Goal: Answer question/provide support: Share knowledge or assist other users

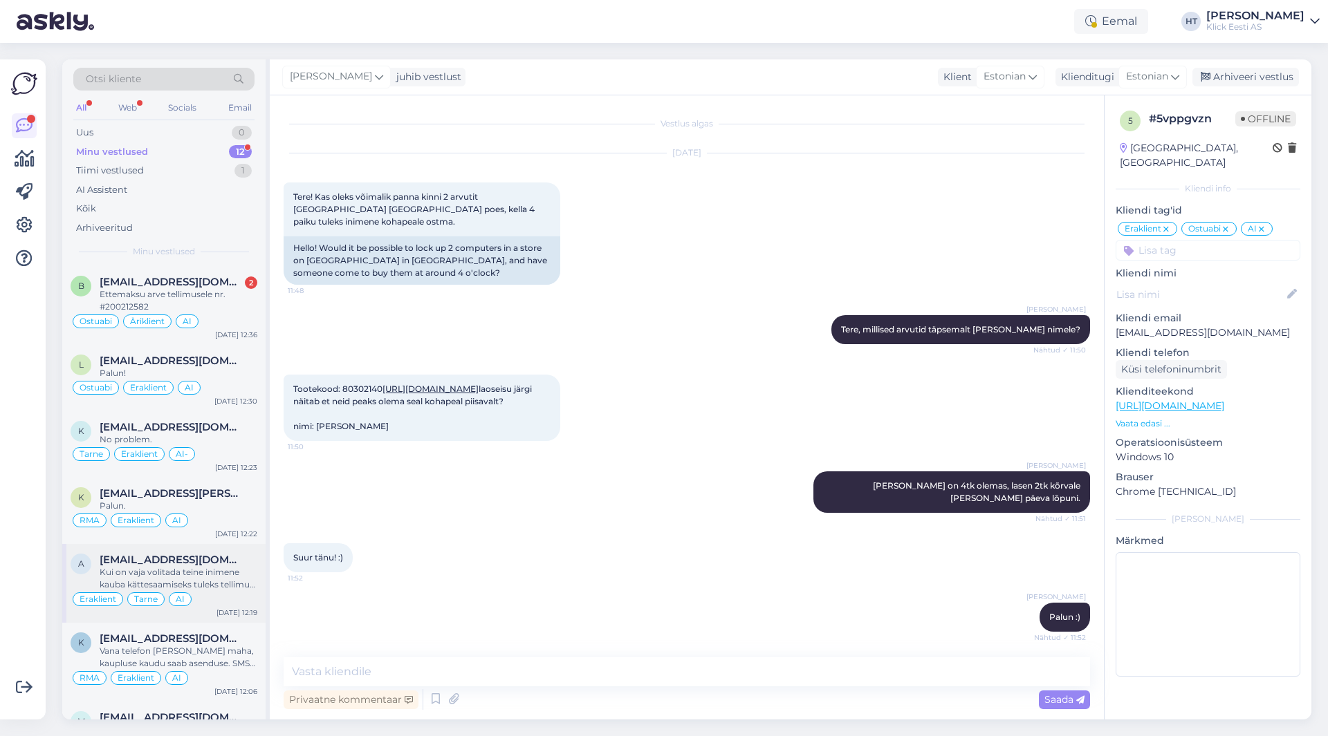
scroll to position [959, 0]
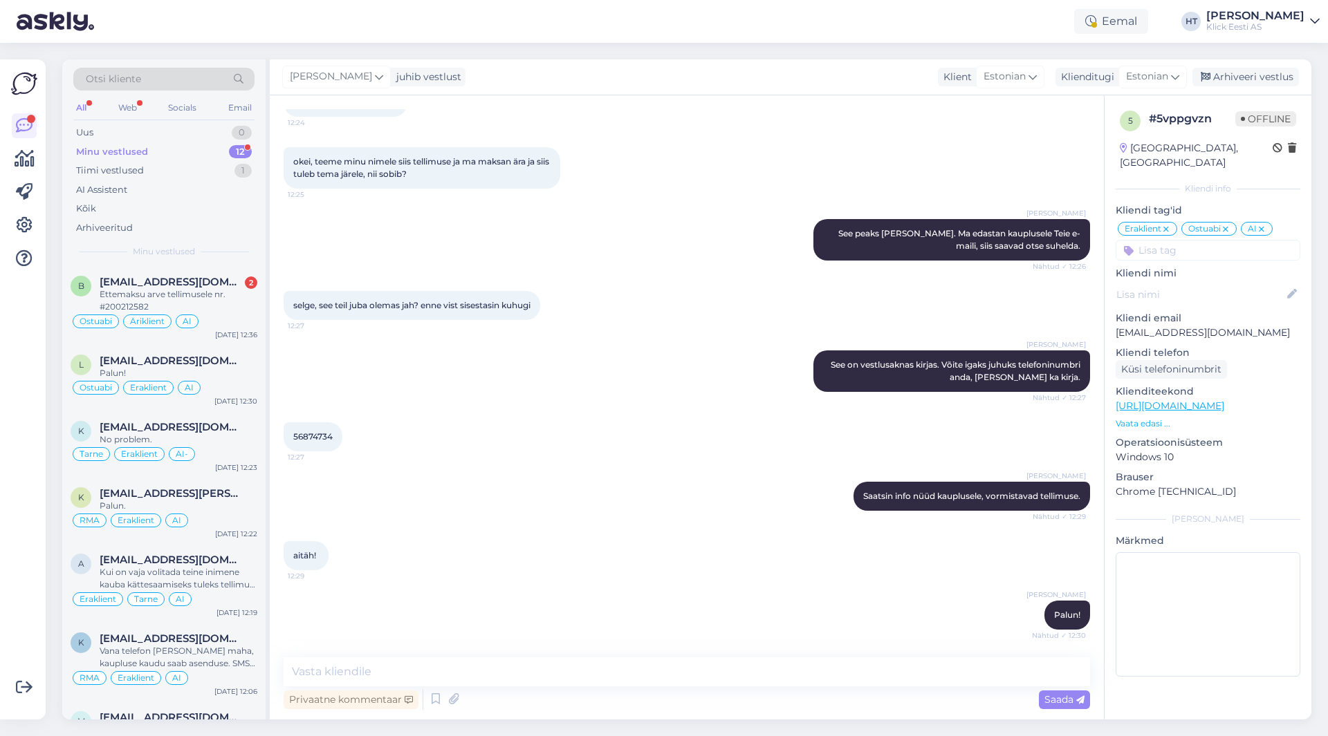
click at [228, 151] on div "Minu vestlused 12" at bounding box center [163, 151] width 181 height 19
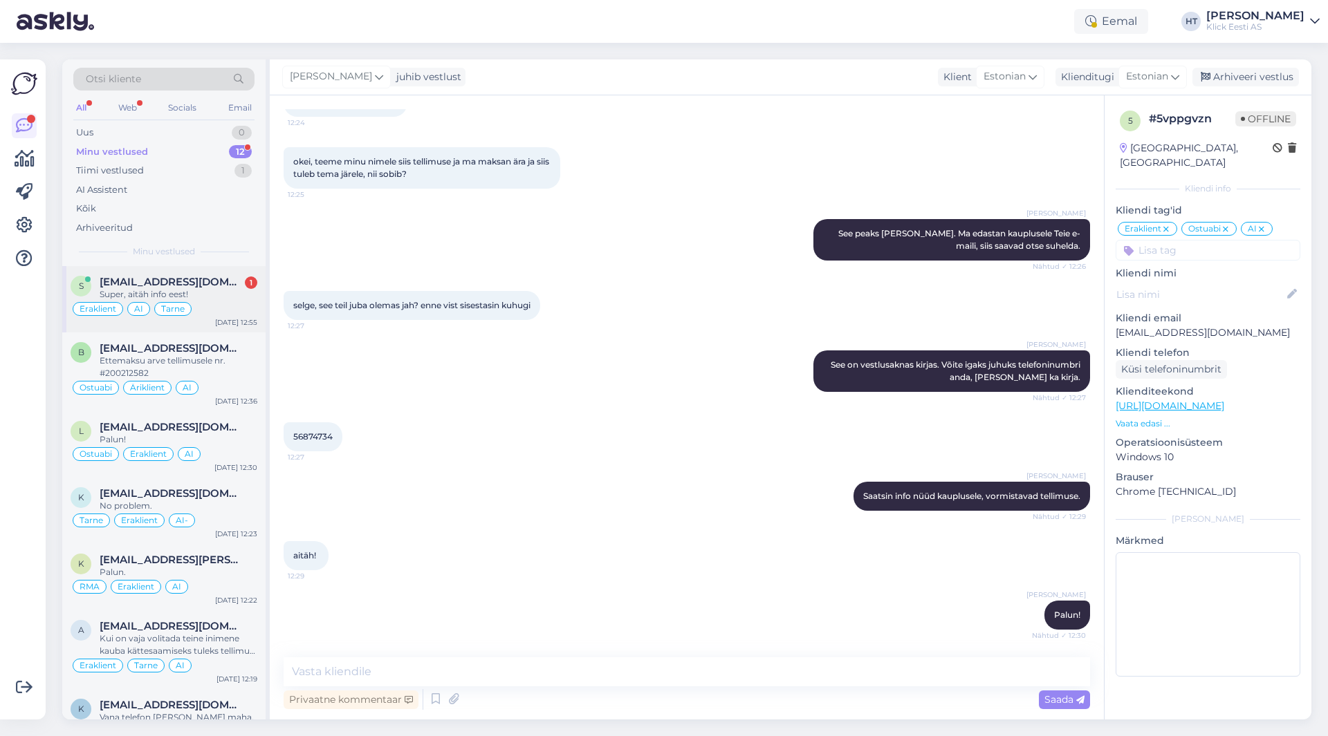
click at [212, 306] on div "Eraklient [PERSON_NAME]" at bounding box center [164, 309] width 187 height 17
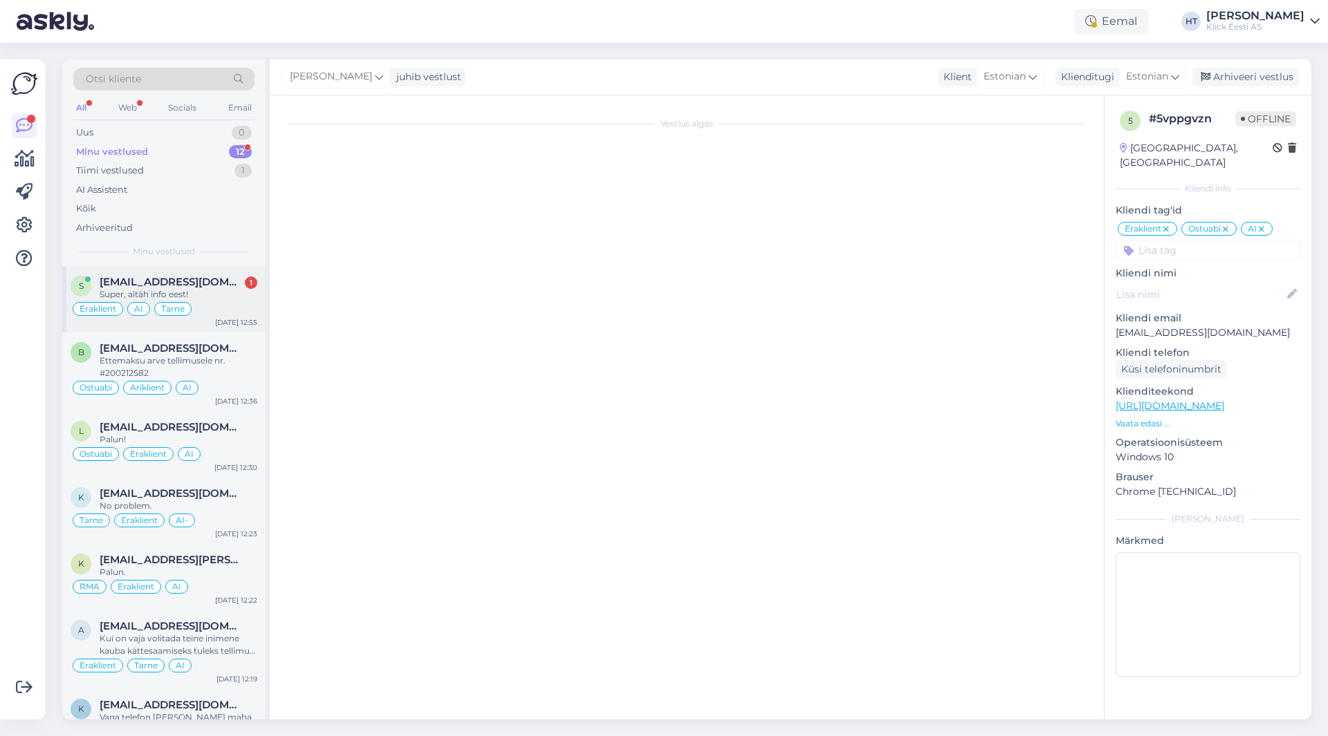
scroll to position [0, 0]
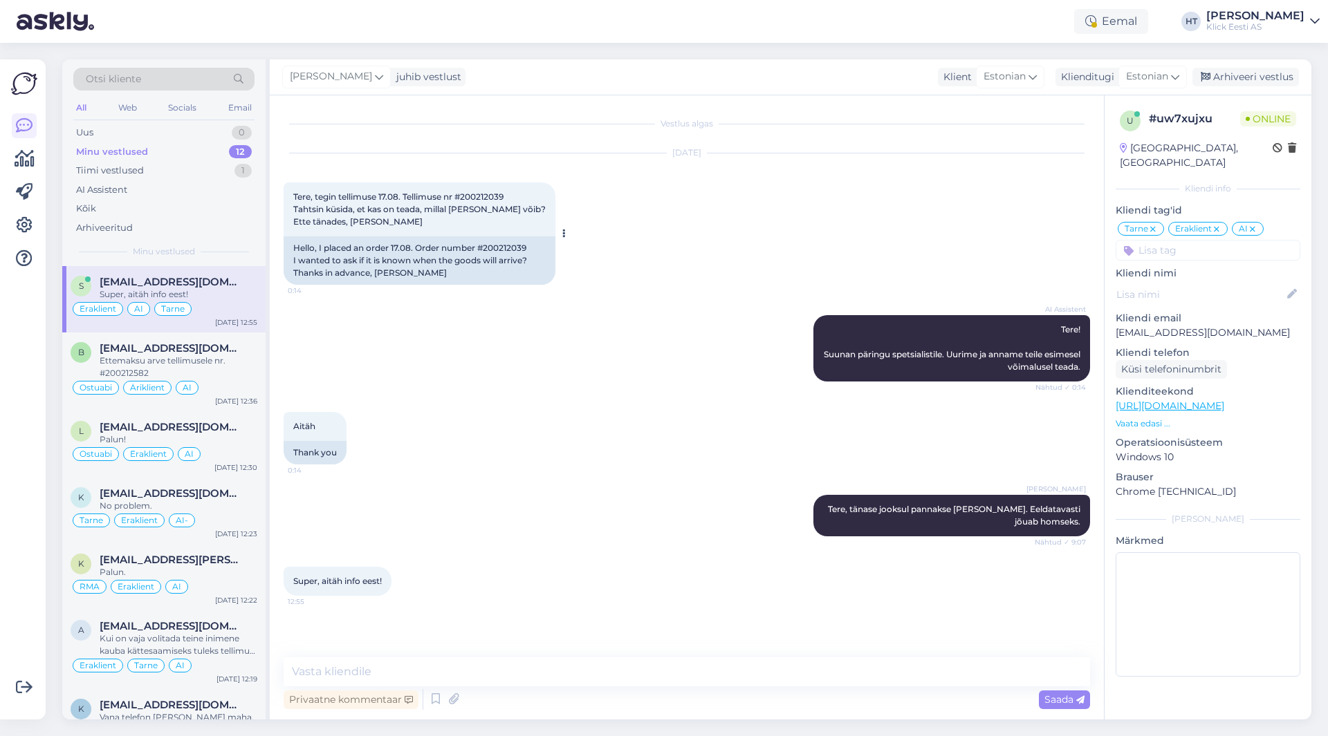
click at [495, 196] on span "Tere, tegin tellimuse 17.08. Tellimuse nr #200212039 Tahtsin küsida, et kas on …" at bounding box center [419, 209] width 252 height 35
copy span "200212039"
click at [605, 675] on textarea at bounding box center [687, 672] width 806 height 29
type textarea "Palun!"
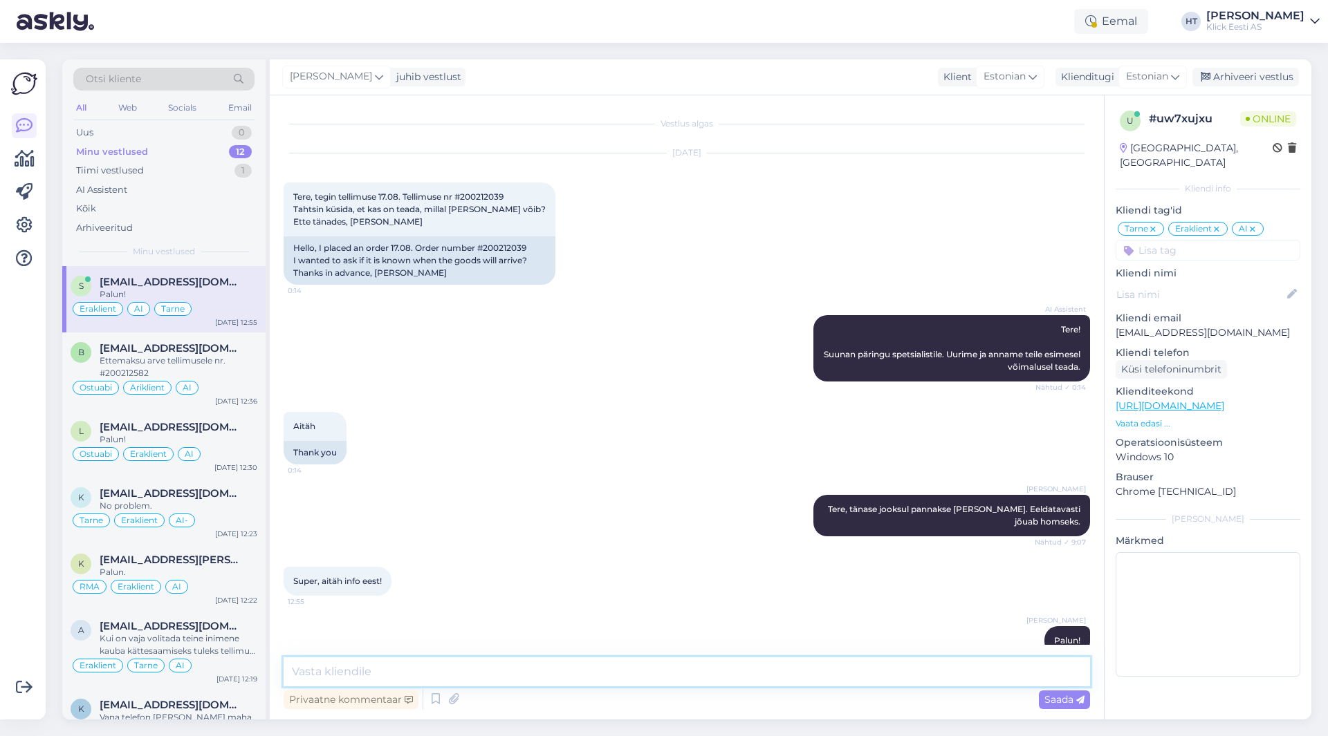
scroll to position [26, 0]
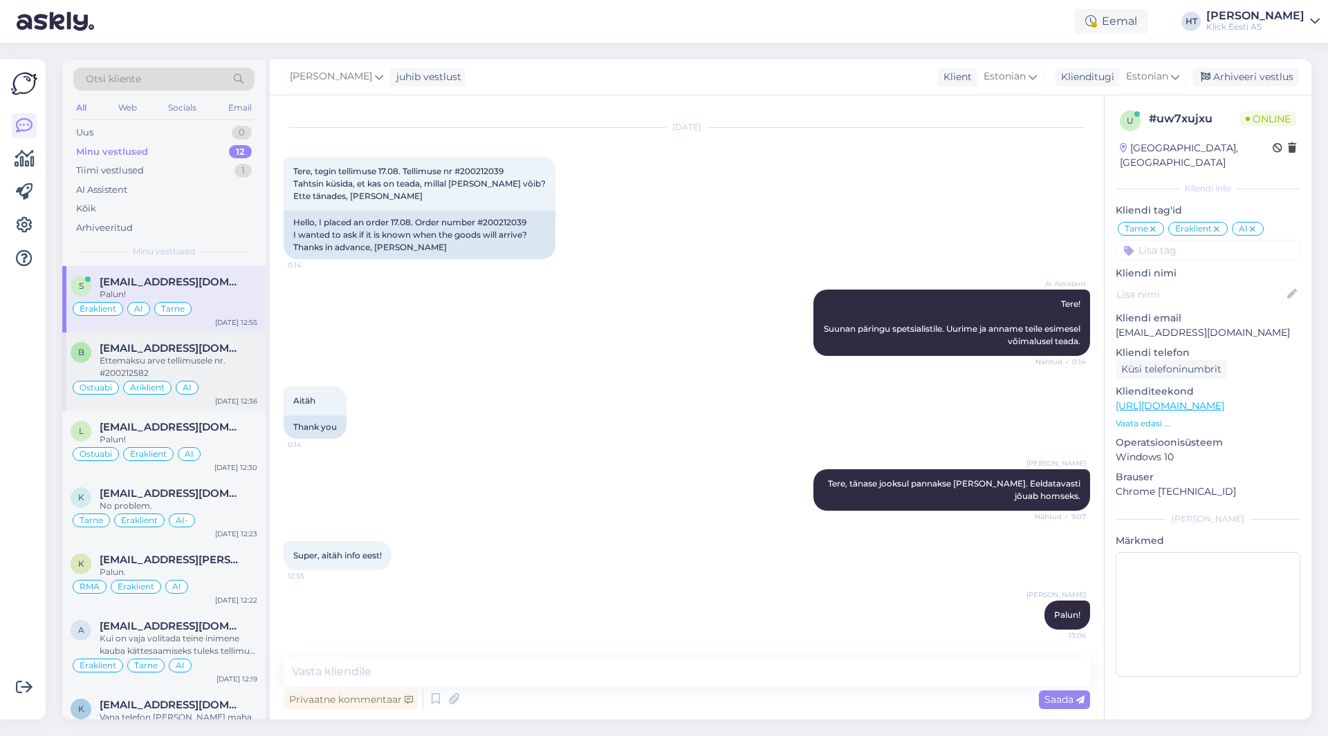
click at [194, 376] on div "Ettemaksu arve tellimusele nr. #200212582" at bounding box center [179, 367] width 158 height 25
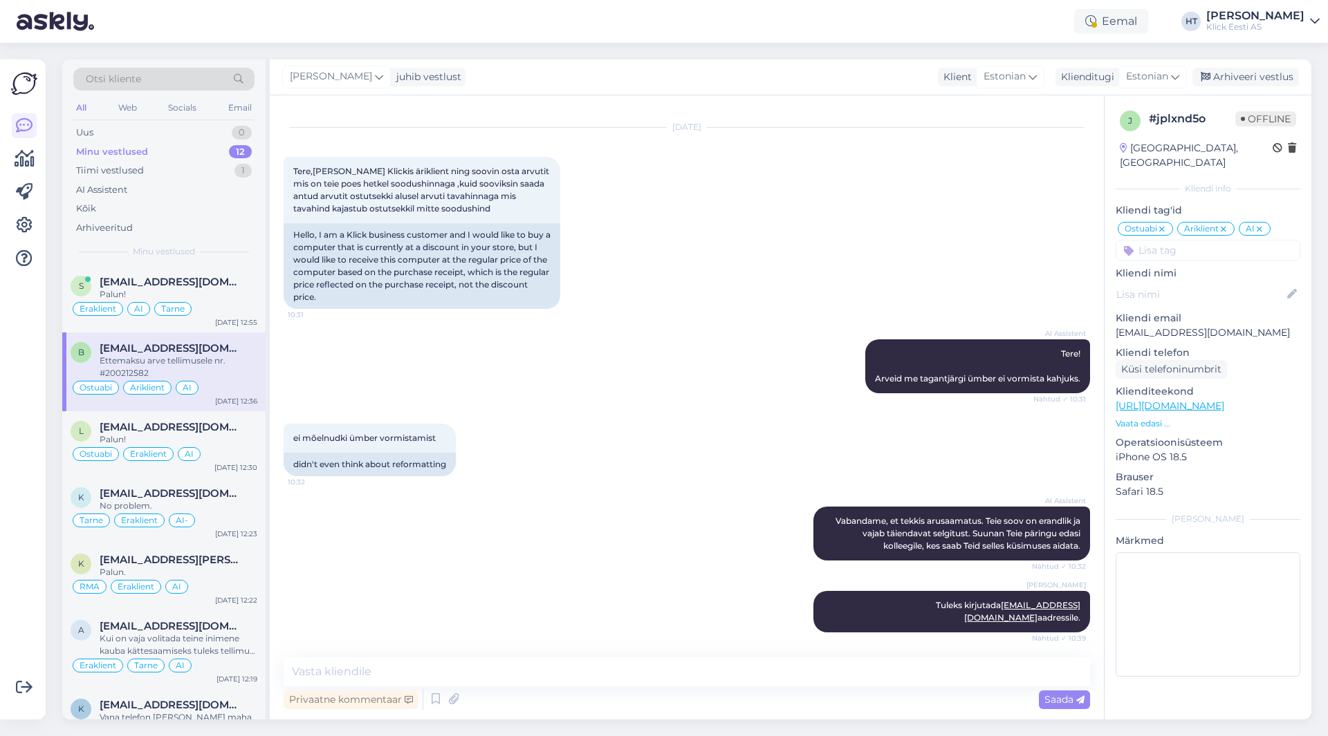
scroll to position [410, 0]
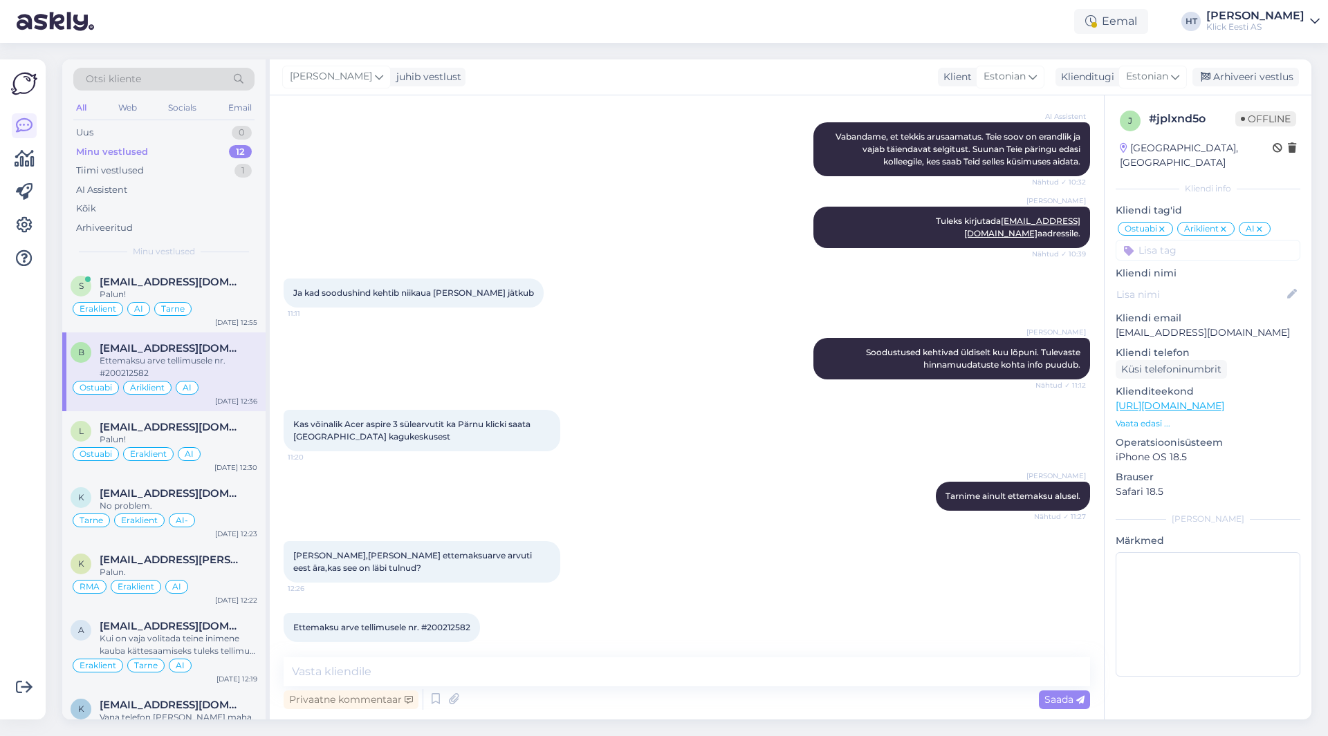
click at [454, 624] on div "Ettemaksu arve tellimusele nr. #200212582 12:36" at bounding box center [382, 627] width 196 height 29
copy div "200212582 12:36"
click at [778, 496] on div "[PERSON_NAME] Tarnime ainult ettemaksu alusel. Nähtud ✓ 11:27" at bounding box center [687, 496] width 806 height 59
click at [654, 671] on textarea at bounding box center [687, 672] width 806 height 29
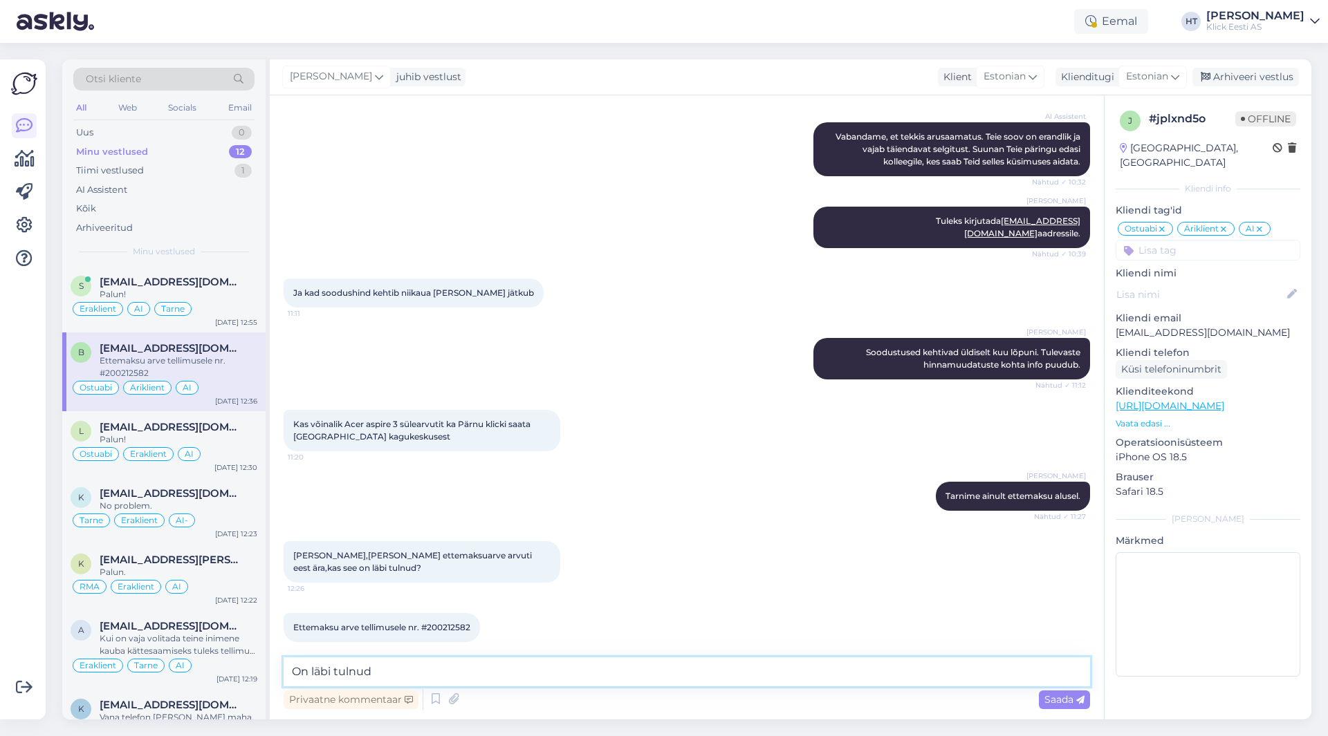
type textarea "On läbi tulnud."
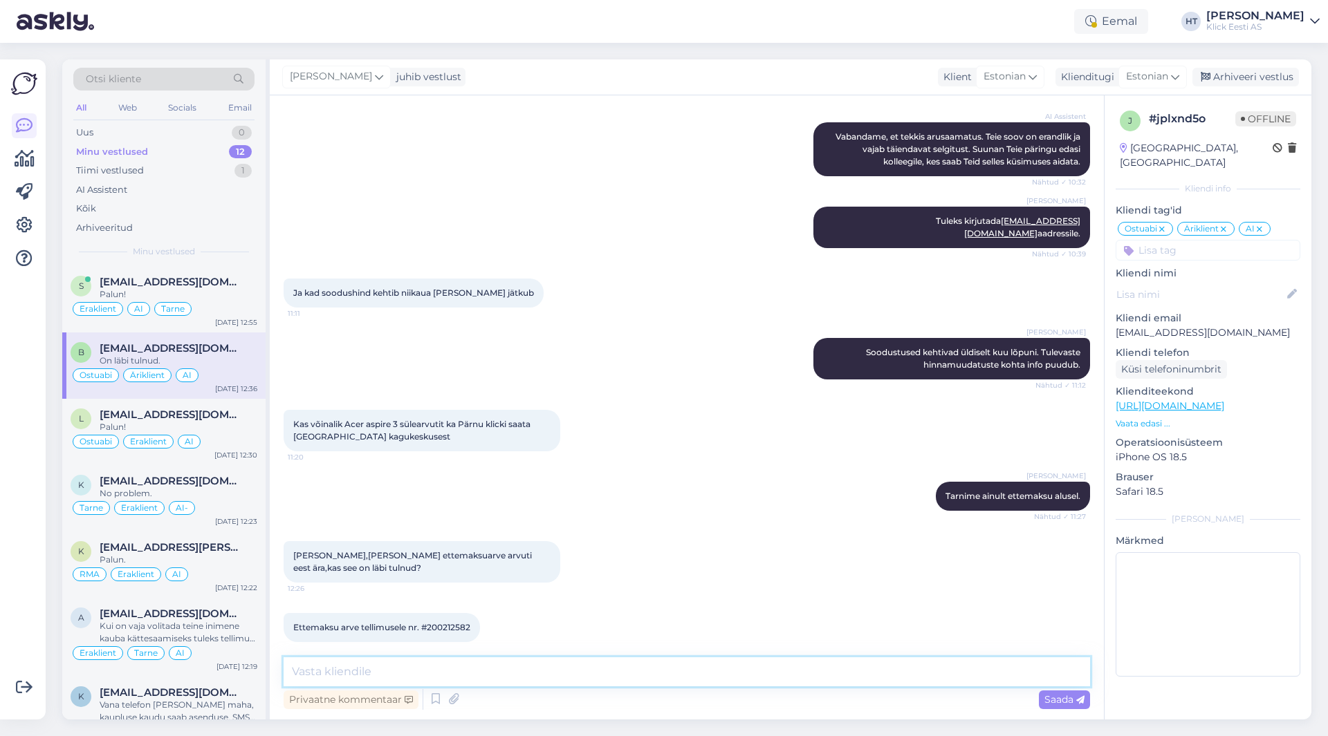
scroll to position [470, 0]
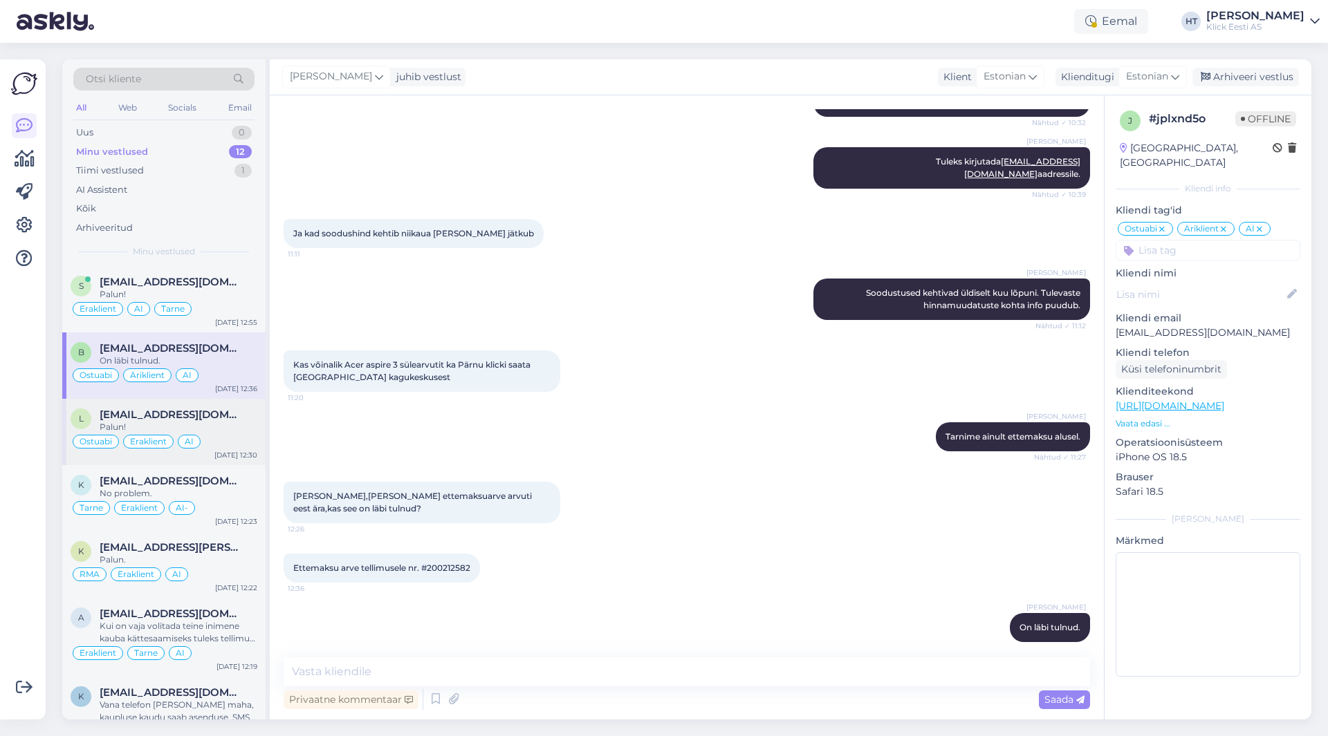
click at [234, 427] on div "Palun!" at bounding box center [179, 427] width 158 height 12
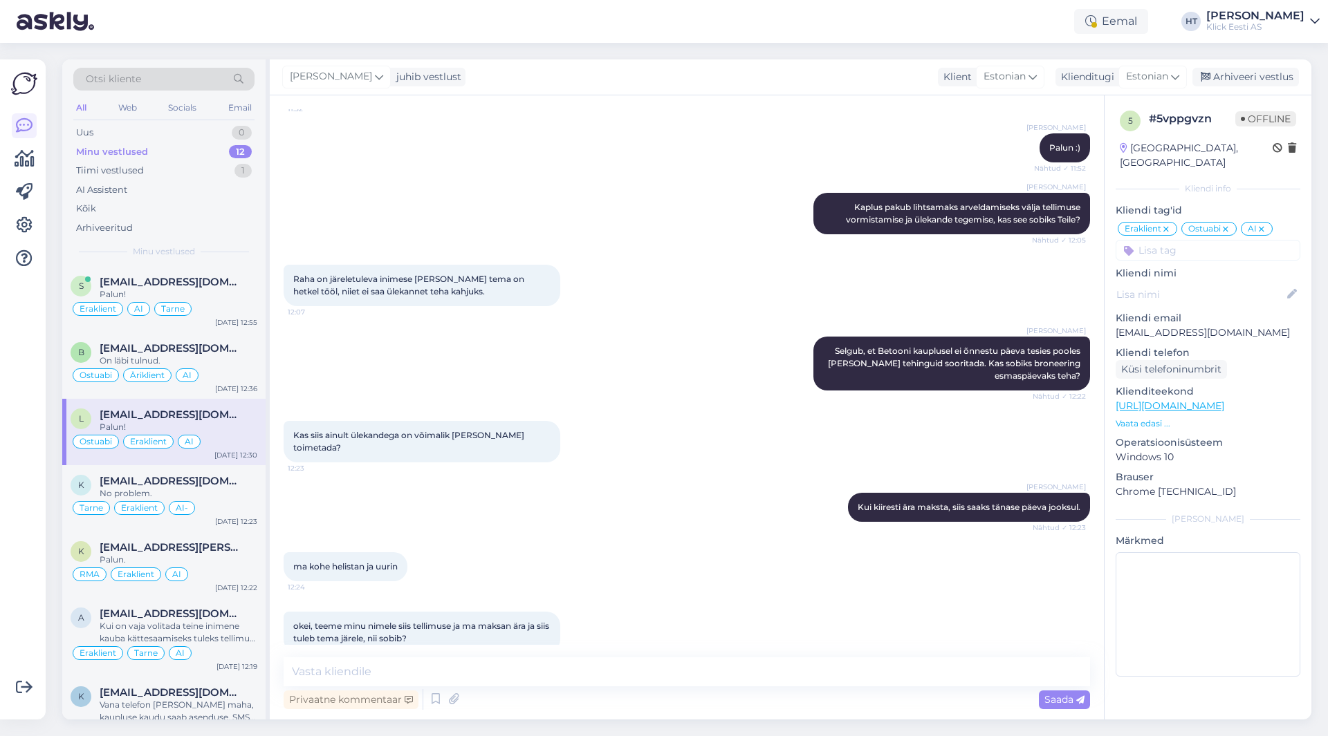
scroll to position [959, 0]
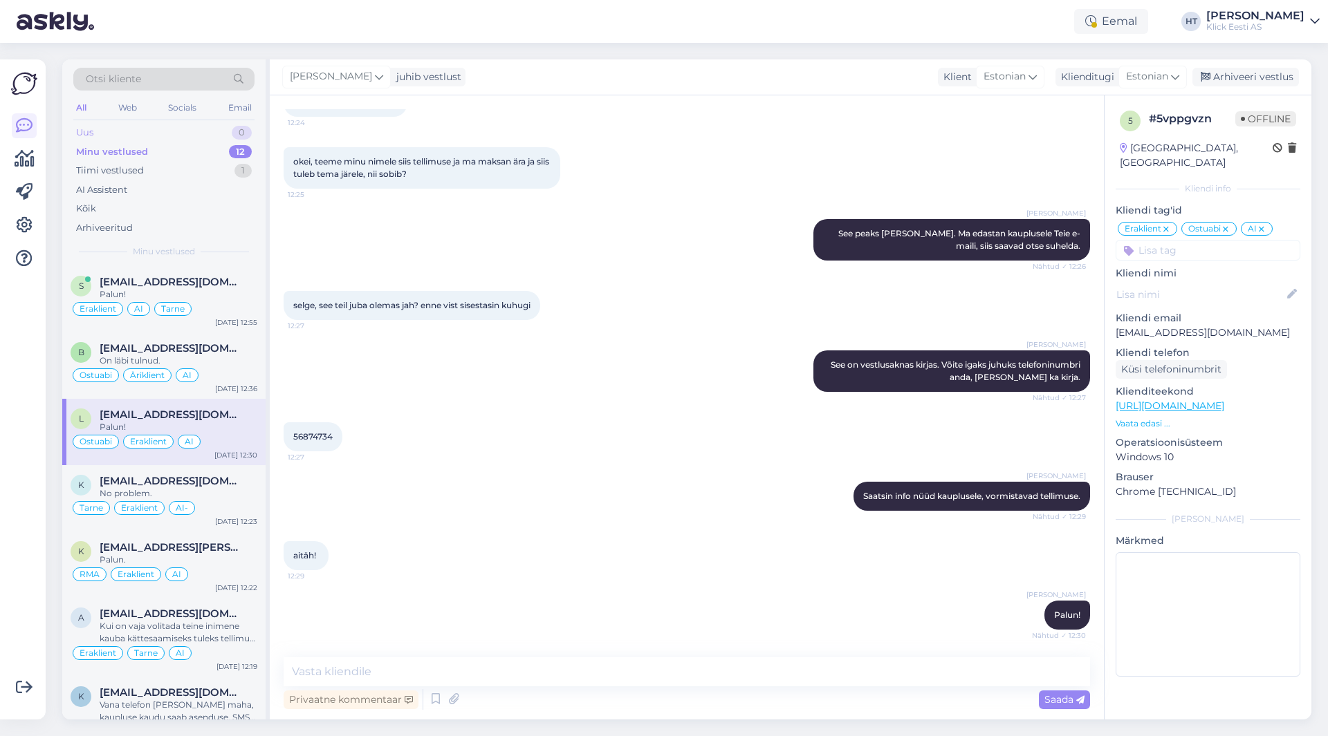
click at [200, 135] on div "Uus 0" at bounding box center [163, 132] width 181 height 19
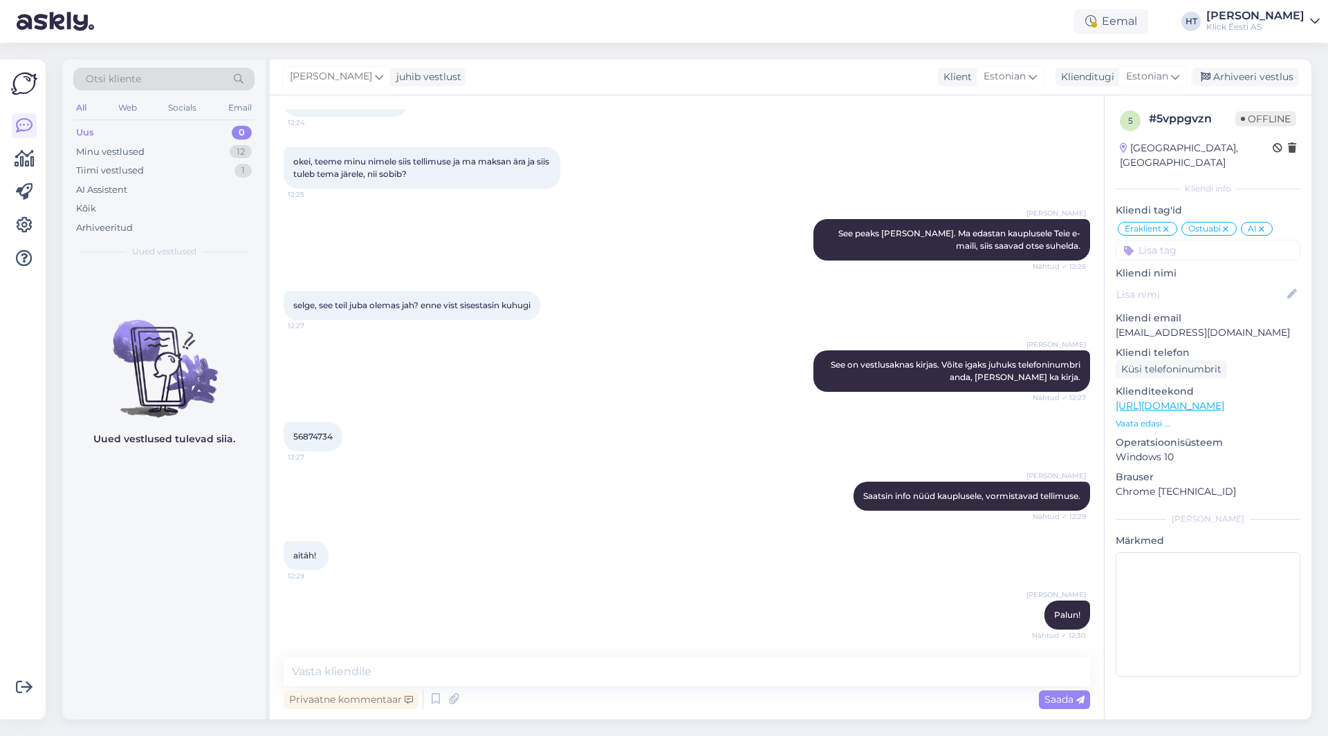
click at [90, 104] on div "All Web Socials Email" at bounding box center [163, 109] width 181 height 21
click at [86, 106] on div "All" at bounding box center [81, 108] width 16 height 18
click at [140, 174] on div "Tiimi vestlused" at bounding box center [110, 171] width 68 height 14
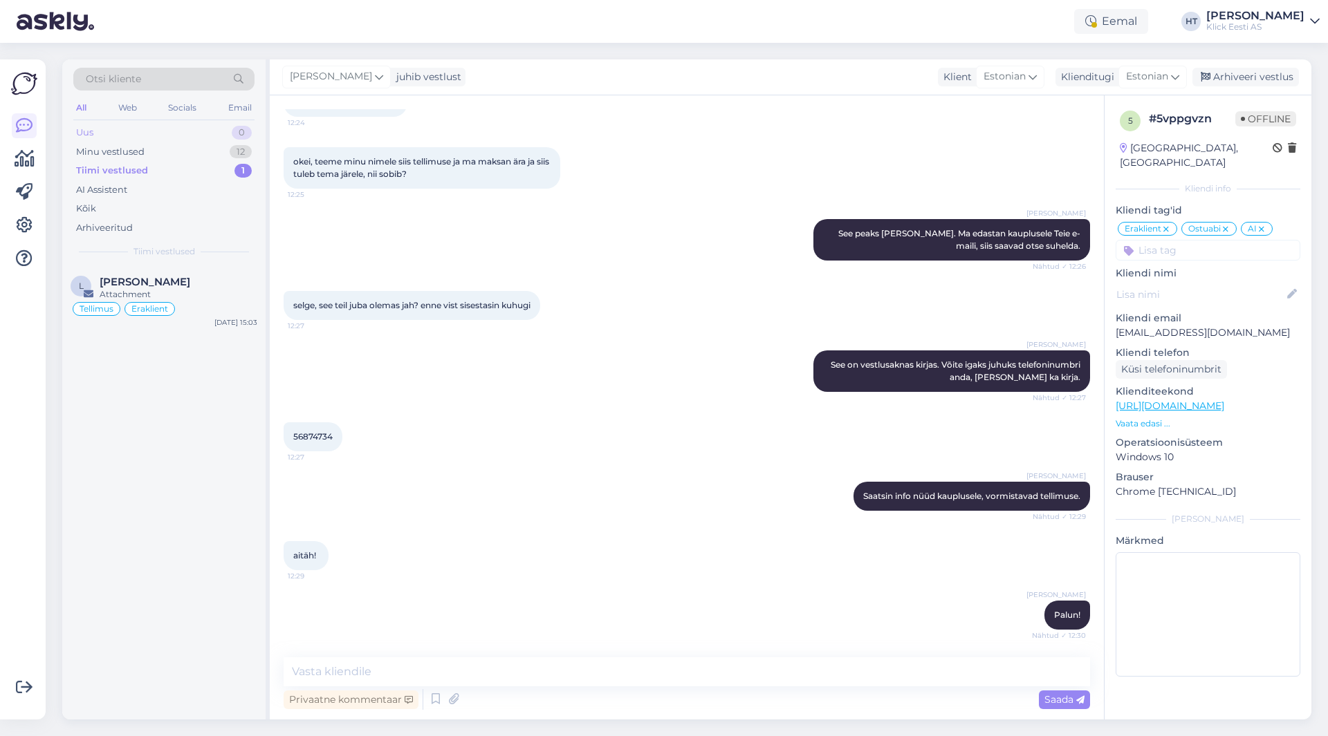
click at [196, 131] on div "Uus 0" at bounding box center [163, 132] width 181 height 19
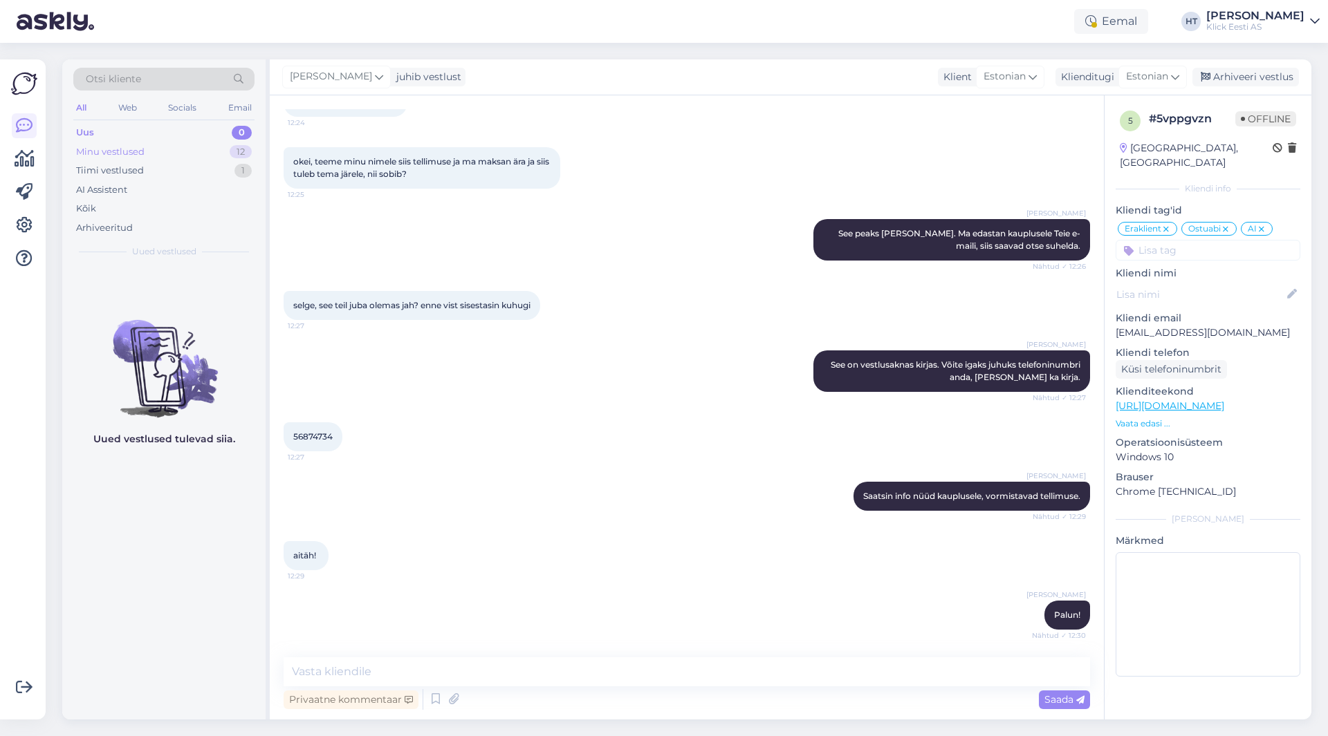
click at [187, 142] on div "Minu vestlused 12" at bounding box center [163, 151] width 181 height 19
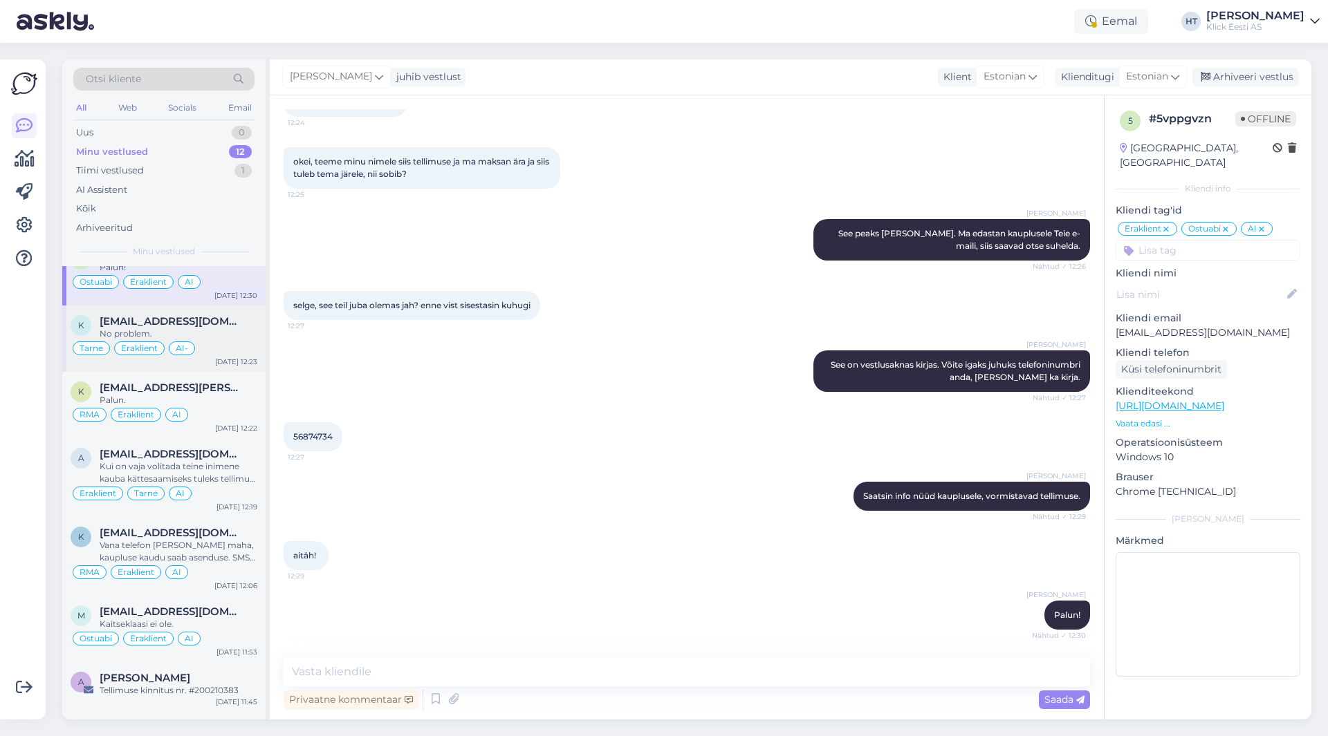
scroll to position [0, 0]
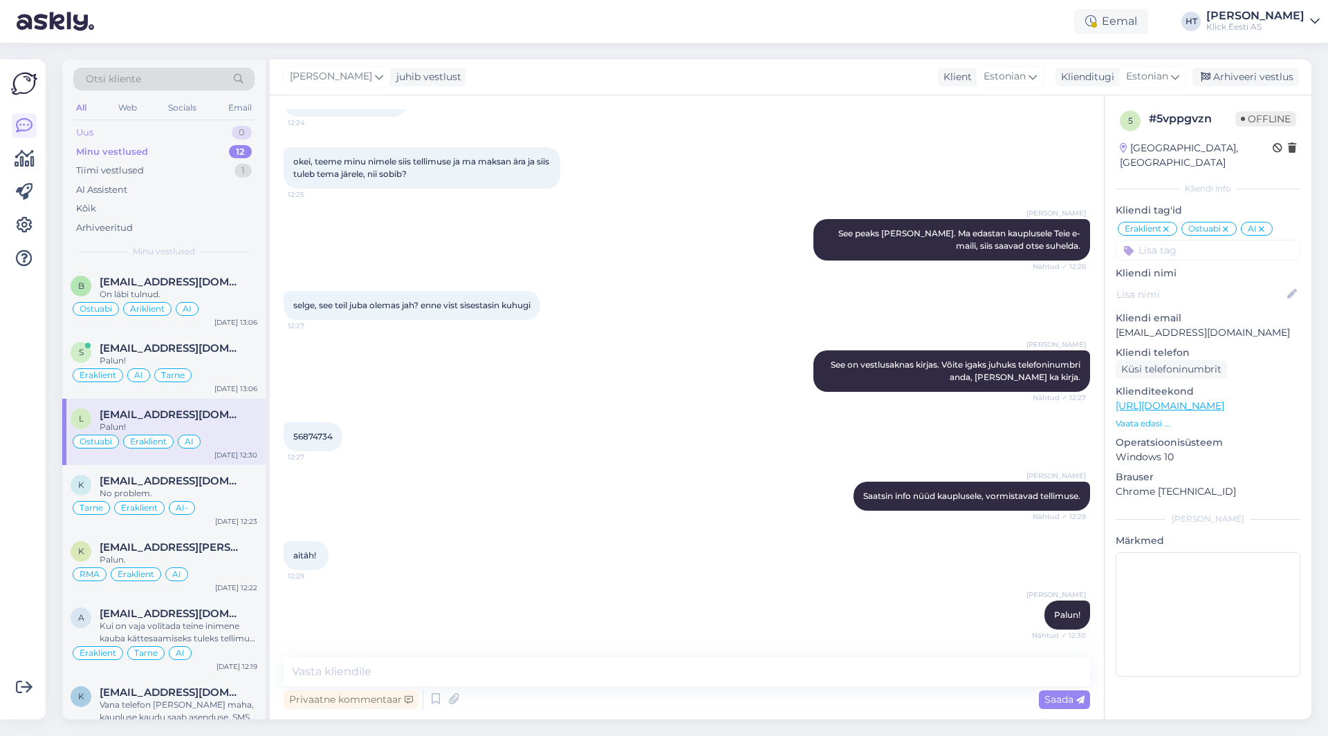
click at [194, 131] on div "Uus 0" at bounding box center [163, 132] width 181 height 19
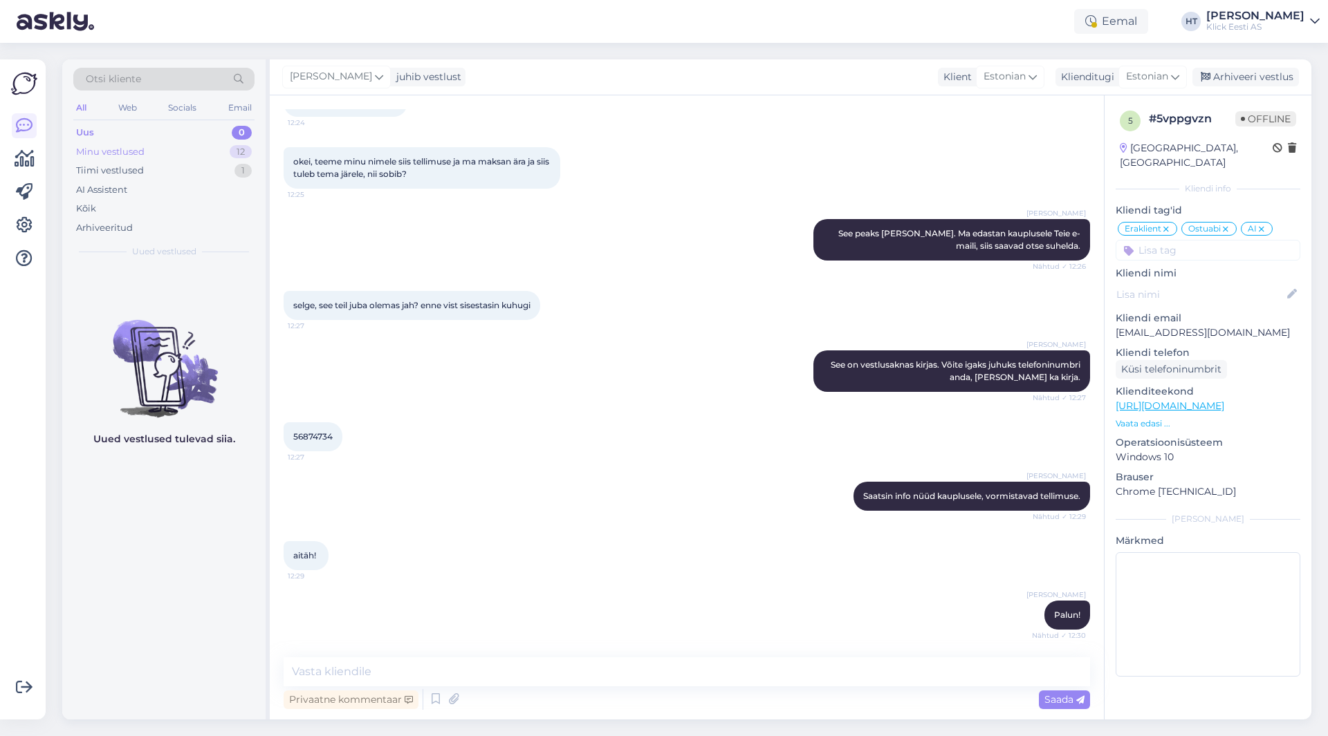
click at [179, 151] on div "Minu vestlused 12" at bounding box center [163, 151] width 181 height 19
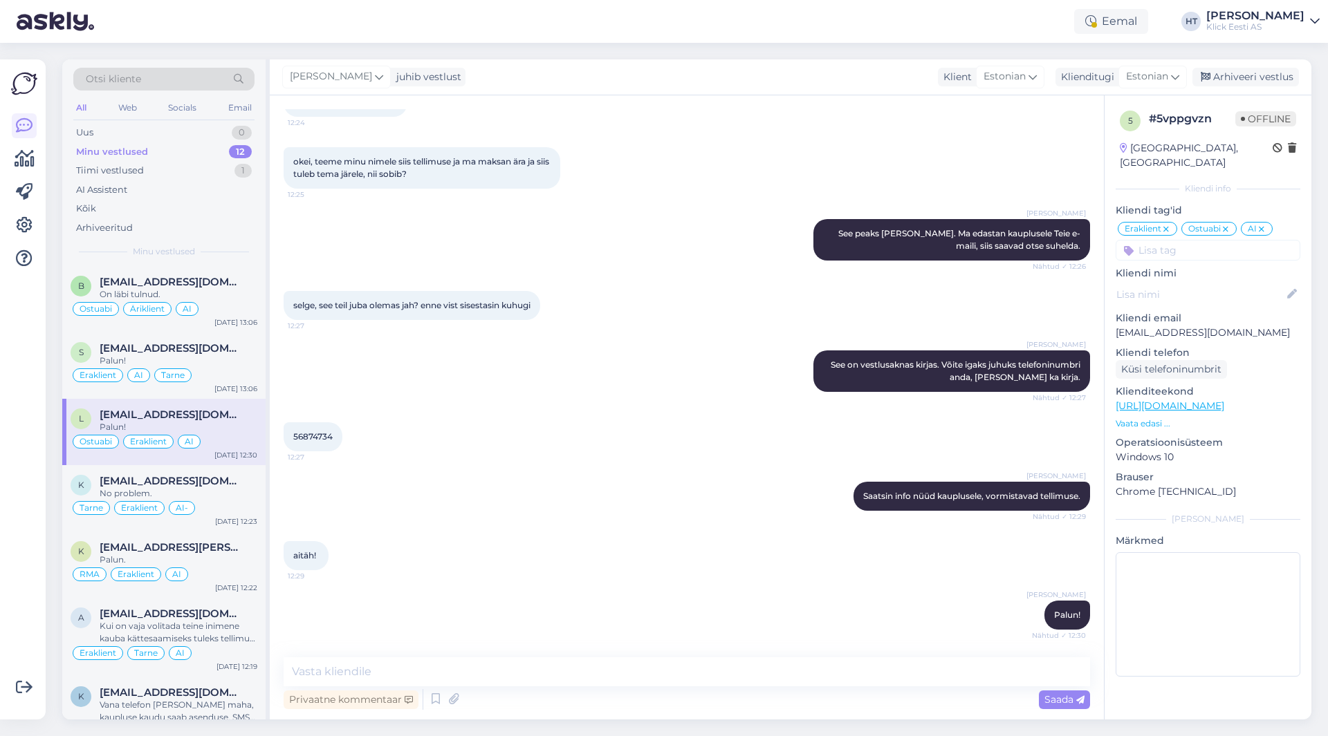
click at [167, 86] on div "Otsi kliente" at bounding box center [163, 79] width 181 height 23
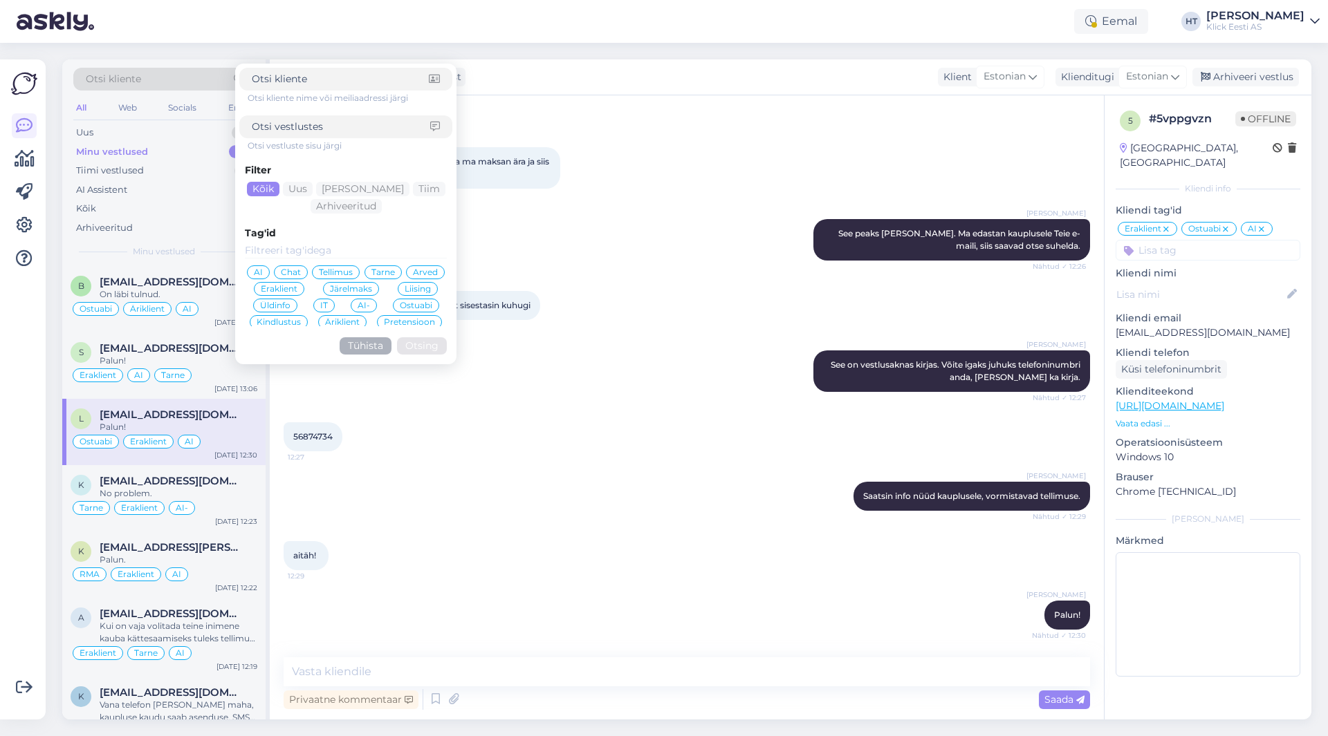
click at [304, 81] on input at bounding box center [340, 79] width 177 height 15
type input "[EMAIL_ADDRESS][DOMAIN_NAME]"
click button "Otsing" at bounding box center [422, 345] width 50 height 17
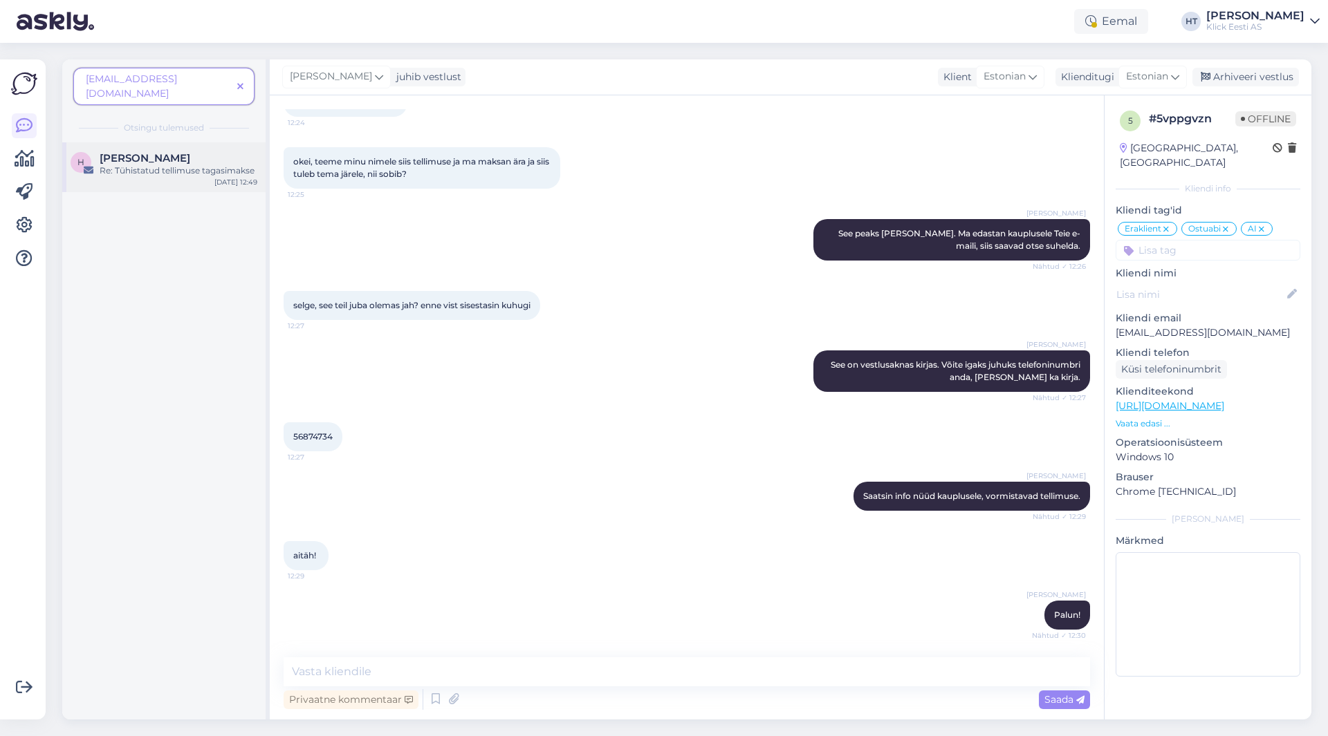
click at [207, 152] on div "[PERSON_NAME]" at bounding box center [179, 158] width 158 height 12
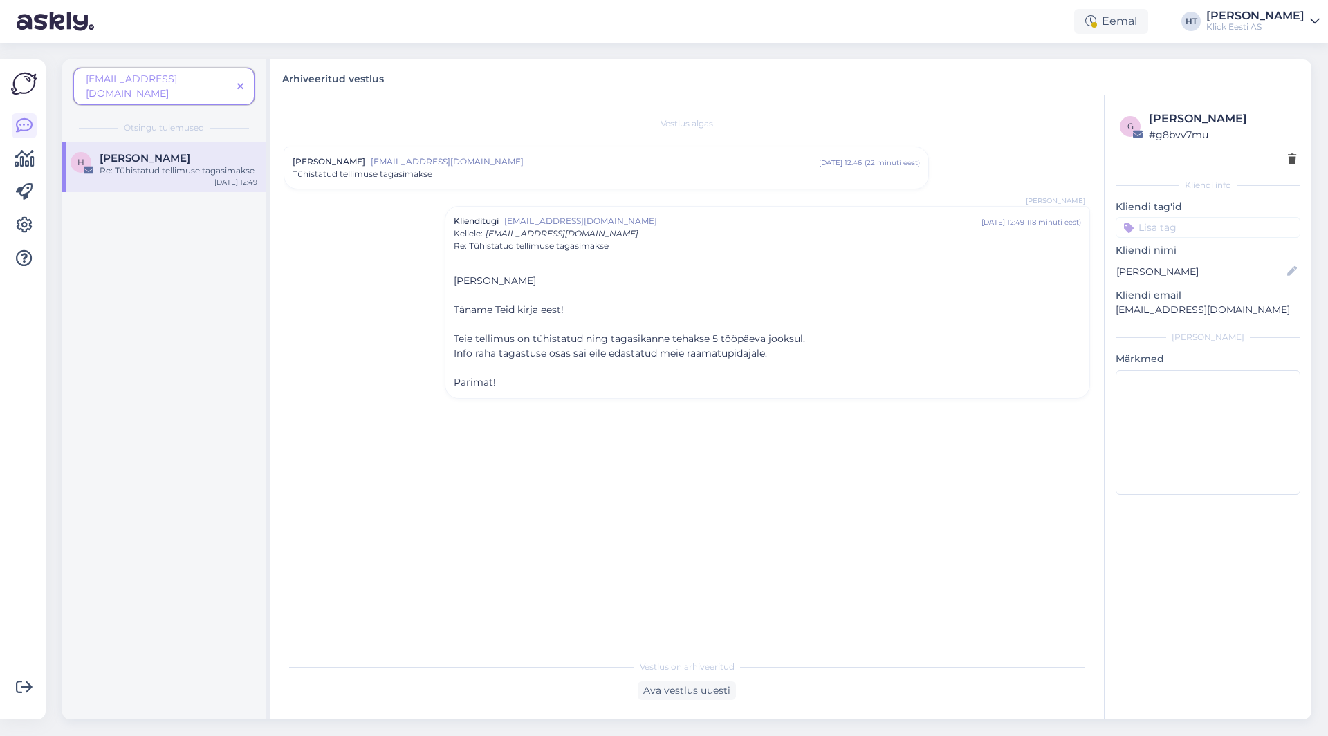
click at [241, 84] on icon at bounding box center [240, 87] width 6 height 10
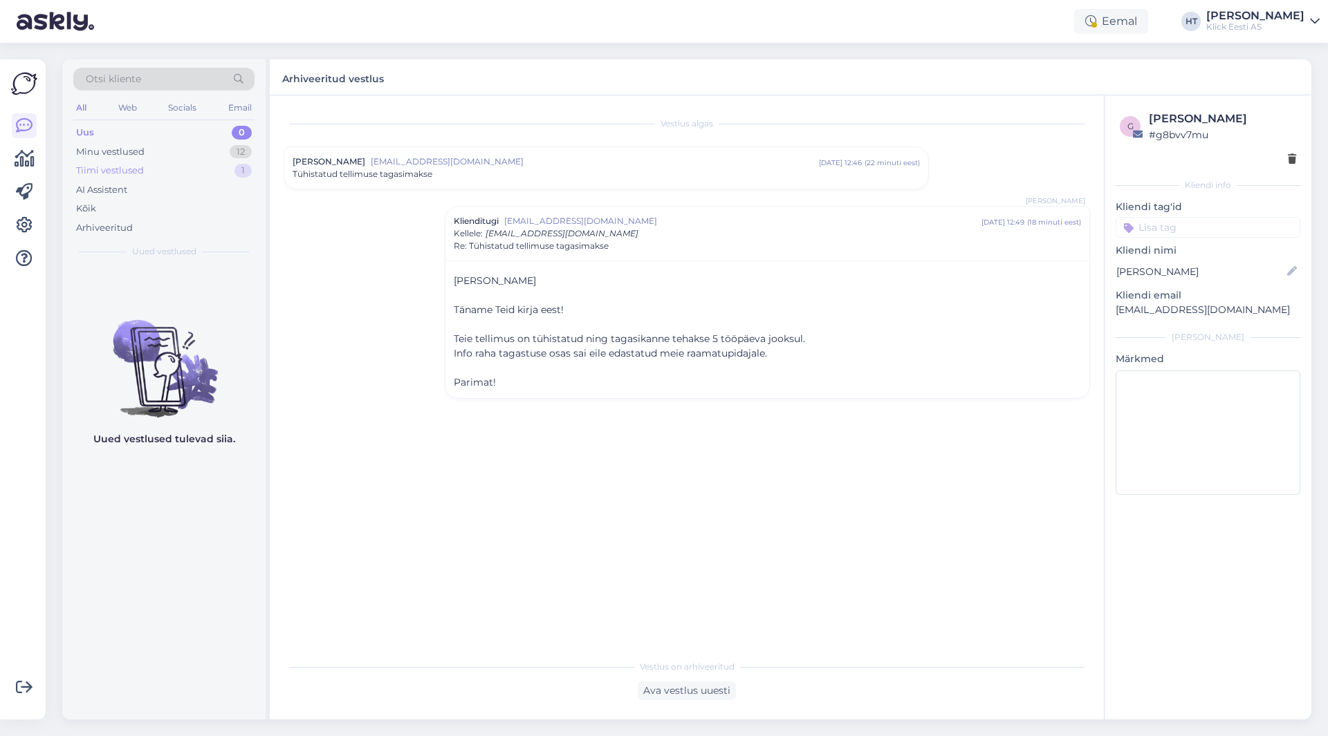
click at [196, 169] on div "Tiimi vestlused 1" at bounding box center [163, 170] width 181 height 19
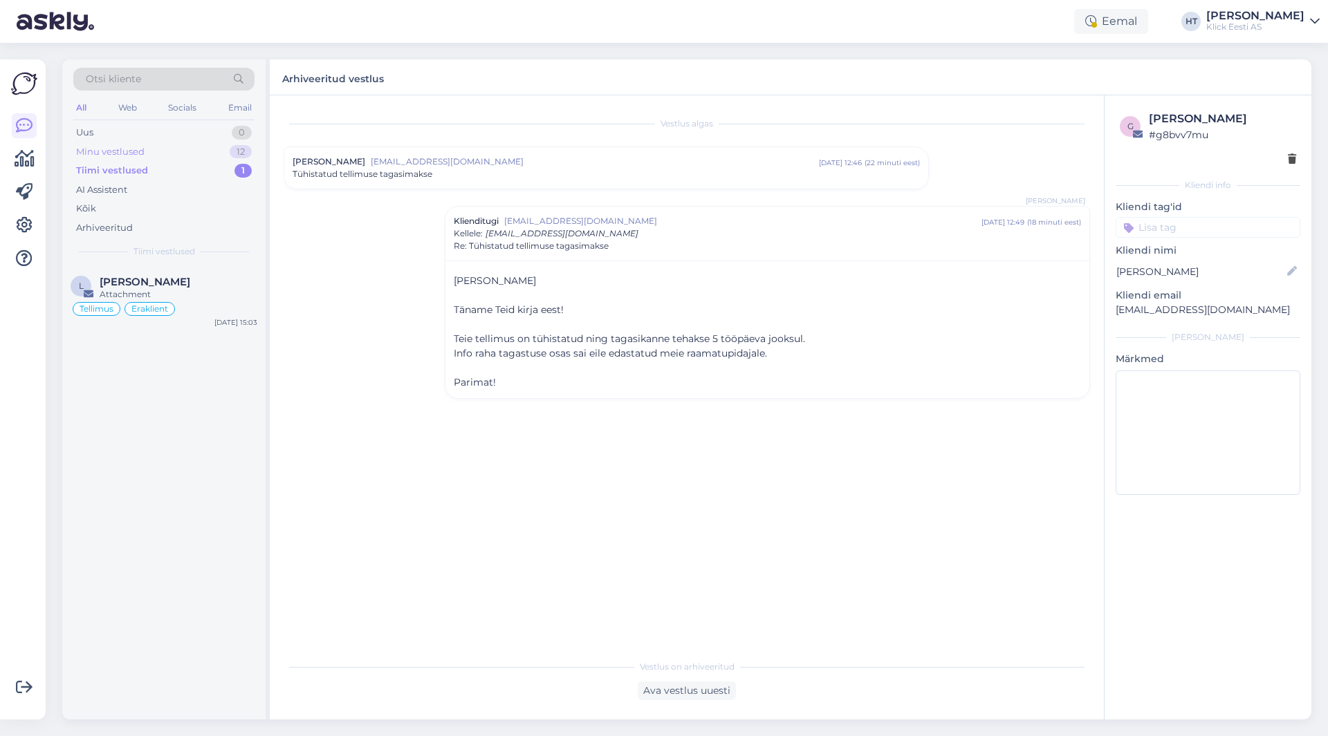
click at [198, 151] on div "Minu vestlused 12" at bounding box center [163, 151] width 181 height 19
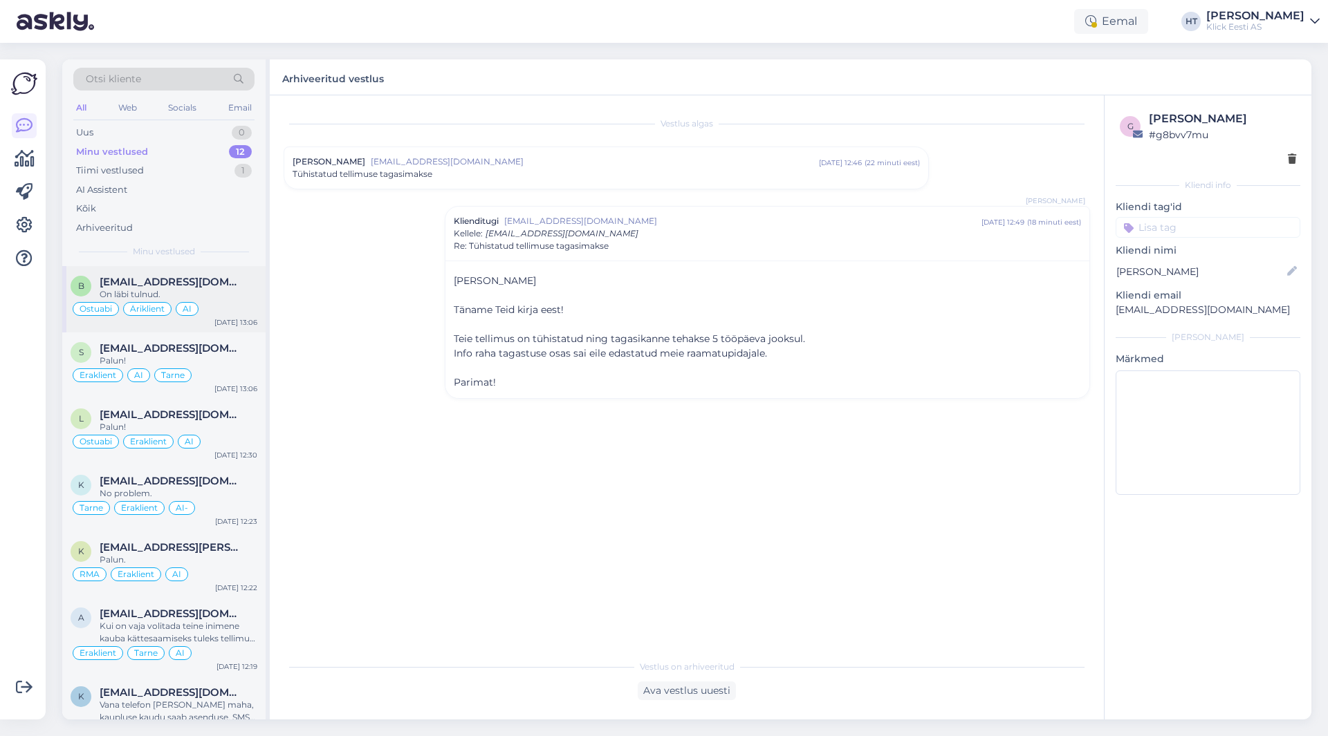
click at [218, 271] on div "b [EMAIL_ADDRESS][DOMAIN_NAME] On läbi tulnud. Ostuabi Äriklient AI [DATE] 13:06" at bounding box center [163, 299] width 203 height 66
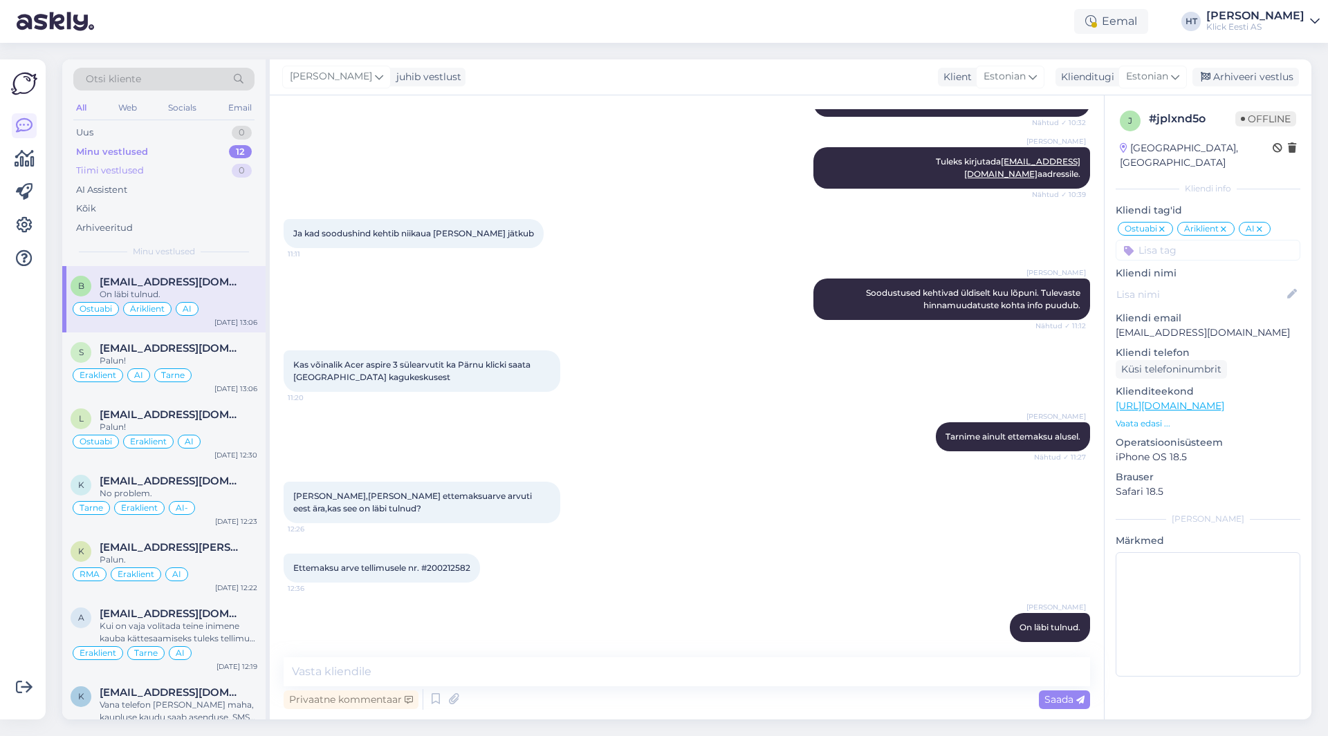
click at [177, 172] on div "Tiimi vestlused 0" at bounding box center [163, 170] width 181 height 19
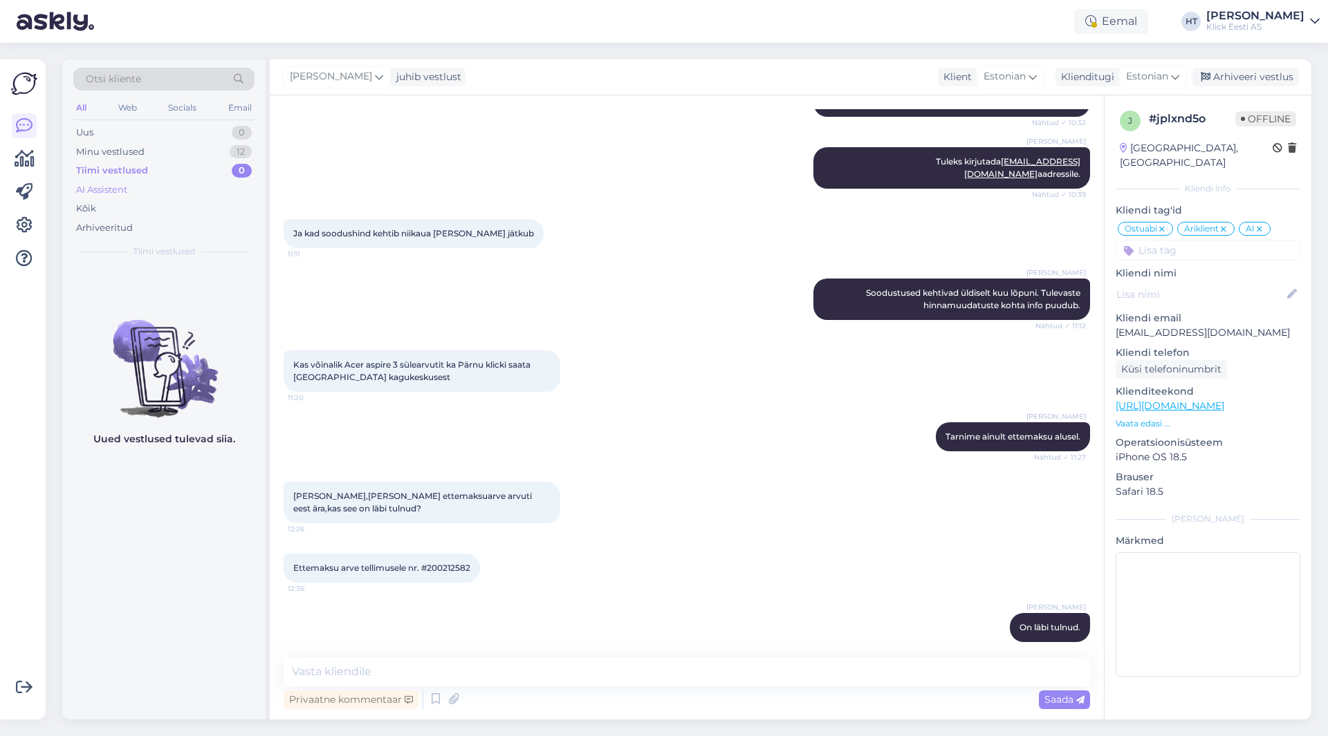
click at [173, 189] on div "AI Assistent" at bounding box center [163, 189] width 181 height 19
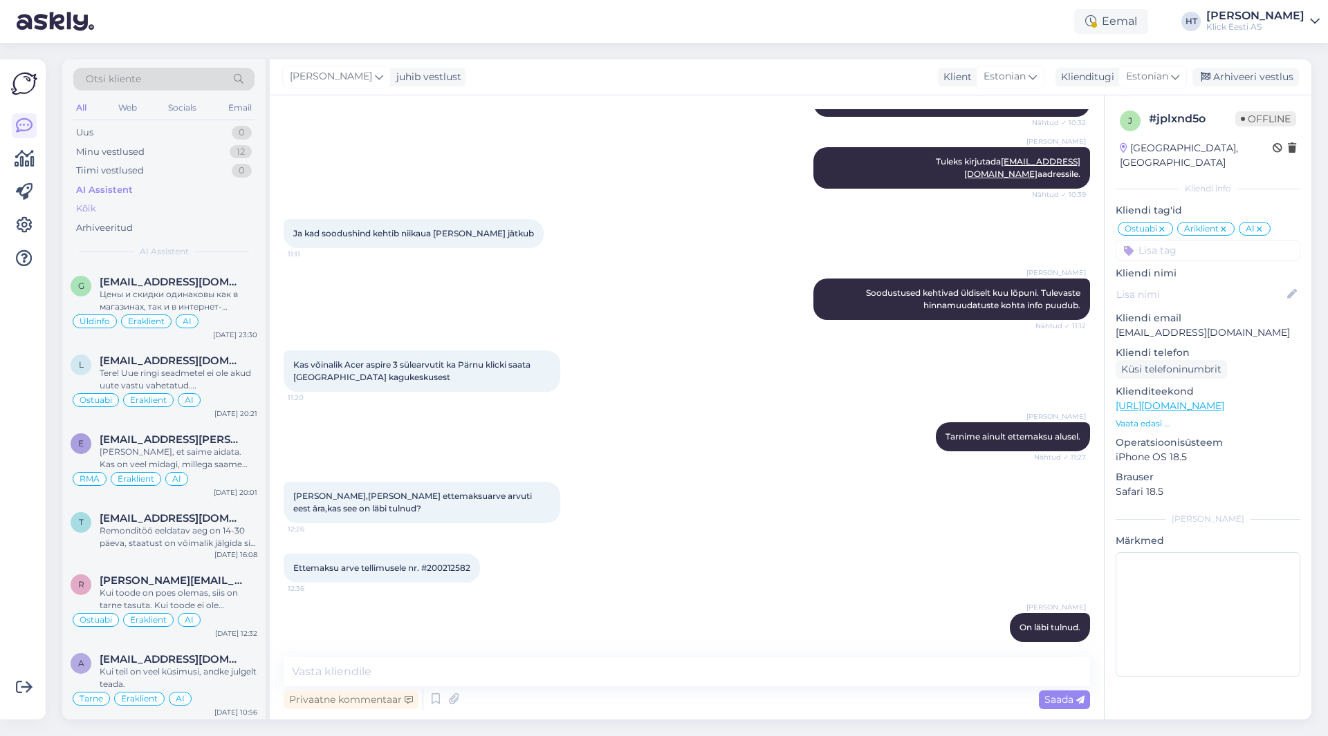
click at [165, 217] on div "Kõik" at bounding box center [163, 208] width 181 height 19
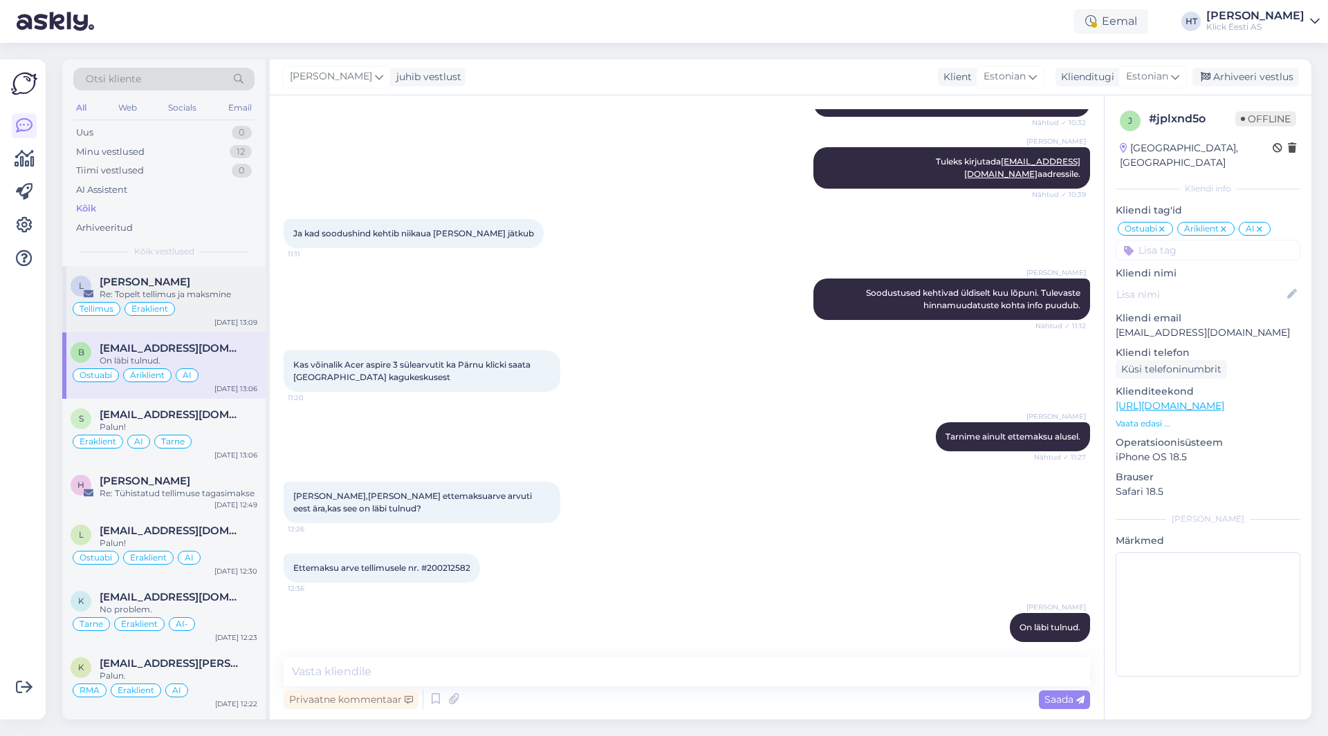
click at [200, 281] on div "[PERSON_NAME]" at bounding box center [179, 282] width 158 height 12
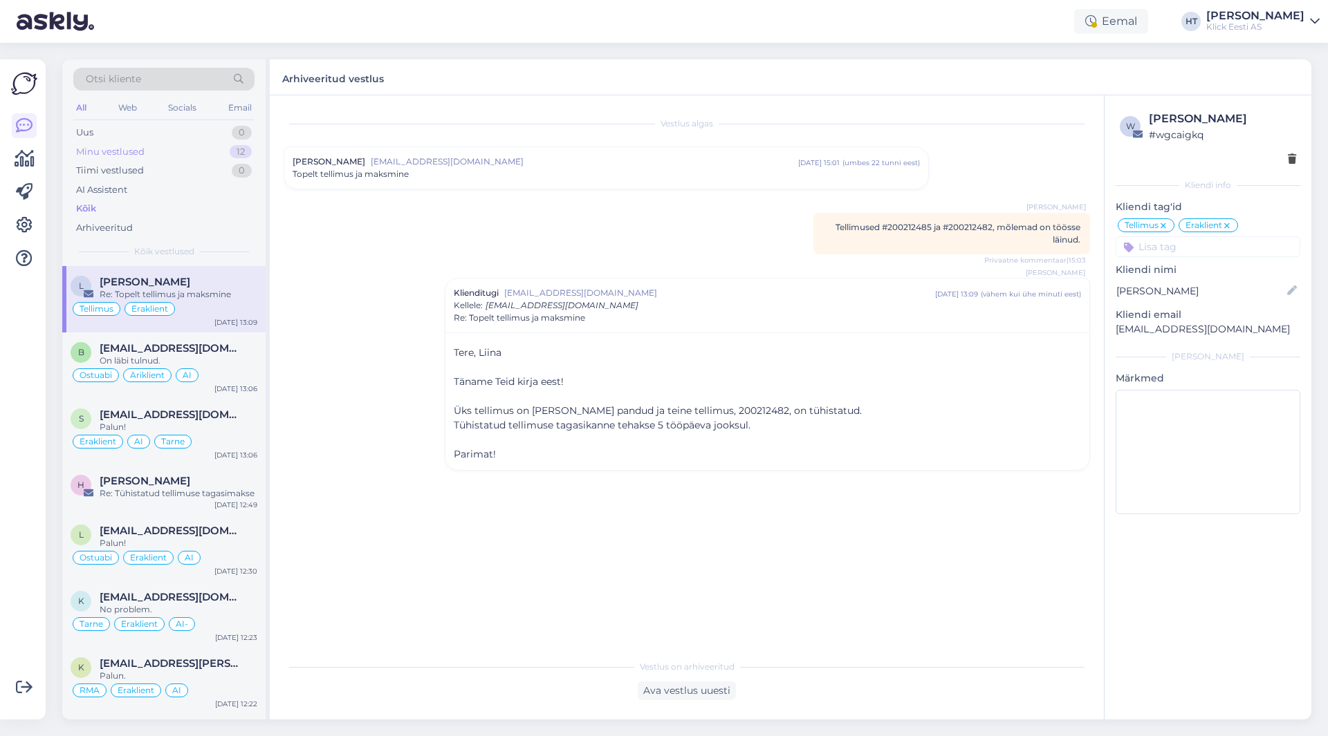
click at [203, 154] on div "Minu vestlused 12" at bounding box center [163, 151] width 181 height 19
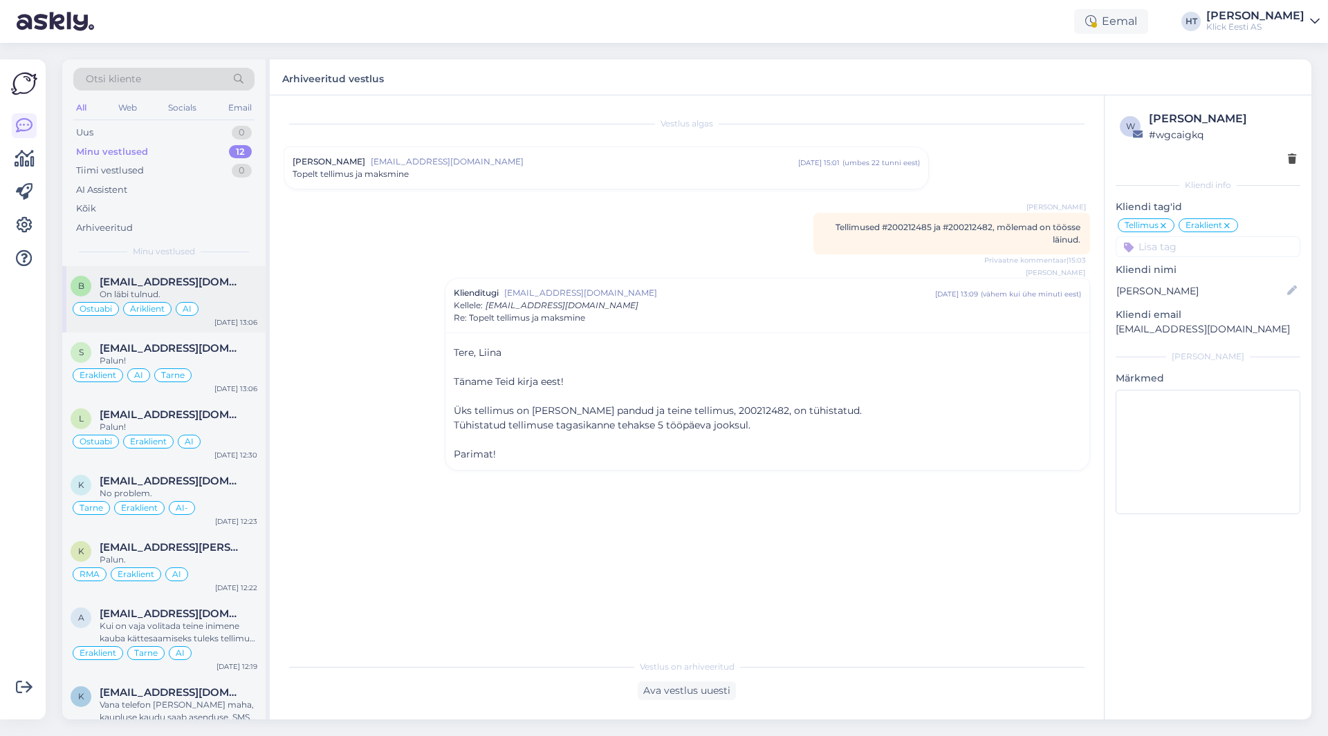
click at [236, 288] on div "On läbi tulnud." at bounding box center [179, 294] width 158 height 12
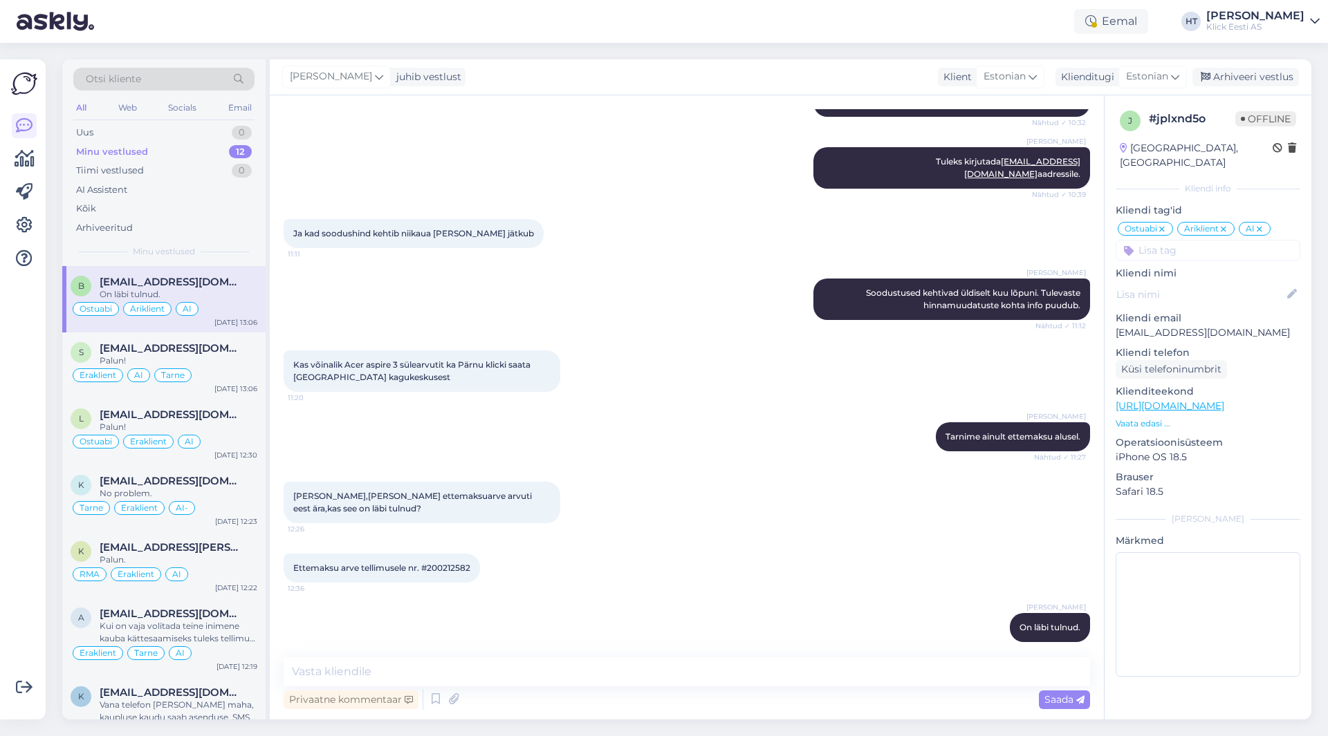
click at [633, 269] on div "[PERSON_NAME] Soodustused kehtivad üldiselt kuu lõpuni. Tulevaste hinnamuudatus…" at bounding box center [687, 299] width 806 height 72
click at [0, 349] on div "Võimalused Veendu, et Askly loob sulle väärtust. Sulge Ühenda FB ja IG sõnumid …" at bounding box center [23, 389] width 46 height 660
click at [769, 354] on div "Kas võinalik Acer aspire 3 sülearvutit ka Pärnu klicki saata [GEOGRAPHIC_DATA] …" at bounding box center [687, 371] width 806 height 72
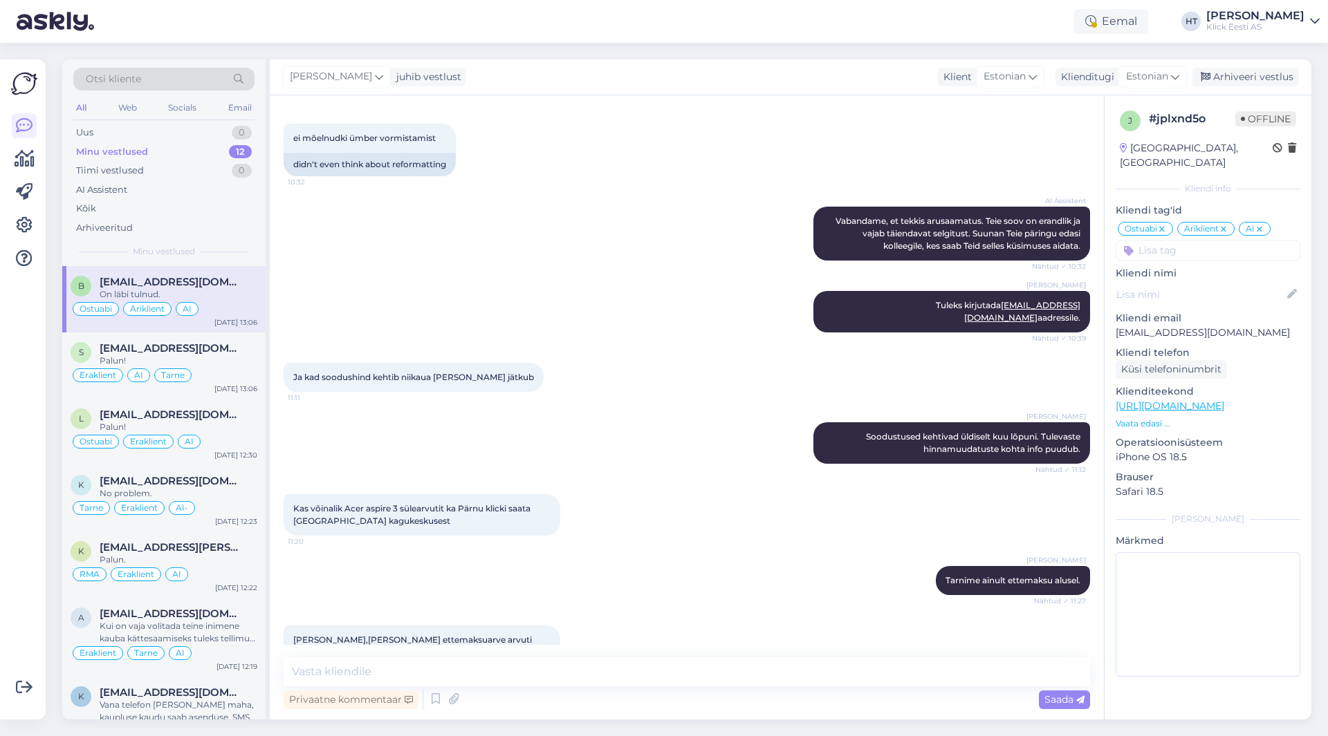
scroll to position [470, 0]
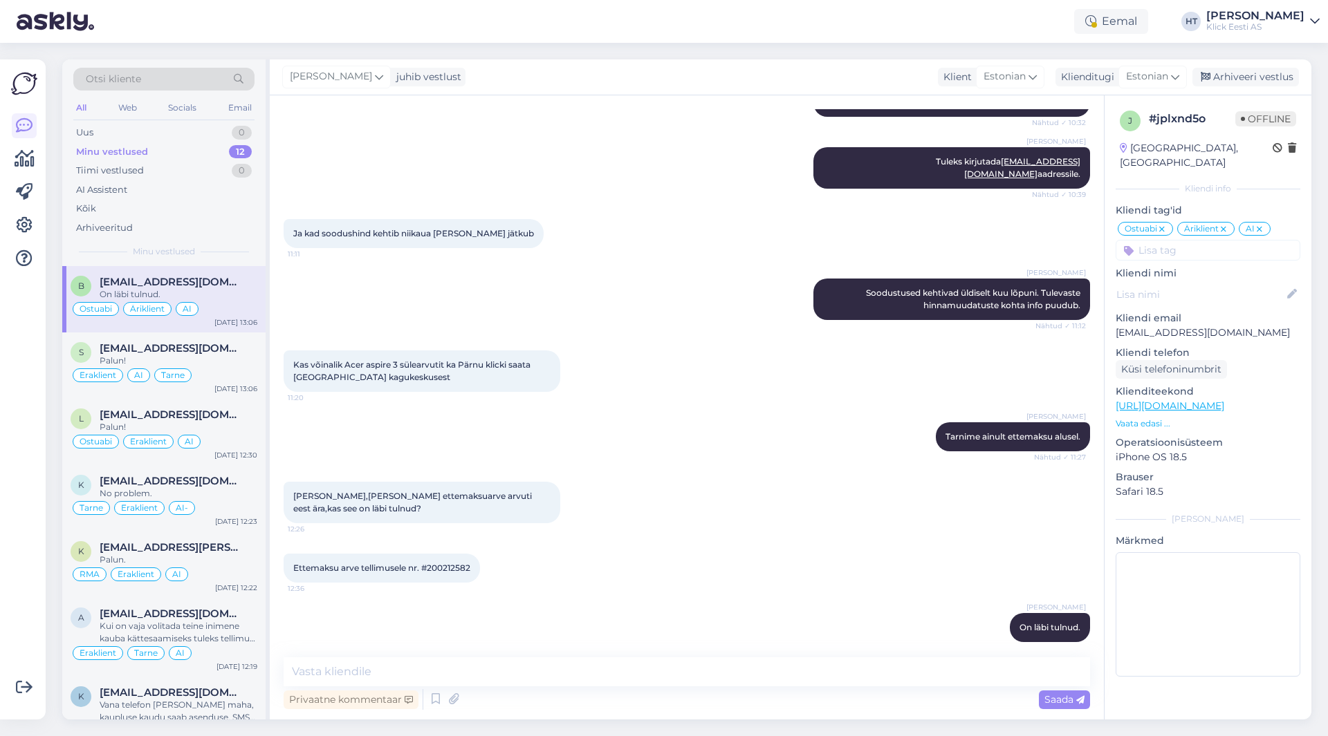
click at [635, 245] on div "Ja kad soodushind kehtib niikaua [PERSON_NAME] jätkub 11:11" at bounding box center [687, 233] width 806 height 59
click at [162, 157] on div "Minu vestlused 12" at bounding box center [163, 151] width 181 height 19
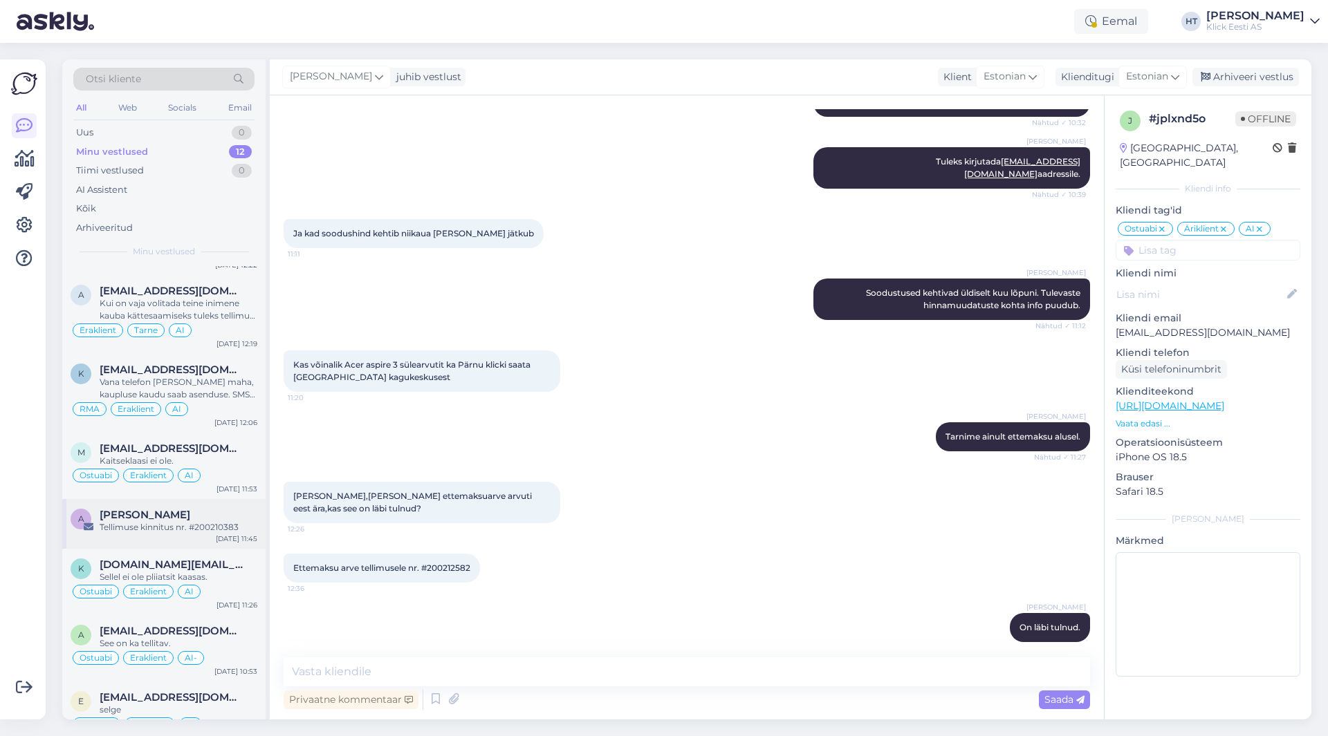
scroll to position [346, 0]
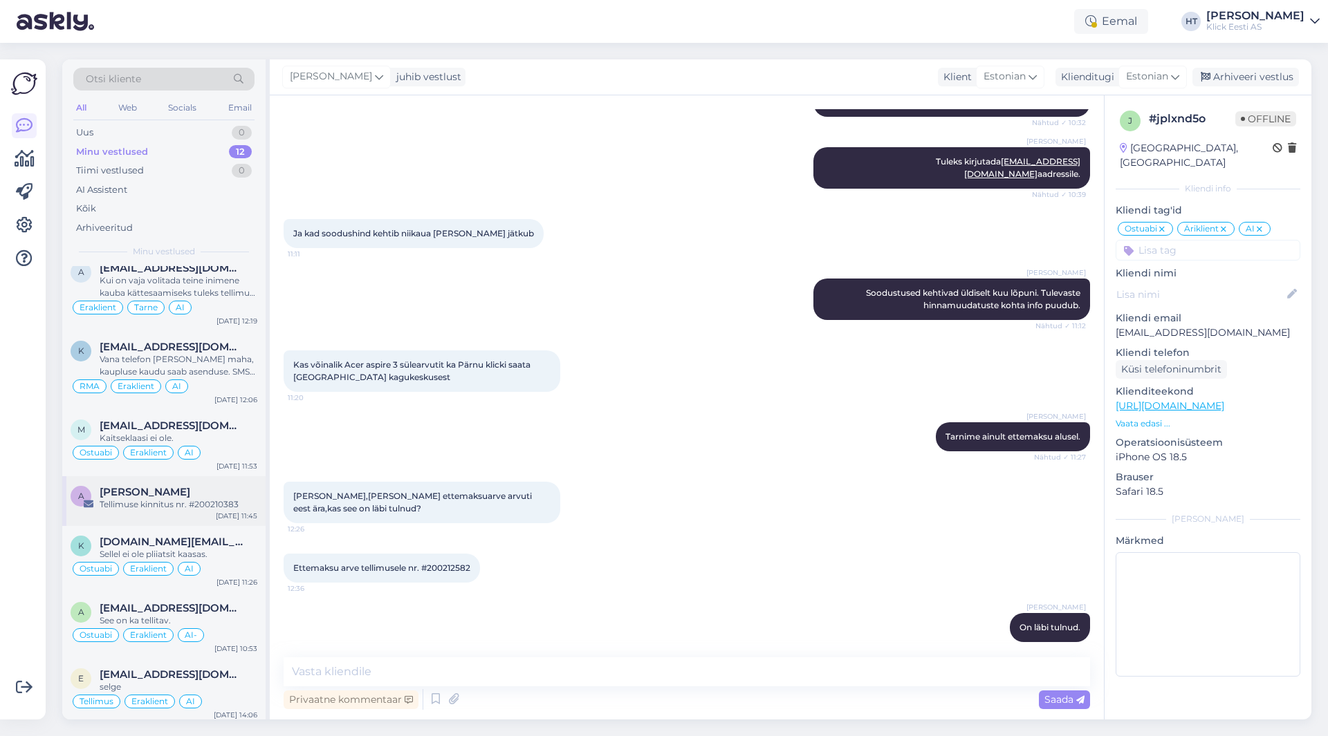
click at [192, 512] on div "a [PERSON_NAME] kinnitus nr. #200210383 [DATE] 11:45" at bounding box center [163, 501] width 203 height 50
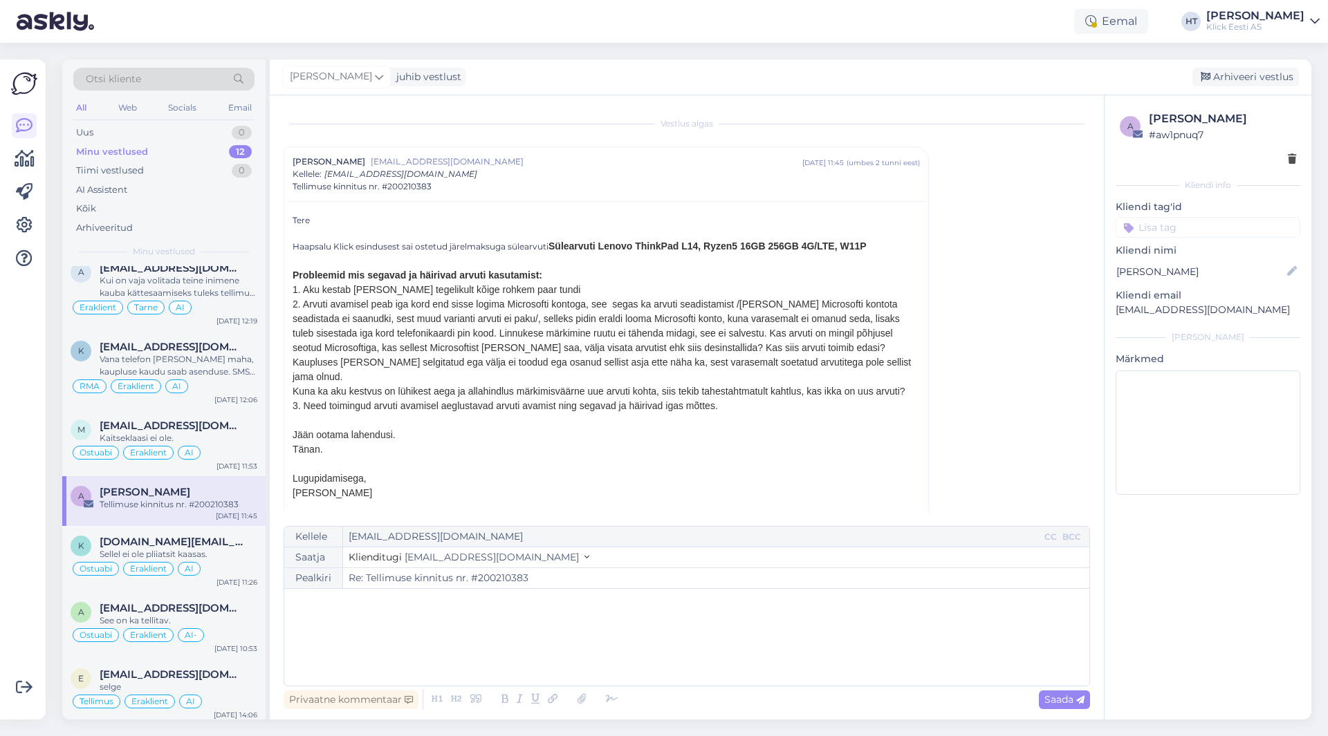
drag, startPoint x: 735, startPoint y: 391, endPoint x: 293, endPoint y: 274, distance: 457.3
click at [293, 274] on div "Tere Haapsalu Klick esindusest sai ostetud järelmaksuga sülearvuti Sülearvuti L…" at bounding box center [606, 364] width 627 height 301
click at [293, 274] on span "Probleemid mis segavad ja häirivad arvuti kasutamist:" at bounding box center [418, 275] width 250 height 11
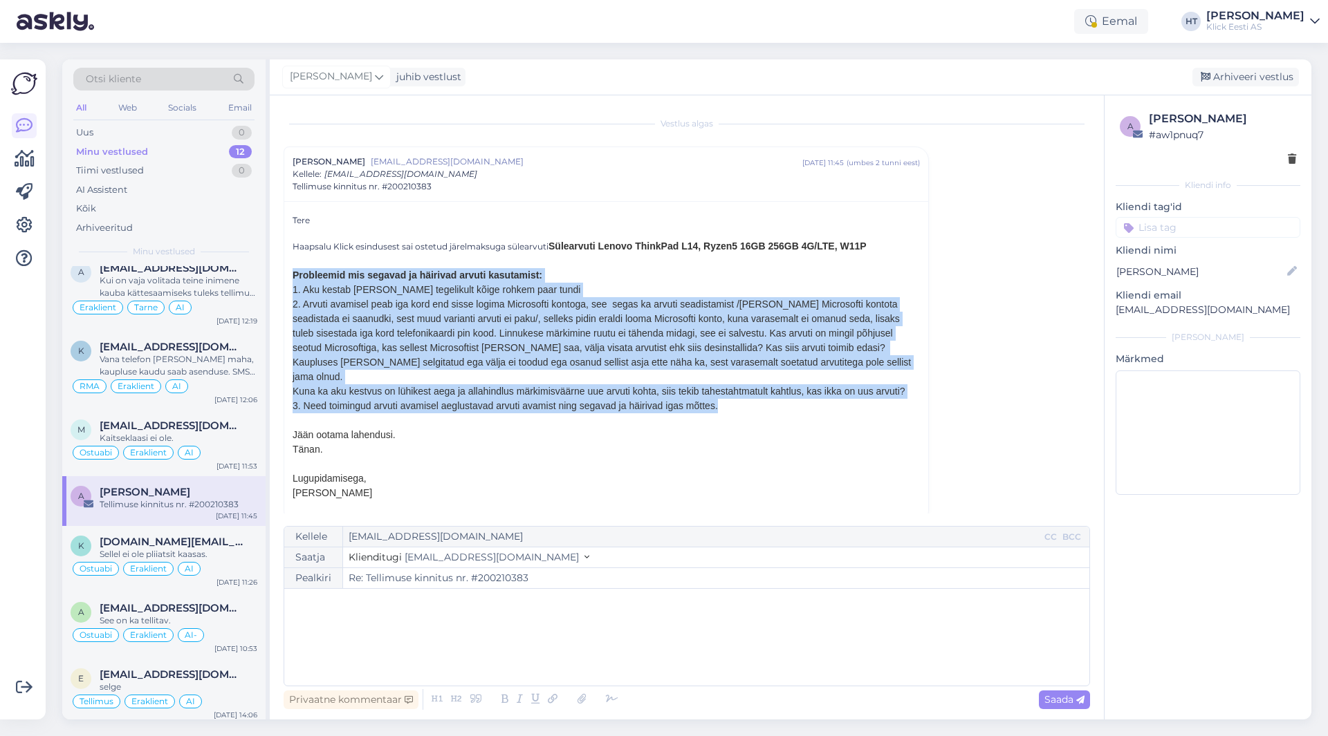
drag, startPoint x: 293, startPoint y: 274, endPoint x: 739, endPoint y: 397, distance: 462.1
click at [739, 397] on div "Tere Haapsalu Klick esindusest sai ostetud järelmaksuga sülearvuti Sülearvuti L…" at bounding box center [606, 364] width 627 height 301
click at [739, 399] on div "3. Need toimingud arvuti avamisel aeglustavad arvuti avamist ning segavad ja hä…" at bounding box center [606, 406] width 627 height 15
drag, startPoint x: 739, startPoint y: 397, endPoint x: 295, endPoint y: 275, distance: 460.5
click at [295, 275] on div "Tere Haapsalu Klick esindusest sai ostetud järelmaksuga sülearvuti Sülearvuti L…" at bounding box center [606, 364] width 627 height 301
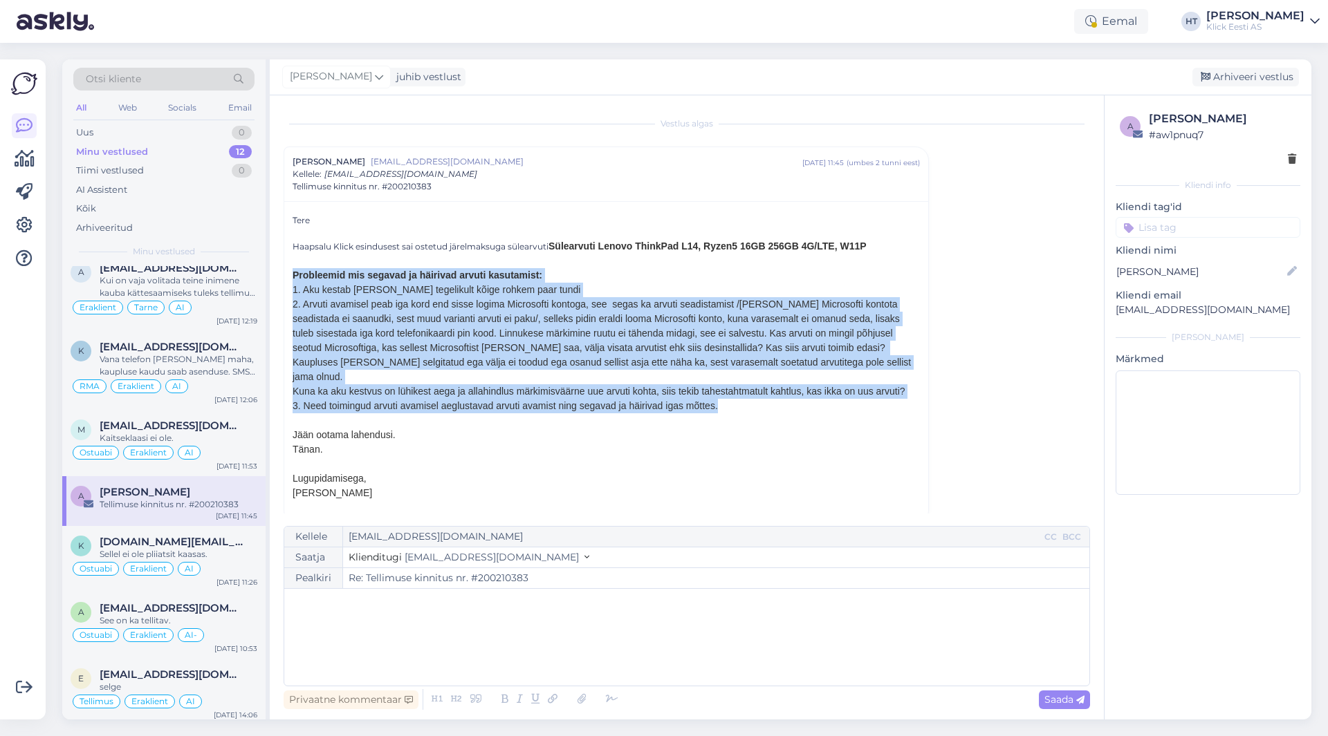
click at [293, 275] on span "Probleemid mis segavad ja häirivad arvuti kasutamist:" at bounding box center [418, 275] width 250 height 11
drag, startPoint x: 293, startPoint y: 275, endPoint x: 762, endPoint y: 394, distance: 483.9
click at [762, 394] on div "Tere Haapsalu Klick esindusest sai ostetud järelmaksuga sülearvuti Sülearvuti L…" at bounding box center [606, 364] width 627 height 301
click at [762, 399] on div "3. Need toimingud arvuti avamisel aeglustavad arvuti avamist ning segavad ja hä…" at bounding box center [606, 406] width 627 height 15
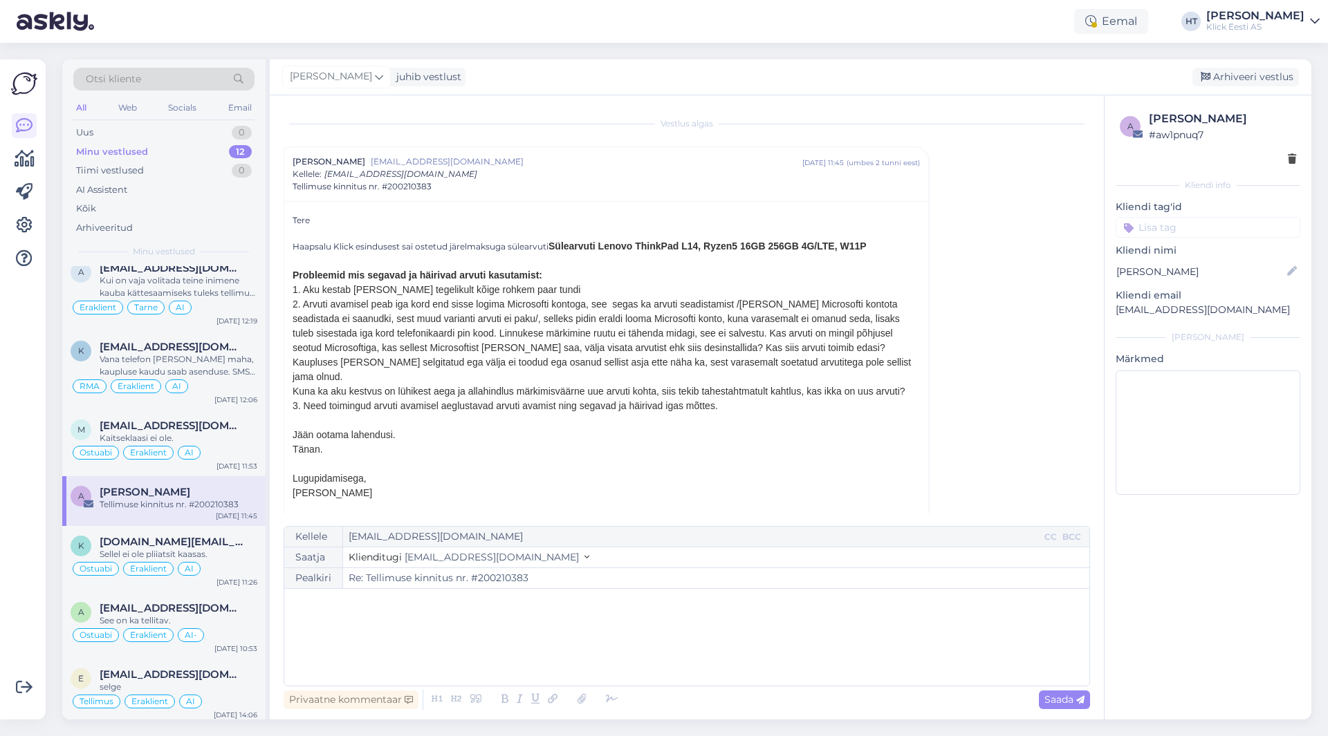
drag, startPoint x: 763, startPoint y: 393, endPoint x: 290, endPoint y: 221, distance: 503.8
click at [290, 221] on div "Tere Haapsalu Klick esindusest sai ostetud järelmaksuga sülearvuti Sülearvuti L…" at bounding box center [606, 362] width 644 height 322
click at [293, 218] on div "Tere Haapsalu Klick esindusest sai ostetud järelmaksuga sülearvuti Sülearvuti L…" at bounding box center [606, 364] width 627 height 301
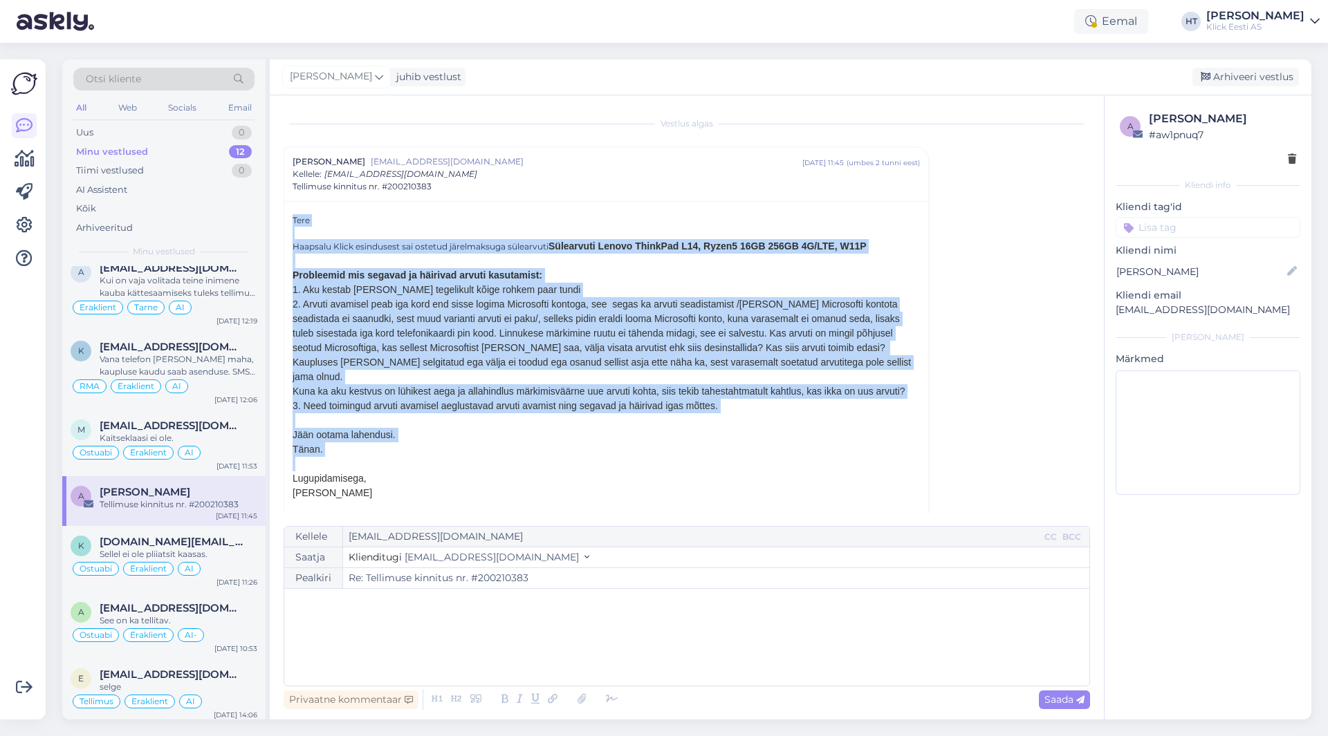
drag, startPoint x: 293, startPoint y: 218, endPoint x: 880, endPoint y: 446, distance: 630.6
click at [880, 446] on div "Tere Haapsalu Klick esindusest sai ostetud järelmaksuga sülearvuti Sülearvuti L…" at bounding box center [606, 364] width 627 height 301
click at [880, 457] on div at bounding box center [606, 464] width 627 height 15
drag, startPoint x: 566, startPoint y: 482, endPoint x: 288, endPoint y: 221, distance: 381.6
click at [288, 221] on div "Tere Haapsalu Klick esindusest sai ostetud järelmaksuga sülearvuti Sülearvuti L…" at bounding box center [606, 362] width 644 height 322
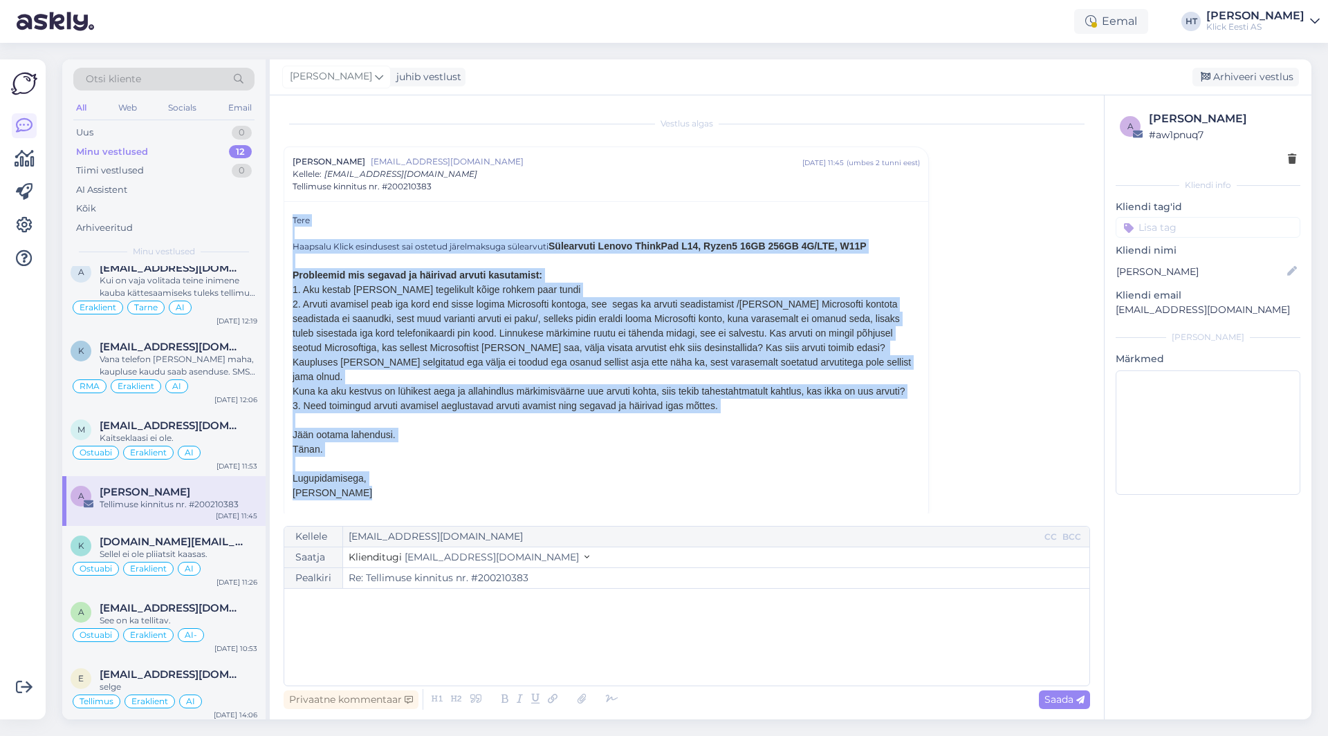
click at [289, 219] on div "Tere Haapsalu Klick esindusest sai ostetud järelmaksuga sülearvuti Sülearvuti L…" at bounding box center [606, 362] width 644 height 322
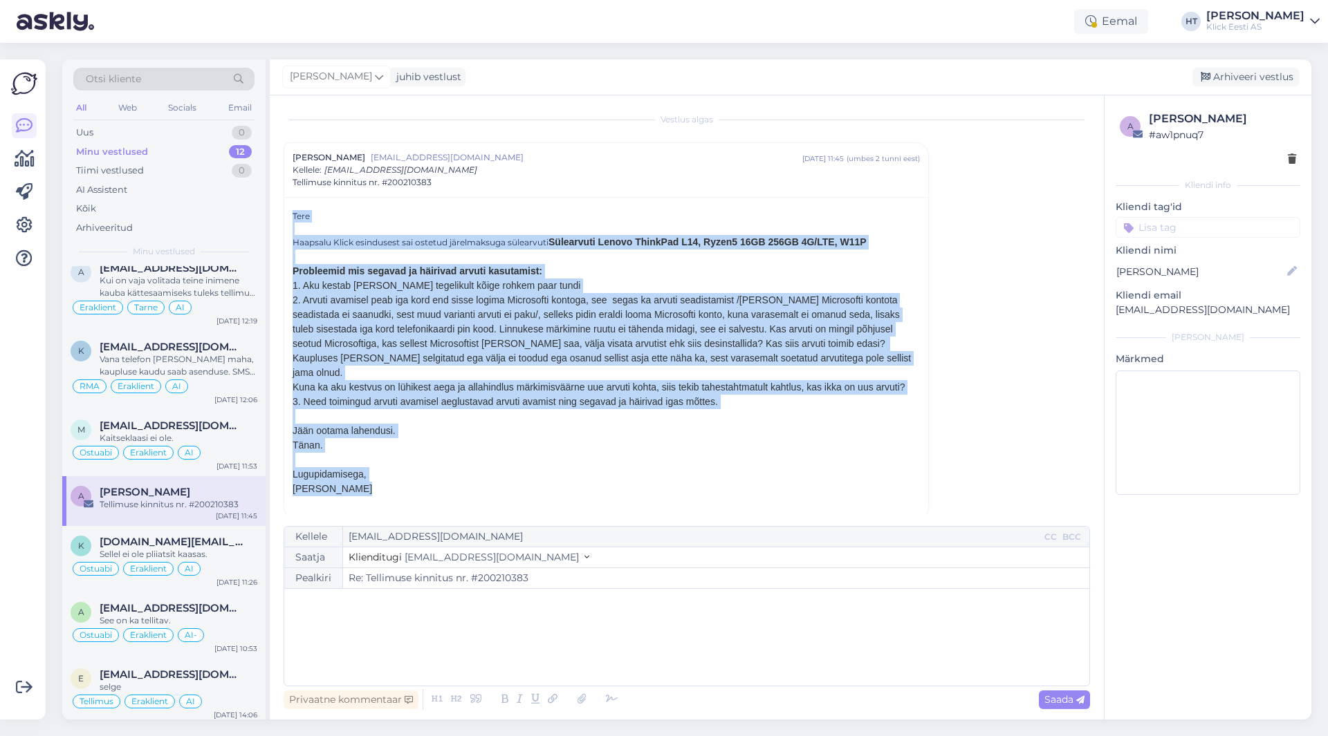
drag, startPoint x: 319, startPoint y: 232, endPoint x: 768, endPoint y: 480, distance: 512.6
click at [768, 480] on div "Tere Haapsalu Klick esindusest sai ostetud järelmaksuga sülearvuti Sülearvuti L…" at bounding box center [606, 358] width 644 height 322
click at [768, 482] on div "[PERSON_NAME]" at bounding box center [606, 489] width 627 height 15
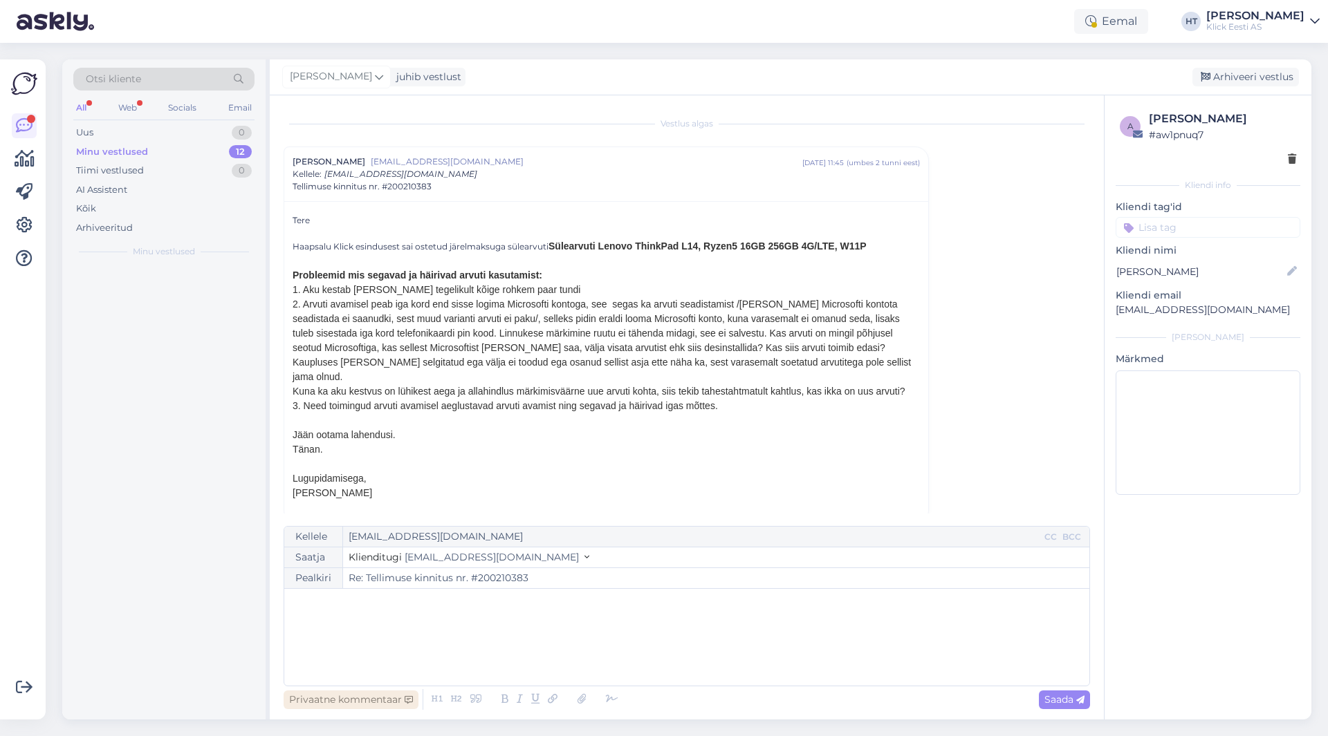
scroll to position [0, 0]
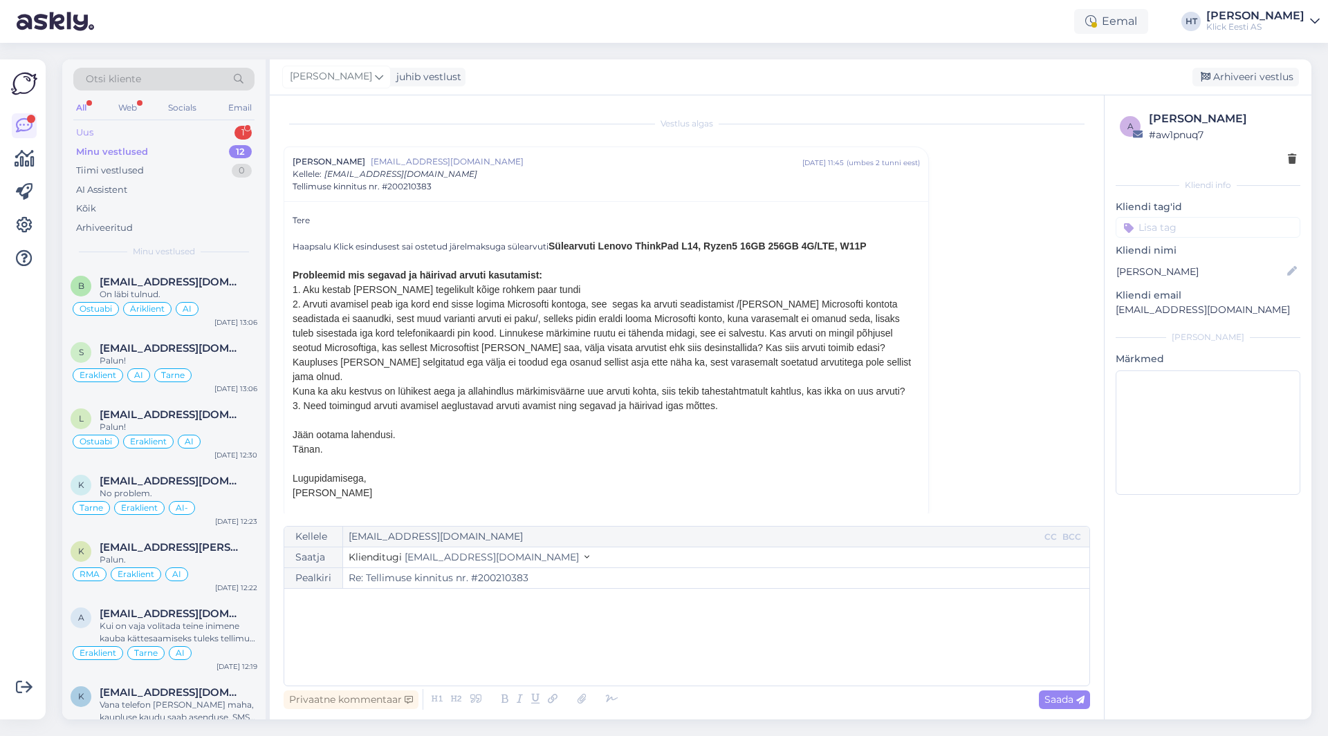
click at [181, 128] on div "Uus 1" at bounding box center [163, 132] width 181 height 19
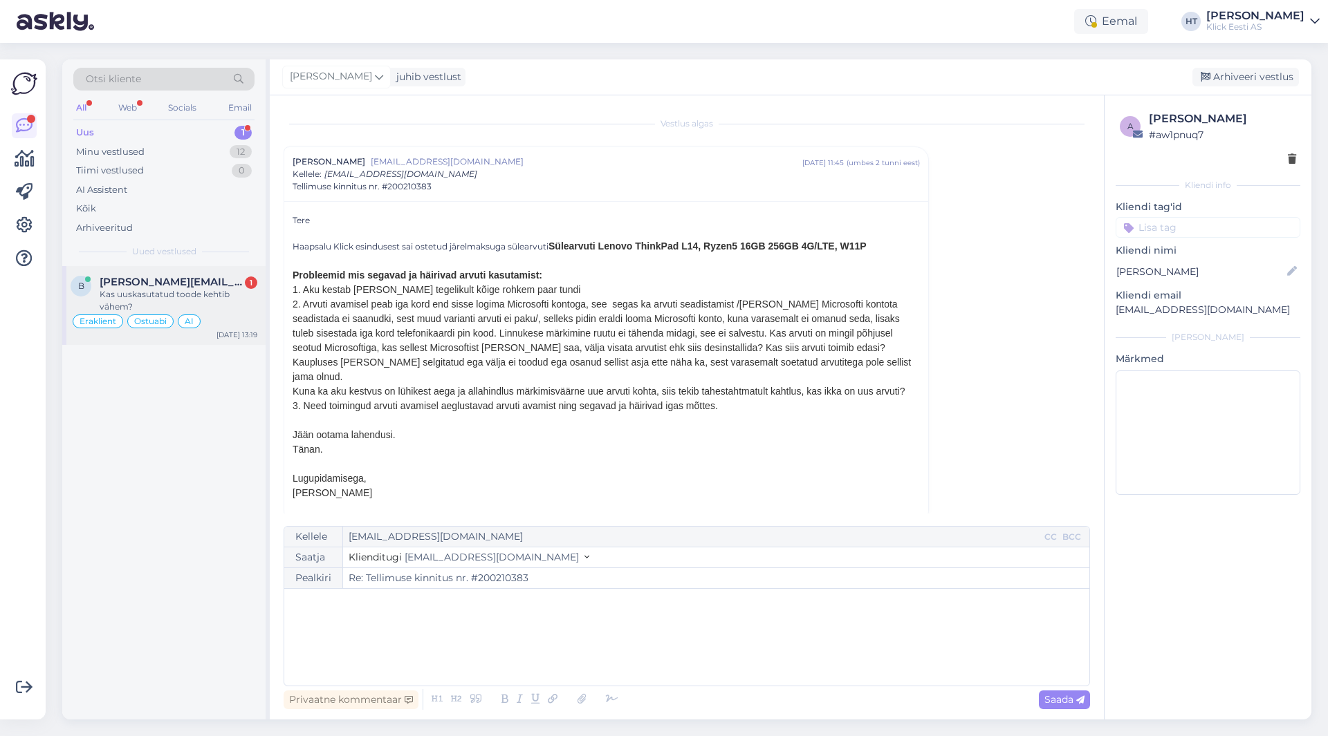
click at [207, 287] on span "[PERSON_NAME][EMAIL_ADDRESS][DOMAIN_NAME]" at bounding box center [172, 282] width 144 height 12
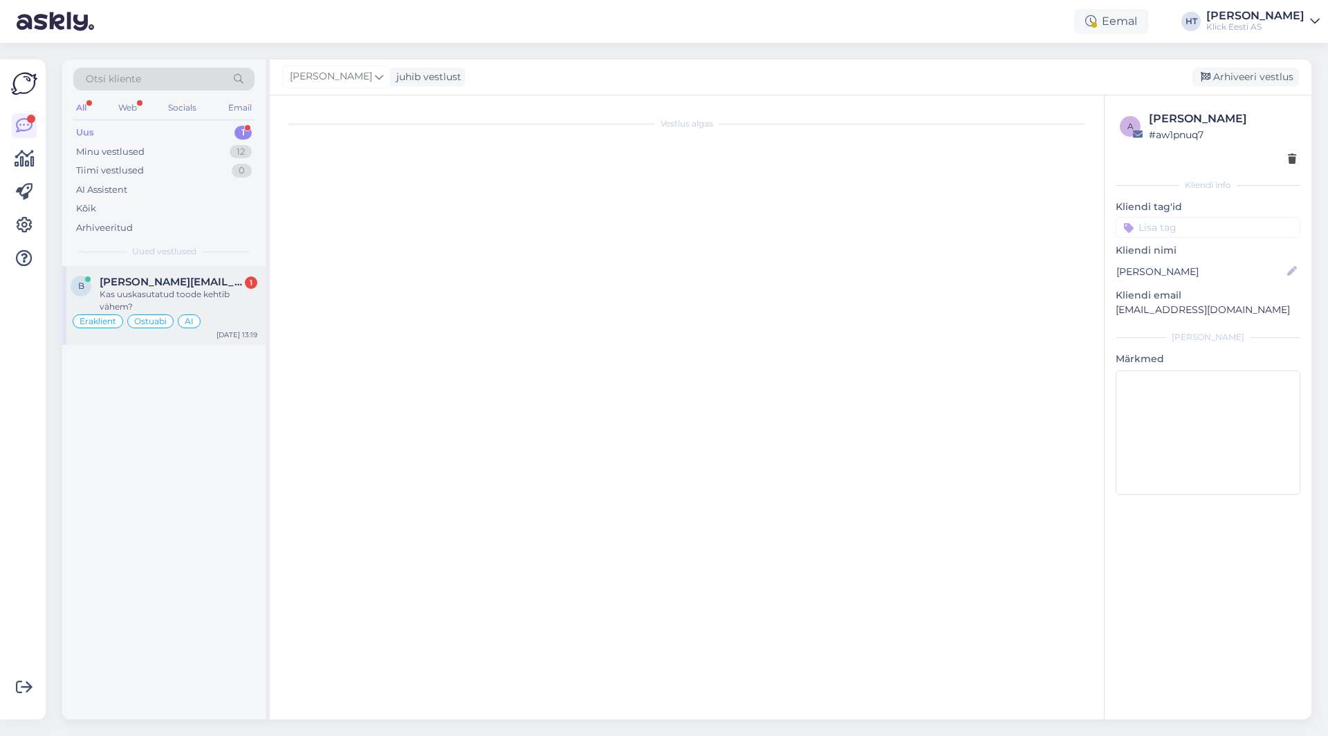
scroll to position [401, 0]
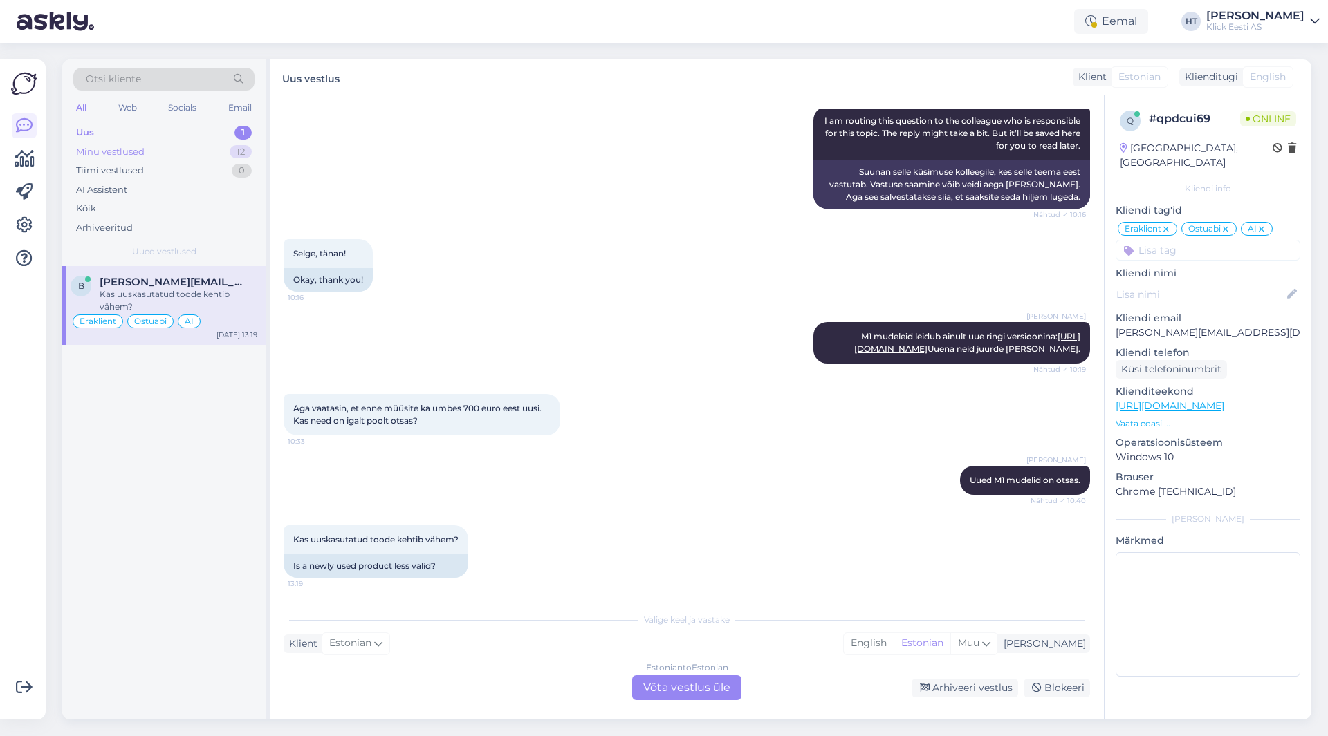
click at [224, 157] on div "Minu vestlused 12" at bounding box center [163, 151] width 181 height 19
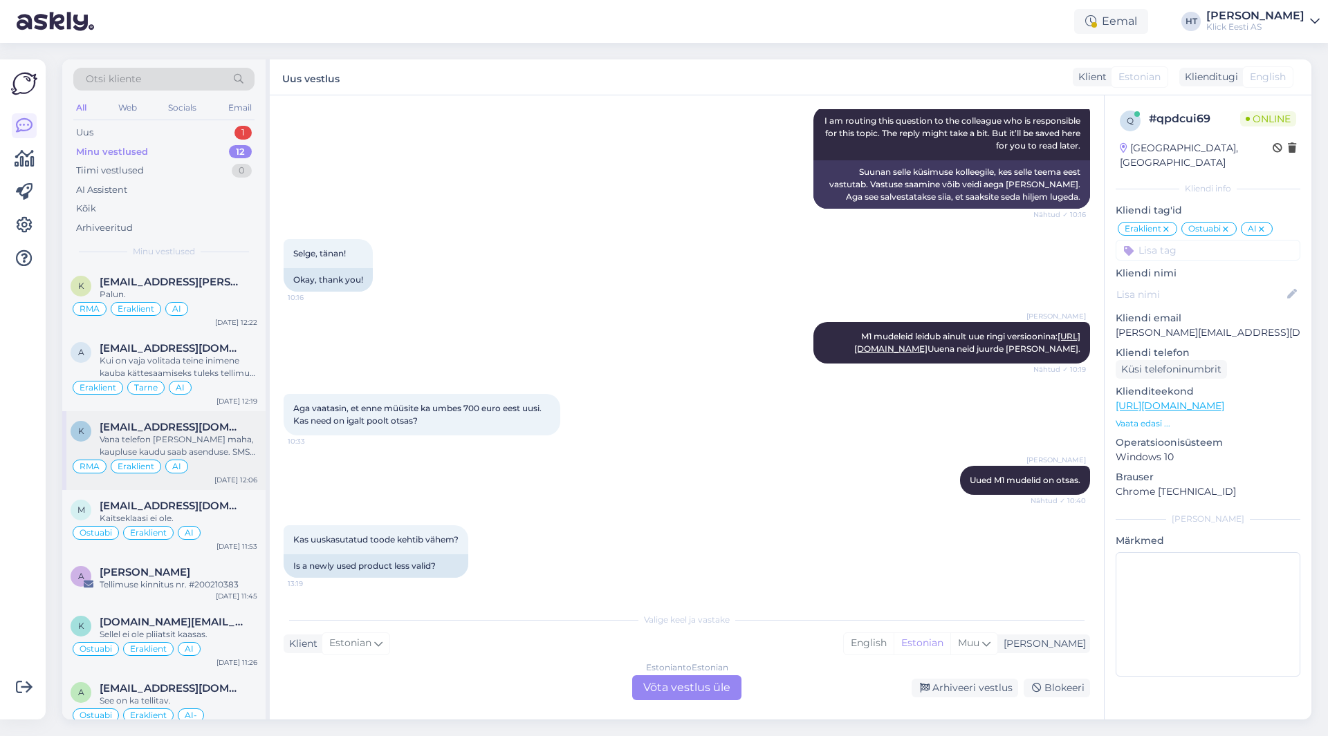
scroll to position [277, 0]
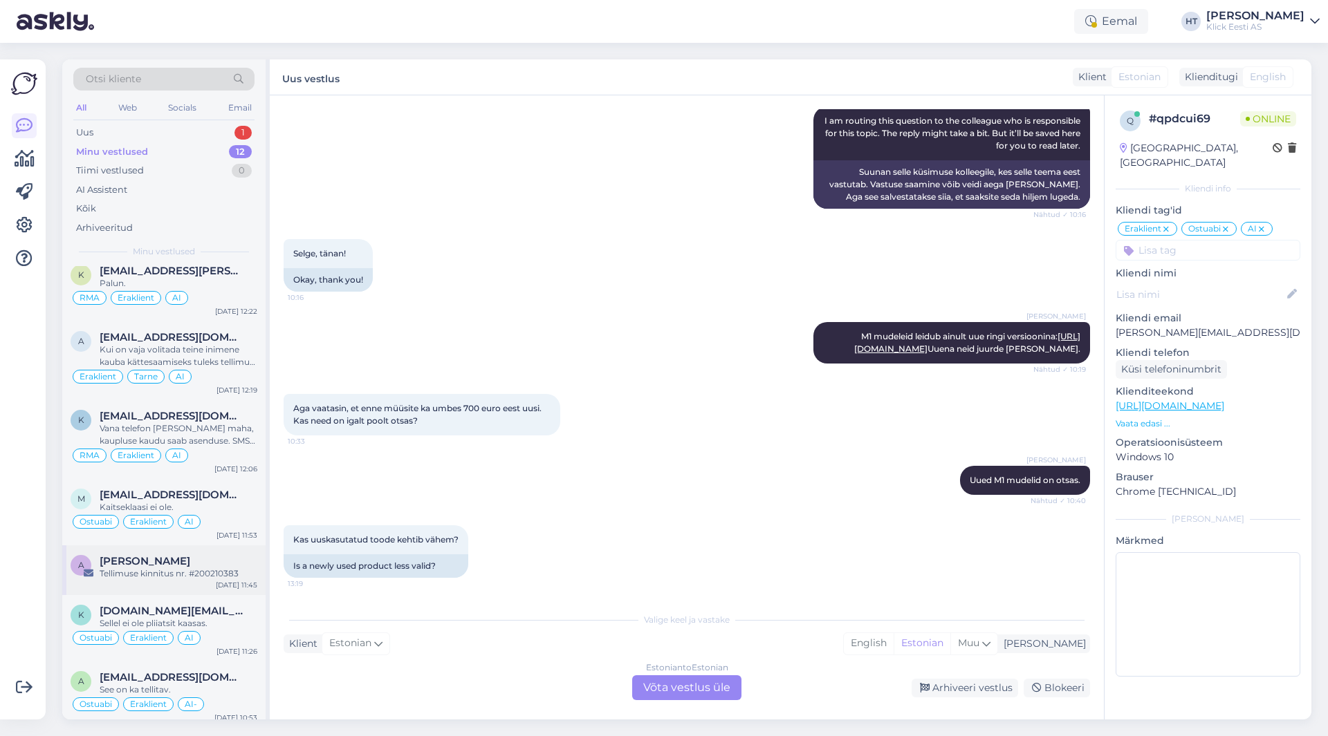
click at [209, 550] on div "a [PERSON_NAME] kinnitus nr. #200210383 [DATE] 11:45" at bounding box center [163, 571] width 203 height 50
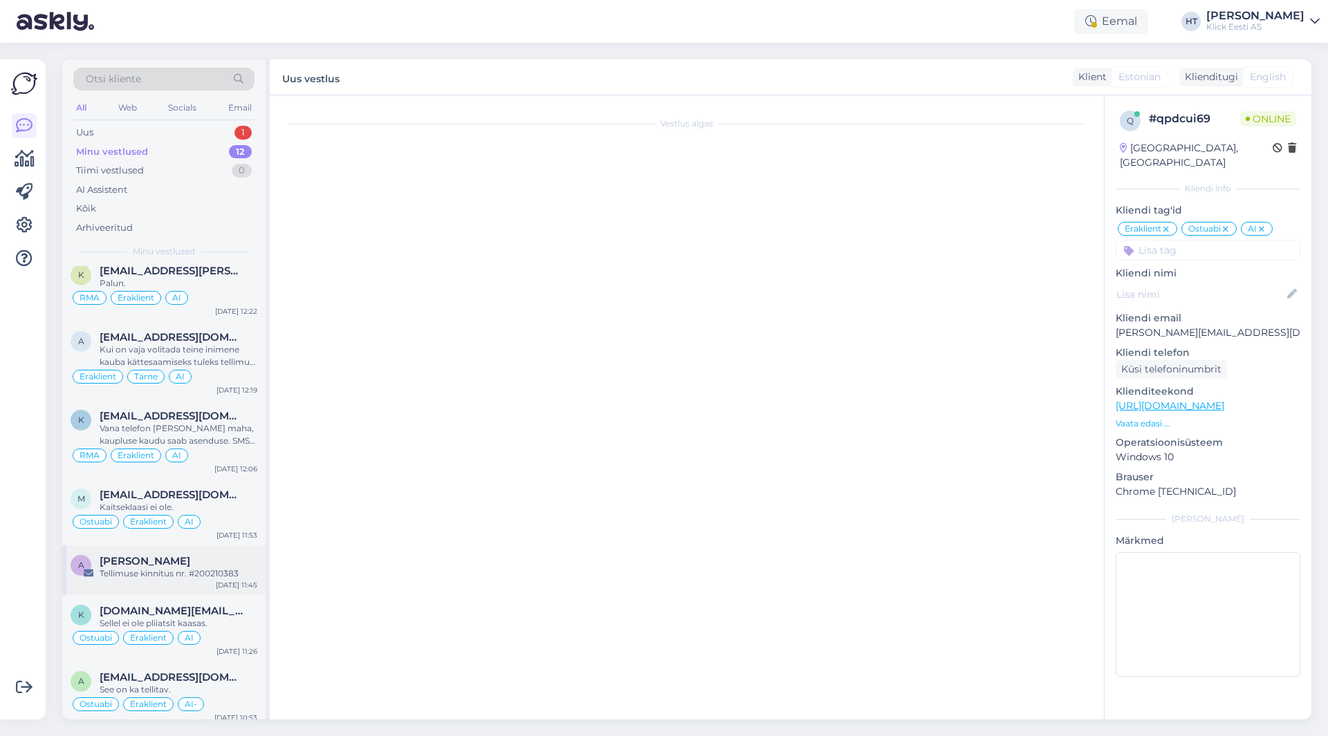
scroll to position [4, 0]
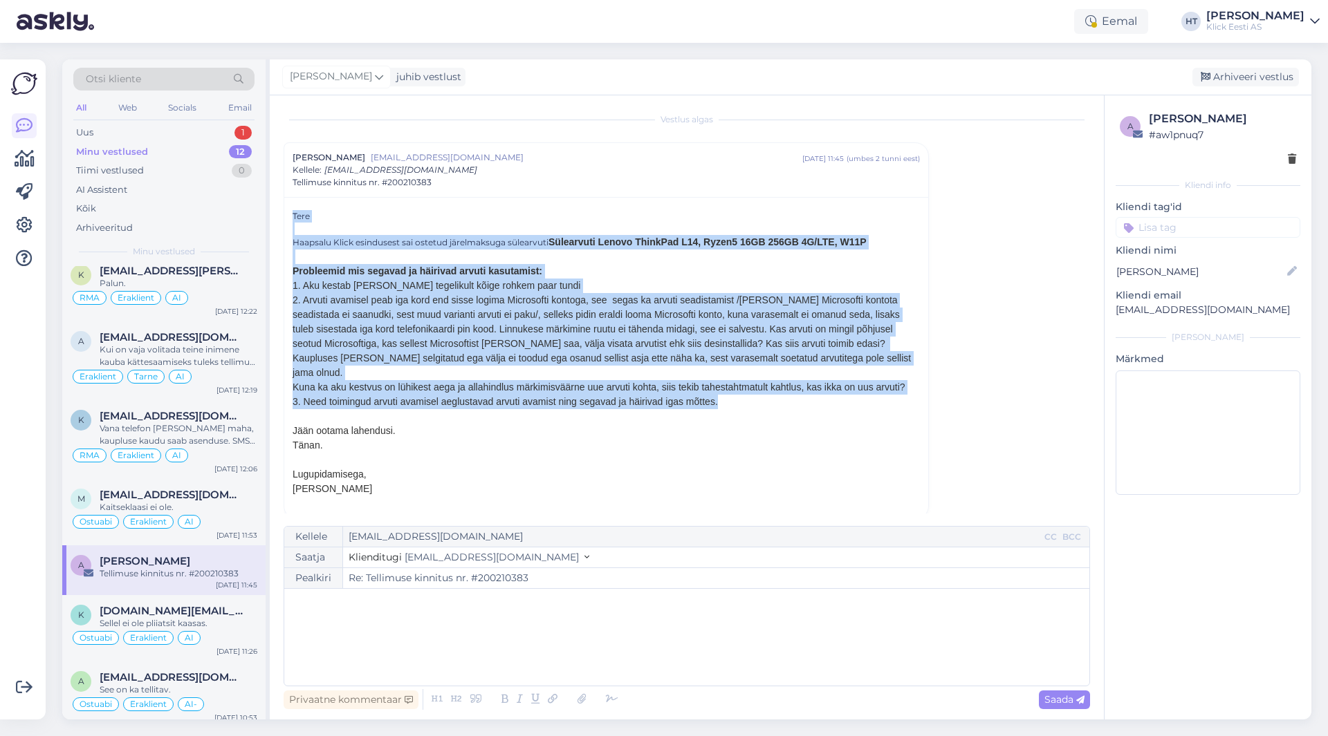
drag, startPoint x: 717, startPoint y: 389, endPoint x: 291, endPoint y: 213, distance: 460.8
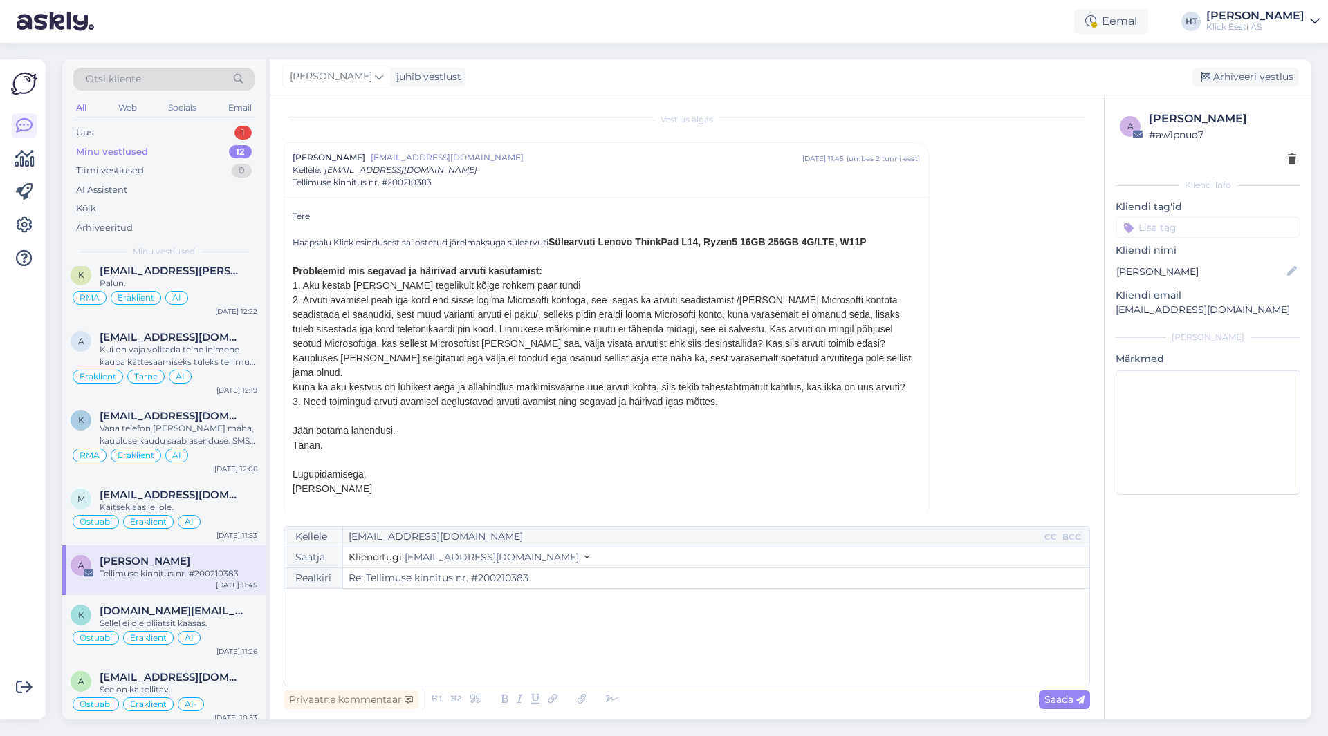
click at [291, 213] on div "Tere Haapsalu Klick esindusest sai ostetud järelmaksuga sülearvuti Sülearvuti L…" at bounding box center [606, 358] width 644 height 322
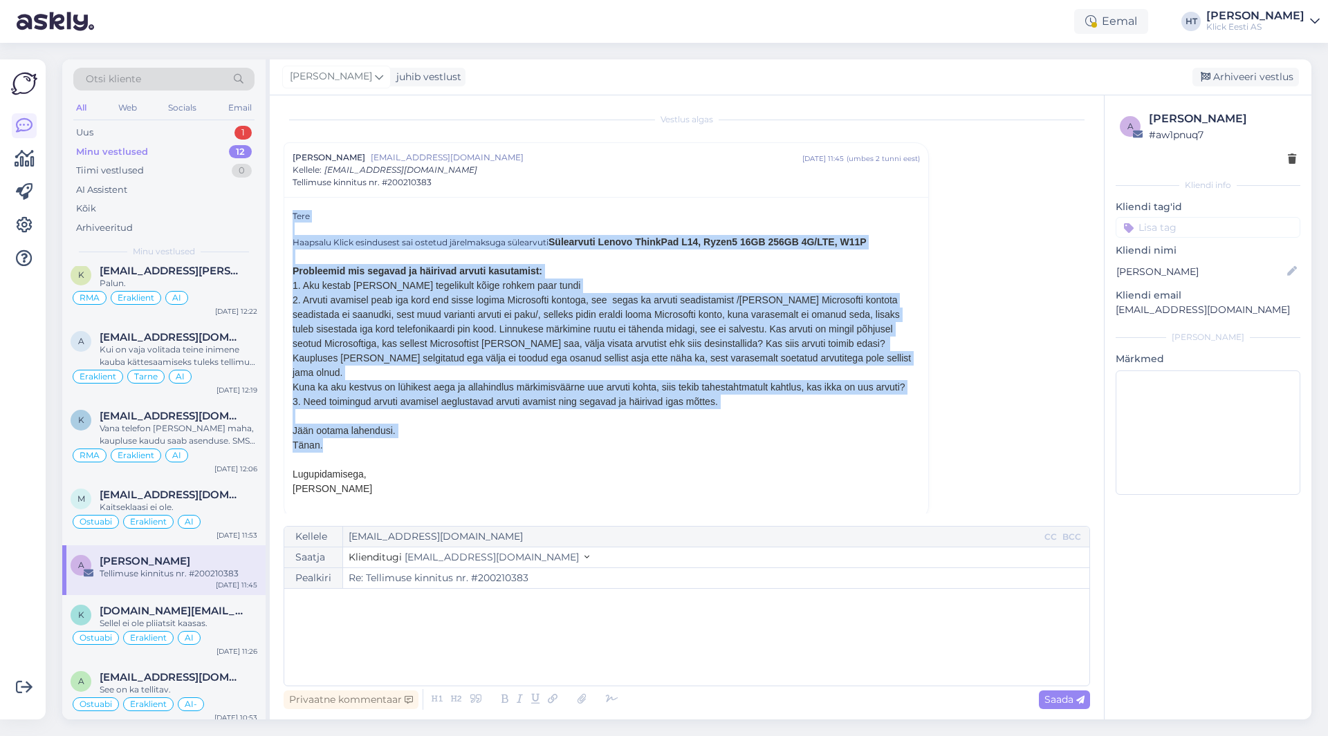
drag, startPoint x: 291, startPoint y: 213, endPoint x: 651, endPoint y: 434, distance: 421.9
click at [651, 434] on div "Tere Haapsalu Klick esindusest sai ostetud järelmaksuga sülearvuti Sülearvuti L…" at bounding box center [606, 358] width 644 height 322
click at [651, 438] on div "Tänan." at bounding box center [606, 445] width 627 height 15
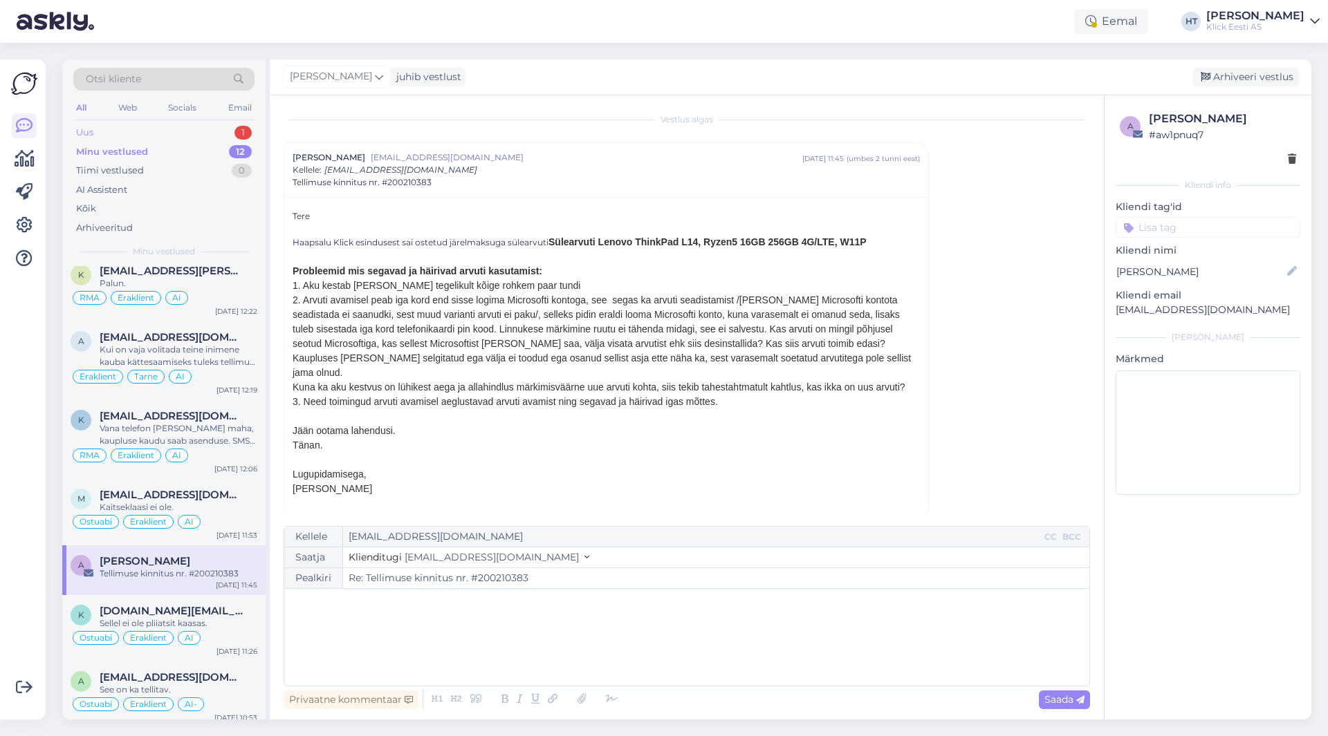
click at [217, 131] on div "Uus 1" at bounding box center [163, 132] width 181 height 19
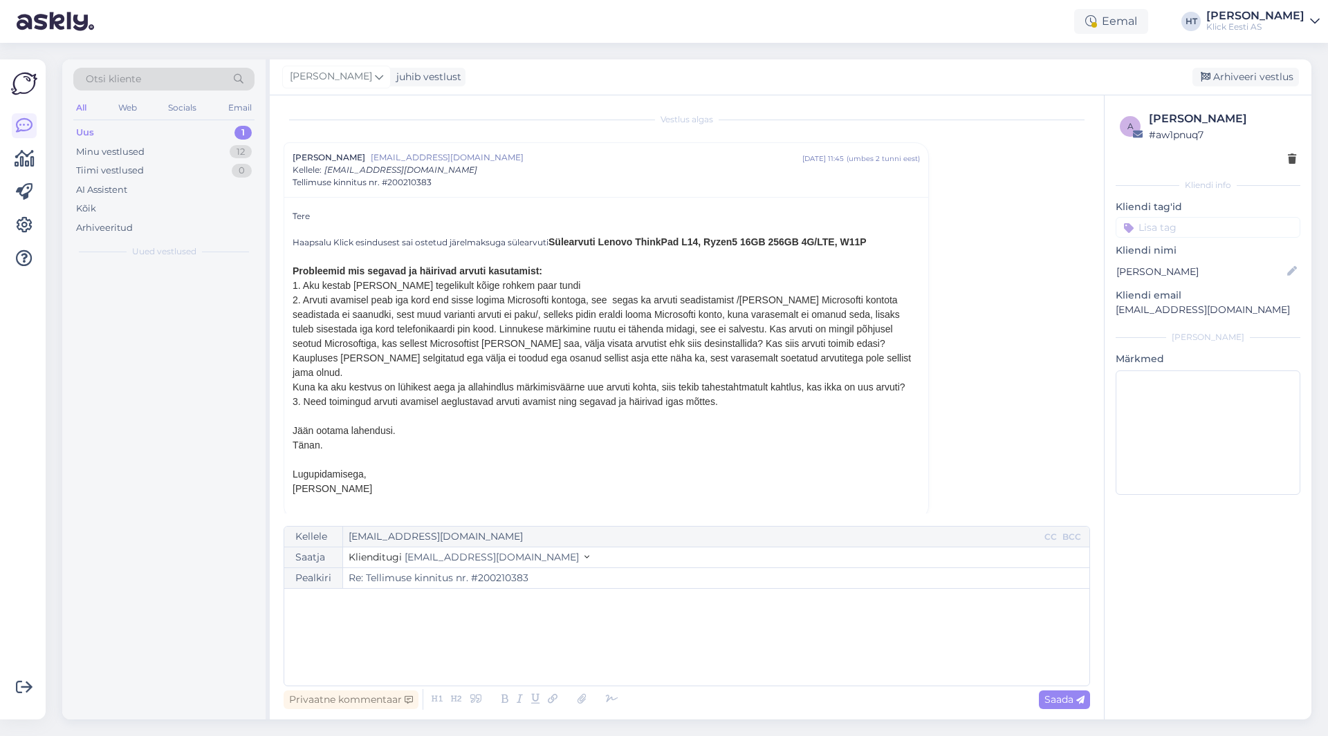
scroll to position [0, 0]
click at [231, 154] on div "12" at bounding box center [241, 152] width 22 height 14
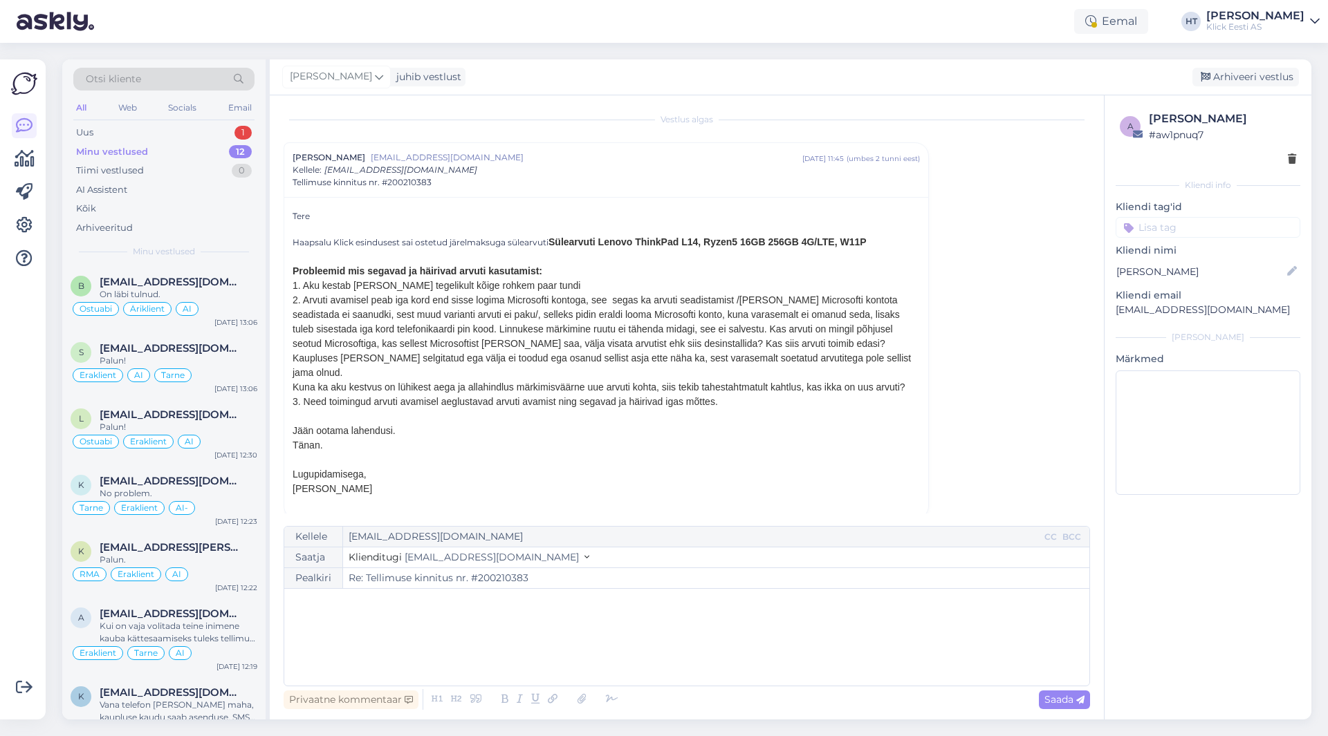
click at [457, 609] on p "﻿" at bounding box center [686, 603] width 791 height 15
click at [199, 137] on div "Uus 1" at bounding box center [163, 132] width 181 height 19
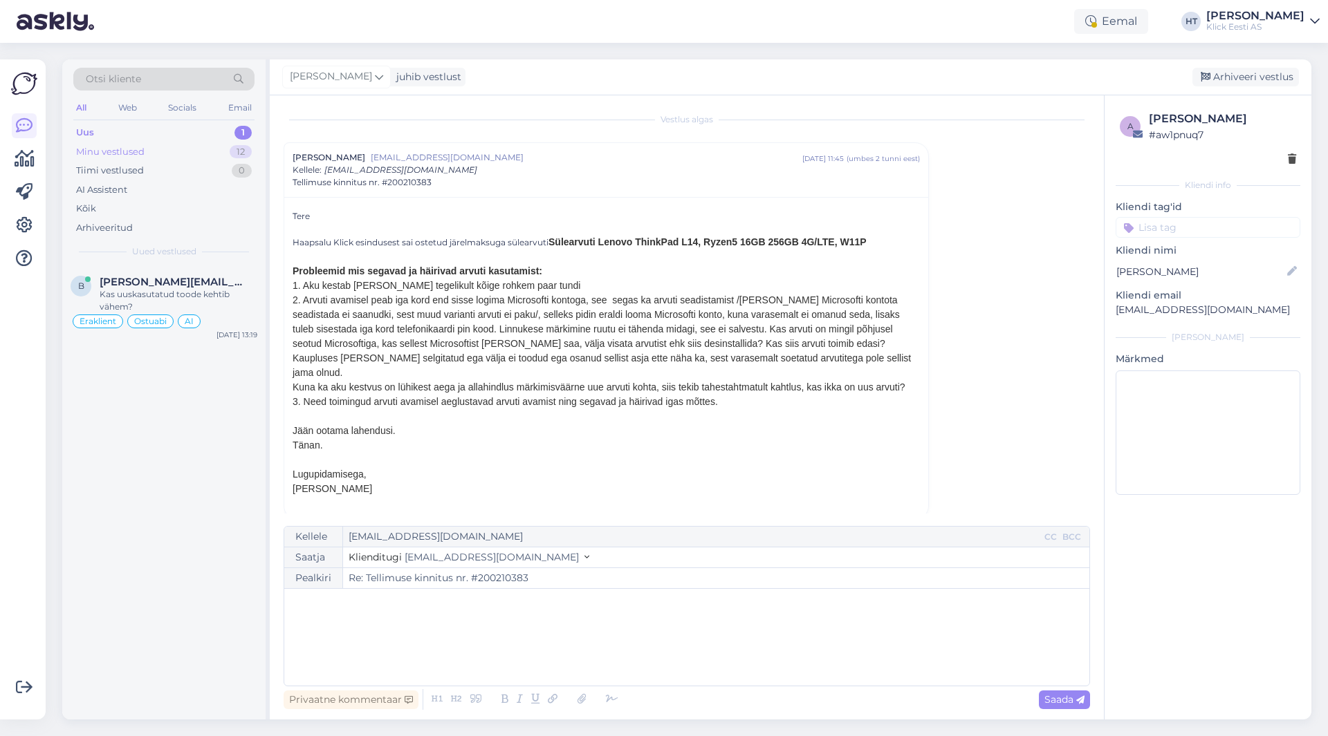
click at [222, 155] on div "Minu vestlused 12" at bounding box center [163, 151] width 181 height 19
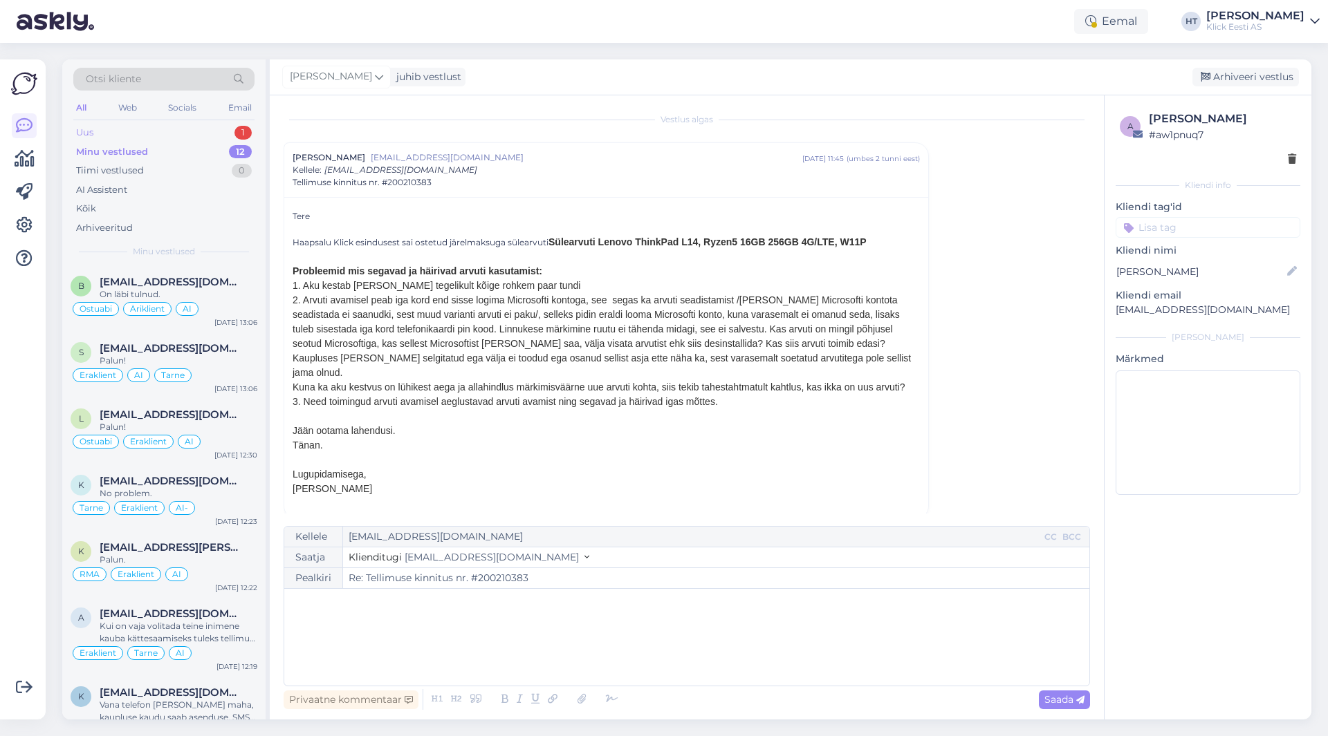
click at [228, 131] on div "Uus 1" at bounding box center [163, 132] width 181 height 19
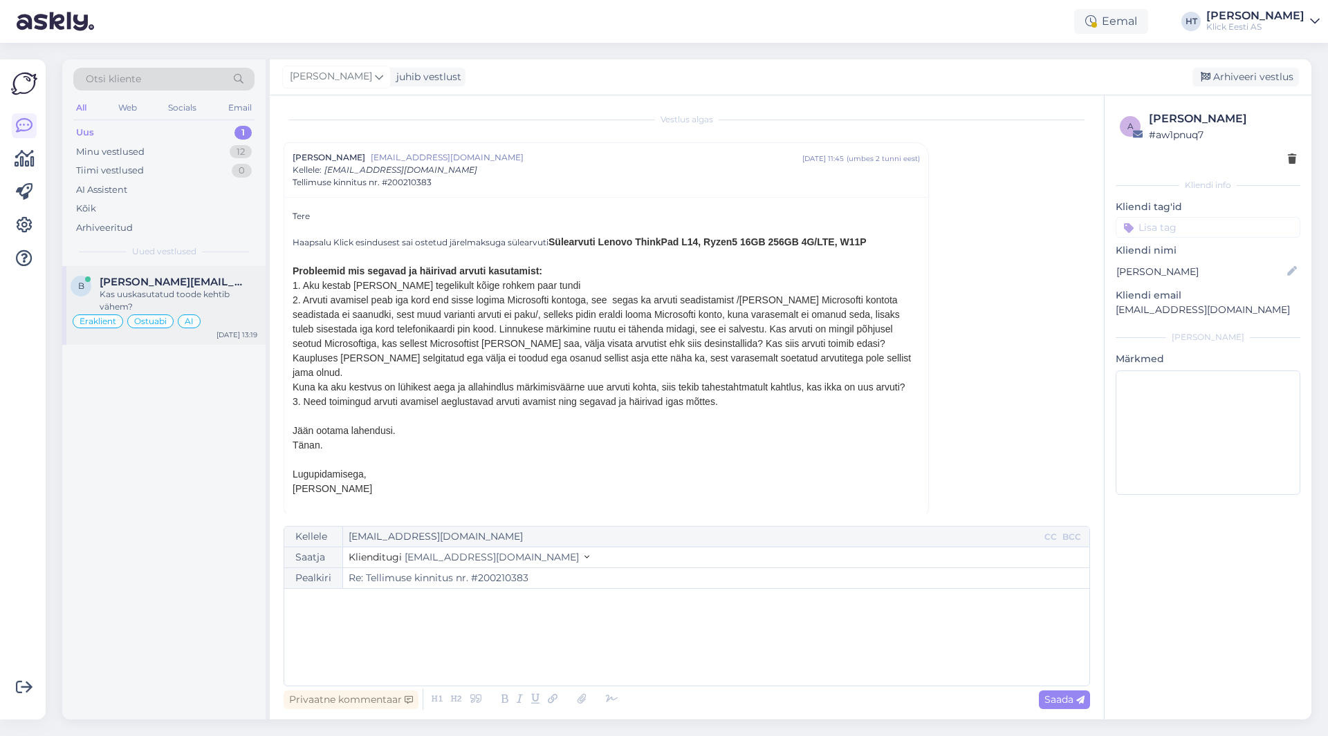
click at [232, 305] on div "Kas uuskasutatud toode kehtib vähem?" at bounding box center [179, 300] width 158 height 25
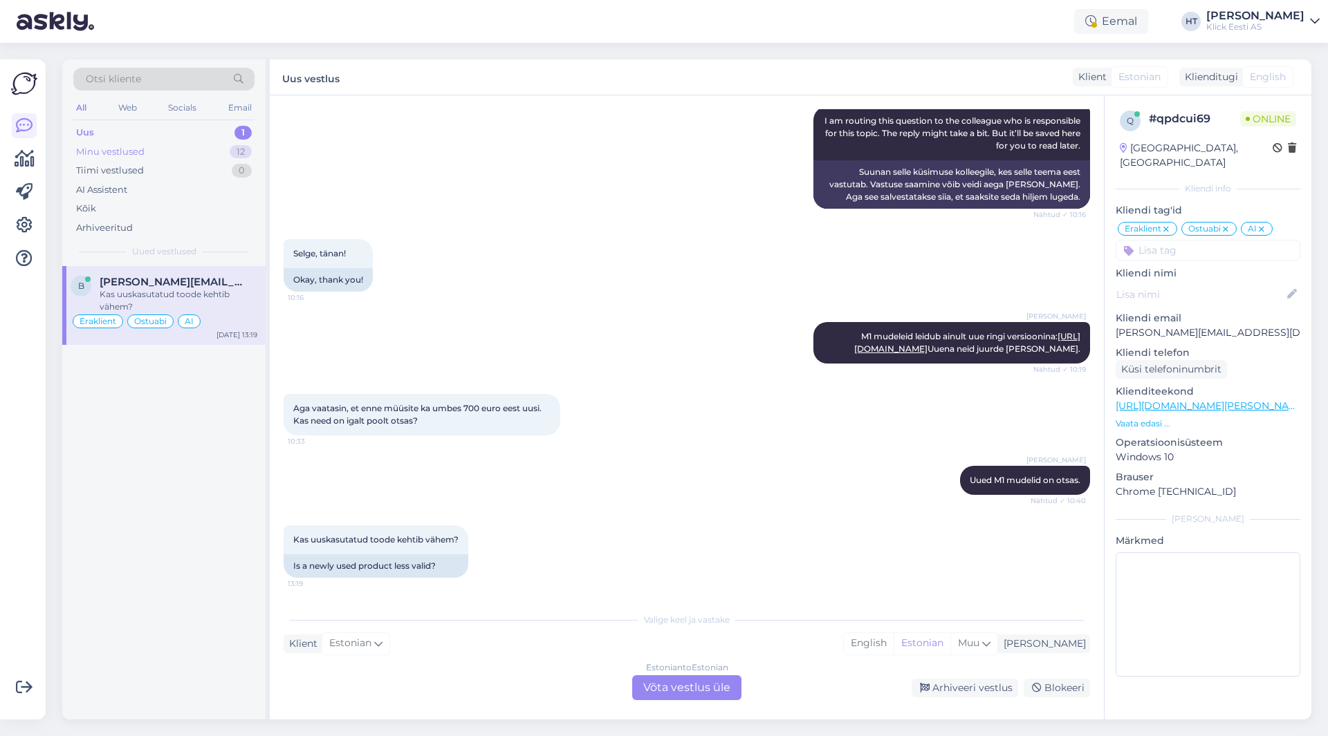
click at [156, 151] on div "Minu vestlused 12" at bounding box center [163, 151] width 181 height 19
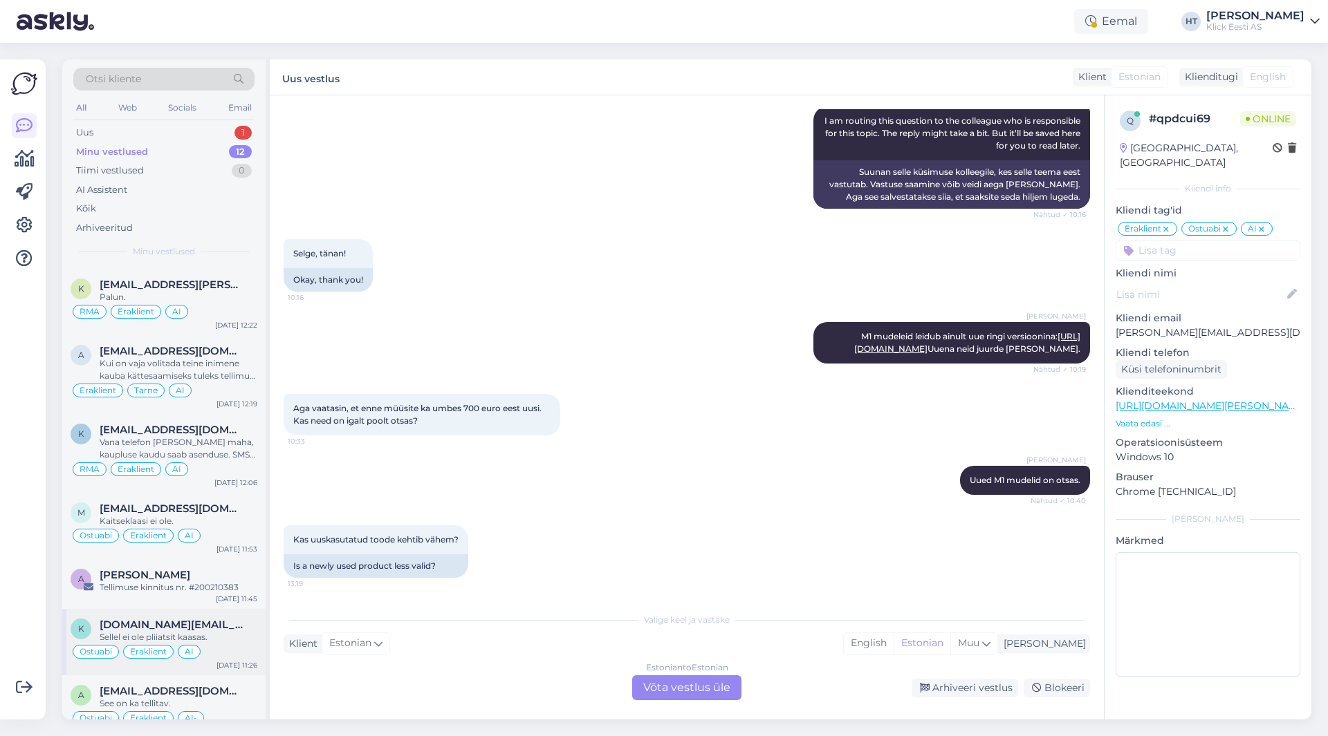
scroll to position [351, 0]
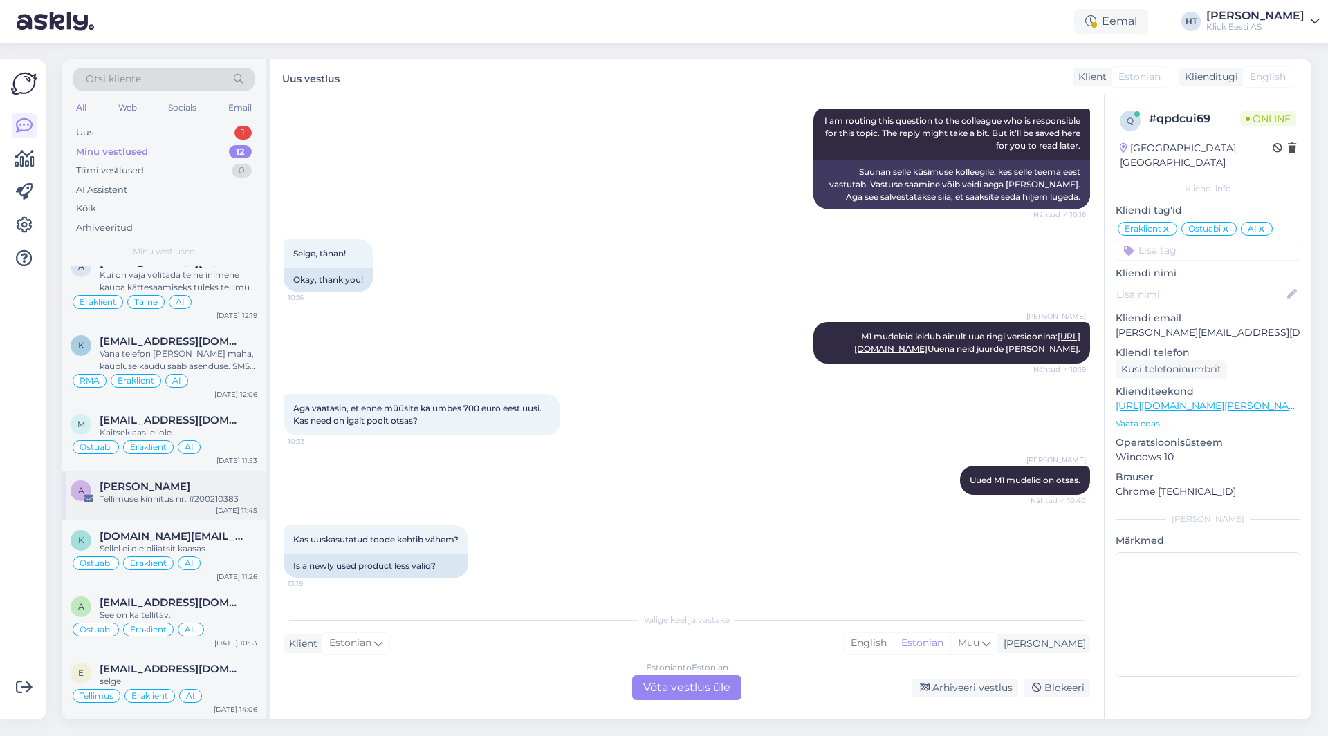
click at [210, 494] on div "Tellimuse kinnitus nr. #200210383" at bounding box center [179, 499] width 158 height 12
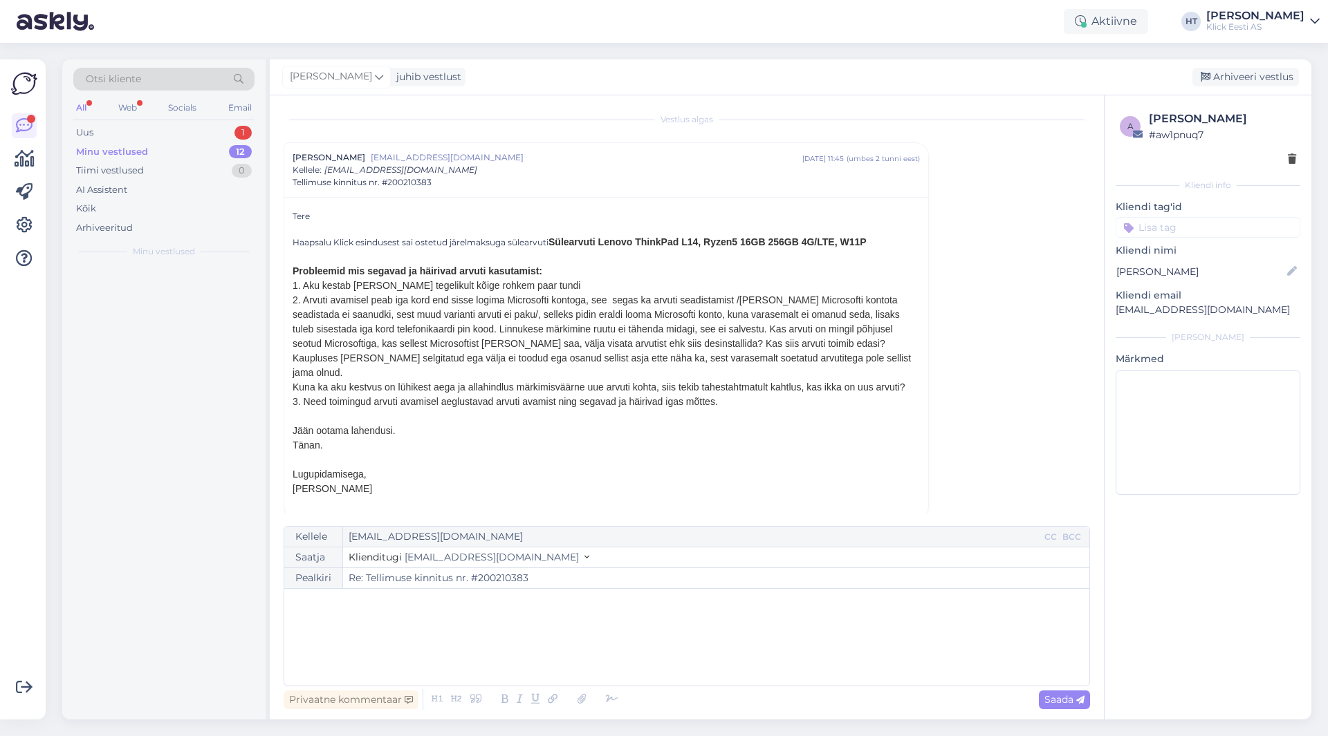
scroll to position [0, 0]
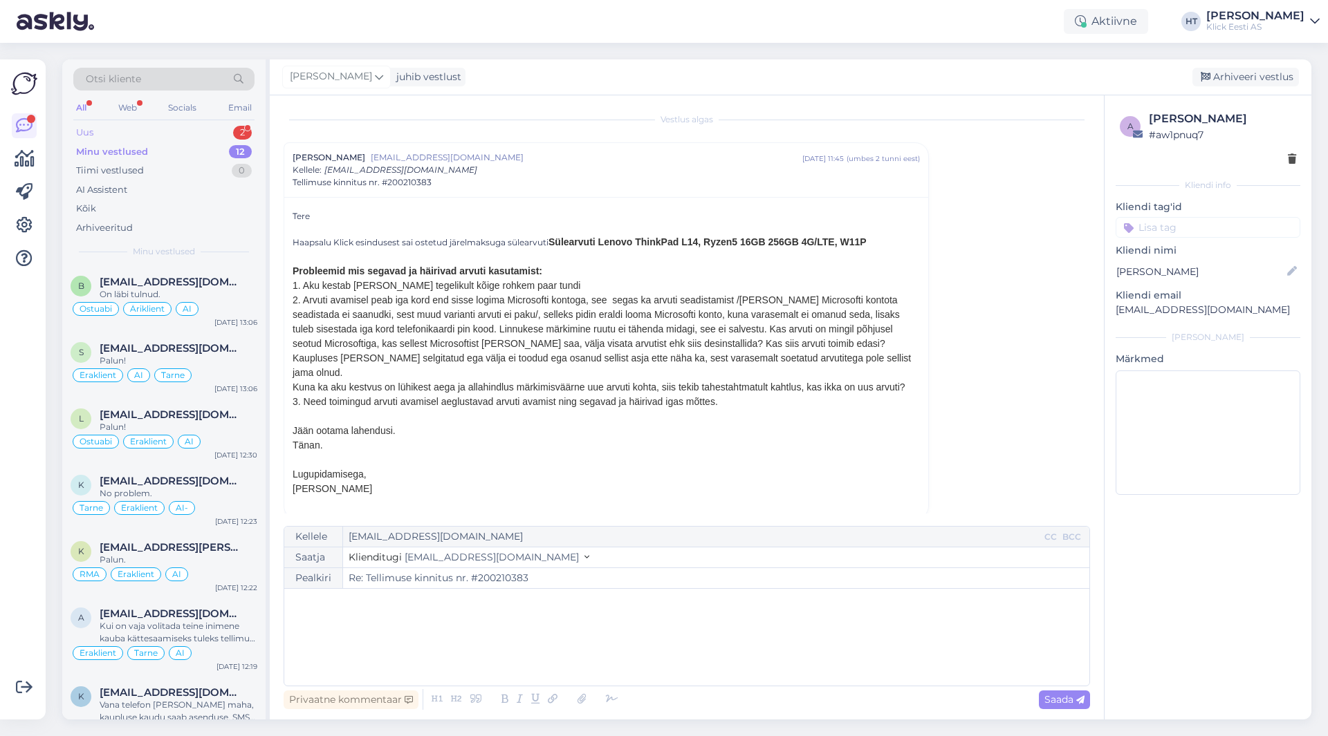
click at [127, 133] on div "Uus 2" at bounding box center [163, 132] width 181 height 19
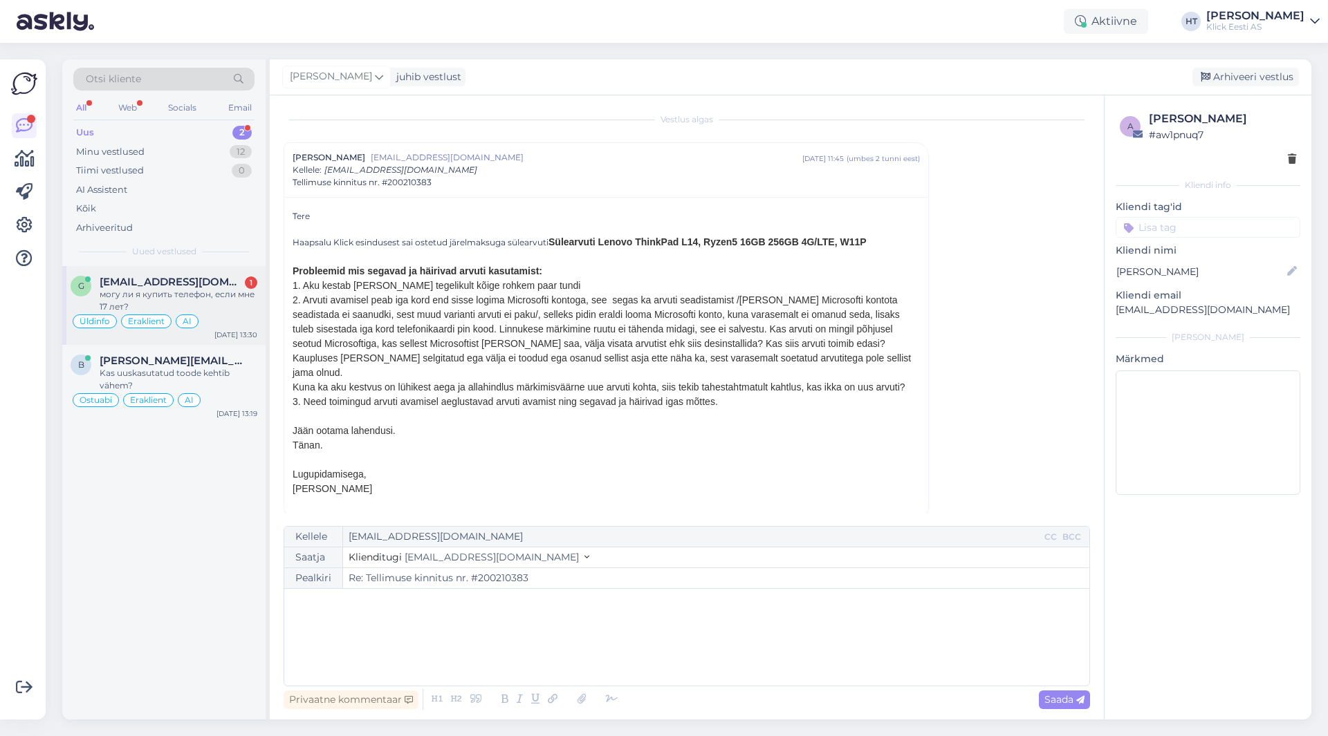
click at [221, 286] on span "[EMAIL_ADDRESS][DOMAIN_NAME]" at bounding box center [172, 282] width 144 height 12
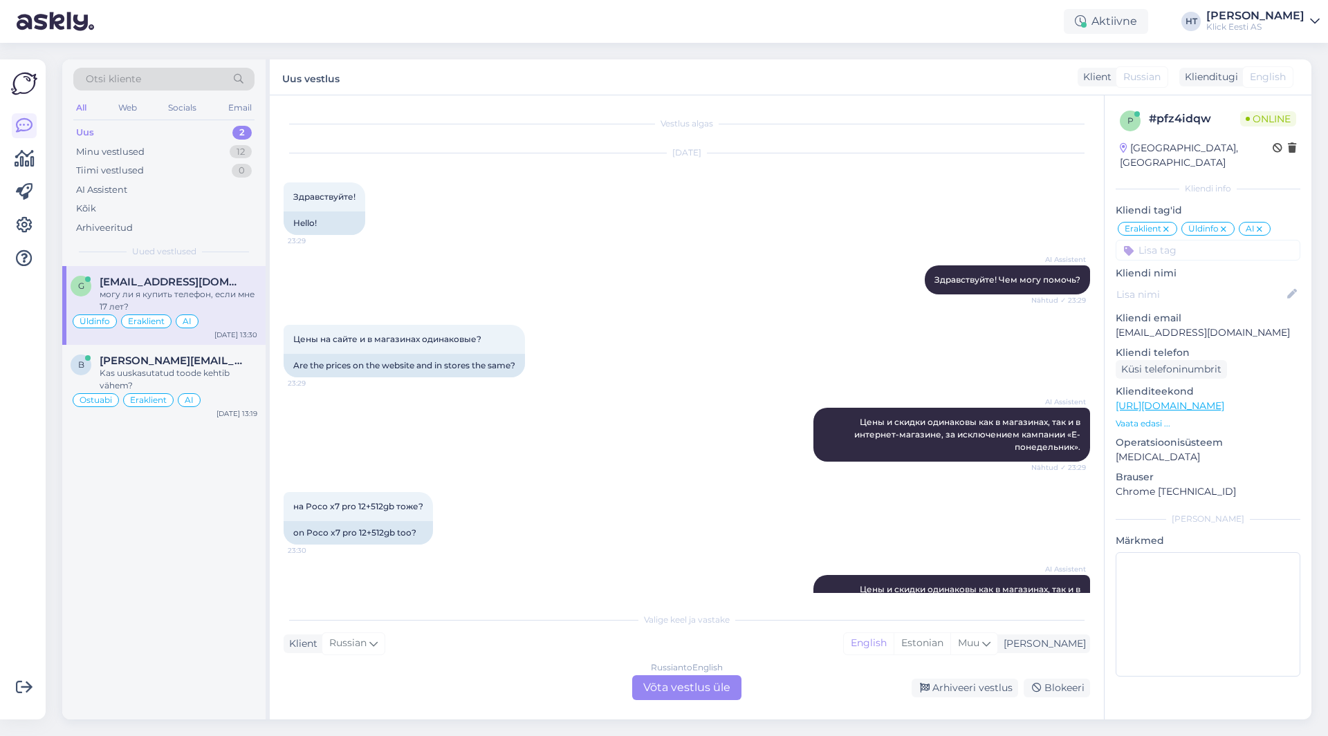
scroll to position [163, 0]
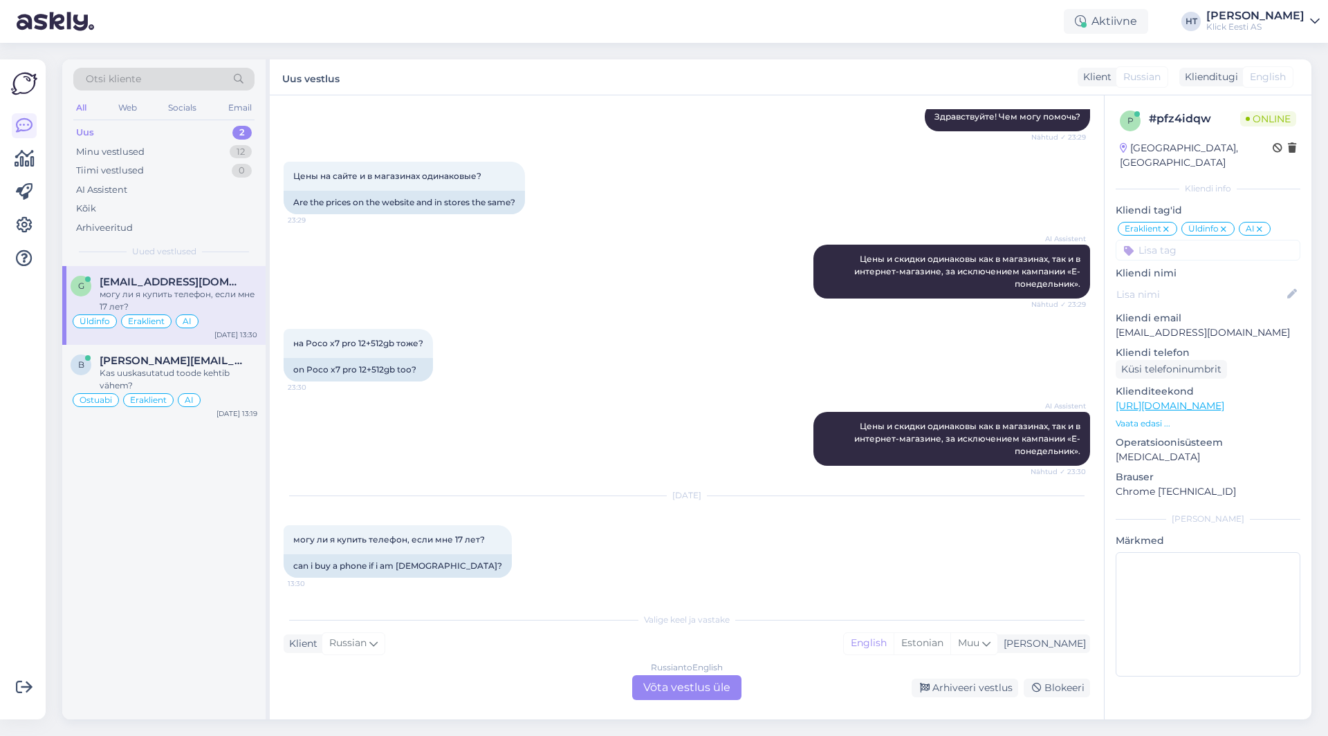
click at [1160, 418] on p "Vaata edasi ..." at bounding box center [1207, 424] width 185 height 12
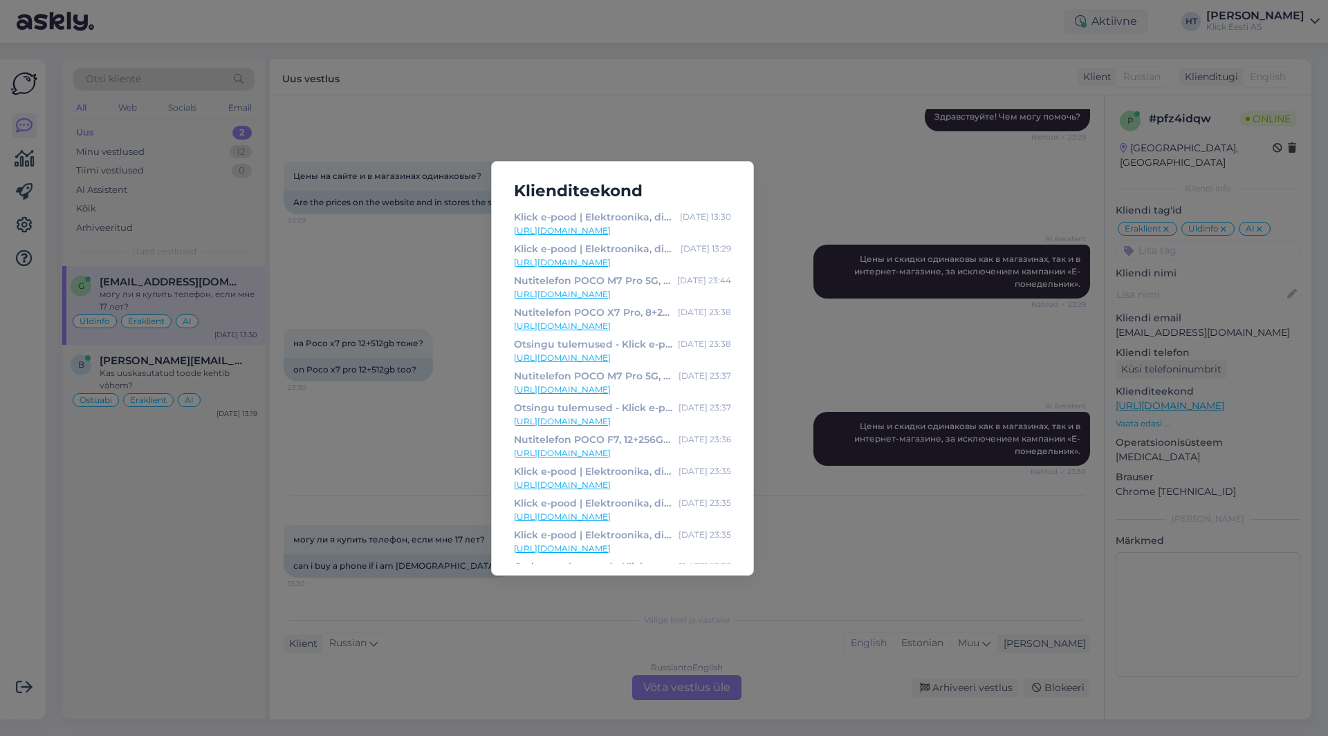
click at [427, 265] on div "Klienditeekond Klick e-pood | Elektroonika, digikaup, kodutehnika [DATE] 13:30 …" at bounding box center [664, 368] width 1328 height 736
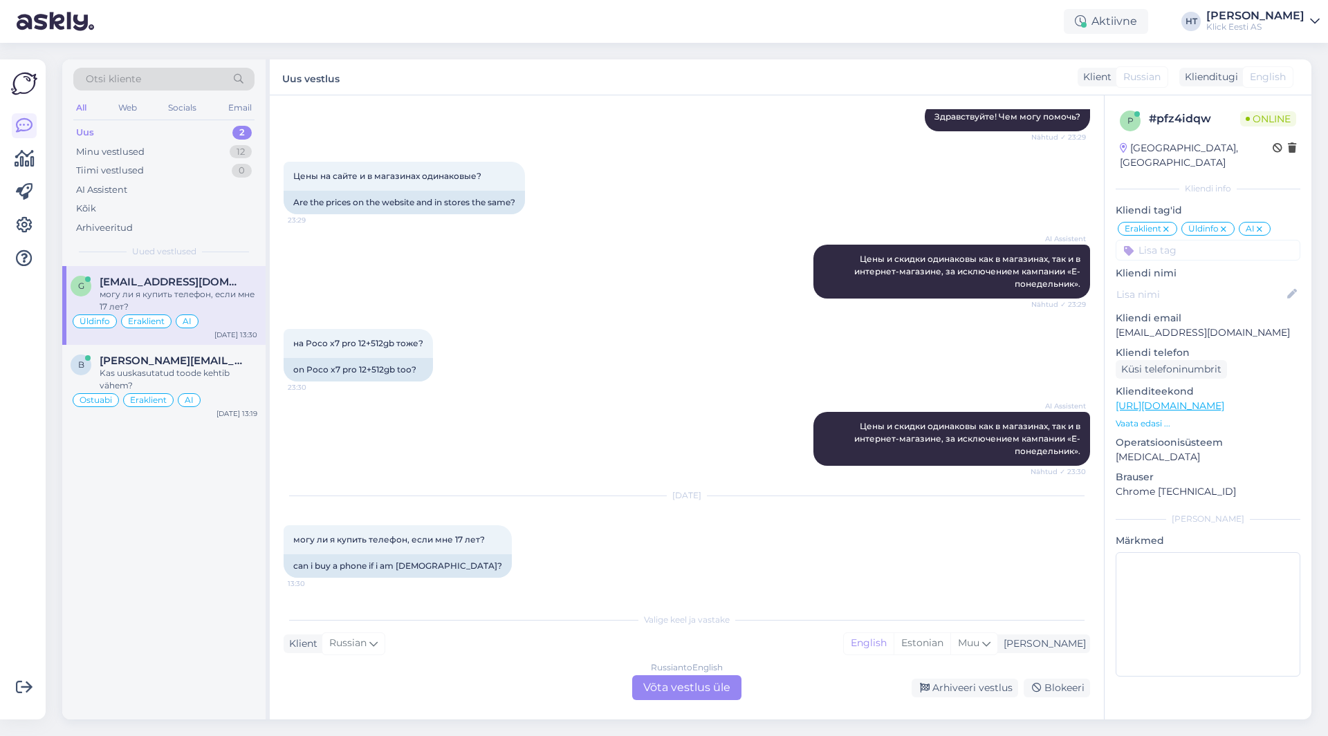
click at [670, 410] on div "AI Assistent [PERSON_NAME] и скидки одинаковы как в магазинах, так и в интернет…" at bounding box center [687, 439] width 806 height 84
click at [700, 692] on div "Russian to English Võta vestlus üle" at bounding box center [686, 688] width 109 height 25
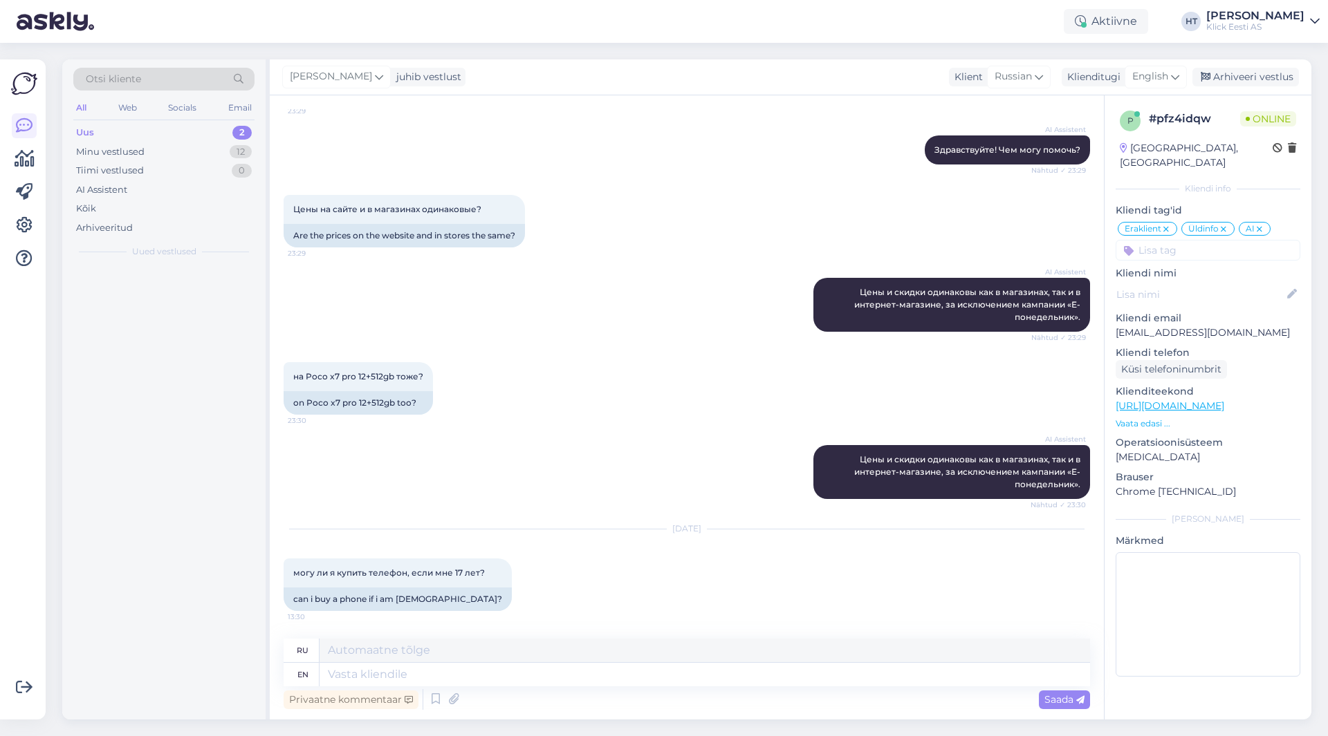
scroll to position [130, 0]
click at [678, 680] on textarea at bounding box center [704, 675] width 770 height 24
type textarea "Only"
type textarea "Только"
type textarea "Only if"
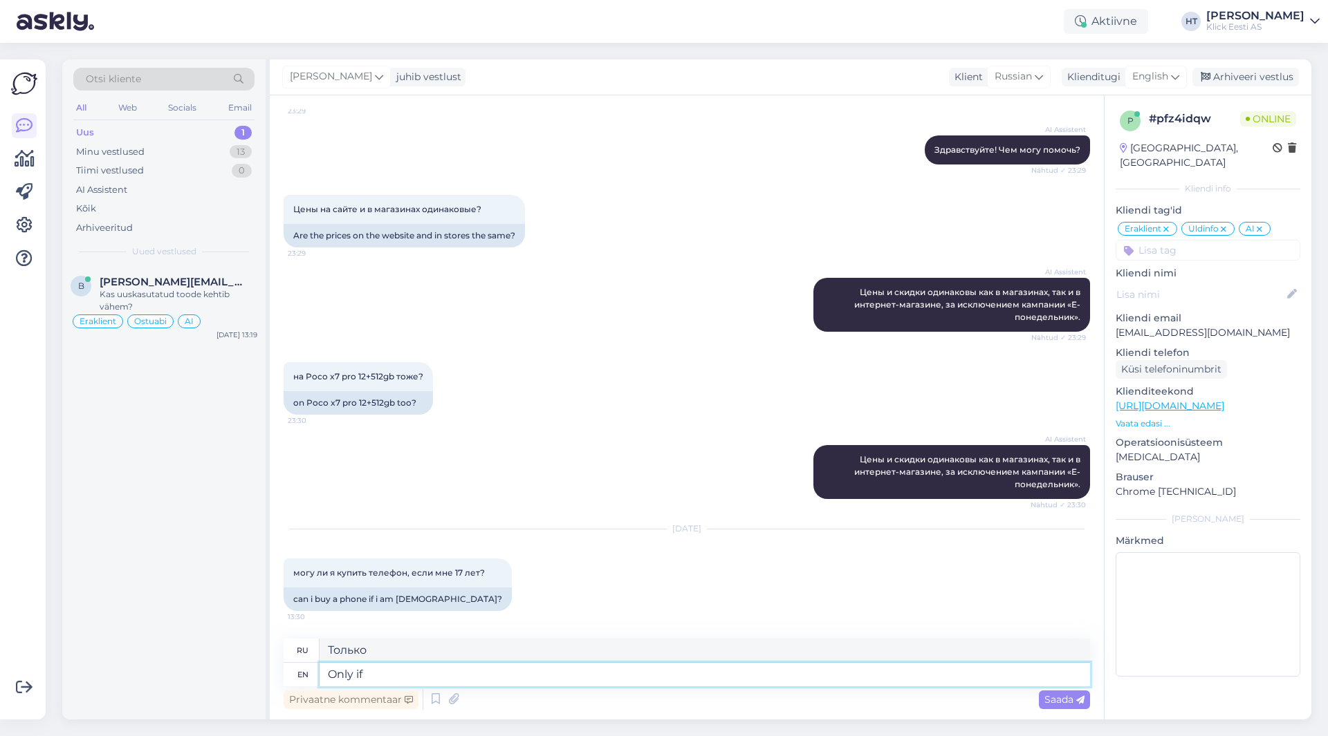
type textarea "Только если"
type textarea "Only if you h"
type textarea "Только если ты"
type textarea "Only if you have a"
type textarea "Только если у вас есть"
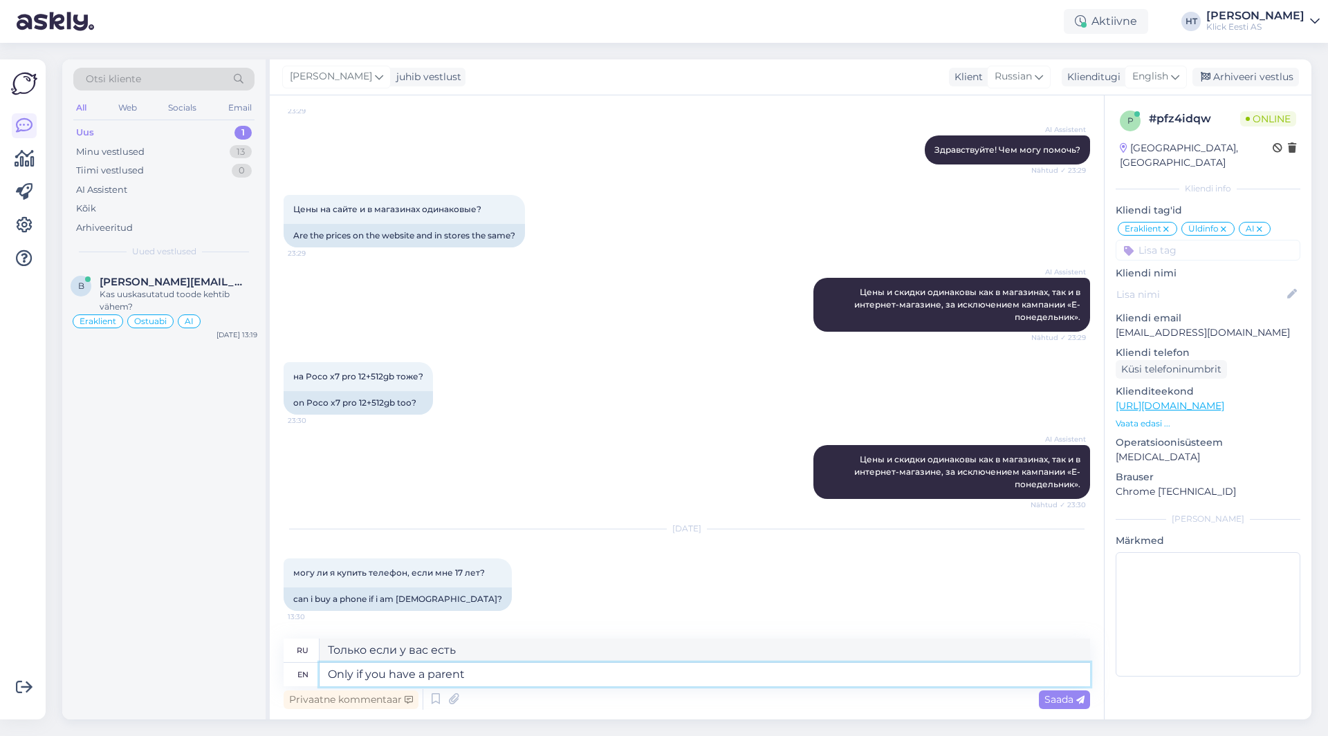
type textarea "Only if you have a parent"
type textarea "Только если у вас есть родитель"
type textarea "Only if you have a parent or l"
type textarea "Только если у вас есть родитель или"
type textarea "Only if you have a parent or legal g"
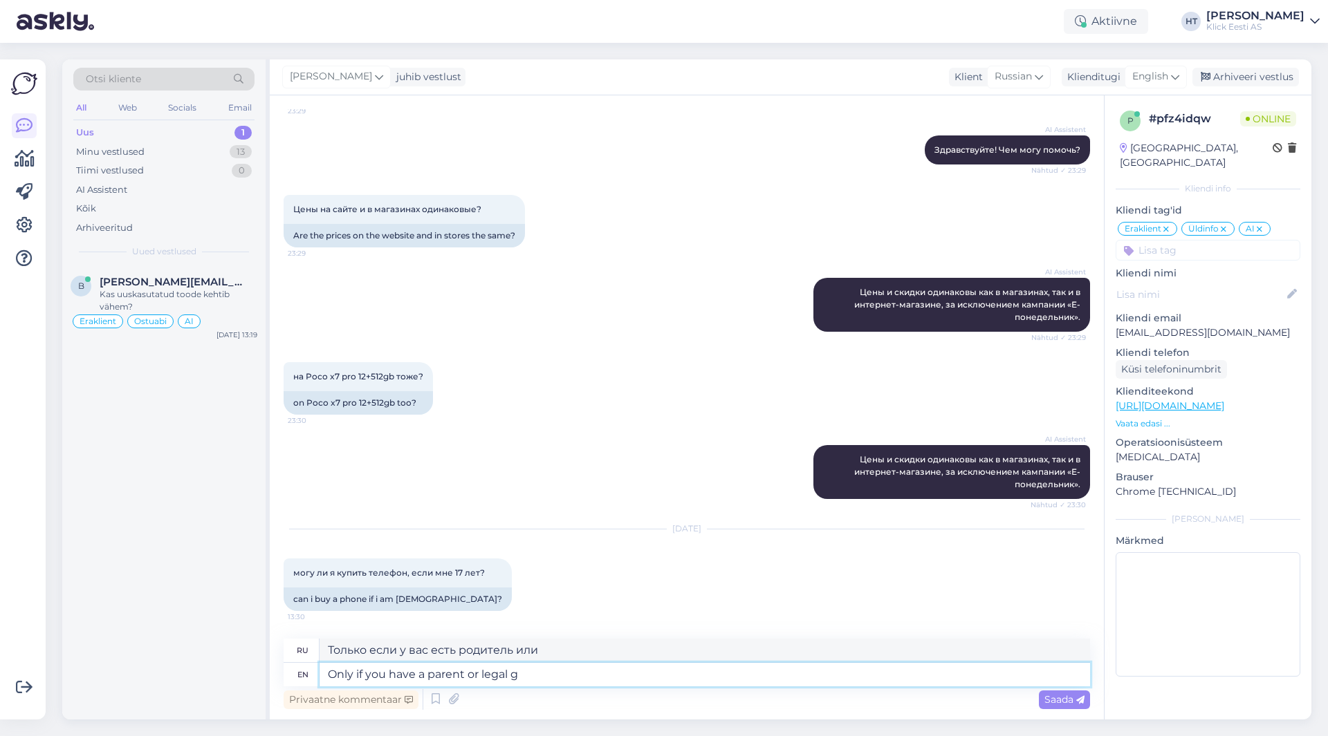
type textarea "Только если у вас есть родитель или законный"
type textarea "Only if you have a parent or legal guardian w"
type textarea "Только если у вас есть родитель или законный опекун"
type textarea "Only if you have a parent or legal guardian with you."
type textarea "Только в том случае, если с вами находится родитель или законный опекун."
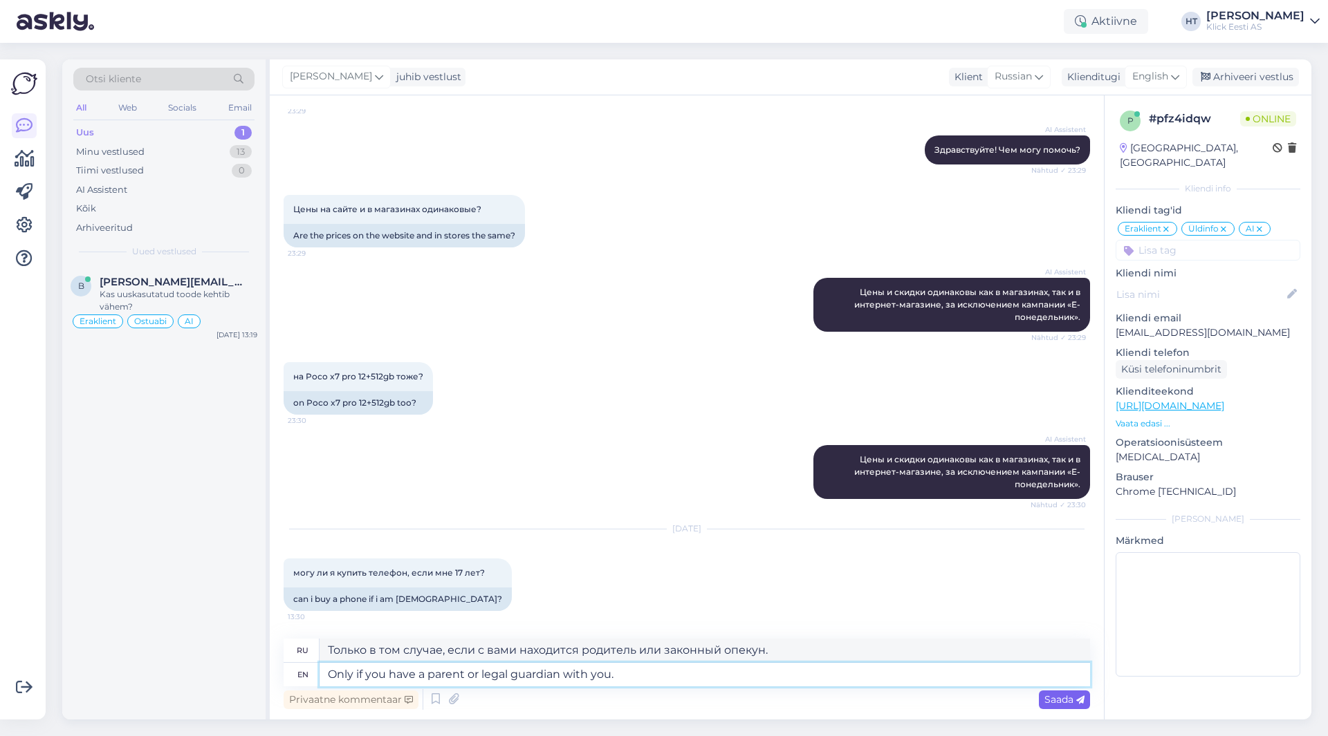
type textarea "Only if you have a parent or legal guardian with you."
click at [1074, 701] on span "Saada" at bounding box center [1064, 700] width 40 height 12
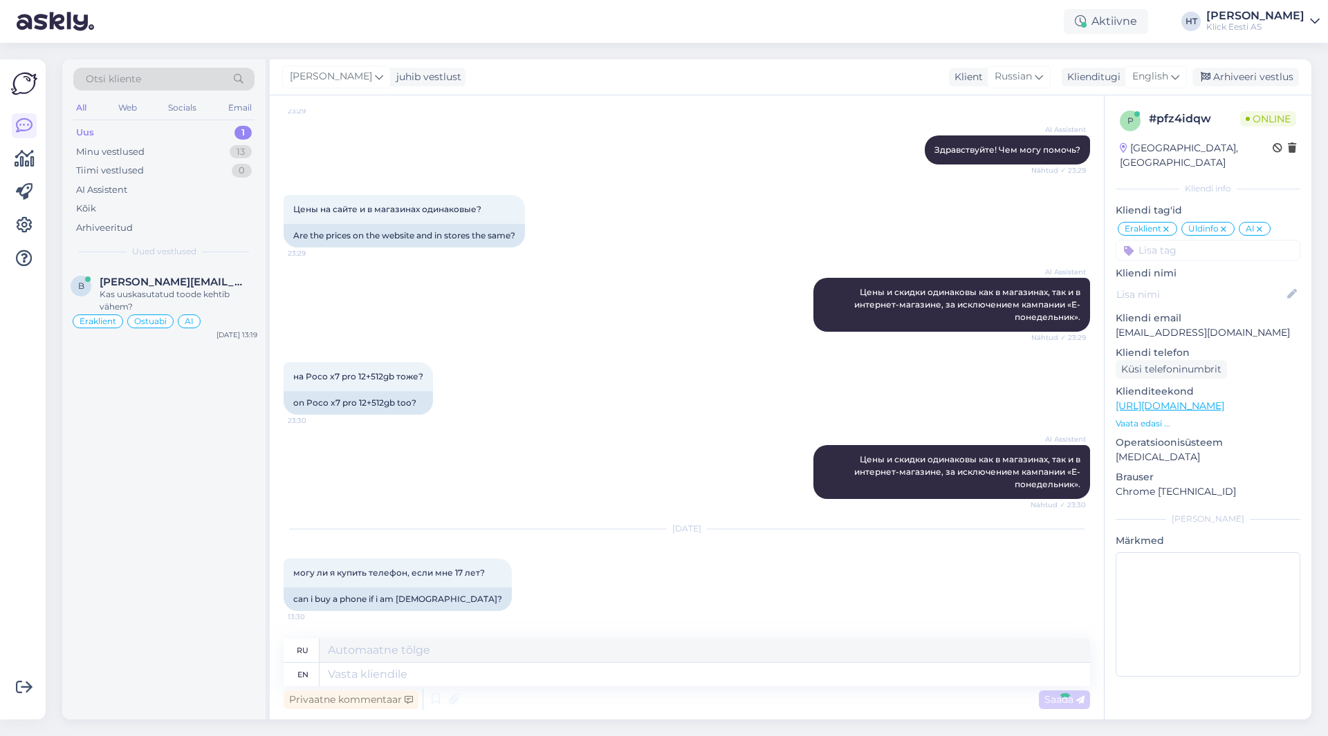
scroll to position [225, 0]
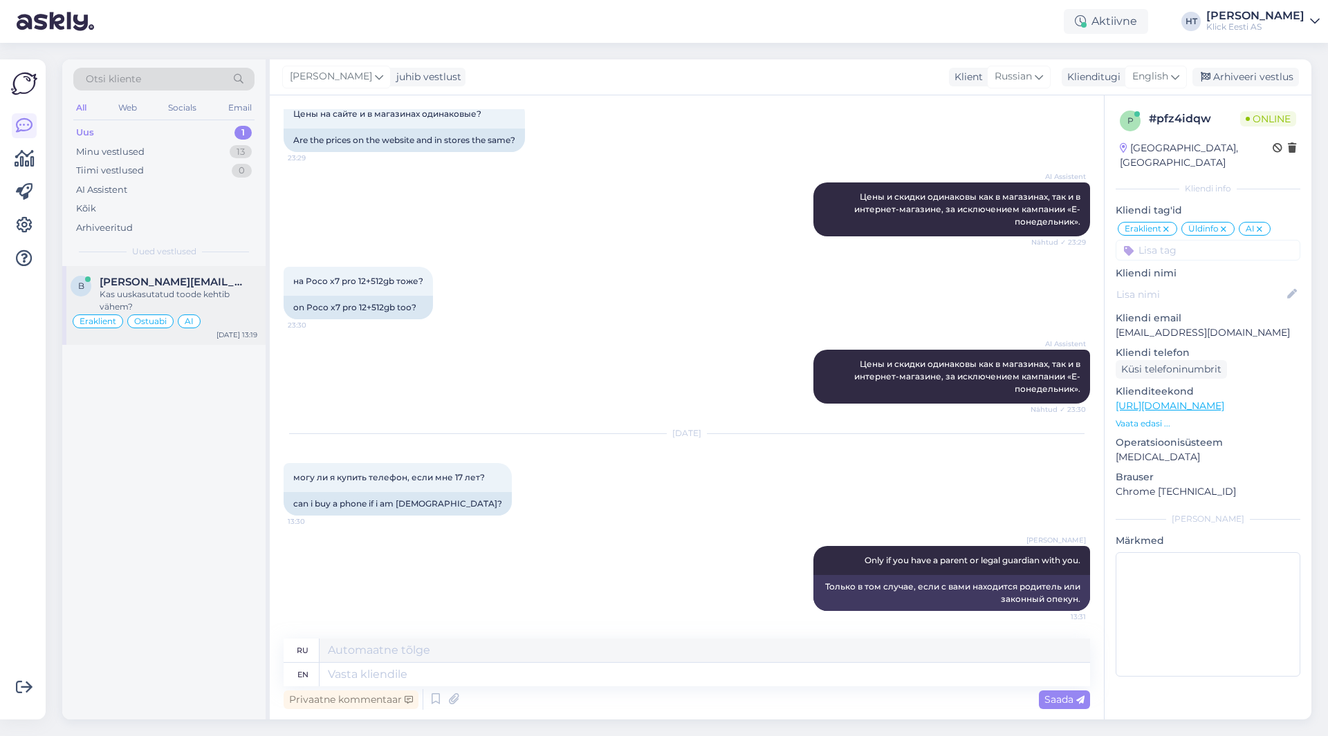
click at [225, 293] on div "Kas uuskasutatud toode kehtib vähem?" at bounding box center [179, 300] width 158 height 25
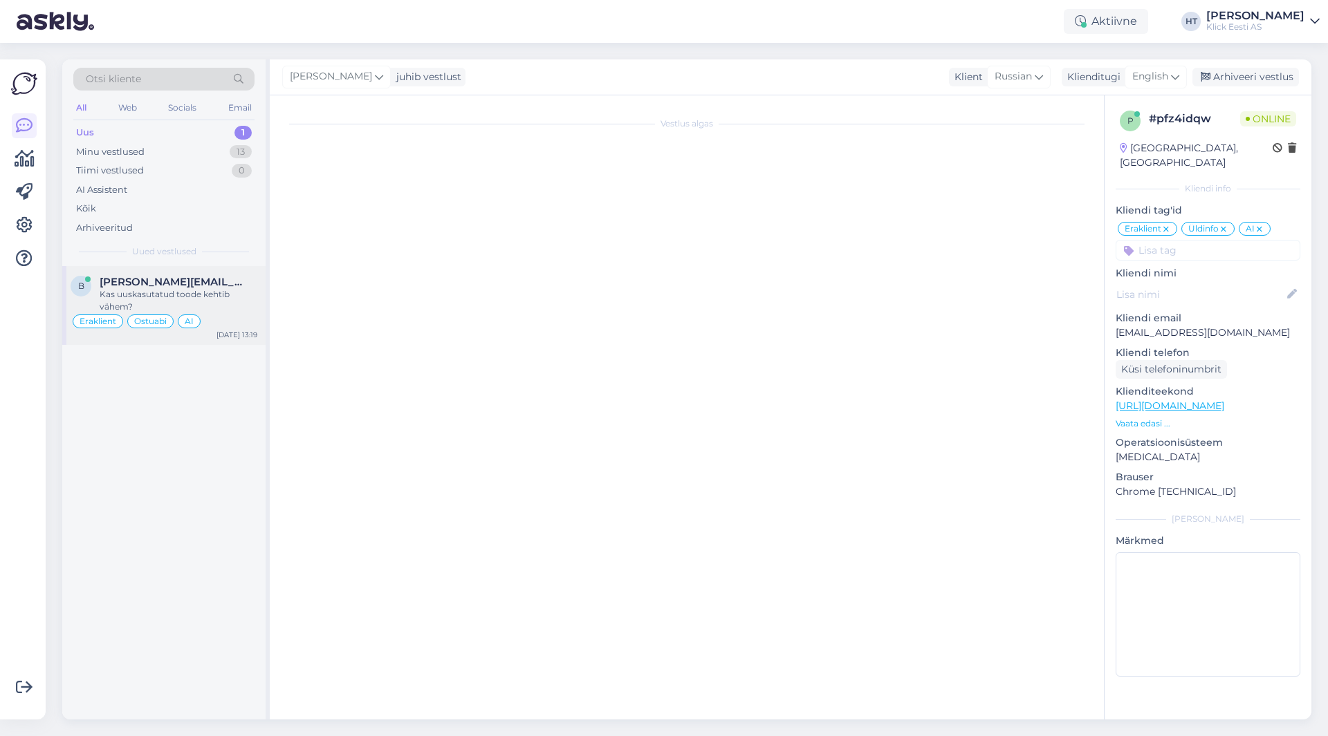
scroll to position [401, 0]
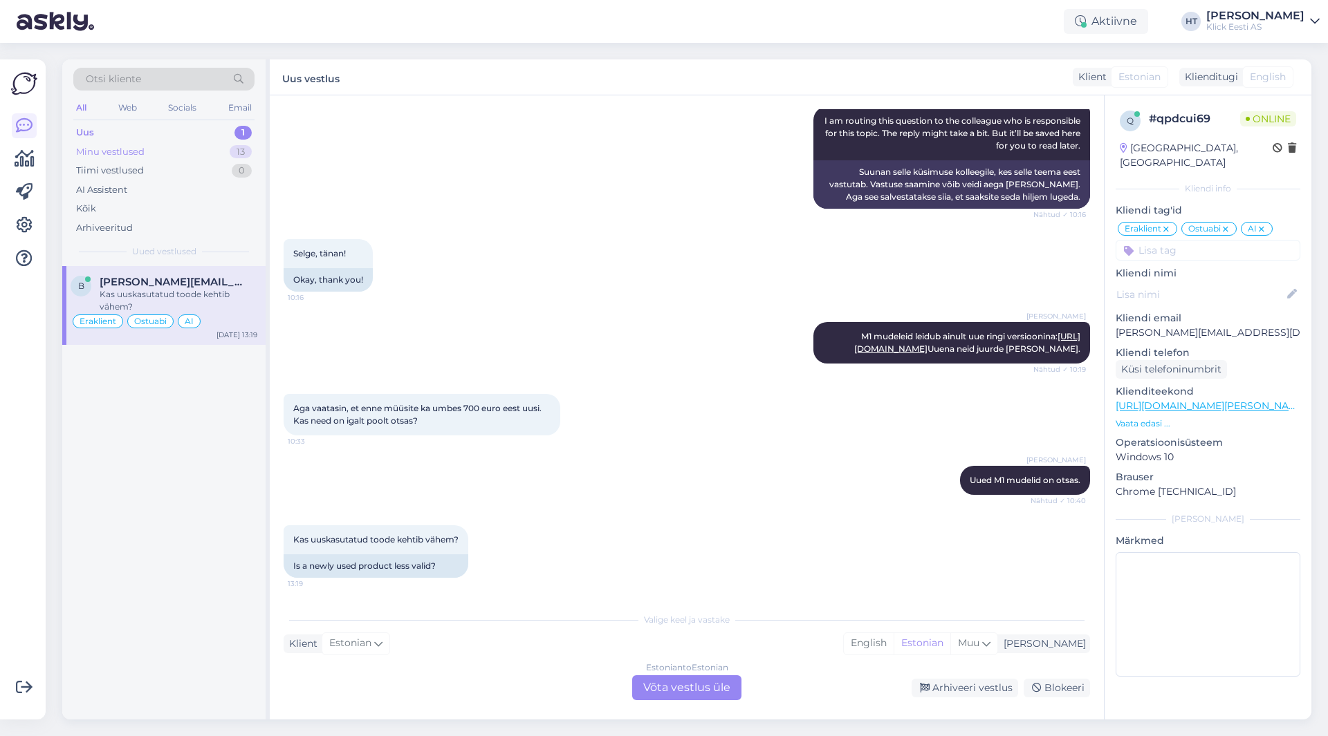
click at [239, 154] on div "13" at bounding box center [241, 152] width 22 height 14
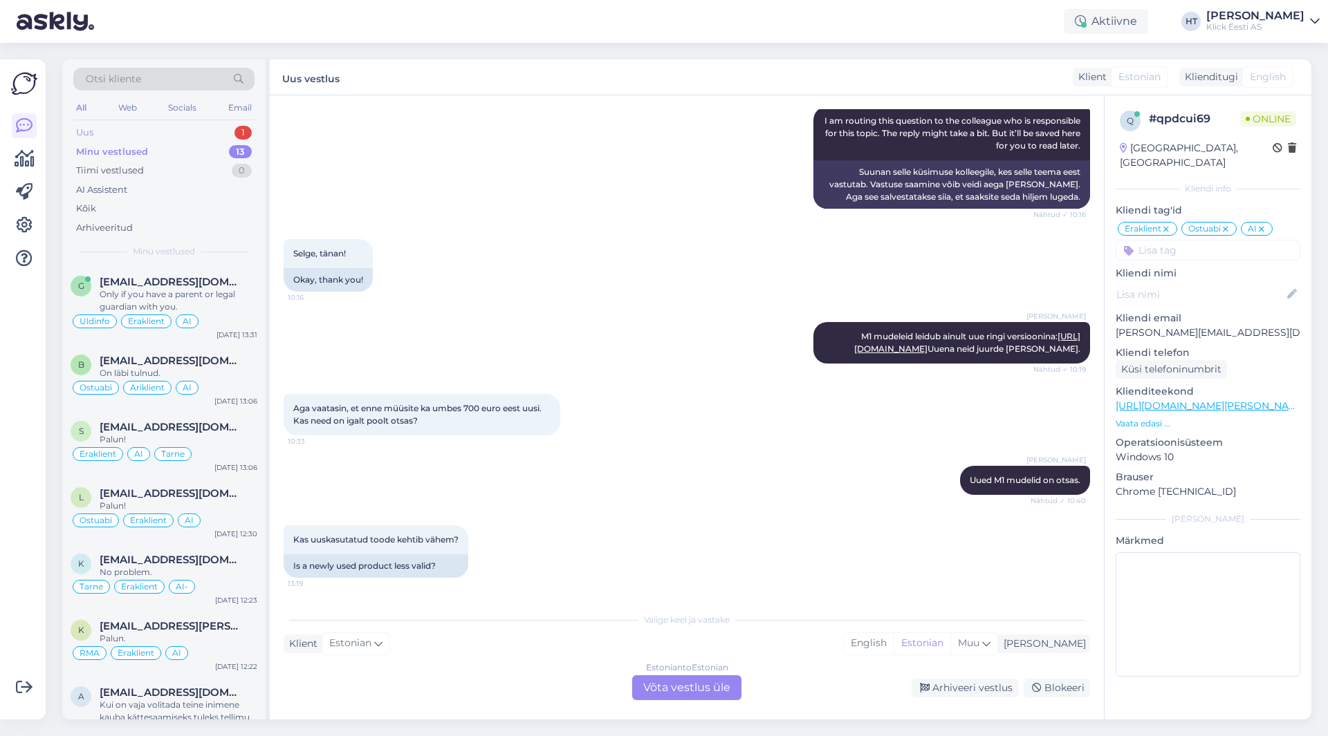
click at [238, 137] on div "1" at bounding box center [242, 133] width 17 height 14
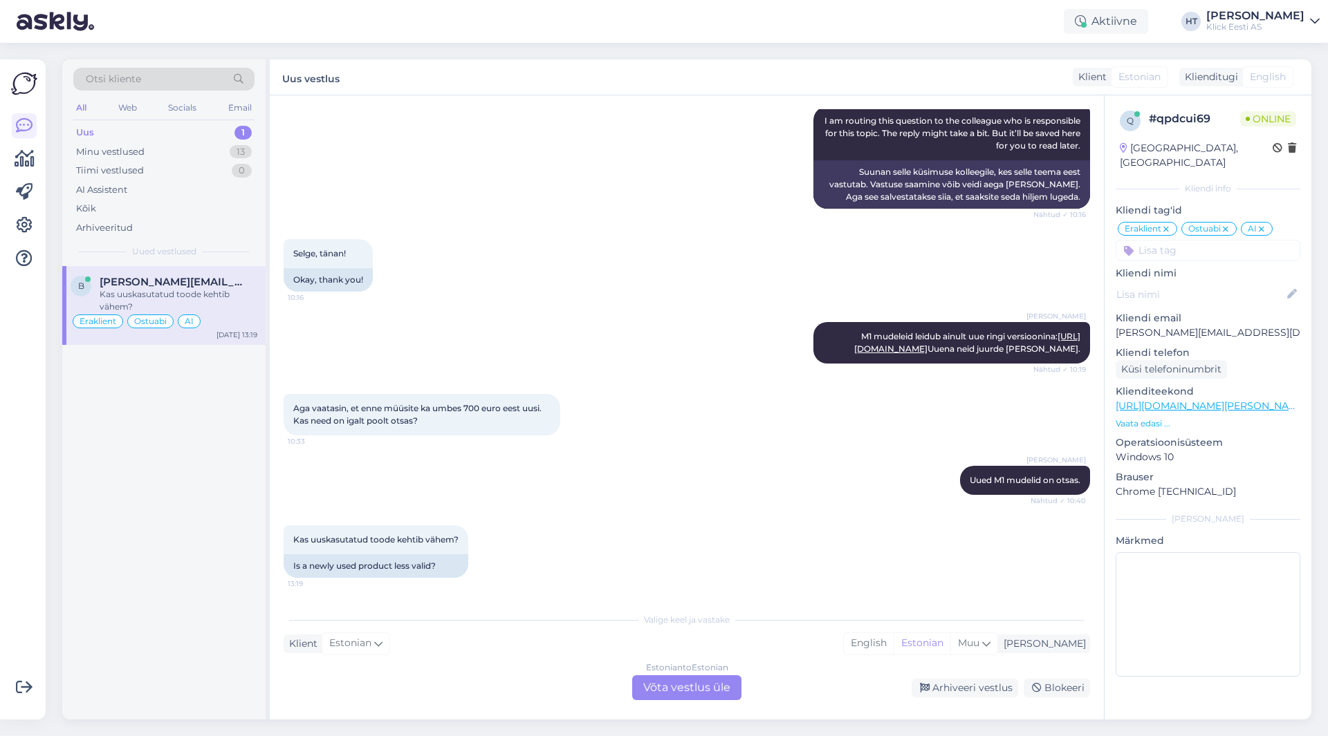
click at [689, 693] on div "Estonian to Estonian Võta vestlus üle" at bounding box center [686, 688] width 109 height 25
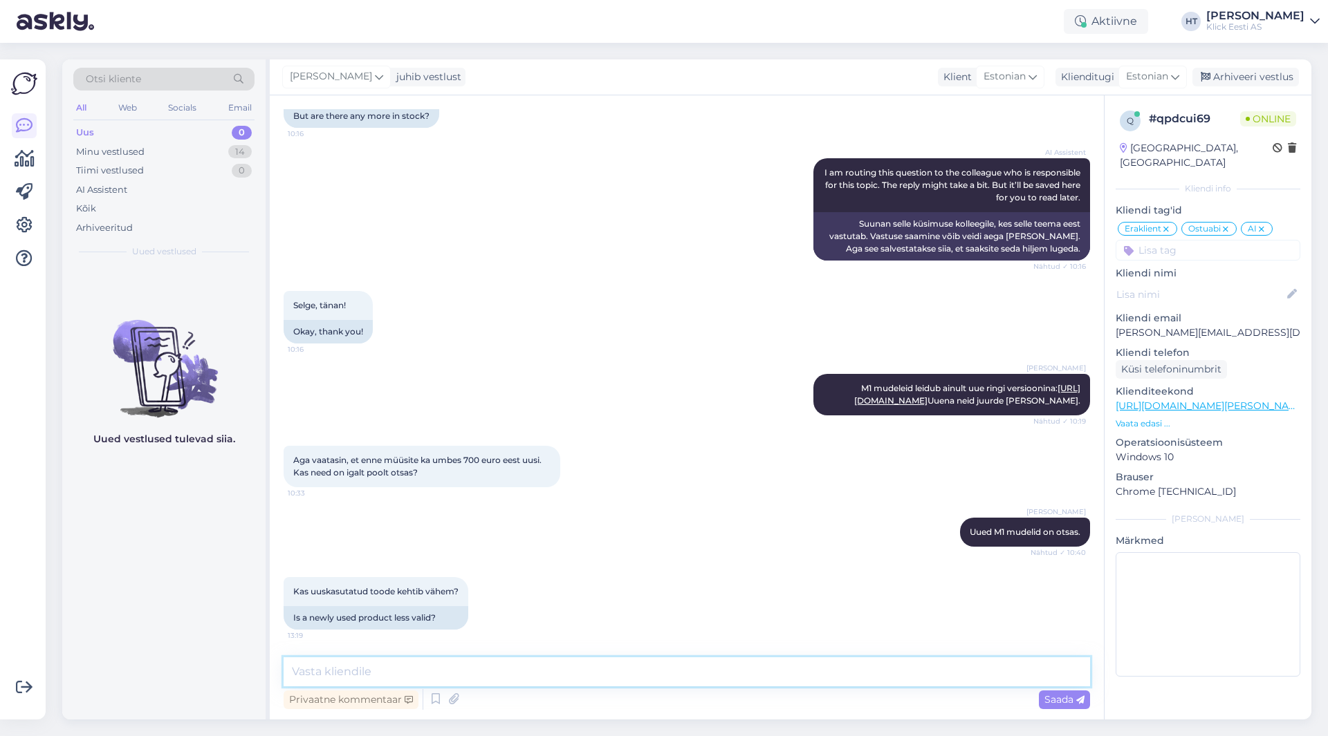
click at [694, 676] on textarea at bounding box center [687, 672] width 806 height 29
click at [705, 567] on div "Kas uuskasutatud toode kehtib vähem? 13:19 Is a newly used product less valid?" at bounding box center [687, 603] width 806 height 83
click at [671, 670] on textarea at bounding box center [687, 672] width 806 height 29
type textarea "Täpsustage palun."
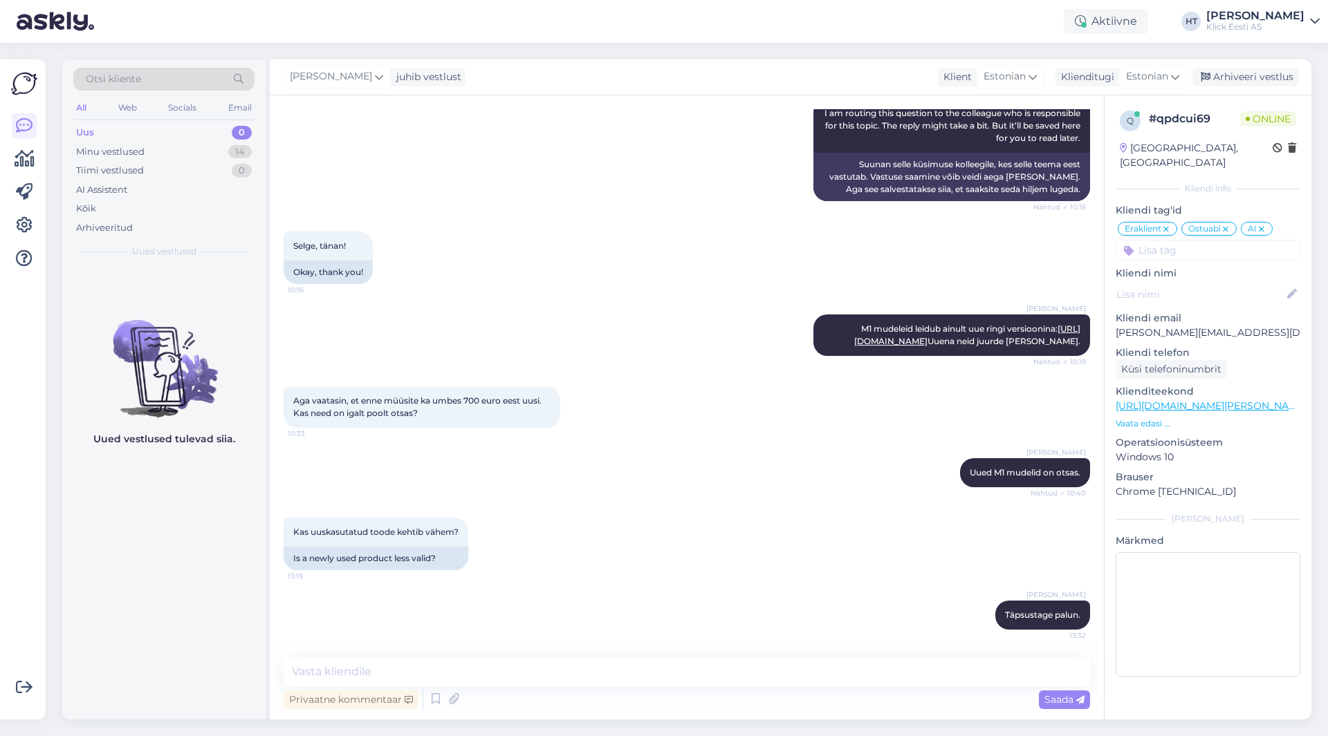
click at [252, 140] on div "Uus 0" at bounding box center [163, 132] width 181 height 19
click at [245, 154] on div "14" at bounding box center [240, 152] width 24 height 14
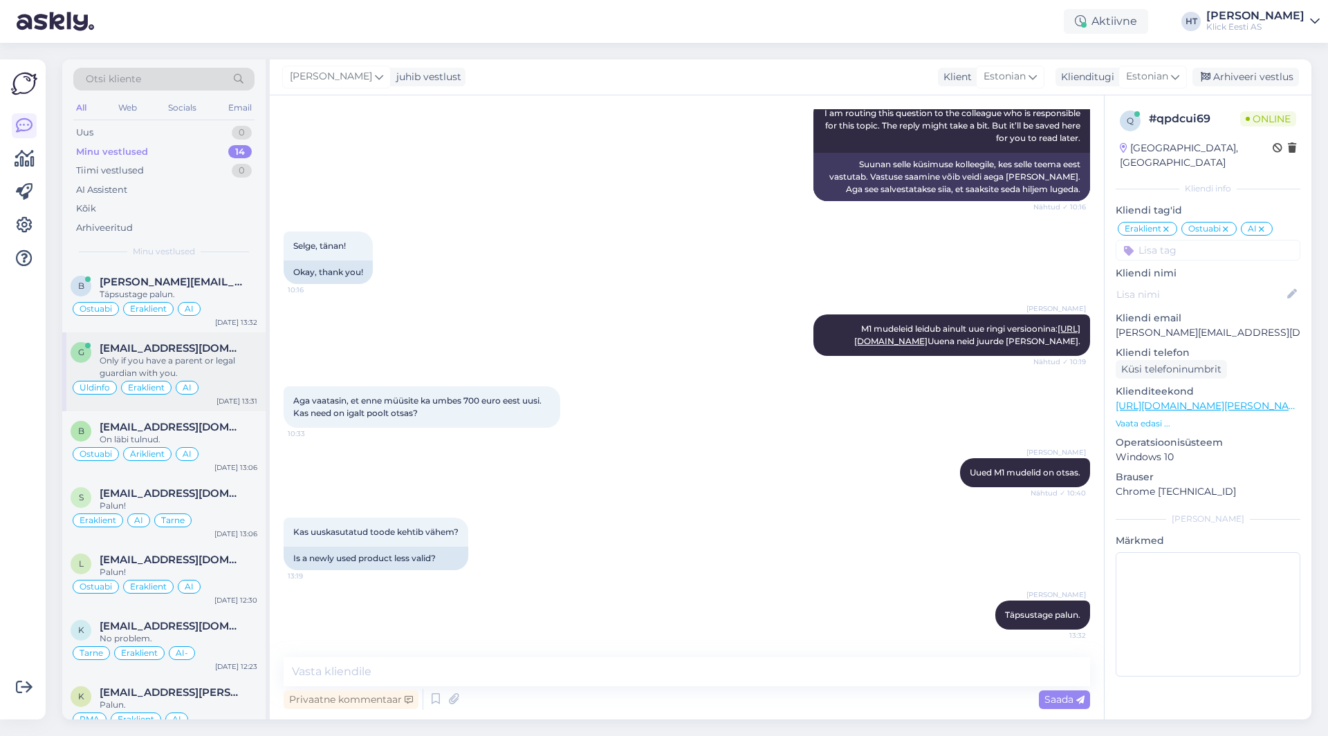
click at [242, 369] on div "Only if you have a parent or legal guardian with you." at bounding box center [179, 367] width 158 height 25
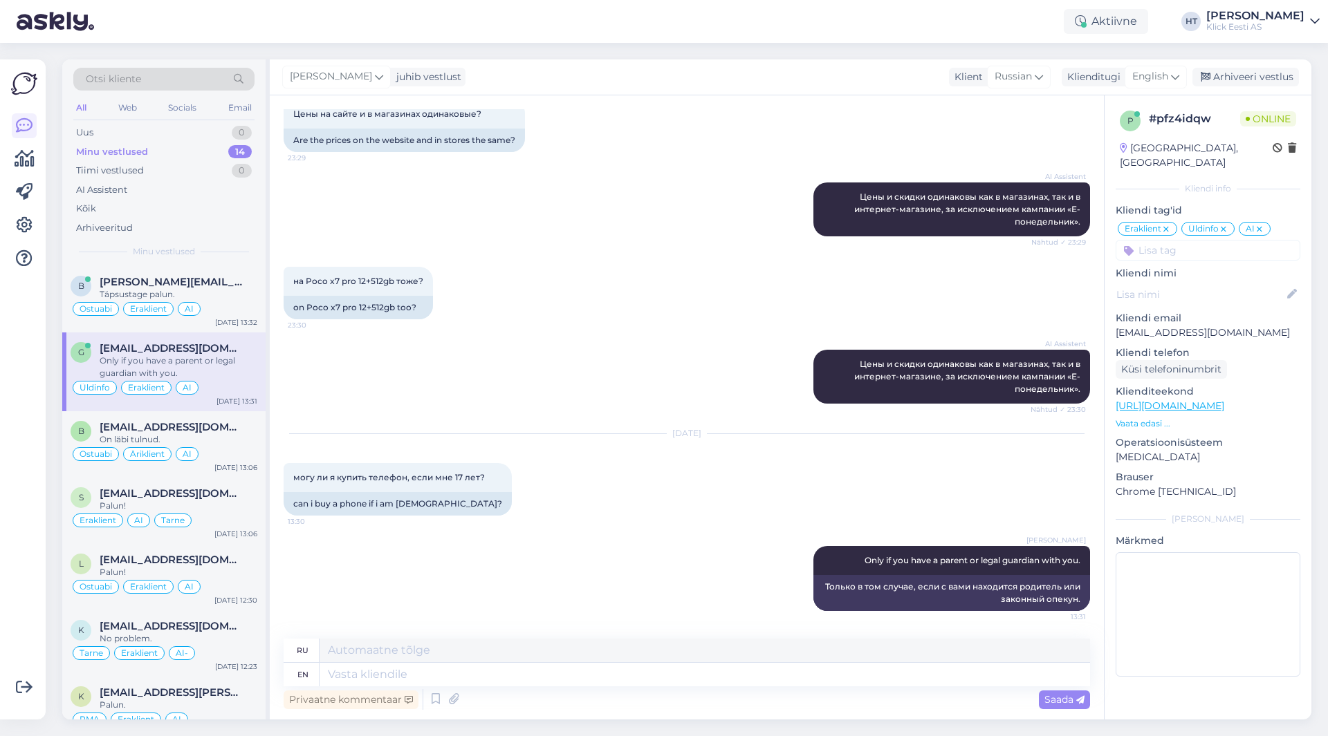
scroll to position [225, 0]
click at [212, 425] on span "[EMAIL_ADDRESS][DOMAIN_NAME]" at bounding box center [172, 427] width 144 height 12
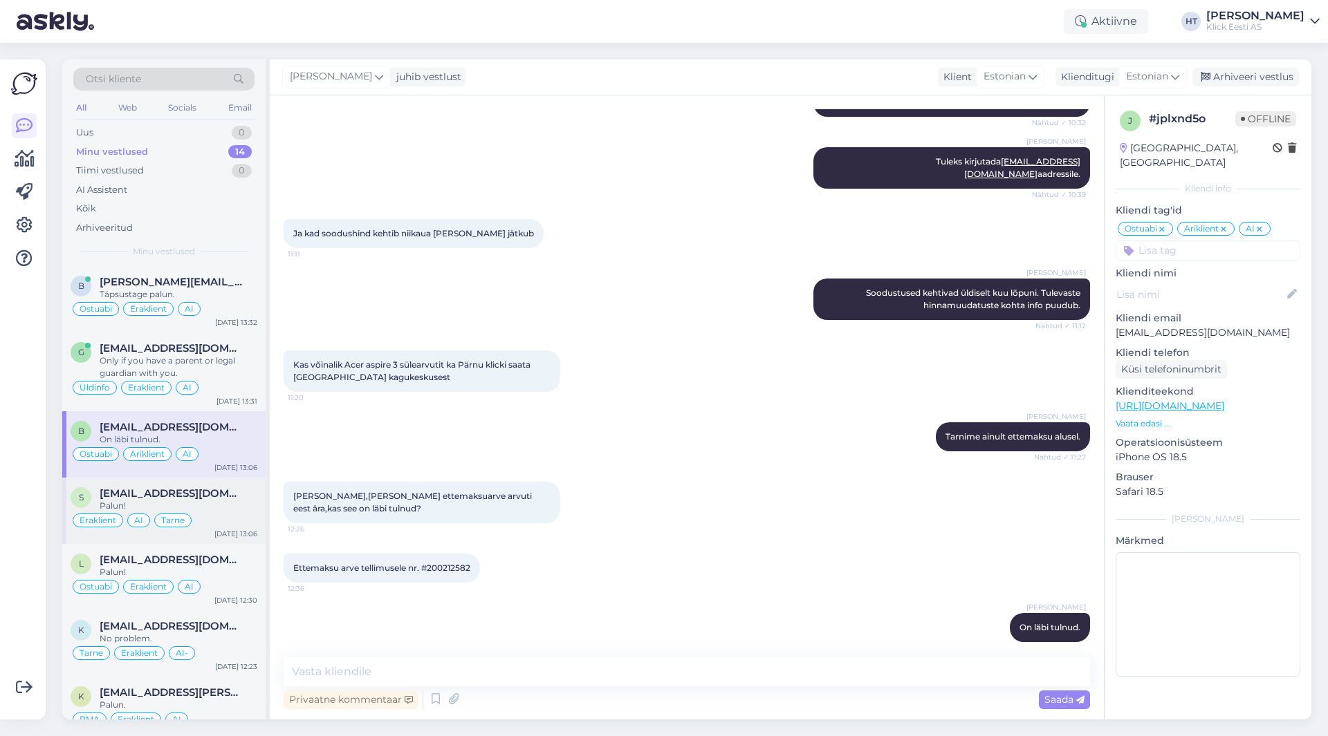
click at [214, 509] on div "Palun!" at bounding box center [179, 506] width 158 height 12
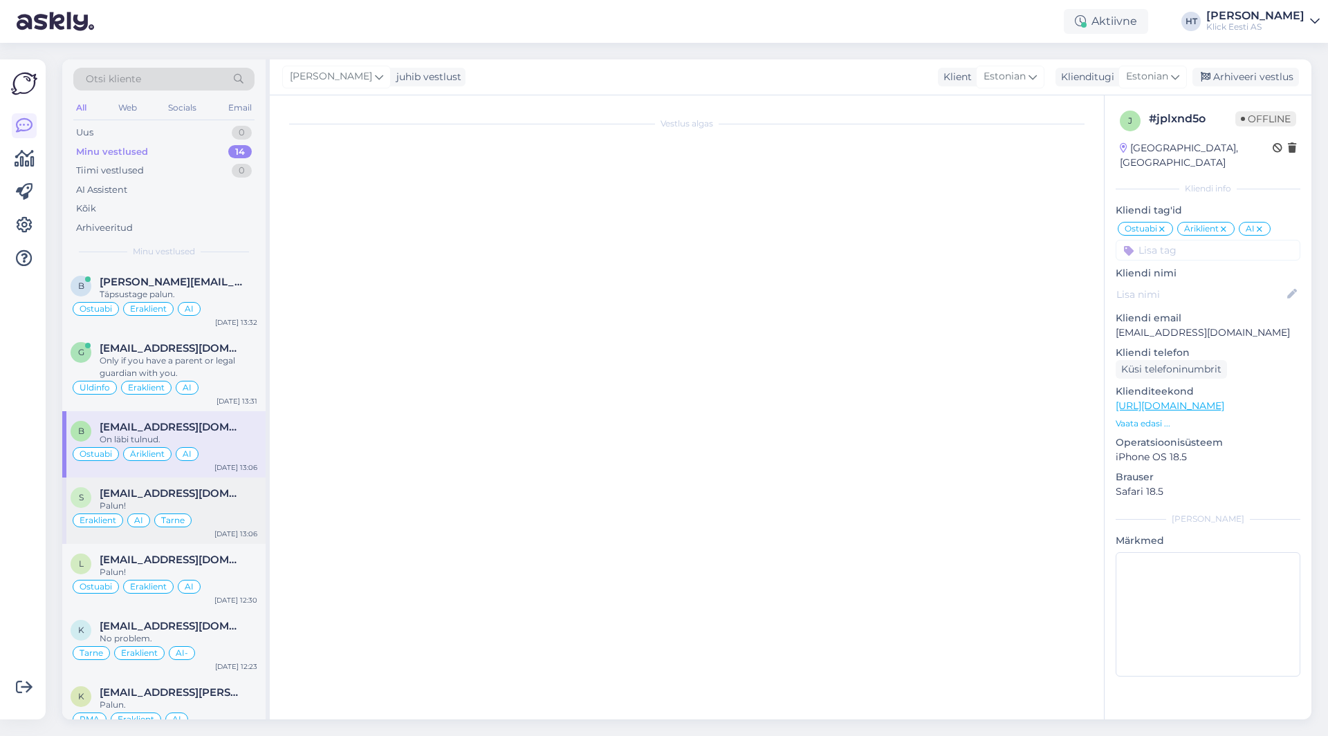
scroll to position [26, 0]
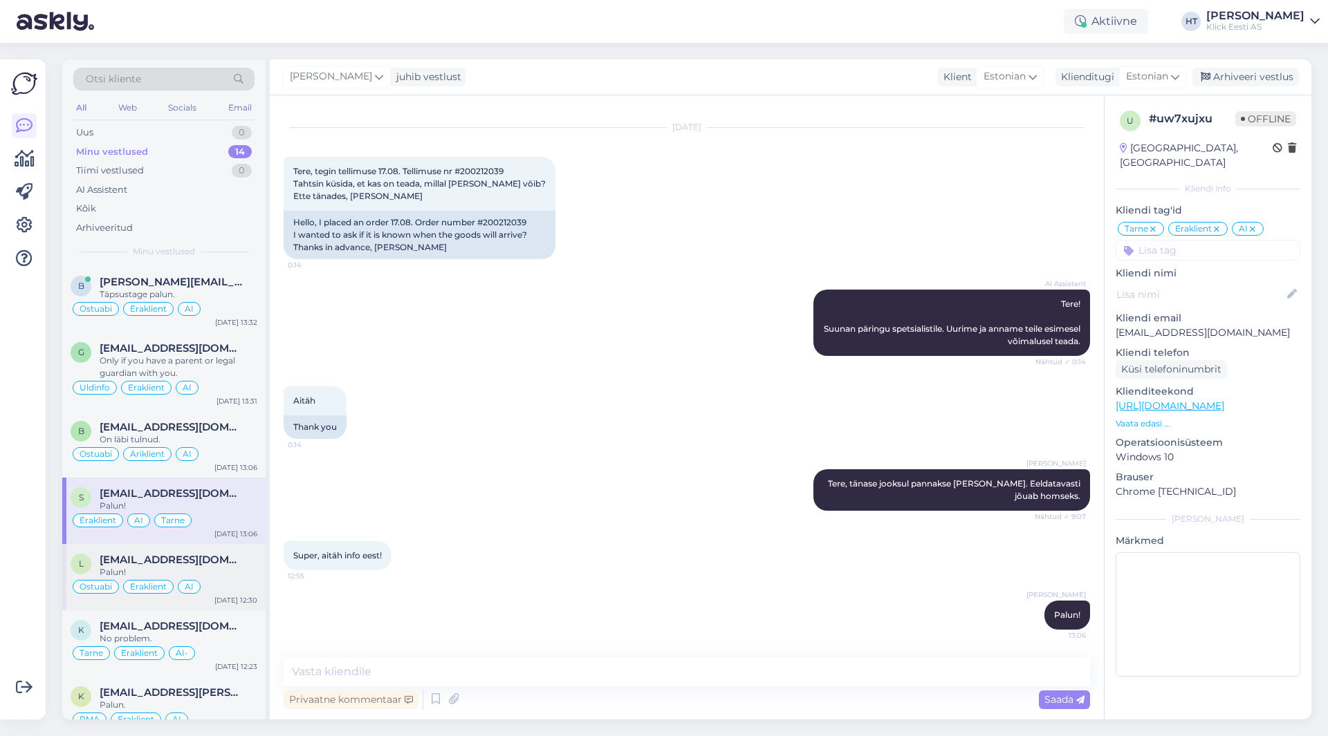
click at [199, 580] on div "Ostuabi Eraklient AI" at bounding box center [164, 587] width 187 height 17
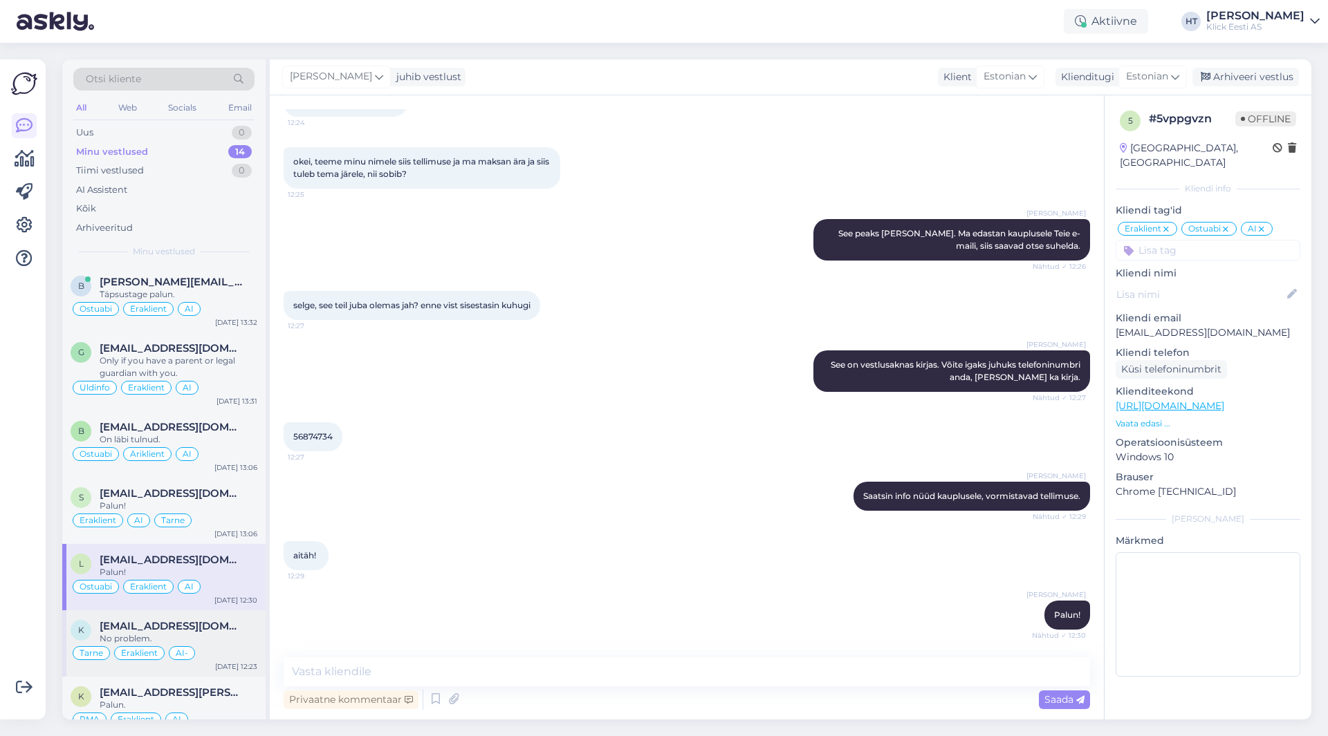
click at [236, 626] on span "[EMAIL_ADDRESS][DOMAIN_NAME]" at bounding box center [172, 626] width 144 height 12
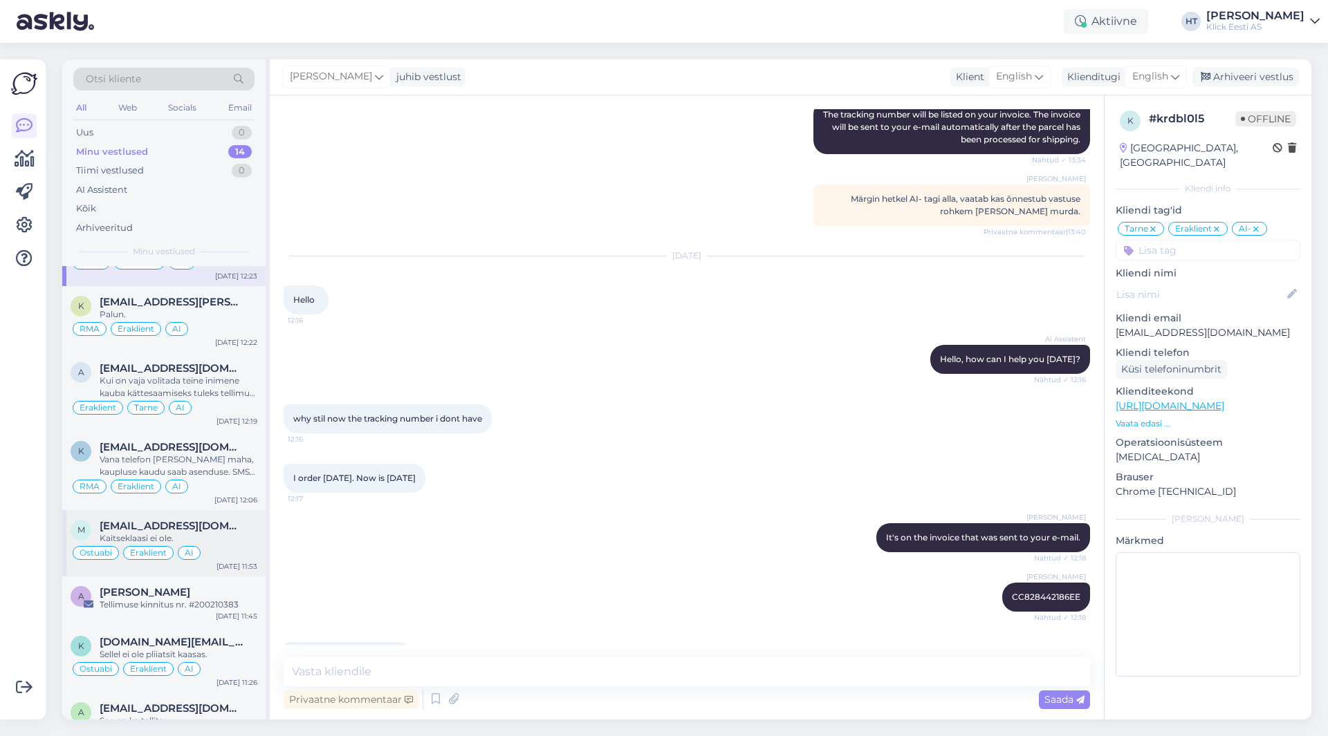
scroll to position [415, 0]
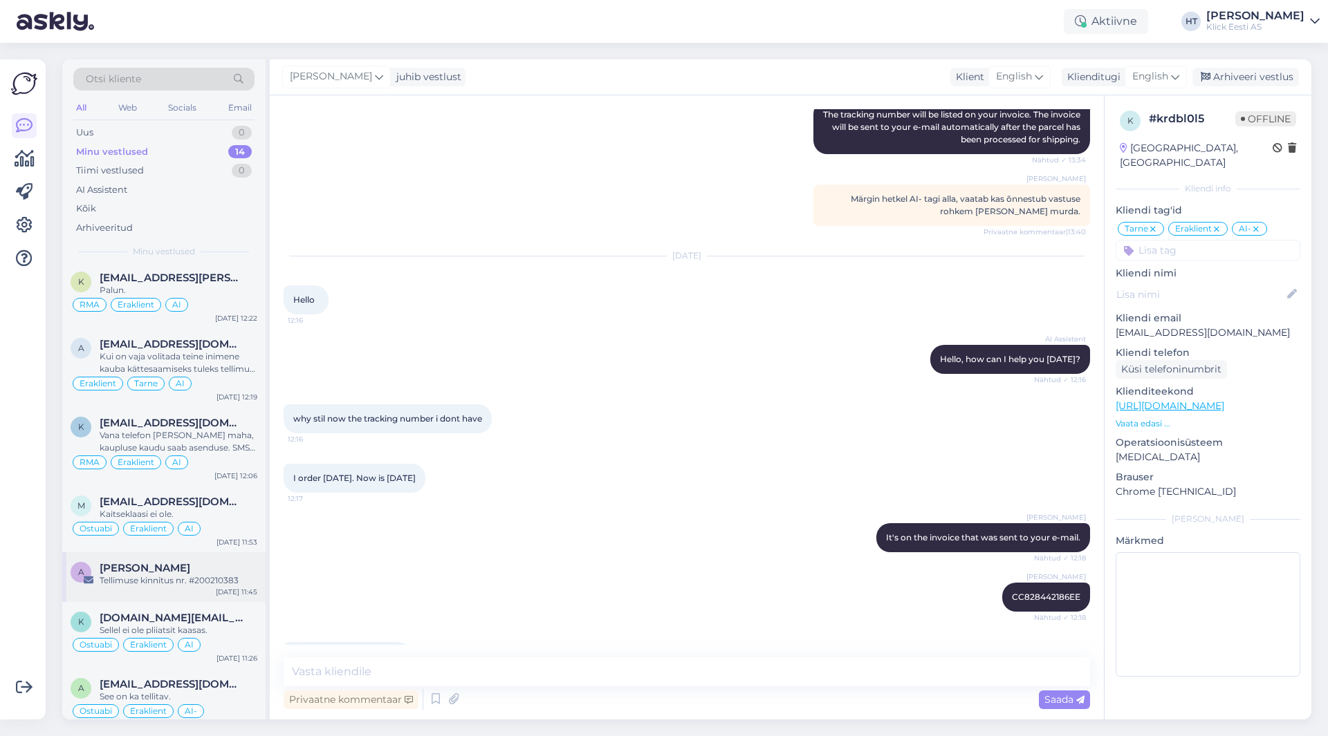
click at [192, 558] on div "a [PERSON_NAME] kinnitus nr. #200210383 [DATE] 11:45" at bounding box center [163, 578] width 203 height 50
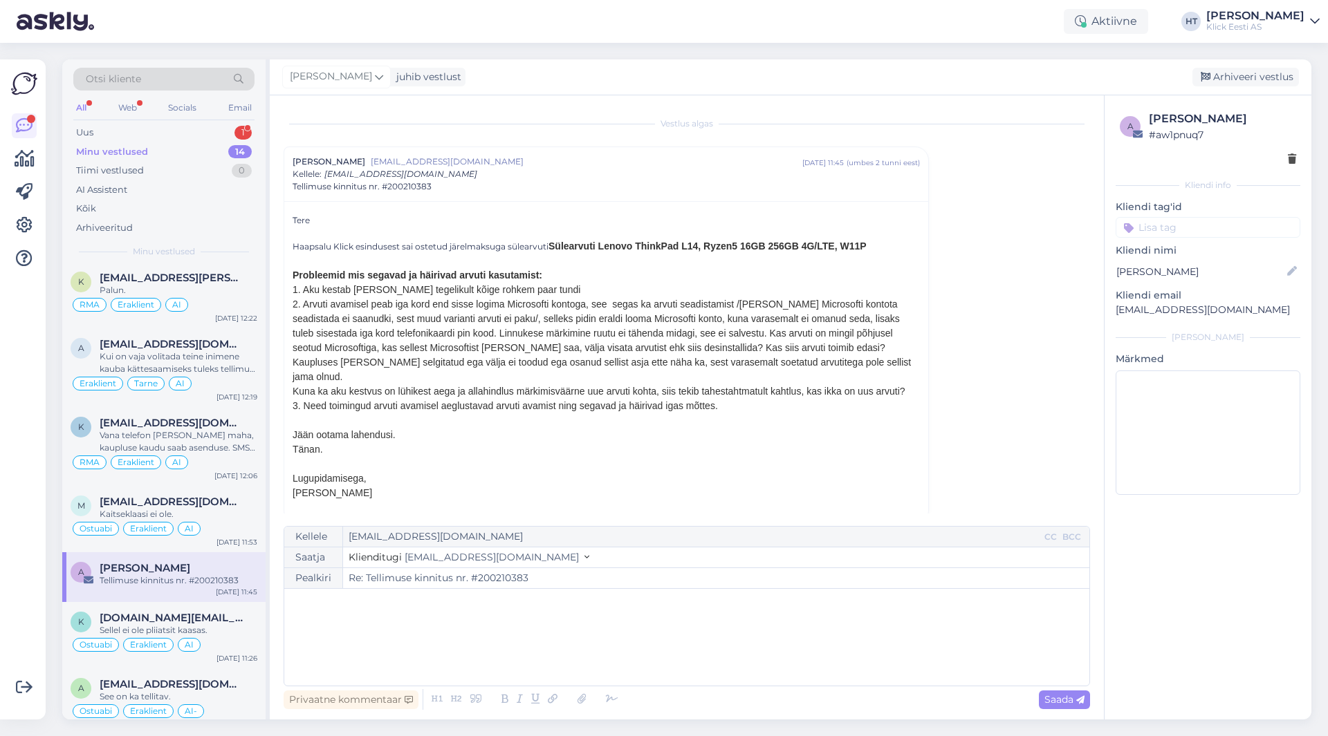
scroll to position [0, 0]
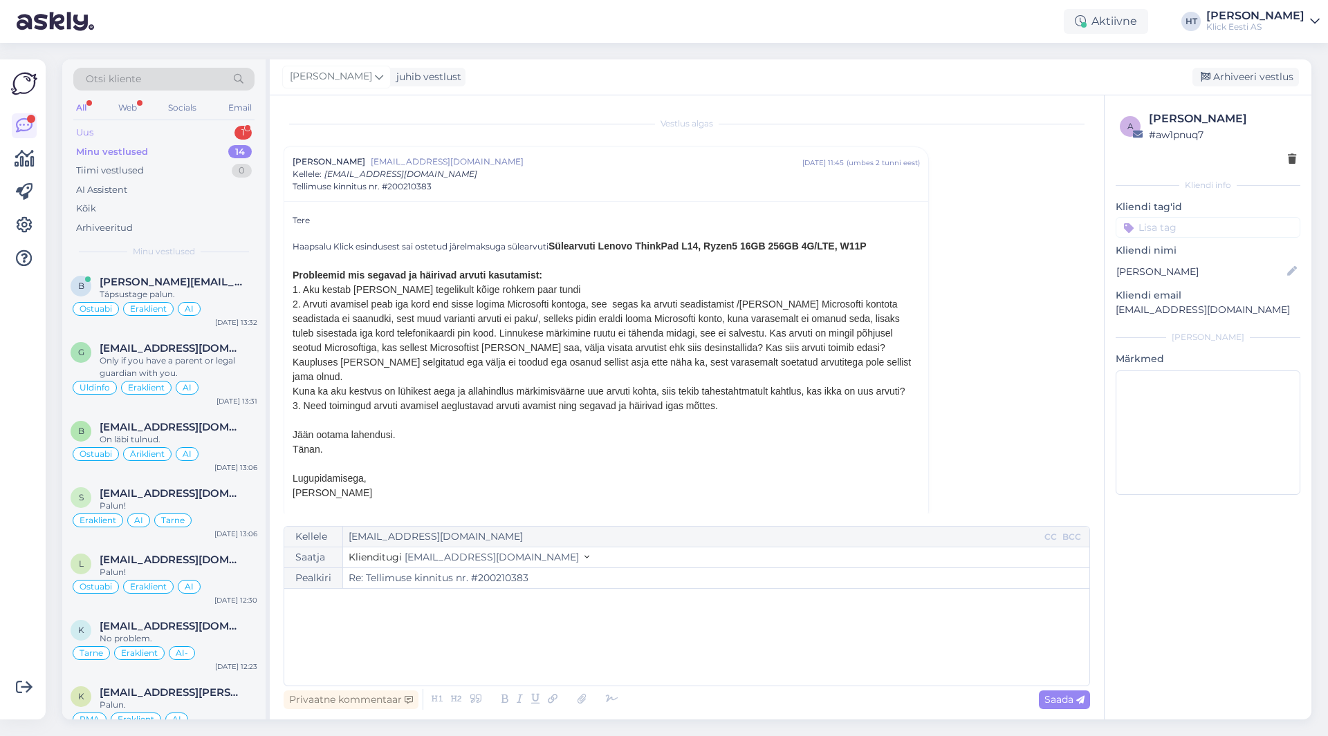
click at [222, 135] on div "Uus 1" at bounding box center [163, 132] width 181 height 19
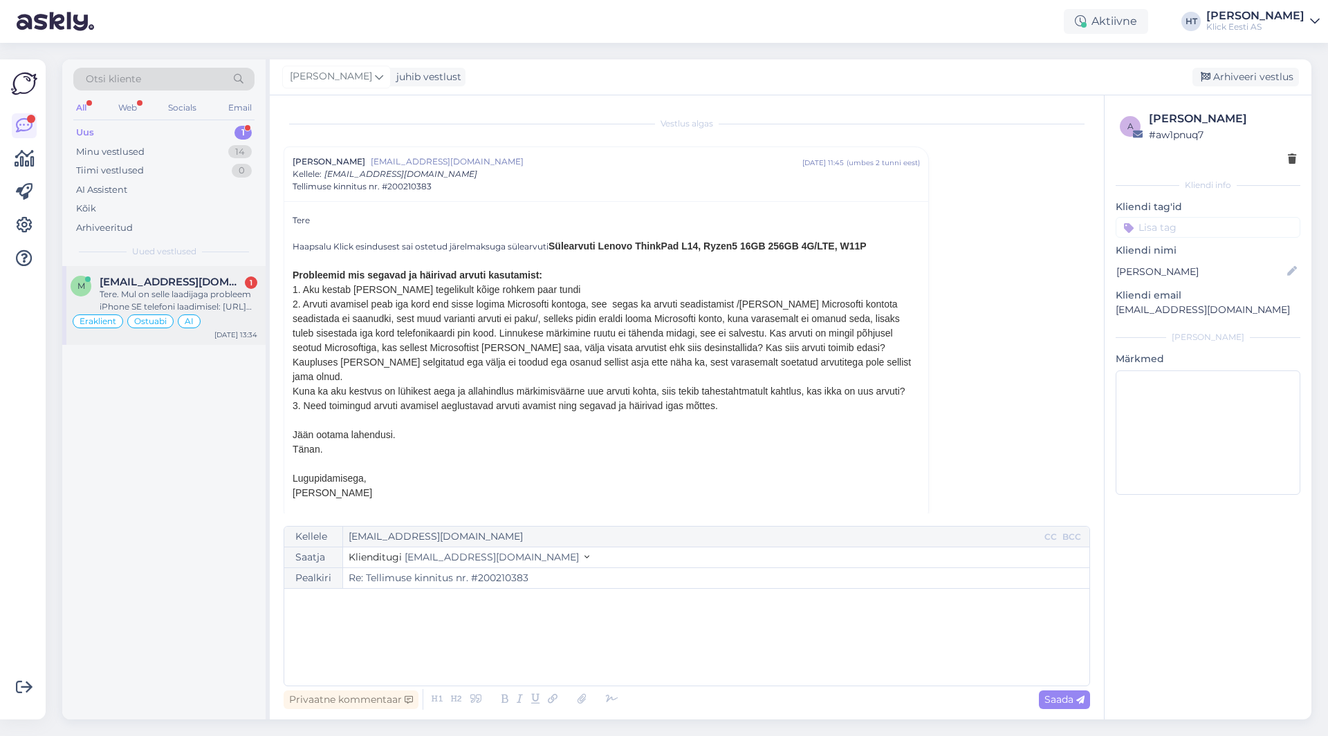
click at [229, 294] on div "Tere. Mul on selle laadijaga probleem iPhone SE telefoni laadimisel: [URL][DOMA…" at bounding box center [179, 300] width 158 height 25
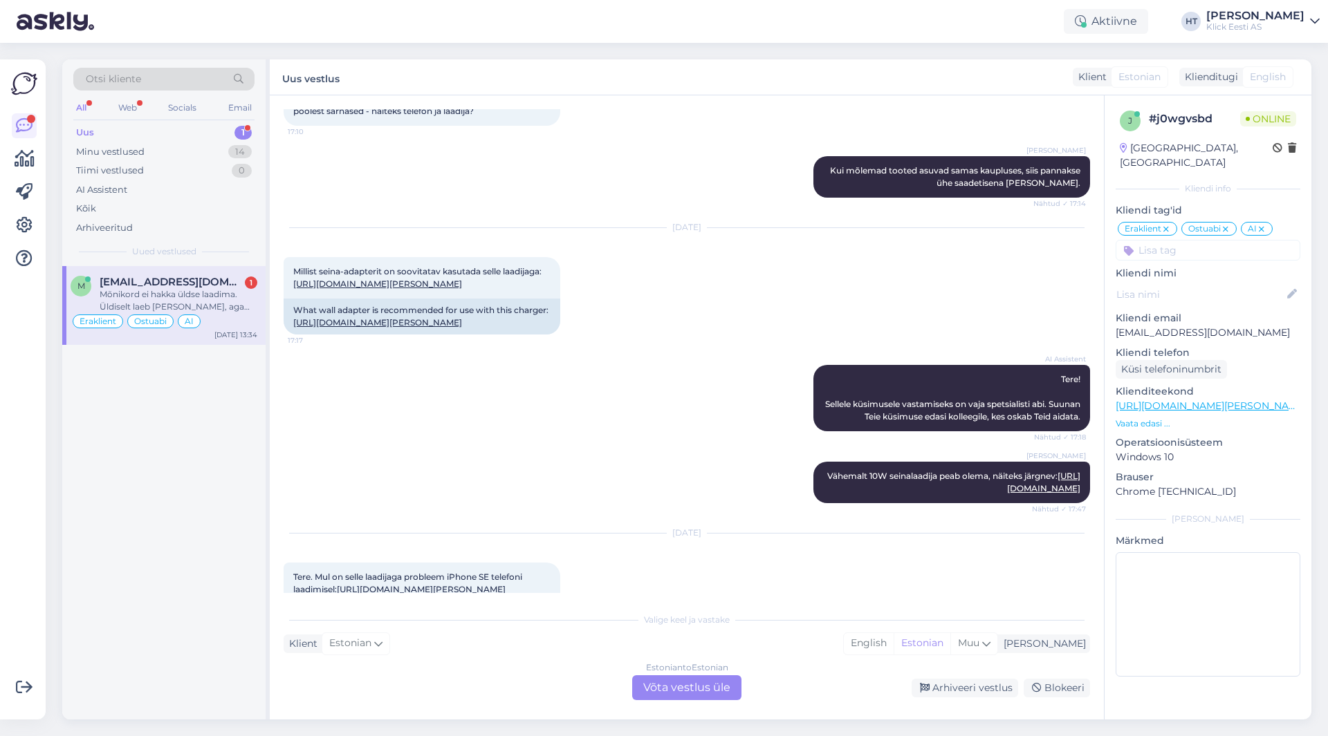
scroll to position [9027, 0]
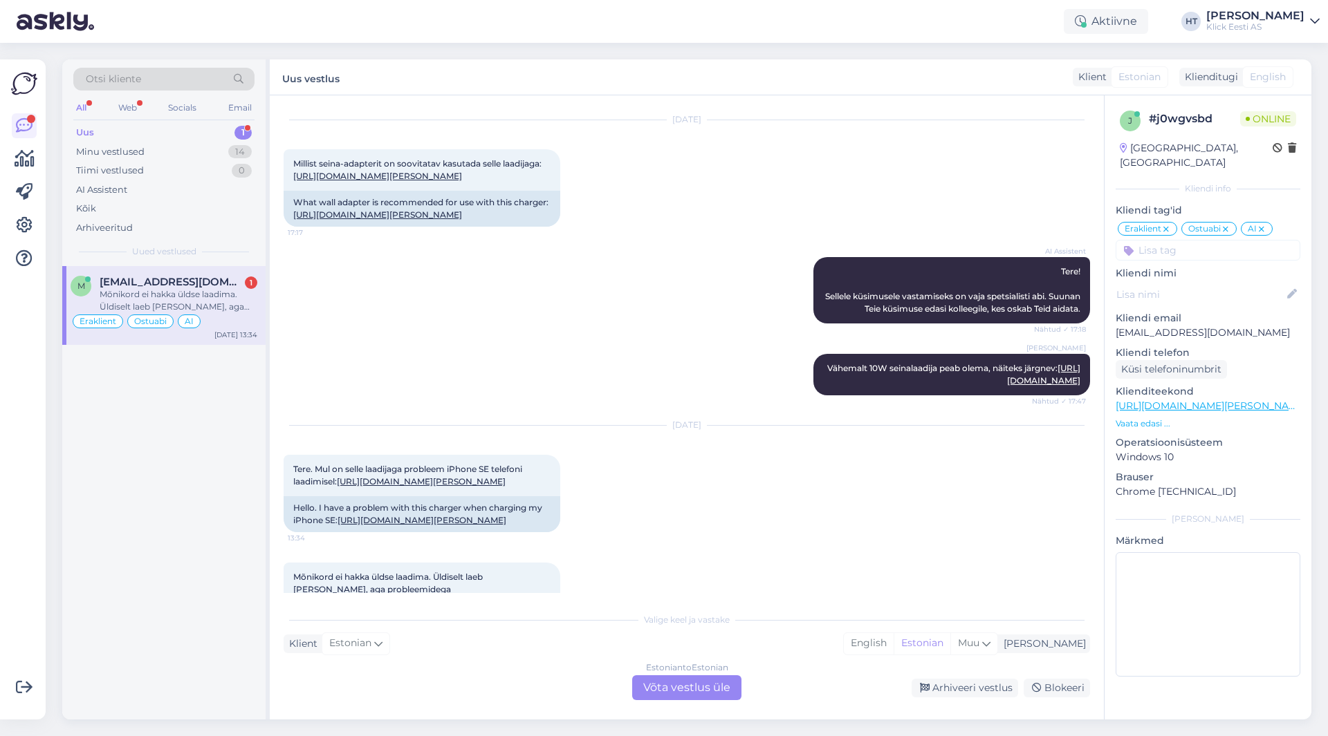
click at [701, 548] on div "Mõnikord ei hakka üldse laadima. Üldiselt laeb [PERSON_NAME], aga probleemidega…" at bounding box center [687, 602] width 806 height 108
click at [194, 146] on div "Minu vestlused 14" at bounding box center [163, 151] width 181 height 19
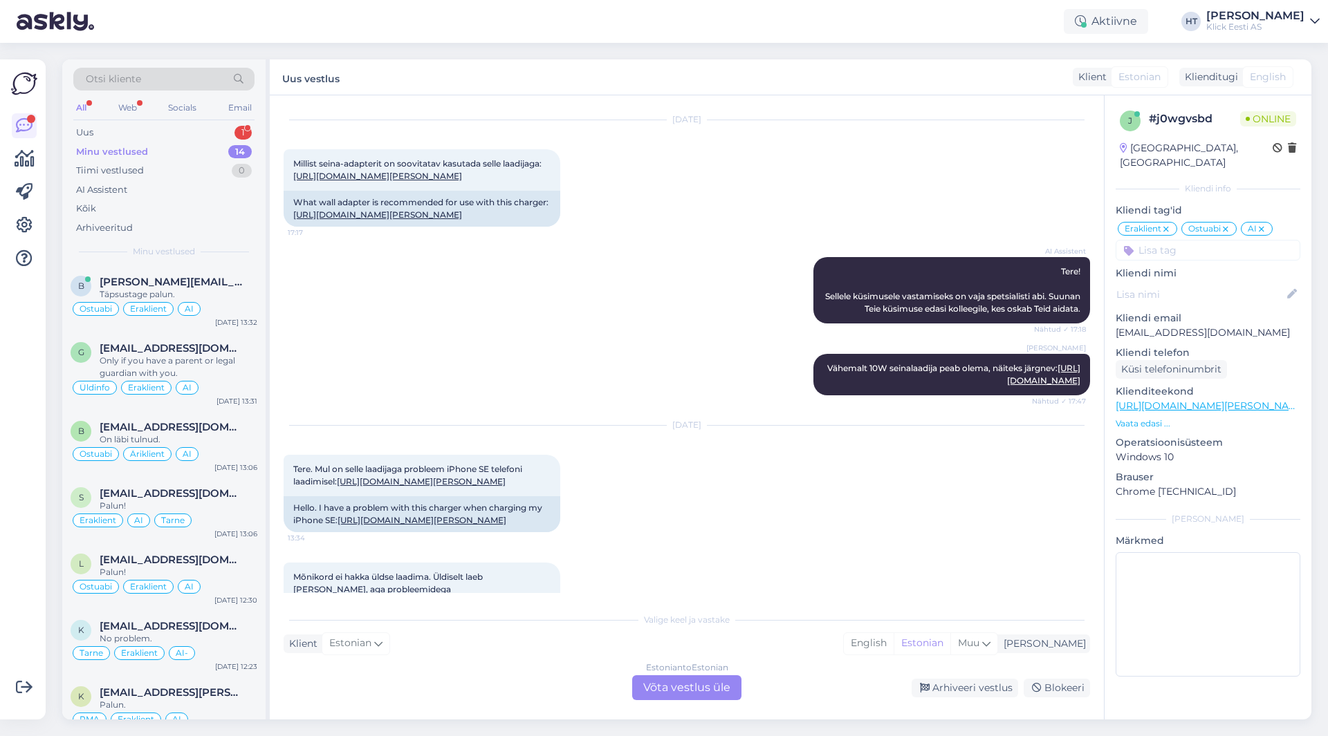
click at [708, 411] on div "[DATE] Tere. Mul on selle laadijaga probleem iPhone SE telefoni laadimisel: [UR…" at bounding box center [687, 479] width 806 height 137
click at [658, 560] on div "Mõnikord ei hakka üldse laadima. Üldiselt laeb [PERSON_NAME], aga probleemidega…" at bounding box center [687, 602] width 806 height 108
click at [689, 688] on div "Estonian to Estonian Võta vestlus üle" at bounding box center [686, 688] width 109 height 25
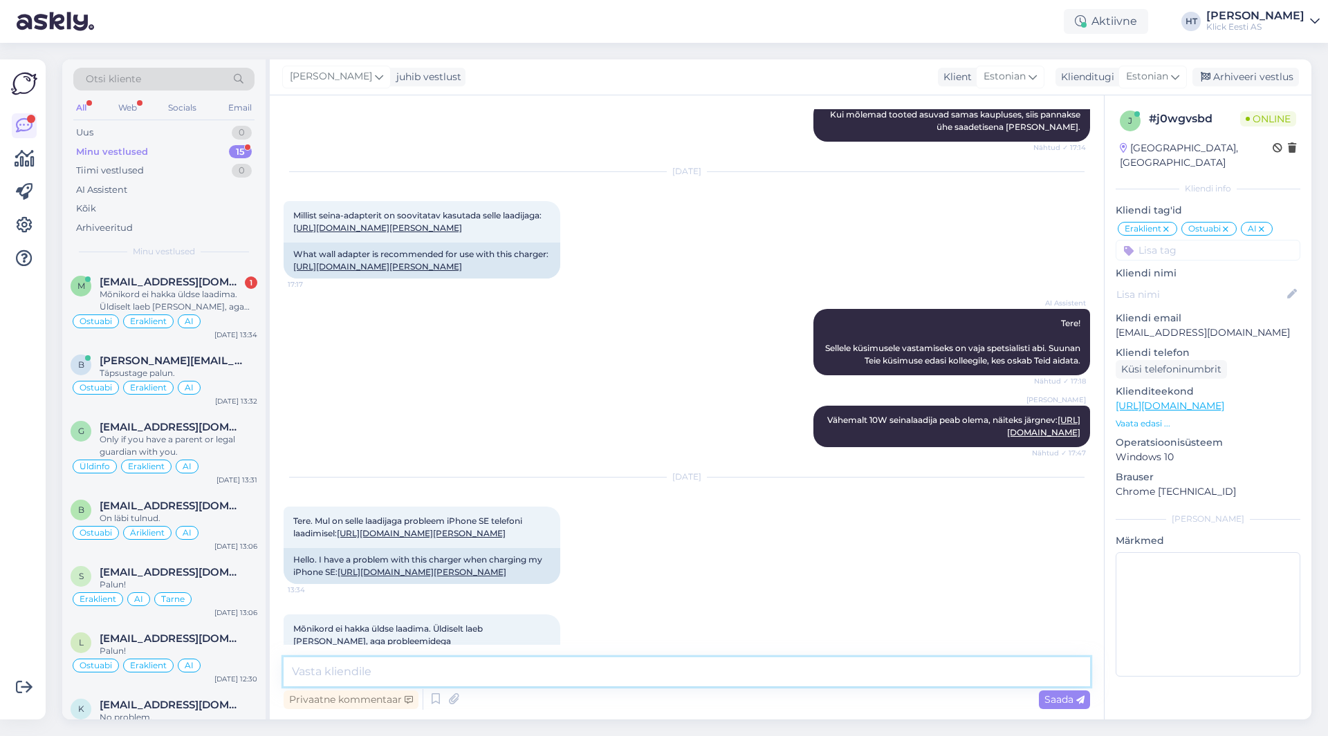
click at [683, 664] on textarea at bounding box center [687, 672] width 806 height 29
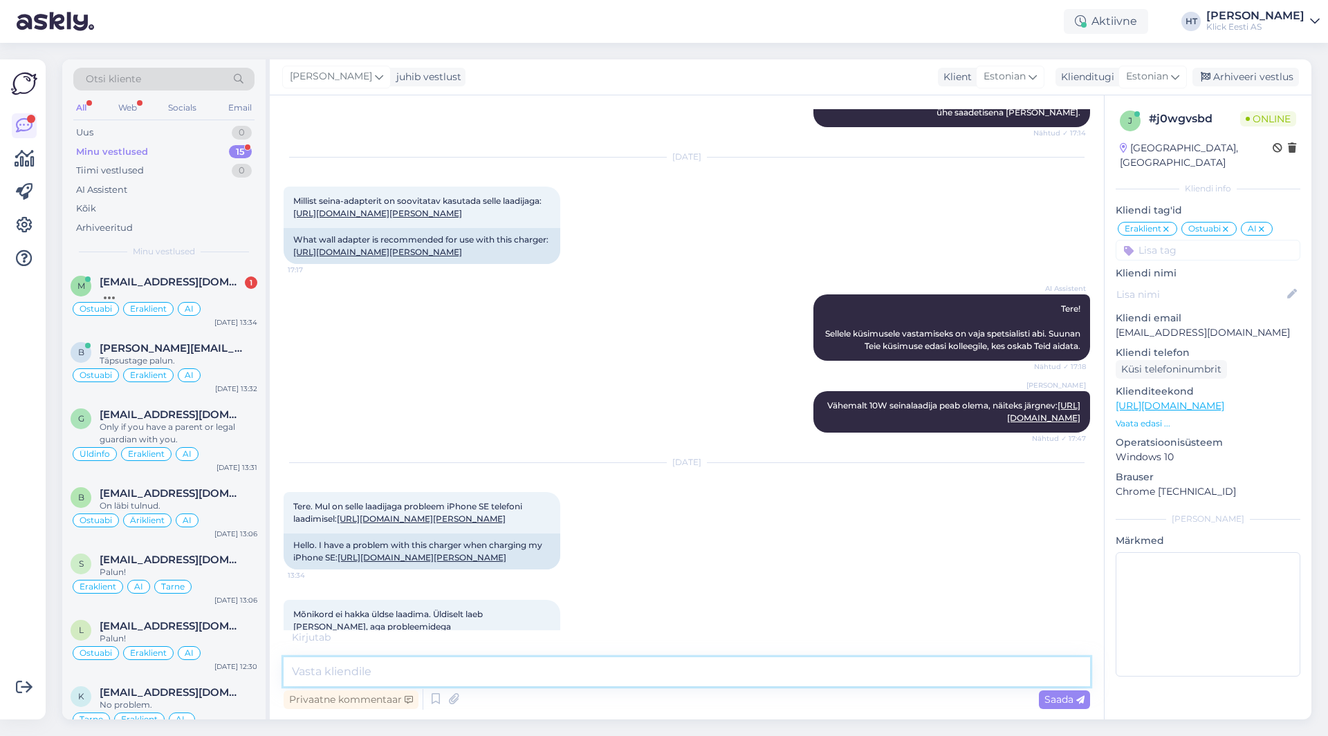
scroll to position [9047, 0]
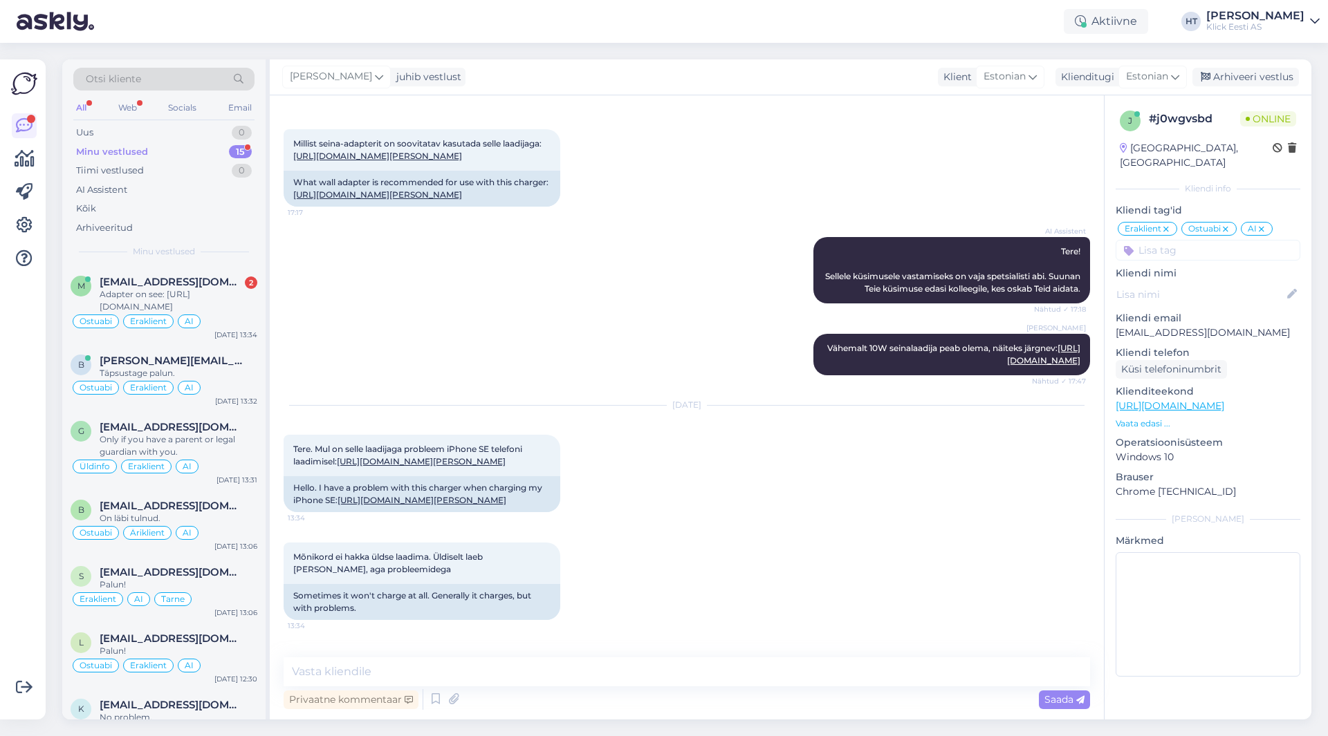
click at [712, 636] on div "Adapter on see: [URL][DOMAIN_NAME] 13:35" at bounding box center [687, 665] width 806 height 59
click at [555, 689] on div "Privaatne kommentaar Saada" at bounding box center [687, 700] width 806 height 26
click at [557, 682] on textarea at bounding box center [687, 672] width 806 height 29
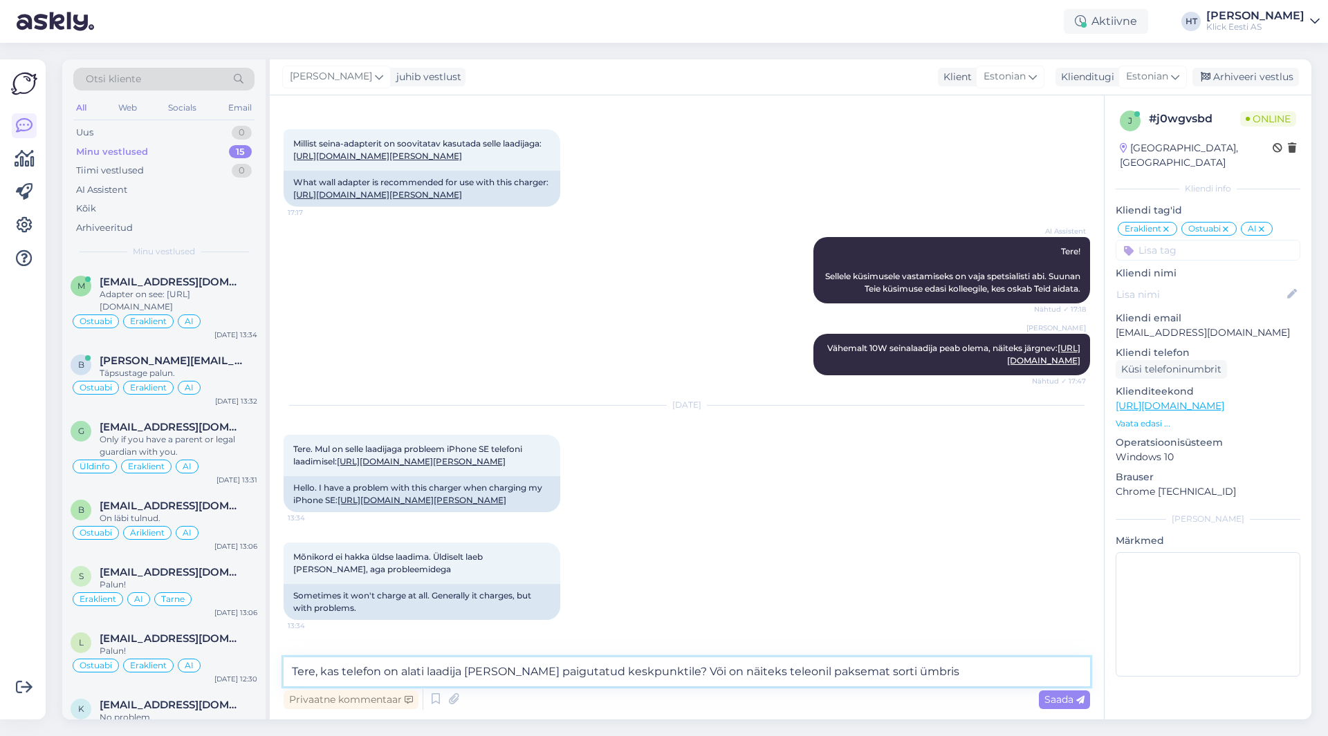
type textarea "Tere, kas telefon on alati laadija [PERSON_NAME] paigutatud keskpunktile? Või o…"
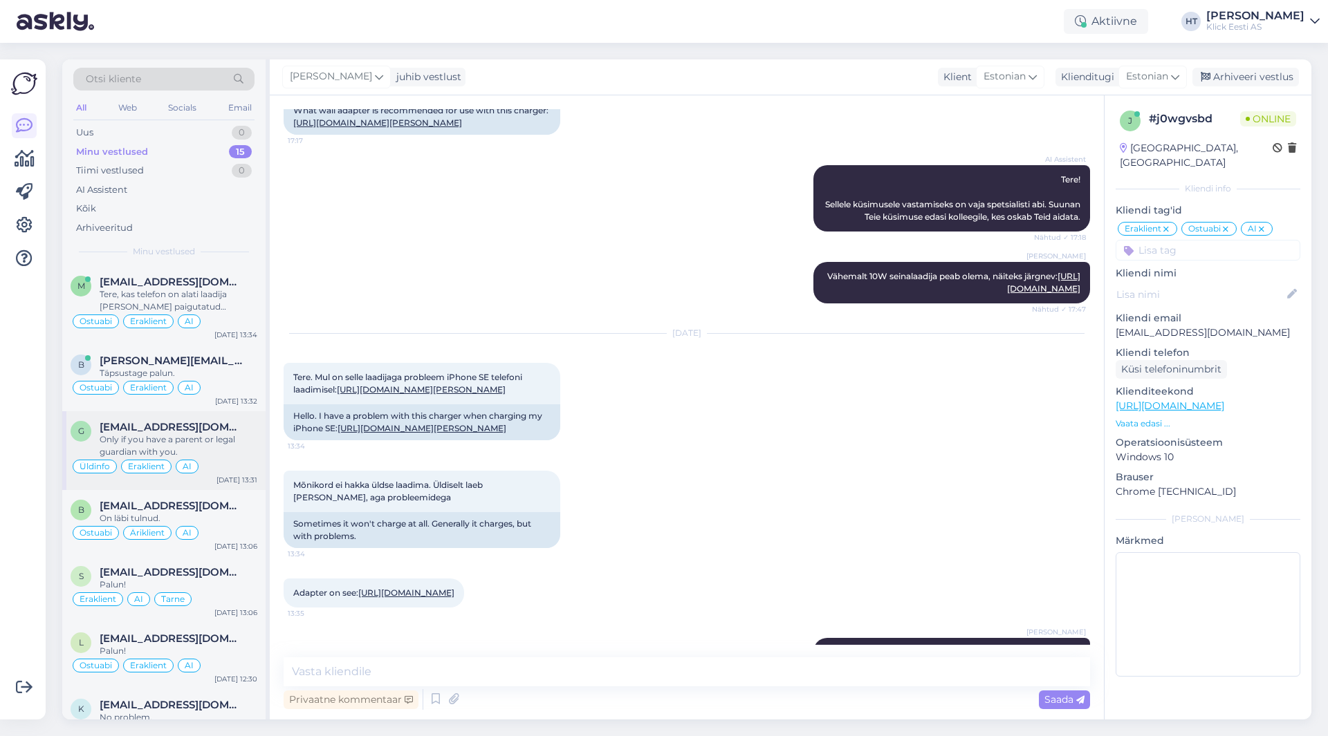
click at [202, 416] on div "g [EMAIL_ADDRESS][DOMAIN_NAME] Only if you have a parent or legal guardian with…" at bounding box center [163, 450] width 203 height 79
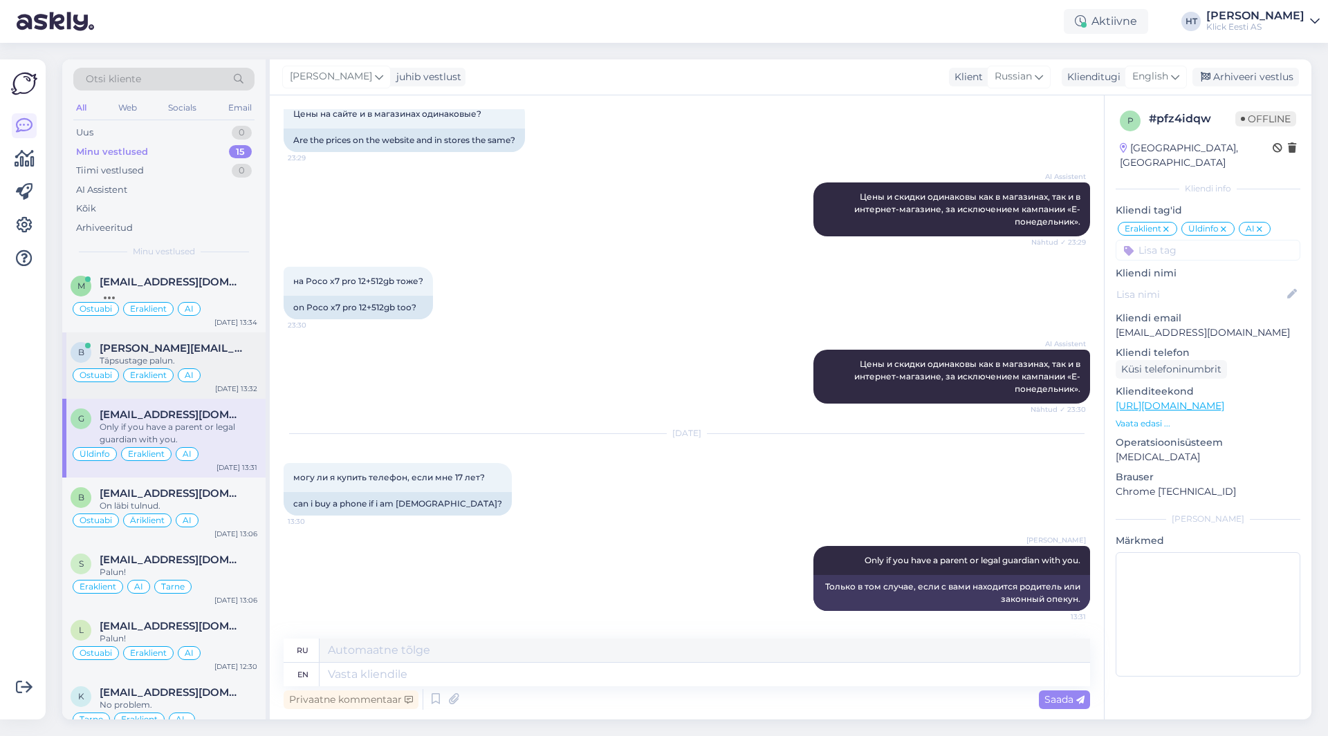
click at [202, 372] on div "Ostuabi Eraklient AI" at bounding box center [164, 375] width 187 height 17
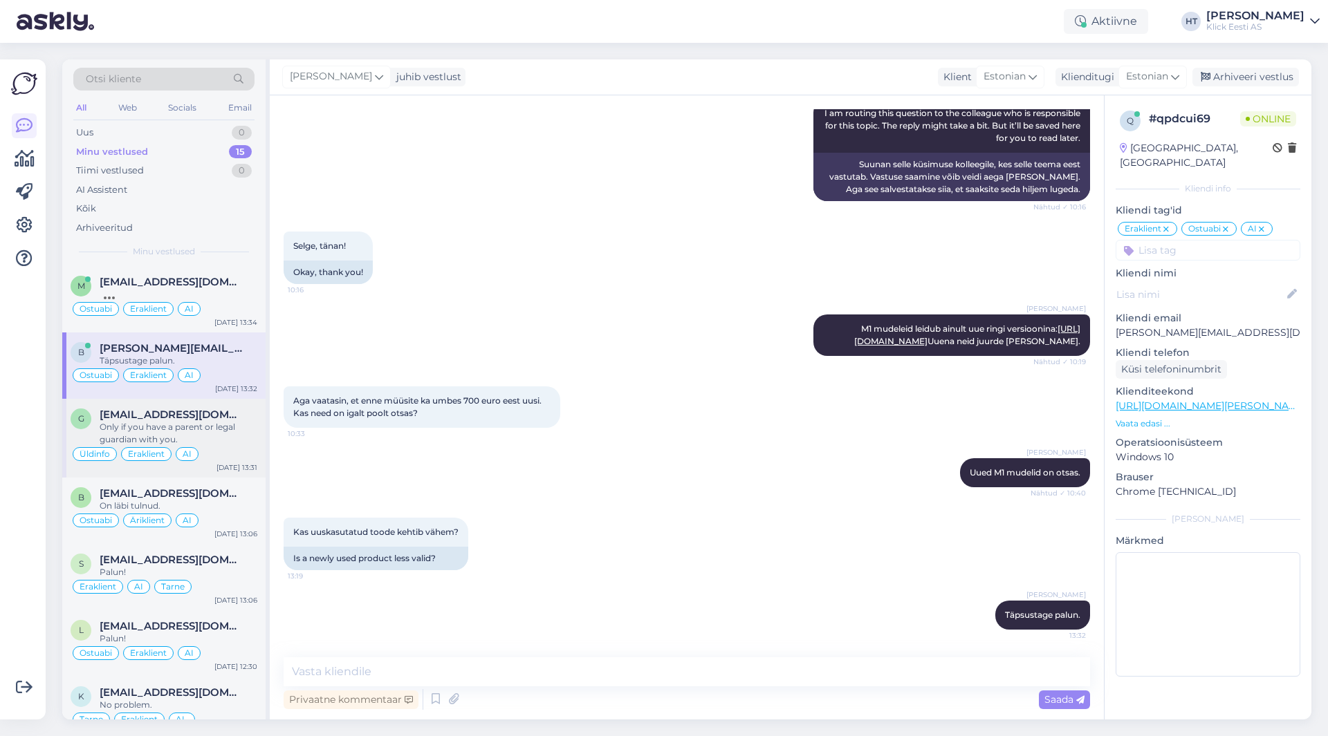
click at [212, 429] on div "Only if you have a parent or legal guardian with you." at bounding box center [179, 433] width 158 height 25
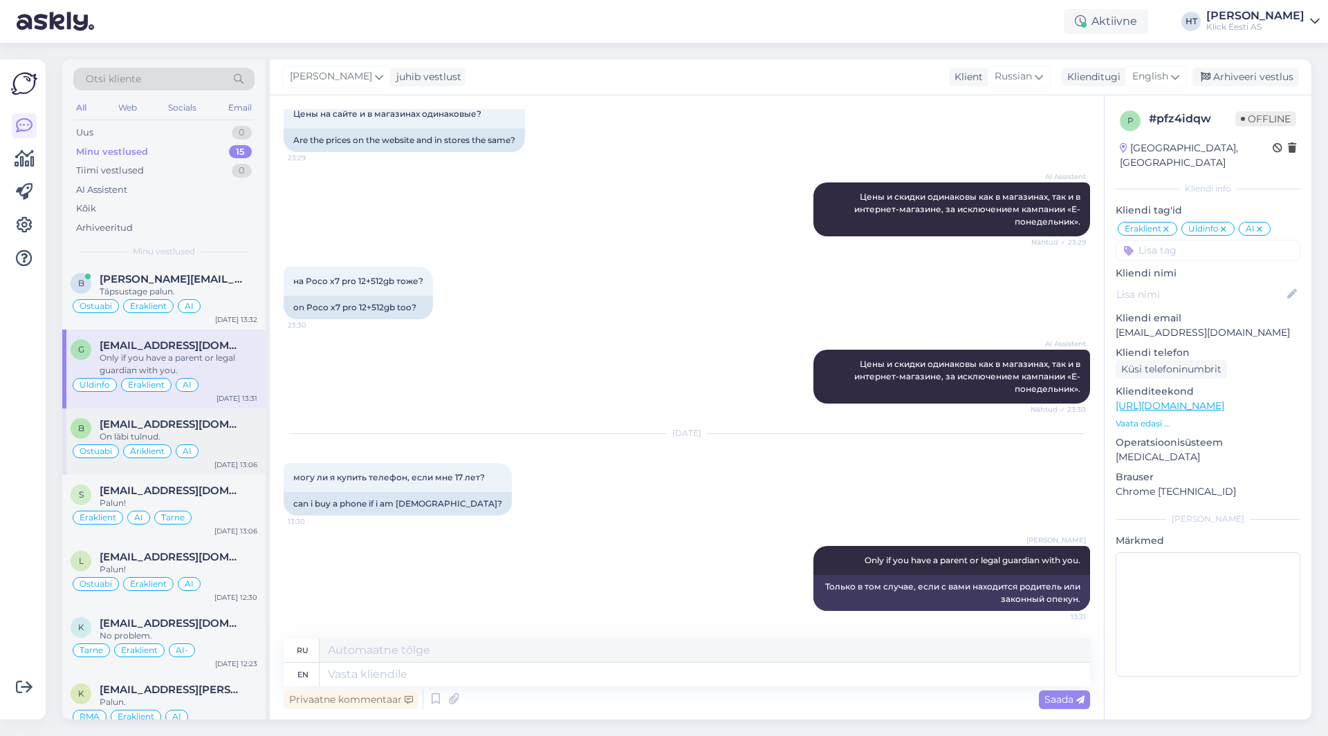
scroll to position [0, 0]
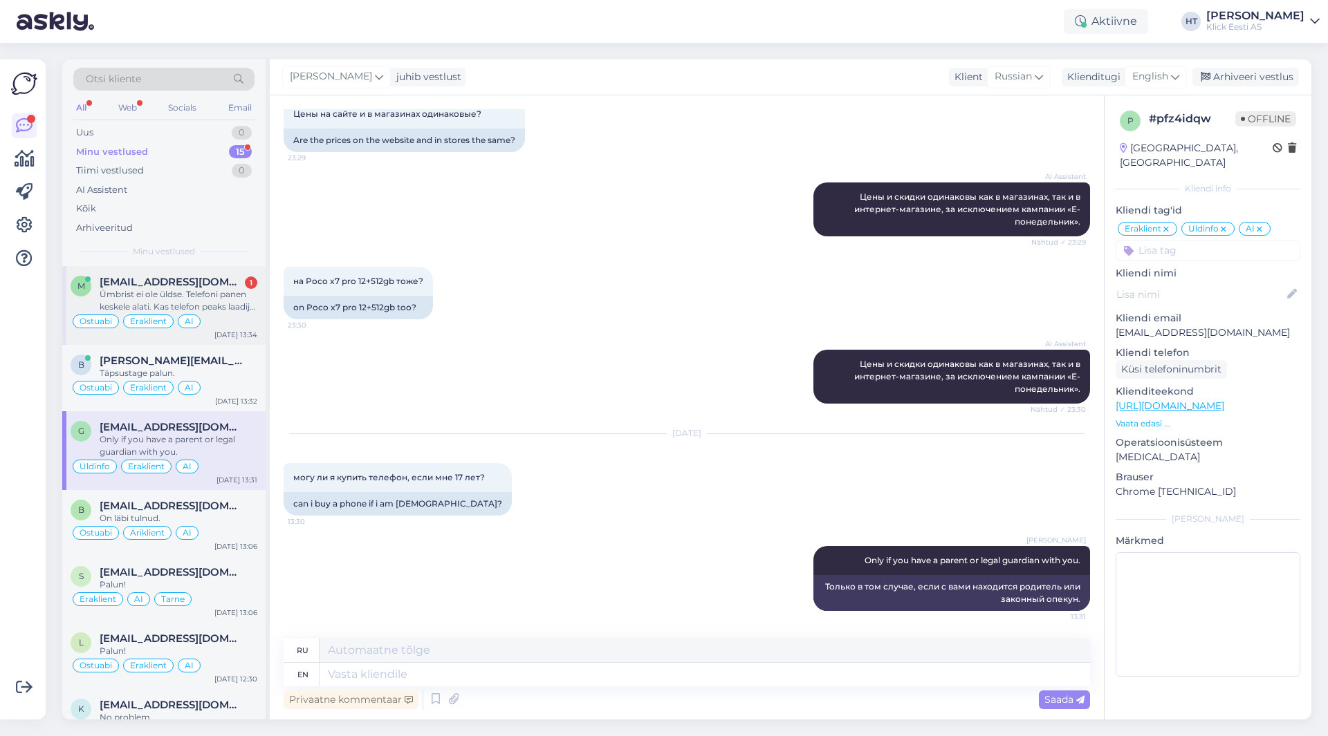
click at [214, 304] on div "Ümbrist ei ole üldse. Telefoni panen keskele alati. Kas telefon peaks laadija […" at bounding box center [179, 300] width 158 height 25
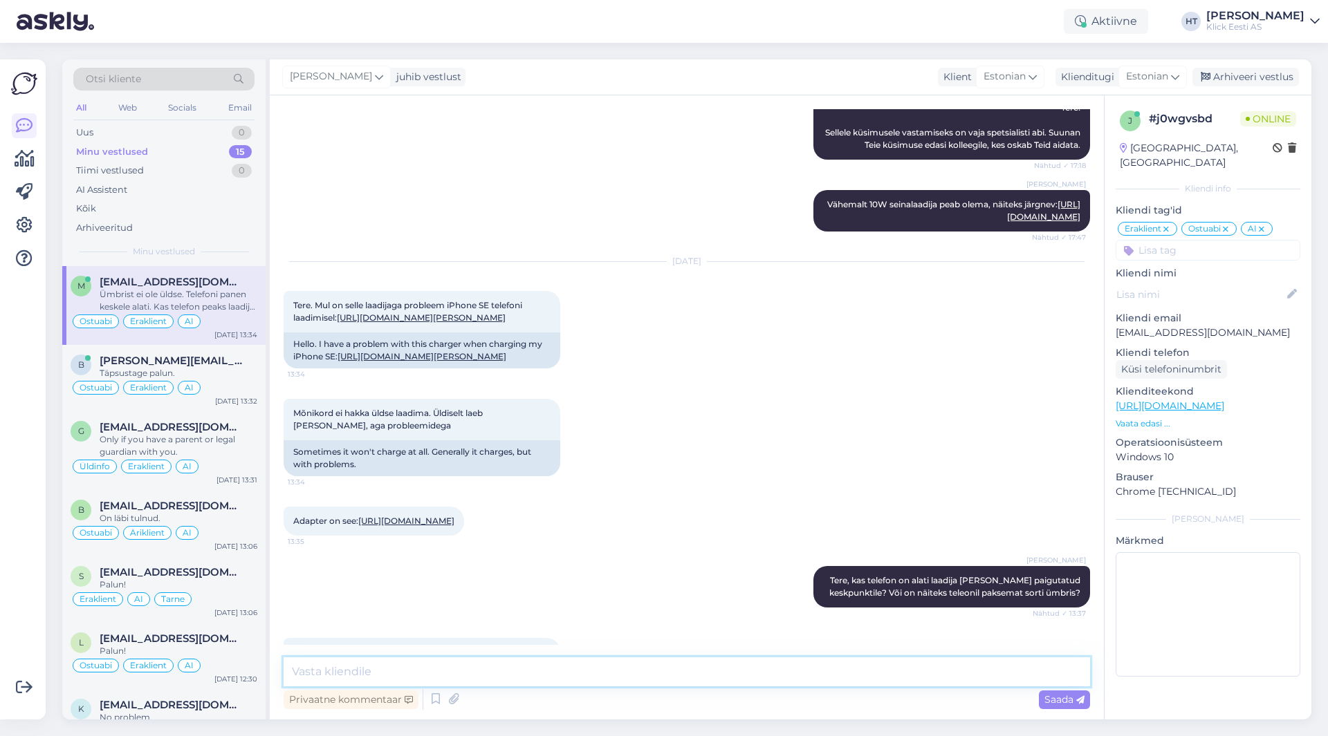
click at [576, 658] on textarea at bounding box center [687, 672] width 806 height 29
type textarea "[PERSON_NAME] laadija keskpunktid peavad olema võimalikult lähestikku. Laadimis…"
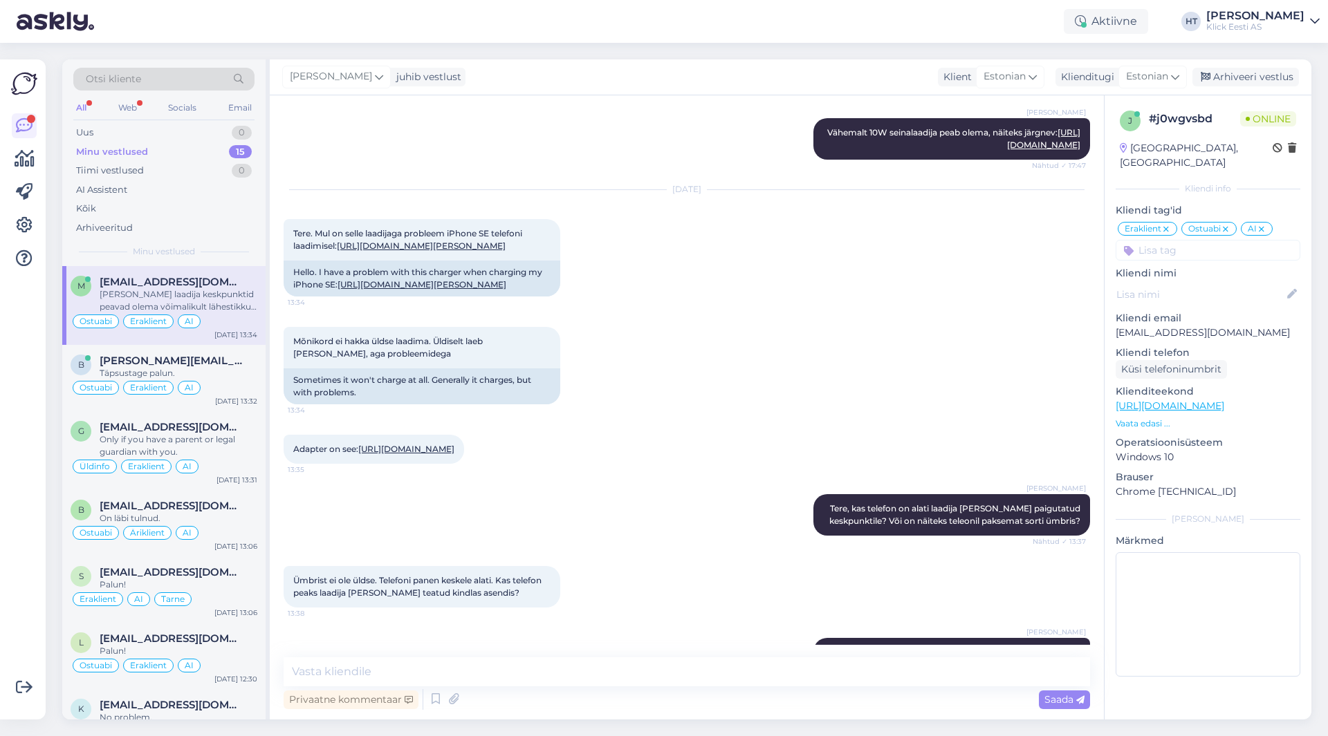
click at [142, 158] on div "Minu vestlused 15" at bounding box center [163, 151] width 181 height 19
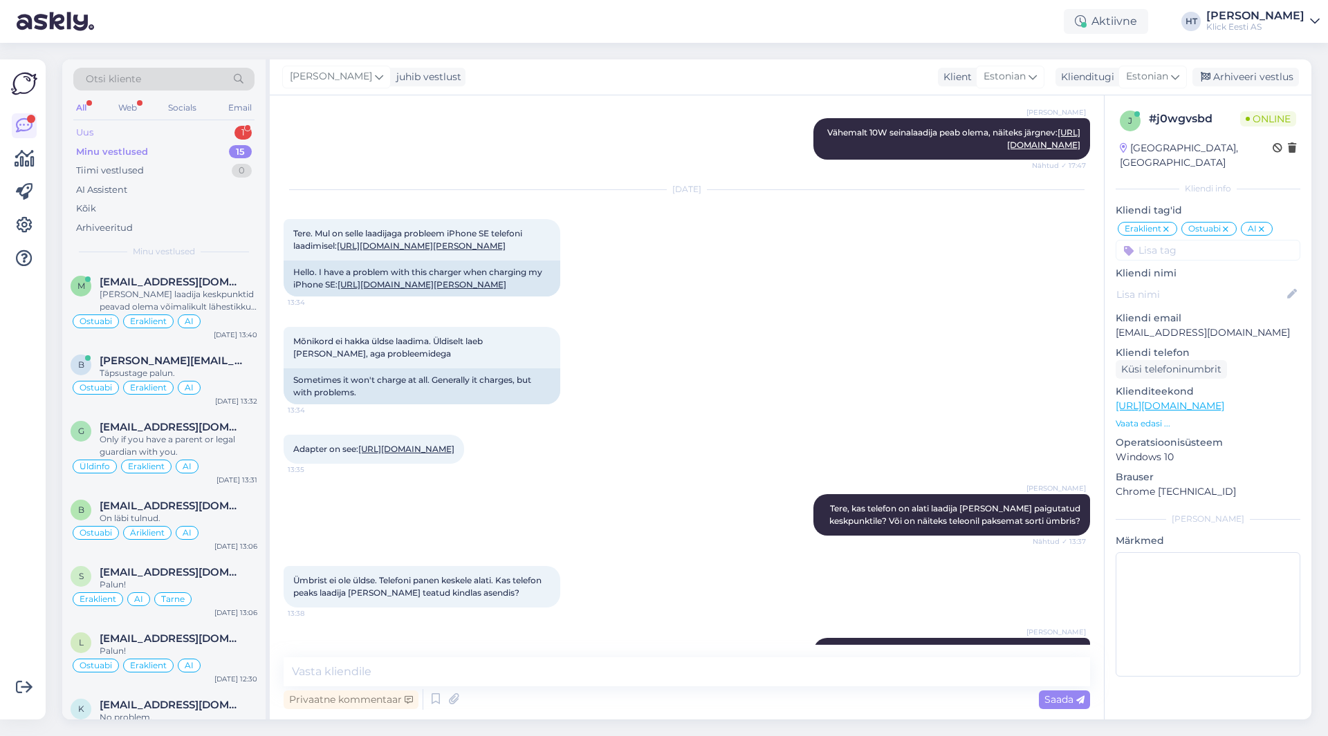
click at [176, 136] on div "Uus 1" at bounding box center [163, 132] width 181 height 19
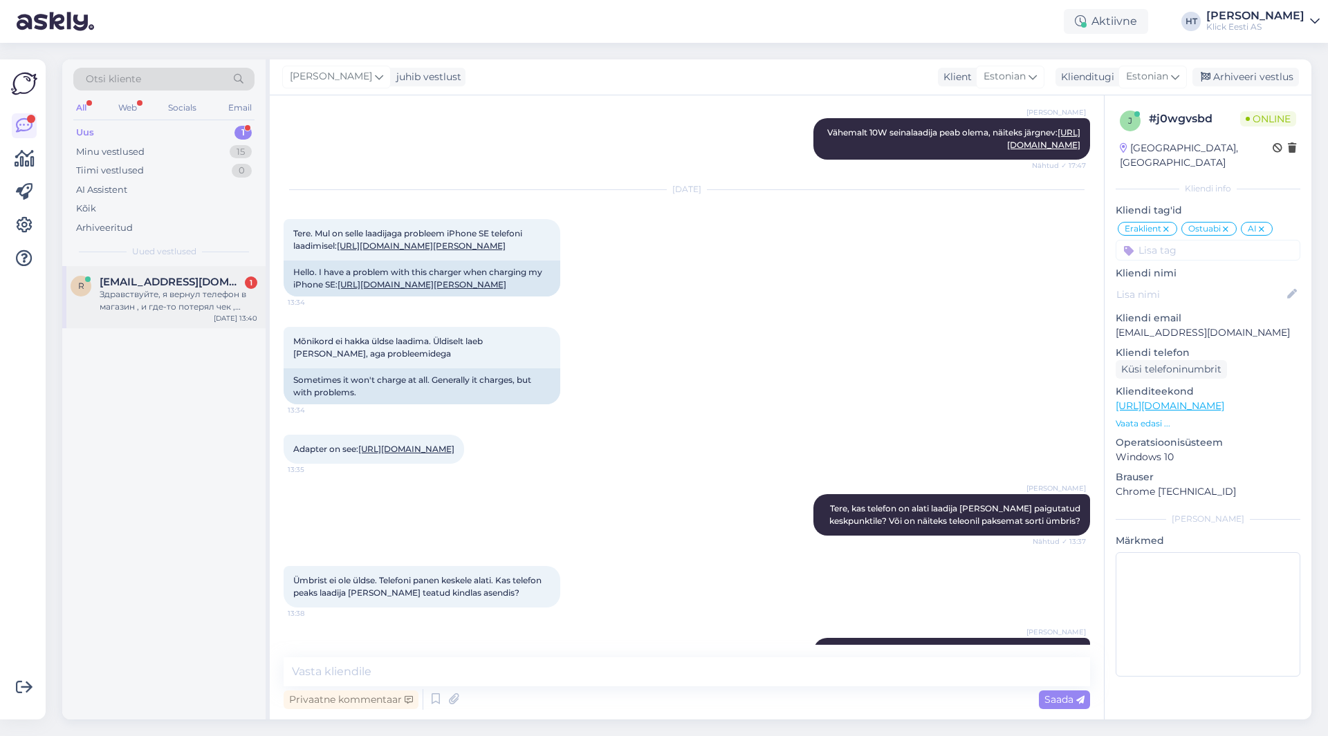
click at [187, 298] on div "Здравствуйте, я вернул телефон в магазин , и где-то потерял чек , могу ли я пол…" at bounding box center [179, 300] width 158 height 25
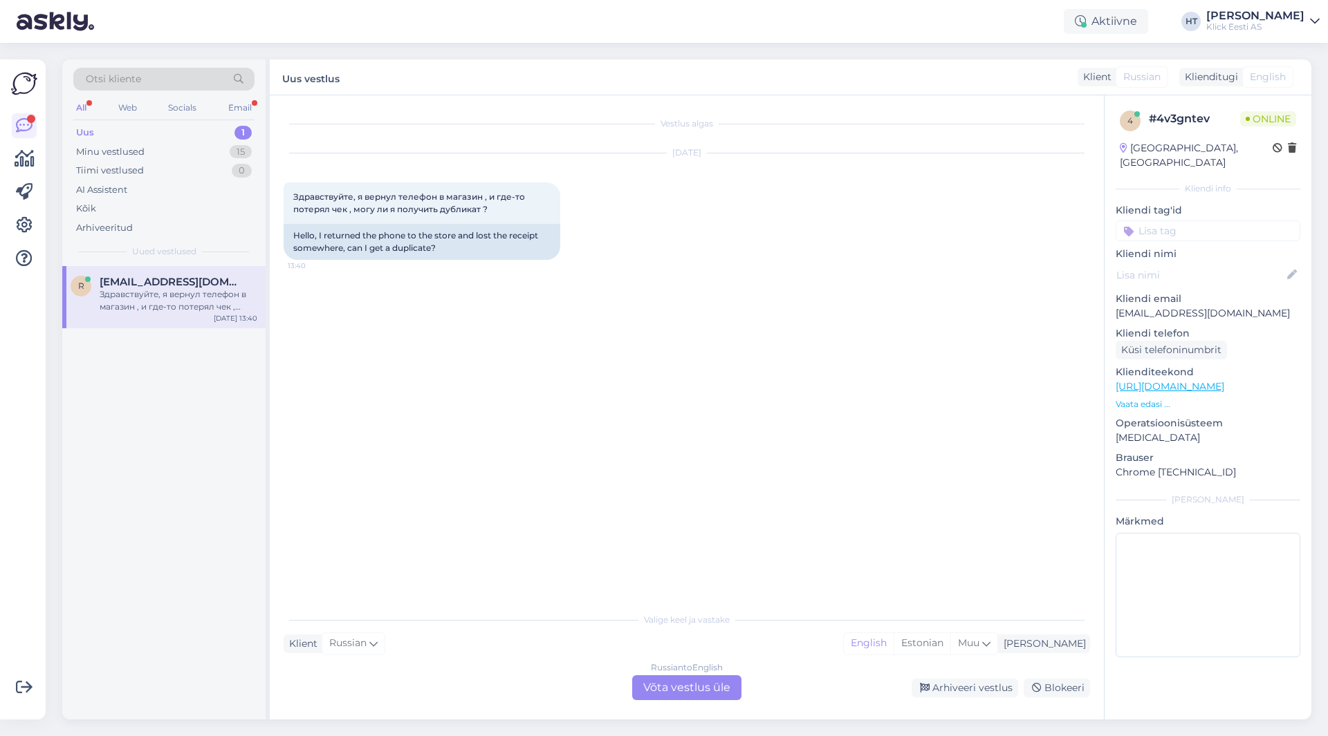
click at [1173, 306] on p "[EMAIL_ADDRESS][DOMAIN_NAME]" at bounding box center [1207, 313] width 185 height 15
copy p "[EMAIL_ADDRESS][DOMAIN_NAME]"
click at [658, 296] on div "Vestlus algas [DATE] Здравствуйте, я вернул телефон в магазин , и где-то потеря…" at bounding box center [693, 351] width 819 height 484
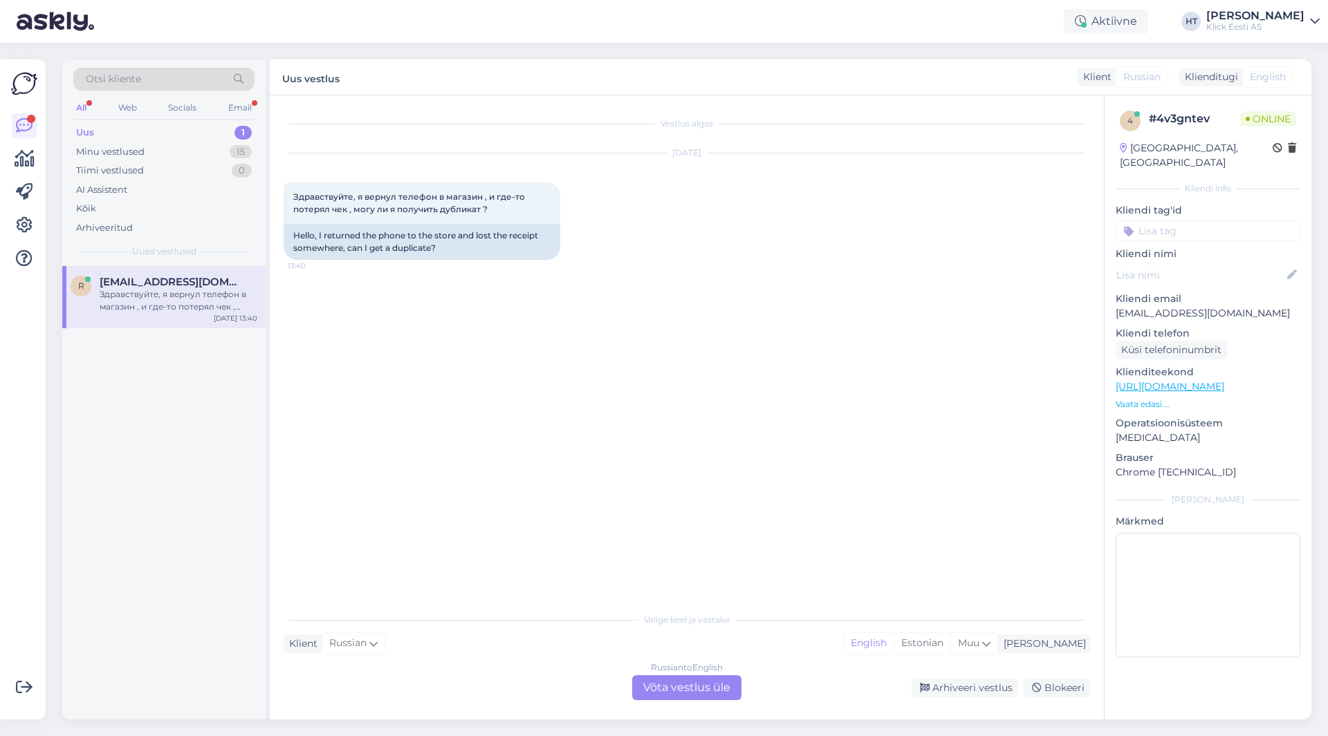
click at [134, 77] on span "Otsi kliente" at bounding box center [113, 79] width 55 height 15
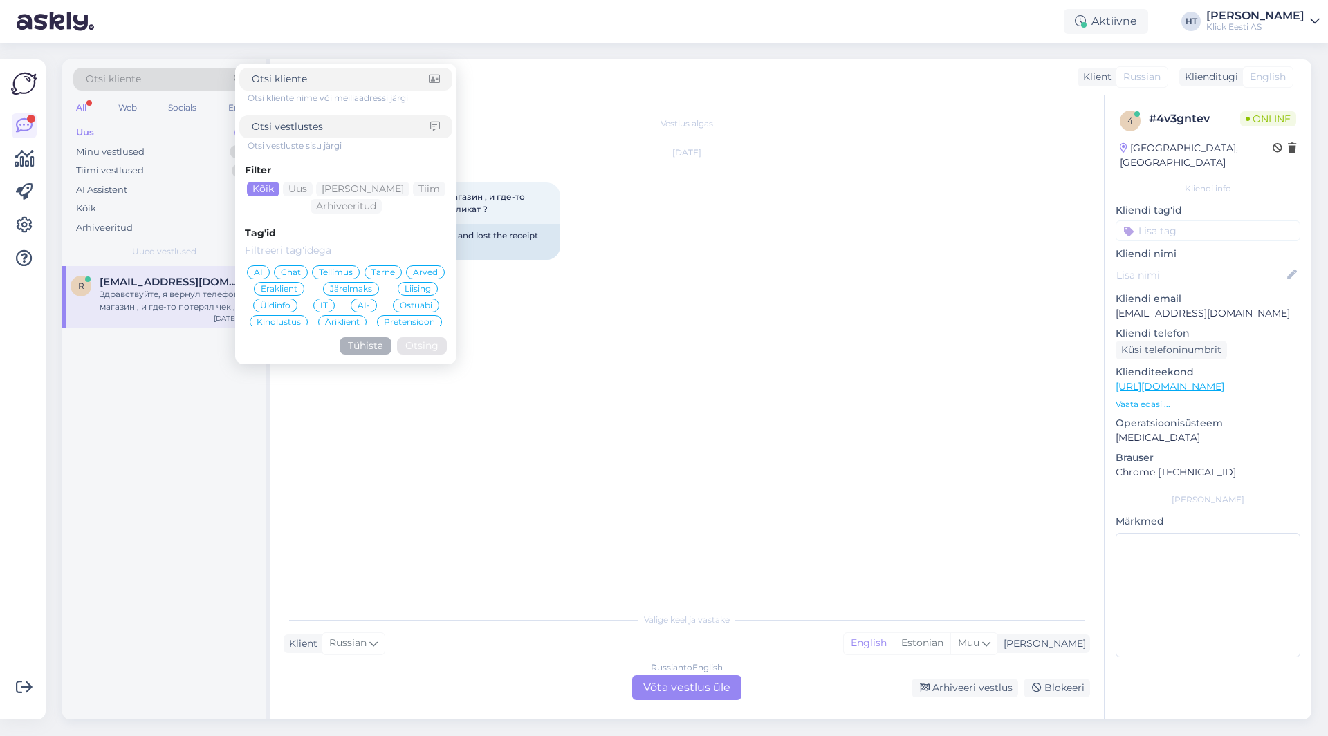
click at [329, 123] on input at bounding box center [341, 127] width 178 height 15
click at [158, 433] on div "r [EMAIL_ADDRESS][DOMAIN_NAME] Здравствуйте, я вернул телефон в магазин , и где…" at bounding box center [163, 493] width 203 height 454
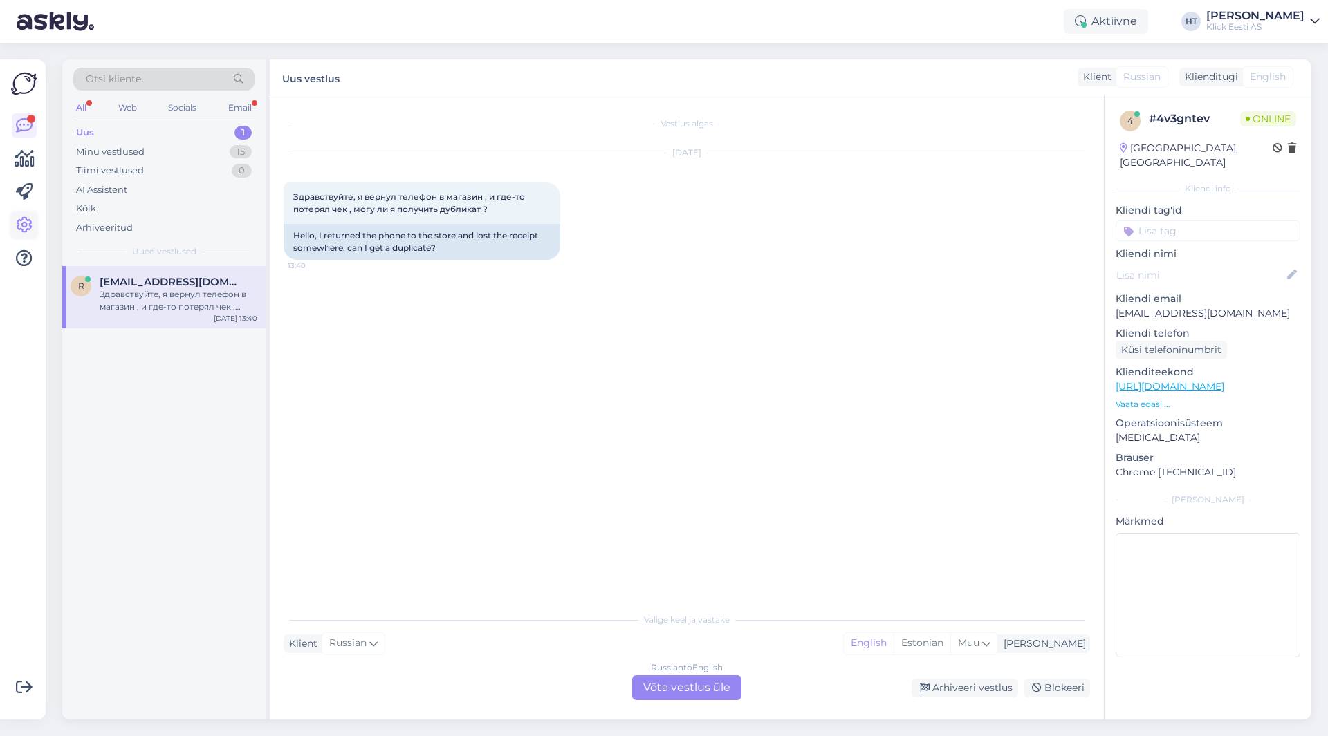
click at [28, 228] on icon at bounding box center [24, 225] width 17 height 17
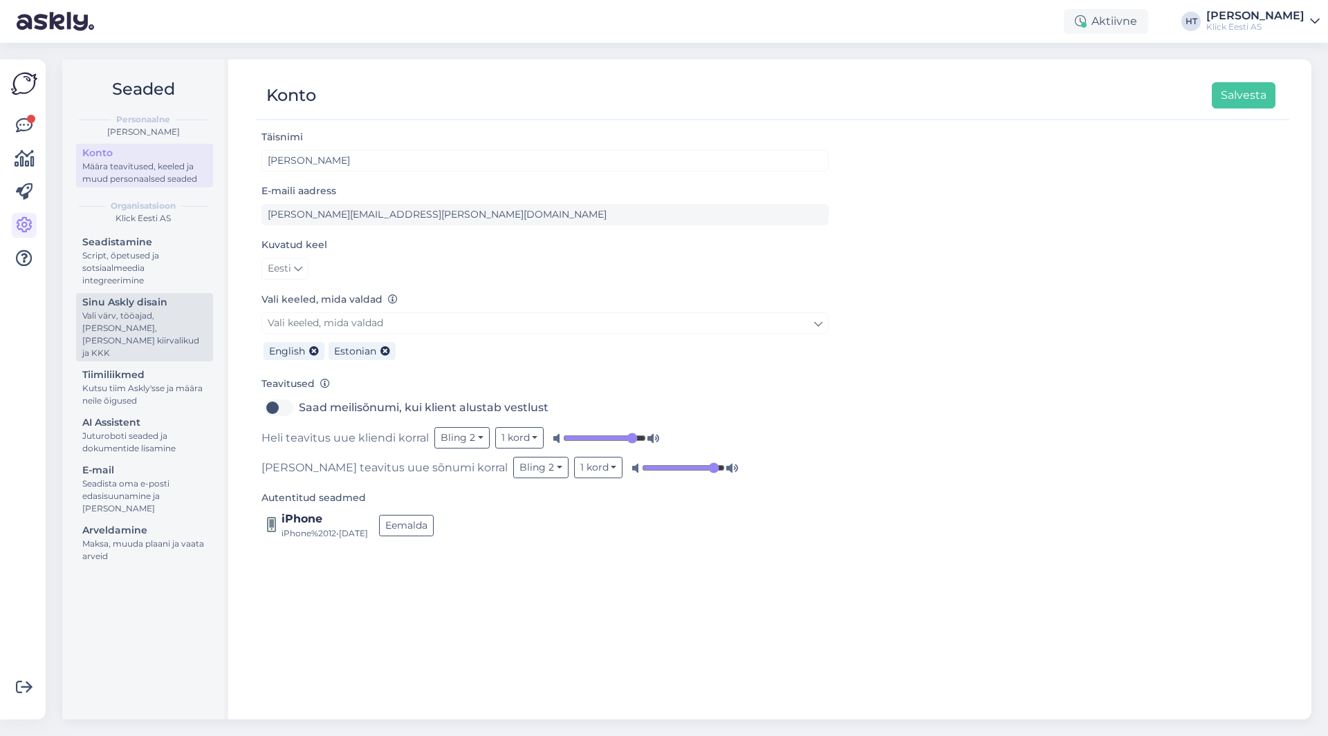
click at [164, 321] on div "Vali värv, tööajad, [PERSON_NAME], [PERSON_NAME] kiirvalikud ja KKK" at bounding box center [144, 335] width 124 height 50
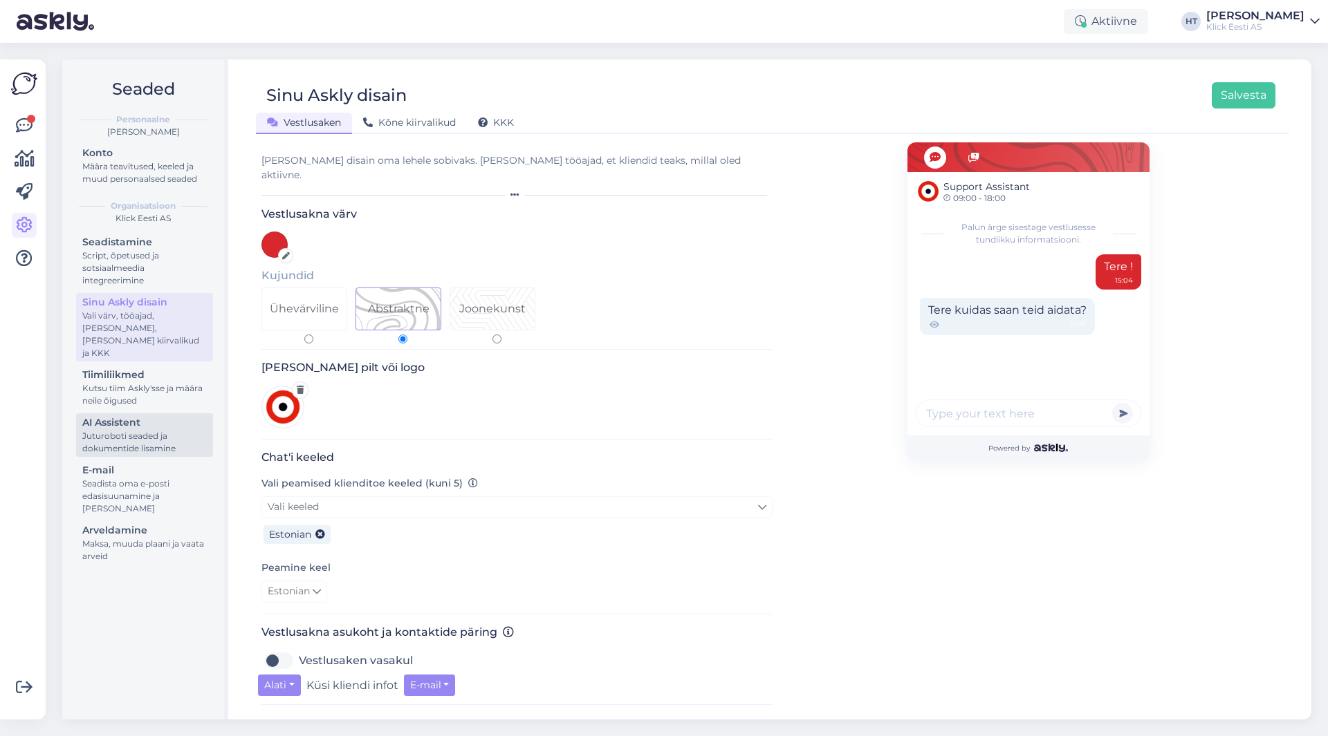
click at [156, 430] on div "Juturoboti seaded ja dokumentide lisamine" at bounding box center [144, 442] width 124 height 25
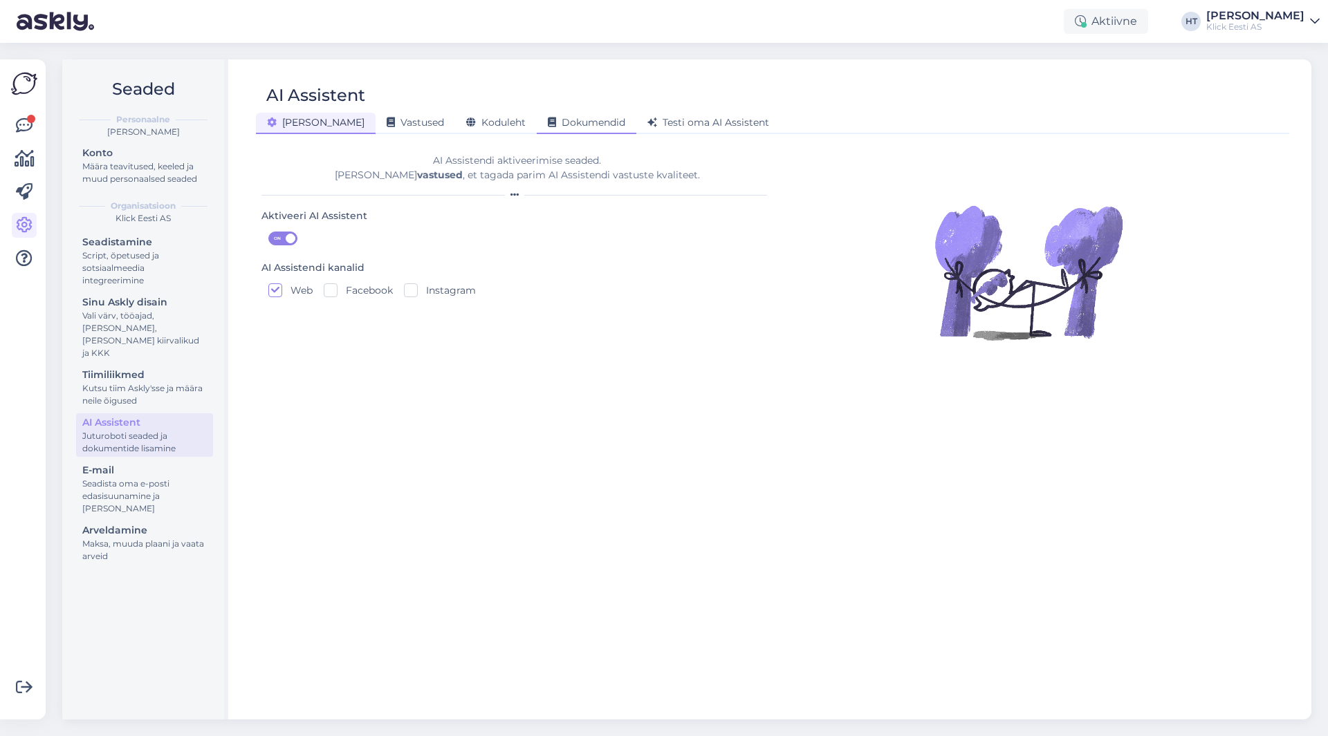
click at [562, 127] on span "Dokumendid" at bounding box center [586, 122] width 77 height 12
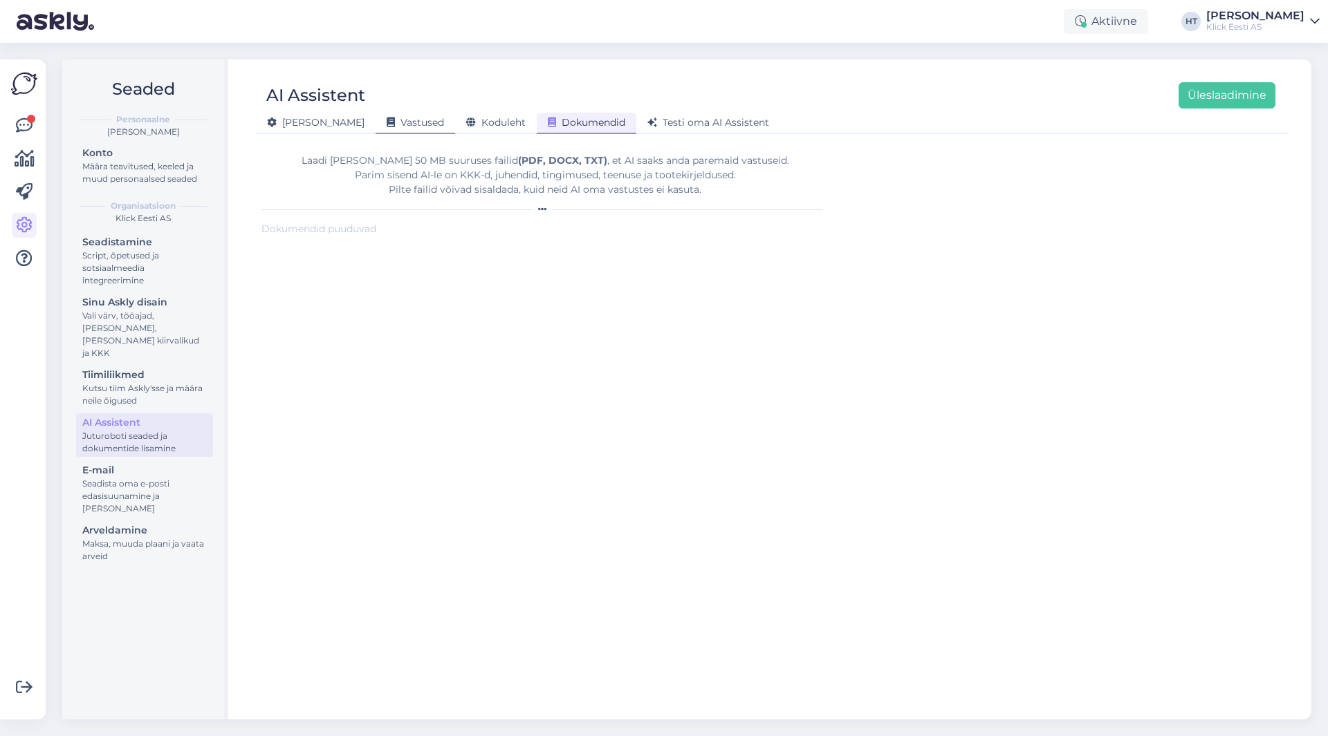
click at [387, 125] on span "Vastused" at bounding box center [415, 122] width 57 height 12
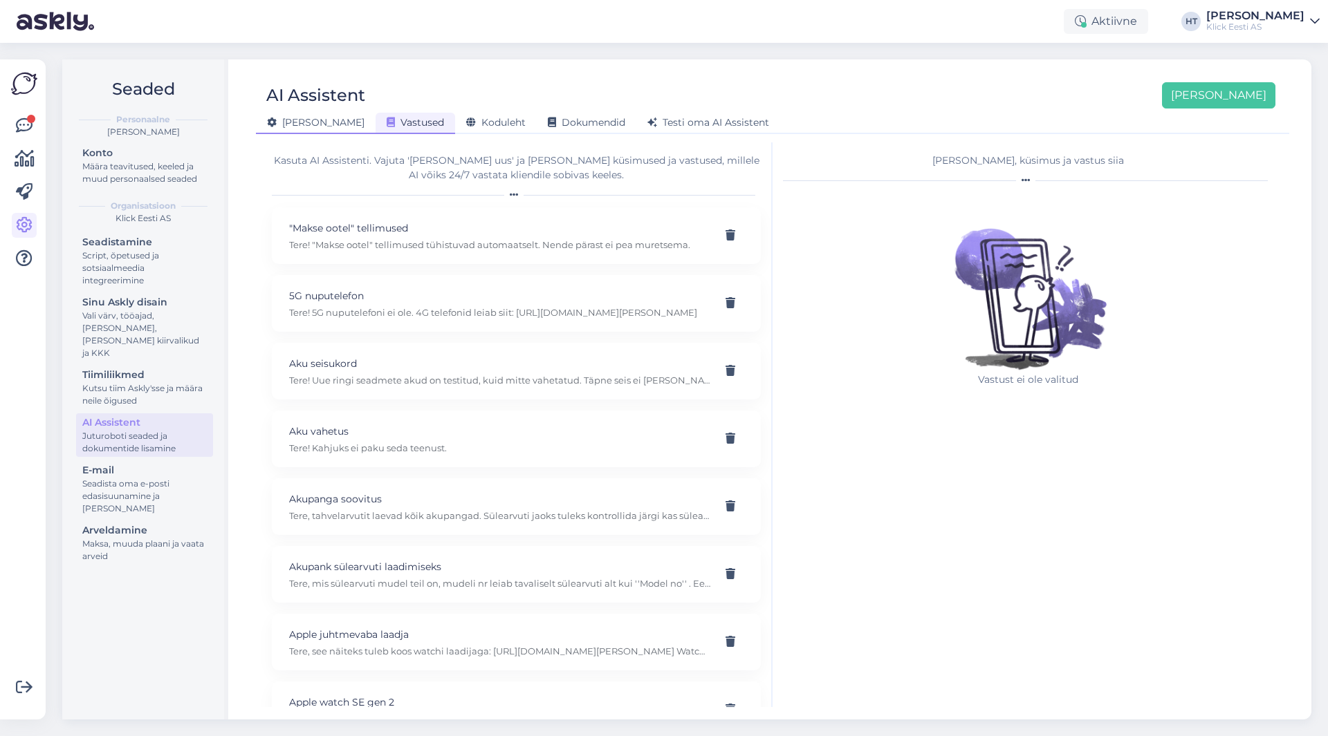
click at [292, 121] on span "[PERSON_NAME]" at bounding box center [316, 122] width 98 height 12
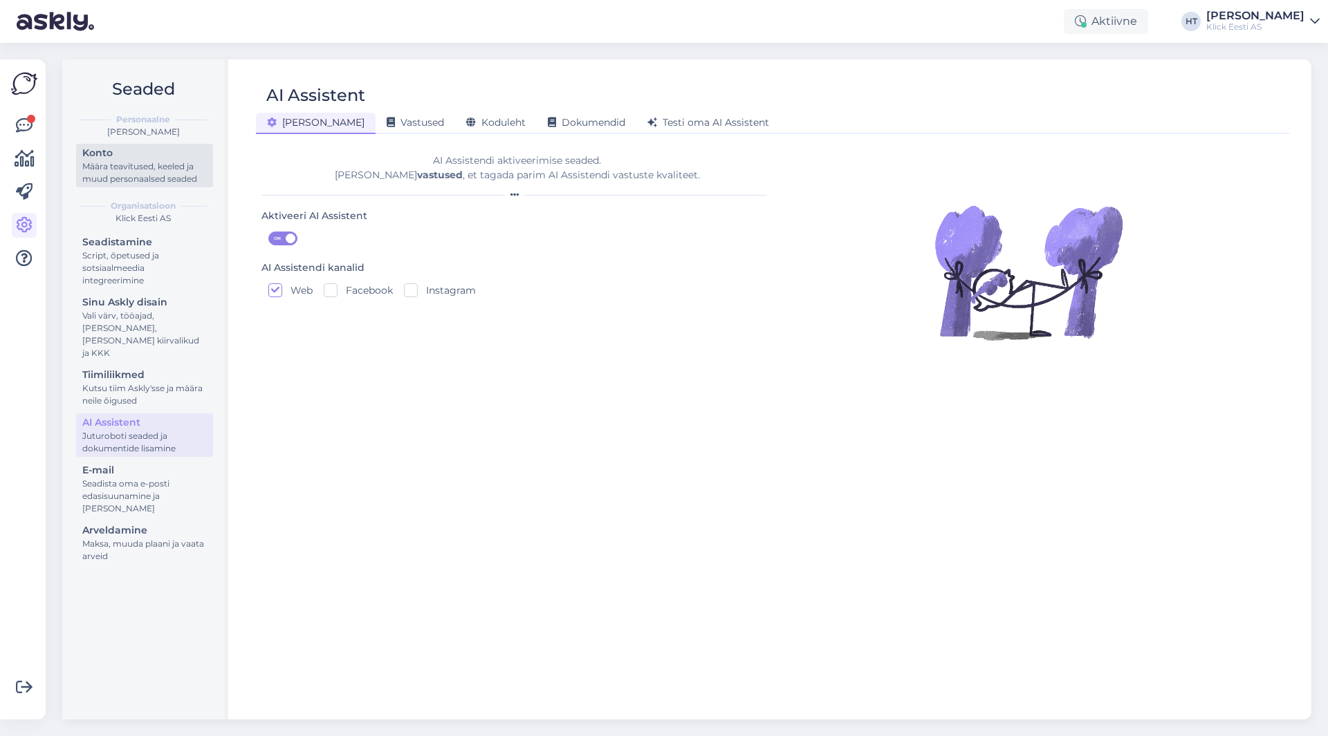
click at [152, 161] on div "Määra teavitused, keeled ja muud personaalsed seaded" at bounding box center [144, 172] width 124 height 25
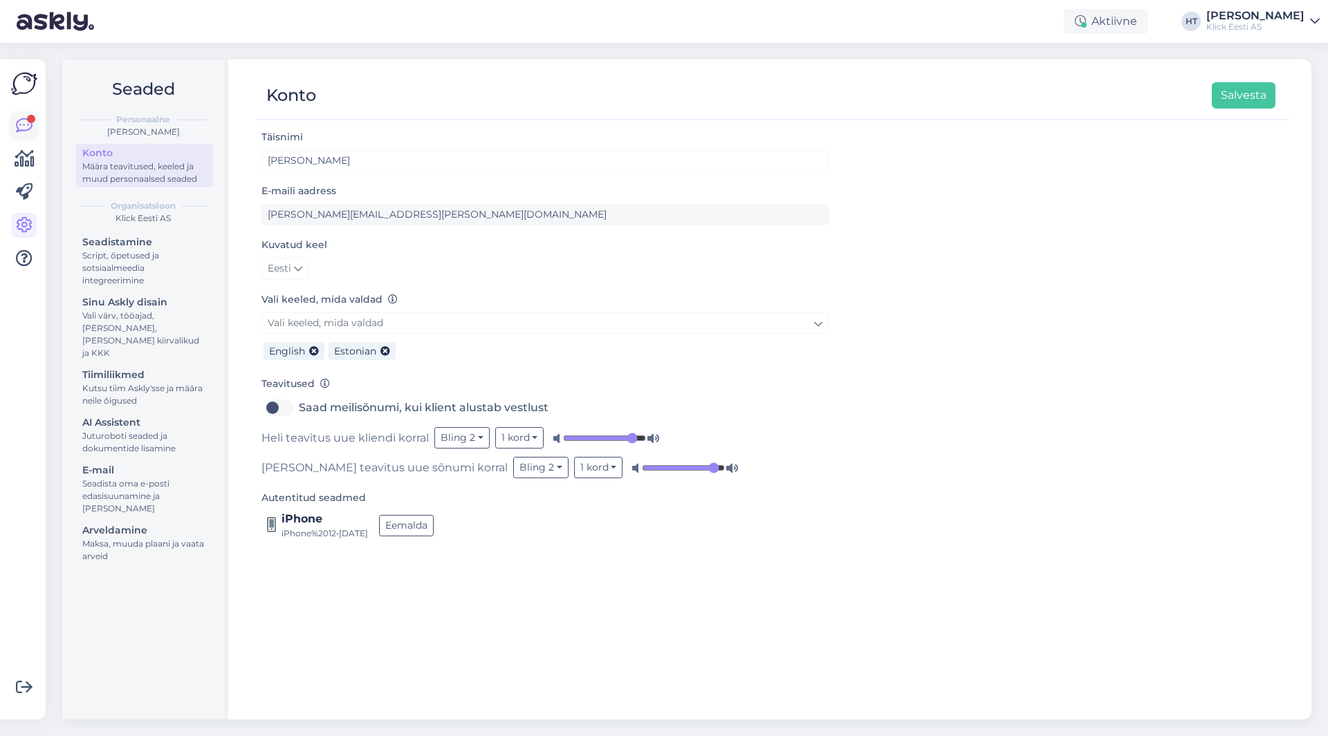
click at [24, 127] on icon at bounding box center [24, 126] width 17 height 17
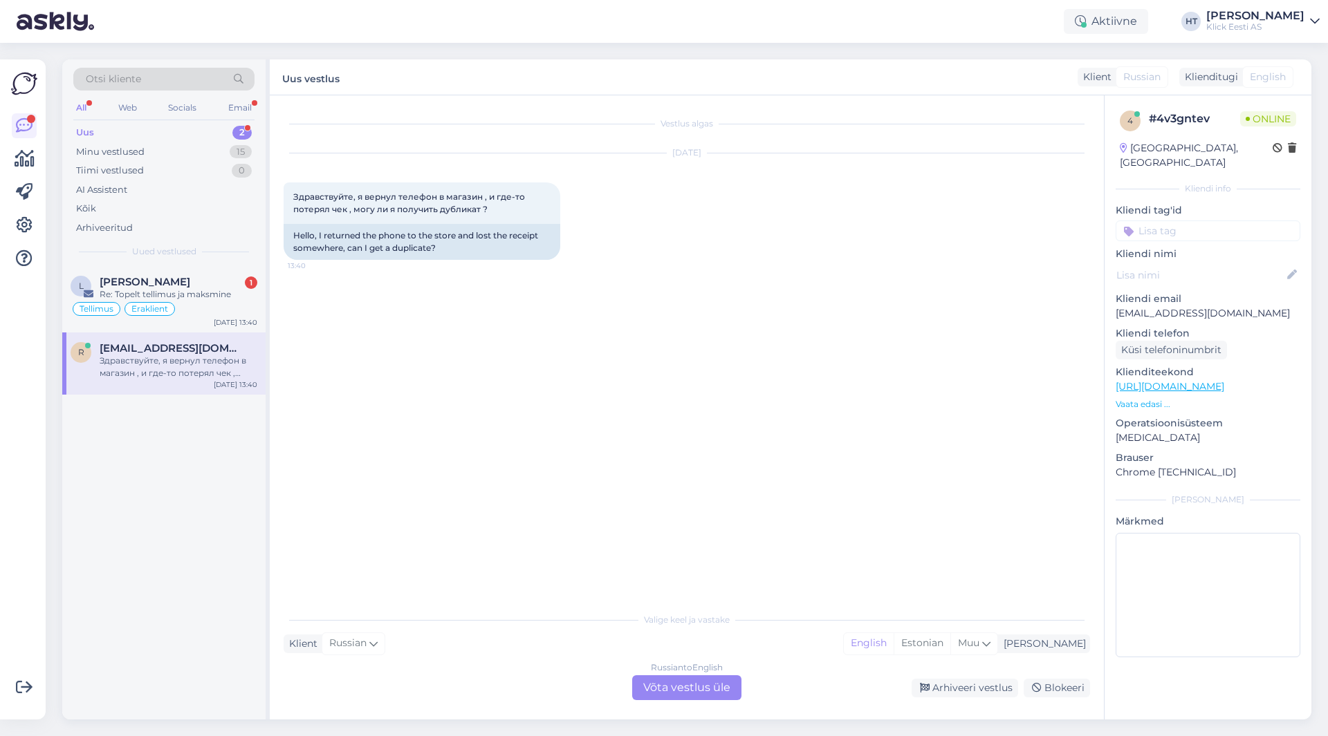
click at [155, 84] on div "Otsi kliente" at bounding box center [163, 79] width 181 height 23
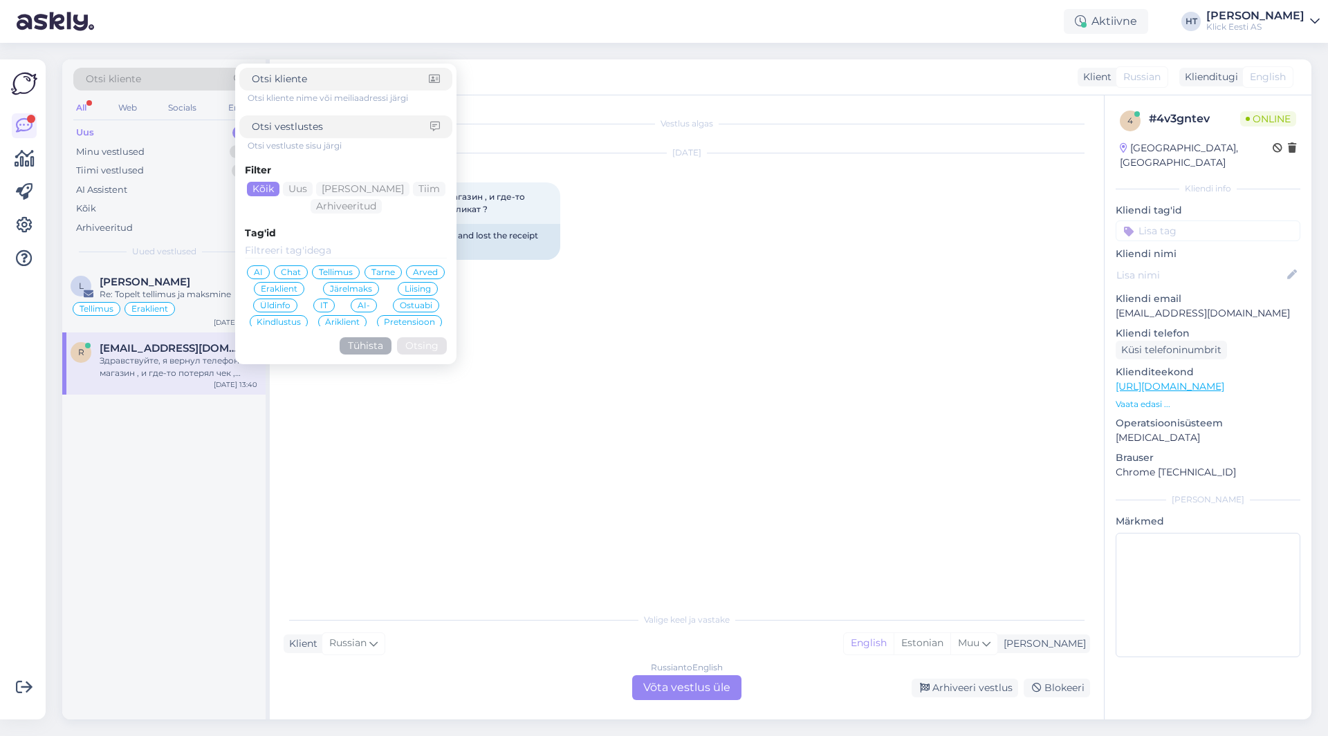
click at [340, 122] on input at bounding box center [341, 127] width 178 height 15
type input "ostu ajal"
click button "Otsing" at bounding box center [422, 345] width 50 height 17
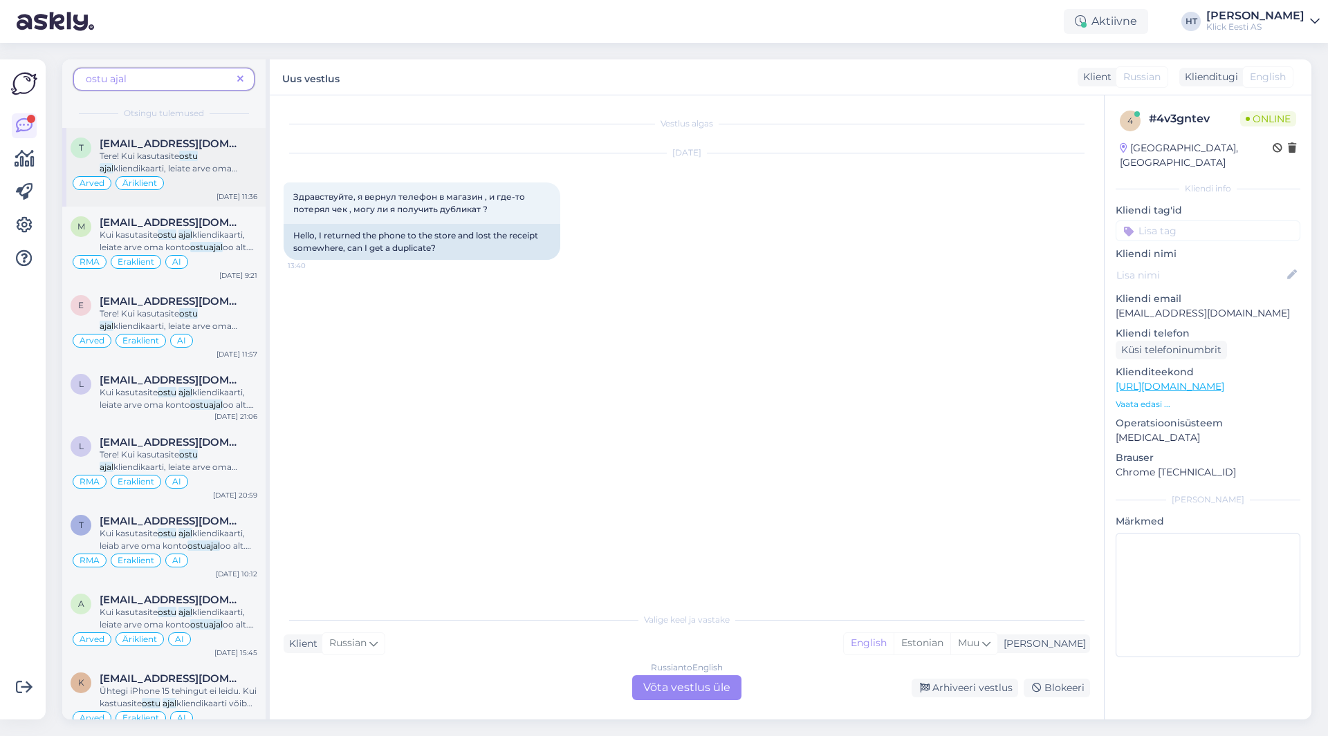
click at [113, 163] on mark "ajal" at bounding box center [107, 168] width 14 height 10
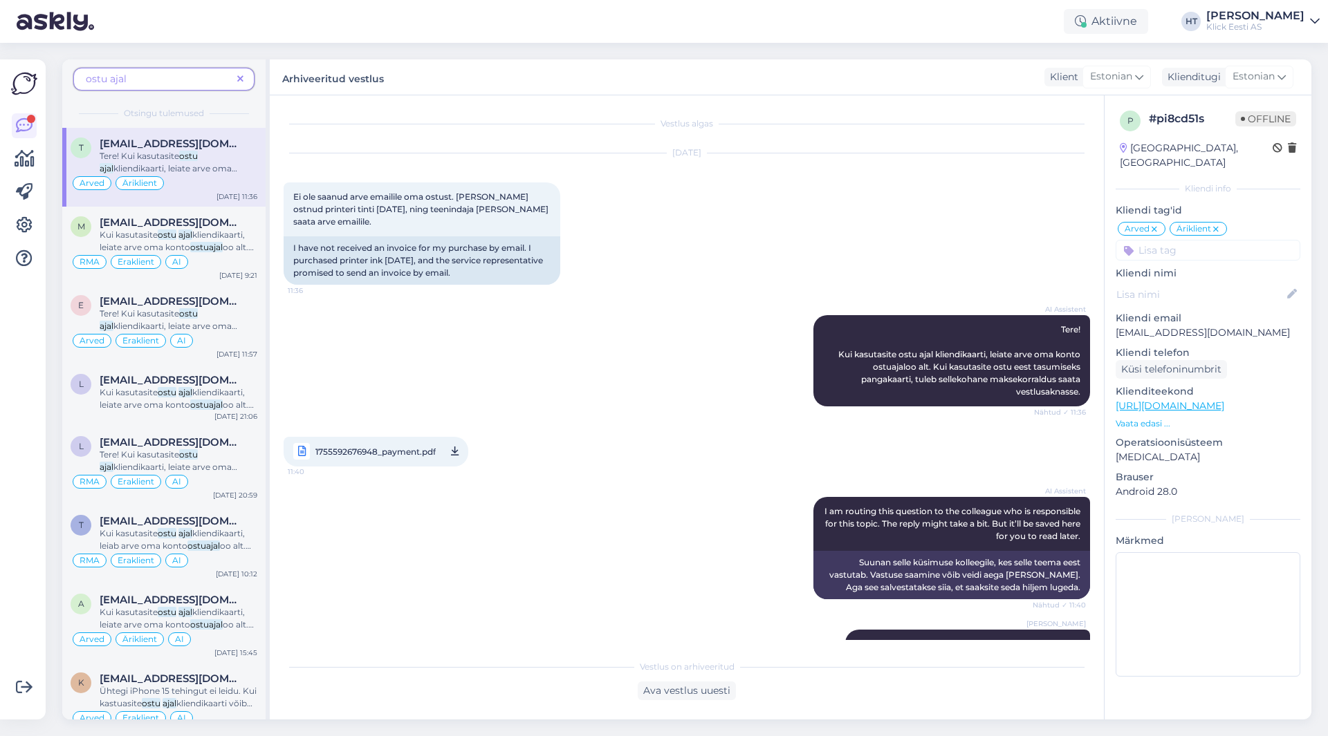
scroll to position [82, 0]
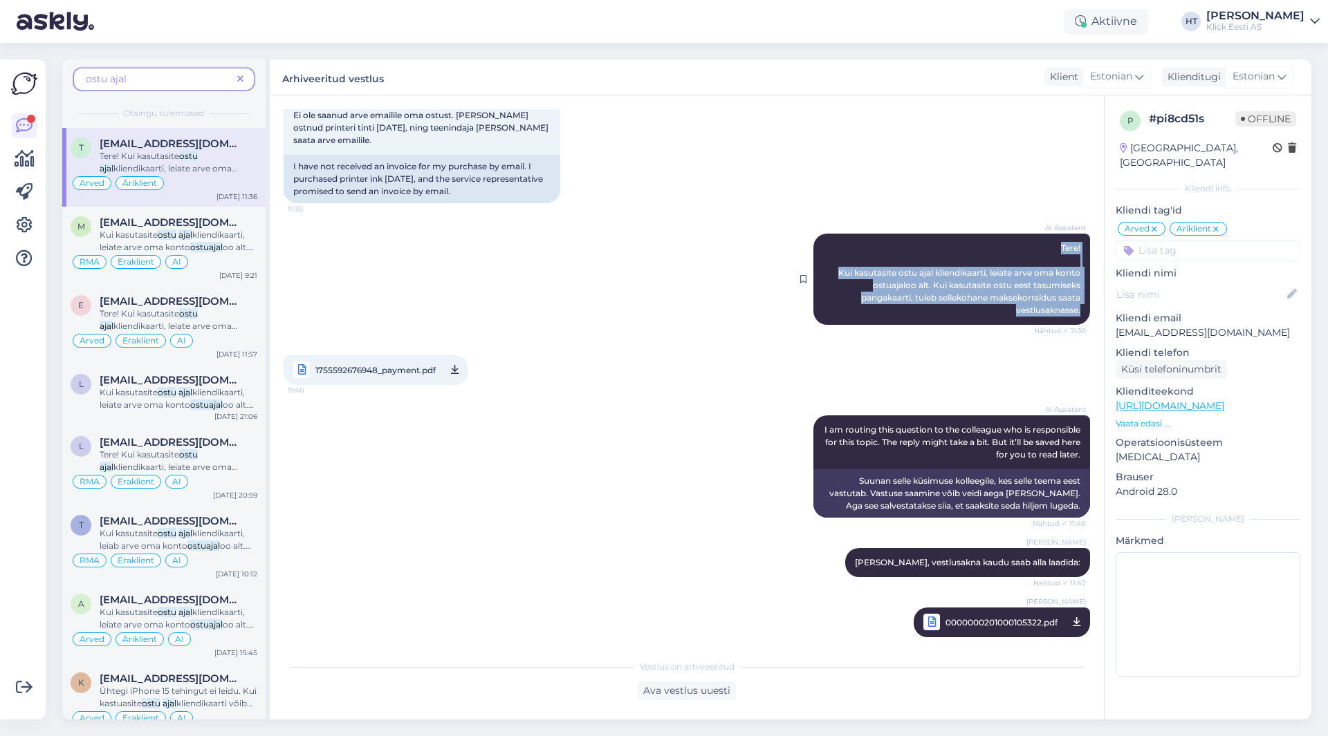
drag, startPoint x: 1047, startPoint y: 235, endPoint x: 1074, endPoint y: 304, distance: 74.2
click at [1074, 304] on div "AI Assistent Tere! Kui kasutasite ostu ajal kliendikaarti, leiate arve oma kont…" at bounding box center [951, 279] width 277 height 91
copy span "Tere! Kui kasutasite ostu ajal kliendikaarti, leiate arve oma konto ostuajaloo …"
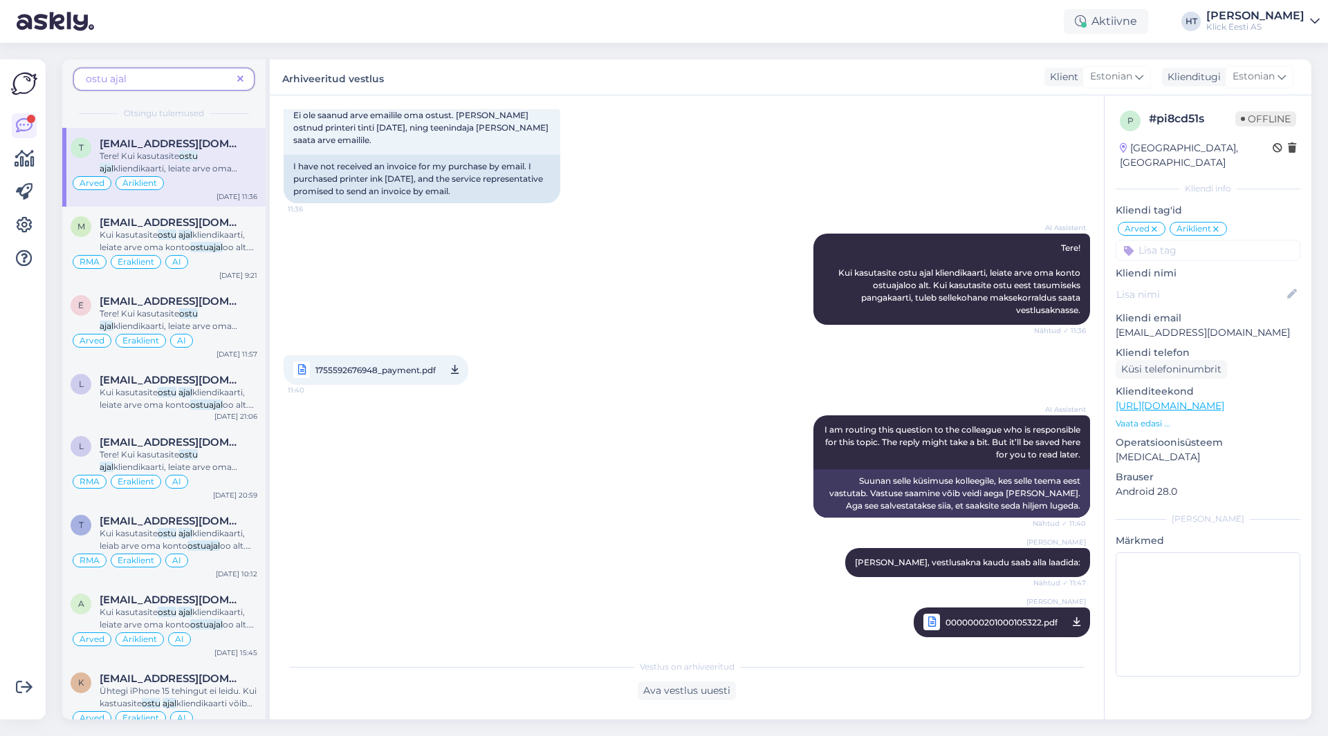
click at [540, 460] on div "AI Assistent I am routing this question to the colleague who is responsible for…" at bounding box center [687, 466] width 806 height 133
click at [241, 76] on icon at bounding box center [240, 80] width 6 height 10
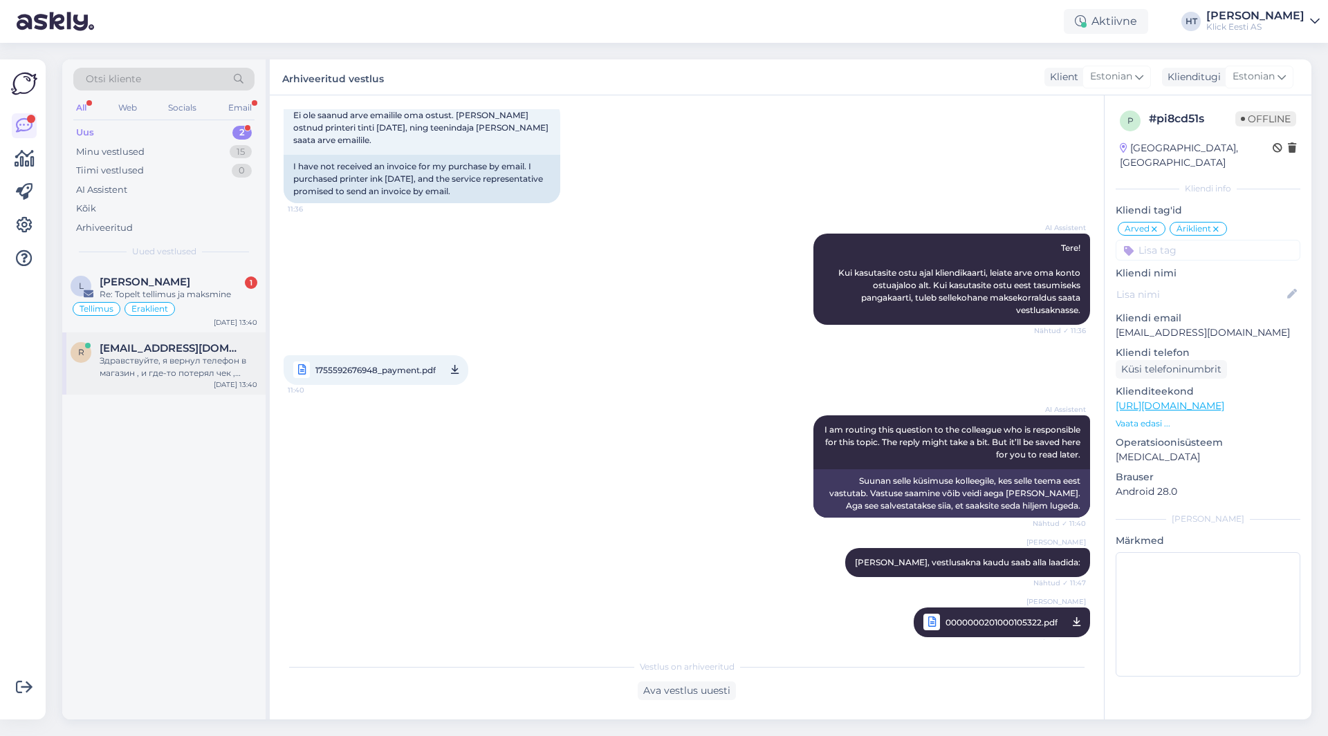
click at [190, 366] on div "Здравствуйте, я вернул телефон в магазин , и где-то потерял чек , могу ли я пол…" at bounding box center [179, 367] width 158 height 25
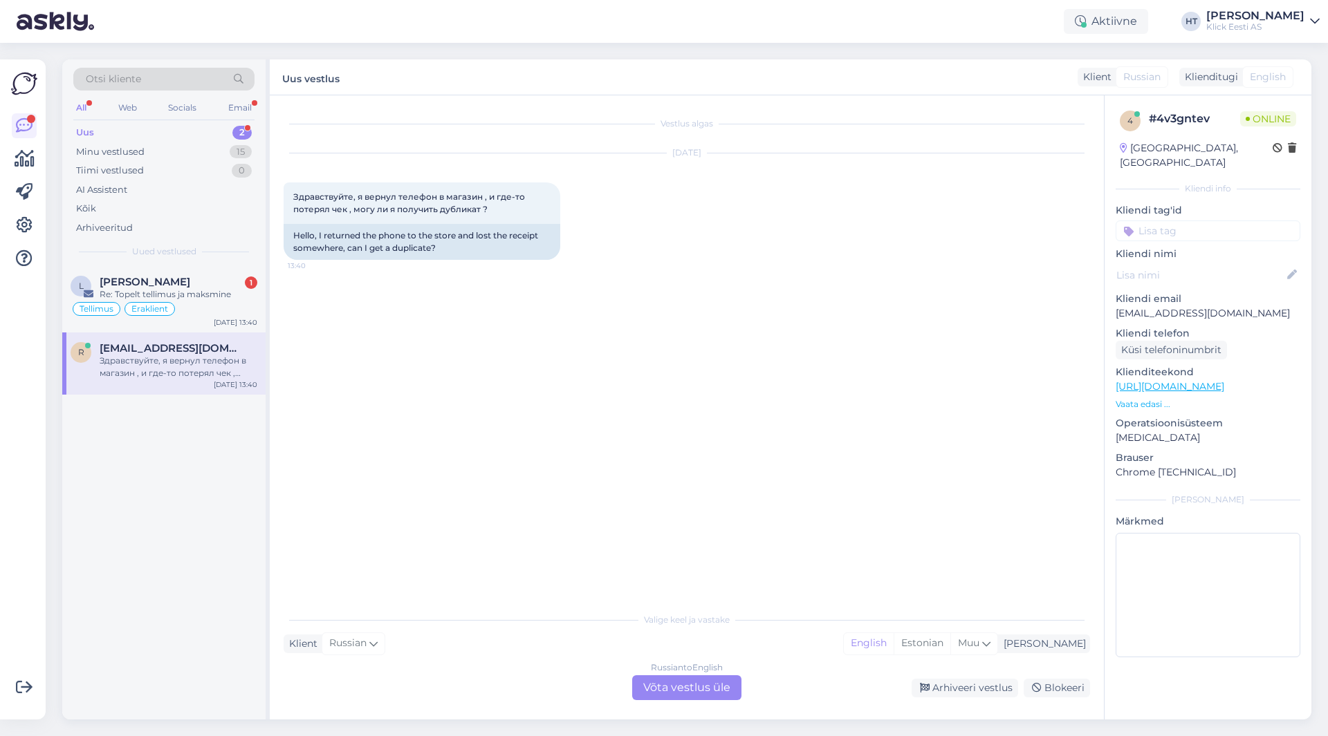
click at [660, 690] on div "Russian to English Võta vestlus üle" at bounding box center [686, 688] width 109 height 25
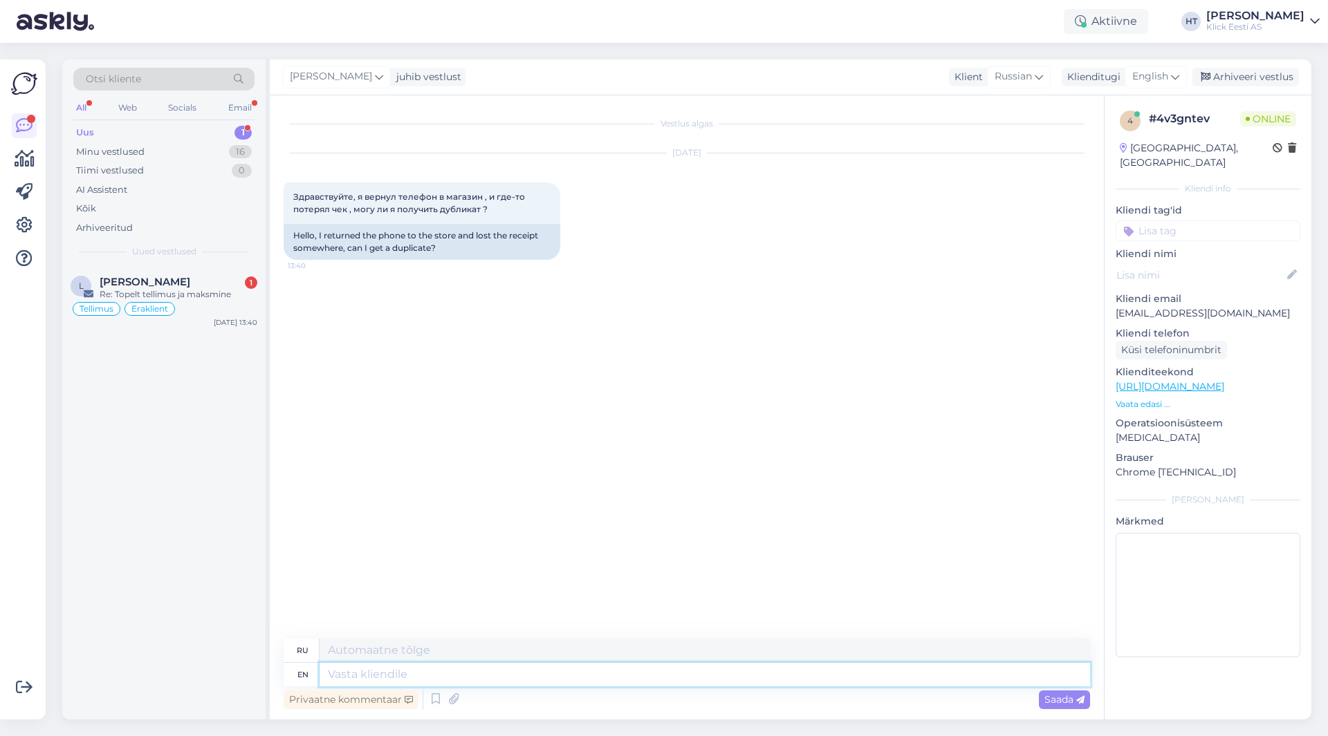
click at [425, 680] on textarea at bounding box center [704, 675] width 770 height 24
click at [1168, 76] on span "English" at bounding box center [1150, 76] width 36 height 15
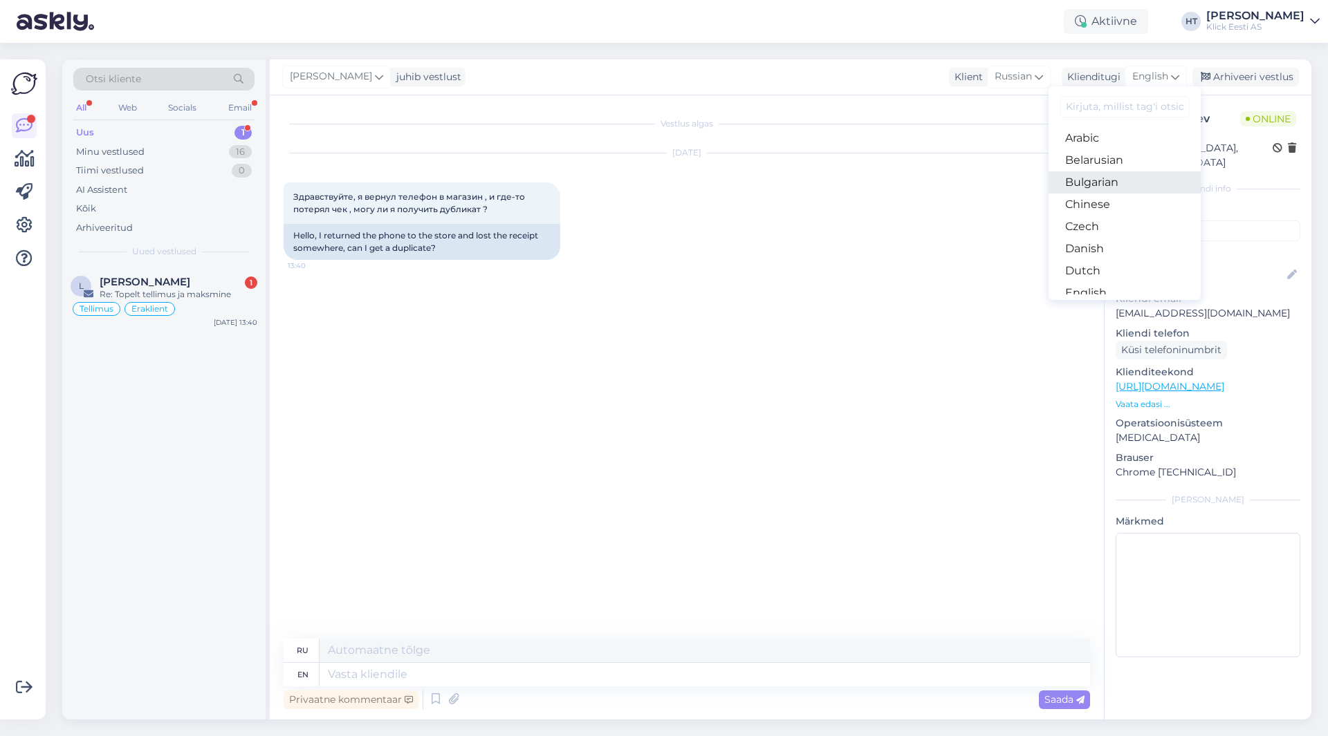
scroll to position [69, 0]
click at [1112, 249] on link "Estonian" at bounding box center [1124, 246] width 152 height 22
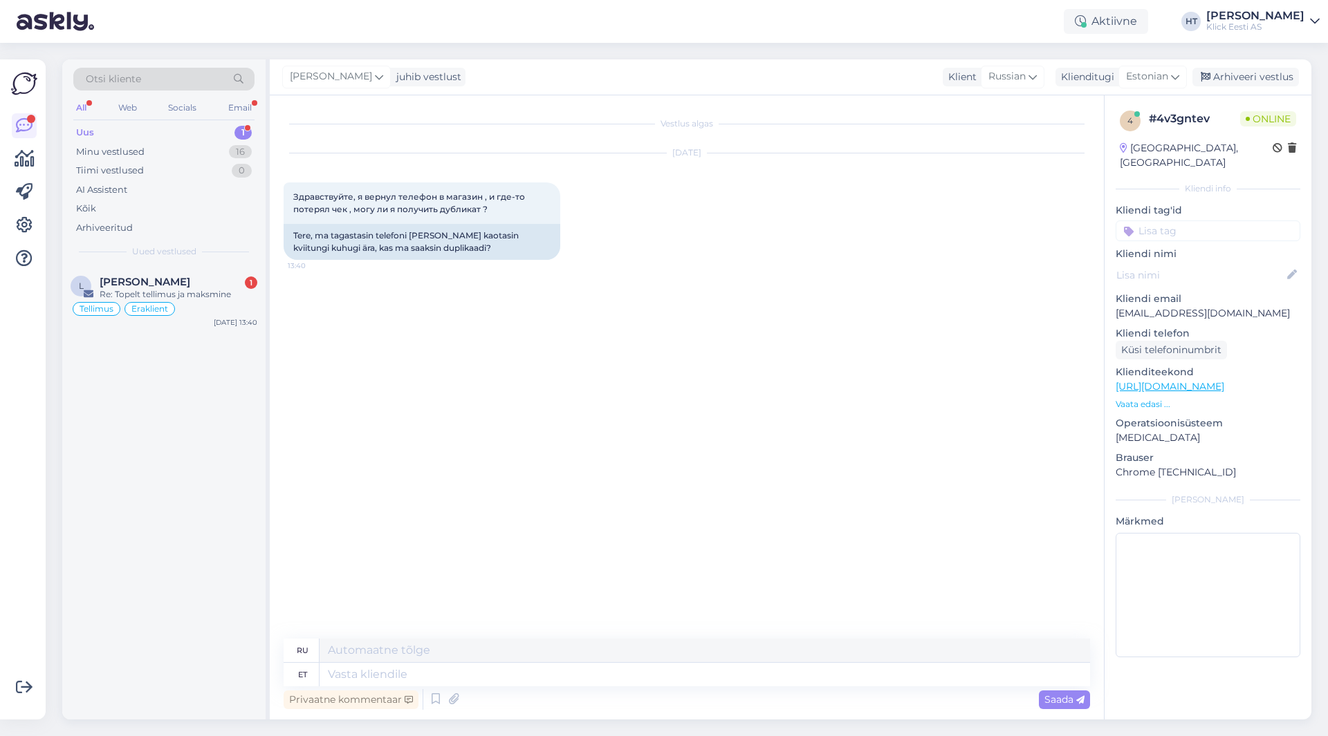
click at [718, 266] on div "[DATE] Здравствуйте, я вернул телефон в магазин , и где-то потерял чек , могу л…" at bounding box center [687, 206] width 806 height 137
click at [494, 673] on textarea at bounding box center [704, 675] width 770 height 24
paste textarea "Tere! Kui kasutasite ostu ajal kliendikaarti, leiate arve oma konto ostuajaloo …"
type textarea "Tere! Kui kasutasite ostu ajal kliendikaarti, leiate arve oma konto ostuajaloo …"
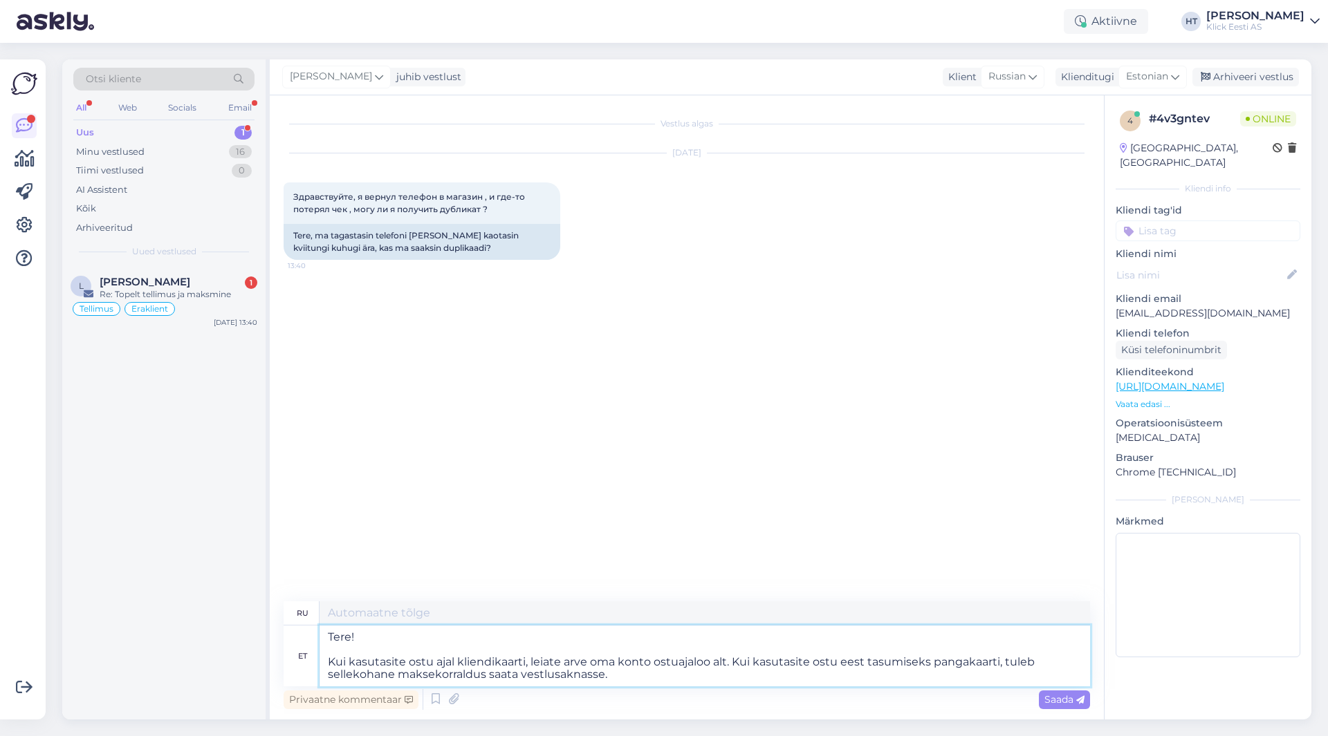
type textarea "Здравствуйте! Если вы использовали карту лояльности при покупке, вы можете найт…"
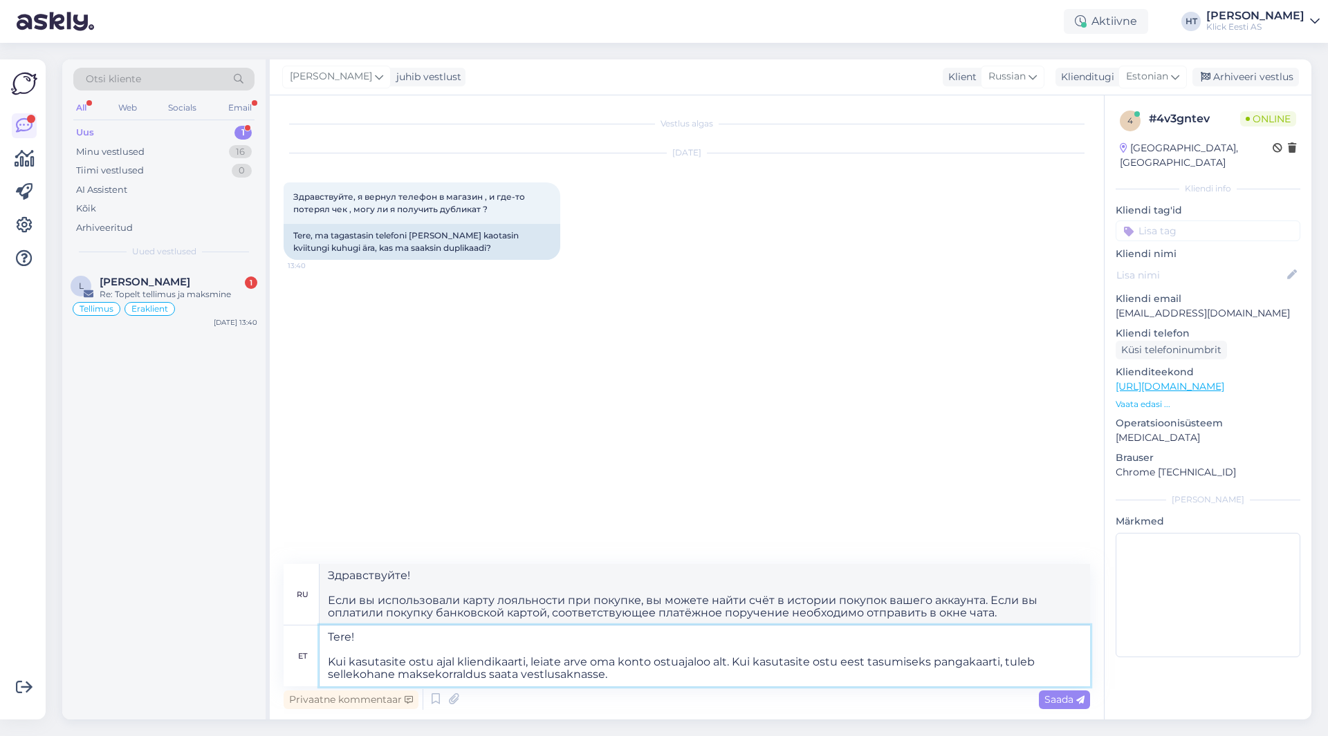
drag, startPoint x: 371, startPoint y: 643, endPoint x: 308, endPoint y: 642, distance: 62.3
click at [308, 642] on div "et Tere! Kui kasutasite ostu ajal kliendikaarti, leiate arve oma konto ostuajal…" at bounding box center [687, 656] width 806 height 61
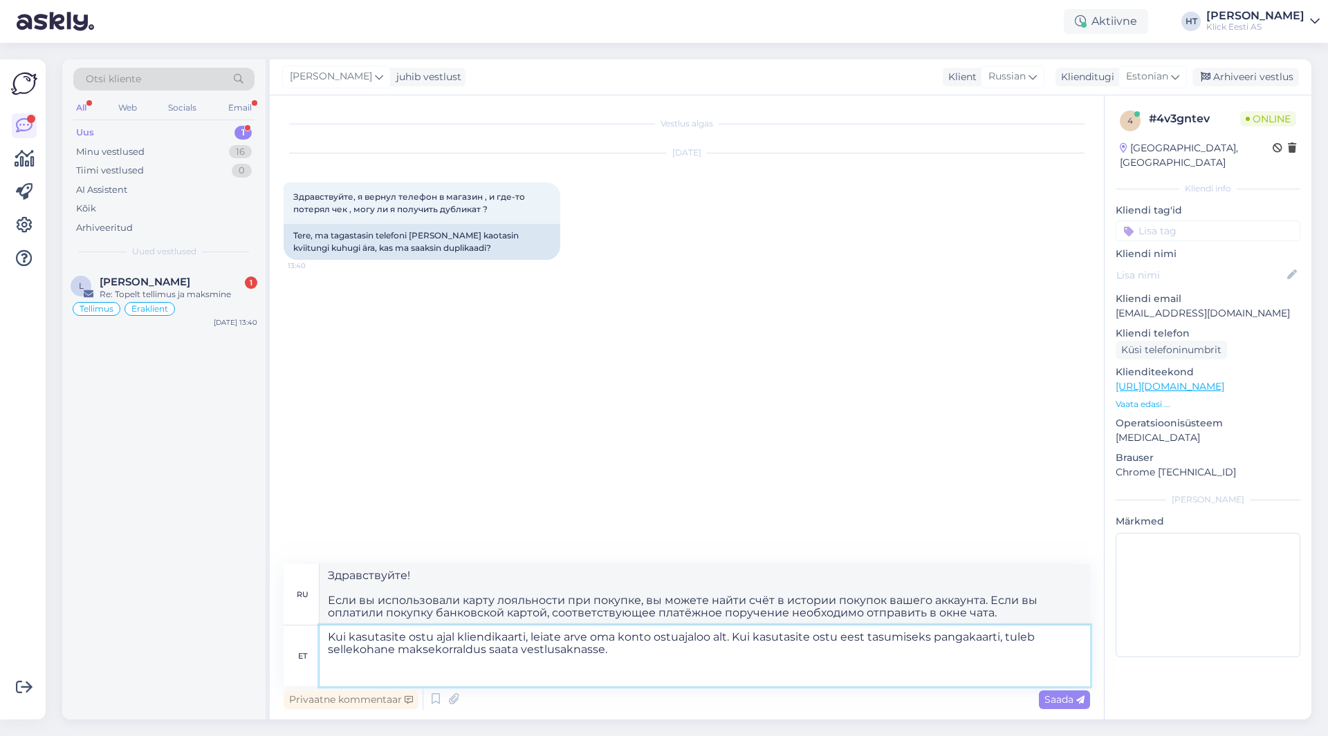
type textarea "Kui kasutasite ostu ajal kliendikaarti, leiate arve oma konto ostuajaloo alt. K…"
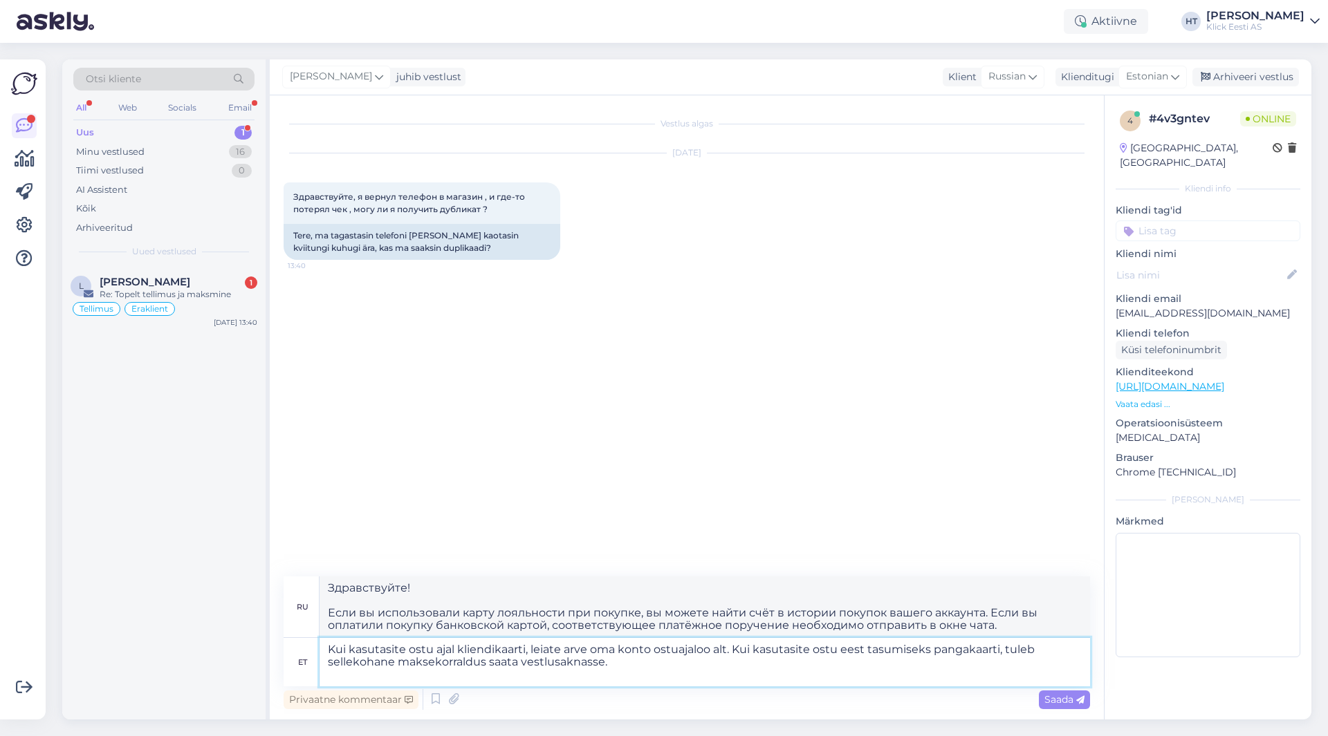
type textarea "Если при покупке вы использовали карту лояльности, вы можете найти счёт в истор…"
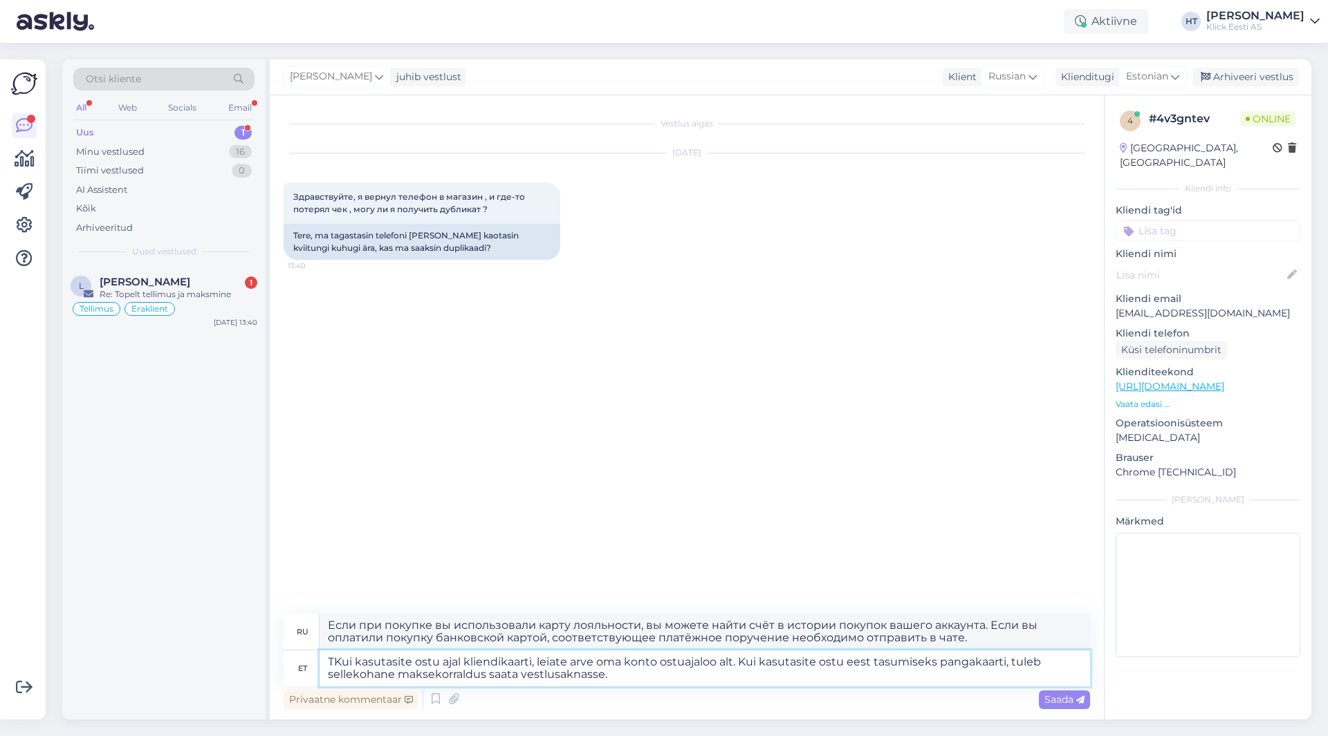
type textarea "TeKui kasutasite ostu ajal kliendikaarti, leiate arve oma konto ostuajaloo alt.…"
type textarea "Если при покупке вы использовали карту лояльности, счёт будет доступен в истори…"
type textarea "Tere. Kui kasutasite ostu ajal kliendikaarti, leiate arve oma konto ostuajaloo …"
type textarea "Здравствуйте. Если вы использовали карту лояльности при покупке, вы можете найт…"
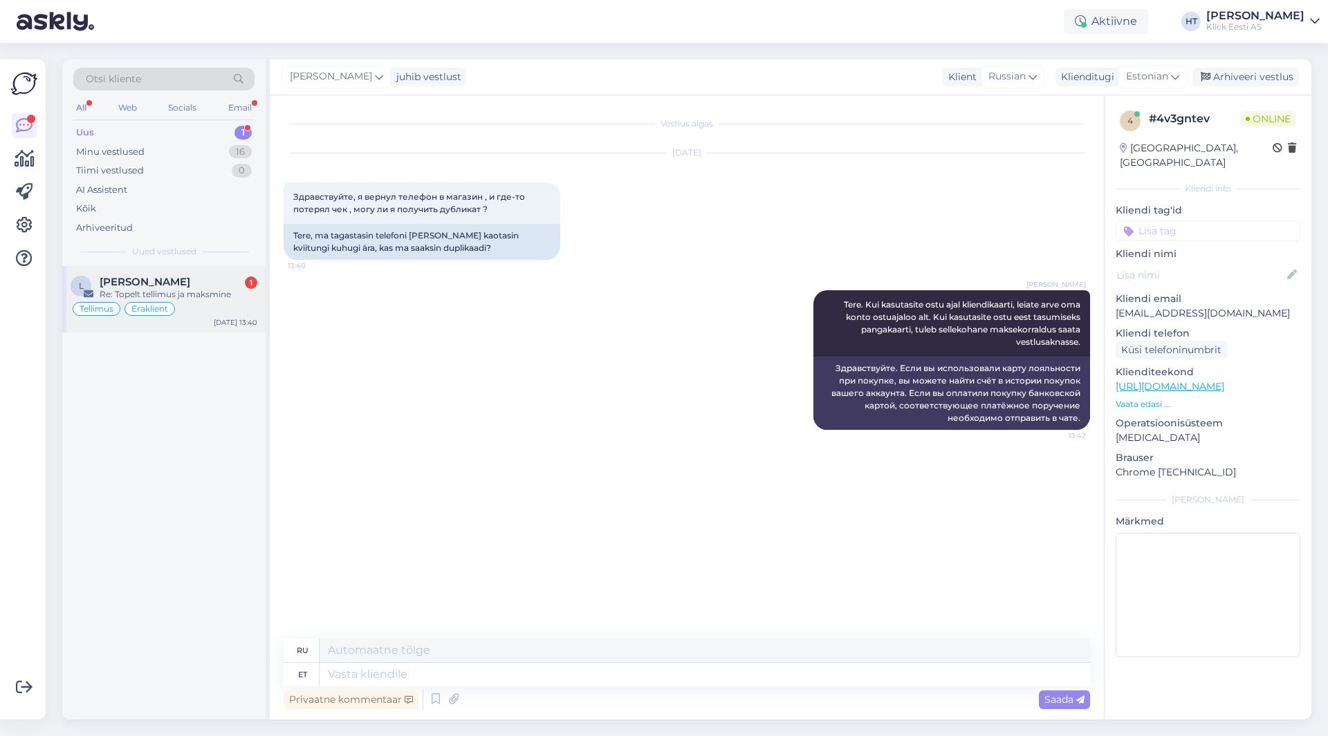
click at [178, 288] on div "Re: Topelt tellimus ja maksmine" at bounding box center [179, 294] width 158 height 12
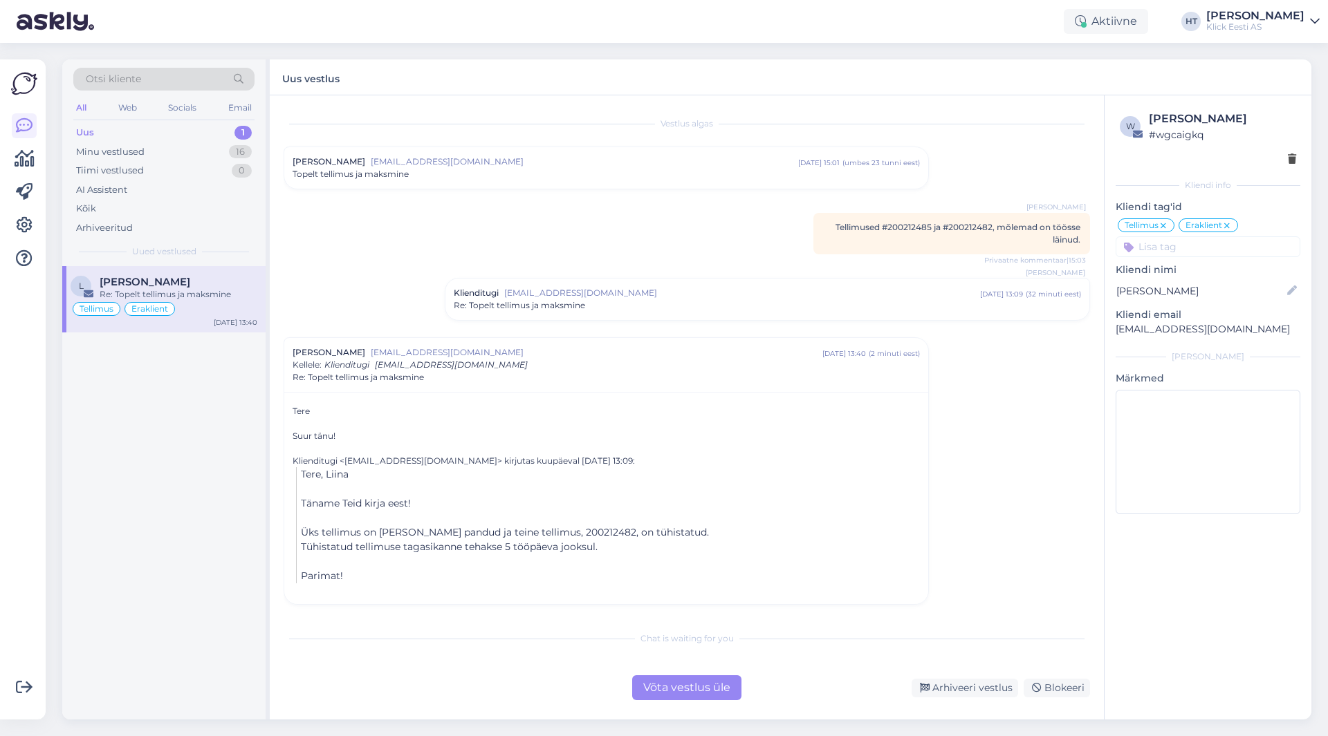
scroll to position [1, 0]
click at [970, 694] on div "Arhiveeri vestlus" at bounding box center [964, 688] width 106 height 19
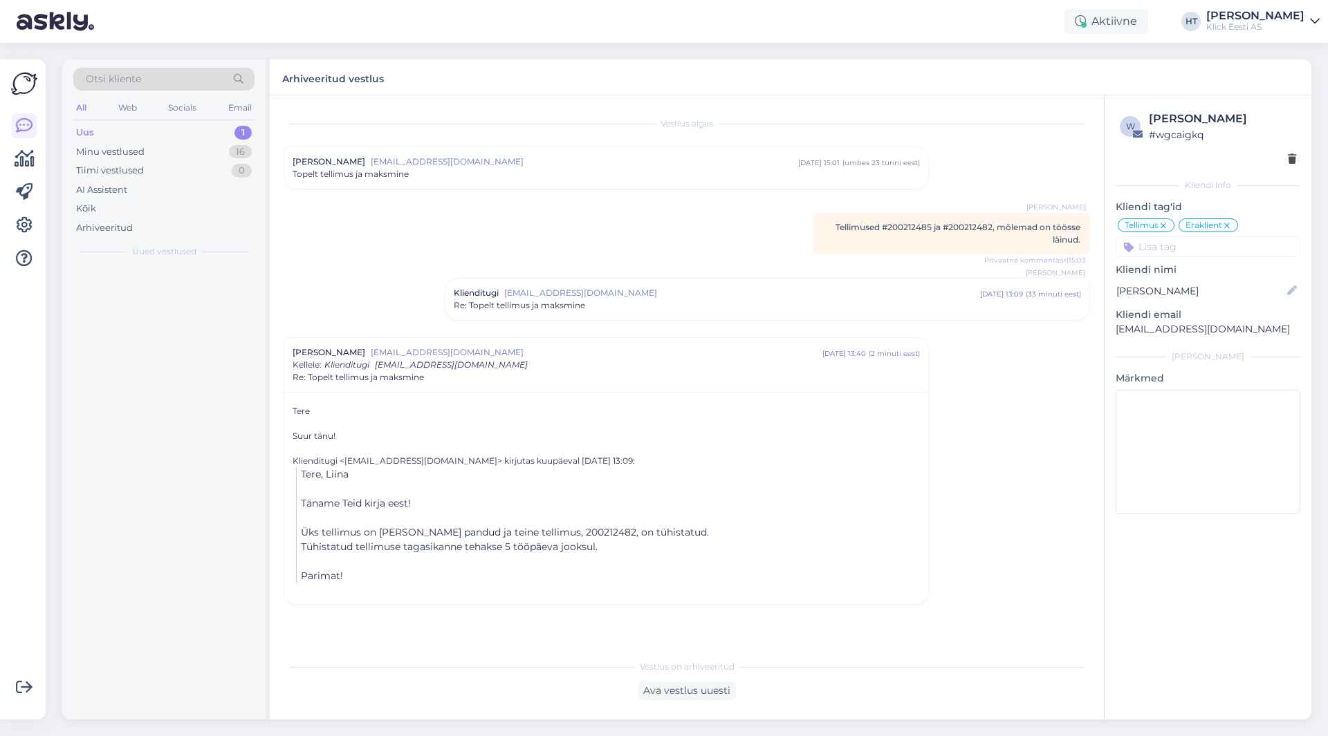
scroll to position [0, 0]
click at [219, 155] on div "Minu vestlused 16" at bounding box center [163, 151] width 181 height 19
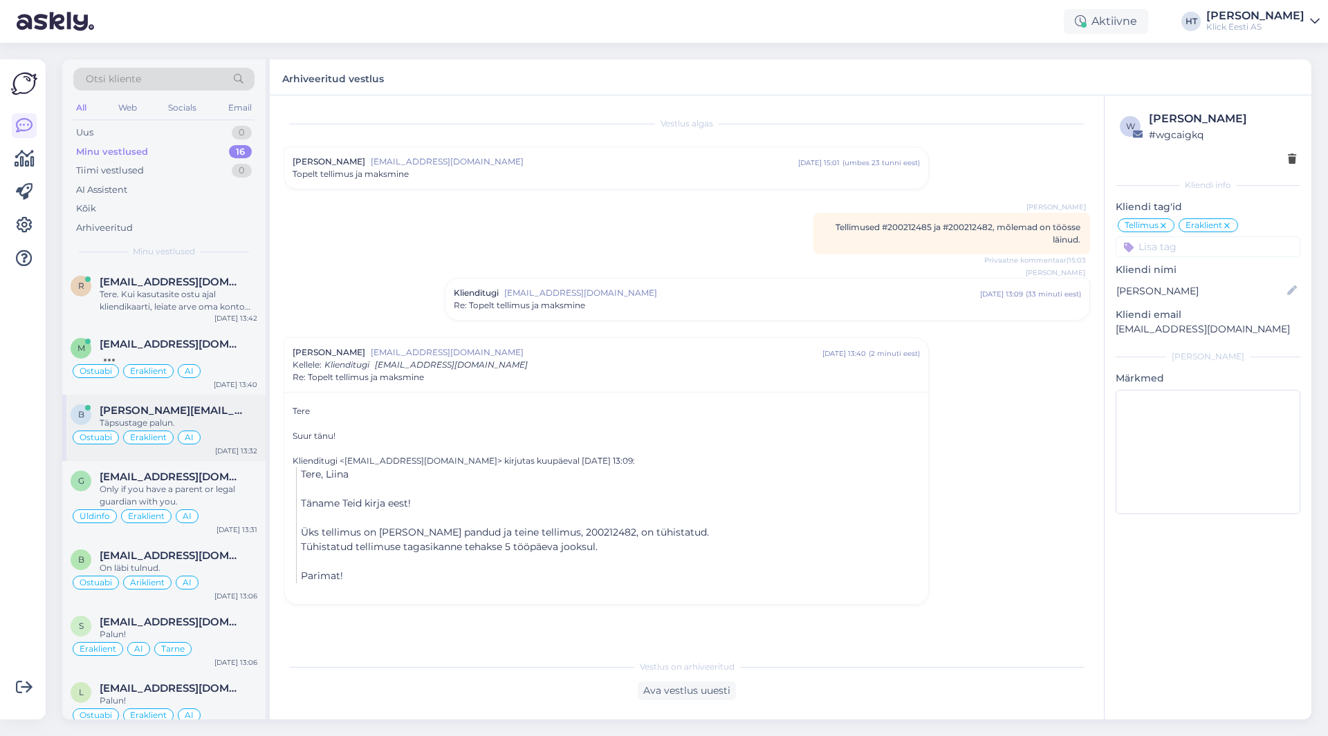
click at [231, 425] on div "Täpsustage palun." at bounding box center [179, 423] width 158 height 12
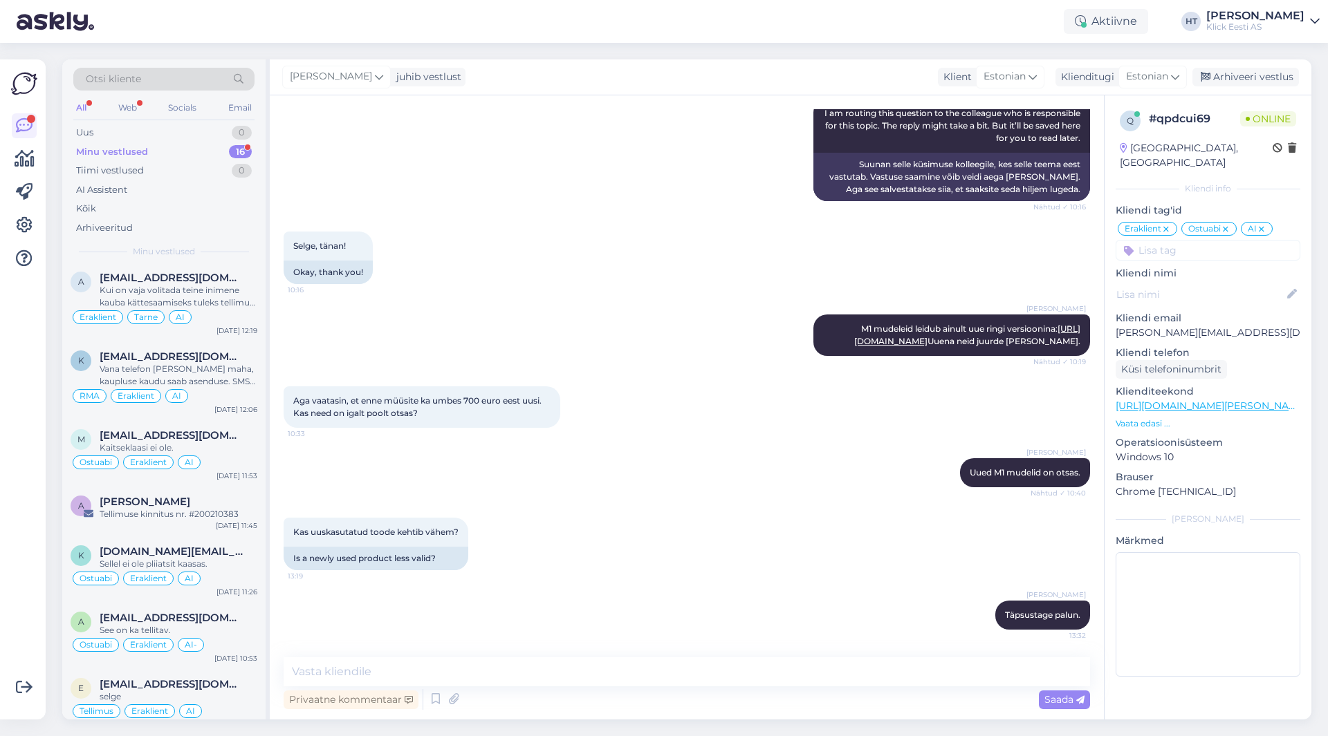
scroll to position [622, 0]
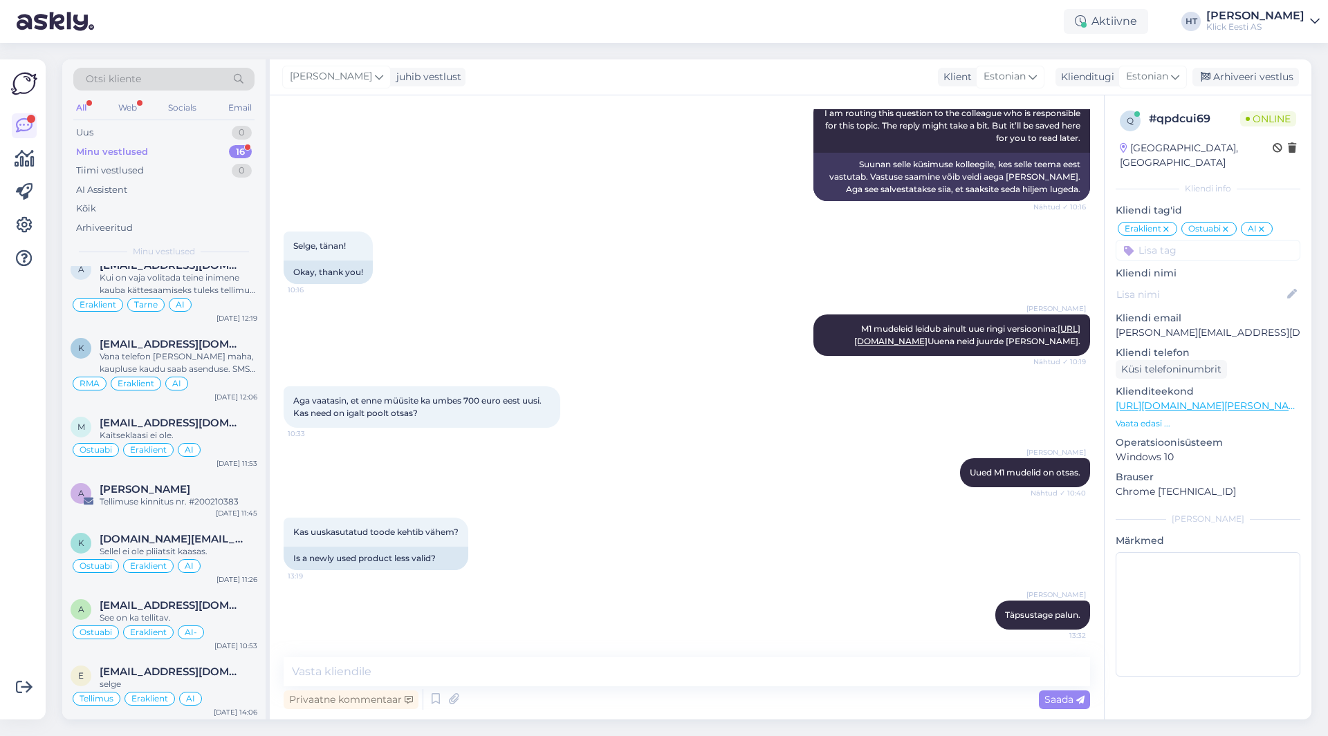
click at [236, 156] on div "16" at bounding box center [240, 152] width 23 height 14
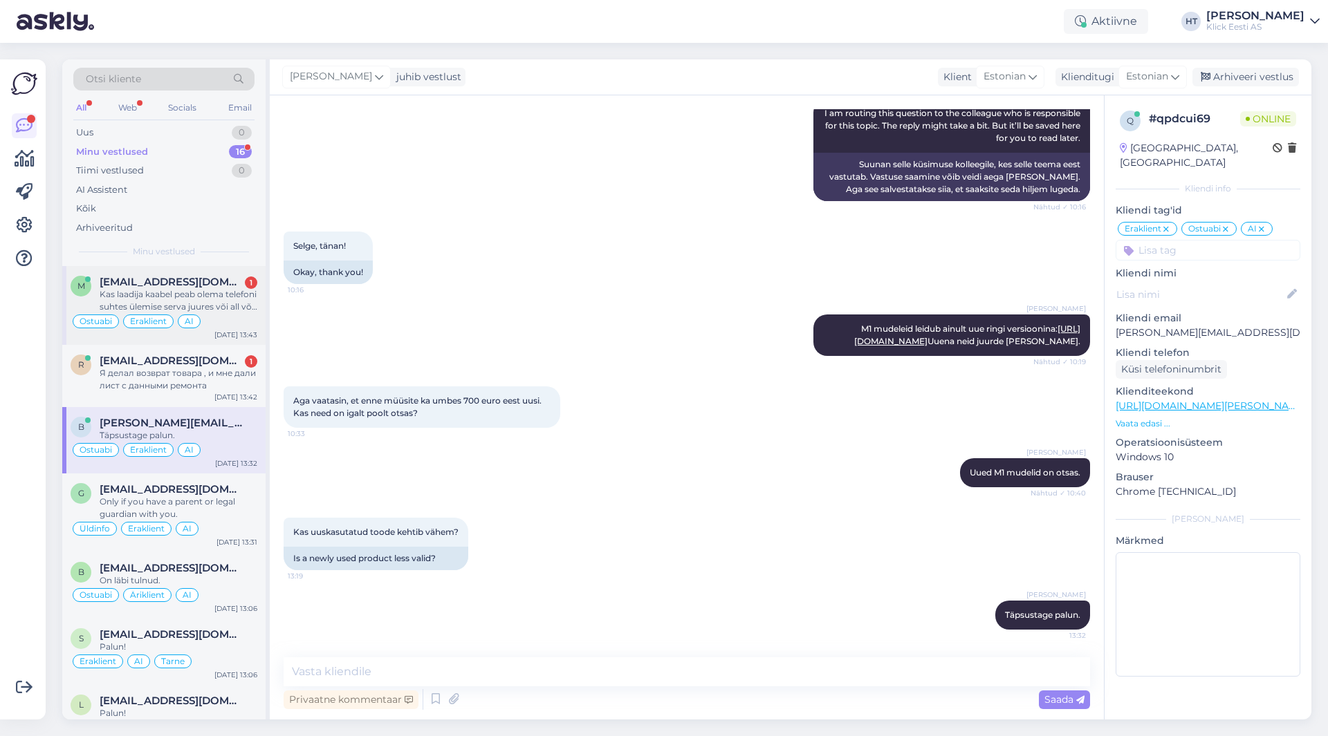
click at [187, 285] on span "[EMAIL_ADDRESS][DOMAIN_NAME]" at bounding box center [172, 282] width 144 height 12
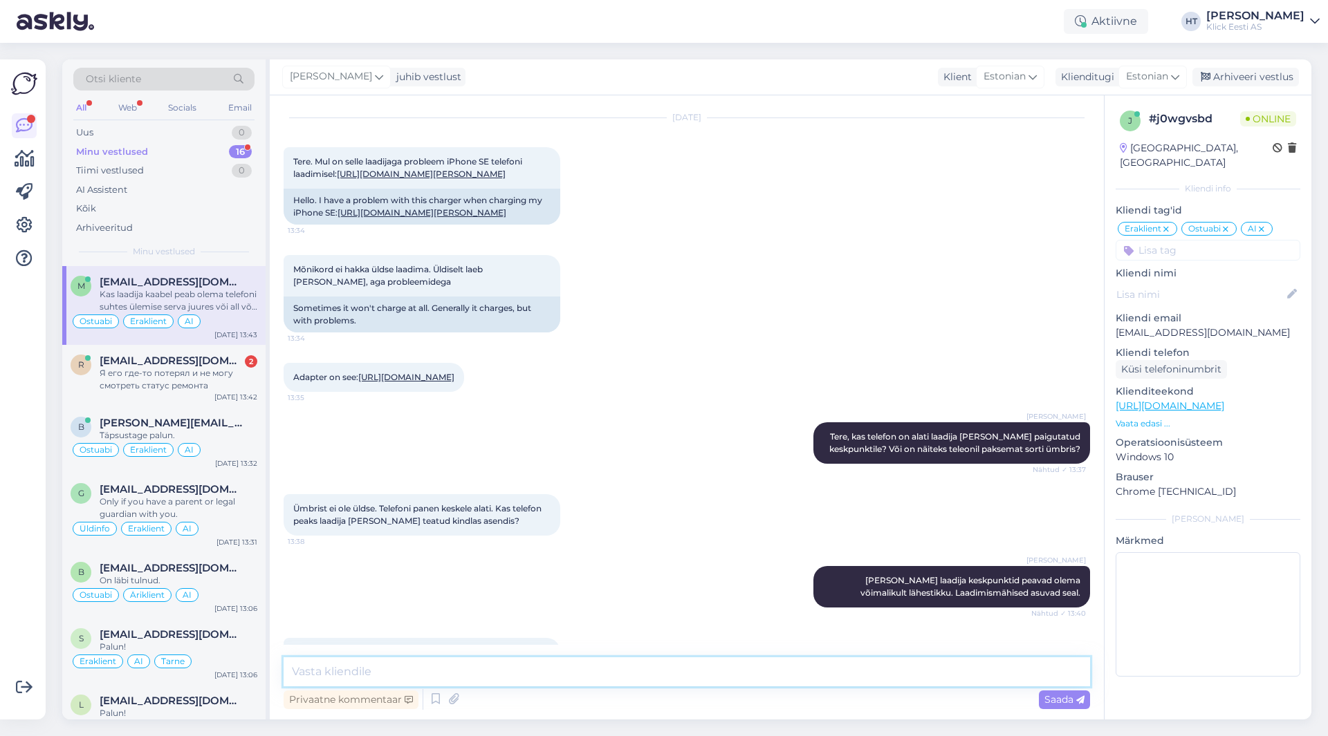
click at [606, 671] on textarea at bounding box center [687, 672] width 806 height 29
type textarea "See pole oluline."
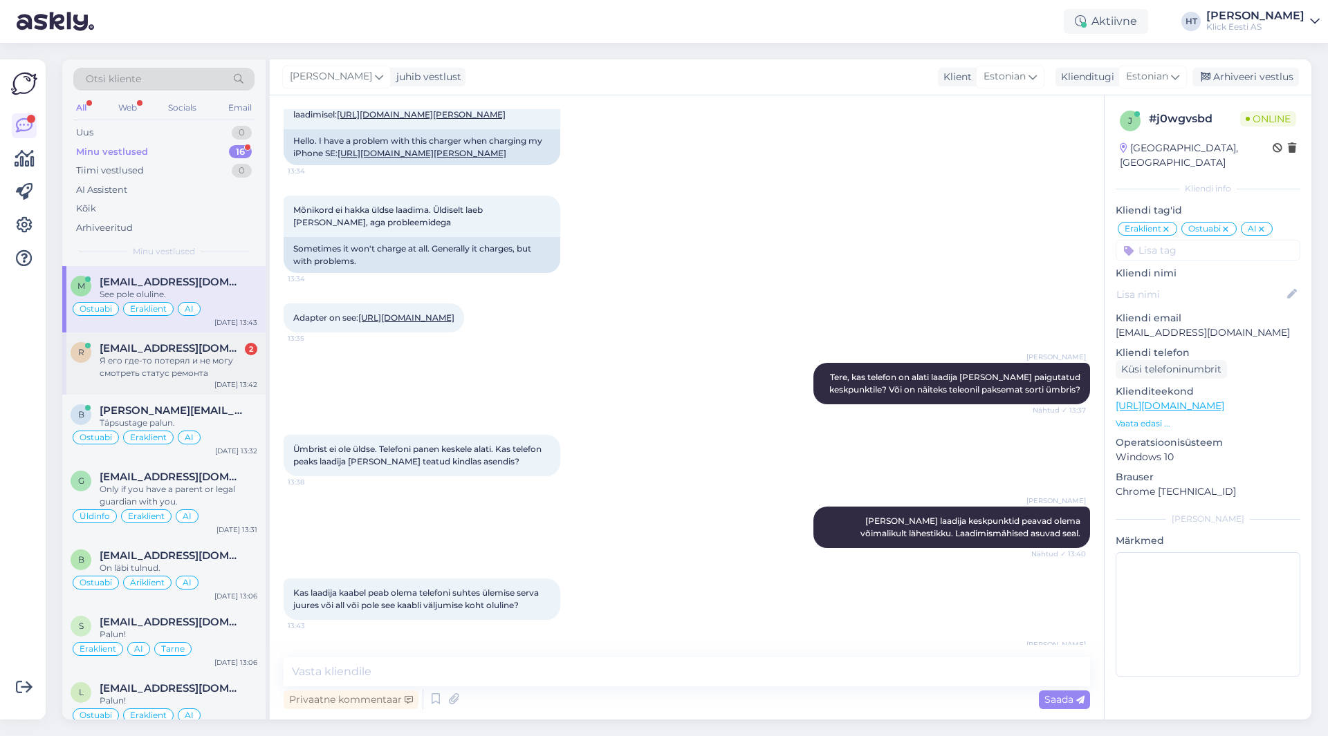
click at [185, 366] on div "Я его где-то потерял и не могу смотреть статус ремонта" at bounding box center [179, 367] width 158 height 25
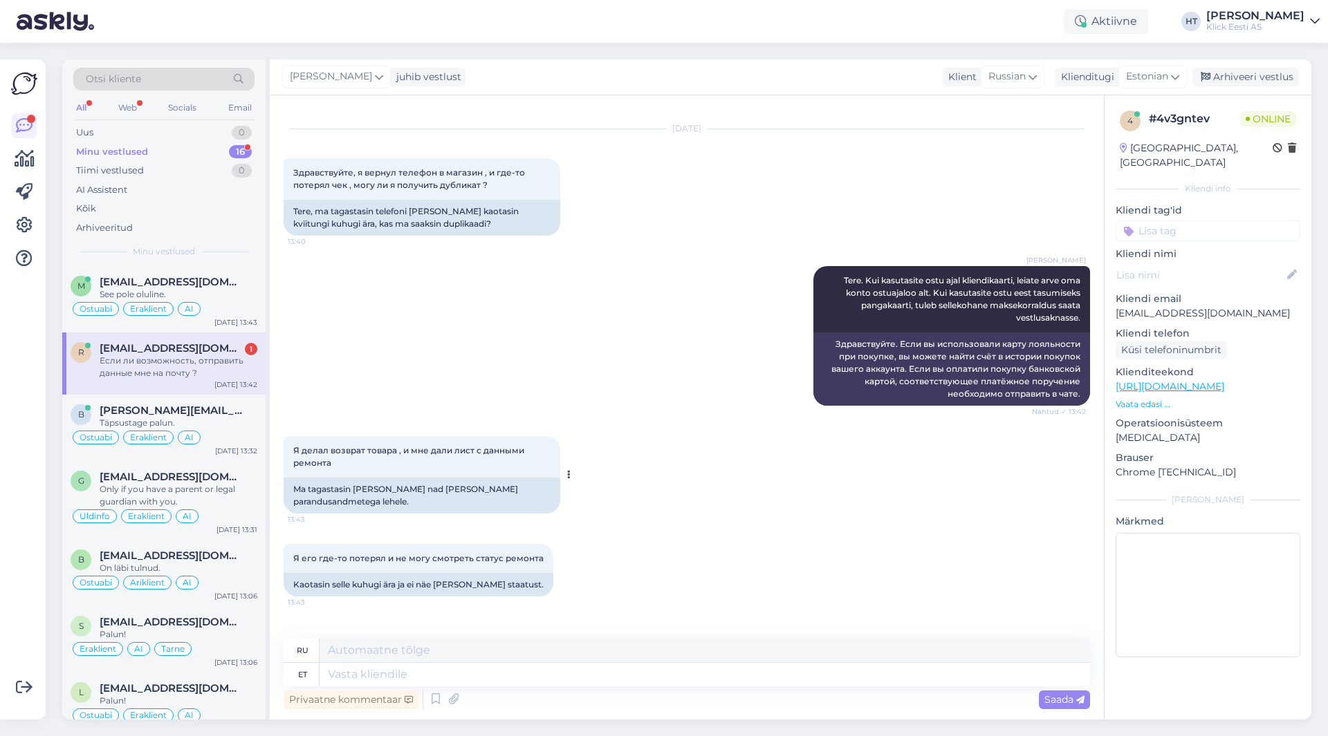
scroll to position [93, 0]
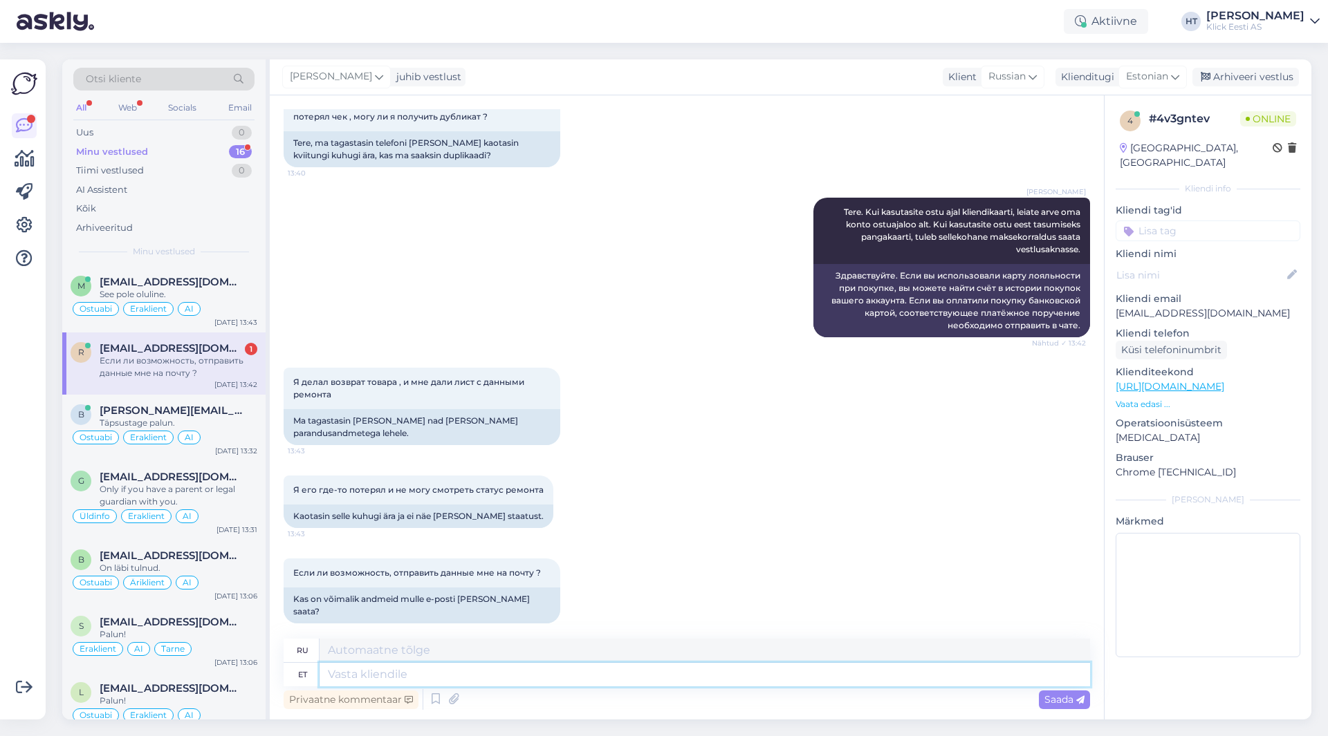
click at [568, 681] on textarea at bounding box center [704, 675] width 770 height 24
click at [1164, 79] on span "Estonian" at bounding box center [1147, 76] width 42 height 15
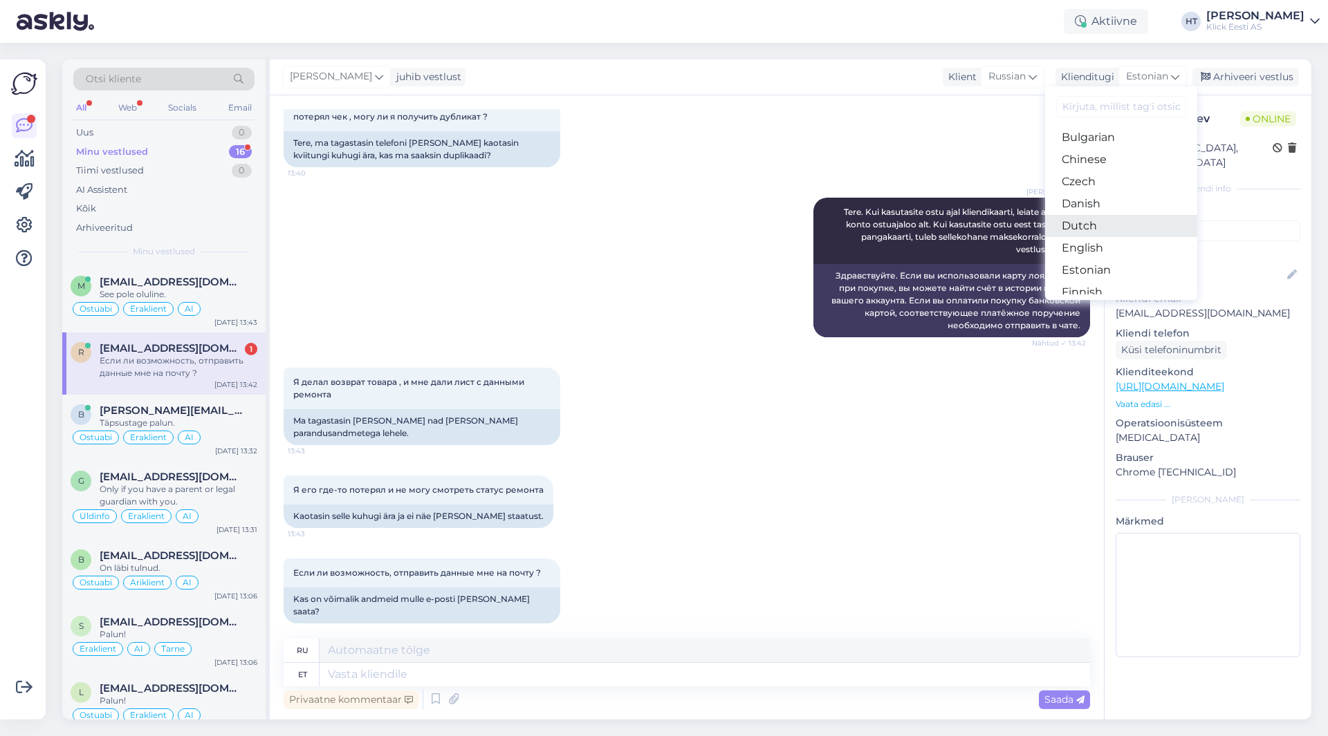
scroll to position [69, 0]
click at [1095, 223] on link "English" at bounding box center [1121, 224] width 152 height 22
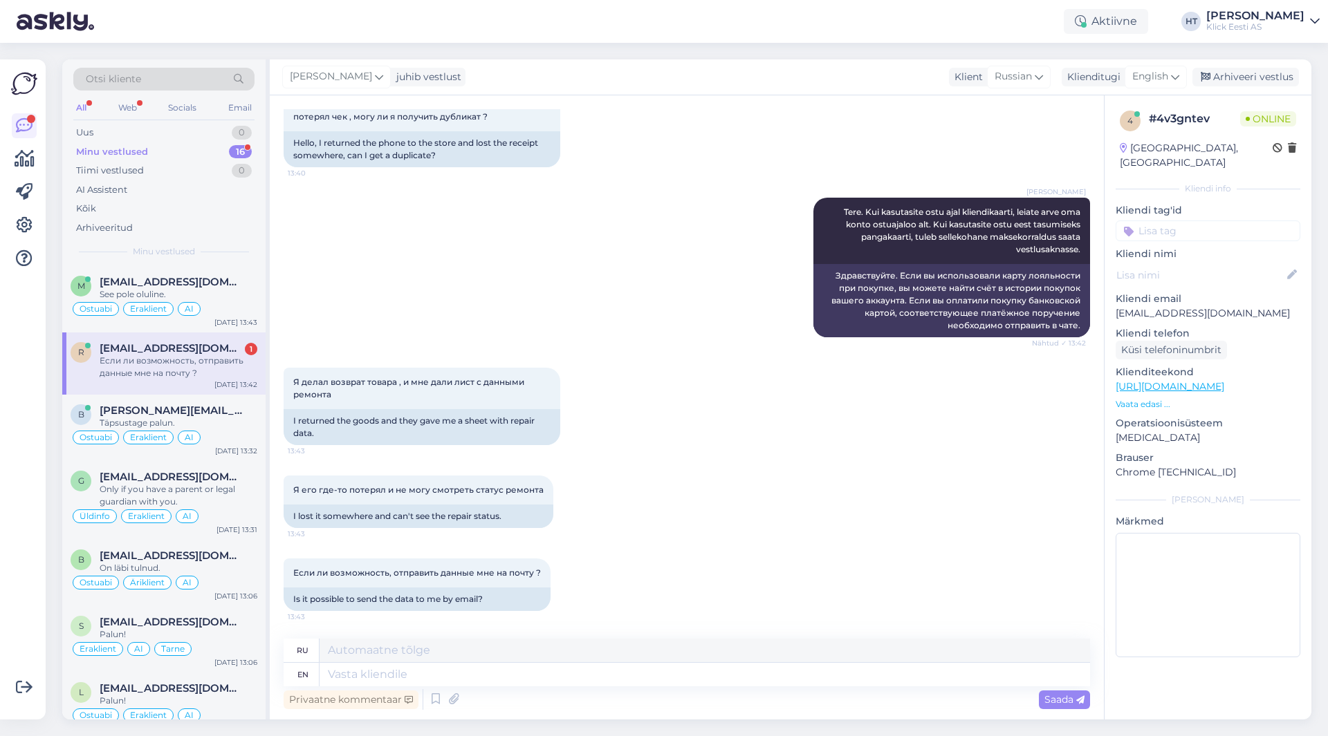
click at [837, 436] on div "Я делал возврат товара , и мне дали лист с данными ремонта 13:43 I returned the…" at bounding box center [687, 407] width 806 height 108
click at [537, 682] on textarea at bounding box center [704, 675] width 770 height 24
type textarea "I'm"
type textarea "[PERSON_NAME]"
type textarea "I'm going t"
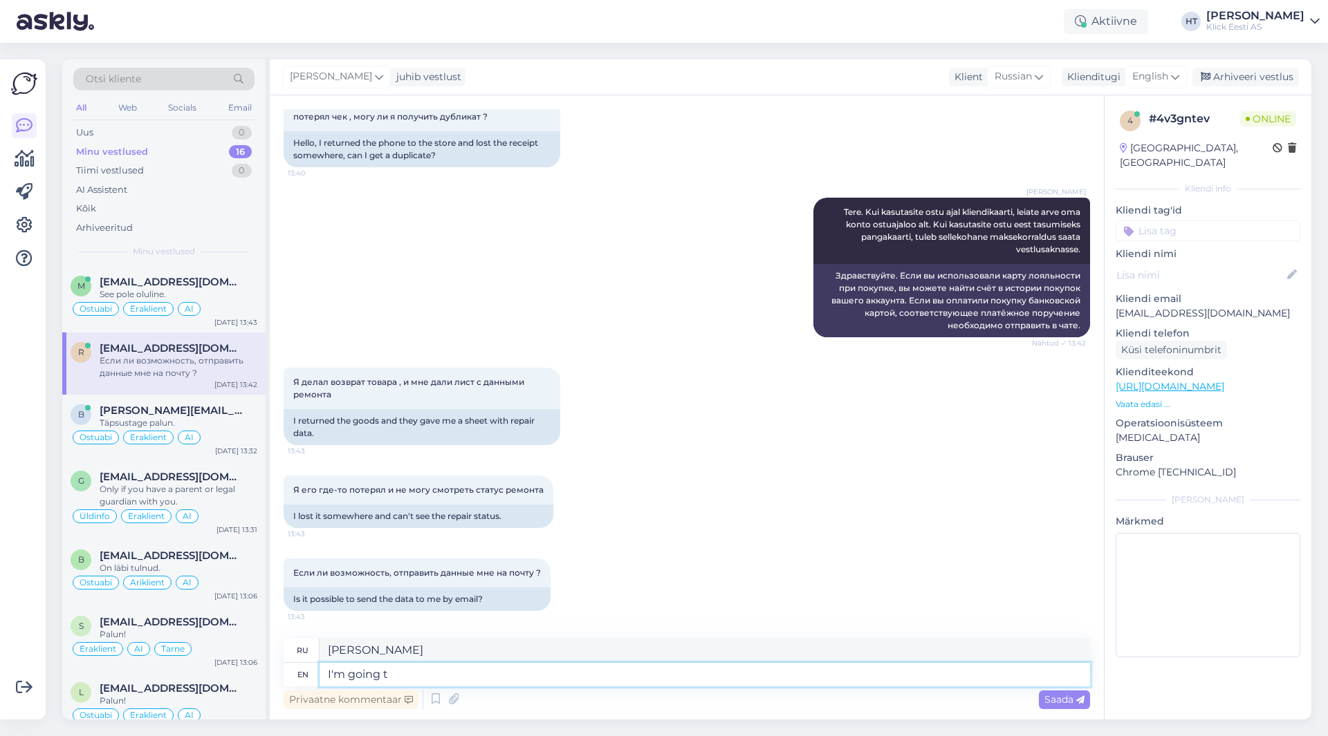
type textarea "Я иду"
type textarea "I'm going to n"
type textarea "Я собираюсь"
type textarea "I'm going to need"
type textarea "Мне понадобится"
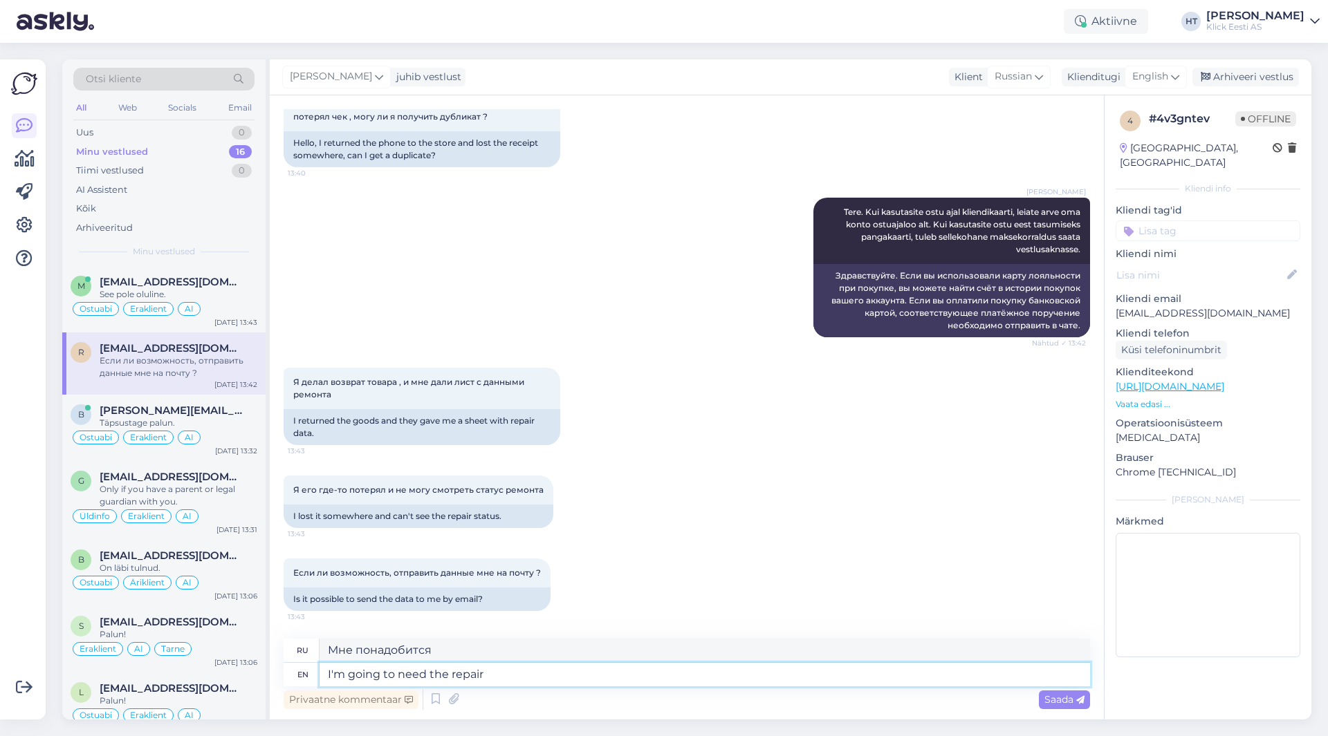
type textarea "I'm going to need the repair a"
type textarea "Мне понадобится ремонт."
type textarea "I'm going to need the repair act n"
type textarea "Мне понадобится акт о ремонте."
type textarea "I'm going to need the repair act number"
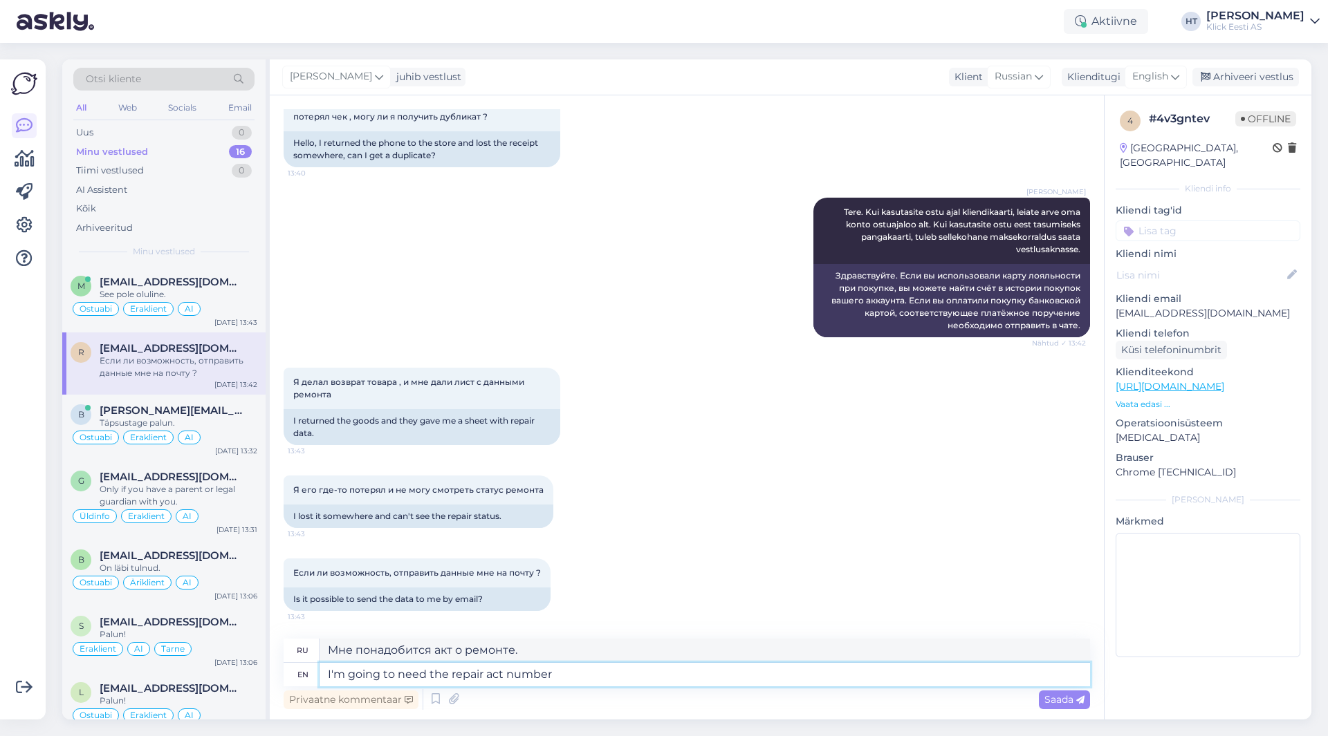
type textarea "Мне понадобится номер акта ремонта."
type textarea "I'm going to need the repair act number from yo"
type textarea "Мне понадобится номер акта ремонта от"
type textarea "I'm going to need the repair act number from your"
type textarea "Мне понадобится номер акта ремонта от вашего"
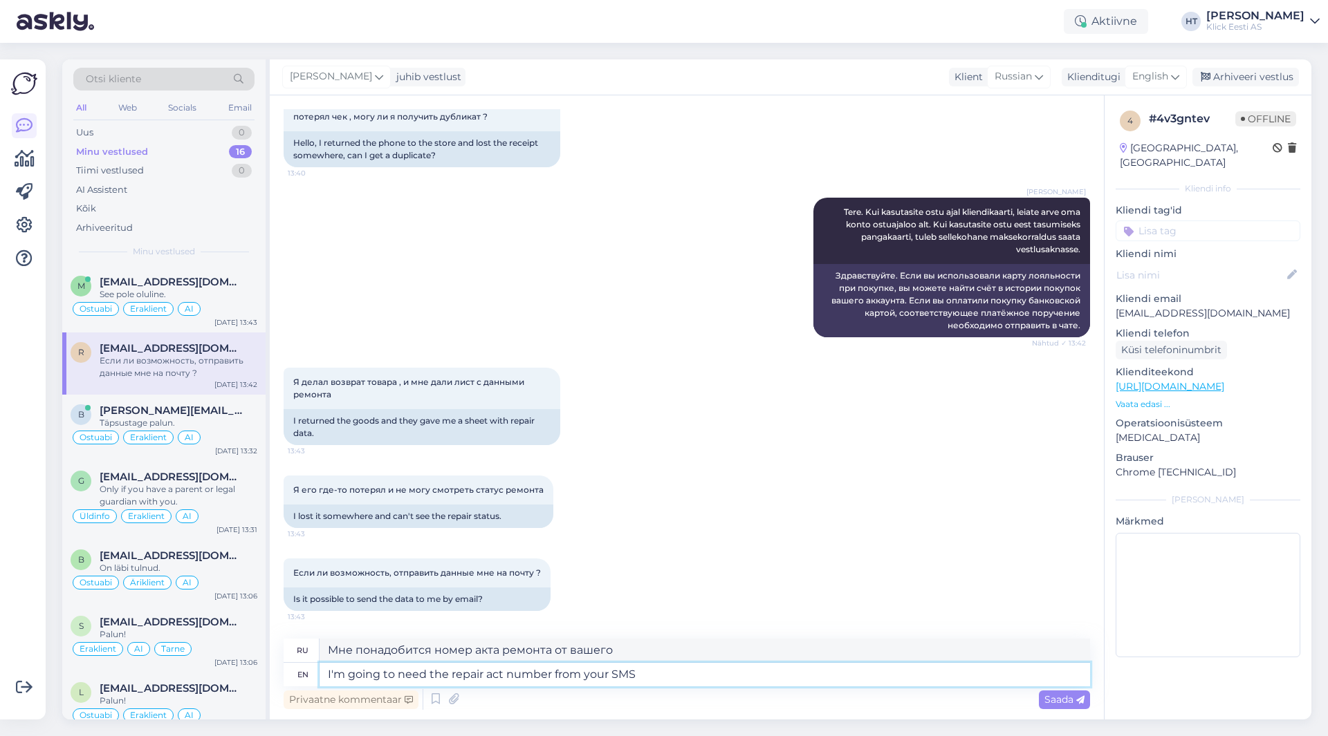
type textarea "I'm going to need the repair act number from your SMS."
type textarea "Мне понадобится номер акта ремонта из вашего СМС."
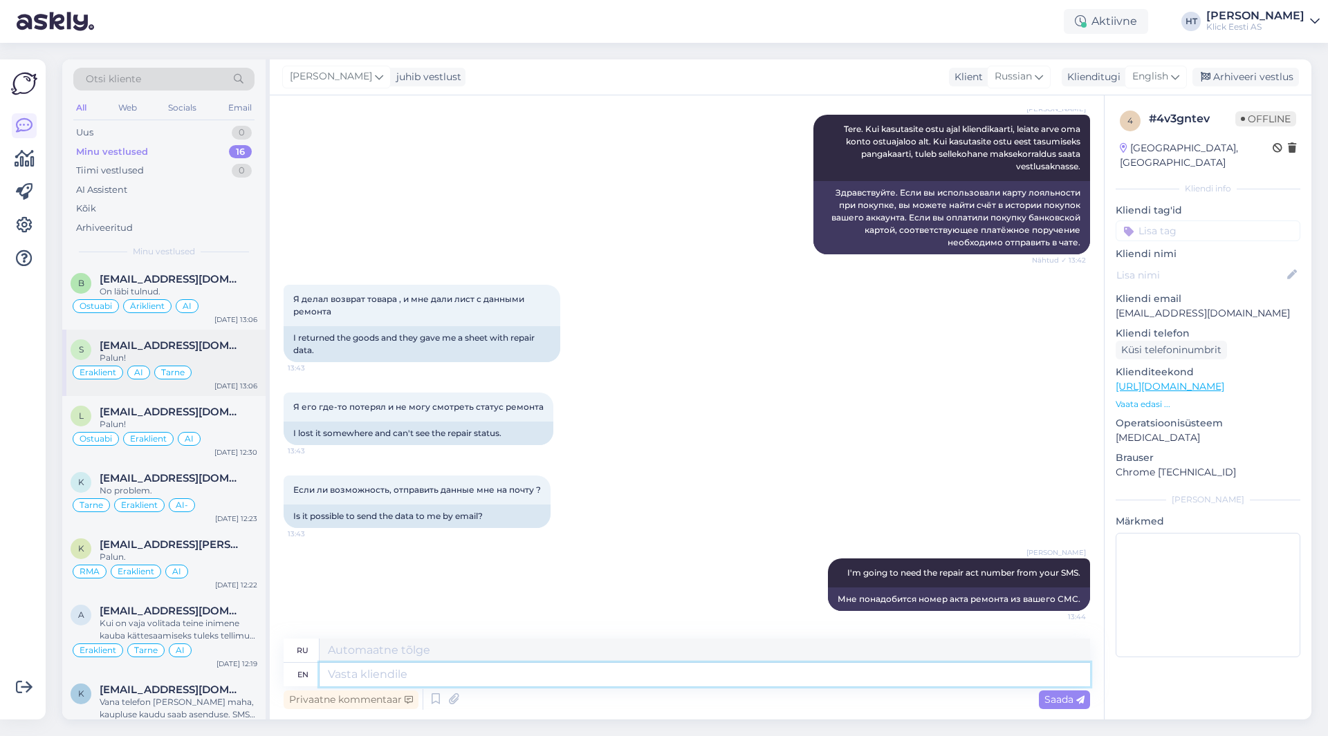
scroll to position [625, 0]
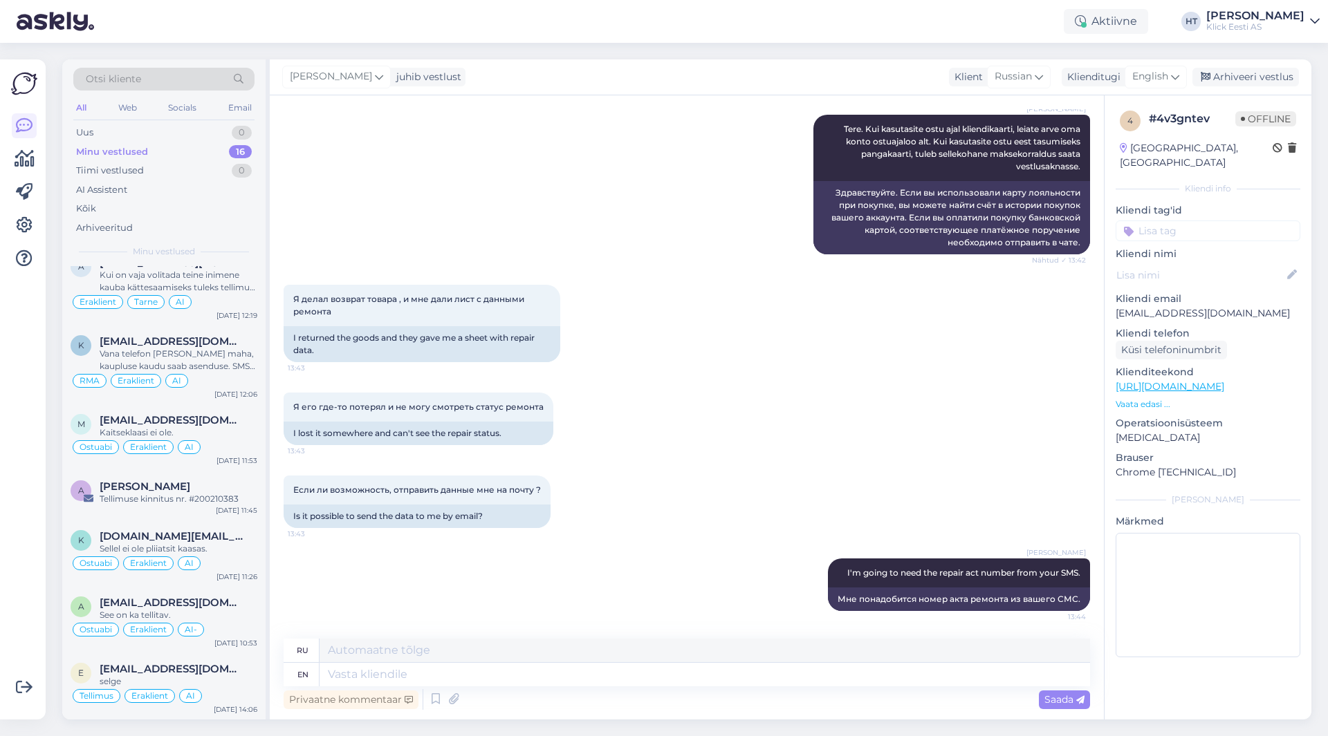
click at [692, 290] on div "Я делал возврат товара , и мне дали лист с данными ремонта 13:43 I returned the…" at bounding box center [687, 324] width 806 height 108
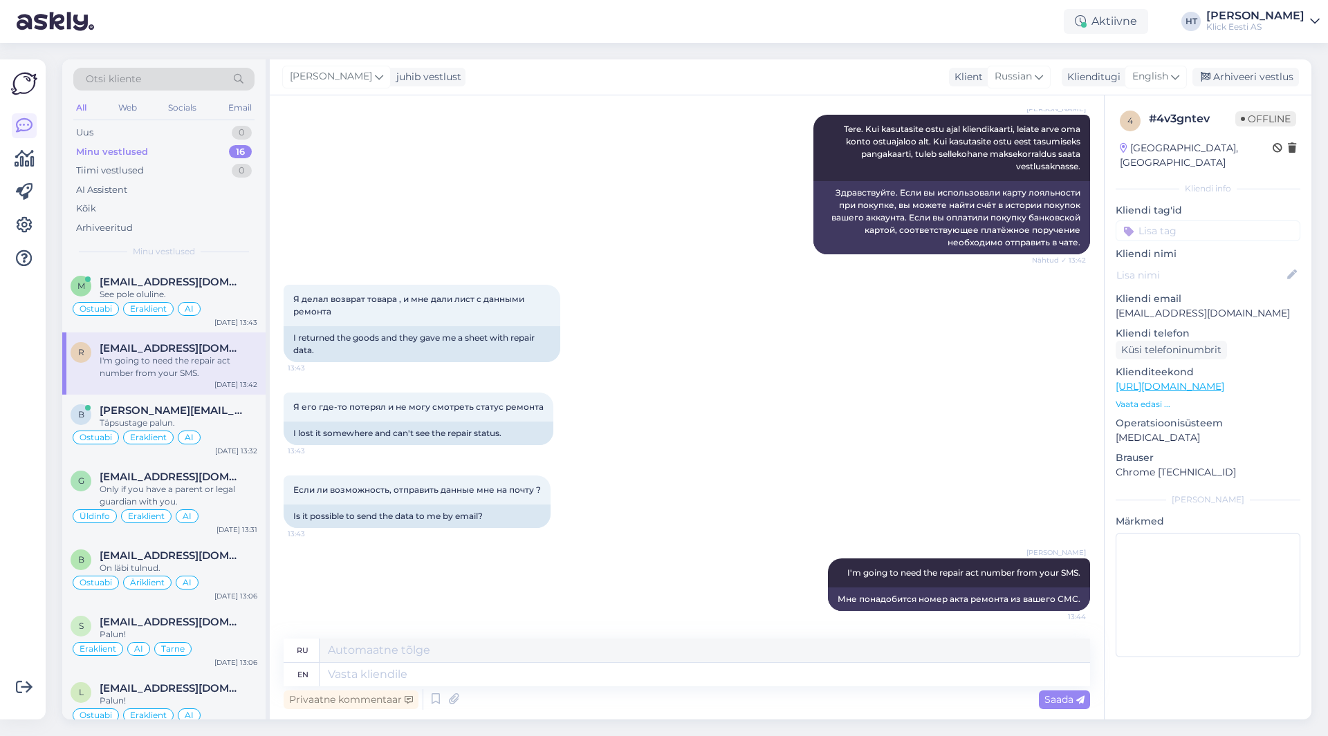
click at [701, 336] on div "Я делал возврат товара , и мне дали лист с данными ремонта 13:43 I returned the…" at bounding box center [687, 324] width 806 height 108
click at [801, 326] on div "Я делал возврат товара , и мне дали лист с данными ремонта 13:43 I returned the…" at bounding box center [687, 324] width 806 height 108
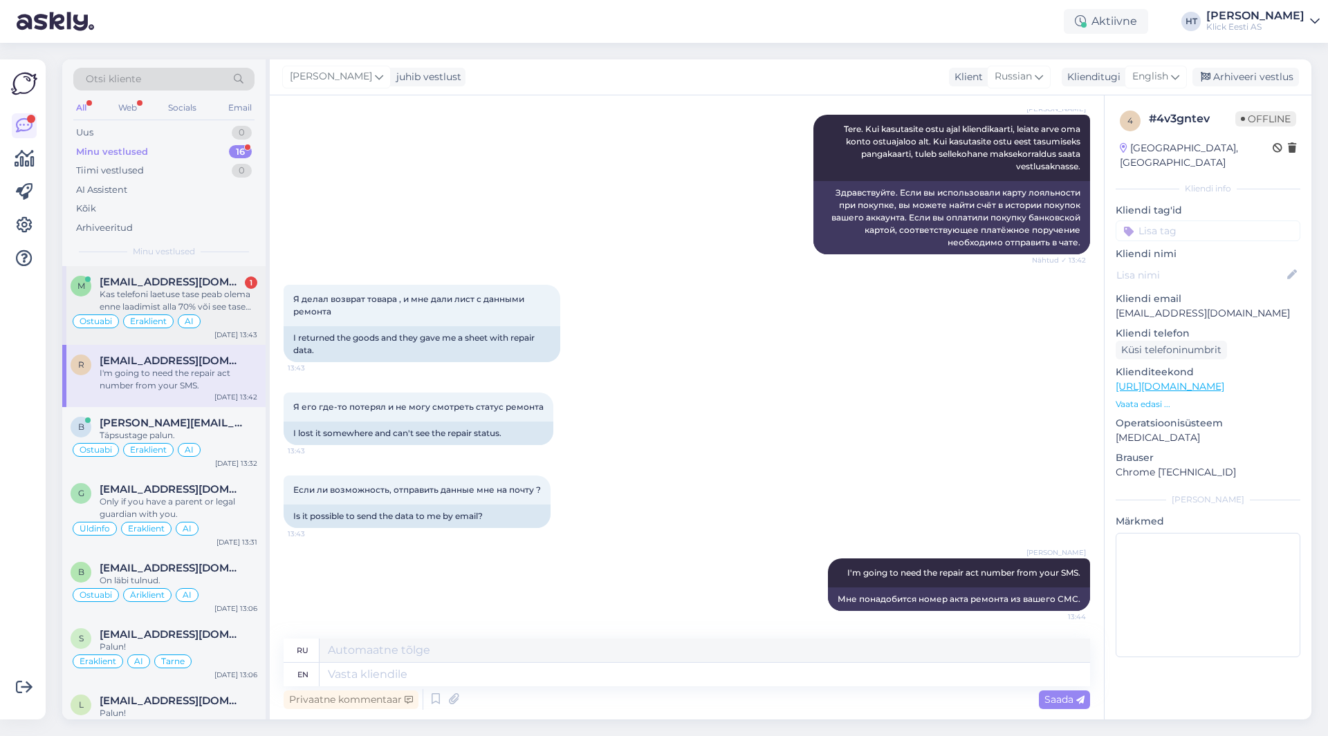
click at [230, 311] on div "Kas telefoni laetuse tase peab olema enne laadimist alla 70% või see tase pole …" at bounding box center [179, 300] width 158 height 25
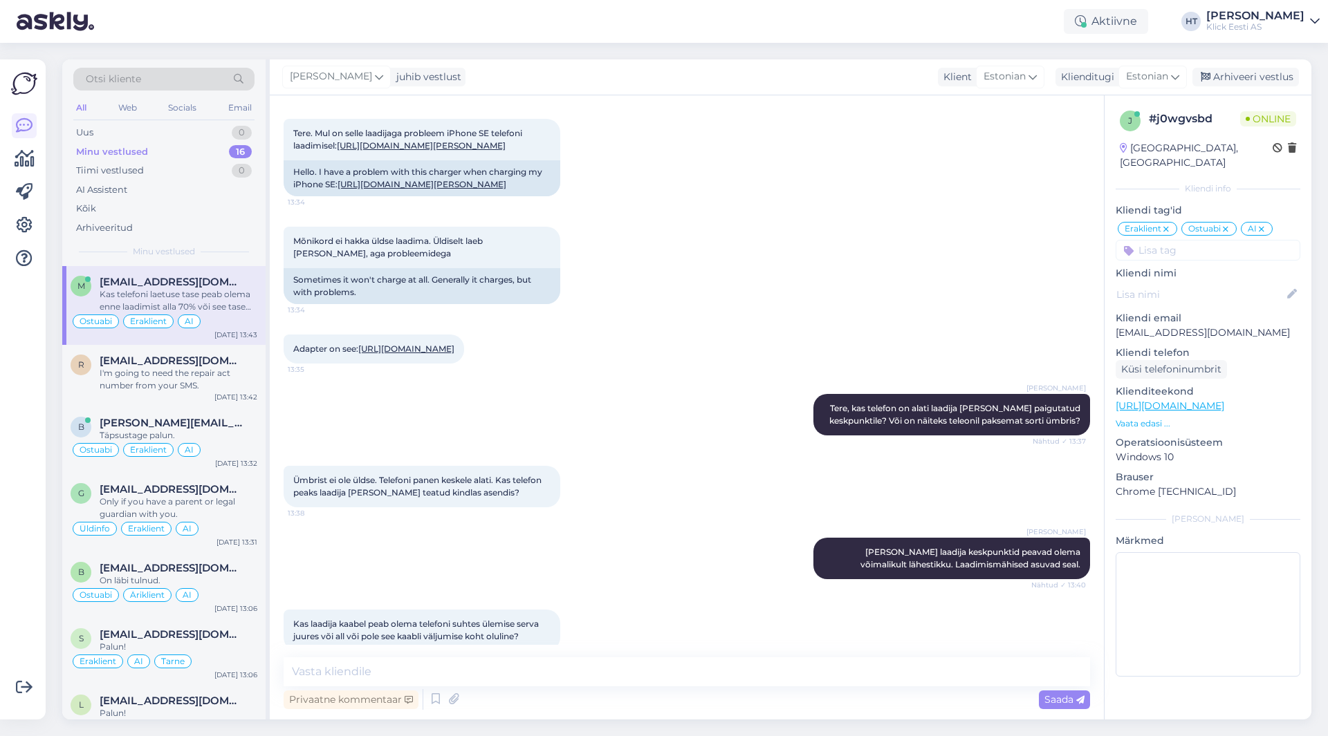
scroll to position [8819, 0]
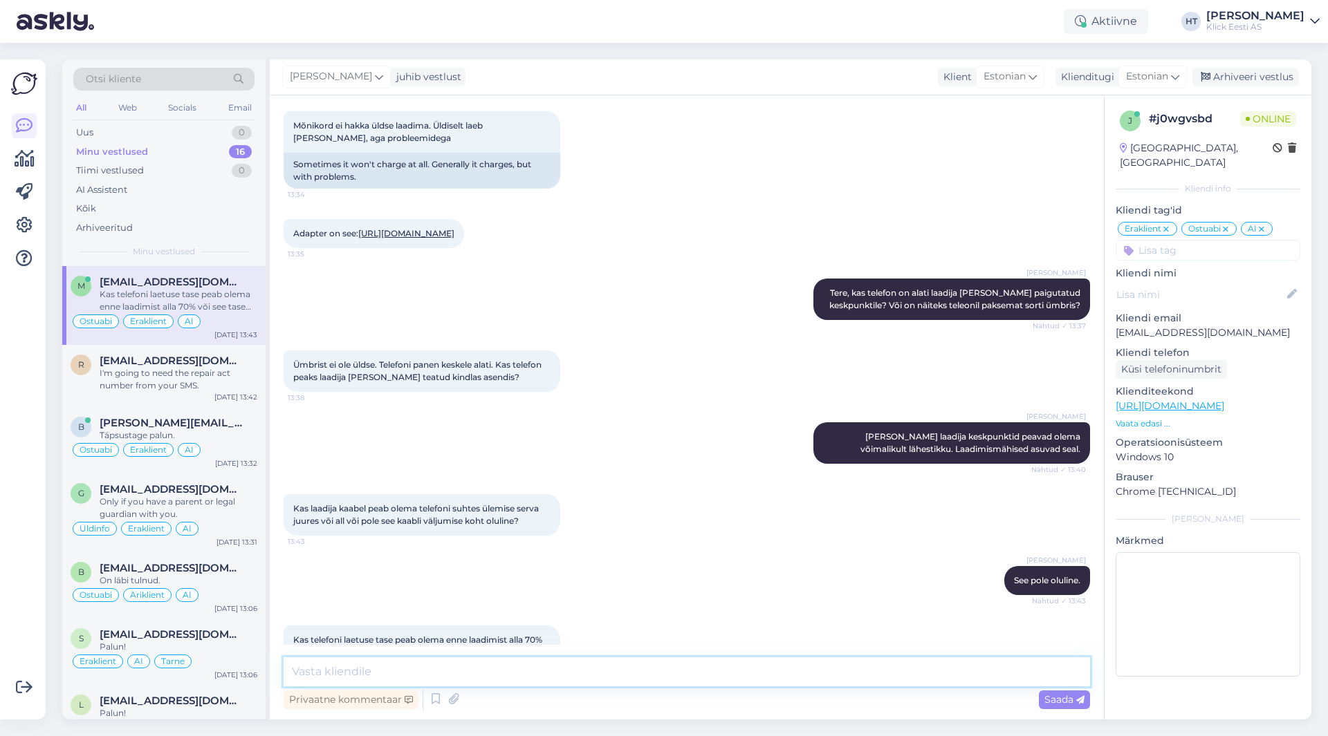
click at [737, 670] on textarea at bounding box center [687, 672] width 806 height 29
type textarea "Ü"
type textarea "Laadimist saab alustada iga laetuse taseme juures. See eest mida rohkem aku täi…"
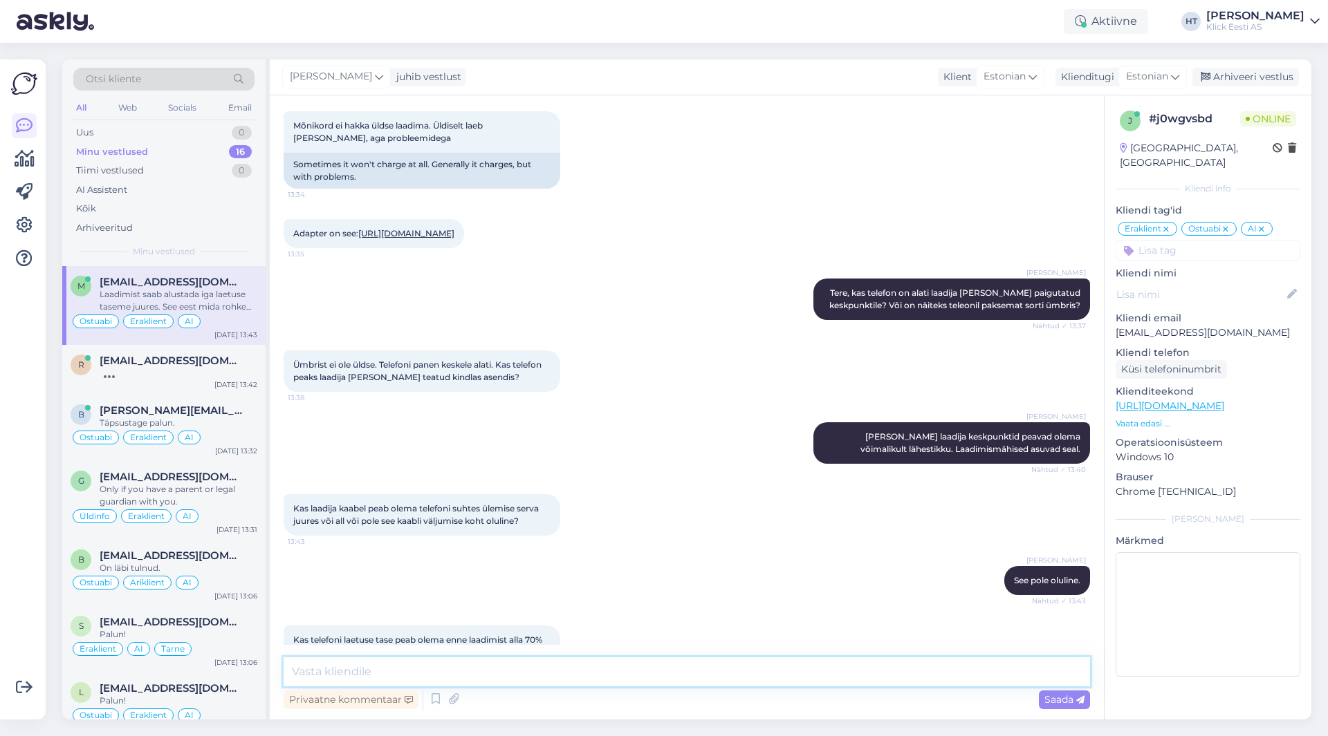
scroll to position [8904, 0]
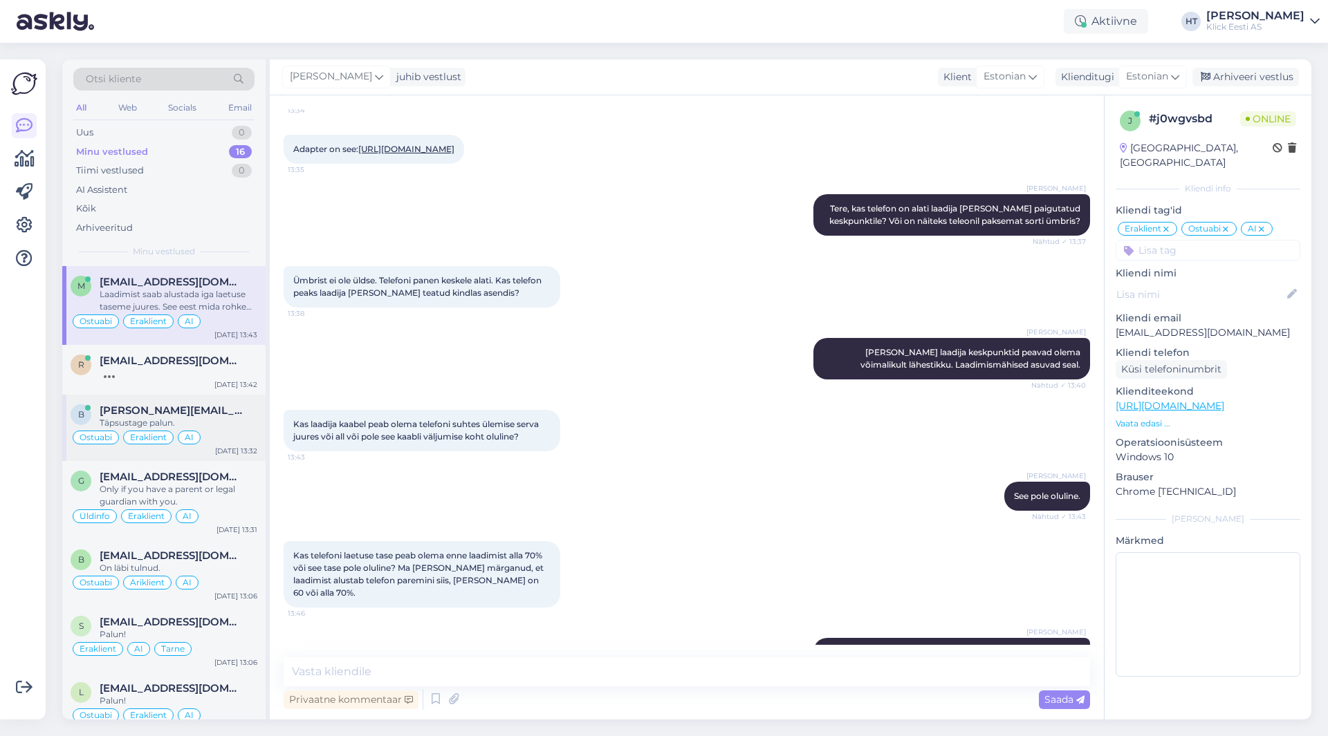
click at [164, 409] on span "[PERSON_NAME][EMAIL_ADDRESS][DOMAIN_NAME]" at bounding box center [172, 411] width 144 height 12
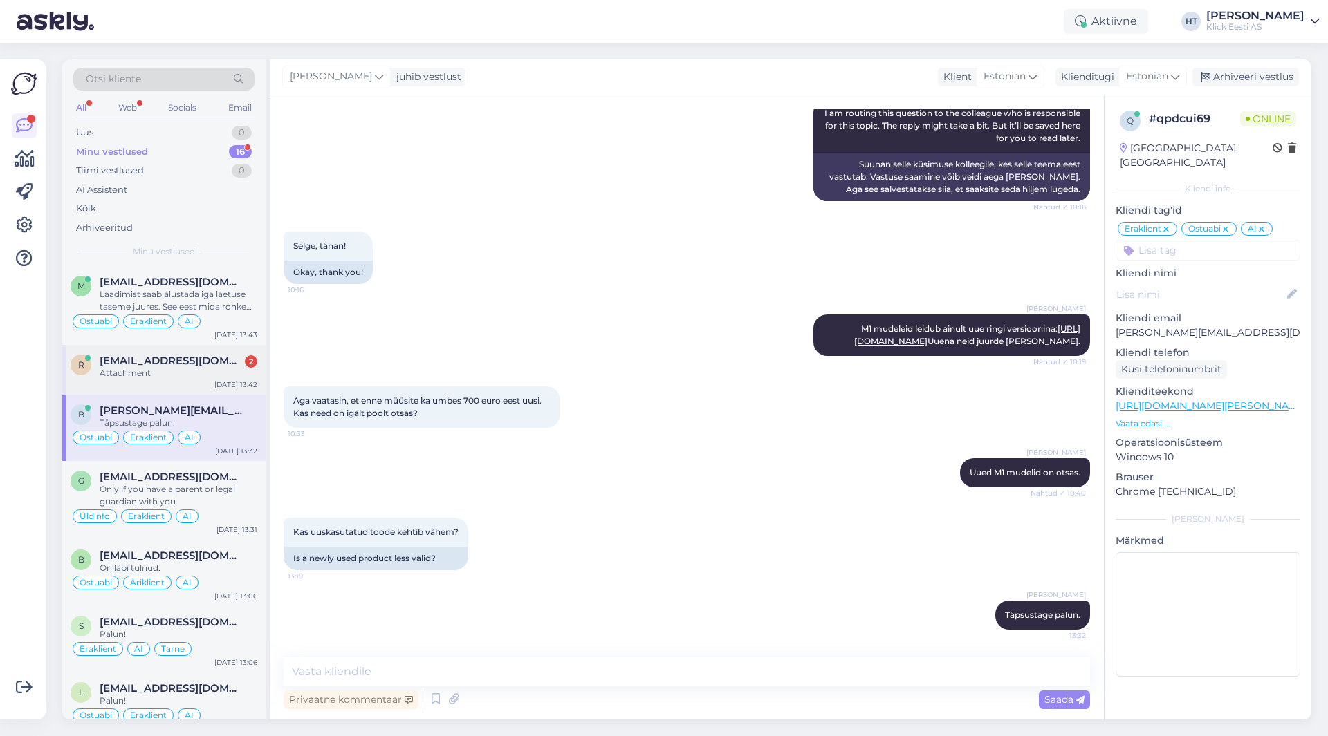
click at [236, 380] on div "[DATE] 13:42" at bounding box center [235, 385] width 43 height 10
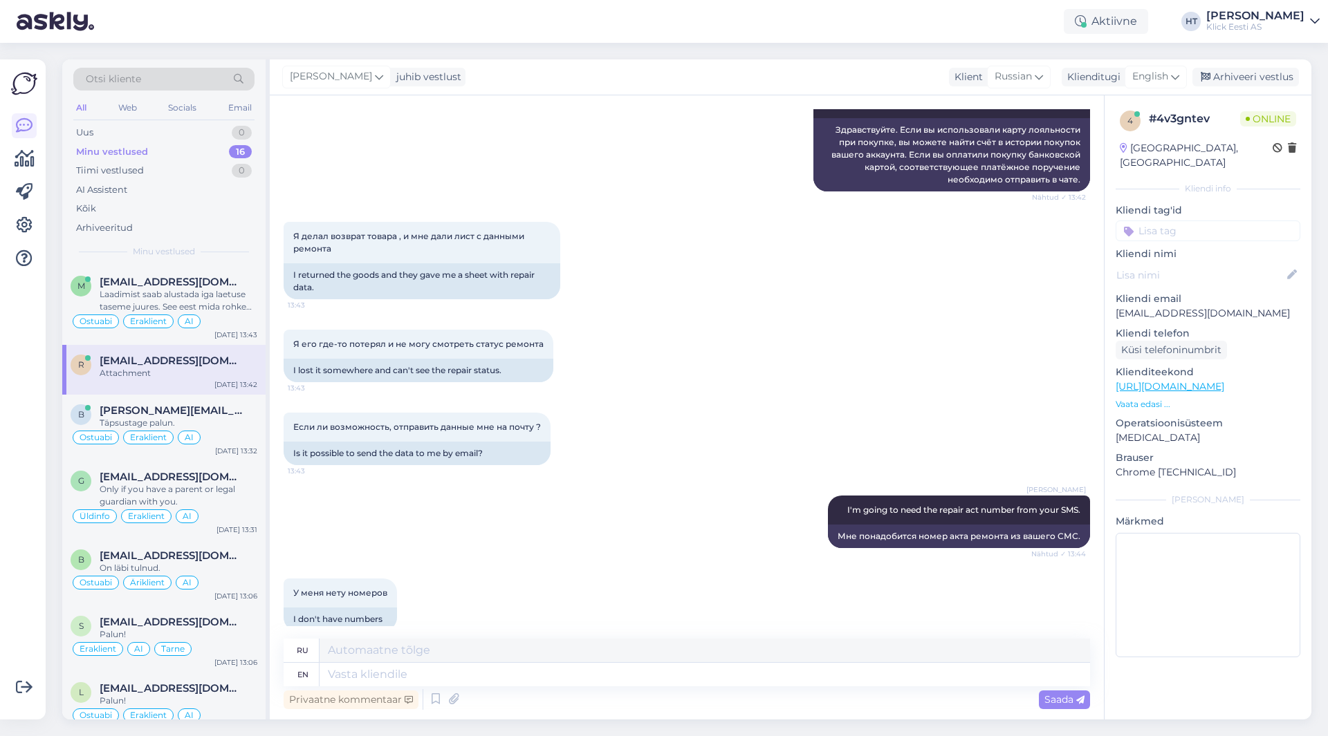
scroll to position [346, 0]
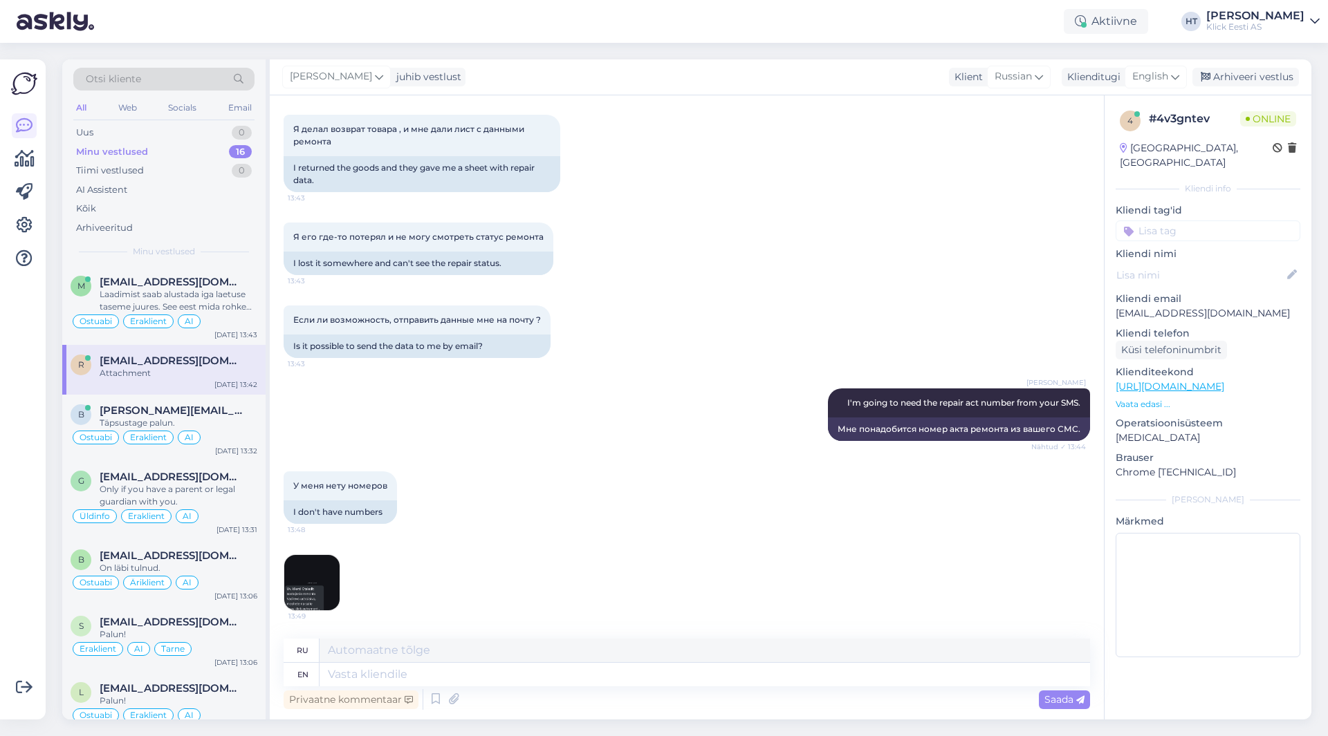
click at [306, 597] on img at bounding box center [311, 582] width 55 height 55
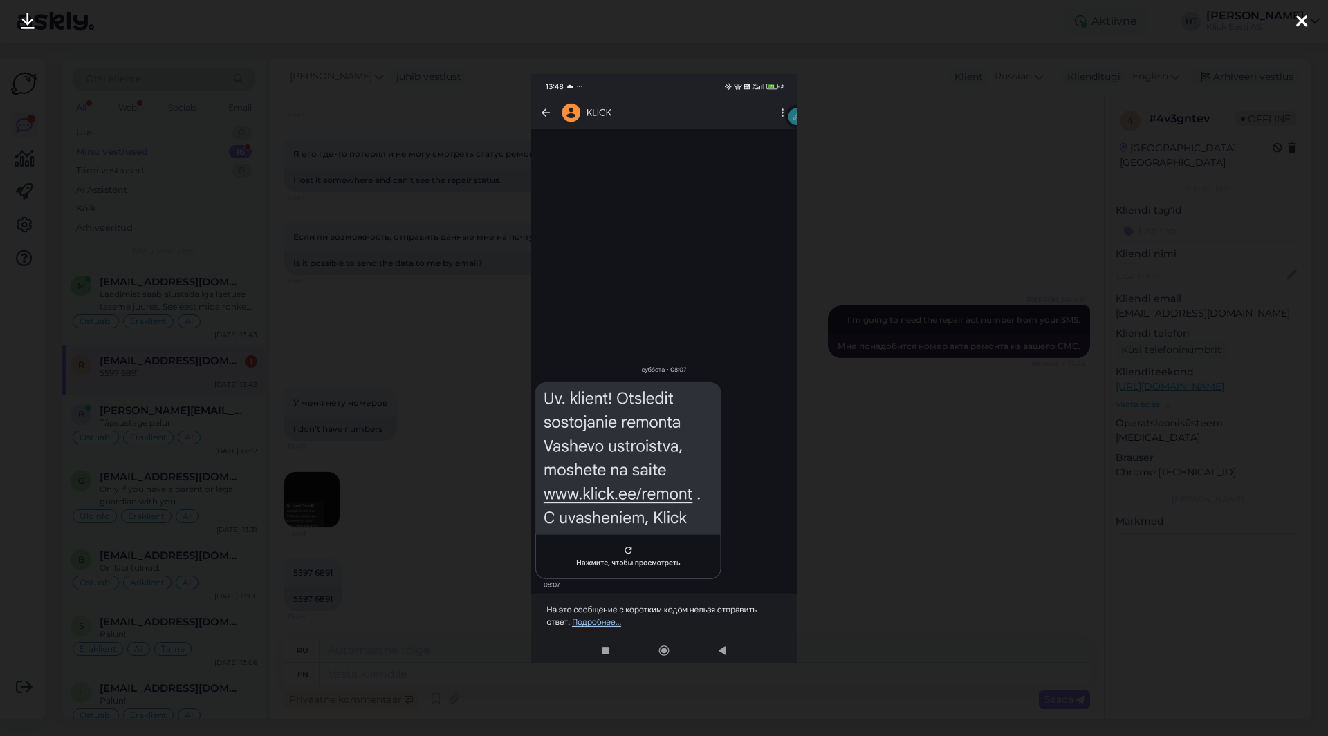
scroll to position [443, 0]
click at [463, 524] on div at bounding box center [664, 368] width 1328 height 736
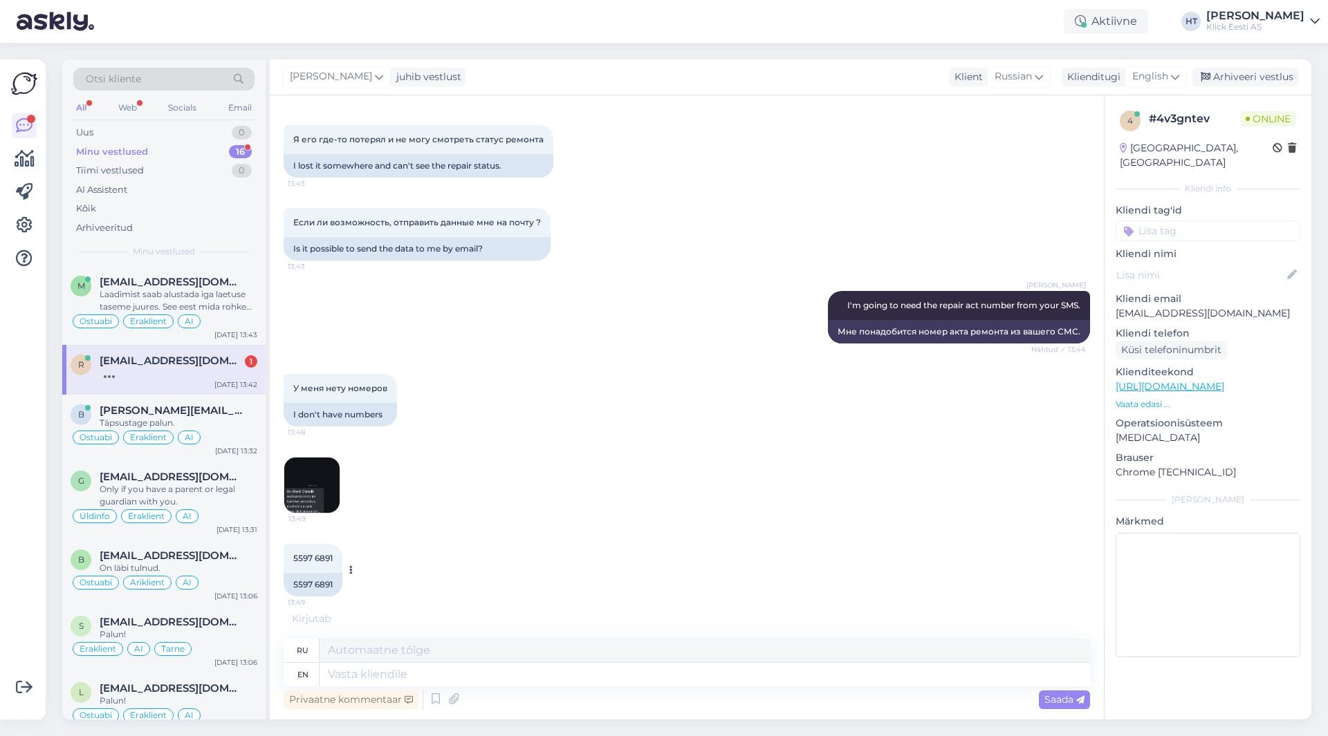
click at [313, 561] on span "5597 6891" at bounding box center [312, 558] width 39 height 10
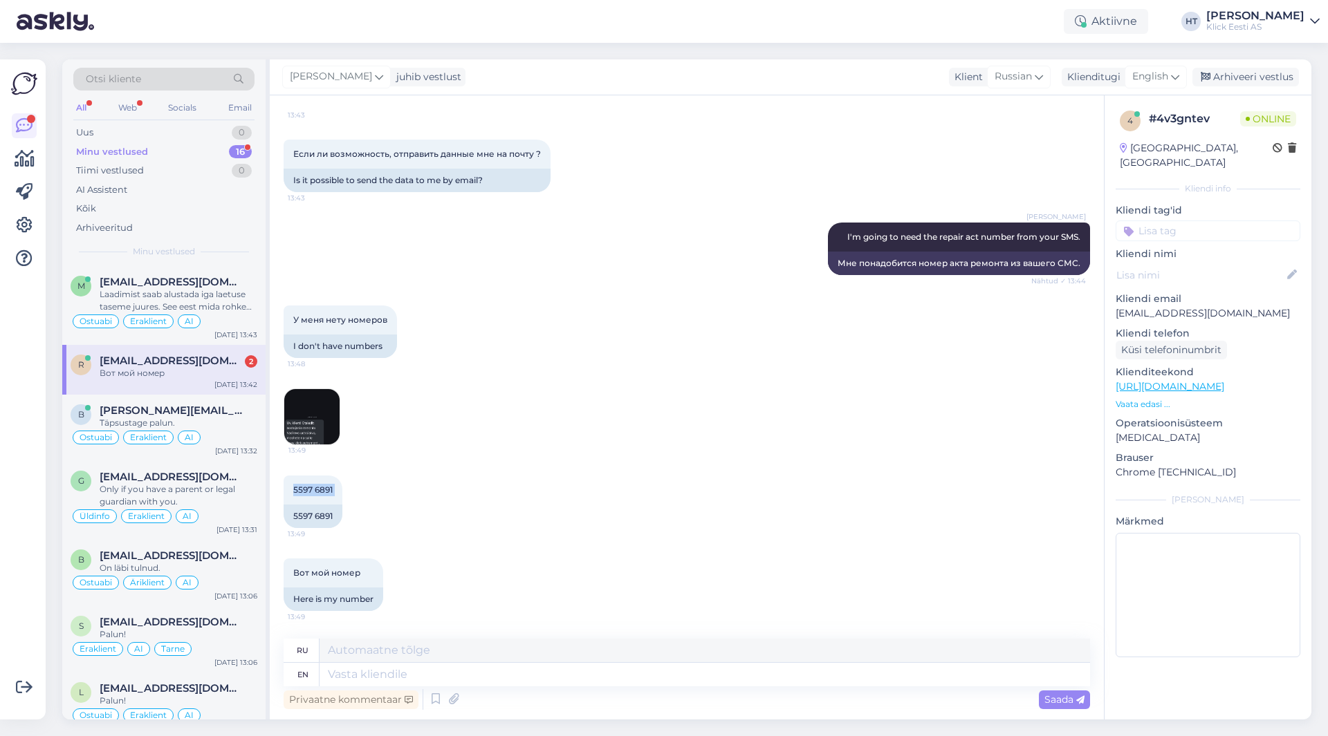
copy div "5597 6891 13:49"
click at [547, 506] on div "5597 6891 13:49 5597 6891" at bounding box center [687, 502] width 806 height 83
click at [396, 671] on textarea at bounding box center [704, 675] width 770 height 24
paste textarea "2268977"
type textarea "2268977"
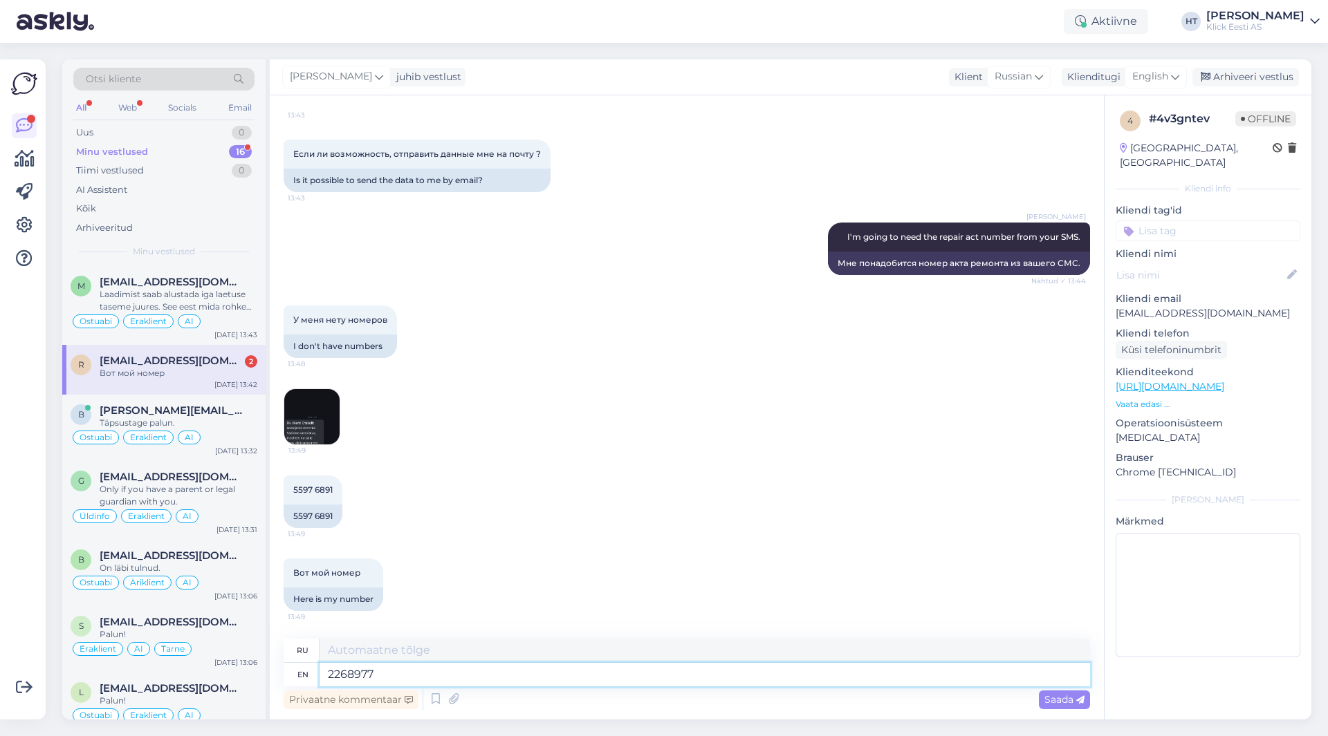
type textarea "2268977"
type textarea "Number 2268977"
type textarea "Номер 2268977"
click at [497, 683] on textarea "Number 2268977" at bounding box center [704, 675] width 770 height 24
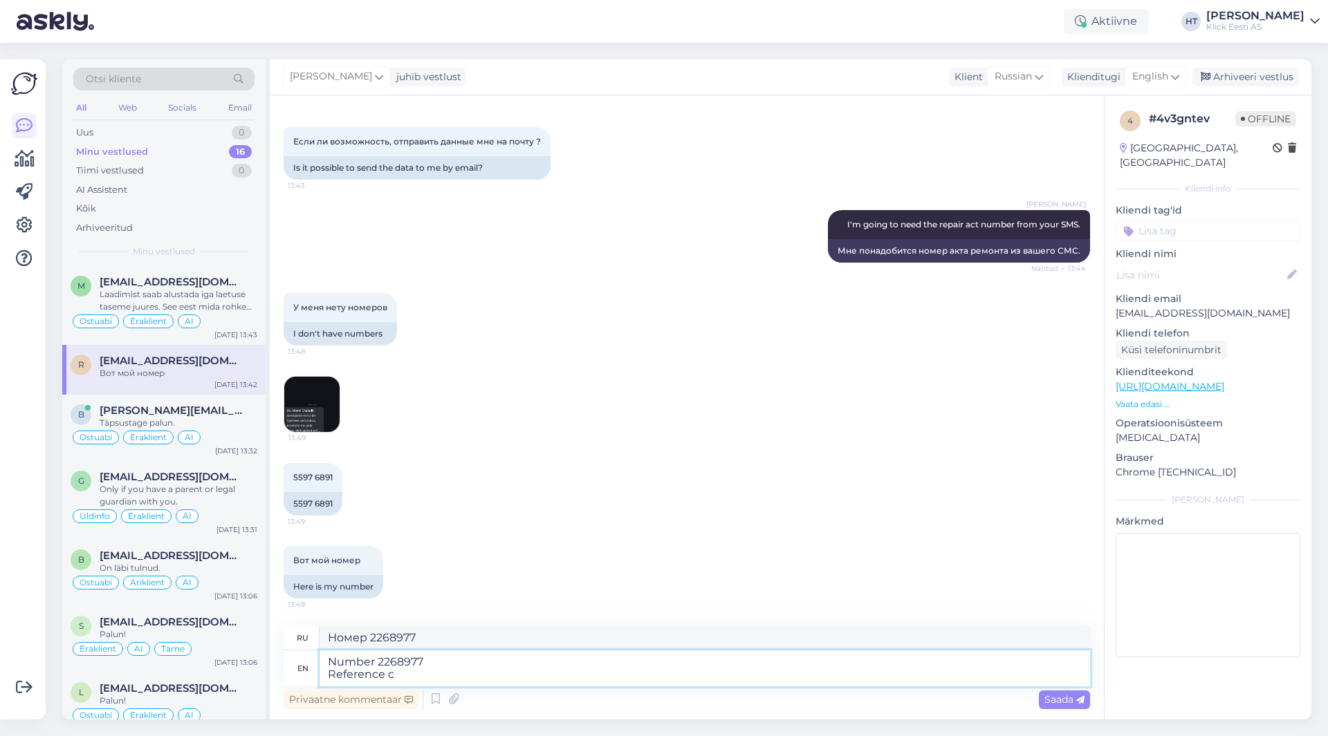
type textarea "Number 2268977 Reference co"
type textarea "Номер 2268977 Ссылка"
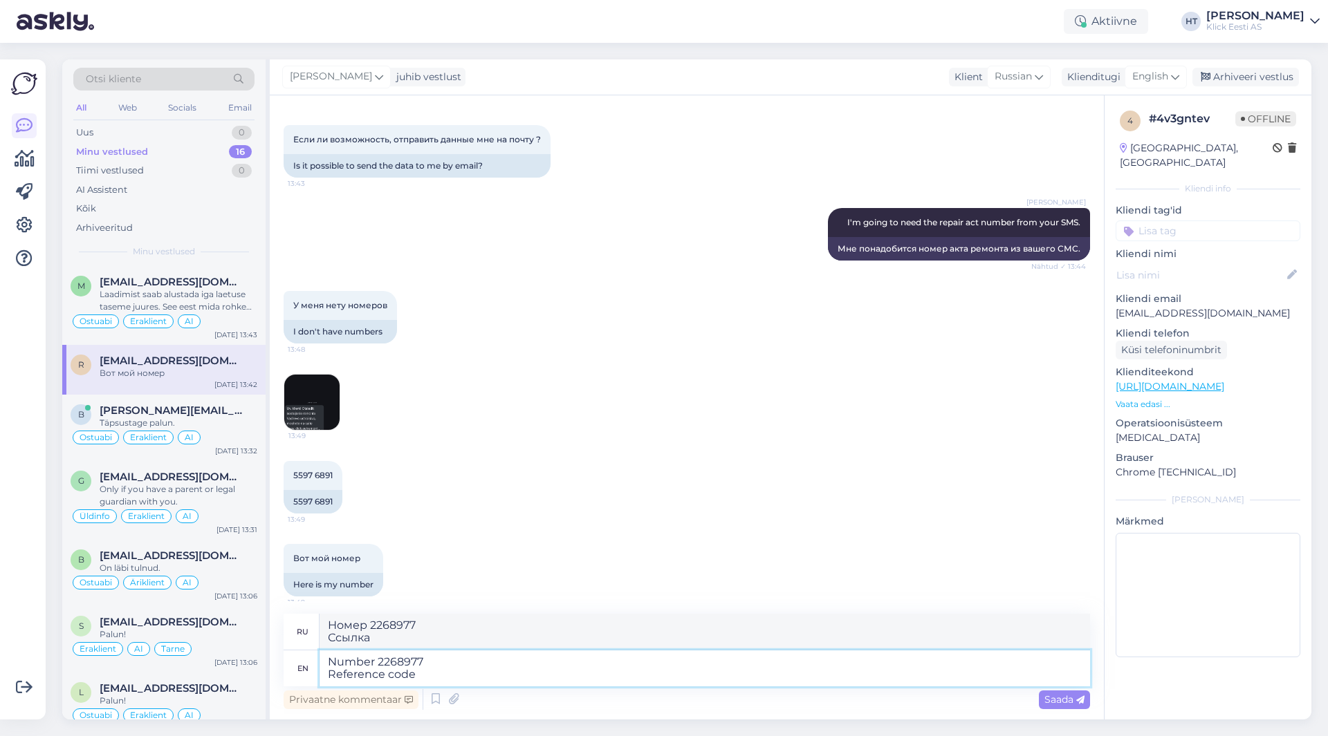
type textarea "Number 2268977 Reference code"
type textarea "Номер 2268977 Справочный код"
paste textarea "864775071287967"
type textarea "Number 2268977 Reference code 864775071287967"
type textarea "Номер 2268977 Код ссылки 864775071287967"
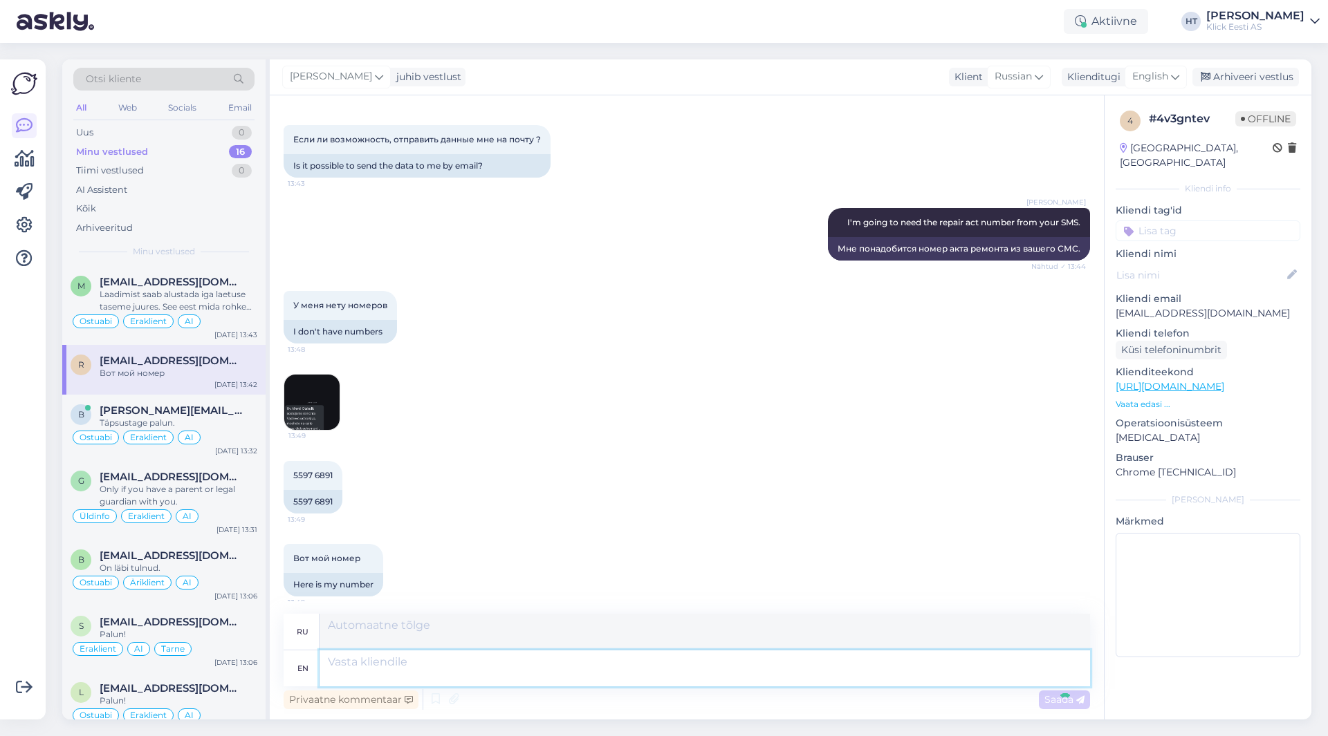
scroll to position [620, 0]
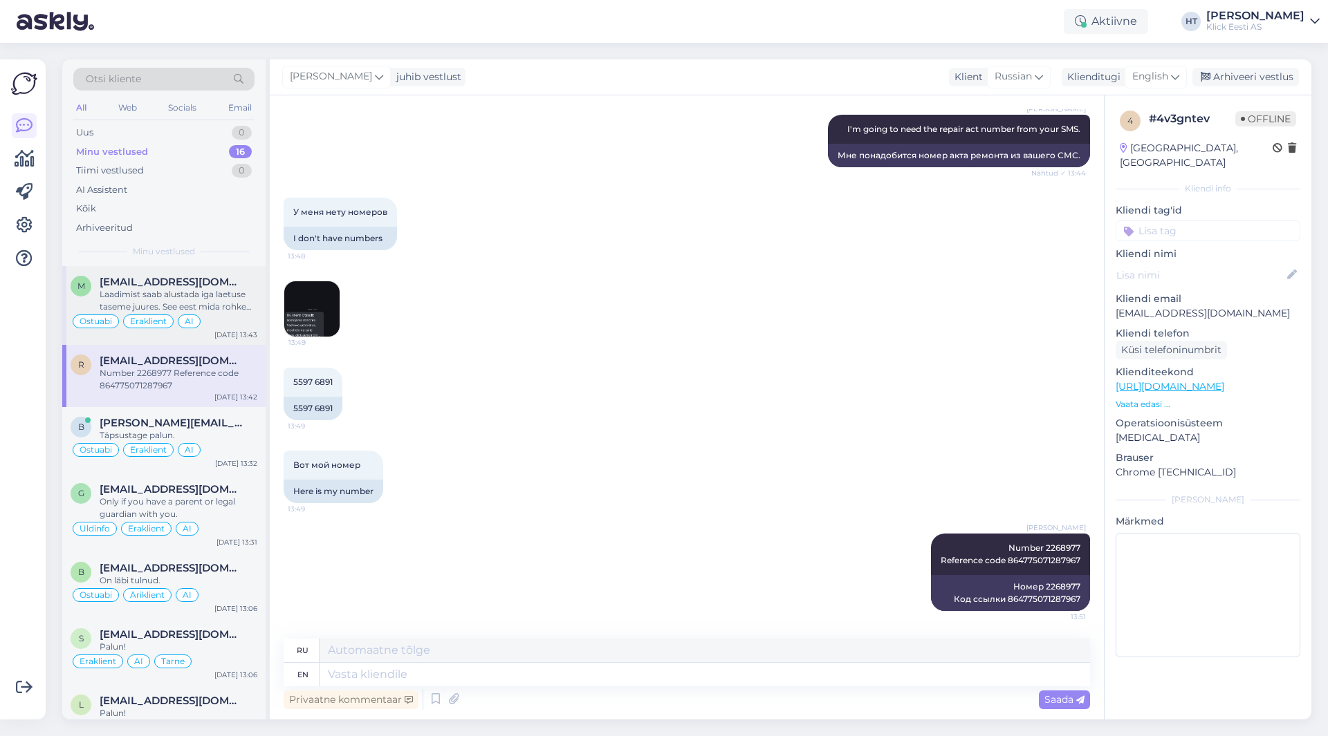
click at [226, 293] on div "Laadimist saab alustada iga laetuse taseme juures. See eest mida rohkem aku täi…" at bounding box center [179, 300] width 158 height 25
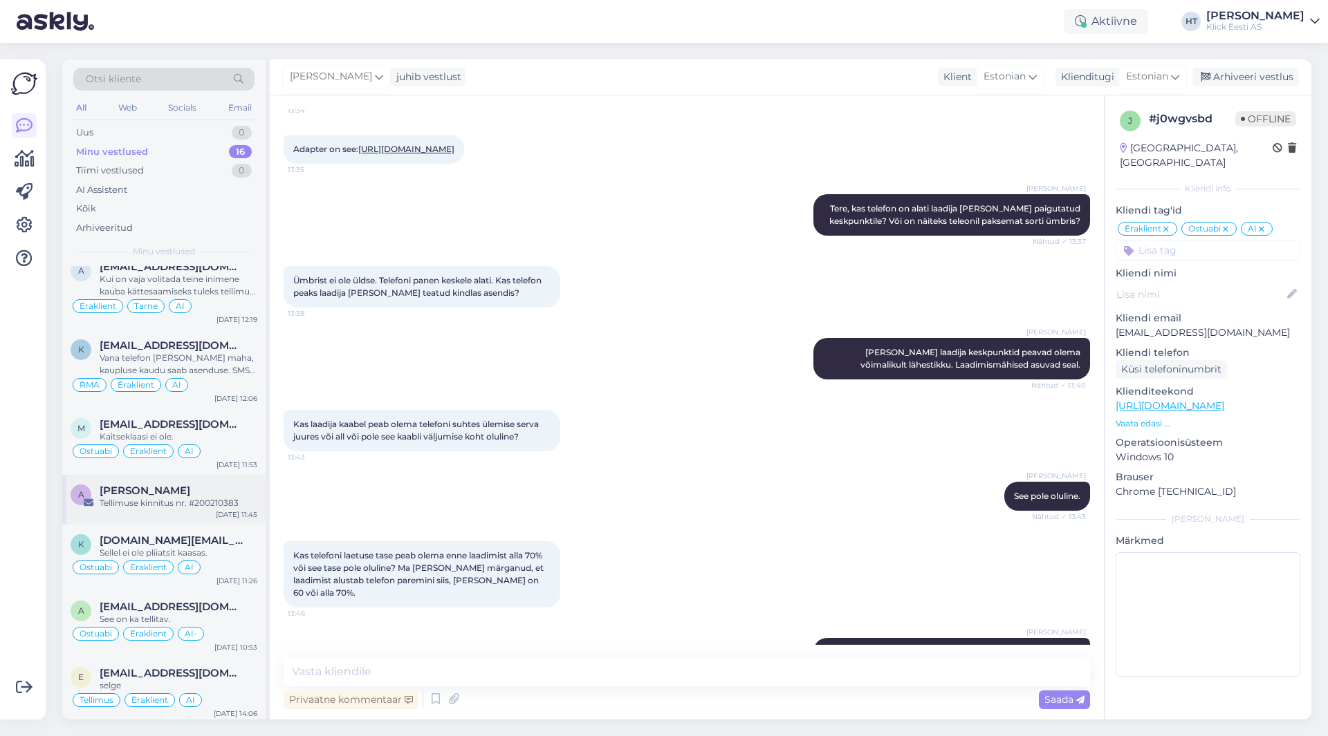
scroll to position [638, 0]
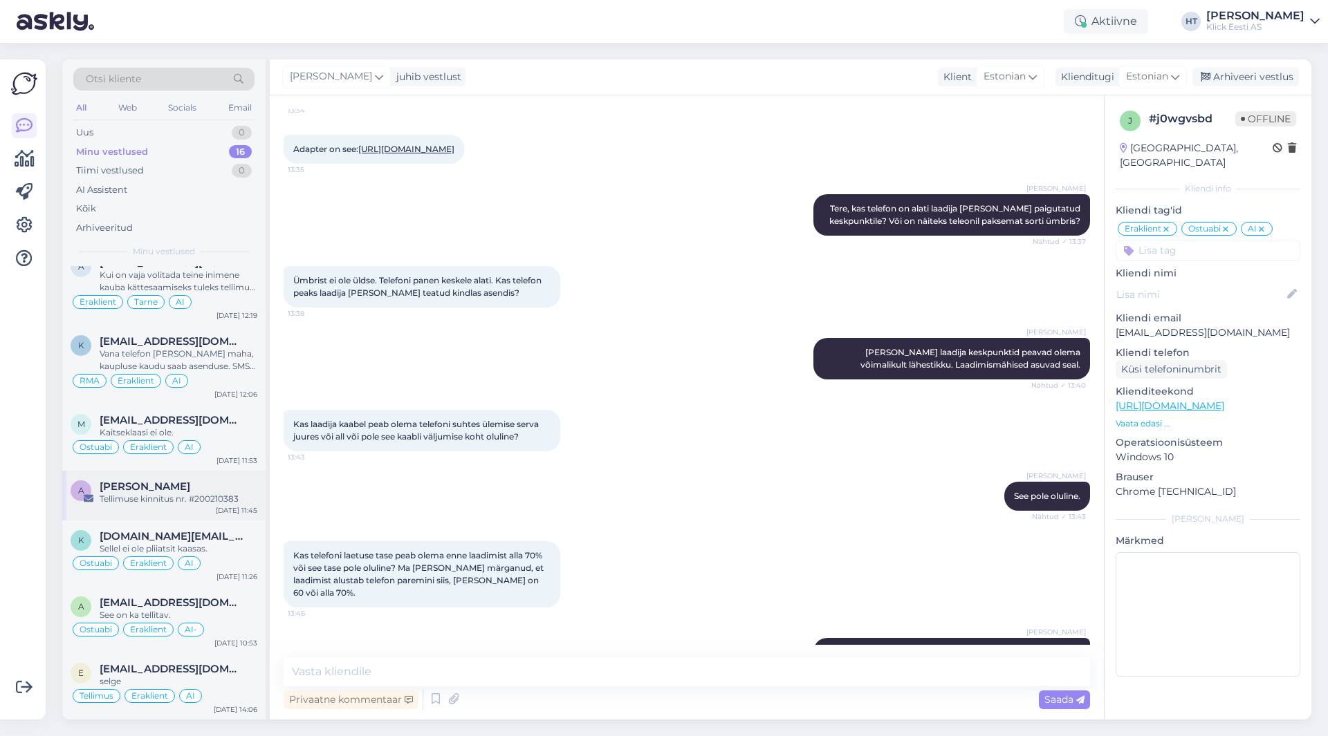
click at [225, 487] on div "[PERSON_NAME]" at bounding box center [179, 487] width 158 height 12
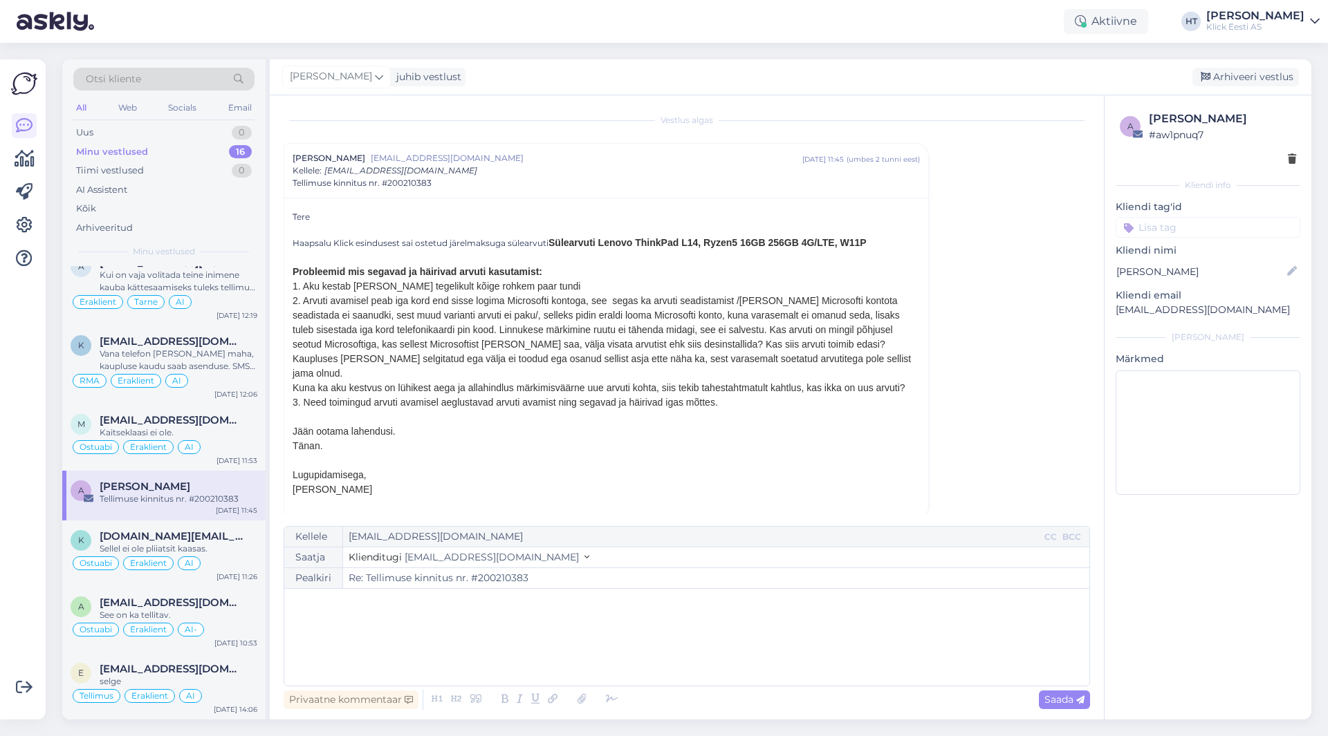
scroll to position [4, 0]
click at [1023, 306] on div "Vestlus [PERSON_NAME] [EMAIL_ADDRESS][DOMAIN_NAME] [DATE] 11:45 ( umbes 2 tunni…" at bounding box center [693, 311] width 819 height 405
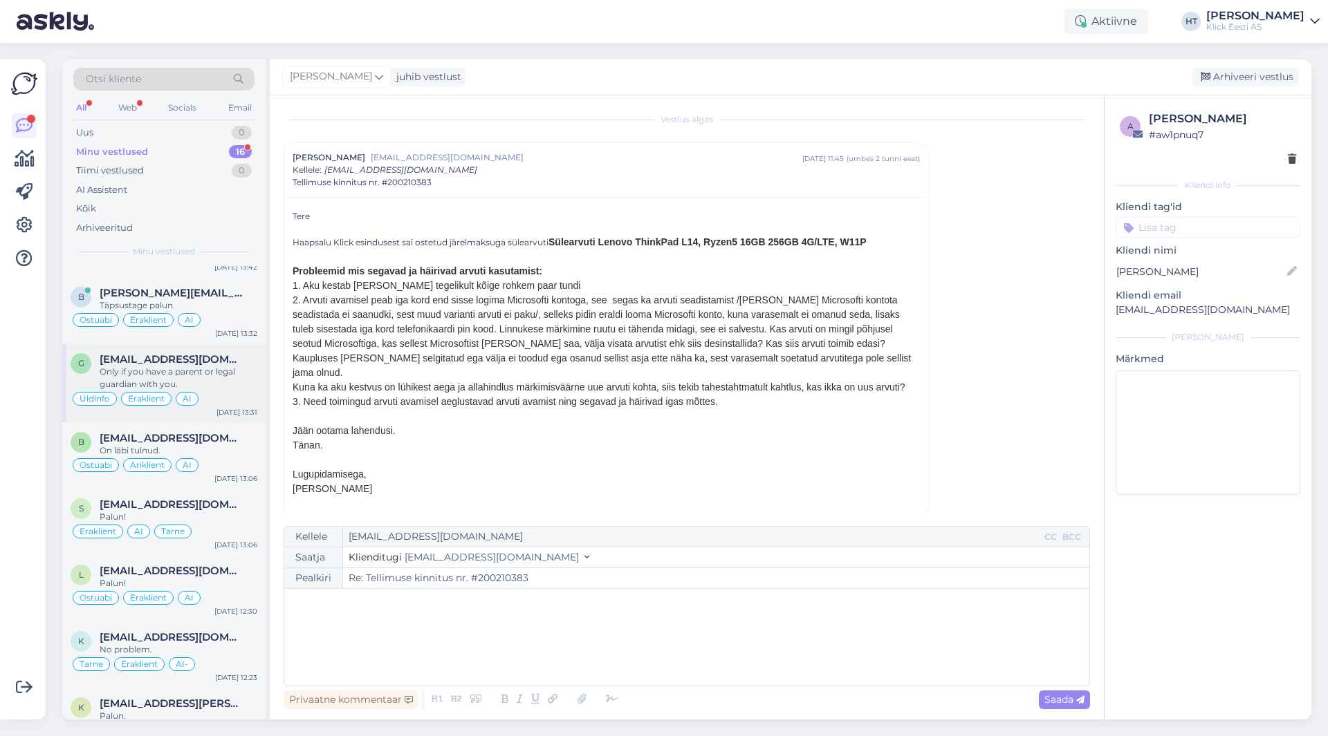
scroll to position [0, 0]
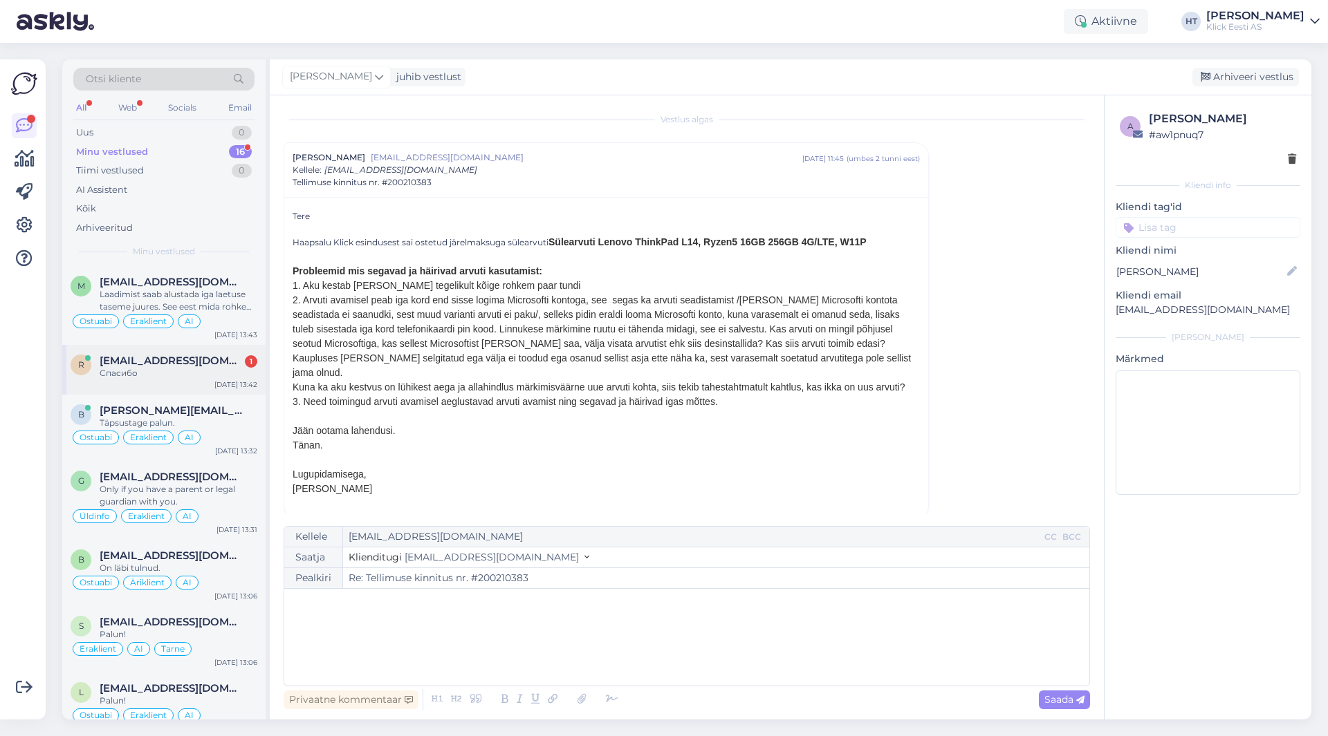
click at [194, 384] on div "r [EMAIL_ADDRESS][DOMAIN_NAME] 1 Спасибо [DATE] 13:42" at bounding box center [163, 370] width 203 height 50
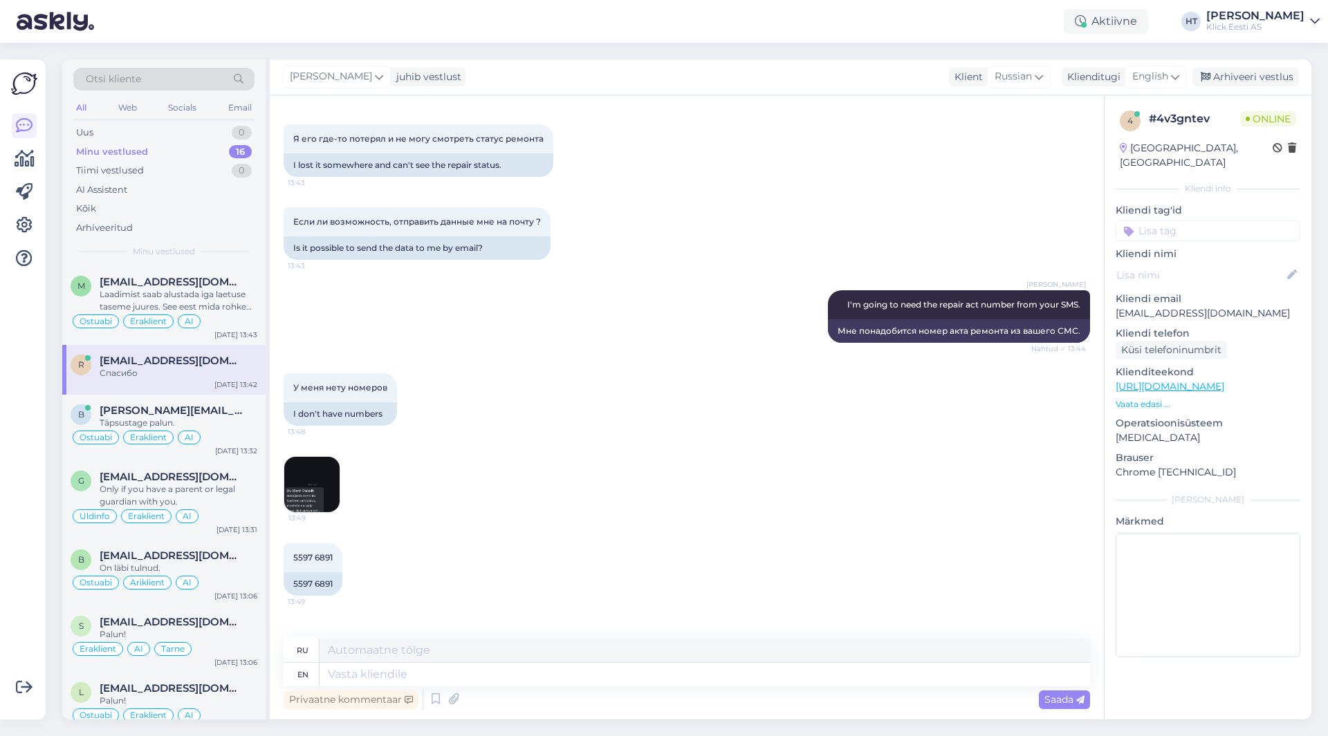
scroll to position [703, 0]
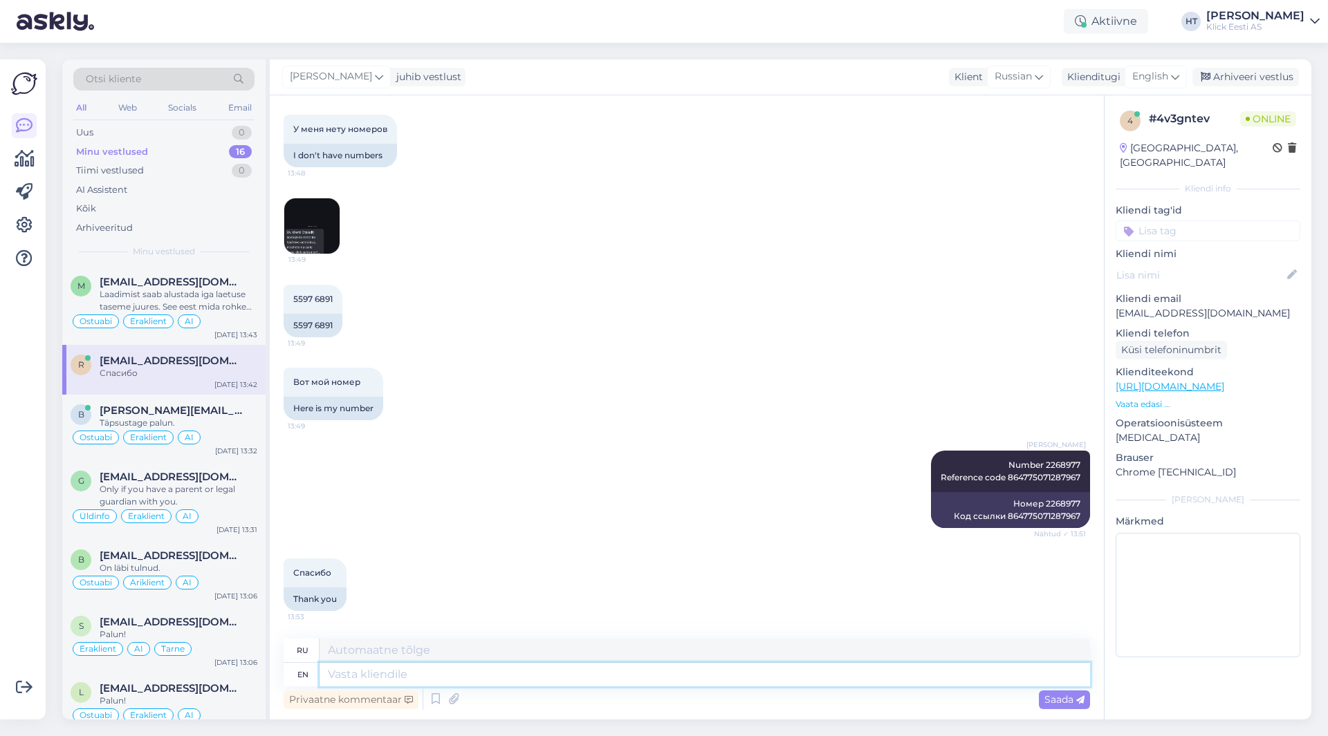
click at [508, 678] on textarea at bounding box center [704, 675] width 770 height 24
type textarea "You're we"
type textarea "Ты"
type textarea "You're welcome."
type textarea "Пожалуйста."
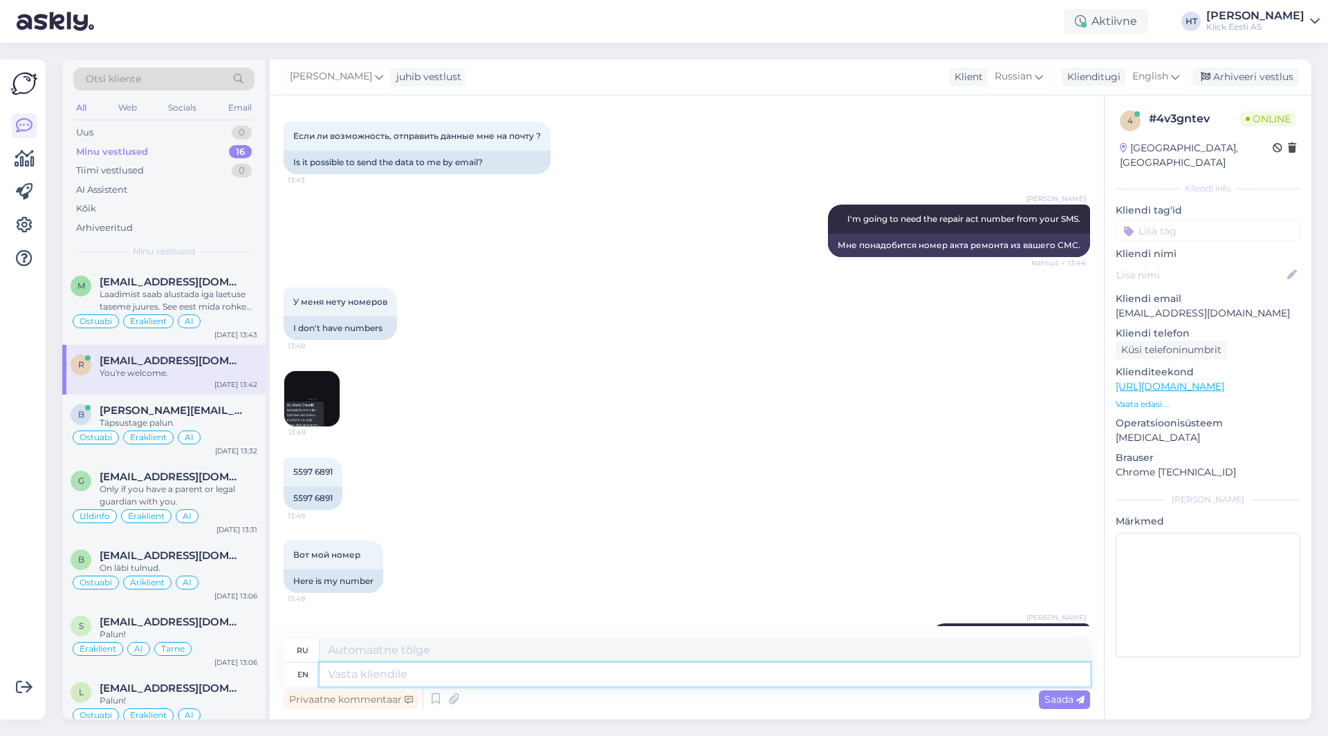
scroll to position [509, 0]
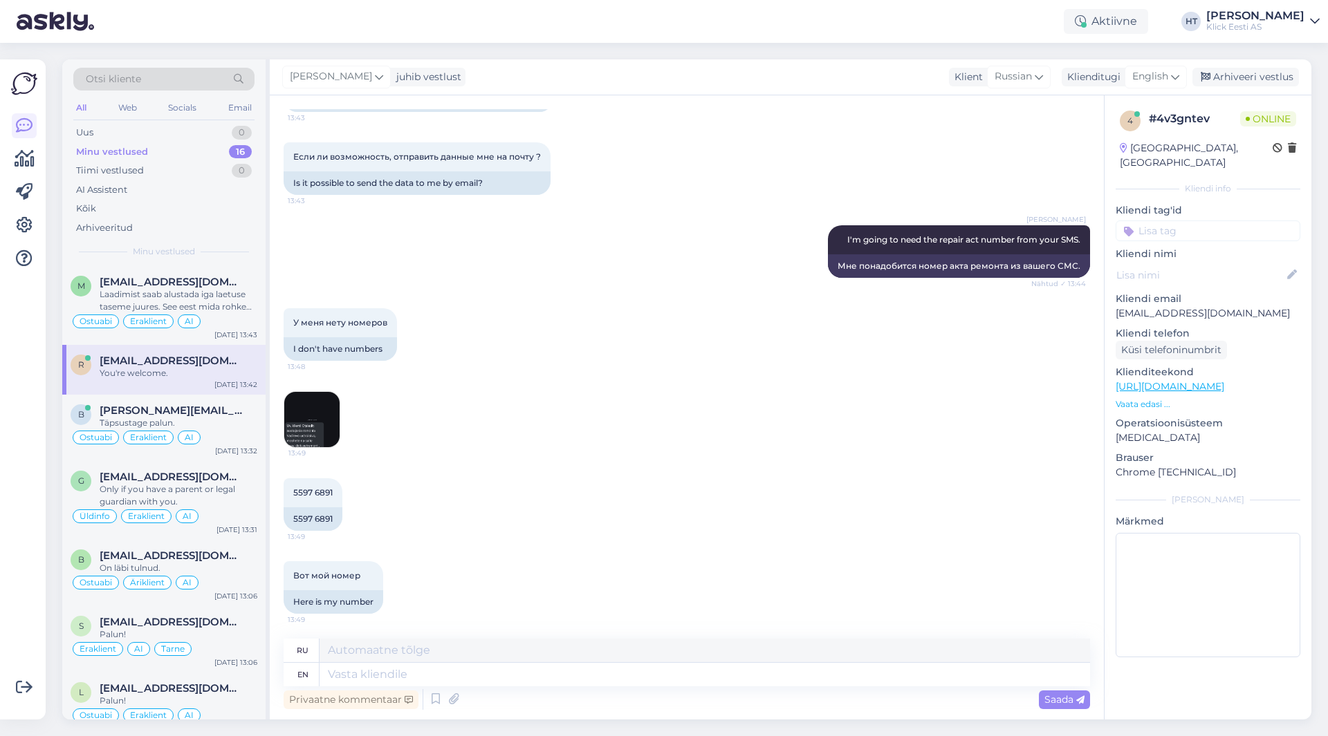
click at [295, 442] on img at bounding box center [311, 419] width 55 height 55
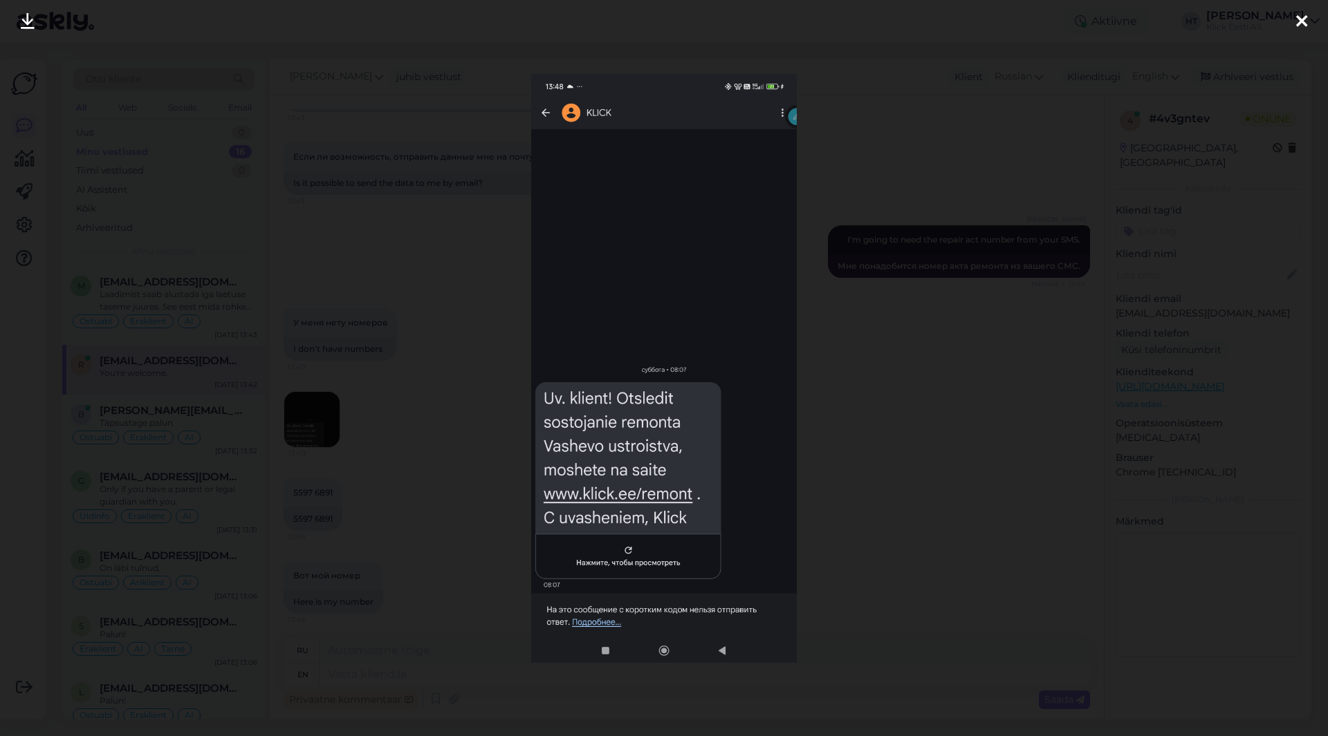
click at [465, 426] on div at bounding box center [664, 368] width 1328 height 736
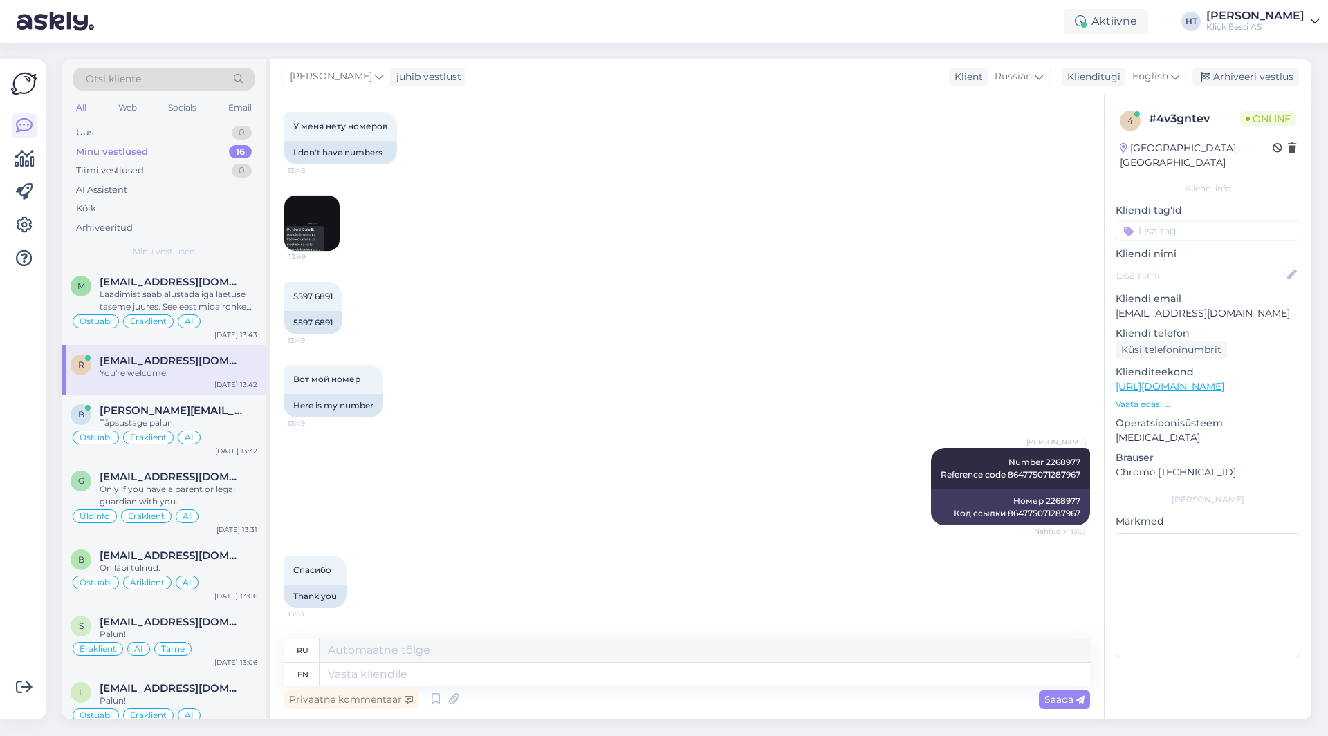
scroll to position [786, 0]
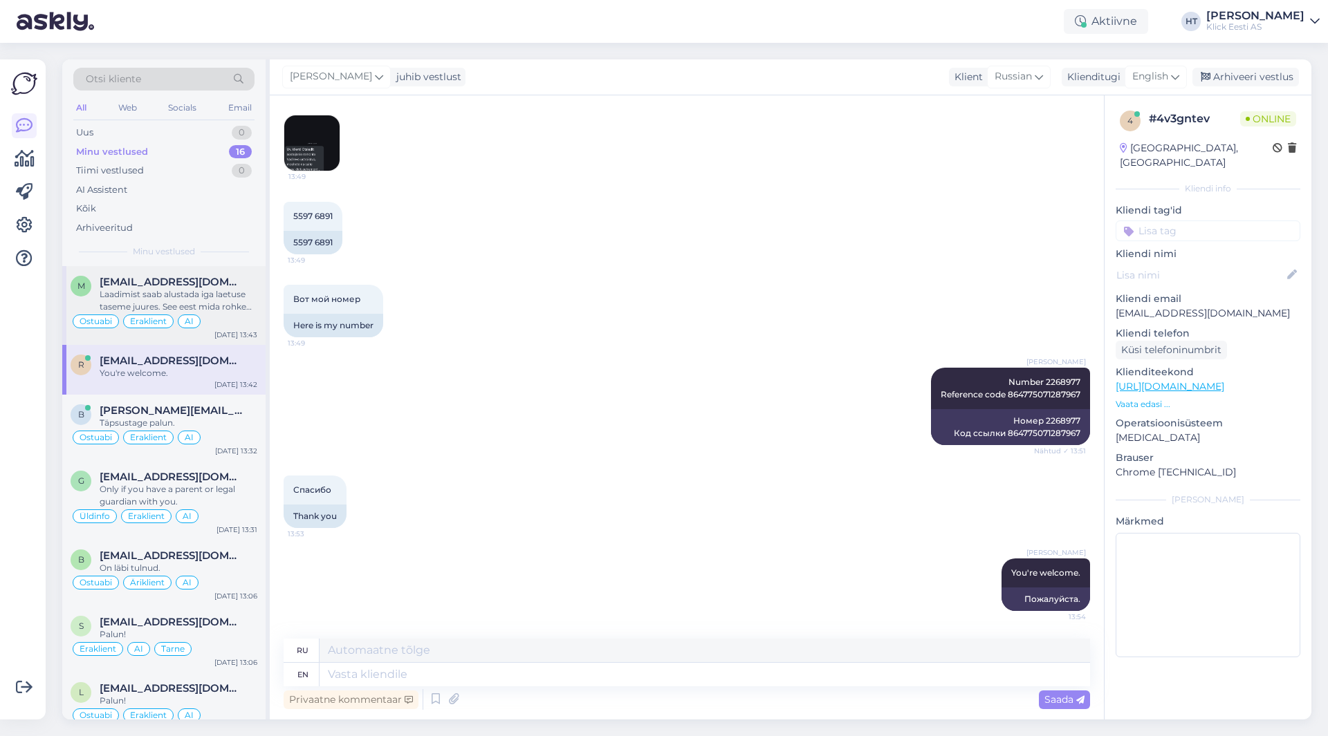
click at [219, 279] on span "[EMAIL_ADDRESS][DOMAIN_NAME]" at bounding box center [172, 282] width 144 height 12
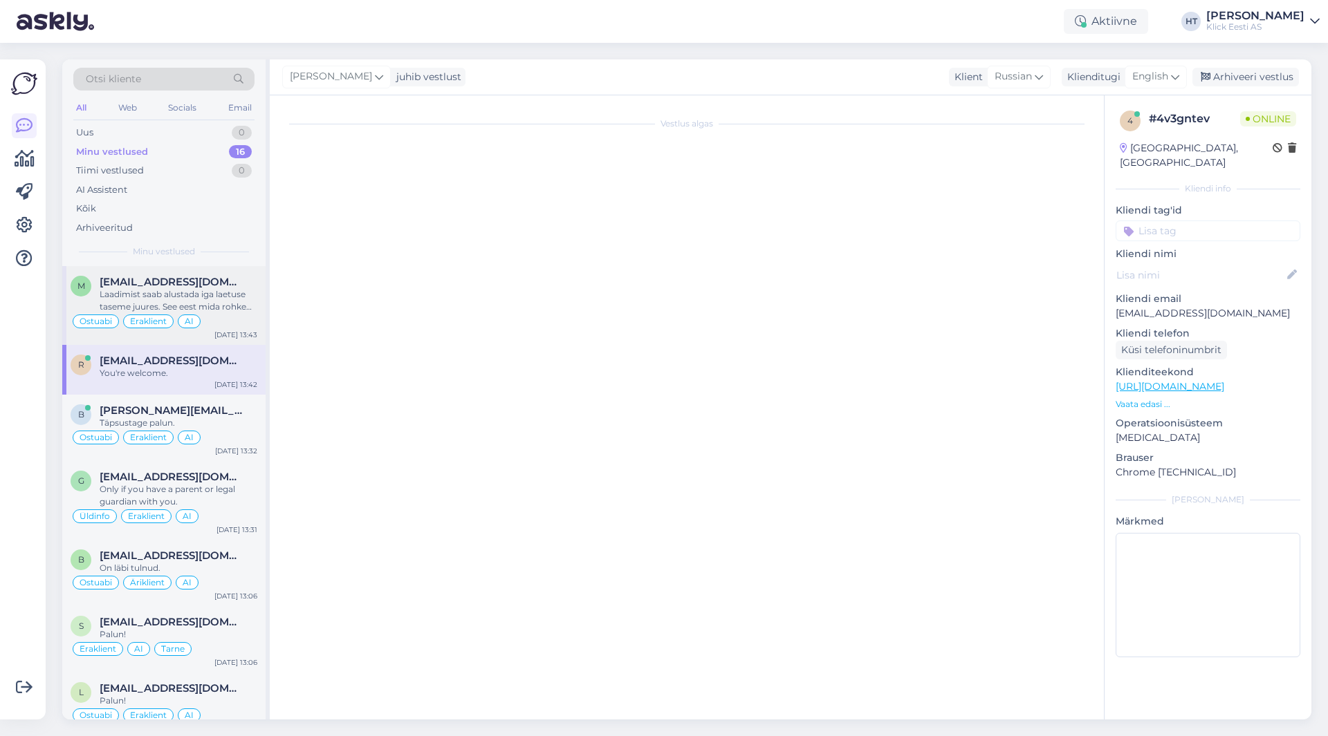
scroll to position [8844, 0]
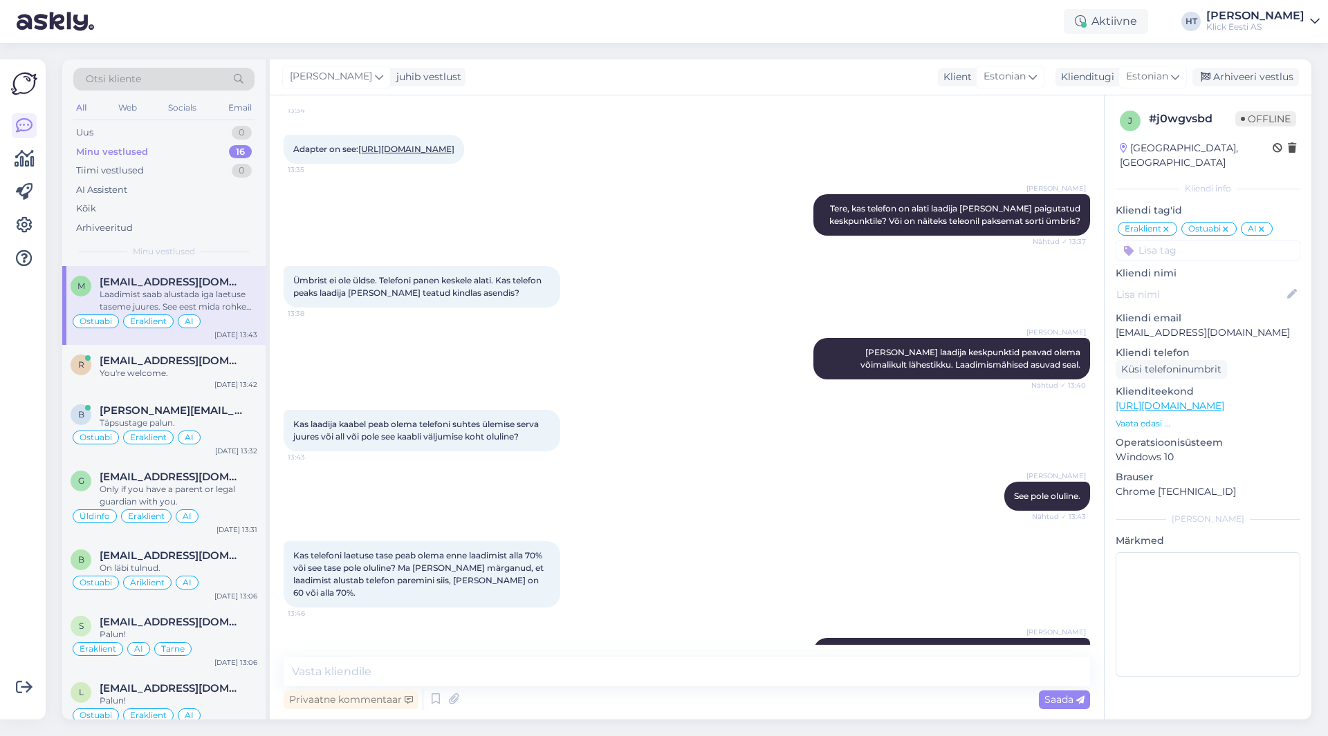
click at [618, 340] on div "[PERSON_NAME] [PERSON_NAME] laadija keskpunktid peavad olema võimalikult lähest…" at bounding box center [687, 359] width 806 height 72
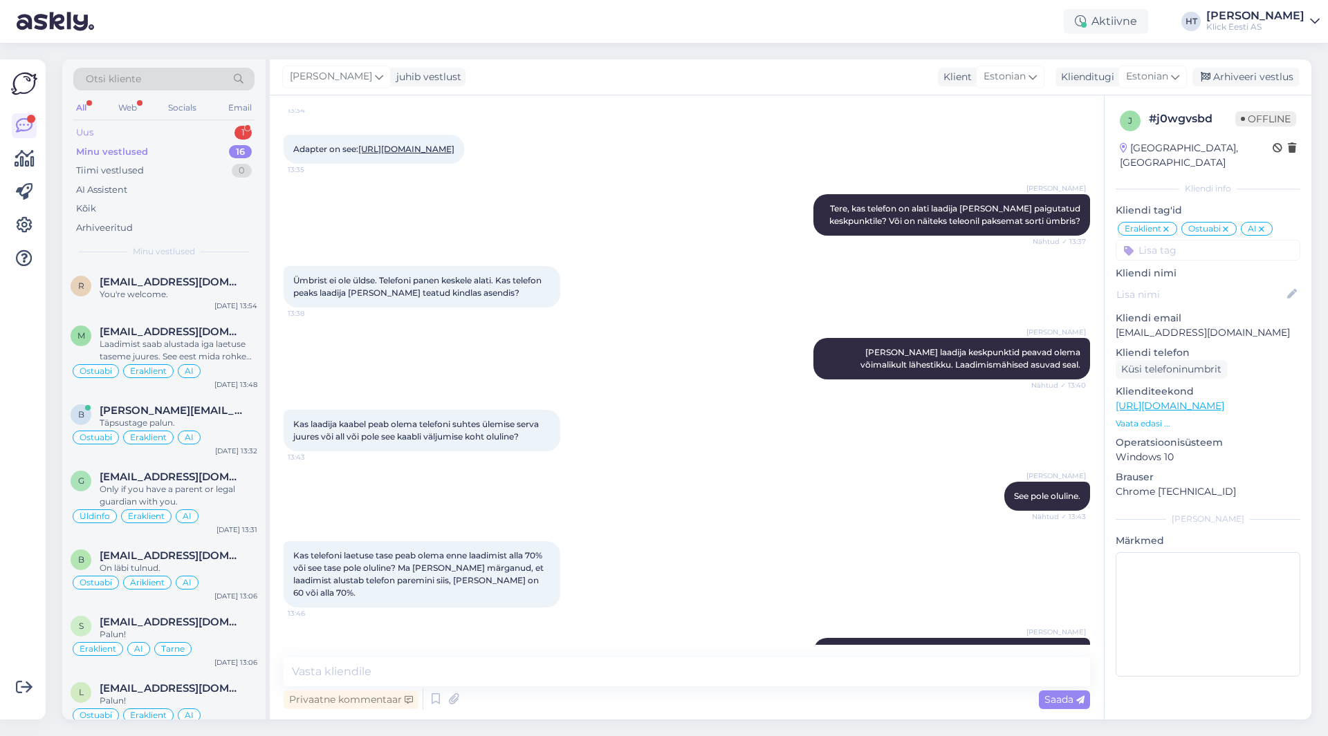
click at [106, 131] on div "Uus 1" at bounding box center [163, 132] width 181 height 19
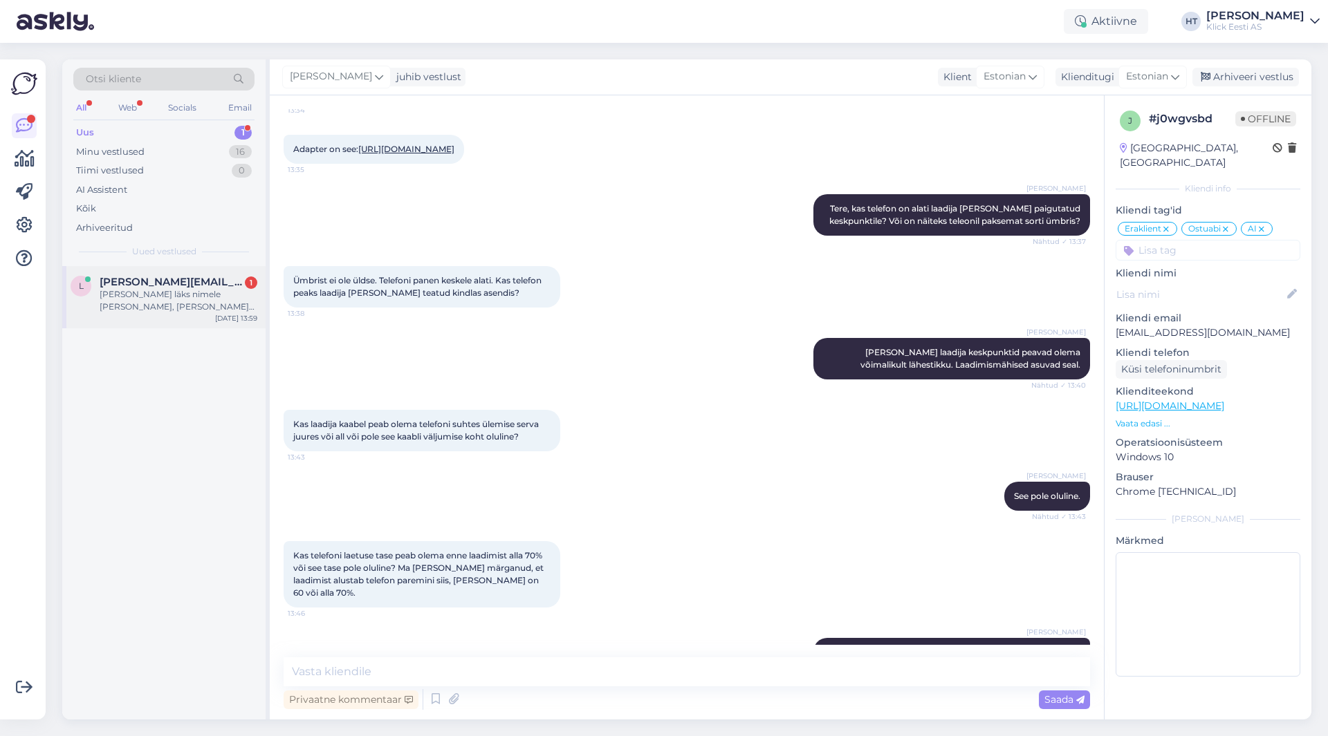
click at [192, 302] on div "[PERSON_NAME] läks nimele [PERSON_NAME], [PERSON_NAME][EMAIL_ADDRESS][PERSON_NA…" at bounding box center [179, 300] width 158 height 25
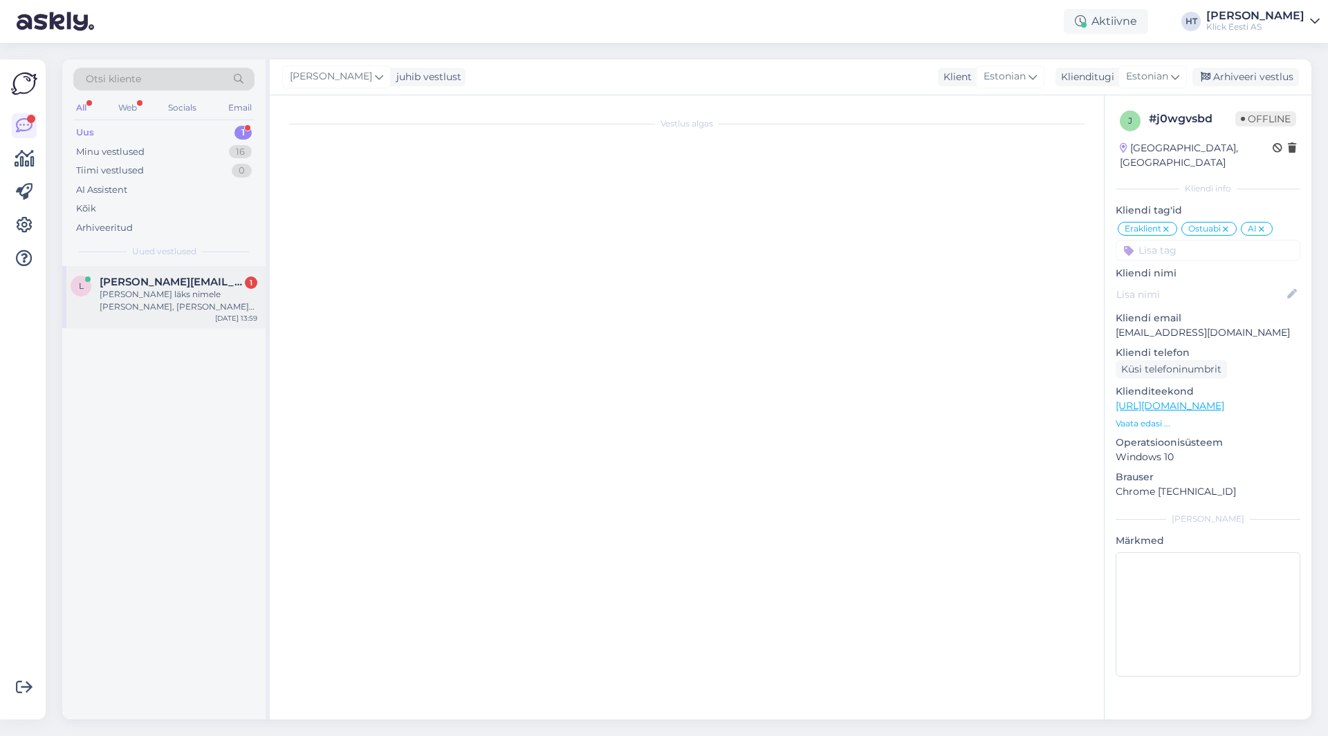
scroll to position [0, 0]
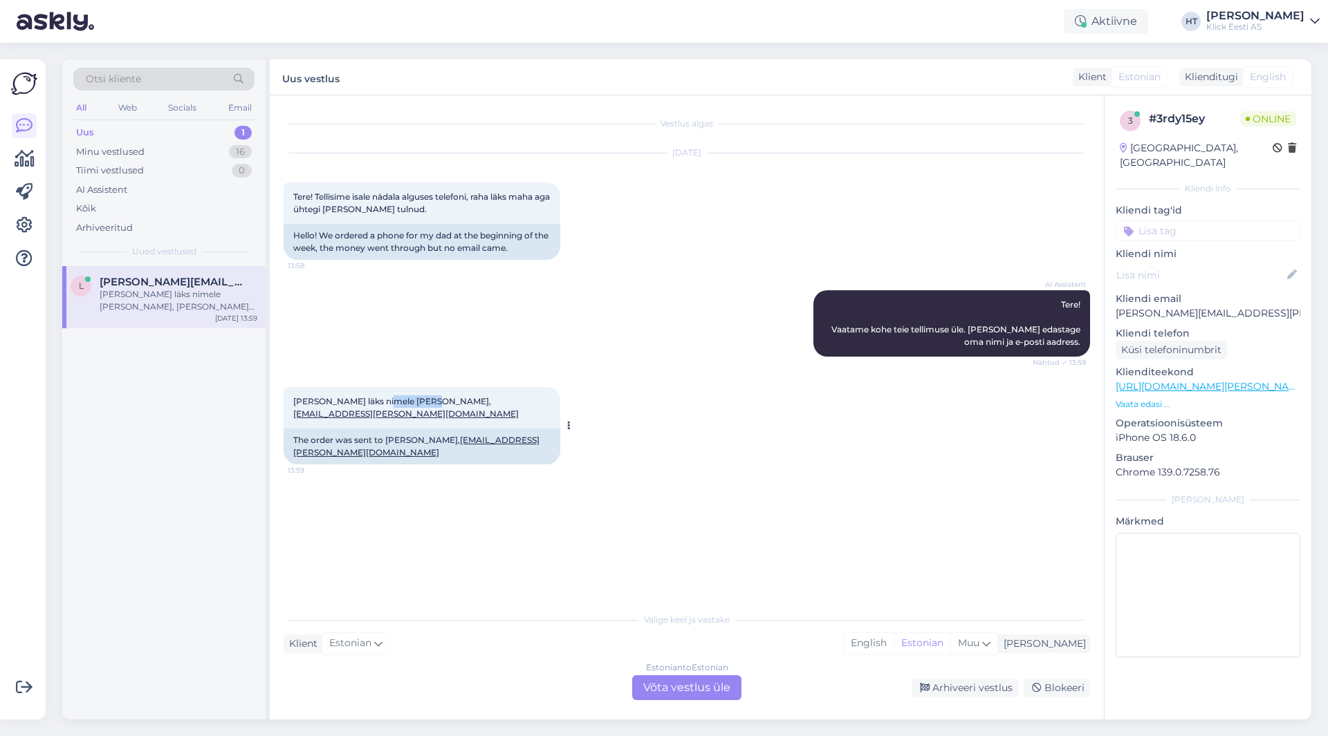
drag, startPoint x: 381, startPoint y: 399, endPoint x: 425, endPoint y: 404, distance: 44.5
click at [425, 404] on span "[PERSON_NAME] läks nimele [PERSON_NAME], [PERSON_NAME][EMAIL_ADDRESS][PERSON_NA…" at bounding box center [405, 407] width 225 height 23
copy span "[PERSON_NAME]"
click at [185, 407] on div "l [PERSON_NAME][EMAIL_ADDRESS][PERSON_NAME][DOMAIN_NAME] [PERSON_NAME] läks nim…" at bounding box center [163, 493] width 203 height 454
click at [654, 547] on div "Vestlus algas [DATE] Tere! Tellisime isale nädala alguses telefoni, raha läks m…" at bounding box center [693, 351] width 819 height 484
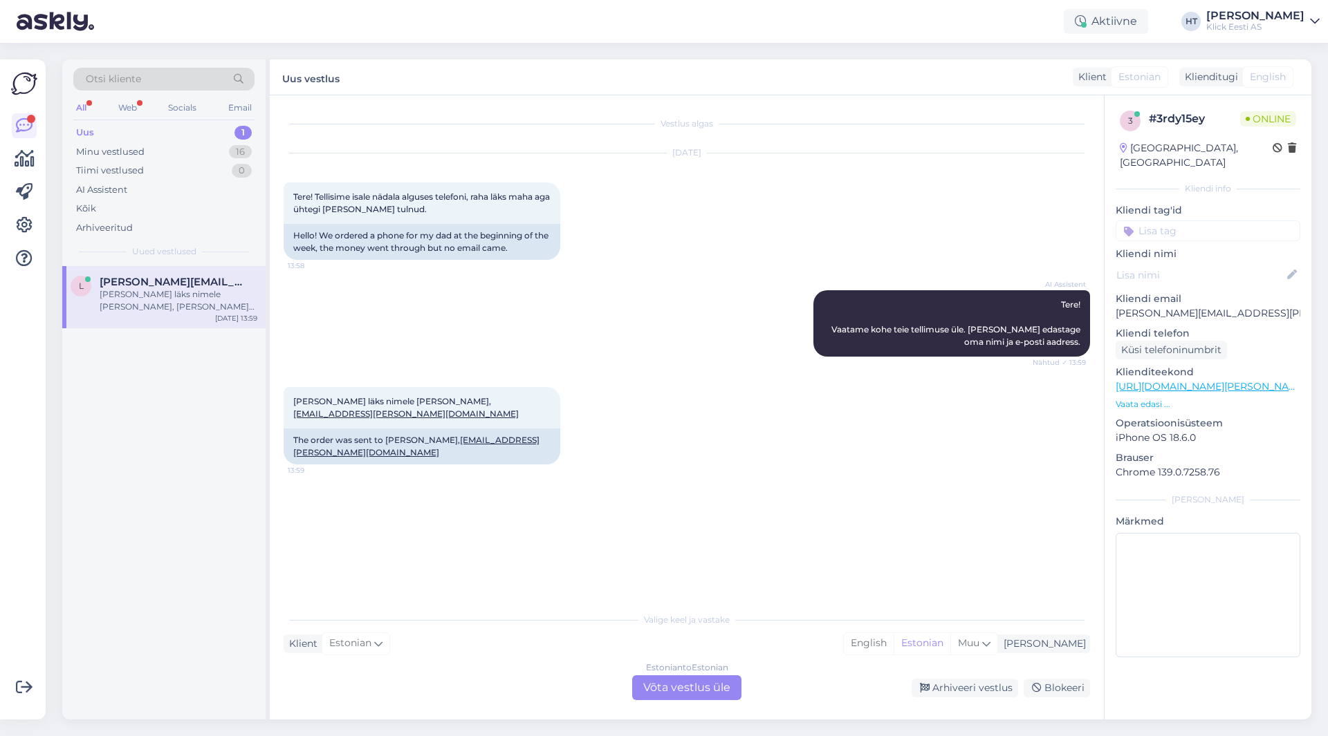
click at [678, 683] on div "Estonian to Estonian Võta vestlus üle" at bounding box center [686, 688] width 109 height 25
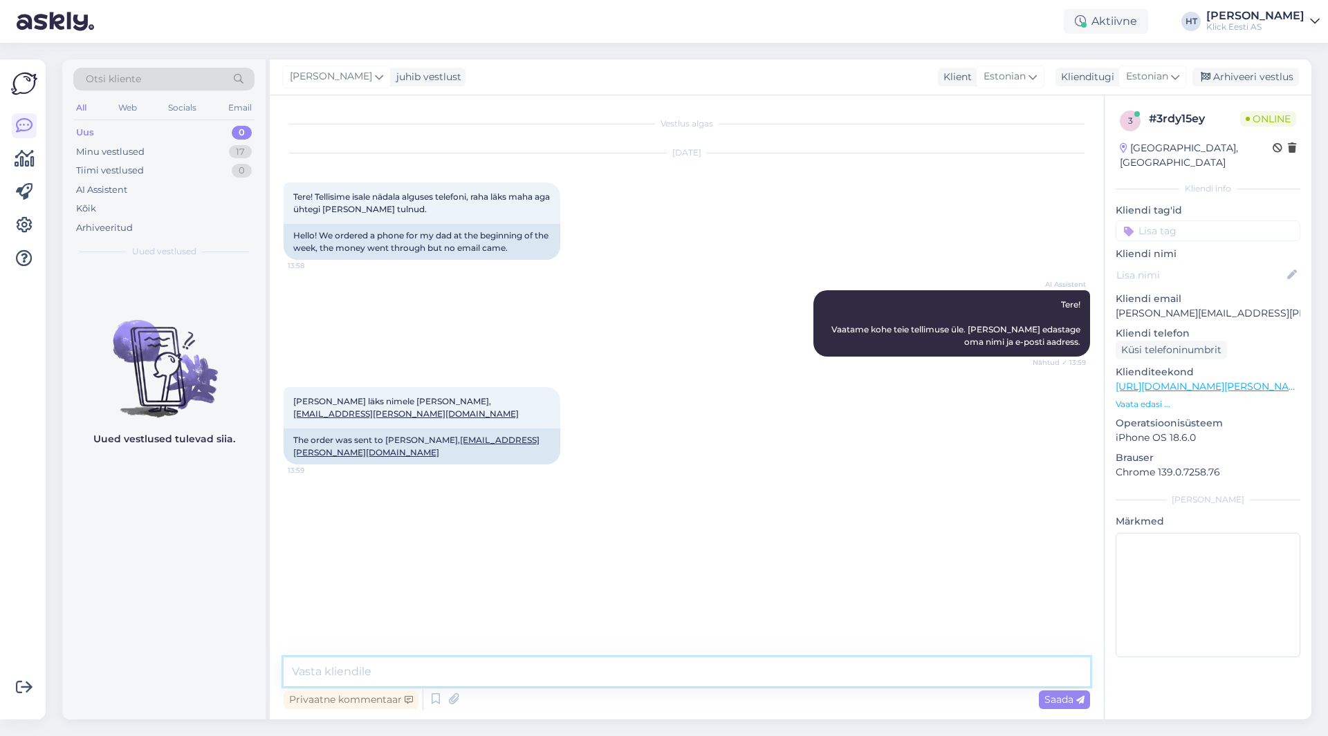
click at [676, 676] on textarea at bounding box center [687, 672] width 806 height 29
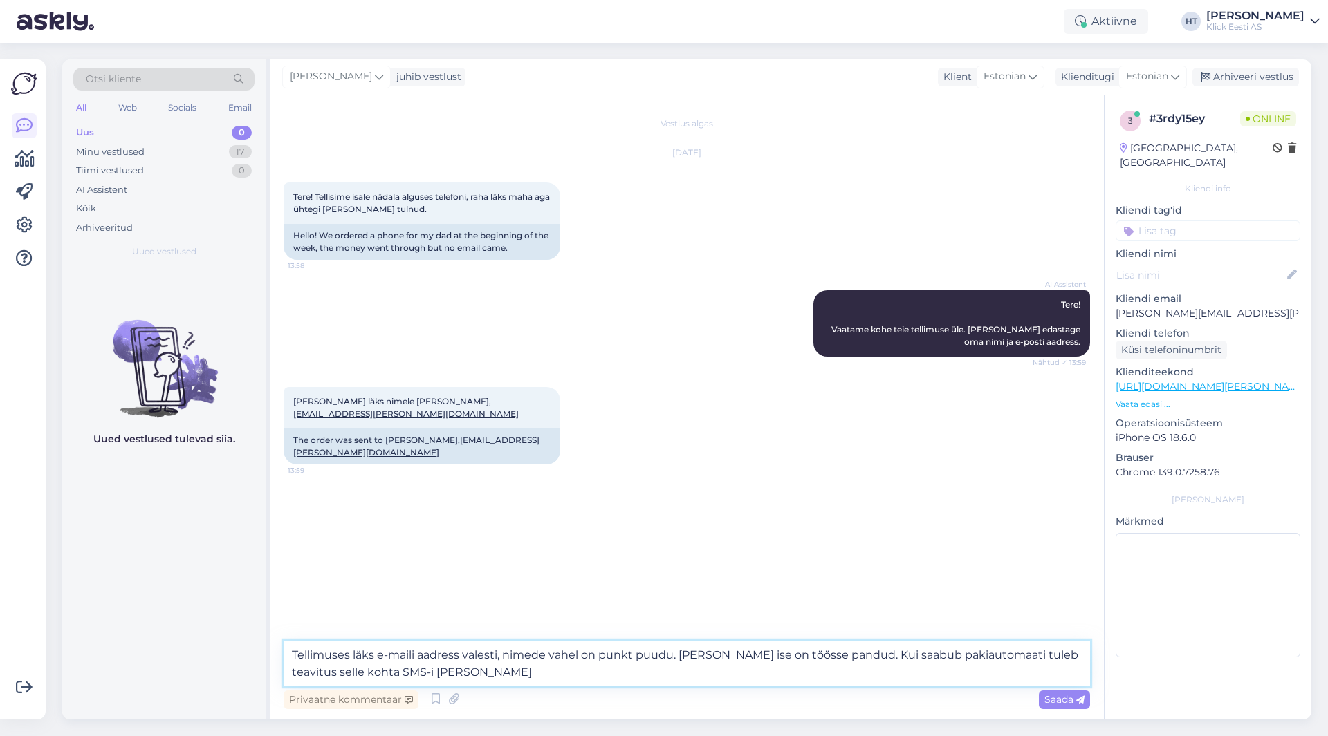
type textarea "Tellimuses läks e-maili aadress valesti, nimede vahel on punkt puudu. [PERSON_N…"
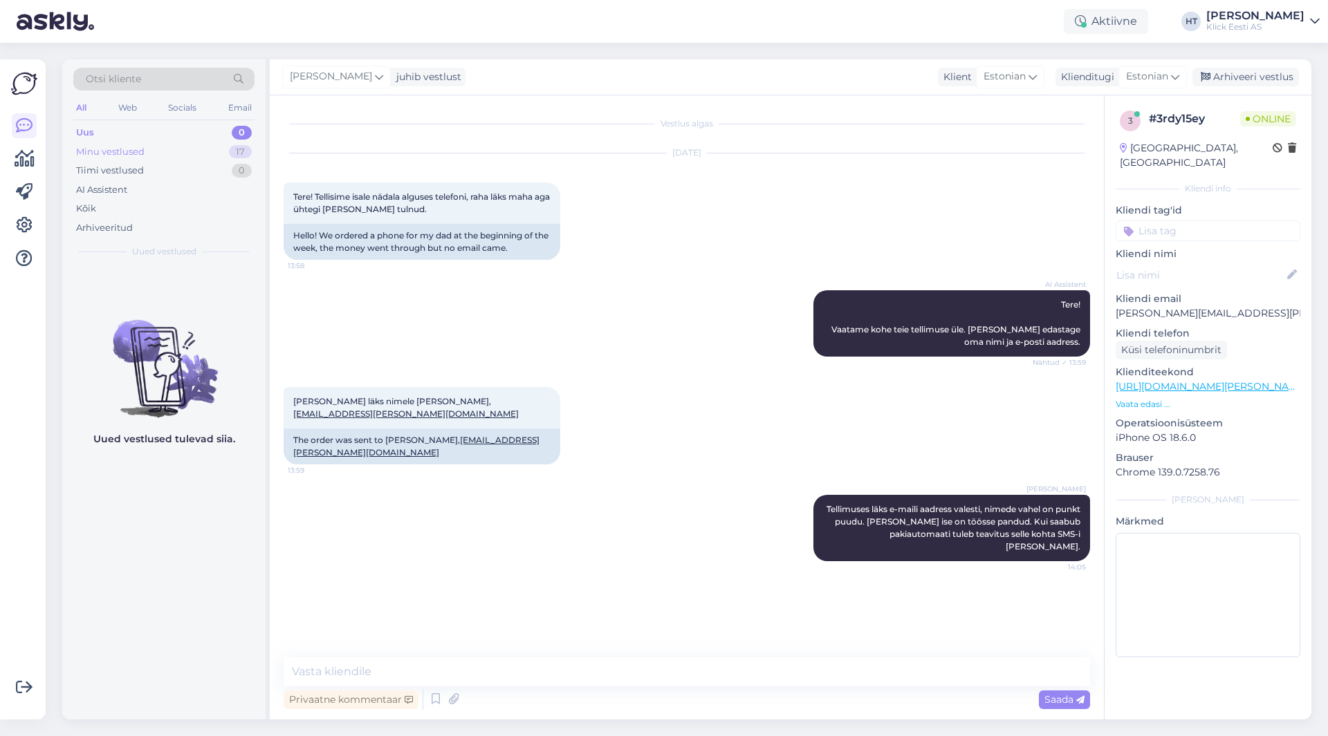
click at [205, 149] on div "Minu vestlused 17" at bounding box center [163, 151] width 181 height 19
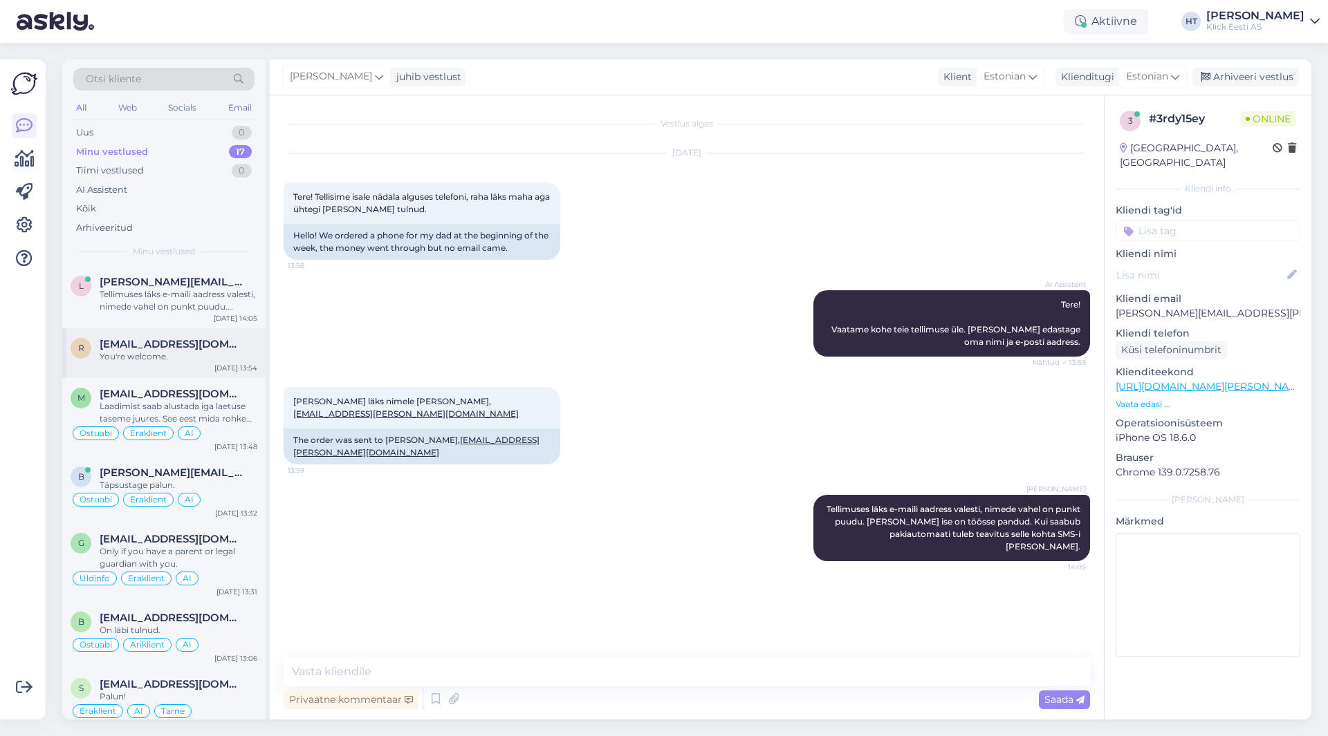
click at [232, 358] on div "You're welcome." at bounding box center [179, 357] width 158 height 12
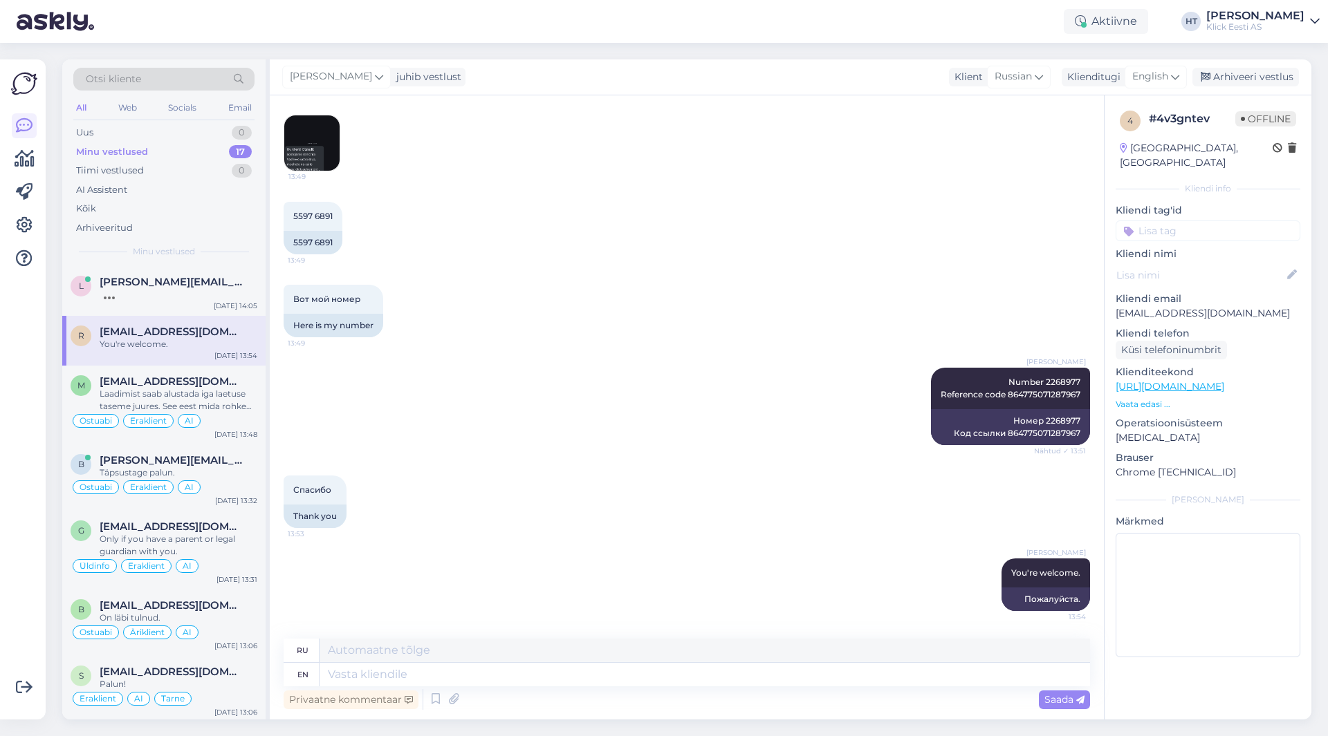
click at [1167, 221] on input at bounding box center [1207, 231] width 185 height 21
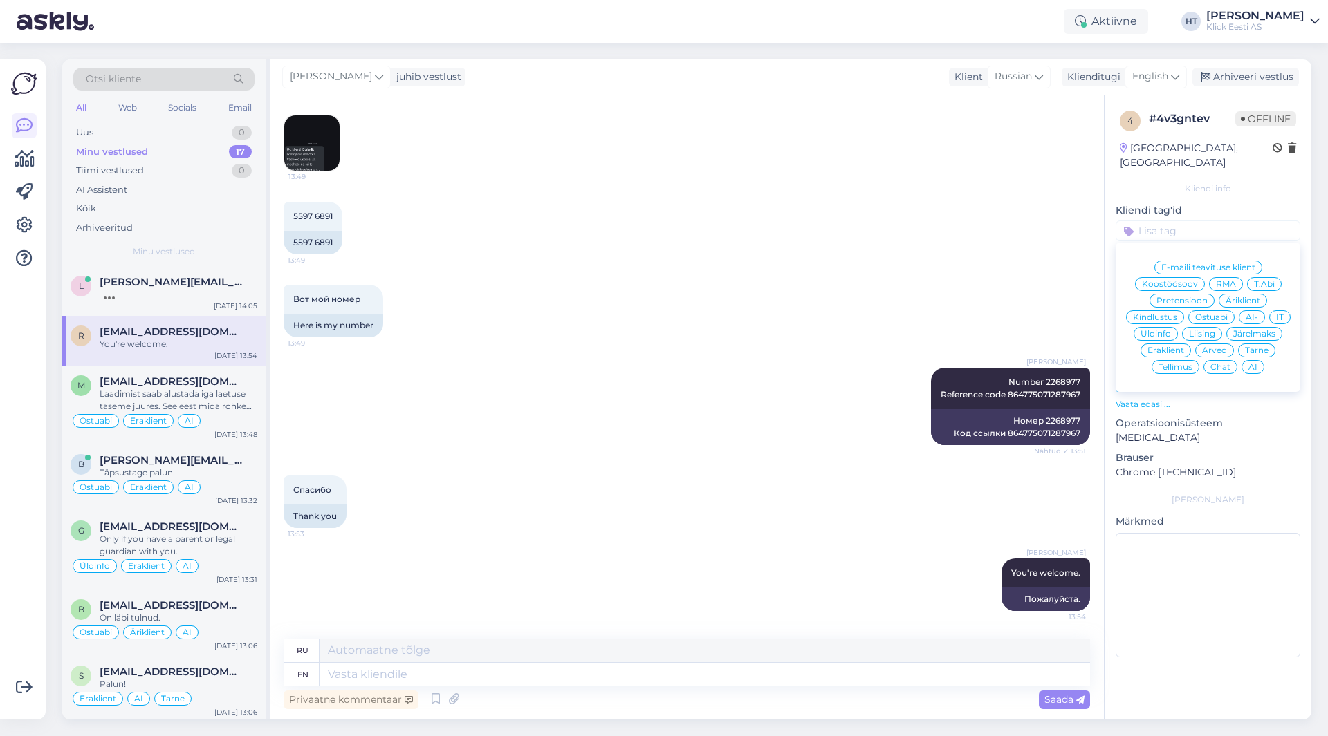
click at [1216, 280] on span "RMA" at bounding box center [1226, 284] width 20 height 8
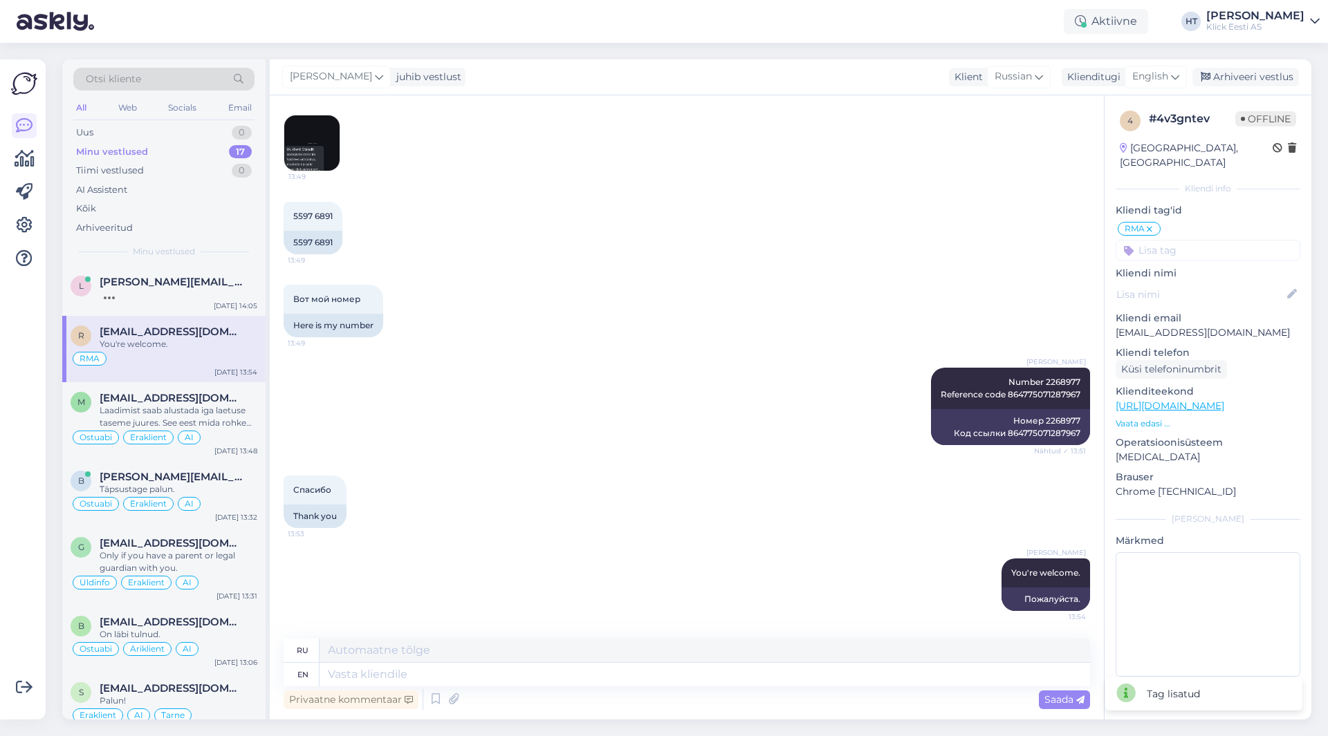
click at [1207, 240] on input at bounding box center [1207, 250] width 185 height 21
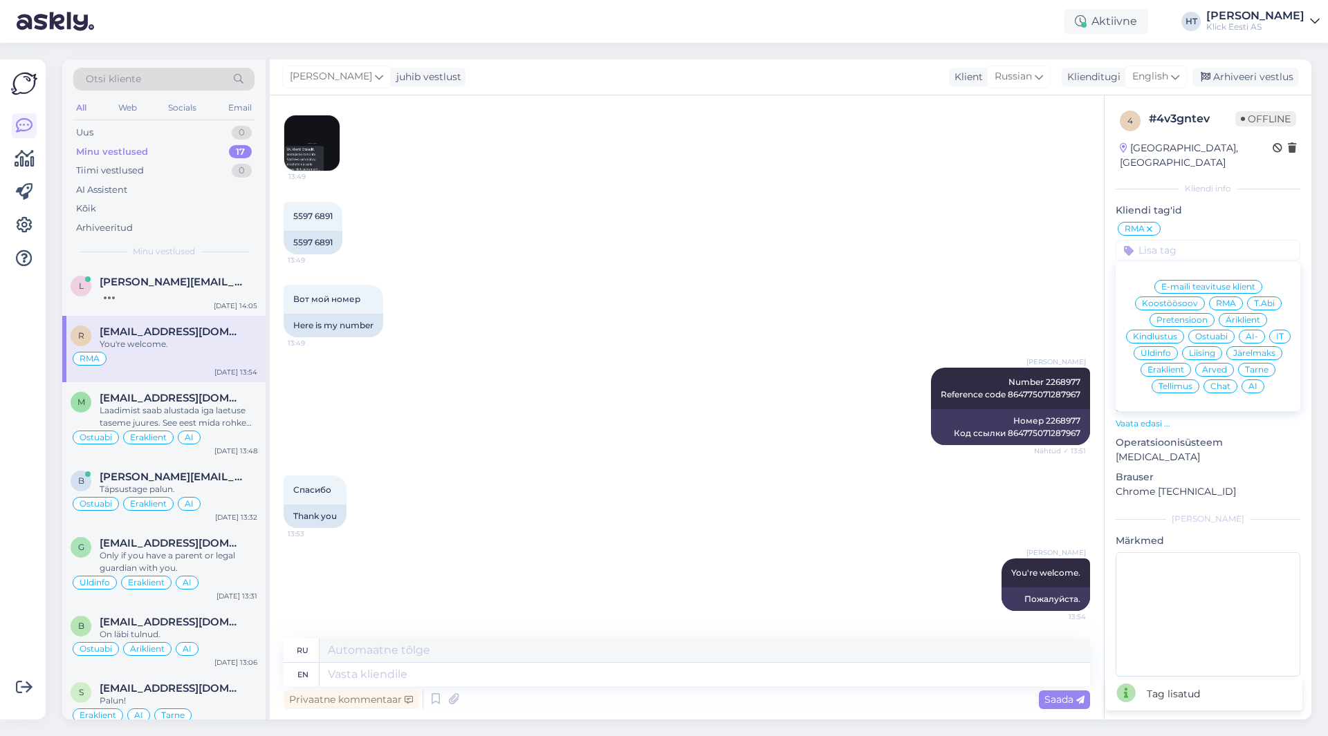
click at [1174, 363] on div "Eraklient" at bounding box center [1165, 370] width 50 height 14
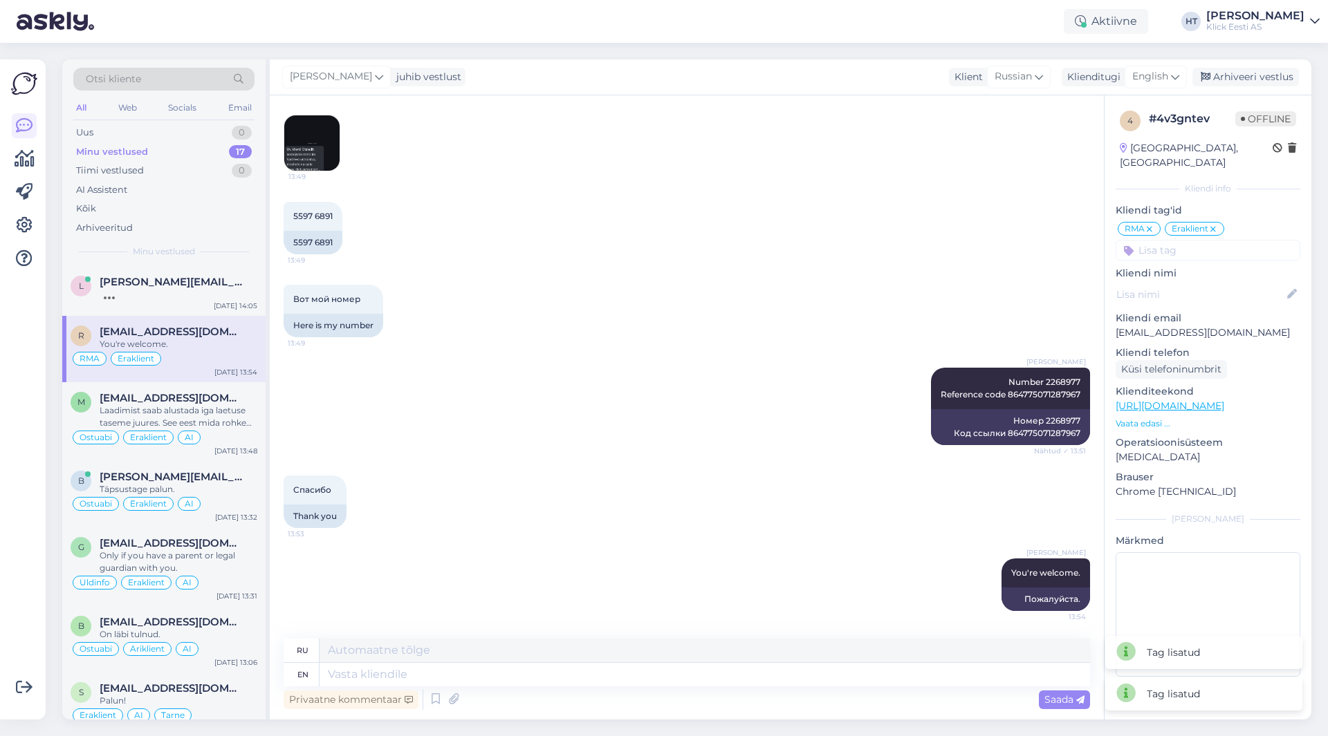
click at [1170, 266] on p "Kliendi nimi" at bounding box center [1207, 273] width 185 height 15
click at [1173, 245] on input at bounding box center [1207, 250] width 185 height 21
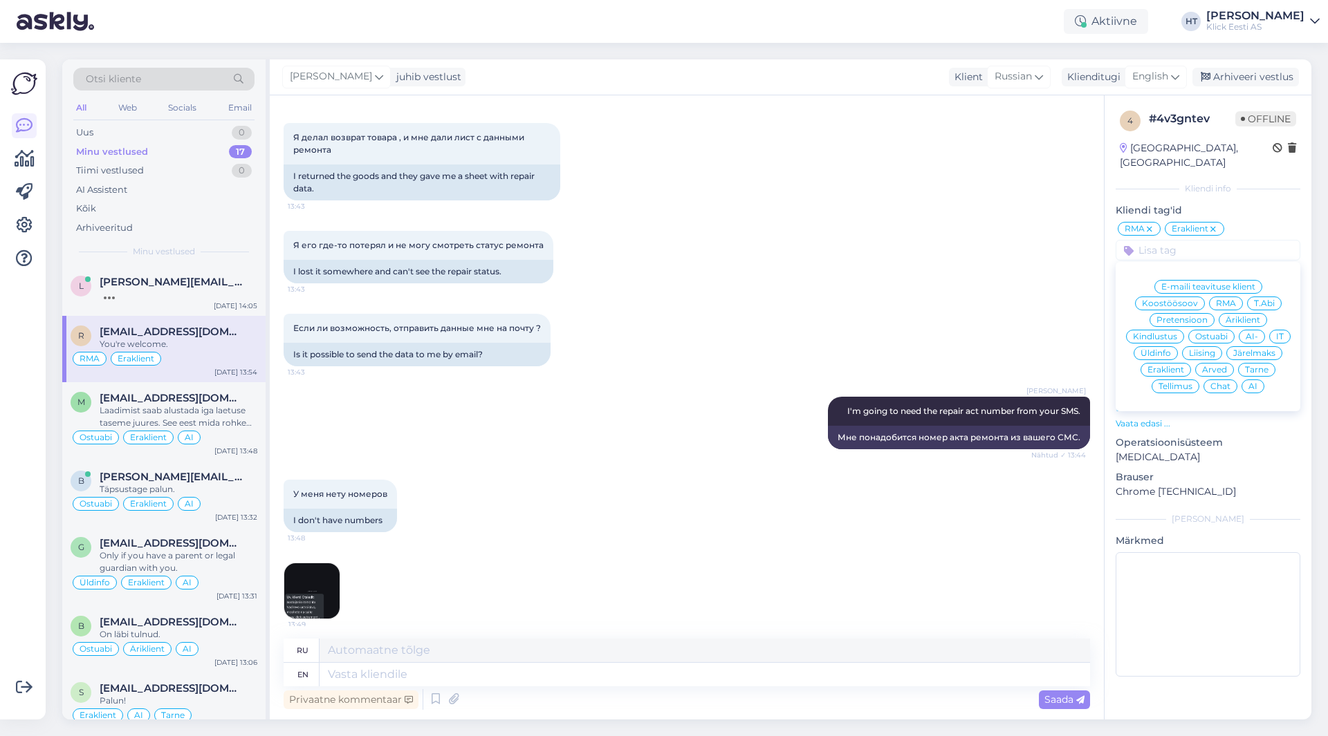
scroll to position [786, 0]
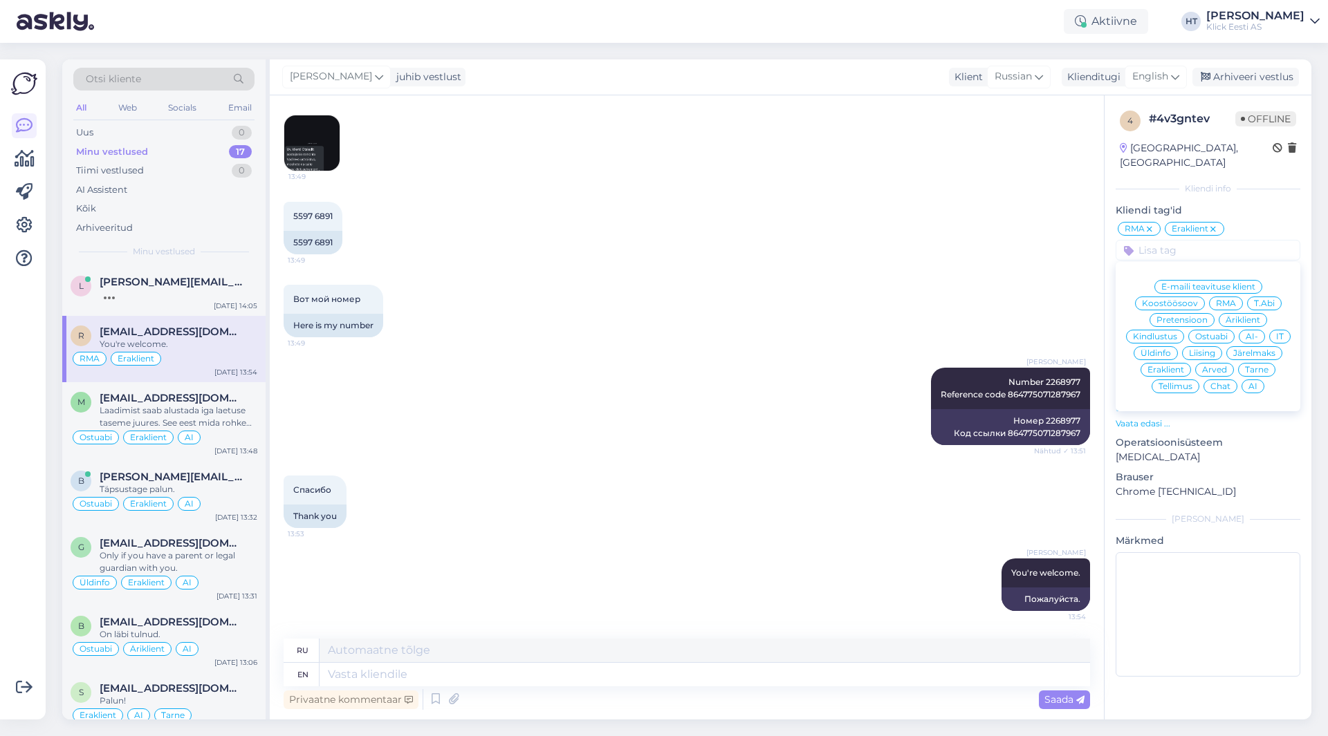
click at [732, 368] on div "[PERSON_NAME] Number 2268977 Reference code 864775071287967 Nähtud ✓ 13:51 Номе…" at bounding box center [687, 407] width 806 height 108
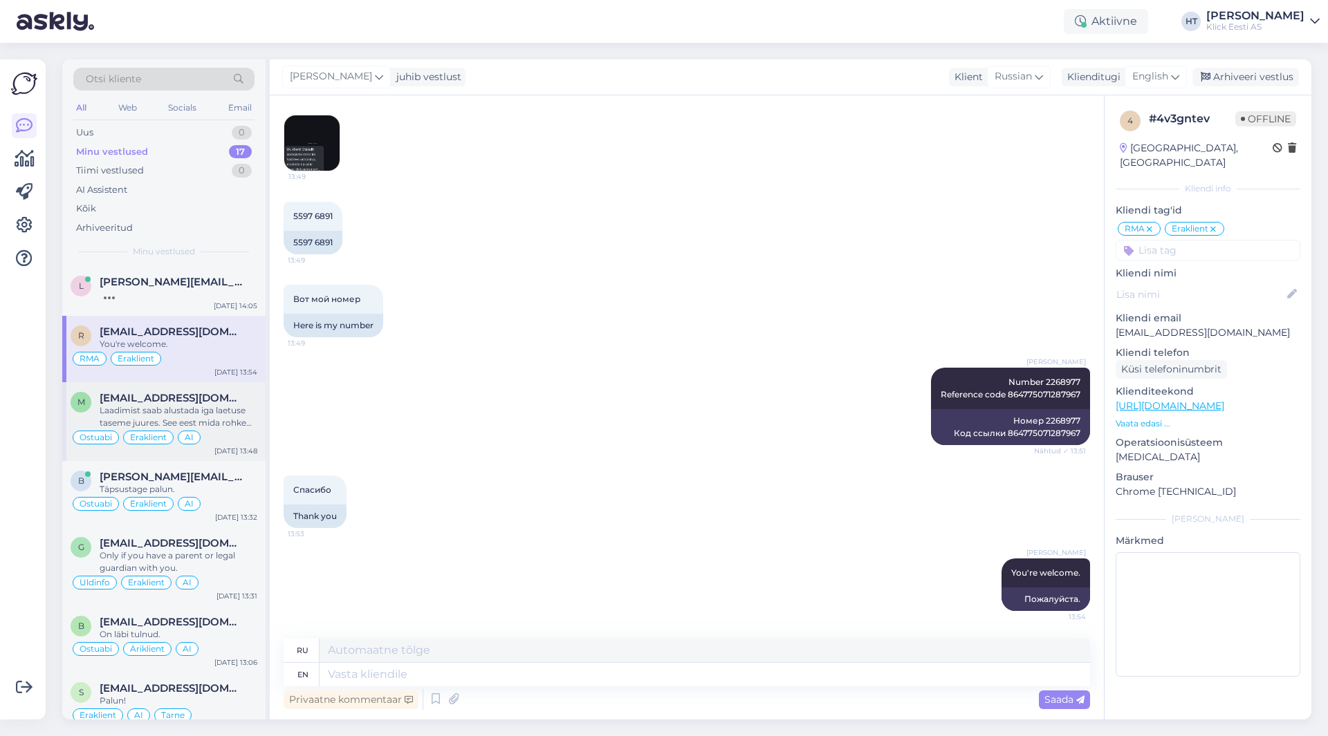
click at [179, 404] on span "[EMAIL_ADDRESS][DOMAIN_NAME]" at bounding box center [172, 398] width 144 height 12
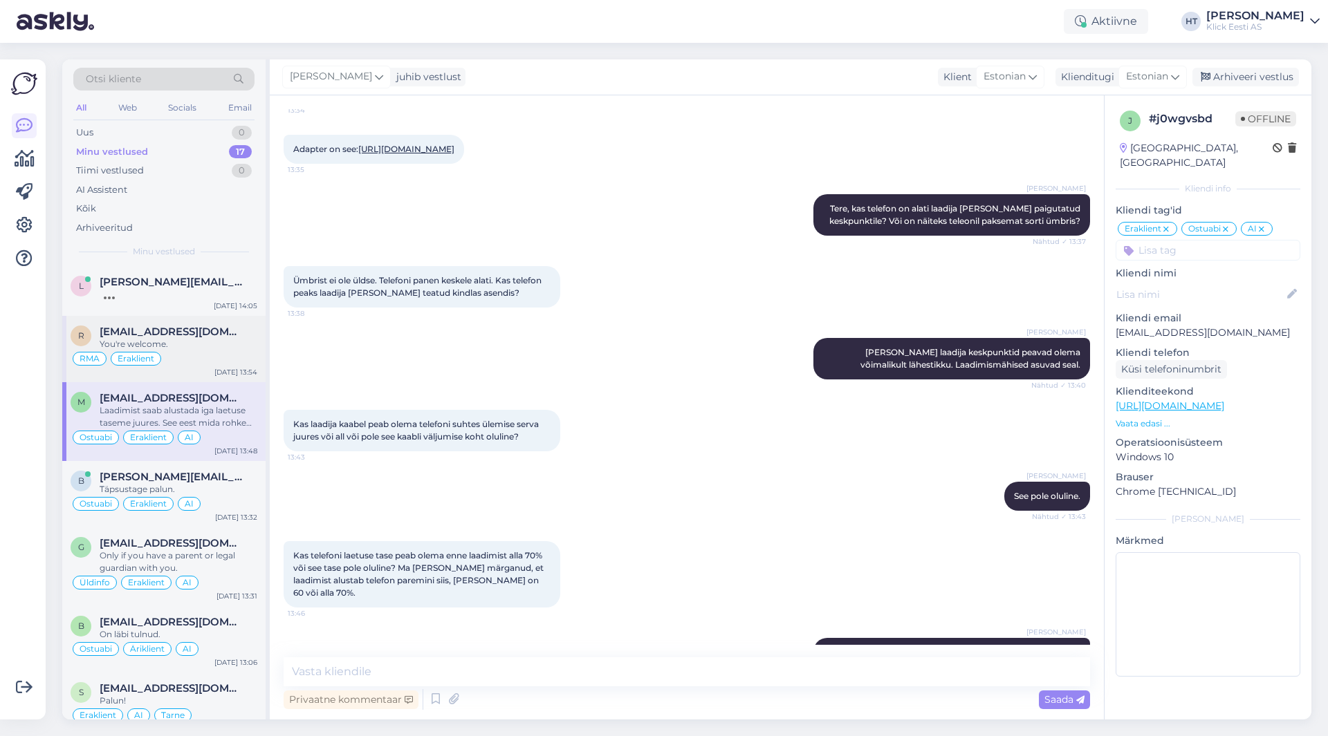
click at [203, 352] on div "RMA Eraklient" at bounding box center [164, 359] width 187 height 17
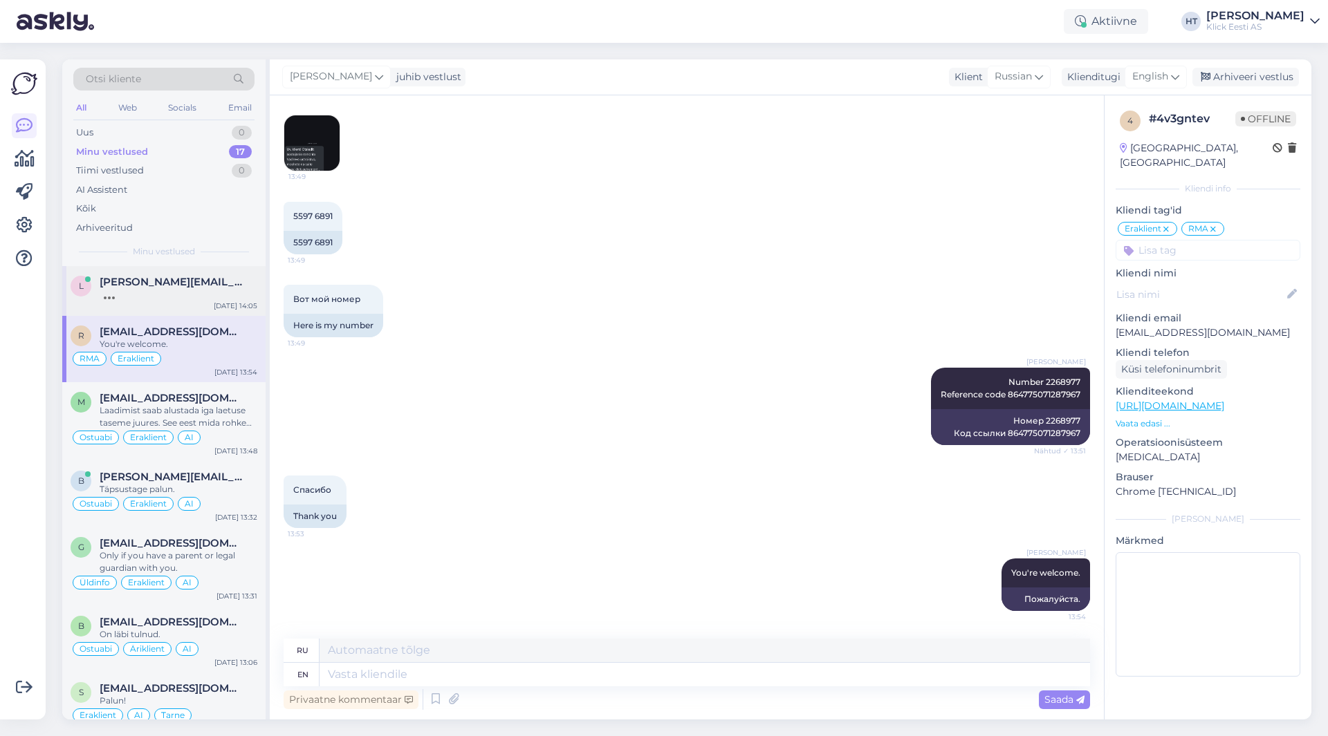
click at [204, 304] on div "l [PERSON_NAME][EMAIL_ADDRESS][PERSON_NAME][DOMAIN_NAME] [DATE] 14:05" at bounding box center [163, 291] width 203 height 50
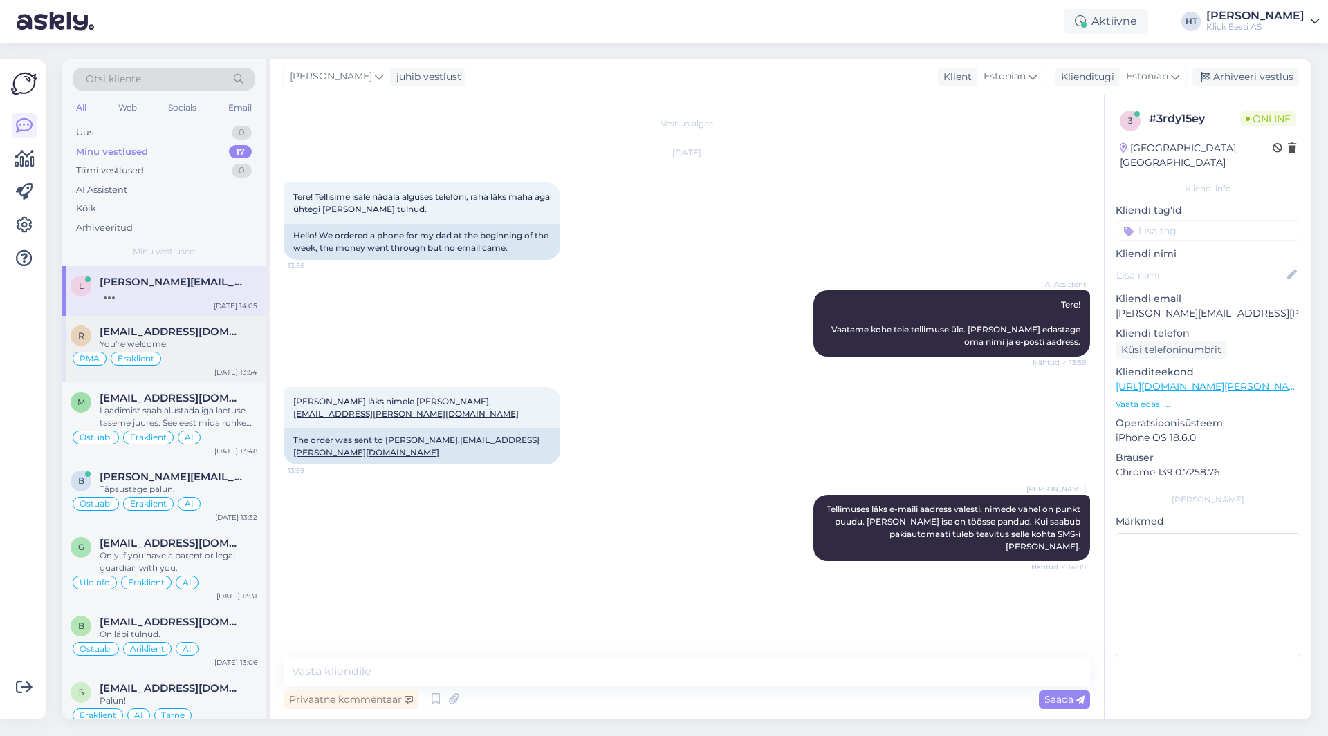
click at [189, 354] on div "RMA Eraklient" at bounding box center [164, 359] width 187 height 17
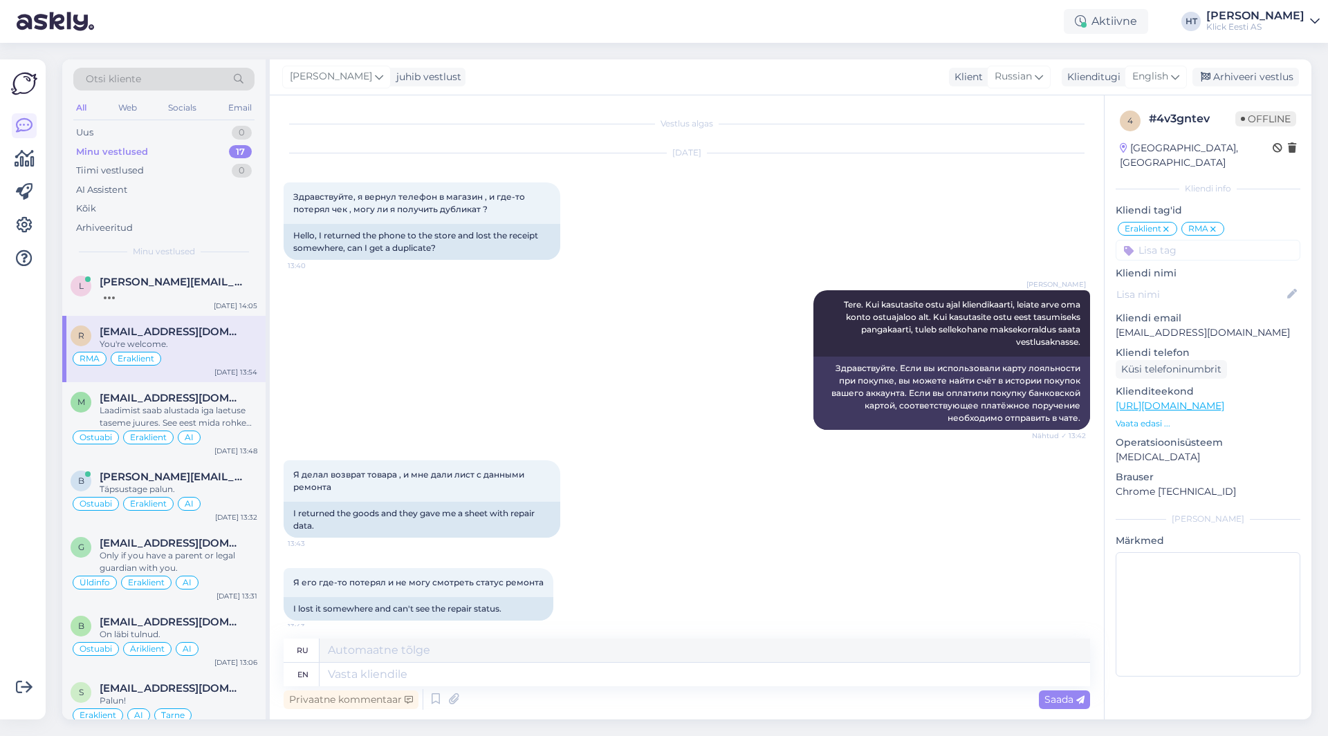
scroll to position [786, 0]
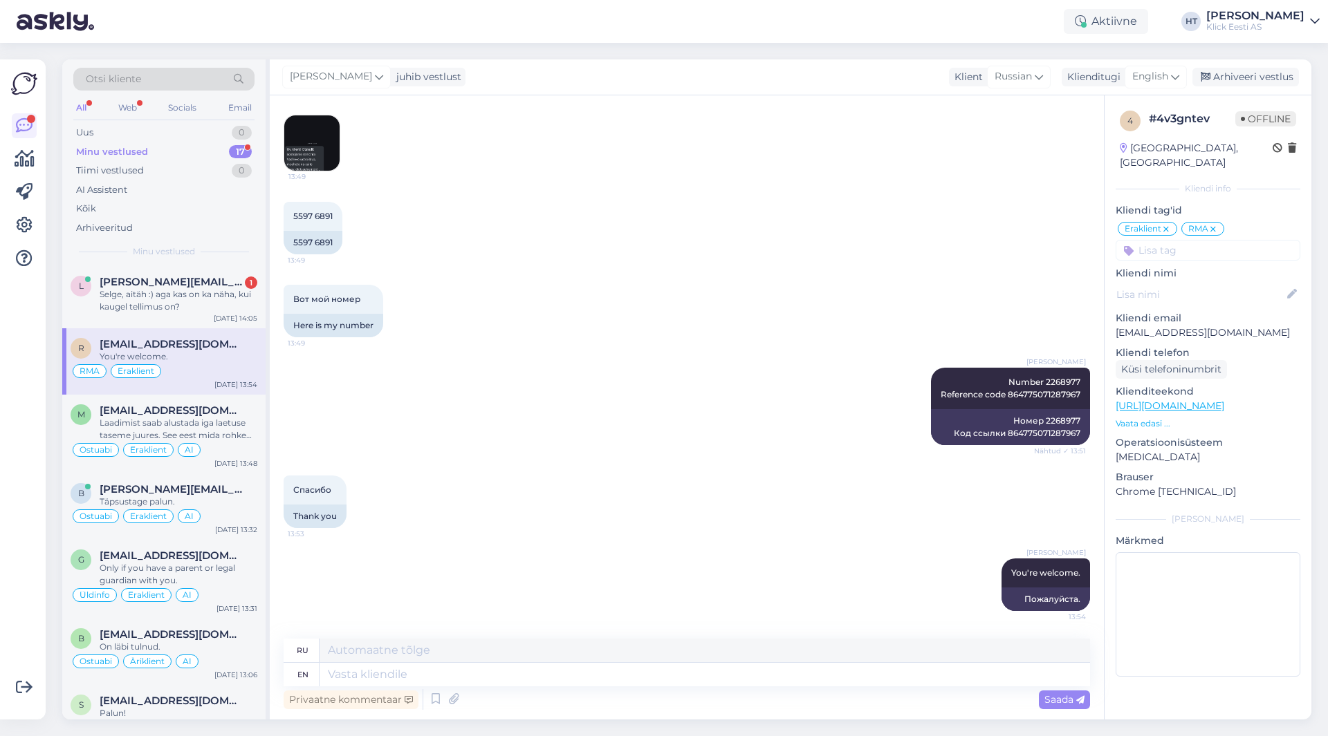
click at [185, 160] on div "Minu vestlused 17" at bounding box center [163, 151] width 181 height 19
click at [182, 180] on div "AI Assistent" at bounding box center [163, 189] width 181 height 19
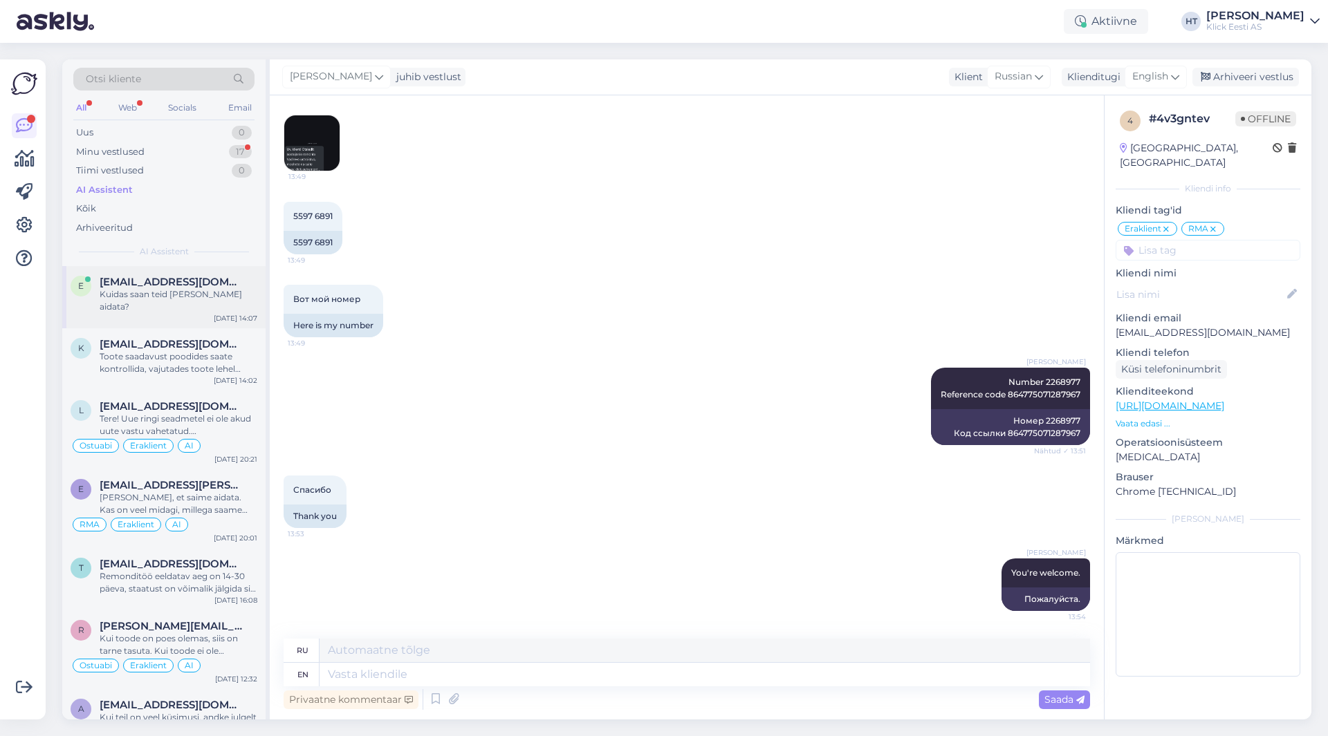
click at [194, 284] on div "[EMAIL_ADDRESS][DOMAIN_NAME]" at bounding box center [179, 282] width 158 height 12
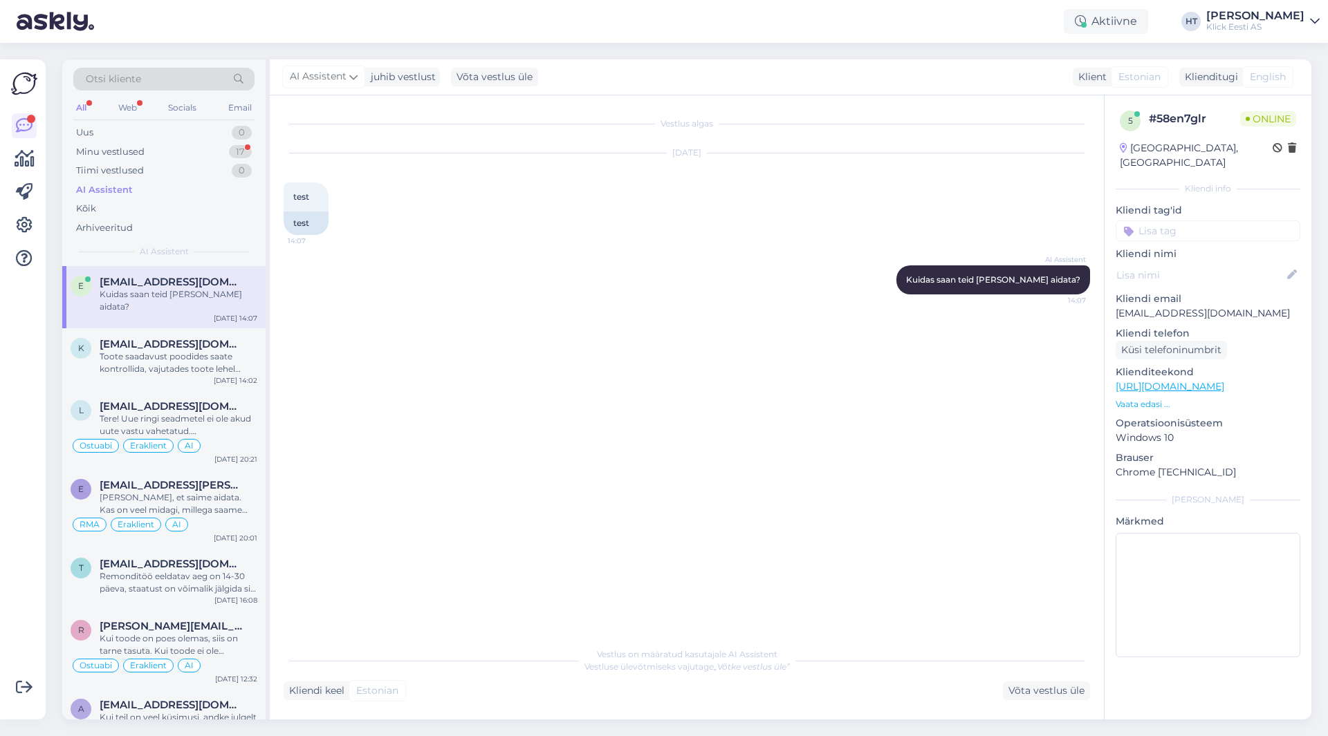
click at [1189, 221] on input at bounding box center [1207, 231] width 185 height 21
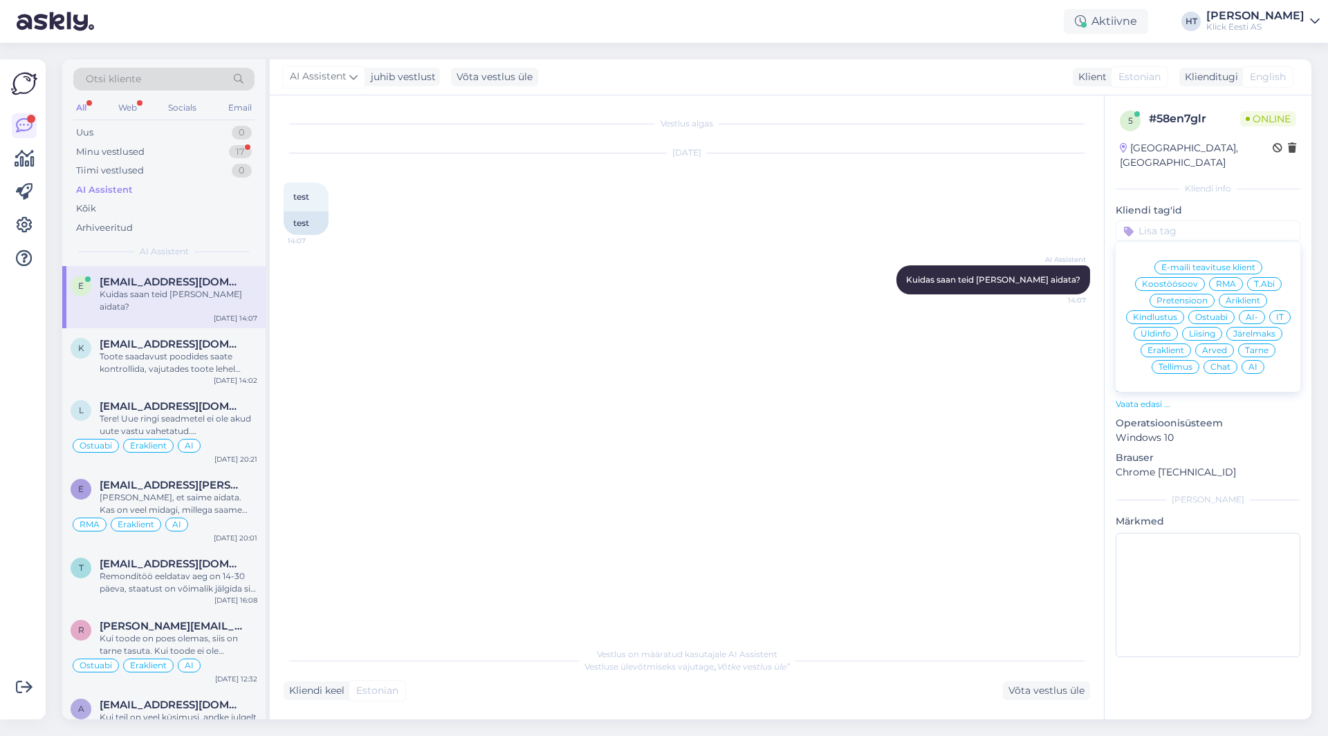
click at [1230, 363] on span "Chat" at bounding box center [1220, 367] width 20 height 8
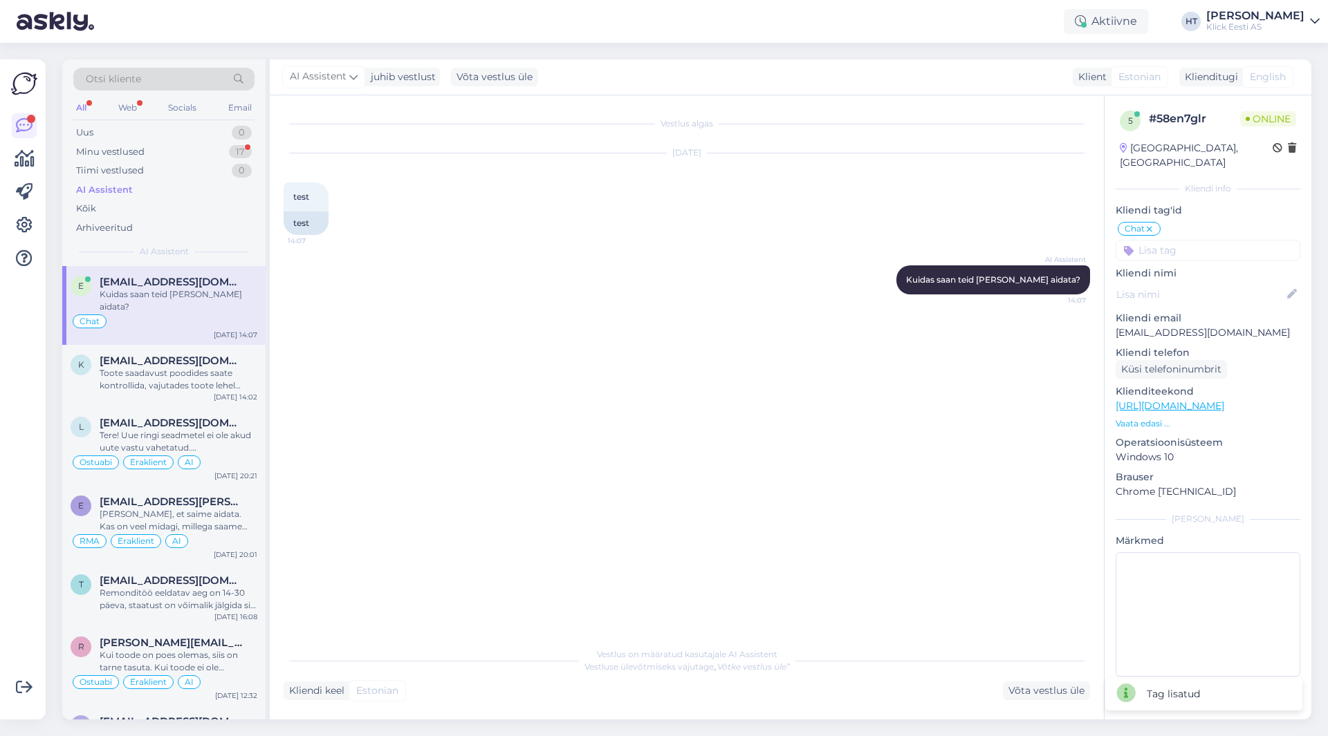
click at [615, 336] on div "Vestlus algas [DATE] test 14:07 test AI Assistent [PERSON_NAME] saan teid [PERS…" at bounding box center [693, 368] width 819 height 519
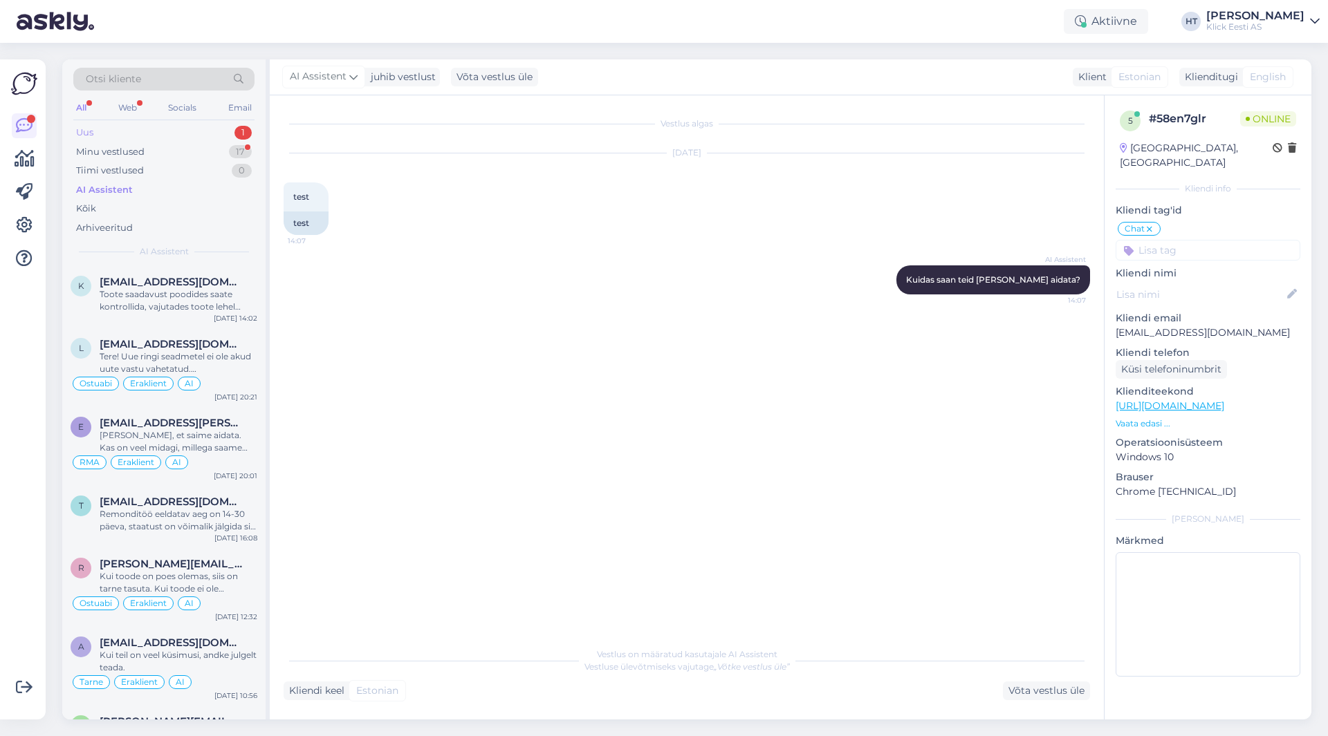
click at [219, 132] on div "Uus 1" at bounding box center [163, 132] width 181 height 19
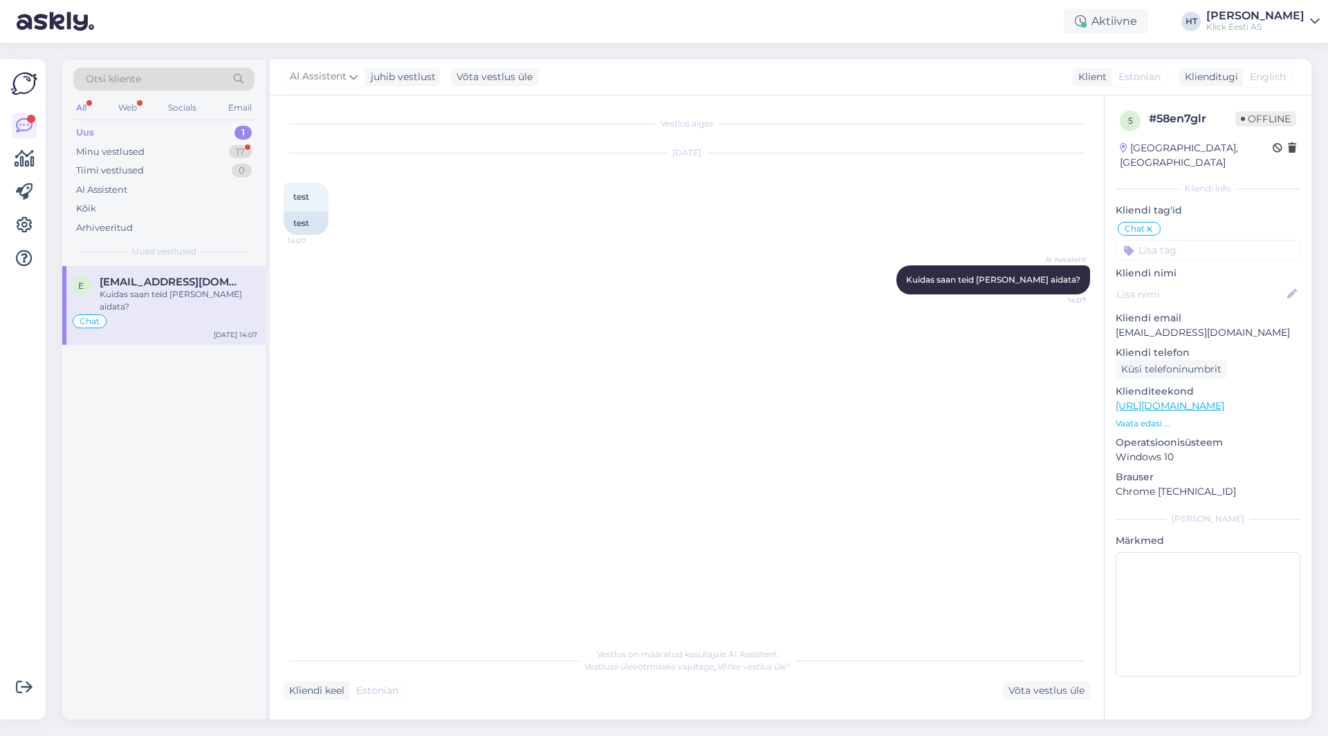
click at [189, 292] on div "Kuidas saan teid [PERSON_NAME] aidata?" at bounding box center [179, 300] width 158 height 25
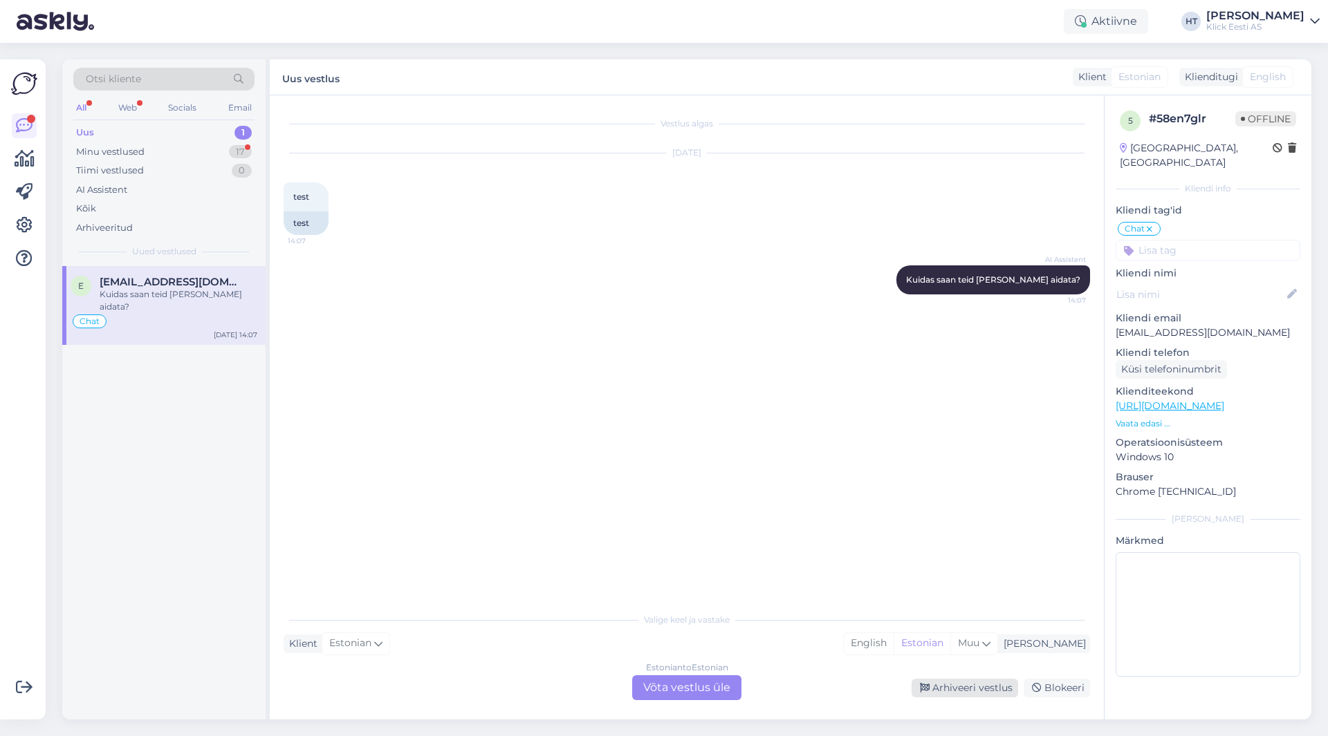
click at [982, 683] on div "Arhiveeri vestlus" at bounding box center [964, 688] width 106 height 19
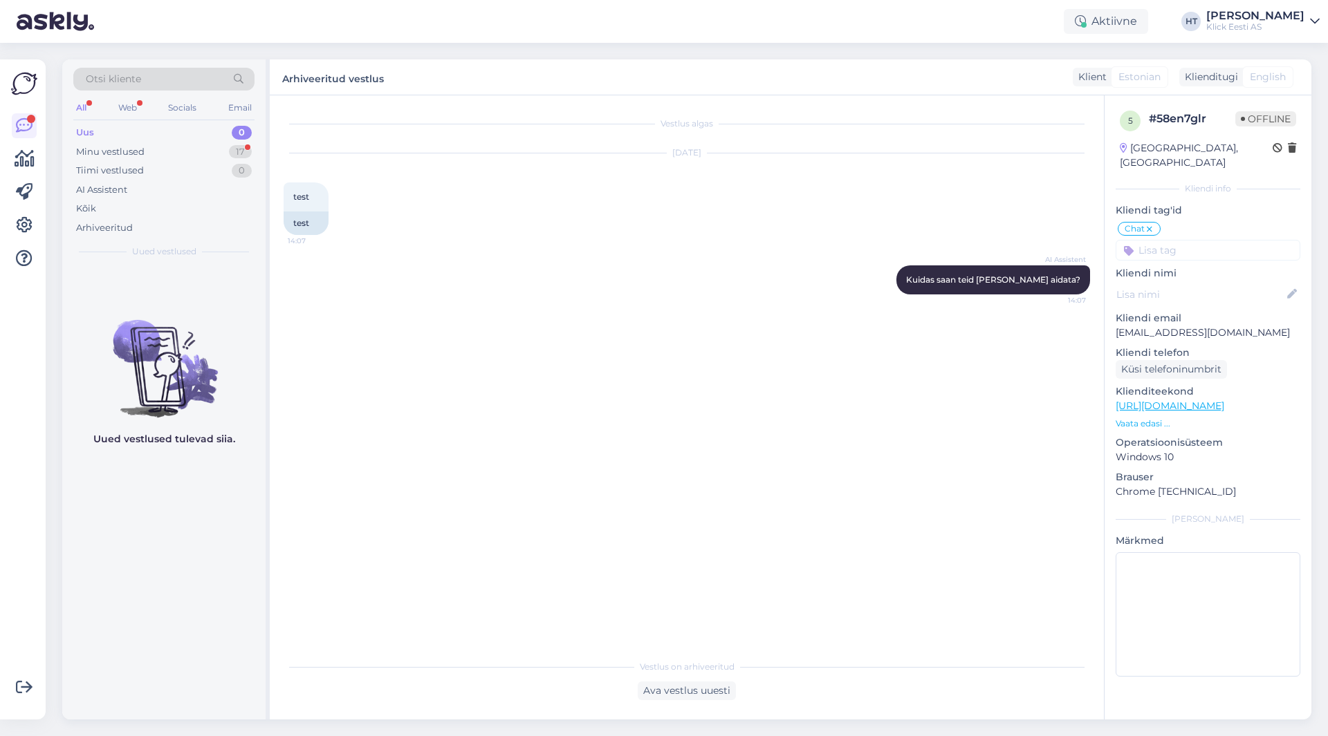
click at [205, 141] on div "Uus 0" at bounding box center [163, 132] width 181 height 19
click at [206, 146] on div "Minu vestlused 17" at bounding box center [163, 151] width 181 height 19
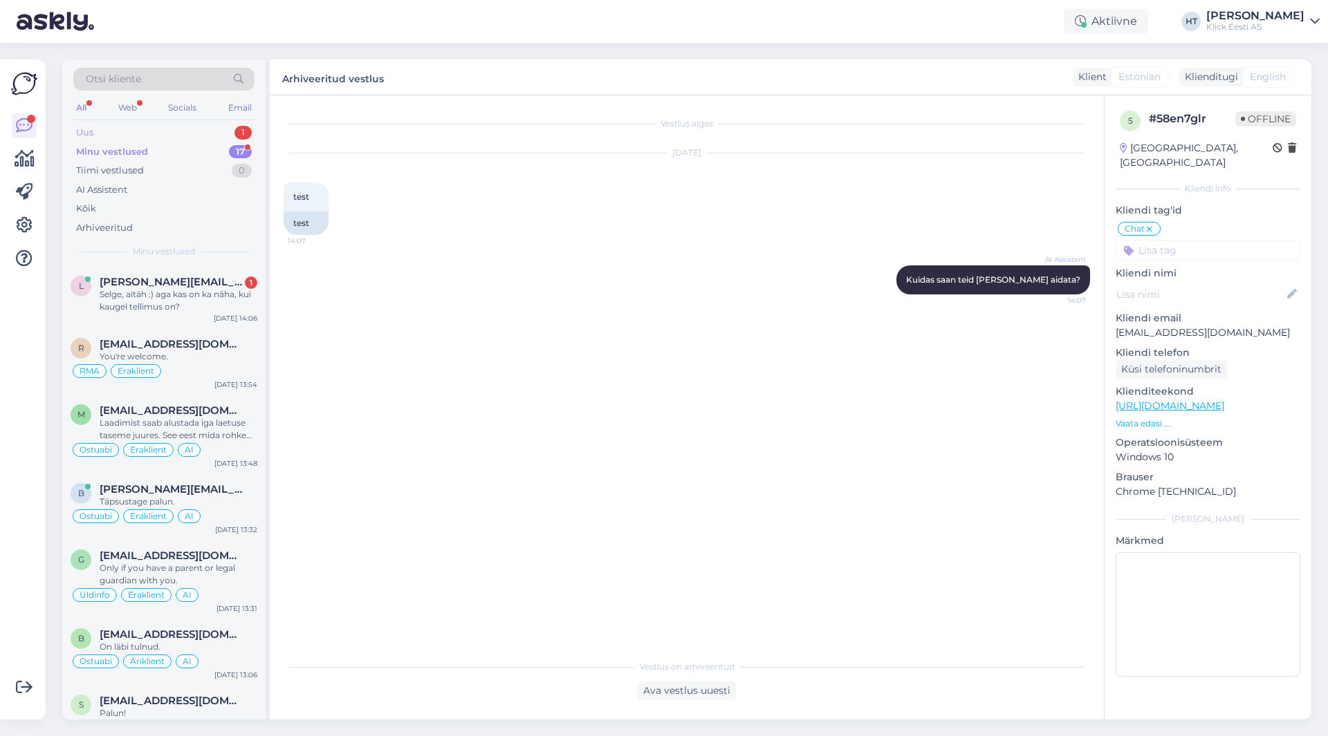
click at [201, 131] on div "Uus 1" at bounding box center [163, 132] width 181 height 19
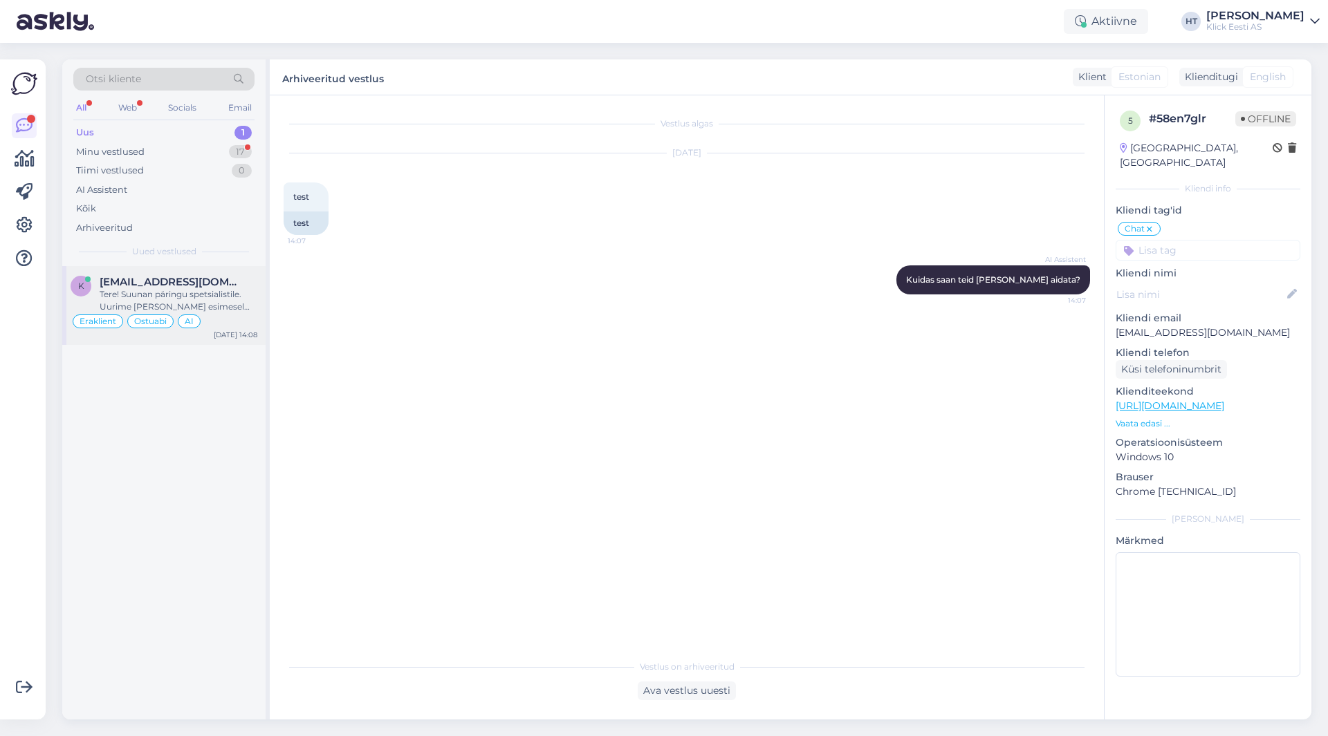
click at [237, 299] on div "Tere! Suunan päringu spetsialistile. Uurime [PERSON_NAME] esimesel võimalusel." at bounding box center [179, 300] width 158 height 25
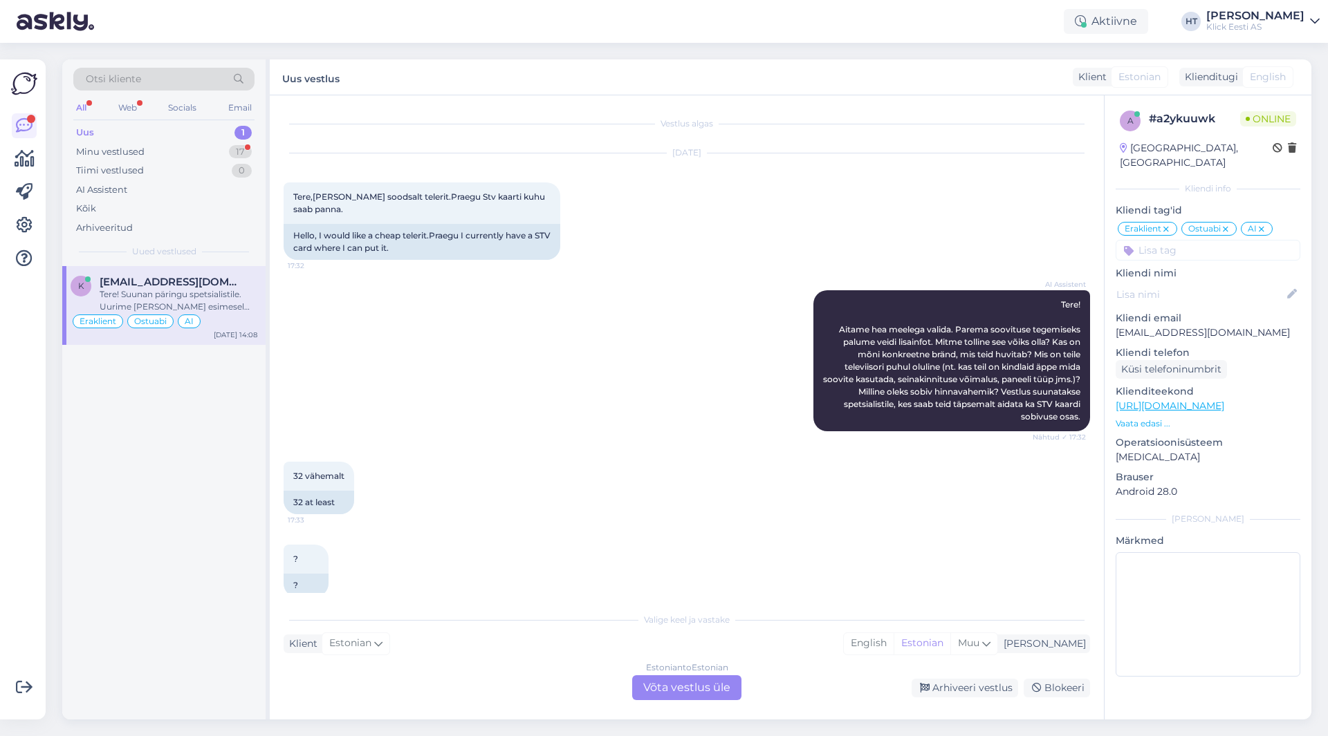
scroll to position [776, 0]
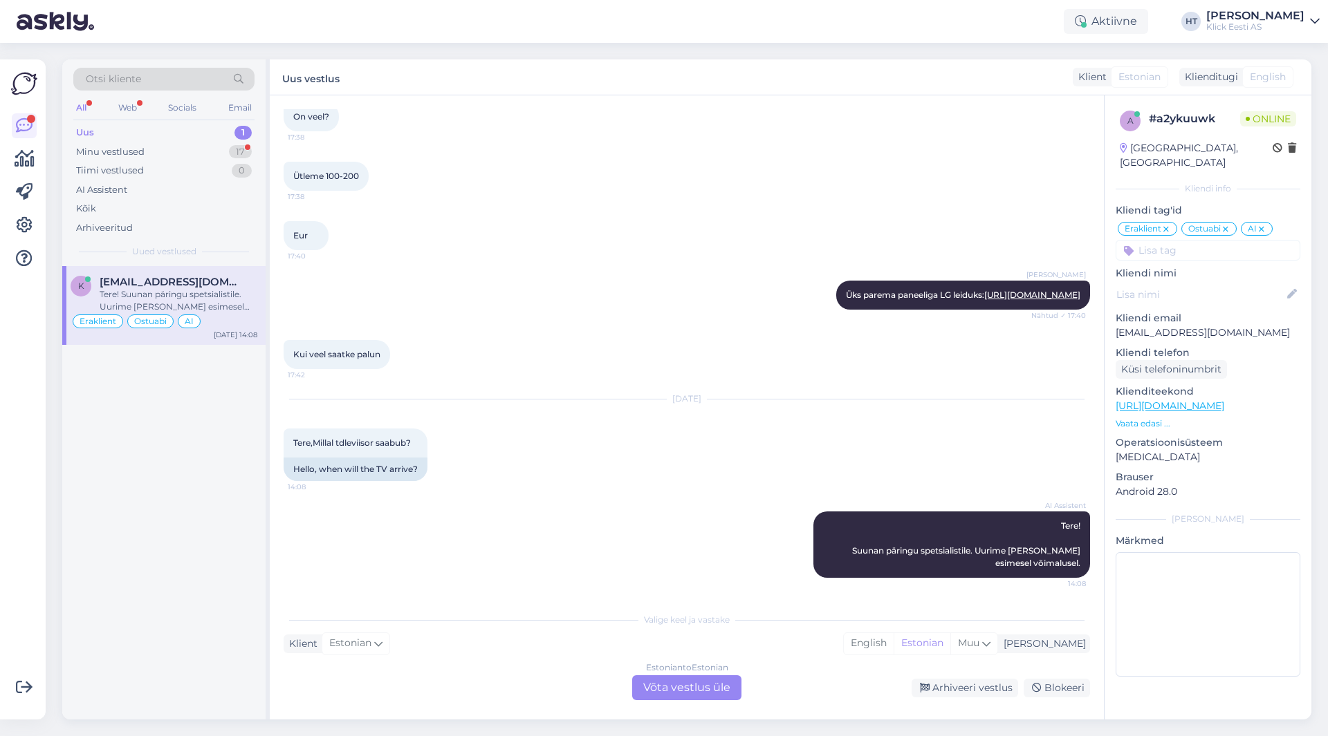
click at [1161, 326] on p "[EMAIL_ADDRESS][DOMAIN_NAME]" at bounding box center [1207, 333] width 185 height 15
copy p "[EMAIL_ADDRESS][DOMAIN_NAME]"
click at [810, 357] on div "Kui veel saatke palun 17:42" at bounding box center [687, 354] width 806 height 59
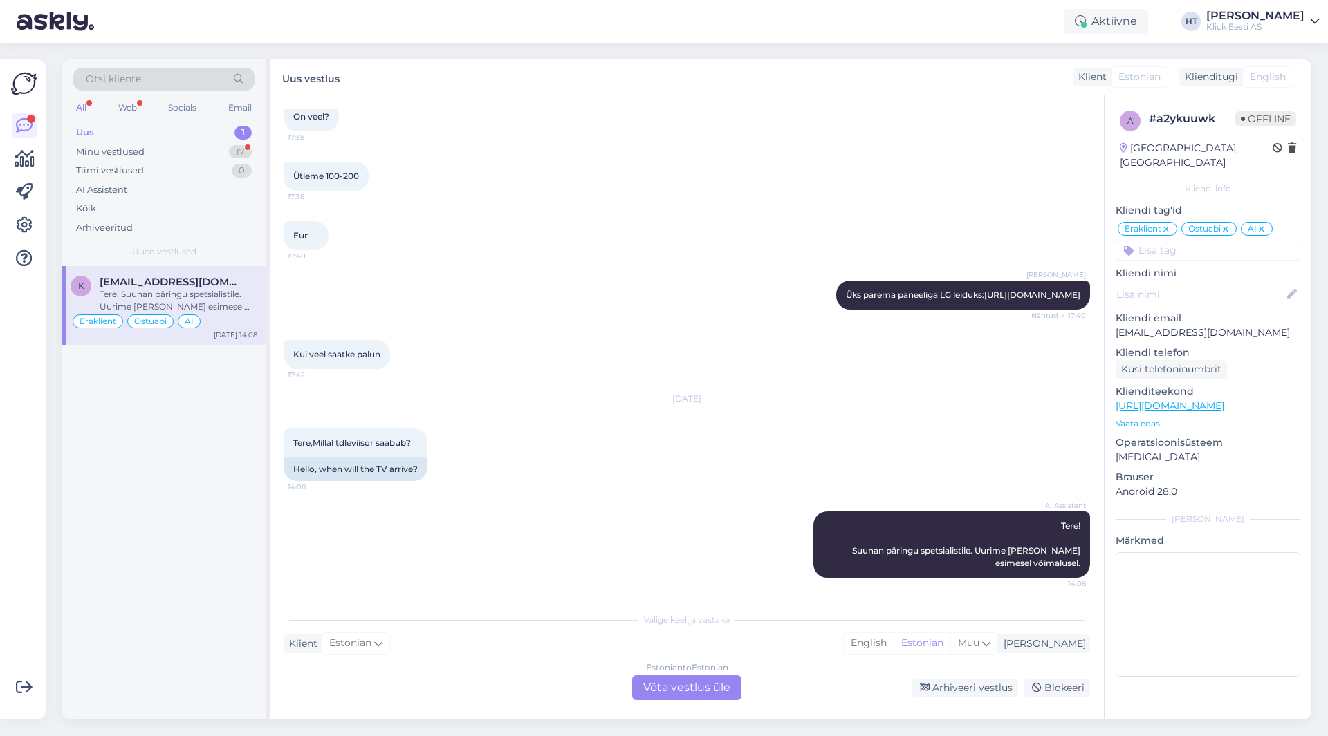
click at [484, 552] on div "AI Assistent Tere! Suunan päringu spetsialistile. Uurime [PERSON_NAME] esimesel…" at bounding box center [687, 545] width 806 height 97
click at [687, 694] on div "Estonian to Estonian Võta vestlus üle" at bounding box center [686, 688] width 109 height 25
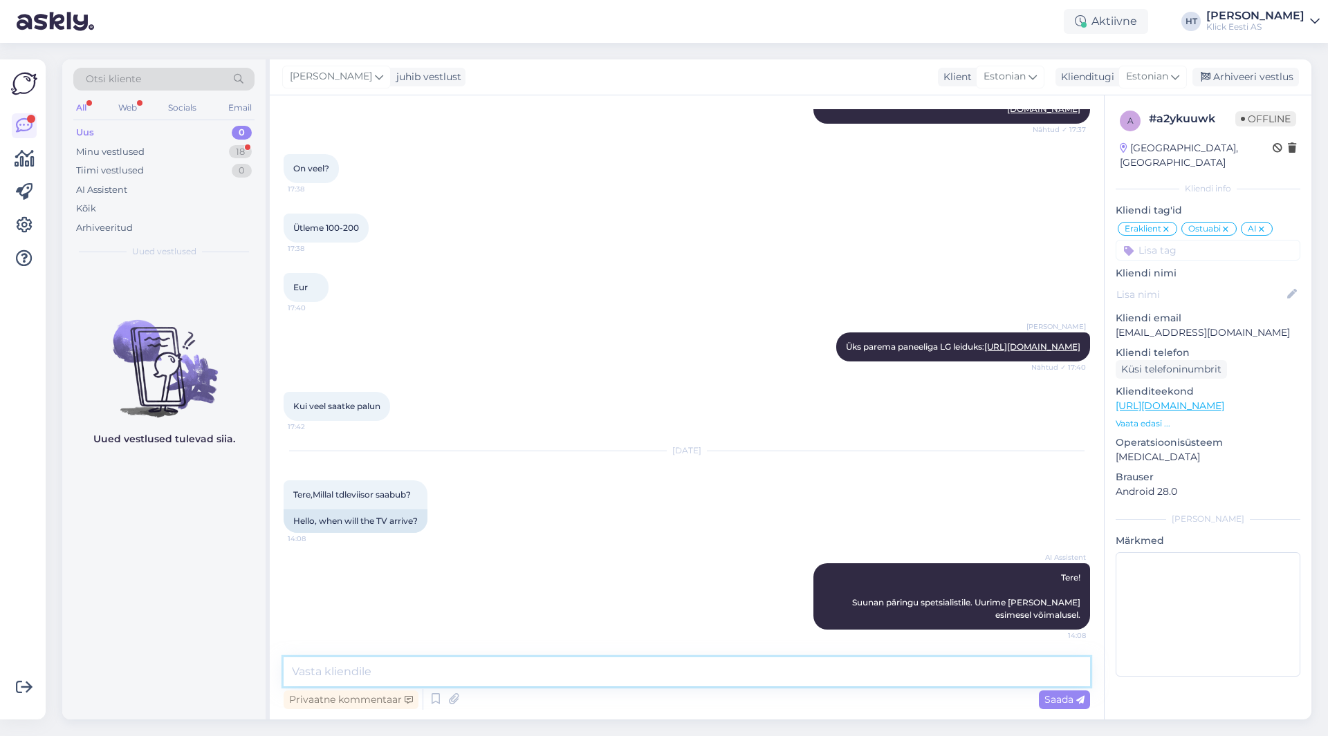
click at [683, 672] on textarea at bounding box center [687, 672] width 806 height 29
paste textarea "1-4 tööpäeva"
type textarea "Tarneajaks on 1-4 tööpäeva."
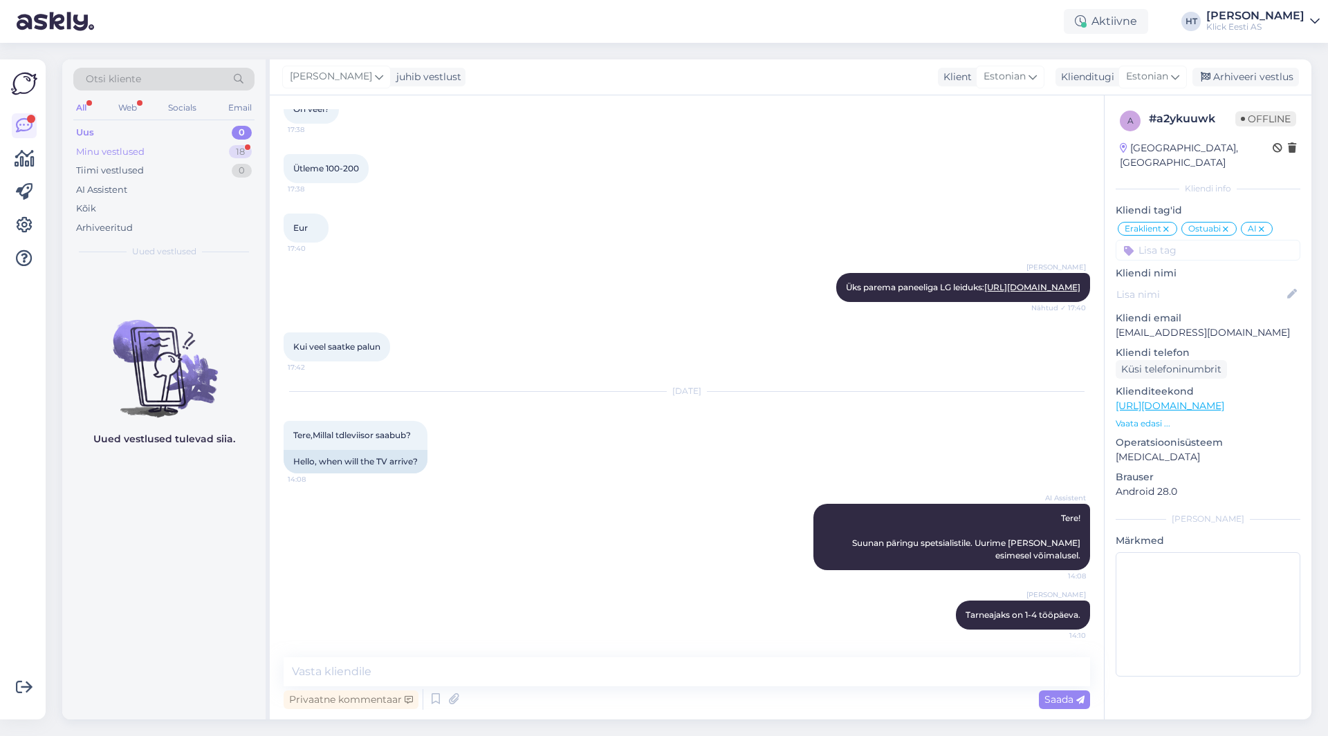
click at [151, 156] on div "Minu vestlused 18" at bounding box center [163, 151] width 181 height 19
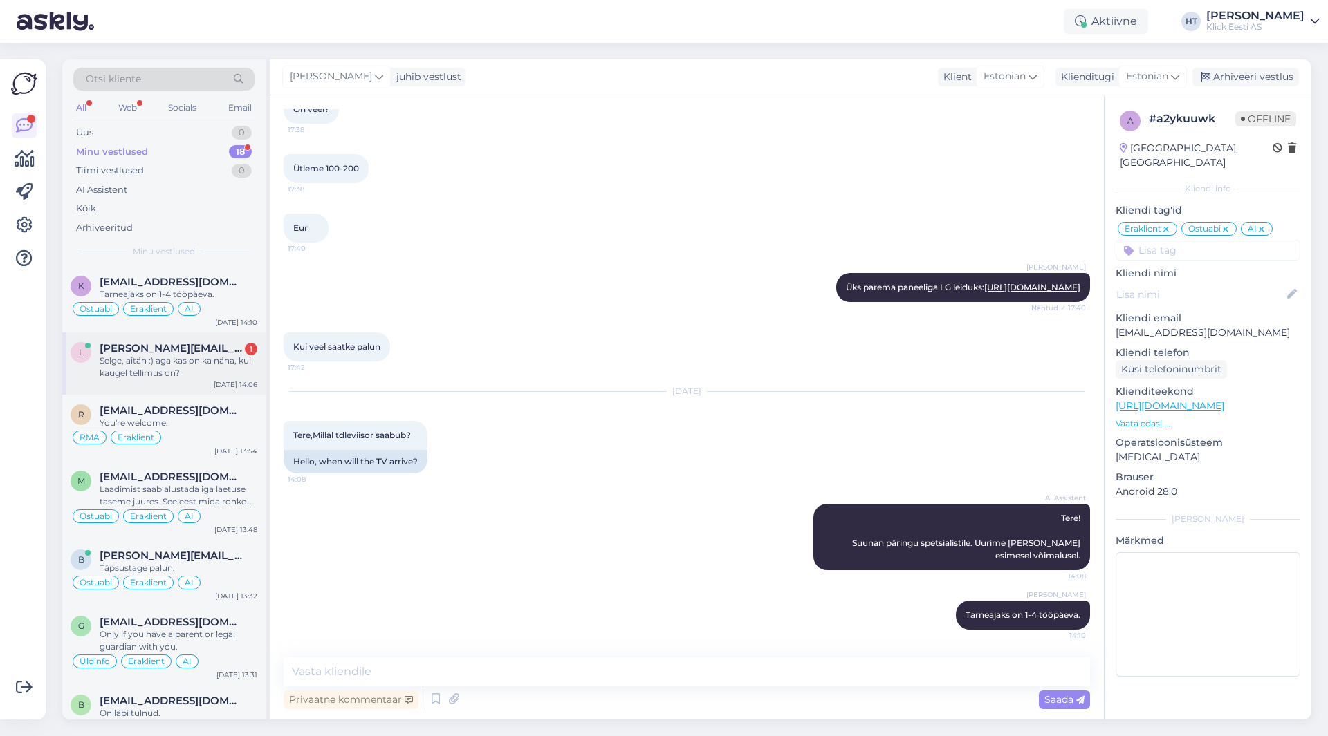
click at [215, 358] on div "Selge, aitäh :) aga kas on ka näha, kui kaugel tellimus on?" at bounding box center [179, 367] width 158 height 25
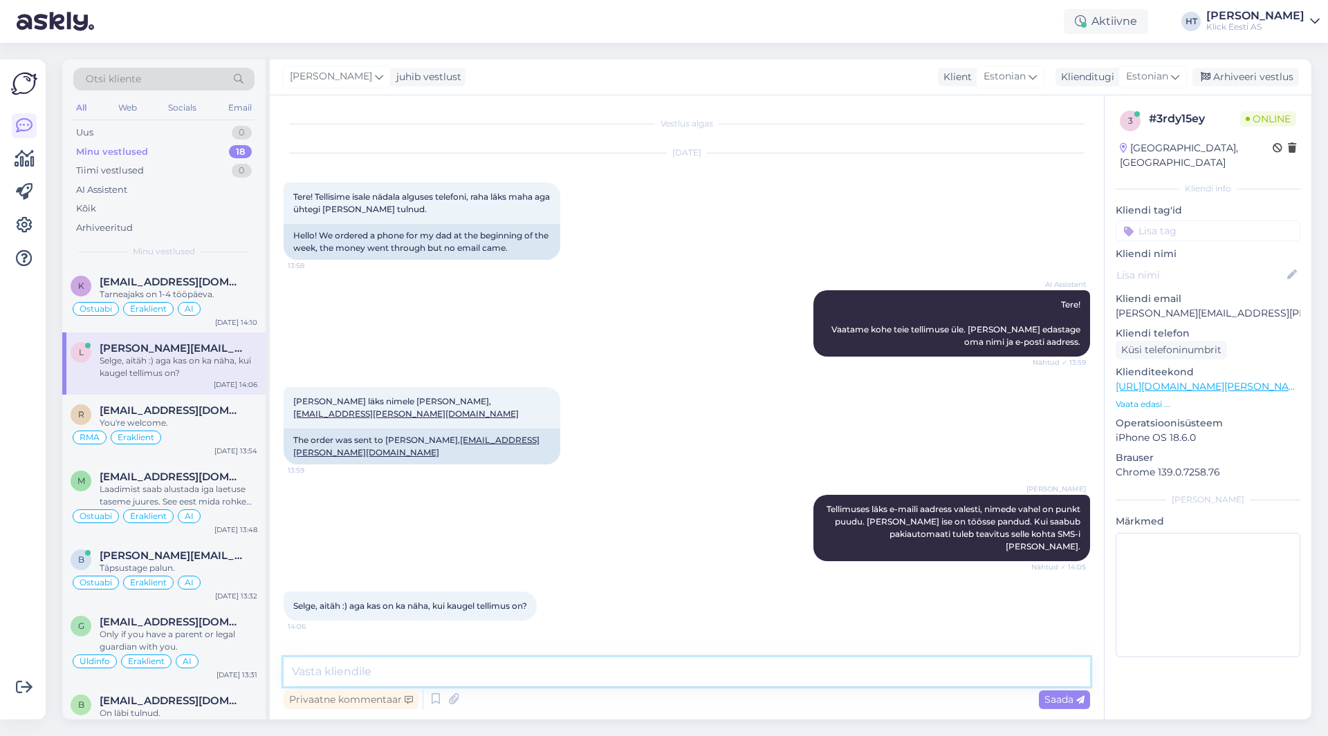
click at [594, 681] on textarea at bounding box center [687, 672] width 806 height 29
type textarea "Kauplus just andis teada, et [PERSON_NAME] on avaud pakendiga telefon. Kas sell…"
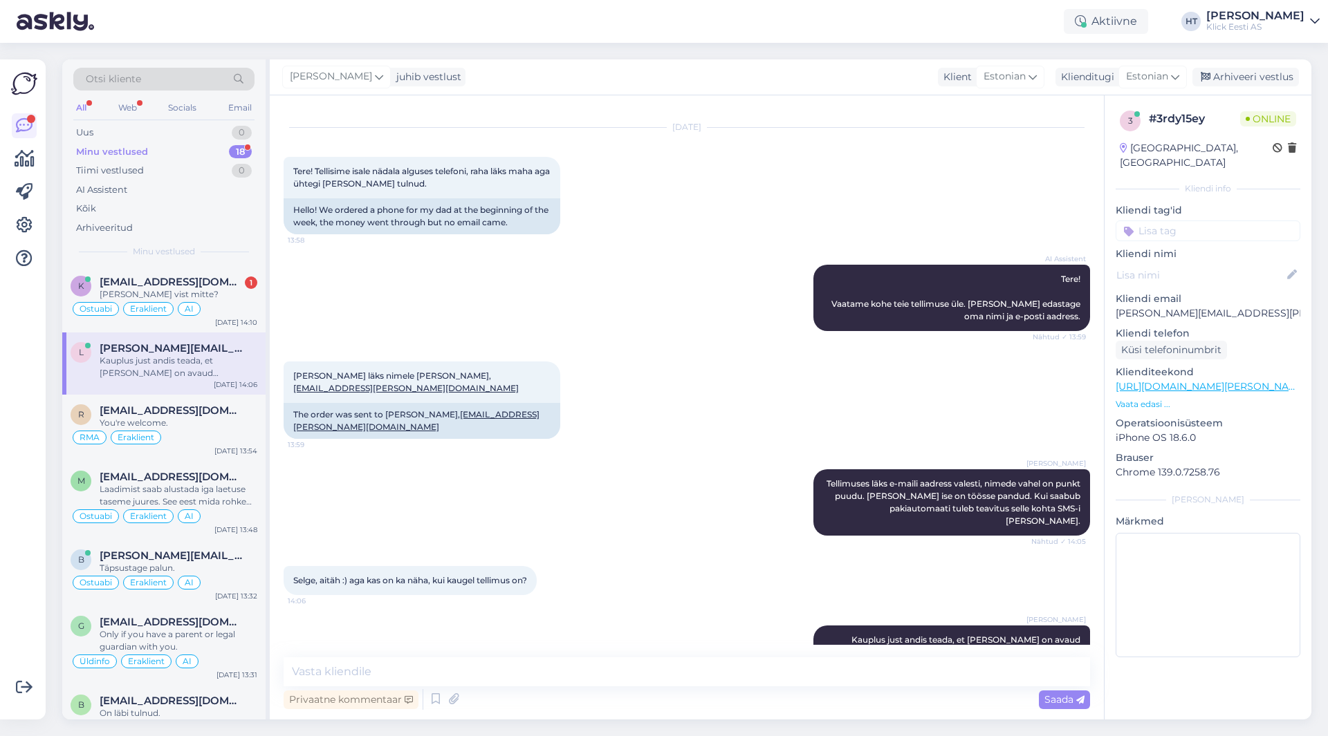
click at [708, 319] on div "AI Assistent Tere! Vaatame kohe teie tellimuse üle. [PERSON_NAME] edastage oma …" at bounding box center [687, 298] width 806 height 97
click at [223, 420] on div "You're welcome." at bounding box center [179, 423] width 158 height 12
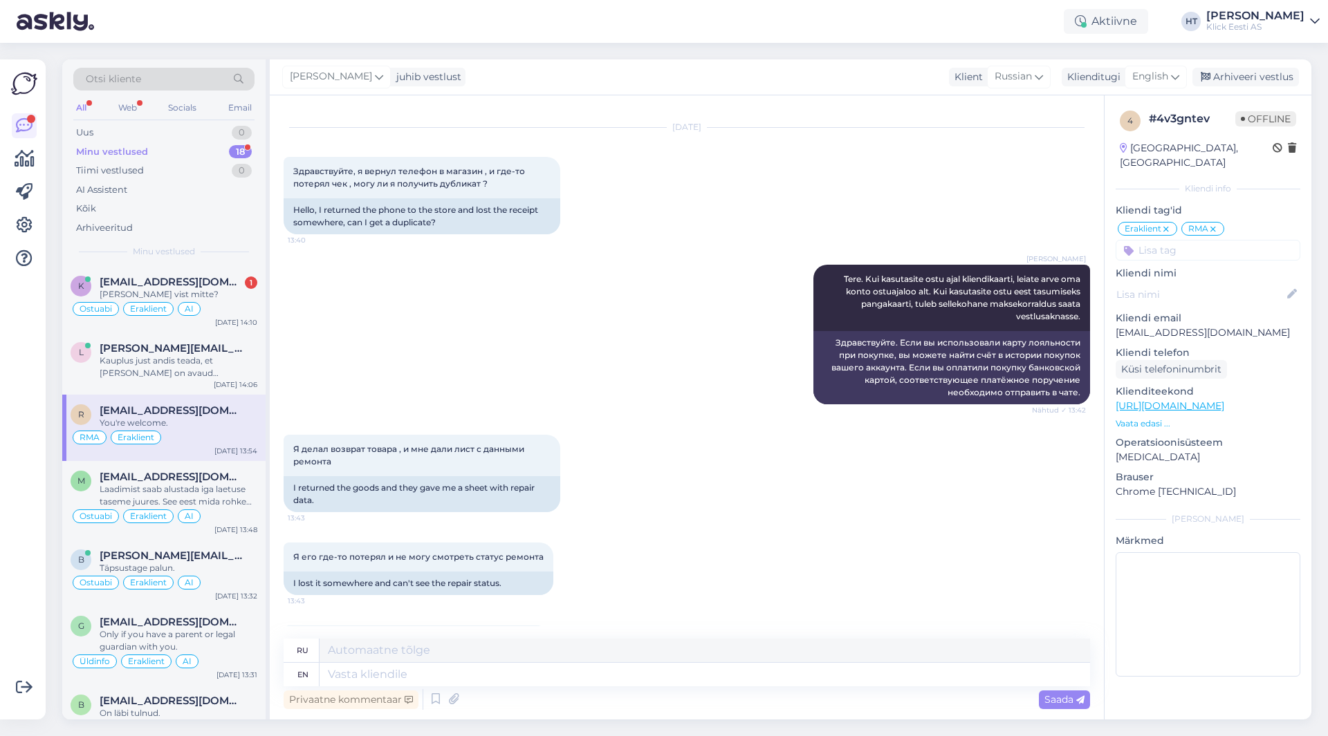
scroll to position [786, 0]
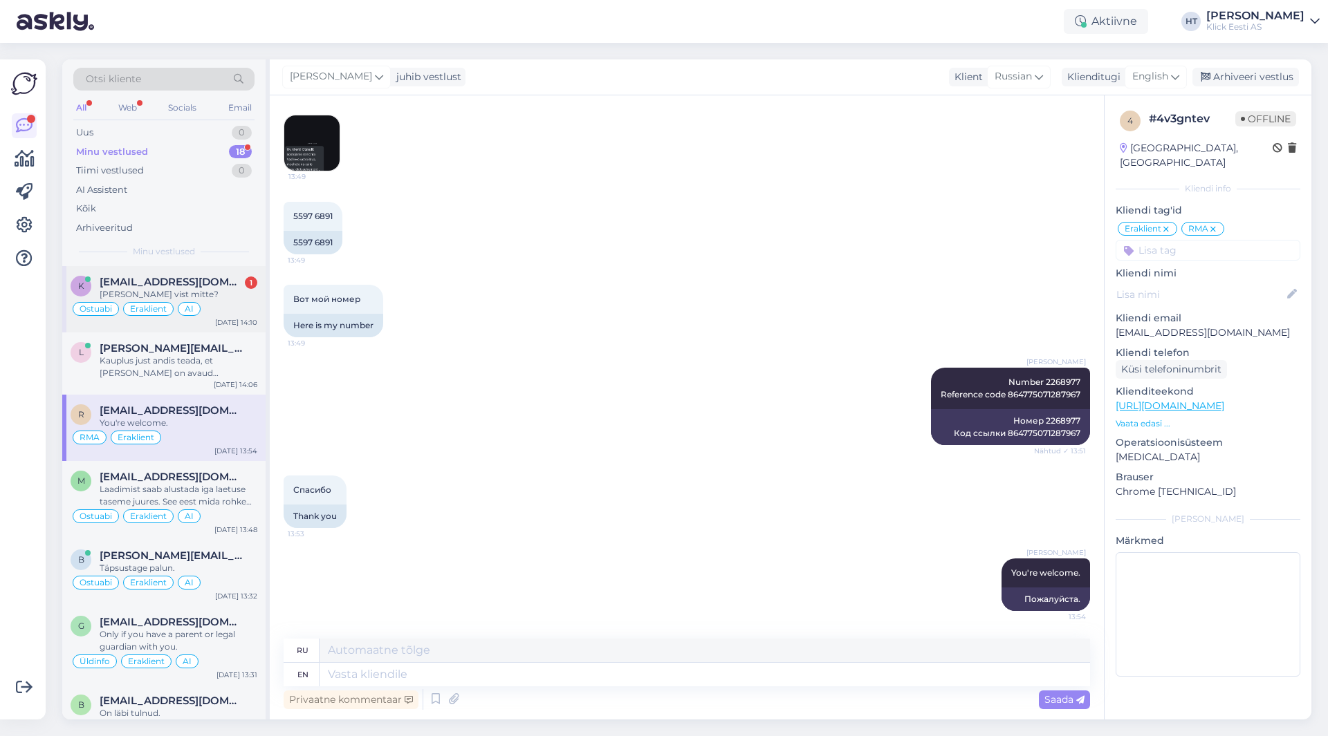
click at [208, 298] on div "[PERSON_NAME] vist mitte?" at bounding box center [179, 294] width 158 height 12
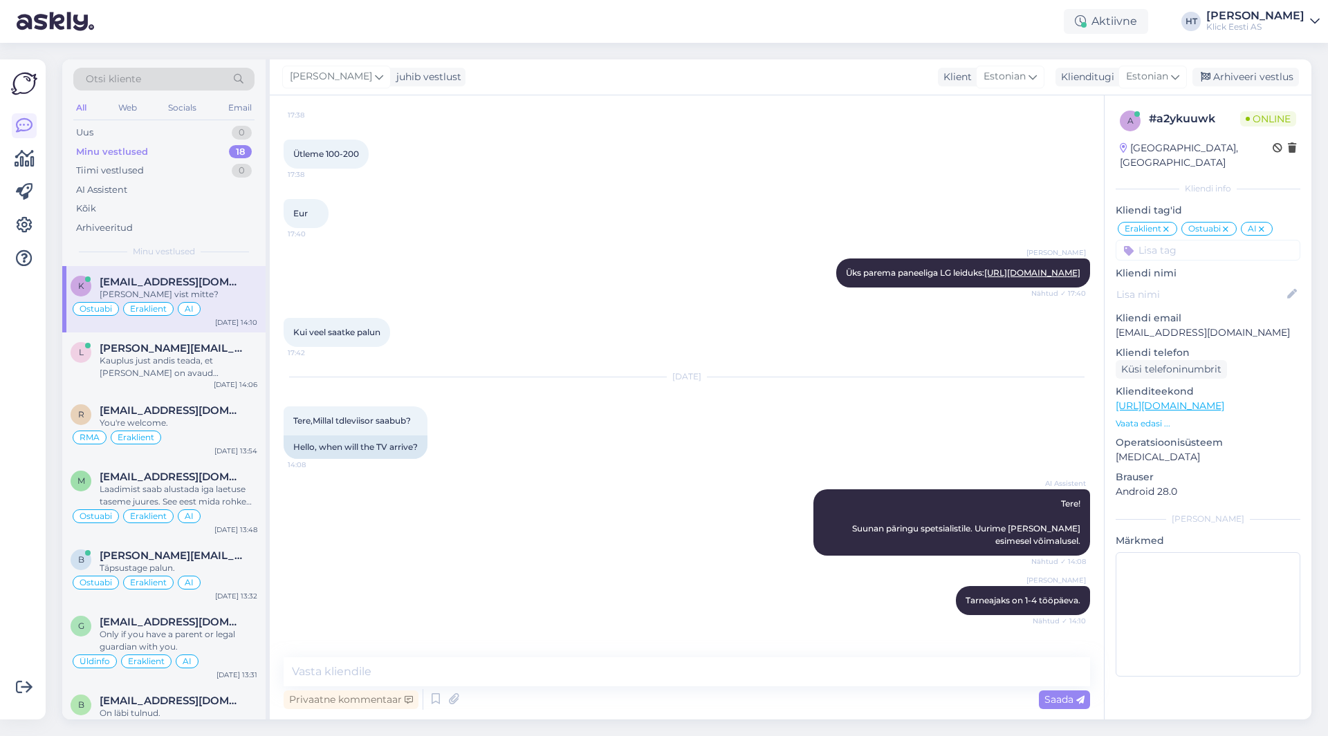
scroll to position [843, 0]
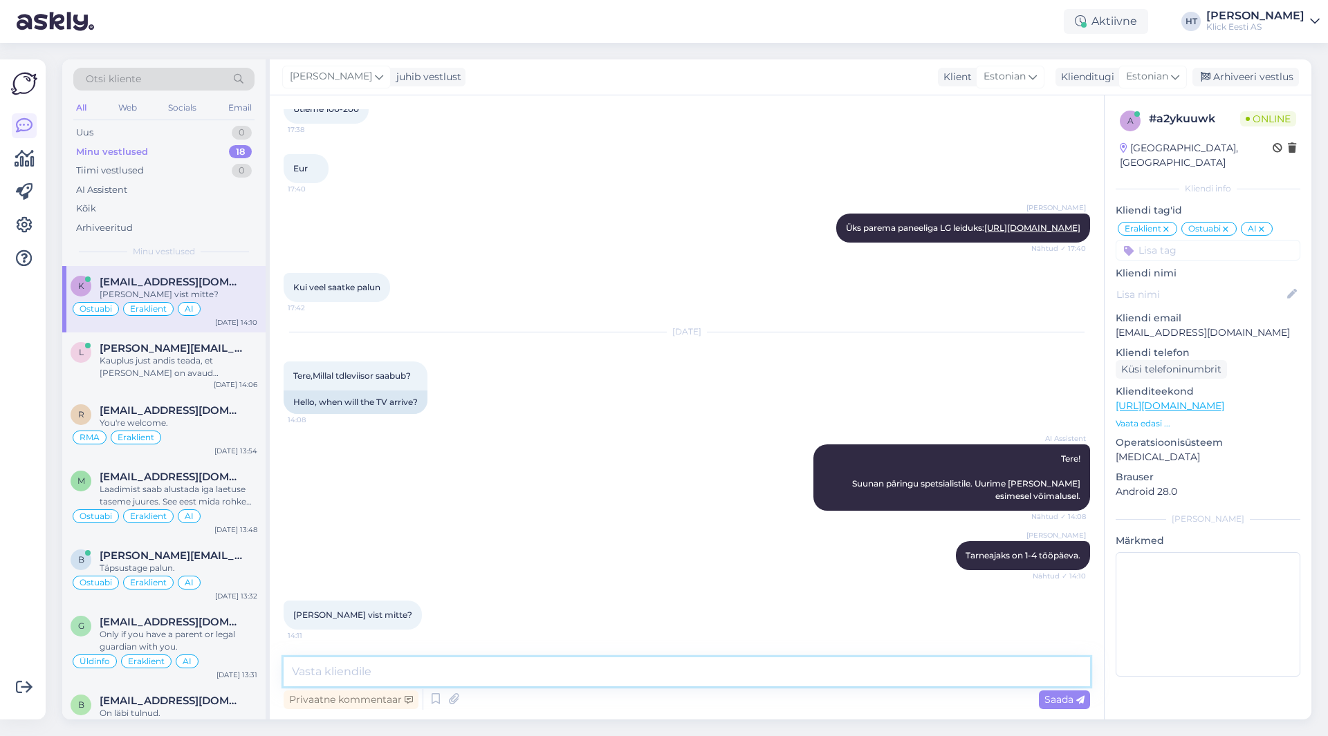
click at [502, 671] on textarea at bounding box center [687, 672] width 806 height 29
type textarea "[PERSON_NAME] jõudis alles sorteerimiskeskusesse, tõenäoliselt homme või järgmi…"
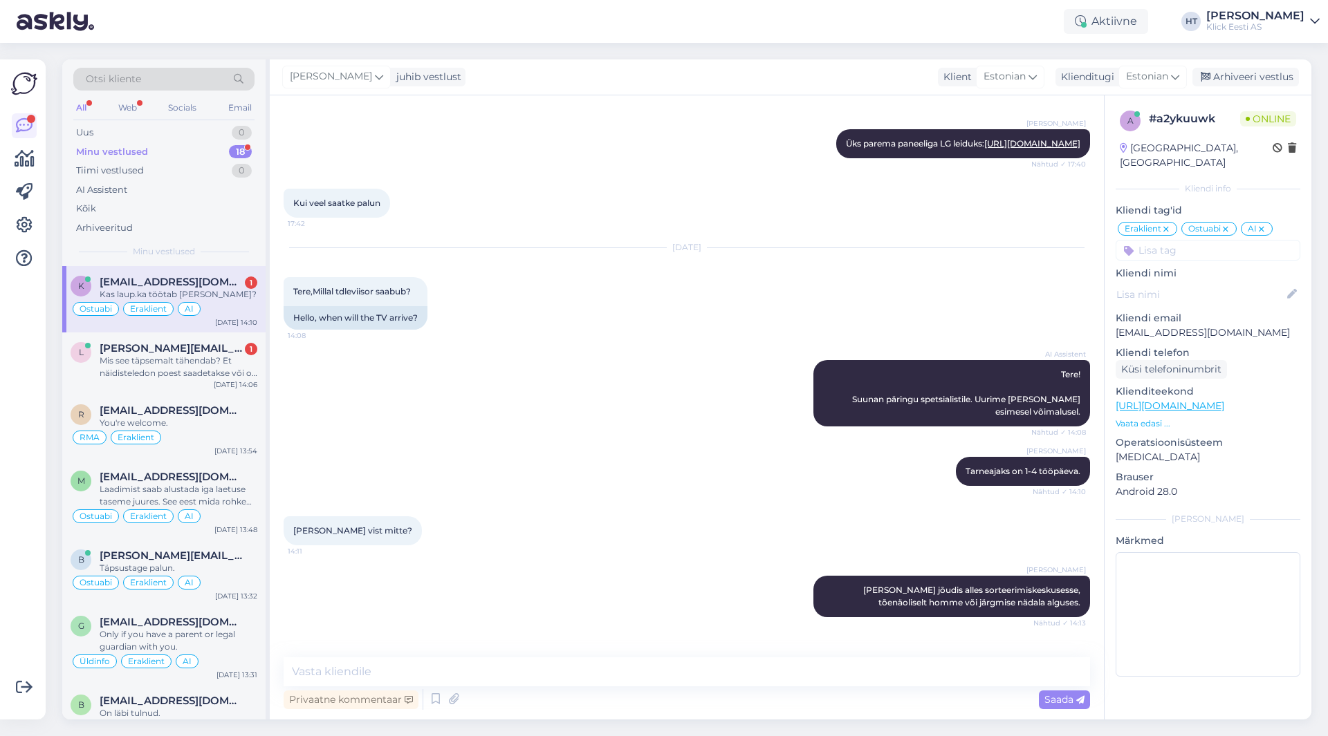
scroll to position [974, 0]
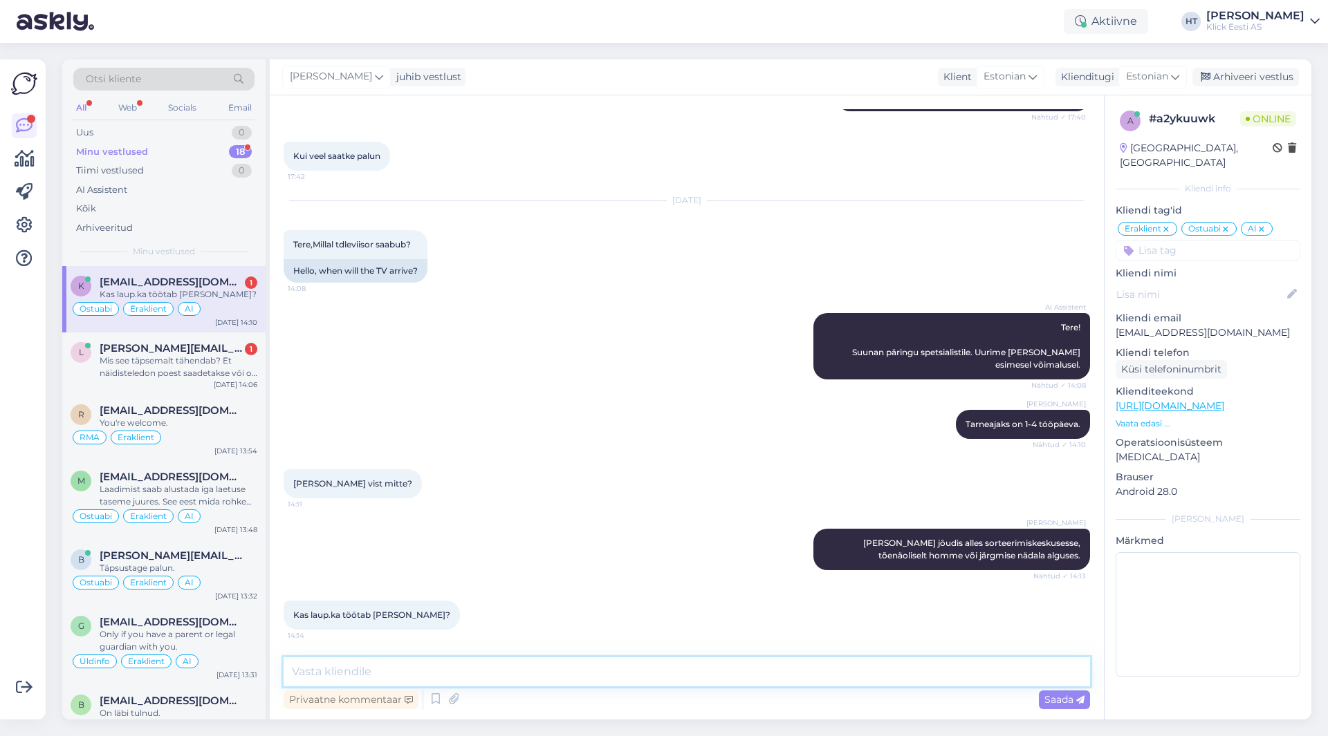
click at [577, 681] on textarea at bounding box center [687, 672] width 806 height 29
type textarea "Erakliendi puhul võivad ka laupäeval [PERSON_NAME]."
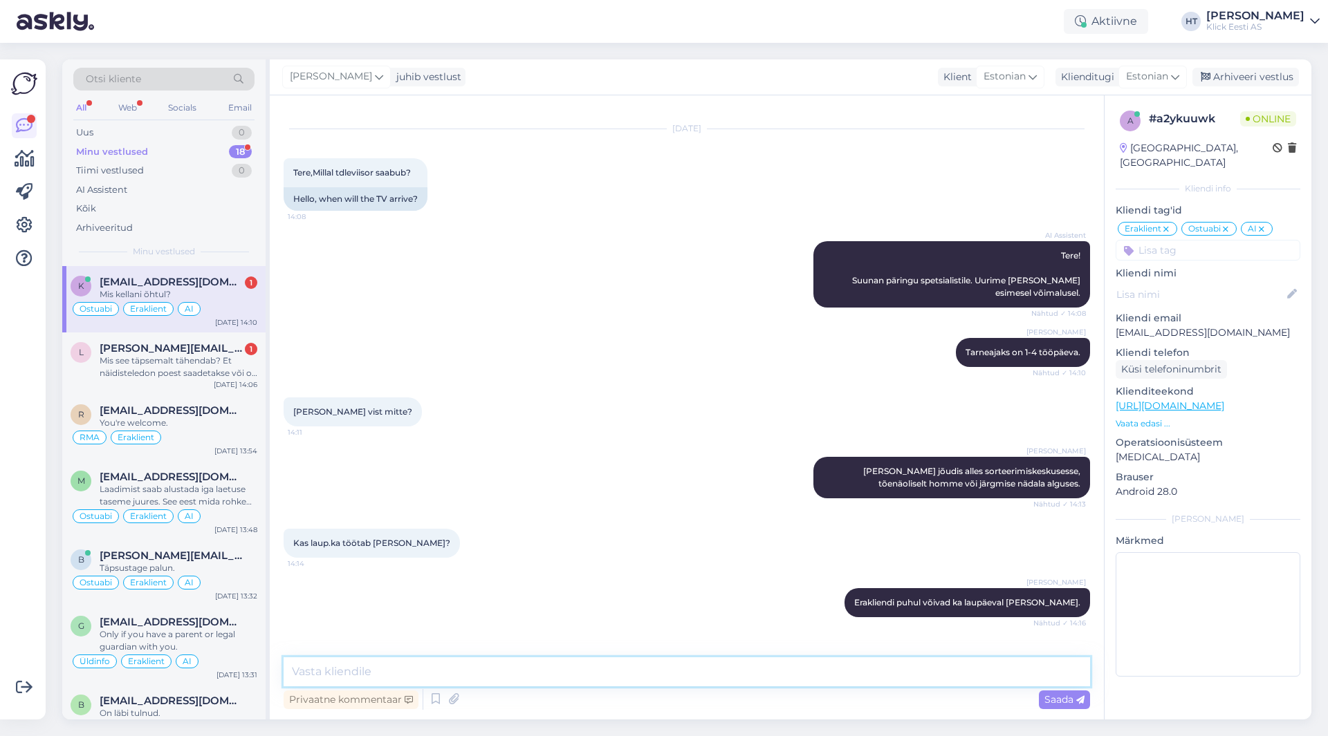
scroll to position [1093, 0]
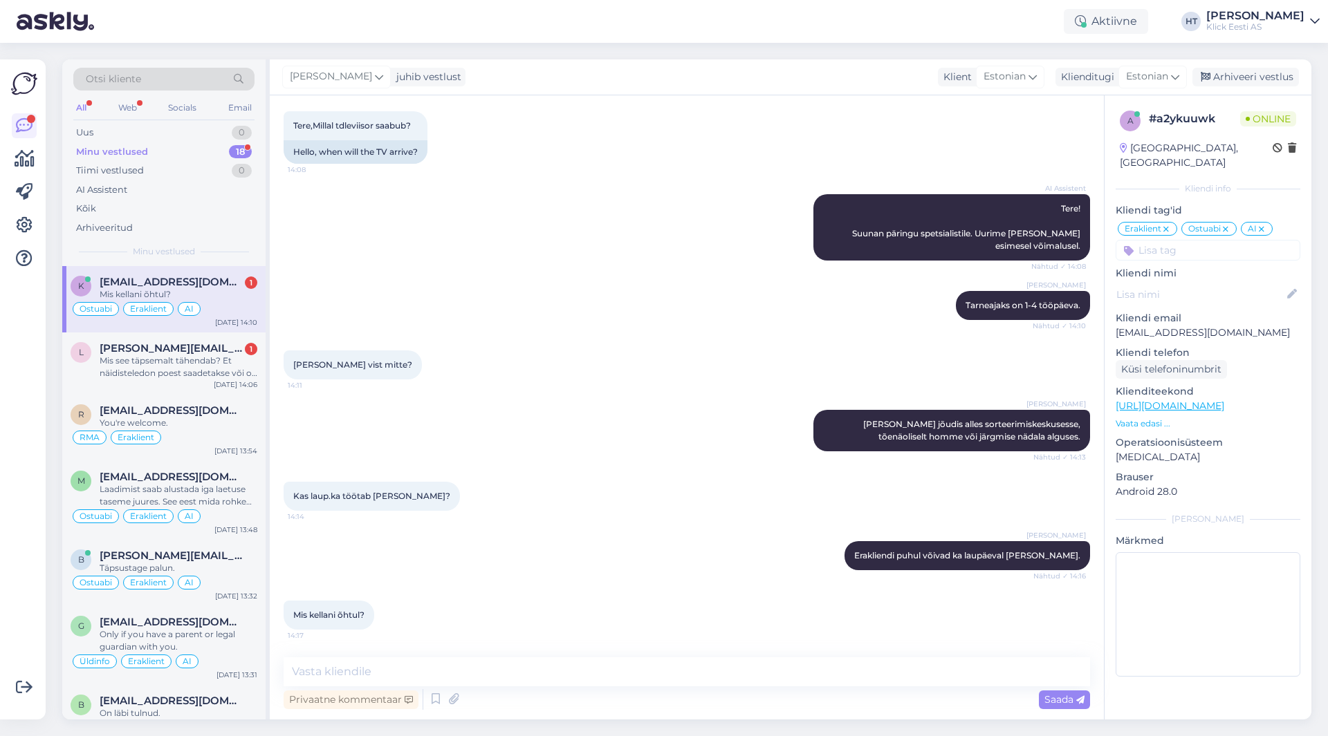
click at [550, 270] on div "AI Assistent Tere! Suunan päringu spetsialistile. Uurime [PERSON_NAME] esimesel…" at bounding box center [687, 227] width 806 height 97
click at [603, 669] on textarea at bounding box center [687, 672] width 806 height 29
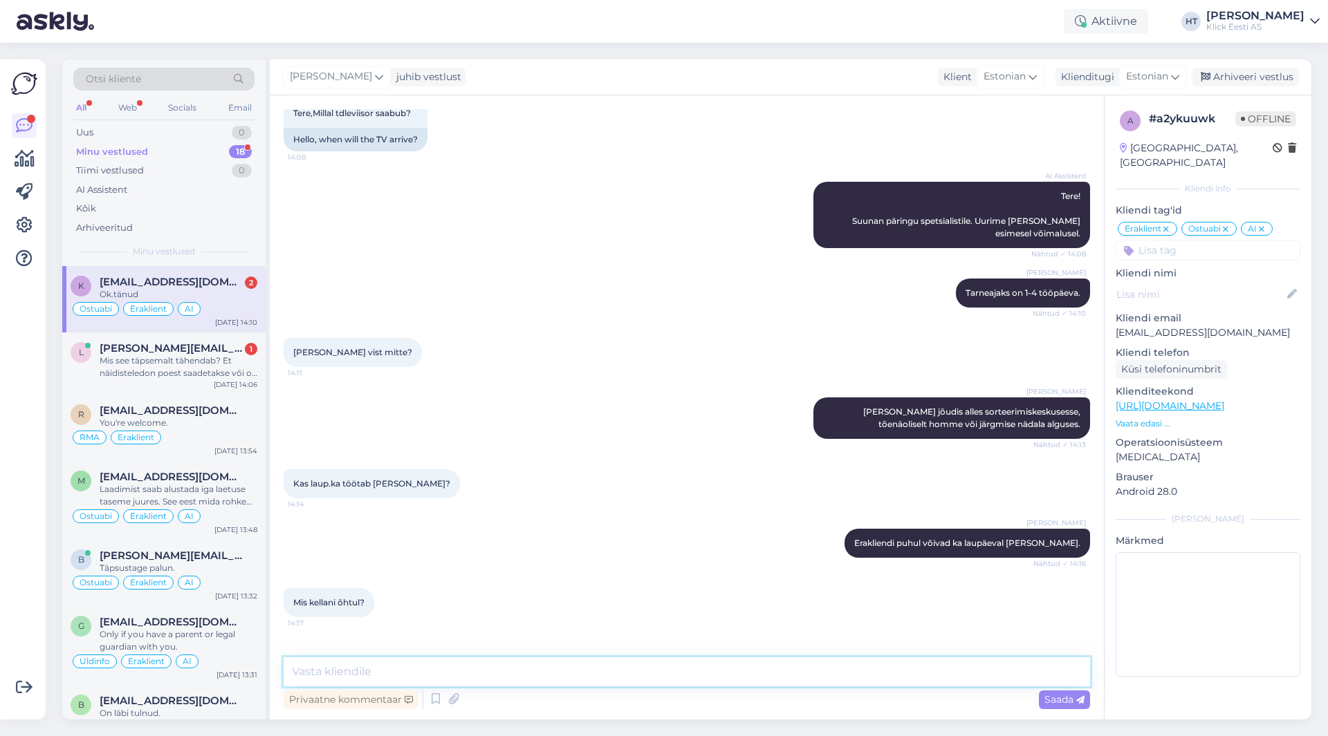
scroll to position [1153, 0]
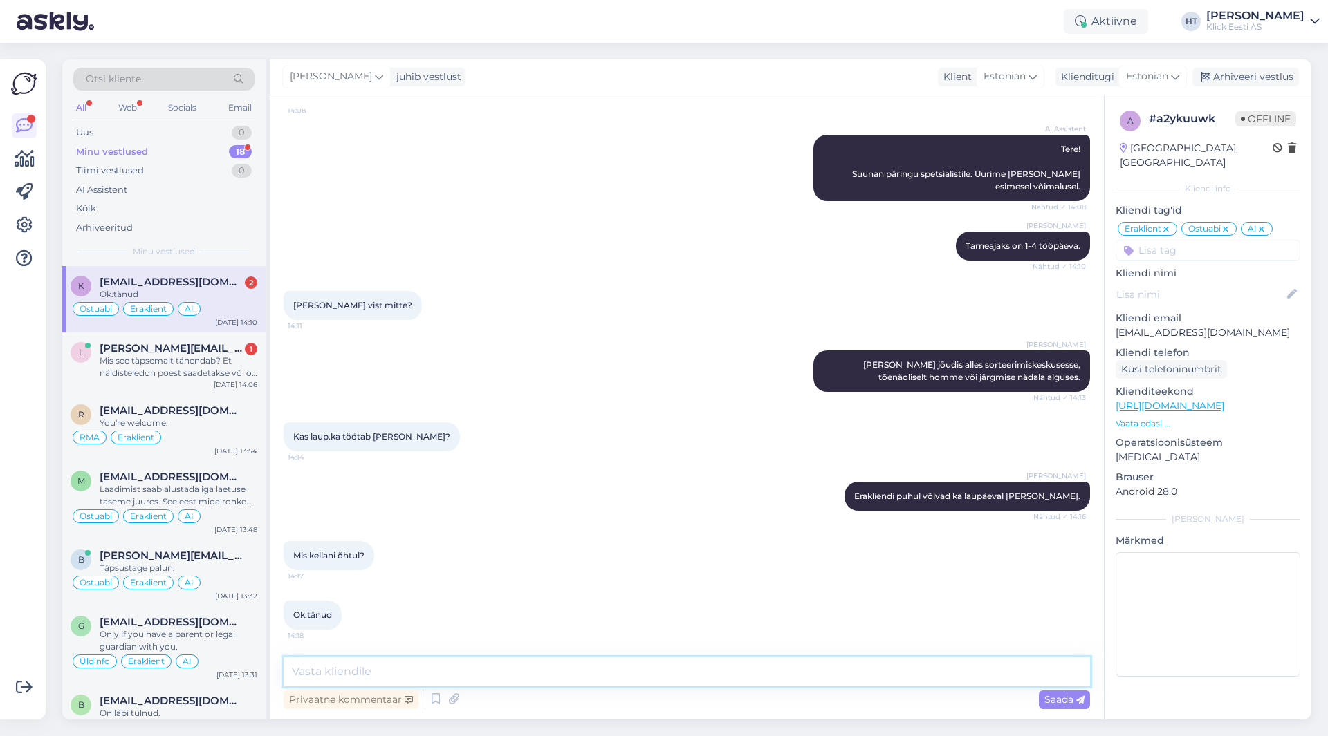
click at [526, 669] on textarea at bounding box center [687, 672] width 806 height 29
paste textarea "[PERSON_NAME] 10–16."
drag, startPoint x: 297, startPoint y: 672, endPoint x: 274, endPoint y: 667, distance: 24.2
click at [274, 667] on div "Vestlus algas [DATE] Tere,Sooviksin soodsalt telerit.Praegu Stv kaarti kuhu saa…" at bounding box center [687, 407] width 834 height 624
type textarea "[PERSON_NAME] 10–16."
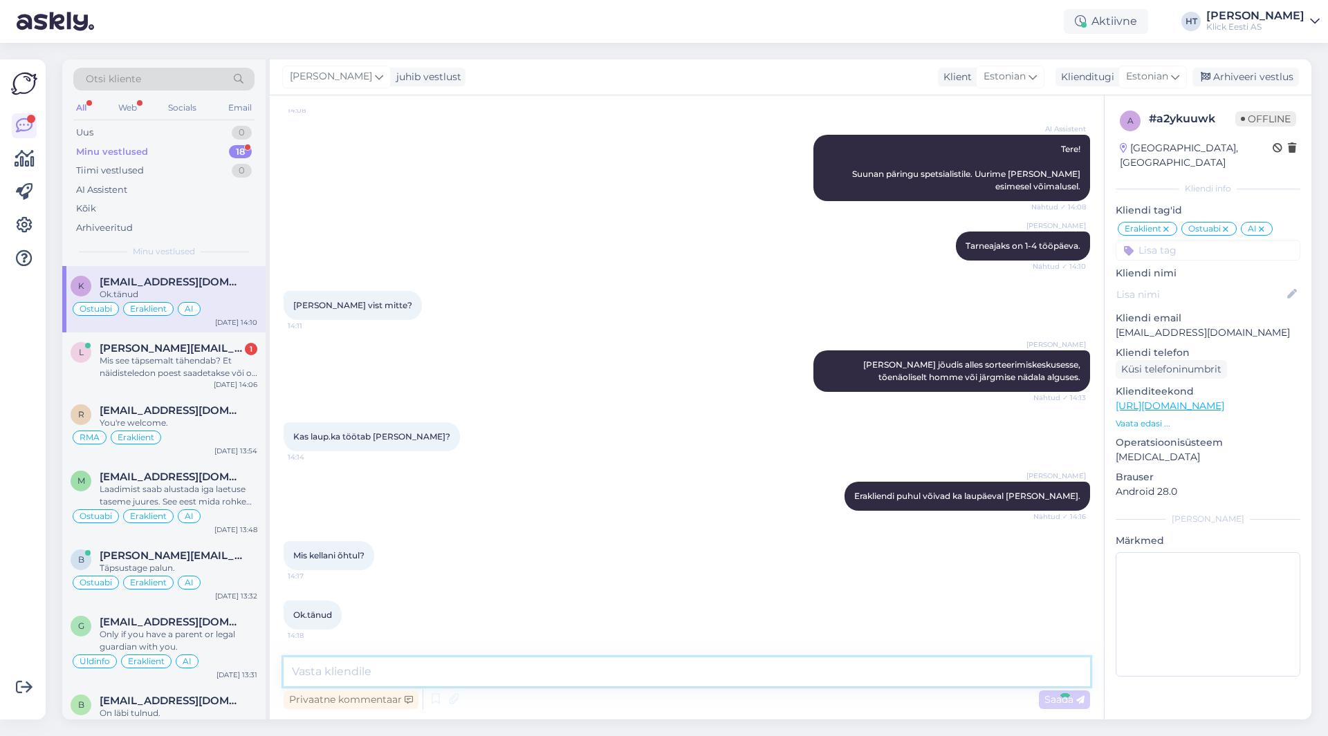
scroll to position [1212, 0]
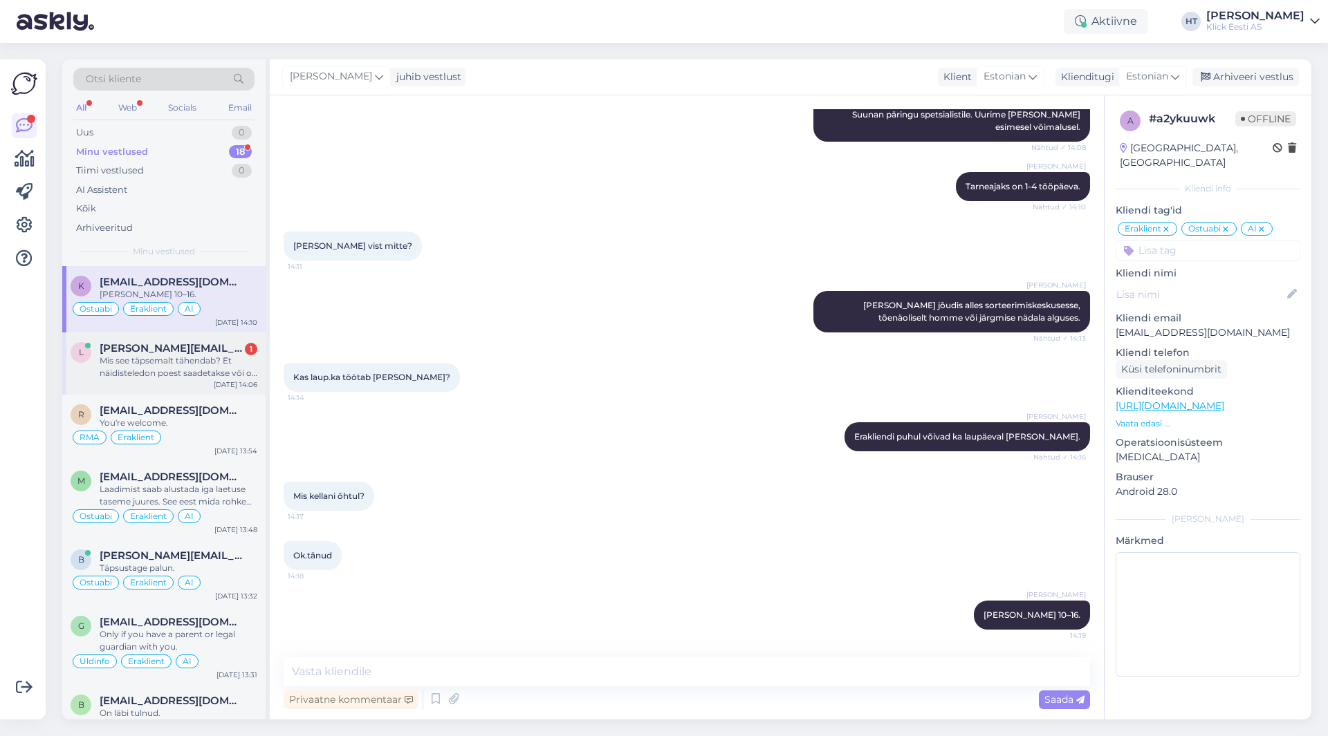
click at [232, 350] on span "[PERSON_NAME][EMAIL_ADDRESS][PERSON_NAME][DOMAIN_NAME]" at bounding box center [172, 348] width 144 height 12
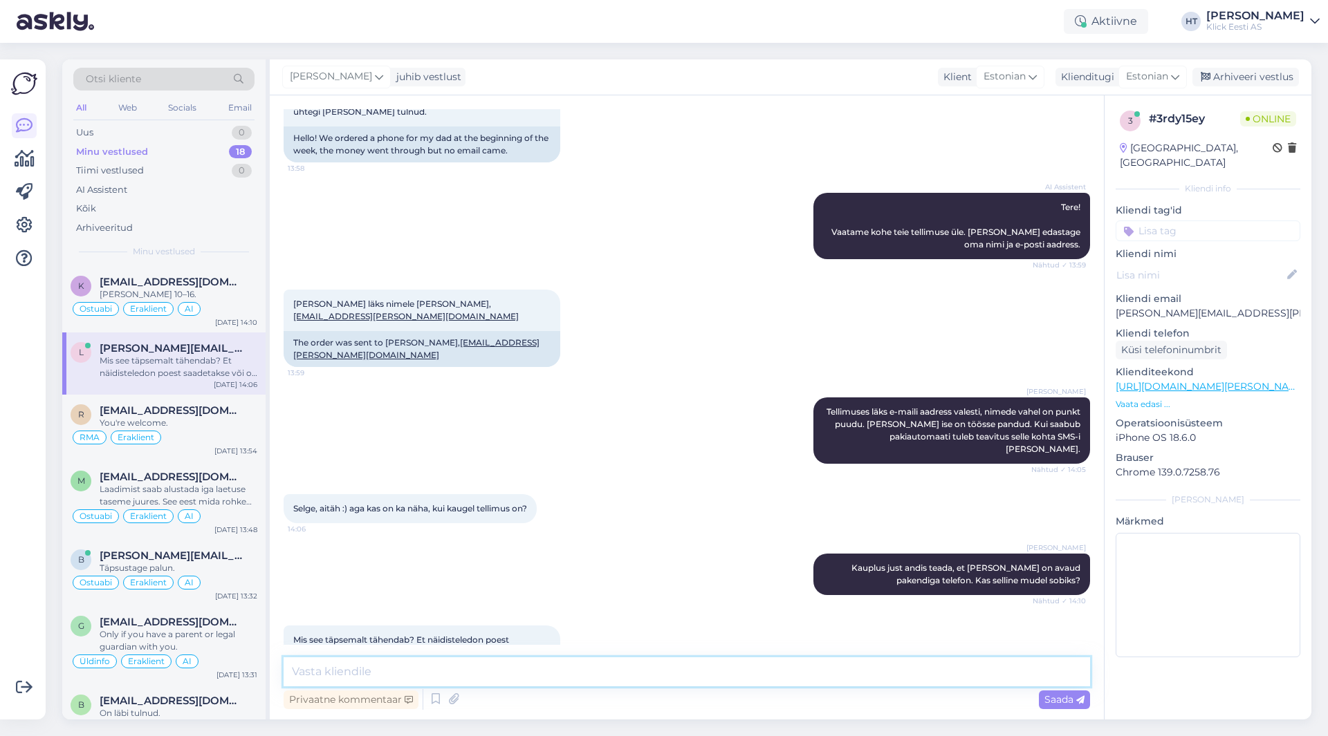
click at [551, 674] on textarea at bounding box center [687, 672] width 806 height 29
type textarea "N"
type textarea "Klaaskapis hoiustatud näidistelefon. Uuritakse veel ühest kauplusest hetkel kas…"
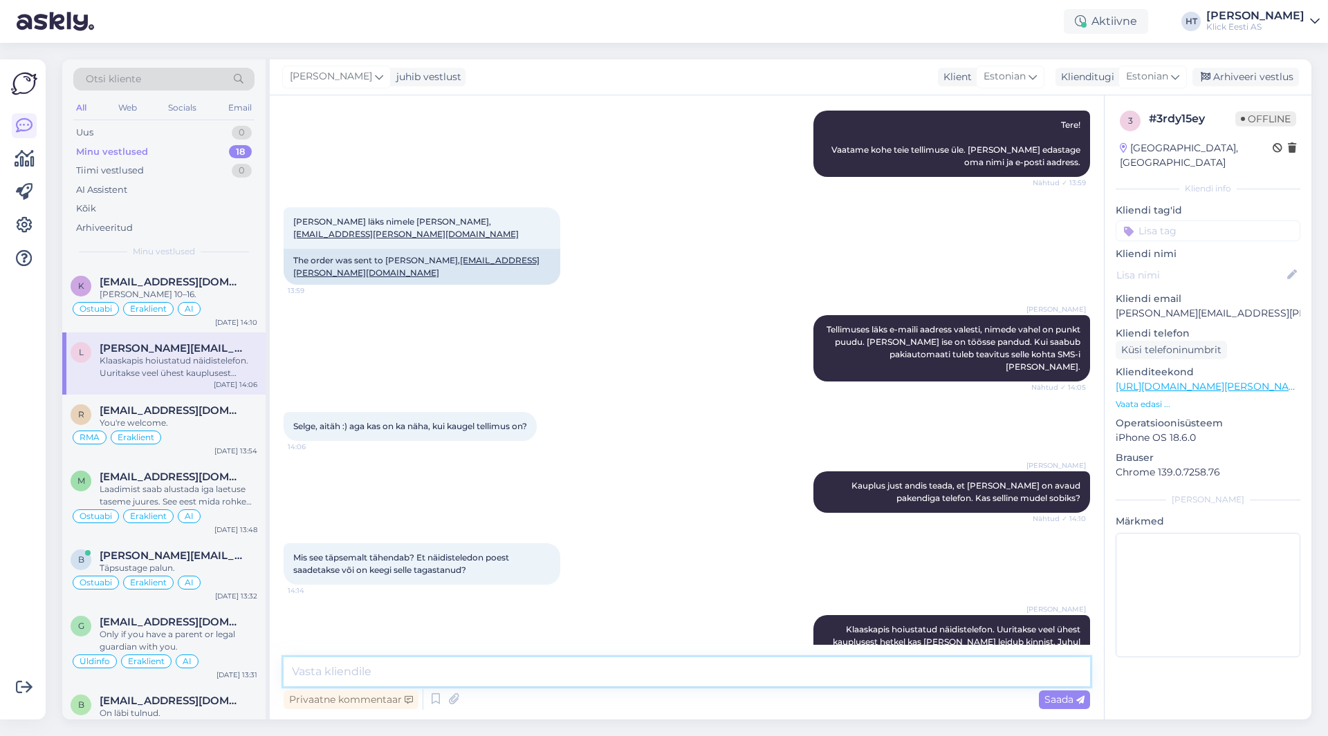
scroll to position [182, 0]
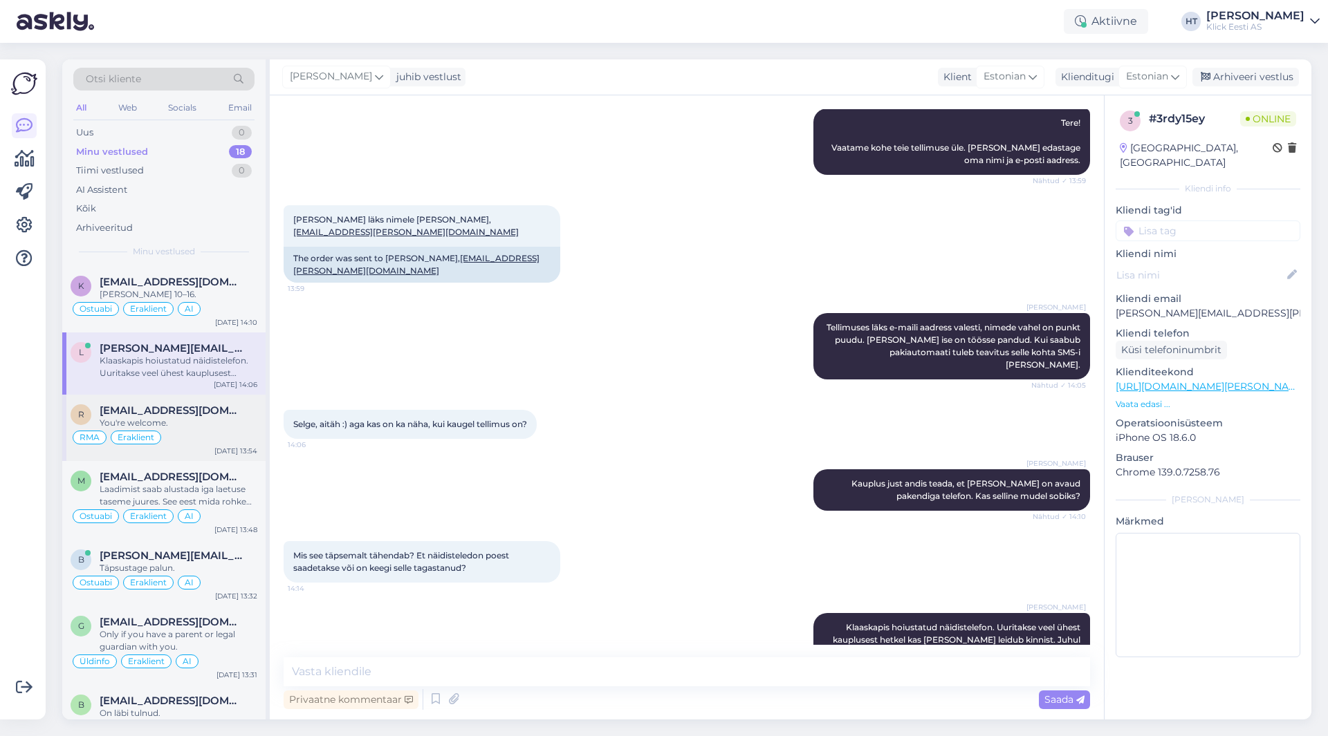
click at [178, 418] on div "You're welcome." at bounding box center [179, 423] width 158 height 12
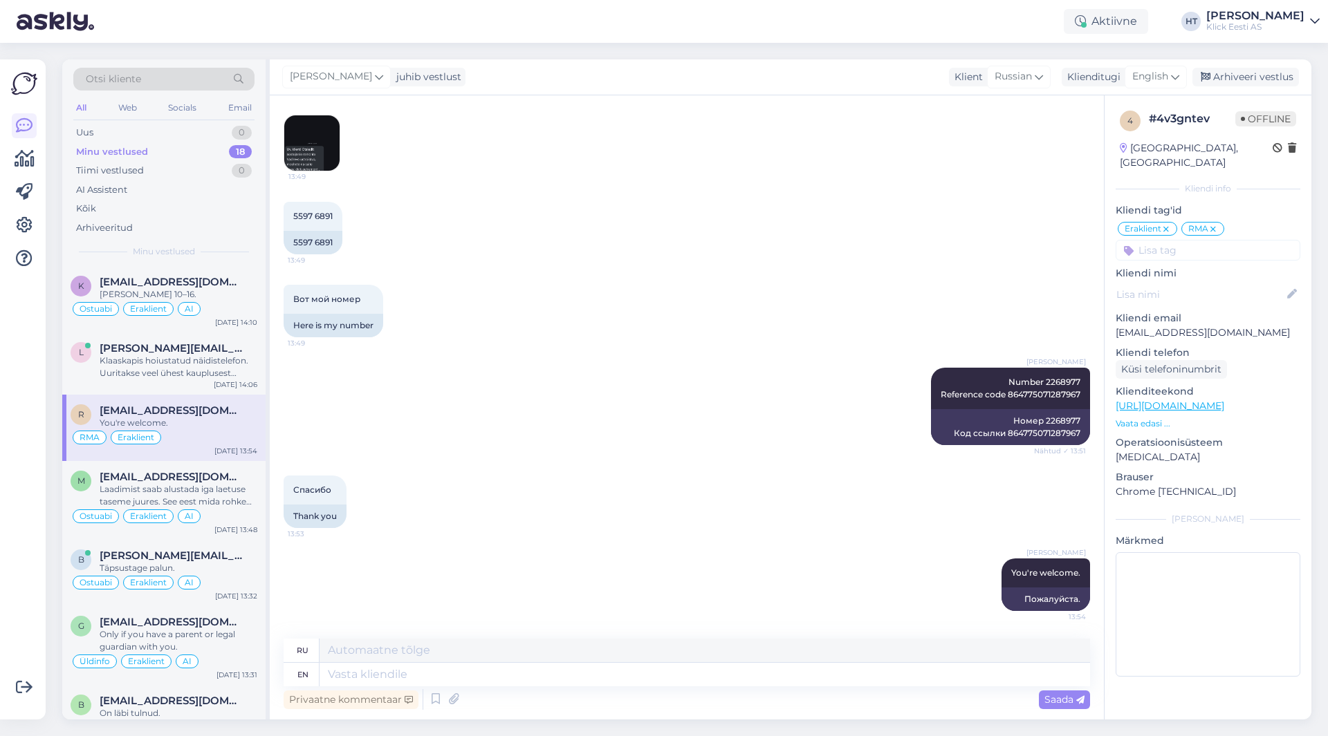
click at [221, 151] on div "Minu vestlused 18" at bounding box center [163, 151] width 181 height 19
click at [207, 292] on div "Klaaskapis hoiustatud näidistelefon. Uuritakse veel ühest kauplusest hetkel kas…" at bounding box center [179, 300] width 158 height 25
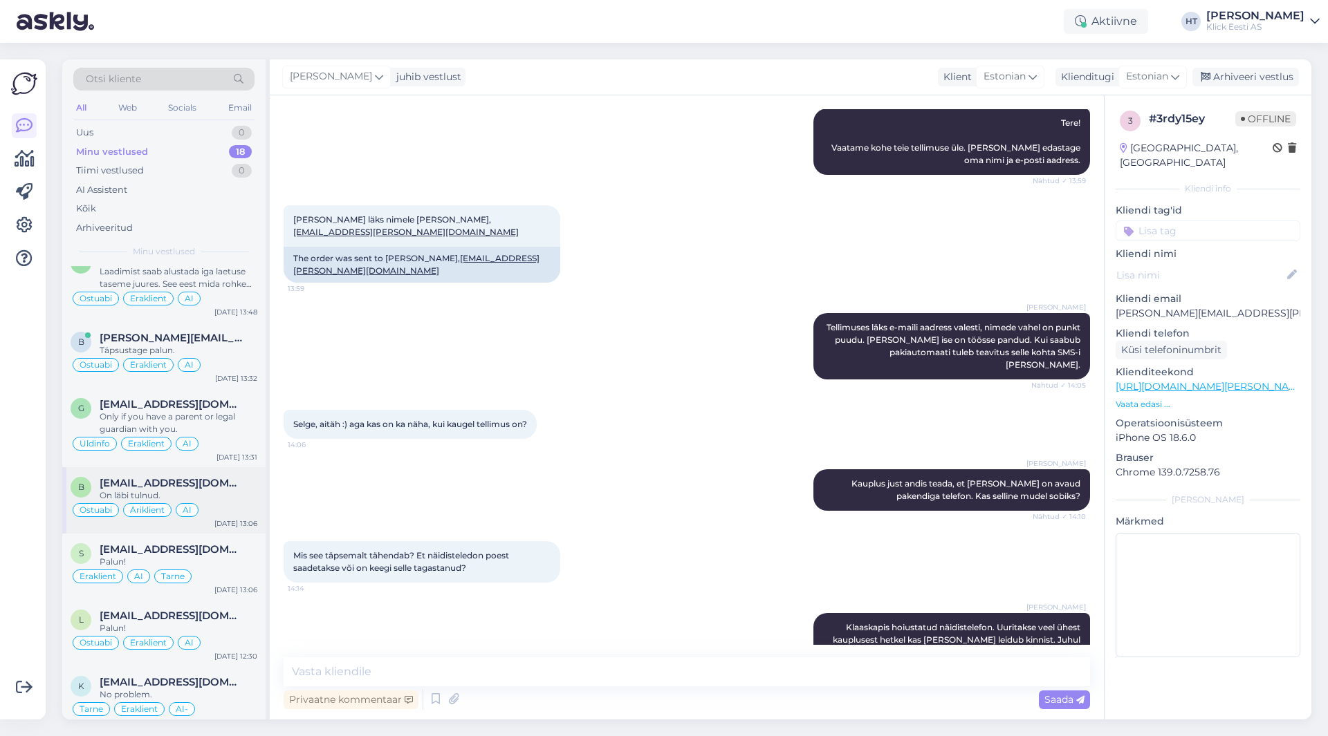
scroll to position [217, 0]
click at [225, 508] on div "Ostuabi Äriklient AI" at bounding box center [164, 511] width 187 height 17
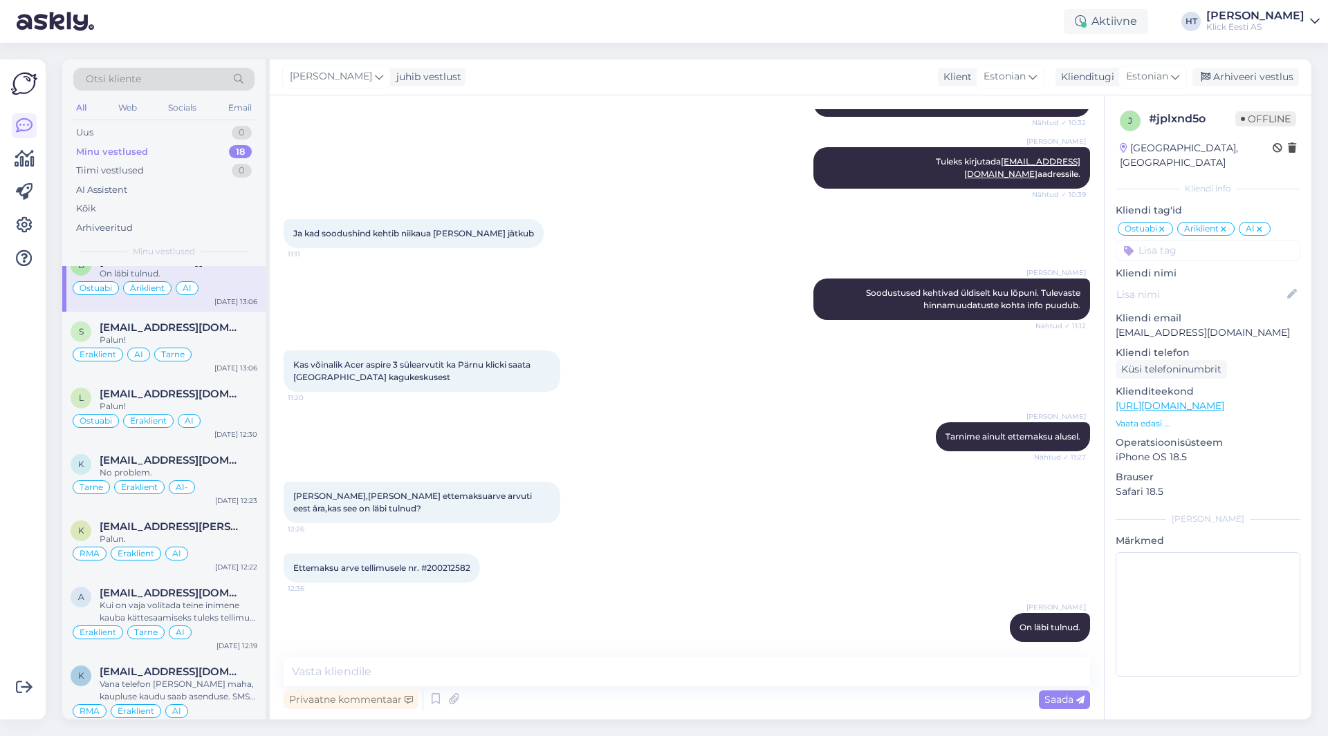
scroll to position [0, 0]
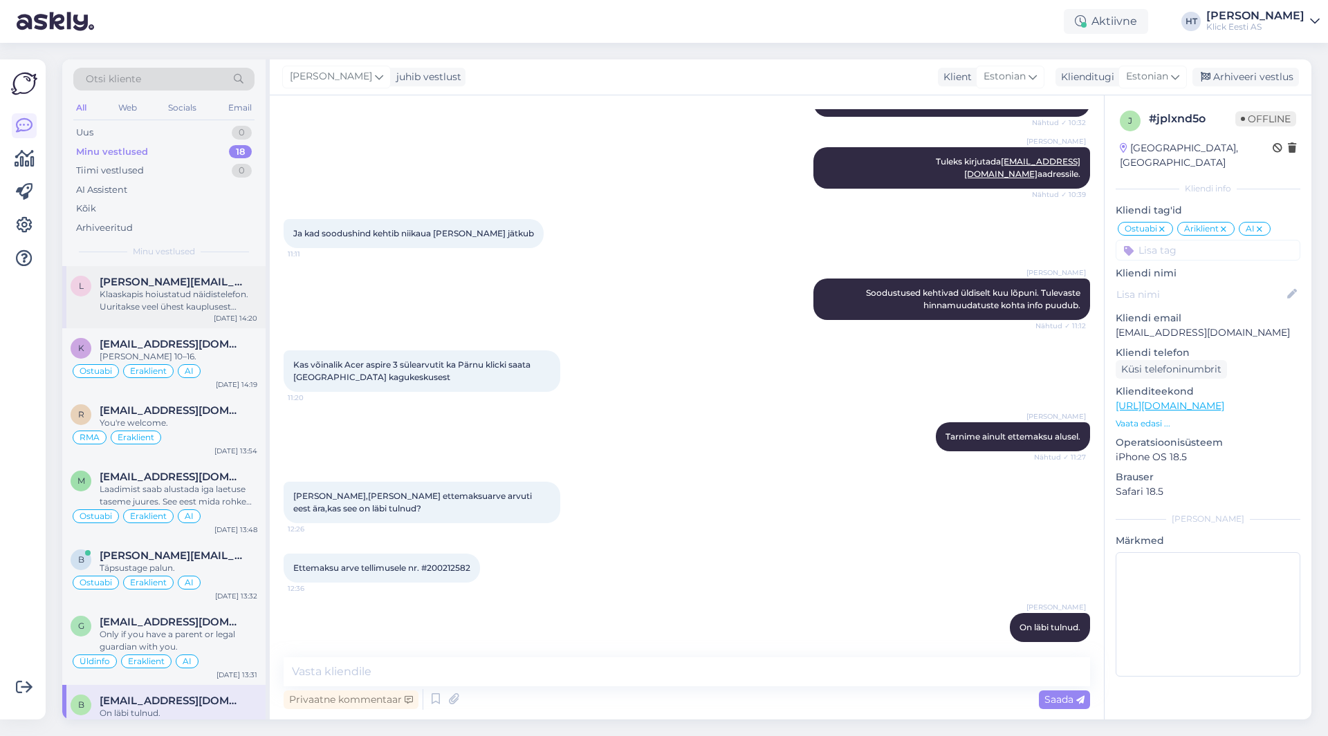
click at [228, 302] on div "Klaaskapis hoiustatud näidistelefon. Uuritakse veel ühest kauplusest hetkel kas…" at bounding box center [179, 300] width 158 height 25
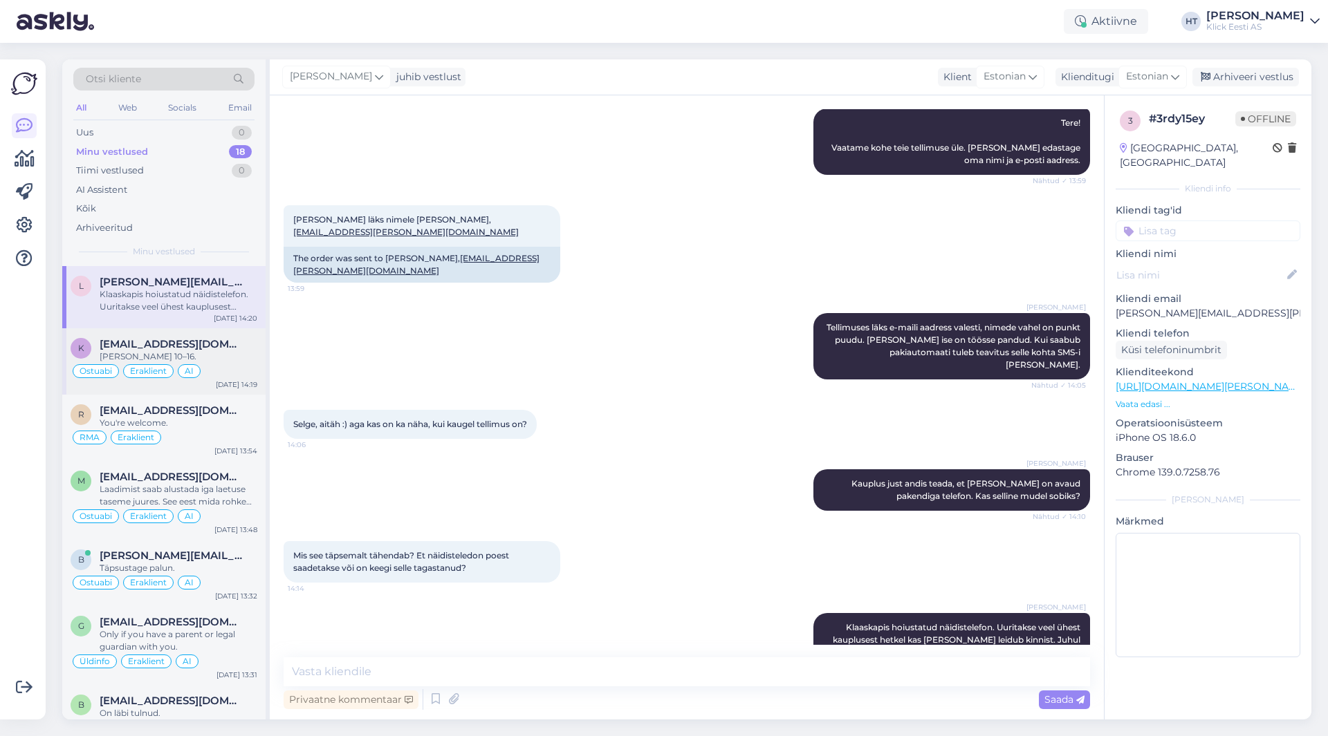
click at [229, 351] on div "[PERSON_NAME] 10–16." at bounding box center [179, 357] width 158 height 12
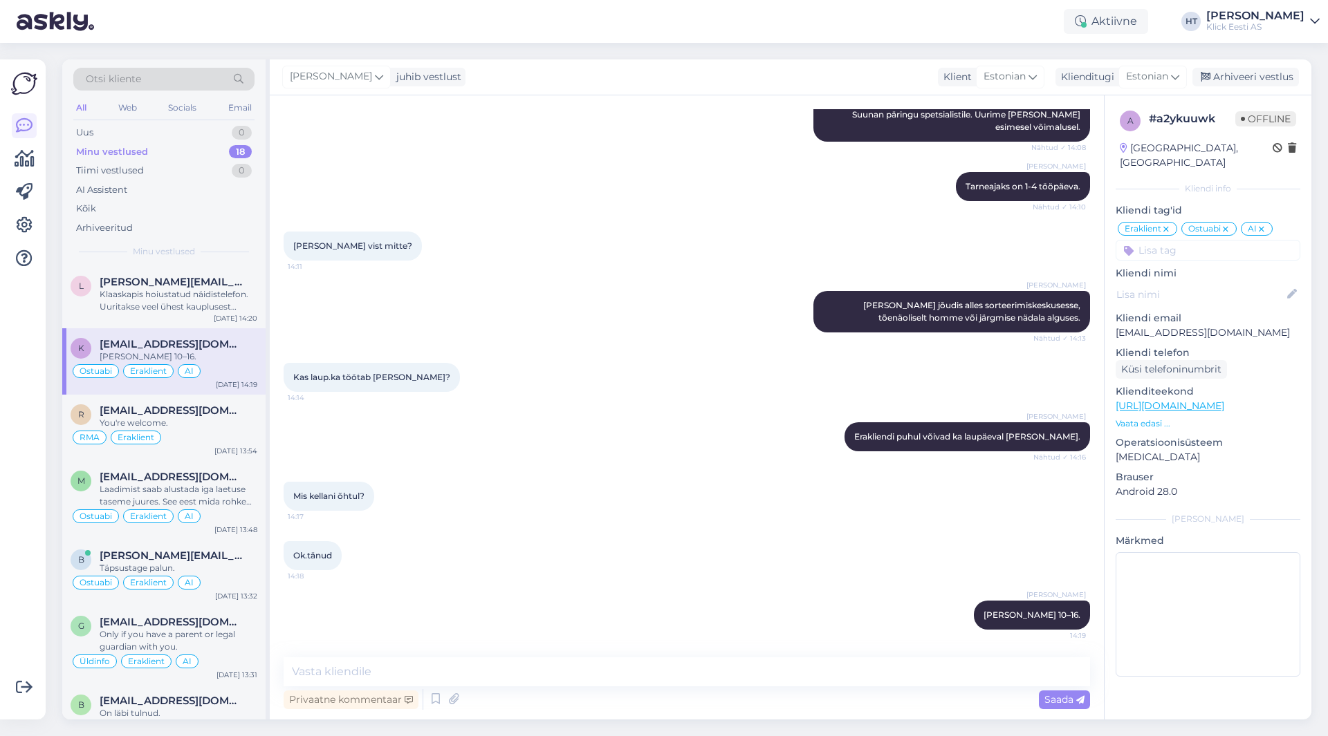
click at [588, 346] on div "[PERSON_NAME] [PERSON_NAME] jõudis alles sorteerimiskeskusesse, tõenäoliselt ho…" at bounding box center [687, 312] width 806 height 72
click at [150, 297] on div "Klaaskapis hoiustatud näidistelefon. Uuritakse veel ühest kauplusest hetkel kas…" at bounding box center [179, 300] width 158 height 25
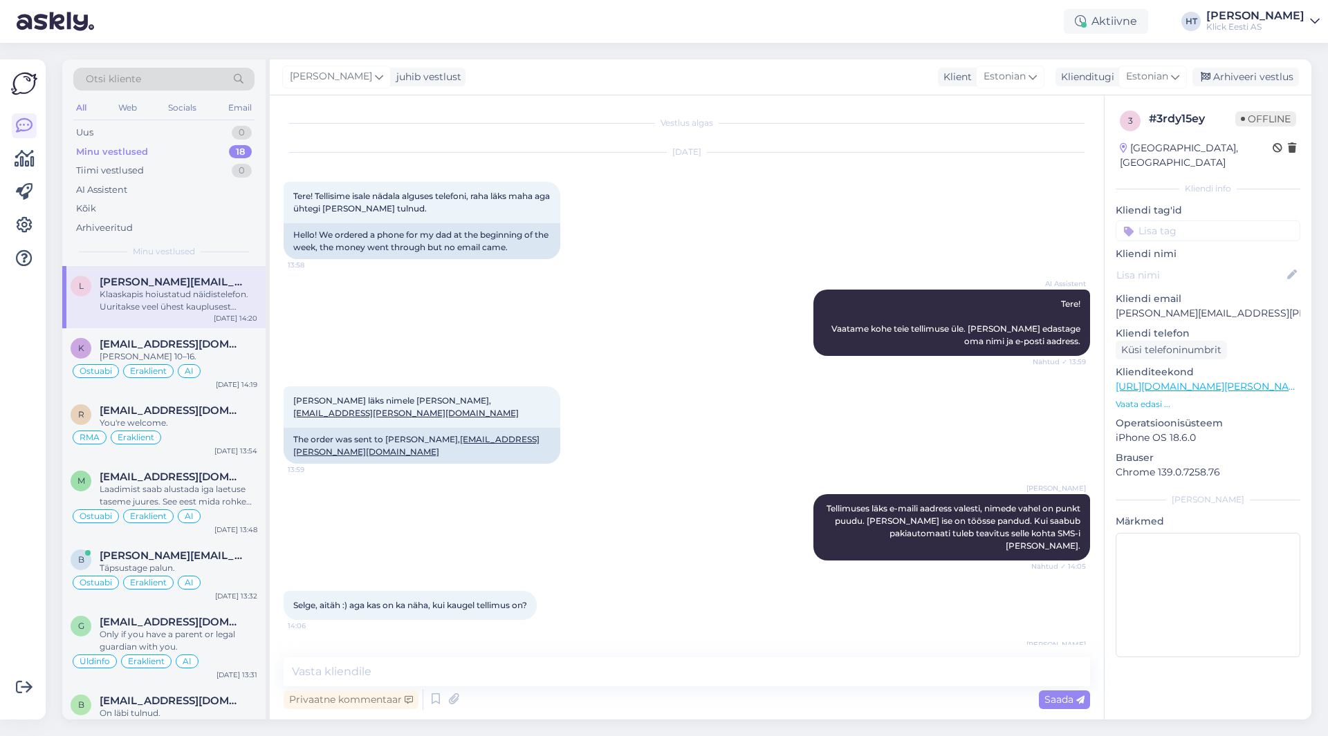
scroll to position [0, 0]
drag, startPoint x: 705, startPoint y: 234, endPoint x: 668, endPoint y: 293, distance: 69.6
click at [668, 293] on div "AI Assistent Tere! Vaatame kohe teie tellimuse üle. [PERSON_NAME] edastage oma …" at bounding box center [687, 323] width 806 height 97
click at [724, 319] on div "AI Assistent Tere! Vaatame kohe teie tellimuse üle. [PERSON_NAME] edastage oma …" at bounding box center [687, 323] width 806 height 97
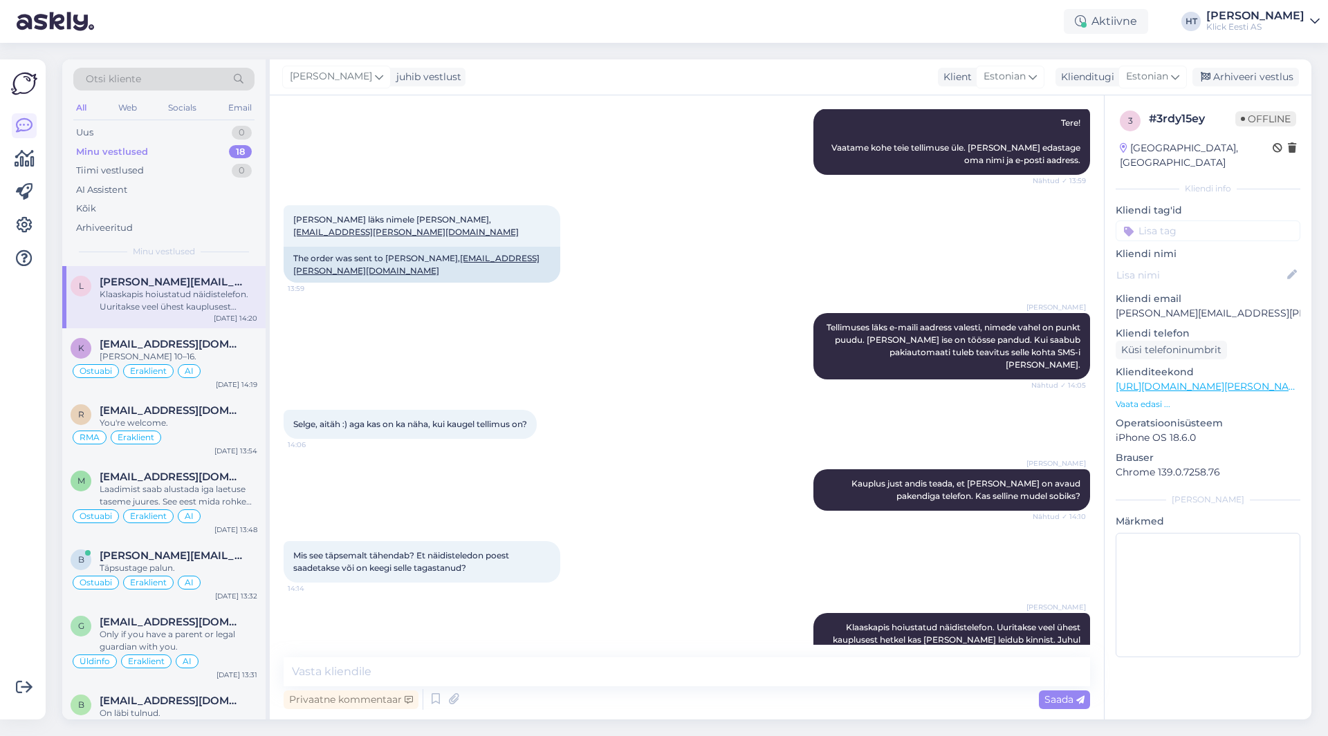
click at [618, 395] on div "Selge, aitäh :) aga kas on ka näha, kui kaugel tellimus on? 14:06" at bounding box center [687, 424] width 806 height 59
click at [167, 342] on span "[EMAIL_ADDRESS][DOMAIN_NAME]" at bounding box center [172, 344] width 144 height 12
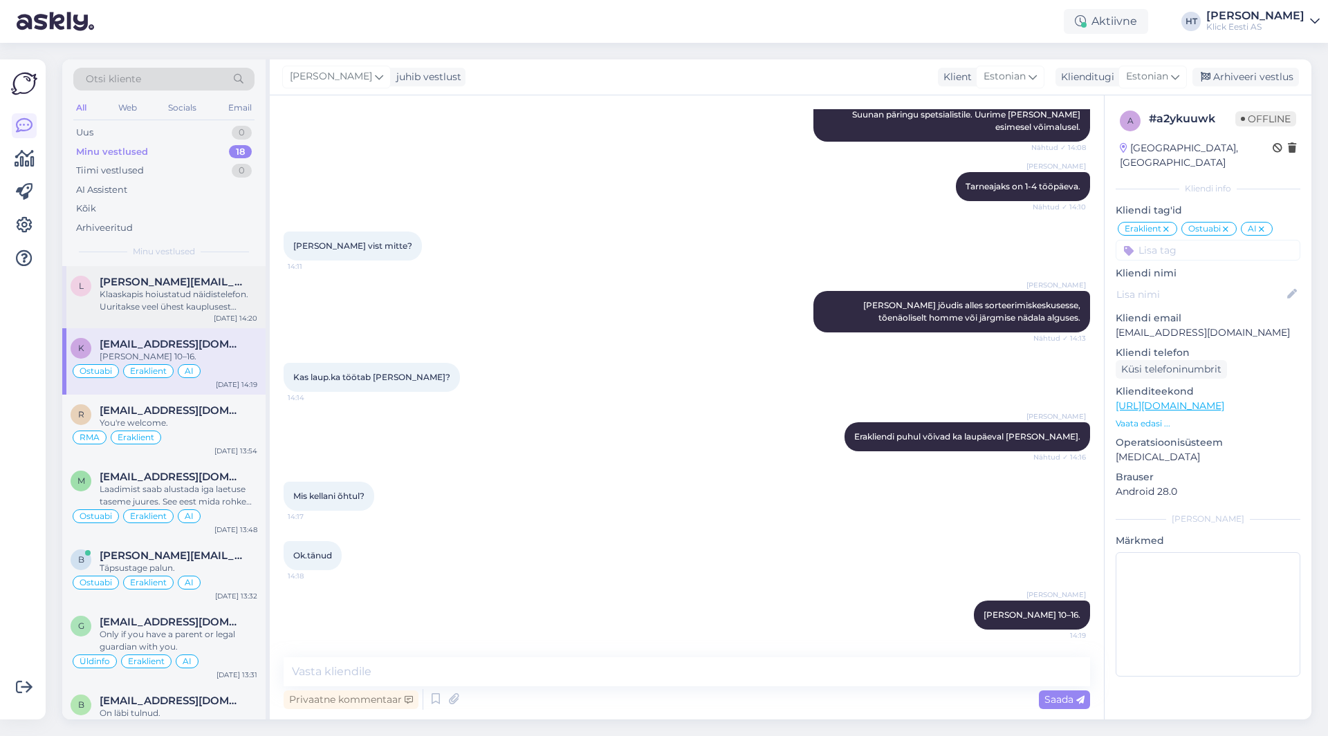
click at [187, 297] on div "Klaaskapis hoiustatud näidistelefon. Uuritakse veel ühest kauplusest hetkel kas…" at bounding box center [179, 300] width 158 height 25
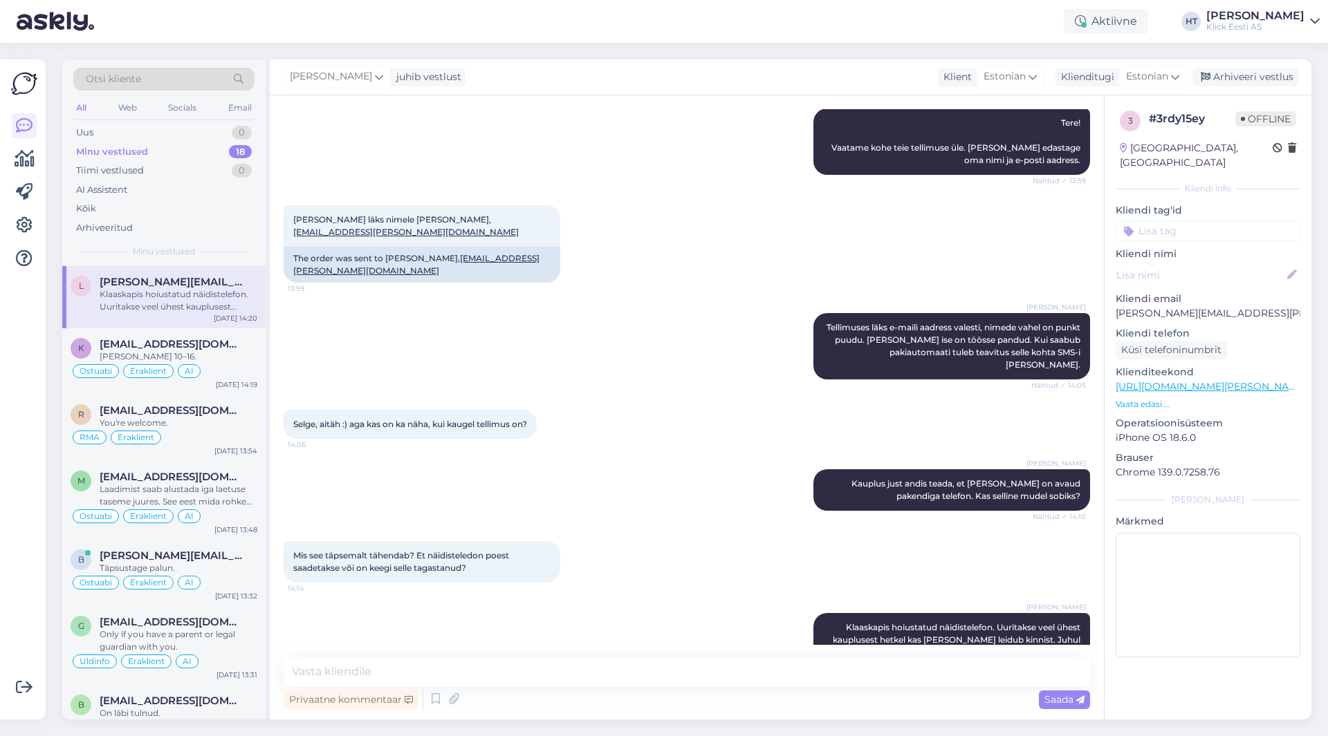
click at [545, 344] on div "[PERSON_NAME] [PERSON_NAME] [PERSON_NAME] e-maili aadress valesti, nimede vahel…" at bounding box center [687, 346] width 806 height 97
click at [202, 142] on div "Minu vestlused 18" at bounding box center [163, 151] width 181 height 19
click at [206, 132] on div "Uus 1" at bounding box center [163, 132] width 181 height 19
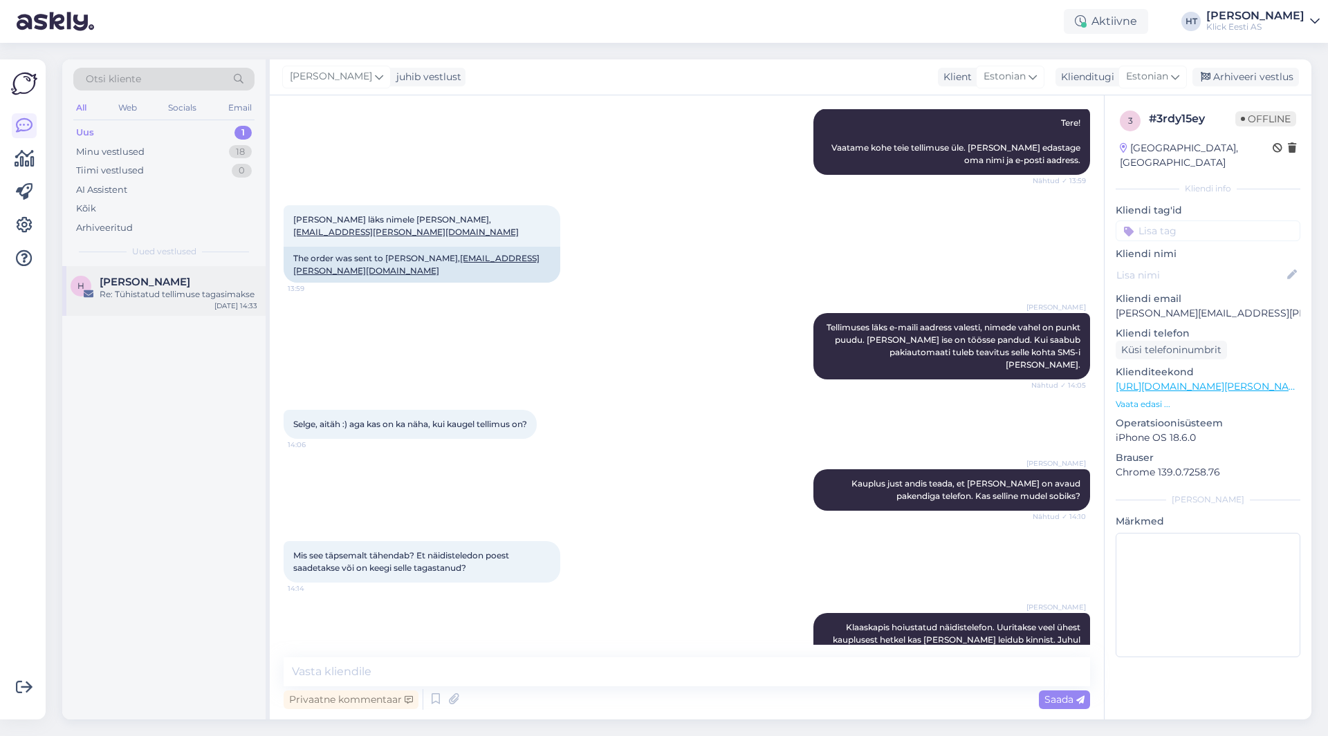
click at [197, 275] on div "H [PERSON_NAME] Re: Tühistatud tellimuse tagasimakse [DATE] 14:33" at bounding box center [163, 291] width 203 height 50
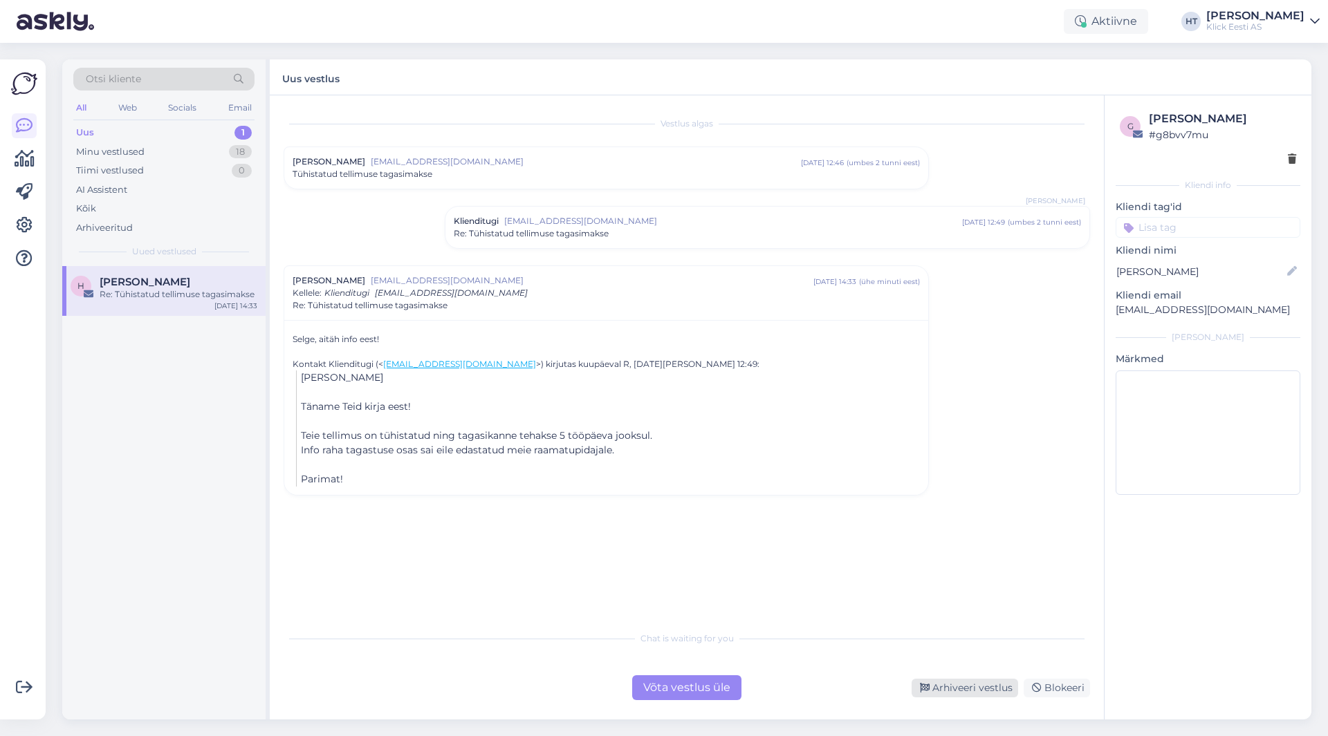
click at [951, 681] on div "Arhiveeri vestlus" at bounding box center [964, 688] width 106 height 19
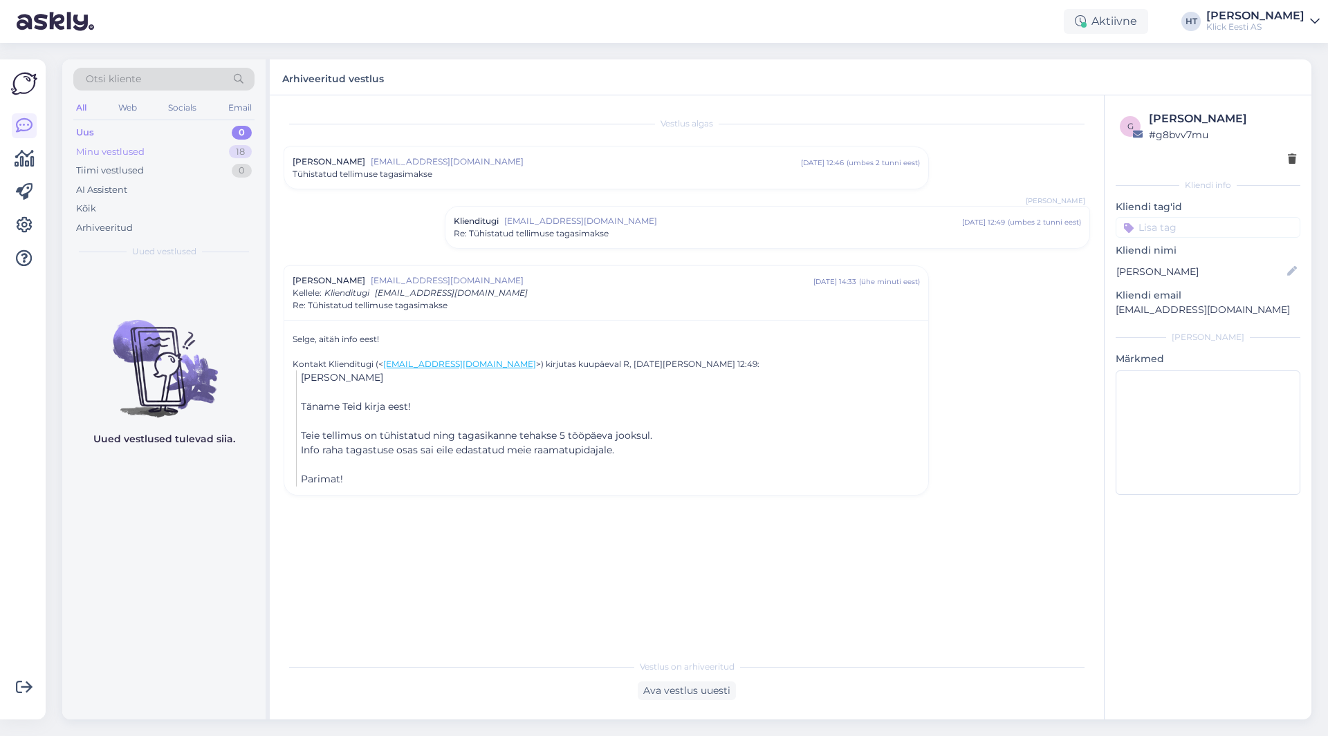
click at [189, 156] on div "Minu vestlused 18" at bounding box center [163, 151] width 181 height 19
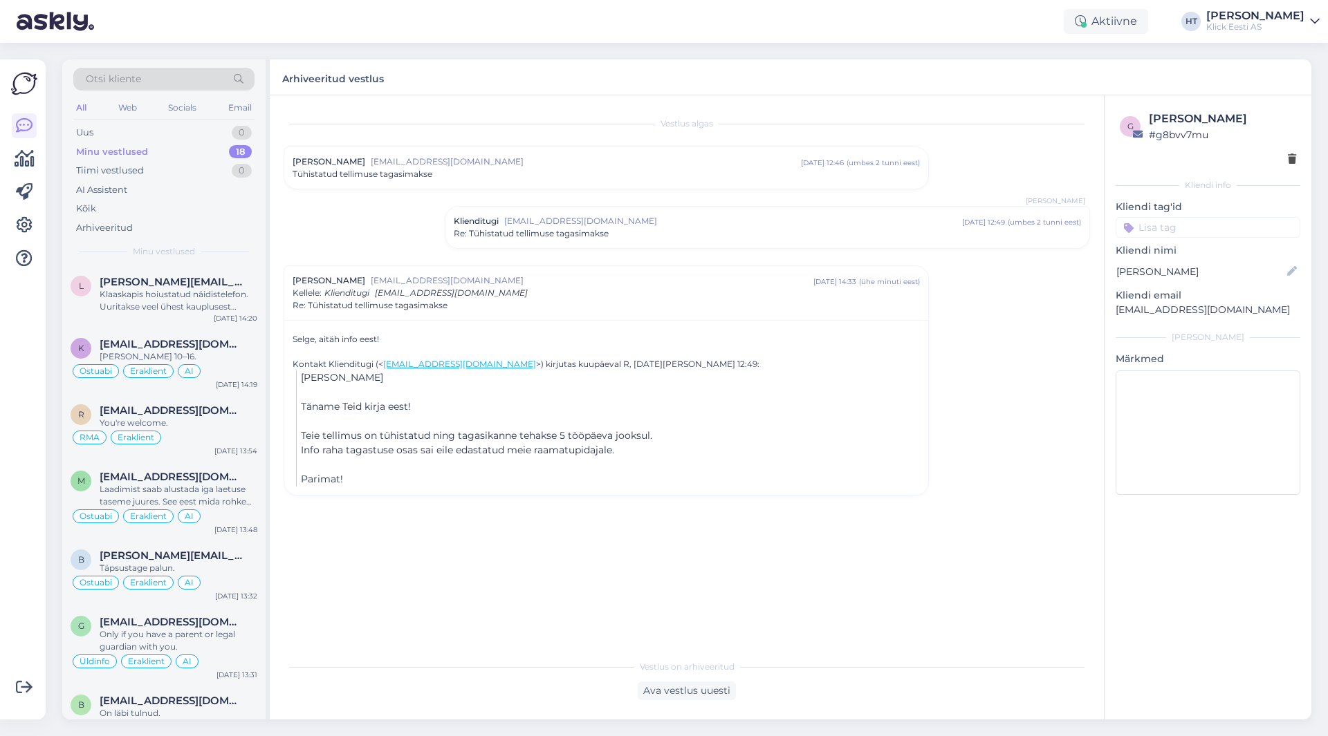
click at [196, 261] on div "Otsi kliente All Web Socials Email Uus 0 Minu vestlused 18 Tiimi vestlused 0 AI…" at bounding box center [163, 162] width 203 height 207
click at [197, 275] on div "l [PERSON_NAME][EMAIL_ADDRESS][PERSON_NAME][DOMAIN_NAME] Klaaskapis hoiustatud …" at bounding box center [163, 297] width 203 height 62
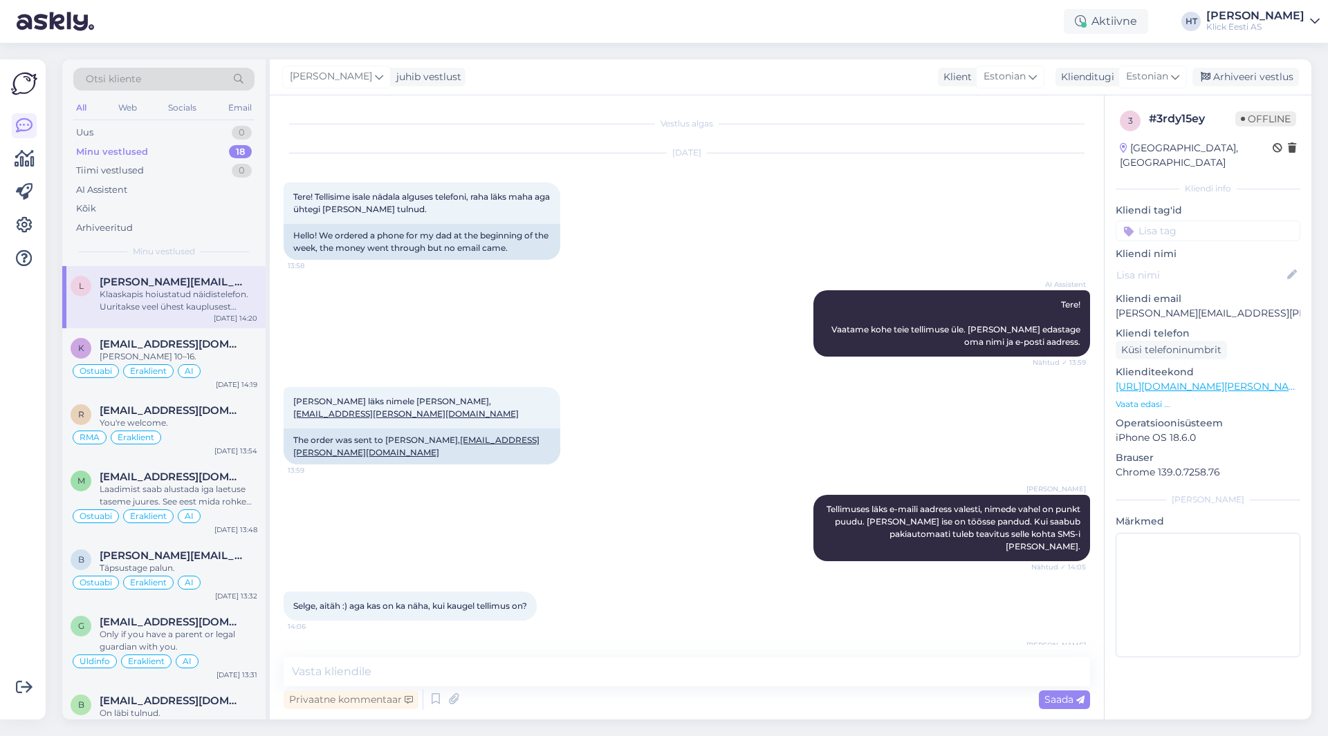
scroll to position [182, 0]
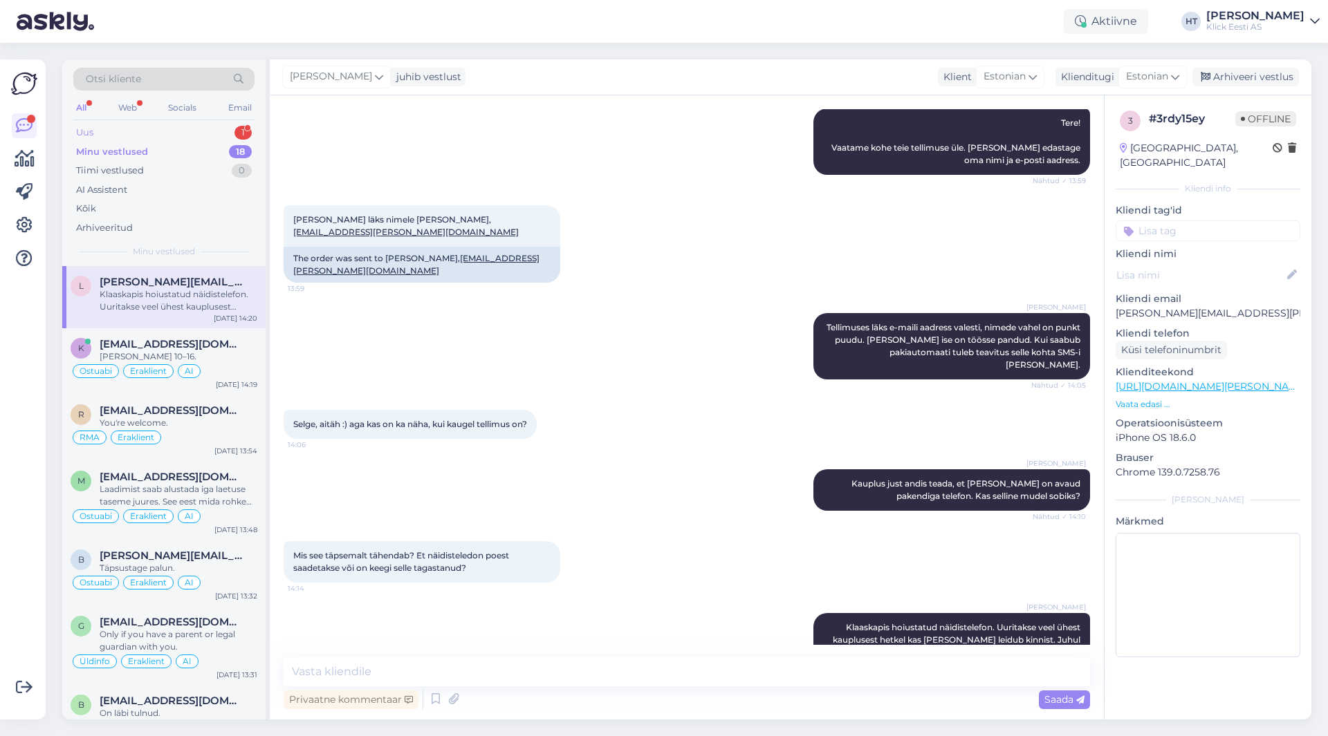
click at [213, 136] on div "Uus 1" at bounding box center [163, 132] width 181 height 19
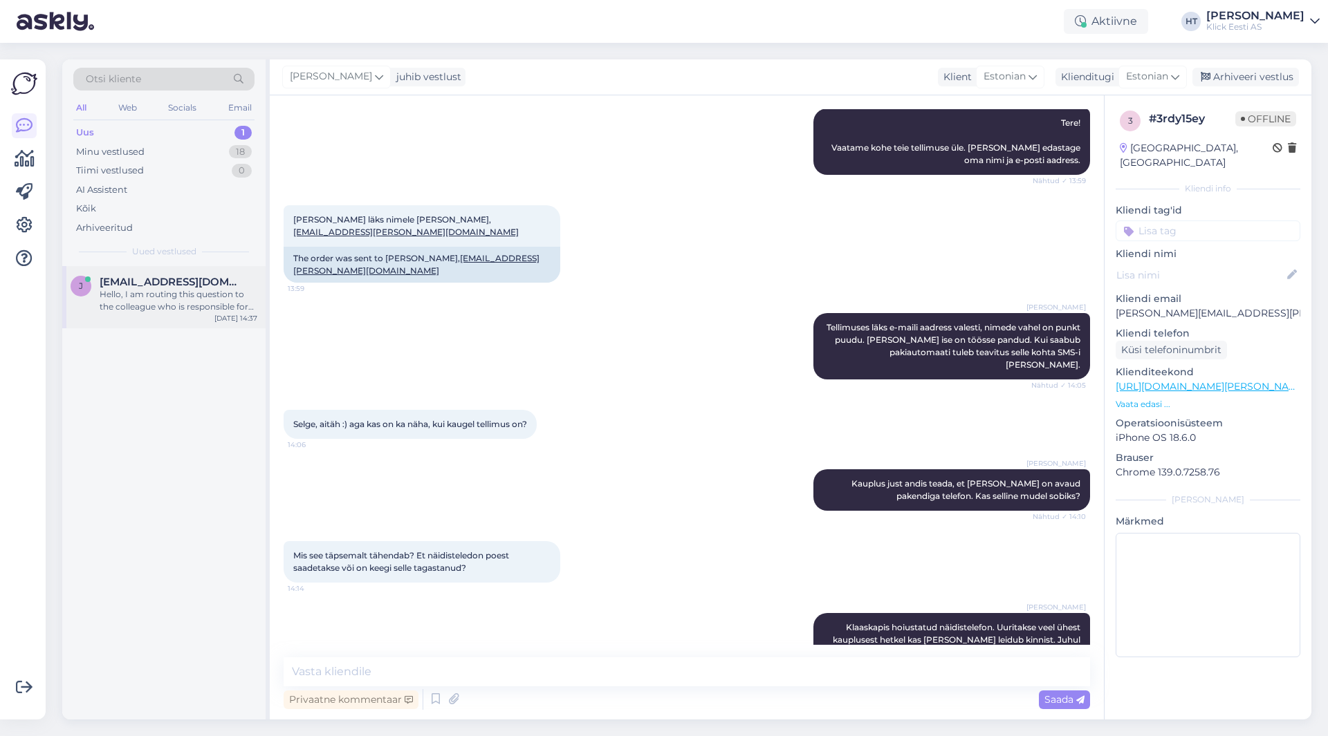
click at [207, 286] on span "[EMAIL_ADDRESS][DOMAIN_NAME]" at bounding box center [172, 282] width 144 height 12
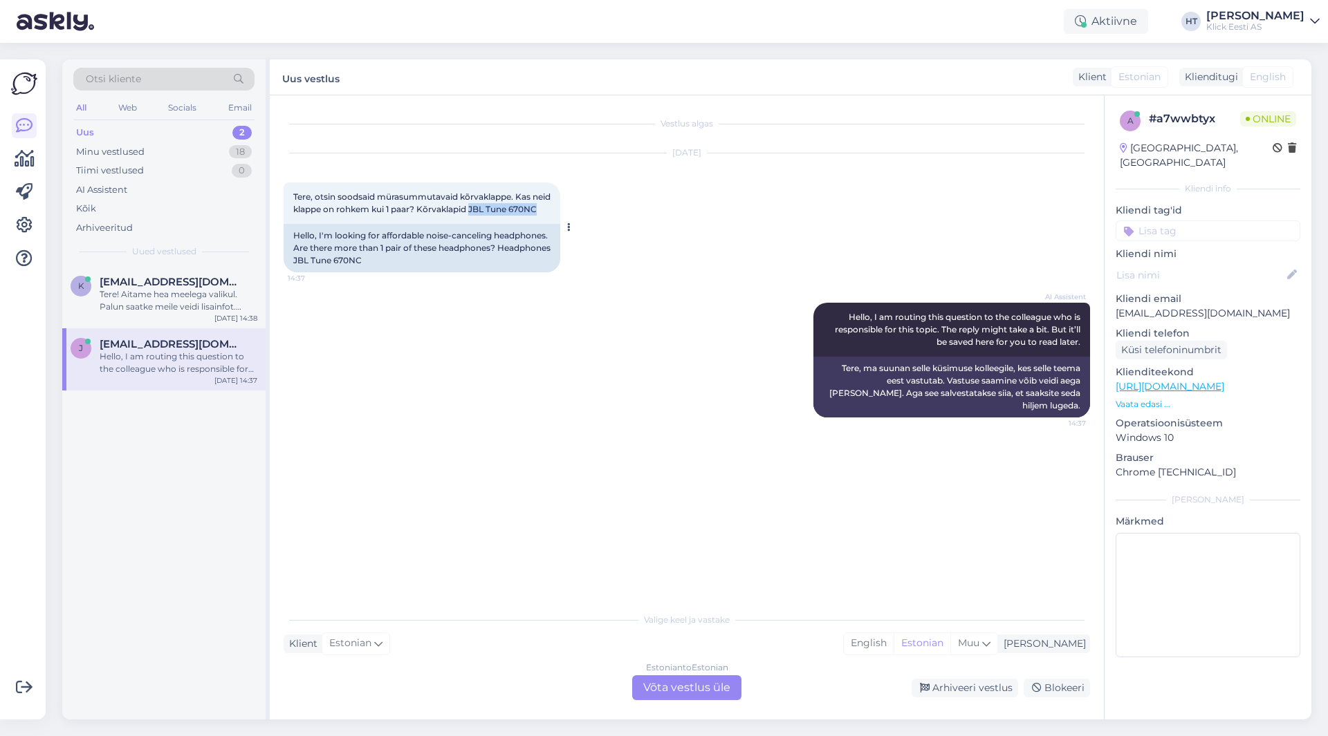
drag, startPoint x: 492, startPoint y: 211, endPoint x: 514, endPoint y: 232, distance: 30.3
click at [514, 224] on div "Tere, otsin soodsaid mürasummutavaid kõrvaklappe. Kas neid klappe on rohkem kui…" at bounding box center [422, 203] width 277 height 41
copy span "JBL Tune 670NC"
click at [508, 224] on div "Tere, otsin soodsaid mürasummutavaid kõrvaklappe. Kas neid klappe on rohkem kui…" at bounding box center [422, 203] width 277 height 41
click at [1137, 398] on p "Vaata edasi ..." at bounding box center [1207, 404] width 185 height 12
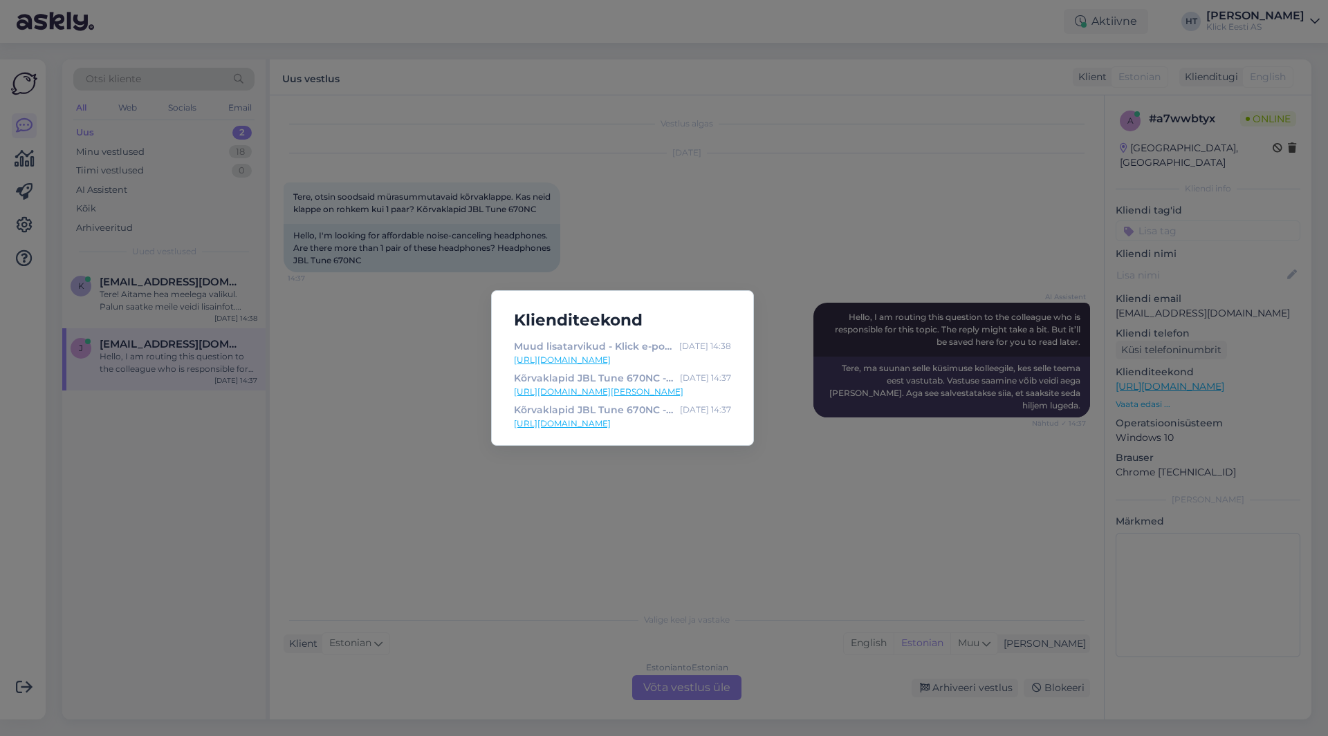
click at [605, 506] on div "Klienditeekond Muud lisatarvikud - Klick e-pood [DATE] 14:38 [URL][DOMAIN_NAME]…" at bounding box center [664, 368] width 1328 height 736
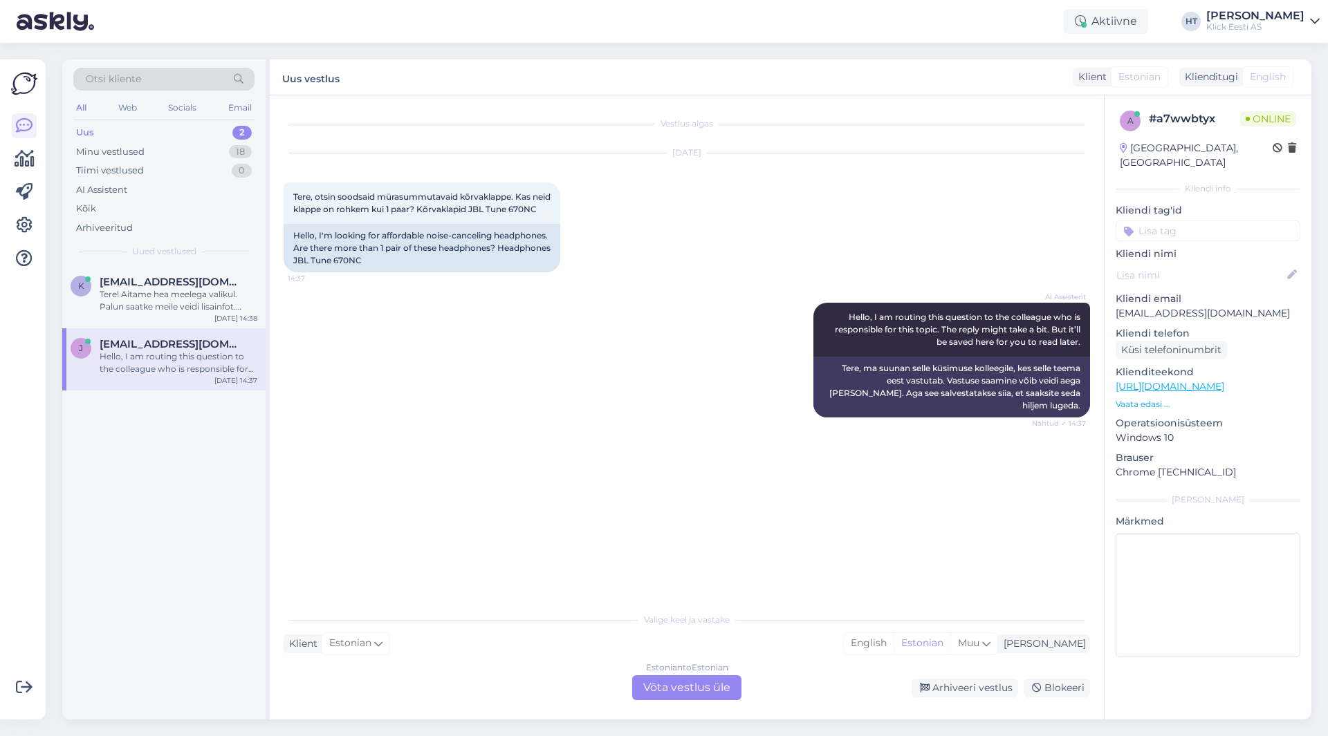
click at [472, 362] on div "AI Assistent Hello, I am routing this question to the colleague who is responsi…" at bounding box center [687, 360] width 806 height 145
click at [205, 299] on div "Tere! Aitame hea meelega valikul. Palun saatke meile veidi lisainfot. [PERSON_N…" at bounding box center [179, 300] width 158 height 25
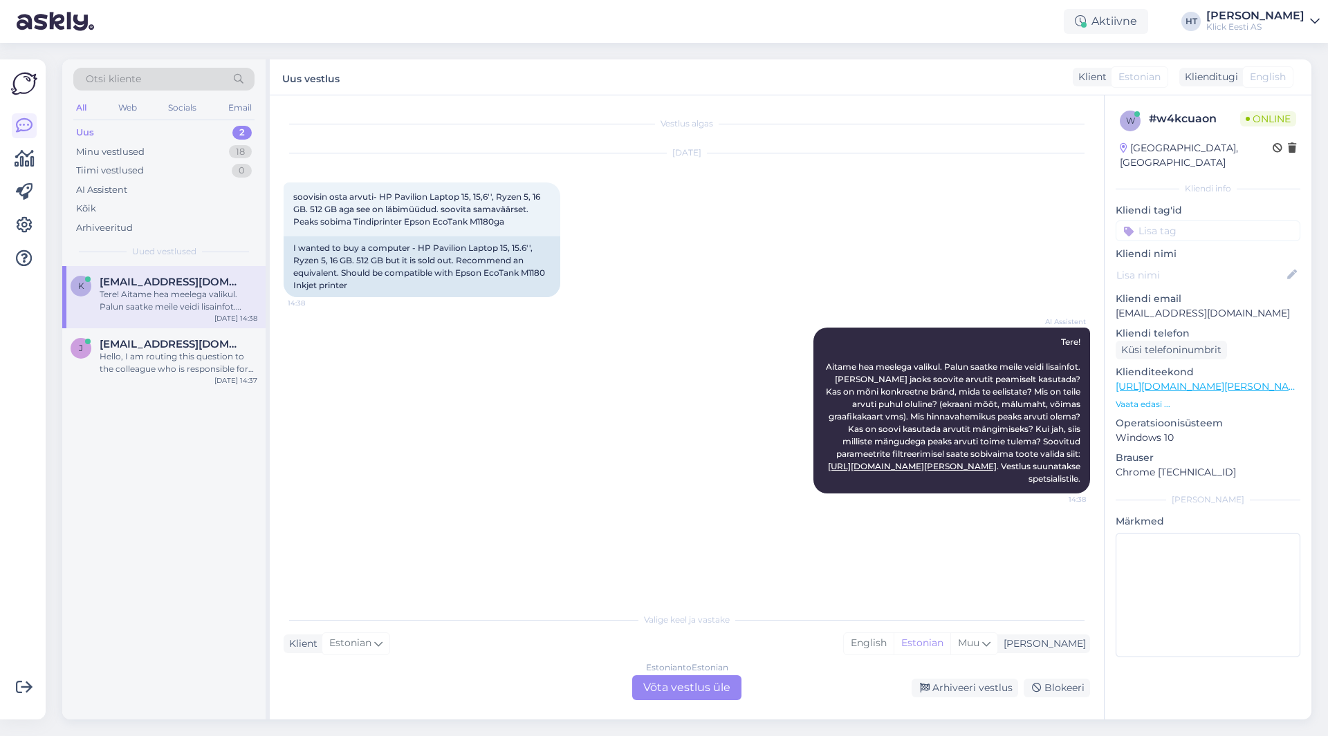
click at [571, 463] on div "AI Assistent Tere! Aitame hea meelega valikul. Palun saatke meile veidi lisainf…" at bounding box center [687, 411] width 806 height 196
click at [671, 683] on div "Estonian to Estonian Võta vestlus üle" at bounding box center [686, 688] width 109 height 25
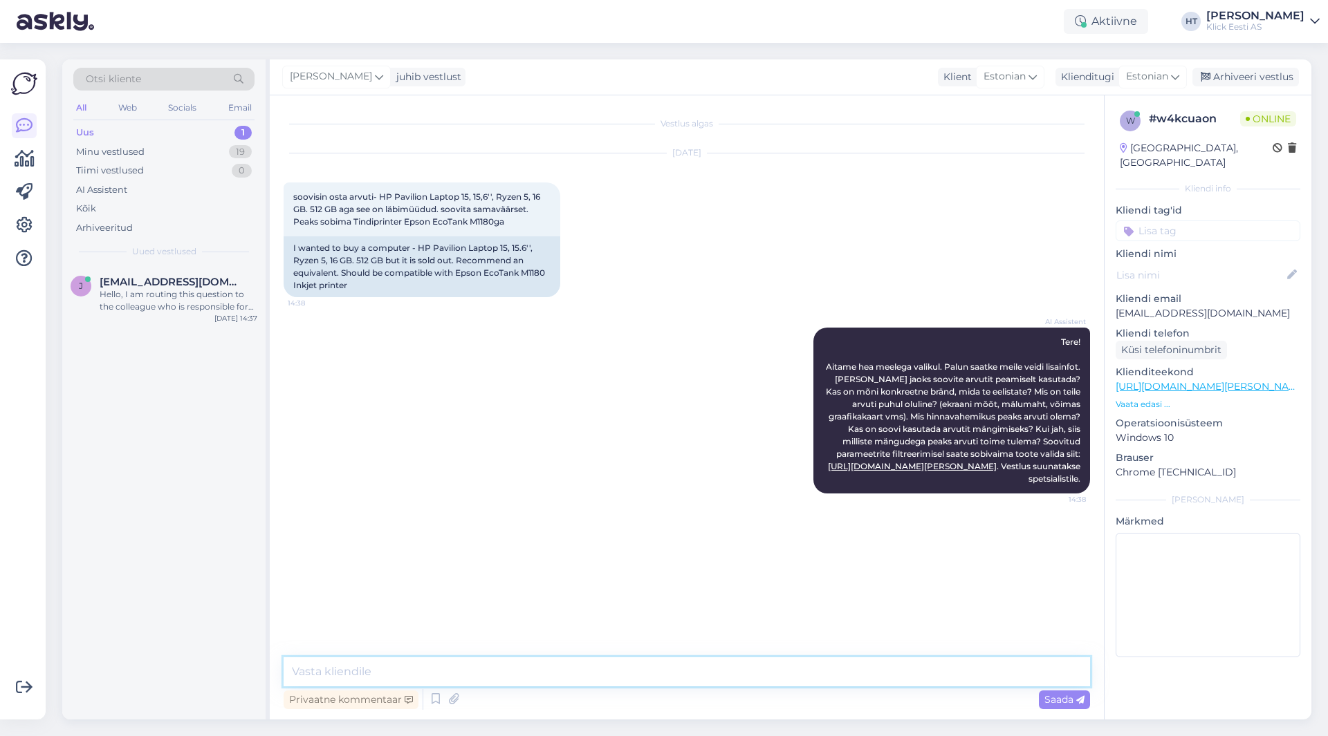
click at [665, 675] on textarea at bounding box center [687, 672] width 806 height 29
paste textarea "[URL][DOMAIN_NAME][PERSON_NAME]"
type textarea "Järgnevad on sarnased: [URL][DOMAIN_NAME][PERSON_NAME]"
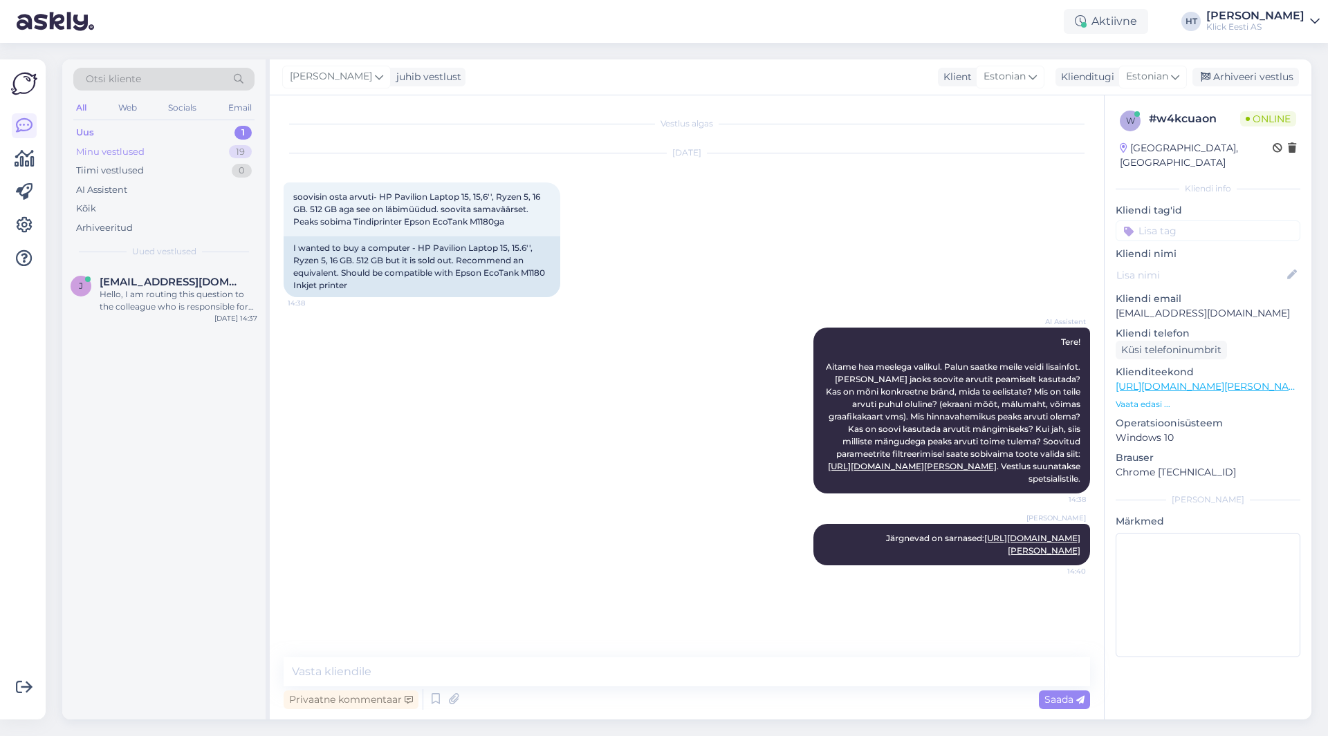
click at [235, 154] on div "19" at bounding box center [240, 152] width 23 height 14
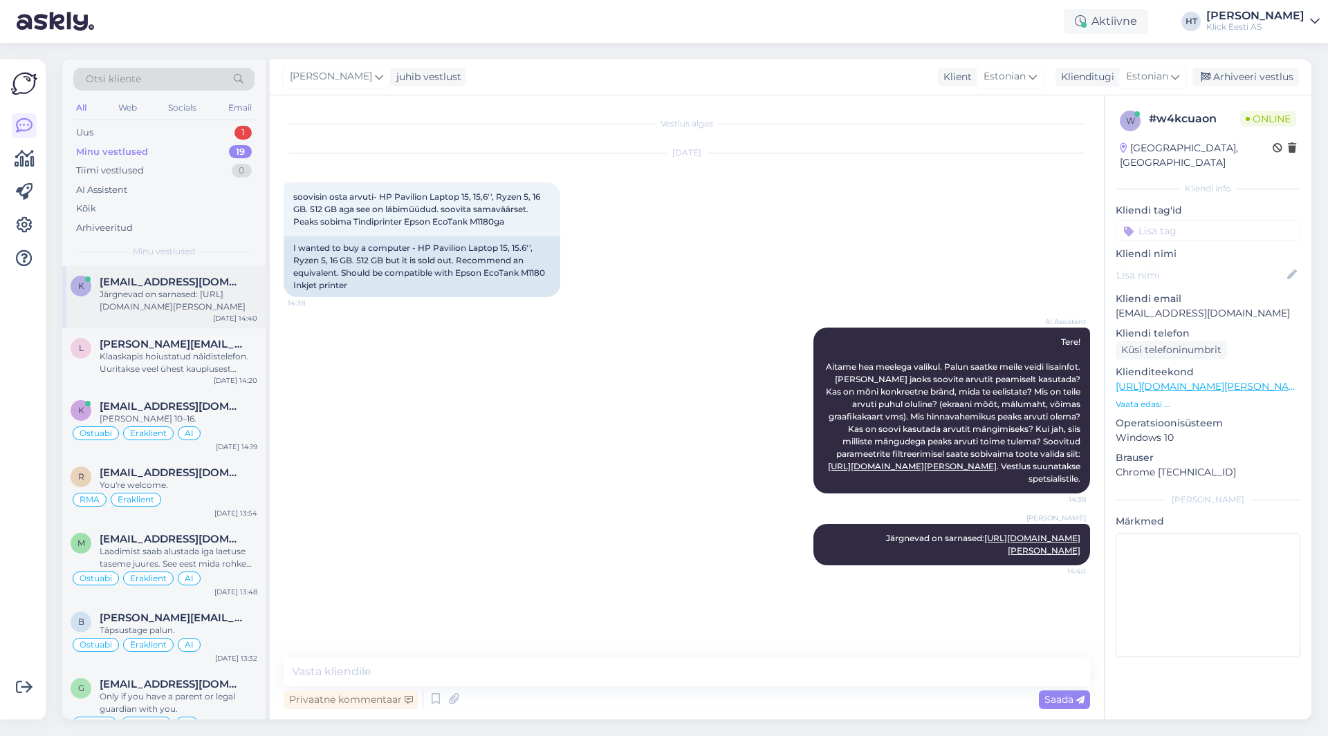
click at [229, 272] on div "k [EMAIL_ADDRESS][DOMAIN_NAME] Järgnevad on sarnased: [URL][DOMAIN_NAME][PERSON…" at bounding box center [163, 297] width 203 height 62
click at [626, 391] on div "AI Assistent Tere! Aitame hea meelega valikul. Palun saatke meile veidi lisainf…" at bounding box center [687, 411] width 806 height 196
click at [237, 364] on div "Klaaskapis hoiustatud näidistelefon. Uuritakse veel ühest kauplusest hetkel kas…" at bounding box center [179, 363] width 158 height 25
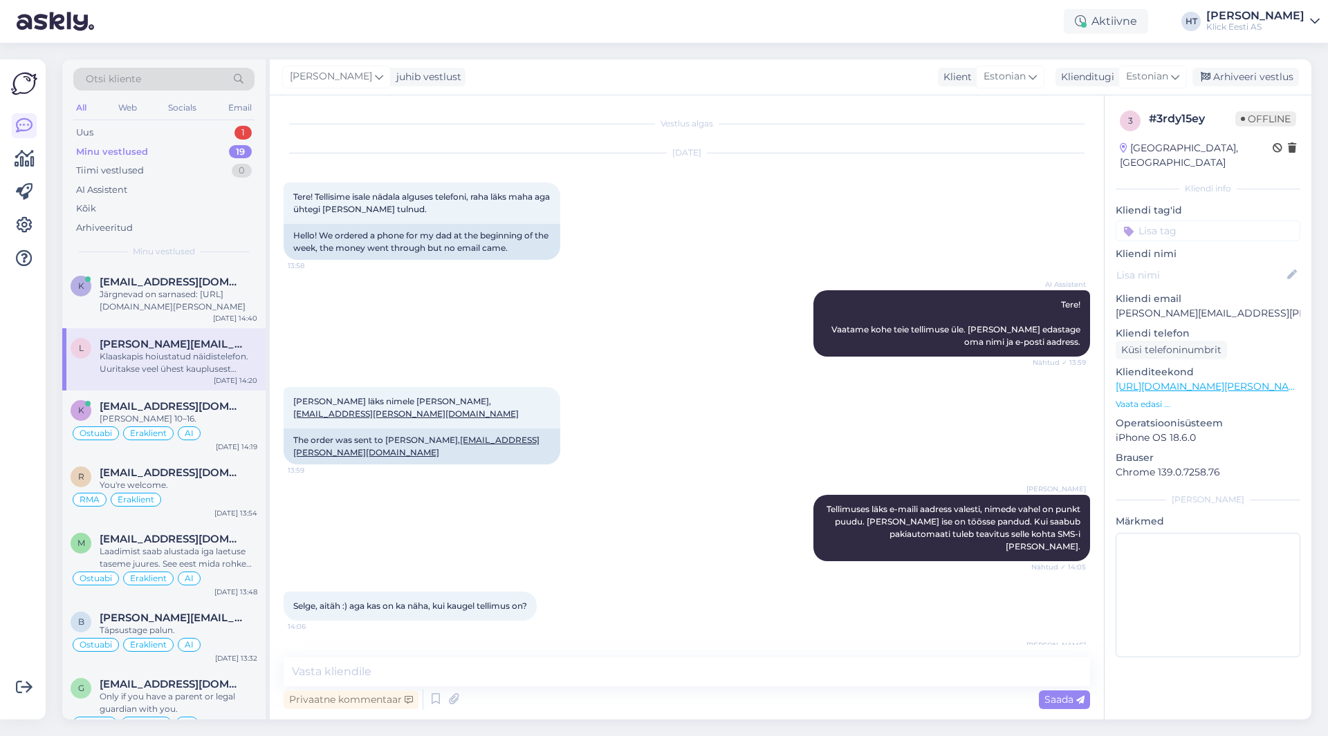
scroll to position [182, 0]
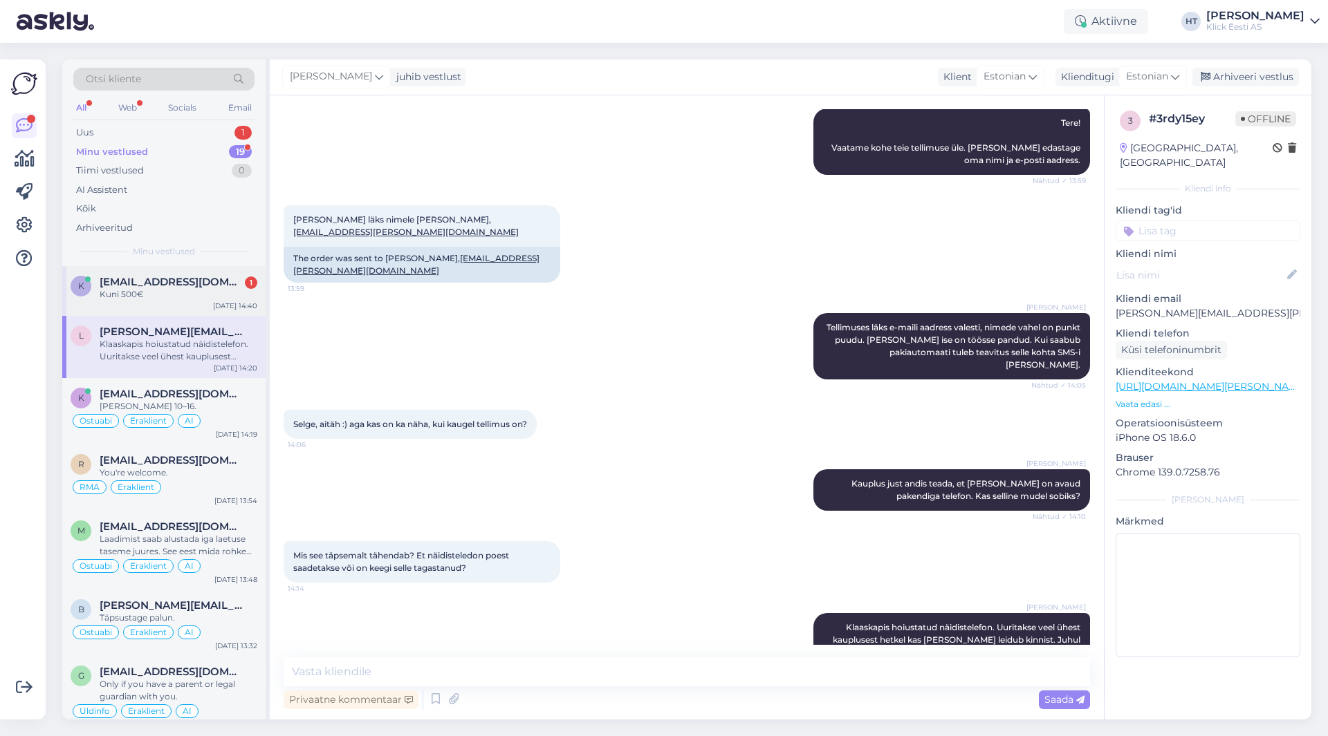
click at [202, 277] on span "[EMAIL_ADDRESS][DOMAIN_NAME]" at bounding box center [172, 282] width 144 height 12
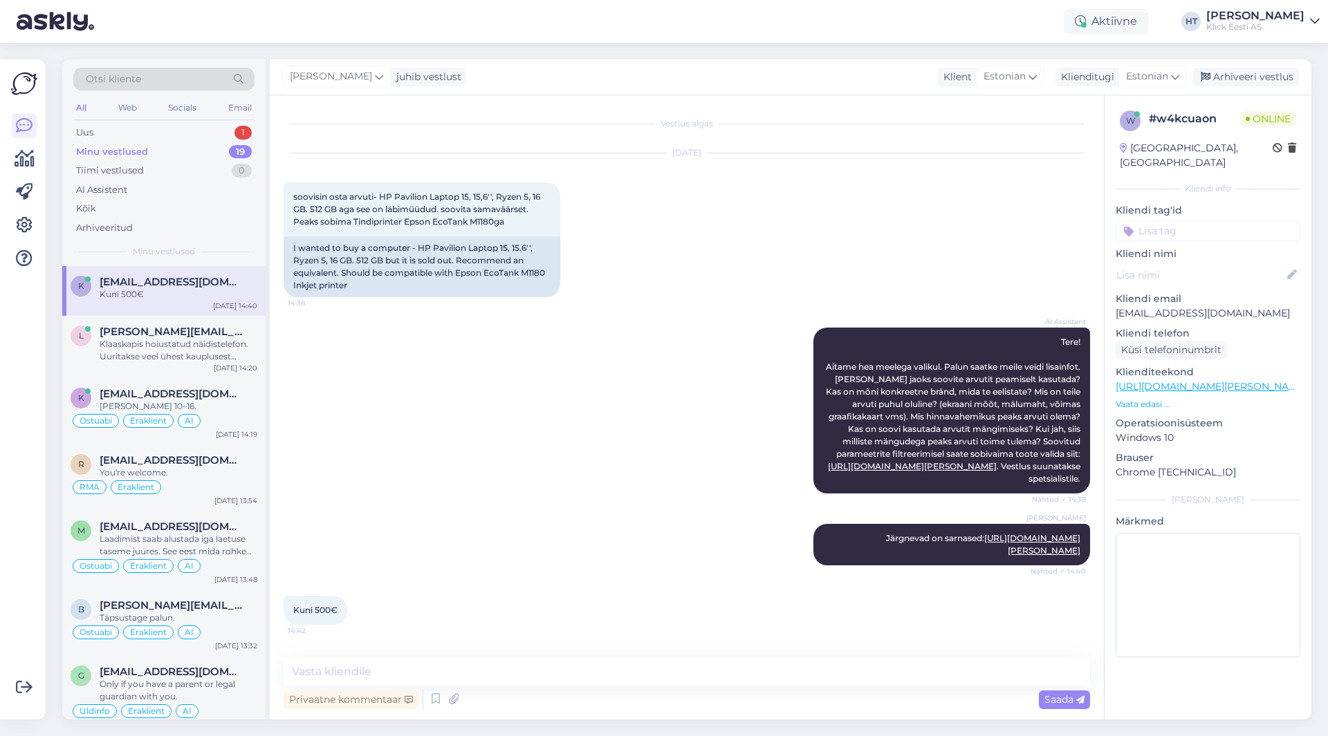
click at [586, 411] on div "AI Assistent Tere! Aitame hea meelega valikul. Palun saatke meile veidi lisainf…" at bounding box center [687, 411] width 806 height 196
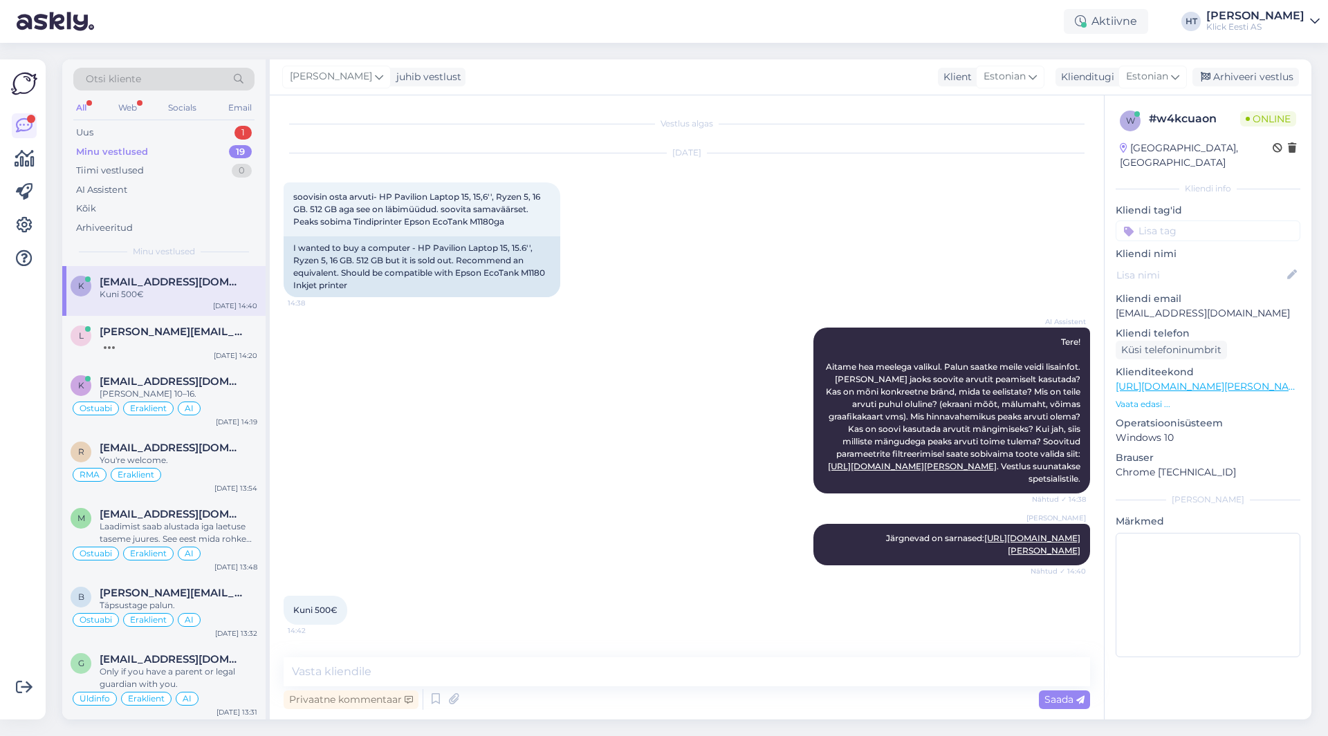
click at [1147, 398] on p "Vaata edasi ..." at bounding box center [1207, 404] width 185 height 12
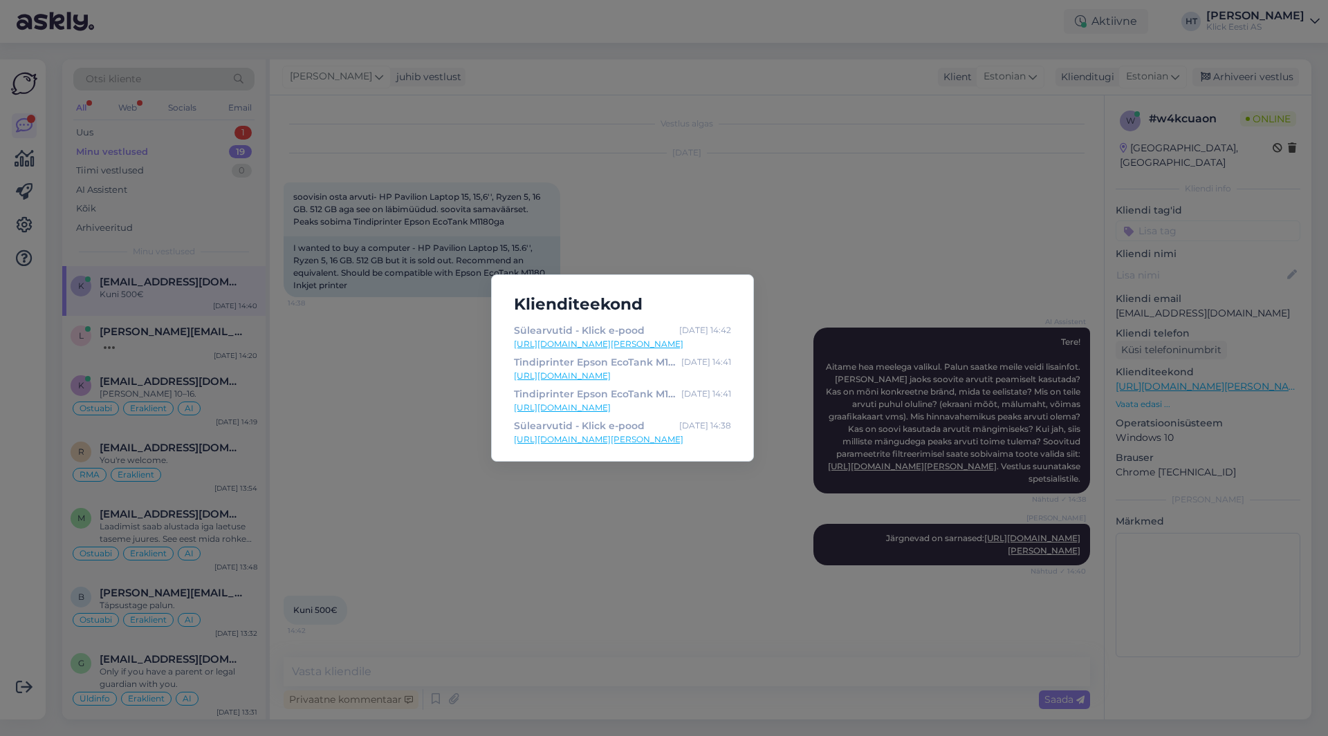
click at [352, 405] on div "Klienditeekond Sülearvutid - Klick e-pood [DATE] 14:42 [URL][DOMAIN_NAME][PERSO…" at bounding box center [664, 368] width 1328 height 736
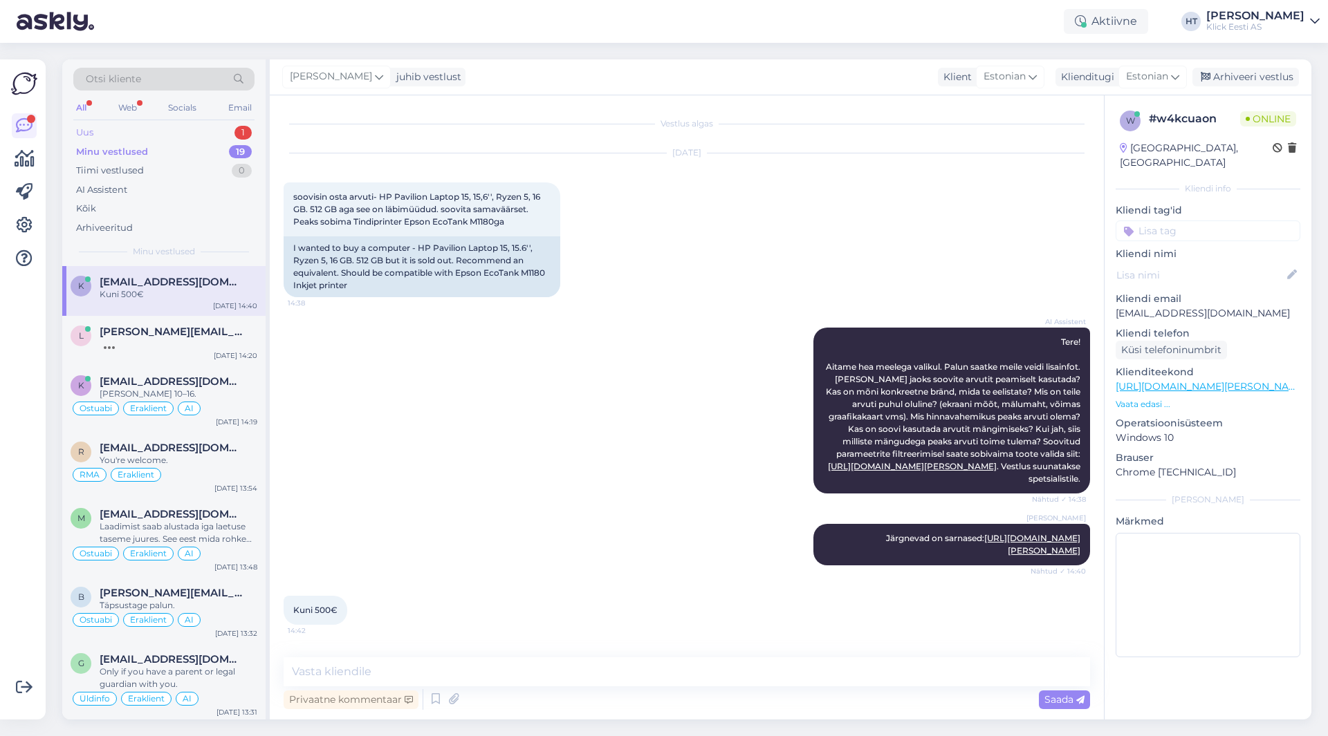
click at [210, 132] on div "Uus 1" at bounding box center [163, 132] width 181 height 19
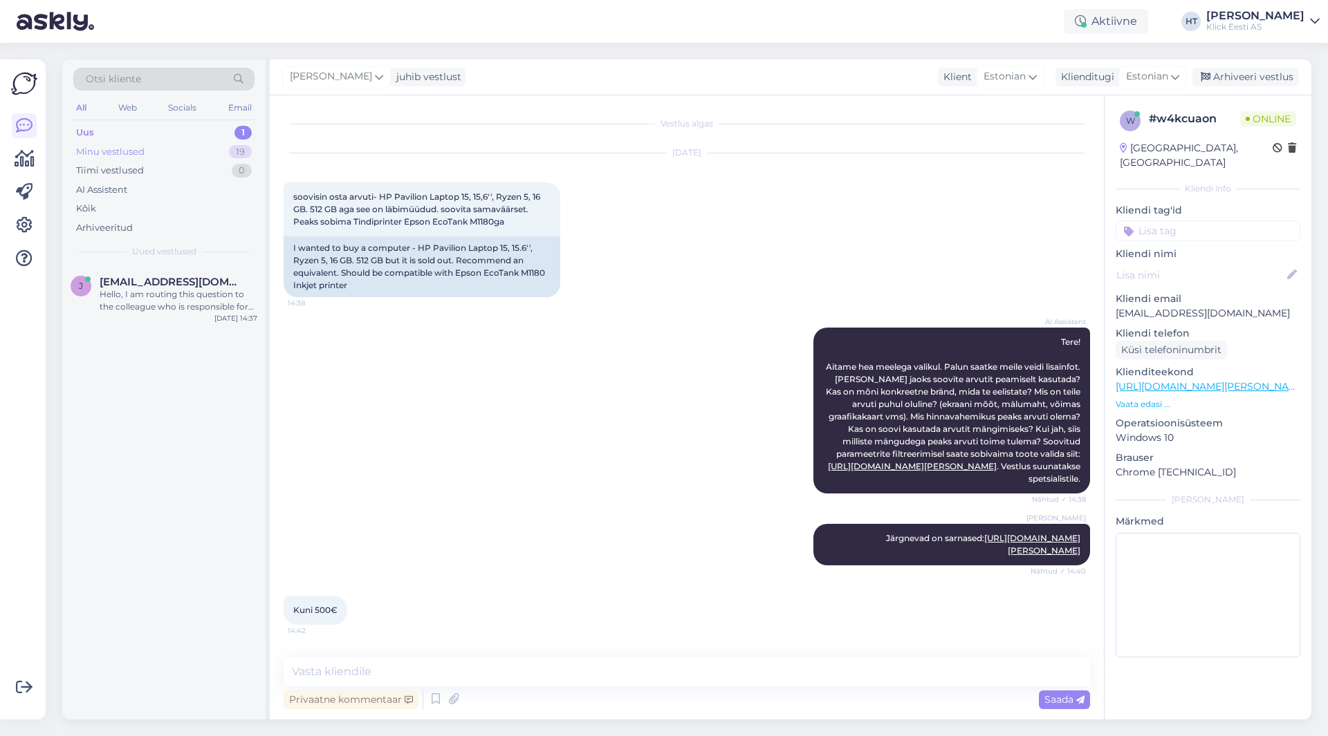
click at [213, 147] on div "Minu vestlused 19" at bounding box center [163, 151] width 181 height 19
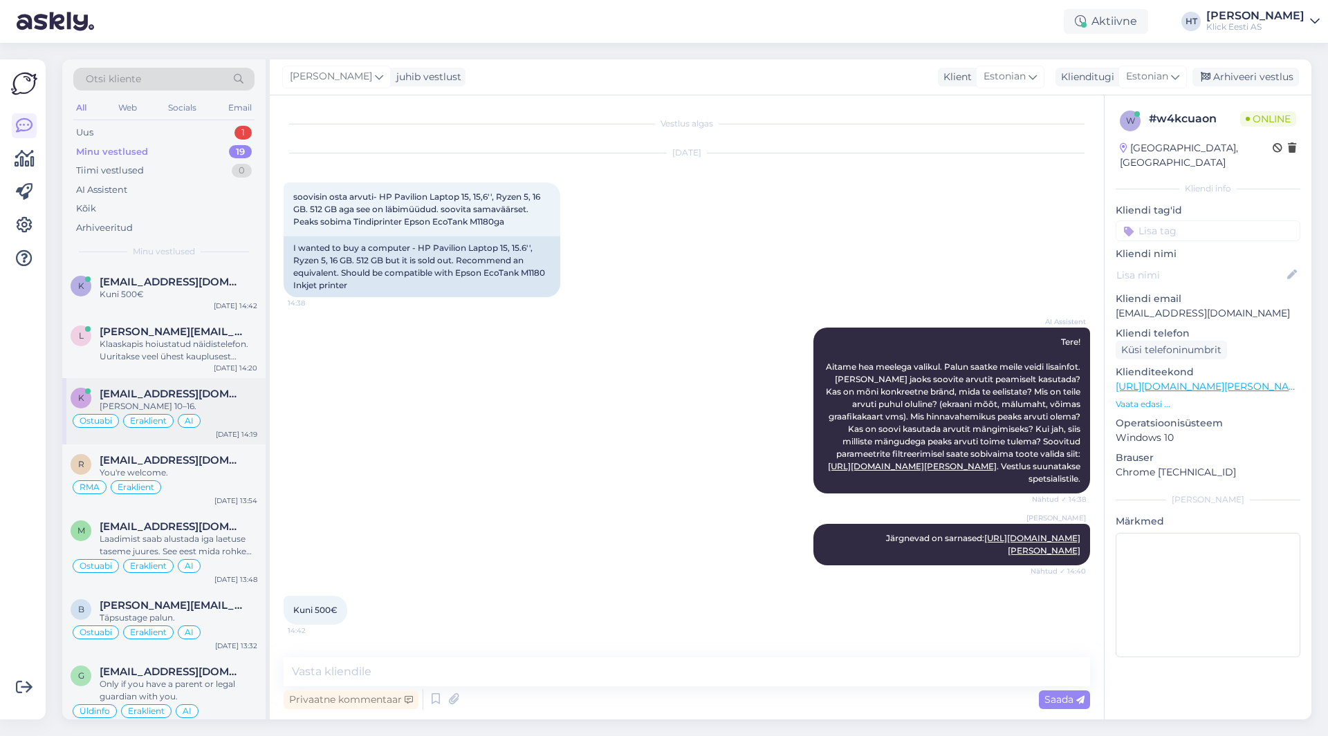
click at [194, 416] on div "AI" at bounding box center [189, 421] width 23 height 14
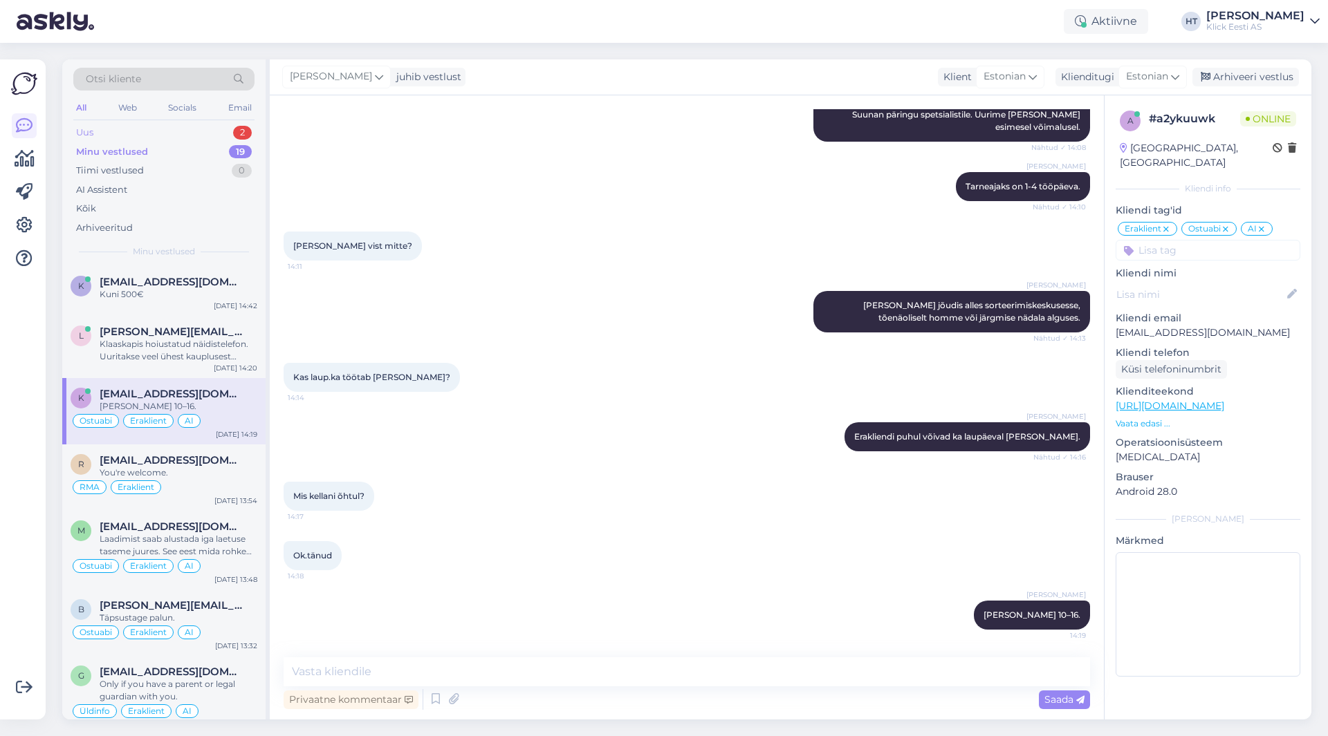
click at [176, 131] on div "Uus 2" at bounding box center [163, 132] width 181 height 19
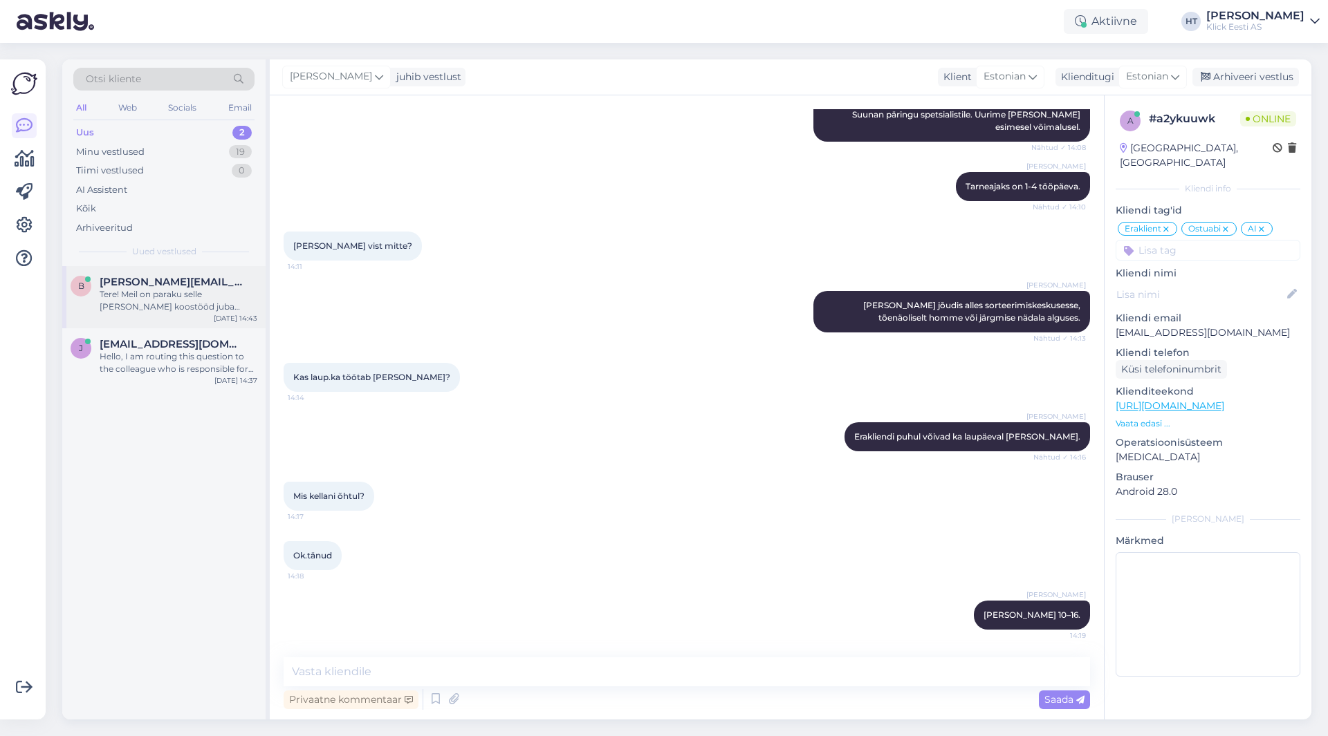
click at [195, 304] on div "Tere! Meil on paraku selle [PERSON_NAME] koostööd juba valitud ja eelarve tehtu…" at bounding box center [179, 300] width 158 height 25
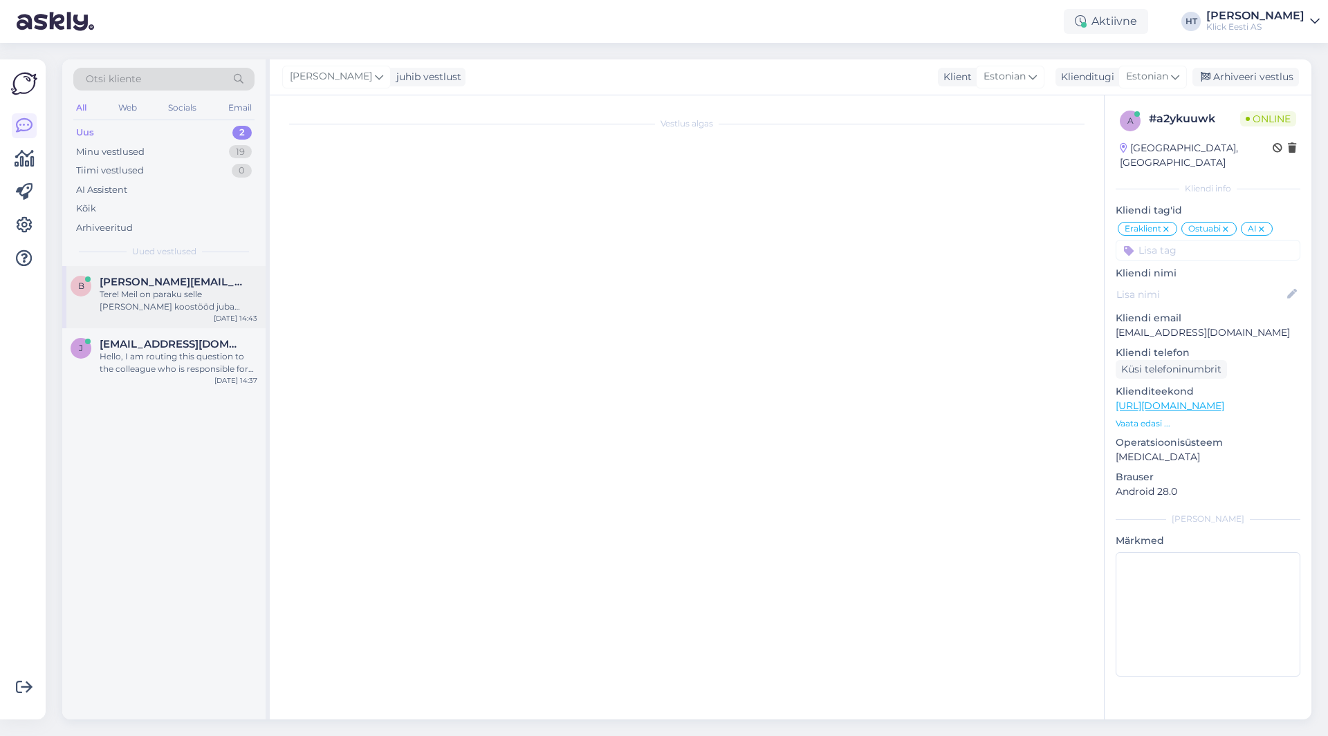
scroll to position [0, 0]
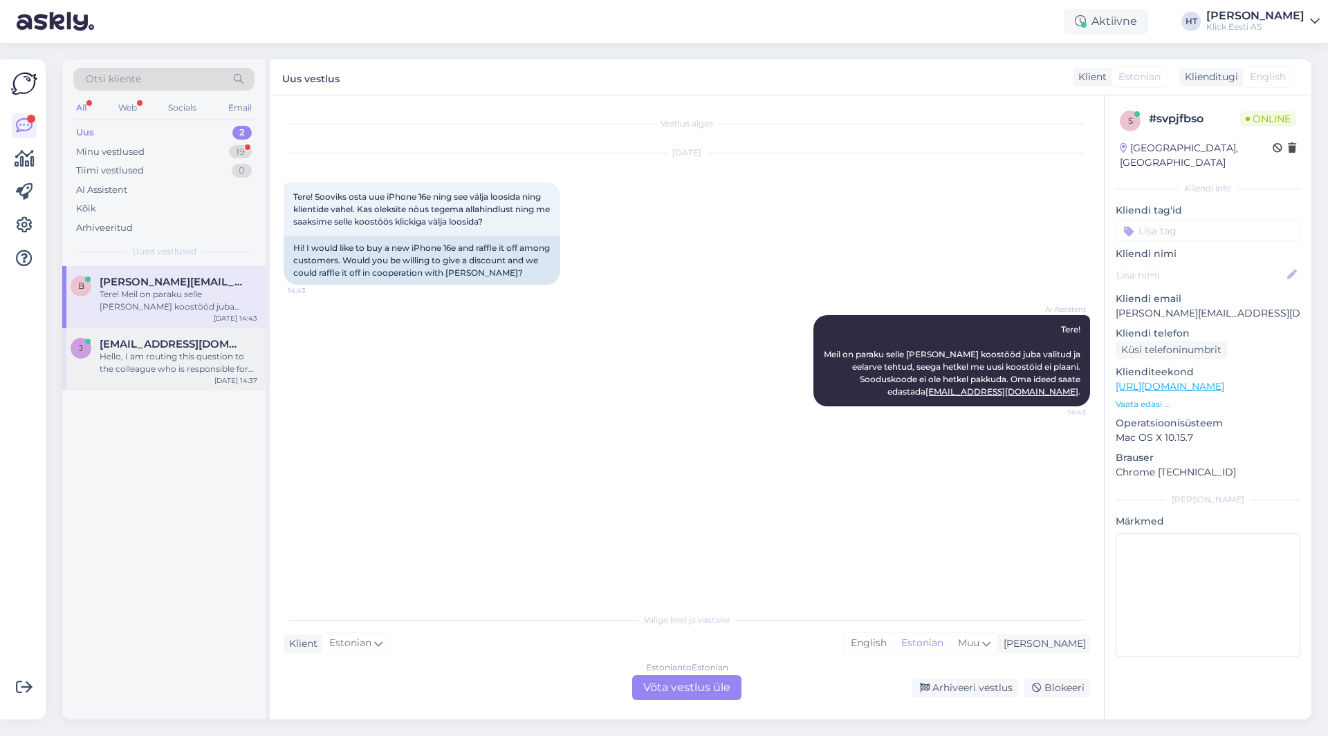
click at [183, 359] on div "Hello, I am routing this question to the colleague who is responsible for this …" at bounding box center [179, 363] width 158 height 25
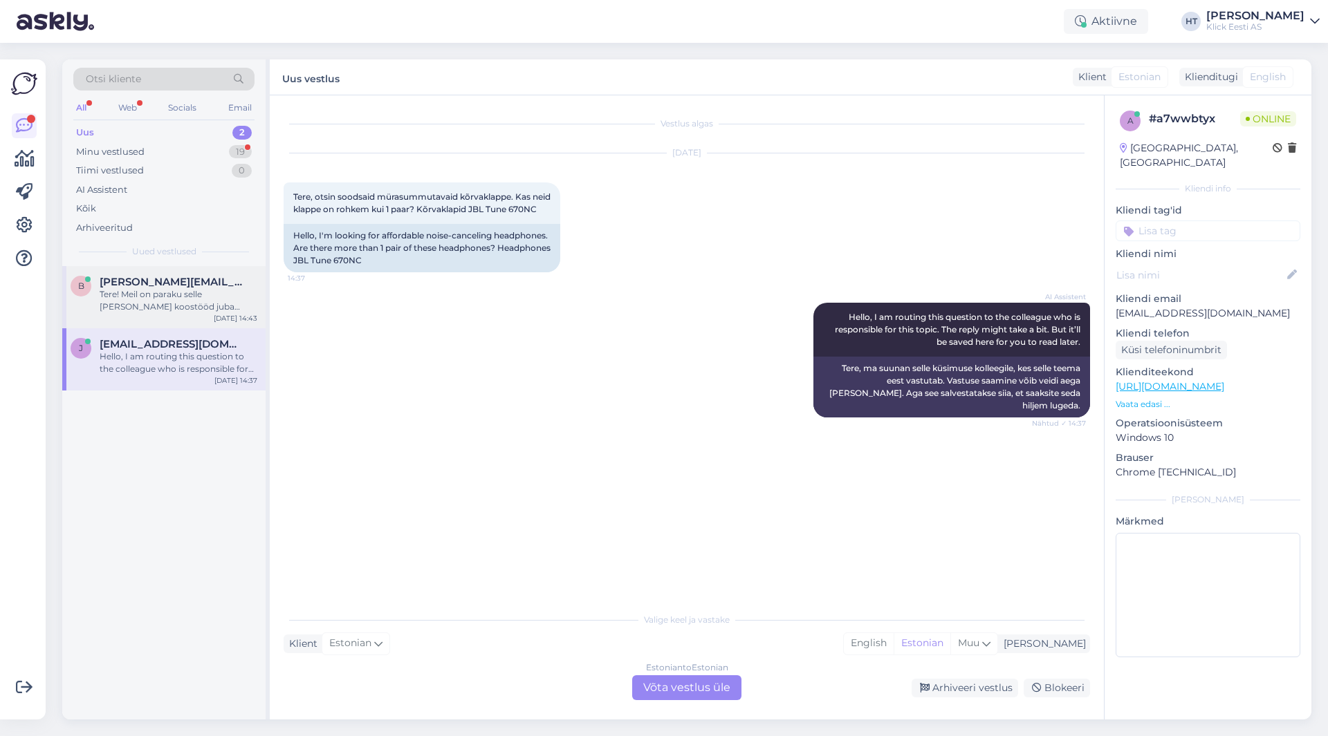
click at [216, 293] on div "Tere! Meil on paraku selle [PERSON_NAME] koostööd juba valitud ja eelarve tehtu…" at bounding box center [179, 300] width 158 height 25
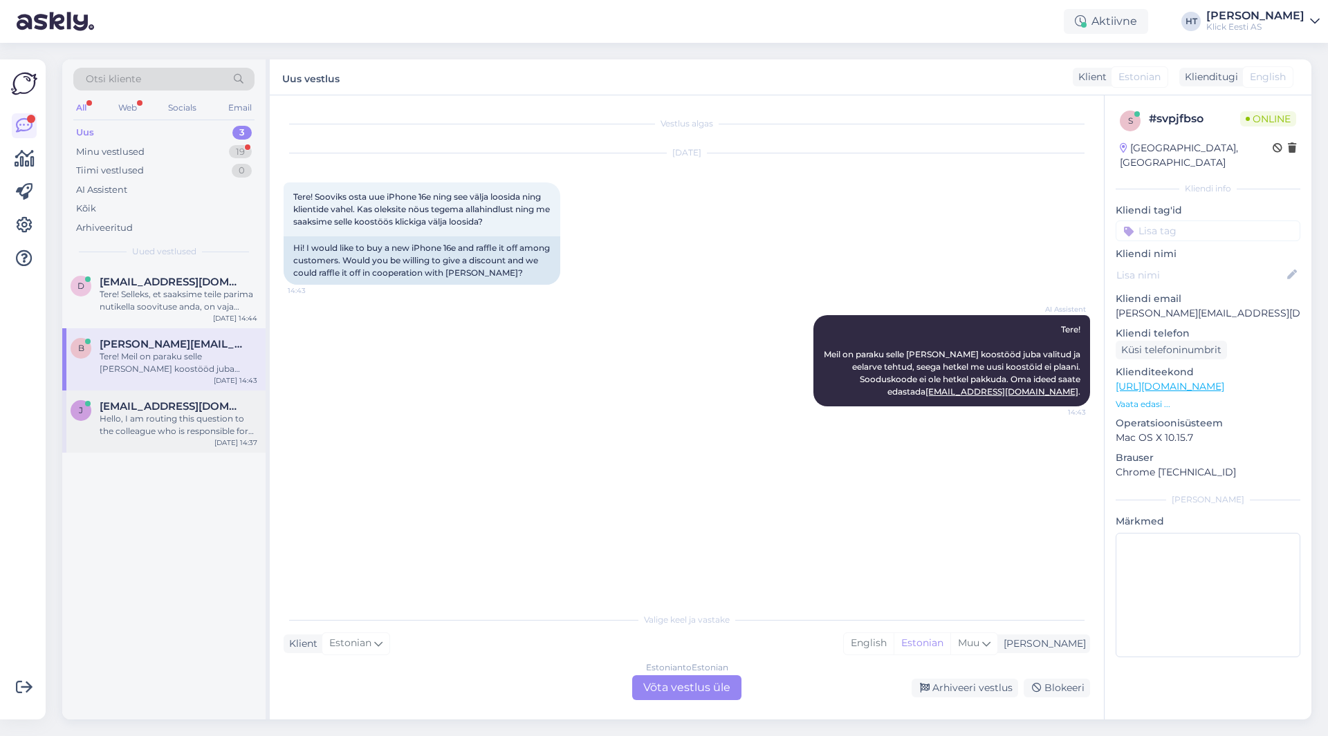
click at [187, 423] on div "Hello, I am routing this question to the colleague who is responsible for this …" at bounding box center [179, 425] width 158 height 25
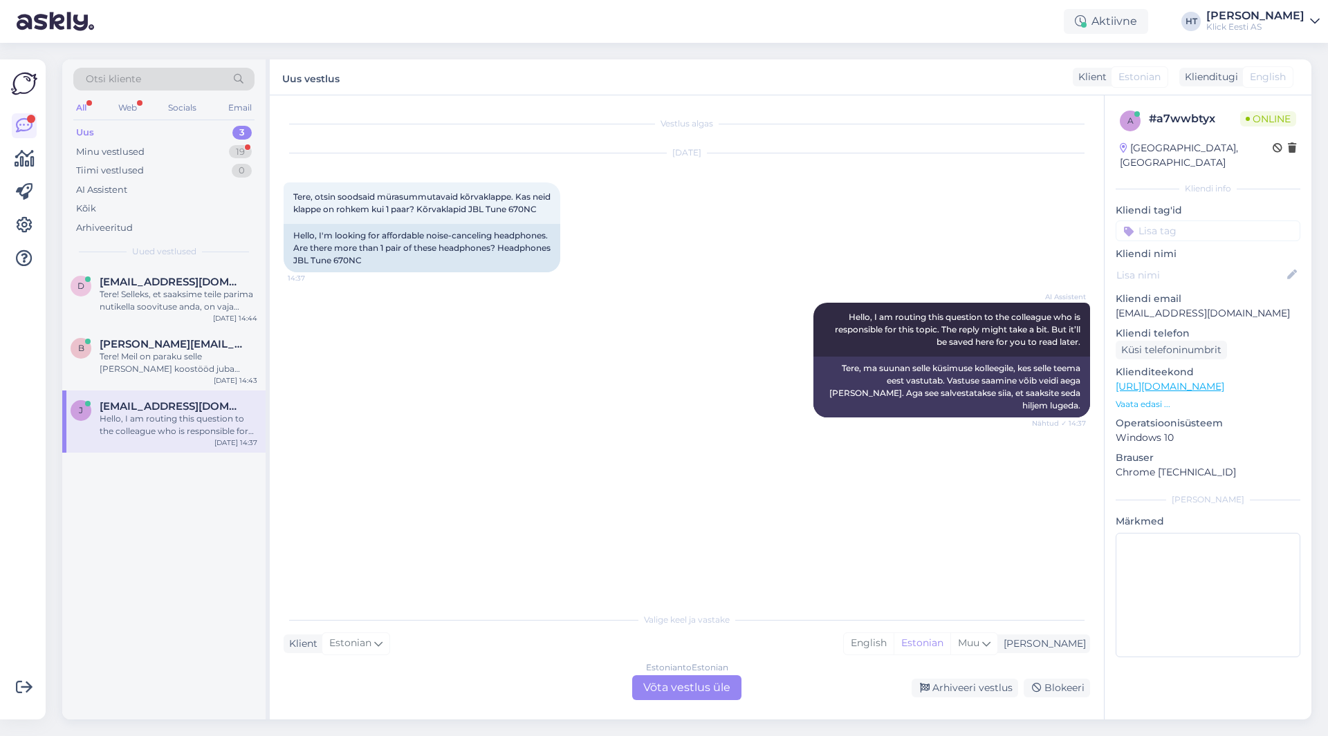
click at [680, 689] on div "Estonian to Estonian Võta vestlus üle" at bounding box center [686, 688] width 109 height 25
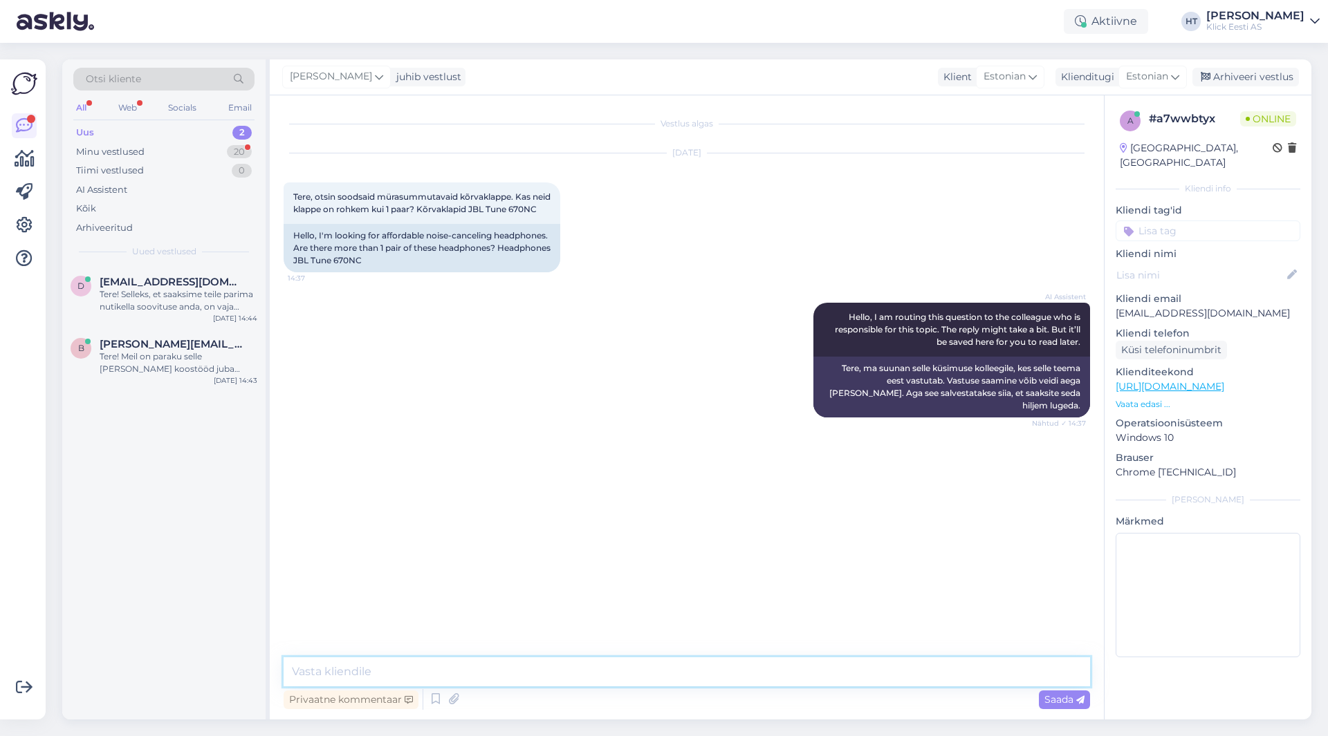
click at [673, 668] on textarea at bounding box center [687, 672] width 806 height 29
type textarea "Need on ainult tellitavad klapid. Kauplustes ei leidu. Soovi korral saab veebis…"
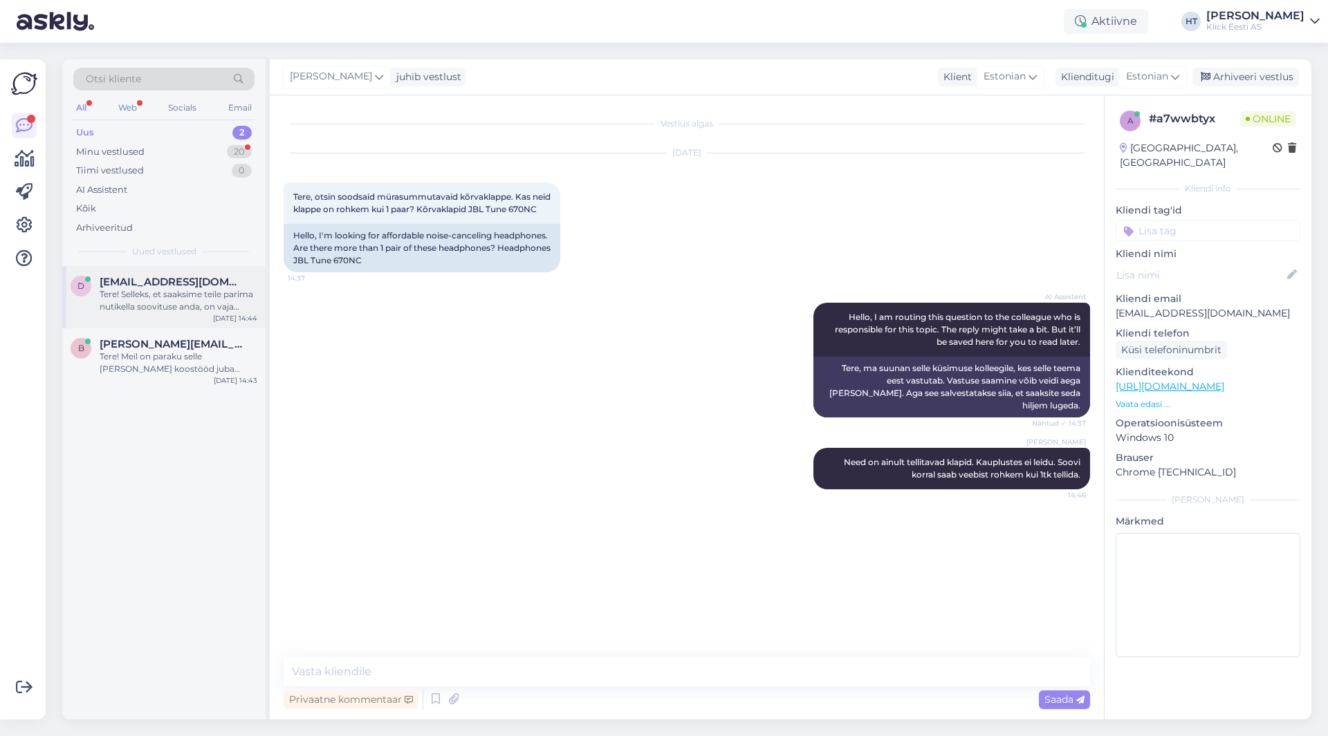
click at [220, 299] on div "Tere! Selleks, et saaksime teile parima nutikella soovituse anda, on vaja täpsu…" at bounding box center [179, 300] width 158 height 25
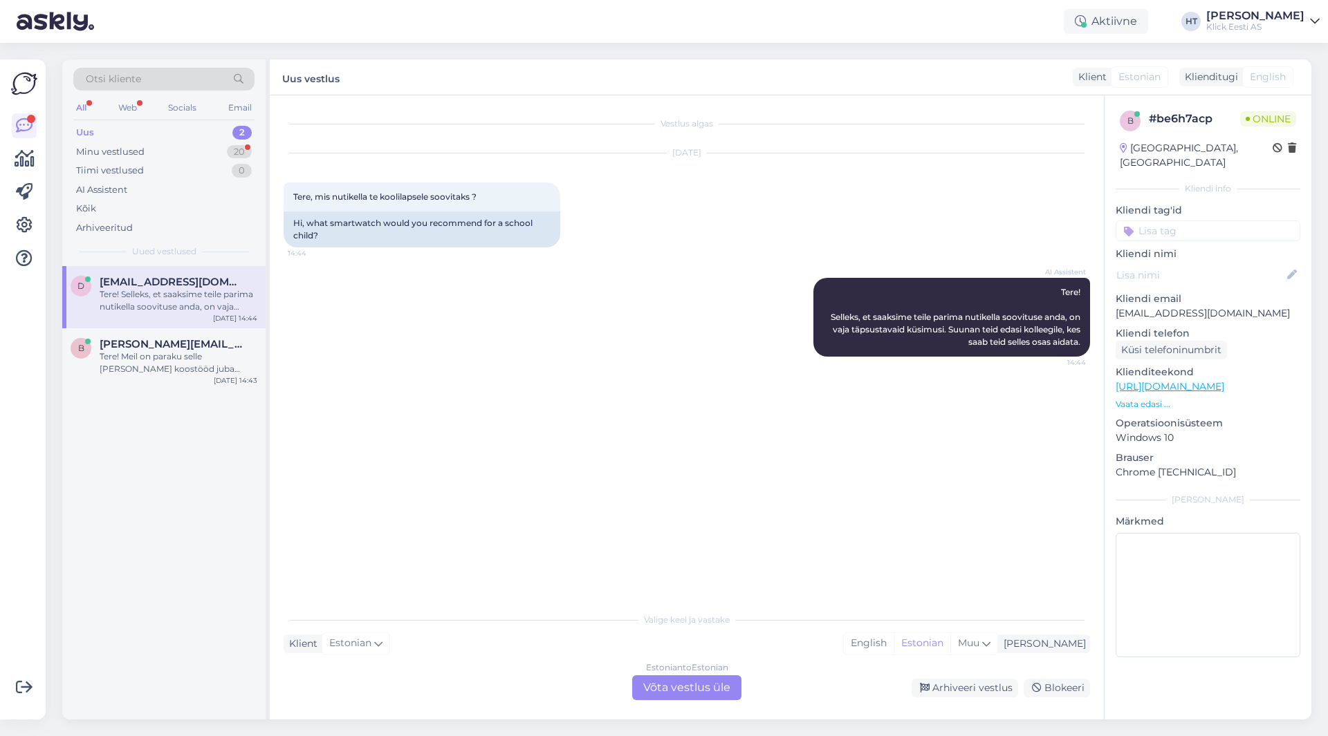
click at [1153, 306] on p "[EMAIL_ADDRESS][DOMAIN_NAME]" at bounding box center [1207, 313] width 185 height 15
copy p "[EMAIL_ADDRESS][DOMAIN_NAME]"
drag, startPoint x: 508, startPoint y: 382, endPoint x: 393, endPoint y: 272, distance: 158.5
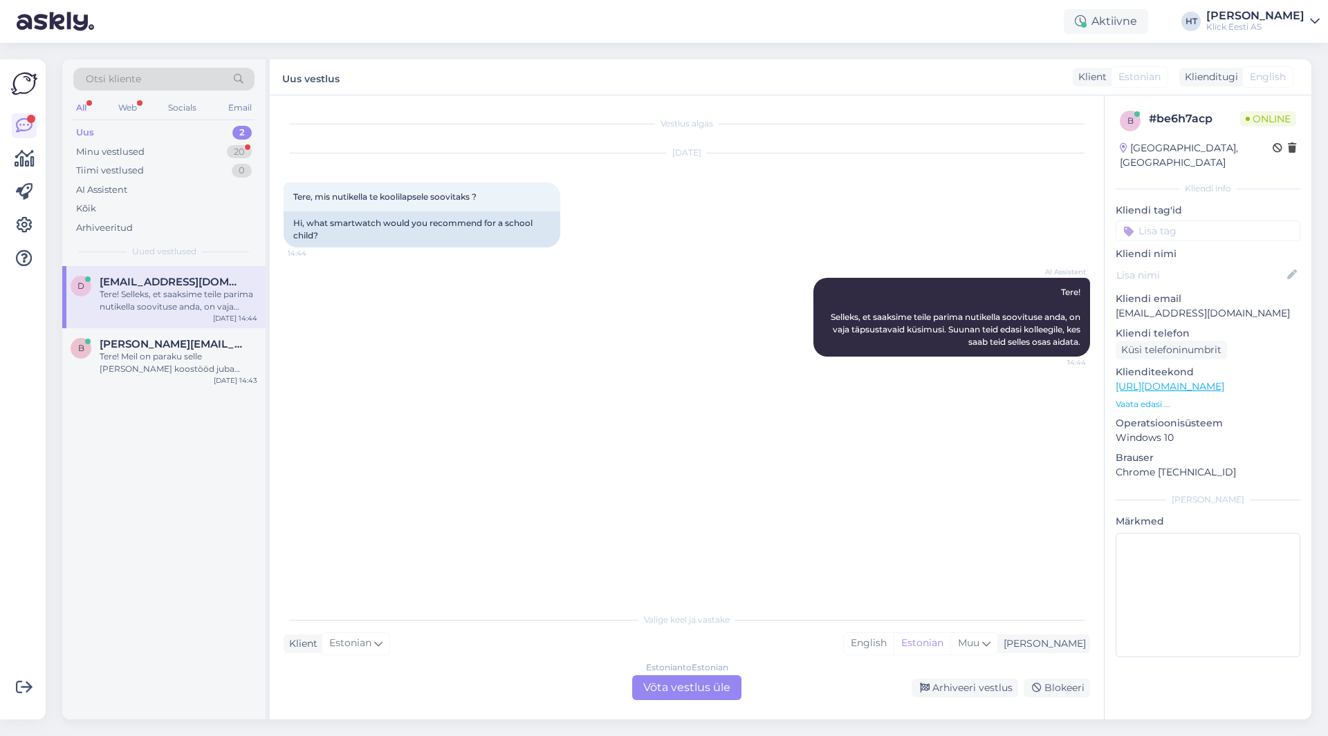
click at [507, 382] on div "Vestlus algas [DATE] Tere, mis nutikella te koolilapsele soovitaks ? 14:44 Hi, …" at bounding box center [693, 351] width 819 height 484
click at [149, 67] on div "Otsi kliente All Web Socials Email Uus 2 Minu vestlused 20 Tiimi vestlused 0 AI…" at bounding box center [163, 162] width 203 height 207
click at [152, 73] on div "Otsi kliente" at bounding box center [163, 79] width 181 height 23
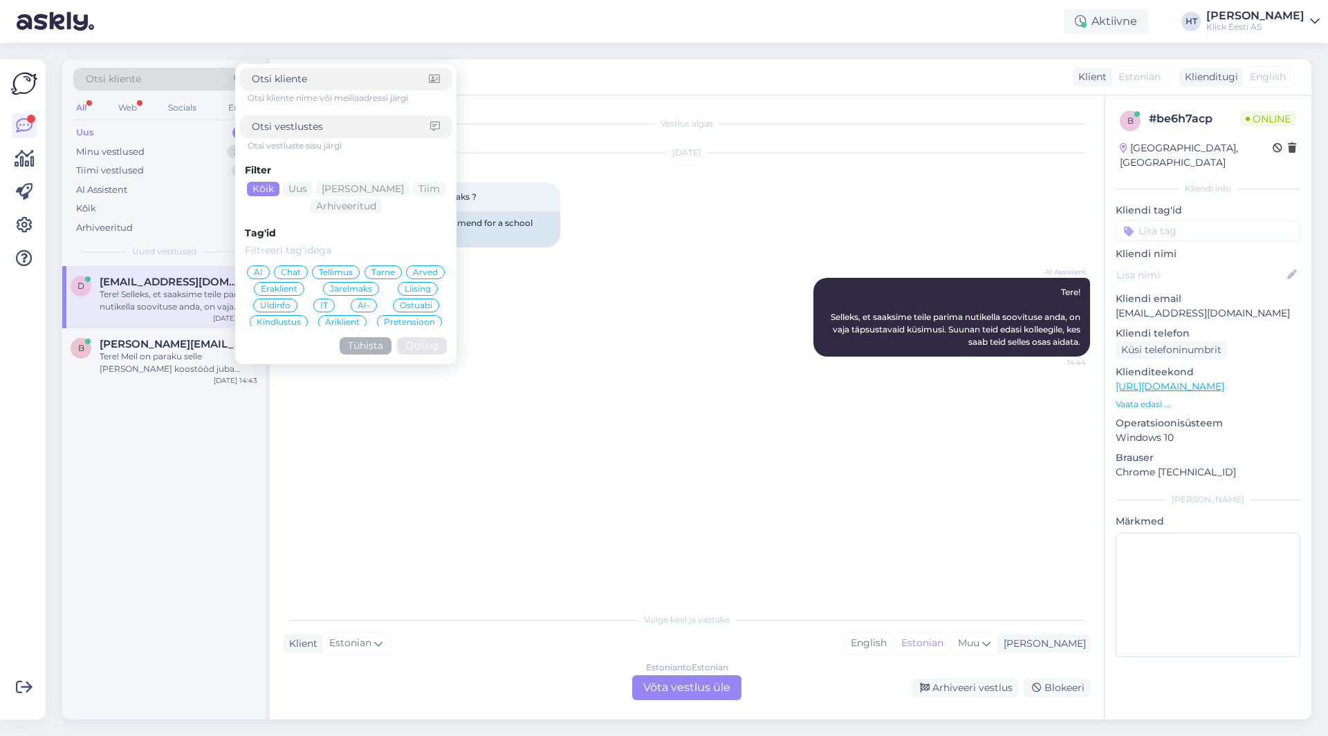
click at [322, 136] on div at bounding box center [345, 126] width 213 height 23
drag, startPoint x: 323, startPoint y: 132, endPoint x: 323, endPoint y: 117, distance: 15.2
click at [323, 131] on input at bounding box center [341, 127] width 178 height 15
click at [322, 98] on div "Otsi kliente nime või meiliaadressi järgi" at bounding box center [350, 98] width 205 height 12
click at [322, 82] on input at bounding box center [340, 79] width 177 height 15
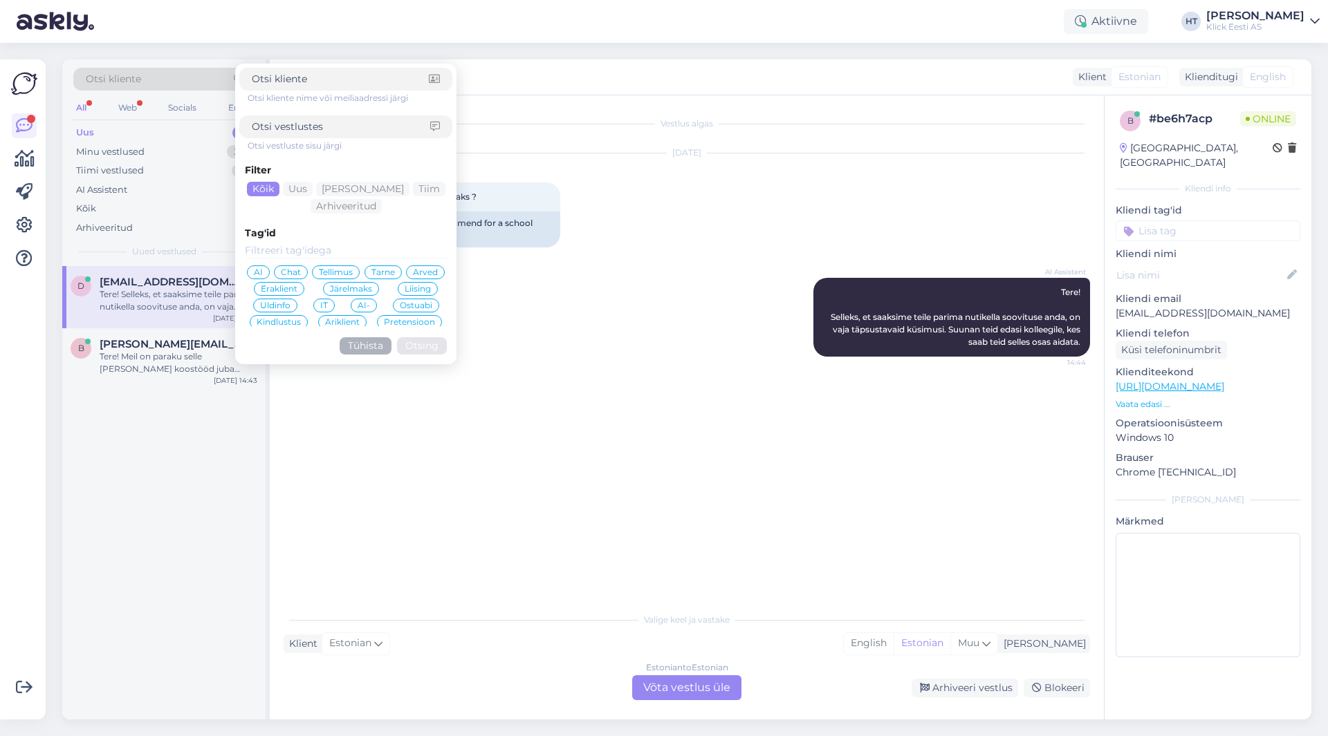
paste input "[EMAIL_ADDRESS][DOMAIN_NAME]"
type input "[EMAIL_ADDRESS][DOMAIN_NAME]"
click button "Otsing" at bounding box center [422, 345] width 50 height 17
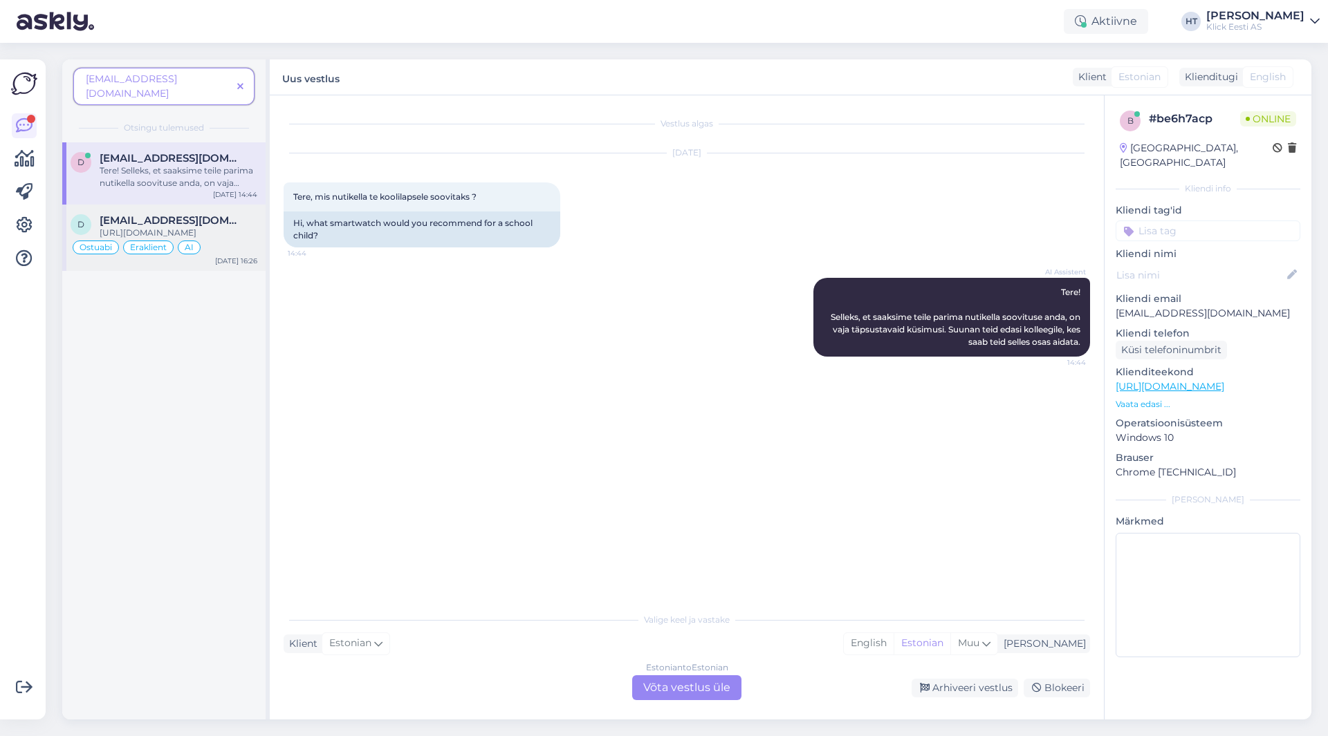
click at [178, 214] on span "[EMAIL_ADDRESS][DOMAIN_NAME]" at bounding box center [172, 220] width 144 height 12
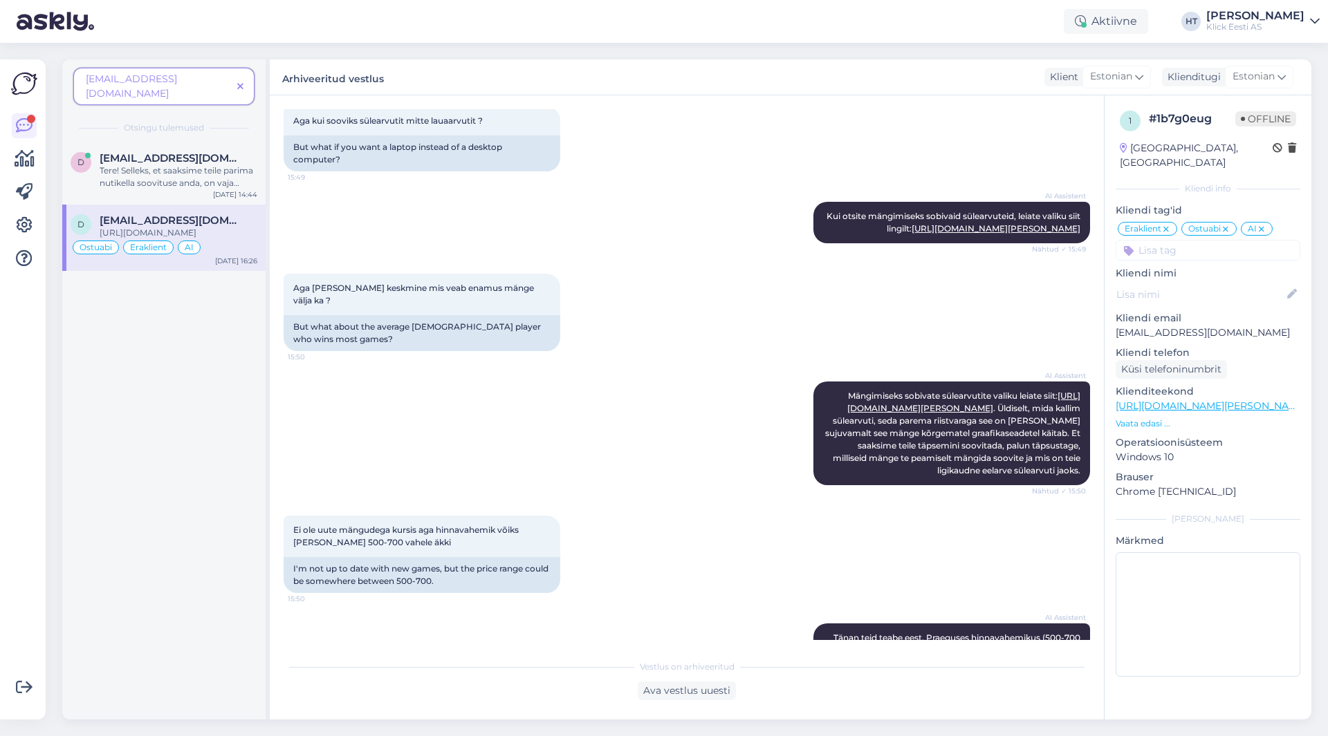
scroll to position [888, 0]
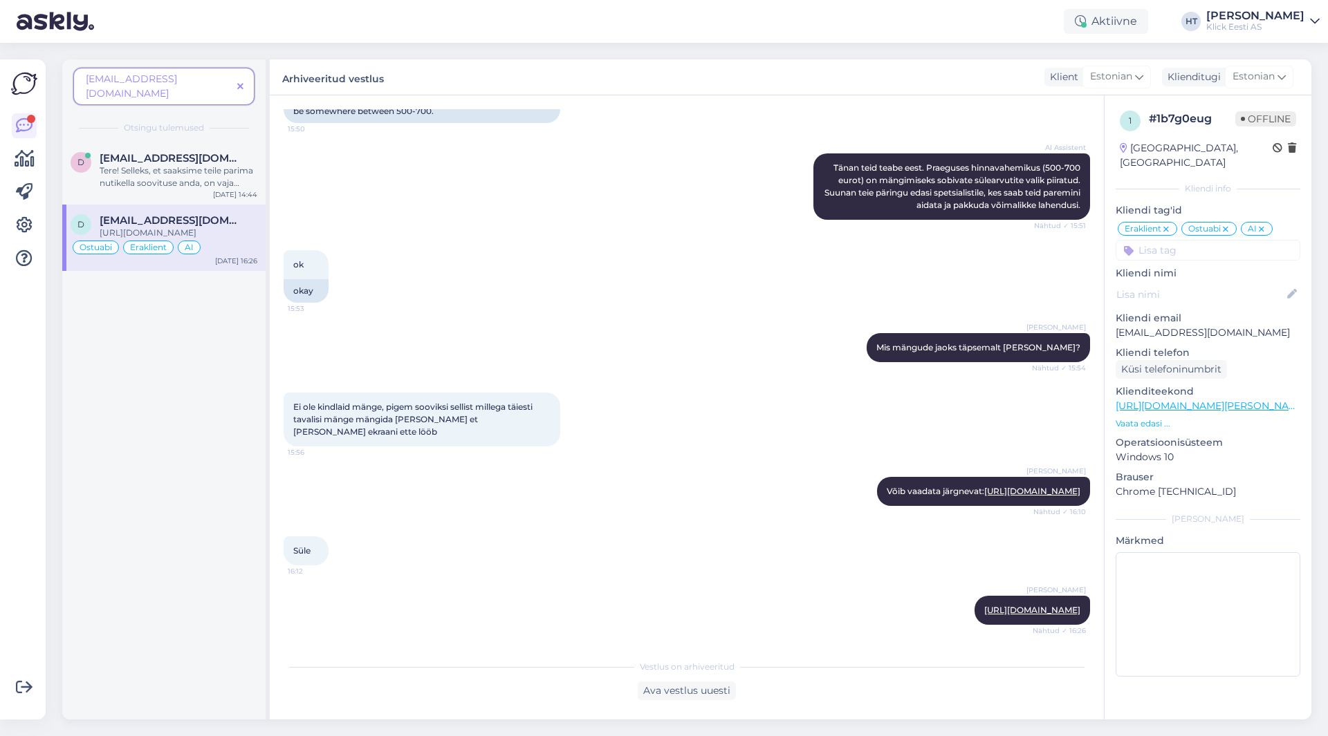
click at [240, 82] on icon at bounding box center [240, 87] width 6 height 10
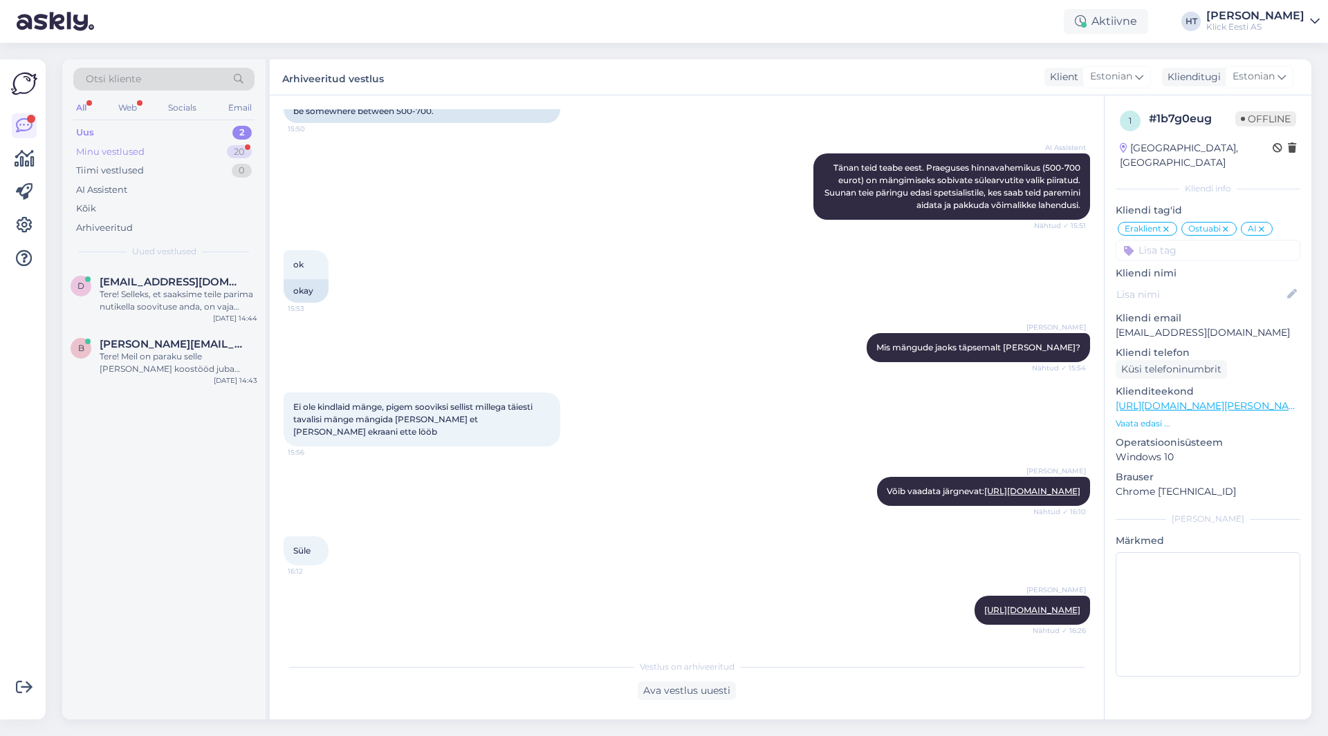
click at [203, 153] on div "Minu vestlused 20" at bounding box center [163, 151] width 181 height 19
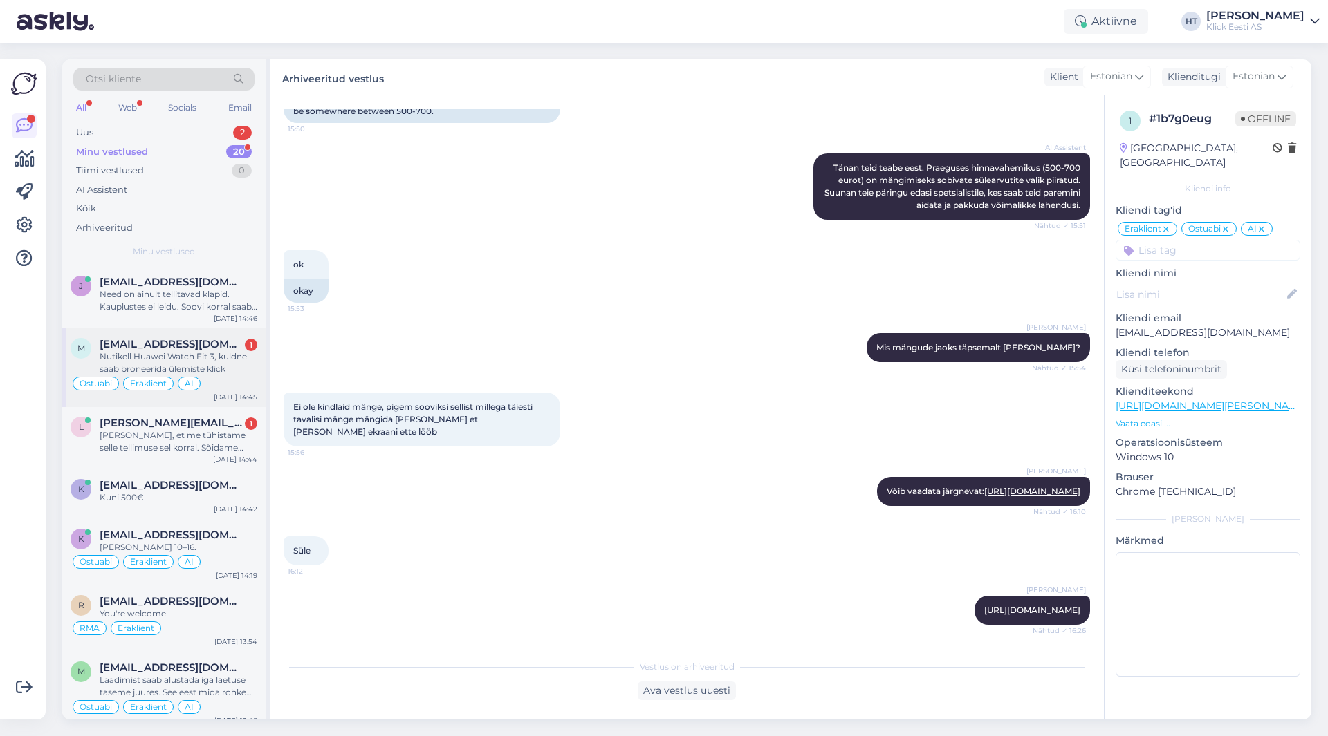
click at [239, 375] on div "Nutikell Huawei Watch Fit 3, kuldne saab broneerida ülemiste klick" at bounding box center [179, 363] width 158 height 25
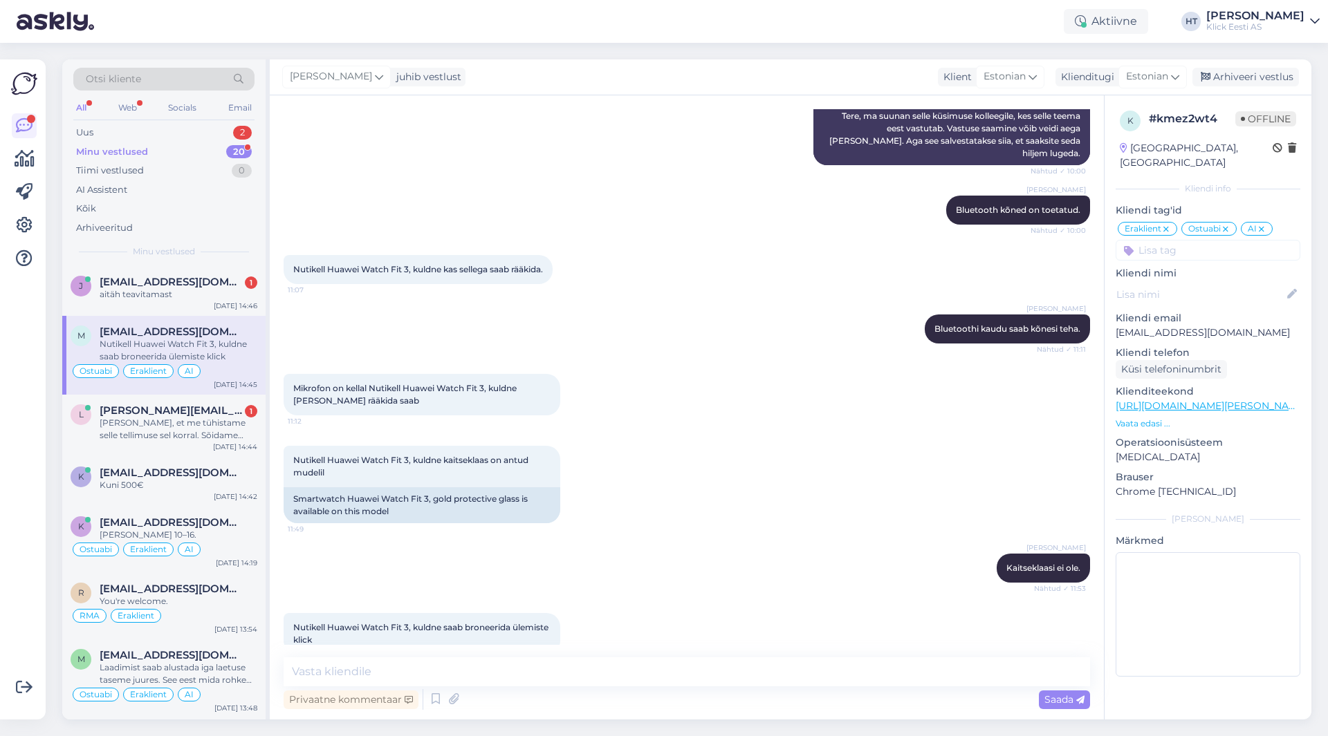
click at [664, 363] on div "Mikrofon on kellal Nutikell Huawei Watch Fit 3, kuldne [PERSON_NAME] rääkida sa…" at bounding box center [687, 395] width 806 height 72
click at [226, 422] on div "[PERSON_NAME], et me tühistame selle tellimuse sel korral. Sõidame [GEOGRAPHIC_…" at bounding box center [179, 429] width 158 height 25
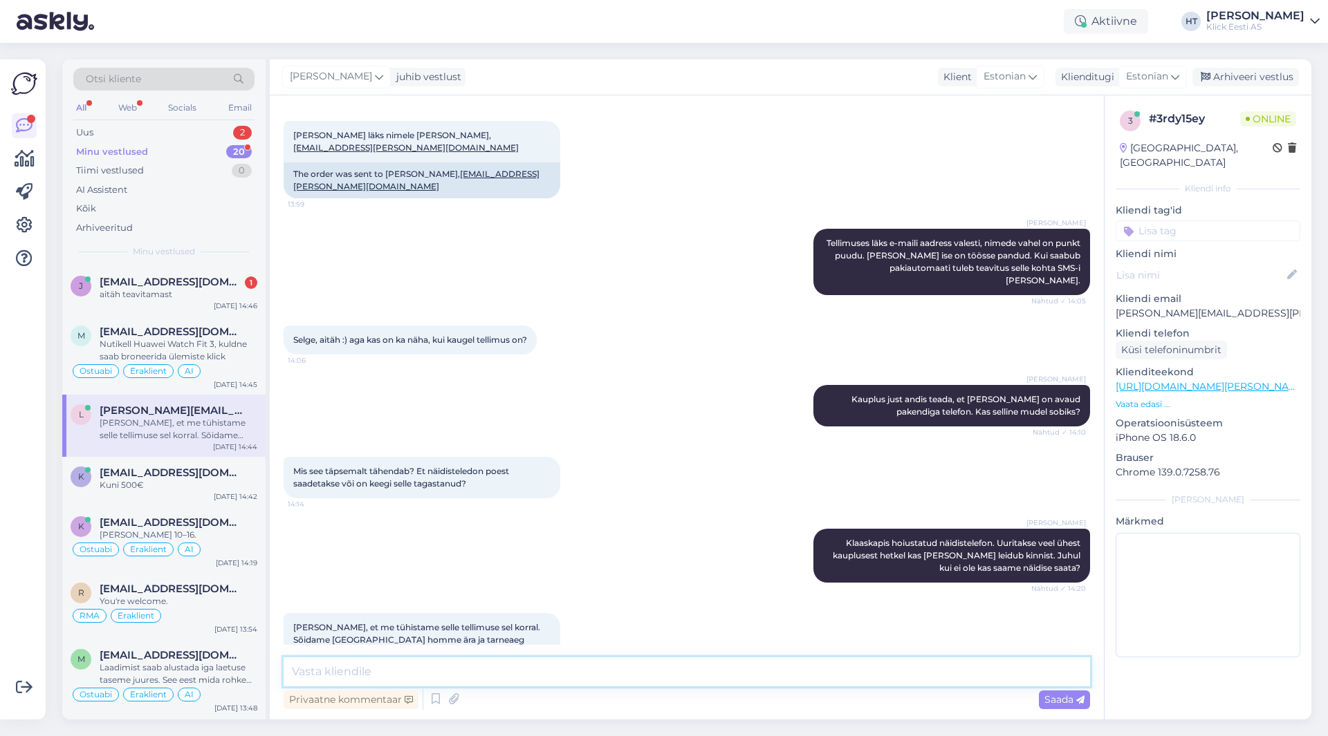
click at [627, 680] on textarea at bounding box center [687, 672] width 806 height 29
type textarea "Saab ikka, edastan info selle kohta."
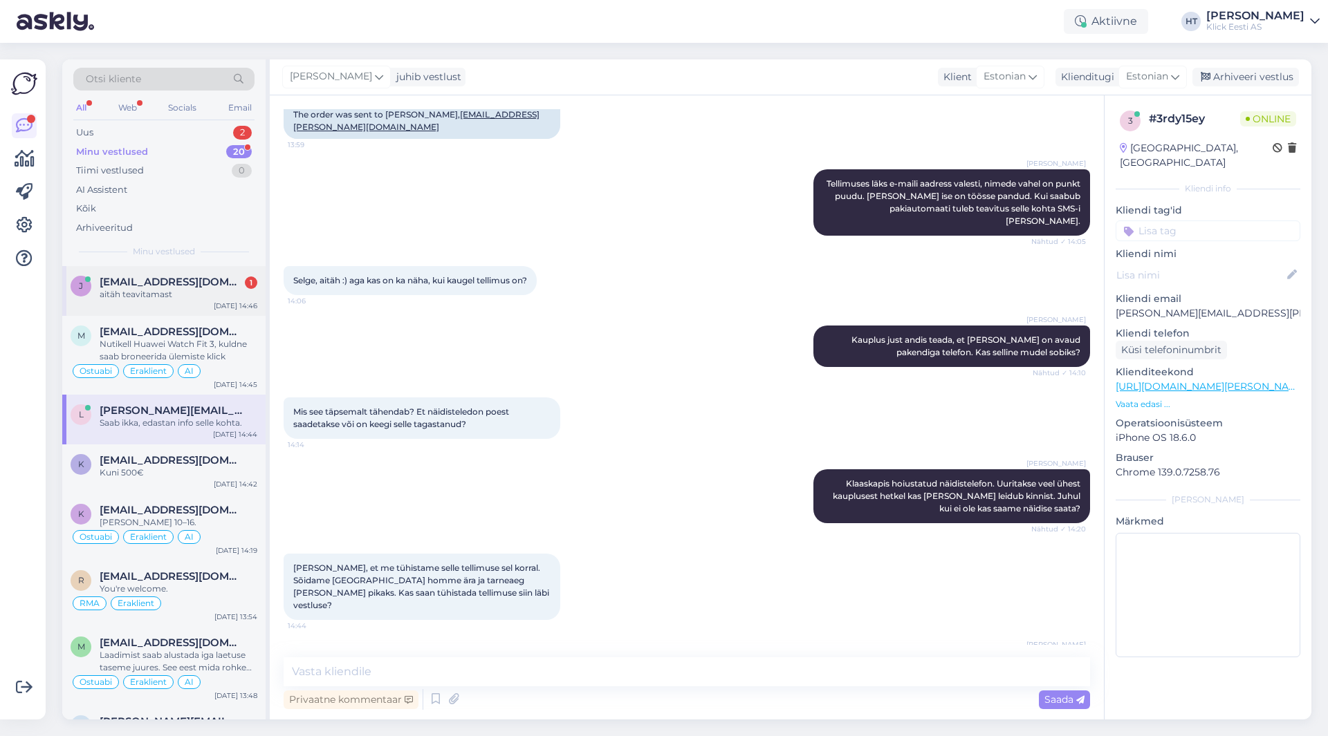
click at [213, 281] on span "[EMAIL_ADDRESS][DOMAIN_NAME]" at bounding box center [172, 282] width 144 height 12
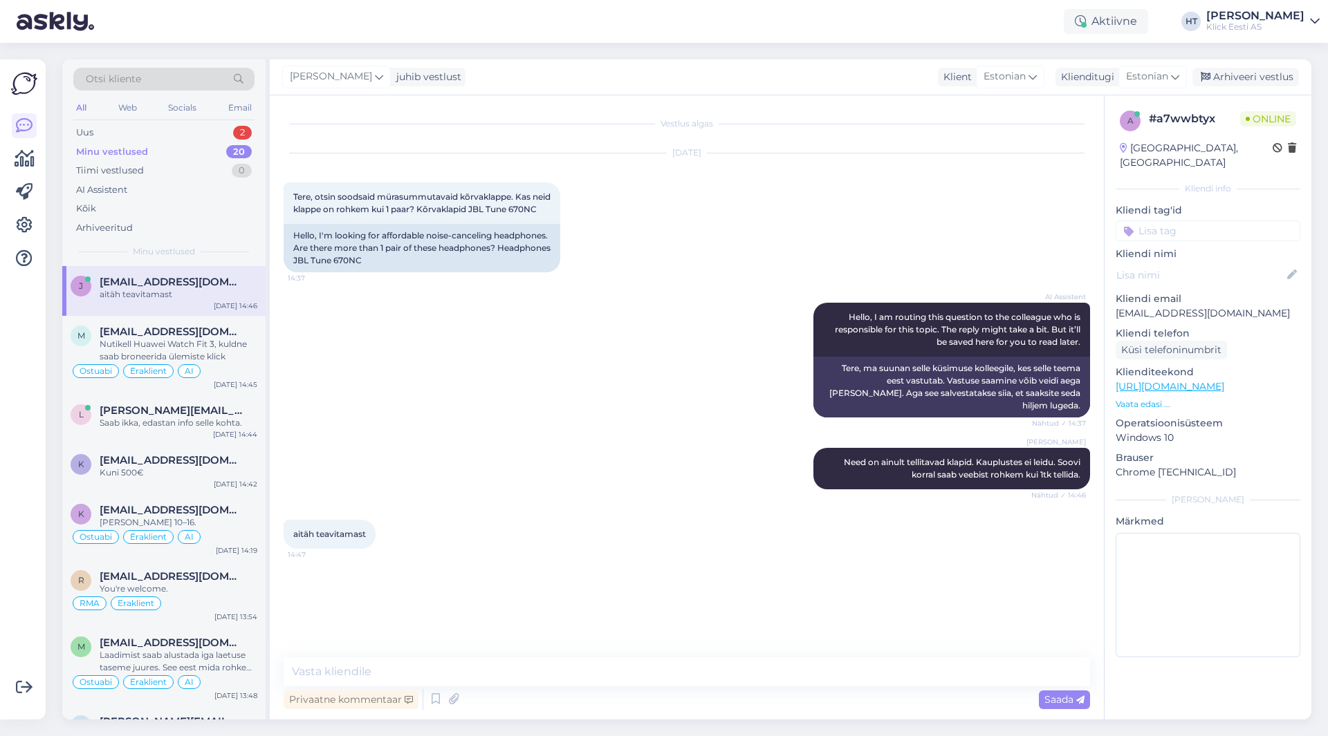
click at [530, 656] on div "Vestlus algas [DATE] Tere, otsin soodsaid mürasummutavaid kõrvaklappe. Kas neid…" at bounding box center [687, 407] width 834 height 624
click at [533, 662] on textarea at bounding box center [687, 672] width 806 height 29
type textarea "Palun."
click at [225, 130] on div "Uus 2" at bounding box center [163, 132] width 181 height 19
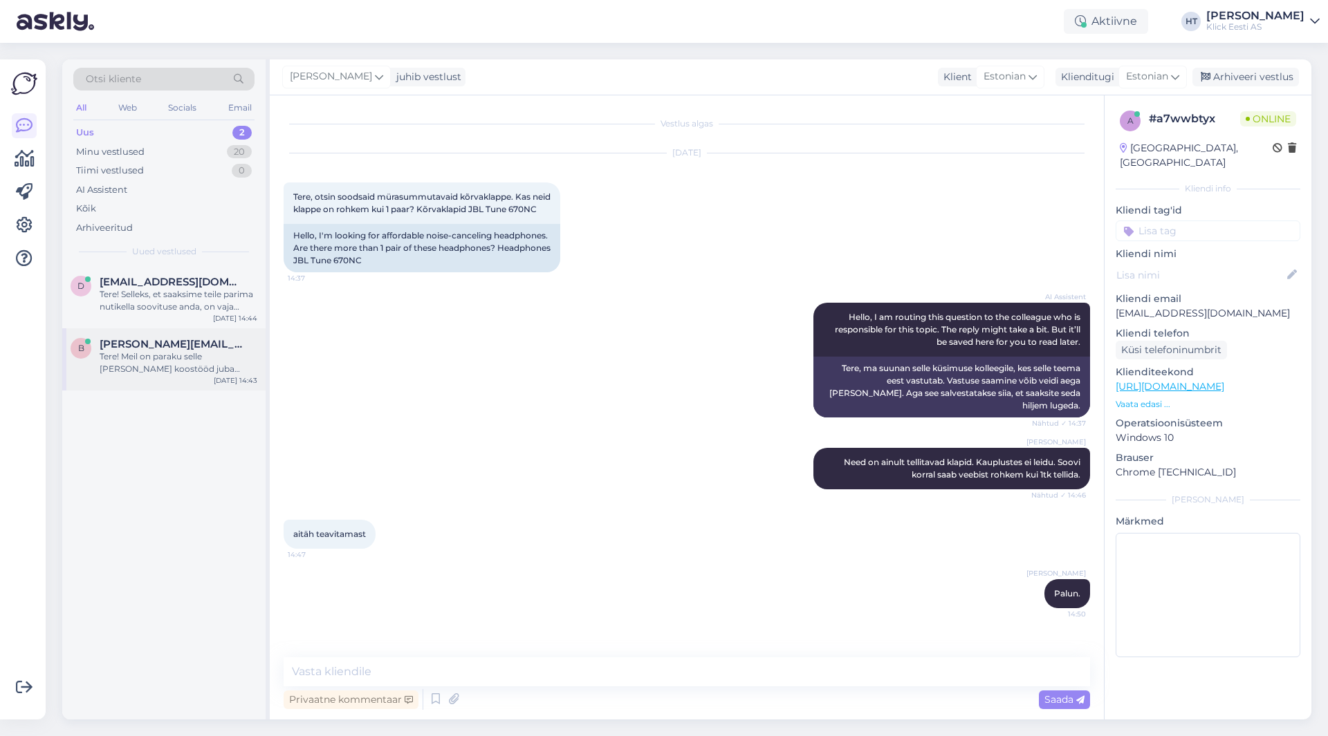
click at [178, 359] on div "Tere! Meil on paraku selle [PERSON_NAME] koostööd juba valitud ja eelarve tehtu…" at bounding box center [179, 363] width 158 height 25
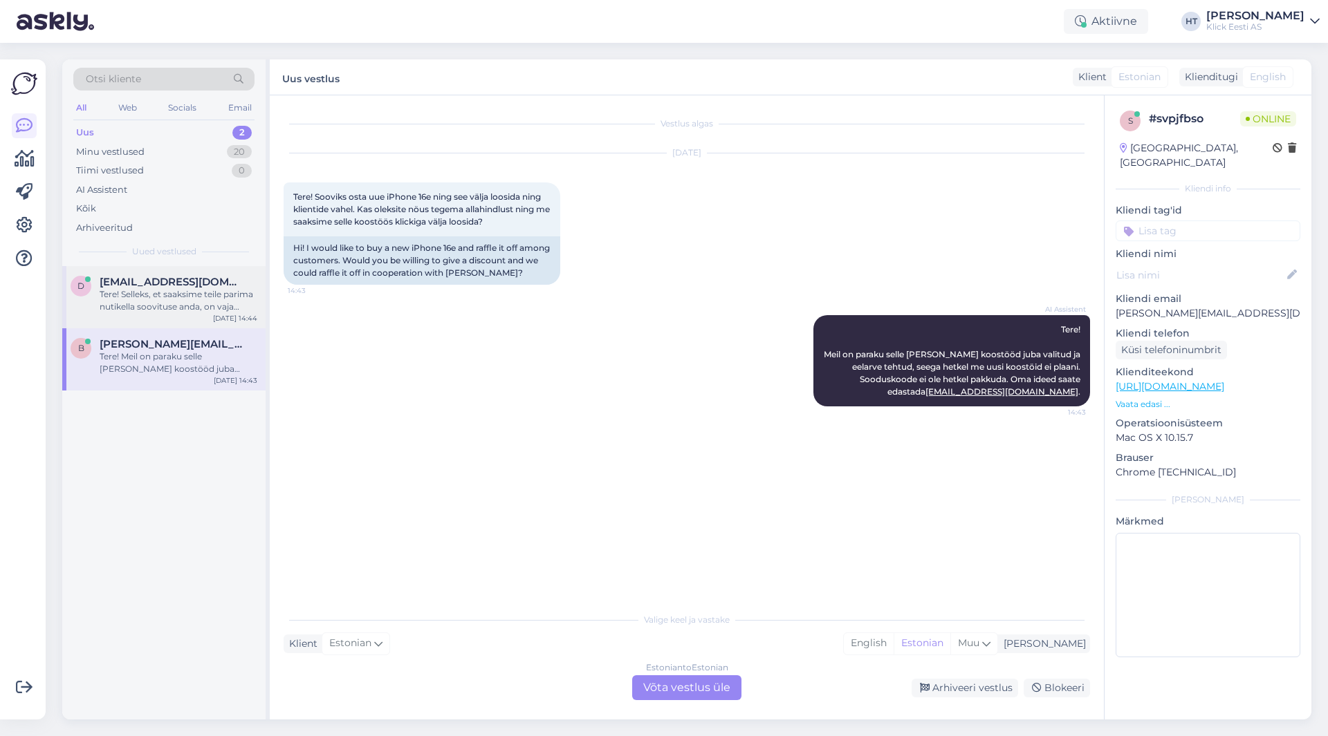
click at [207, 289] on div "Tere! Selleks, et saaksime teile parima nutikella soovituse anda, on vaja täpsu…" at bounding box center [179, 300] width 158 height 25
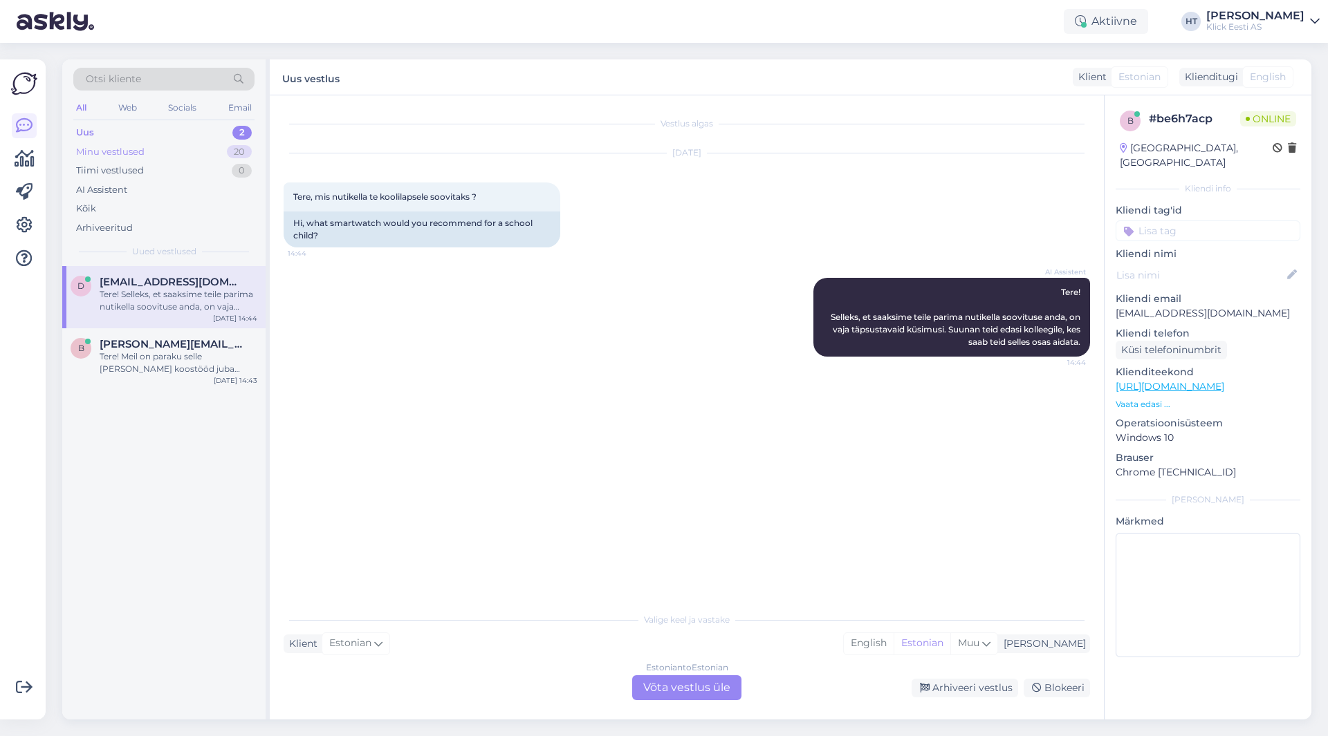
click at [225, 156] on div "Minu vestlused 20" at bounding box center [163, 151] width 181 height 19
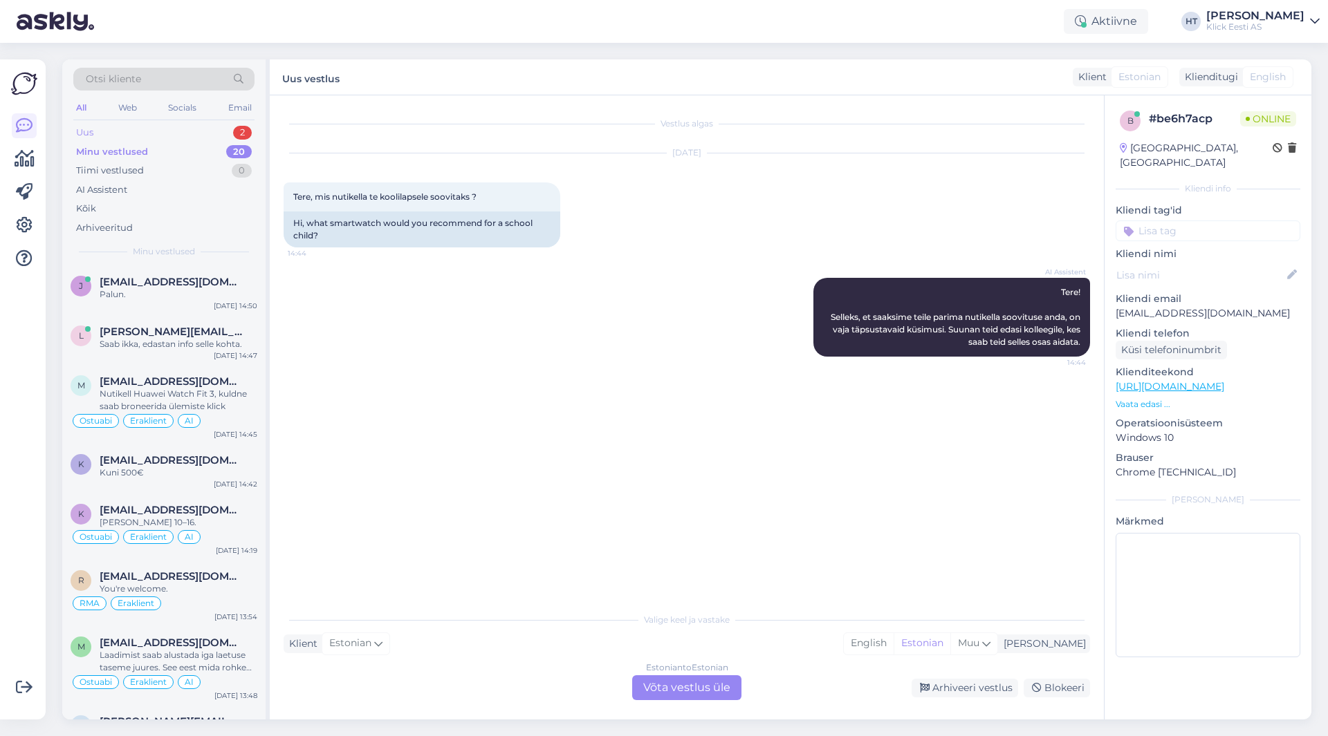
click at [219, 136] on div "Uus 2" at bounding box center [163, 132] width 181 height 19
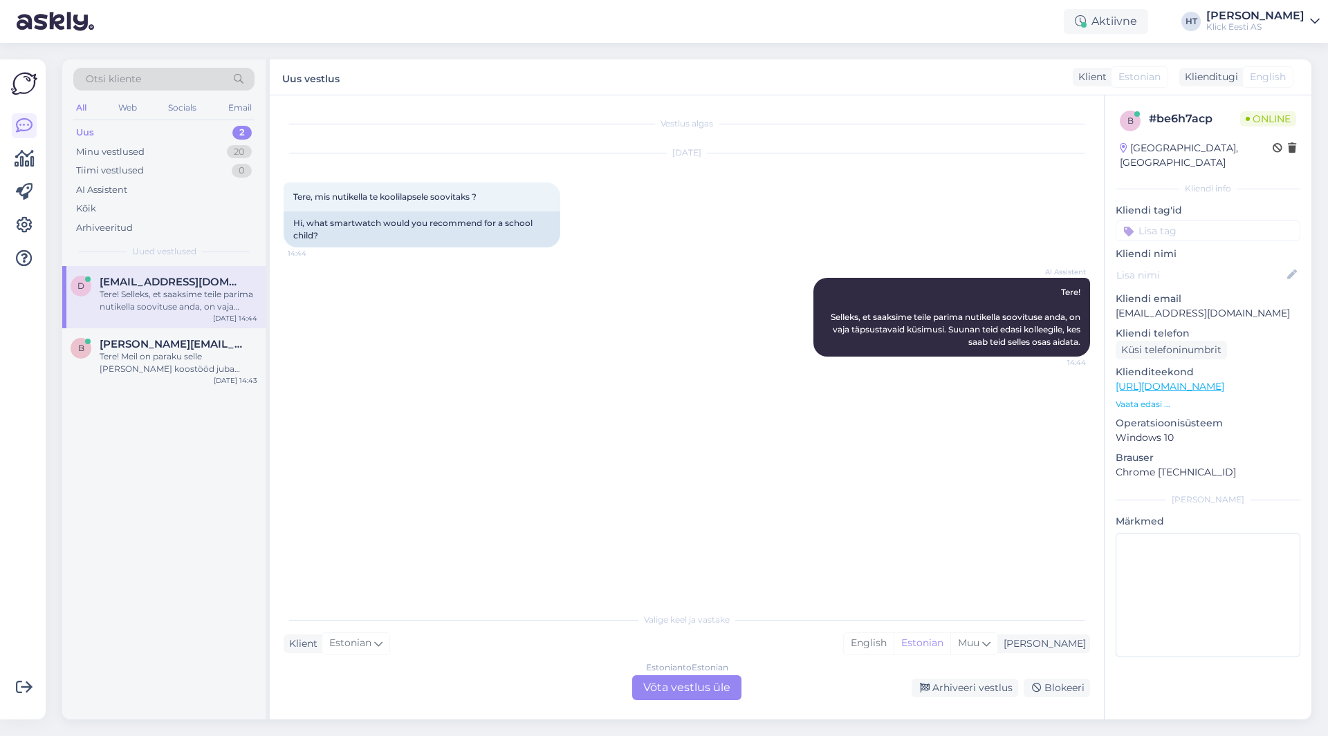
click at [190, 86] on div "Otsi kliente" at bounding box center [163, 79] width 181 height 23
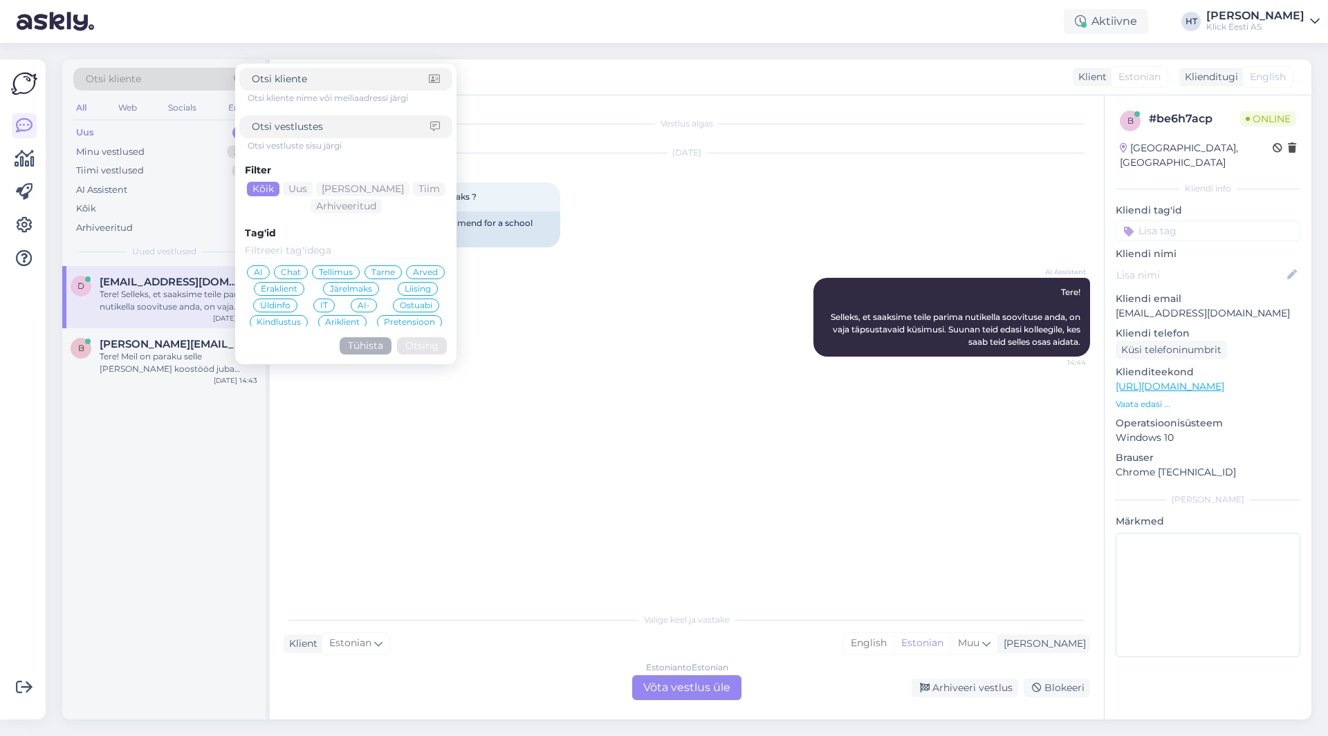
click at [335, 80] on input at bounding box center [340, 79] width 177 height 15
click at [450, 523] on div "Vestlus algas [DATE] Tere, mis nutikella te koolilapsele soovitaks ? 14:44 Hi, …" at bounding box center [693, 351] width 819 height 484
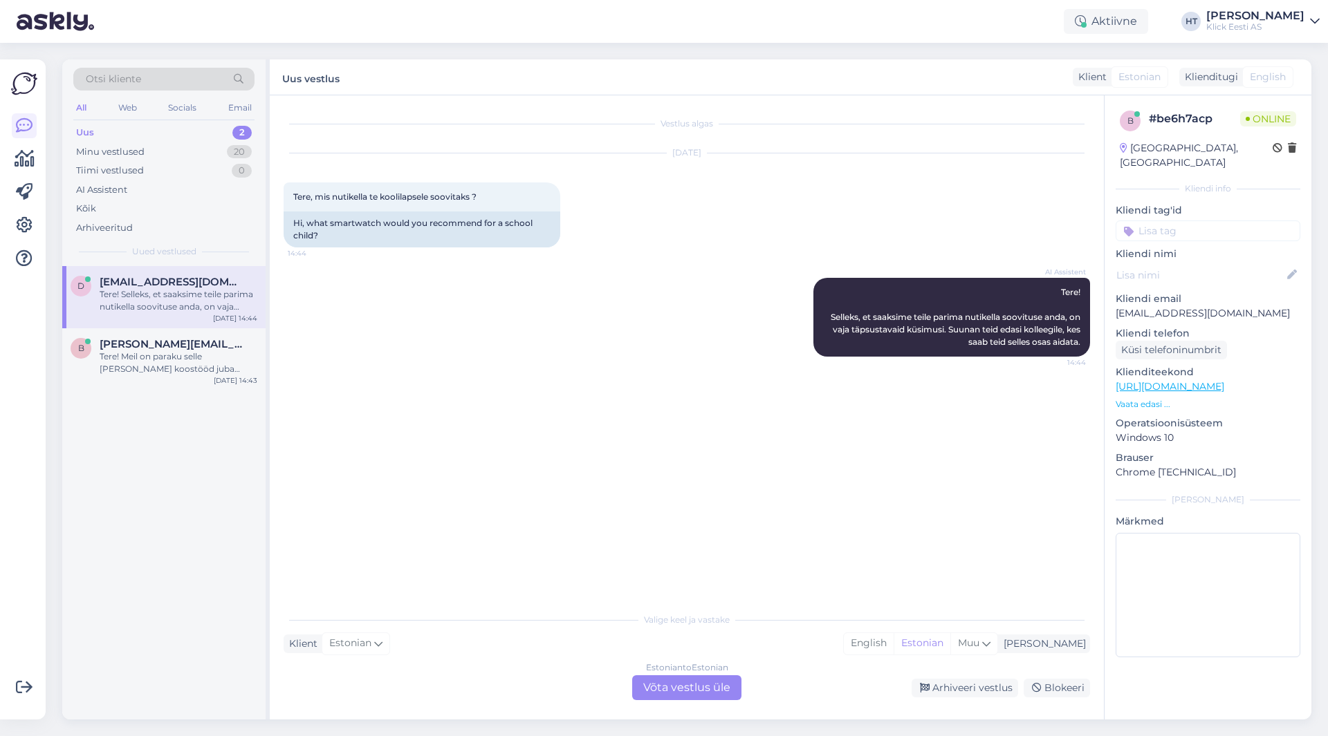
click at [1190, 306] on p "[EMAIL_ADDRESS][DOMAIN_NAME]" at bounding box center [1207, 313] width 185 height 15
copy p "[EMAIL_ADDRESS][DOMAIN_NAME]"
click at [461, 436] on div "Vestlus algas [DATE] Tere, mis nutikella te koolilapsele soovitaks ? 14:44 Hi, …" at bounding box center [693, 351] width 819 height 484
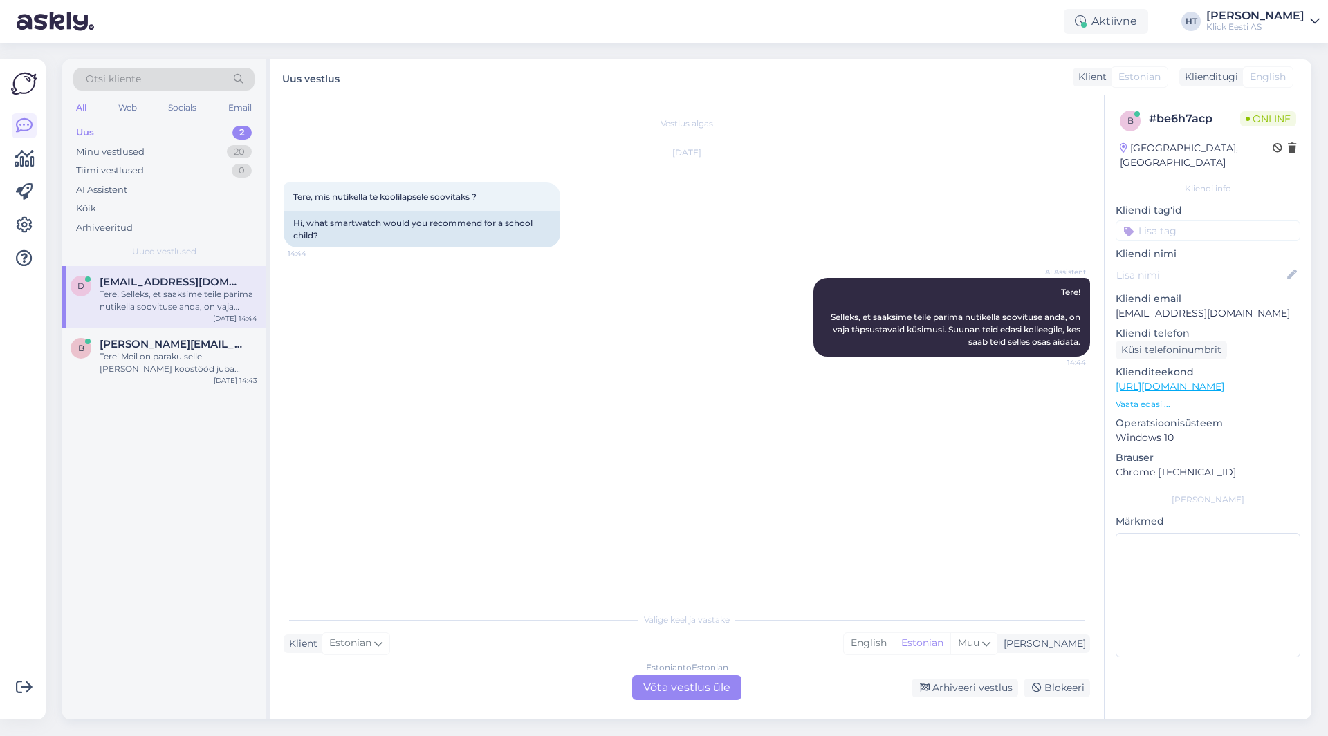
click at [118, 83] on span "Otsi kliente" at bounding box center [113, 79] width 55 height 15
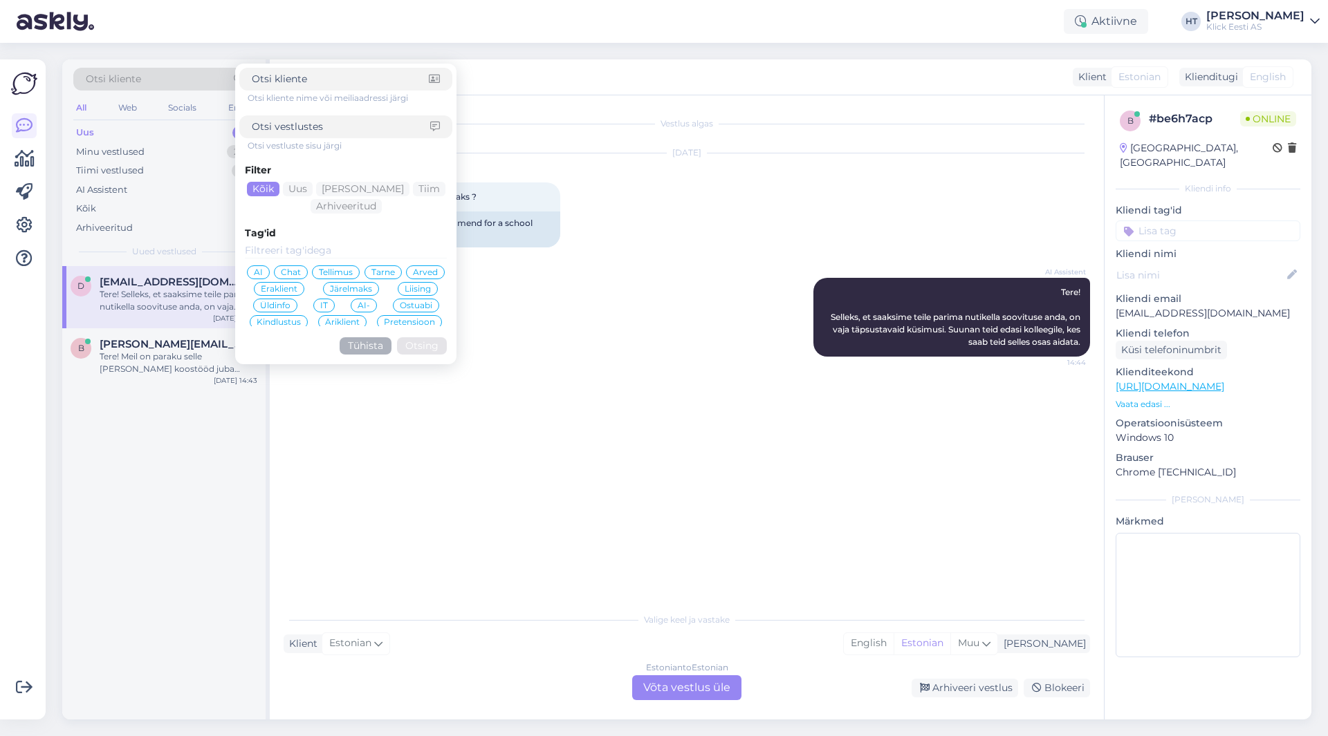
click at [306, 84] on input at bounding box center [340, 79] width 177 height 15
type input "[EMAIL_ADDRESS][DOMAIN_NAME]"
click button "Otsing" at bounding box center [422, 345] width 50 height 17
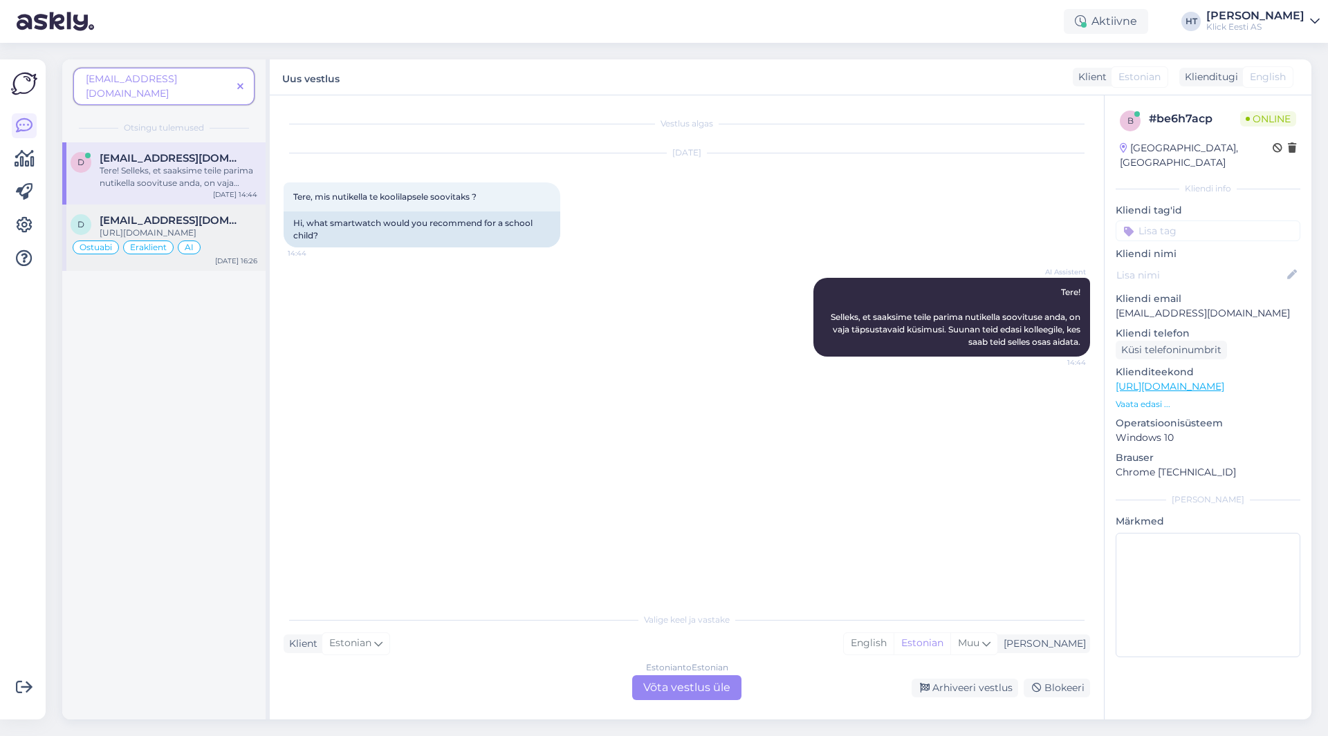
click at [185, 227] on div "[URL][DOMAIN_NAME]" at bounding box center [179, 233] width 158 height 12
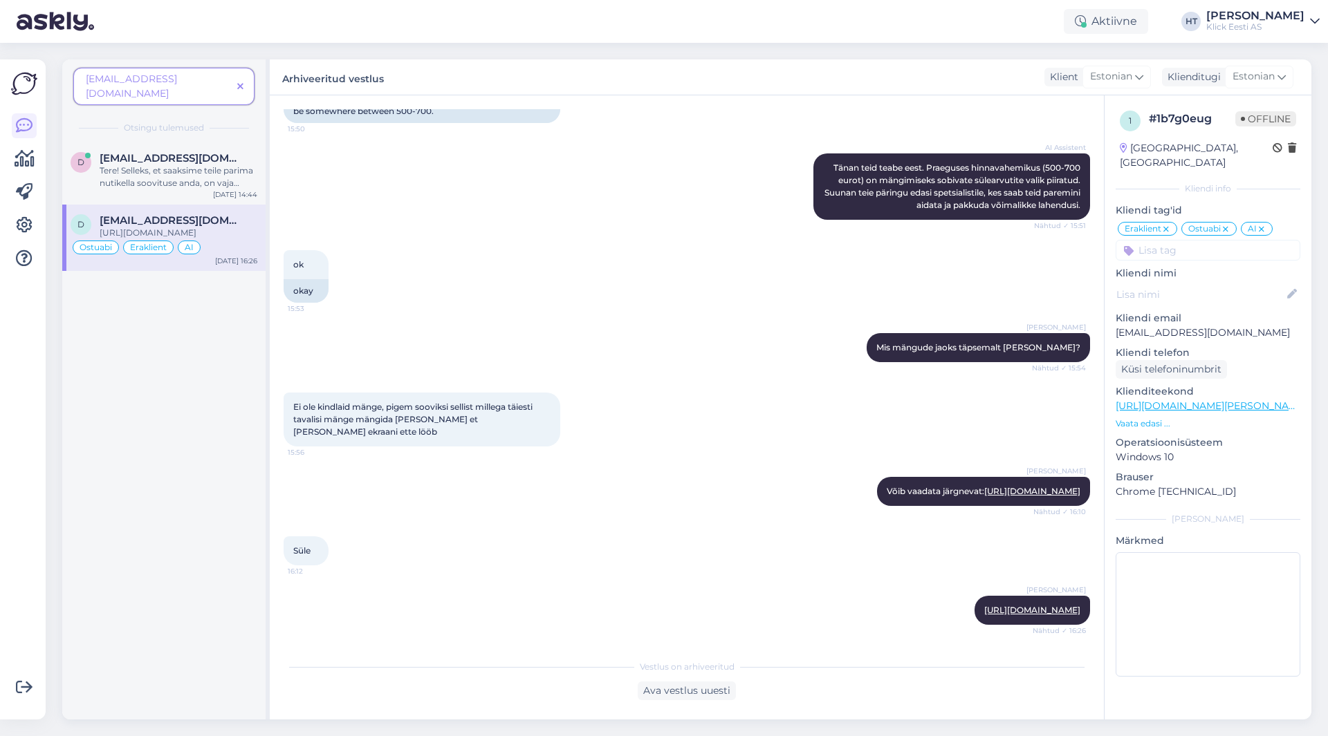
scroll to position [888, 0]
click at [244, 80] on span at bounding box center [240, 87] width 17 height 15
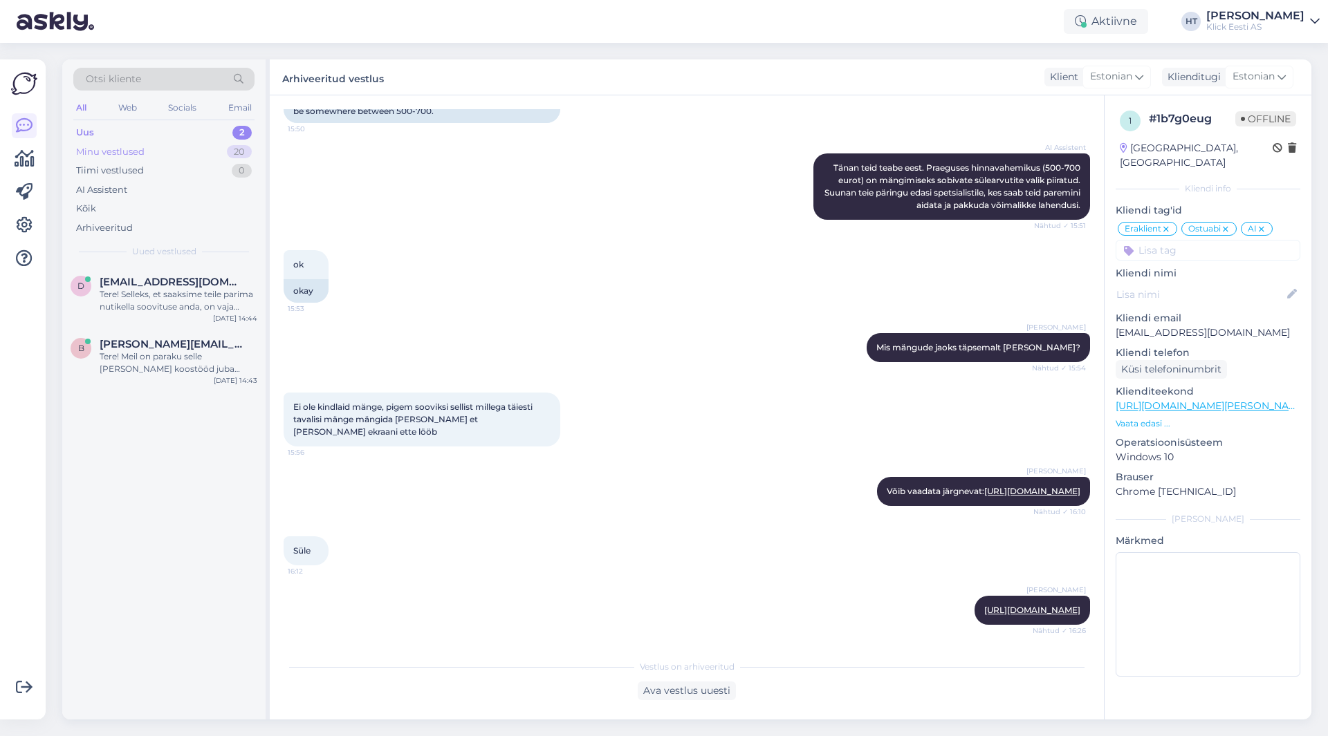
click at [223, 149] on div "Minu vestlused 20" at bounding box center [163, 151] width 181 height 19
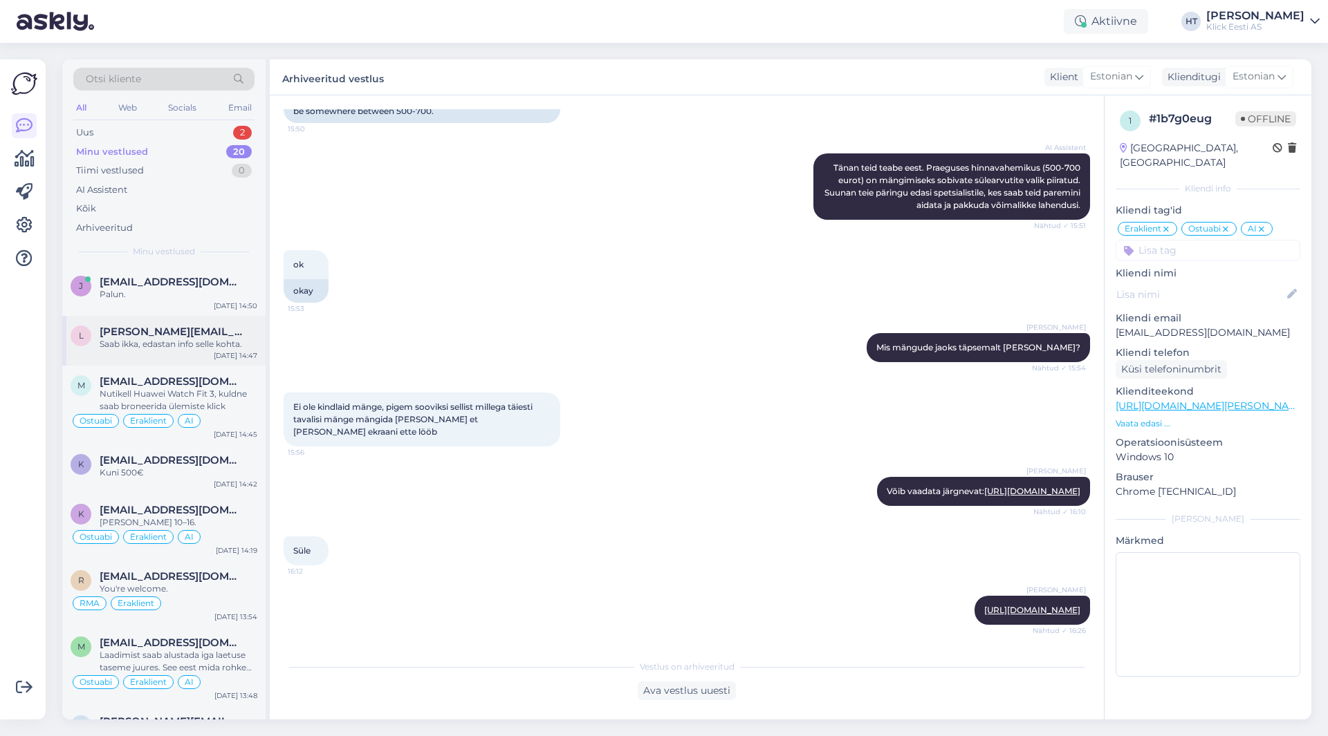
click at [225, 346] on div "Saab ikka, edastan info selle kohta." at bounding box center [179, 344] width 158 height 12
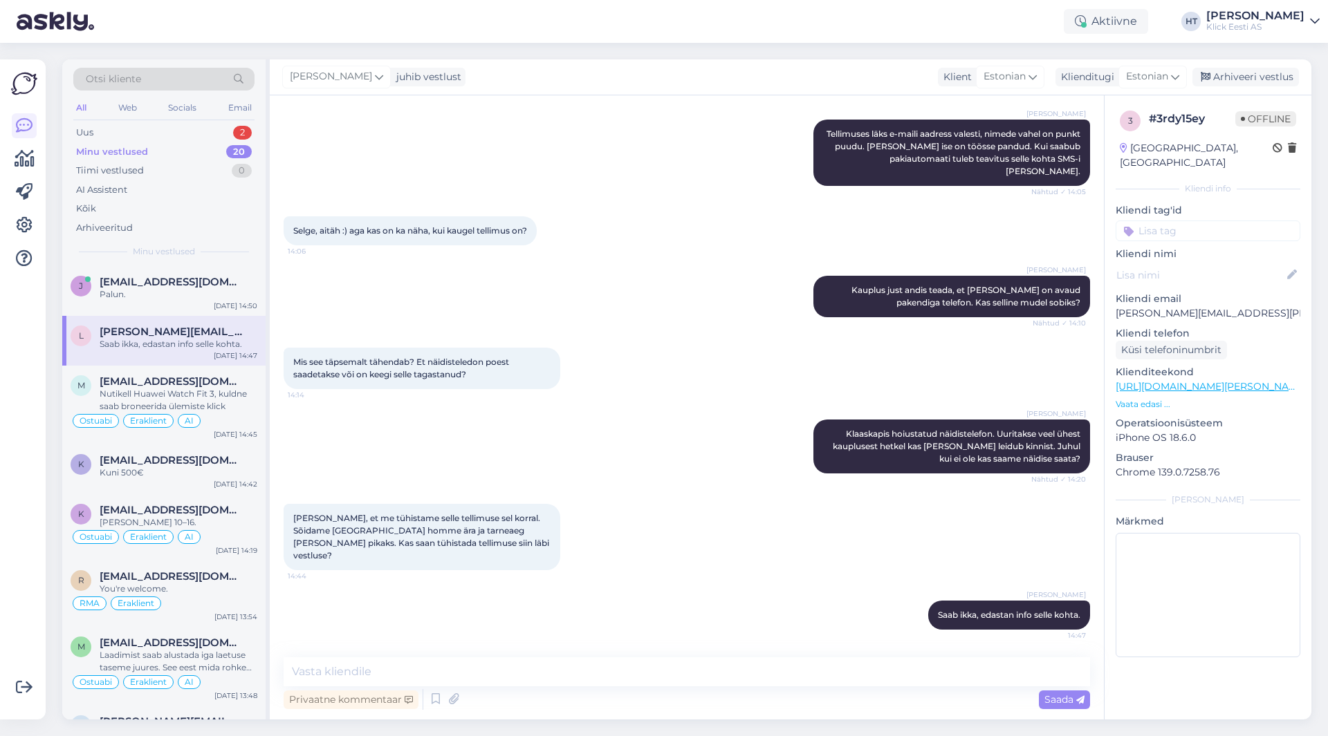
scroll to position [326, 0]
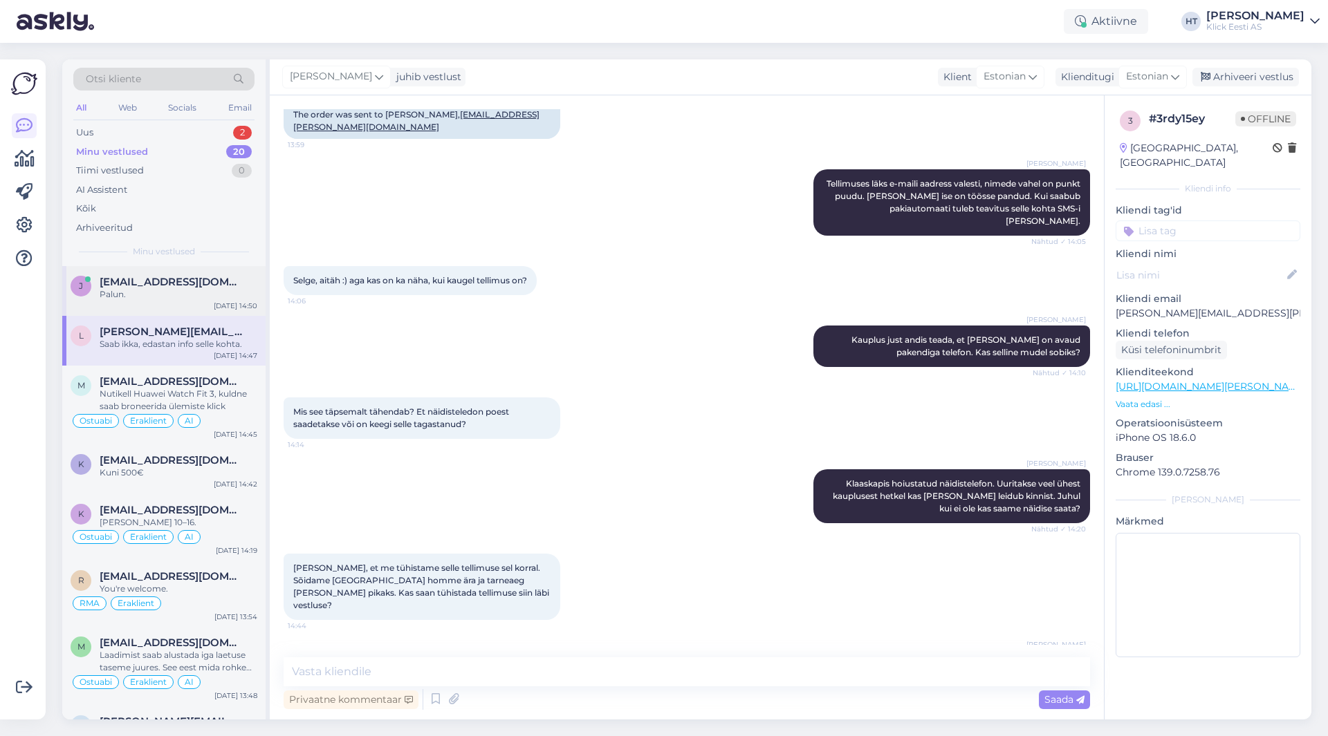
click at [224, 298] on div "Palun." at bounding box center [179, 294] width 158 height 12
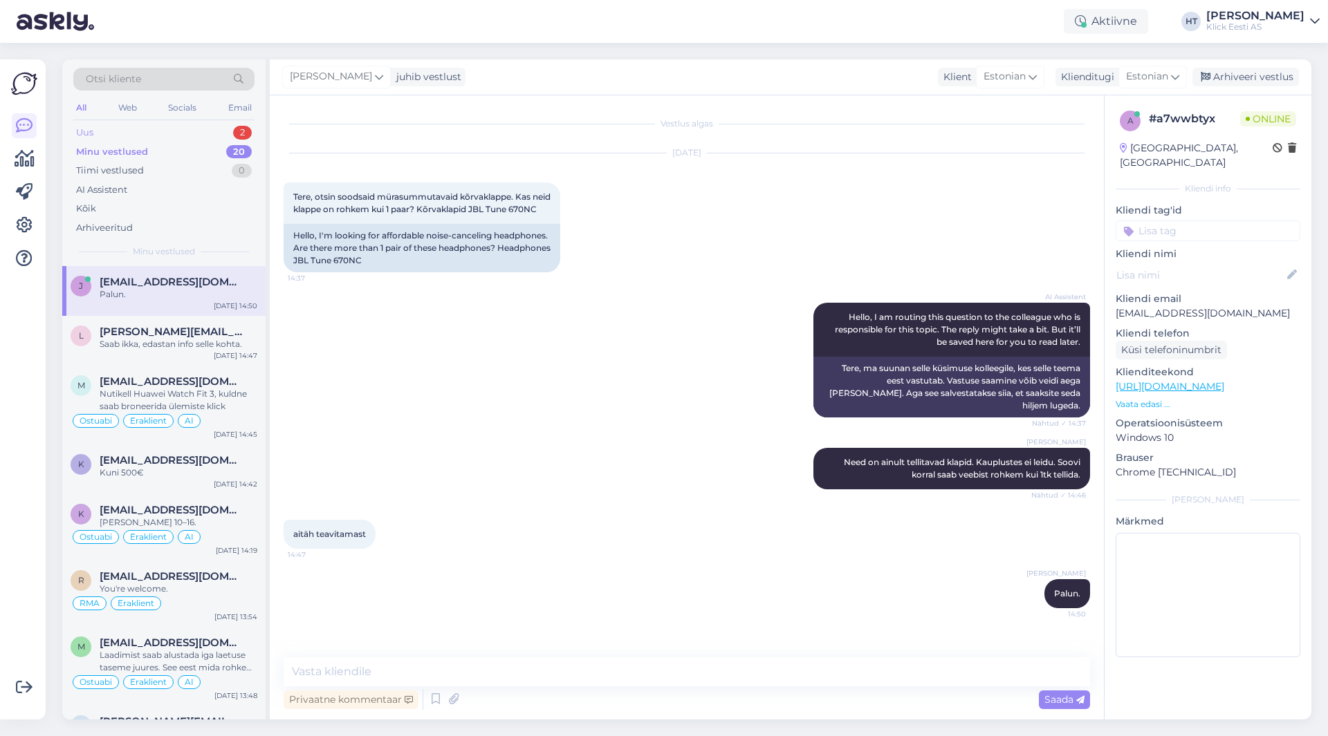
click at [151, 132] on div "Uus 2" at bounding box center [163, 132] width 181 height 19
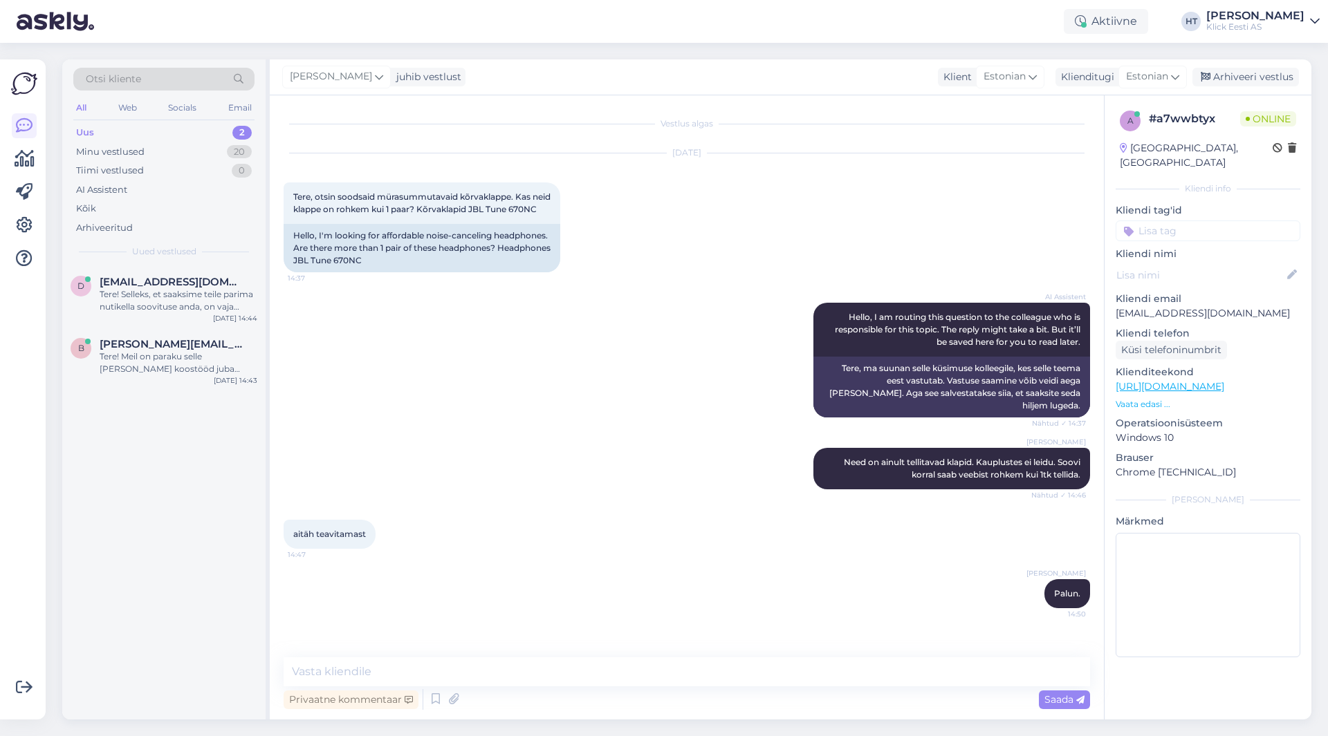
click at [400, 327] on div "AI Assistent Hello, I am routing this question to the colleague who is responsi…" at bounding box center [687, 360] width 806 height 145
click at [200, 308] on div "Tere! Selleks, et saaksime teile parima nutikella soovituse anda, on vaja täpsu…" at bounding box center [179, 300] width 158 height 25
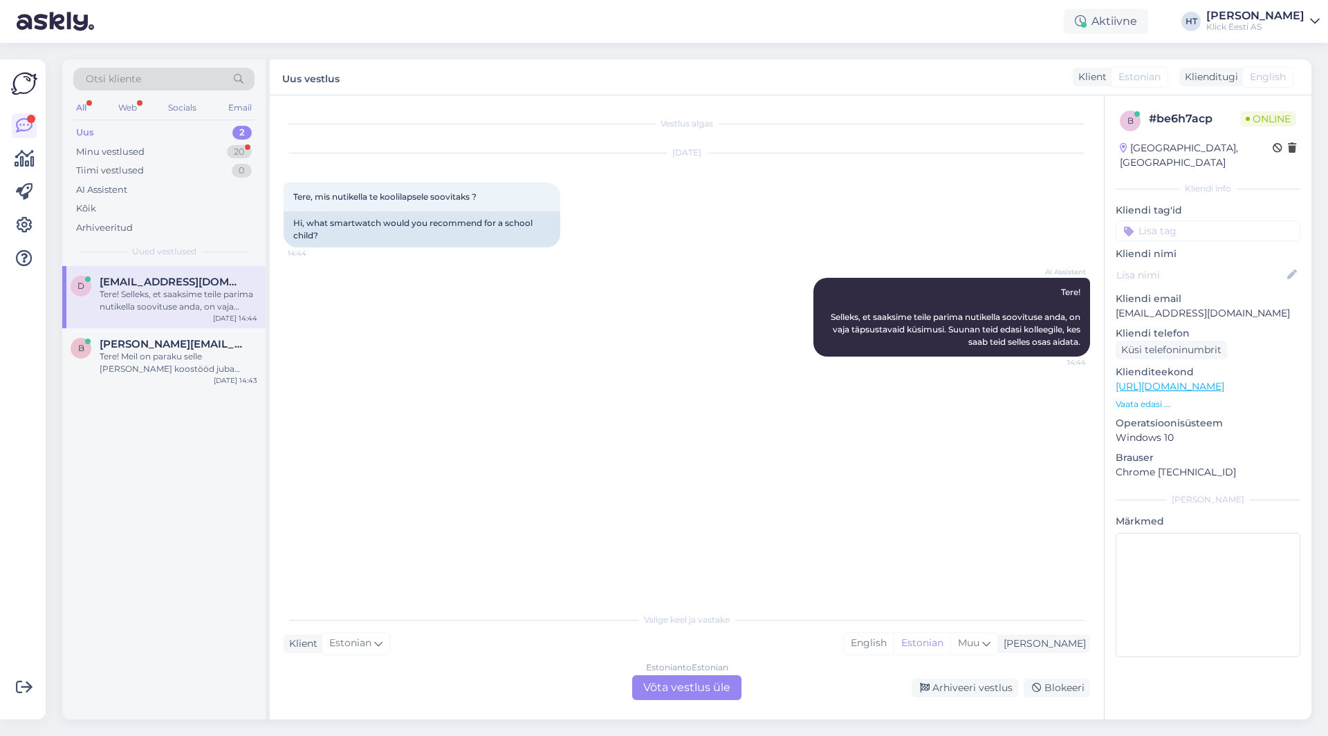
click at [656, 687] on div "Estonian to Estonian Võta vestlus üle" at bounding box center [686, 688] width 109 height 25
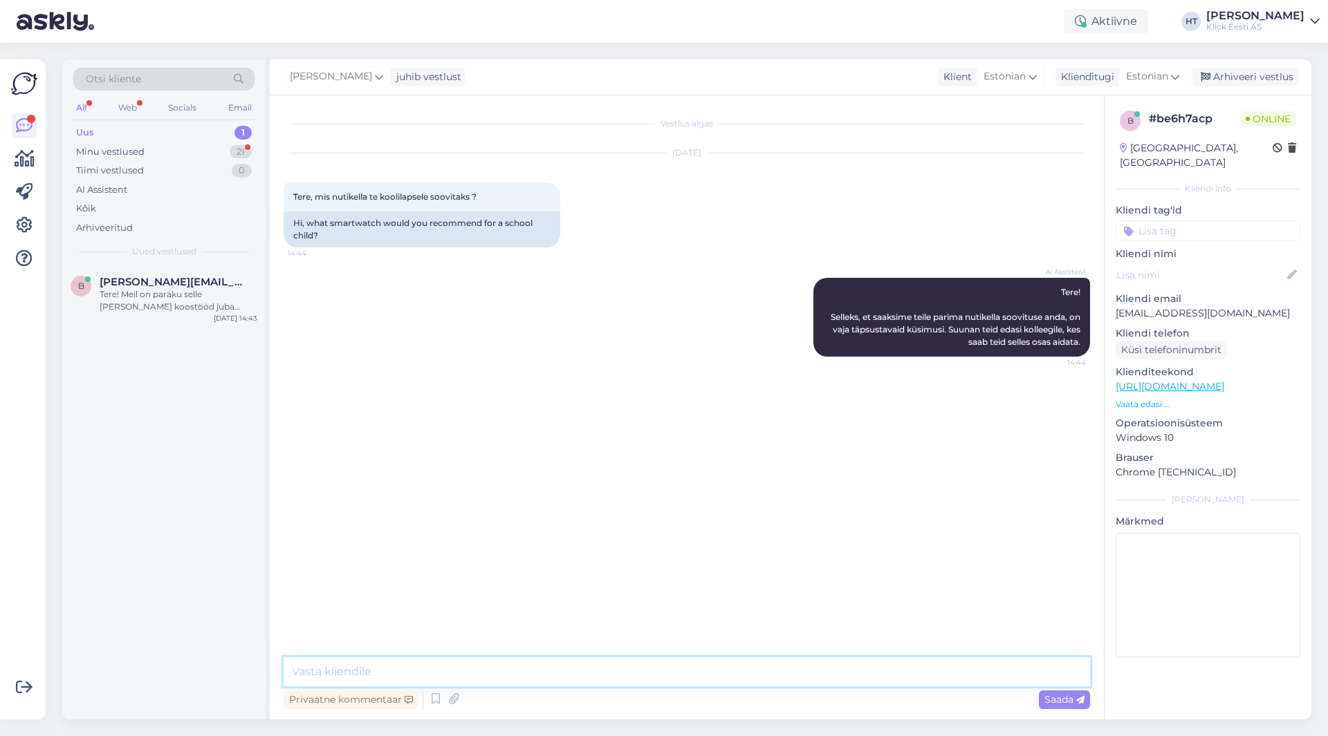
click at [658, 677] on textarea at bounding box center [687, 672] width 806 height 29
type textarea "[PERSON_NAME] täpsemalt tegema peaks? Kas lapsel on enda telefon või [PERSON_NA…"
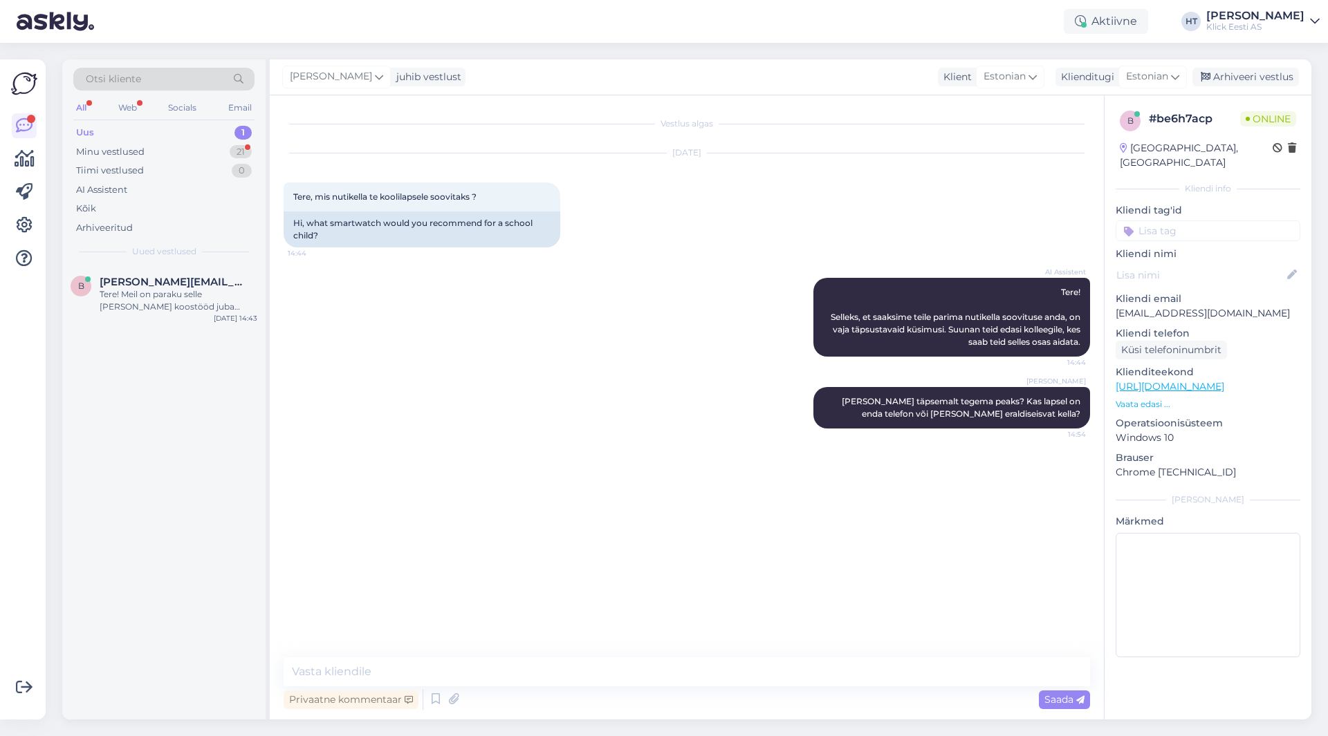
click at [147, 411] on div "b [PERSON_NAME][EMAIL_ADDRESS][DOMAIN_NAME] Tere! Meil on paraku selle [PERSON_…" at bounding box center [163, 493] width 203 height 454
click at [203, 156] on div "Minu vestlused 21" at bounding box center [163, 151] width 181 height 19
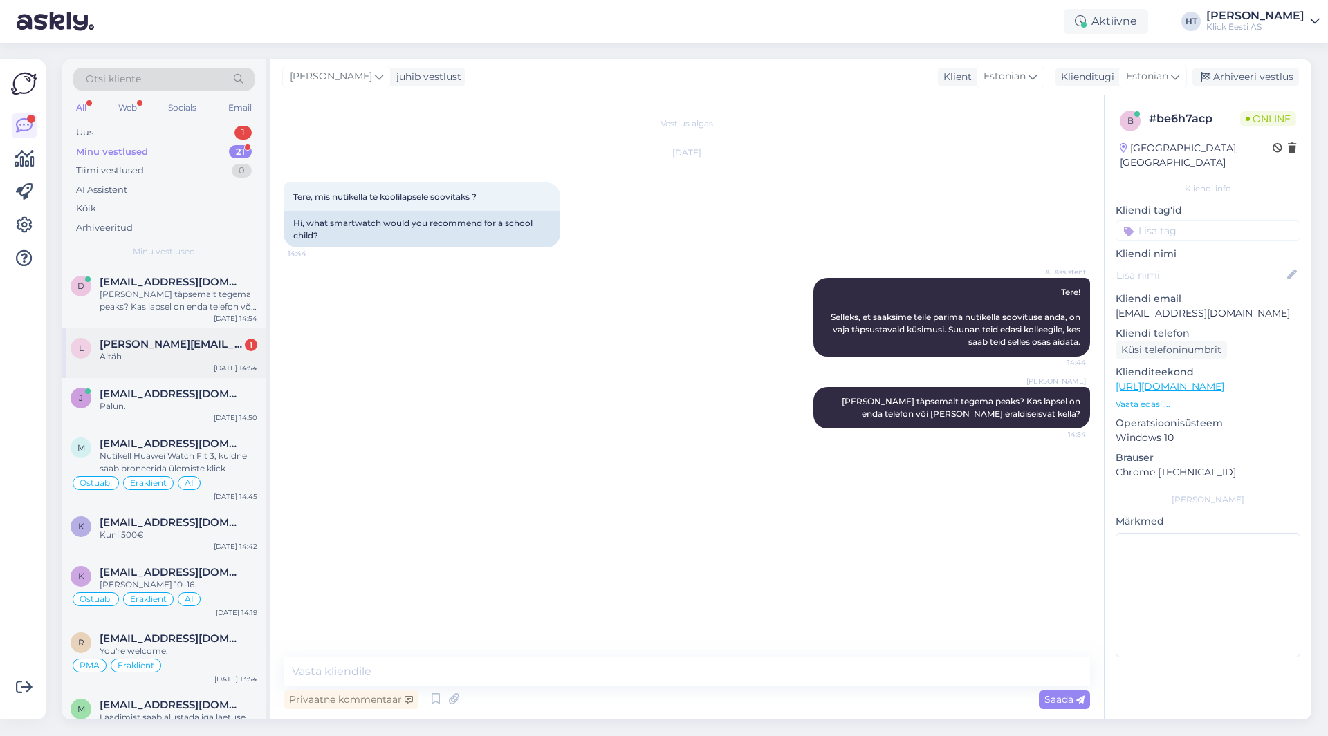
click at [225, 342] on span "[PERSON_NAME][EMAIL_ADDRESS][PERSON_NAME][DOMAIN_NAME]" at bounding box center [172, 344] width 144 height 12
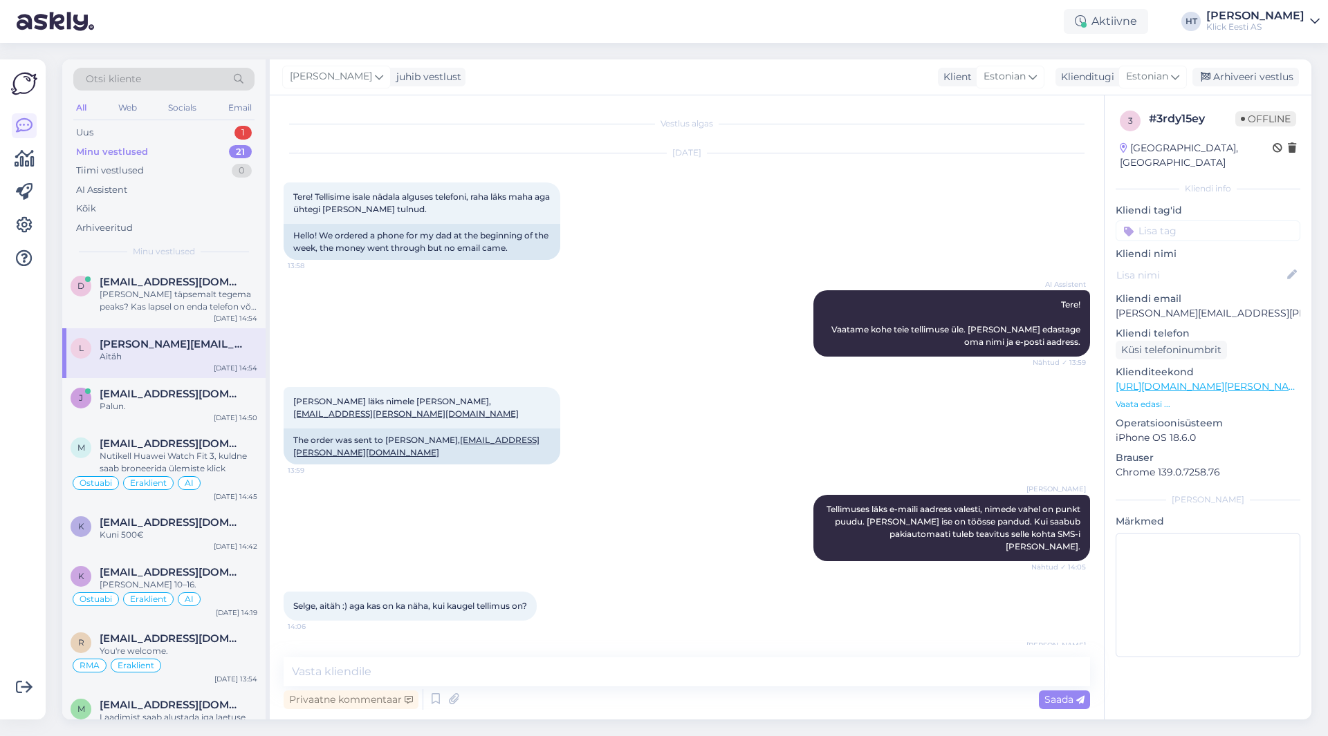
scroll to position [385, 0]
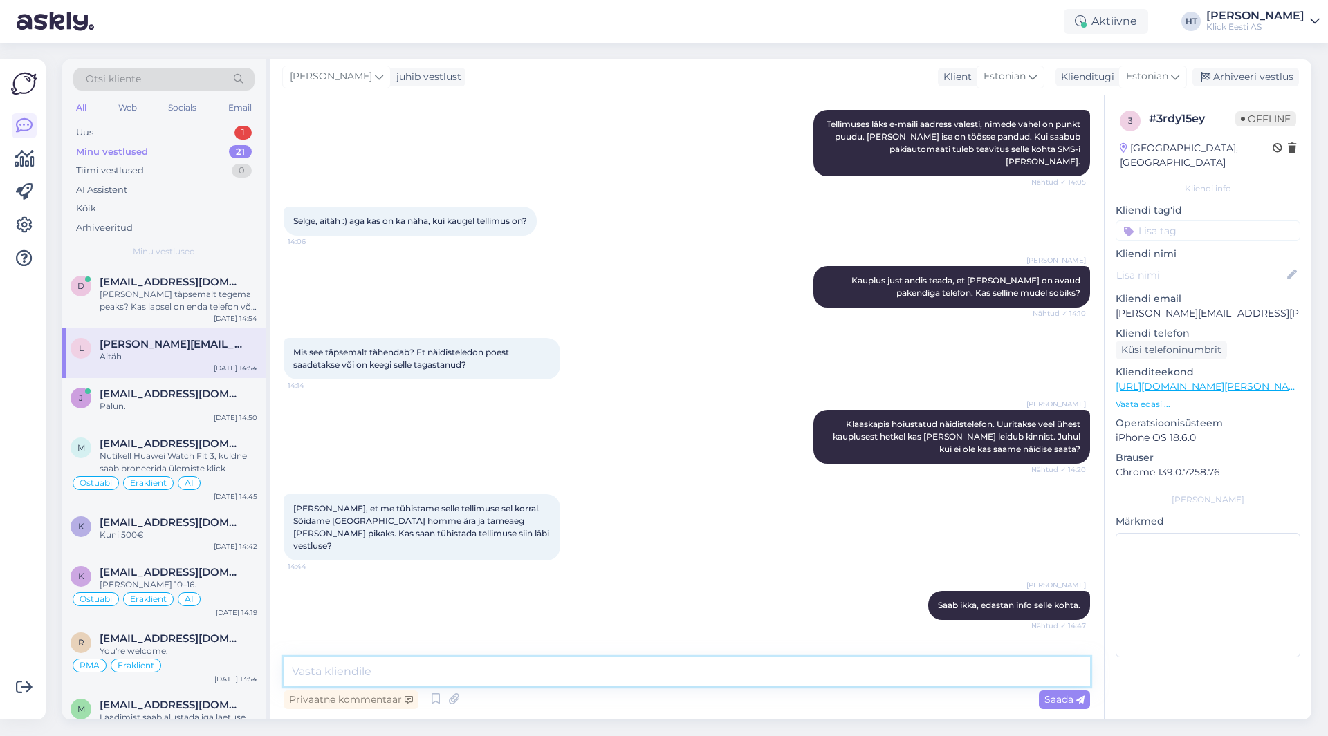
click at [538, 670] on textarea at bounding box center [687, 672] width 806 height 29
type textarea "Palun."
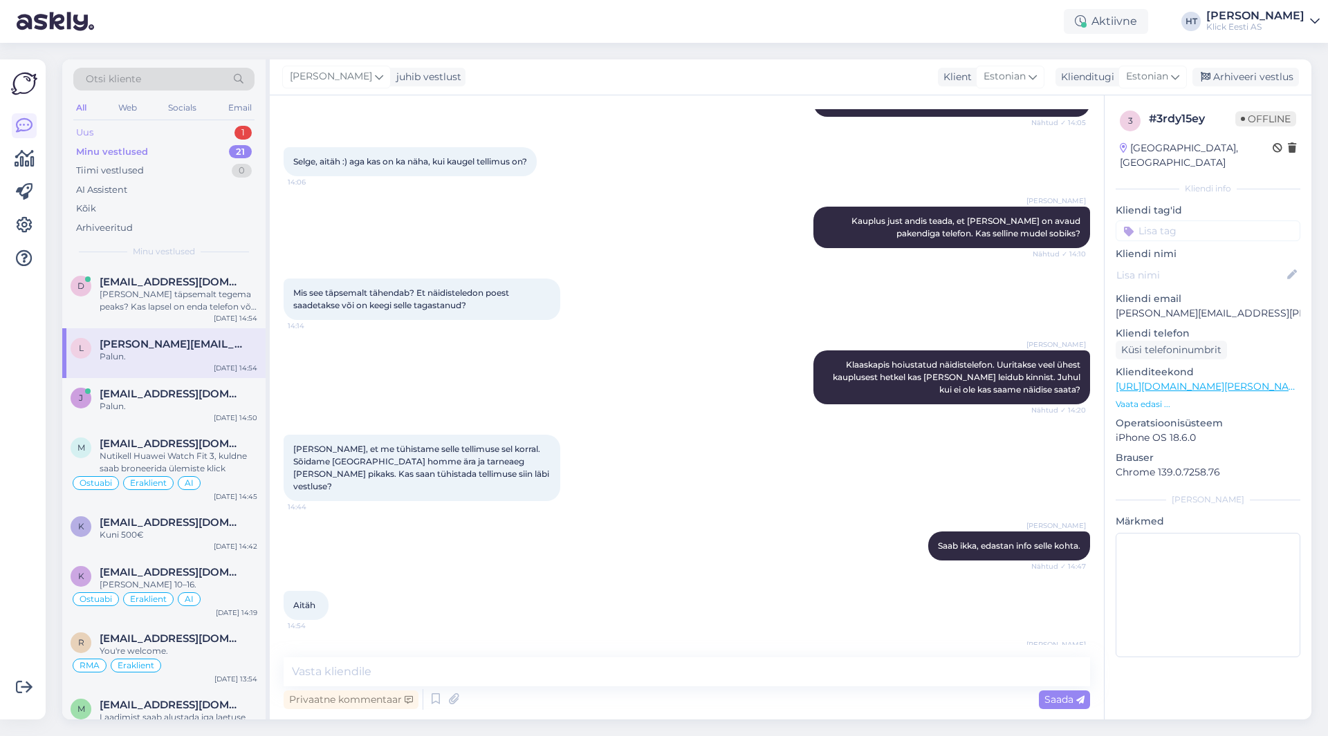
click at [245, 130] on div "1" at bounding box center [242, 133] width 17 height 14
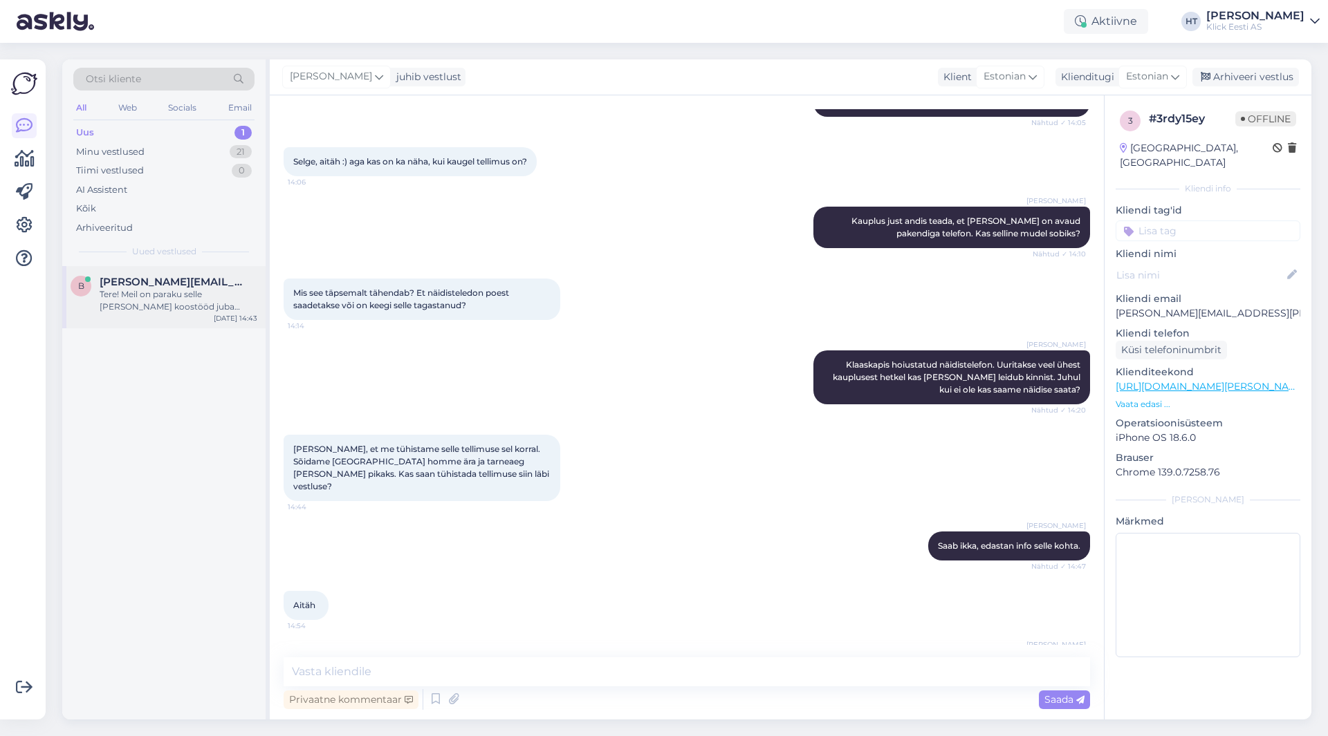
click at [183, 310] on div "Tere! Meil on paraku selle [PERSON_NAME] koostööd juba valitud ja eelarve tehtu…" at bounding box center [179, 300] width 158 height 25
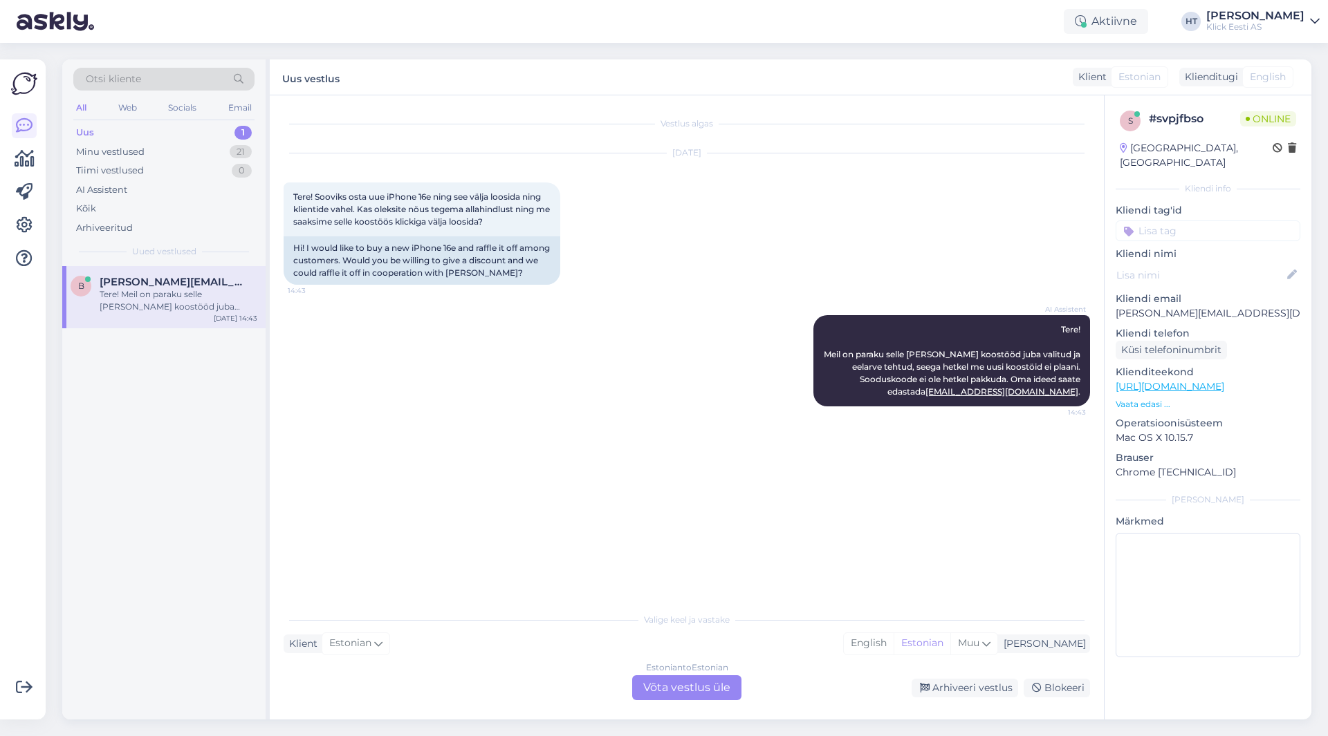
scroll to position [0, 0]
drag, startPoint x: 981, startPoint y: 354, endPoint x: 1021, endPoint y: 355, distance: 40.1
click at [1021, 355] on span "Tere! Meil on paraku selle [PERSON_NAME] koostööd juba valitud ja eelarve tehtu…" at bounding box center [953, 360] width 259 height 73
click at [952, 367] on span "Tere! Meil on paraku selle [PERSON_NAME] koostööd juba valitud ja eelarve tehtu…" at bounding box center [953, 360] width 259 height 73
drag, startPoint x: 846, startPoint y: 367, endPoint x: 907, endPoint y: 367, distance: 61.5
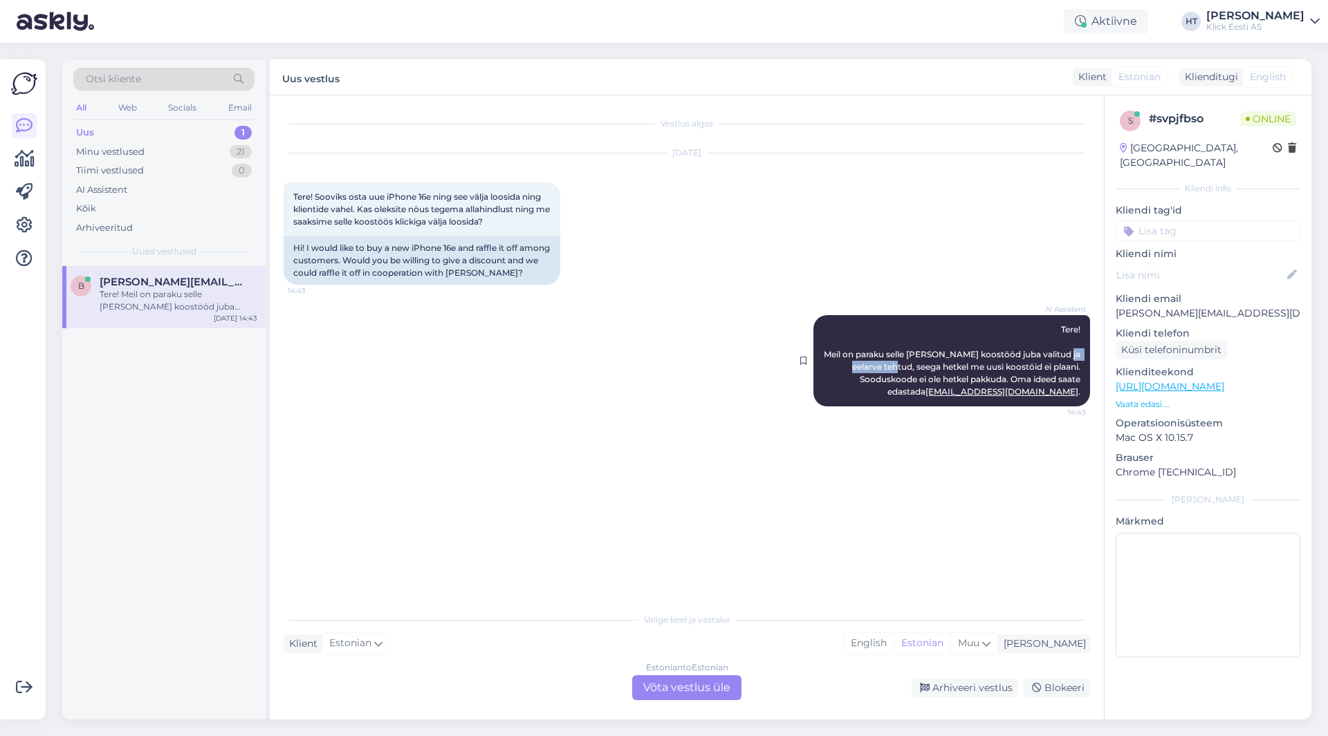
click at [907, 367] on div "AI Assistent Tere! Meil on paraku selle [PERSON_NAME] koostööd juba valitud ja …" at bounding box center [951, 360] width 277 height 91
click at [160, 427] on div "b [PERSON_NAME][EMAIL_ADDRESS][DOMAIN_NAME] Tere! Meil on paraku selle [PERSON_…" at bounding box center [163, 493] width 203 height 454
click at [115, 80] on span "Otsi kliente" at bounding box center [113, 79] width 55 height 15
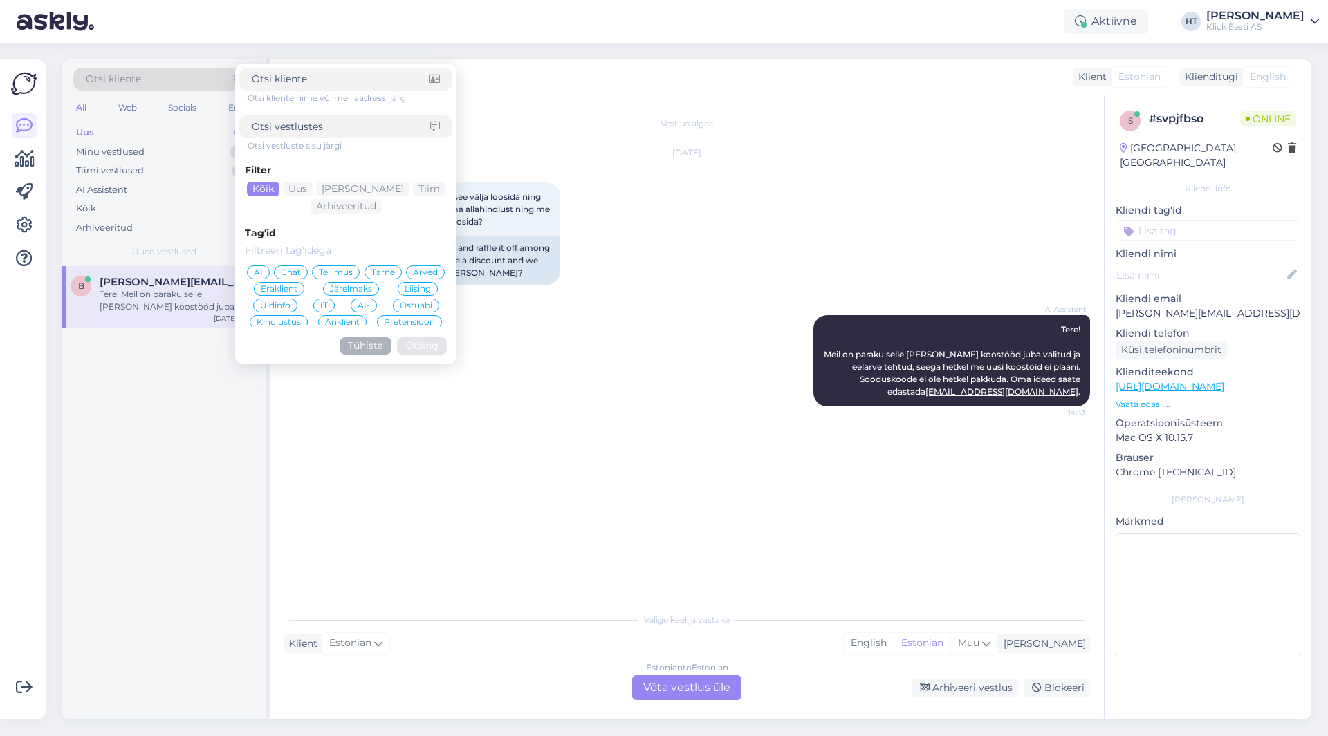
click at [102, 450] on div "b [PERSON_NAME][EMAIL_ADDRESS][DOMAIN_NAME] Tere! Meil on paraku selle [PERSON_…" at bounding box center [163, 493] width 203 height 454
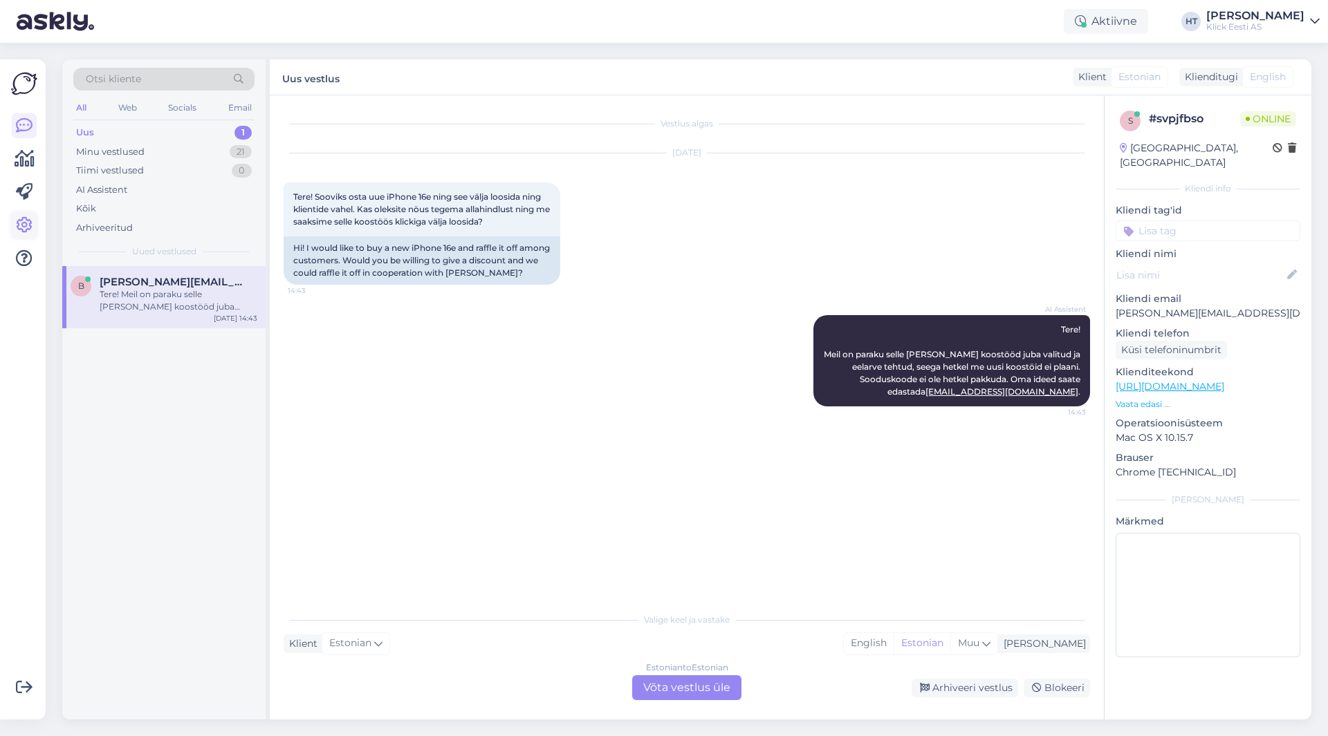
click at [12, 219] on link at bounding box center [24, 225] width 25 height 25
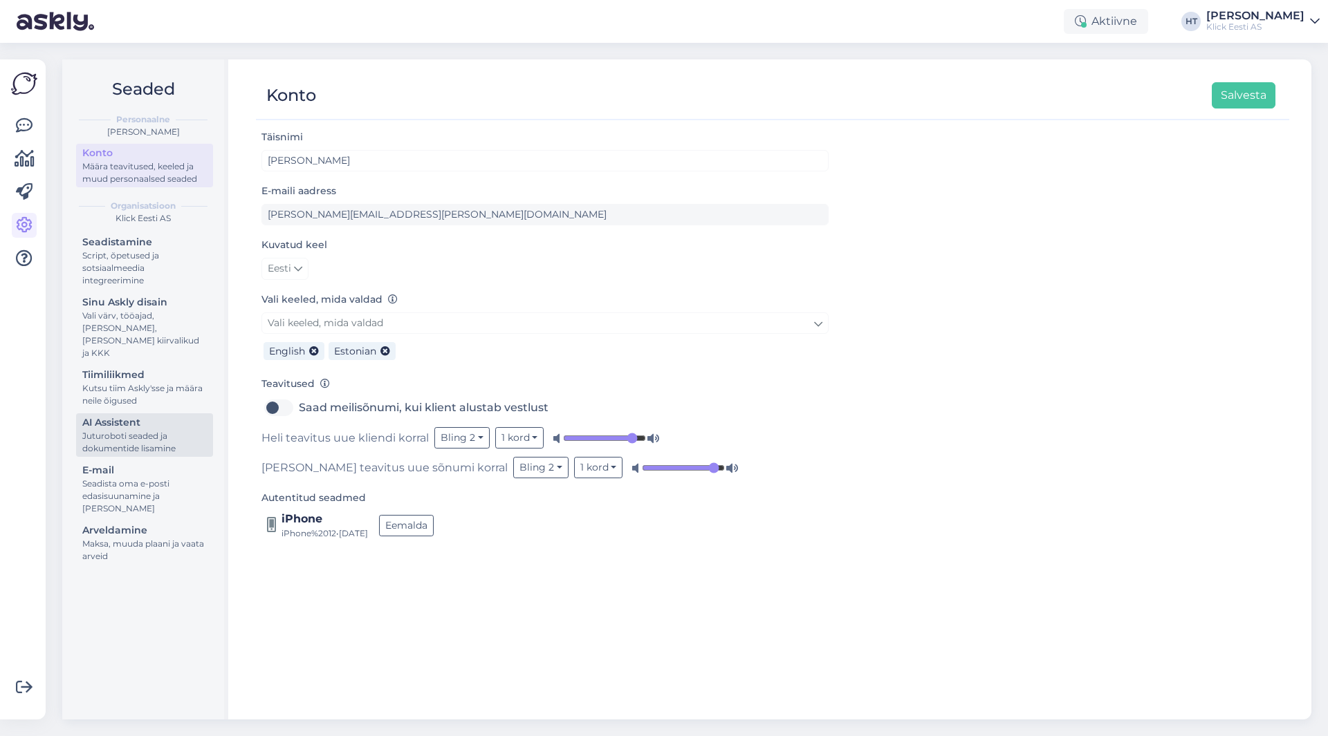
click at [124, 430] on div "Juturoboti seaded ja dokumentide lisamine" at bounding box center [144, 442] width 124 height 25
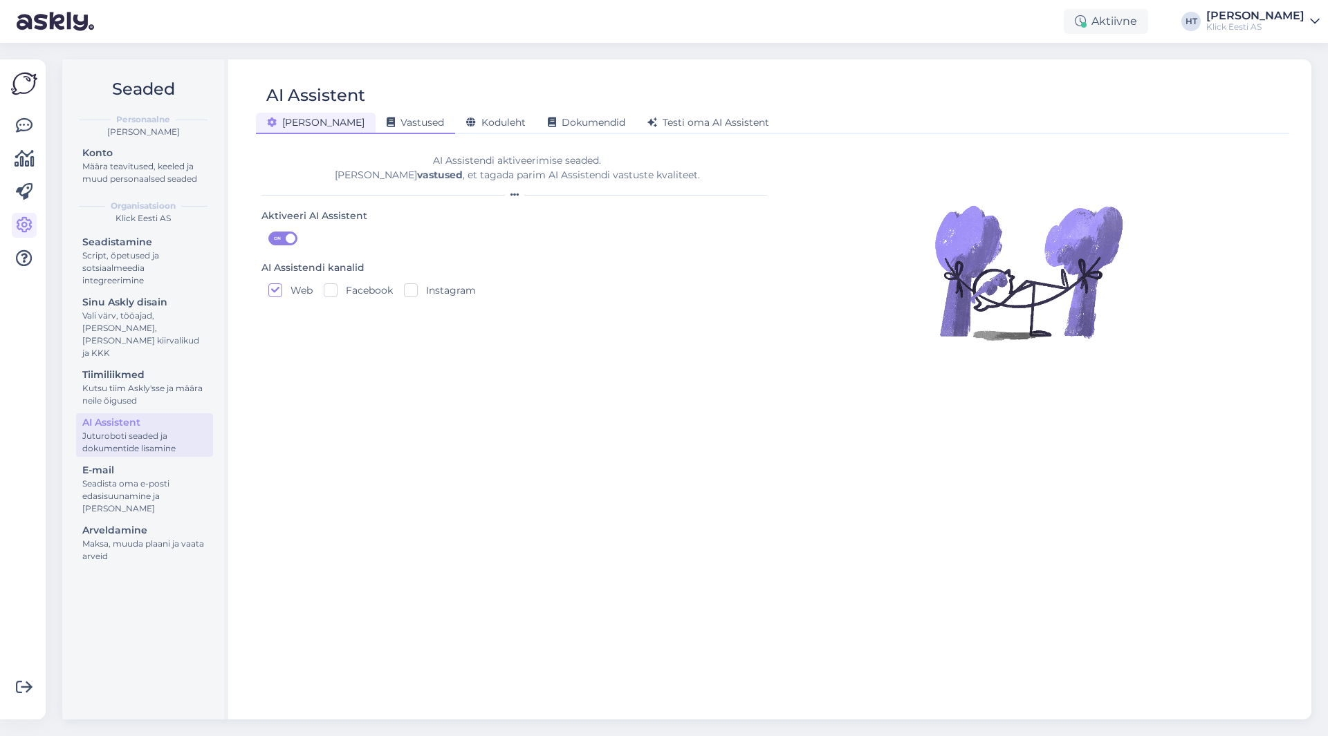
click at [387, 126] on span "Vastused" at bounding box center [415, 122] width 57 height 12
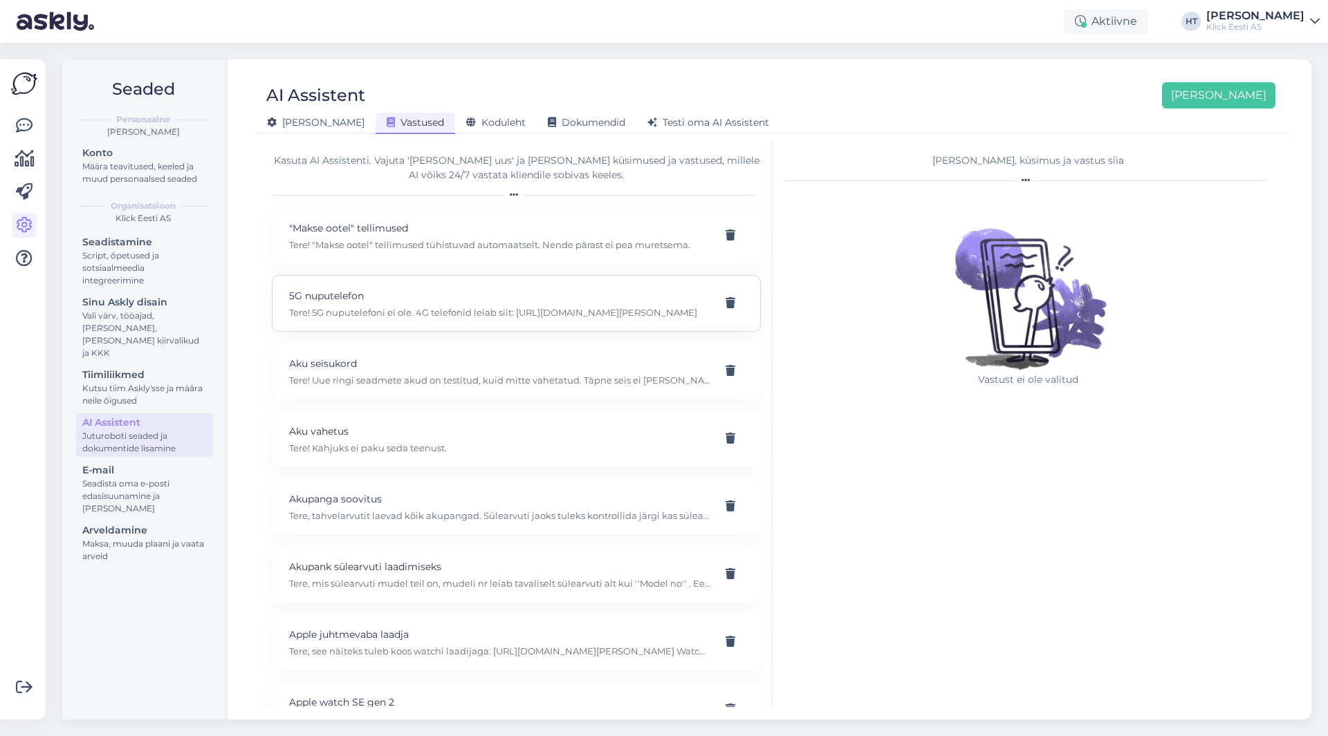
scroll to position [6394, 0]
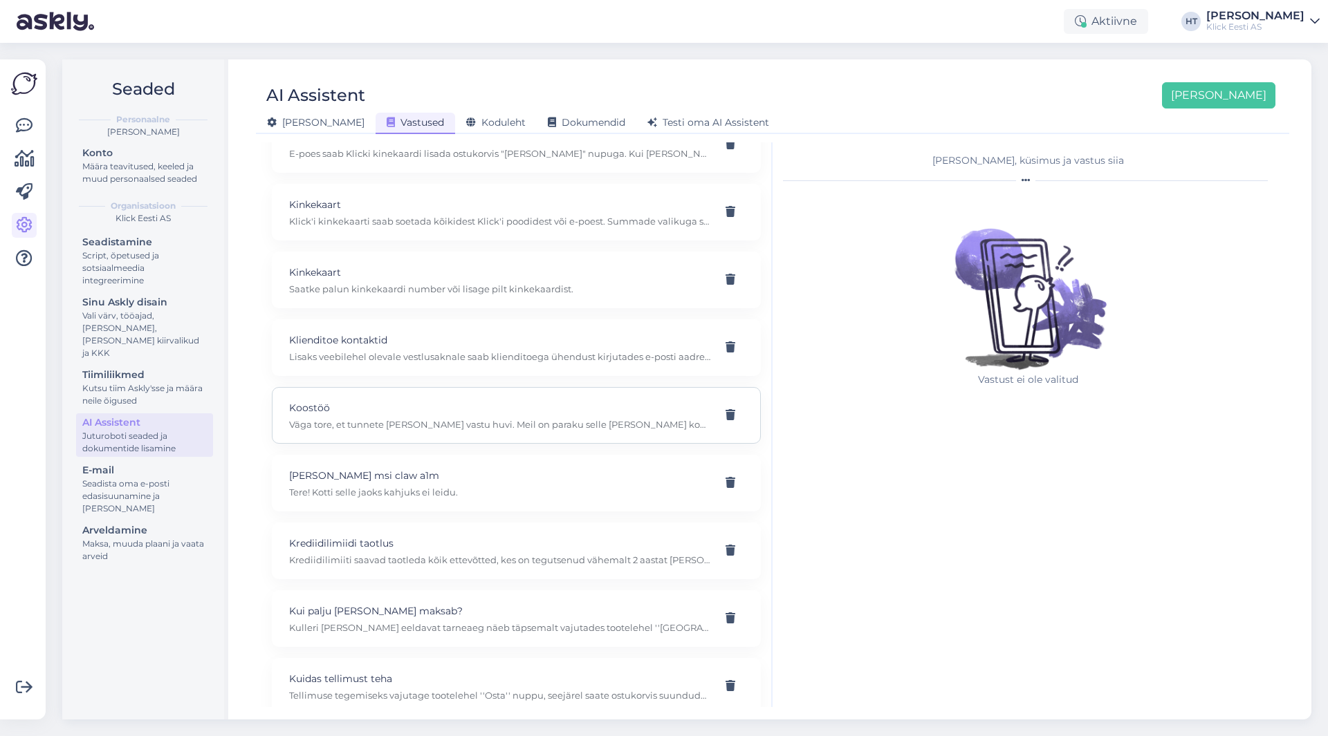
click at [472, 423] on p "Väga tore, et tunnete [PERSON_NAME] vastu huvi. Meil on paraku selle [PERSON_NA…" at bounding box center [499, 424] width 421 height 12
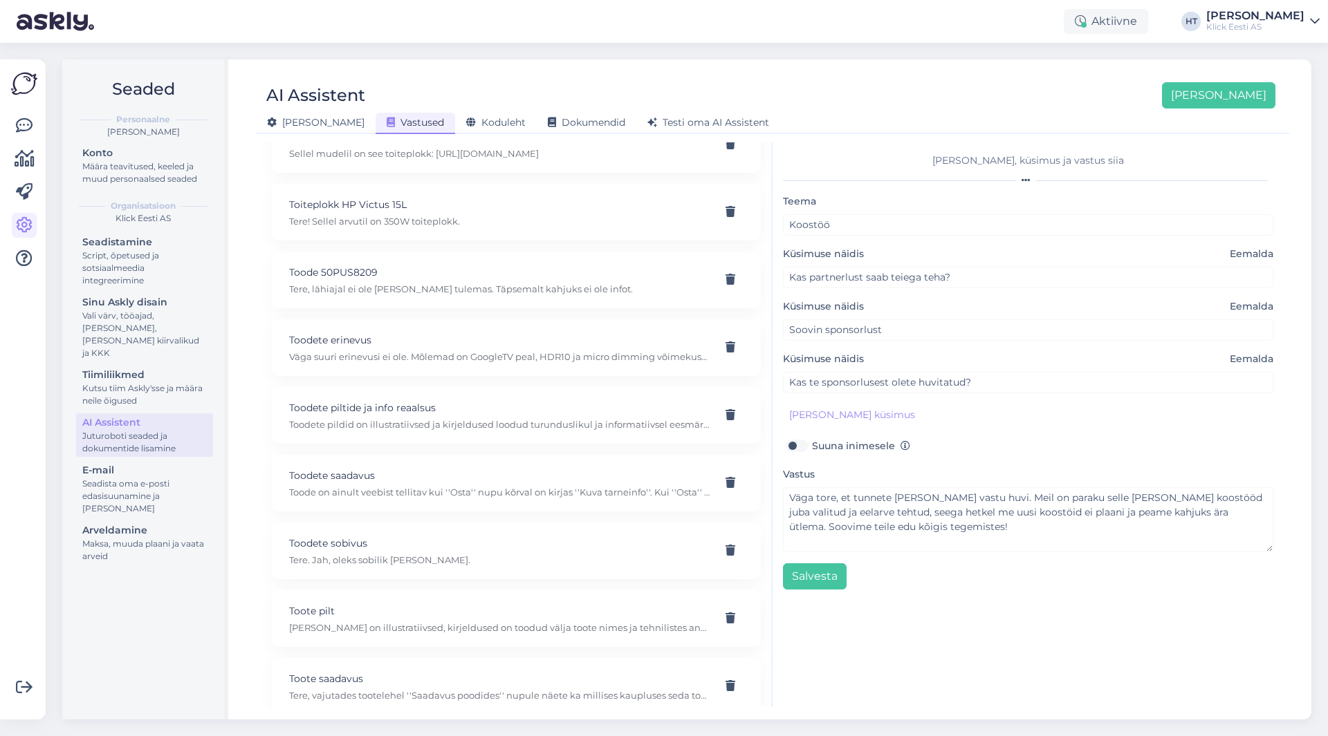
scroll to position [16628, 0]
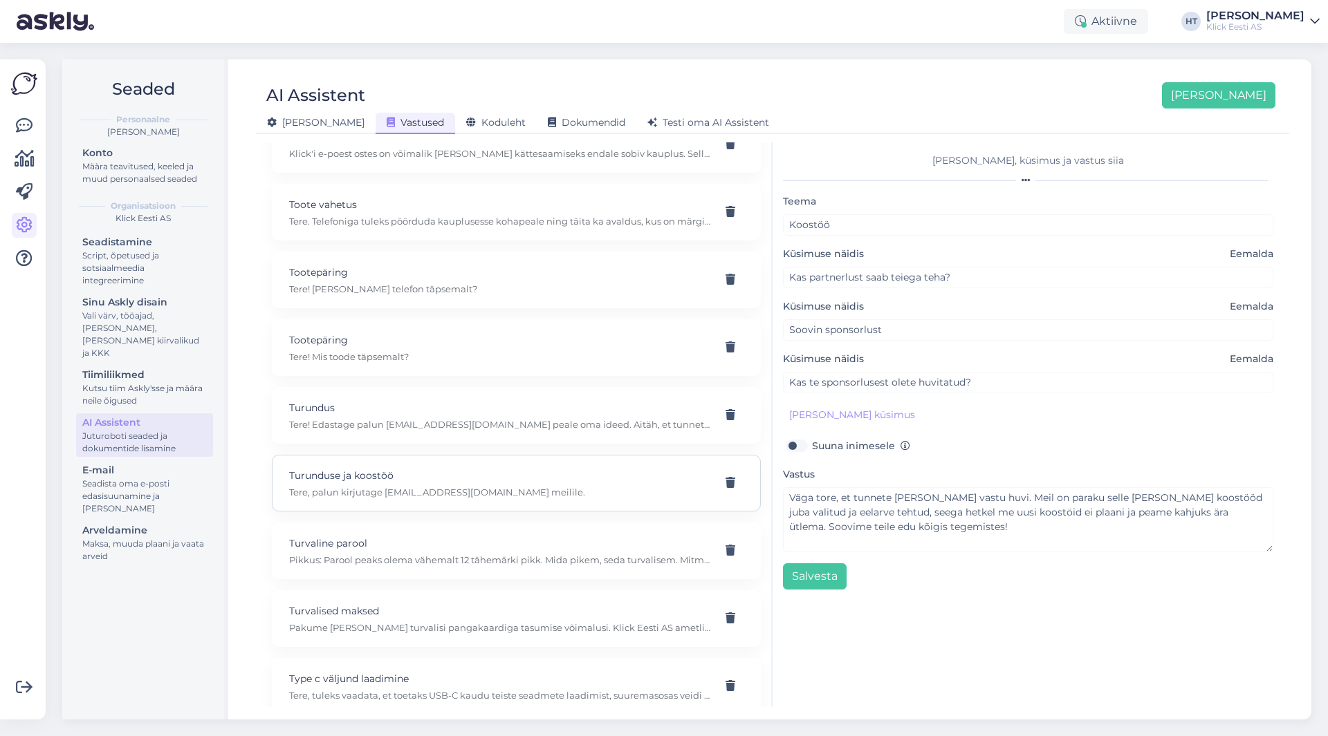
click at [595, 475] on p "Turunduse ja koostöö" at bounding box center [499, 475] width 421 height 15
type input "Turunduse ja koostöö"
type input "[PERSON_NAME] uurida, kellega võiksin ühendust [PERSON_NAME] turunduse ja koost…"
type textarea "Tere, palun kirjutage [EMAIL_ADDRESS][DOMAIN_NAME] meilile."
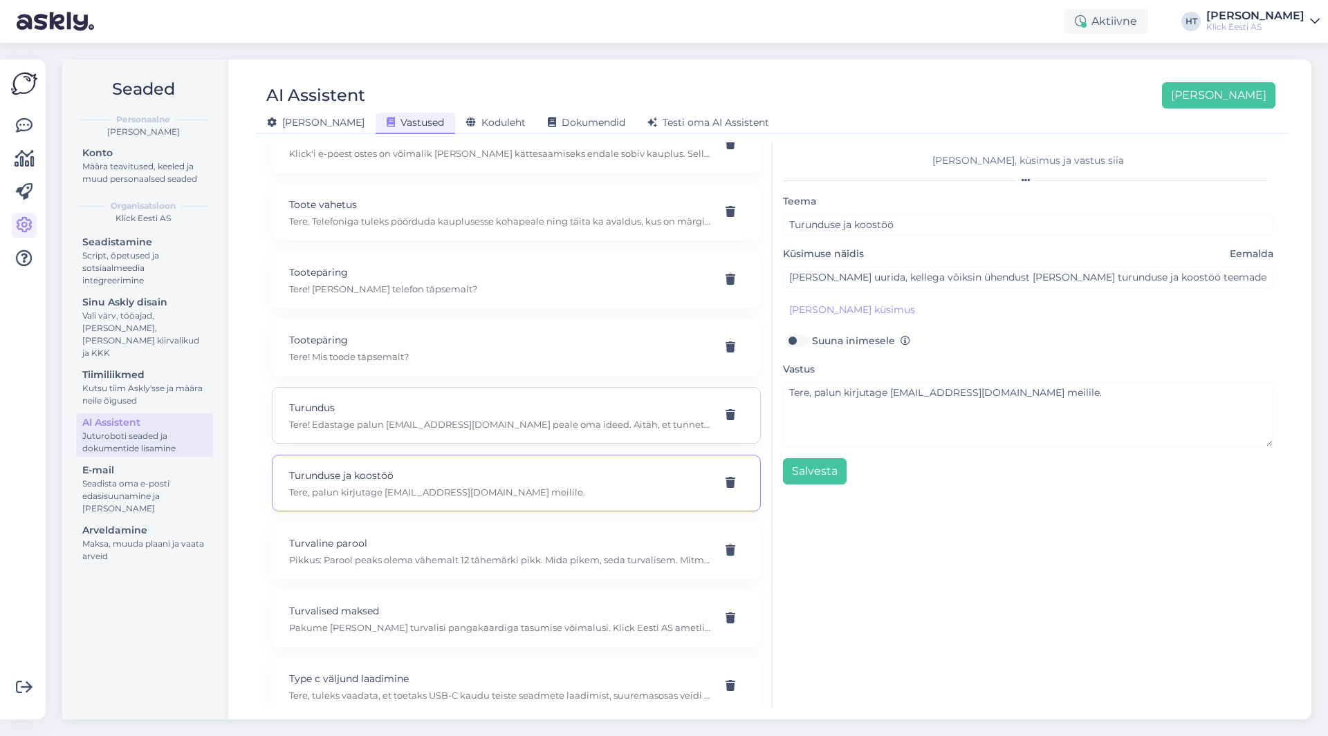
click at [609, 407] on p "Turundus" at bounding box center [499, 407] width 421 height 15
type input "Turundus"
type input "Meil oleks üks tore [PERSON_NAME] küsimus turundusinimesele, kas saaksite meid …"
type textarea "Tere! Edastage palun [EMAIL_ADDRESS][DOMAIN_NAME] peale oma ideed. Aitäh, et tu…"
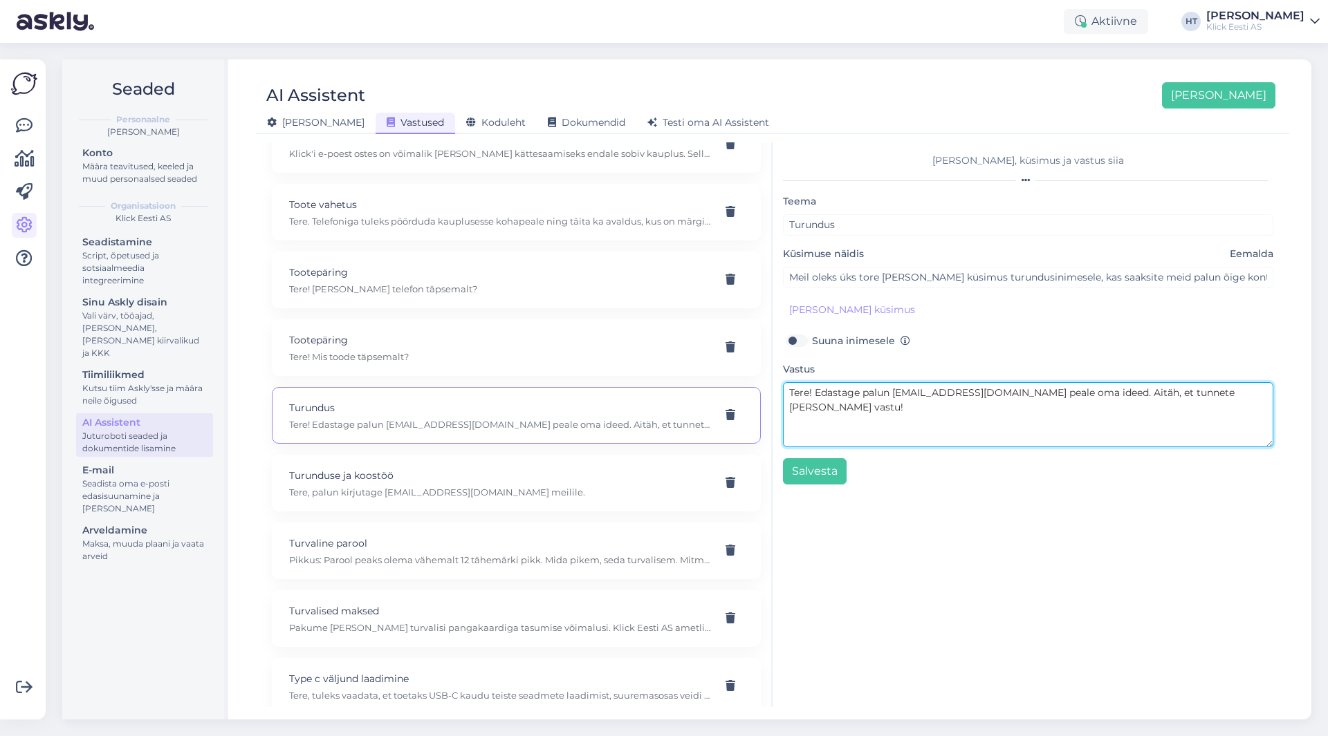
drag, startPoint x: 1246, startPoint y: 393, endPoint x: 780, endPoint y: 401, distance: 466.2
click at [780, 401] on div "[PERSON_NAME], küsimus ja vastus siia [PERSON_NAME] Küsimuse näidis [PERSON_NAM…" at bounding box center [1027, 424] width 511 height 565
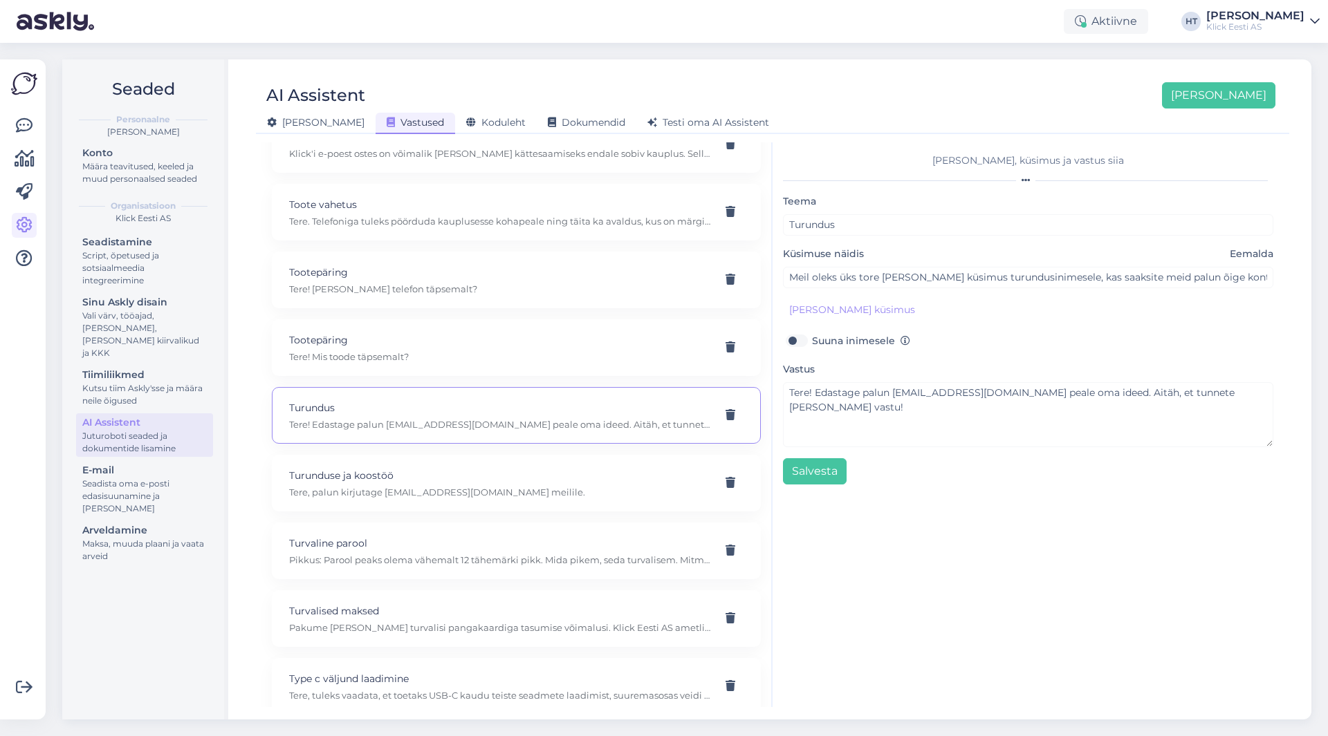
click at [985, 518] on div "[PERSON_NAME], küsimus ja vastus siia [PERSON_NAME] Küsimuse näidis [PERSON_NAM…" at bounding box center [1027, 424] width 511 height 565
click at [544, 416] on div "Koostöö Väga tore, et tunnete [PERSON_NAME] vastu huvi. Meil on paraku selle [P…" at bounding box center [499, 415] width 421 height 30
type input "Koostöö"
type input "Kas partnerlust saab teiega teha?"
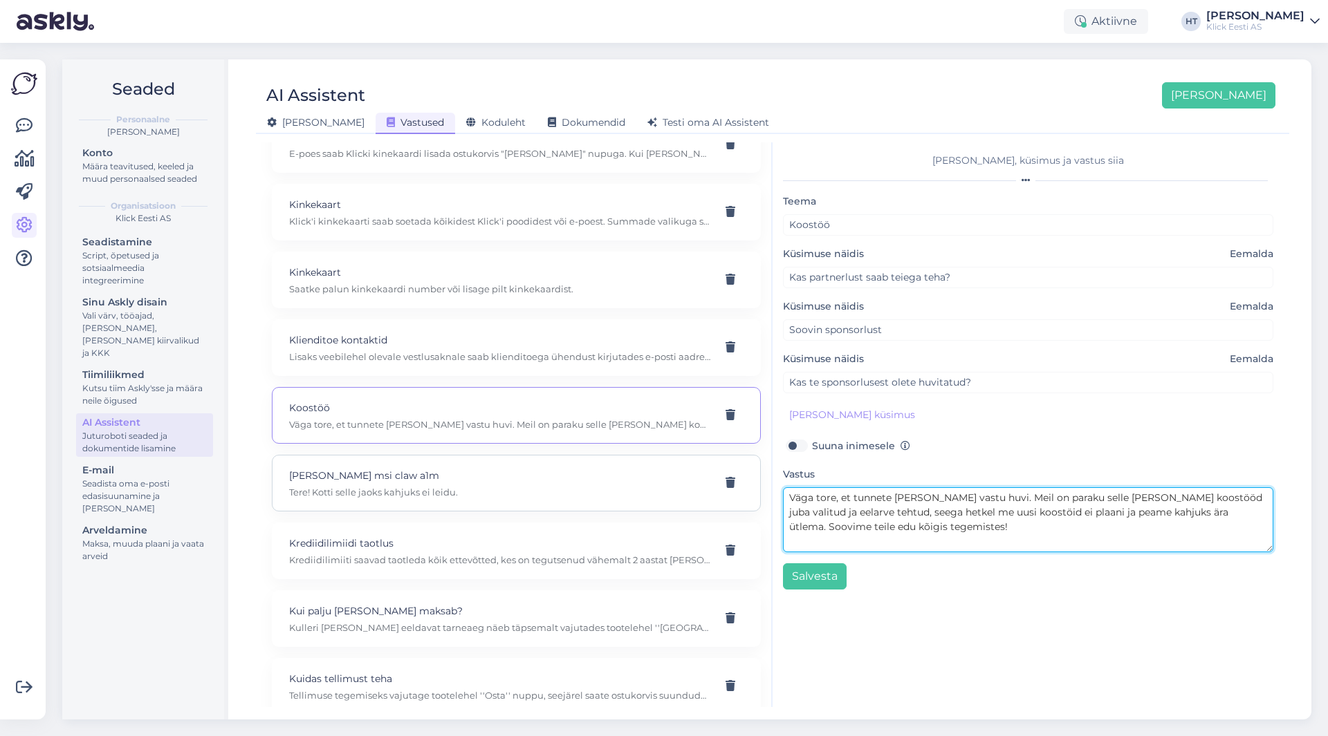
drag, startPoint x: 918, startPoint y: 523, endPoint x: 745, endPoint y: 485, distance: 177.7
click at [745, 485] on div "Kasuta AI Assistenti. Vajuta '[PERSON_NAME] uus' ja [PERSON_NAME] küsimused ja …" at bounding box center [772, 424] width 1022 height 565
paste textarea "Tere! Edastage palun [EMAIL_ADDRESS][DOMAIN_NAME] peale oma ideed. Aitäh, et tu…"
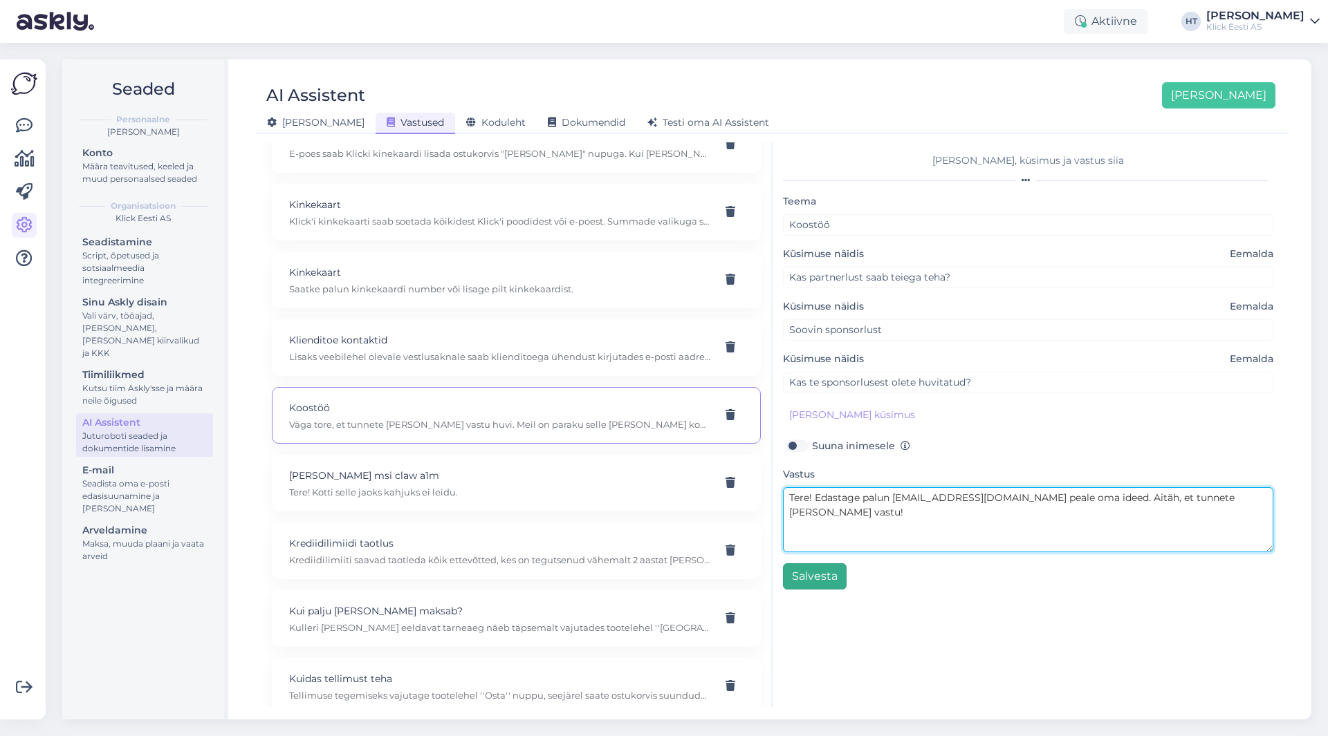
type textarea "Tere! Edastage palun [EMAIL_ADDRESS][DOMAIN_NAME] peale oma ideed. Aitäh, et tu…"
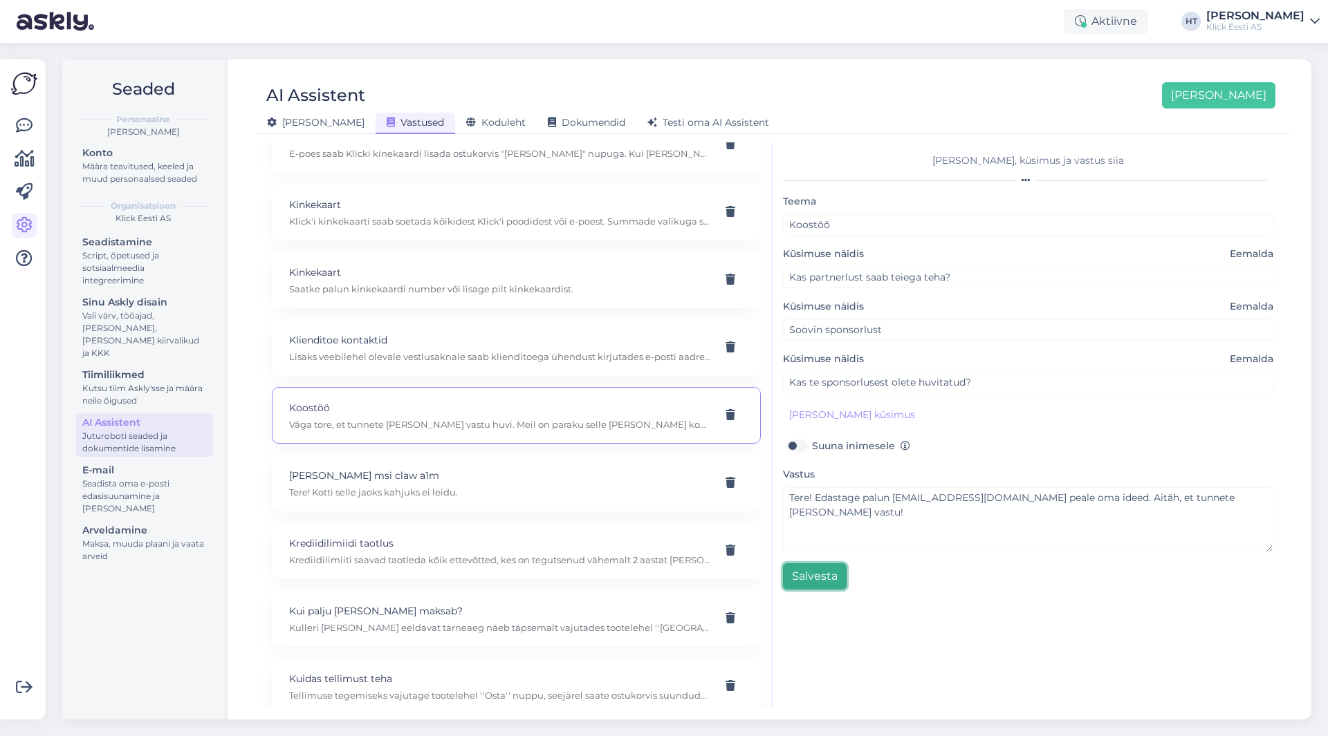
click at [837, 576] on button "Salvesta" at bounding box center [815, 577] width 64 height 26
click at [24, 126] on icon at bounding box center [24, 126] width 17 height 17
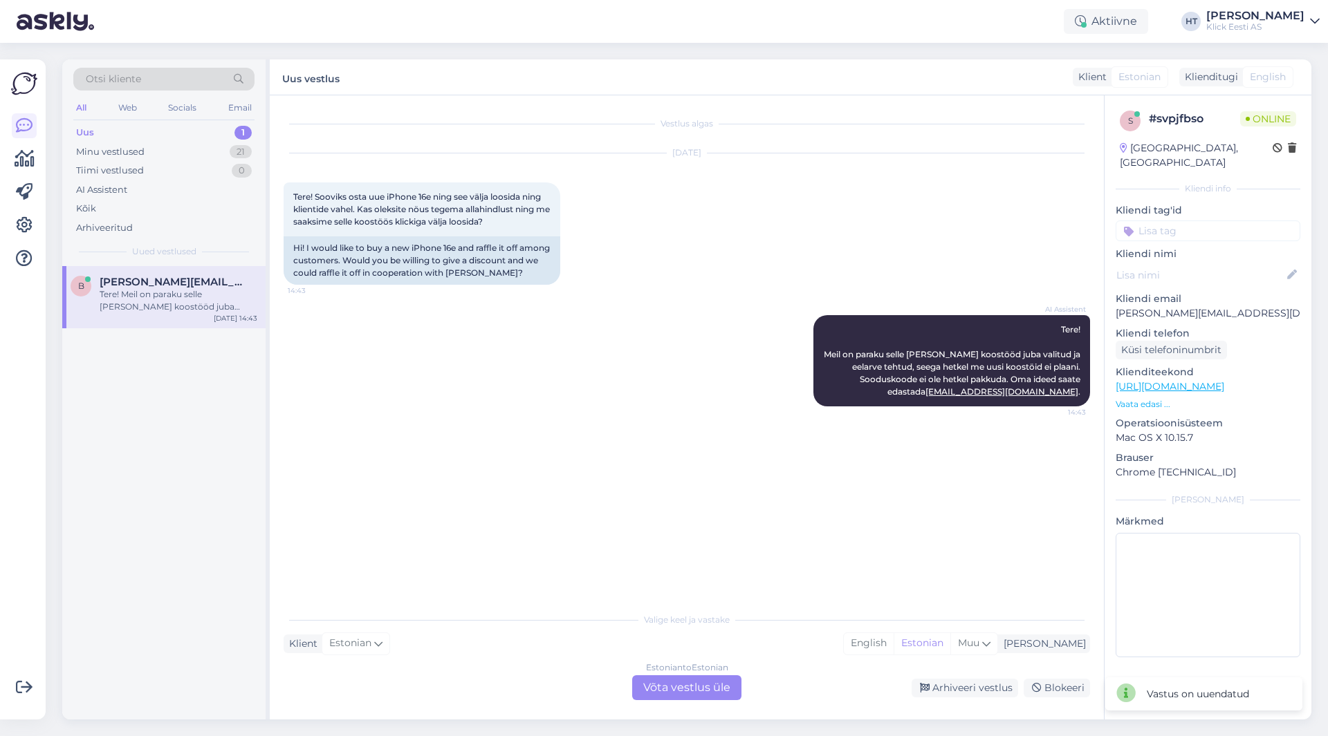
click at [528, 380] on div "AI Assistent Tere! Meil on paraku selle [PERSON_NAME] koostööd juba valitud ja …" at bounding box center [687, 361] width 806 height 122
click at [725, 691] on div "Estonian to Estonian Võta vestlus üle" at bounding box center [686, 688] width 109 height 25
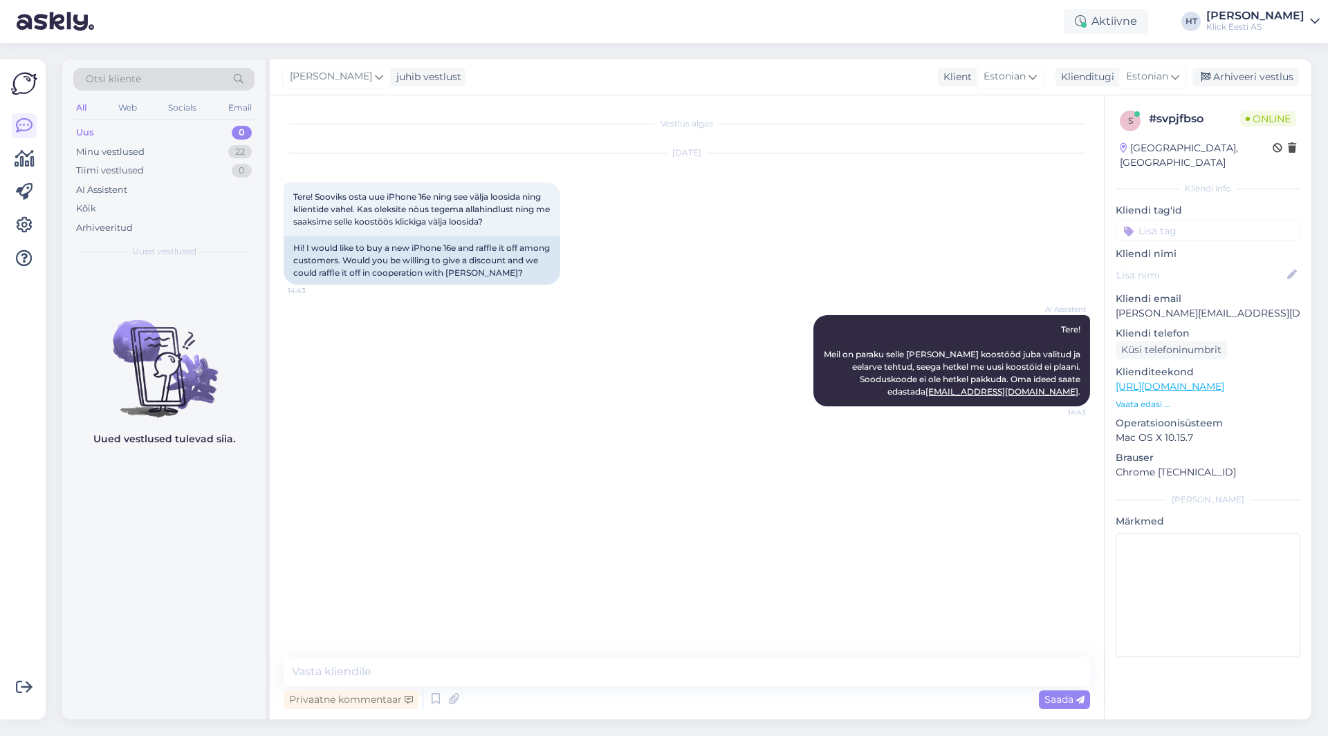
click at [1194, 221] on input at bounding box center [1207, 231] width 185 height 21
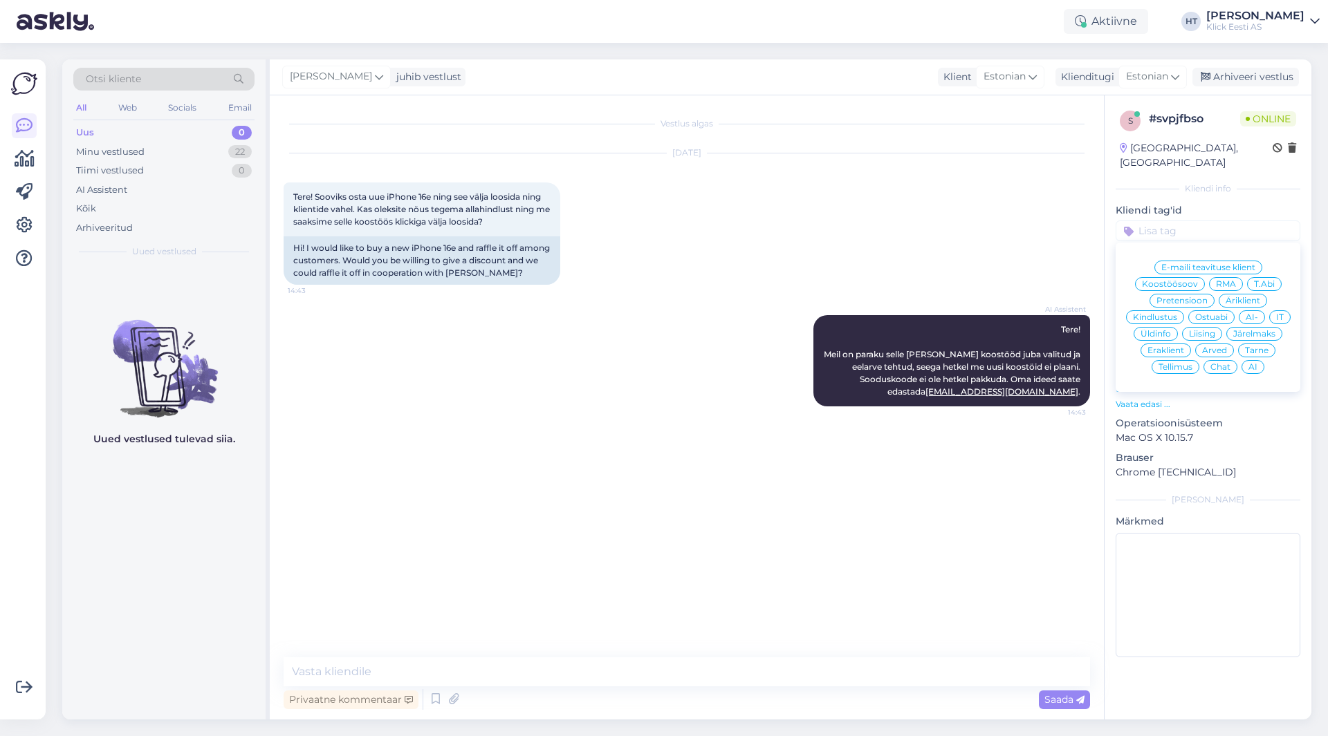
click at [1255, 363] on span "AI" at bounding box center [1252, 367] width 9 height 8
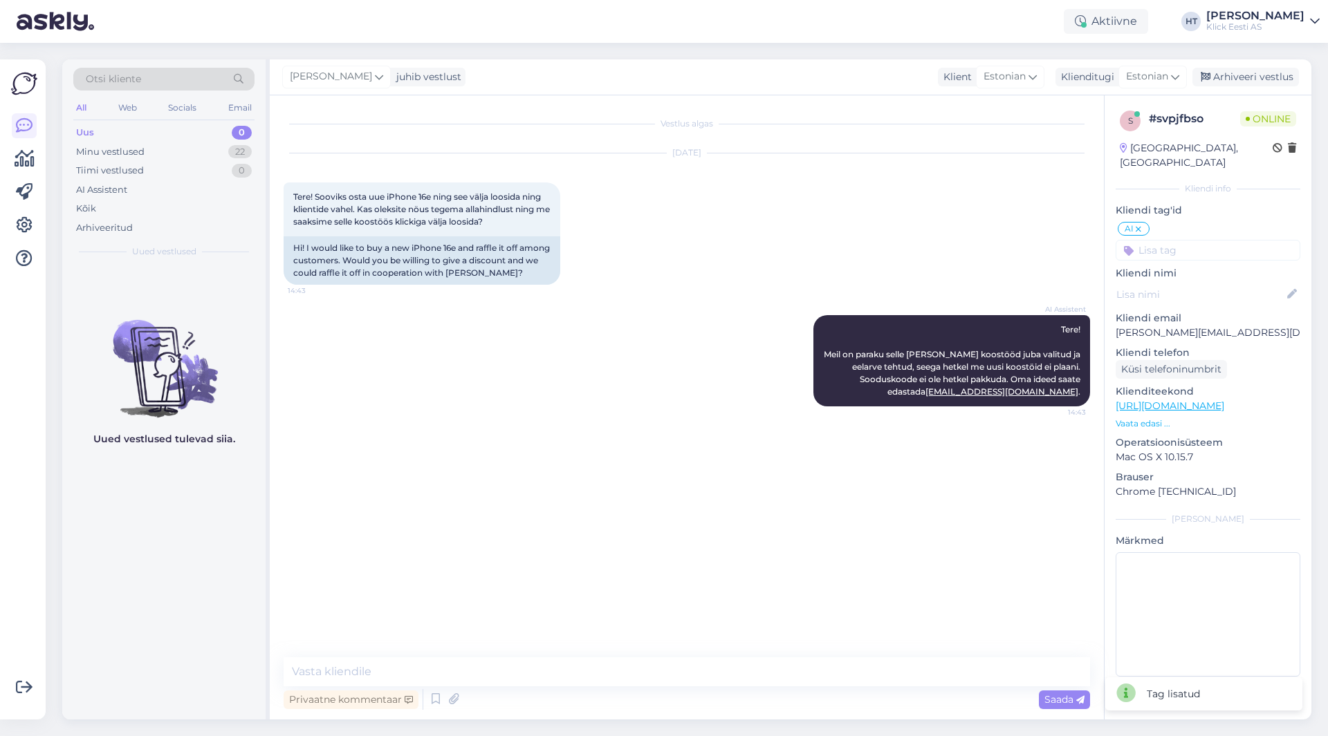
click at [1137, 224] on icon at bounding box center [1138, 229] width 8 height 11
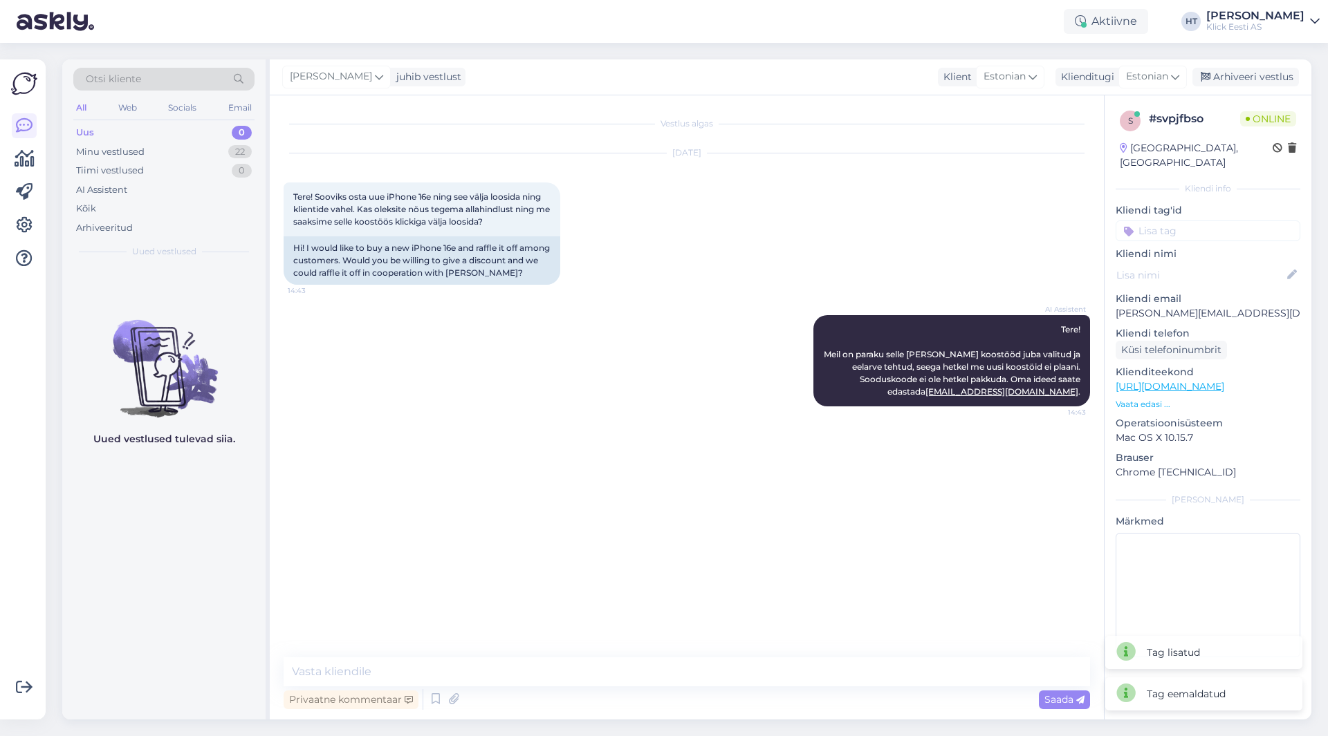
click at [1164, 221] on input at bounding box center [1207, 231] width 185 height 21
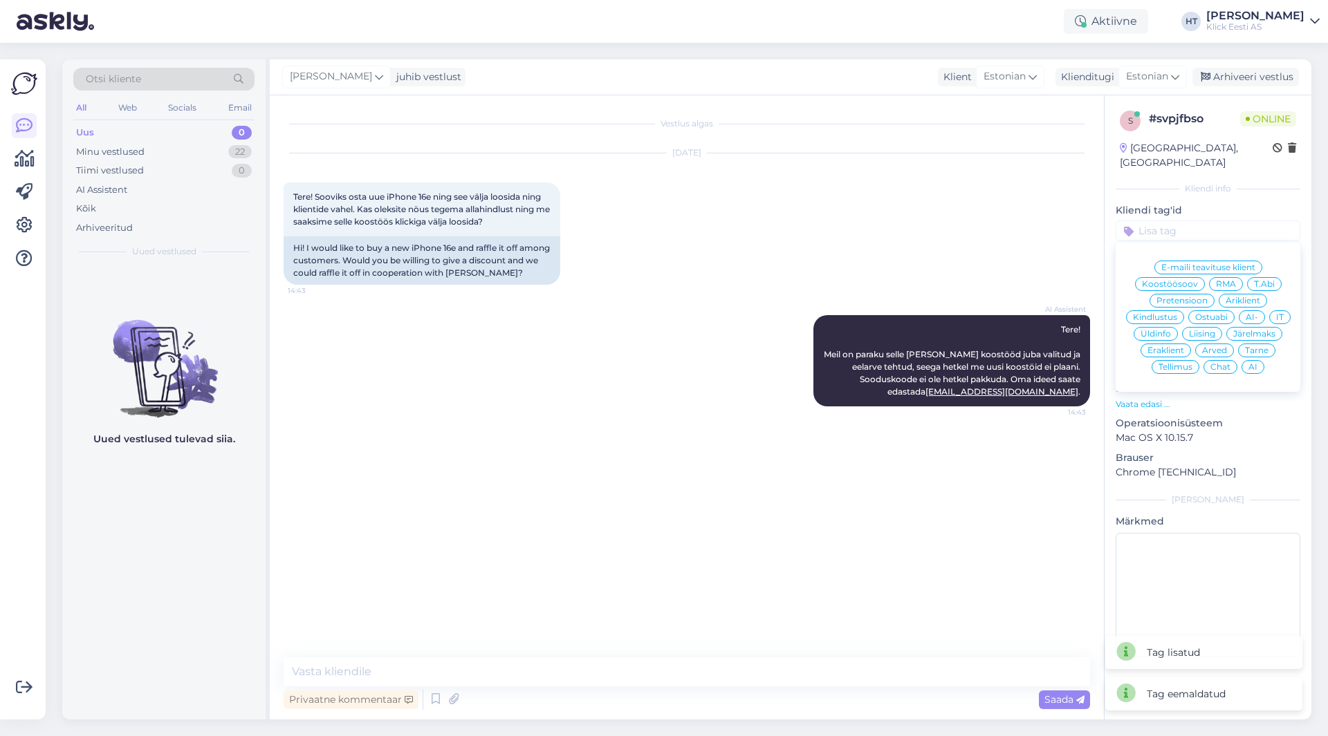
click at [1251, 313] on span "AI-" at bounding box center [1251, 317] width 12 height 8
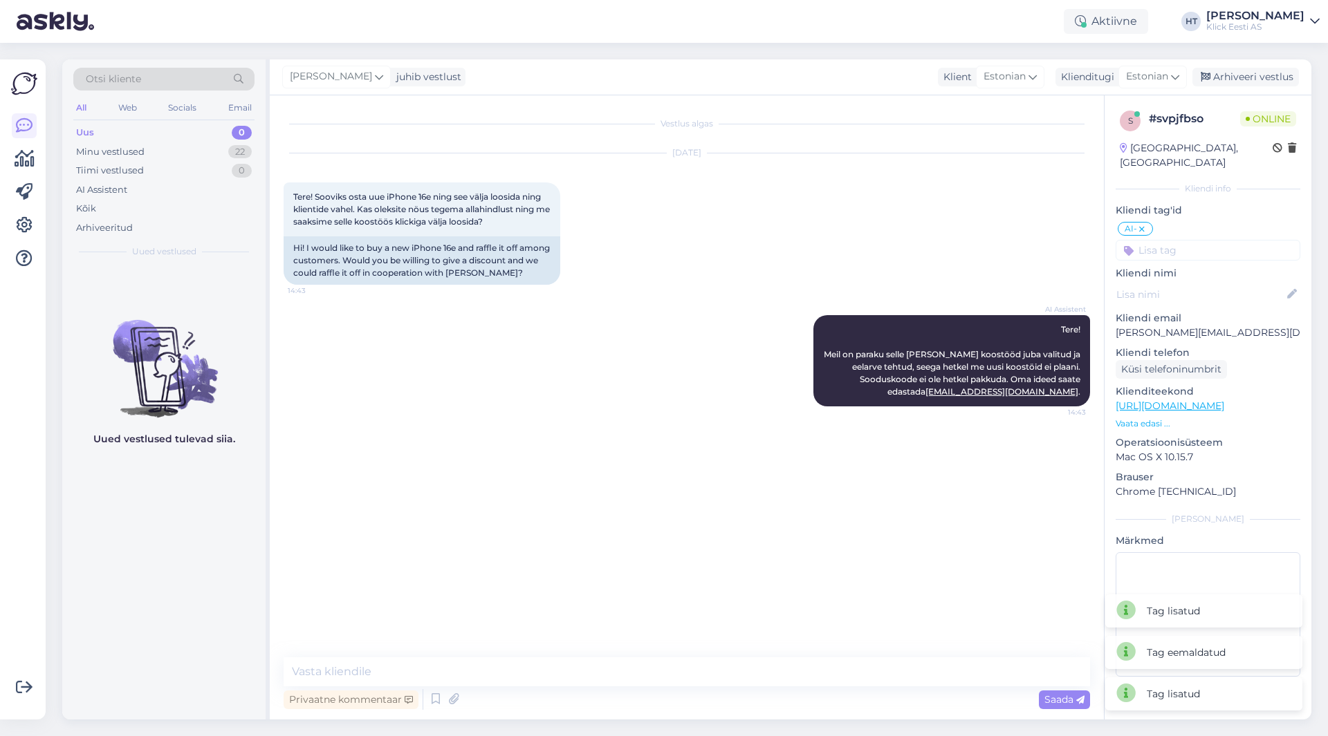
click at [1183, 240] on input at bounding box center [1207, 250] width 185 height 21
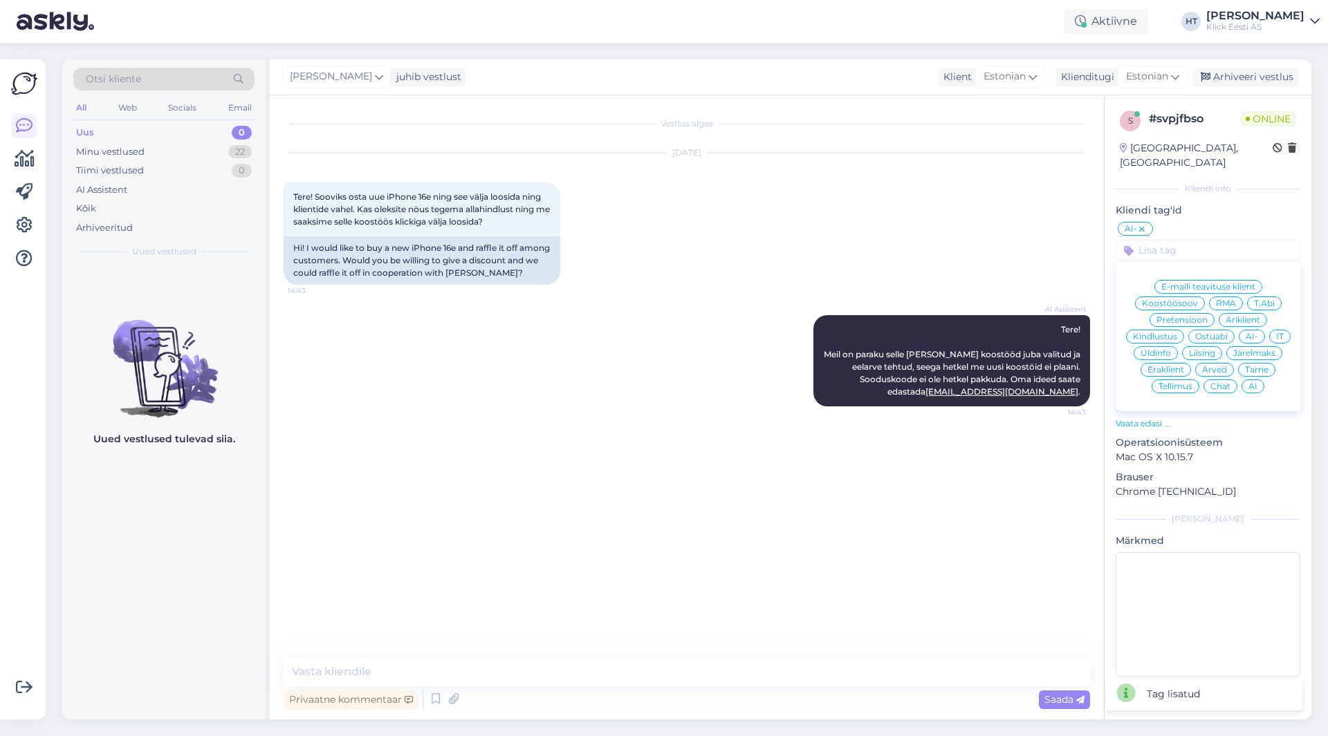
click at [1254, 316] on span "Äriklient" at bounding box center [1242, 320] width 35 height 8
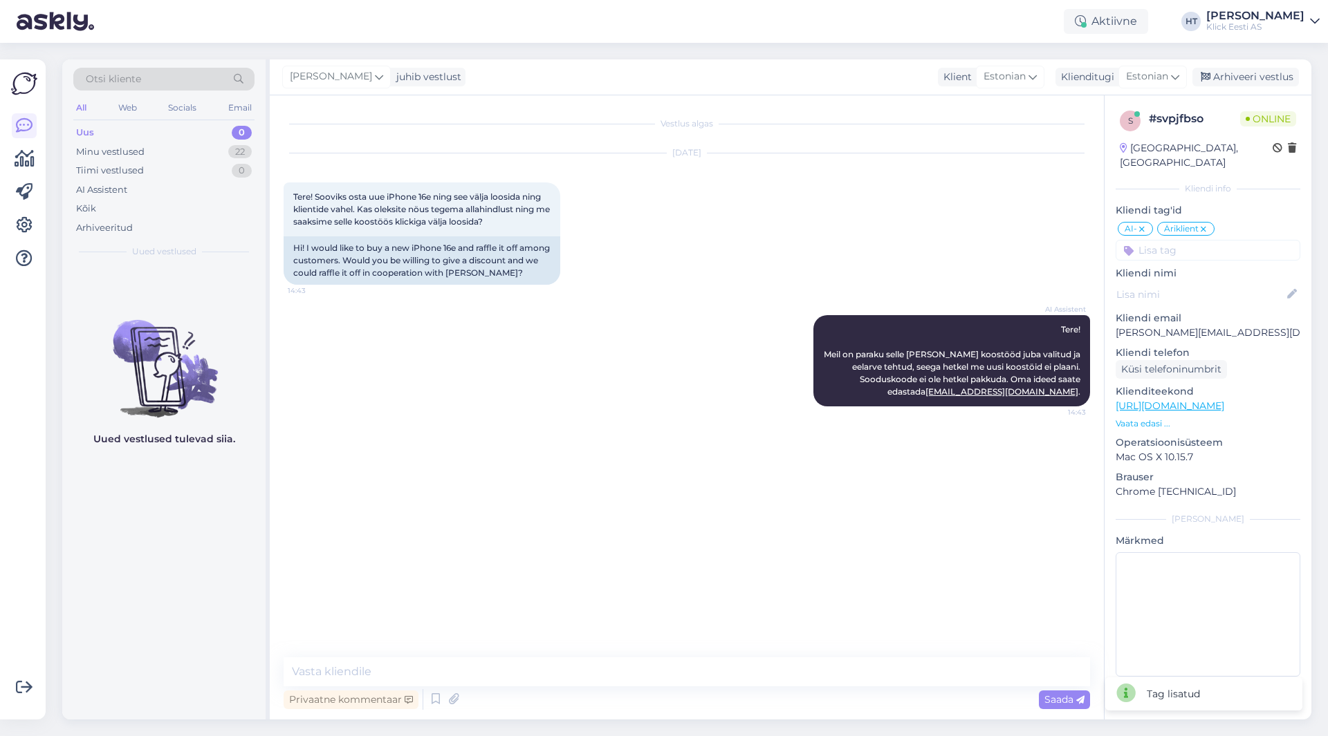
click at [1198, 241] on input at bounding box center [1207, 250] width 185 height 21
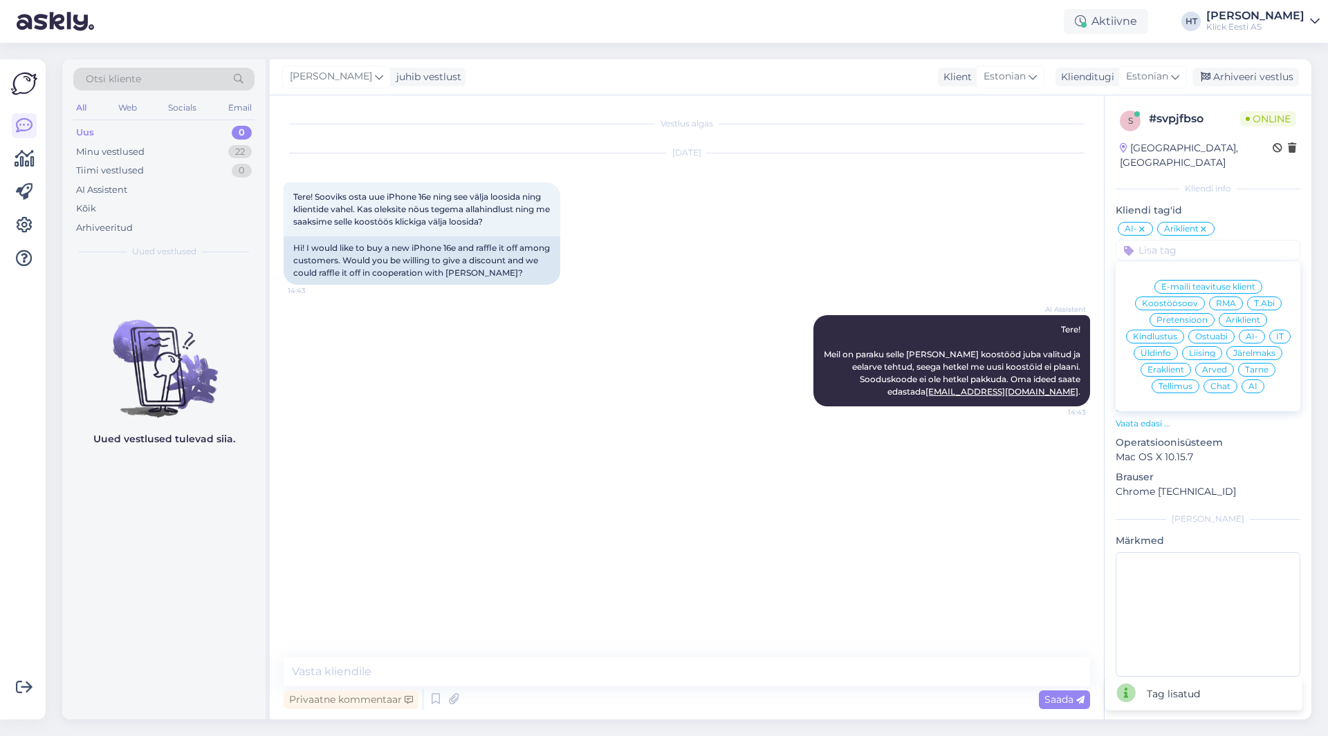
click at [1185, 299] on span "Koostöösoov" at bounding box center [1170, 303] width 56 height 8
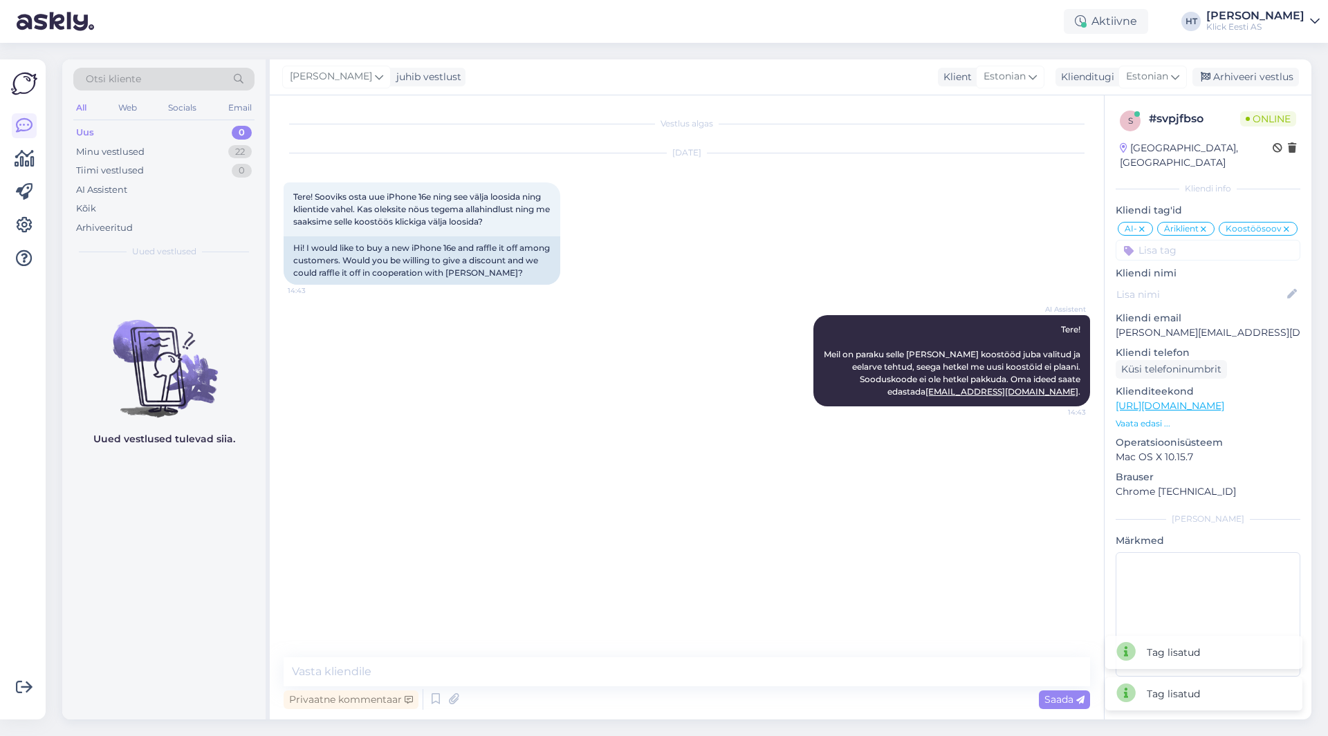
click at [483, 557] on div "Vestlus algas [DATE] Tere! Sooviks osta uue iPhone 16e ning see välja loosida n…" at bounding box center [693, 377] width 819 height 536
click at [340, 703] on div "Privaatne kommentaar" at bounding box center [351, 700] width 135 height 19
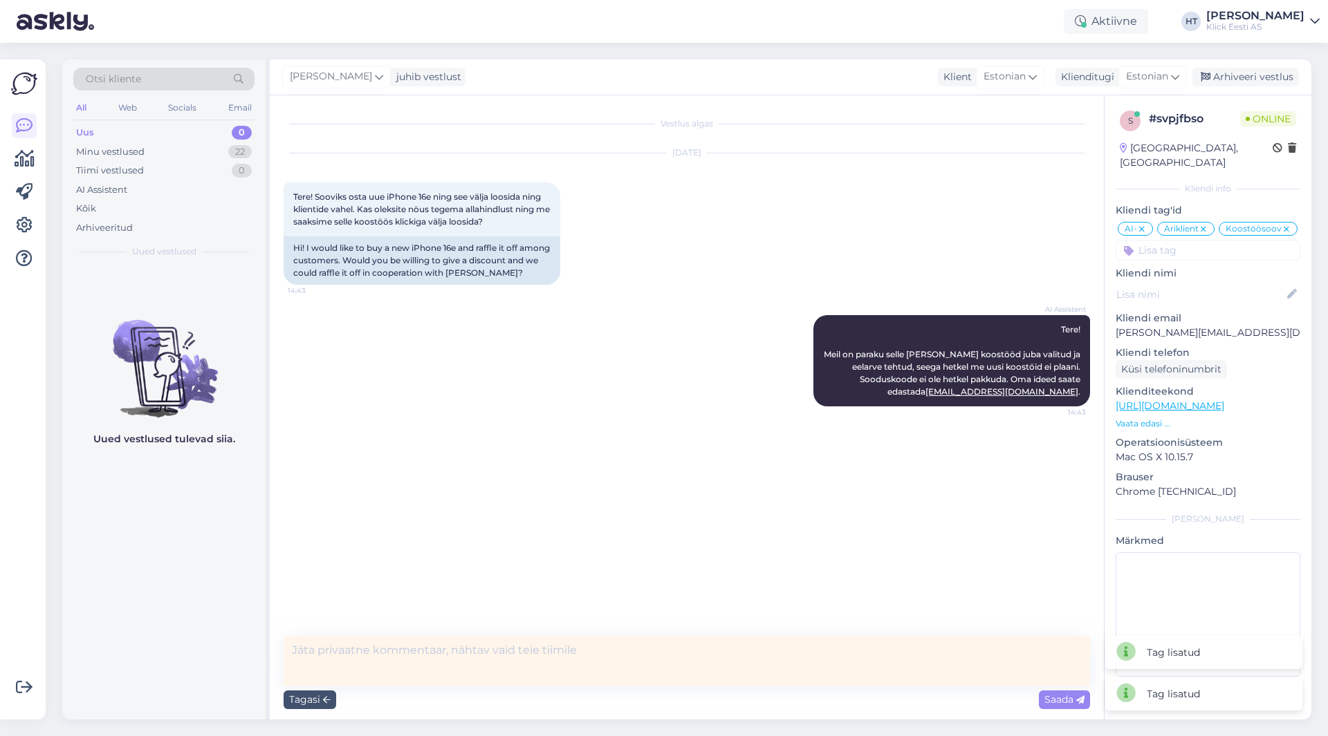
click at [400, 646] on textarea at bounding box center [687, 661] width 806 height 50
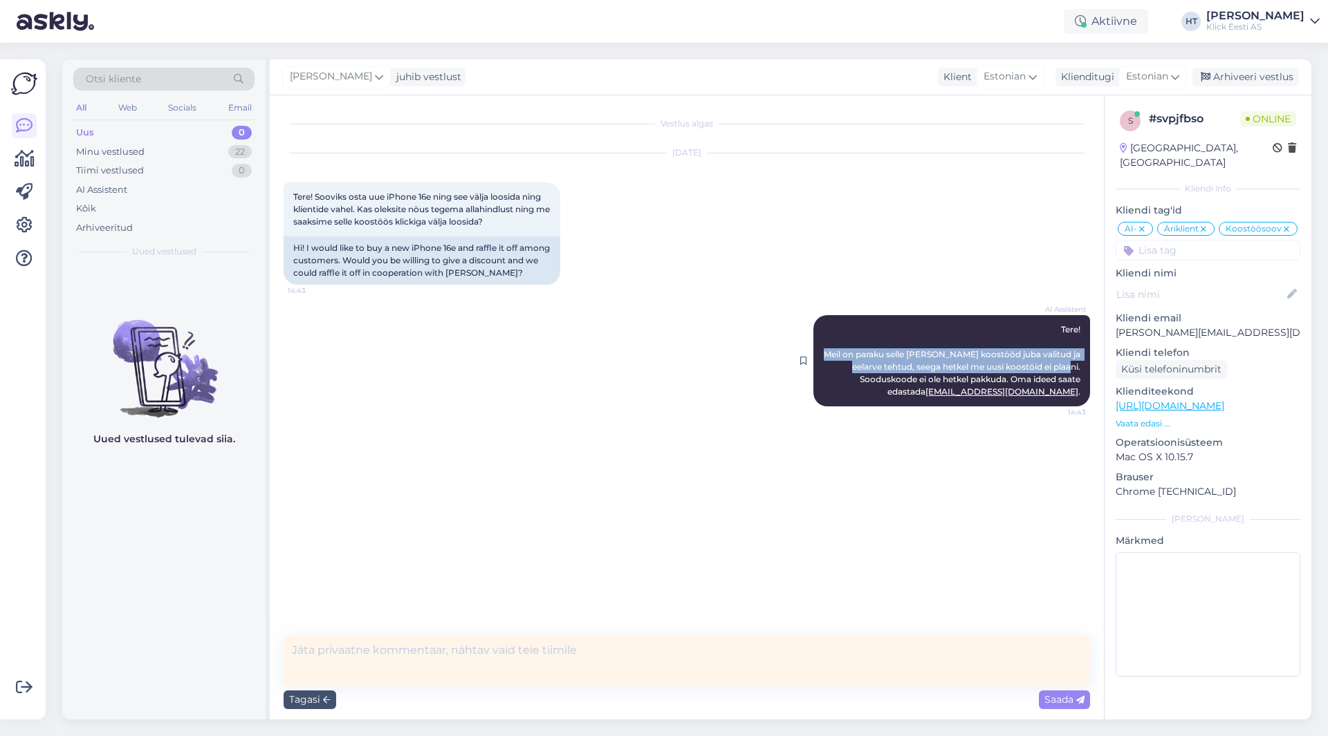
drag, startPoint x: 851, startPoint y: 351, endPoint x: 1080, endPoint y: 369, distance: 229.7
click at [1080, 369] on span "Tere! Meil on paraku selle [PERSON_NAME] koostööd juba valitud ja eelarve tehtu…" at bounding box center [953, 360] width 259 height 73
click at [485, 647] on textarea at bounding box center [687, 661] width 806 height 50
paste textarea "Meil on paraku selle [PERSON_NAME] koostööd juba valitud ja eelarve tehtud, see…"
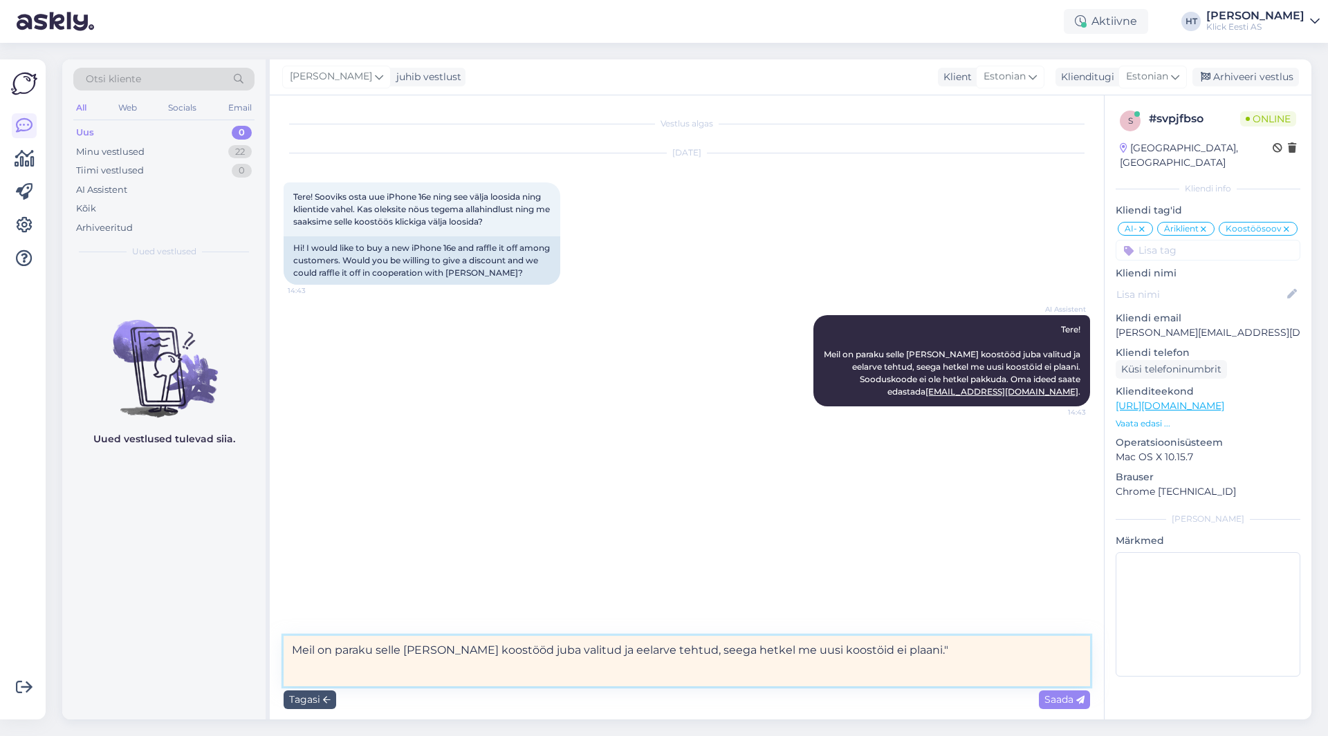
click at [293, 649] on textarea "Meil on paraku selle [PERSON_NAME] koostööd juba valitud ja eelarve tehtud, see…" at bounding box center [687, 661] width 806 height 50
click at [943, 647] on textarea ""Meil on paraku selle [PERSON_NAME] koostööd juba valitud ja eelarve tehtud, se…" at bounding box center [687, 661] width 806 height 50
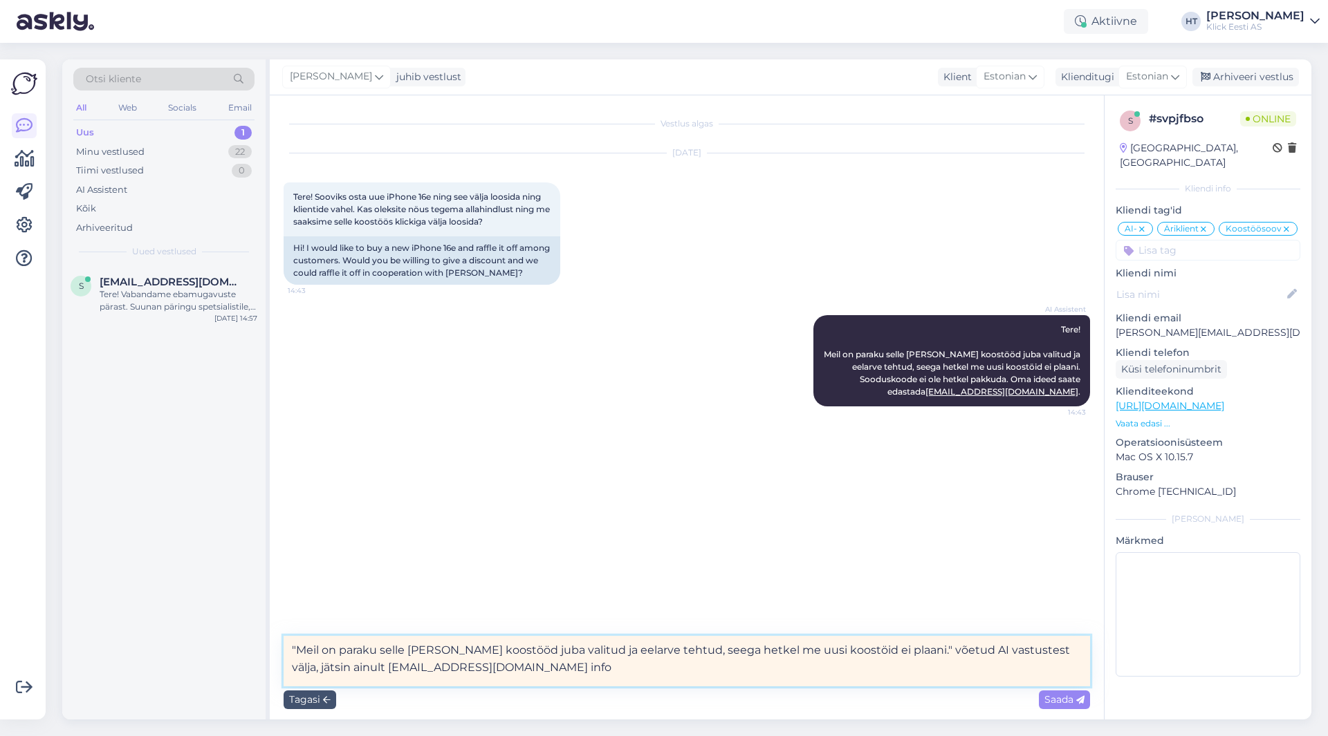
type textarea ""Meil on paraku selle [PERSON_NAME] koostööd juba valitud ja eelarve tehtud, se…"
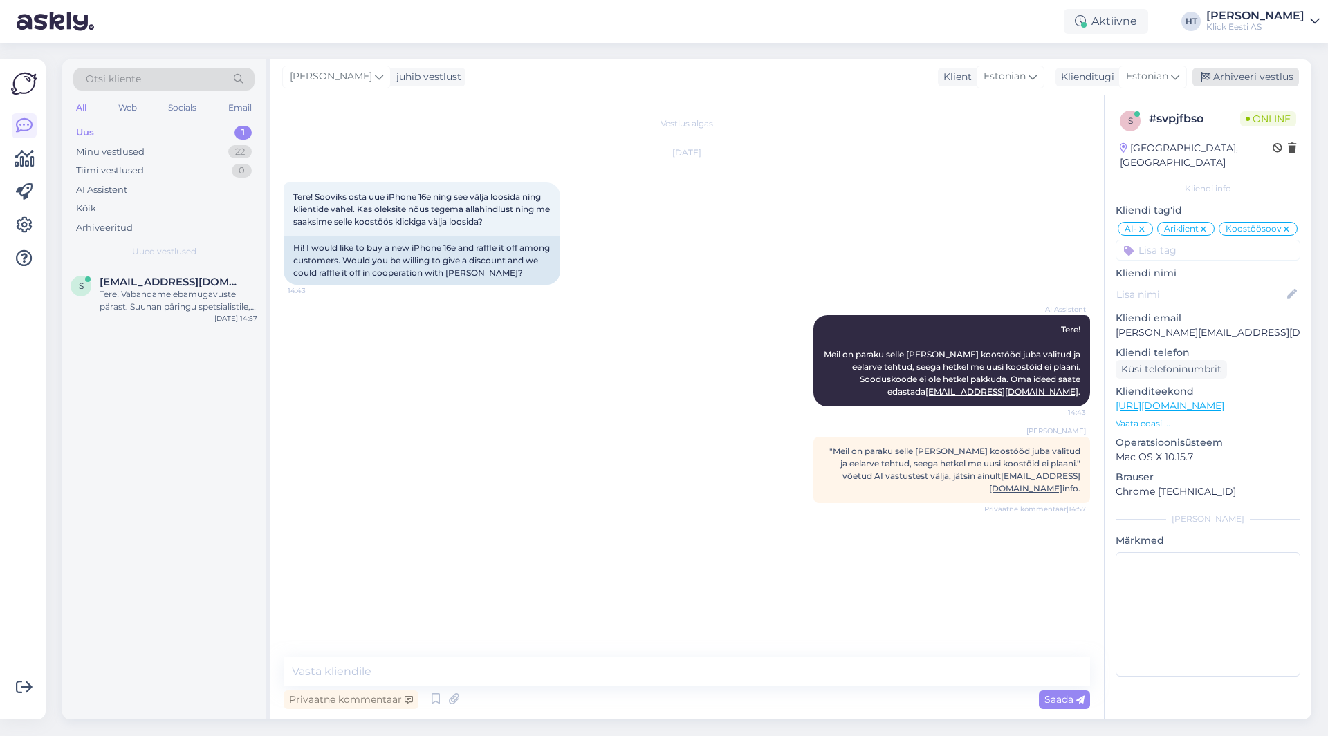
click at [1236, 75] on div "Arhiveeri vestlus" at bounding box center [1245, 77] width 106 height 19
click at [215, 311] on div "Tere! Vabandame ebamugavuste pärast. Suunan päringu spetsialistile, kes täpsust…" at bounding box center [179, 300] width 158 height 25
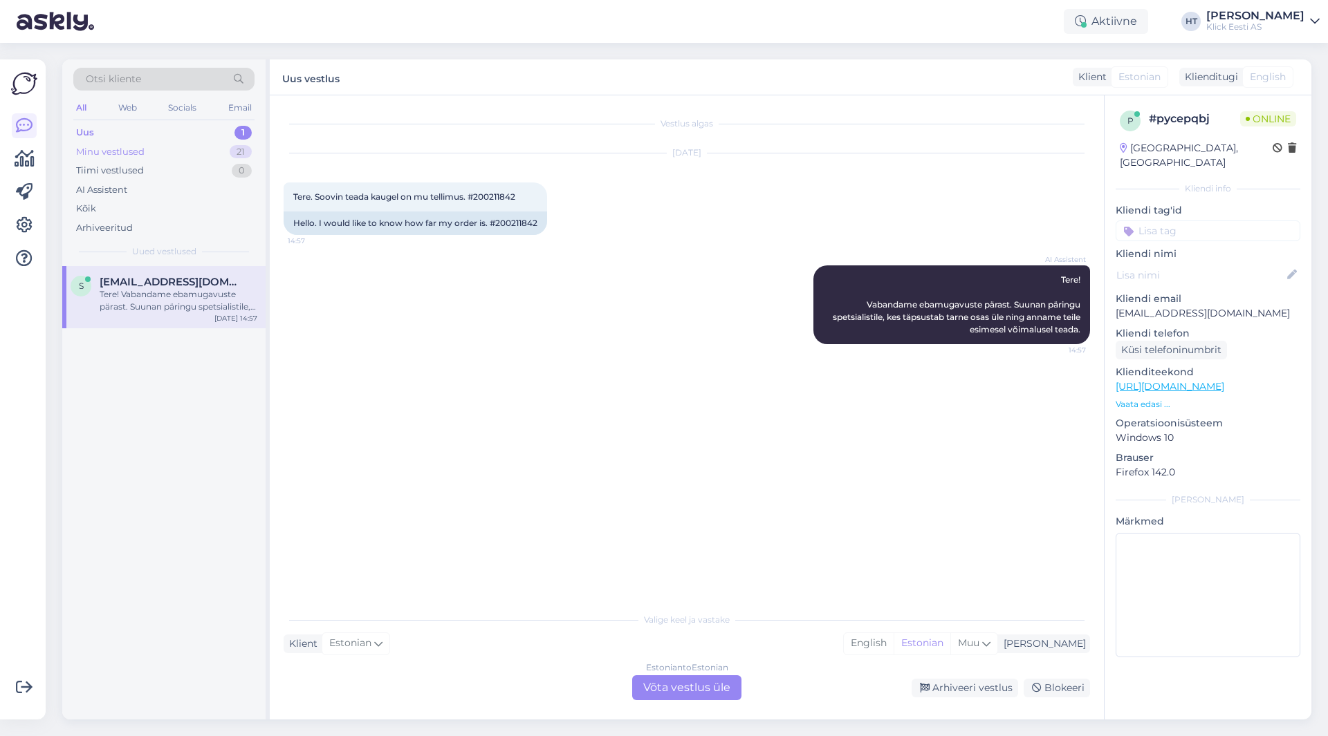
click at [186, 158] on div "Minu vestlused 21" at bounding box center [163, 151] width 181 height 19
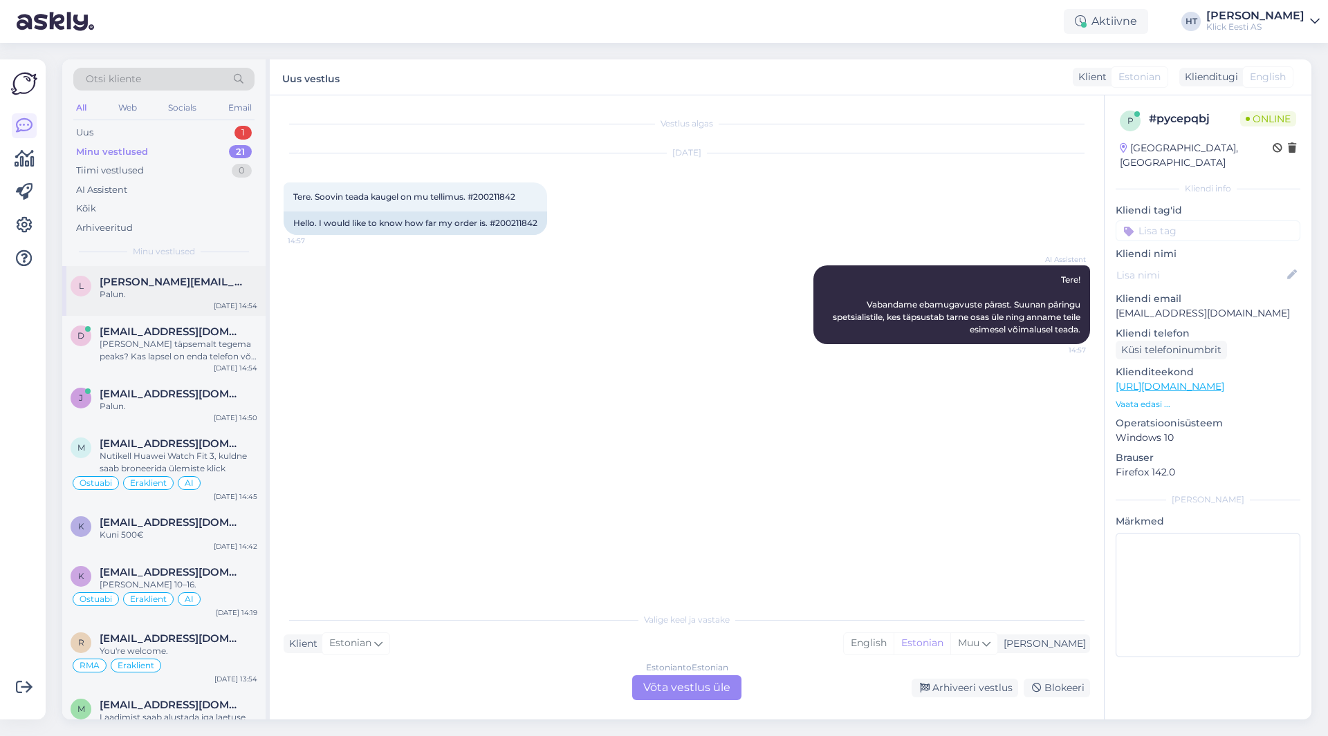
click at [192, 289] on div "Palun." at bounding box center [179, 294] width 158 height 12
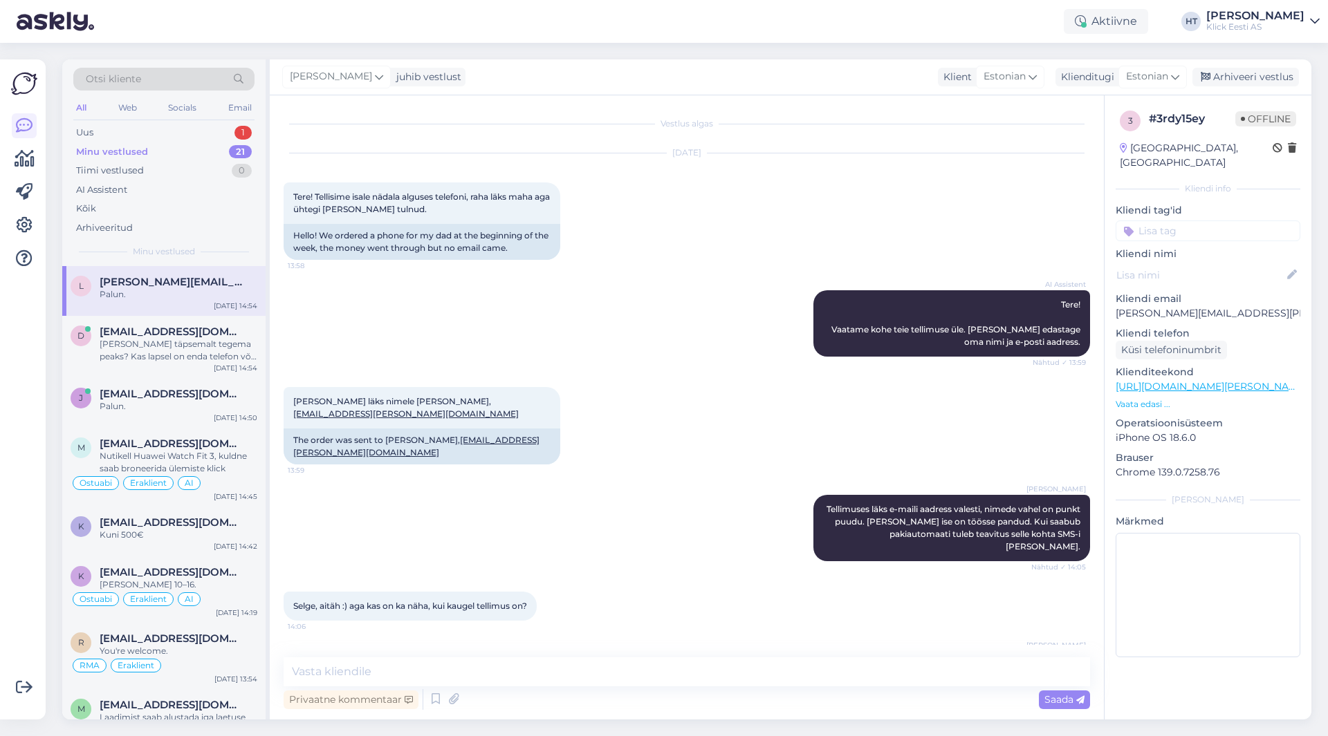
scroll to position [445, 0]
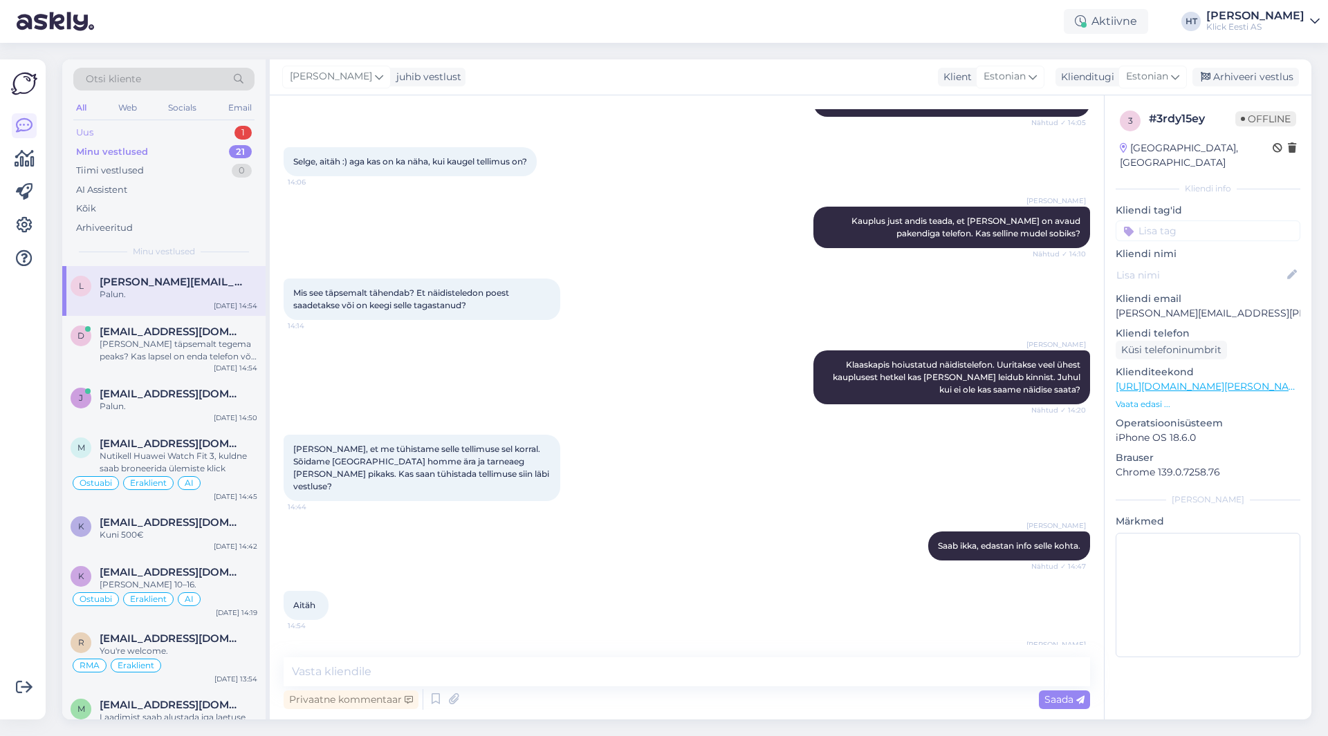
click at [216, 127] on div "Uus 1" at bounding box center [163, 132] width 181 height 19
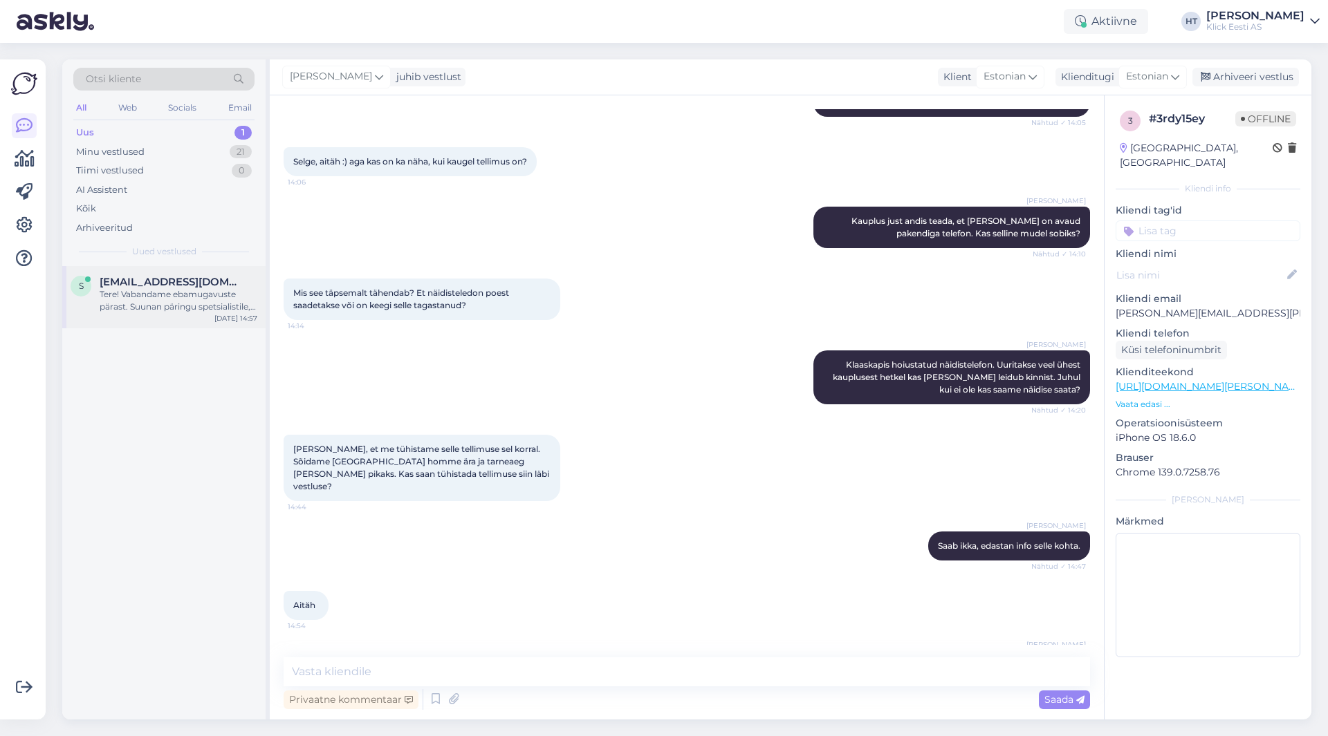
click at [216, 297] on div "Tere! Vabandame ebamugavuste pärast. Suunan päringu spetsialistile, kes täpsust…" at bounding box center [179, 300] width 158 height 25
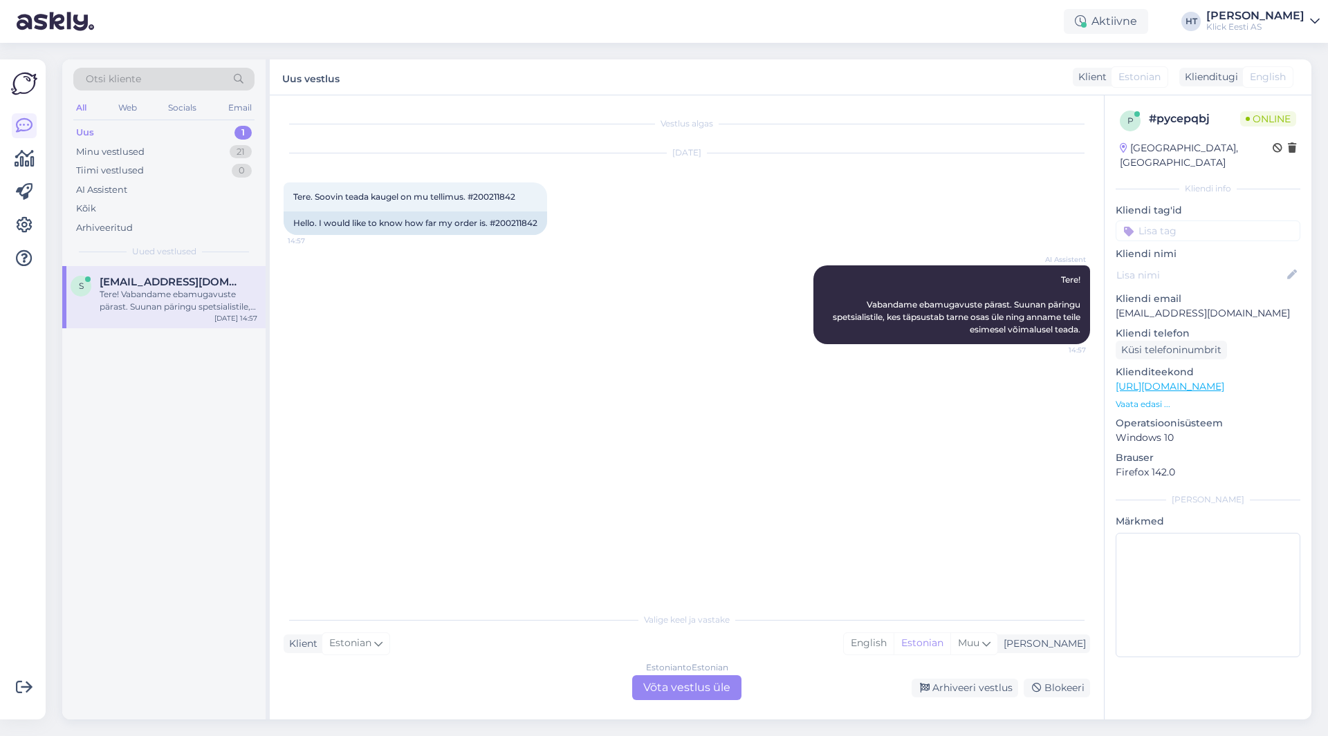
scroll to position [0, 0]
click at [508, 196] on span "Tere. Soovin teada kaugel on mu tellimus. #200211842" at bounding box center [404, 197] width 222 height 10
click at [481, 452] on div "Vestlus algas [DATE] Tere. Soovin teada kaugel on mu tellimus. #200211842 14:57…" at bounding box center [693, 351] width 819 height 484
click at [214, 146] on div "Minu vestlused 21" at bounding box center [163, 151] width 181 height 19
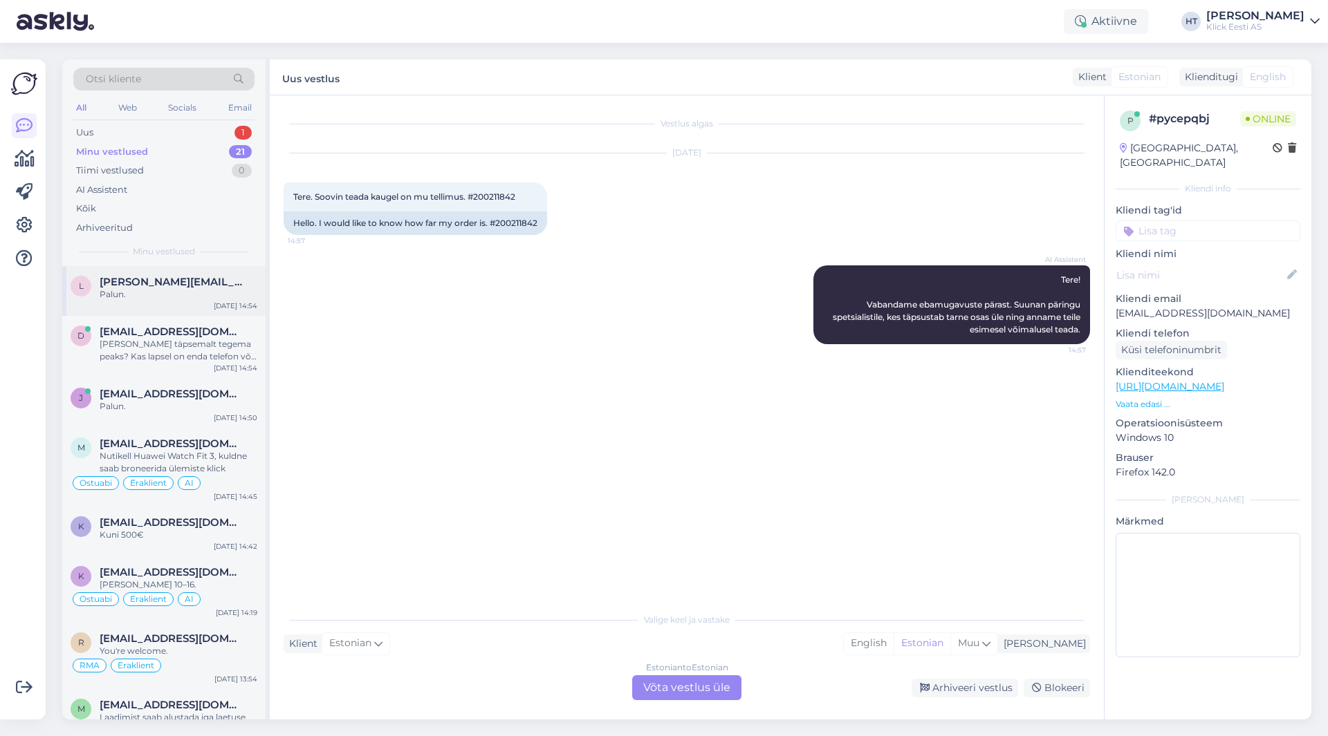
click at [157, 295] on div "Palun." at bounding box center [179, 294] width 158 height 12
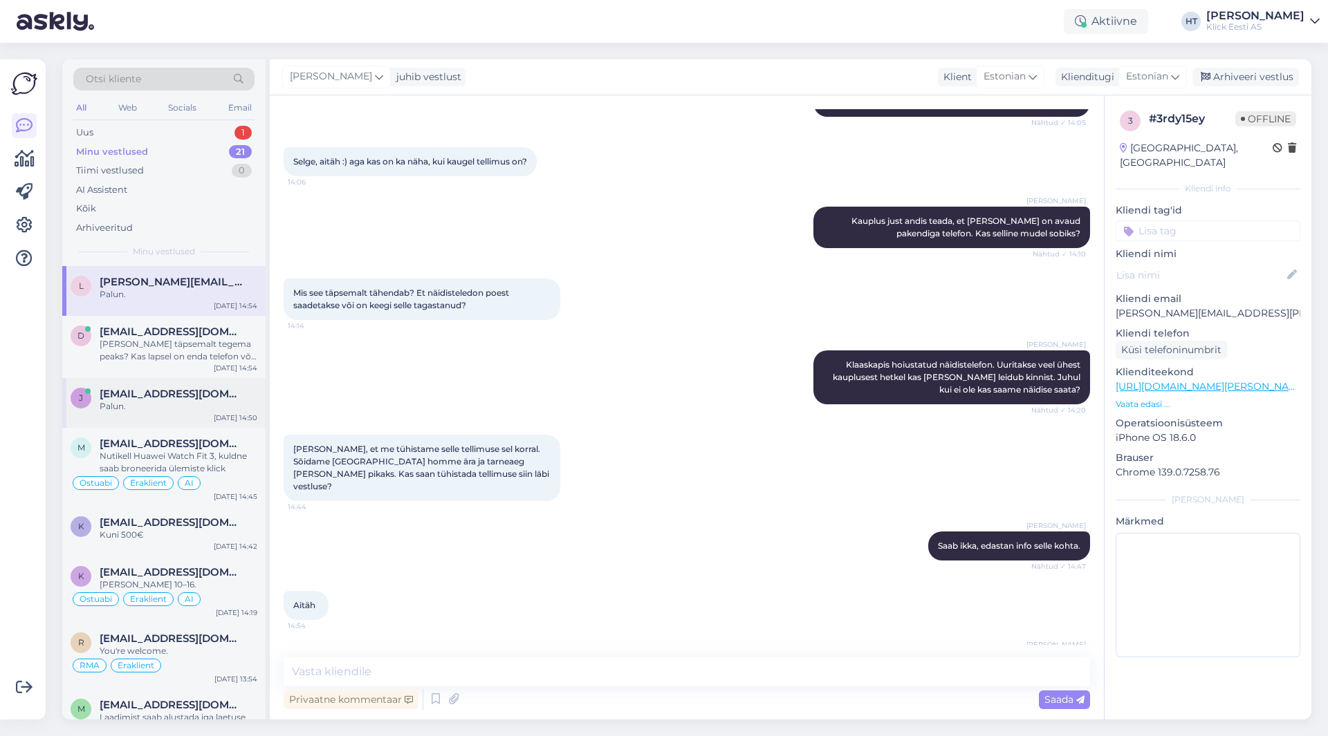
click at [187, 404] on div "Palun." at bounding box center [179, 406] width 158 height 12
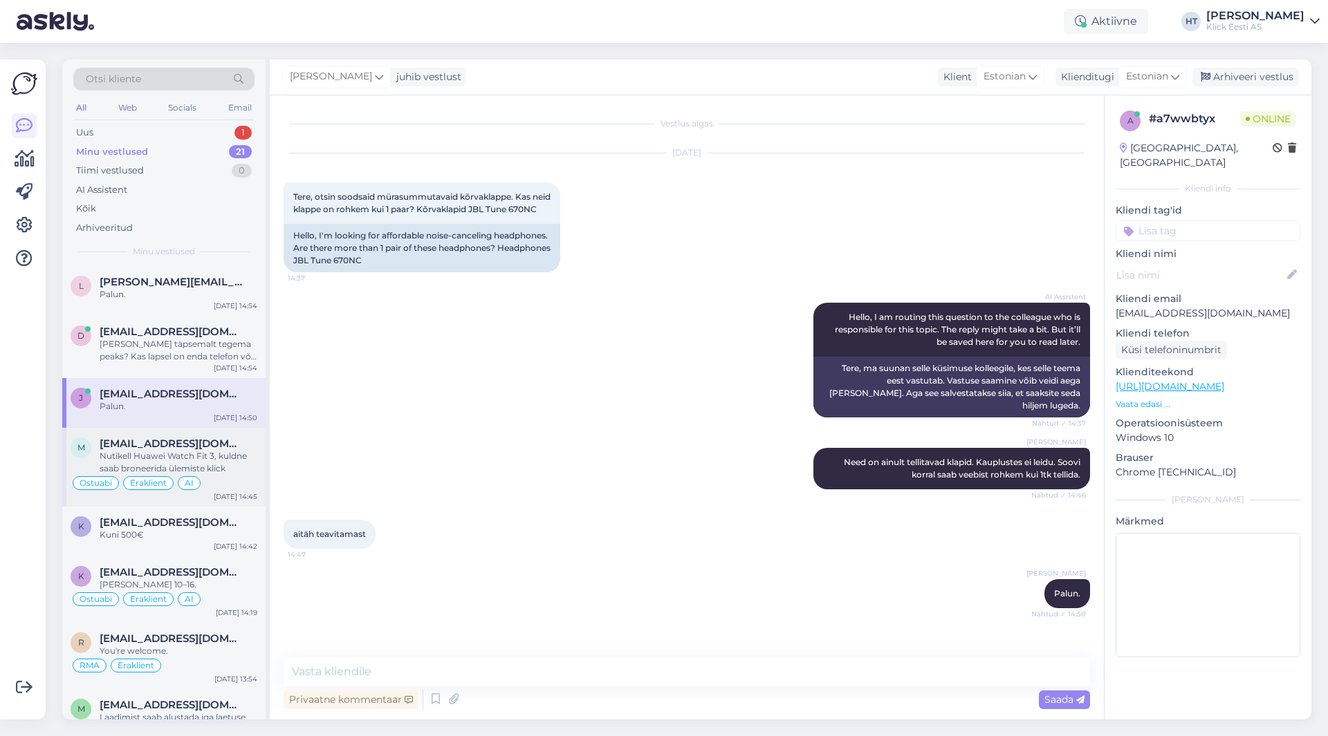
click at [189, 447] on span "[EMAIL_ADDRESS][DOMAIN_NAME]" at bounding box center [172, 444] width 144 height 12
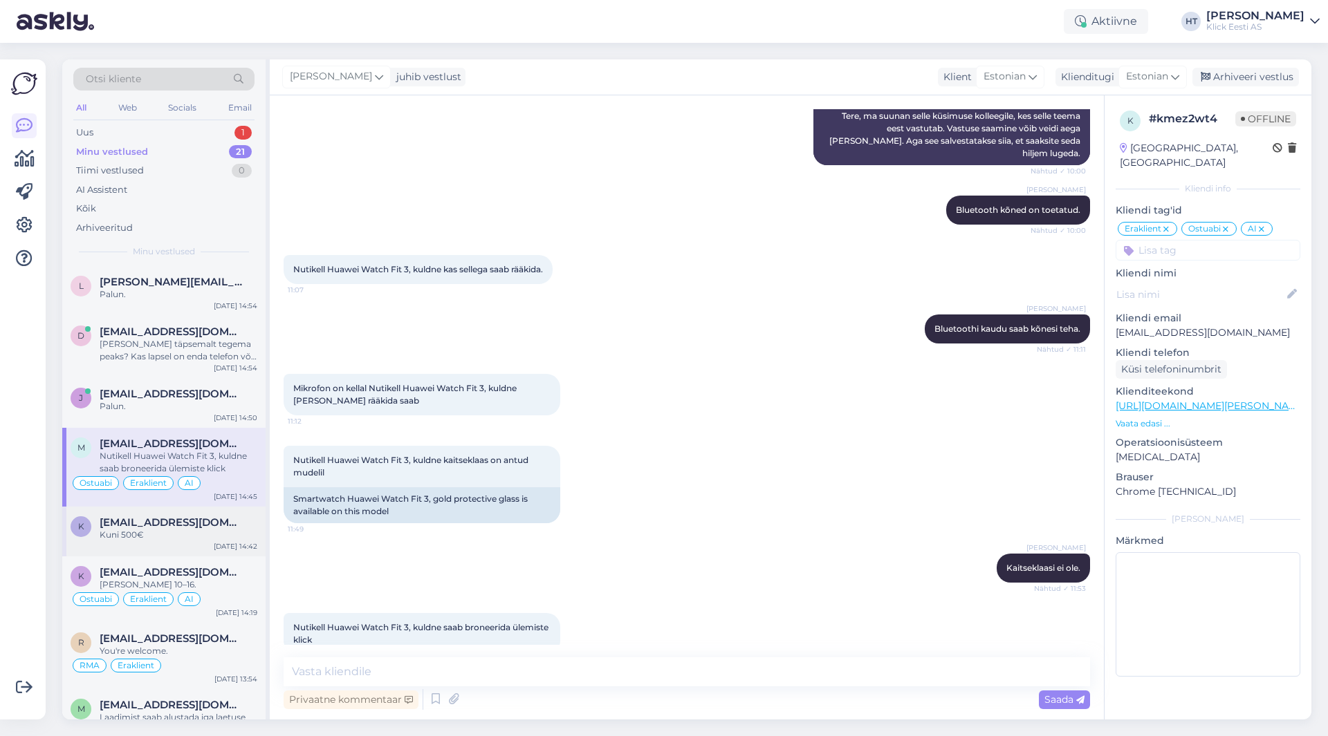
click at [195, 524] on span "[EMAIL_ADDRESS][DOMAIN_NAME]" at bounding box center [172, 523] width 144 height 12
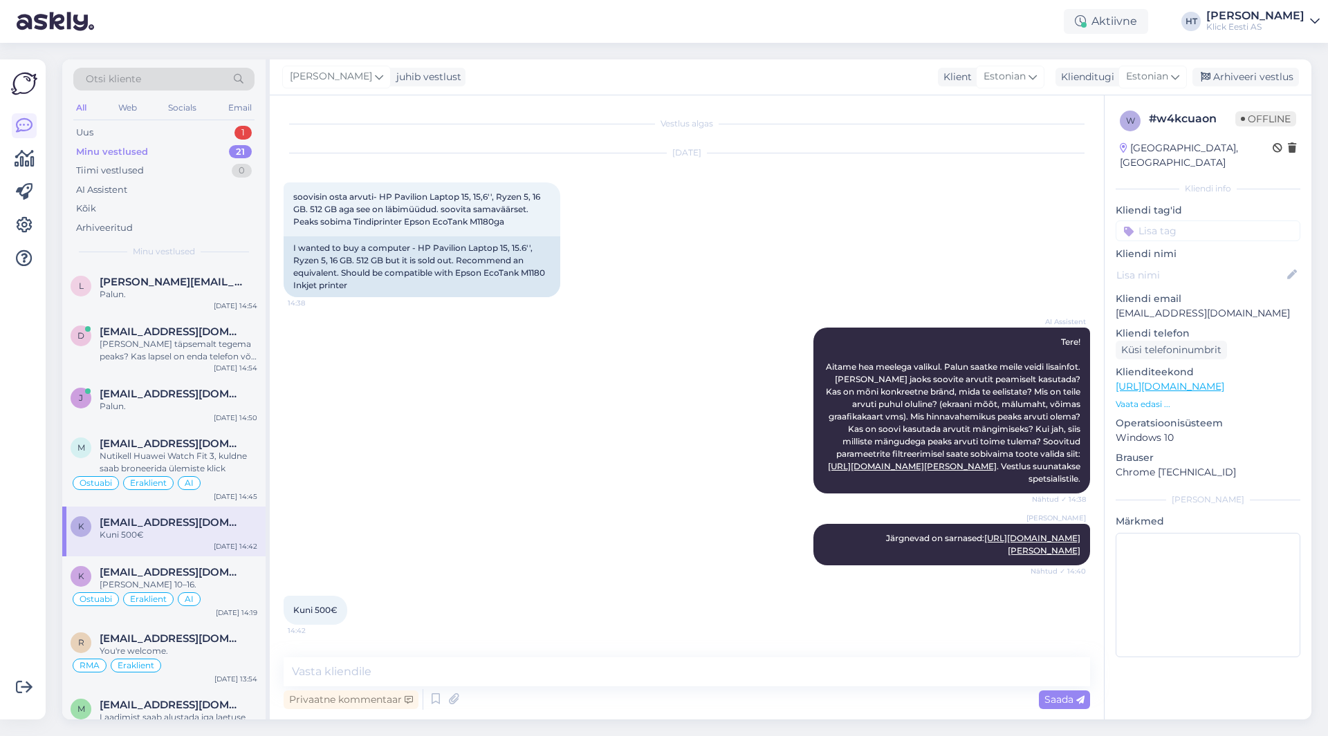
scroll to position [20, 0]
click at [217, 140] on div "Uus 1" at bounding box center [163, 132] width 181 height 19
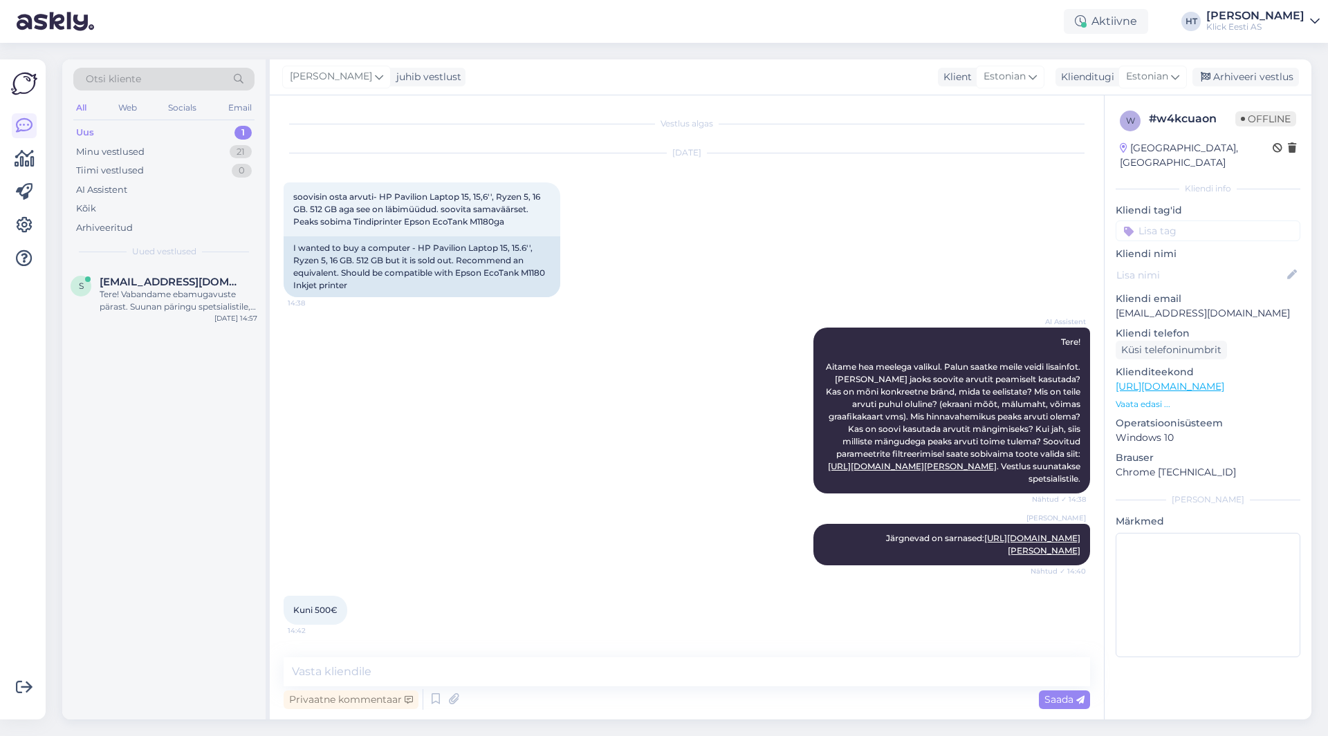
click at [474, 397] on div "AI Assistent Tere! Aitame hea meelega valikul. Palun saatke meile veidi lisainf…" at bounding box center [687, 411] width 806 height 196
click at [210, 154] on div "Minu vestlused 21" at bounding box center [163, 151] width 181 height 19
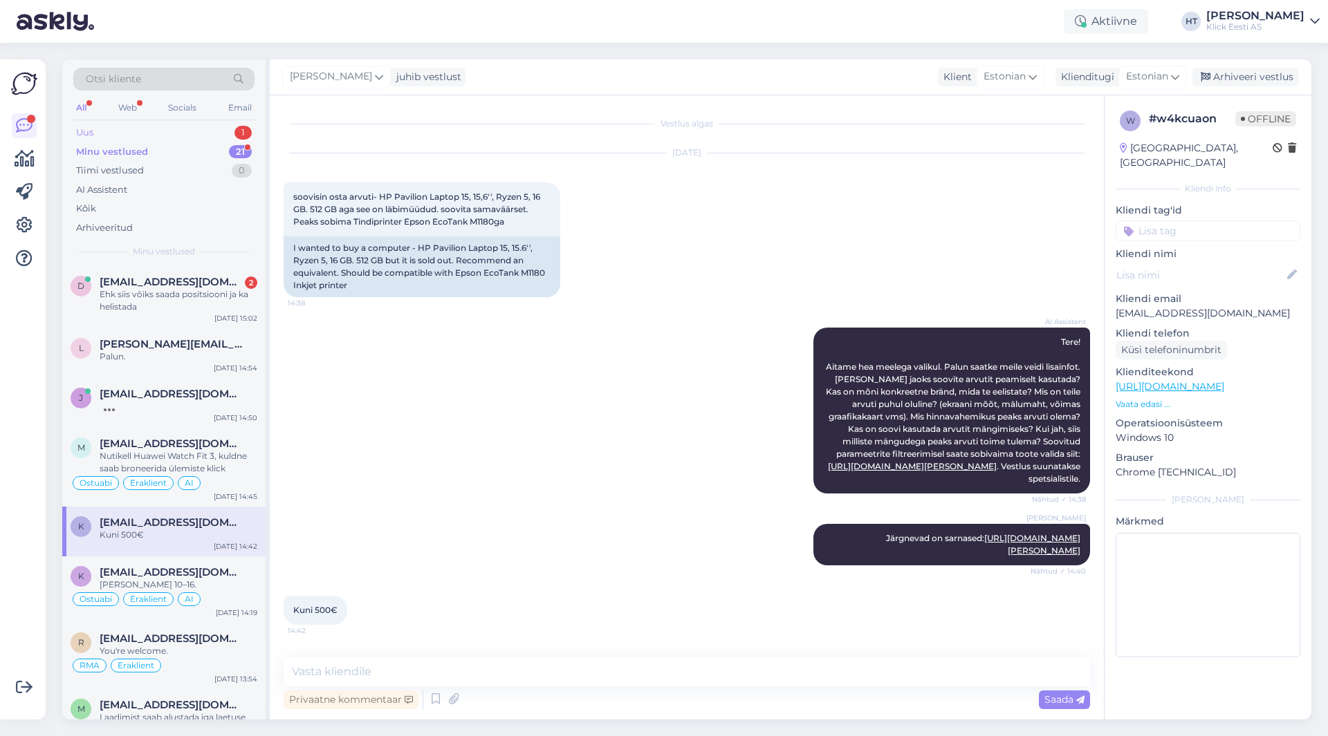
click at [199, 133] on div "Uus 1" at bounding box center [163, 132] width 181 height 19
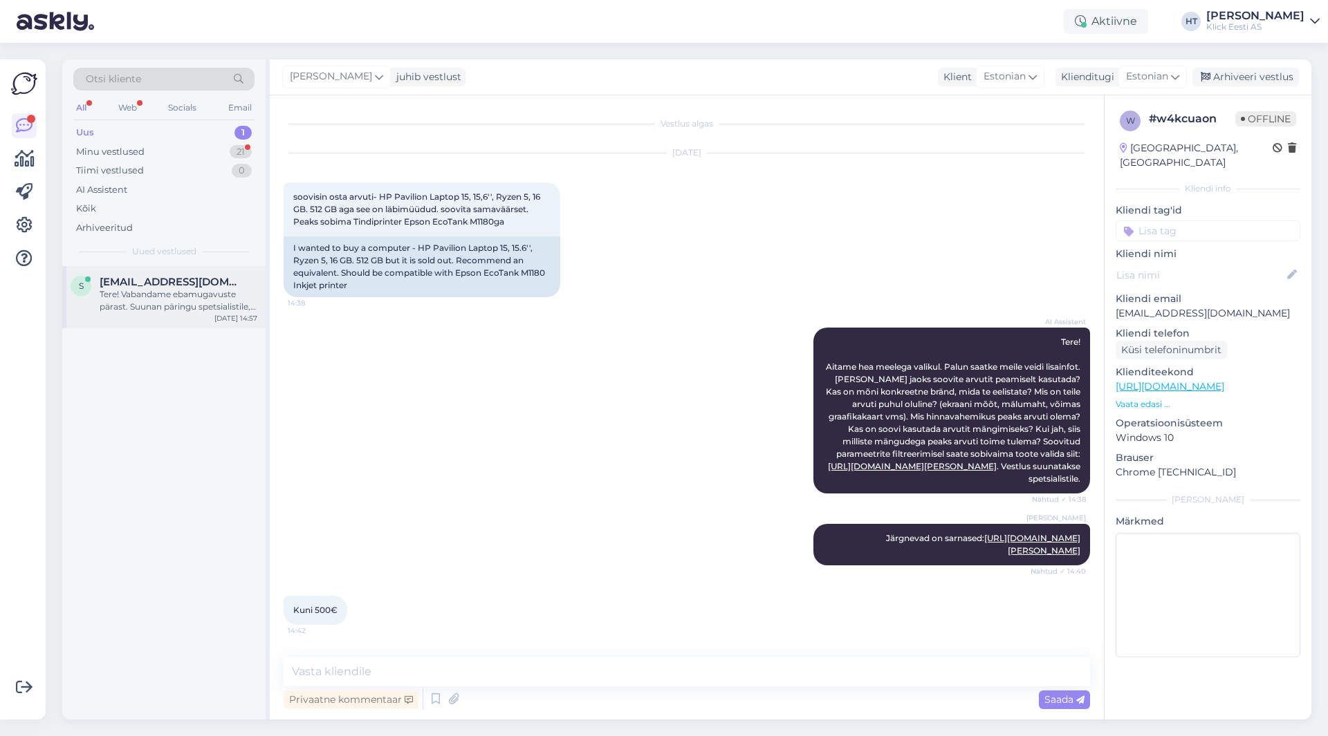
click at [212, 293] on div "Tere! Vabandame ebamugavuste pärast. Suunan päringu spetsialistile, kes täpsust…" at bounding box center [179, 300] width 158 height 25
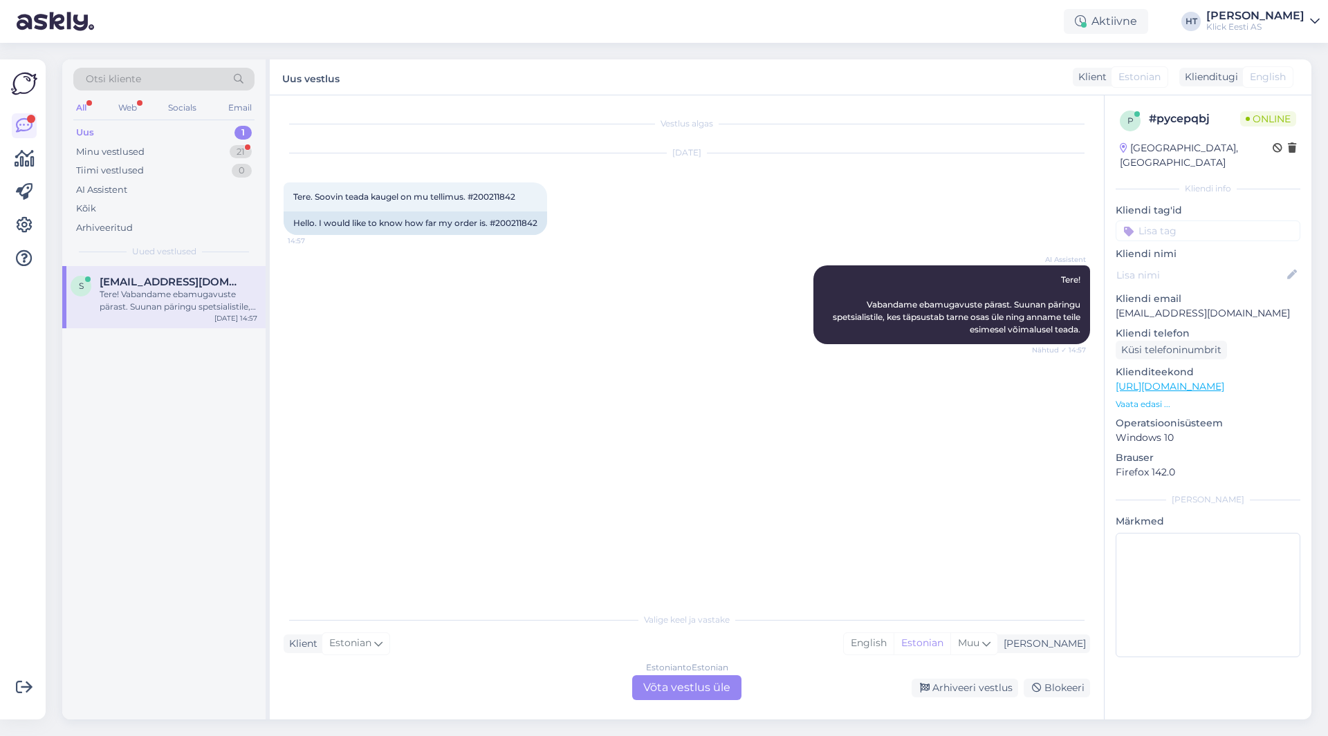
scroll to position [0, 0]
click at [698, 688] on div "Estonian to Estonian Võta vestlus üle" at bounding box center [686, 688] width 109 height 25
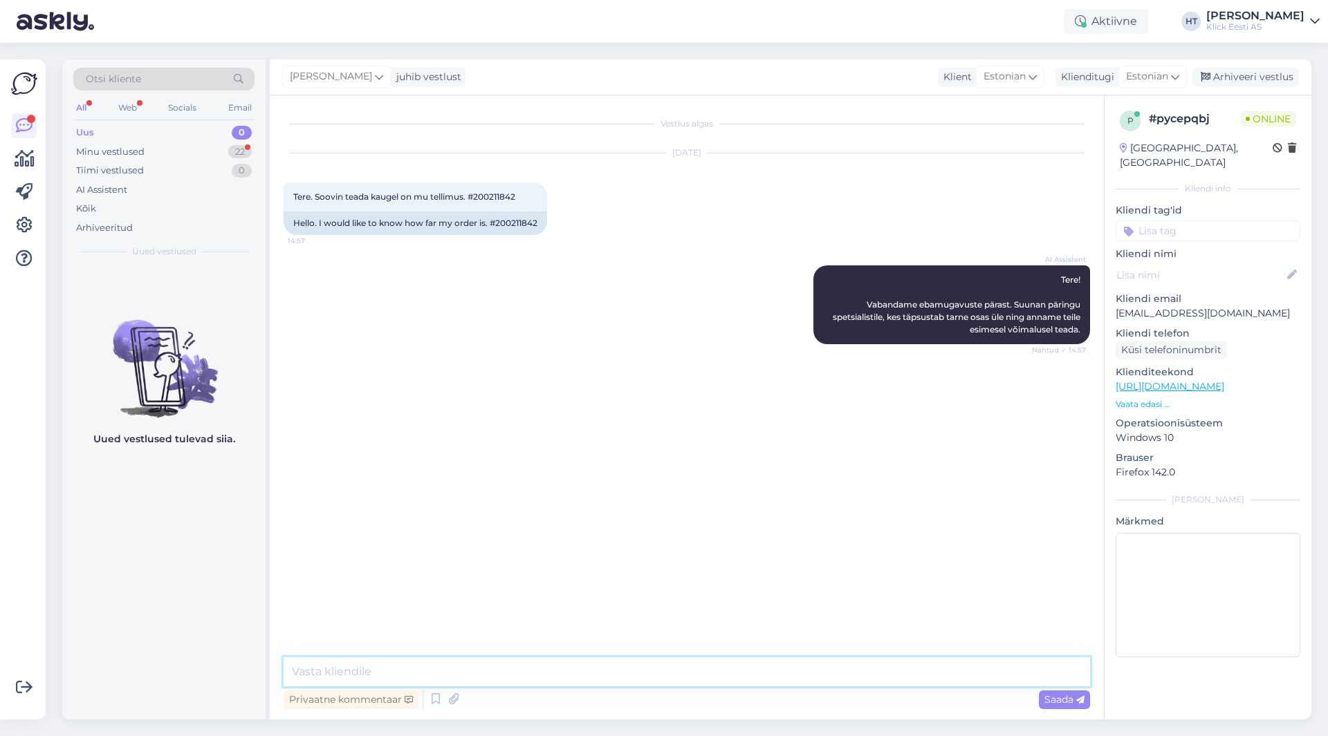
click at [685, 675] on textarea at bounding box center [687, 672] width 806 height 29
paste textarea "5-8 tööpäeva"
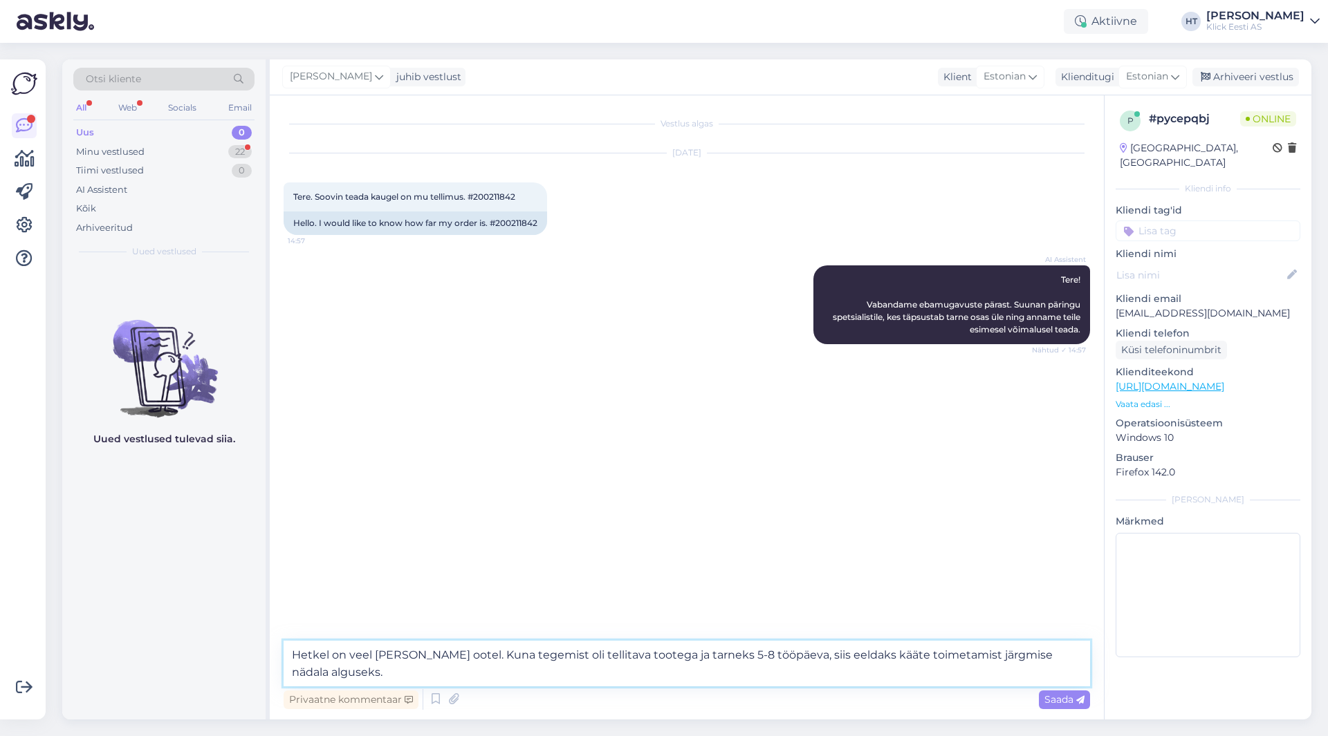
click at [883, 658] on textarea "Hetkel on veel [PERSON_NAME] ootel. Kuna tegemist oli tellitava tootega ja tarn…" at bounding box center [687, 664] width 806 height 46
type textarea "Hetkel on veel [PERSON_NAME] ootel. Kuna tegemist oli tellitava tootega ja tarn…"
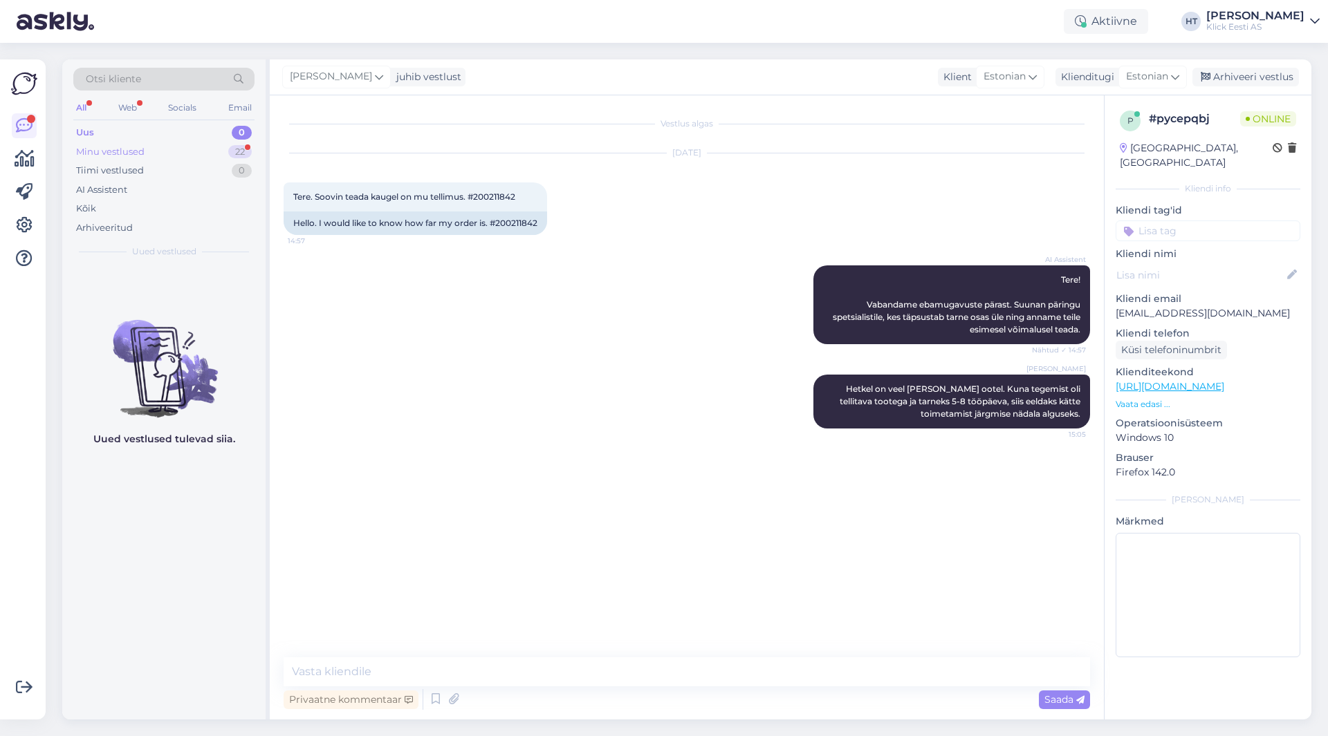
click at [195, 143] on div "Minu vestlused 22" at bounding box center [163, 151] width 181 height 19
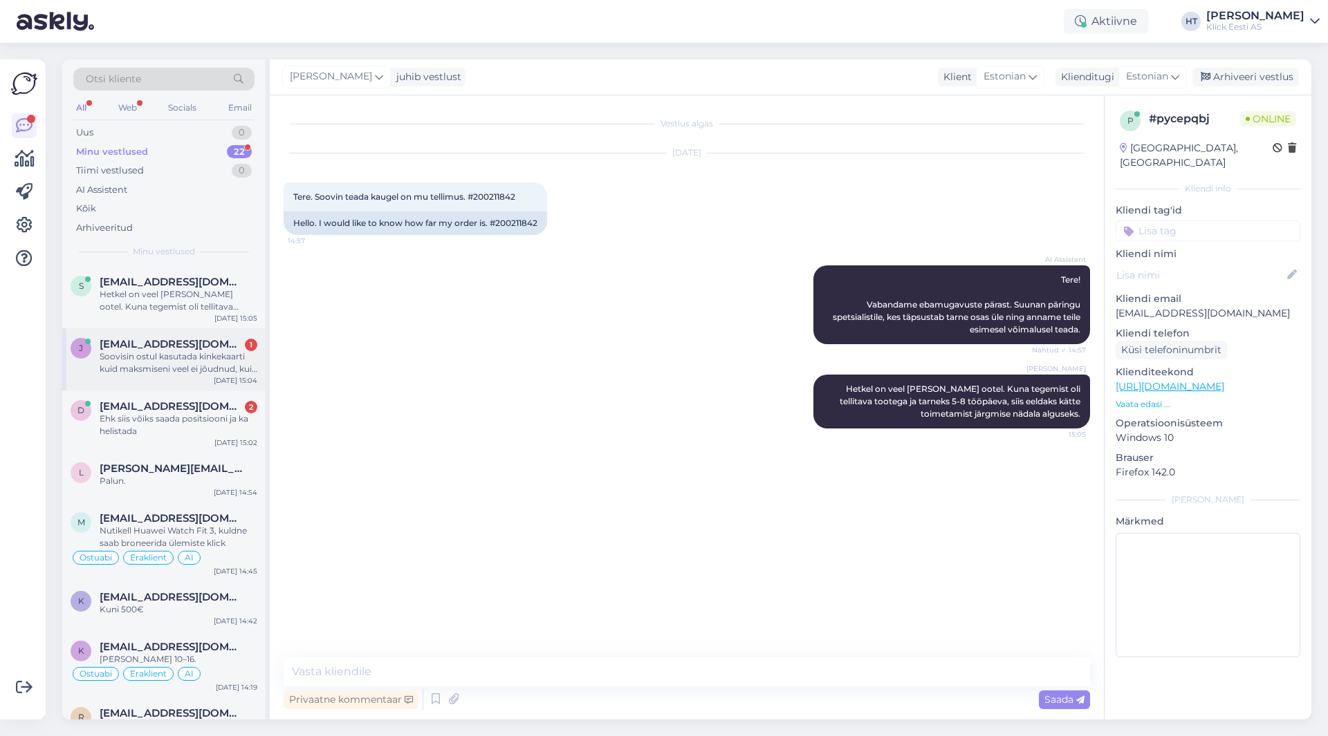
click at [205, 371] on div "Soovisin ostul kasutada kinkekaarti kuid maksmiseni veel ei jõudnud, kuid nüüd …" at bounding box center [179, 363] width 158 height 25
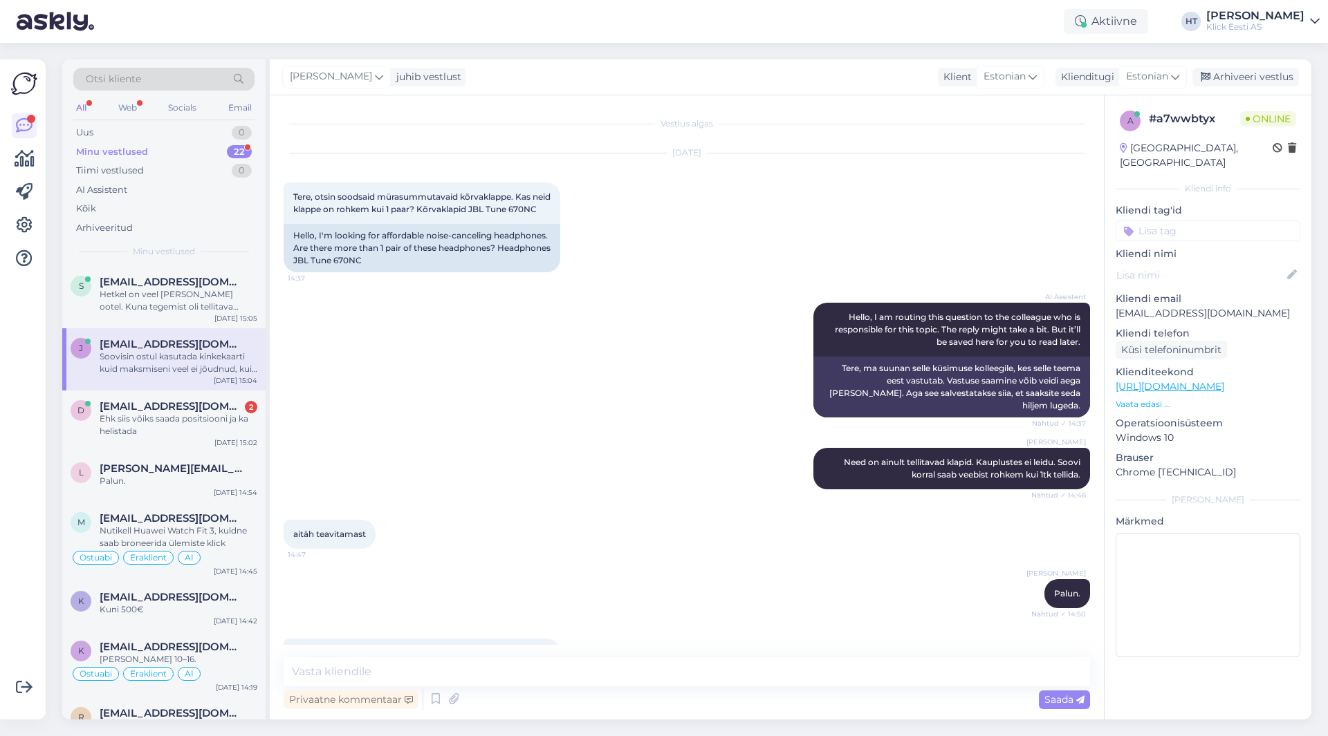
scroll to position [63, 0]
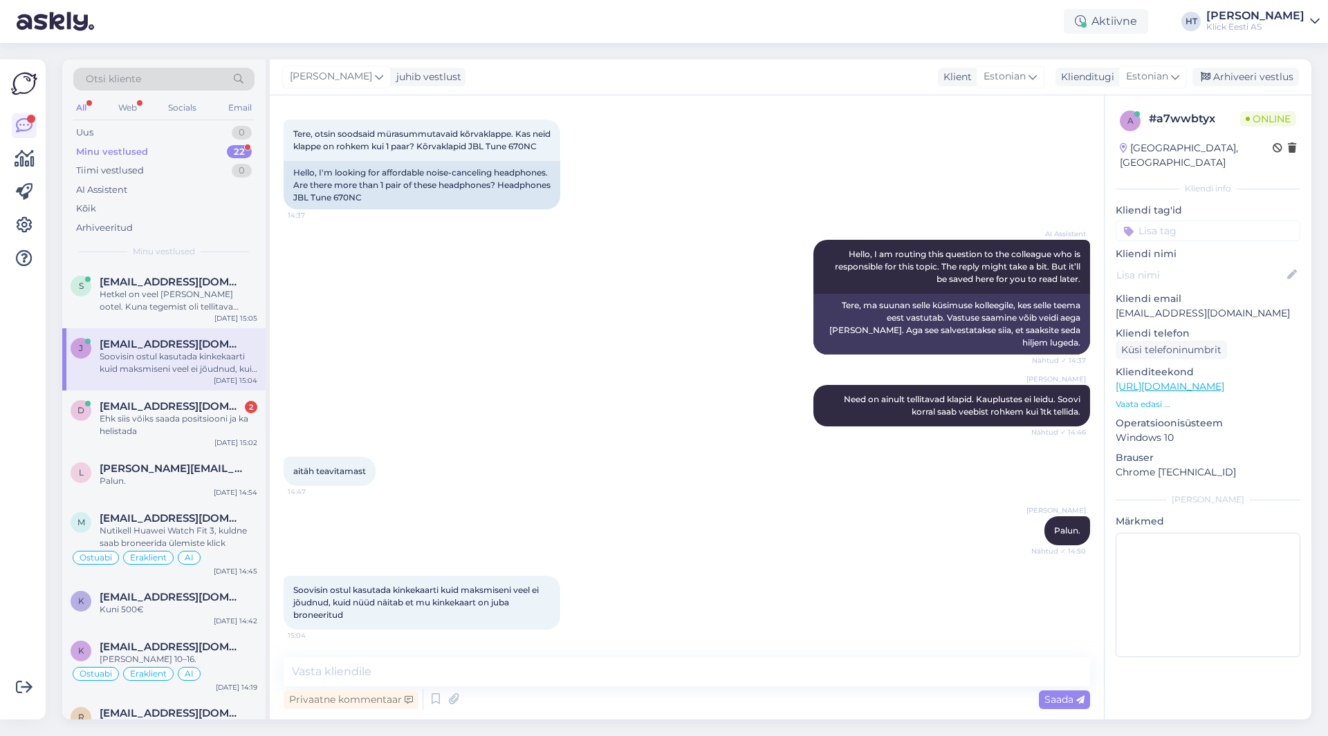
click at [1174, 306] on p "[EMAIL_ADDRESS][DOMAIN_NAME]" at bounding box center [1207, 313] width 185 height 15
click at [674, 392] on div "[PERSON_NAME] Need on ainult tellitavad klapid. Kauplustes ei leidu. Soovi korr…" at bounding box center [687, 406] width 806 height 72
click at [585, 390] on div "[PERSON_NAME] Need on ainult tellitavad klapid. Kauplustes ei leidu. Soovi korr…" at bounding box center [687, 406] width 806 height 72
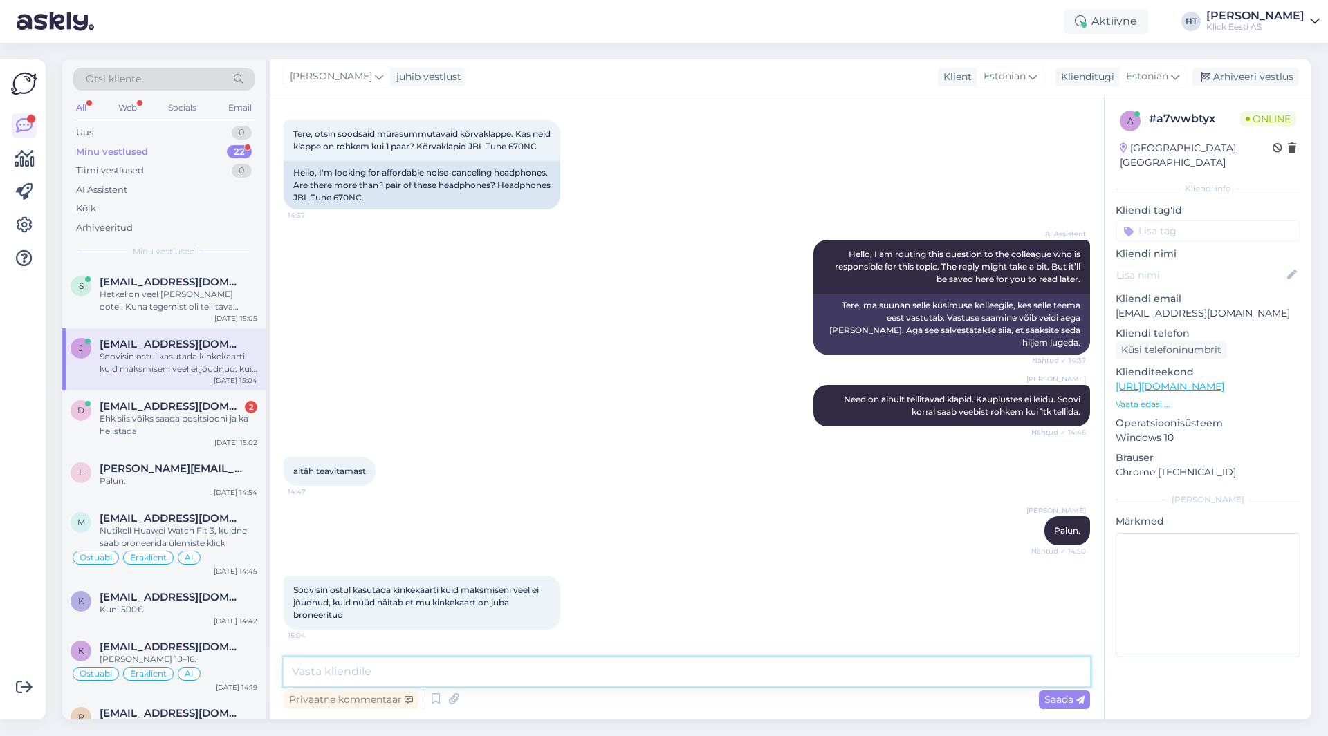
click at [530, 671] on textarea at bounding box center [687, 672] width 806 height 29
type textarea "Saatke [PERSON_NAME] ostukorvist kuvatõmmis."
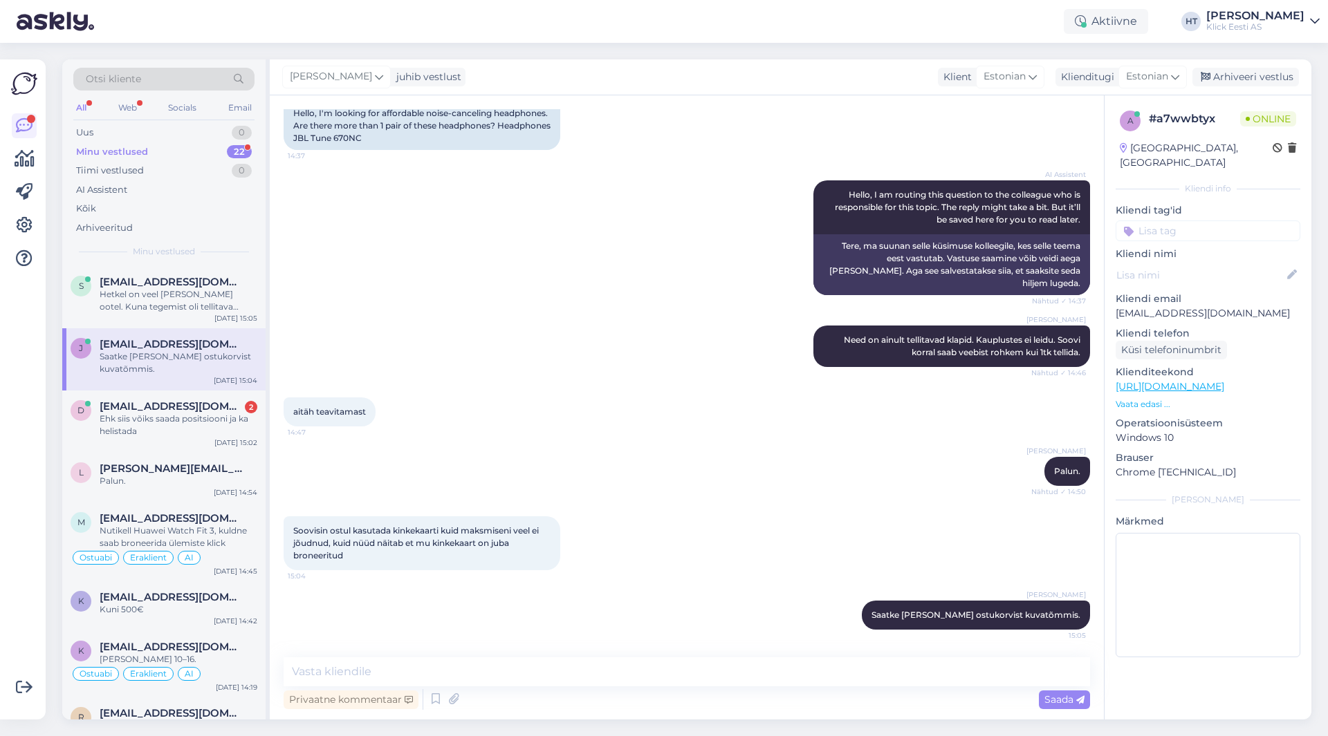
click at [1193, 306] on p "[EMAIL_ADDRESS][DOMAIN_NAME]" at bounding box center [1207, 313] width 185 height 15
click at [1182, 306] on p "[EMAIL_ADDRESS][DOMAIN_NAME]" at bounding box center [1207, 313] width 185 height 15
drag, startPoint x: 553, startPoint y: 332, endPoint x: 543, endPoint y: 325, distance: 11.9
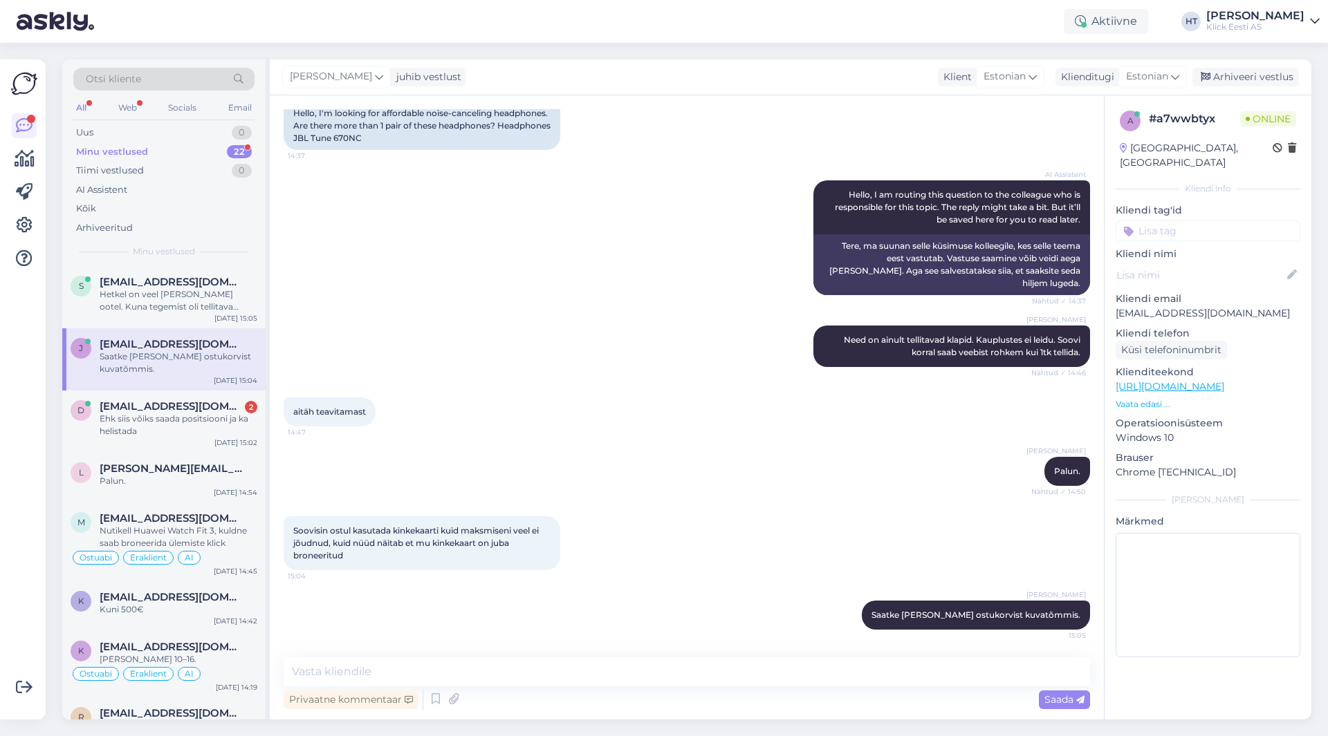
click at [543, 325] on div "[PERSON_NAME] Need on ainult tellitavad klapid. Kauplustes ei leidu. Soovi korr…" at bounding box center [687, 347] width 806 height 72
click at [157, 83] on div "Otsi kliente" at bounding box center [163, 79] width 181 height 23
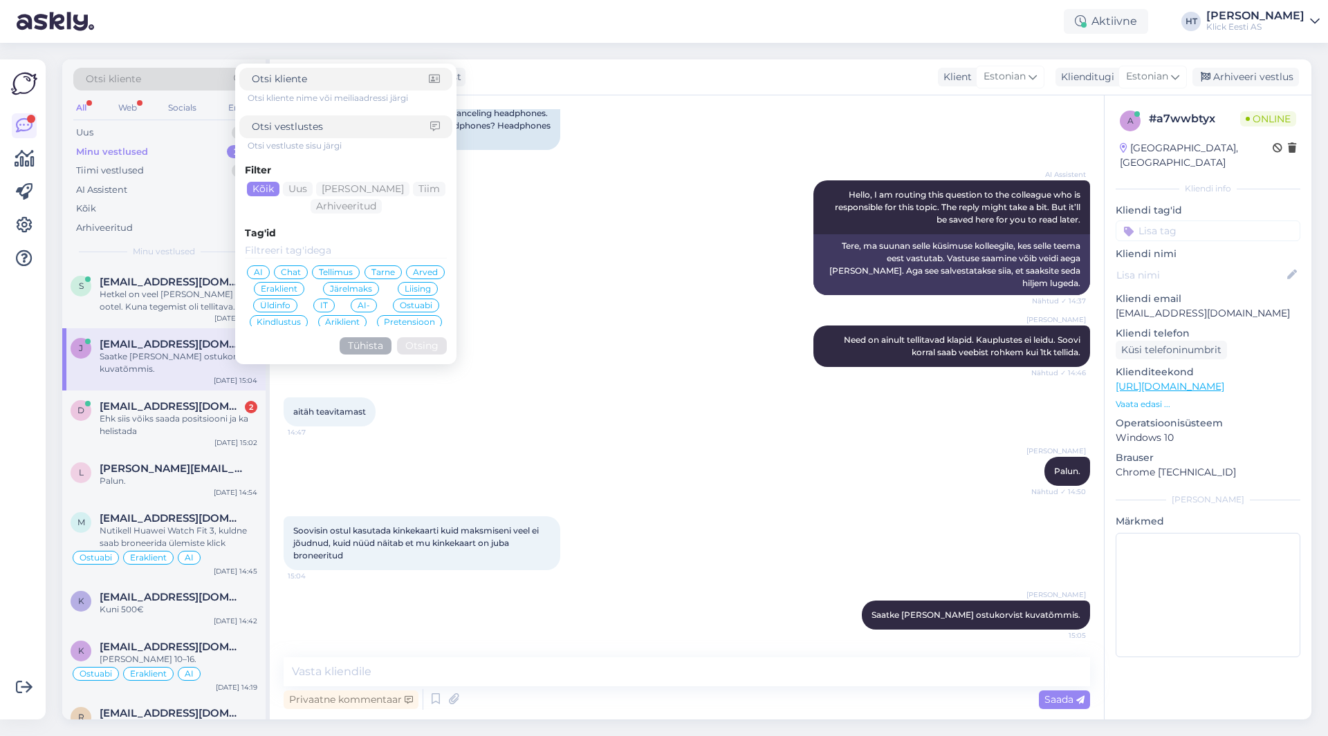
click at [339, 131] on input at bounding box center [341, 127] width 178 height 15
click at [311, 75] on input at bounding box center [340, 79] width 177 height 15
paste input "[EMAIL_ADDRESS][DOMAIN_NAME]"
type input "[EMAIL_ADDRESS][DOMAIN_NAME]"
click button "Otsing" at bounding box center [422, 345] width 50 height 17
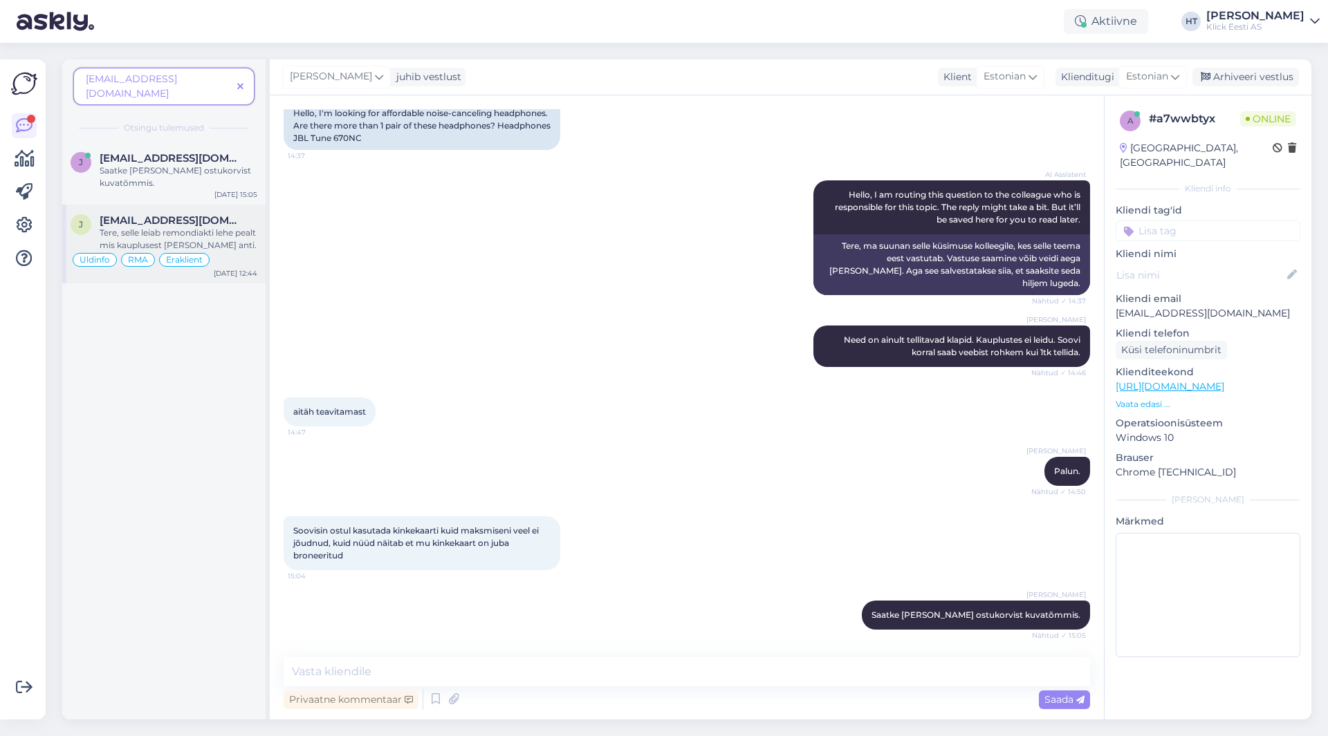
click at [195, 214] on span "[EMAIL_ADDRESS][DOMAIN_NAME]" at bounding box center [172, 220] width 144 height 12
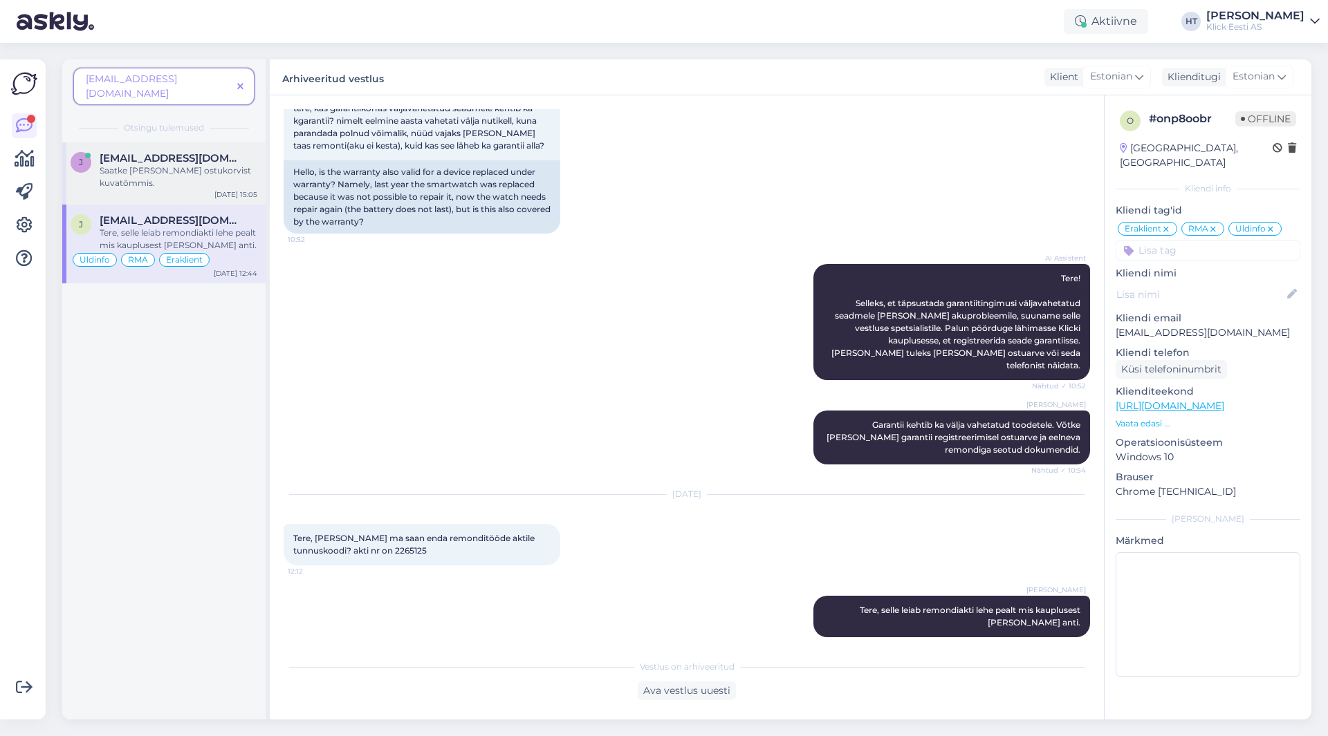
click at [147, 166] on div "Saatke [PERSON_NAME] ostukorvist kuvatõmmis." at bounding box center [179, 177] width 158 height 25
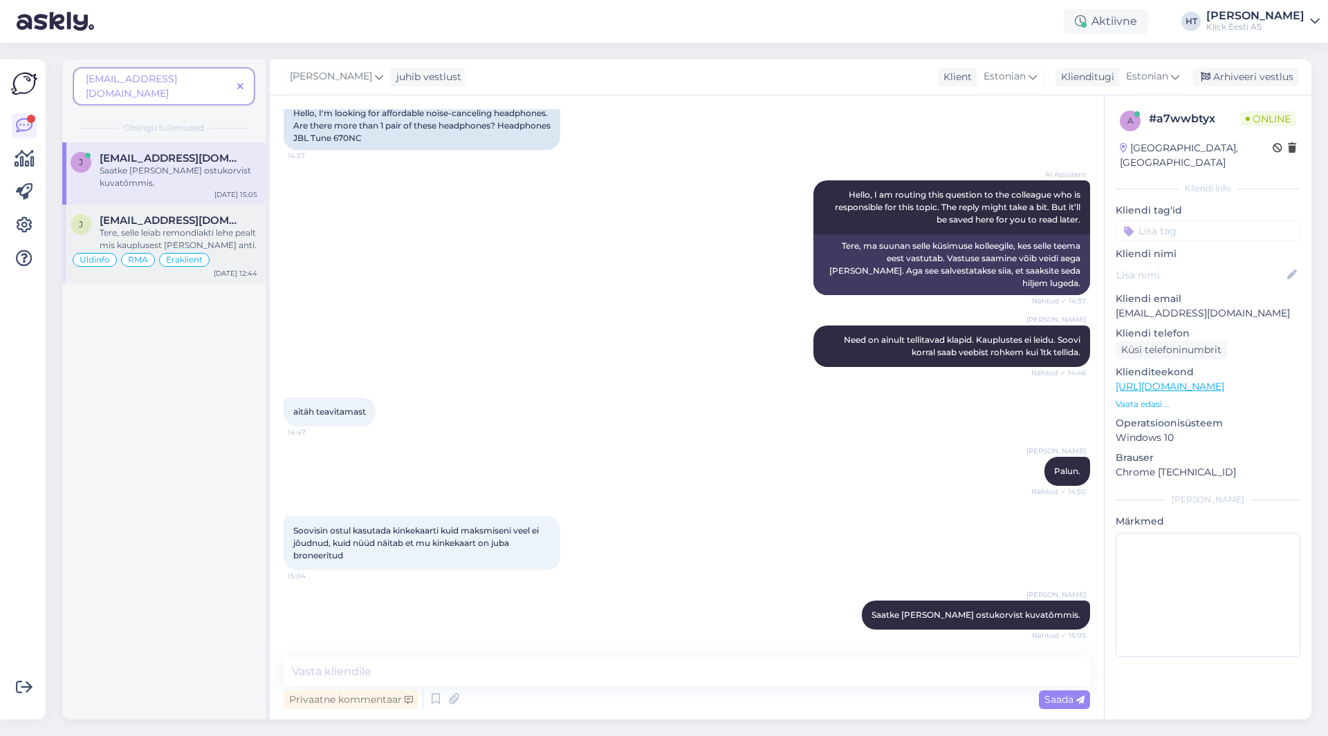
click at [181, 227] on div "Tere, selle leiab remondiakti lehe pealt mis kauplusest [PERSON_NAME] anti." at bounding box center [179, 239] width 158 height 25
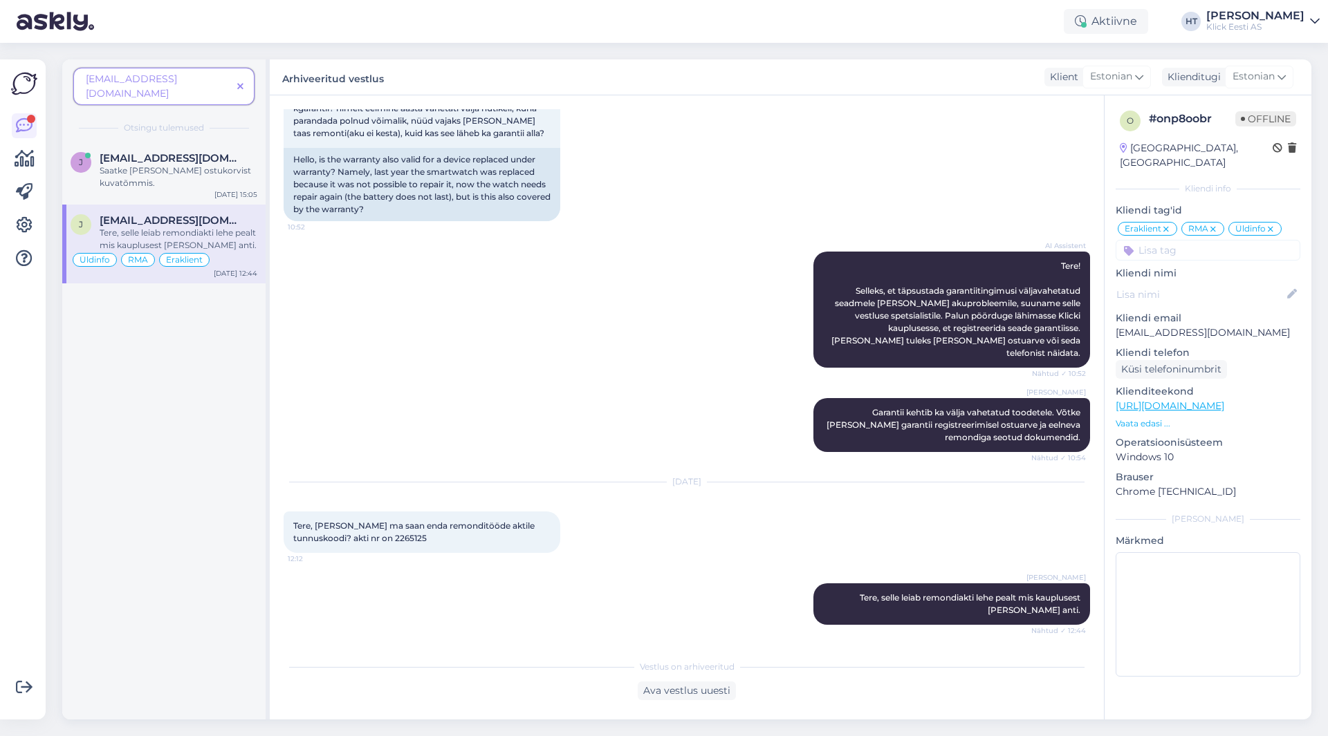
scroll to position [89, 0]
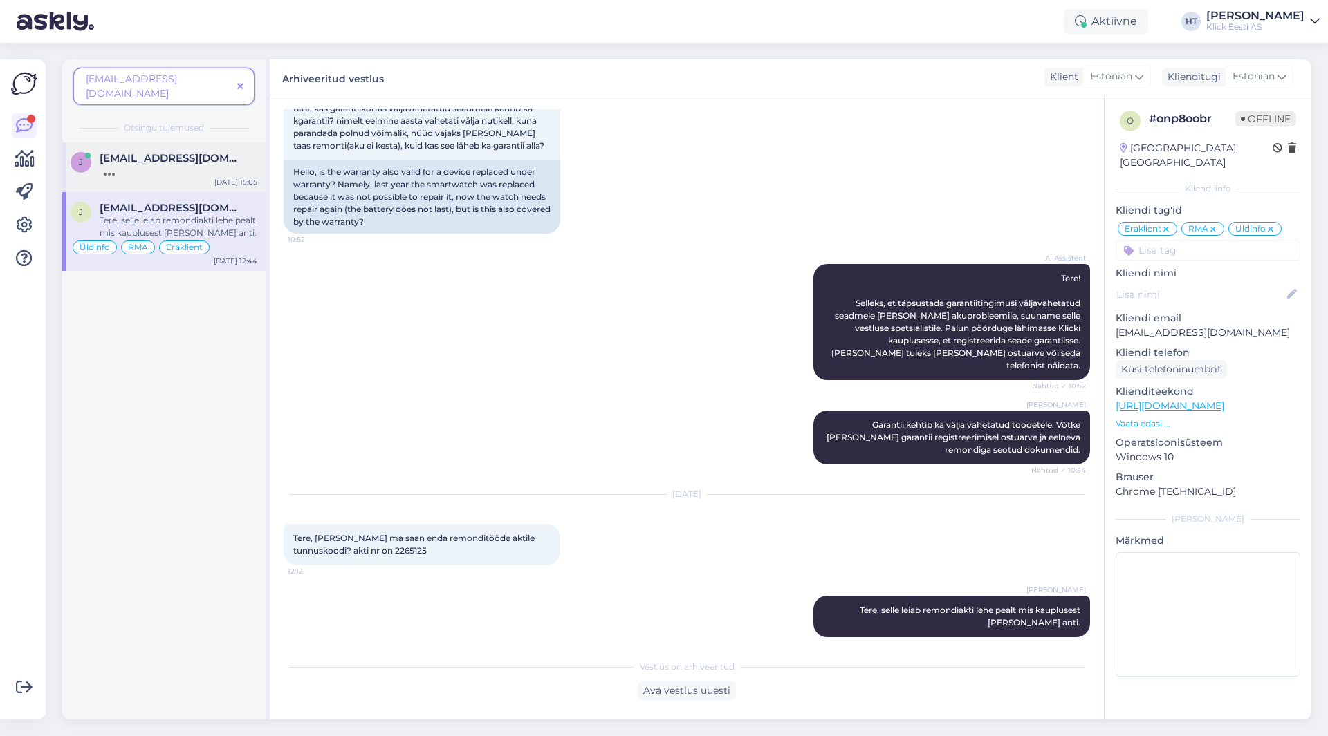
click at [186, 165] on div at bounding box center [179, 171] width 158 height 12
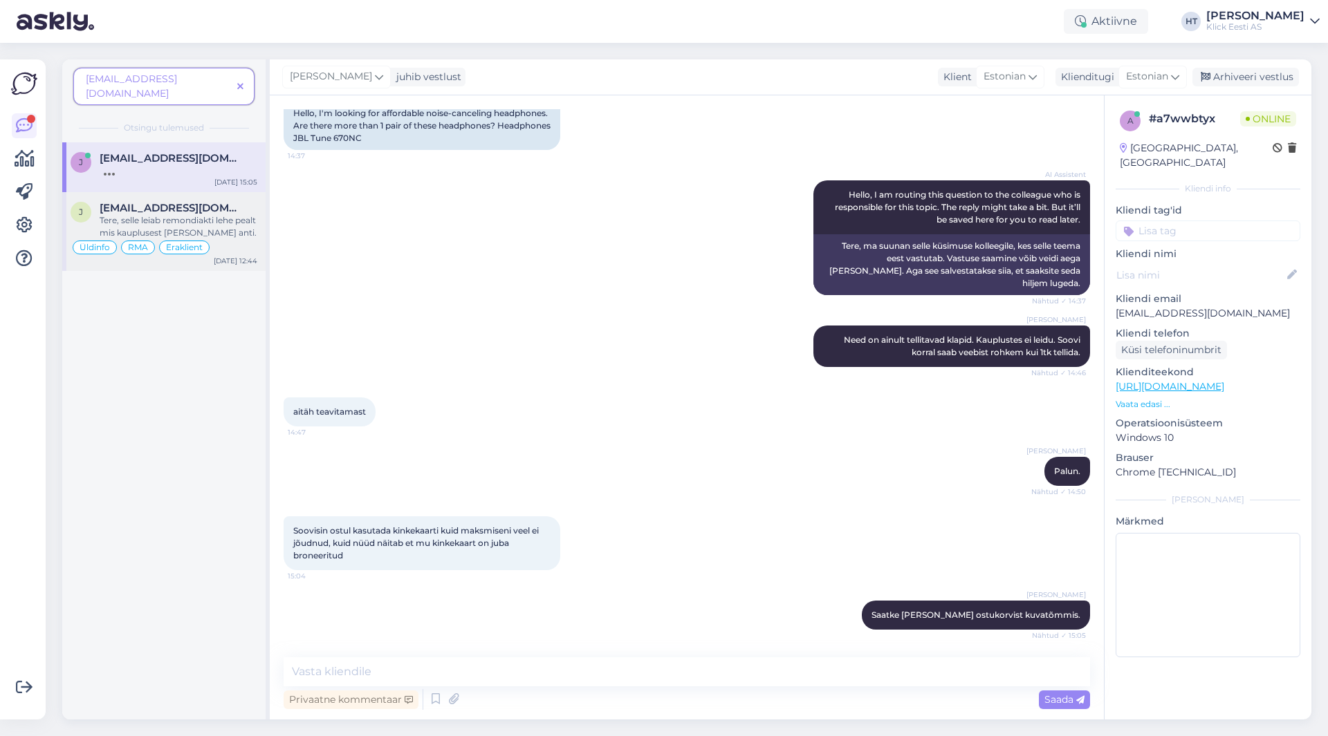
click at [227, 214] on div "Tere, selle leiab remondiakti lehe pealt mis kauplusest [PERSON_NAME] anti." at bounding box center [179, 226] width 158 height 25
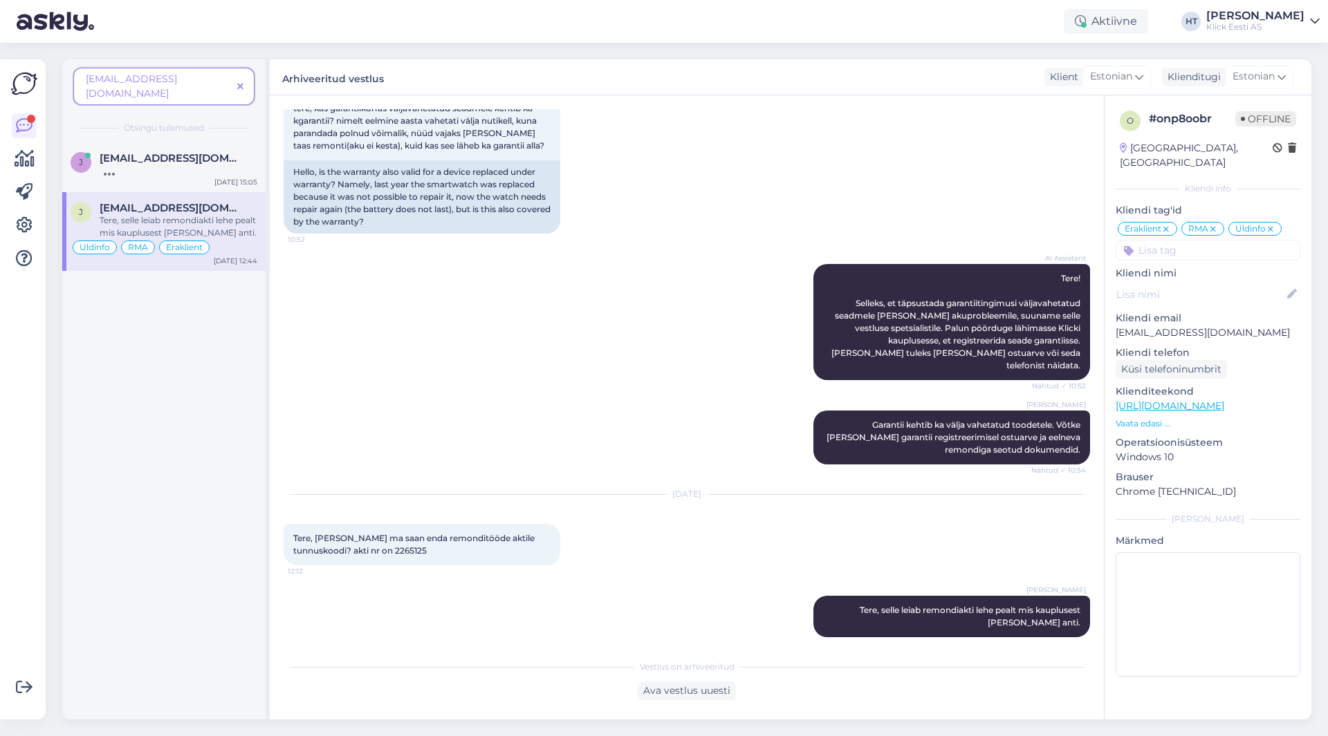
click at [243, 80] on span at bounding box center [240, 87] width 17 height 15
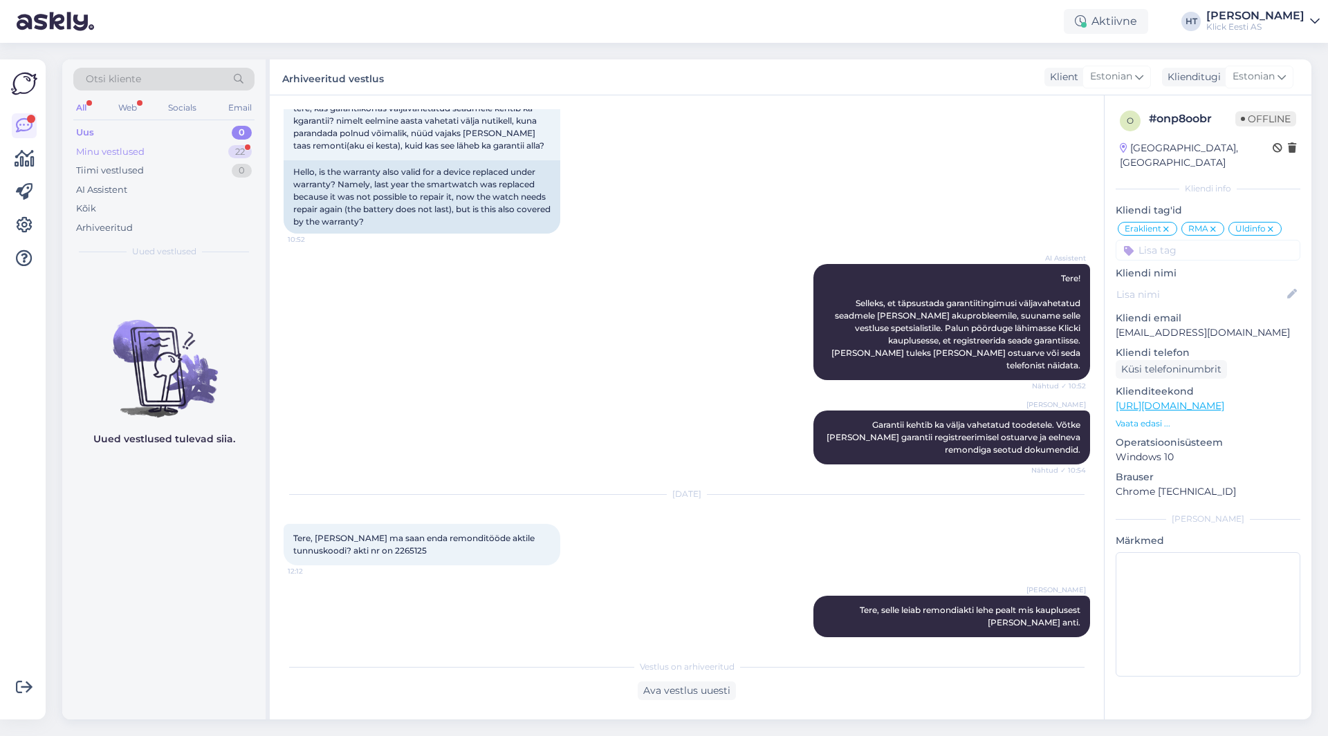
click at [239, 147] on div "22" at bounding box center [240, 152] width 24 height 14
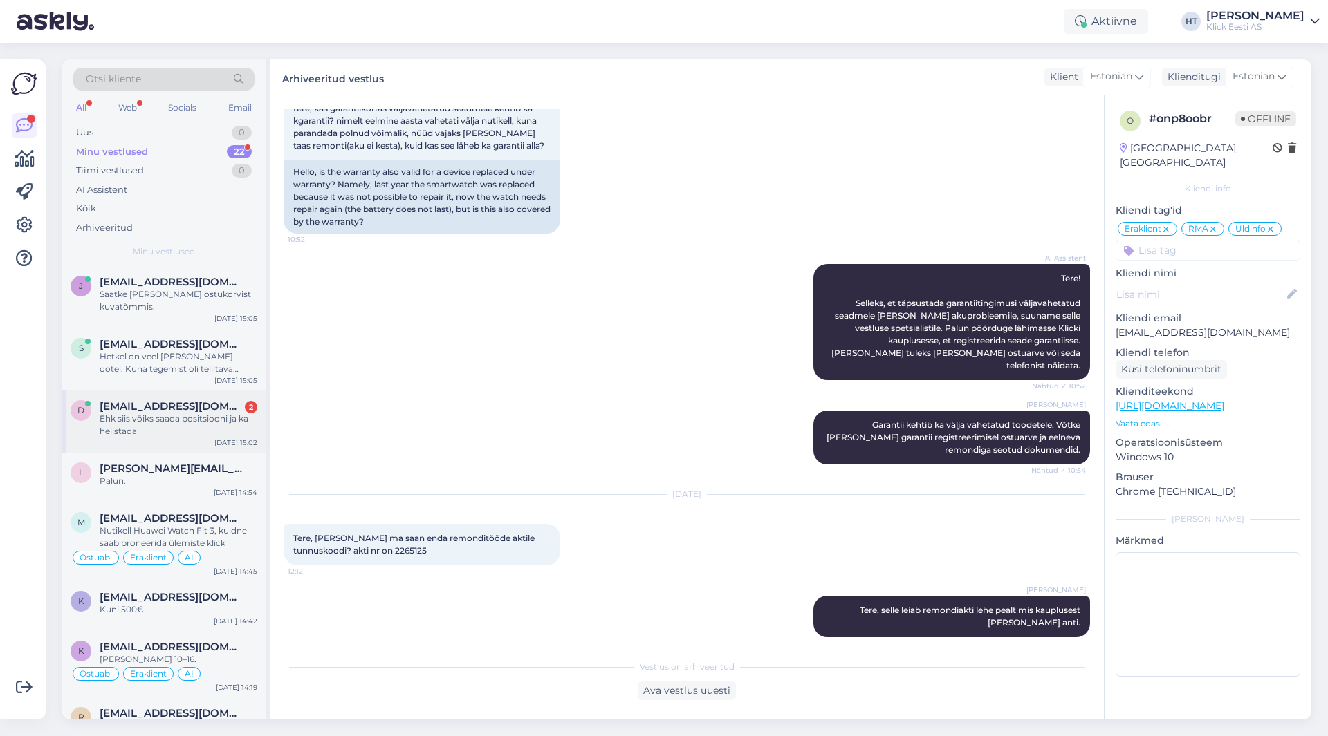
click at [228, 418] on div "Ehk siis võiks saada positsiooni ja ka helistada" at bounding box center [179, 425] width 158 height 25
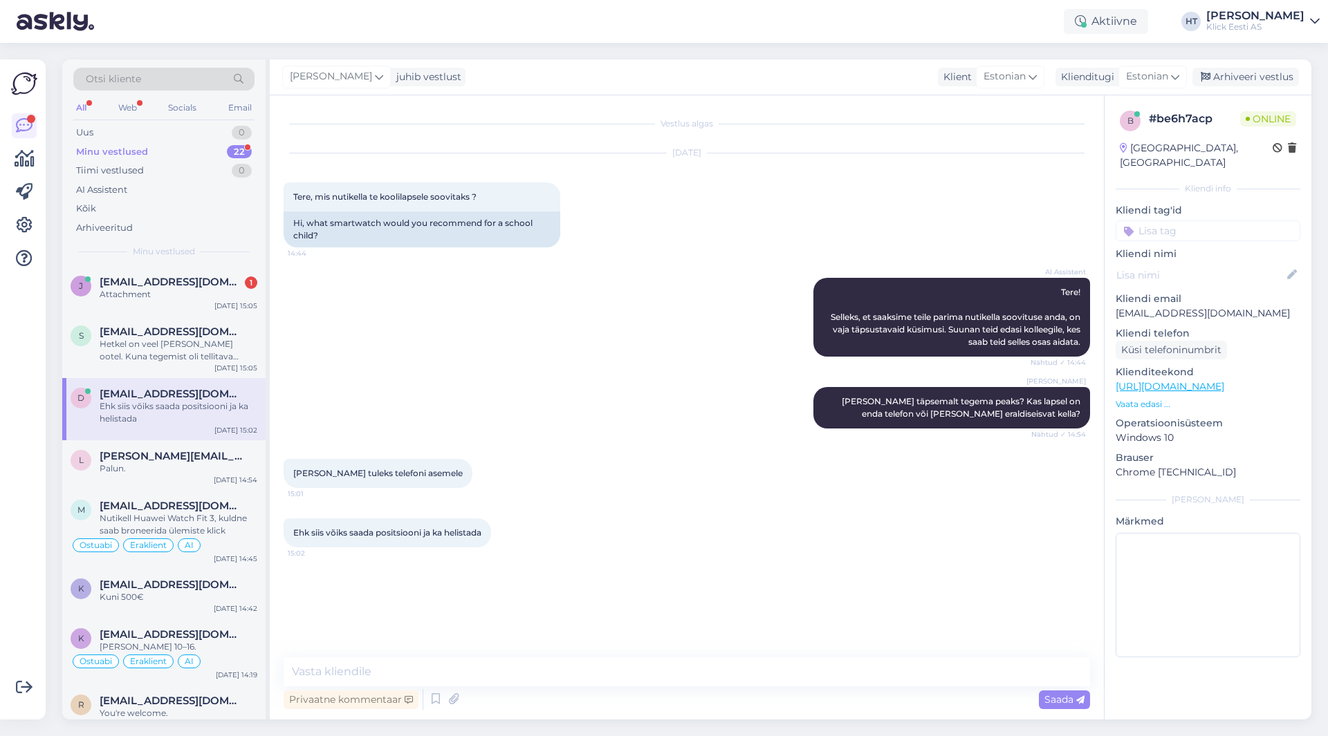
click at [605, 419] on div "[PERSON_NAME] [PERSON_NAME] täpsemalt tegema peaks? Kas lapsel on enda telefon …" at bounding box center [687, 408] width 806 height 72
click at [561, 669] on textarea at bounding box center [687, 672] width 806 height 29
paste textarea "[URL][DOMAIN_NAME][PERSON_NAME]"
type textarea "Selle jaoks sobivad järgnevad: [URL][DOMAIN_NAME][PERSON_NAME]"
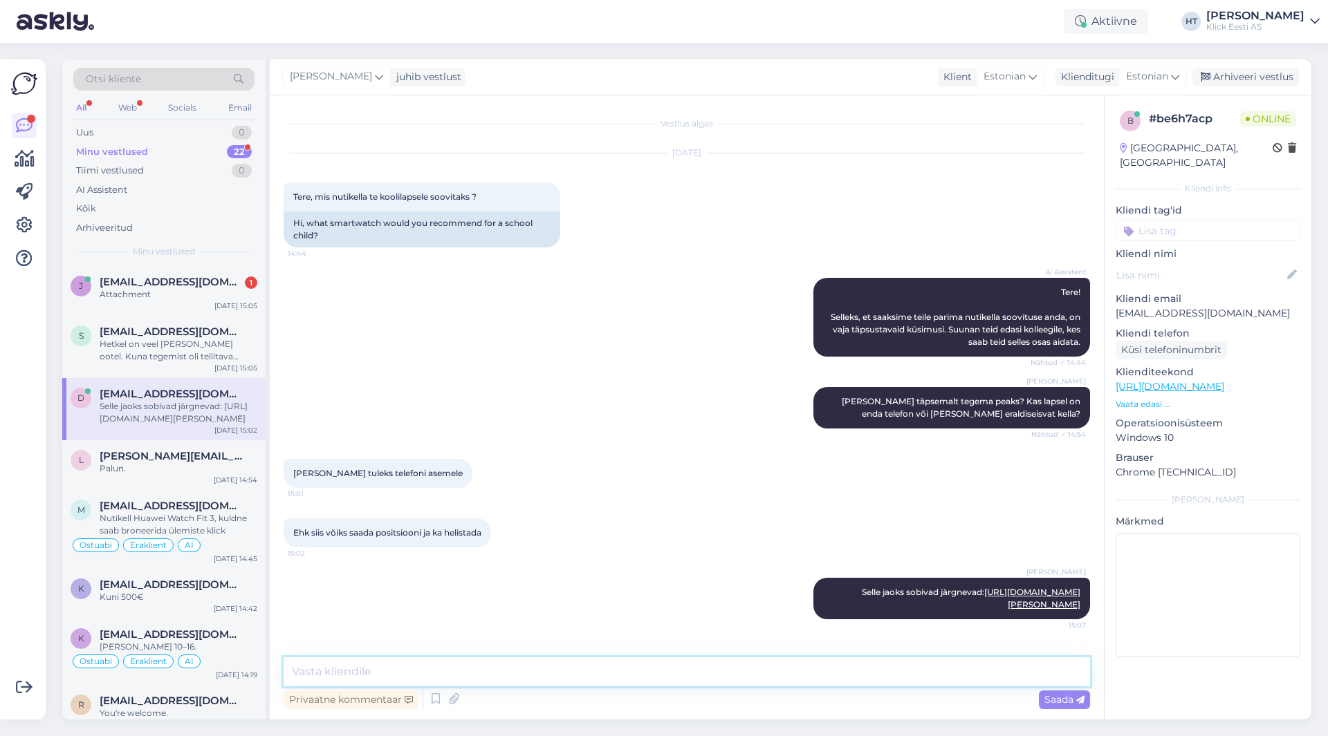
scroll to position [2, 0]
click at [162, 288] on span "[EMAIL_ADDRESS][DOMAIN_NAME]" at bounding box center [172, 282] width 144 height 12
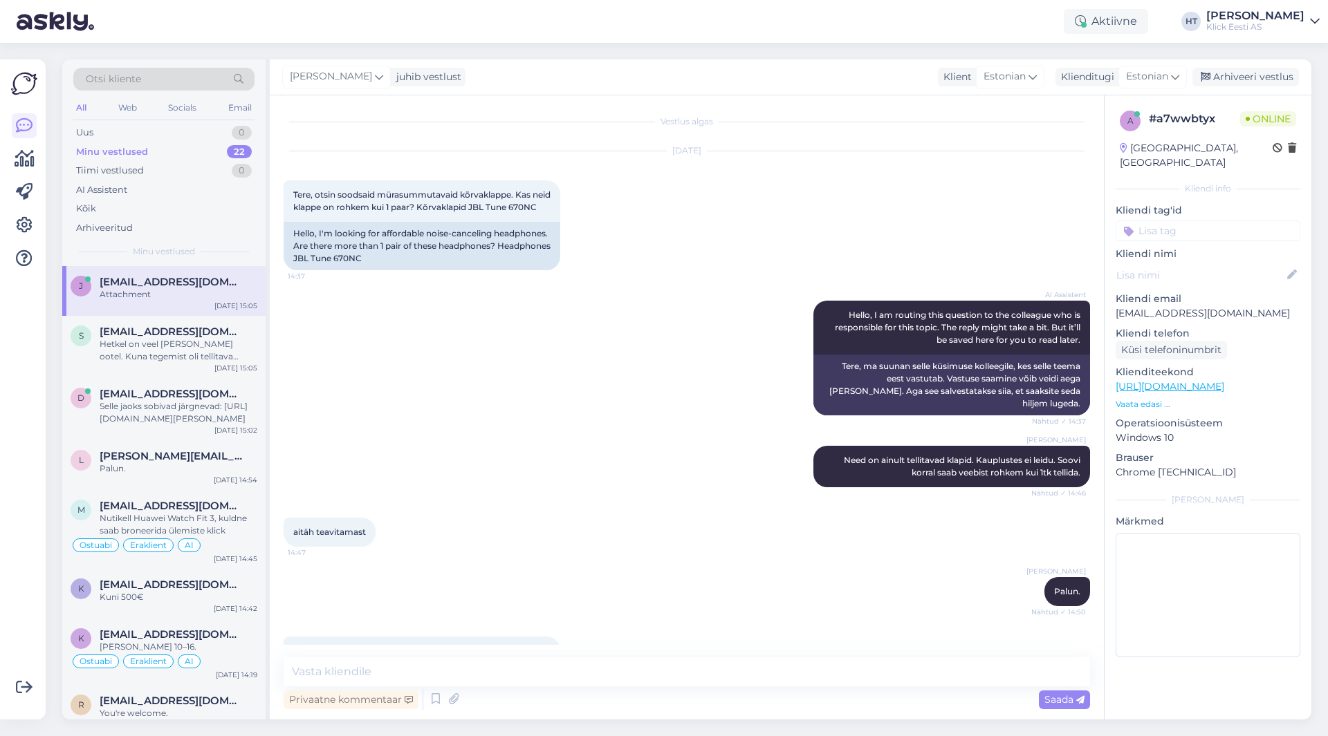
scroll to position [210, 0]
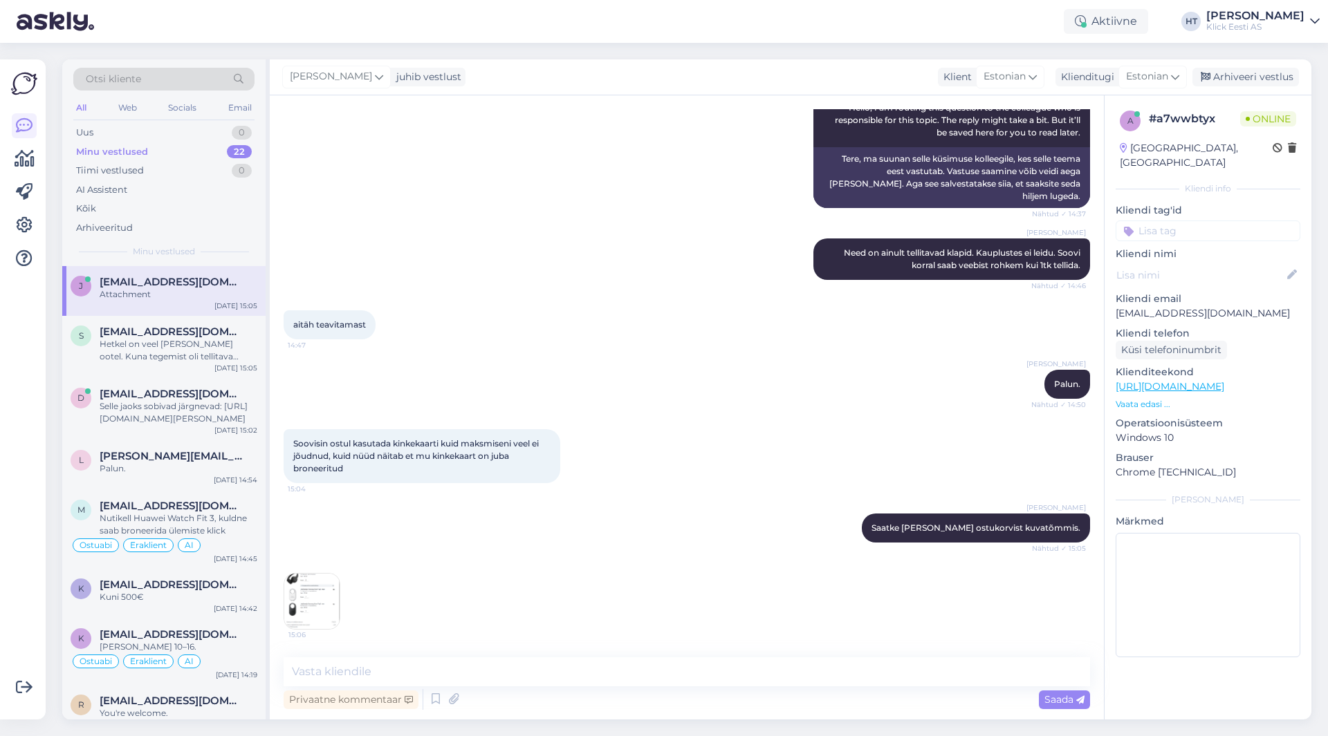
click at [319, 604] on img at bounding box center [311, 601] width 55 height 55
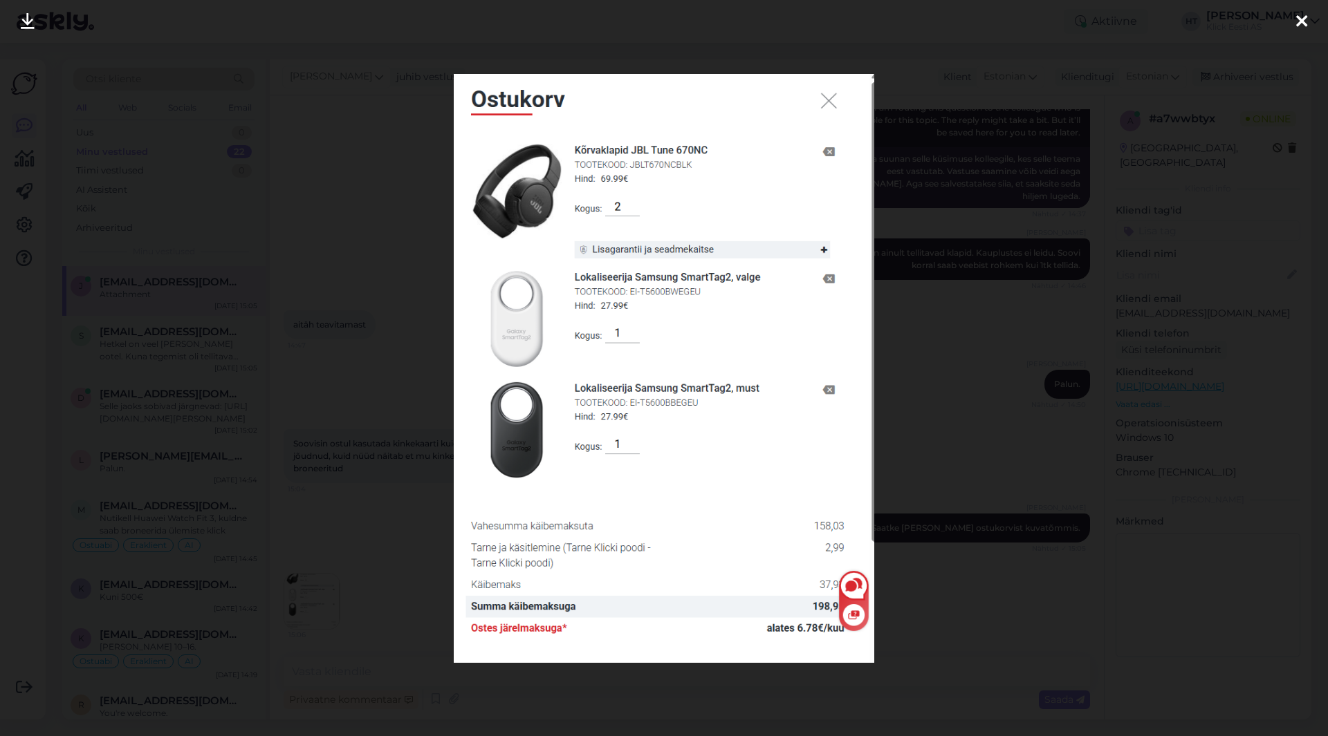
click at [991, 580] on div at bounding box center [664, 368] width 1328 height 736
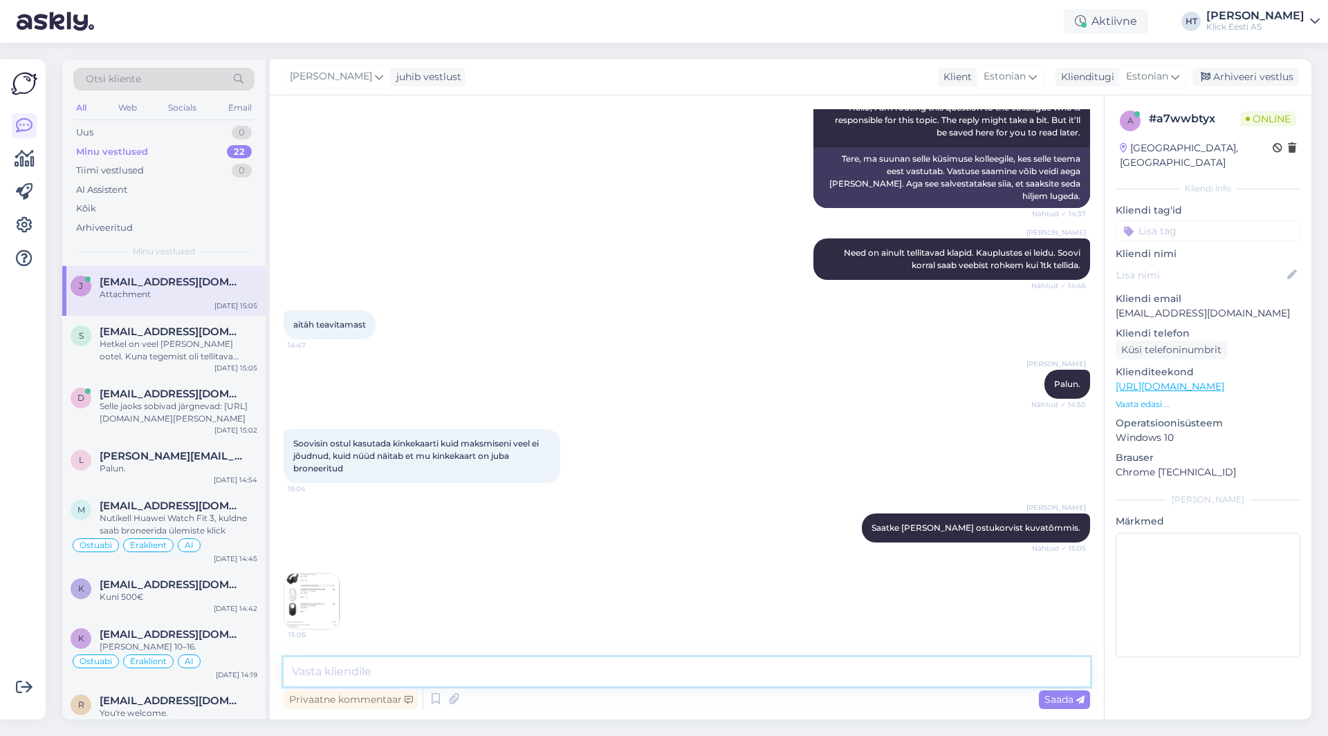
click at [532, 675] on textarea at bounding box center [687, 672] width 806 height 29
click at [703, 671] on textarea "Ega teisel seadmel või kasutajal ole veebipoes ostmine pooleli?" at bounding box center [687, 672] width 806 height 29
click at [697, 662] on textarea "Ega teisel seadmel või kasutajal ole veebipoes ostmine pooleli?" at bounding box center [687, 672] width 806 height 29
type textarea "Ega teisel seadmel või kasutajal ole veebipoes ostmine pooleli? Kas kasutasite …"
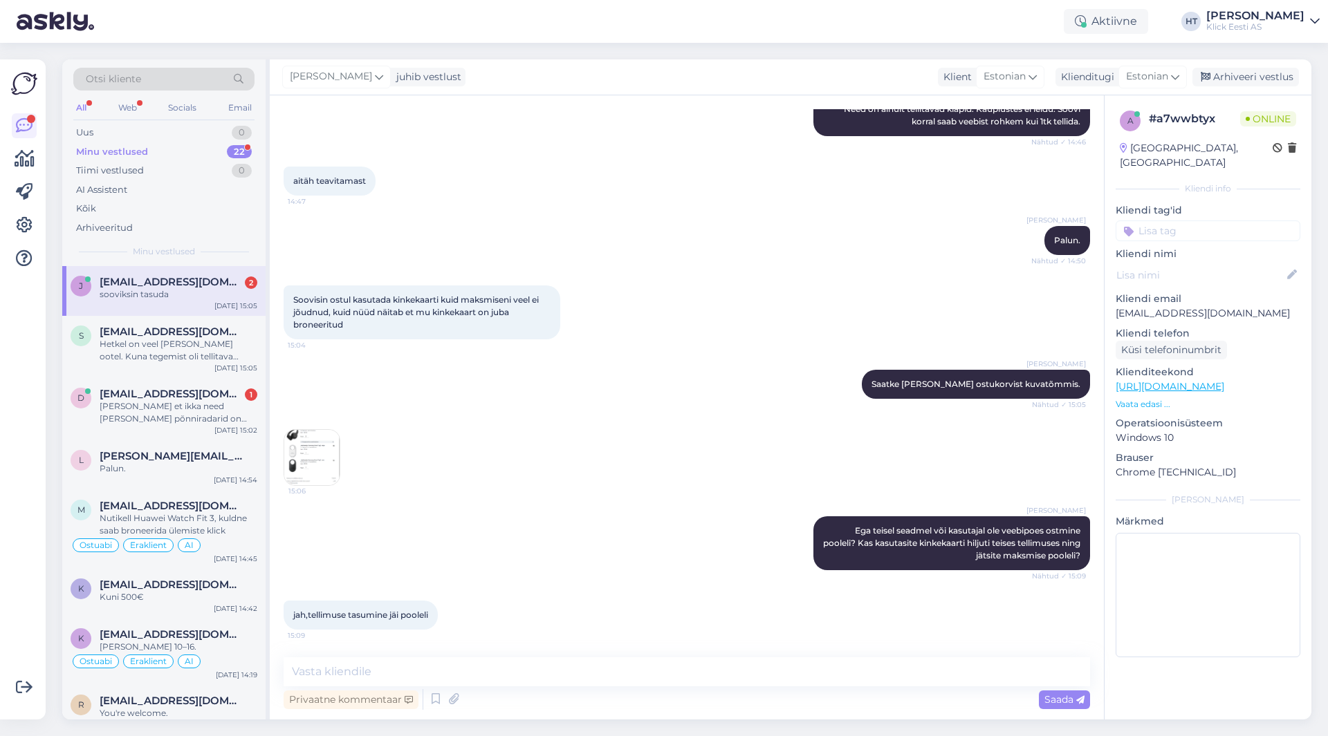
scroll to position [413, 0]
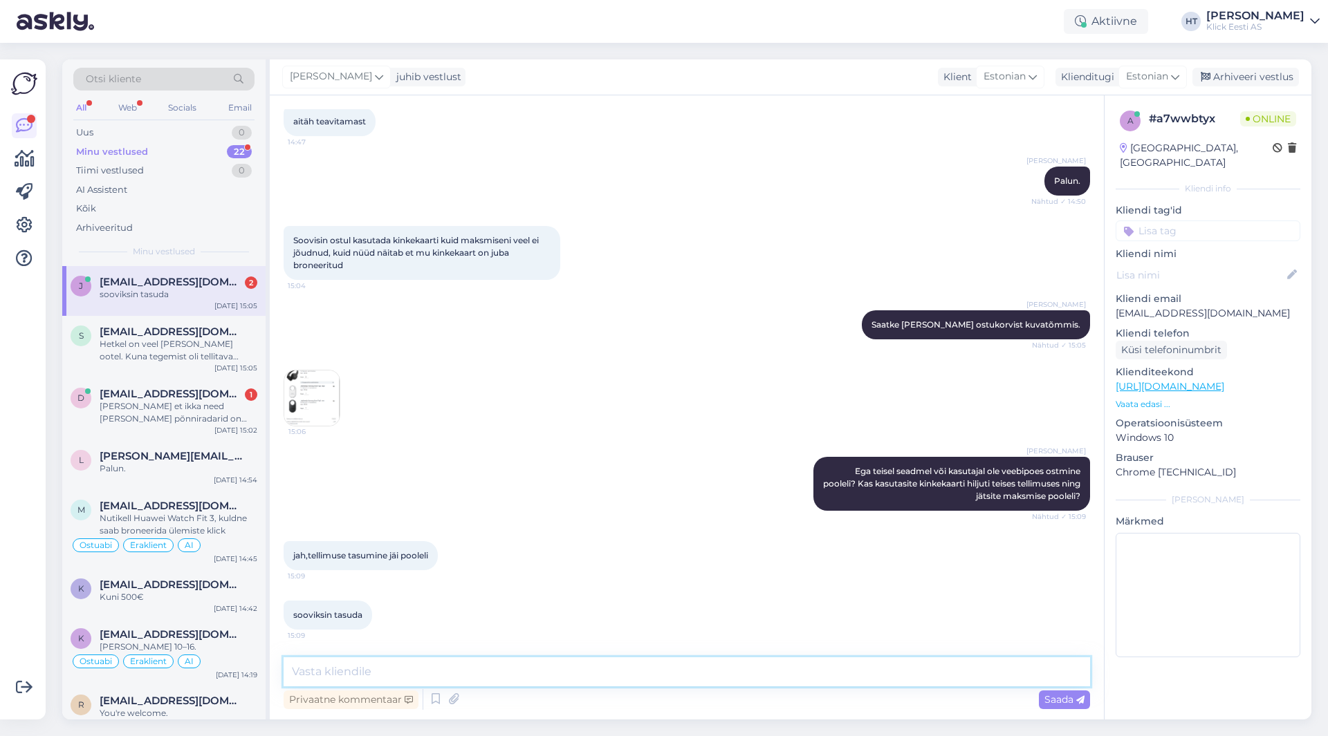
drag, startPoint x: 648, startPoint y: 670, endPoint x: 650, endPoint y: 663, distance: 7.2
click at [648, 670] on textarea at bounding box center [687, 672] width 806 height 29
type textarea "Hetkel poolikut tellimust [PERSON_NAME] näe, aga üldiselt sellisel juhul tasub …"
click at [587, 675] on textarea "Hetkel poolikut tellimust [PERSON_NAME] näe, aga üldiselt sellisel juhul tasub …" at bounding box center [687, 672] width 806 height 29
click at [1051, 698] on span "Saada" at bounding box center [1064, 700] width 40 height 12
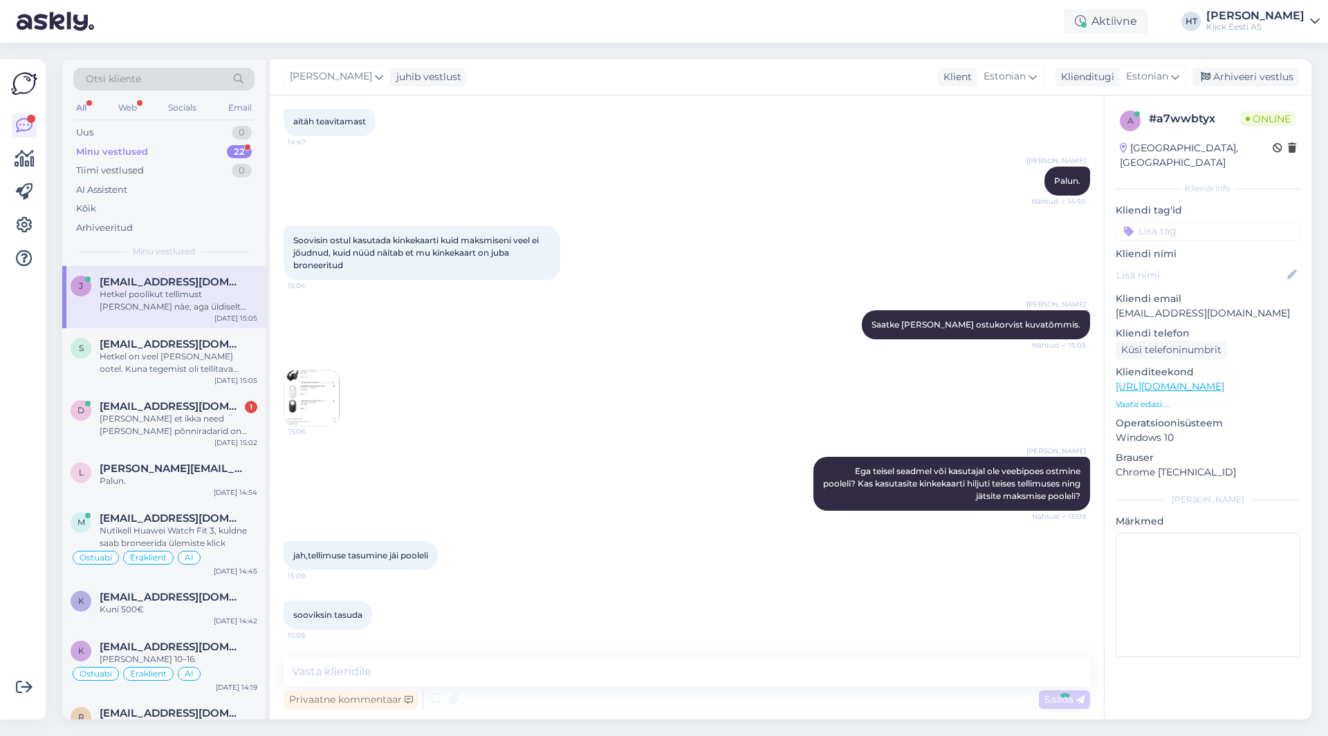
scroll to position [497, 0]
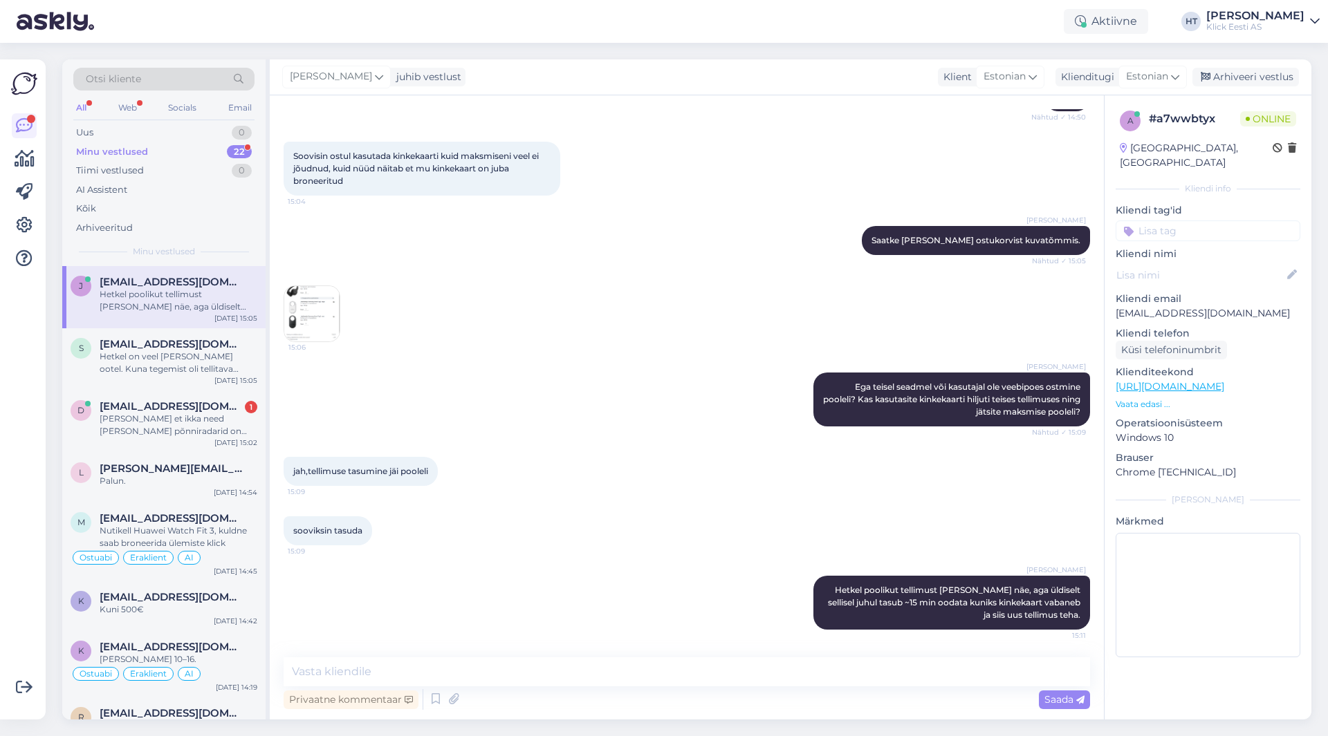
click at [237, 152] on div "22" at bounding box center [239, 152] width 25 height 14
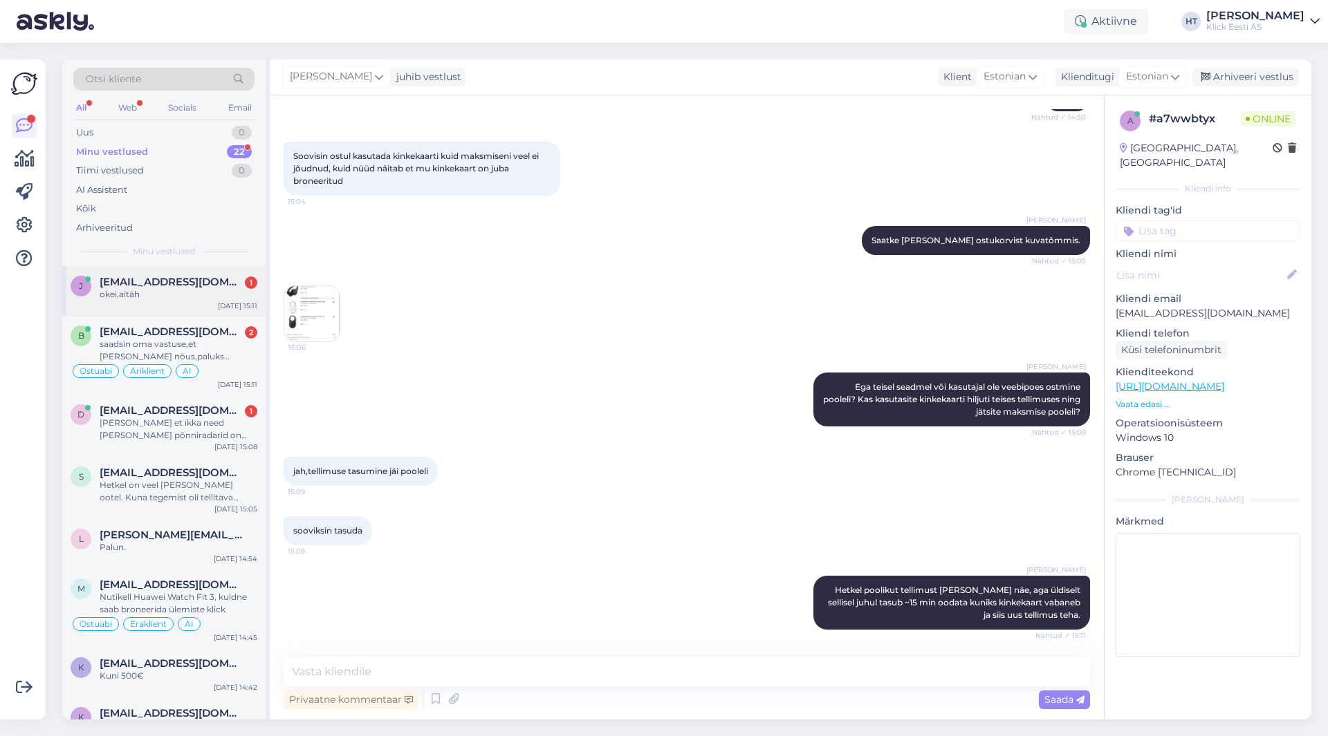
scroll to position [557, 0]
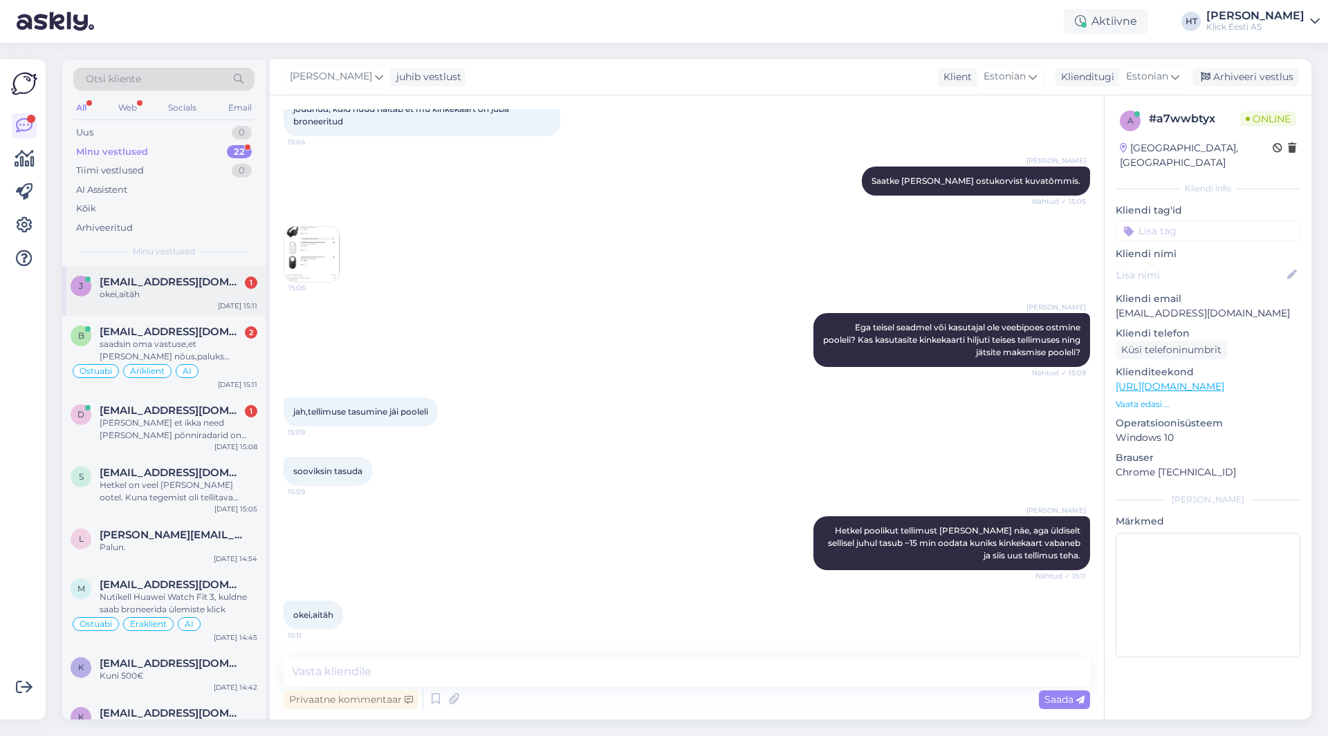
click at [225, 290] on div "okei,aitäh" at bounding box center [179, 294] width 158 height 12
click at [584, 671] on textarea at bounding box center [687, 672] width 806 height 29
type textarea "Palun."
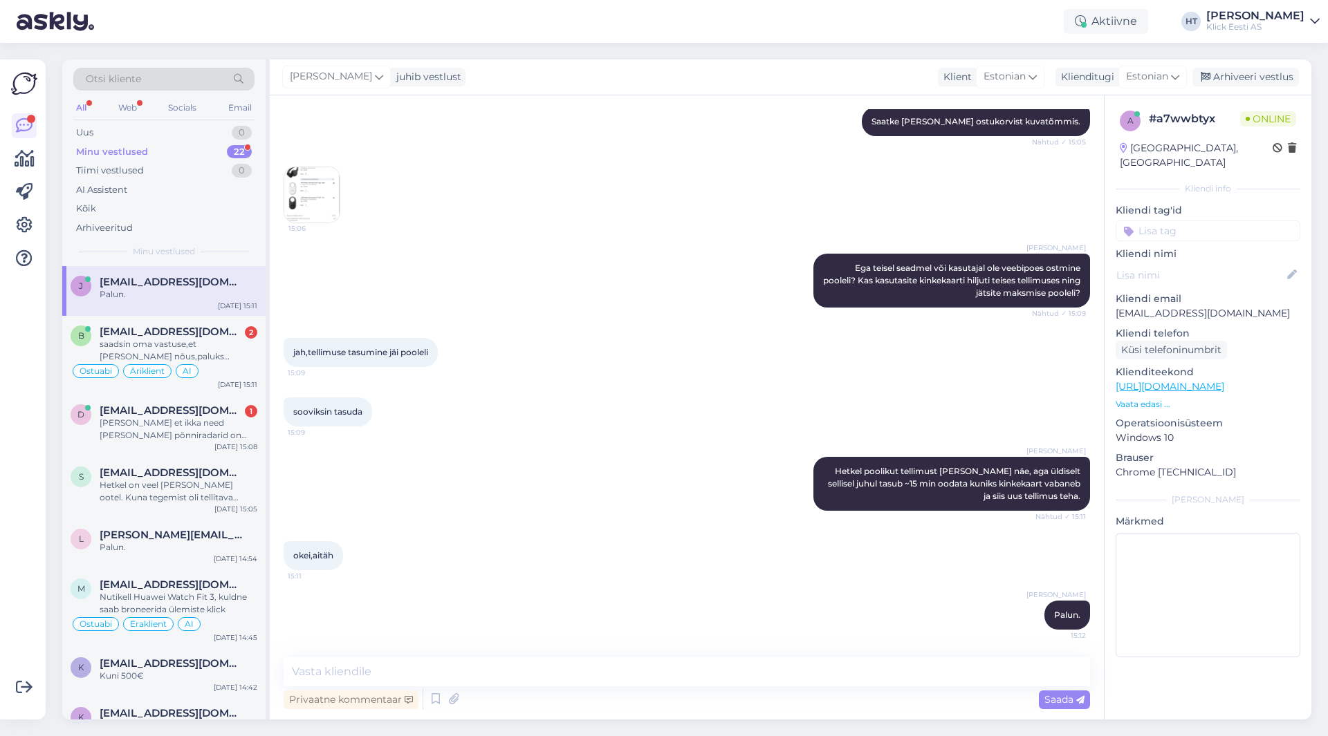
click at [530, 597] on div "[PERSON_NAME] Palun. 15:12" at bounding box center [687, 615] width 806 height 59
click at [151, 406] on span "[EMAIL_ADDRESS][DOMAIN_NAME]" at bounding box center [172, 411] width 144 height 12
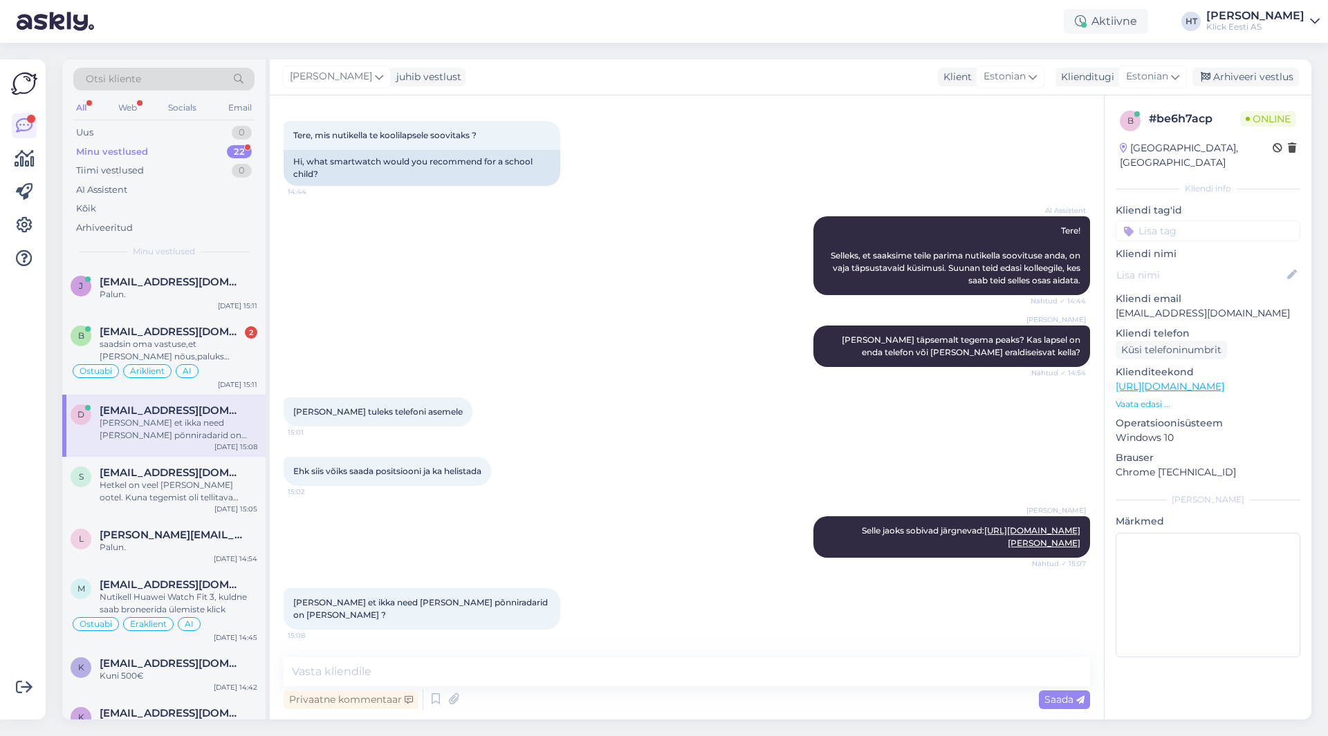
scroll to position [62, 0]
click at [601, 679] on textarea at bounding box center [687, 672] width 806 height 29
type textarea "Positsioneerimise eesmärkidel on nn. põnniradarid kõige sobivamad [PERSON_NAME]."
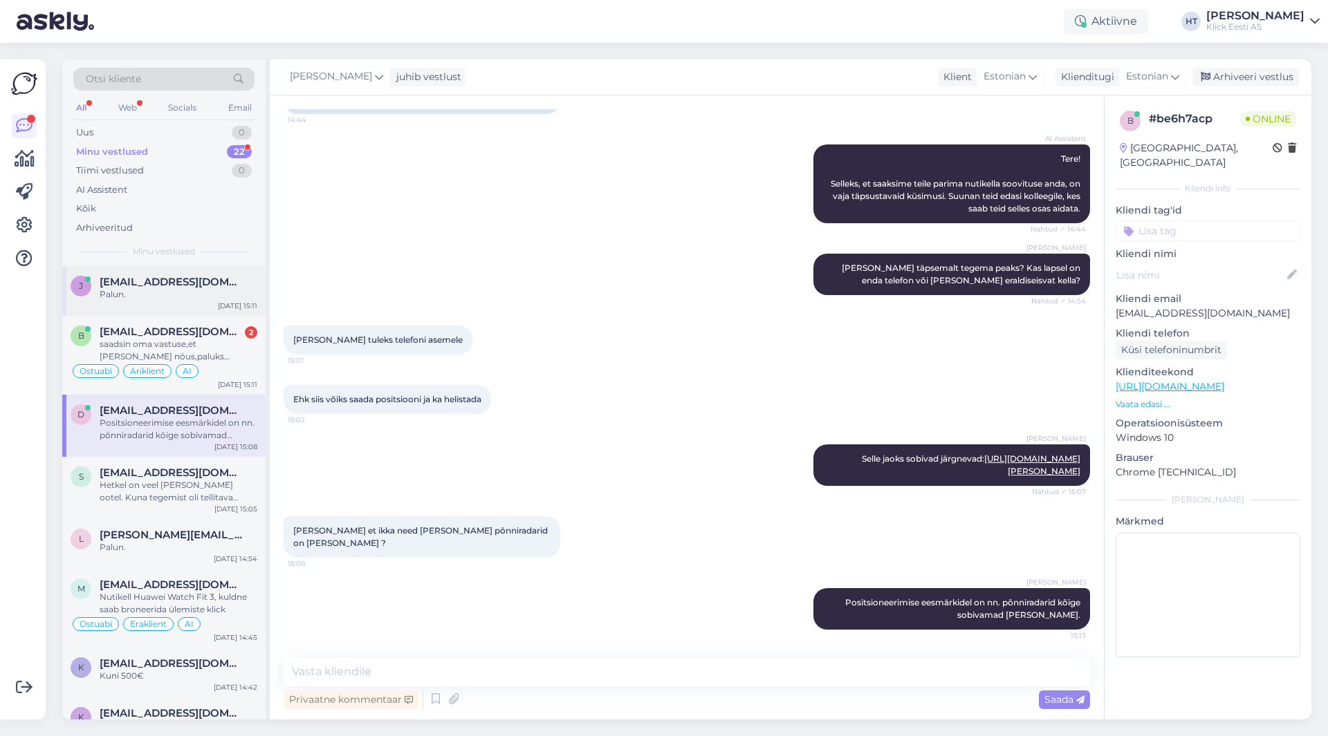
click at [210, 296] on div "Palun." at bounding box center [179, 294] width 158 height 12
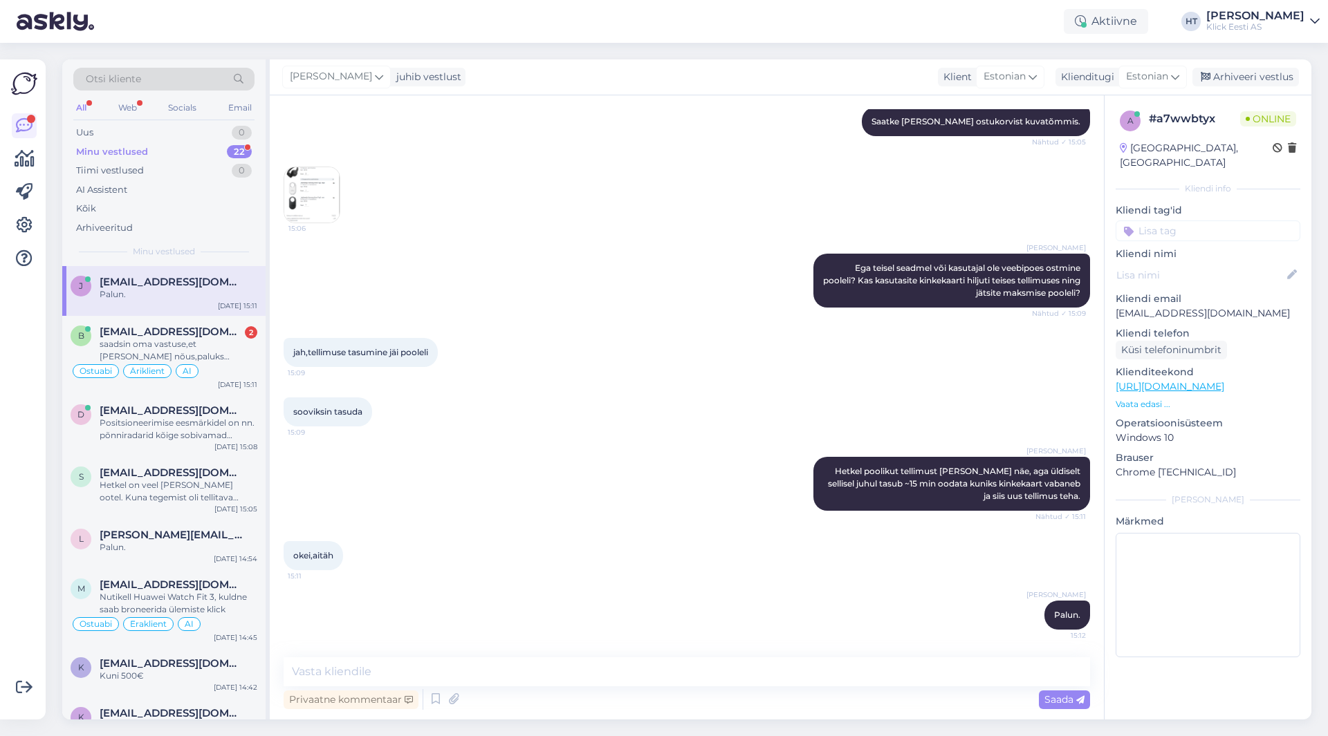
click at [227, 151] on div "22" at bounding box center [239, 152] width 25 height 14
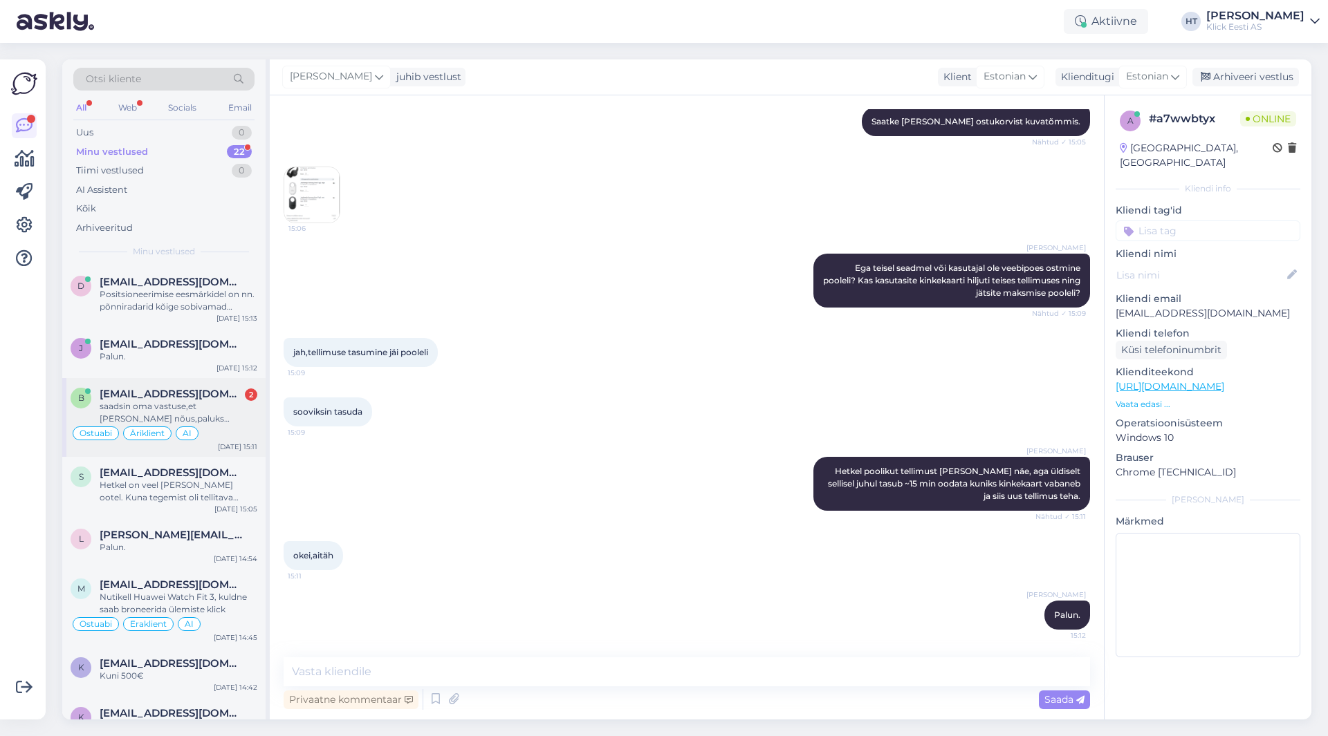
click at [261, 389] on div "b [EMAIL_ADDRESS][DOMAIN_NAME] 2 saadsin oma vastuse,et [PERSON_NAME] nõus,palu…" at bounding box center [163, 417] width 203 height 79
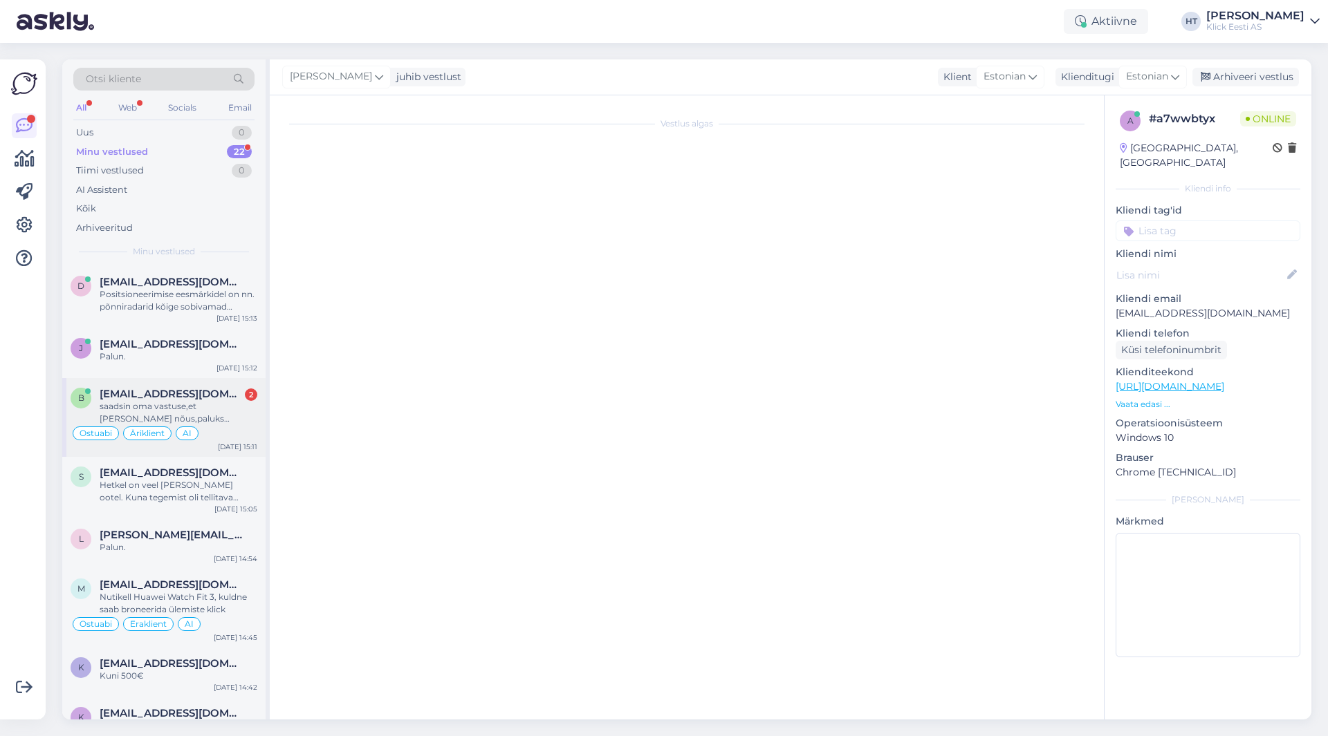
scroll to position [613, 0]
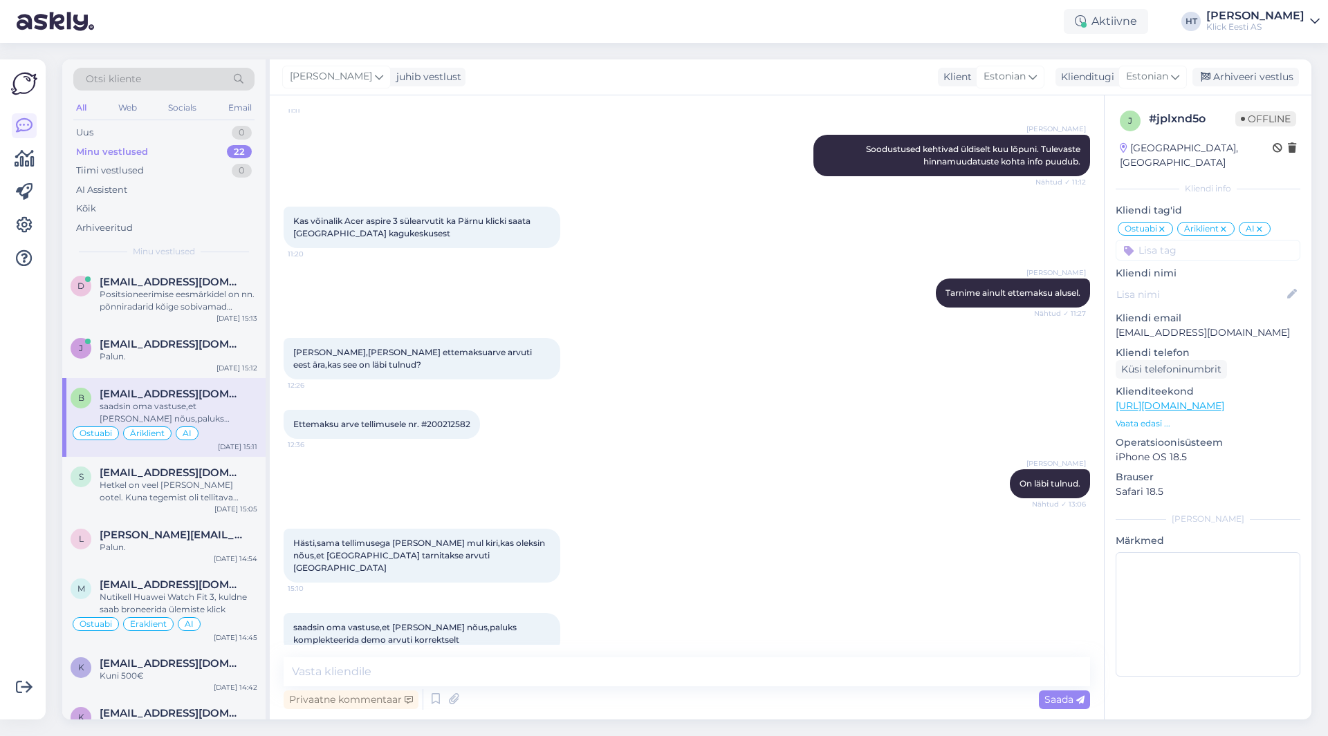
click at [1165, 326] on p "[EMAIL_ADDRESS][DOMAIN_NAME]" at bounding box center [1207, 333] width 185 height 15
click at [779, 395] on div "Ettemaksu arve tellimusele nr. #200212582 12:36" at bounding box center [687, 424] width 806 height 59
click at [165, 275] on div "d [EMAIL_ADDRESS][DOMAIN_NAME] 2 Või on igas mõttes [PERSON_NAME] ? [DATE] 15:13" at bounding box center [163, 297] width 203 height 62
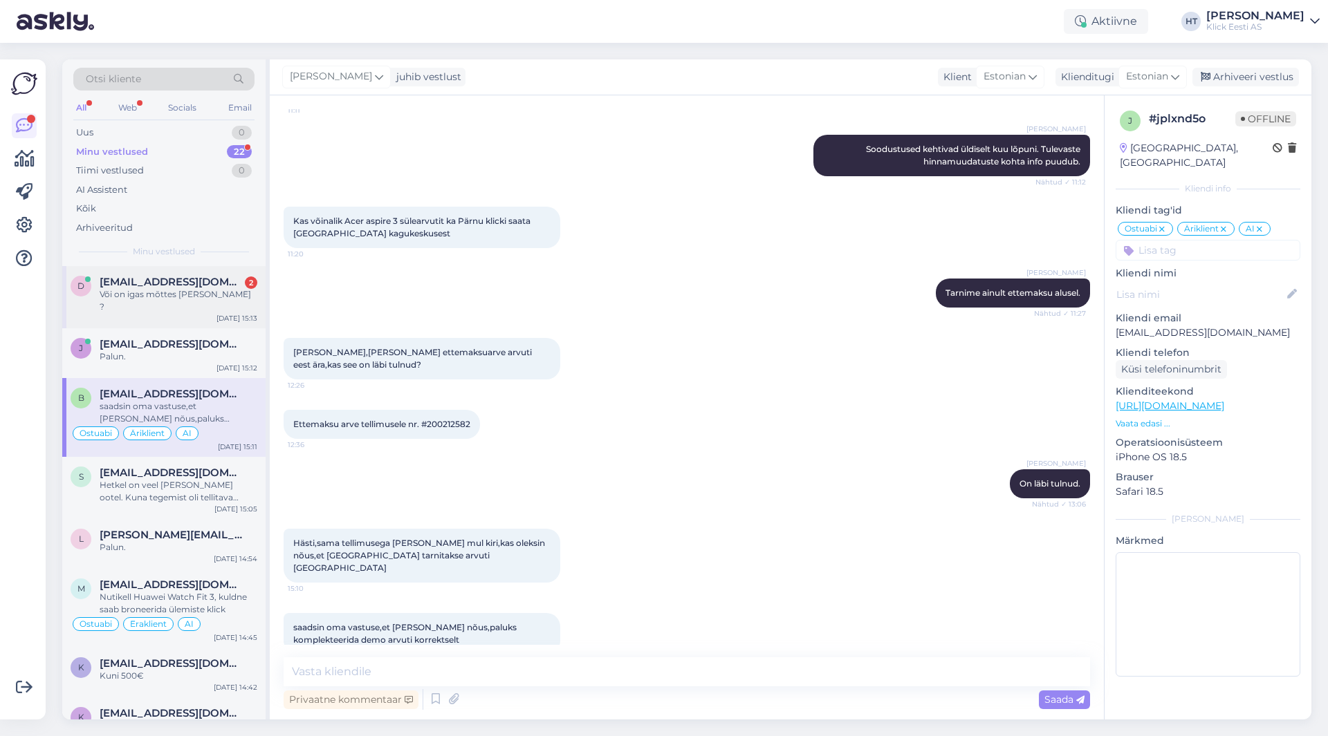
scroll to position [252, 0]
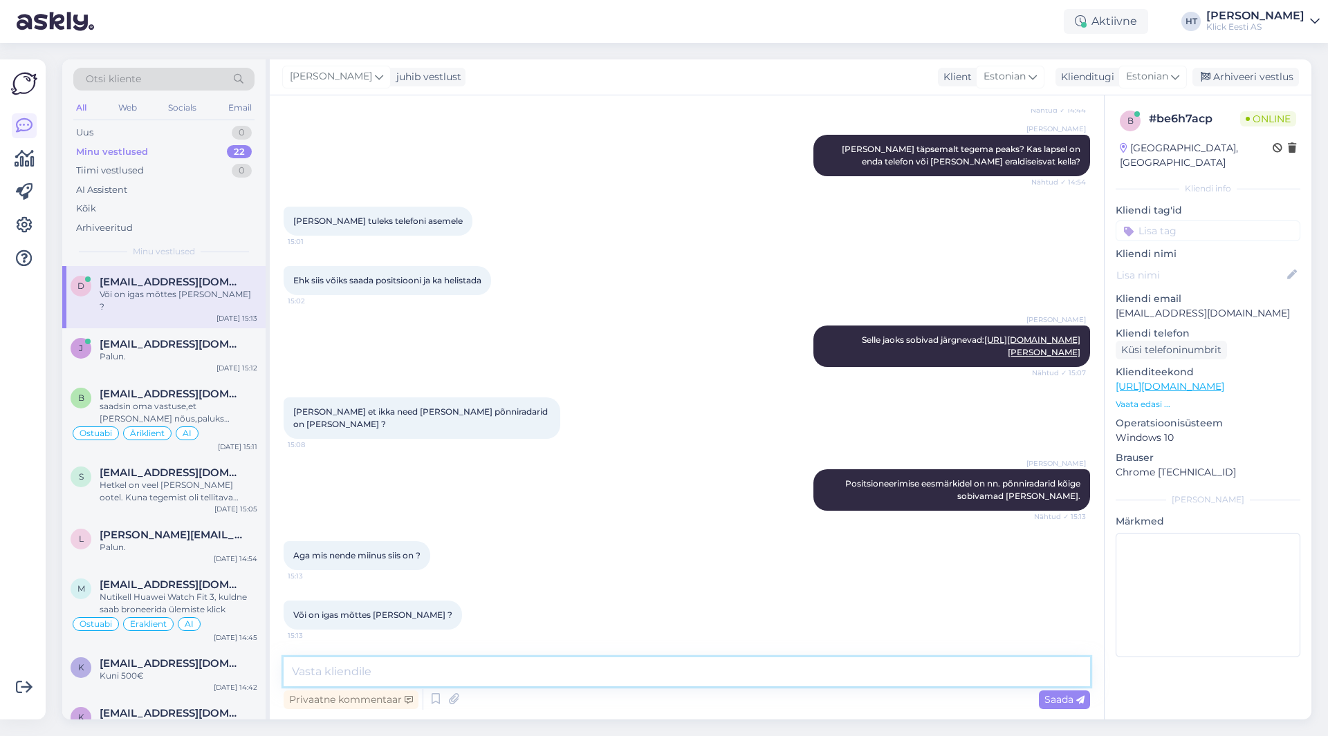
click at [613, 667] on textarea at bounding box center [687, 672] width 806 height 29
type textarea "Nad on üpriski suured ja 4G ühendus kulutab akut kiiresti."
click at [676, 671] on textarea "Nad on üpriski suured ja 4G ühendus kulutab akut kiiresti." at bounding box center [687, 672] width 806 height 29
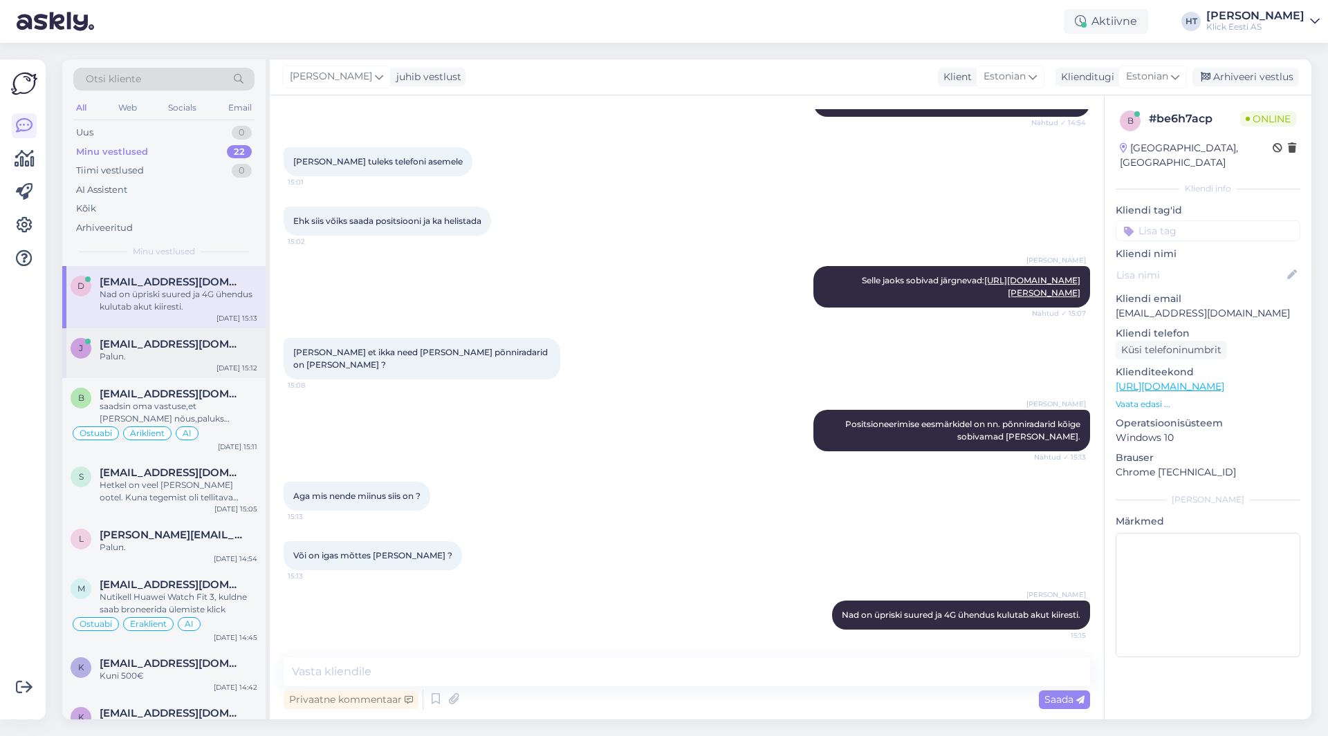
click at [194, 357] on div "Palun." at bounding box center [179, 357] width 158 height 12
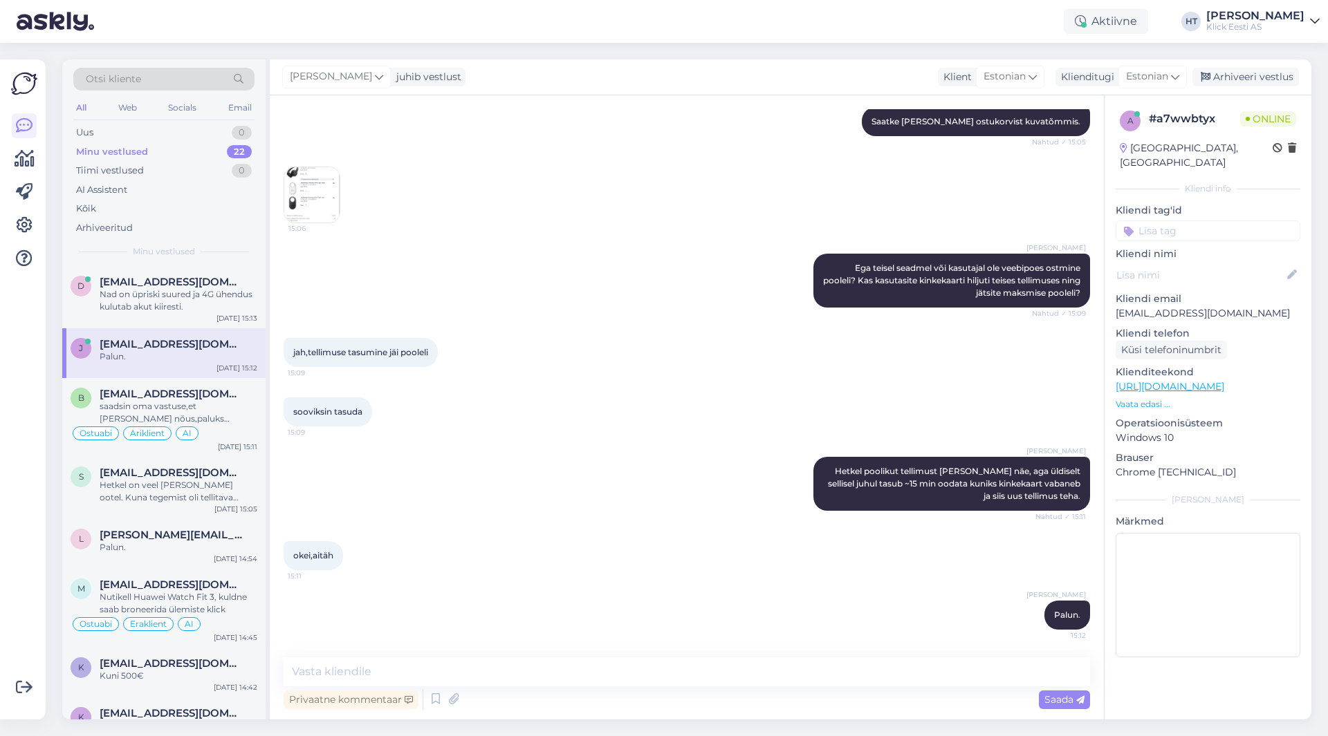
click at [650, 538] on div "okei,aitäh 15:11" at bounding box center [687, 555] width 806 height 59
click at [217, 431] on div "Ostuabi Äriklient AI" at bounding box center [164, 433] width 187 height 17
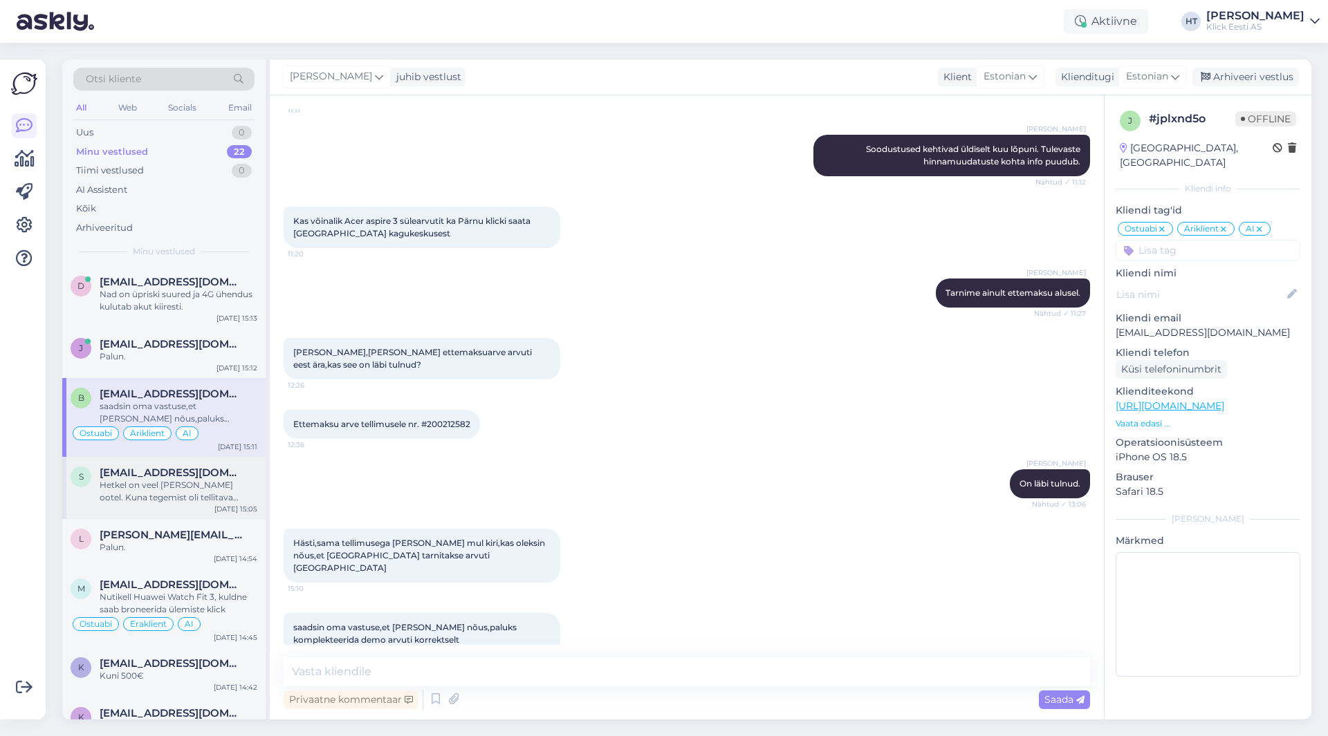
click at [234, 474] on div "[EMAIL_ADDRESS][DOMAIN_NAME]" at bounding box center [179, 473] width 158 height 12
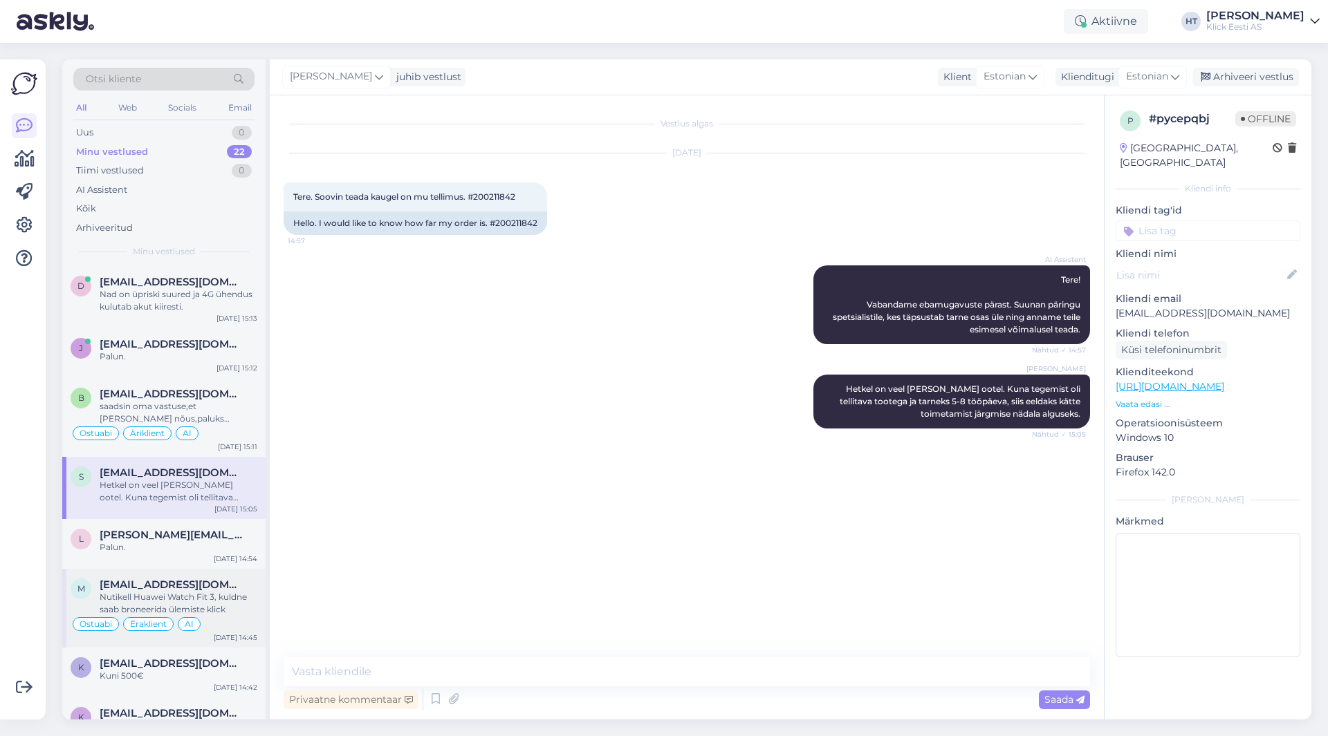
click at [230, 569] on div "m [EMAIL_ADDRESS][DOMAIN_NAME] [PERSON_NAME] Watch Fit 3, kuldne saab broneerid…" at bounding box center [163, 608] width 203 height 79
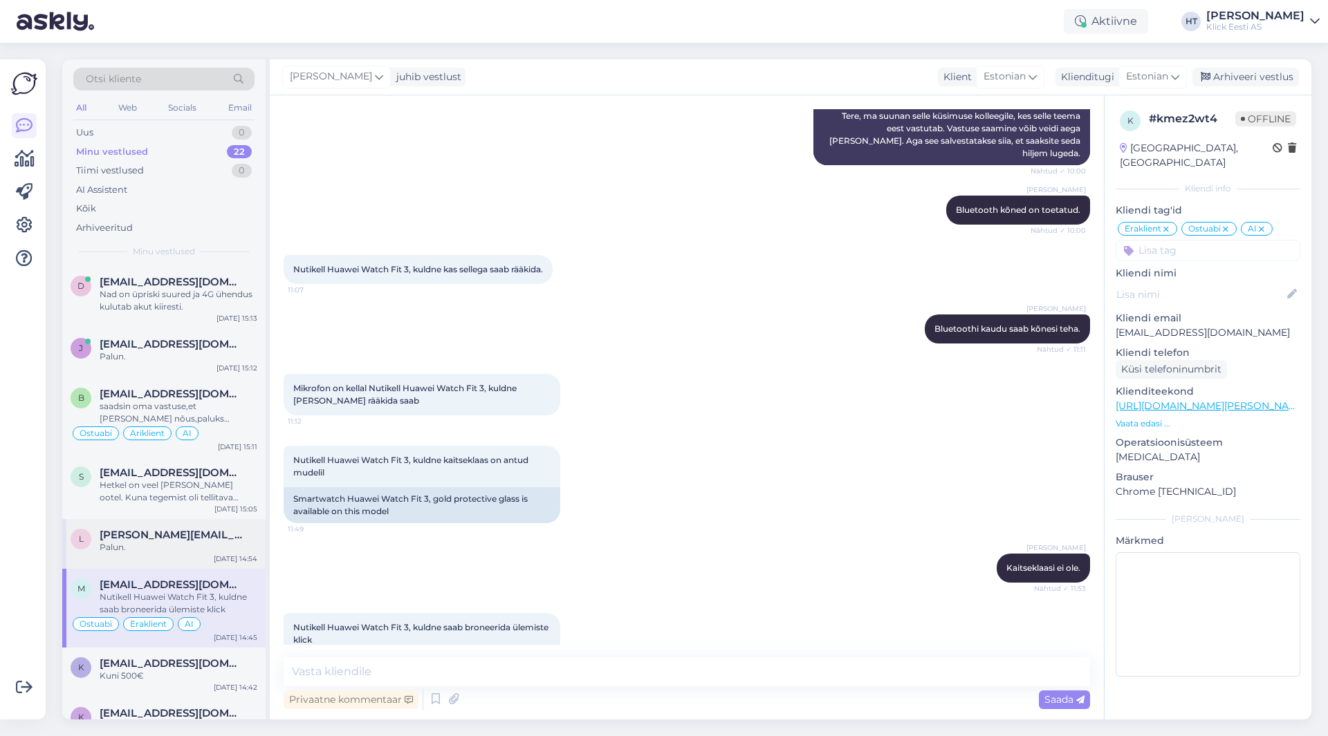
click at [221, 544] on div "Palun." at bounding box center [179, 547] width 158 height 12
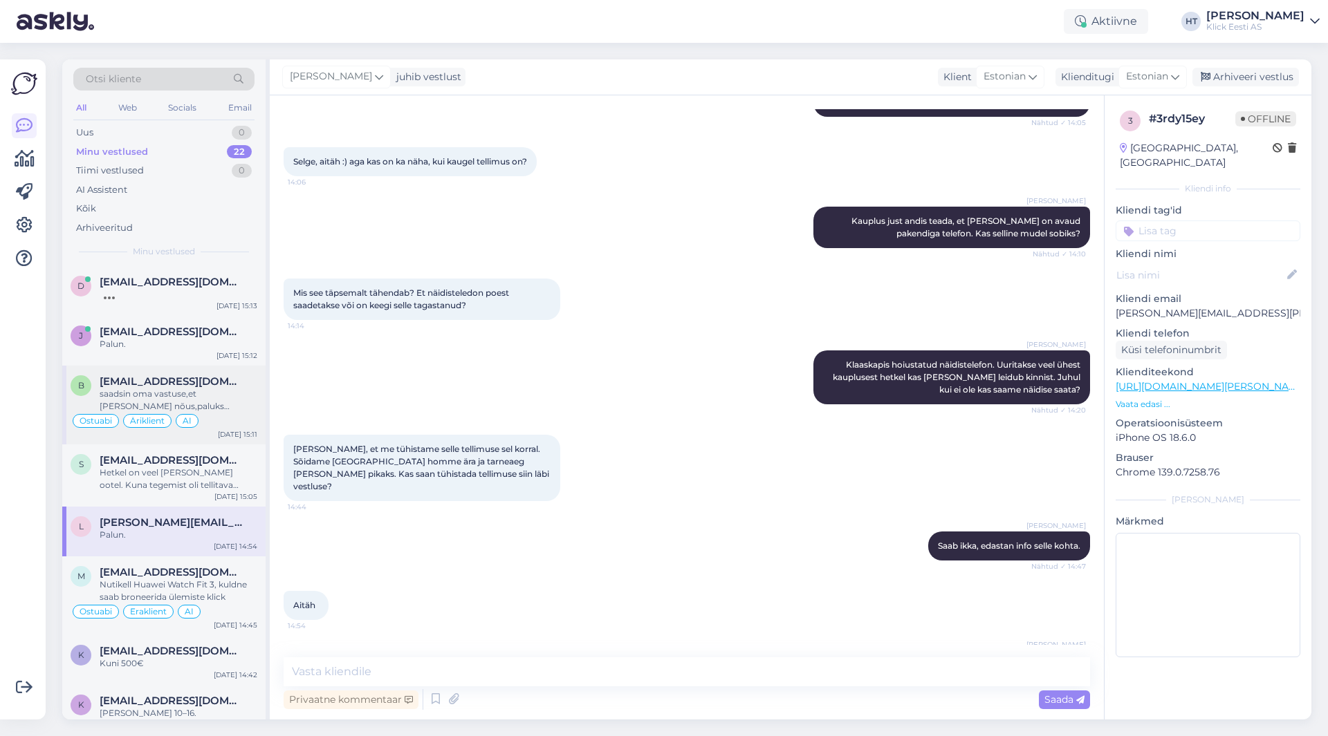
click at [165, 393] on div "saadsin oma vastuse,et [PERSON_NAME] nõus,paluks komplekteerida demo arvuti kor…" at bounding box center [179, 400] width 158 height 25
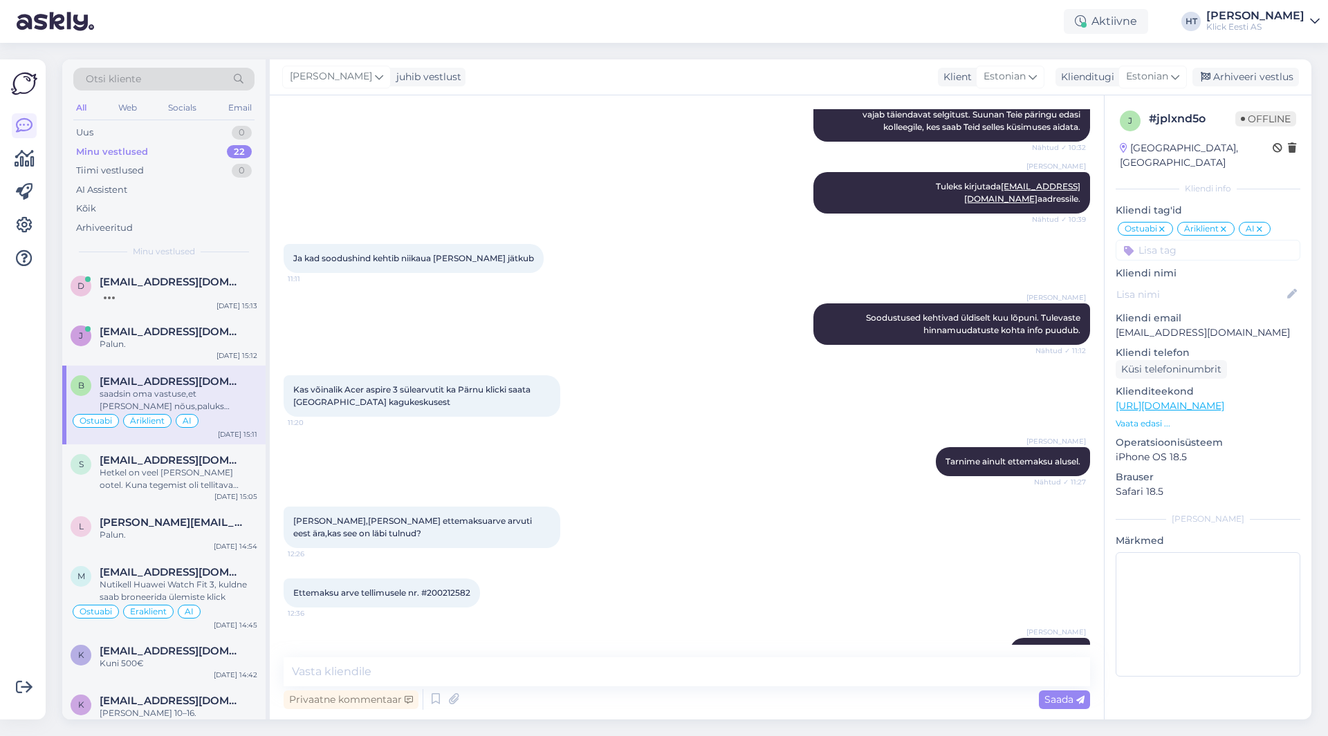
scroll to position [613, 0]
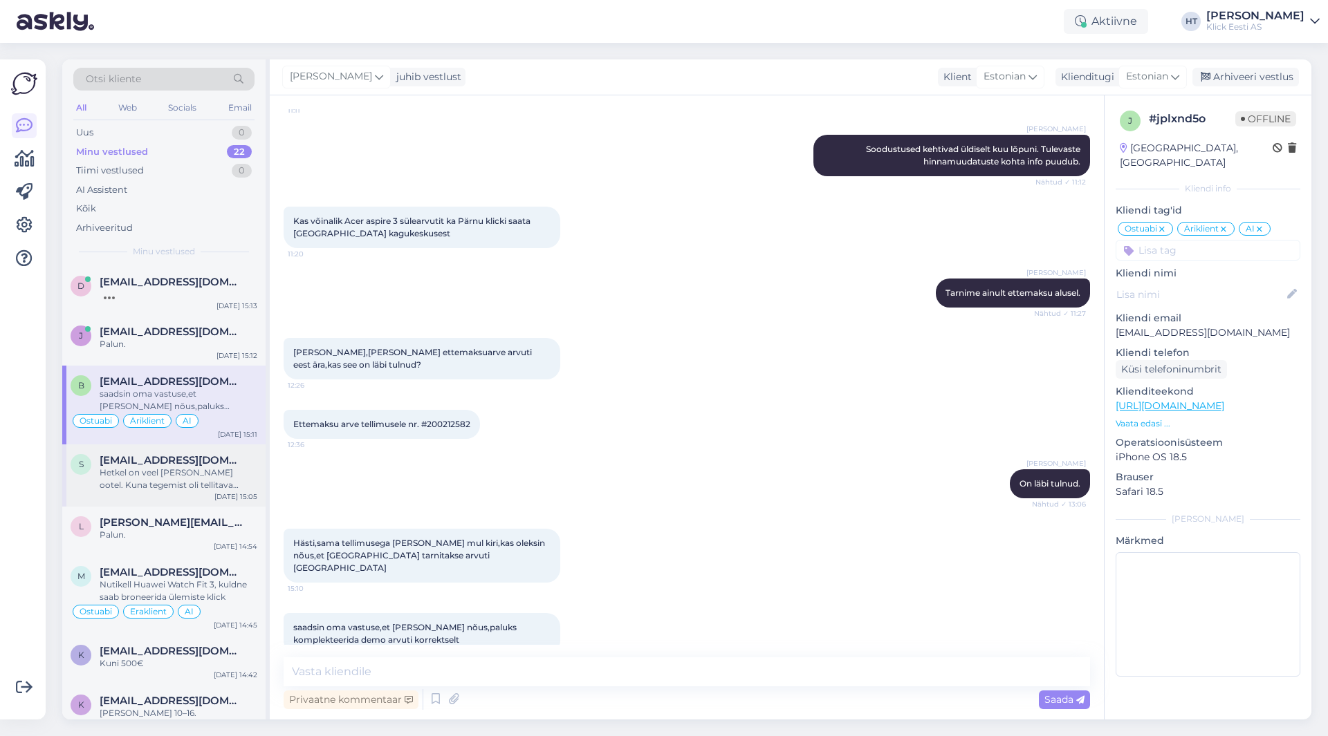
click at [231, 463] on div "[EMAIL_ADDRESS][DOMAIN_NAME]" at bounding box center [179, 460] width 158 height 12
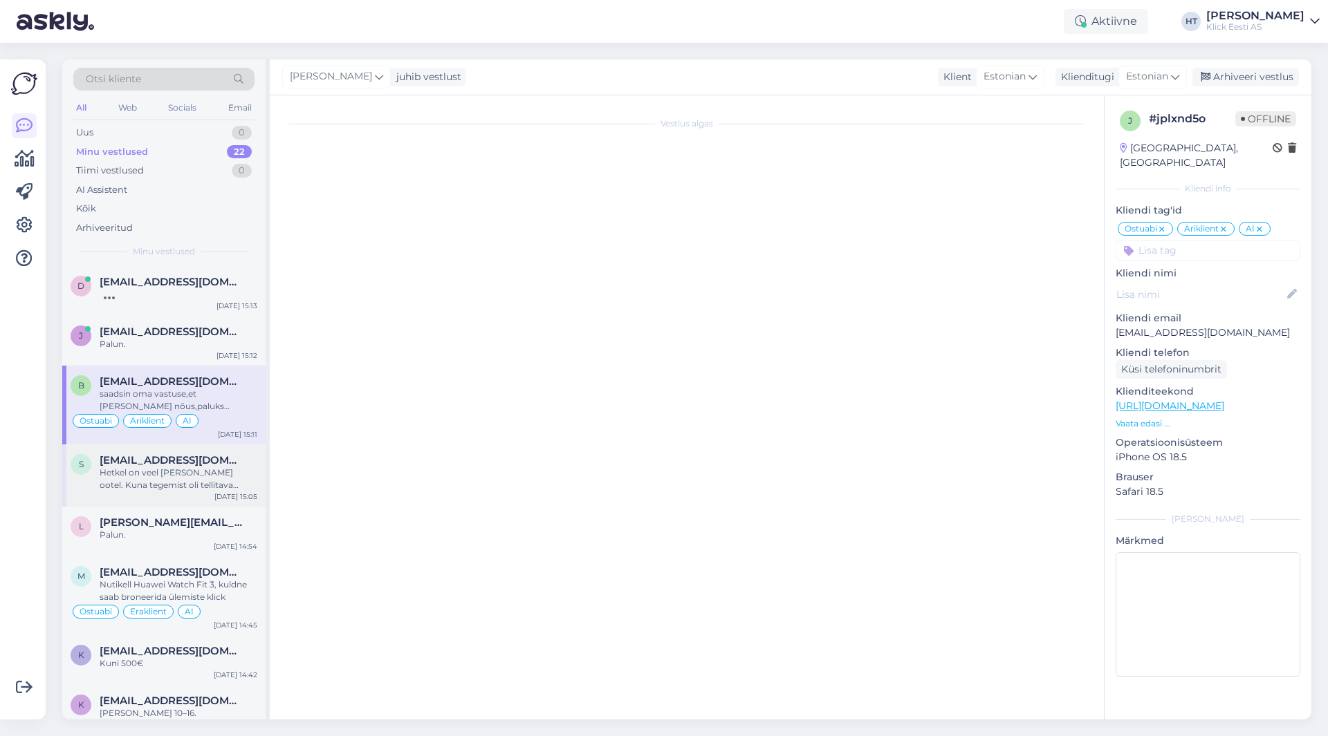
scroll to position [0, 0]
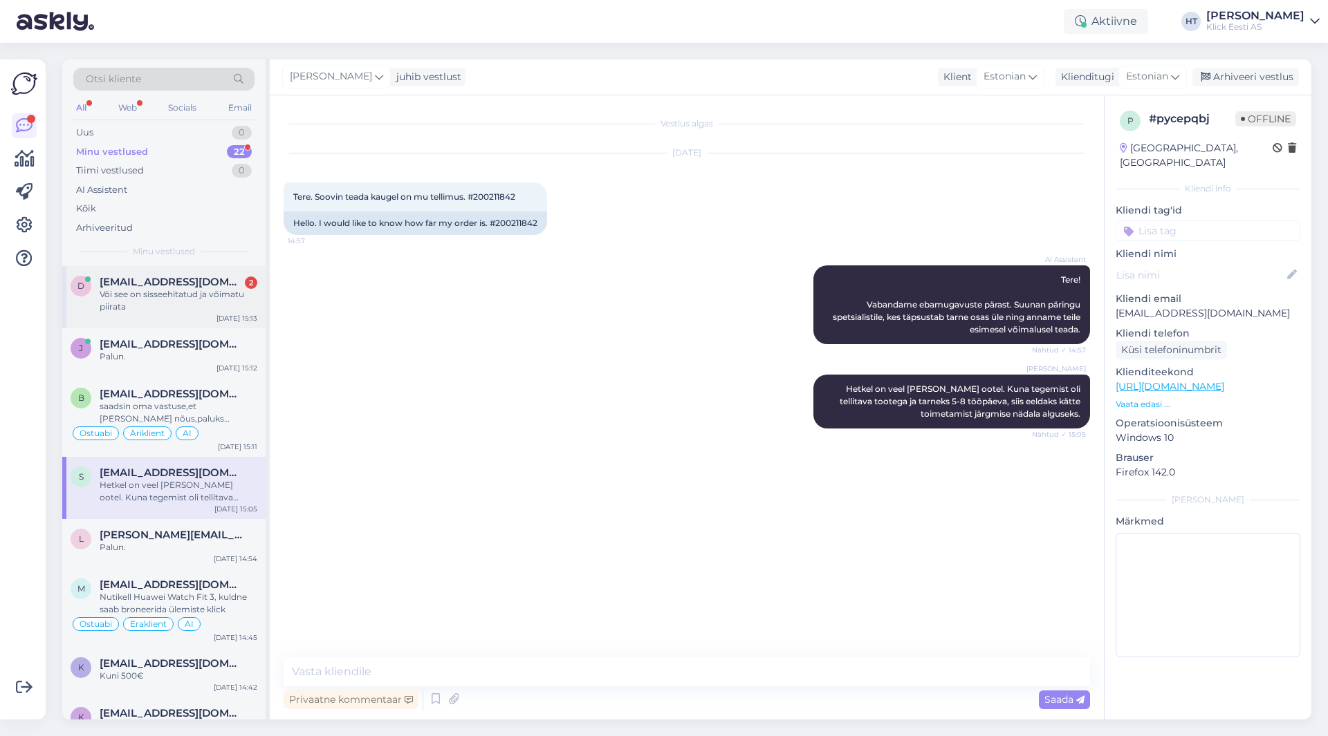
click at [247, 294] on div "Või see on sisseehitatud ja võimatu piirata" at bounding box center [179, 300] width 158 height 25
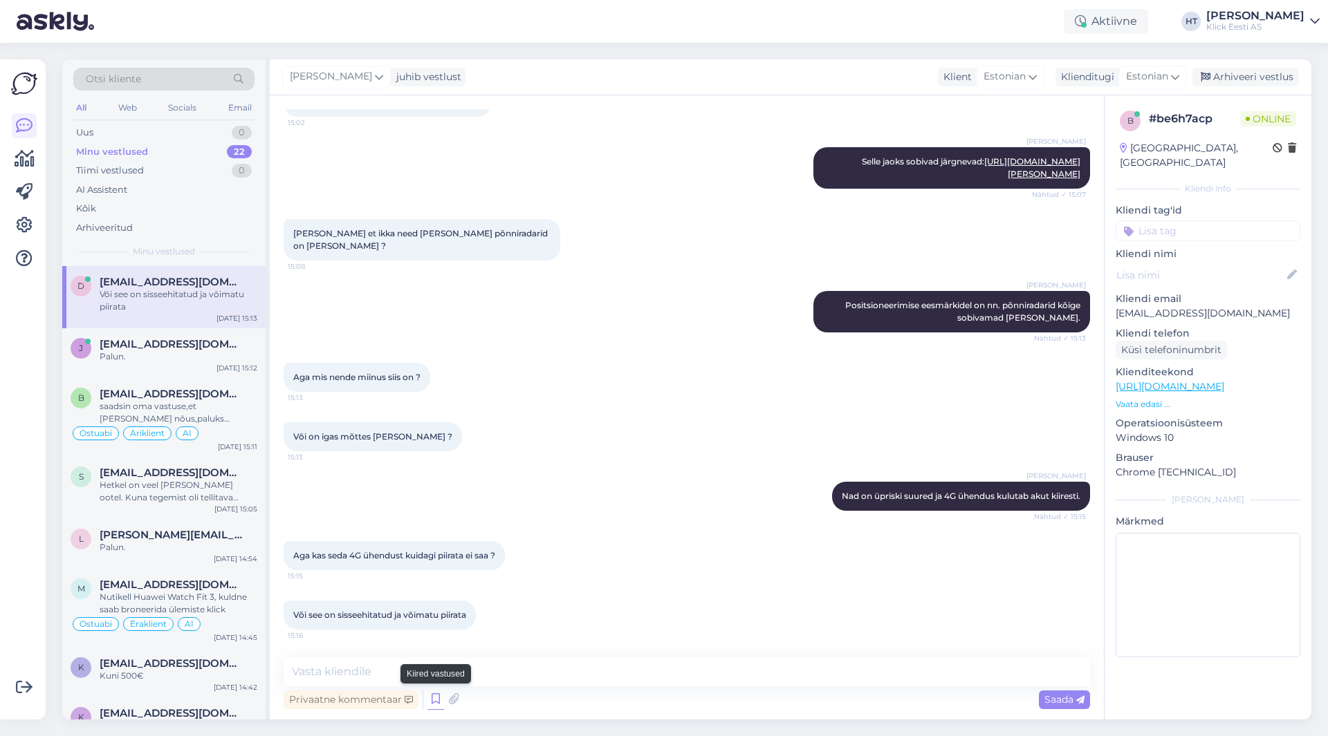
click at [436, 689] on icon at bounding box center [435, 699] width 17 height 21
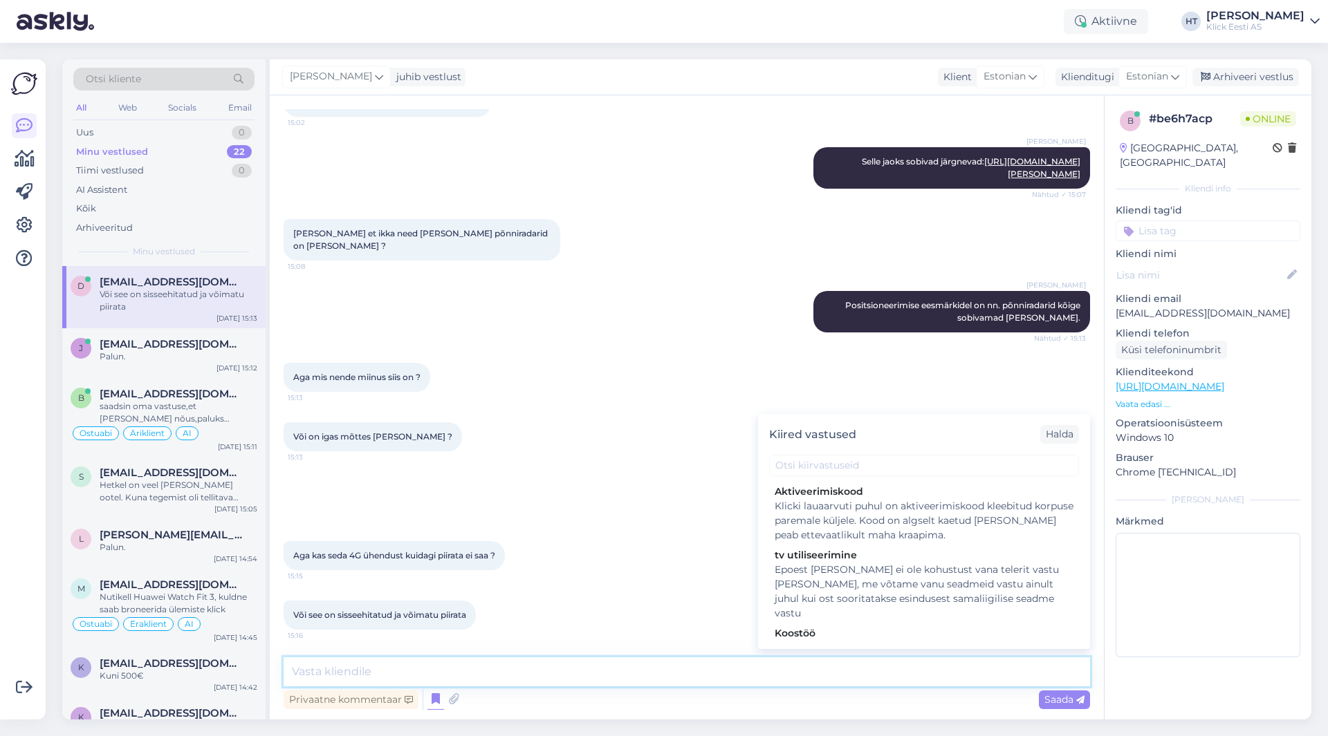
click at [488, 665] on textarea at bounding box center [687, 672] width 806 height 29
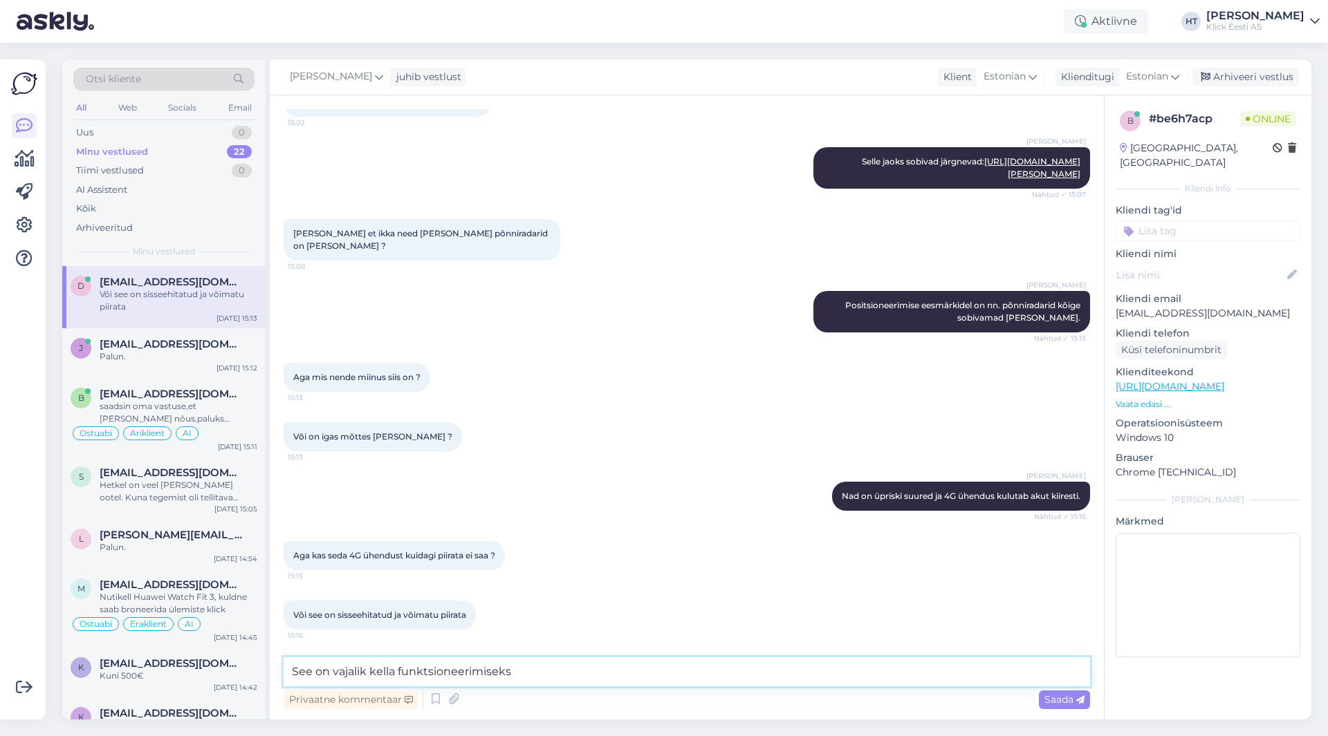
type textarea "See on vajalik kella funktsioneerimiseks."
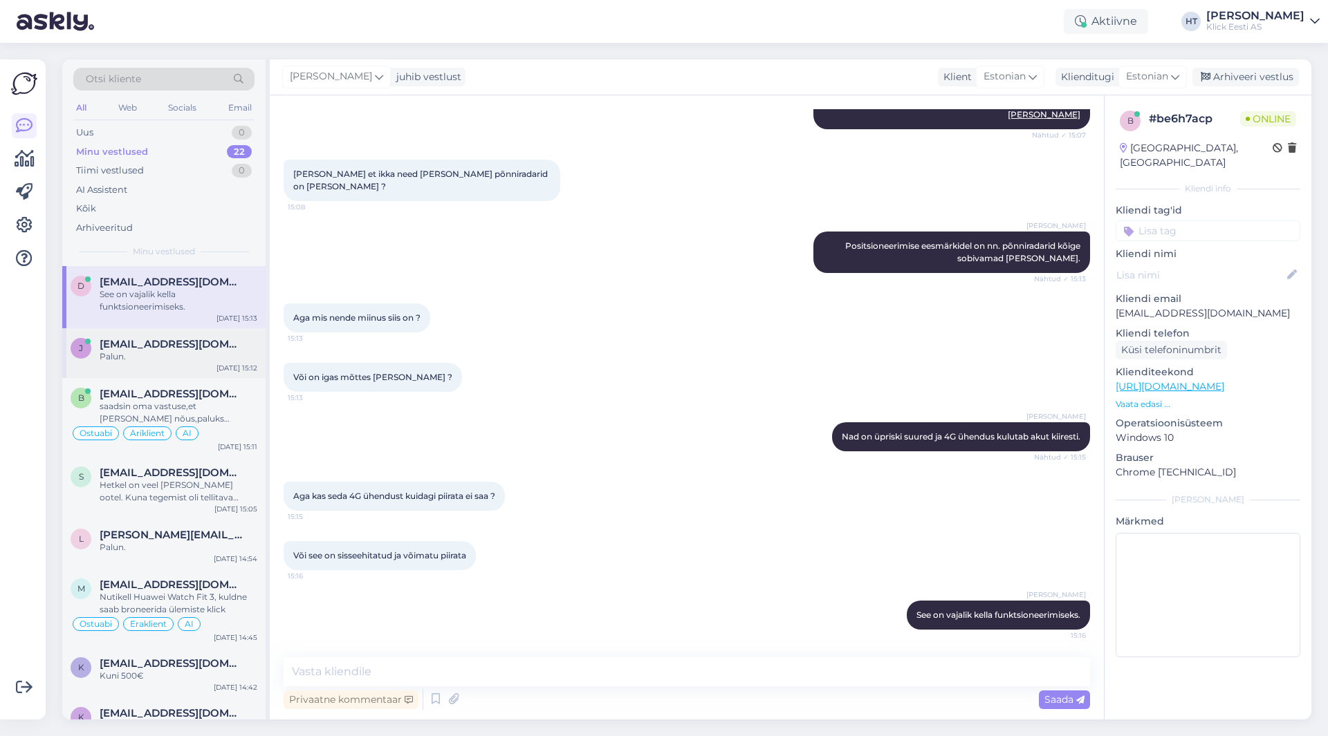
click at [201, 369] on div "j [EMAIL_ADDRESS][DOMAIN_NAME] Palun. [DATE] 15:12" at bounding box center [163, 353] width 203 height 50
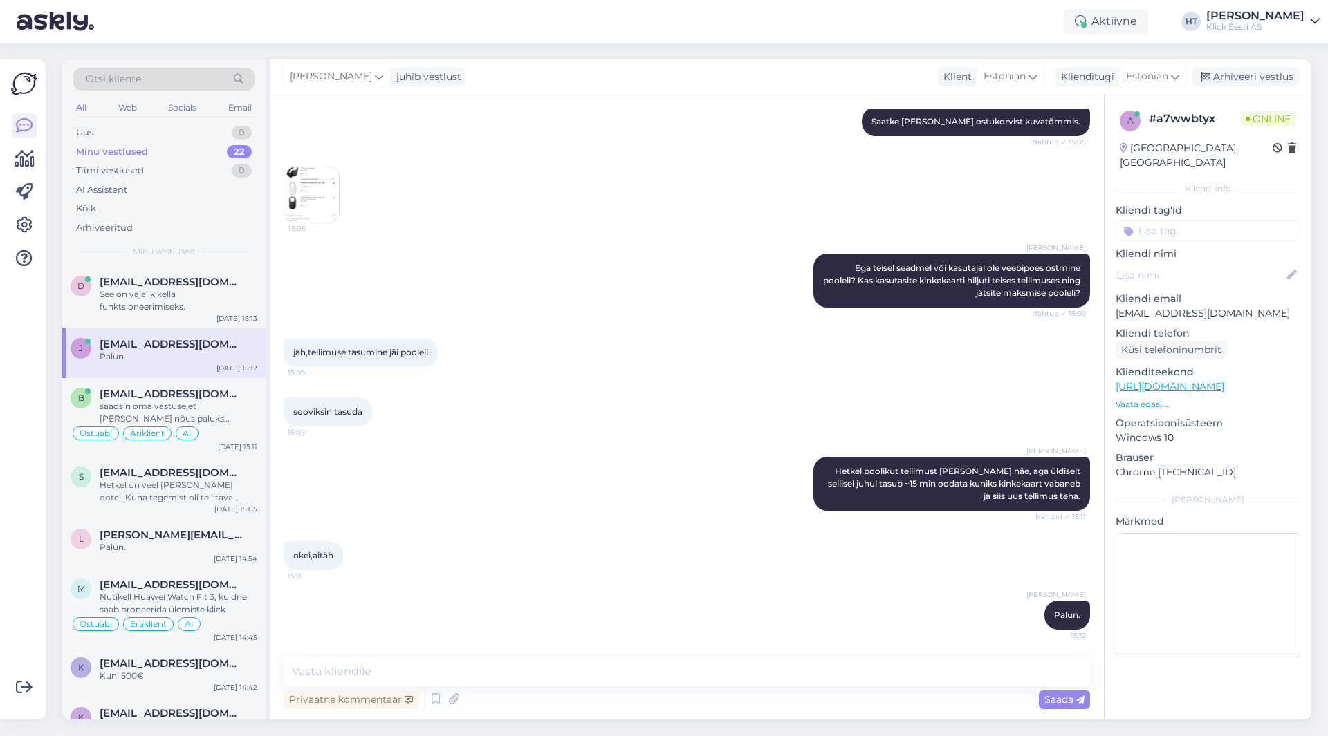
click at [0, 631] on div "Võimalused Veendu, et Askly loob sulle väärtust. Sulge Ühenda FB ja IG sõnumid …" at bounding box center [23, 389] width 46 height 660
click at [239, 305] on div "See on vajalik kella funktsioneerimiseks." at bounding box center [179, 300] width 158 height 25
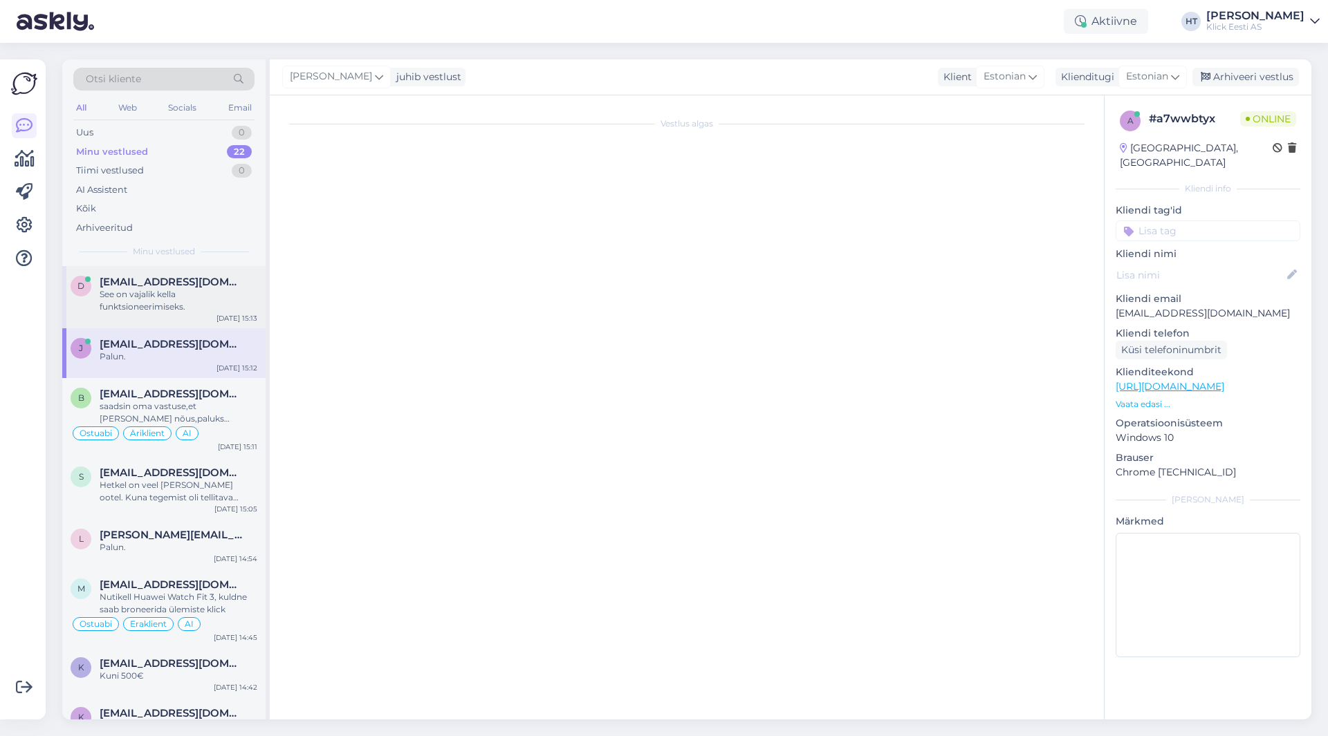
scroll to position [490, 0]
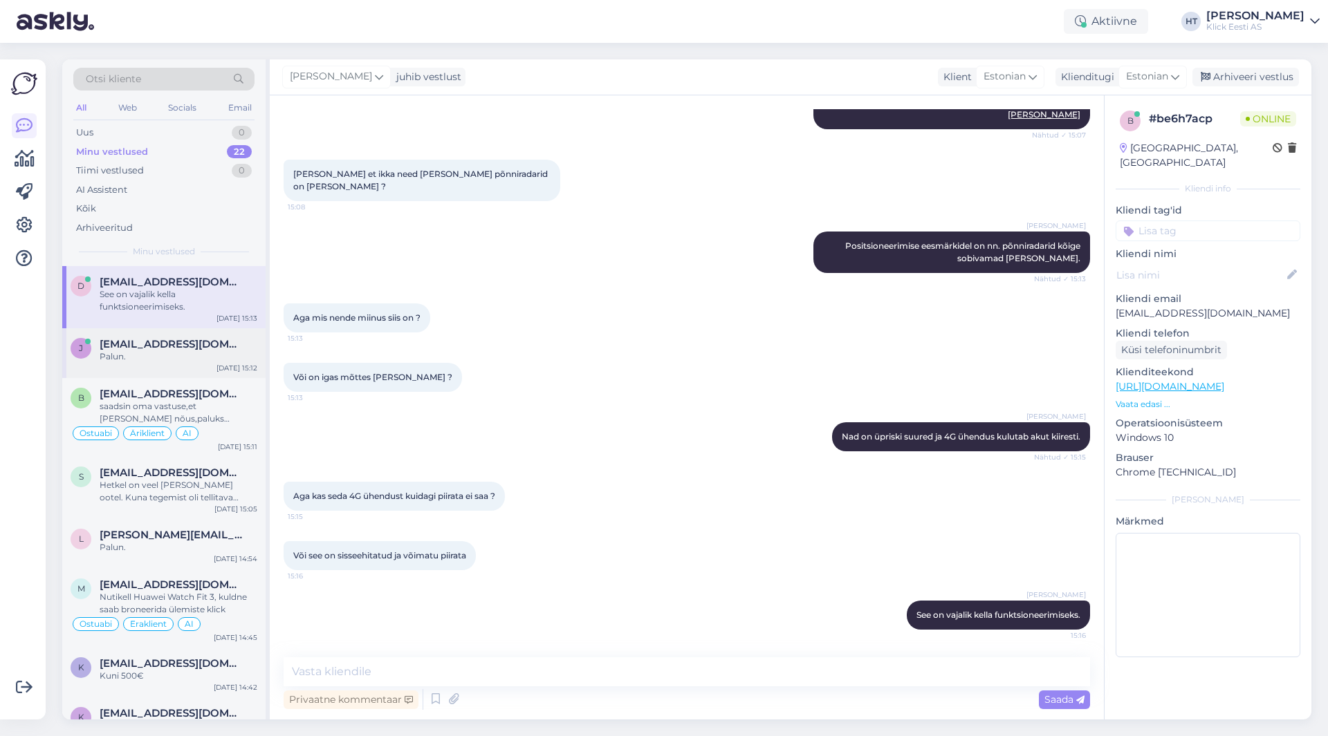
click at [243, 356] on div "Palun." at bounding box center [179, 357] width 158 height 12
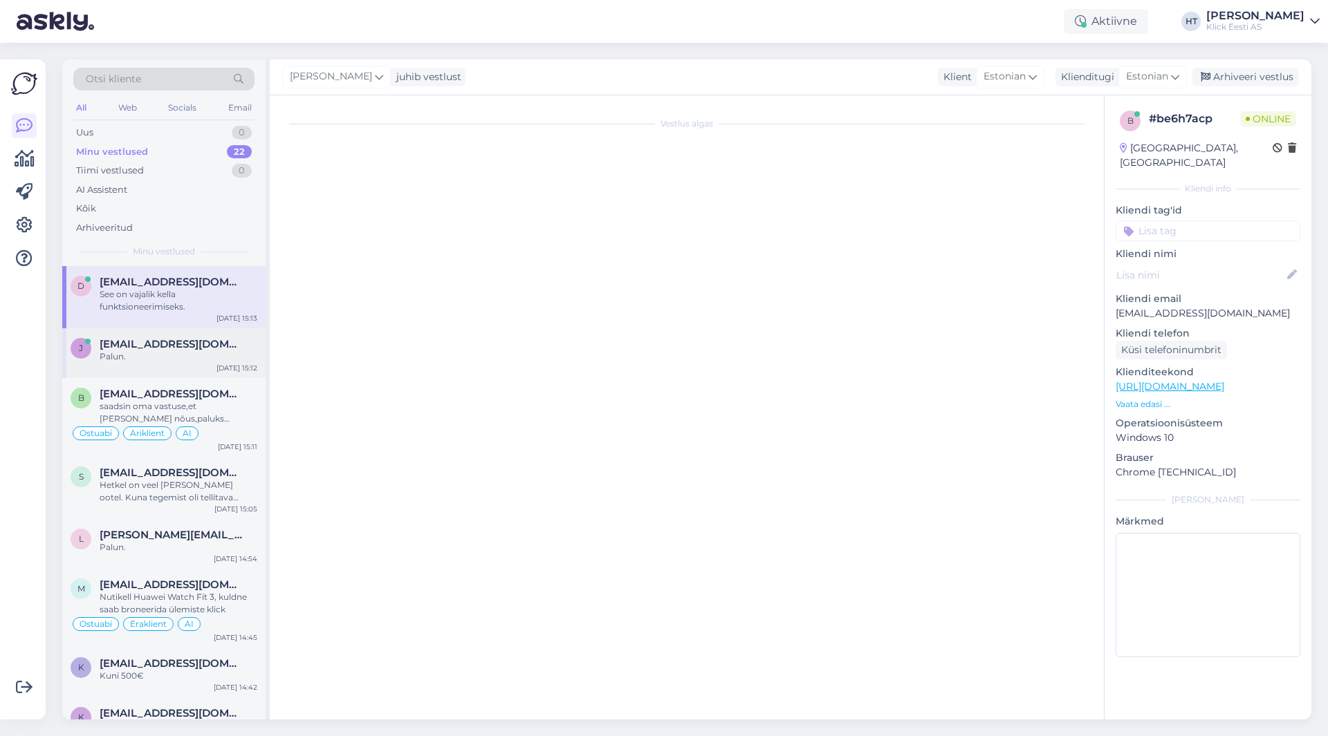
scroll to position [616, 0]
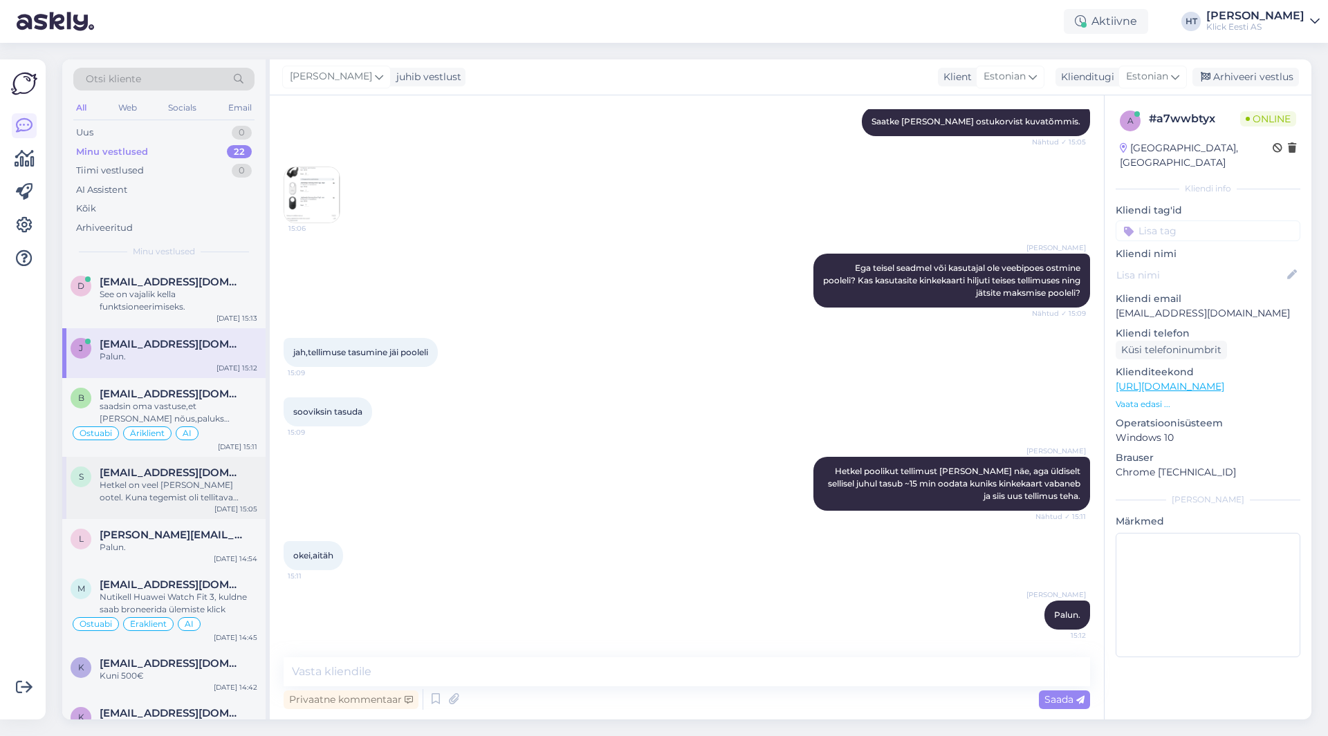
click at [241, 492] on div "Hetkel on veel [PERSON_NAME] ootel. Kuna tegemist oli tellitava tootega ja tarn…" at bounding box center [179, 491] width 158 height 25
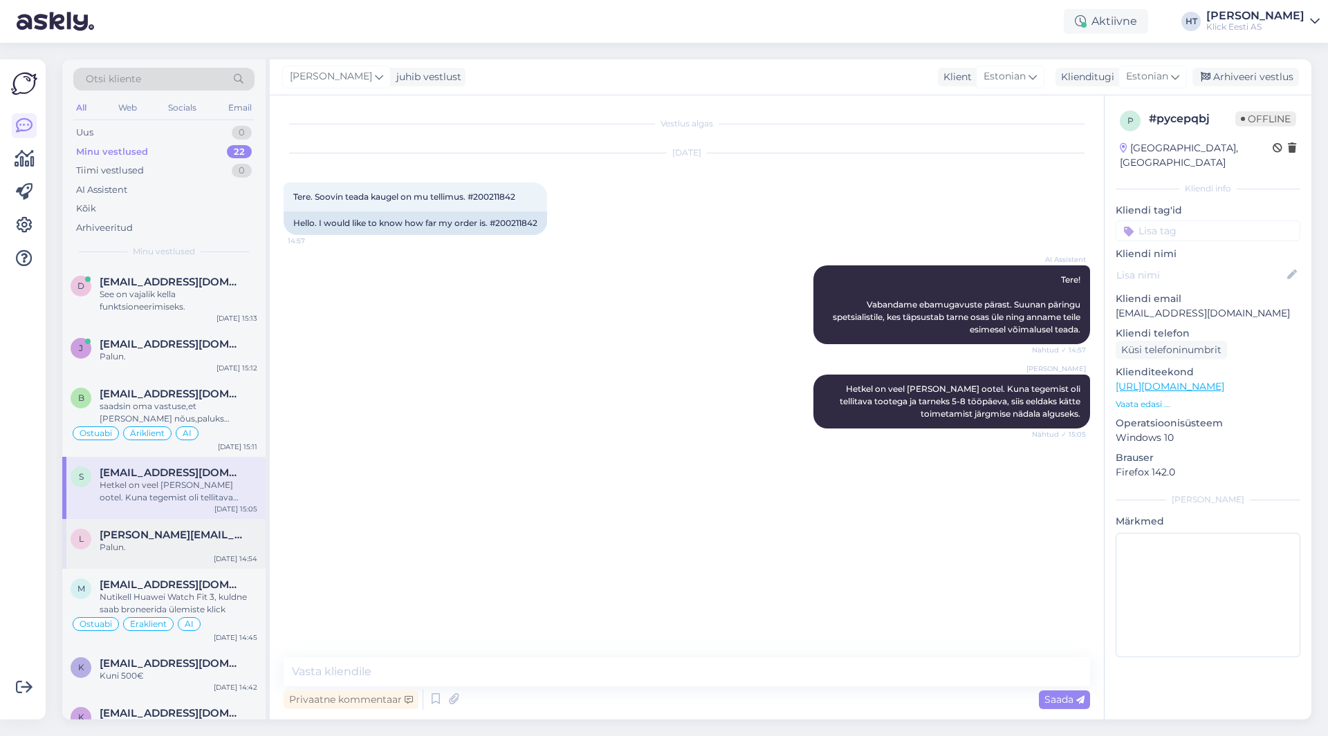
click at [226, 532] on span "[PERSON_NAME][EMAIL_ADDRESS][PERSON_NAME][DOMAIN_NAME]" at bounding box center [172, 535] width 144 height 12
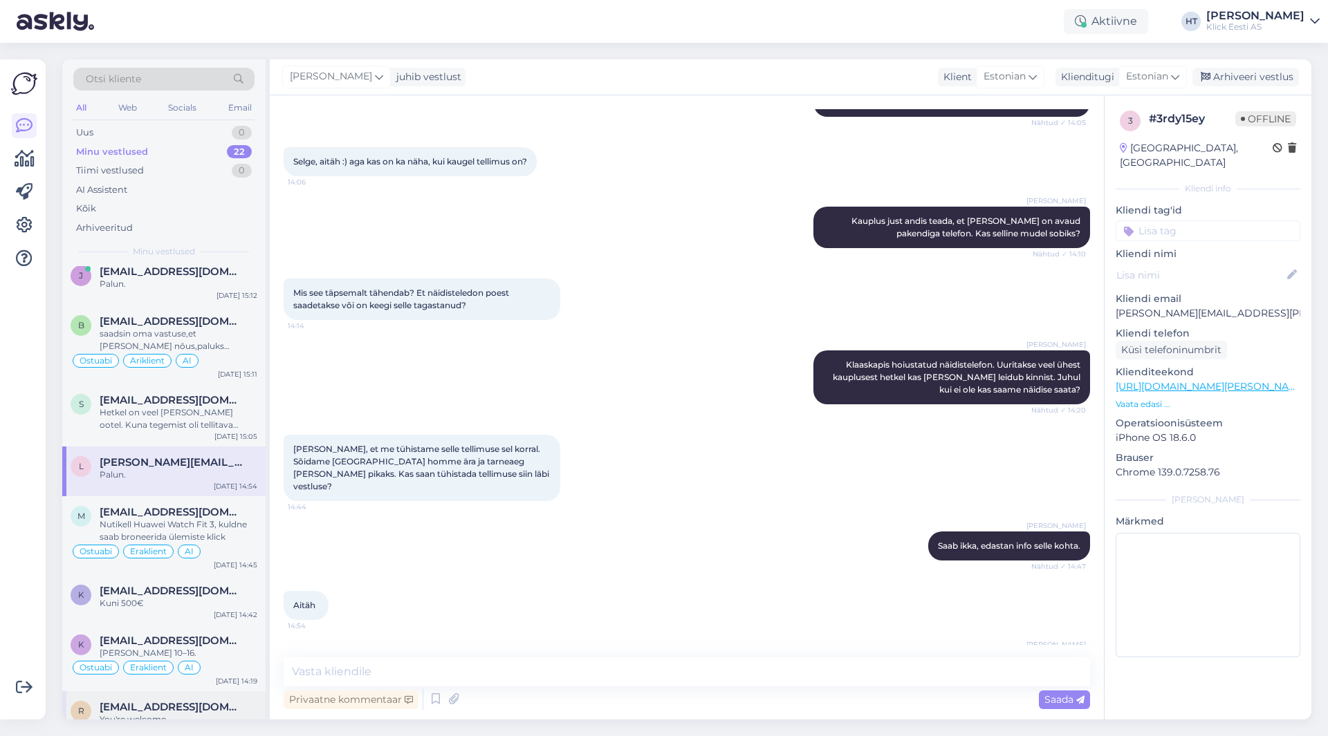
scroll to position [207, 0]
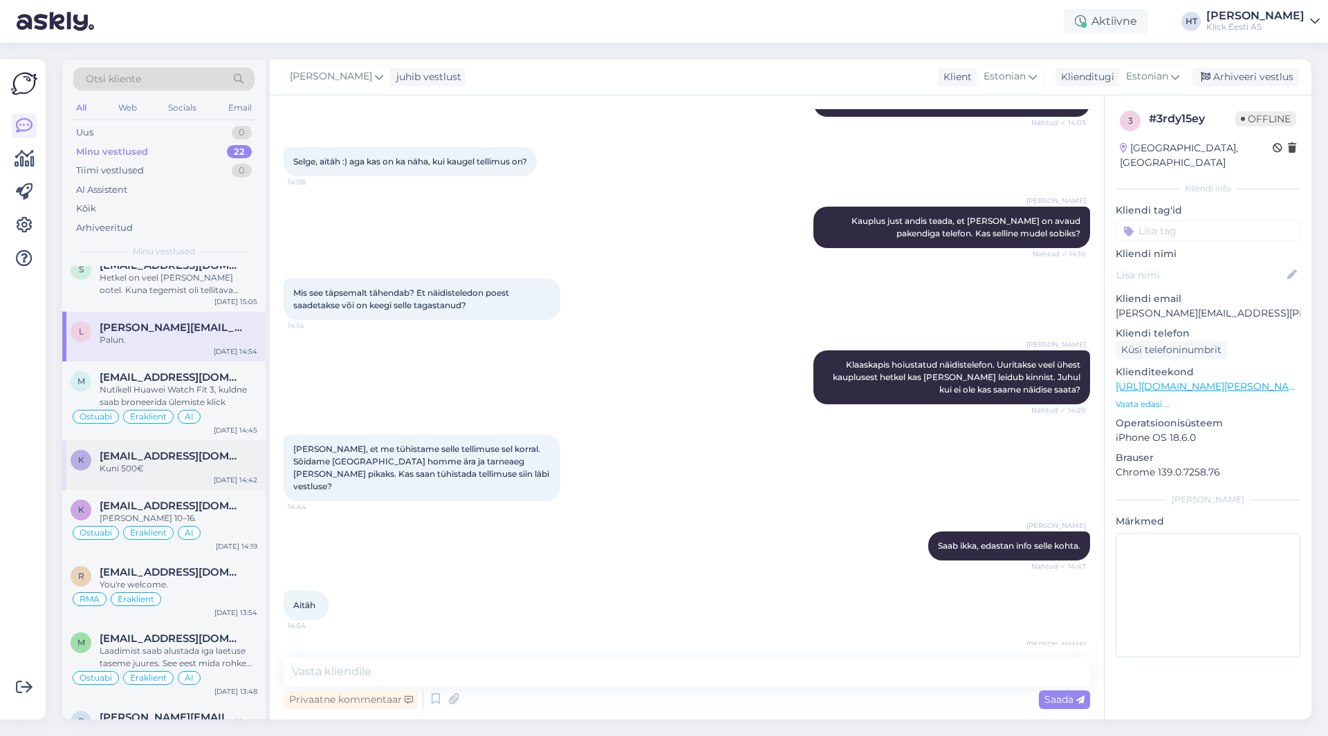
click at [211, 480] on div "k [EMAIL_ADDRESS][DOMAIN_NAME] Kuni 500€ [DATE] 14:42" at bounding box center [163, 466] width 203 height 50
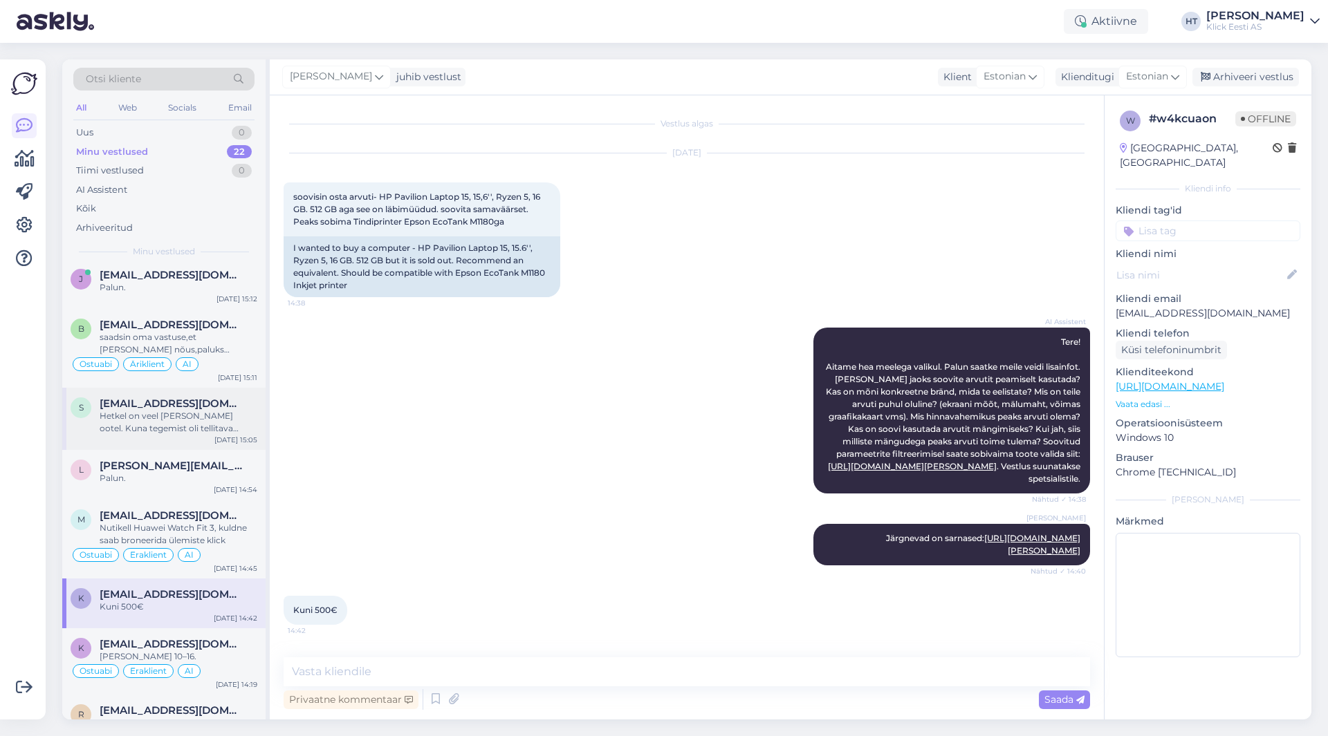
scroll to position [0, 0]
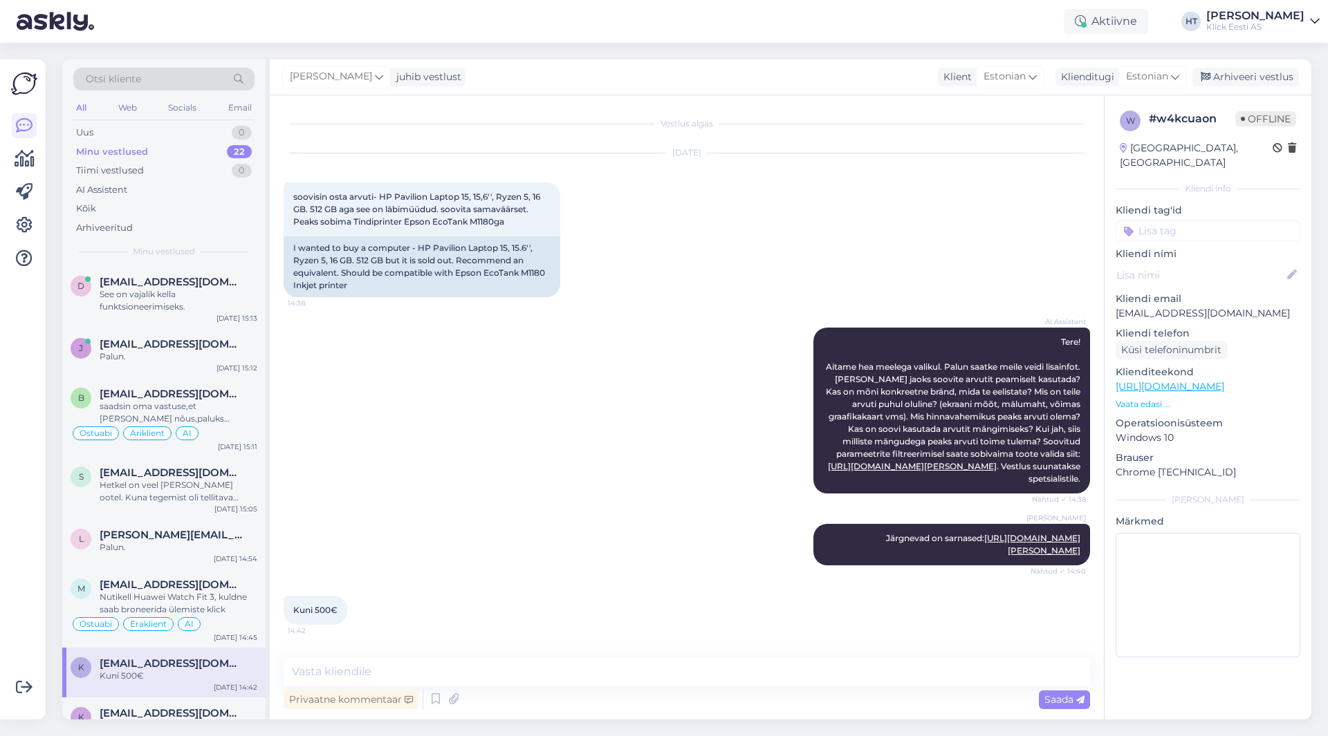
click at [6, 460] on div "Võimalused Veendu, et Askly loob sulle väärtust. Sulge Ühenda FB ja IG sõnumid …" at bounding box center [23, 389] width 46 height 660
click at [18, 381] on div at bounding box center [24, 390] width 26 height 638
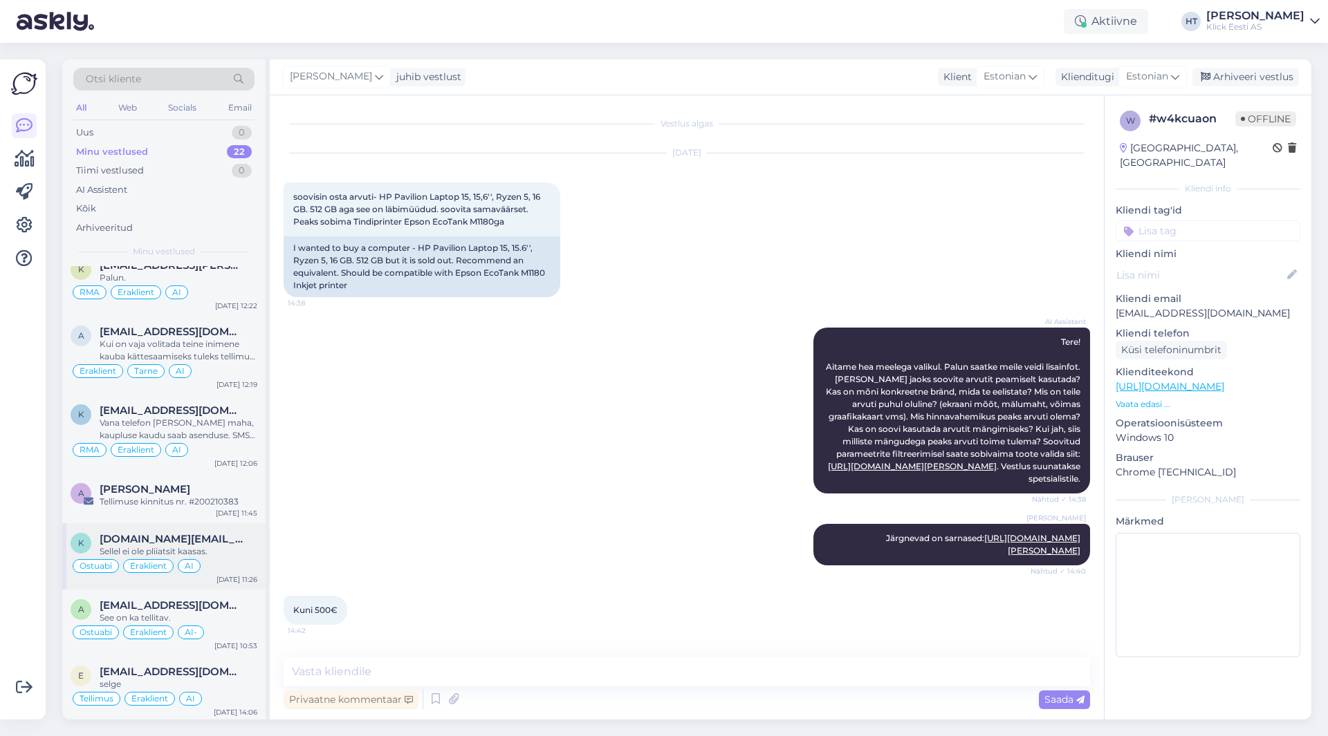
scroll to position [1007, 0]
click at [178, 491] on div "[PERSON_NAME]" at bounding box center [179, 487] width 158 height 12
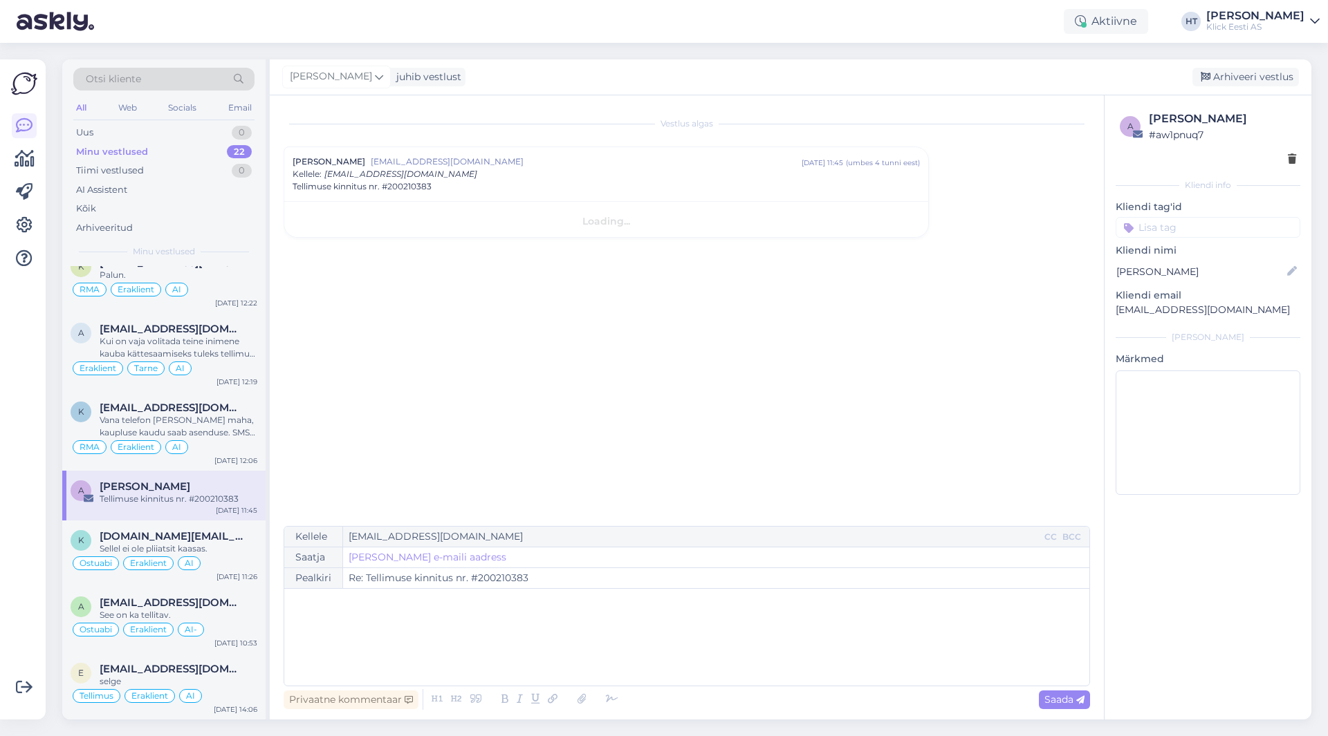
scroll to position [0, 0]
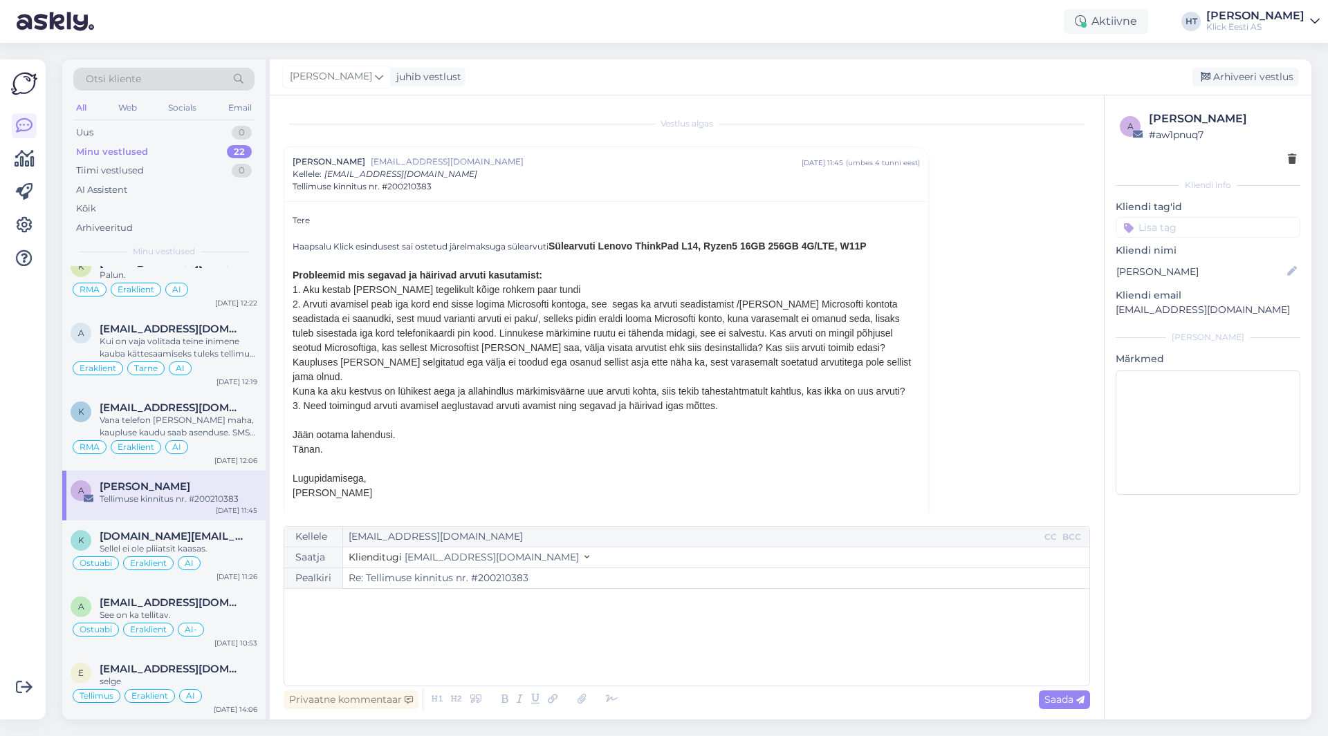
click at [427, 597] on p "﻿" at bounding box center [686, 603] width 791 height 15
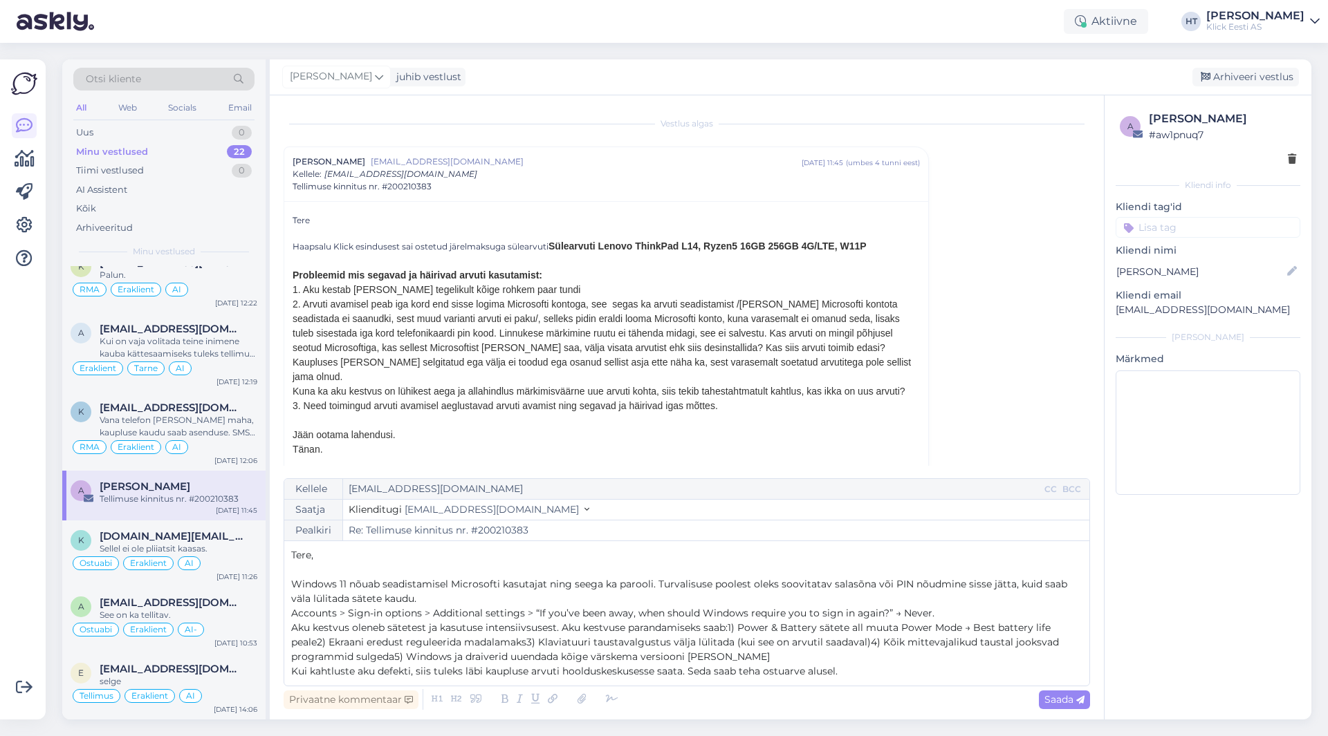
click at [966, 619] on p "Accounts > Sign-in options > Additional settings > “If you’ve been away, when s…" at bounding box center [686, 613] width 791 height 15
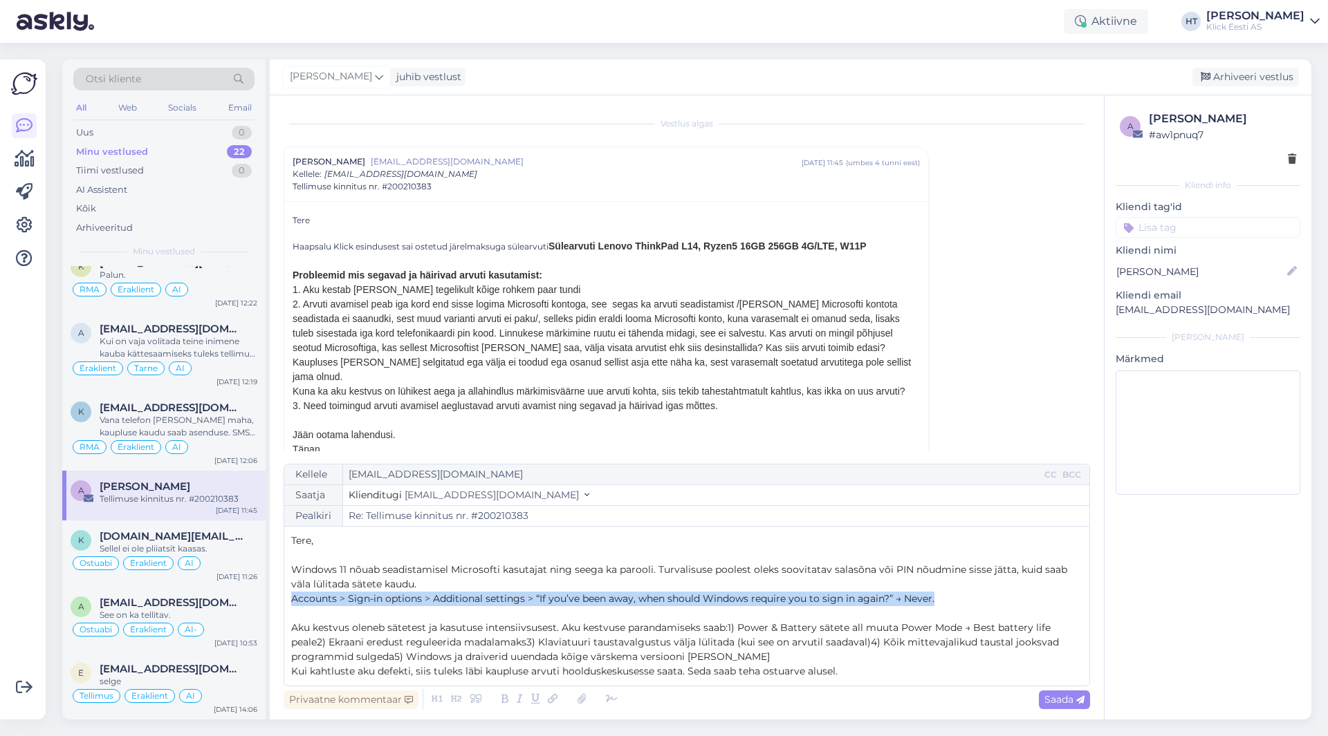
drag, startPoint x: 291, startPoint y: 600, endPoint x: 945, endPoint y: 597, distance: 654.2
click at [945, 597] on p "Accounts > Sign-in options > Additional settings > “If you’ve been away, when s…" at bounding box center [686, 599] width 791 height 15
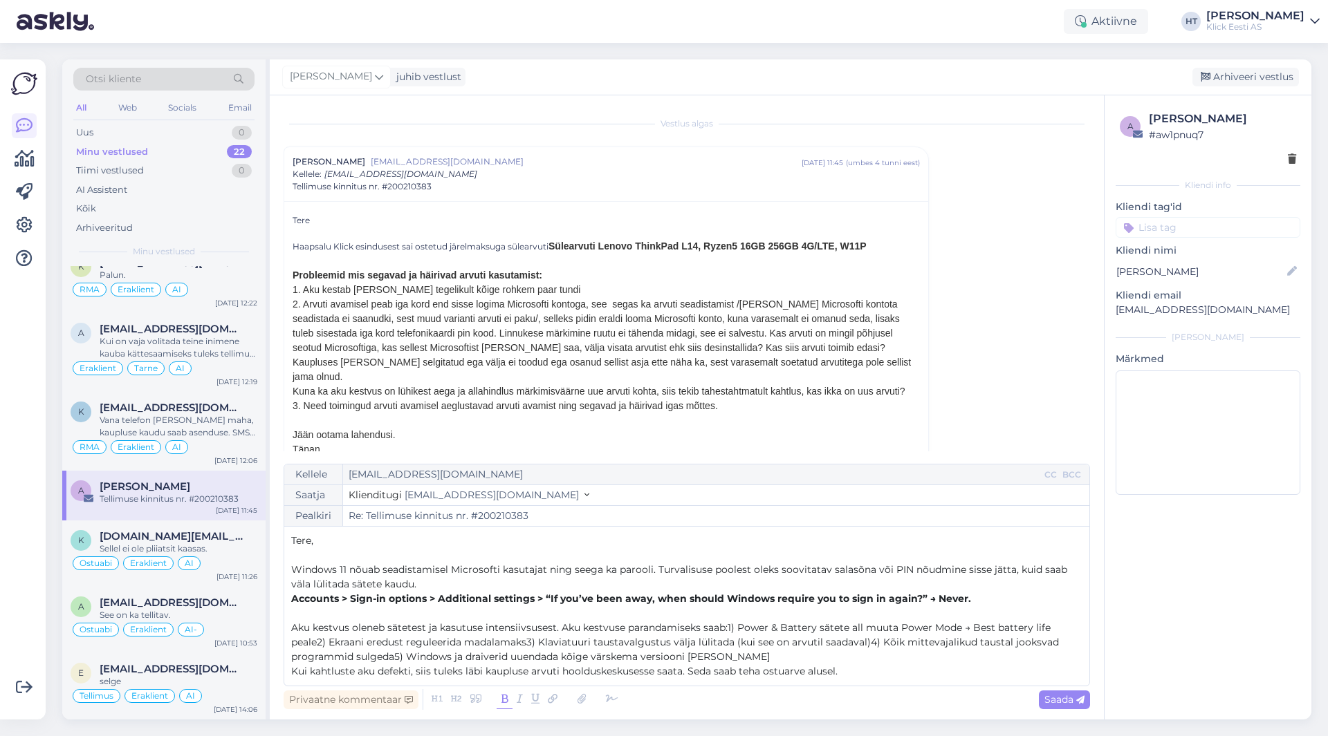
click at [983, 601] on p "Accounts > Sign-in options > Additional settings > “If you’ve been away, when s…" at bounding box center [686, 599] width 791 height 15
click at [730, 628] on span "Aku kestvus oleneb sätetest ja kasutuse intensiivsusest. Aku kestvuse parandami…" at bounding box center [676, 642] width 770 height 41
click at [640, 642] on span "1) Power & Battery sätete all muuta Power Mode → Best battery life peale2) Ekra…" at bounding box center [687, 649] width 793 height 27
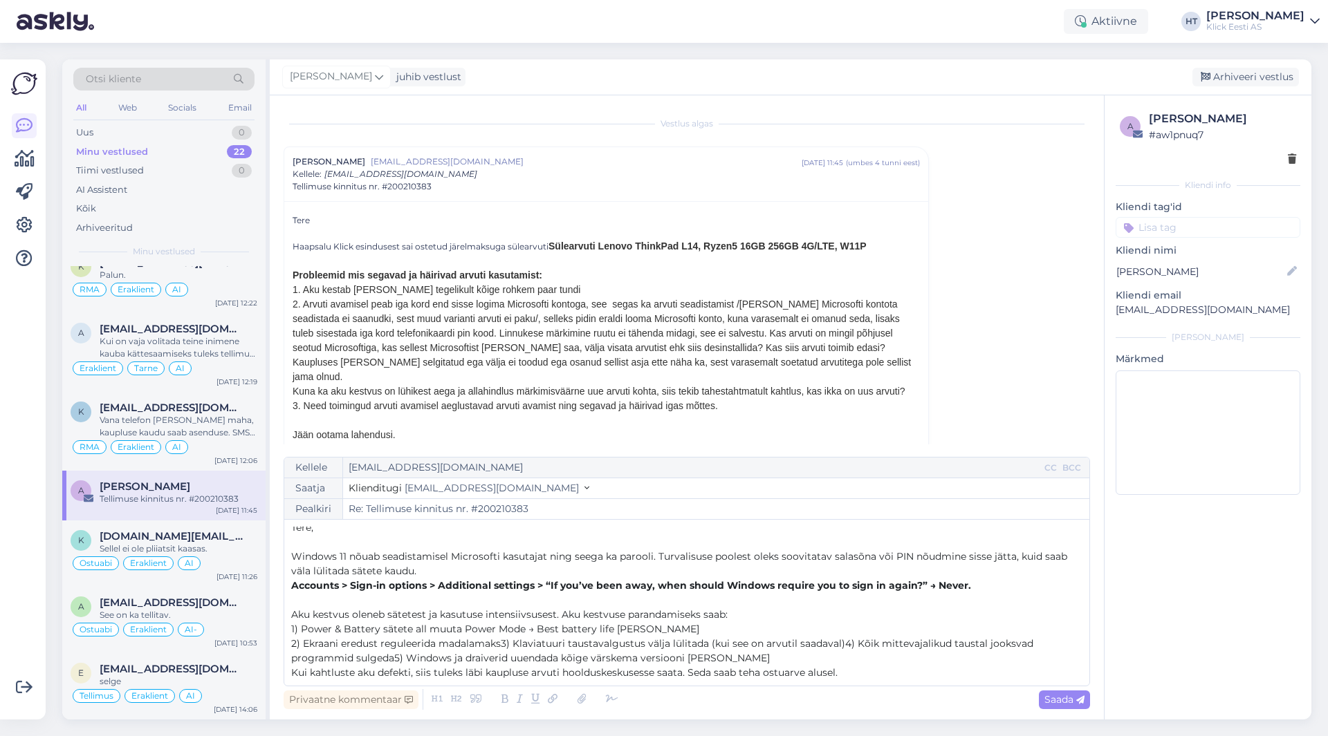
scroll to position [8, 0]
click at [502, 643] on span "2) Ekraani eredust reguleerida madalamaks3) Klaviatuuri taustavalgustus välja l…" at bounding box center [663, 649] width 745 height 27
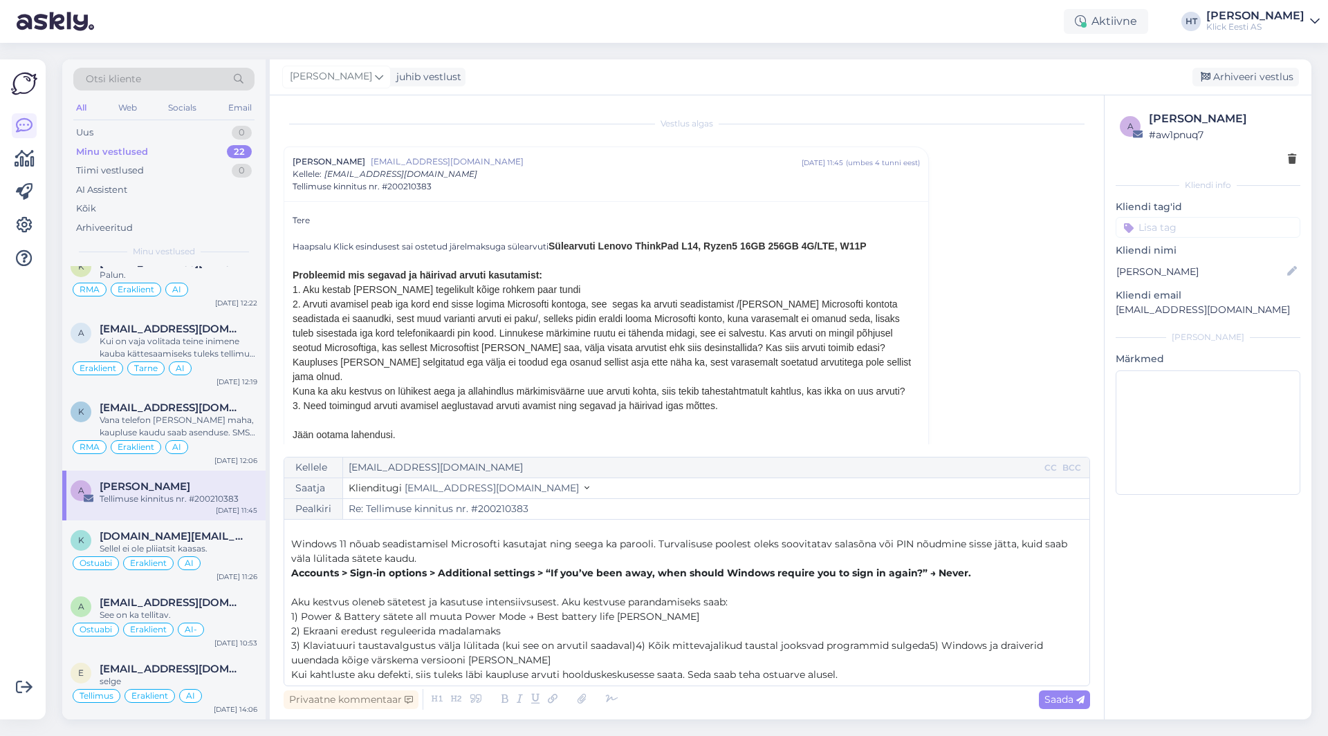
scroll to position [22, 0]
click at [630, 643] on span "3) Klaviatuuri taustavalgustus välja lülitada (kui see on arvutil saadaval)4) K…" at bounding box center [668, 649] width 754 height 27
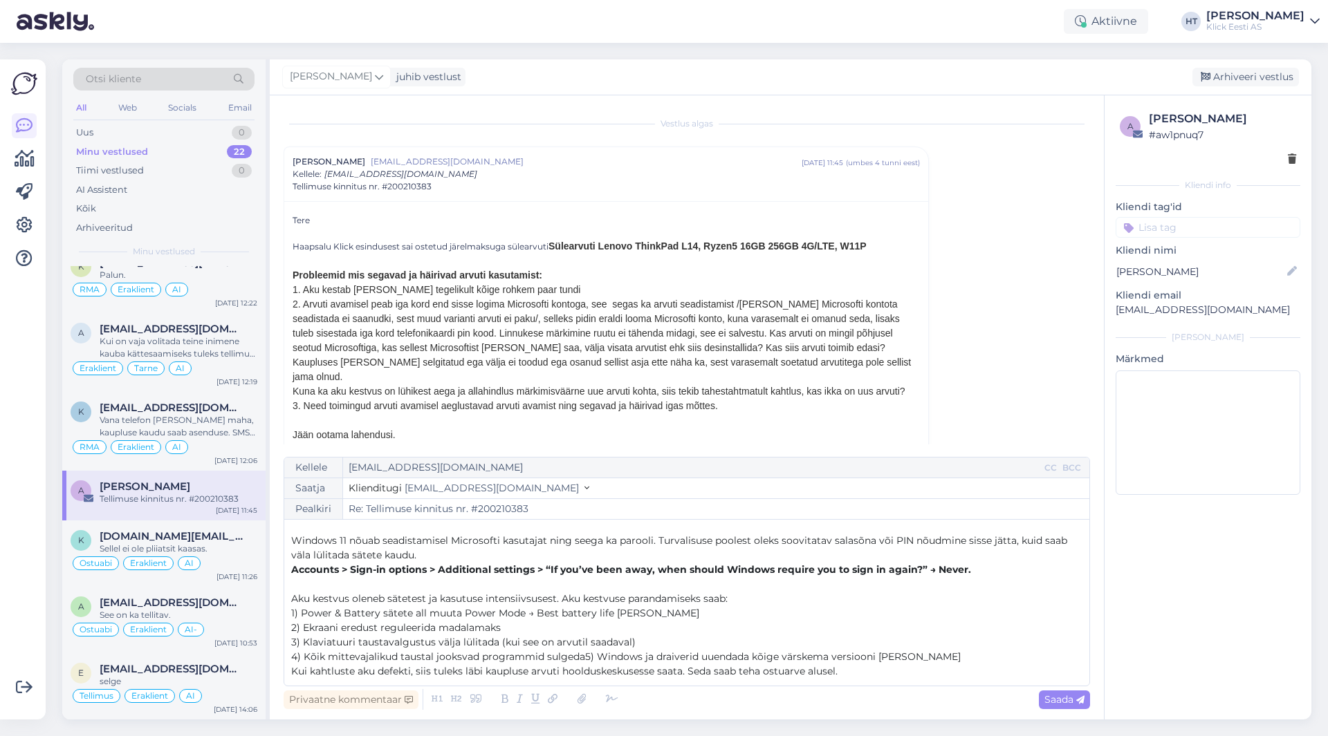
click at [902, 658] on p "4) Kõik mittevajalikud taustal jooksvad programmid sulgeda5) Windows ja draiver…" at bounding box center [686, 657] width 791 height 15
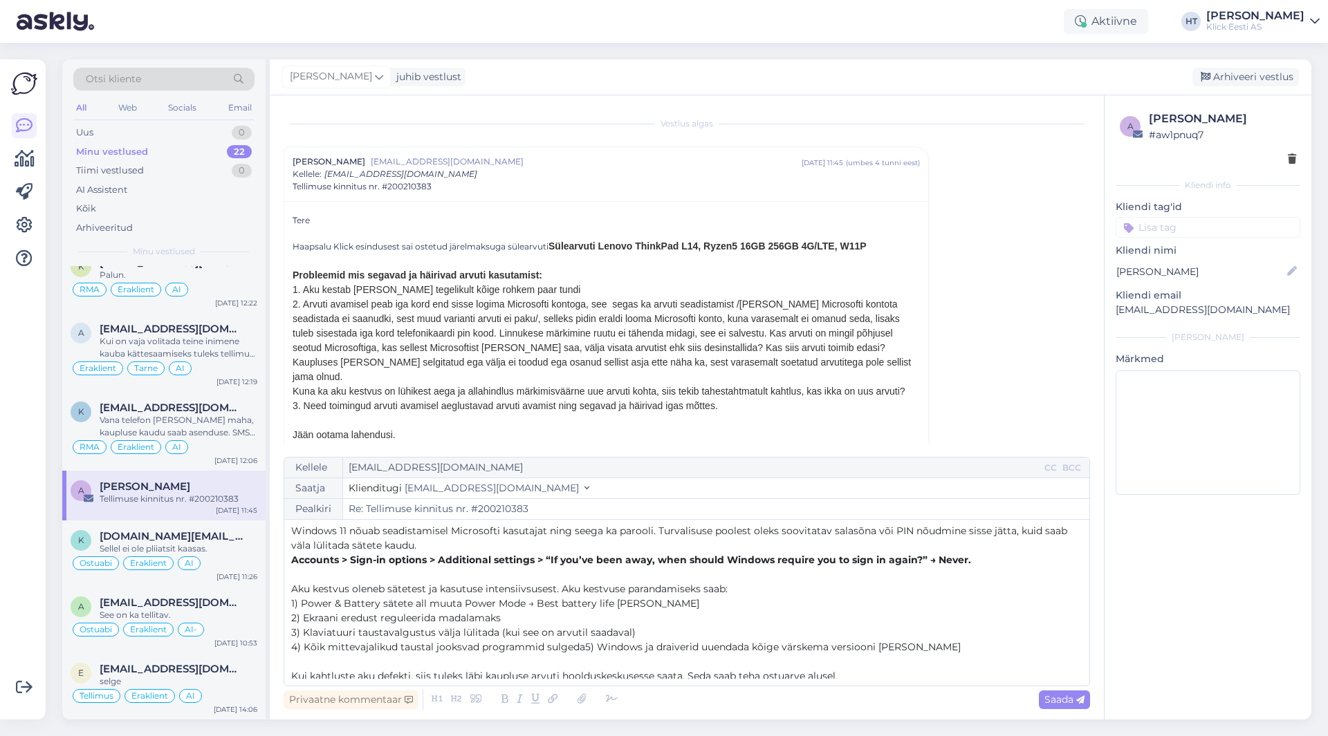
scroll to position [37, 0]
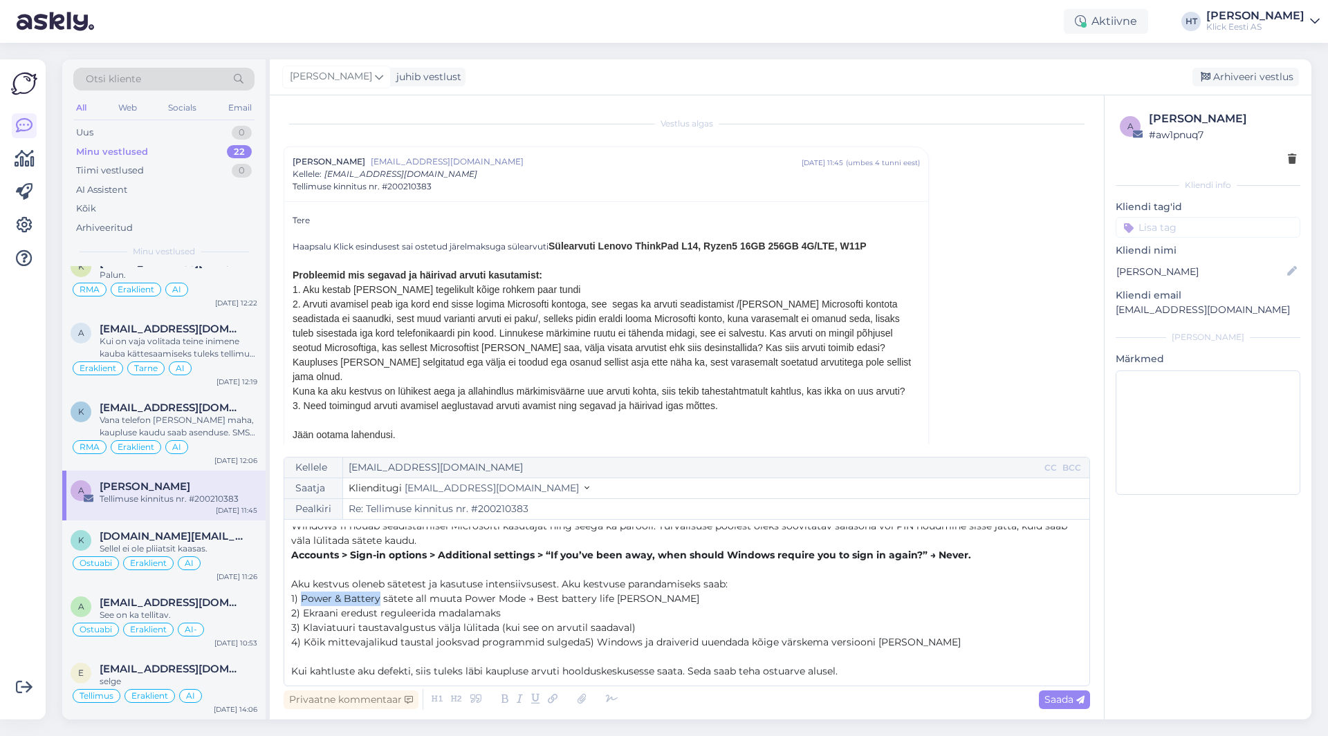
drag, startPoint x: 302, startPoint y: 599, endPoint x: 377, endPoint y: 593, distance: 75.6
click at [377, 593] on span "1) Power & Battery sätete all muuta Power Mode → Best battery life [PERSON_NAME]" at bounding box center [495, 599] width 408 height 12
drag, startPoint x: 467, startPoint y: 598, endPoint x: 615, endPoint y: 600, distance: 148.7
click at [615, 600] on span "sätete all muuta Power Mode → Best battery life [PERSON_NAME]" at bounding box center [539, 599] width 316 height 12
click at [707, 600] on p "1) Power & Battery sätete all muuta Power Mode → Best battery life [PERSON_NAME]" at bounding box center [686, 599] width 791 height 15
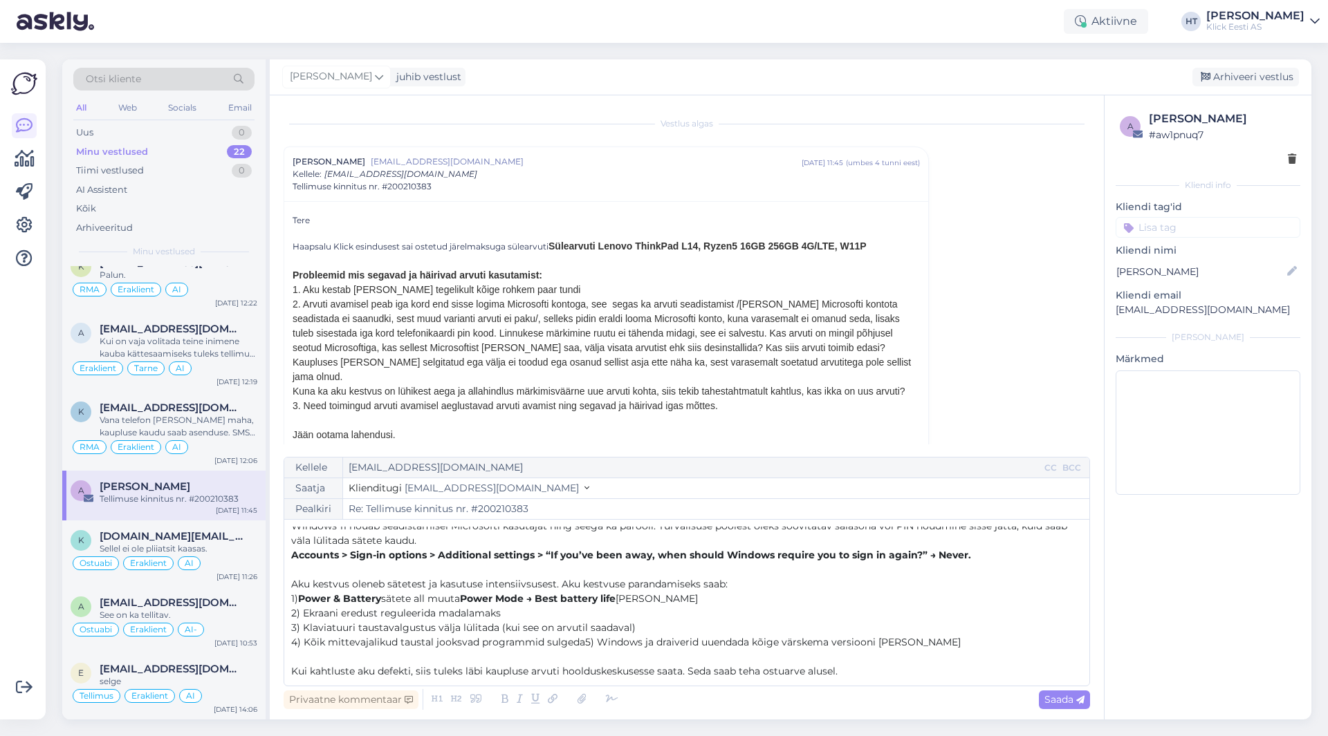
click at [581, 644] on span "4) Kõik mittevajalikud taustal jooksvad programmid sulgeda5) Windows ja draiver…" at bounding box center [625, 642] width 669 height 12
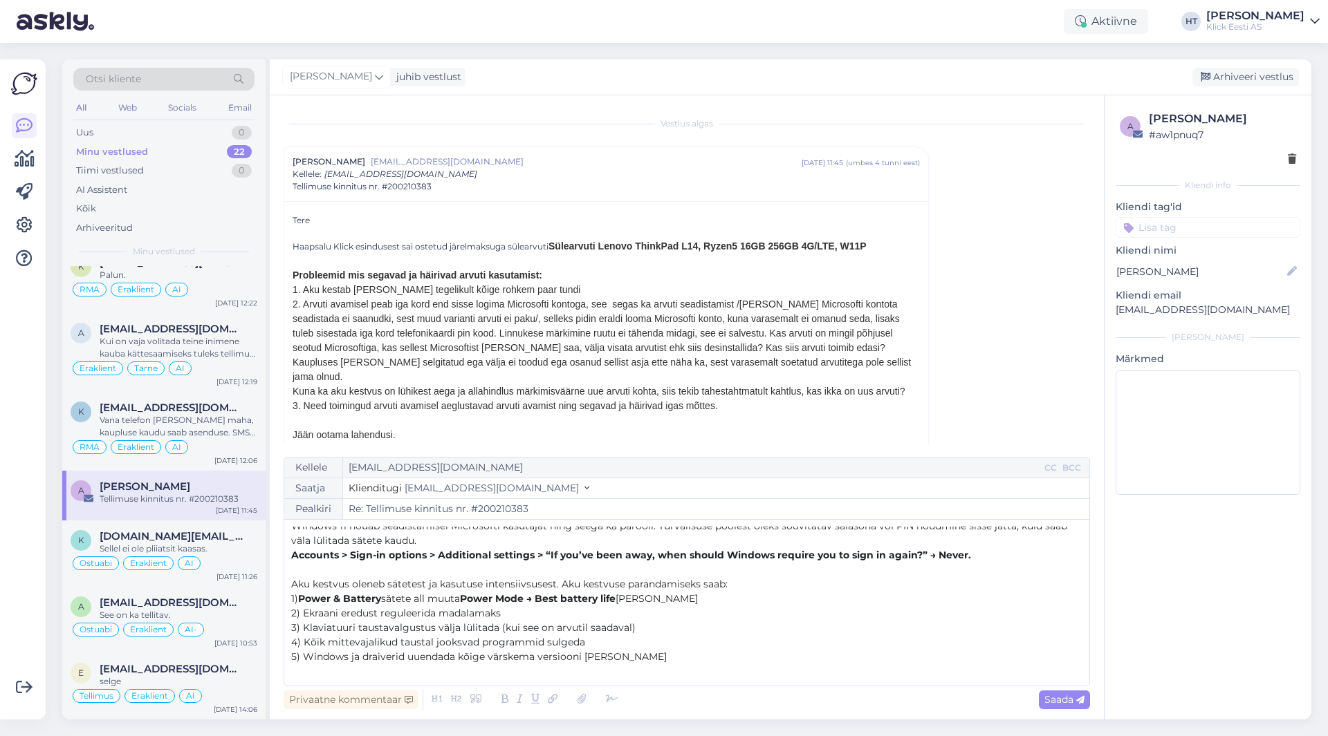
scroll to position [51, 0]
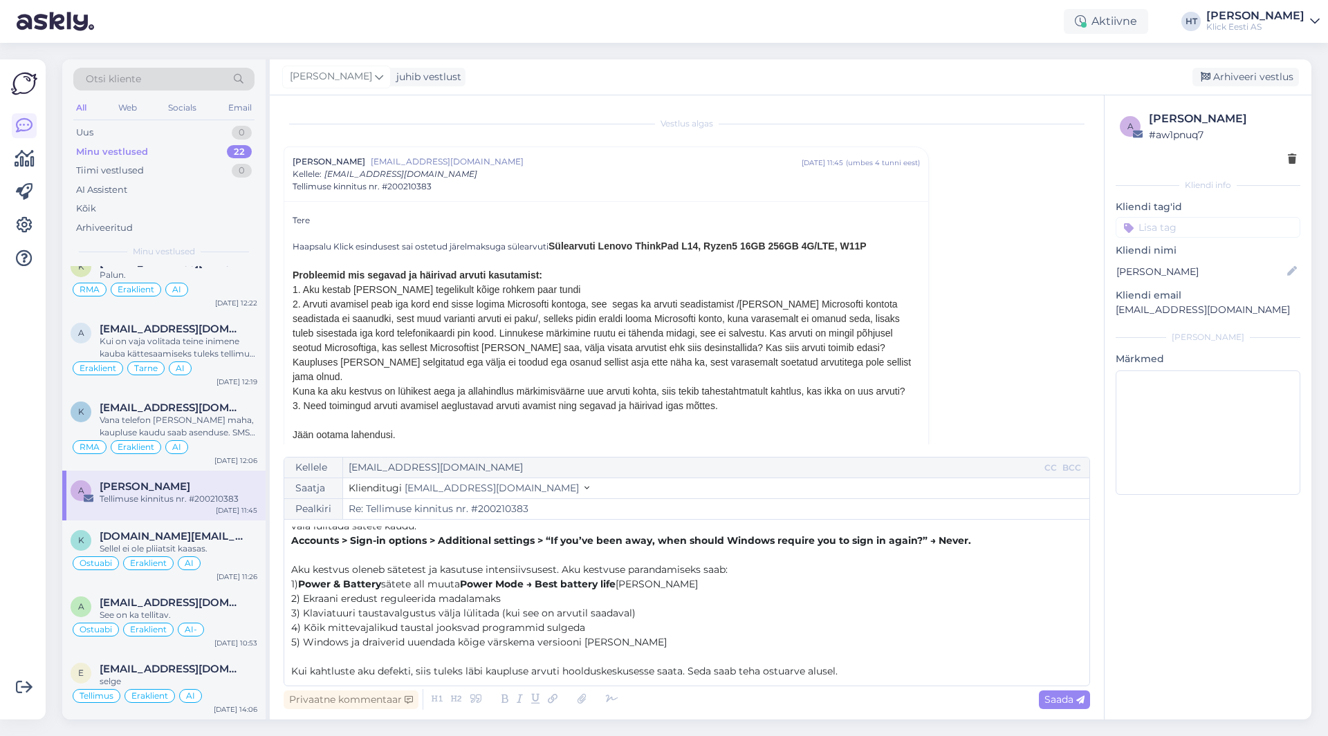
click at [873, 676] on p "Kui kahtluste aku defekti, siis tuleks läbi kaupluse arvuti hoolduskeskusesse s…" at bounding box center [686, 672] width 791 height 15
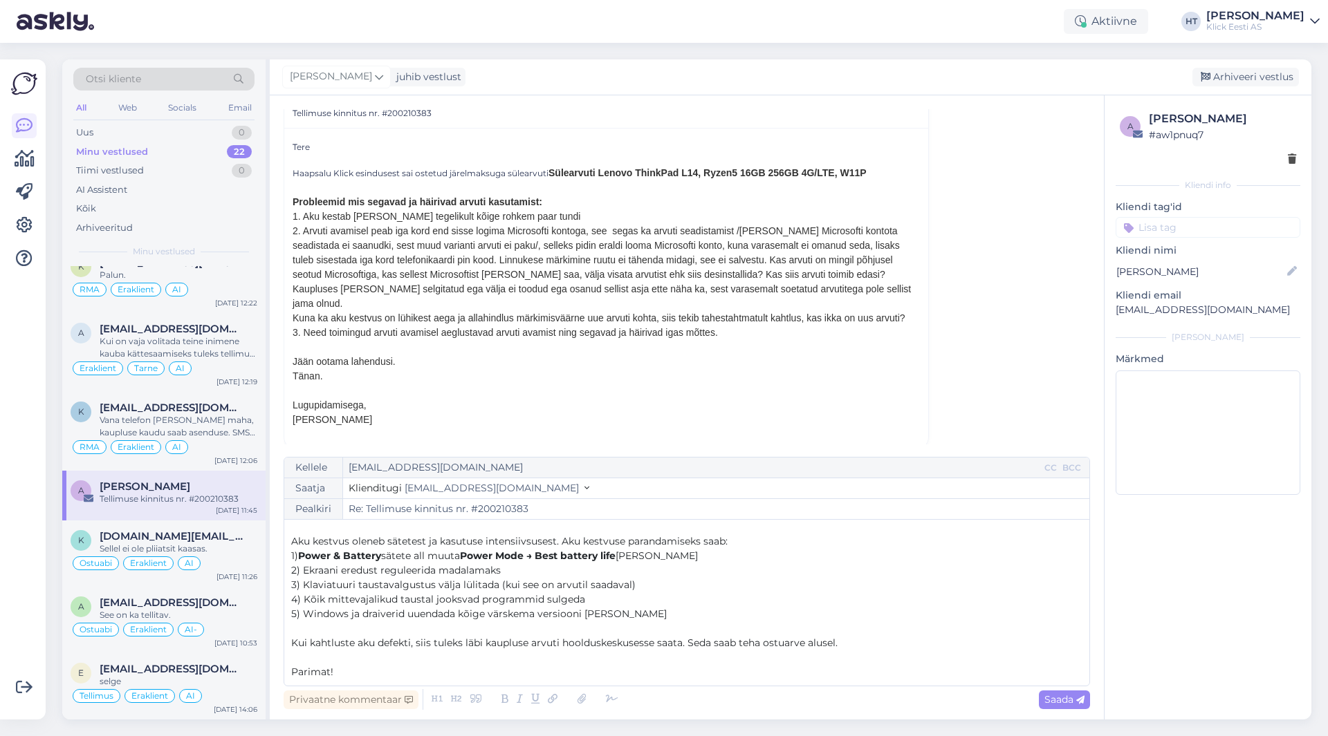
scroll to position [80, 0]
click at [1066, 703] on span "Saada" at bounding box center [1064, 700] width 40 height 12
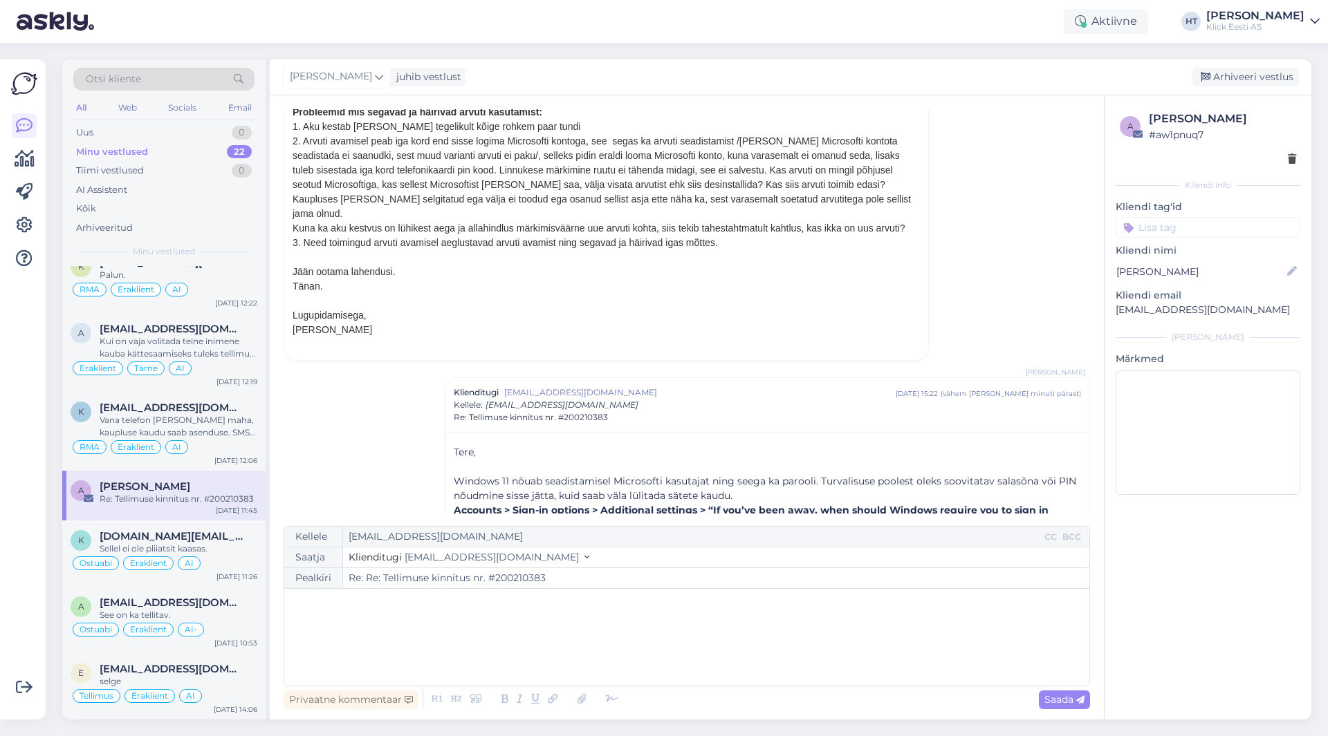
scroll to position [0, 0]
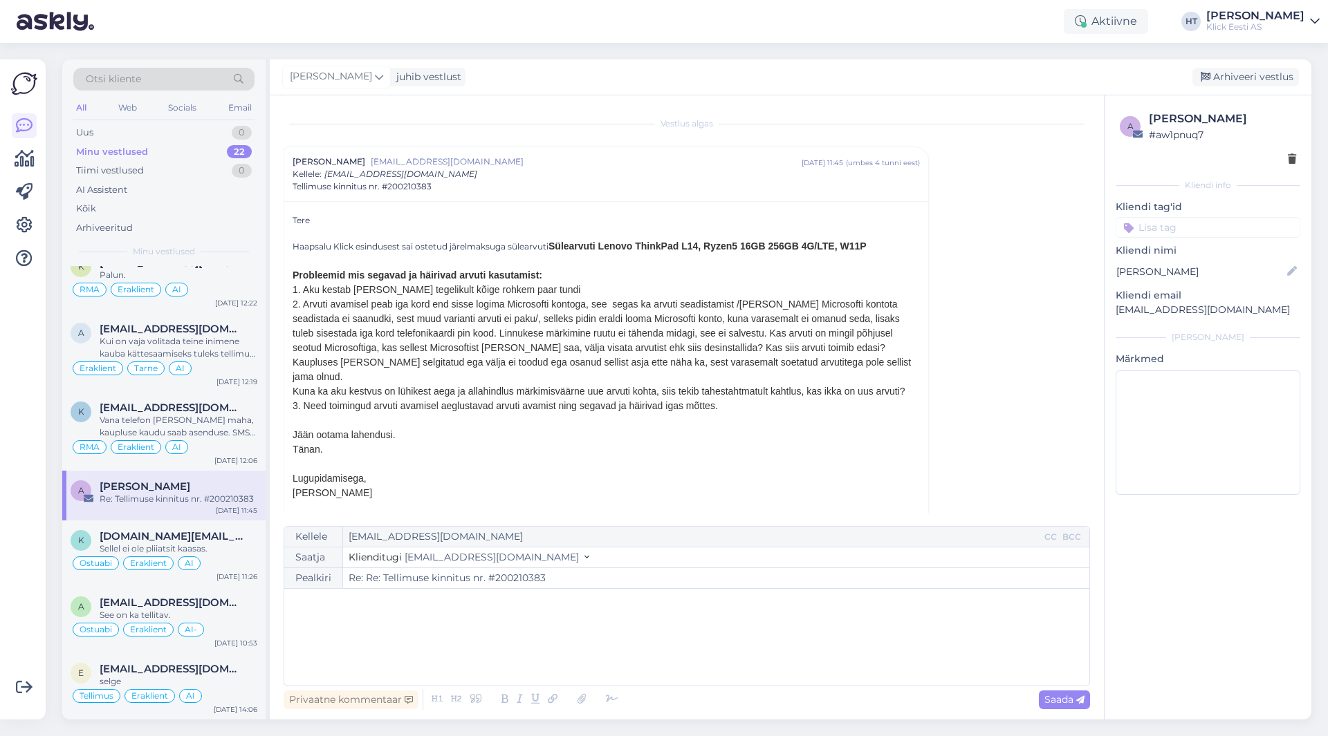
click at [1167, 221] on input at bounding box center [1207, 227] width 185 height 21
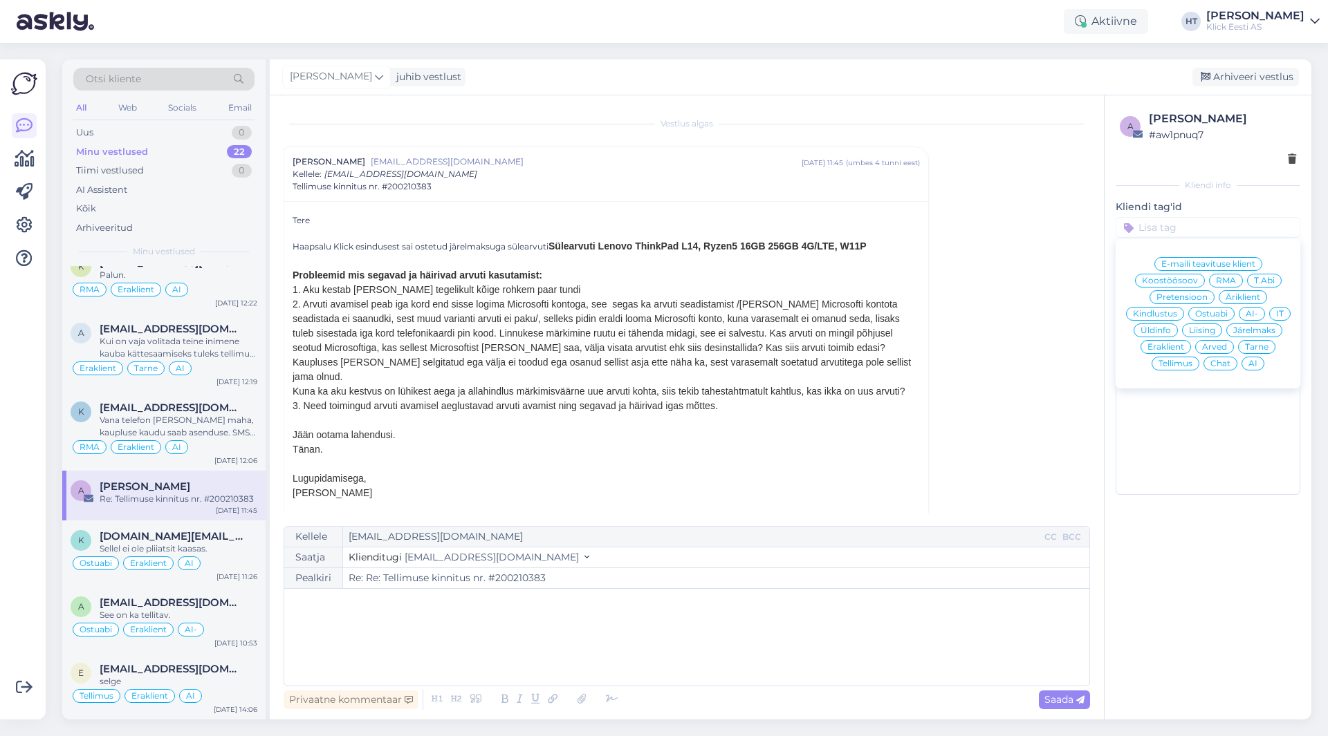
click at [1269, 277] on div "T.Abi" at bounding box center [1264, 281] width 35 height 14
type input "Re: Tellimuse kinnitus nr. #200210383"
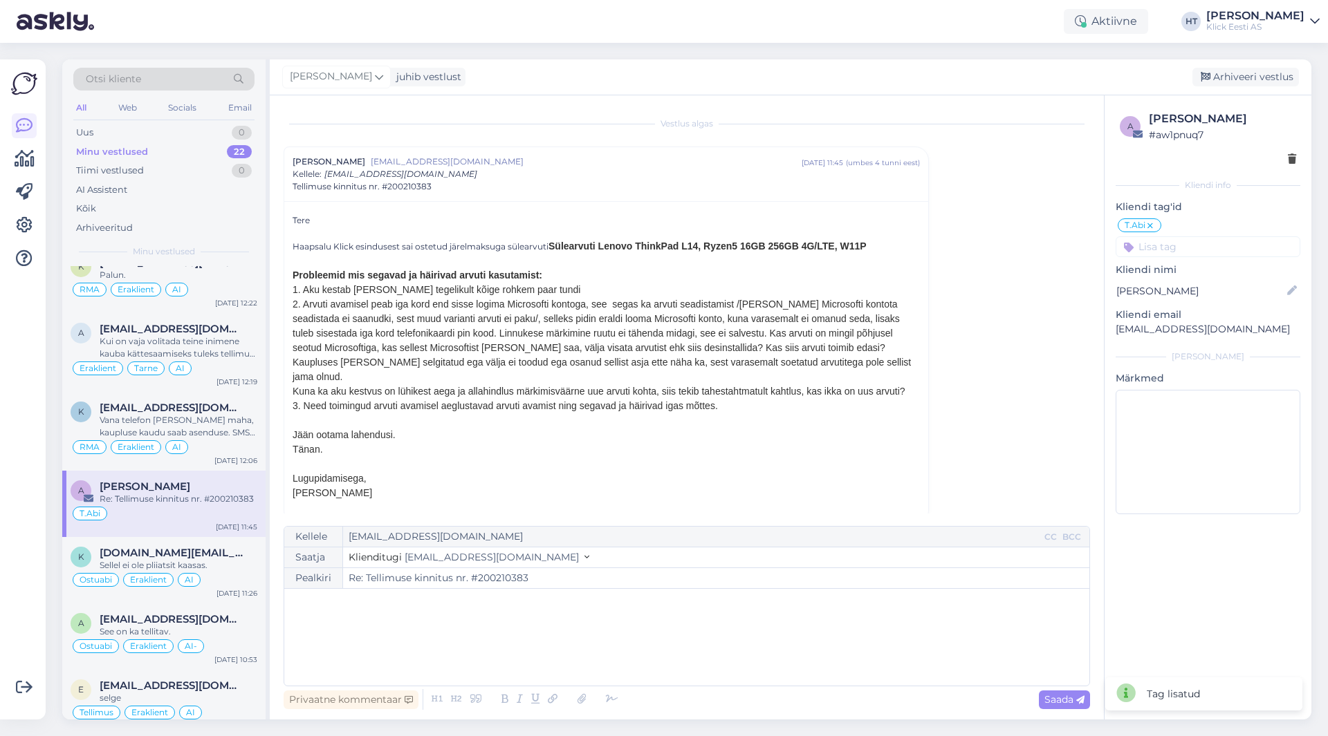
scroll to position [344, 0]
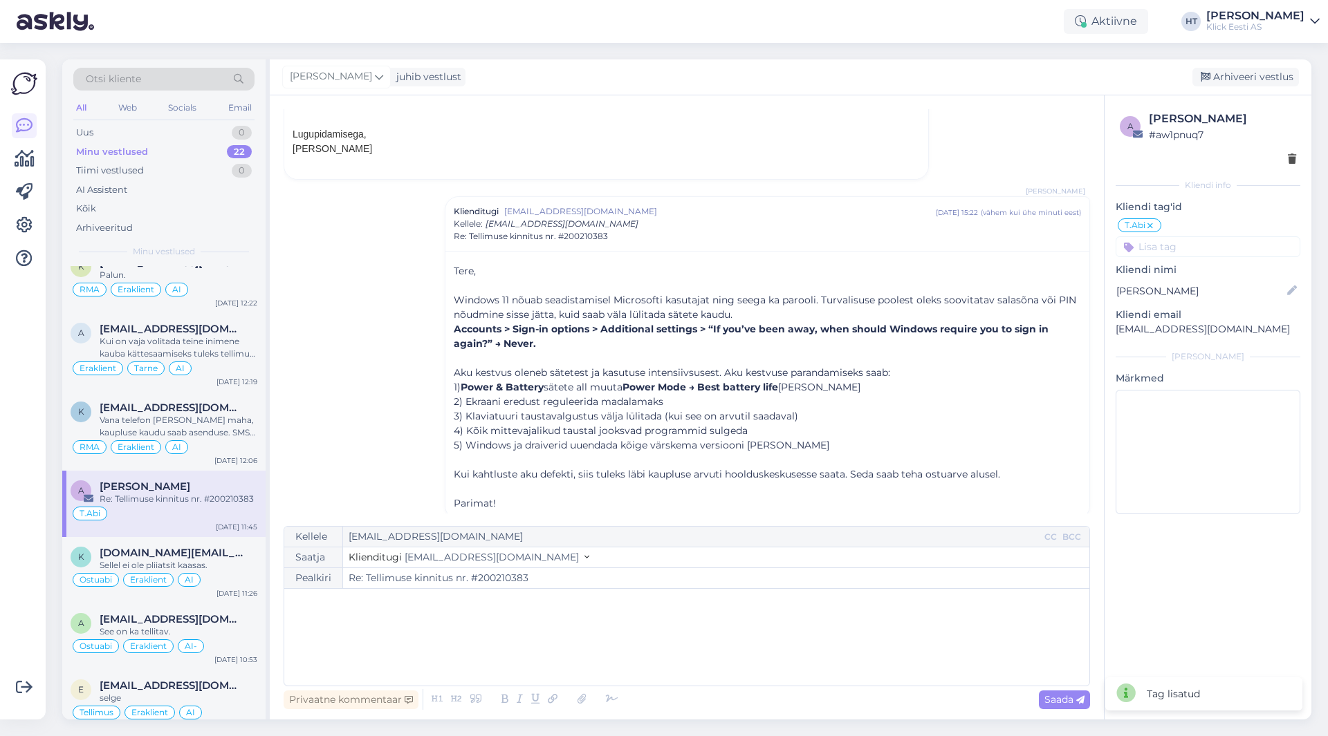
click at [1215, 245] on input at bounding box center [1207, 247] width 185 height 21
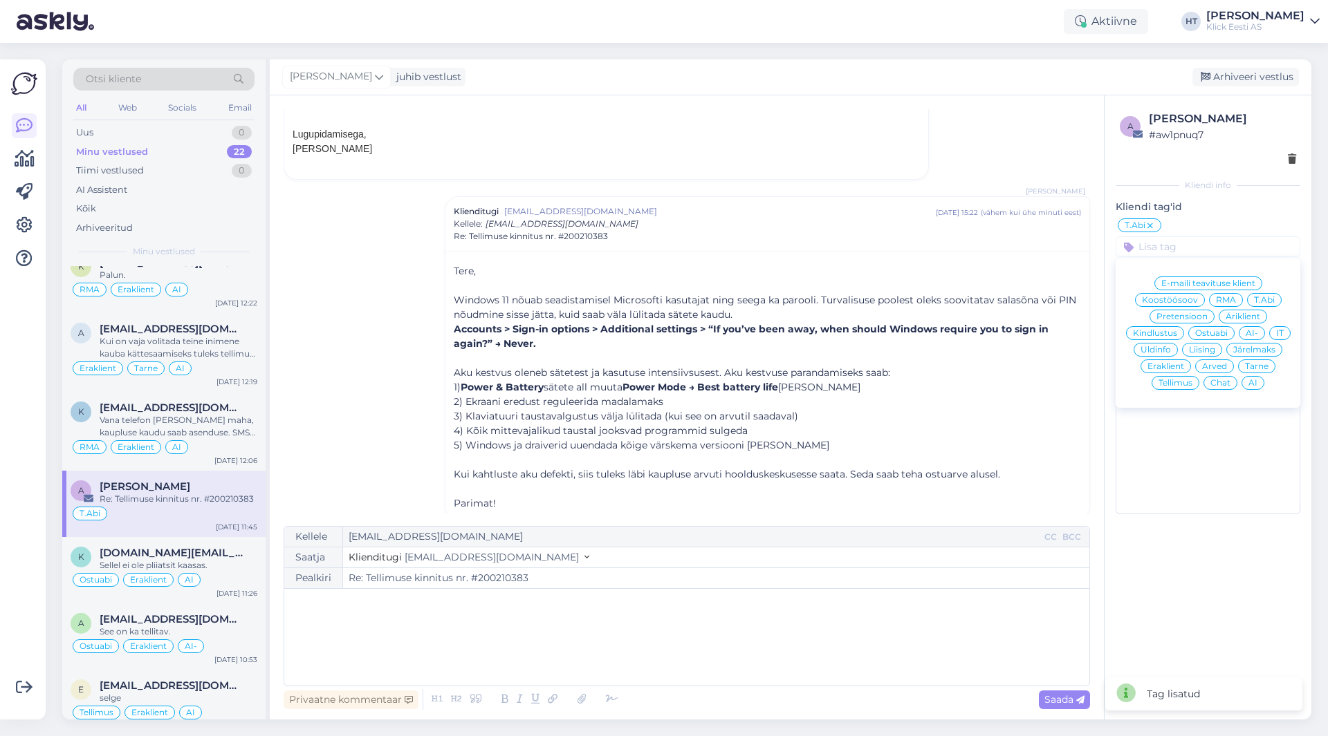
click at [1228, 300] on span "RMA" at bounding box center [1226, 300] width 20 height 8
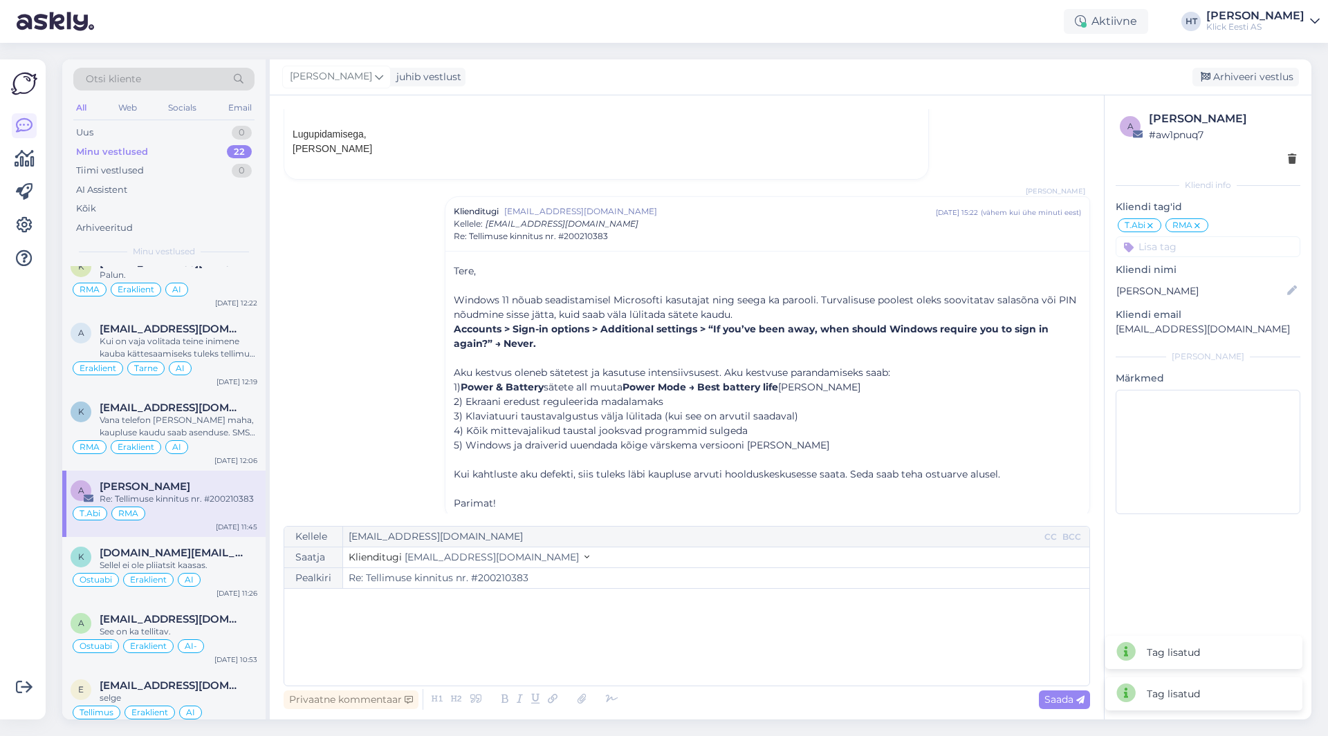
click at [1184, 254] on input at bounding box center [1207, 247] width 185 height 21
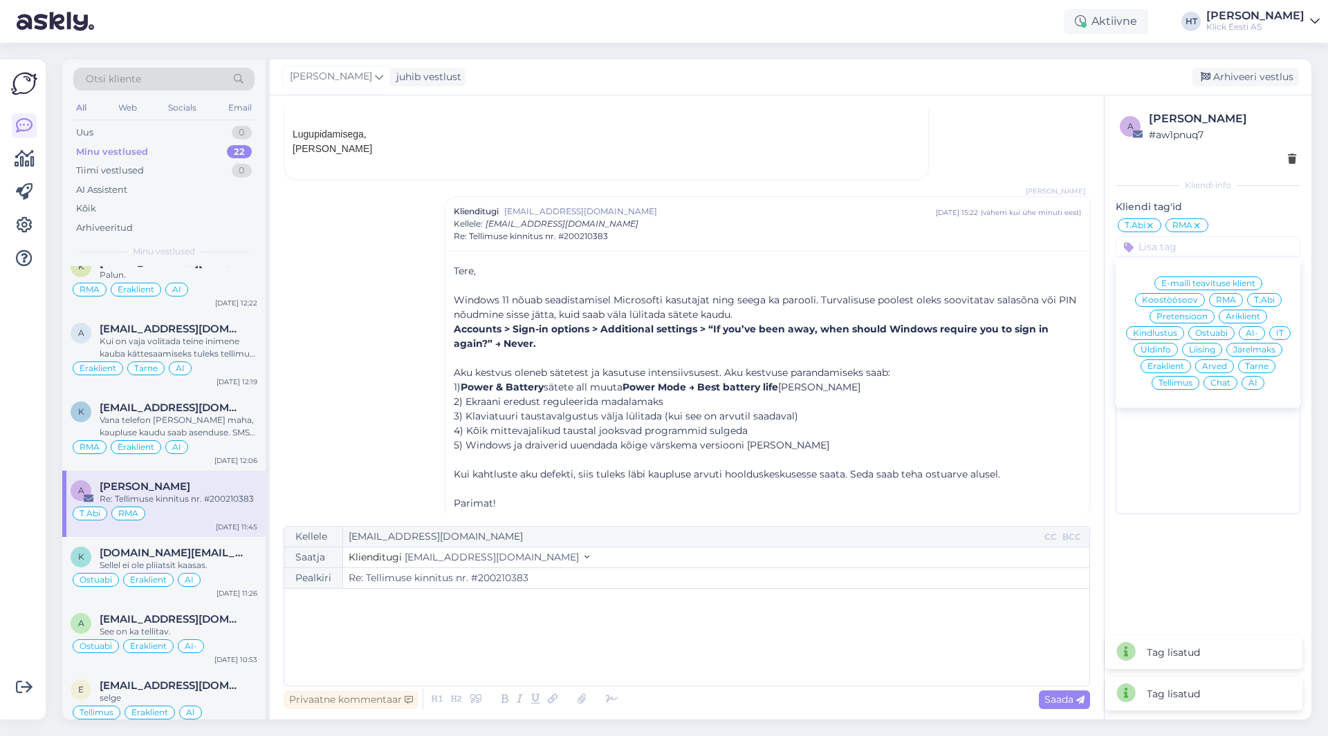
click at [1165, 366] on span "Eraklient" at bounding box center [1165, 366] width 37 height 8
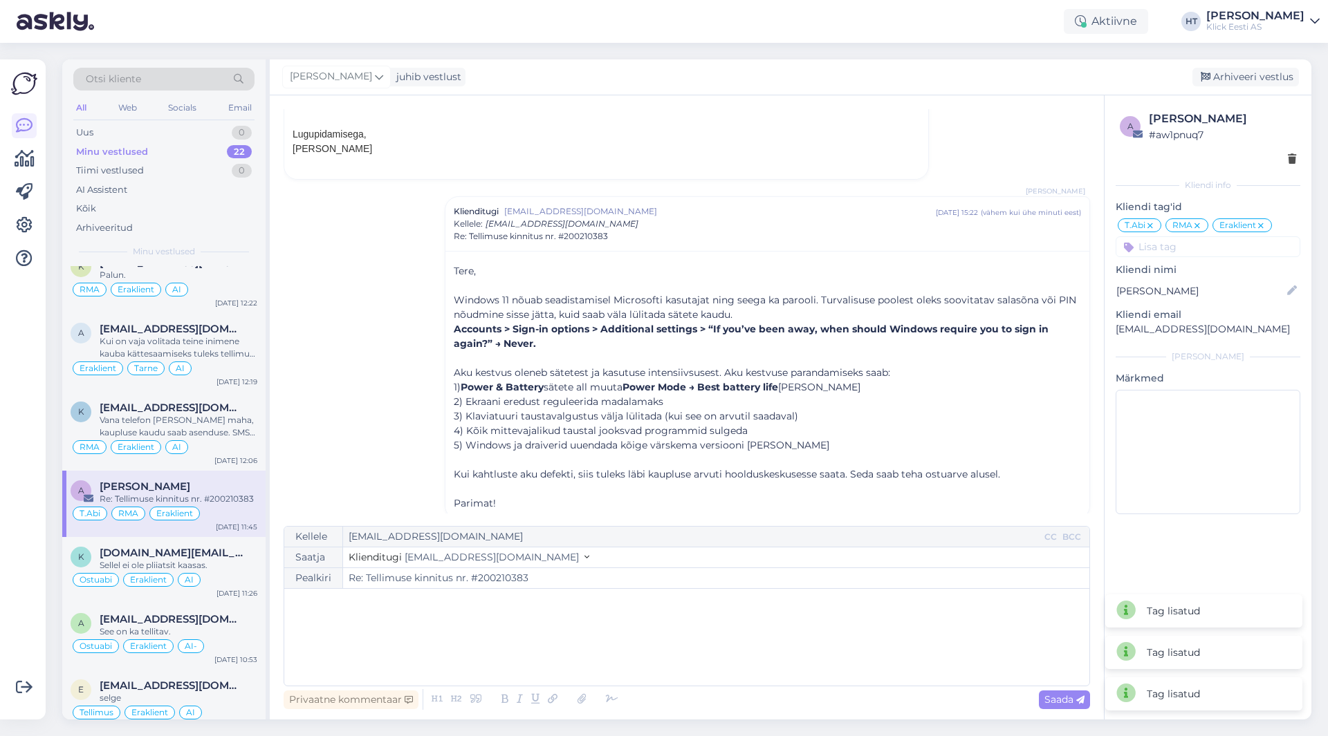
click at [1194, 251] on input at bounding box center [1207, 247] width 185 height 21
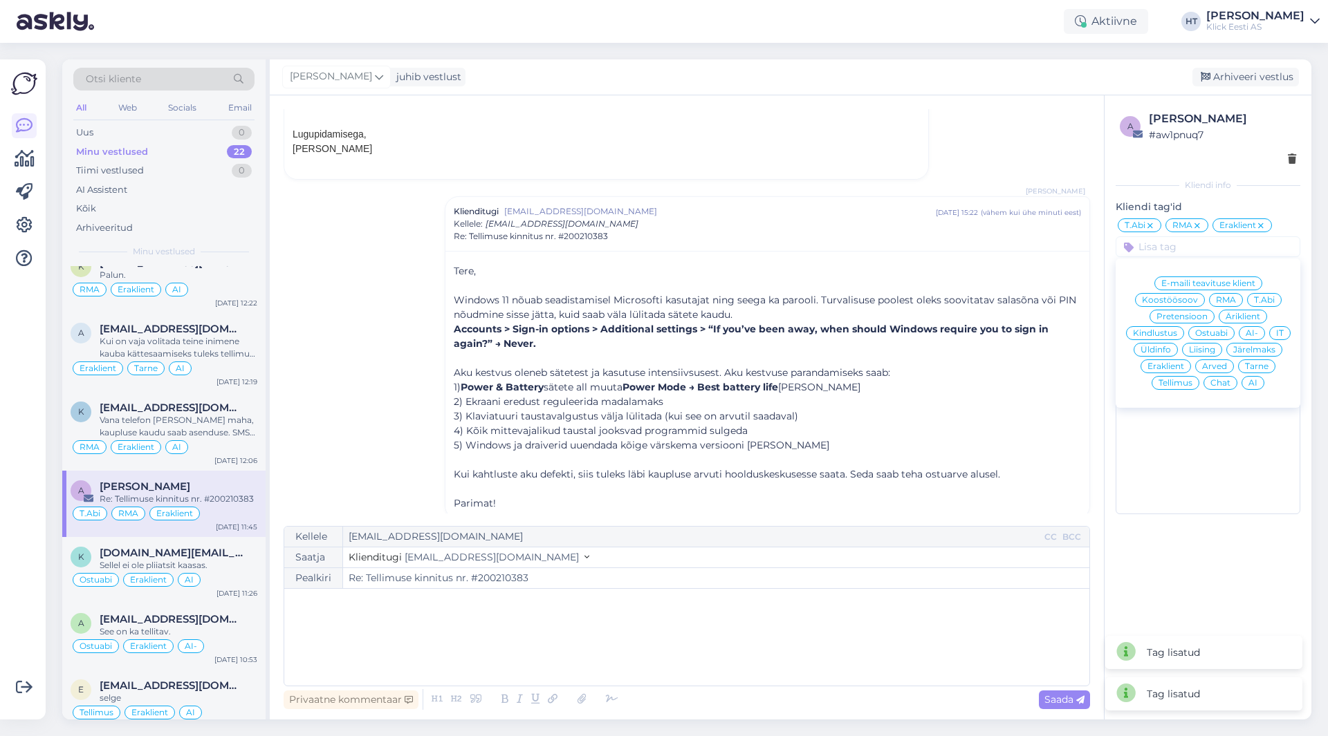
click at [432, 287] on div "Vestlus [PERSON_NAME] [EMAIL_ADDRESS][DOMAIN_NAME] [DATE] 11:45 ( umbes 4 tunni…" at bounding box center [693, 311] width 819 height 405
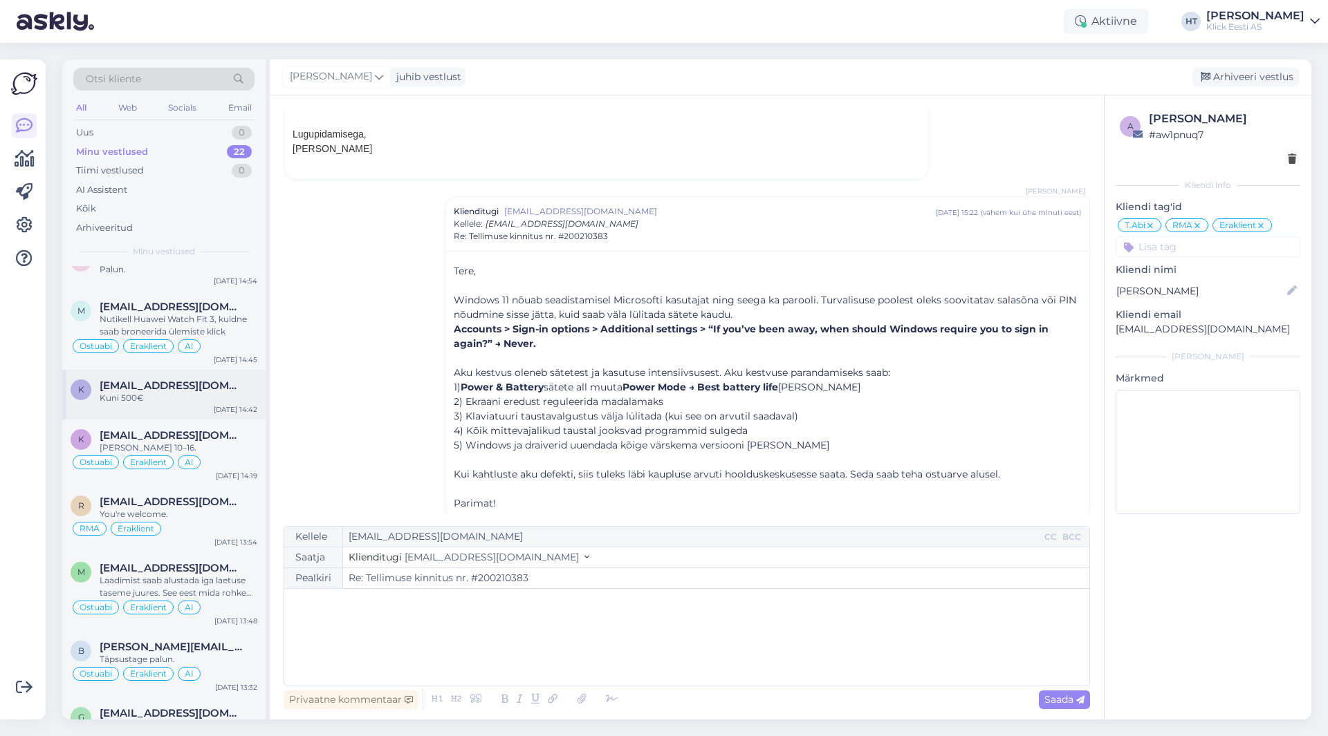
scroll to position [246, 0]
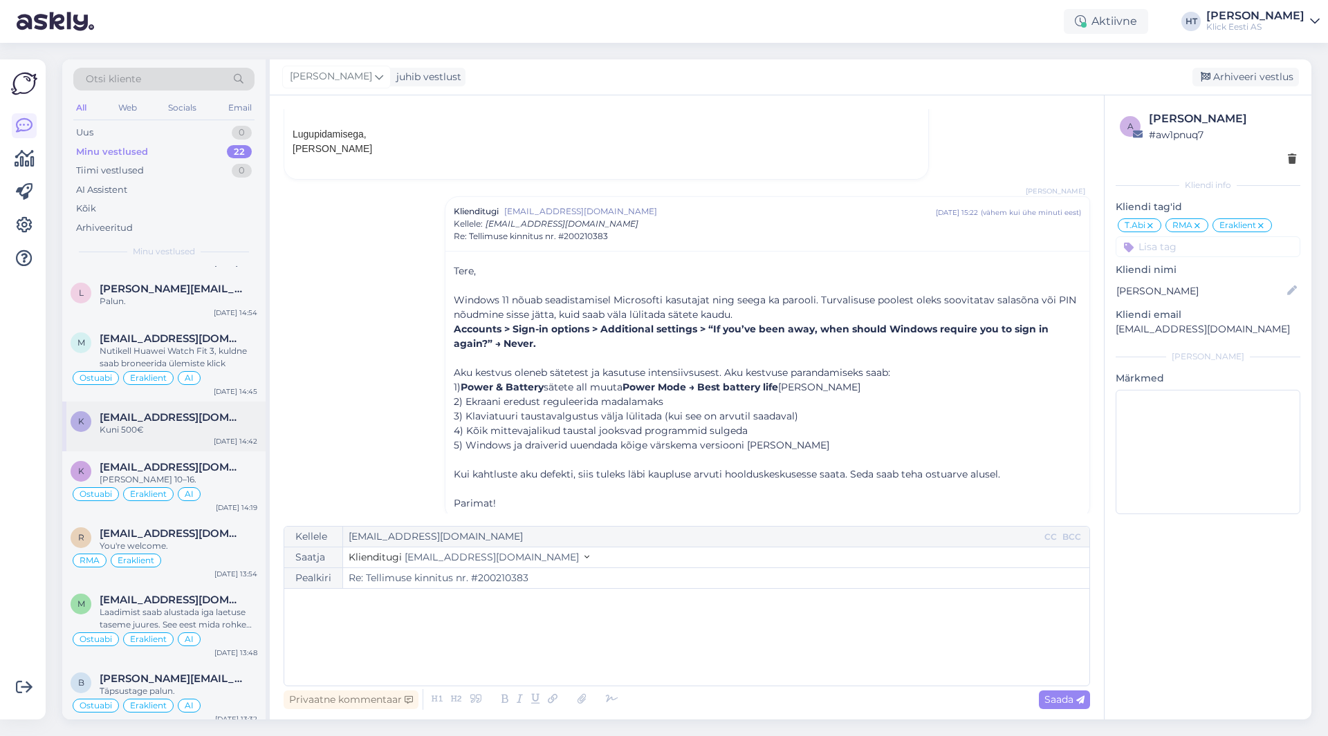
click at [198, 410] on div "k [EMAIL_ADDRESS][DOMAIN_NAME] Kuni 500€ [DATE] 14:42" at bounding box center [163, 427] width 203 height 50
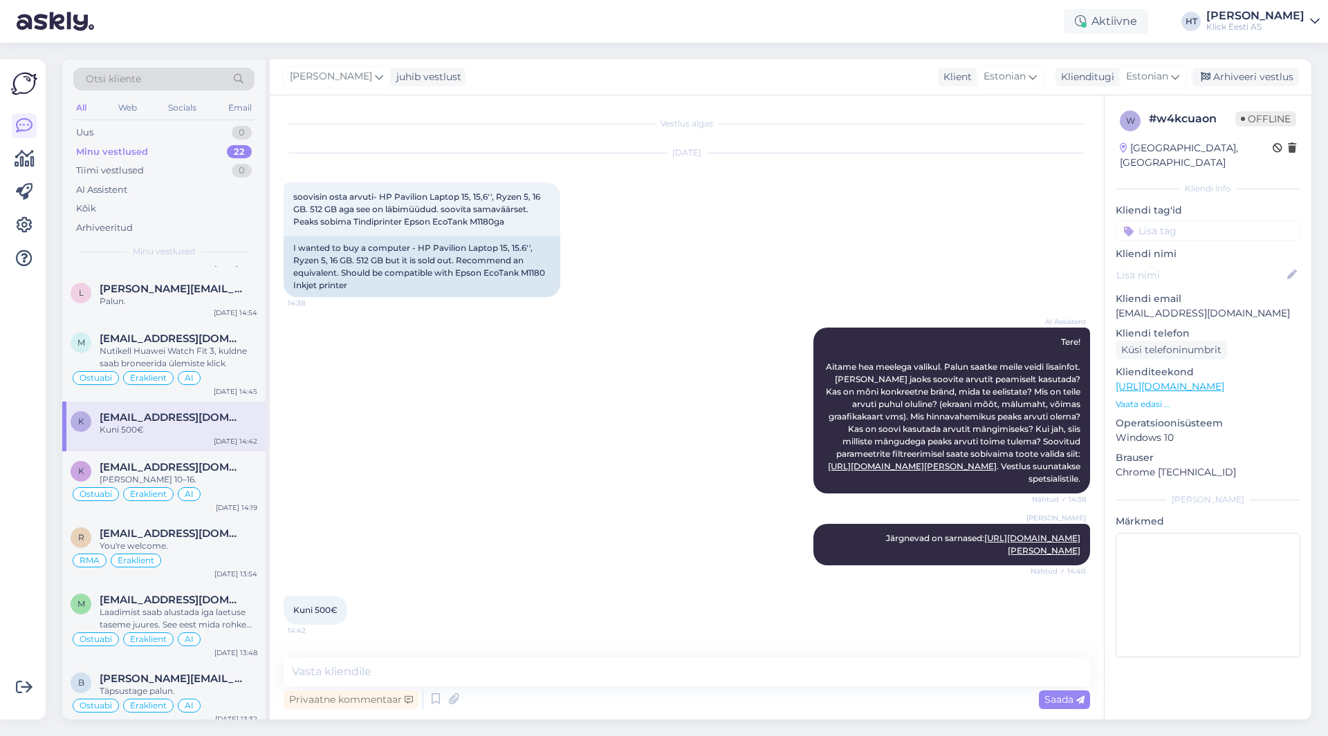
scroll to position [20, 0]
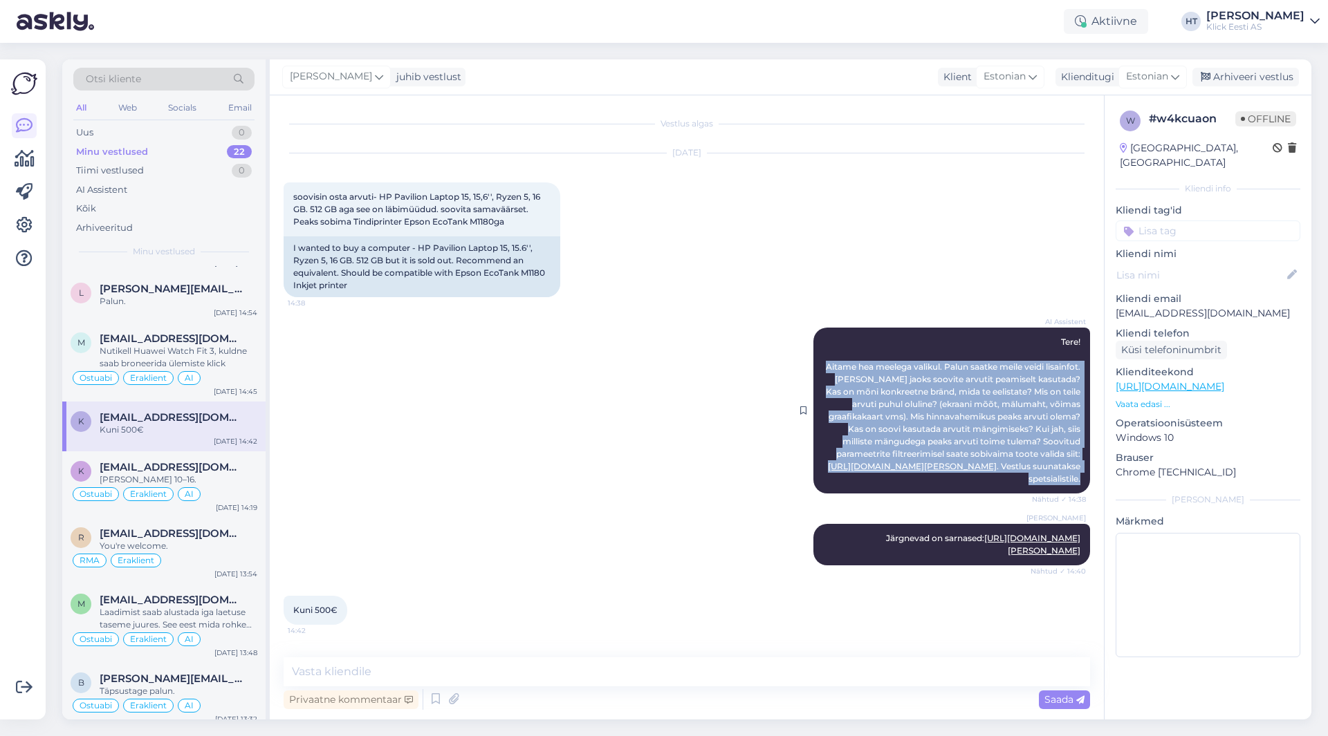
drag, startPoint x: 841, startPoint y: 344, endPoint x: 1072, endPoint y: 463, distance: 260.1
click at [1072, 463] on div "AI Assistent Tere! Aitame hea meelega valikul. Palun saatke meile veidi lisainf…" at bounding box center [951, 411] width 277 height 166
drag, startPoint x: 1072, startPoint y: 463, endPoint x: 838, endPoint y: 318, distance: 274.8
click at [838, 328] on div "AI Assistent Tere! Aitame hea meelega valikul. Palun saatke meile veidi lisainf…" at bounding box center [951, 411] width 277 height 166
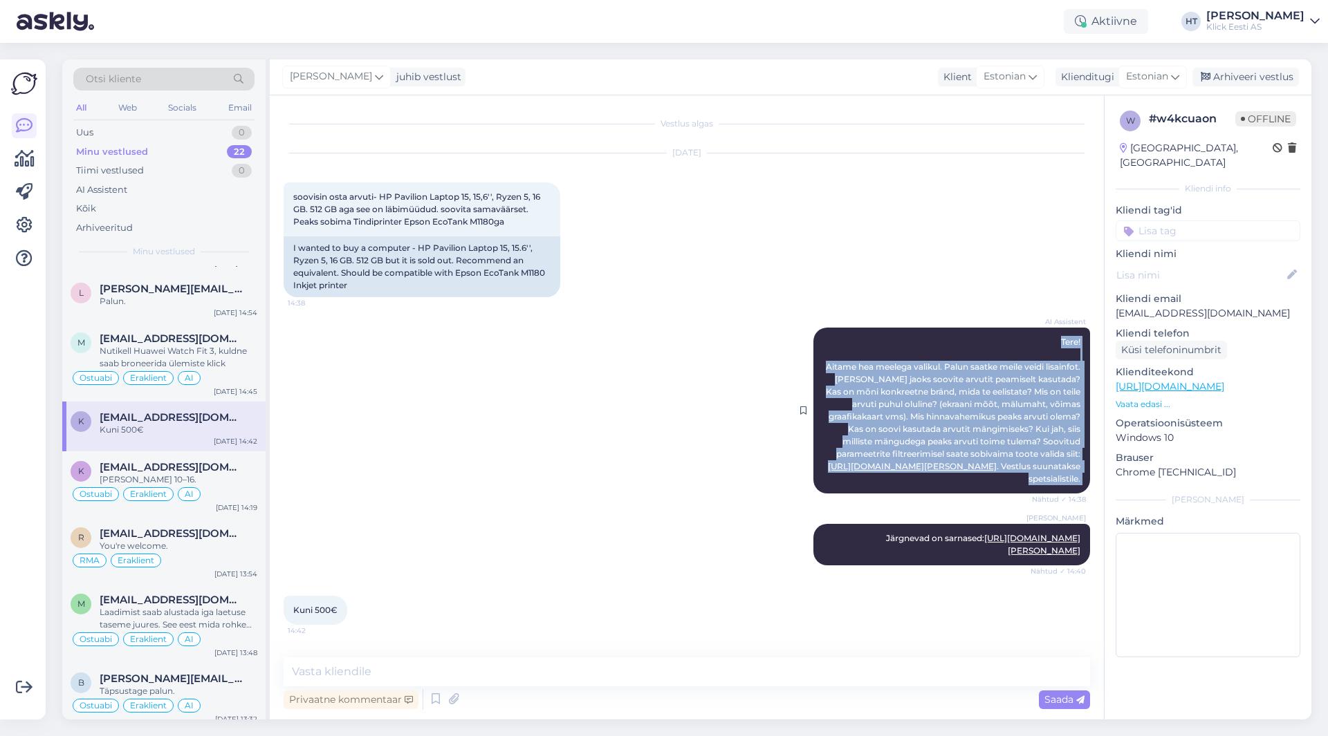
click at [838, 328] on div "AI Assistent Tere! Aitame hea meelega valikul. Palun saatke meile veidi lisainf…" at bounding box center [951, 411] width 277 height 166
drag, startPoint x: 838, startPoint y: 318, endPoint x: 1070, endPoint y: 467, distance: 275.3
click at [1070, 467] on div "AI Assistent Tere! Aitame hea meelega valikul. Palun saatke meile veidi lisainf…" at bounding box center [951, 411] width 277 height 166
click at [1072, 458] on div "AI Assistent Tere! Aitame hea meelega valikul. Palun saatke meile veidi lisainf…" at bounding box center [951, 411] width 277 height 166
drag, startPoint x: 1069, startPoint y: 461, endPoint x: 848, endPoint y: 309, distance: 268.2
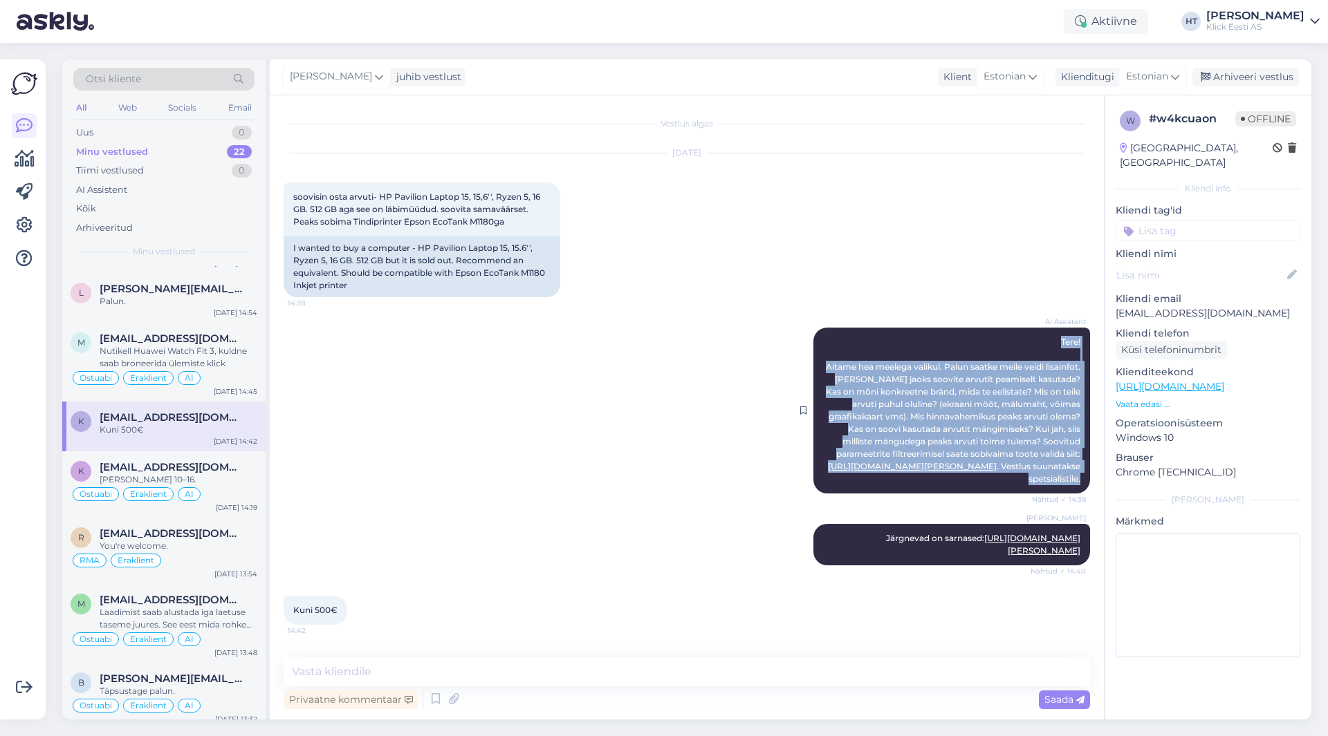
click at [848, 328] on div "AI Assistent Tere! Aitame hea meelega valikul. Palun saatke meile veidi lisainf…" at bounding box center [951, 411] width 277 height 166
click at [852, 328] on div "AI Assistent Tere! Aitame hea meelega valikul. Palun saatke meile veidi lisainf…" at bounding box center [951, 411] width 277 height 166
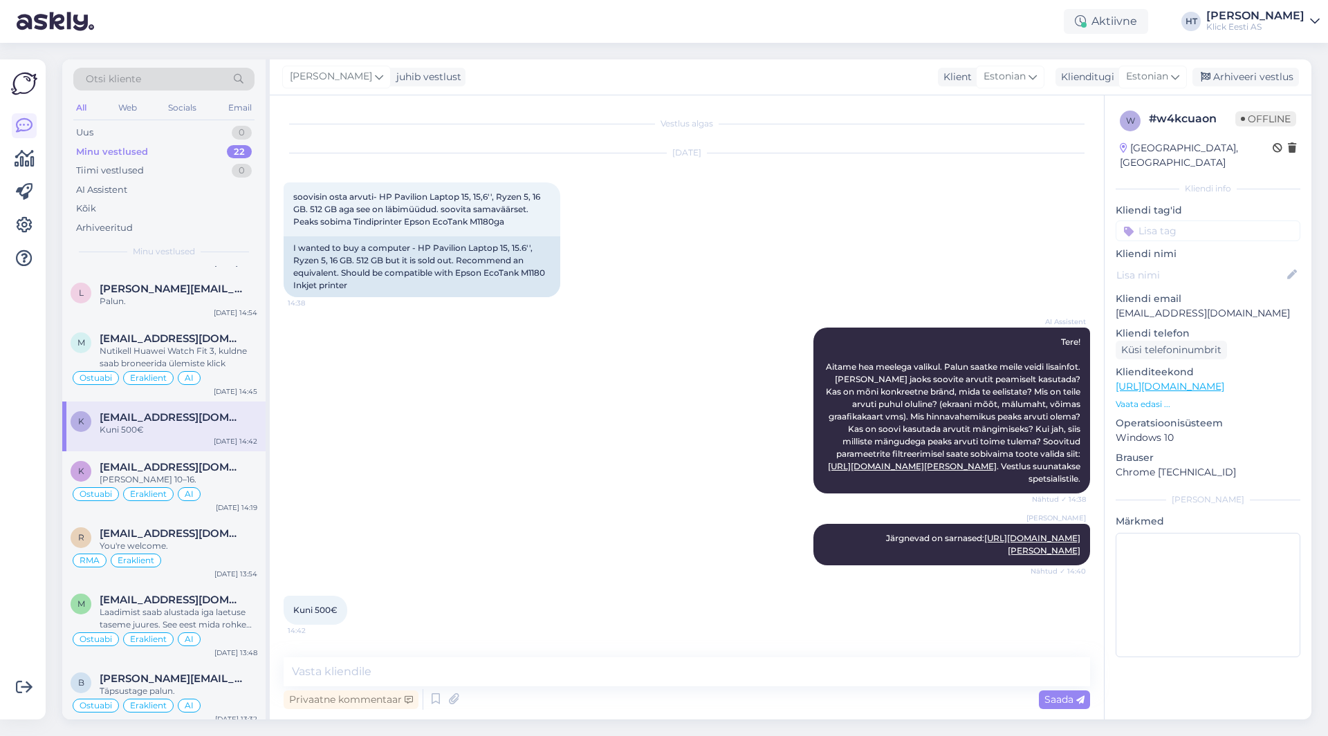
click at [1158, 225] on input at bounding box center [1207, 231] width 185 height 21
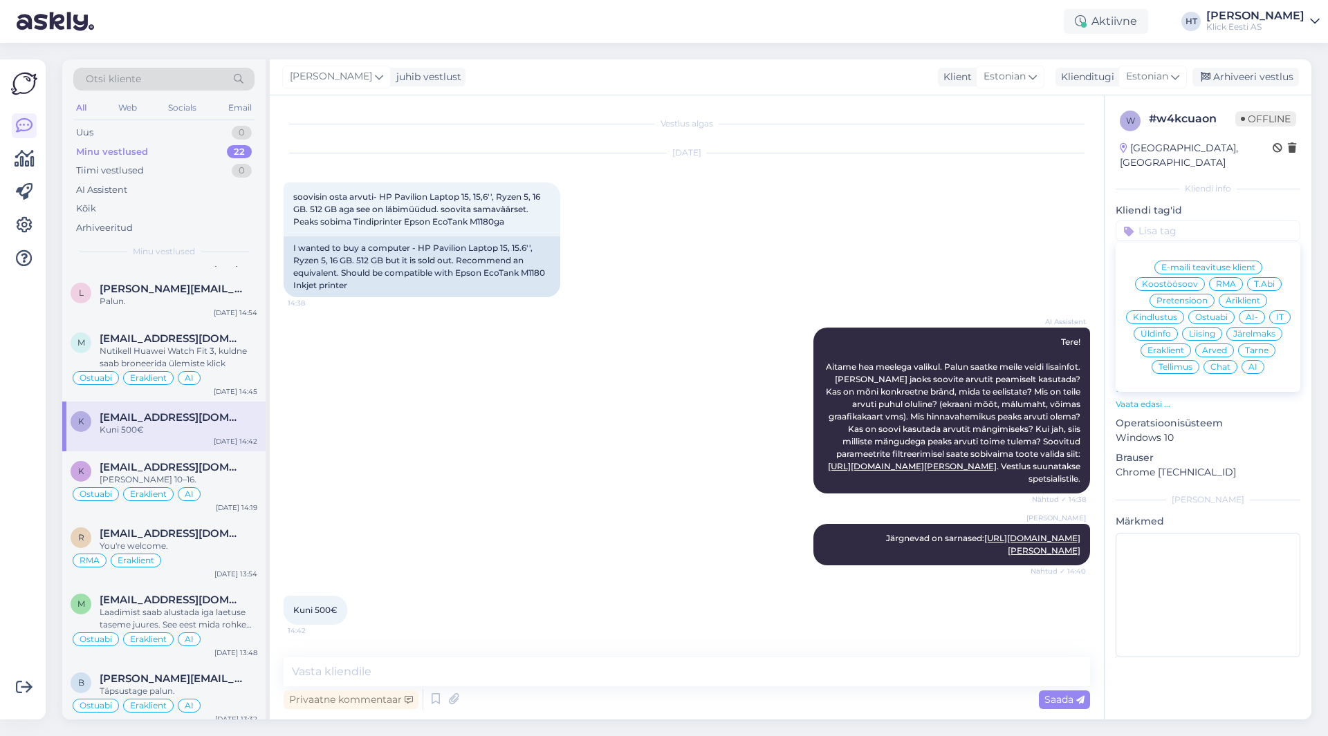
click at [1213, 313] on span "Ostuabi" at bounding box center [1211, 317] width 33 height 8
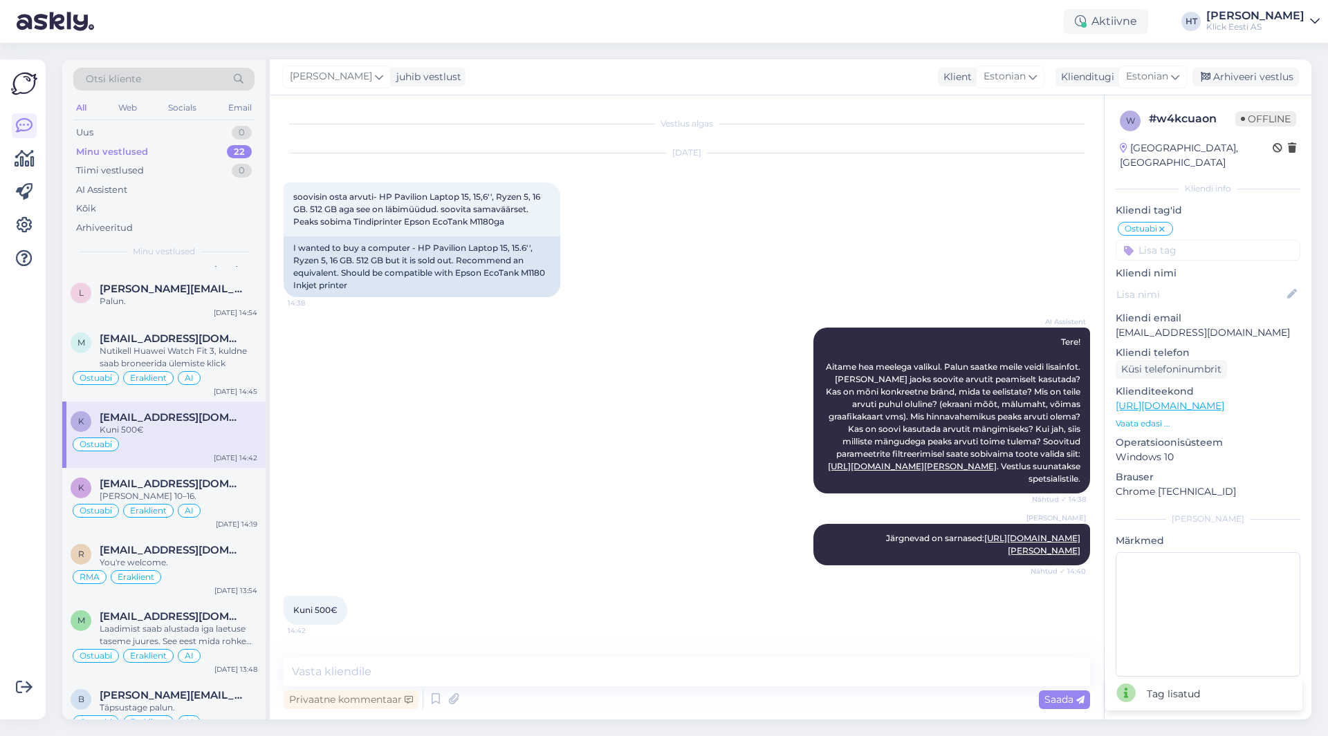
click at [1214, 240] on input at bounding box center [1207, 250] width 185 height 21
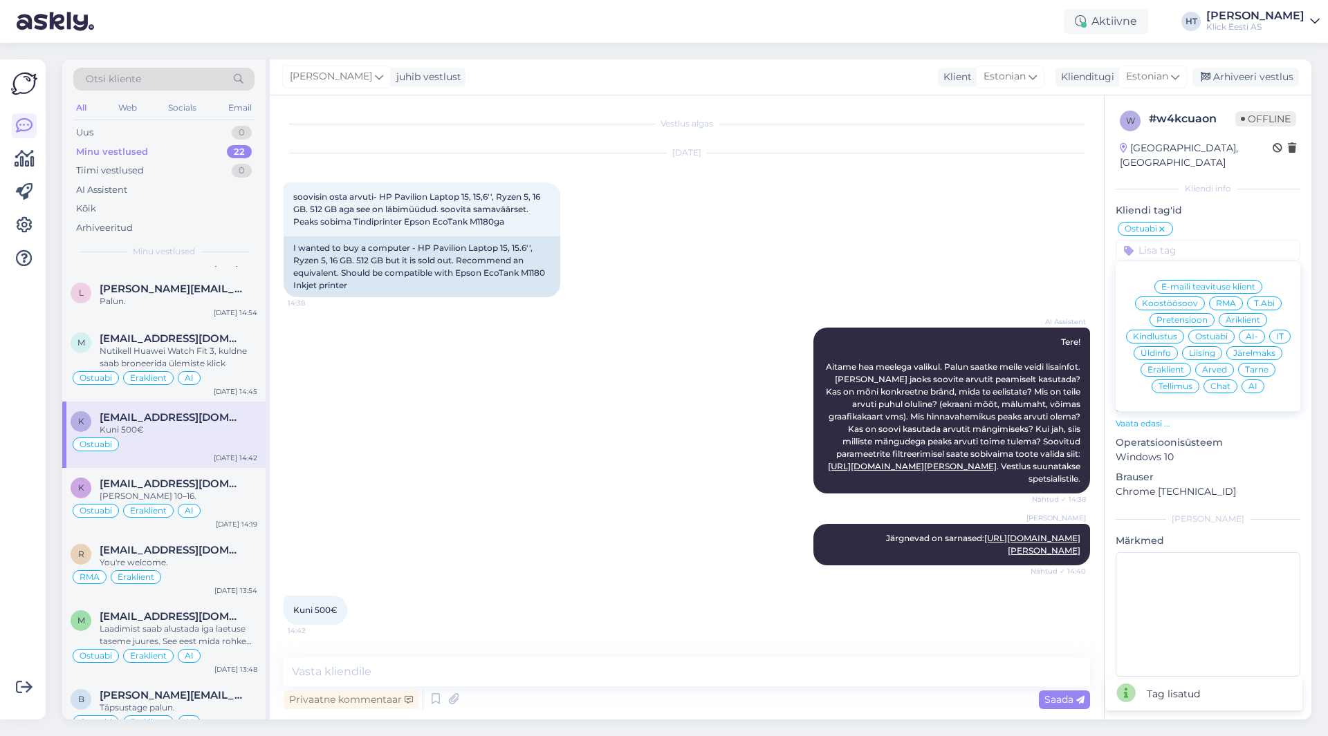
click at [1165, 366] on span "Eraklient" at bounding box center [1165, 370] width 37 height 8
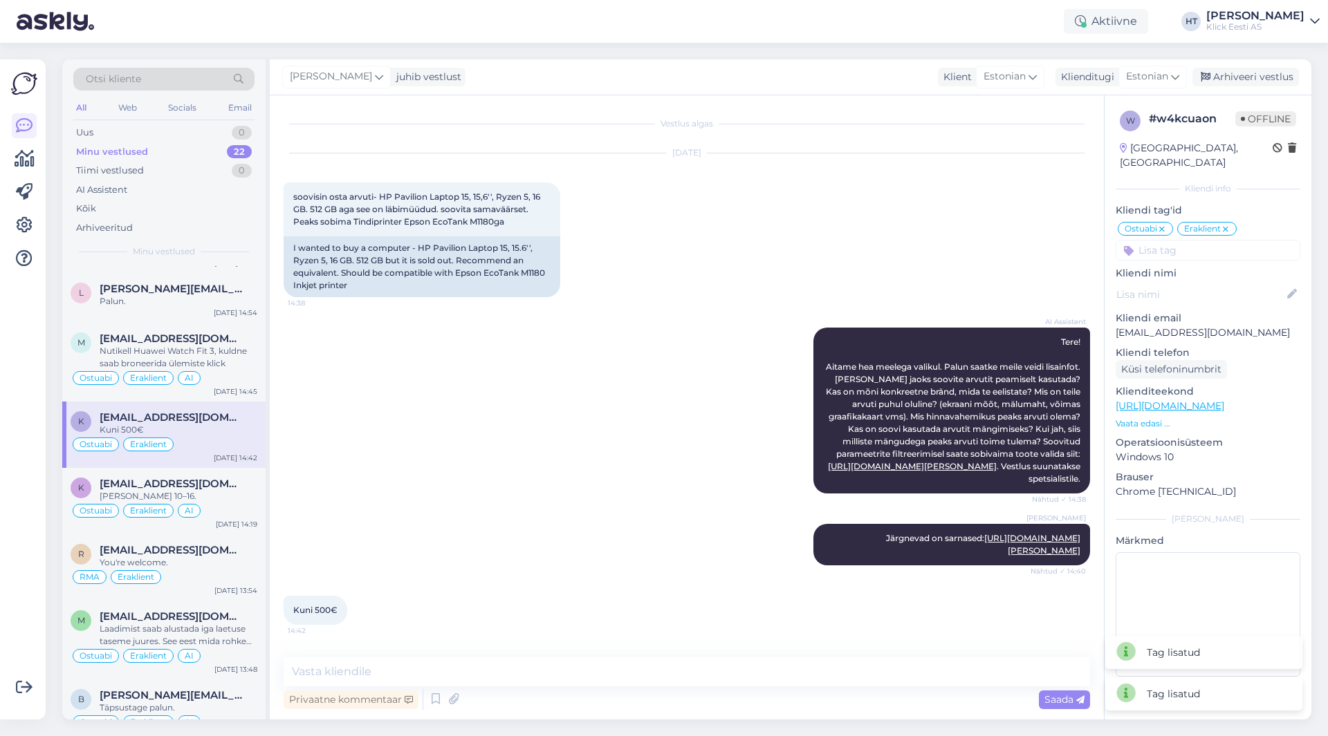
click at [1190, 240] on input at bounding box center [1207, 250] width 185 height 21
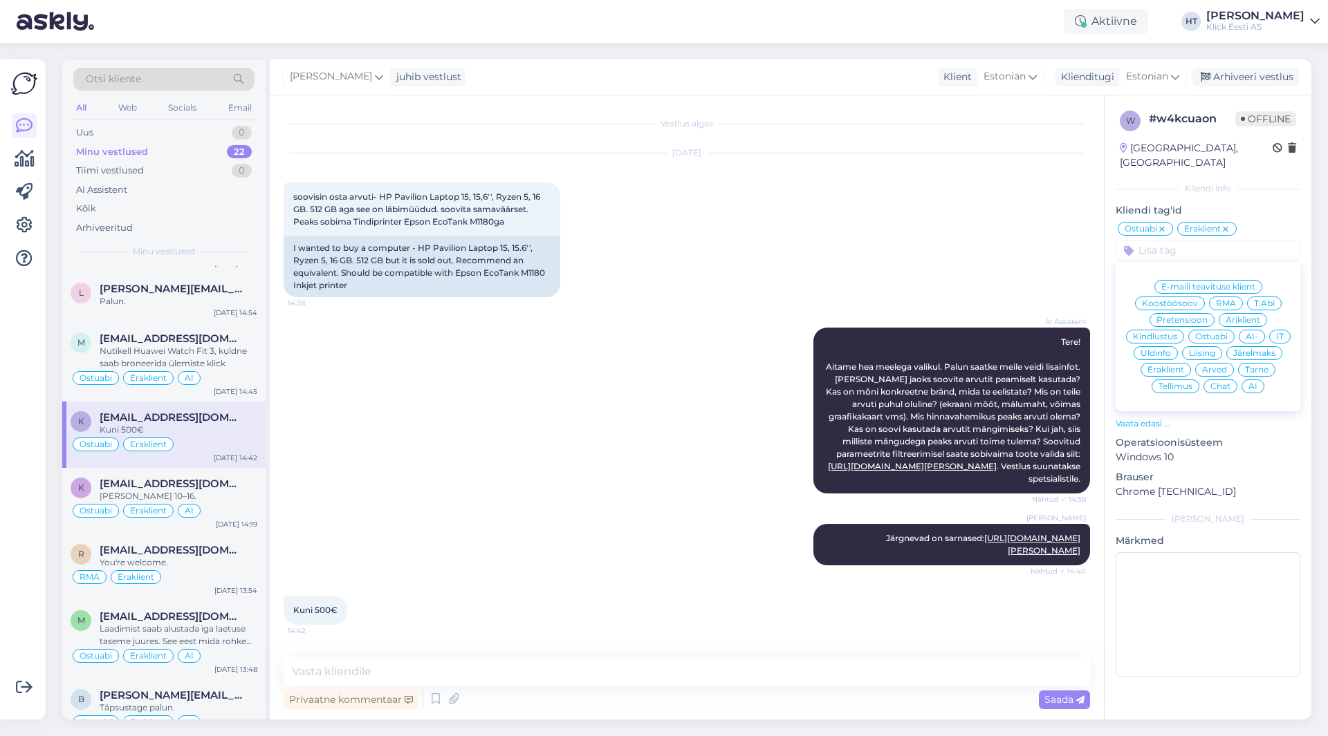
click at [1254, 382] on span "AI" at bounding box center [1252, 386] width 9 height 8
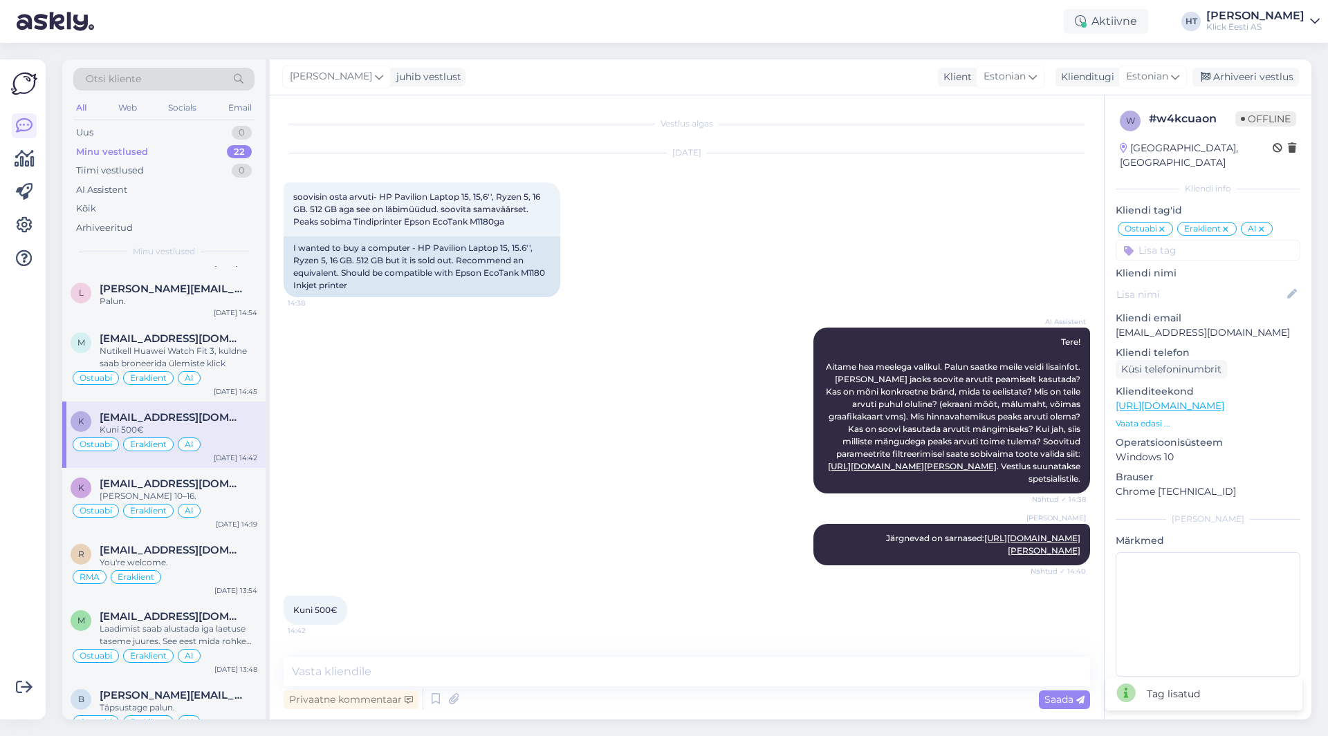
click at [431, 369] on div "AI Assistent Tere! Aitame hea meelega valikul. Palun saatke meile veidi lisainf…" at bounding box center [687, 411] width 806 height 196
click at [169, 281] on div "l [PERSON_NAME][EMAIL_ADDRESS][PERSON_NAME][DOMAIN_NAME] Palun. [DATE] 14:54" at bounding box center [163, 298] width 203 height 50
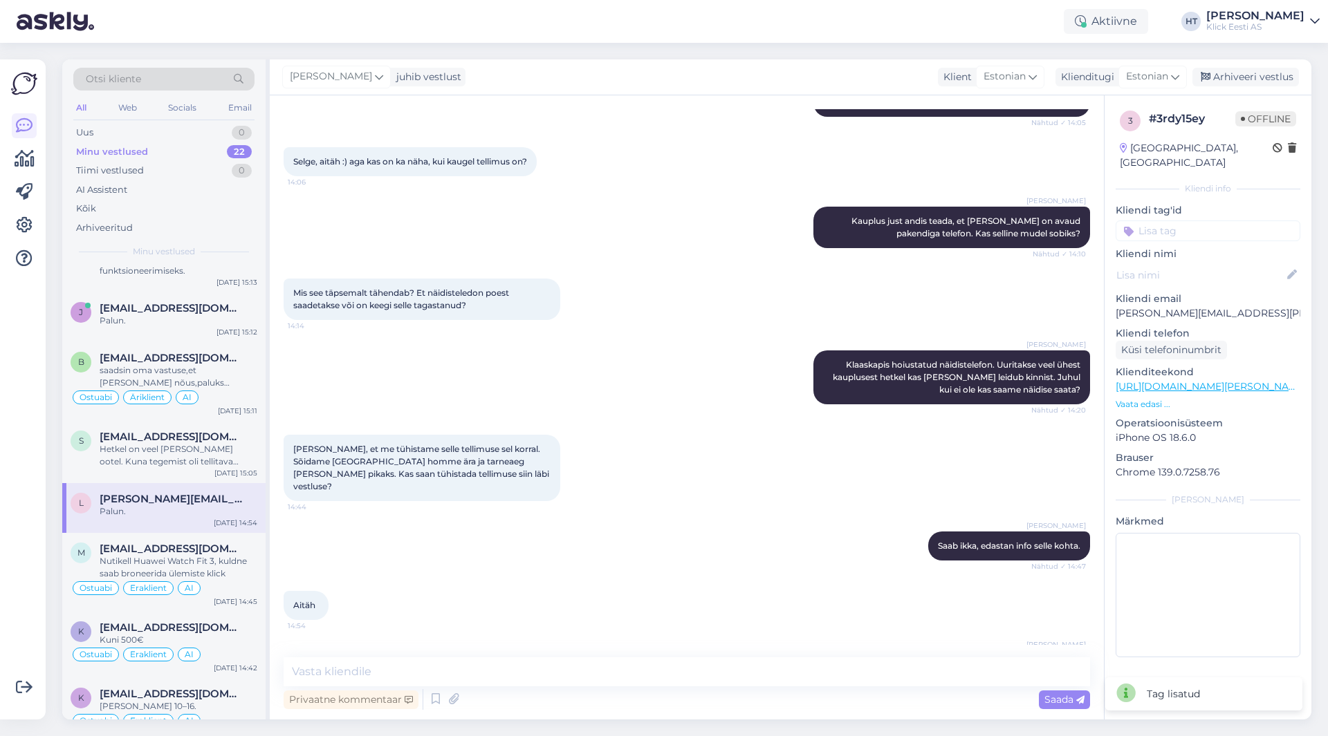
scroll to position [0, 0]
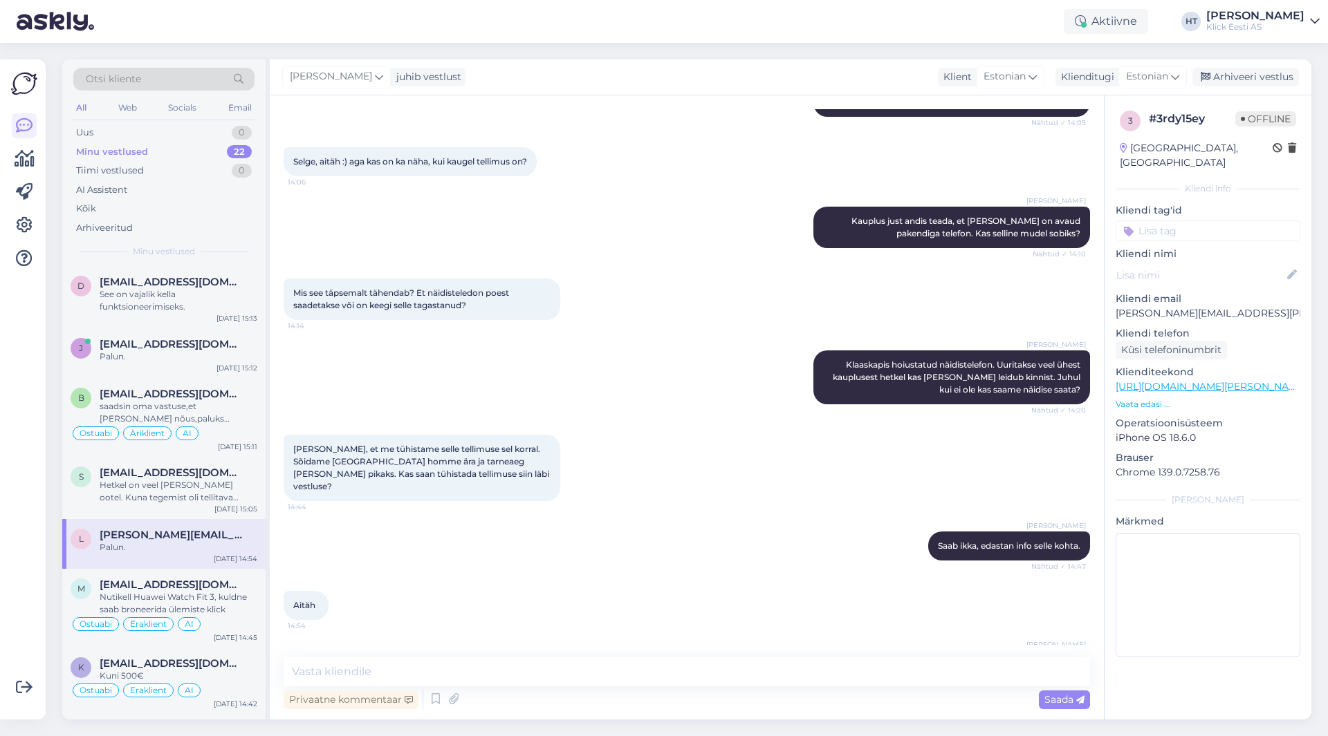
click at [1169, 221] on input at bounding box center [1207, 231] width 185 height 21
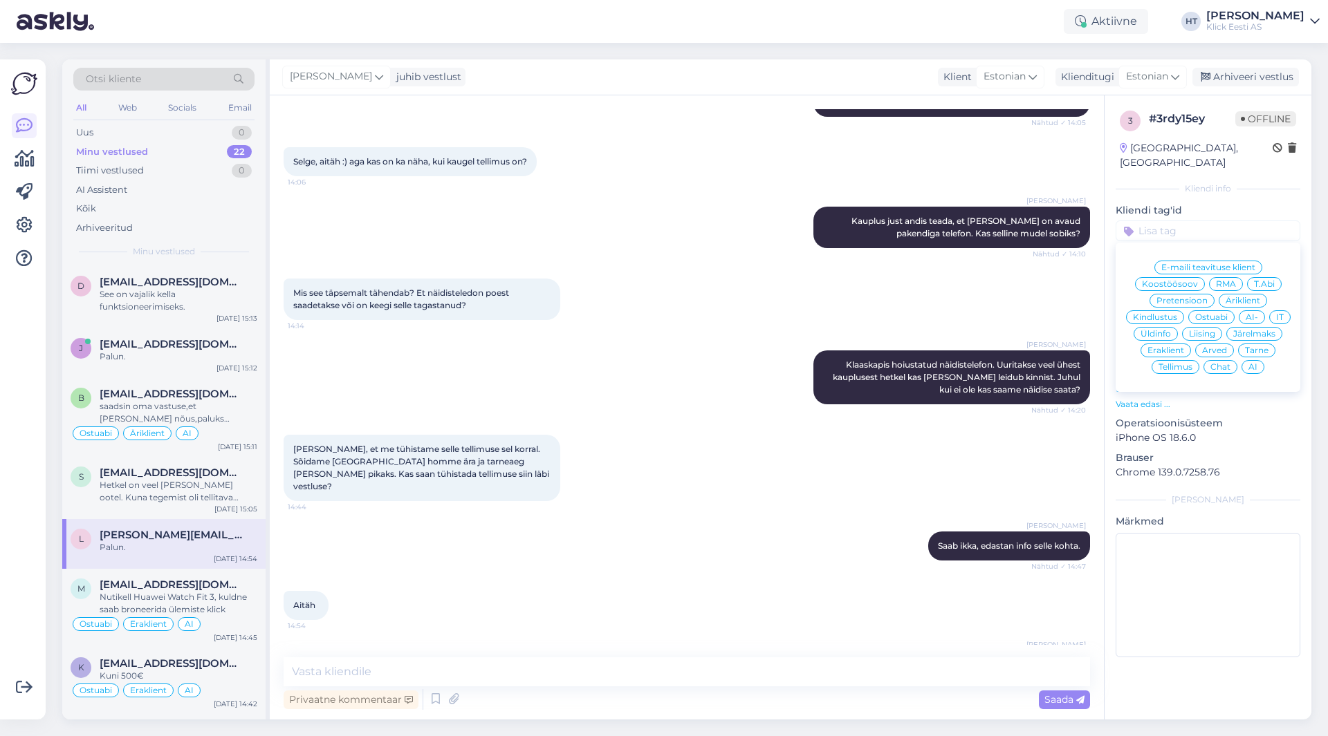
click at [1181, 363] on span "Tellimus" at bounding box center [1175, 367] width 34 height 8
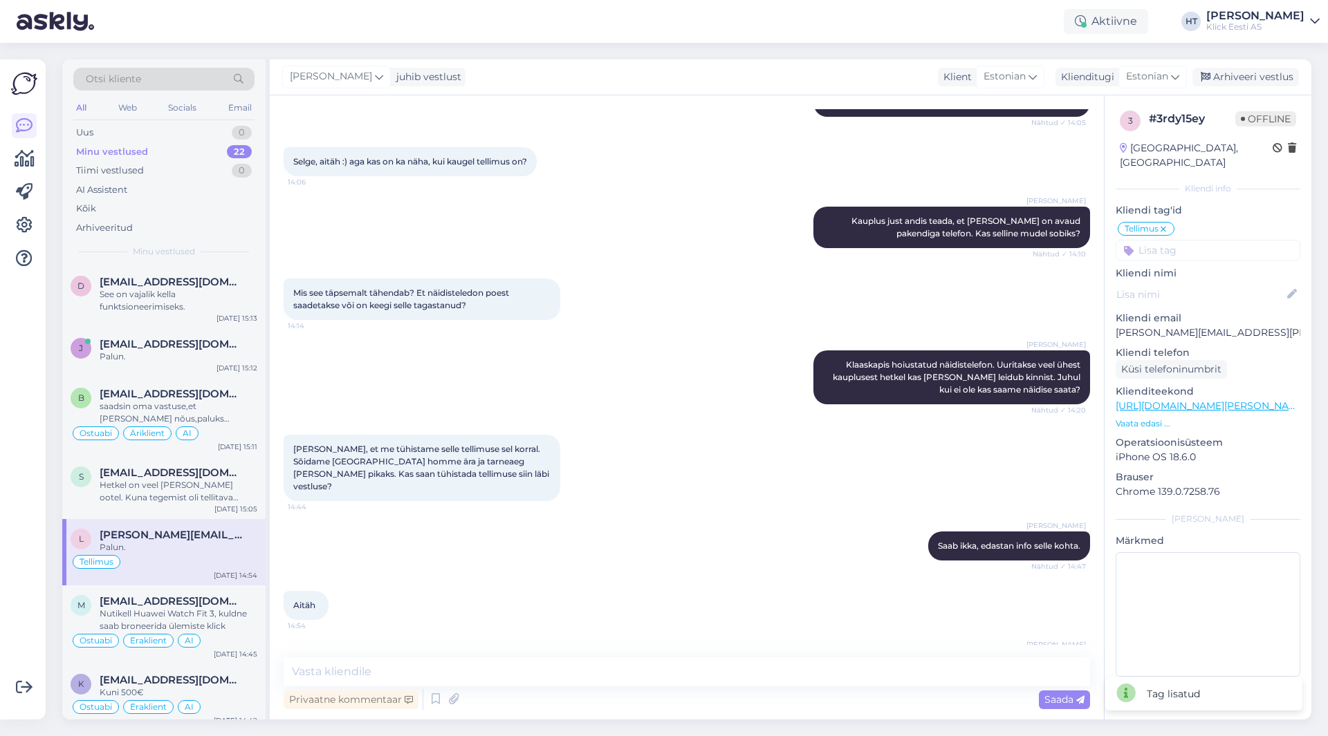
click at [1187, 240] on input at bounding box center [1207, 250] width 185 height 21
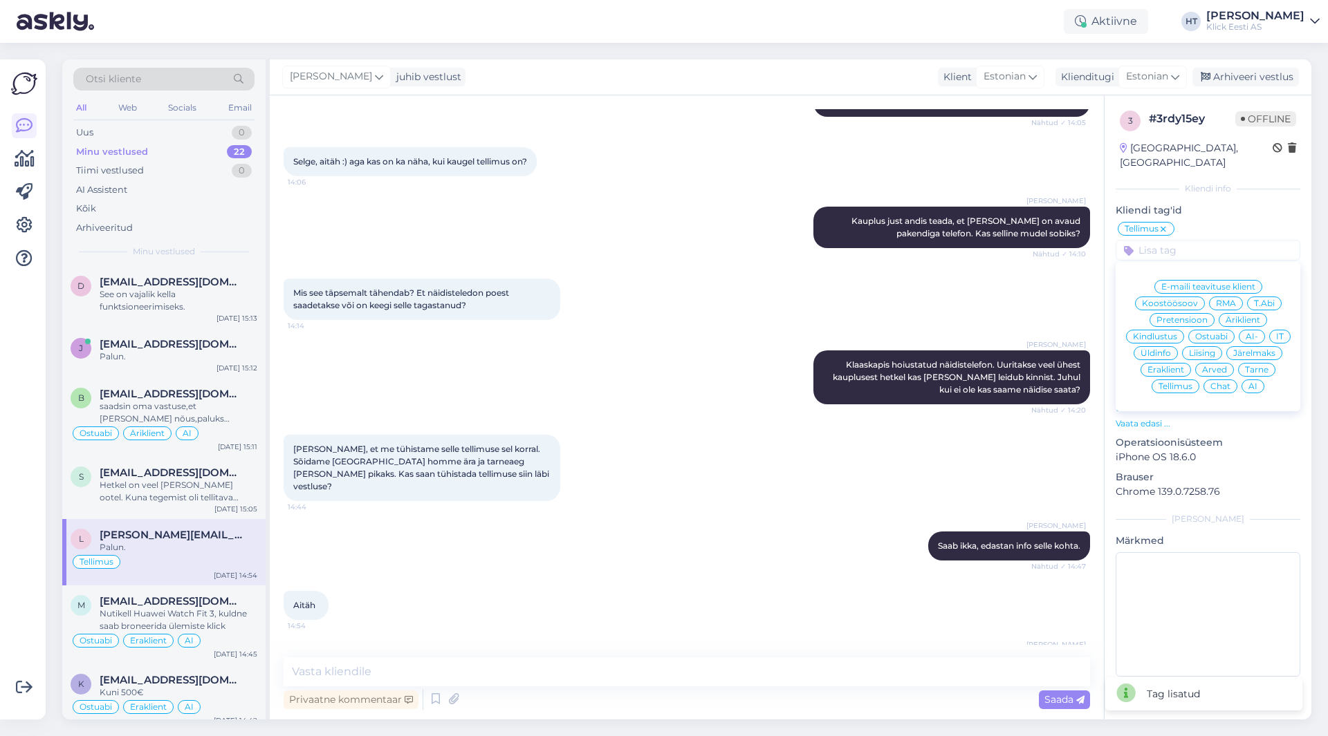
click at [1180, 363] on div "Eraklient" at bounding box center [1165, 370] width 50 height 14
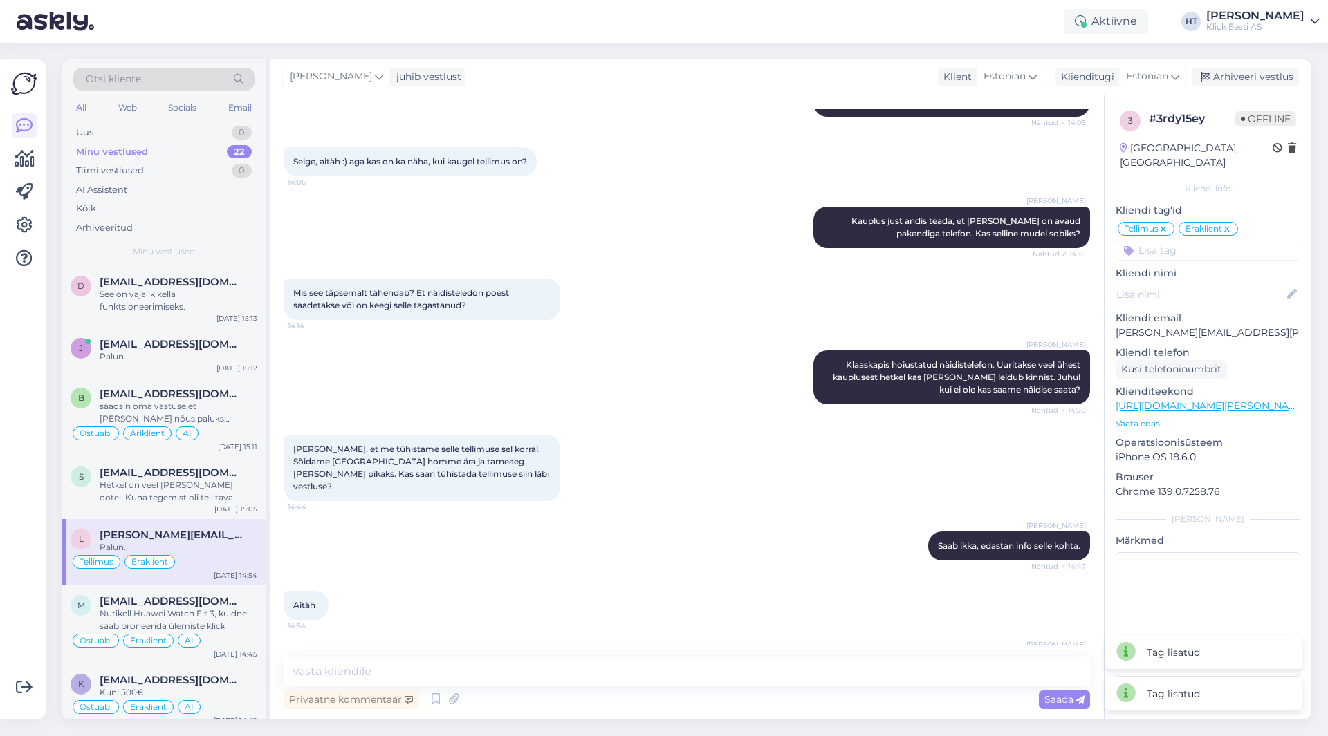
click at [1196, 240] on input at bounding box center [1207, 250] width 185 height 21
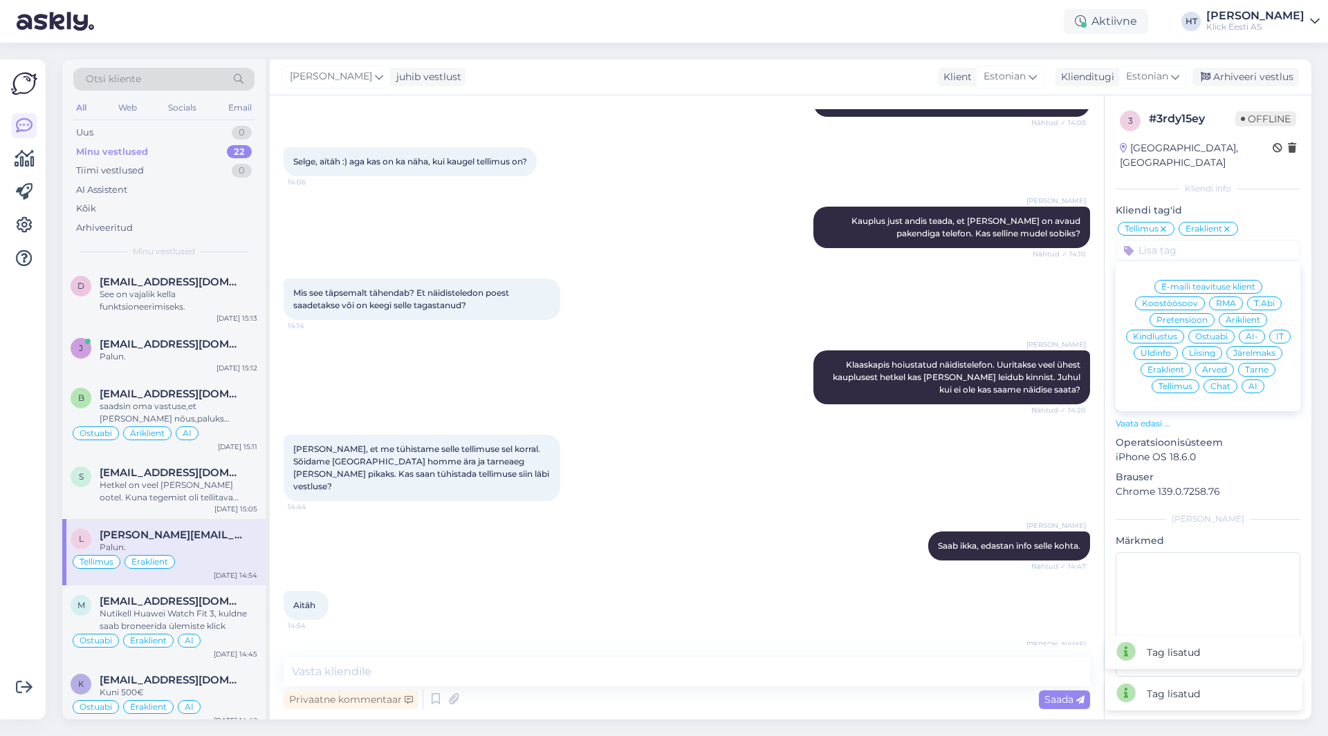
click at [1249, 380] on div "AI" at bounding box center [1252, 387] width 23 height 14
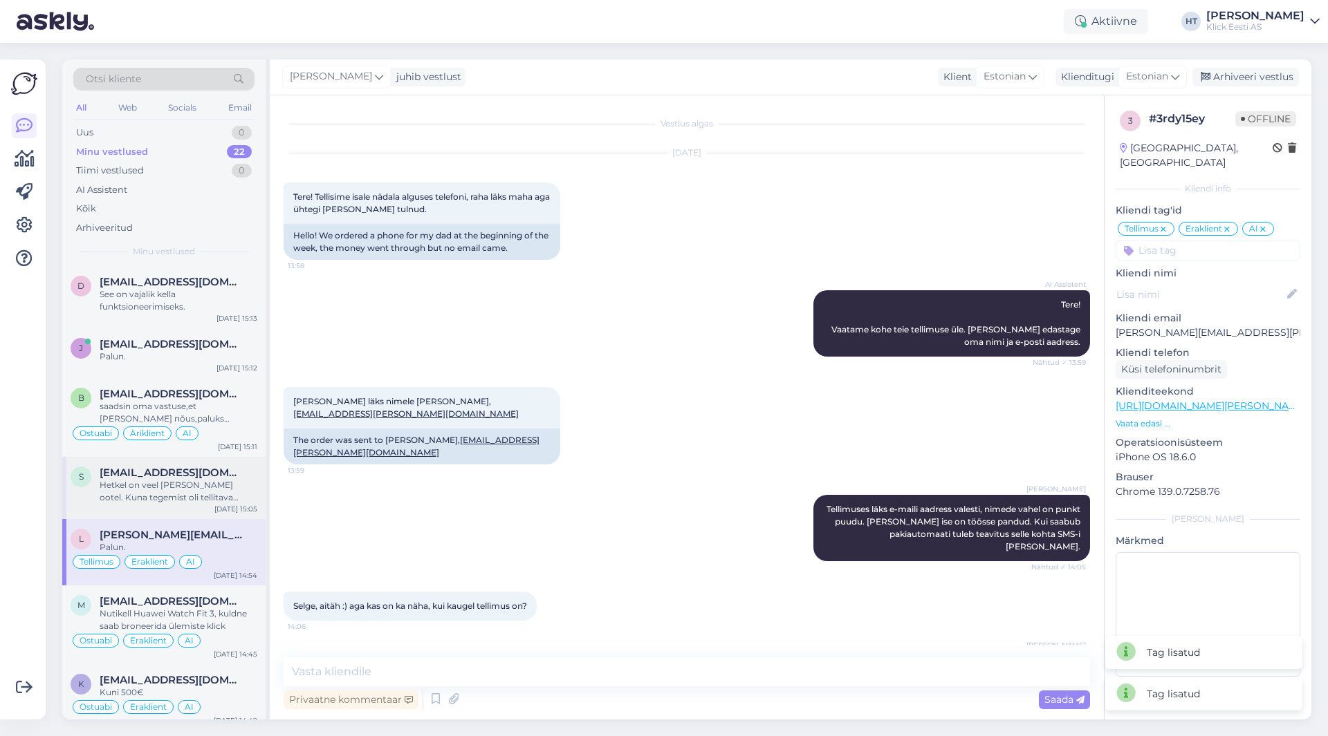
click at [154, 465] on div "s [EMAIL_ADDRESS][DOMAIN_NAME] Hetkel on veel [PERSON_NAME] ootel. Kuna tegemis…" at bounding box center [163, 488] width 203 height 62
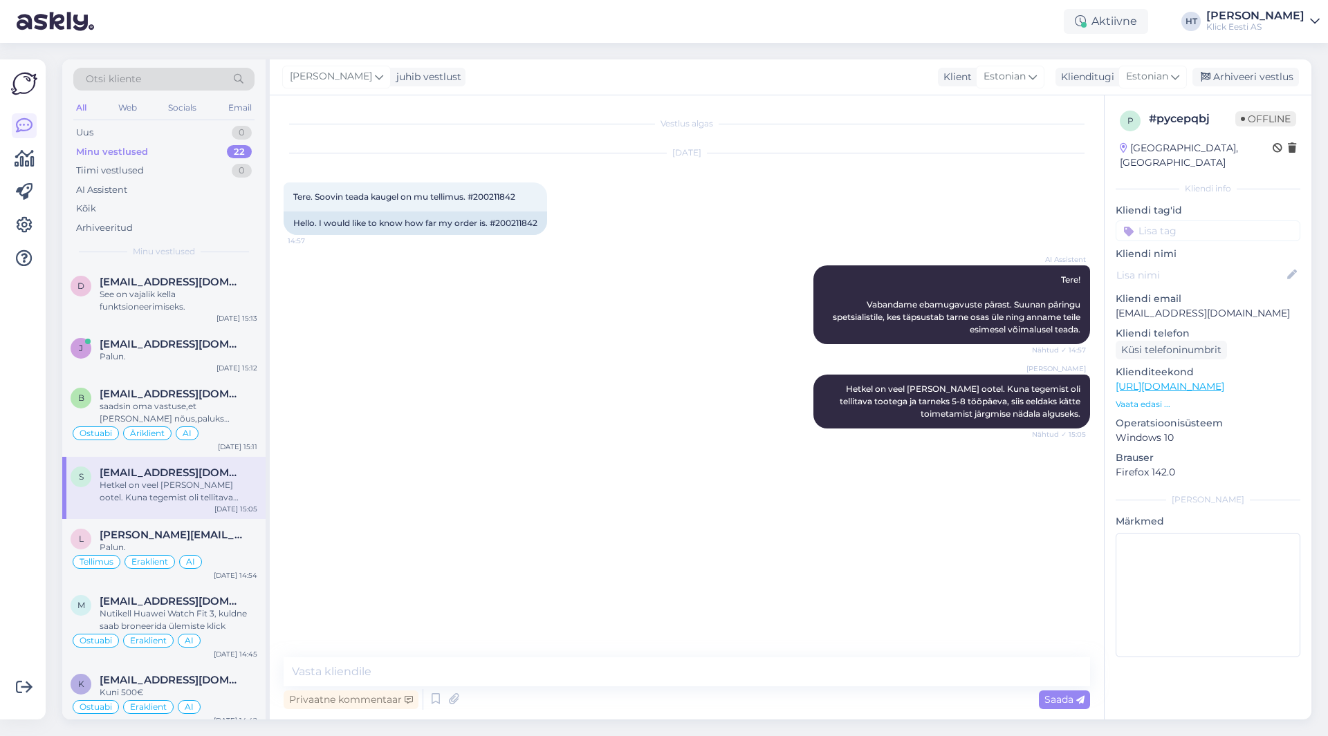
click at [1188, 221] on input at bounding box center [1207, 231] width 185 height 21
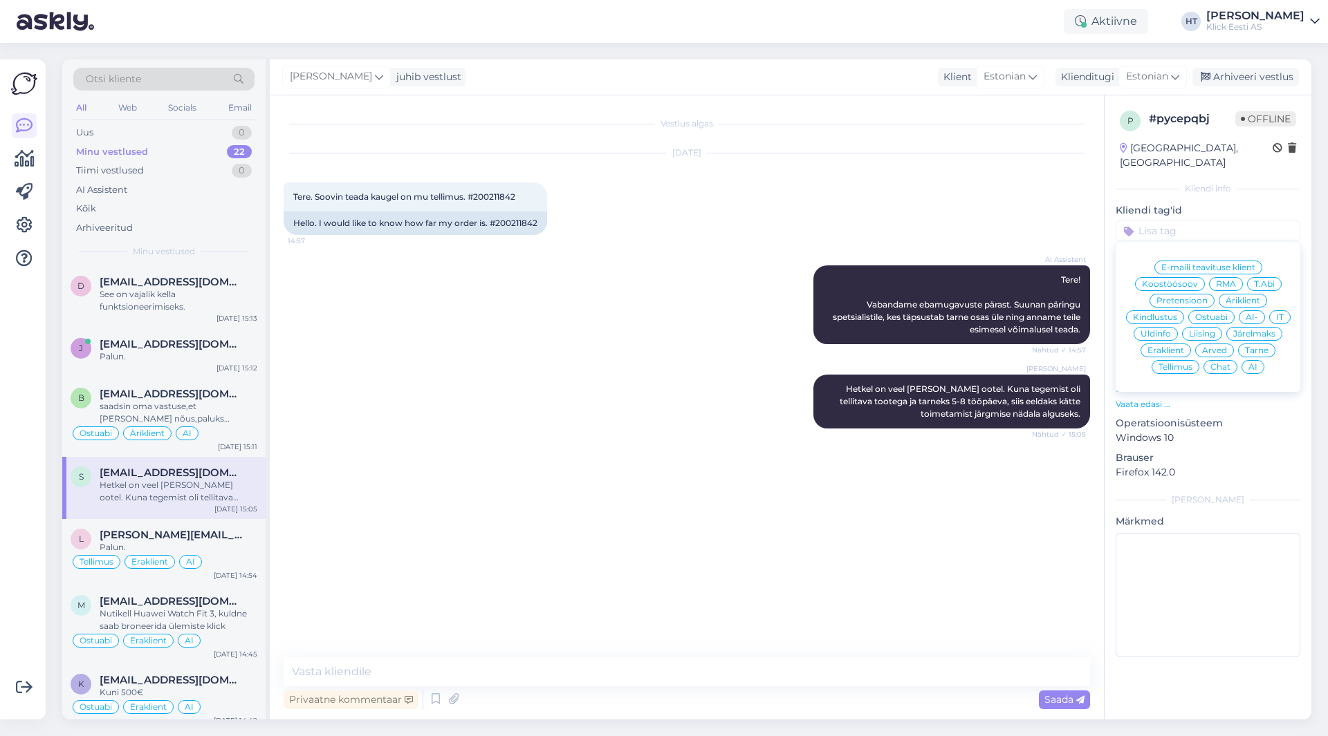
click at [1246, 297] on span "Äriklient" at bounding box center [1242, 301] width 35 height 8
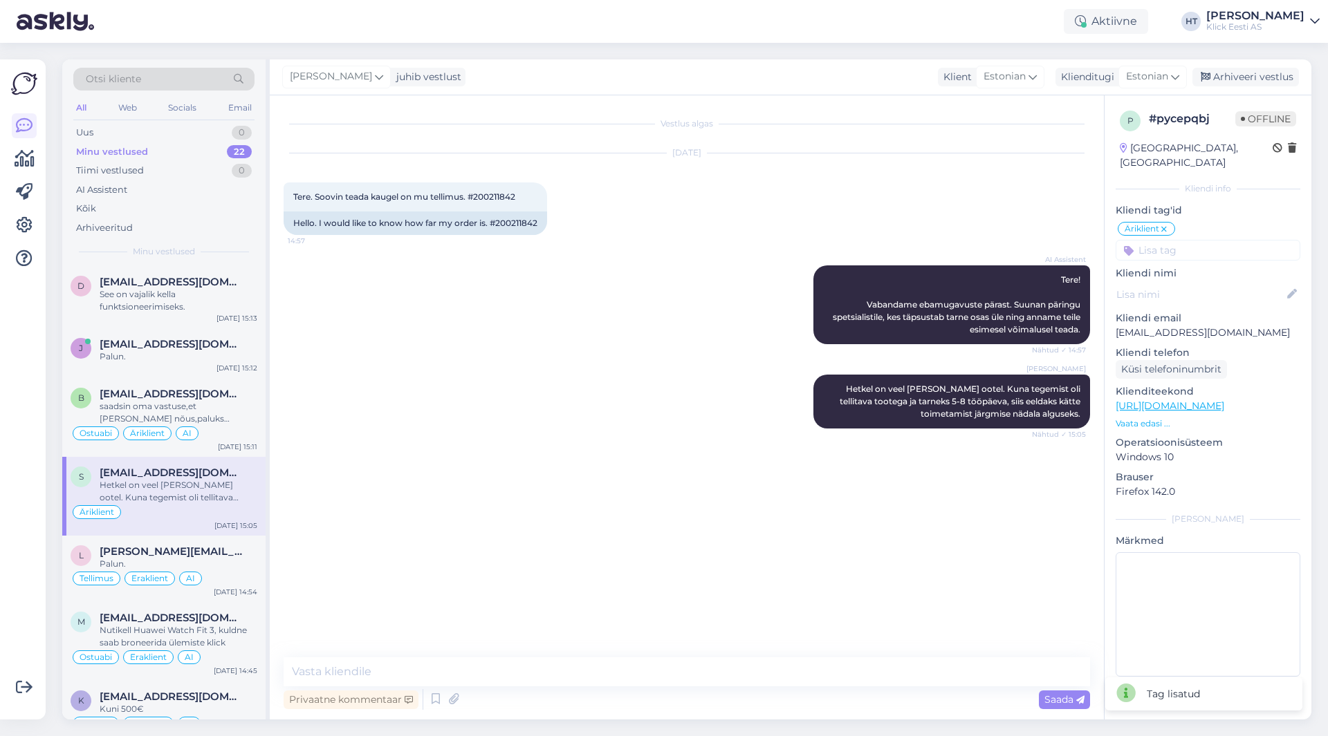
click at [1220, 243] on input at bounding box center [1207, 250] width 185 height 21
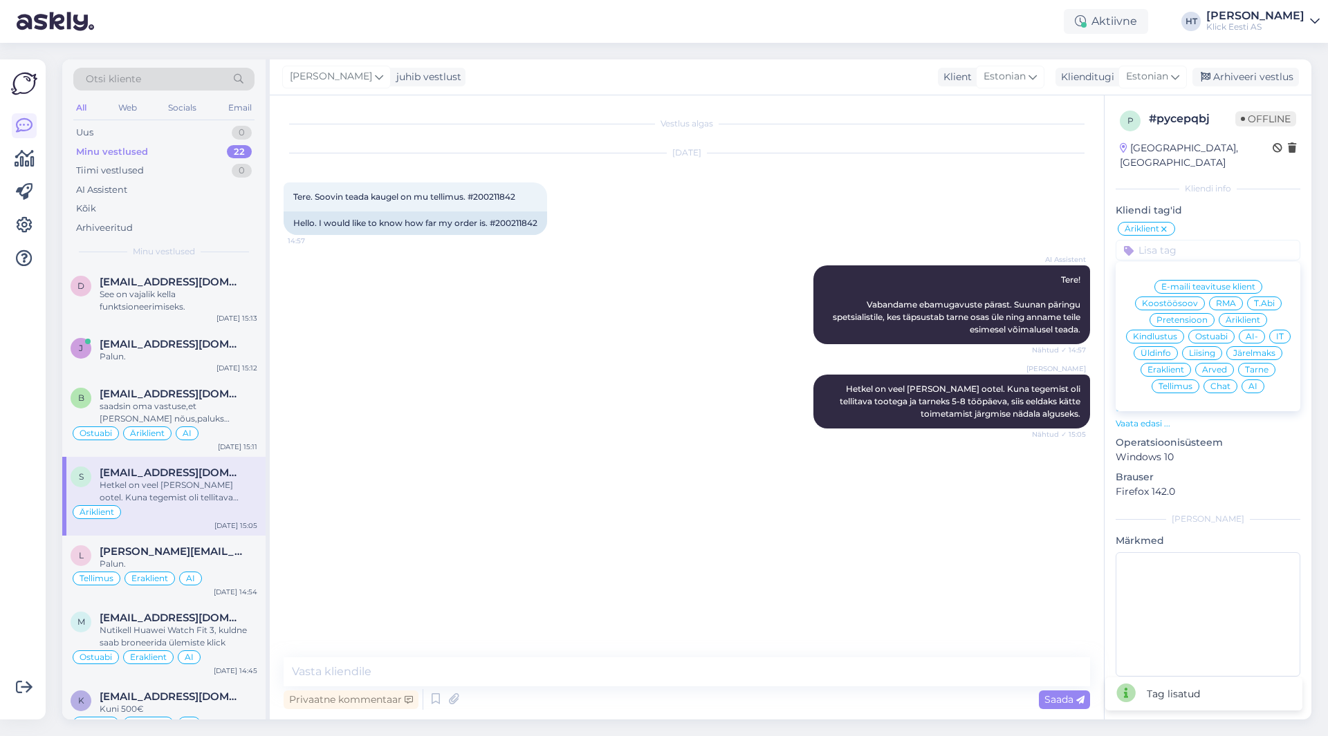
click at [1261, 366] on span "Tarne" at bounding box center [1257, 370] width 24 height 8
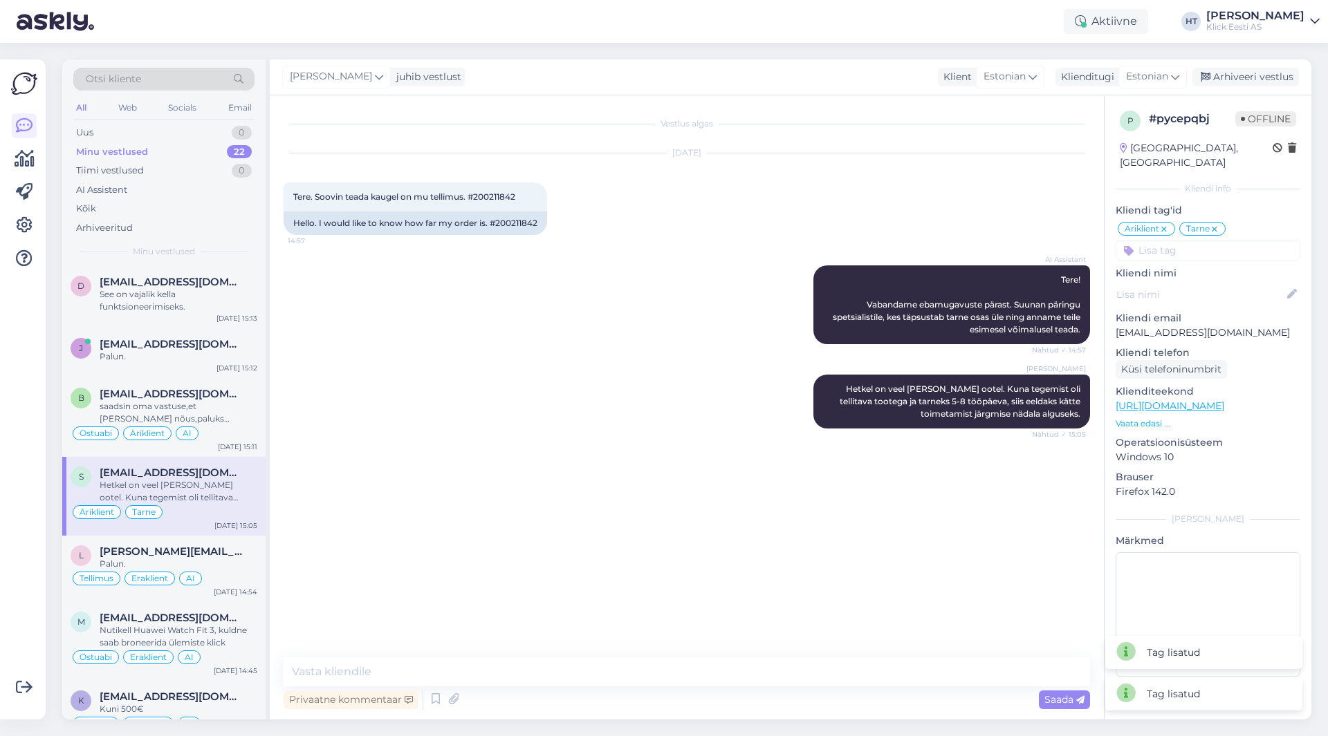
click at [1207, 240] on input at bounding box center [1207, 250] width 185 height 21
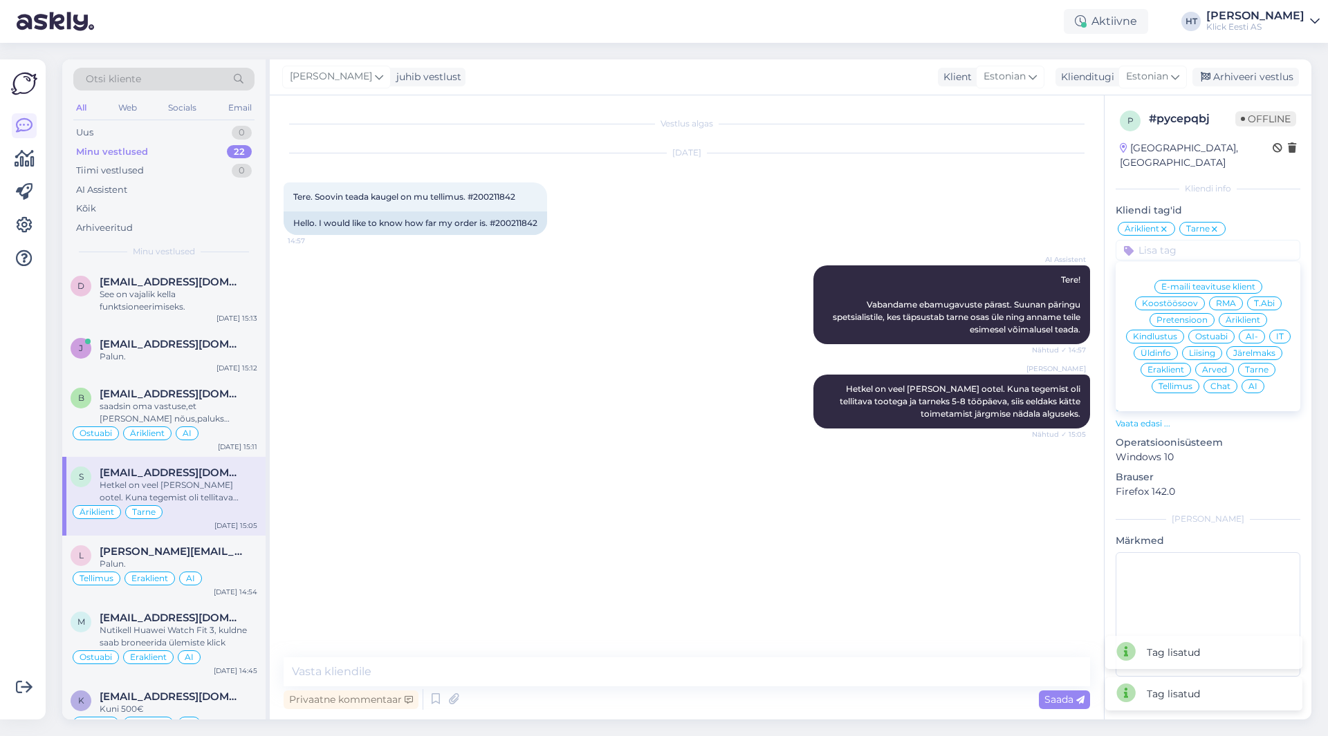
click at [1252, 382] on span "AI" at bounding box center [1252, 386] width 9 height 8
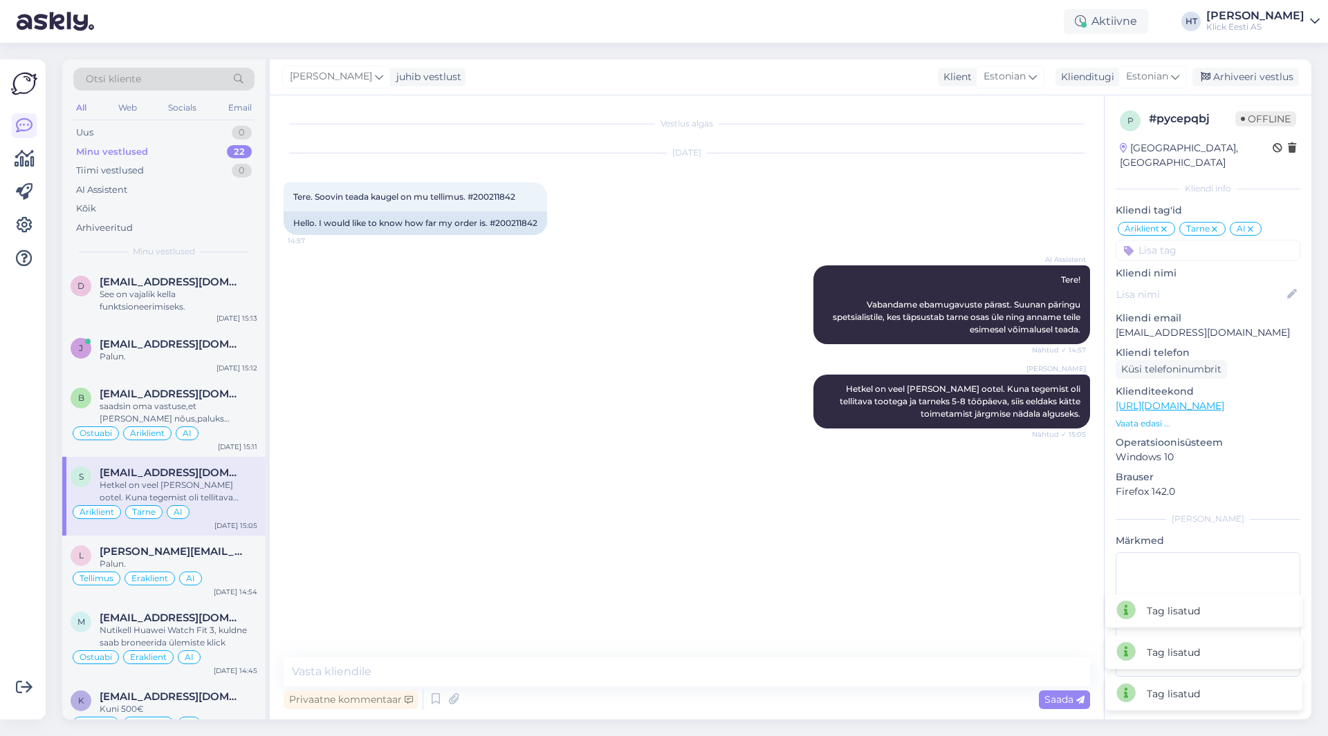
click at [833, 171] on div "[DATE] Tere. Soovin teada kaugel on mu tellimus. #200211842 14:57 Hello. I woul…" at bounding box center [687, 194] width 806 height 112
click at [195, 341] on span "[EMAIL_ADDRESS][DOMAIN_NAME]" at bounding box center [172, 344] width 144 height 12
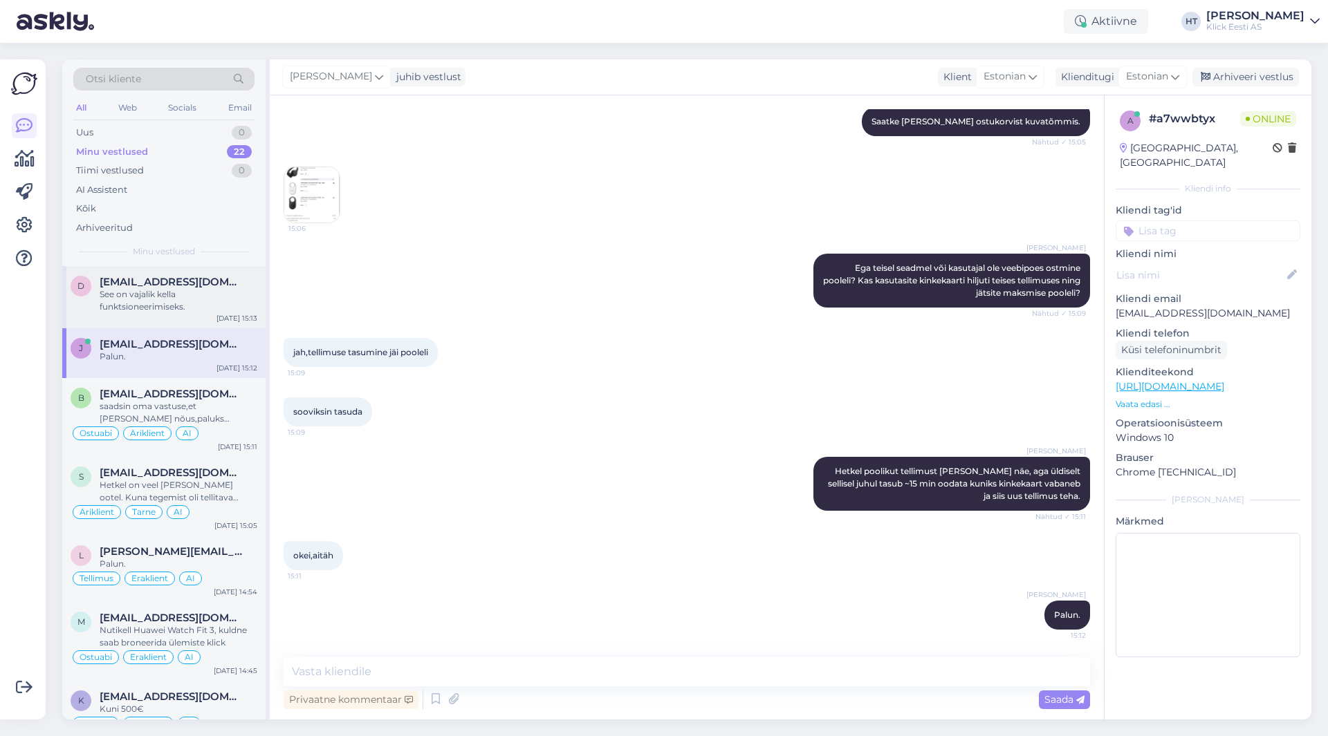
click at [197, 308] on div "See on vajalik kella funktsioneerimiseks." at bounding box center [179, 300] width 158 height 25
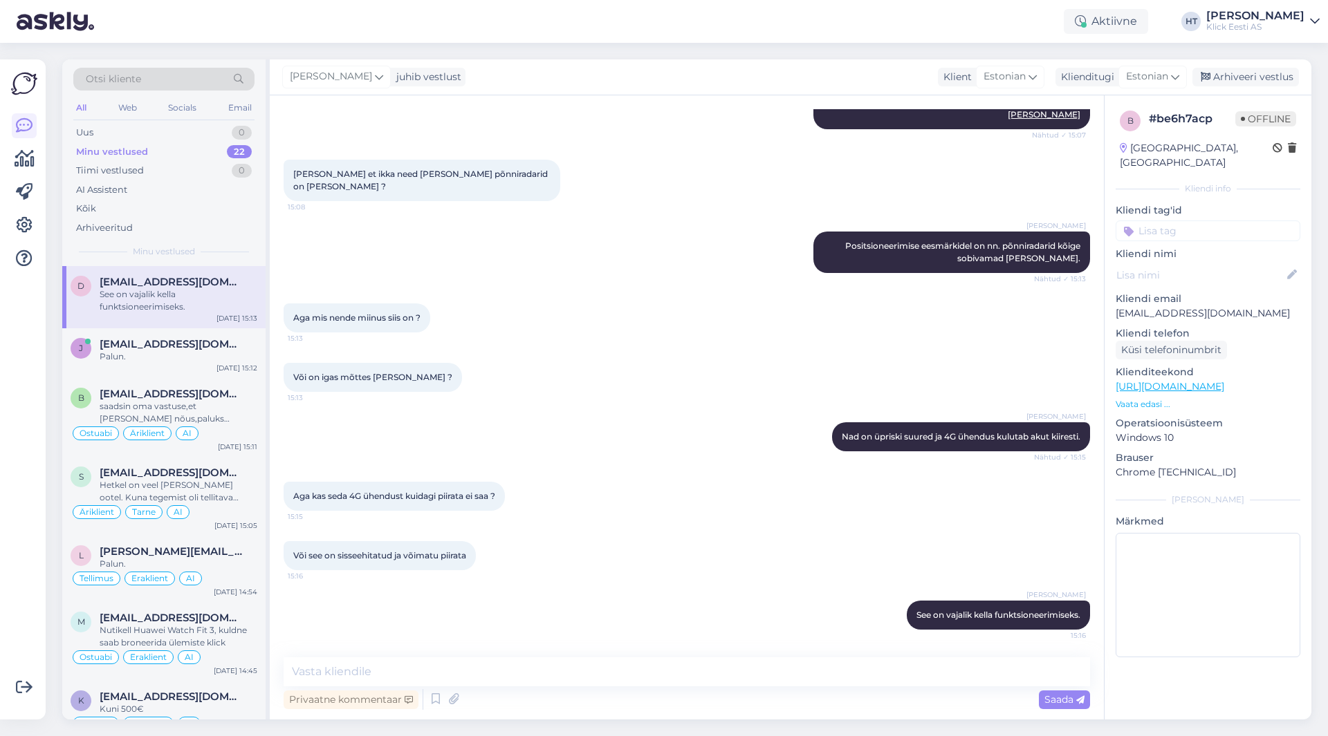
click at [1192, 221] on input at bounding box center [1207, 231] width 185 height 21
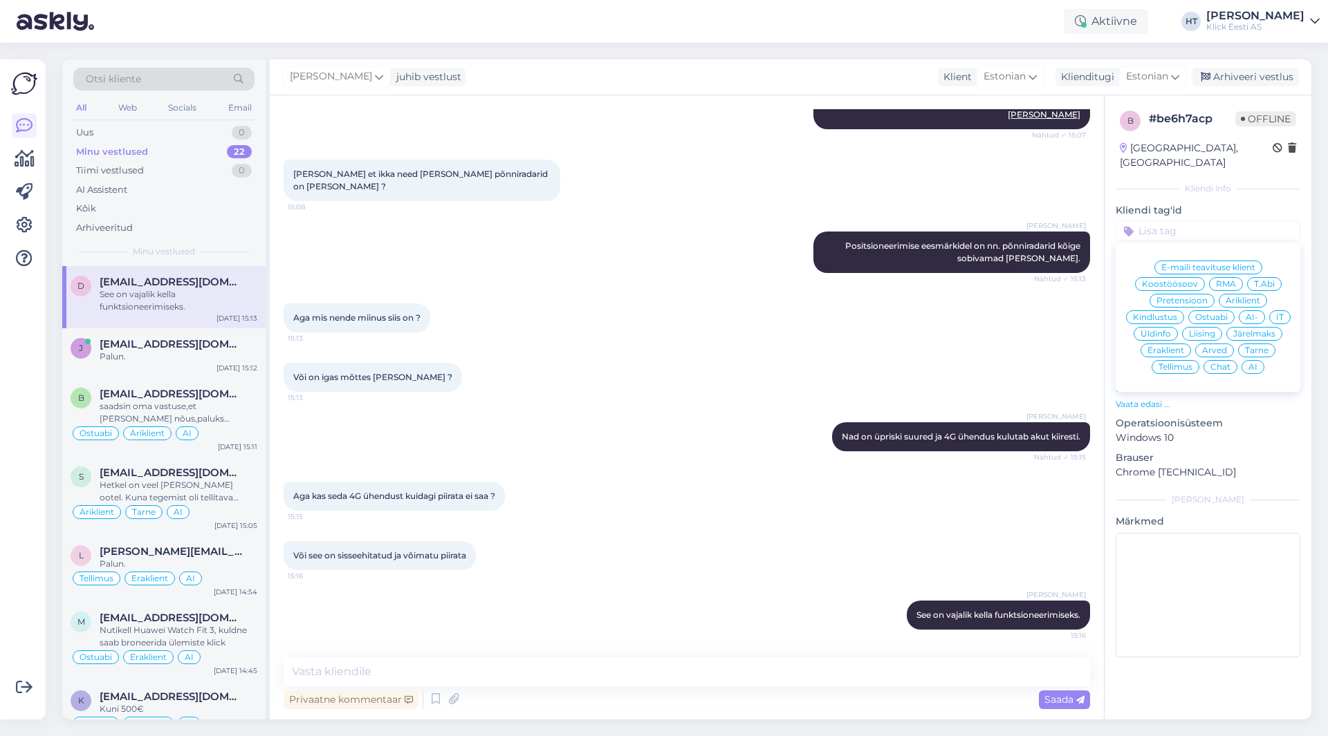
click at [1204, 313] on span "Ostuabi" at bounding box center [1211, 317] width 33 height 8
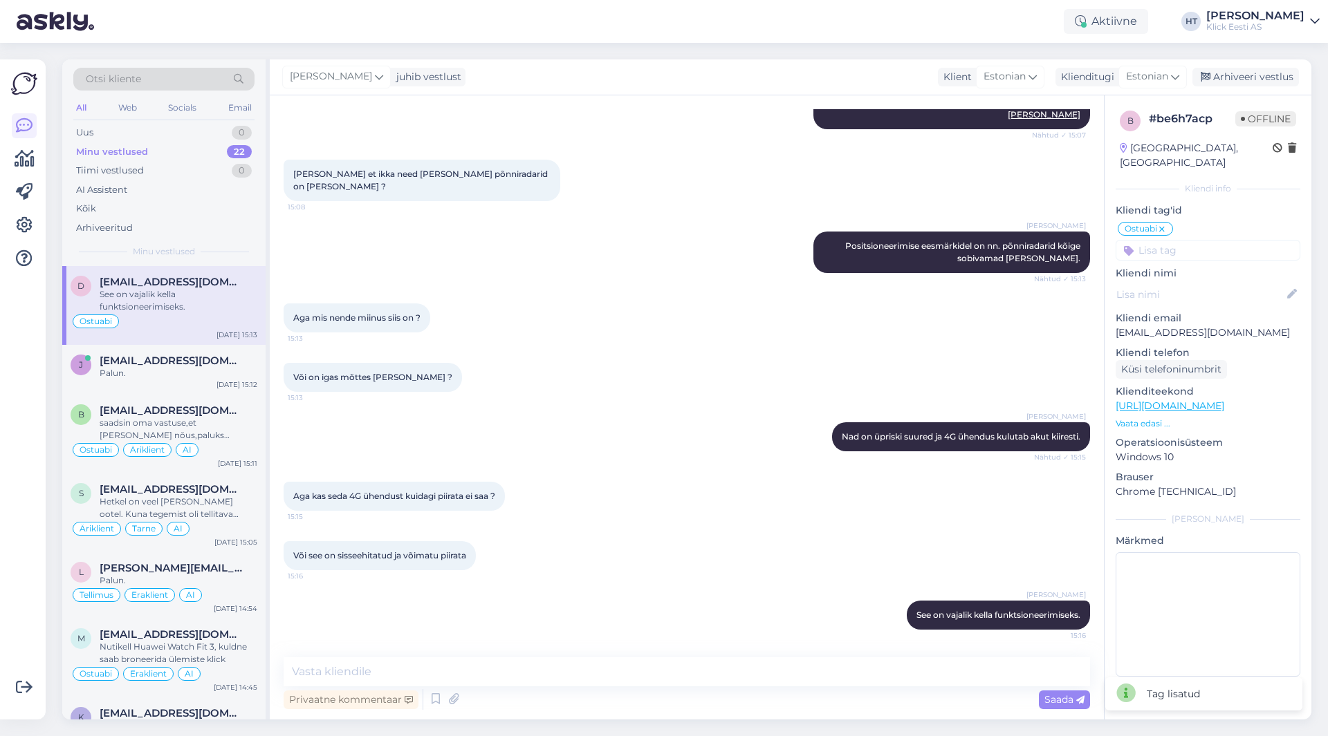
click at [1203, 240] on input at bounding box center [1207, 250] width 185 height 21
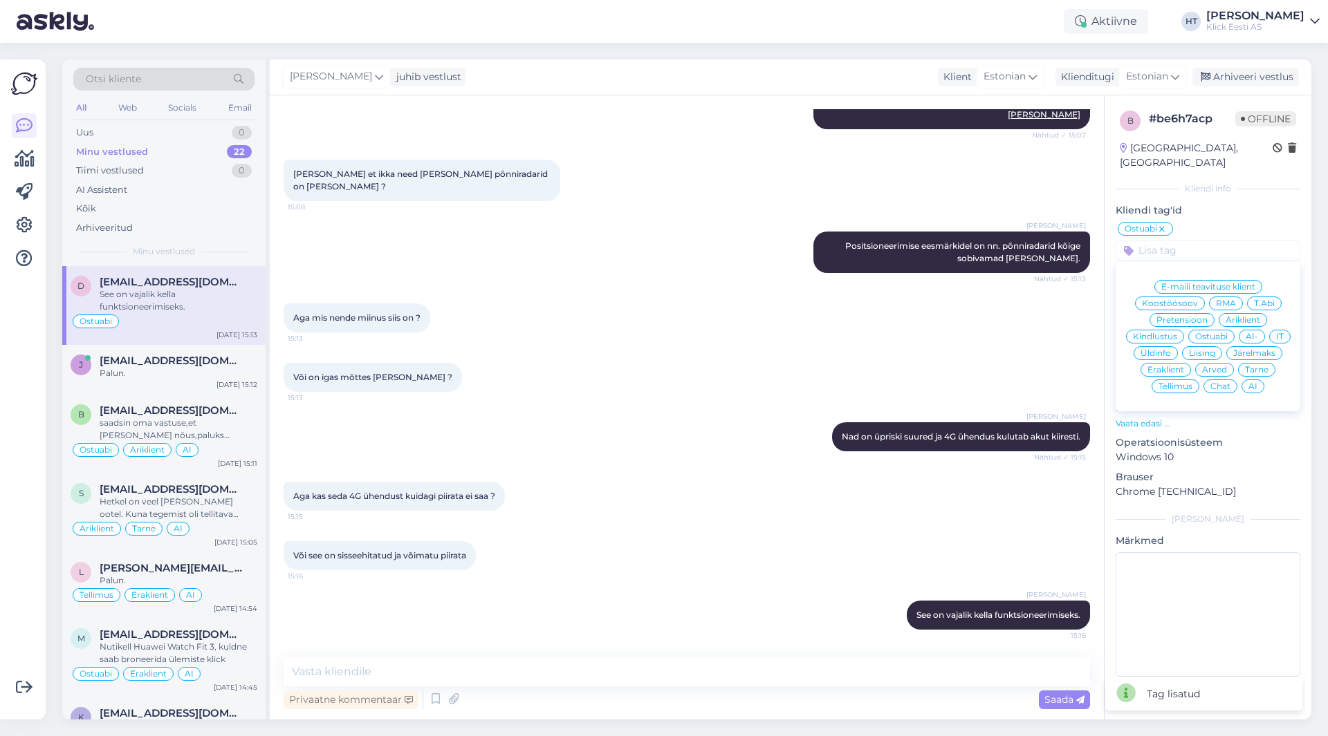
click at [1178, 366] on span "Eraklient" at bounding box center [1165, 370] width 37 height 8
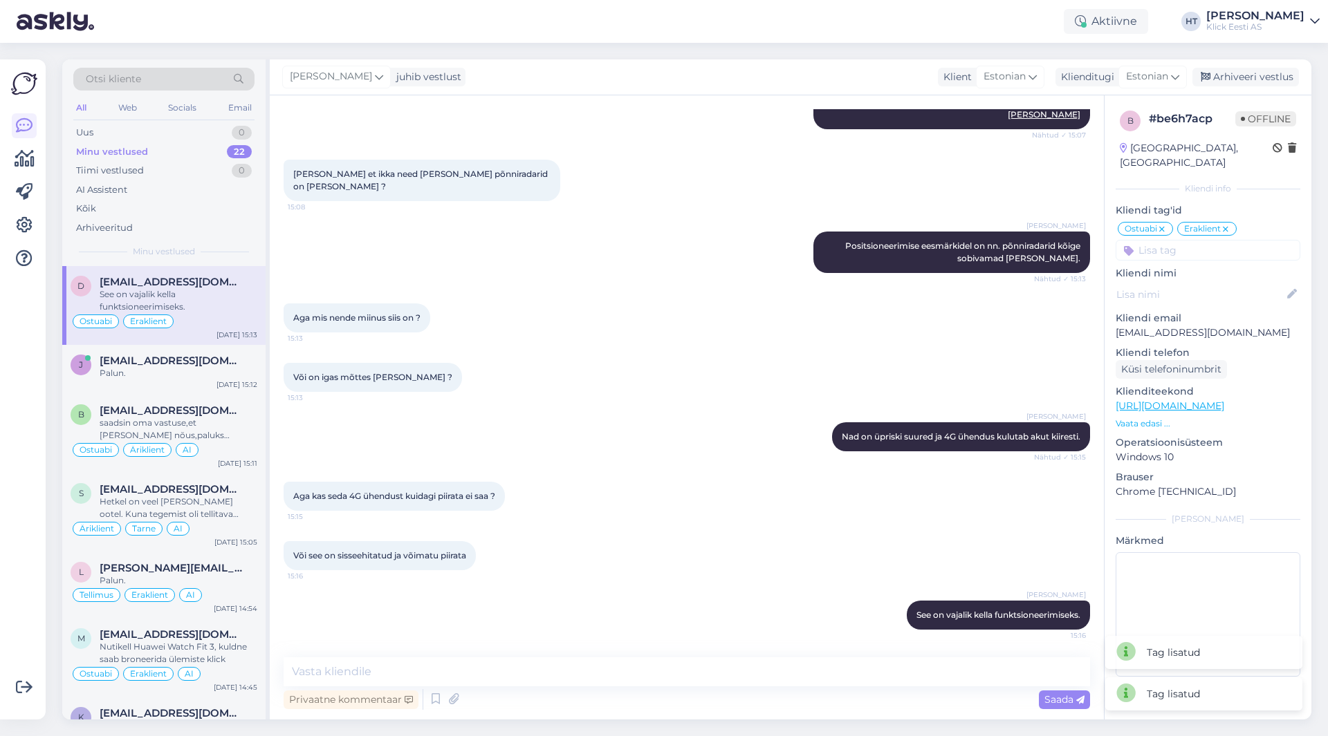
click at [1199, 241] on input at bounding box center [1207, 250] width 185 height 21
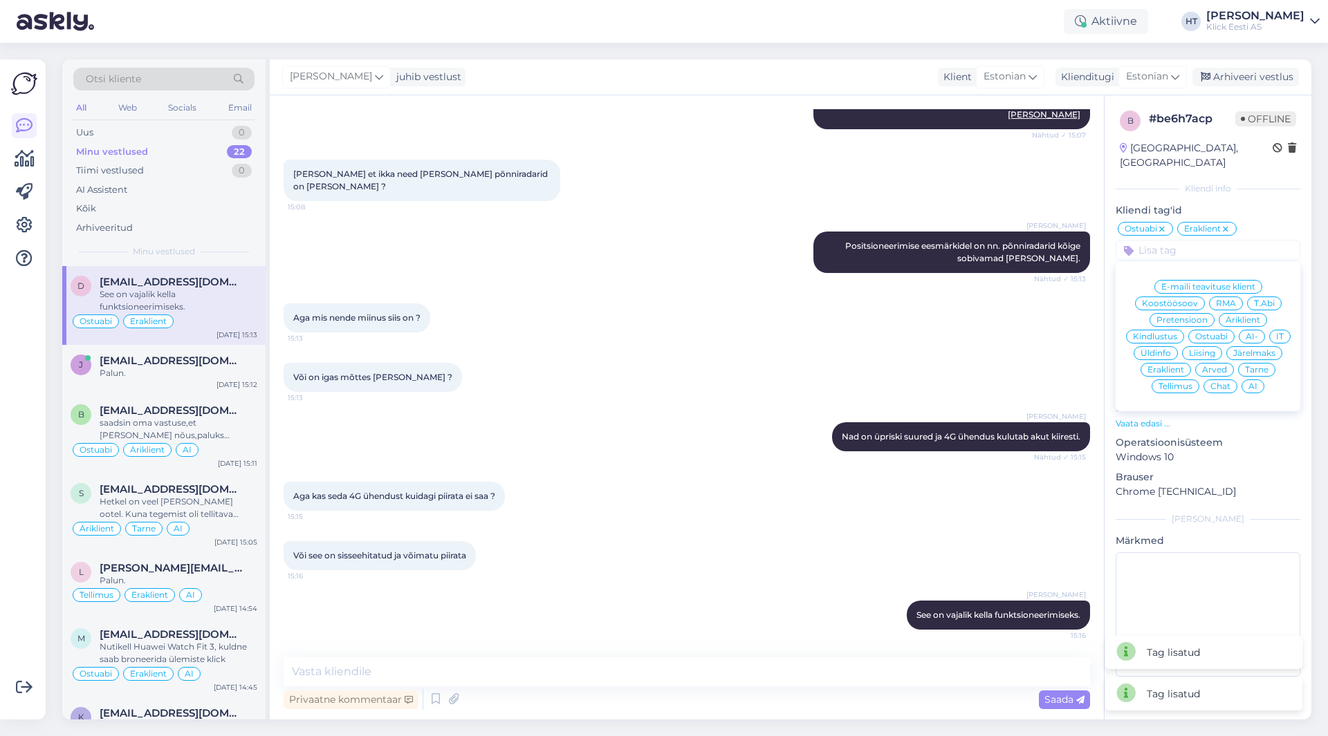
click at [1260, 380] on div "AI" at bounding box center [1252, 387] width 23 height 14
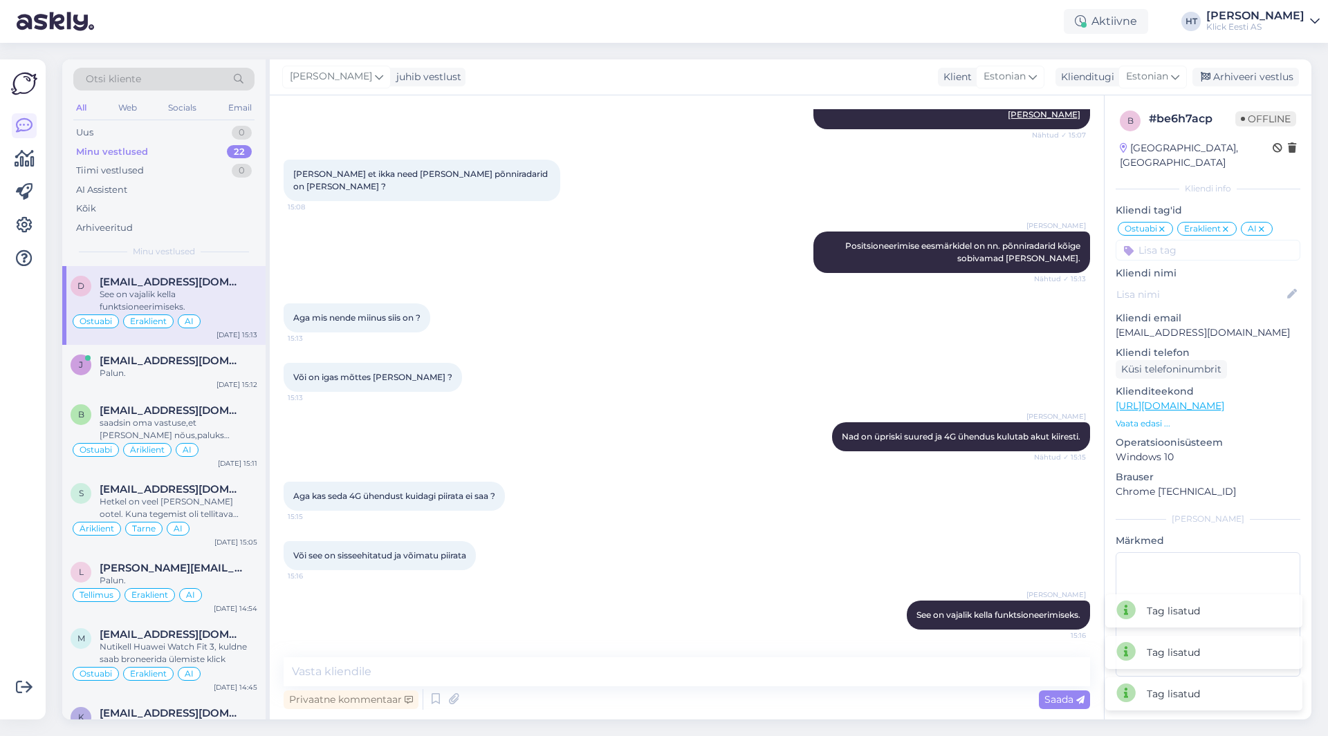
click at [782, 359] on div "Või on igas mõttes [PERSON_NAME] ? 15:13" at bounding box center [687, 377] width 806 height 59
click at [223, 391] on div "j [EMAIL_ADDRESS][DOMAIN_NAME] Palun. [DATE] 15:12" at bounding box center [163, 370] width 203 height 50
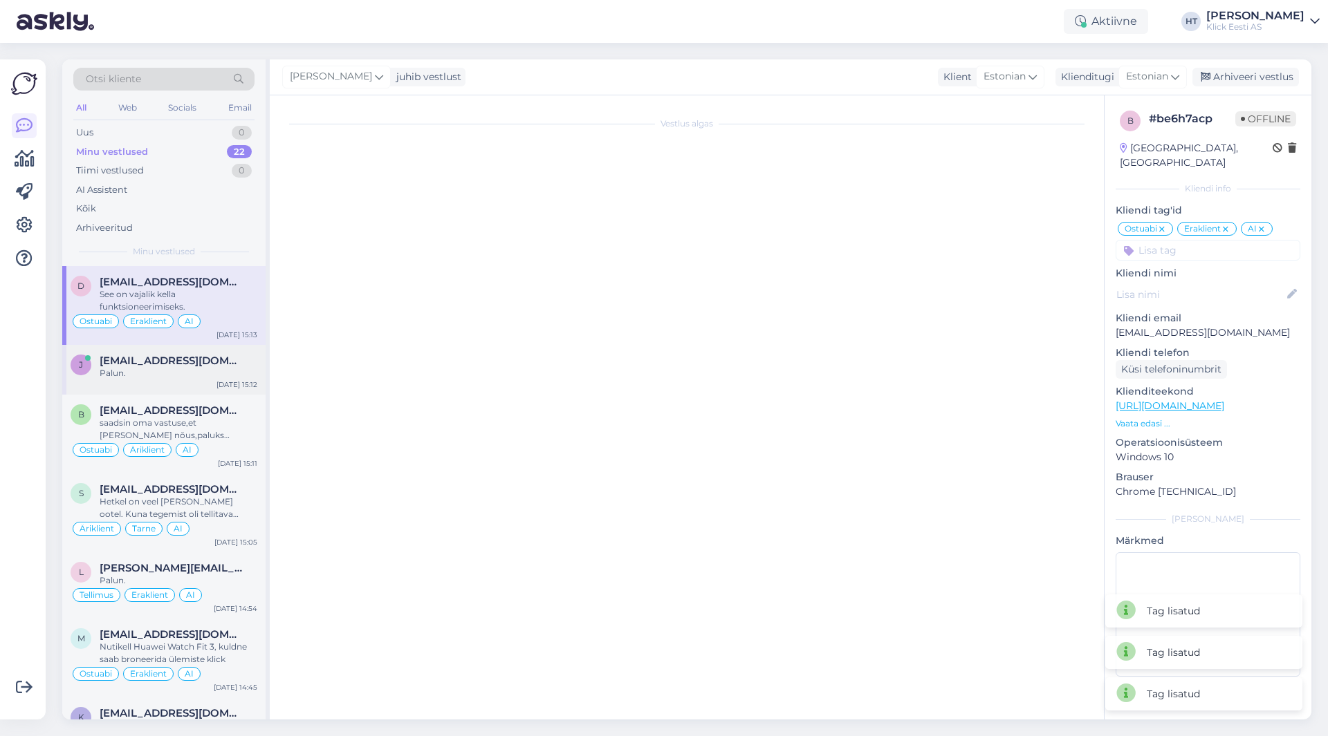
scroll to position [616, 0]
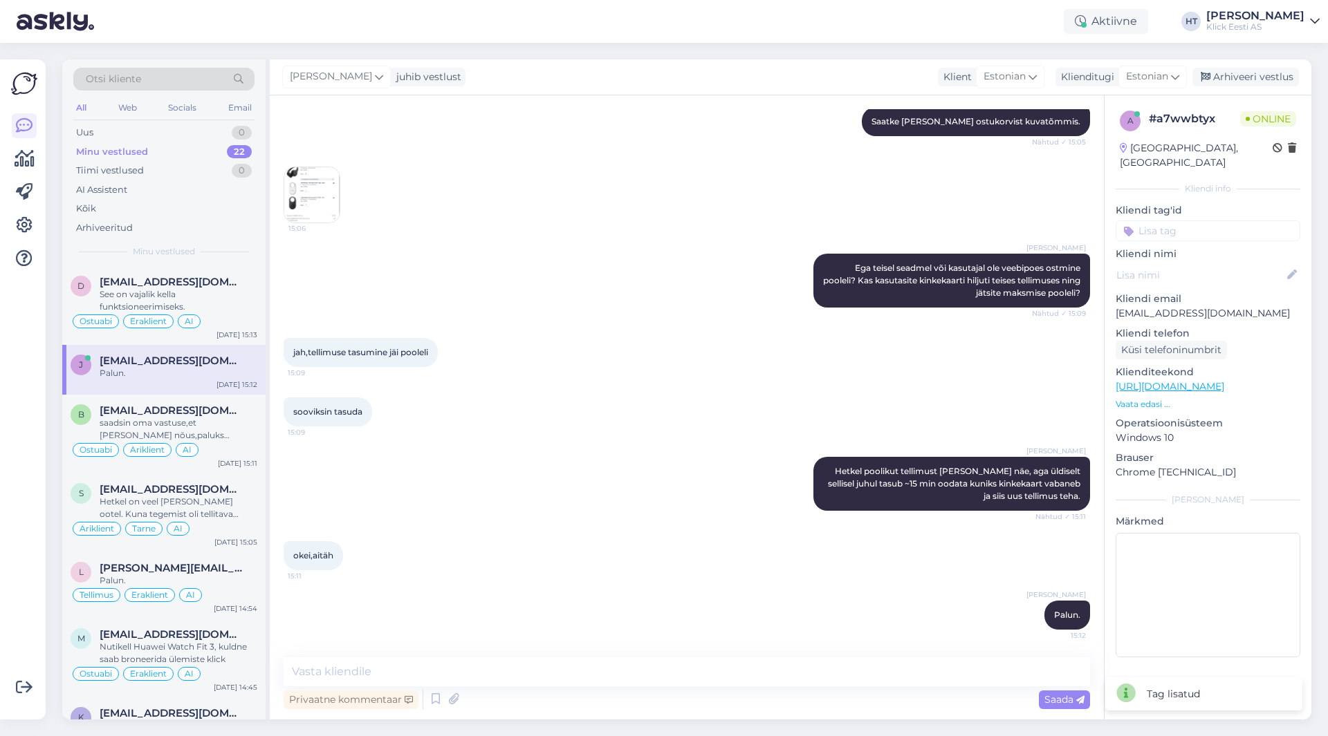
click at [1172, 221] on input at bounding box center [1207, 231] width 185 height 21
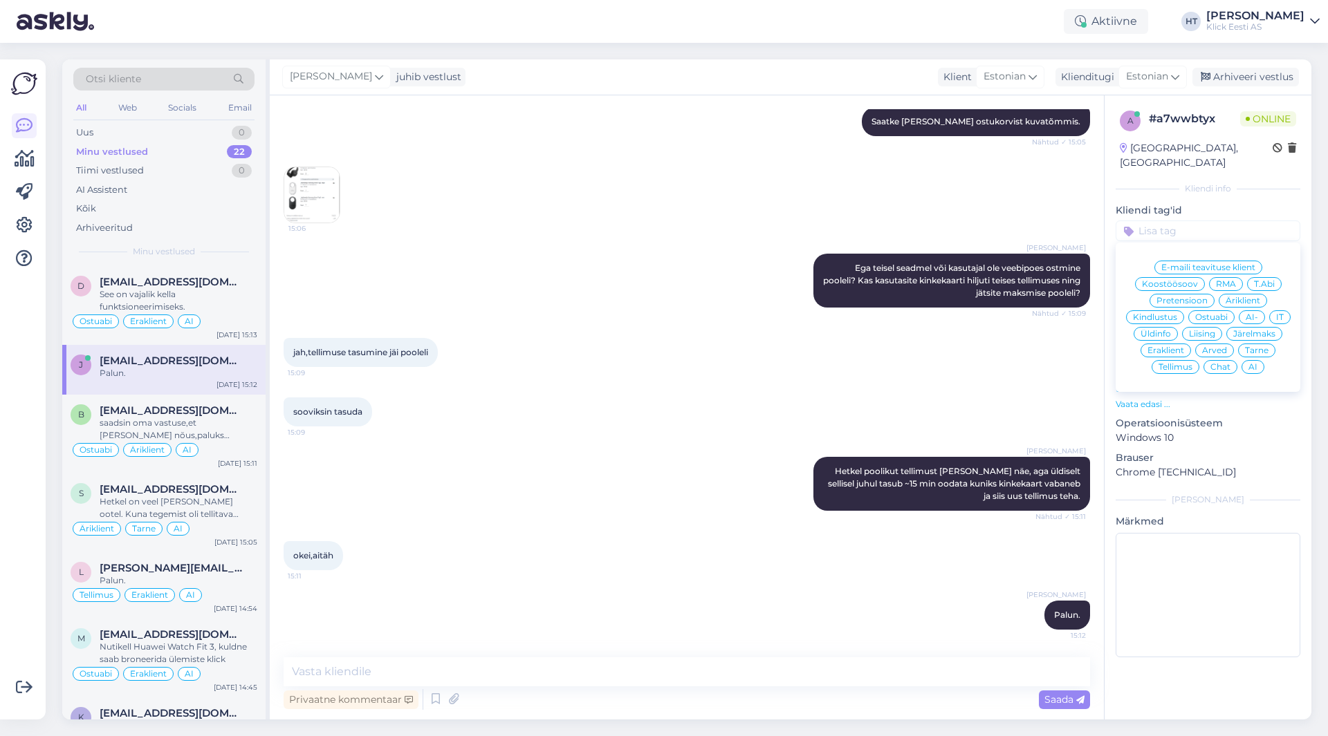
click at [1270, 311] on div "IT" at bounding box center [1279, 318] width 21 height 14
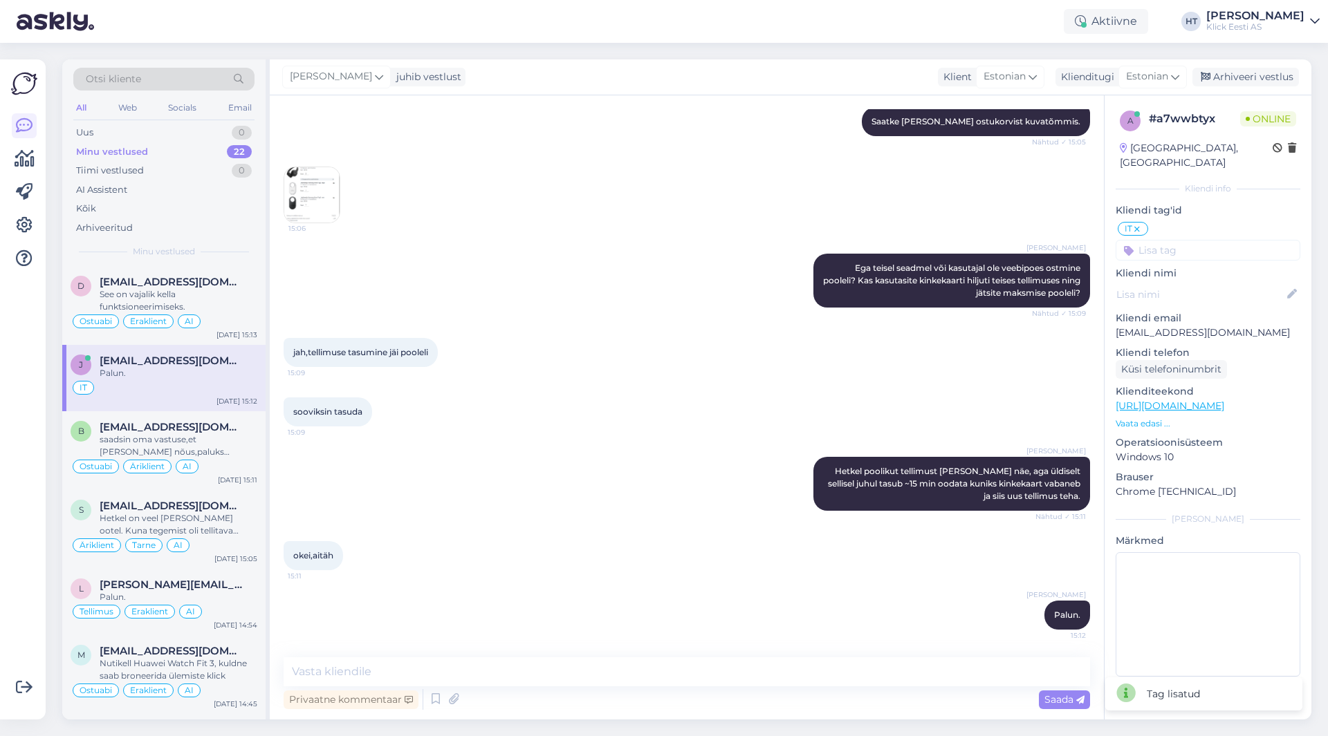
click at [1214, 240] on input at bounding box center [1207, 250] width 185 height 21
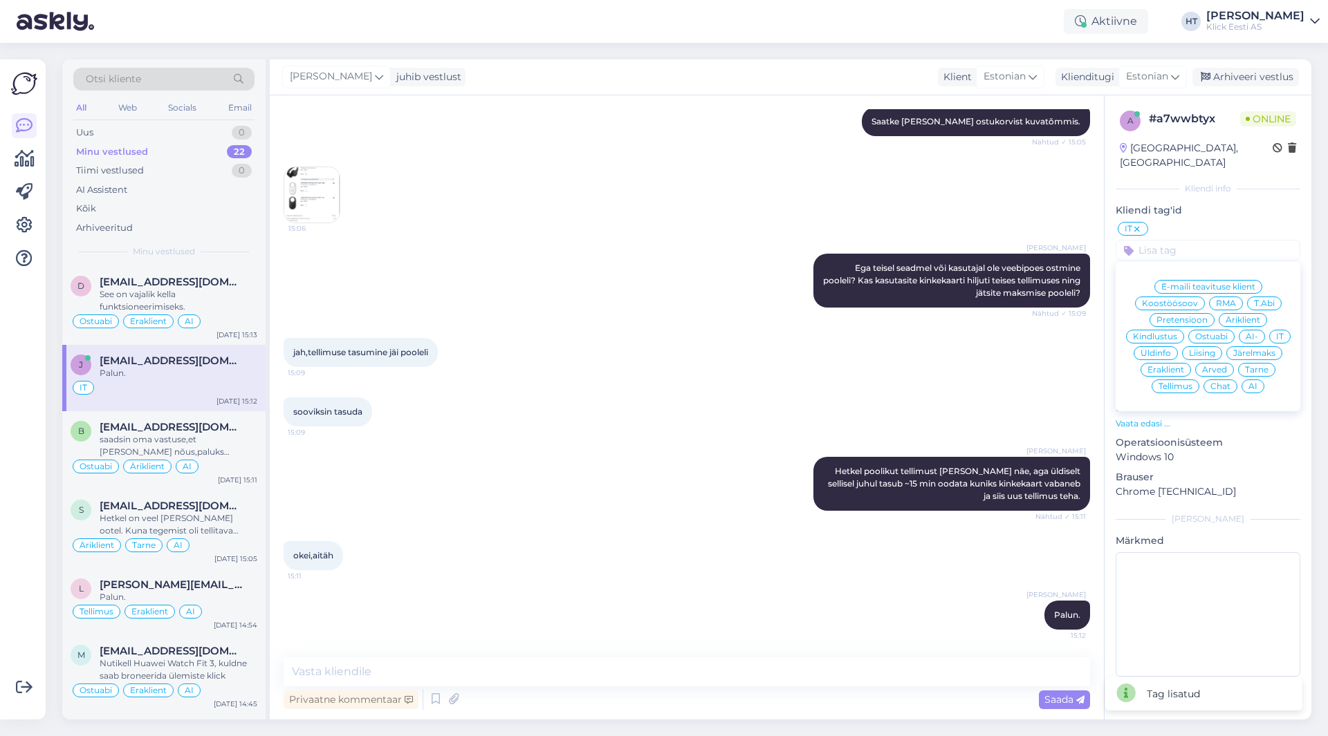
click at [1167, 366] on span "Eraklient" at bounding box center [1165, 370] width 37 height 8
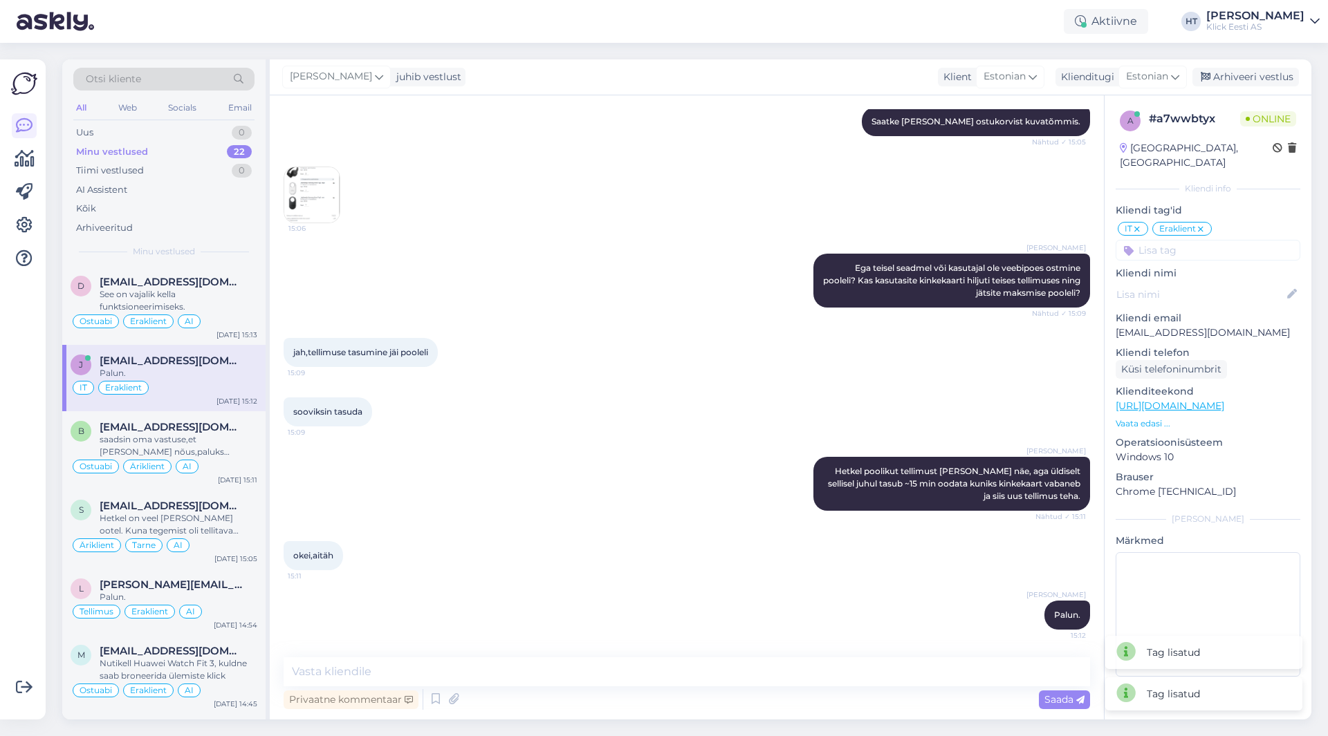
click at [1180, 240] on input at bounding box center [1207, 250] width 185 height 21
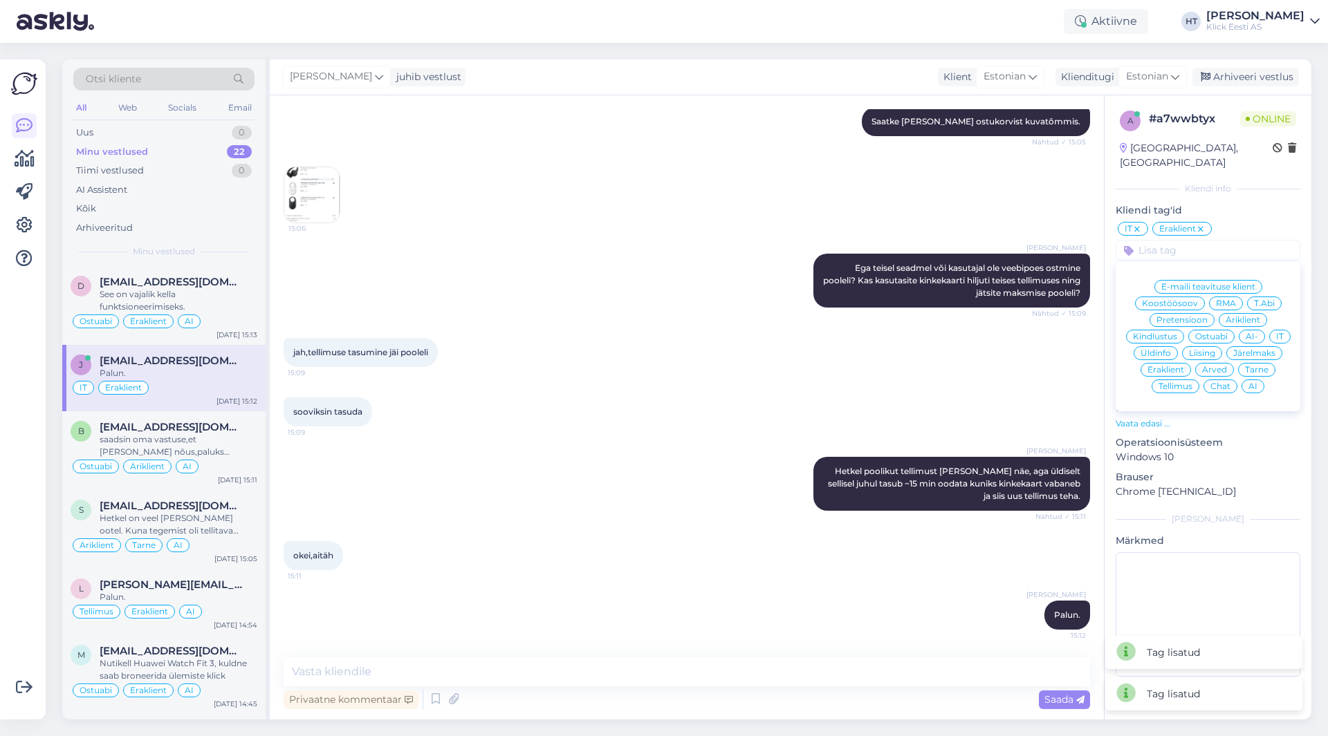
click at [1256, 382] on span "AI" at bounding box center [1252, 386] width 9 height 8
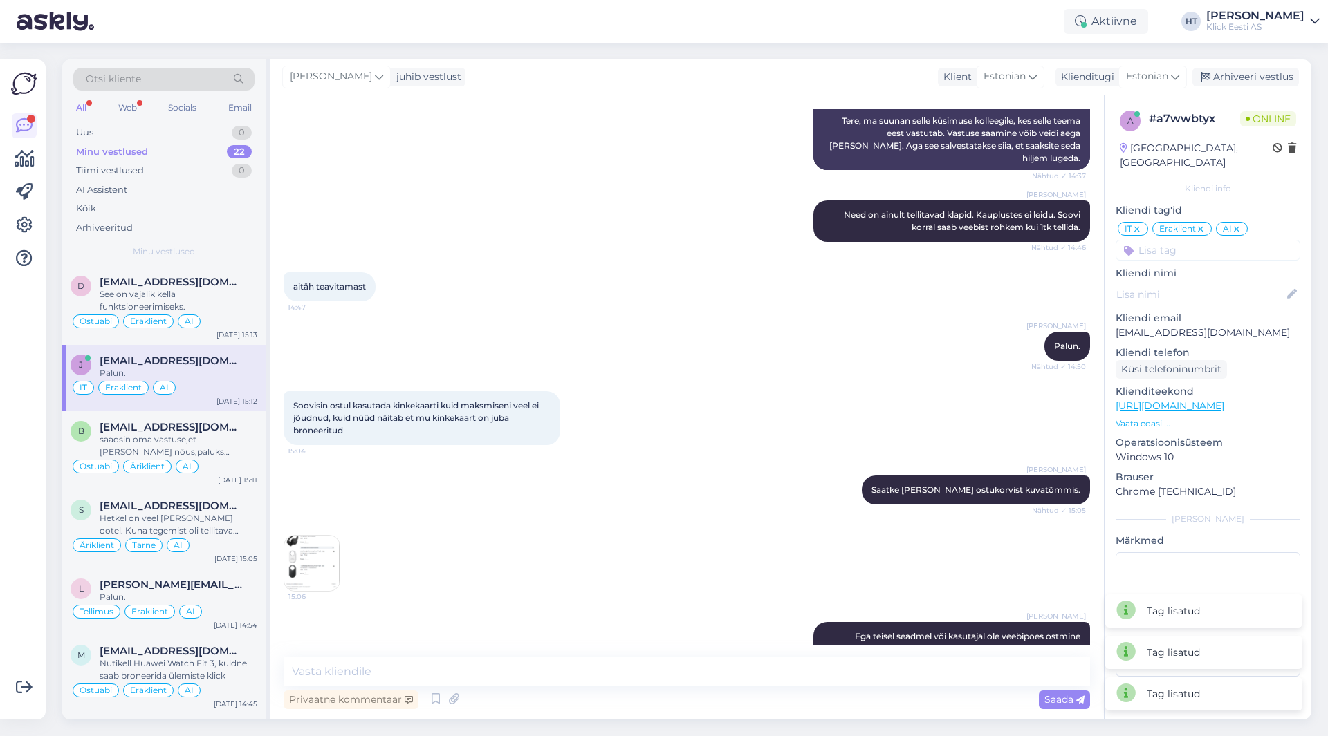
scroll to position [270, 0]
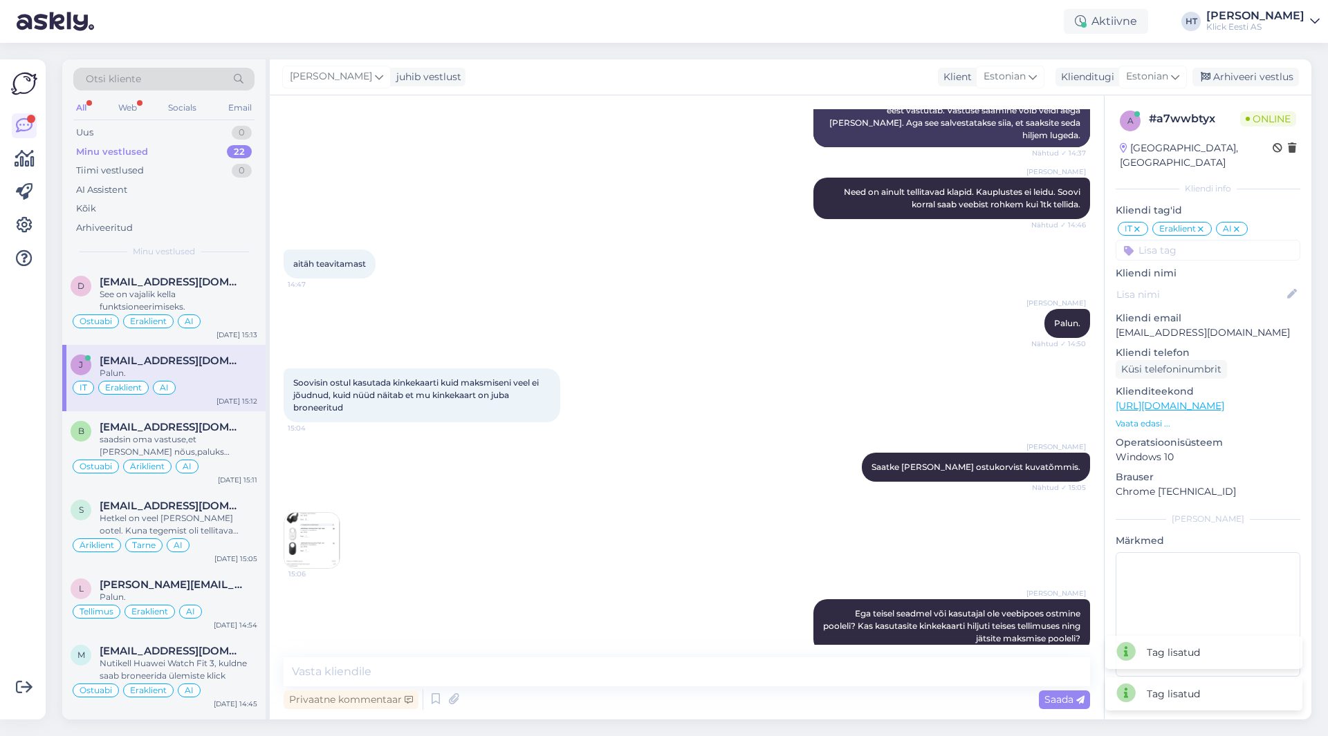
click at [1203, 240] on input at bounding box center [1207, 250] width 185 height 21
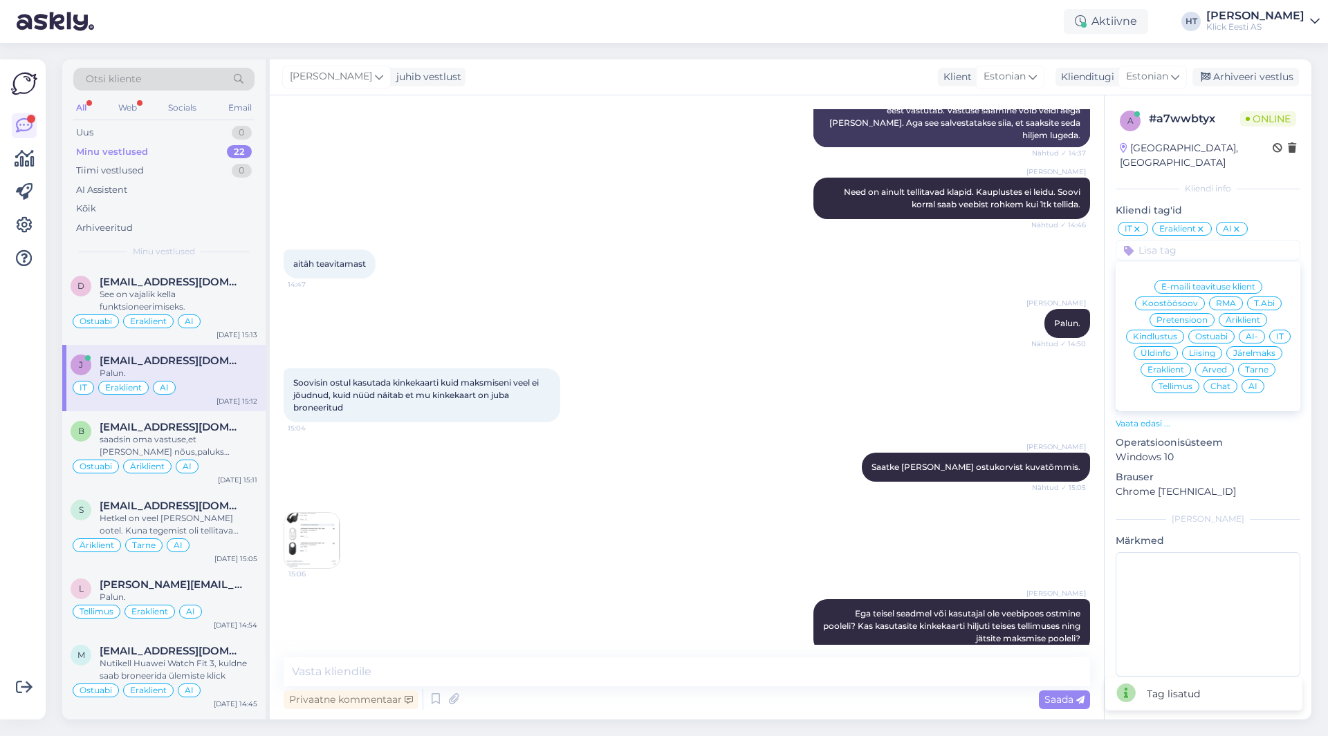
click at [1219, 333] on span "Ostuabi" at bounding box center [1211, 337] width 33 height 8
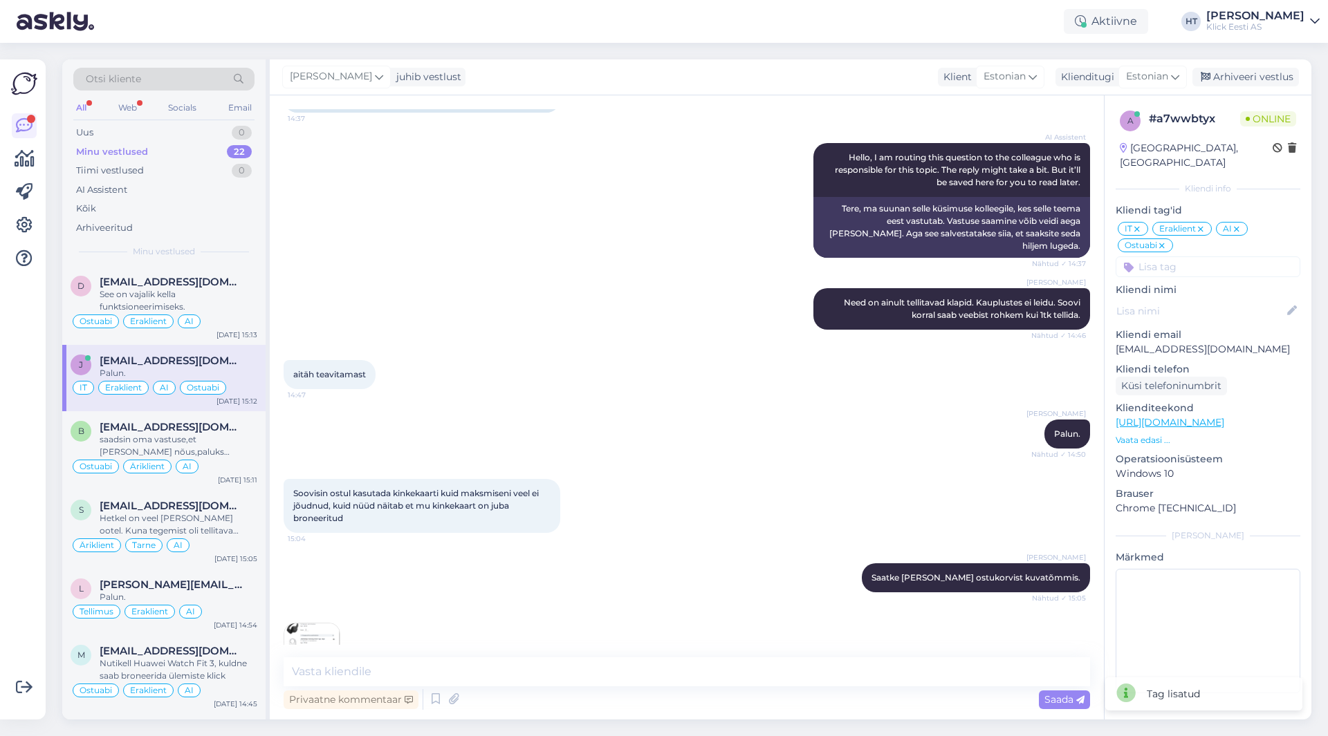
scroll to position [616, 0]
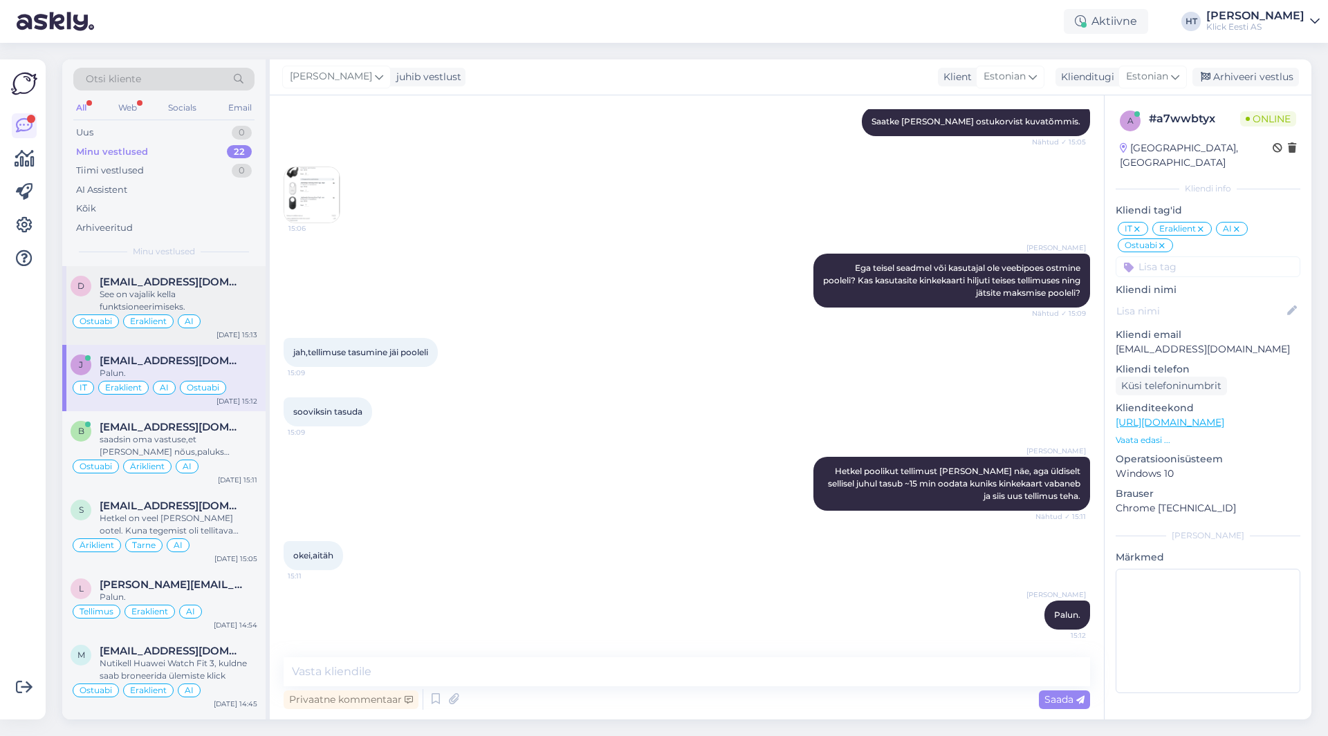
click at [194, 317] on div "AI" at bounding box center [189, 322] width 23 height 14
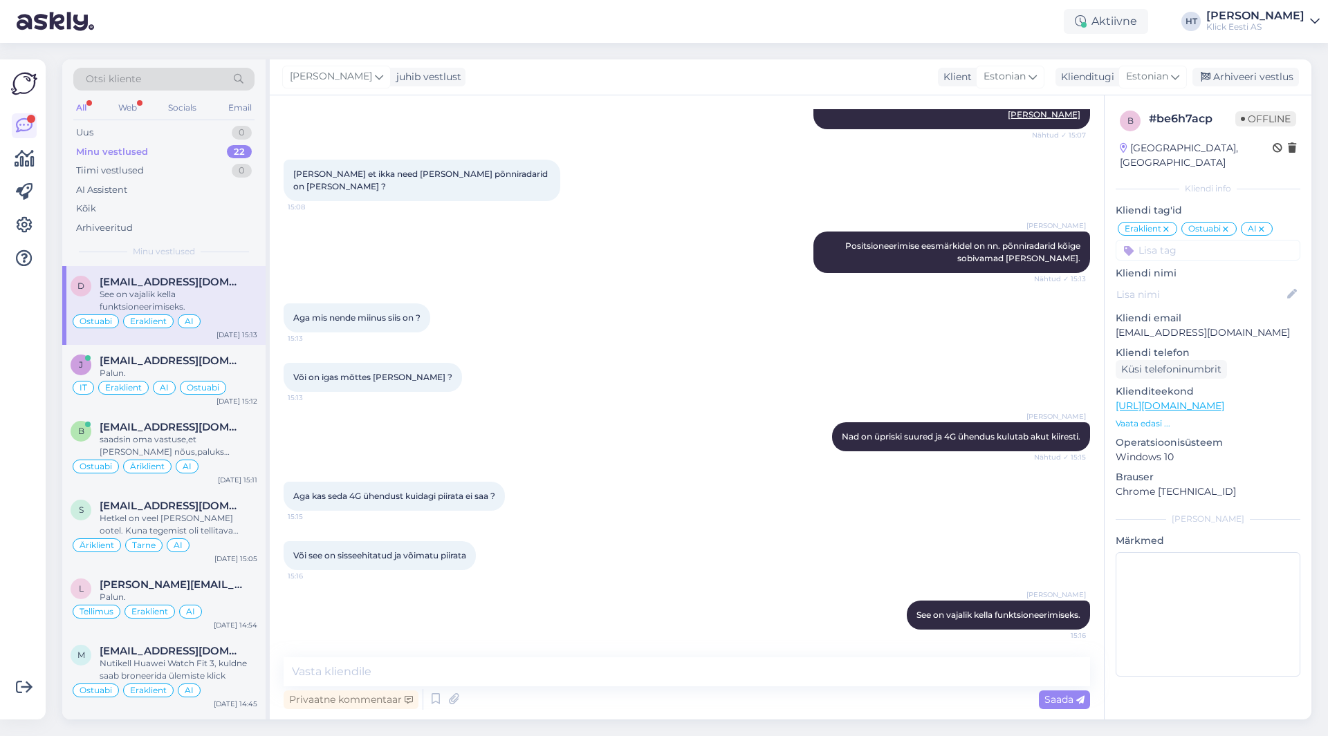
click at [191, 156] on div "Minu vestlused 22" at bounding box center [163, 151] width 181 height 19
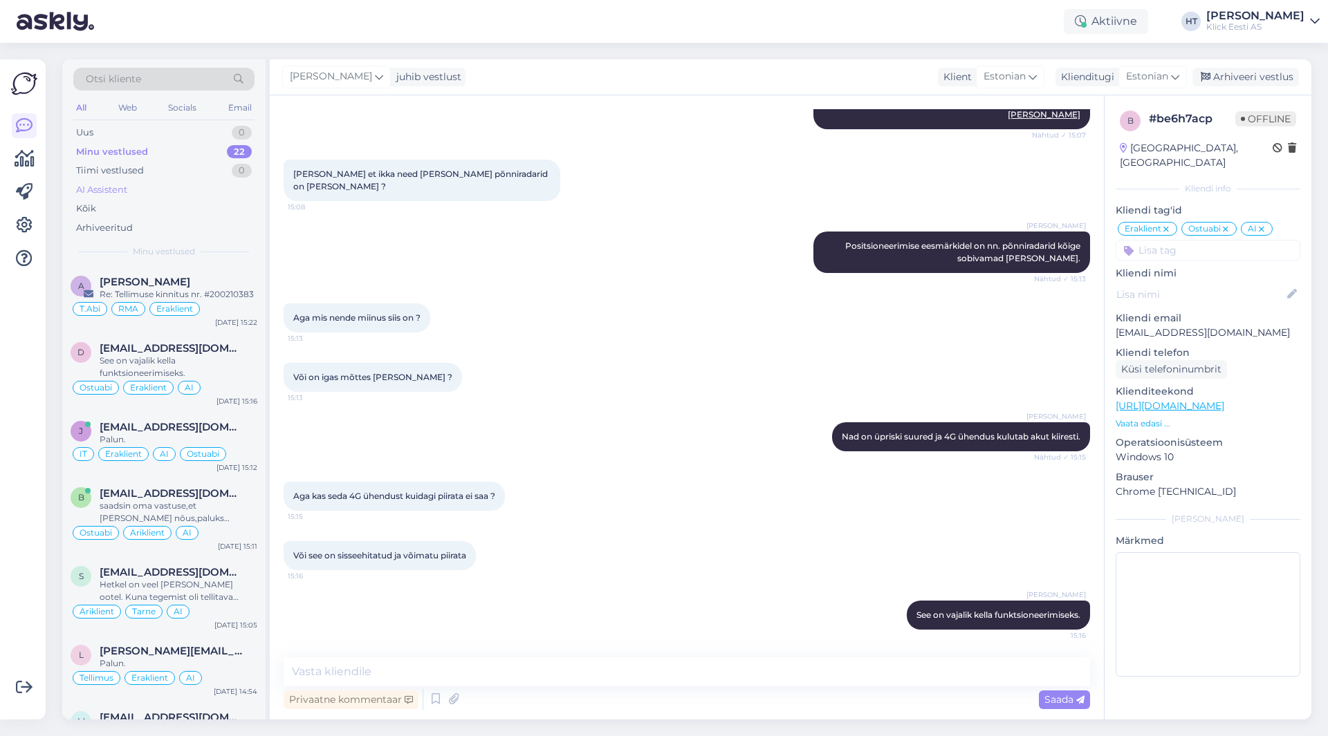
click at [183, 195] on div "AI Assistent" at bounding box center [163, 189] width 181 height 19
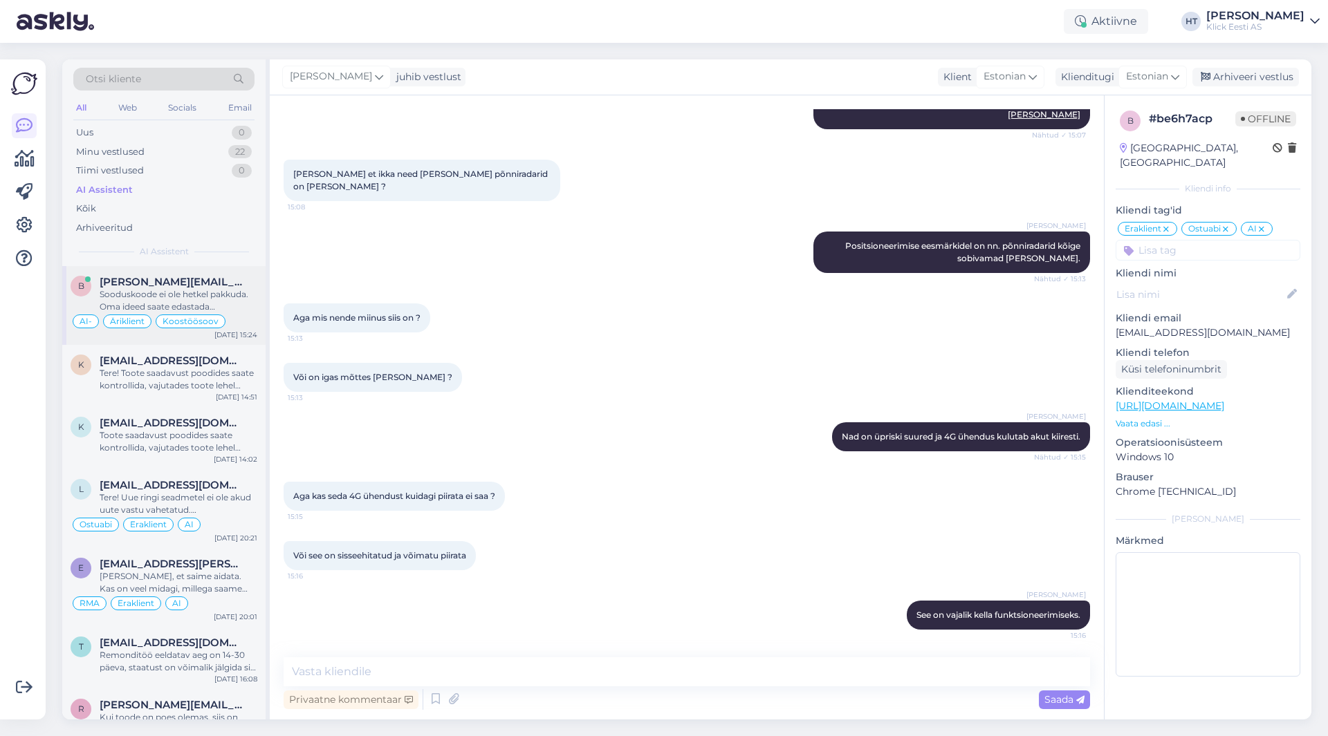
click at [244, 288] on div "[PERSON_NAME][EMAIL_ADDRESS][DOMAIN_NAME]" at bounding box center [179, 282] width 158 height 12
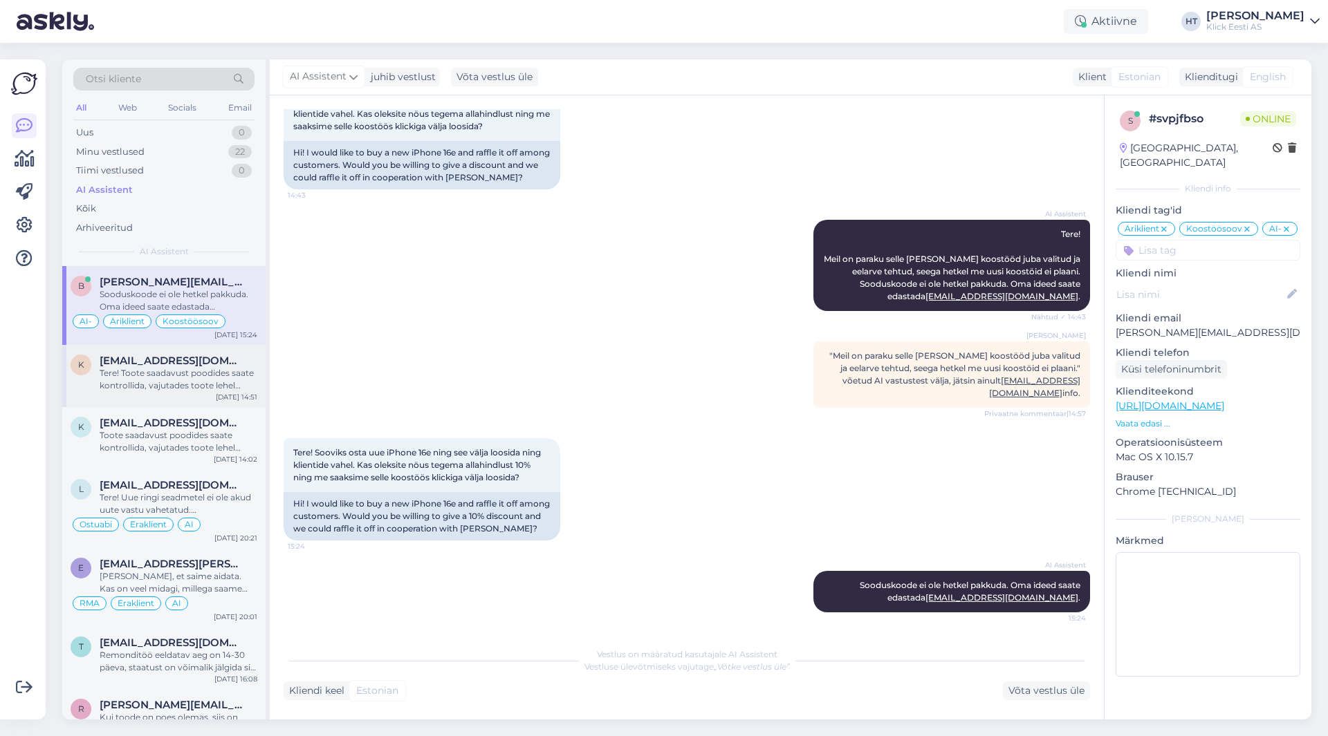
click at [214, 392] on div "k [EMAIL_ADDRESS][DOMAIN_NAME] Tere! Toote saadavust poodides saate kontrollida…" at bounding box center [163, 376] width 203 height 62
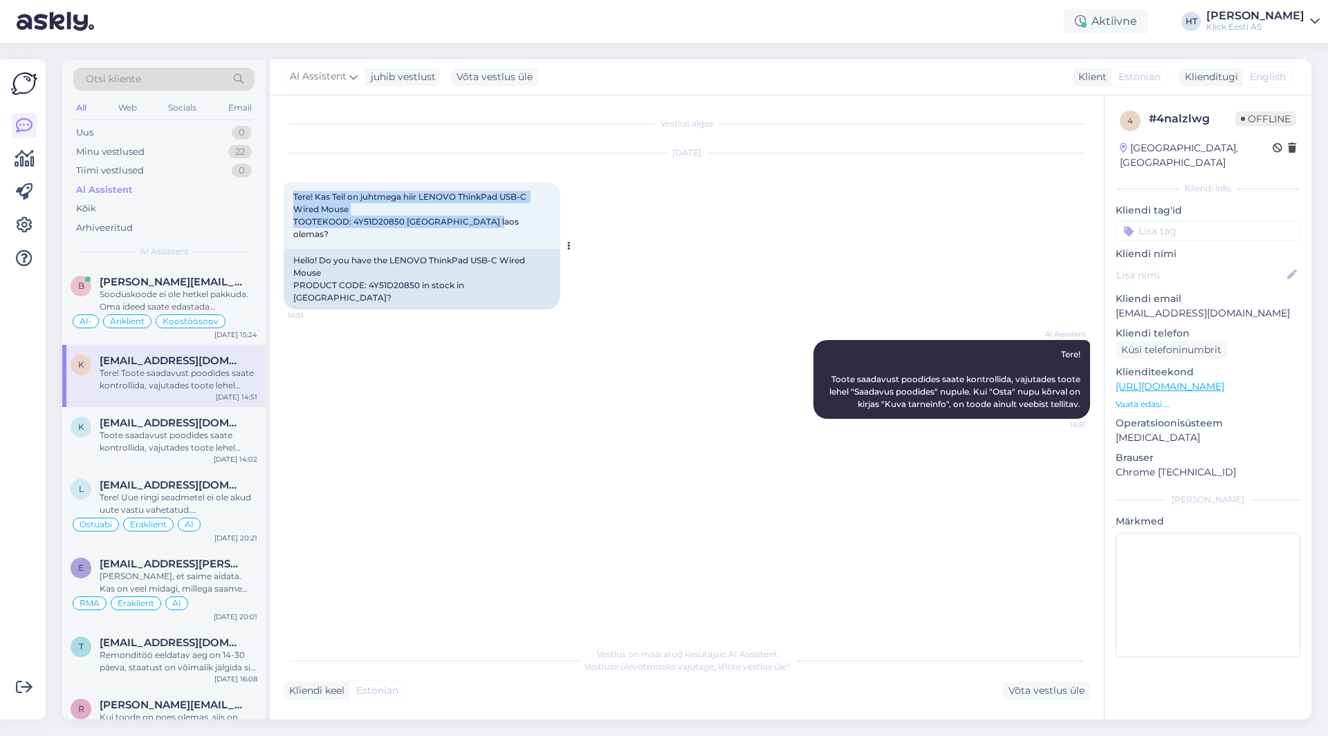
drag, startPoint x: 514, startPoint y: 226, endPoint x: 293, endPoint y: 196, distance: 222.6
click at [293, 196] on div "Tere! Kas Teil on juhtmega hiir LENOVO ThinkPad USB-C Wired Mouse TOOTEKOOD: 4Y…" at bounding box center [422, 216] width 277 height 66
click at [293, 196] on span "Tere! Kas Teil on juhtmega hiir LENOVO ThinkPad USB-C Wired Mouse TOOTEKOOD: 4Y…" at bounding box center [410, 216] width 235 height 48
drag, startPoint x: 293, startPoint y: 196, endPoint x: 499, endPoint y: 219, distance: 207.3
click at [499, 219] on div "Tere! Kas Teil on juhtmega hiir LENOVO ThinkPad USB-C Wired Mouse TOOTEKOOD: 4Y…" at bounding box center [422, 216] width 277 height 66
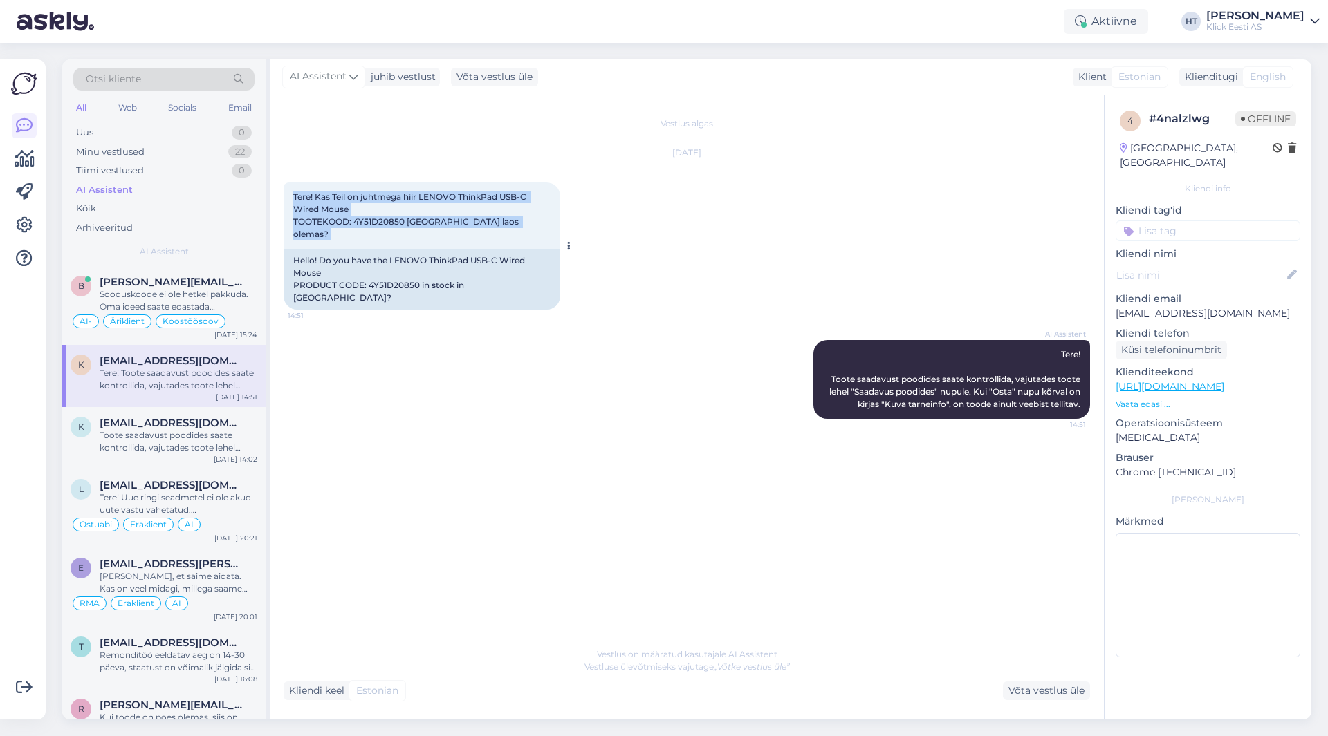
click at [500, 220] on div "Tere! Kas Teil on juhtmega hiir LENOVO ThinkPad USB-C Wired Mouse TOOTEKOOD: 4Y…" at bounding box center [422, 216] width 277 height 66
drag, startPoint x: 508, startPoint y: 227, endPoint x: 297, endPoint y: 194, distance: 213.5
click at [297, 194] on div "Tere! Kas Teil on juhtmega hiir LENOVO ThinkPad USB-C Wired Mouse TOOTEKOOD: 4Y…" at bounding box center [422, 216] width 277 height 66
click at [293, 196] on span "Tere! Kas Teil on juhtmega hiir LENOVO ThinkPad USB-C Wired Mouse TOOTEKOOD: 4Y…" at bounding box center [410, 216] width 235 height 48
drag, startPoint x: 293, startPoint y: 196, endPoint x: 514, endPoint y: 225, distance: 222.4
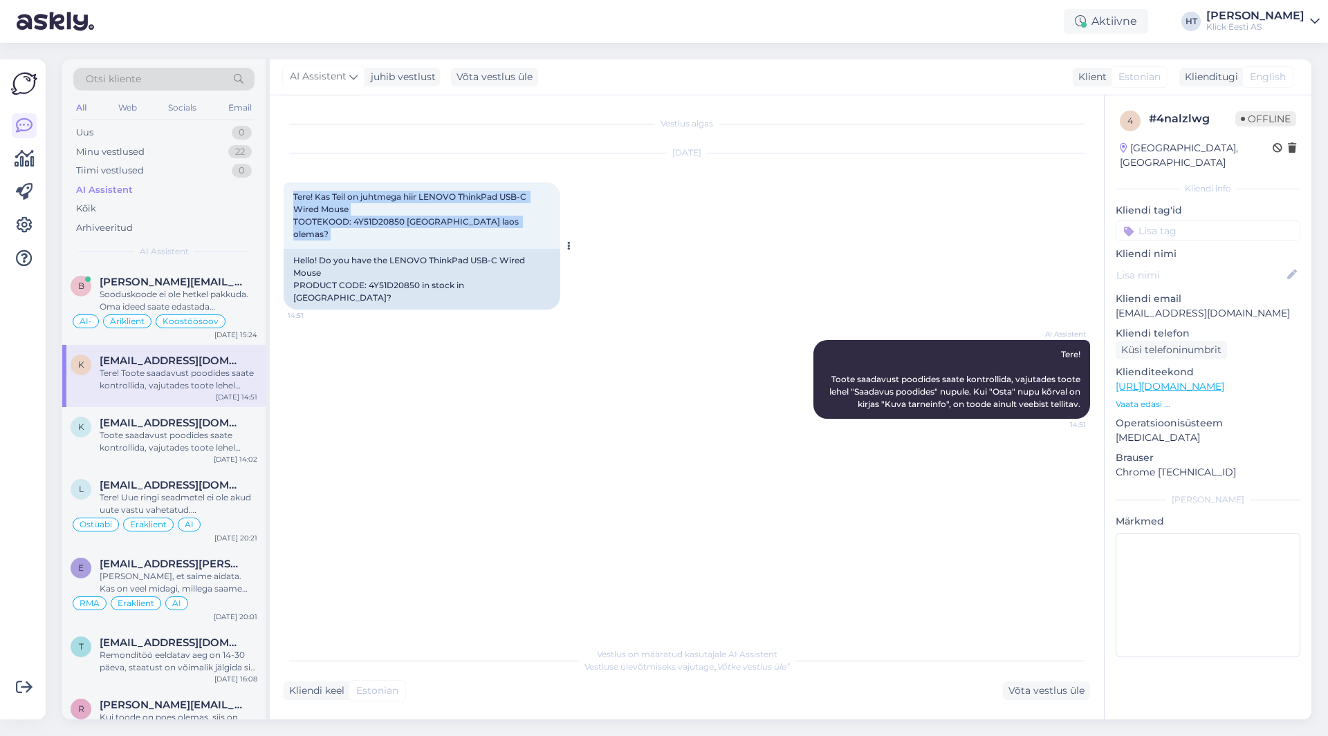
click at [514, 225] on div "Tere! Kas Teil on juhtmega hiir LENOVO ThinkPad USB-C Wired Mouse TOOTEKOOD: 4Y…" at bounding box center [422, 216] width 277 height 66
click at [1183, 221] on input at bounding box center [1207, 231] width 185 height 21
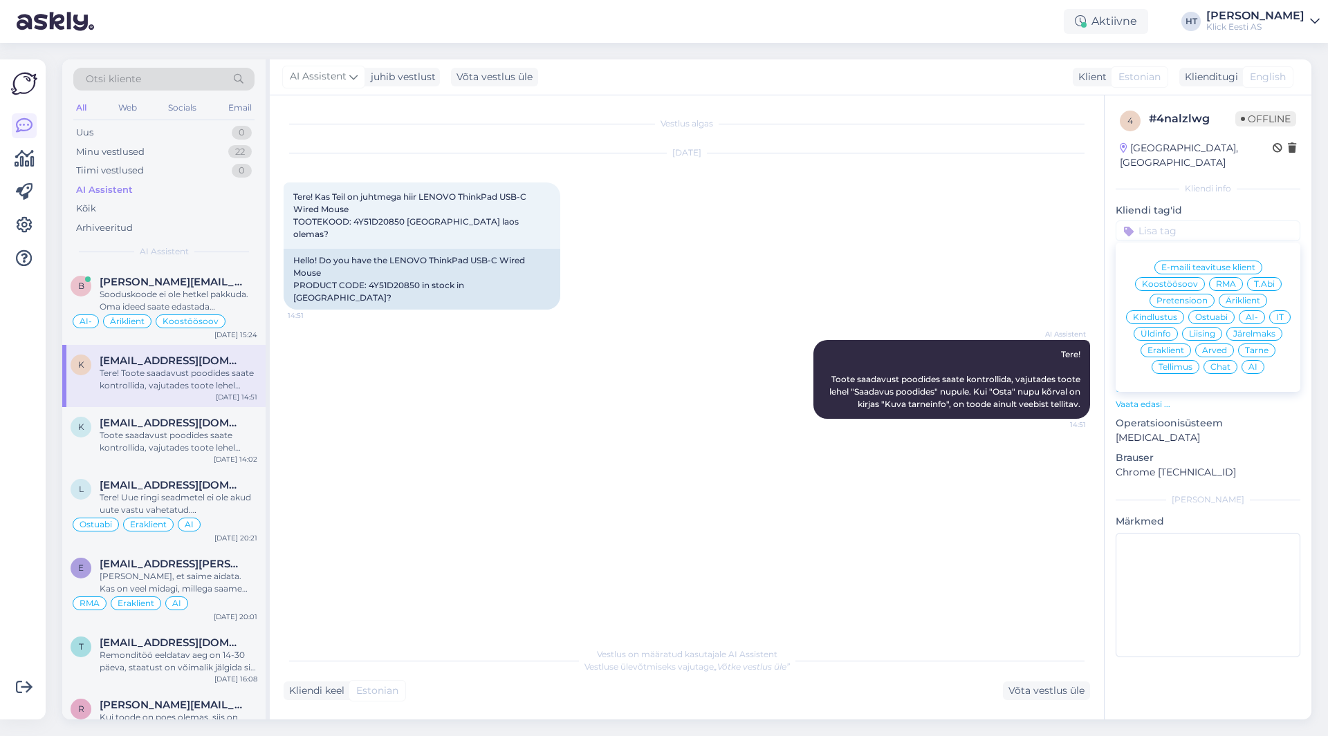
click at [1212, 313] on span "Ostuabi" at bounding box center [1211, 317] width 33 height 8
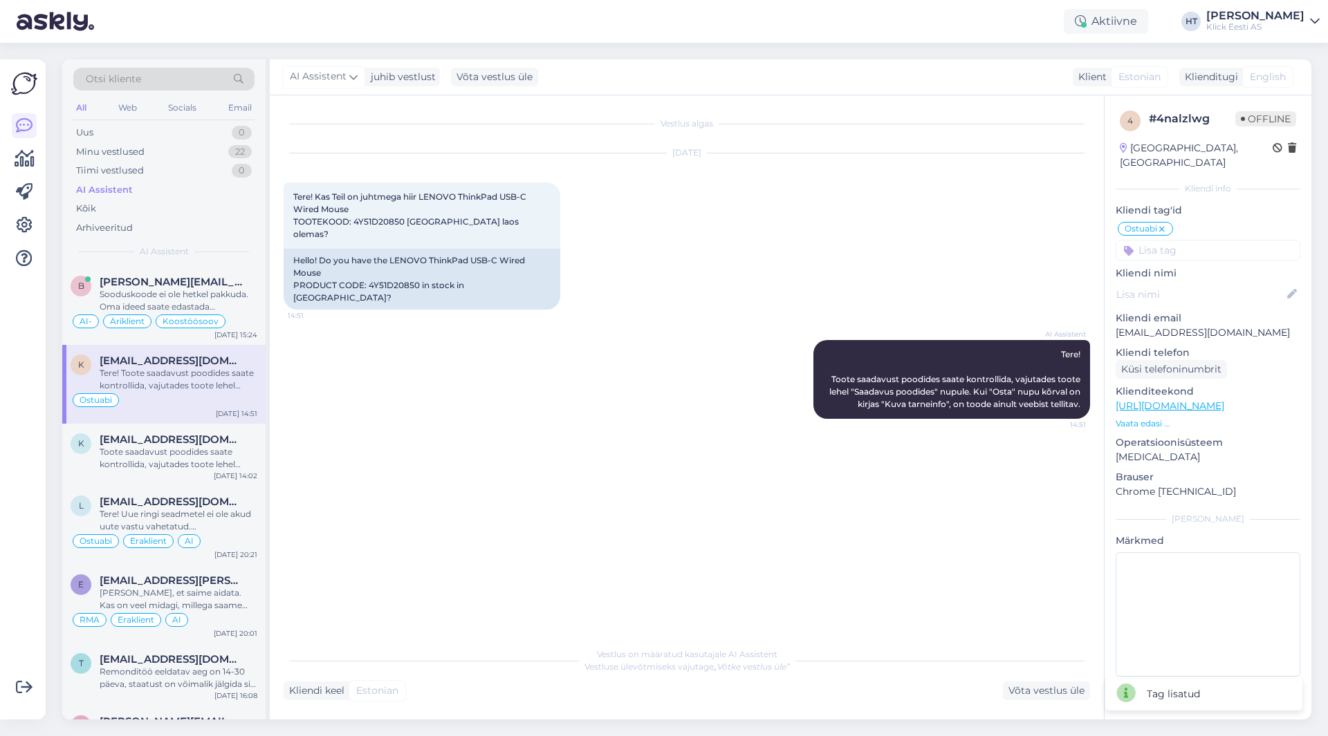
click at [1193, 240] on input at bounding box center [1207, 250] width 185 height 21
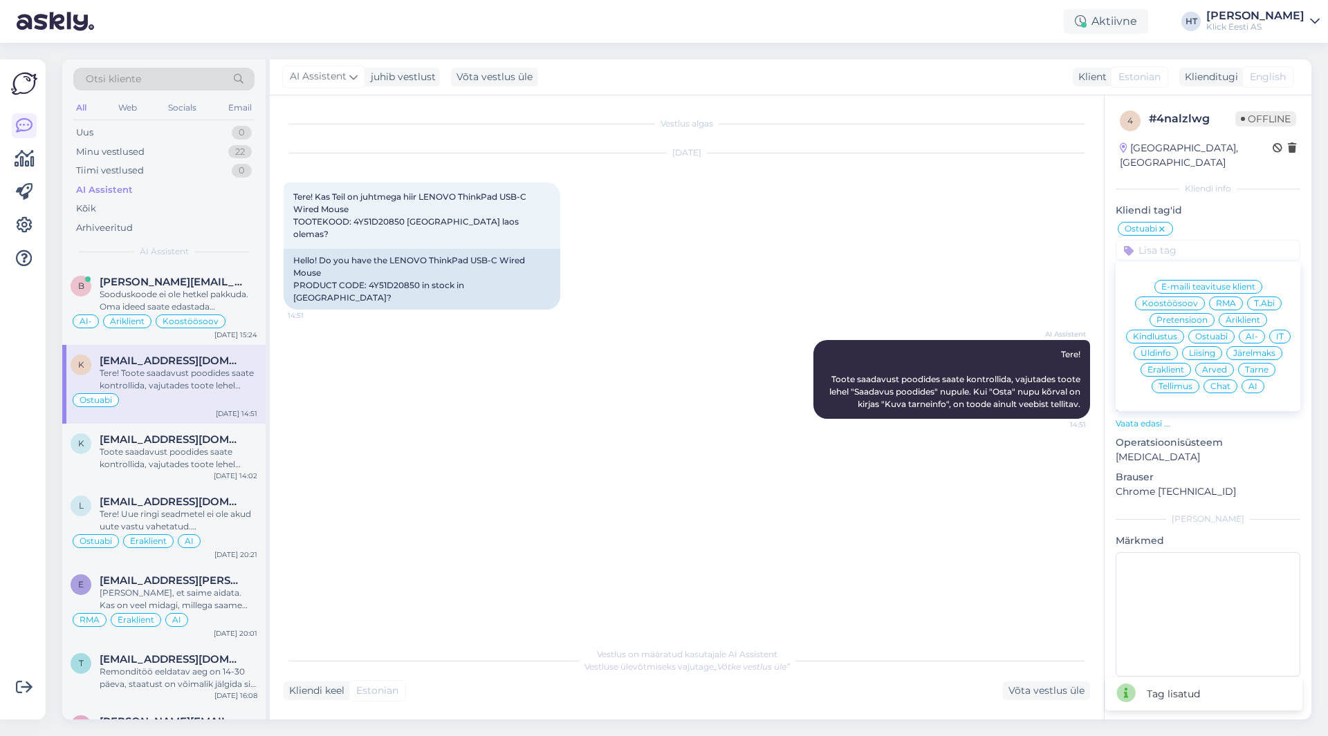
click at [1165, 366] on span "Eraklient" at bounding box center [1165, 370] width 37 height 8
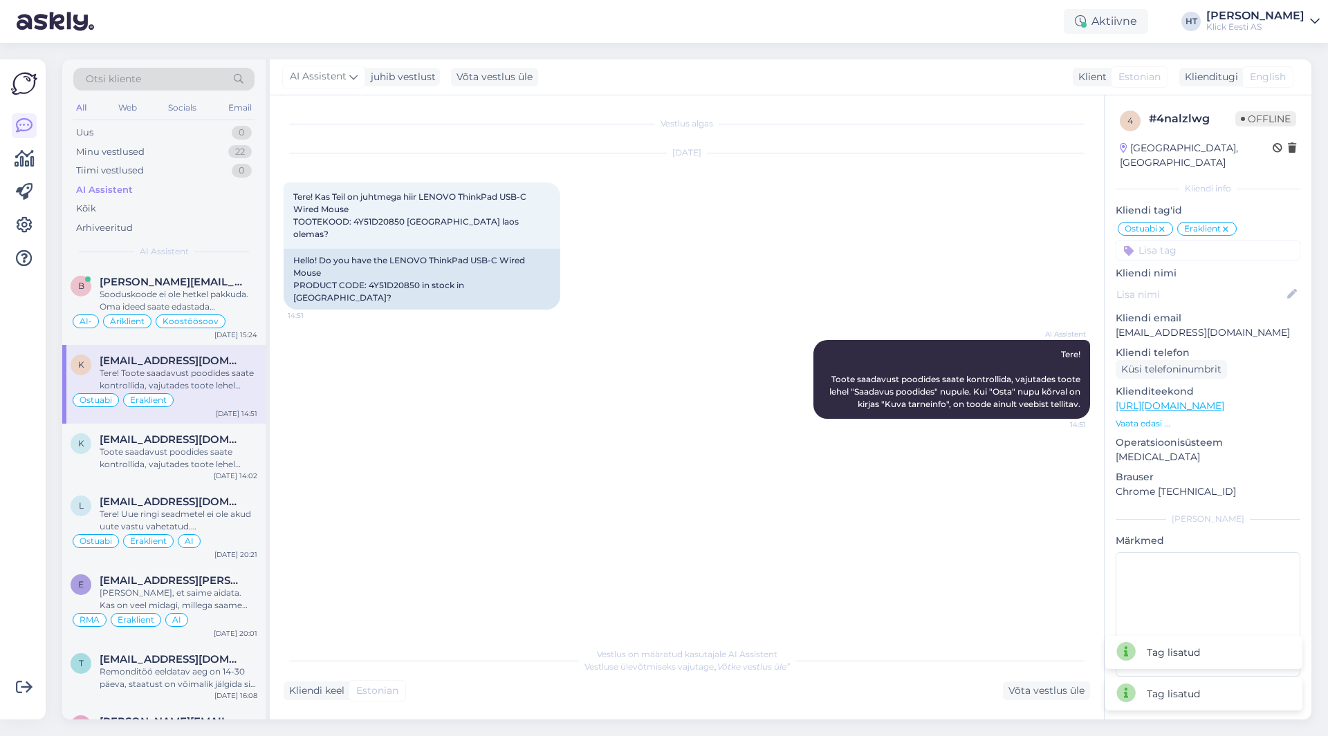
click at [1208, 240] on input at bounding box center [1207, 250] width 185 height 21
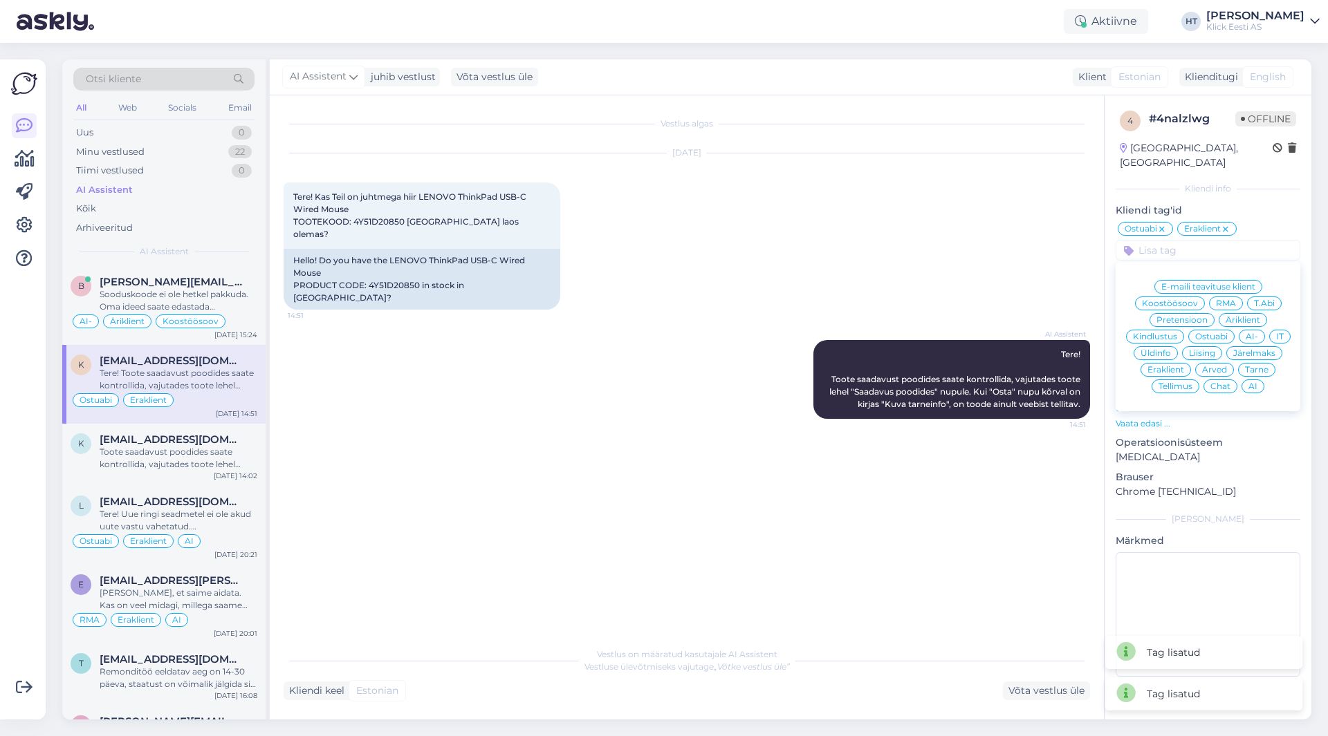
click at [1251, 382] on span "AI" at bounding box center [1252, 386] width 9 height 8
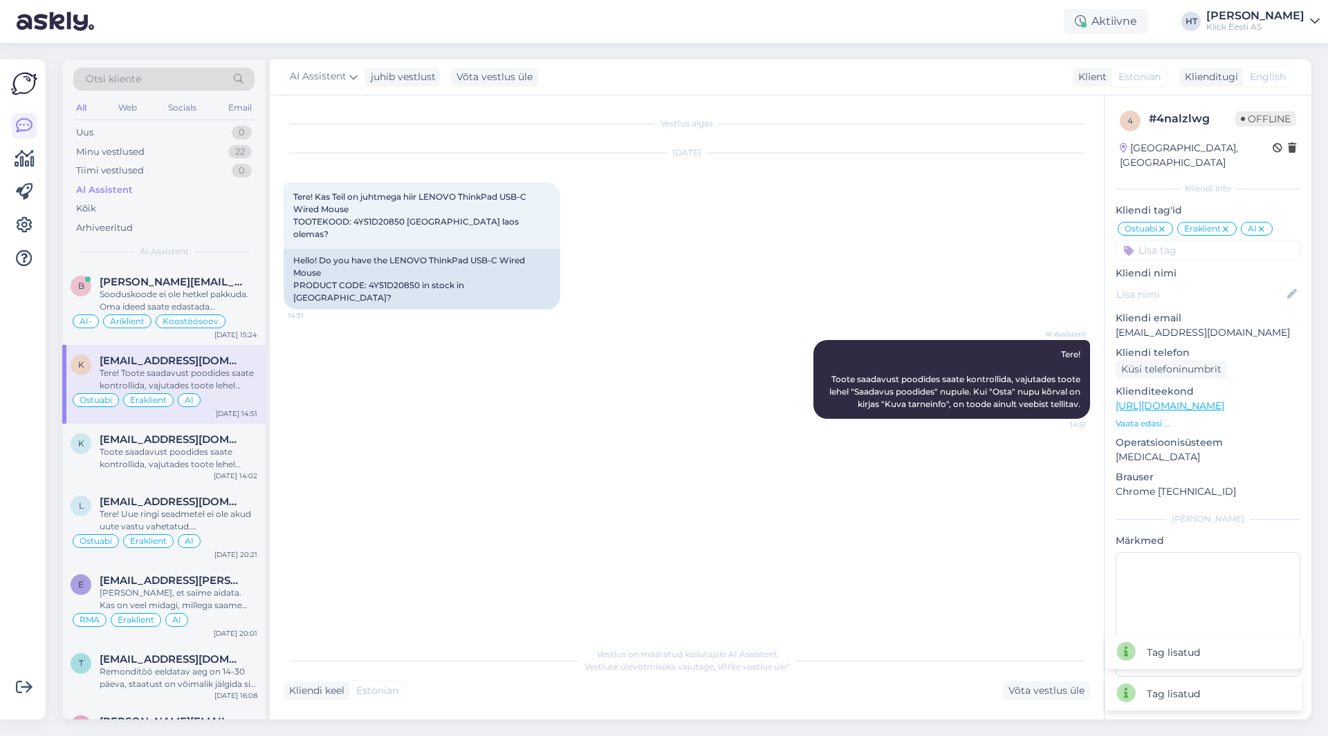
click at [741, 239] on div "[DATE] Tere! Kas Teil on juhtmega hiir LENOVO ThinkPad USB-C Wired Mouse TOOTEK…" at bounding box center [687, 231] width 806 height 187
click at [220, 433] on div "k [EMAIL_ADDRESS][DOMAIN_NAME] Toote saadavust poodides saate kontrollida, vaju…" at bounding box center [163, 455] width 203 height 62
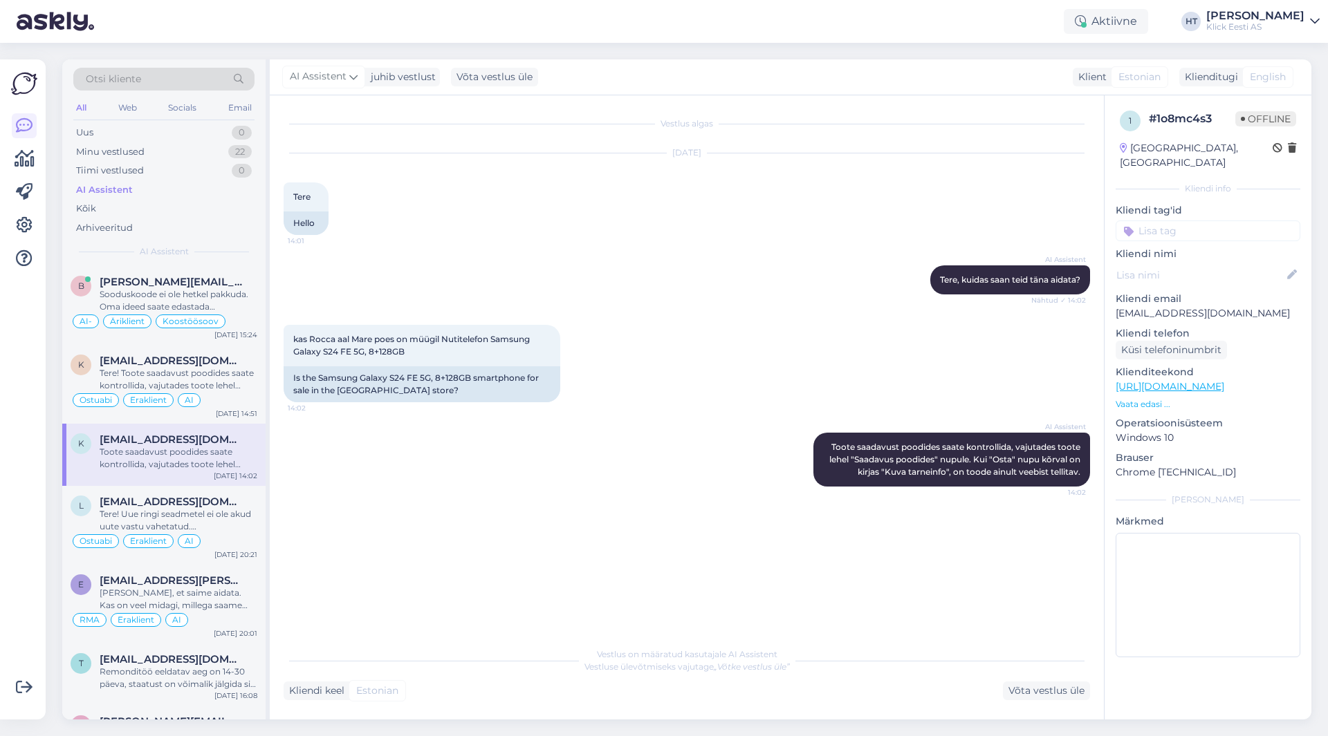
click at [1186, 221] on input at bounding box center [1207, 231] width 185 height 21
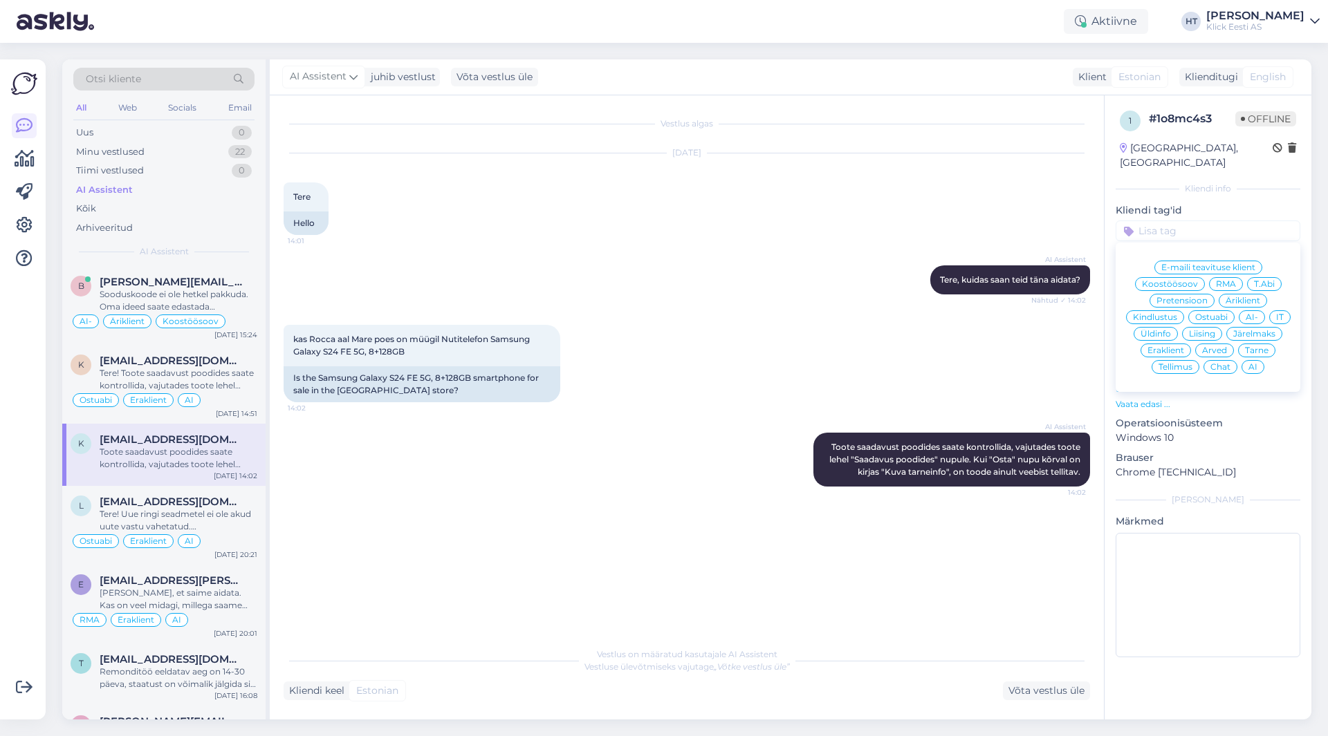
click at [1224, 311] on div "Ostuabi" at bounding box center [1211, 318] width 46 height 14
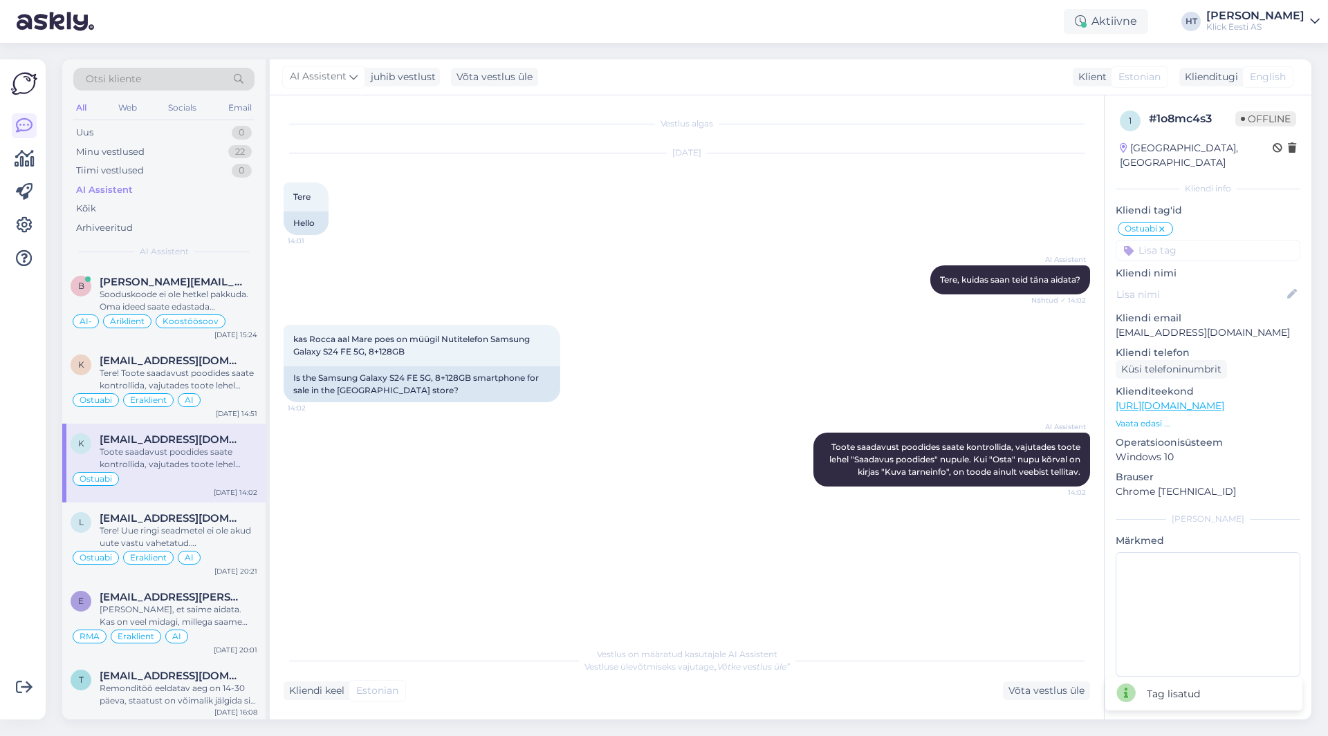
click at [1213, 242] on input at bounding box center [1207, 250] width 185 height 21
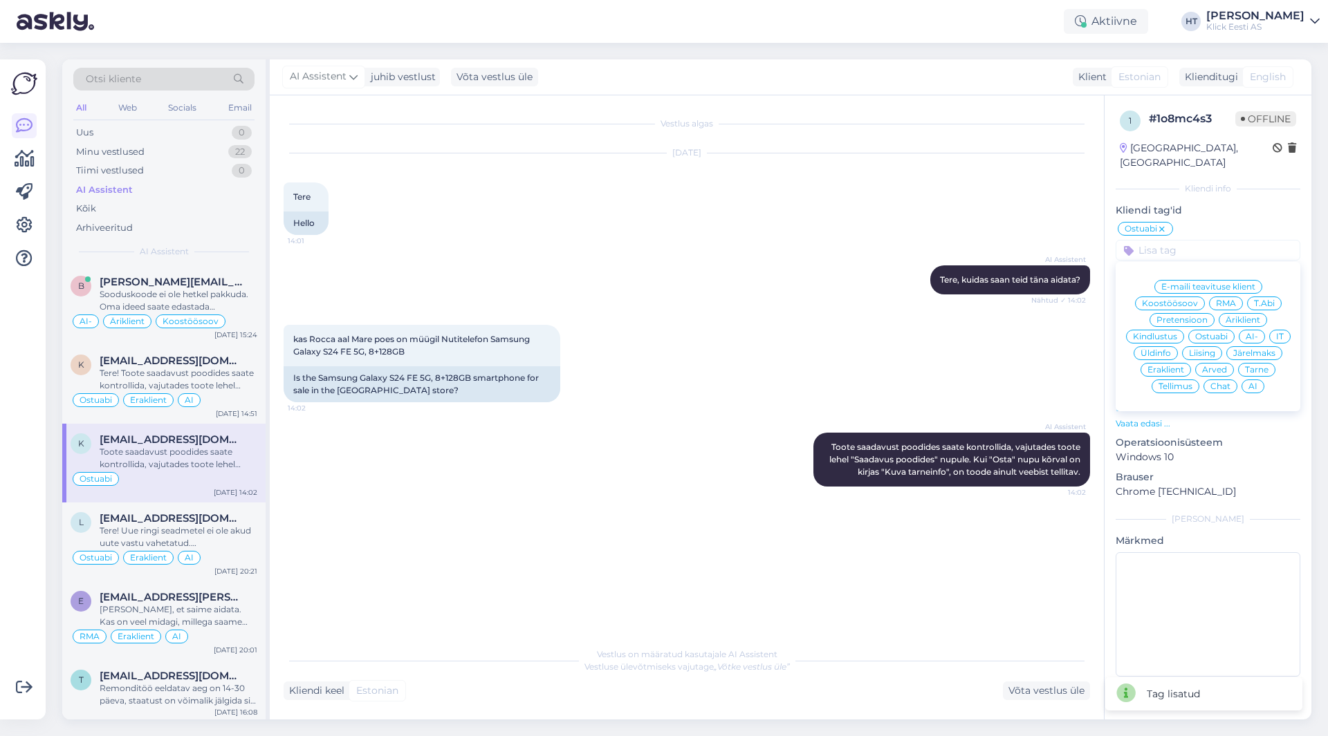
click at [1172, 363] on div "Eraklient" at bounding box center [1165, 370] width 50 height 14
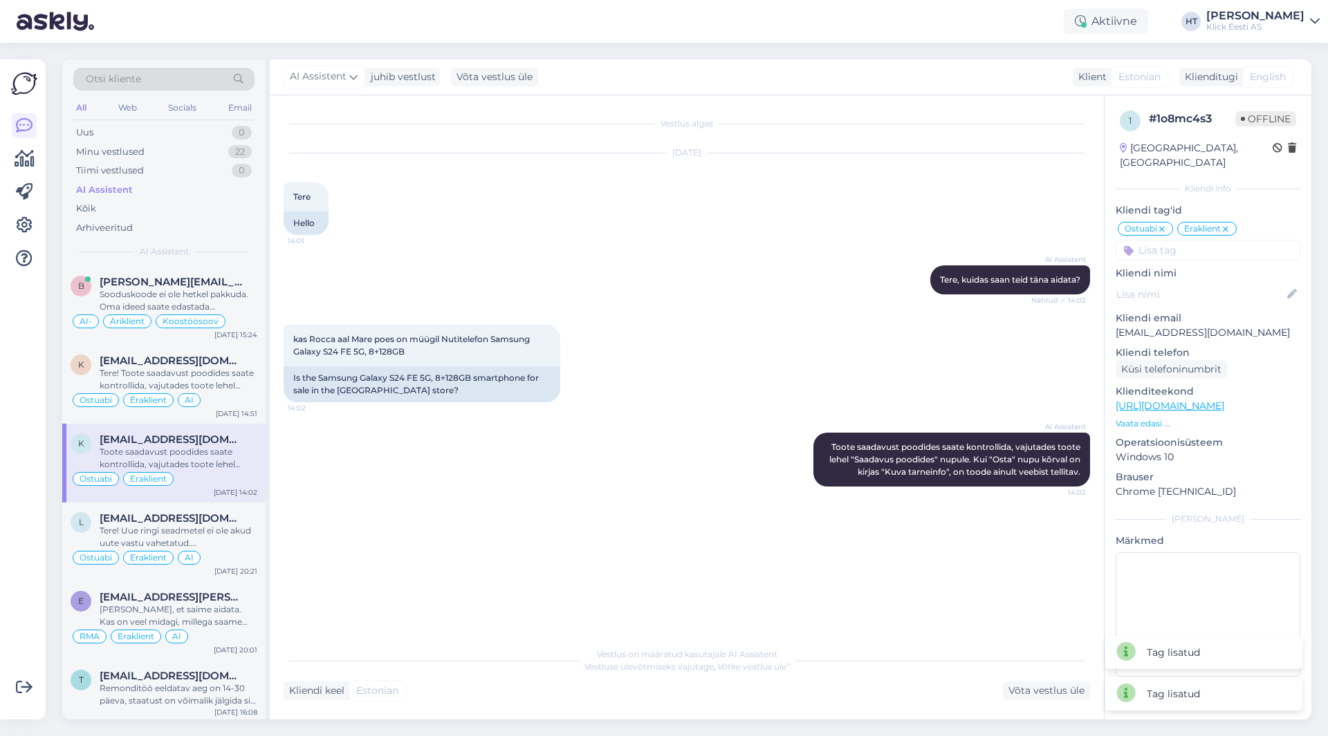
click at [1198, 240] on input at bounding box center [1207, 250] width 185 height 21
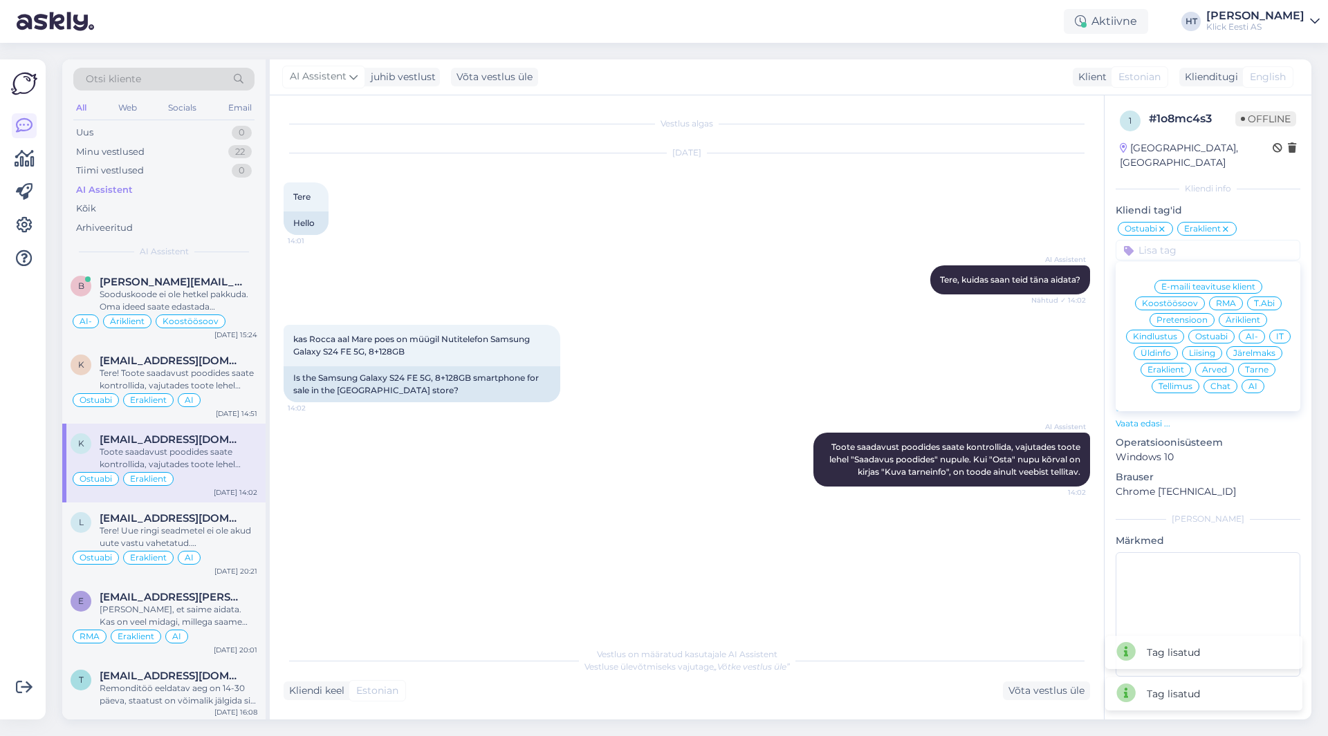
click at [1257, 380] on div "AI" at bounding box center [1252, 387] width 23 height 14
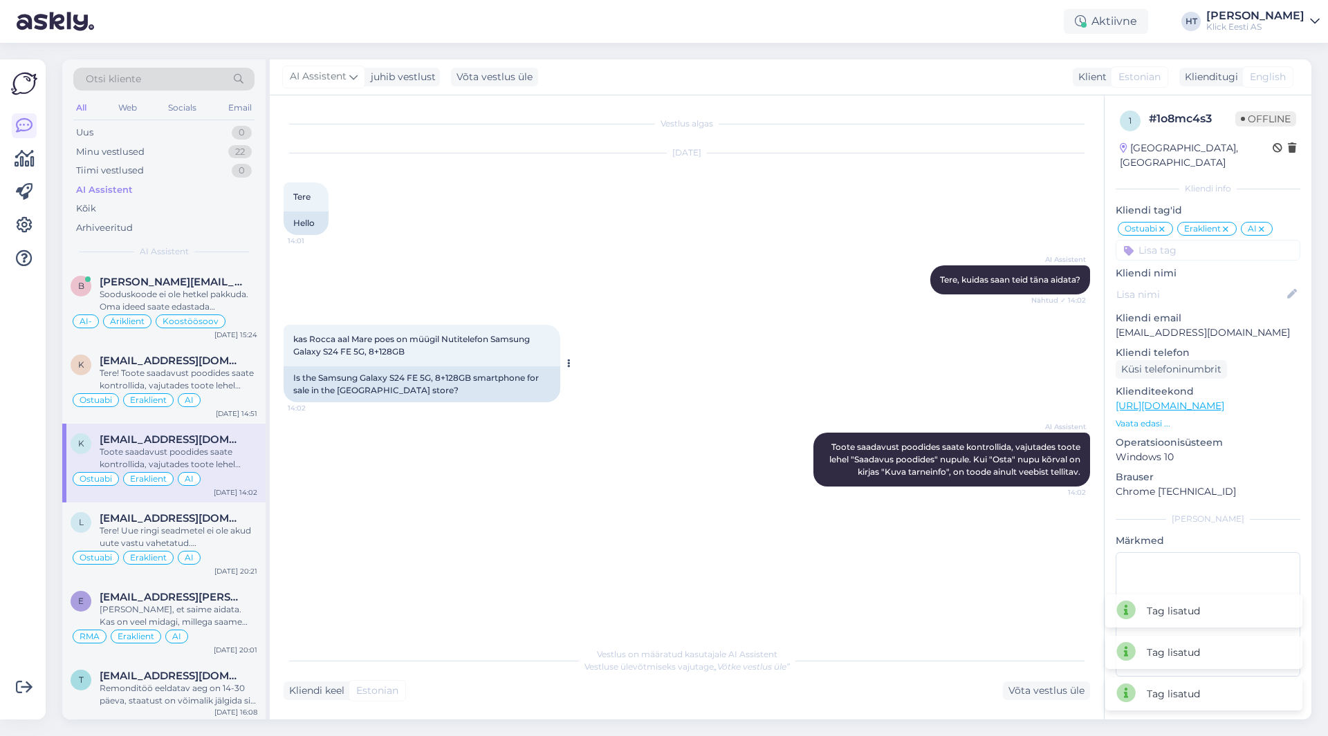
click at [563, 353] on div at bounding box center [566, 363] width 12 height 77
click at [200, 527] on div "Tere! Uue ringi seadmetel ei ole akud uute vastu vahetatud. [PERSON_NAME] tööko…" at bounding box center [179, 537] width 158 height 25
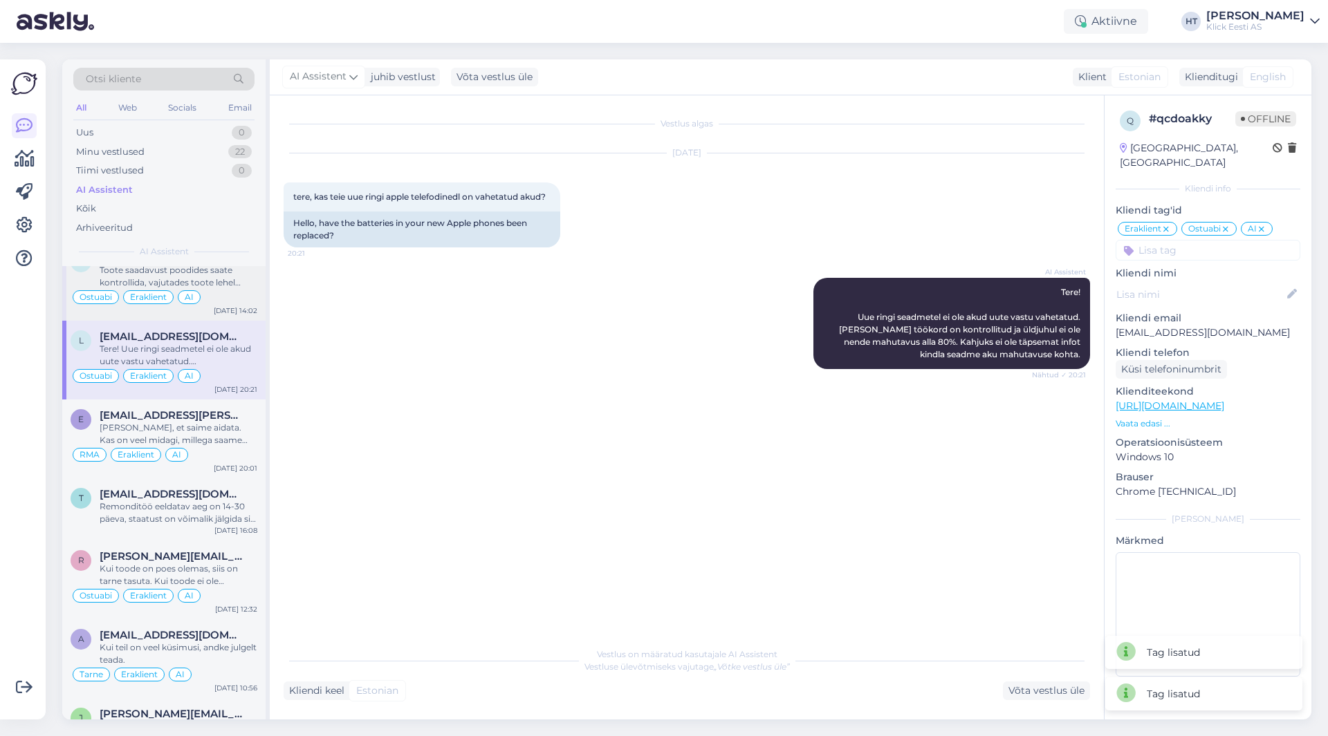
scroll to position [207, 0]
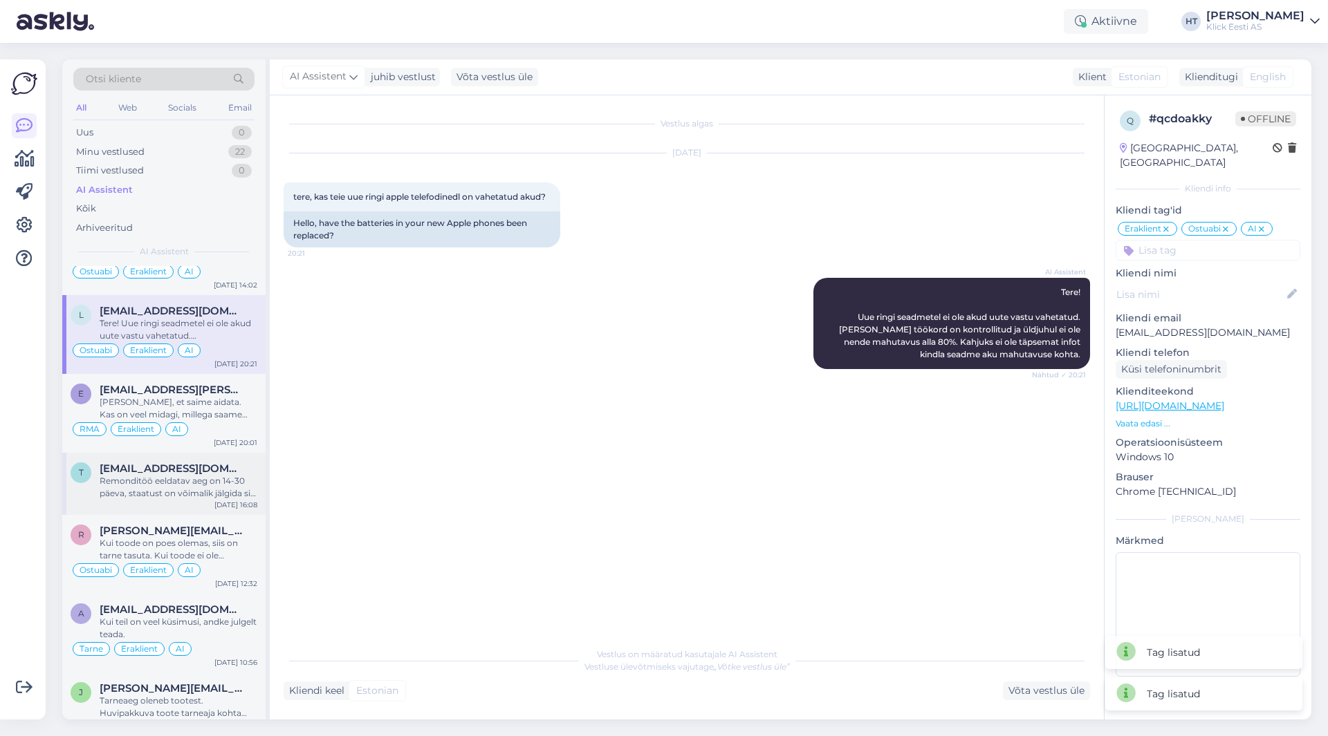
click at [206, 472] on span "[EMAIL_ADDRESS][DOMAIN_NAME]" at bounding box center [172, 469] width 144 height 12
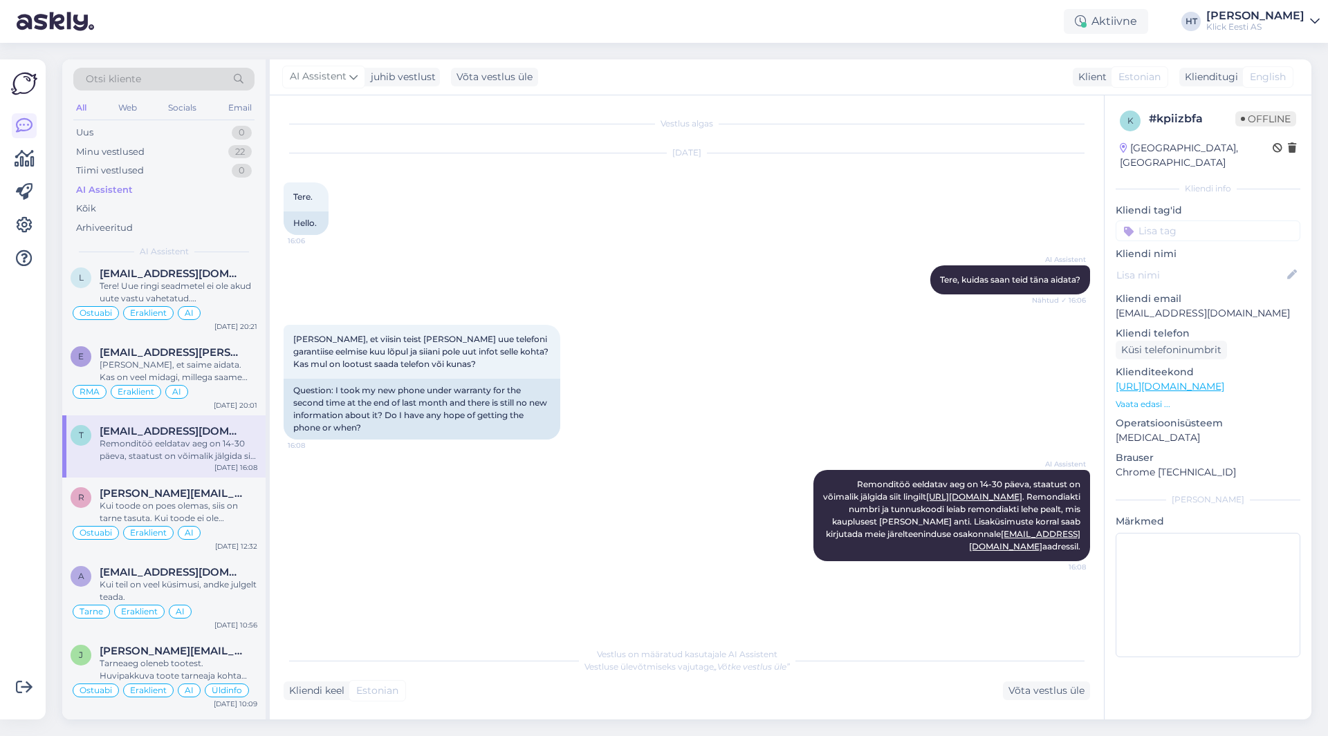
scroll to position [0, 0]
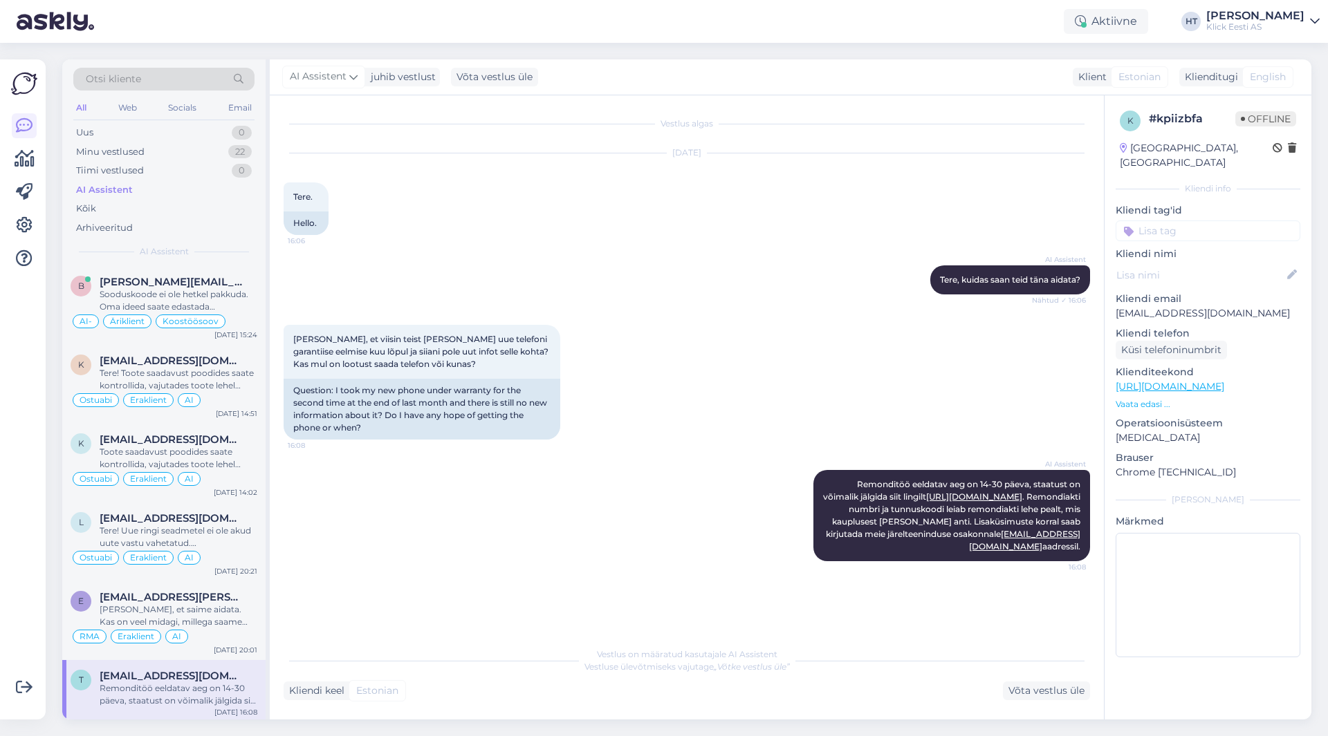
click at [1171, 221] on input at bounding box center [1207, 231] width 185 height 21
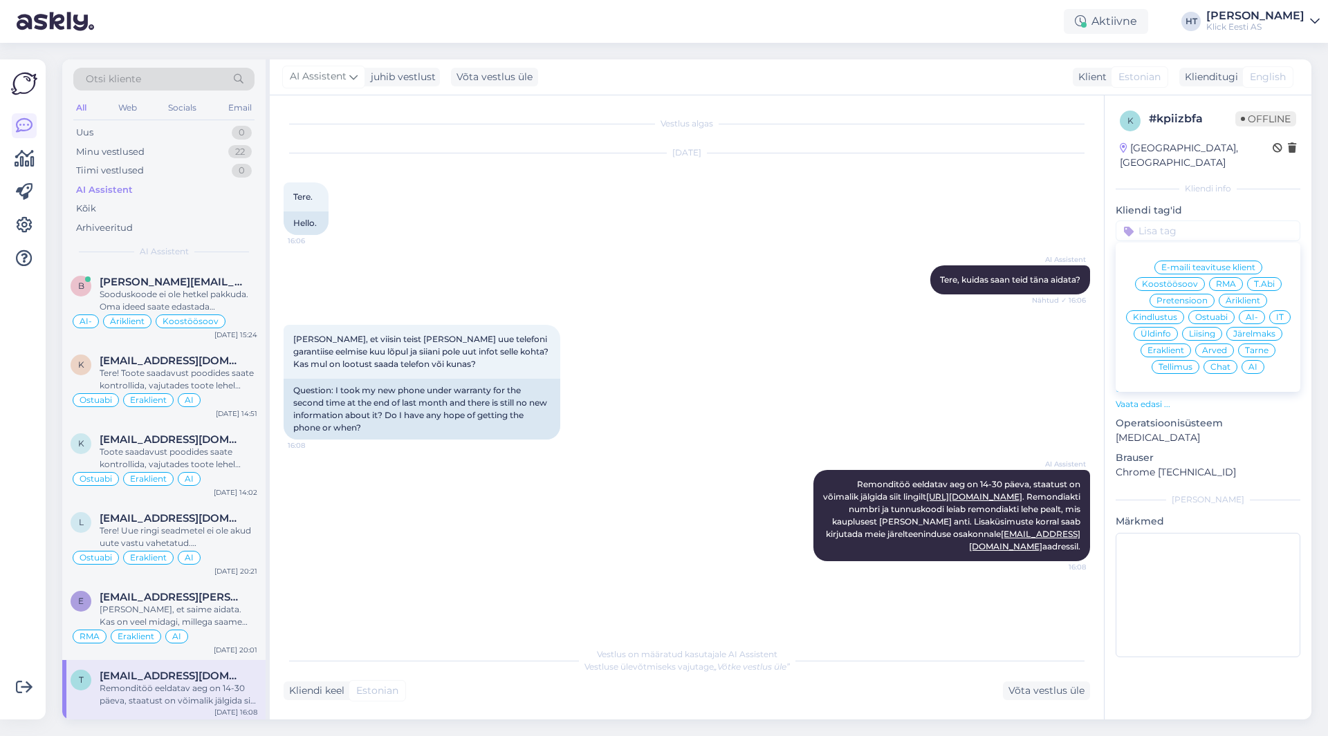
click at [1225, 311] on div "Ostuabi" at bounding box center [1211, 318] width 46 height 14
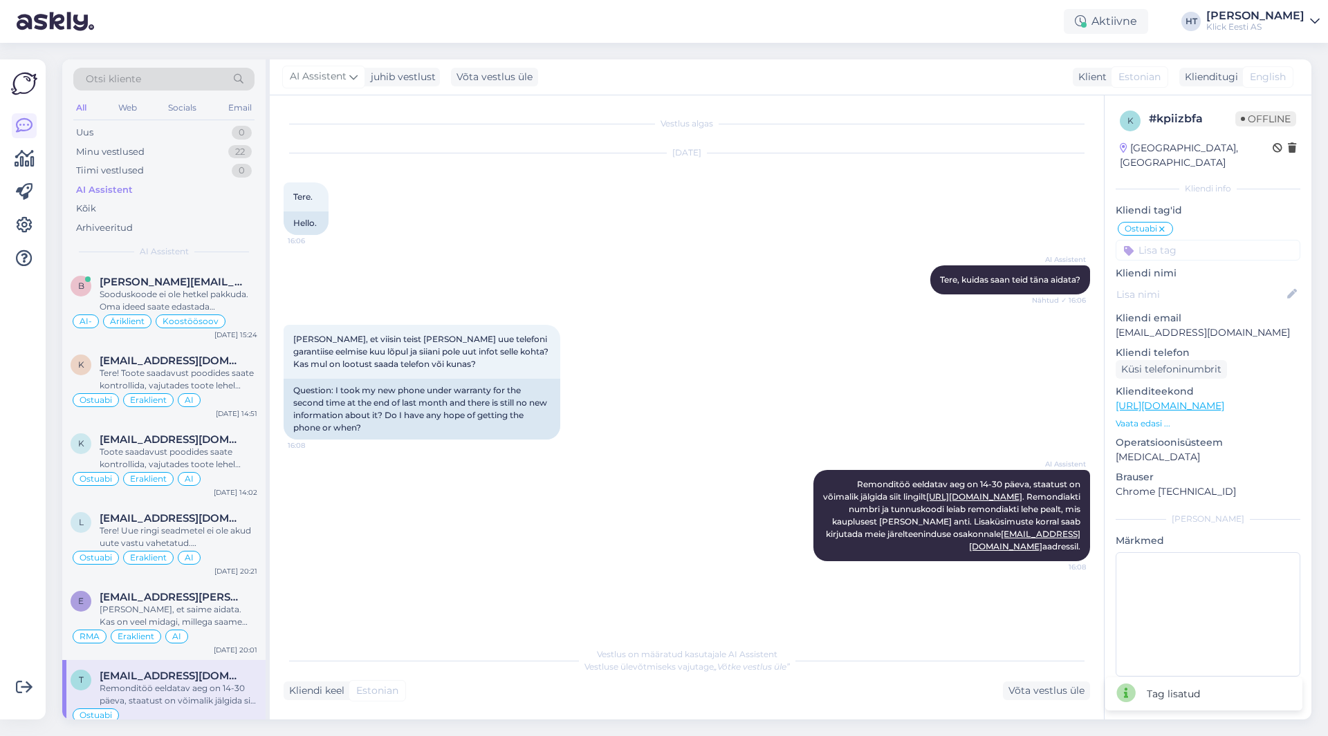
click at [1205, 240] on input at bounding box center [1207, 250] width 185 height 21
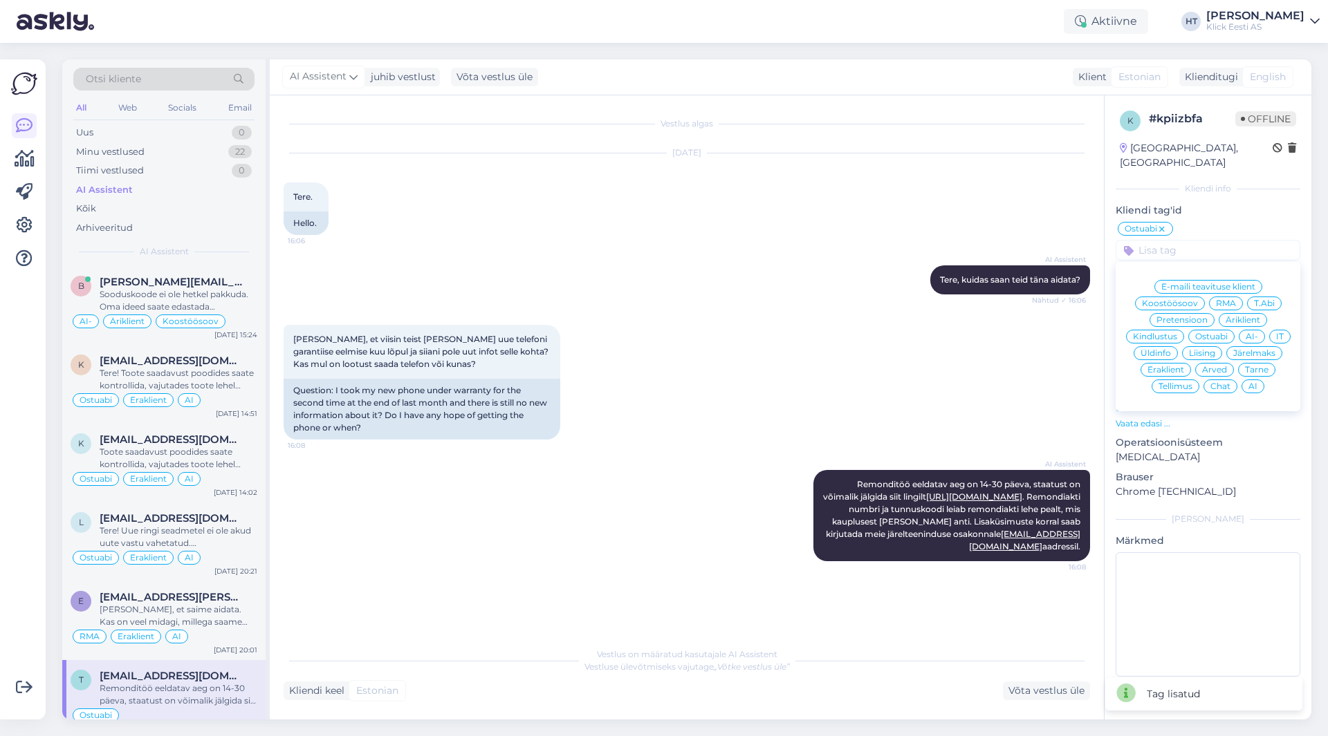
click at [1162, 366] on span "Eraklient" at bounding box center [1165, 370] width 37 height 8
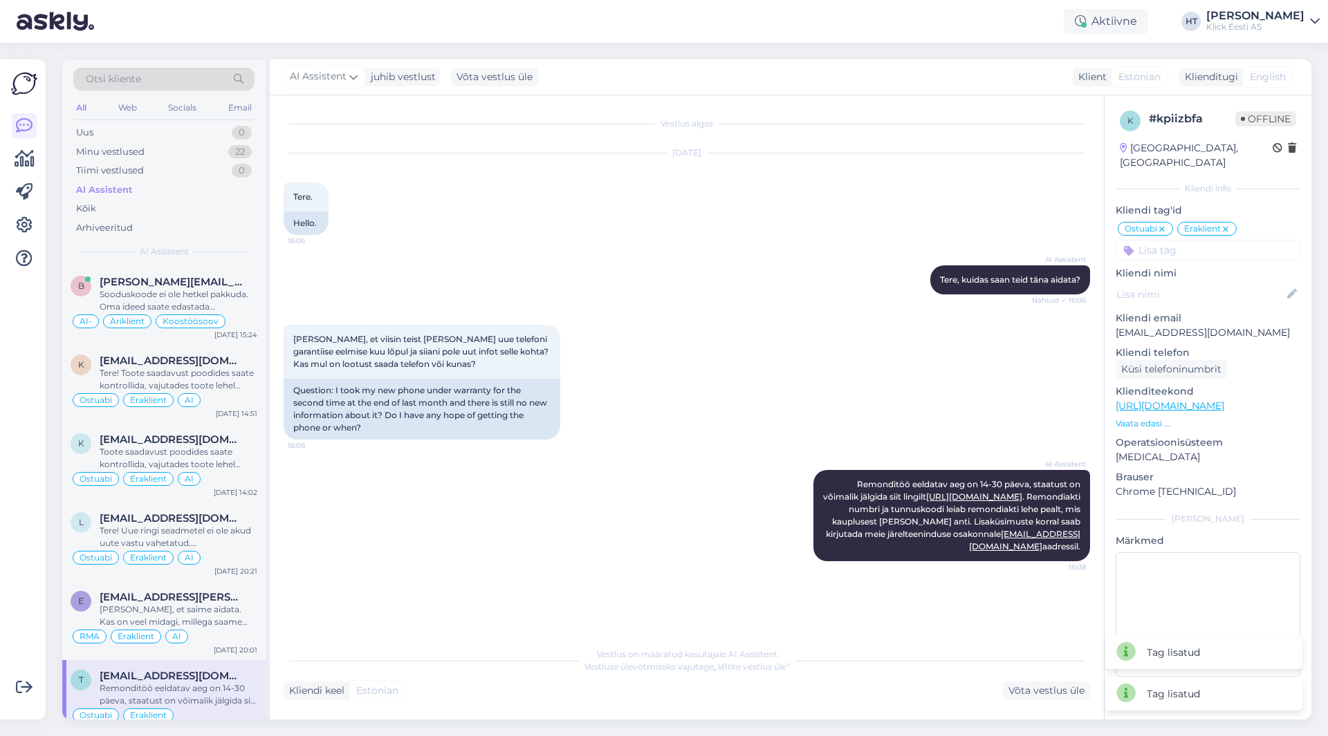
click at [1183, 243] on input at bounding box center [1207, 250] width 185 height 21
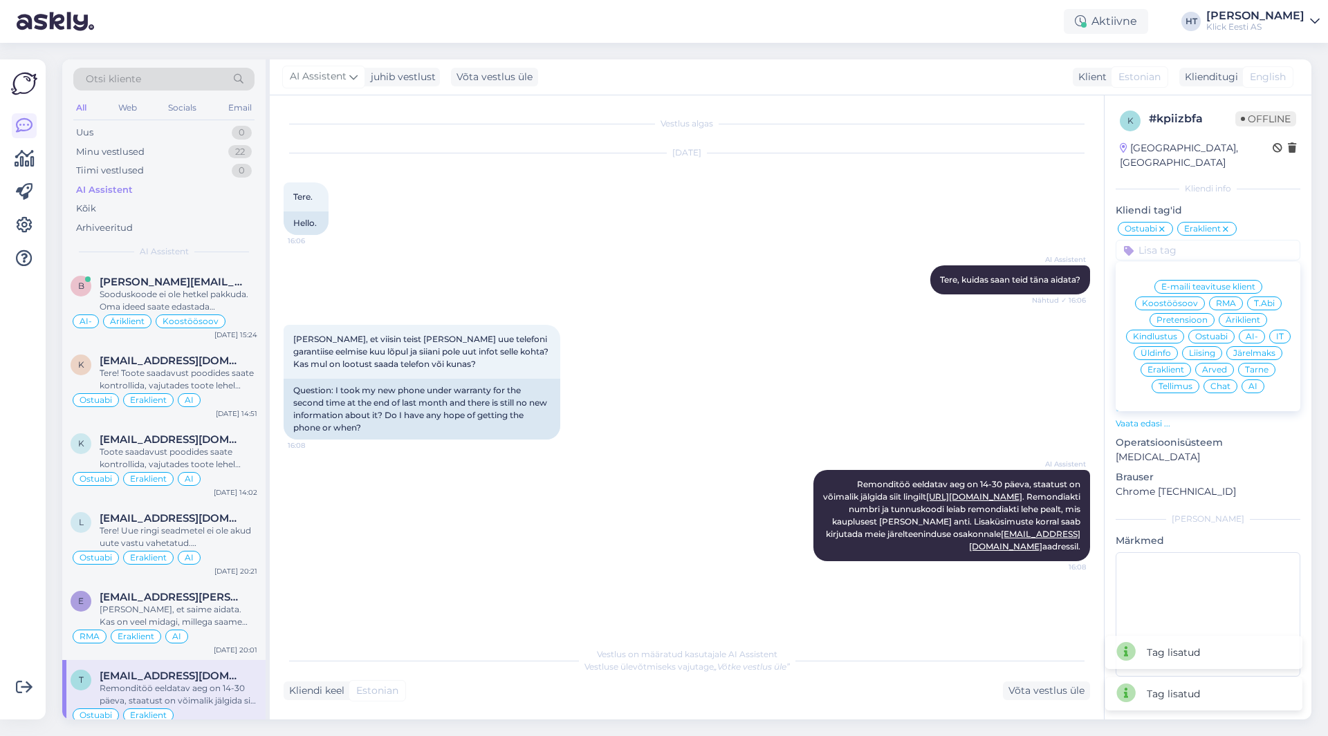
click at [1252, 382] on span "AI" at bounding box center [1252, 386] width 9 height 8
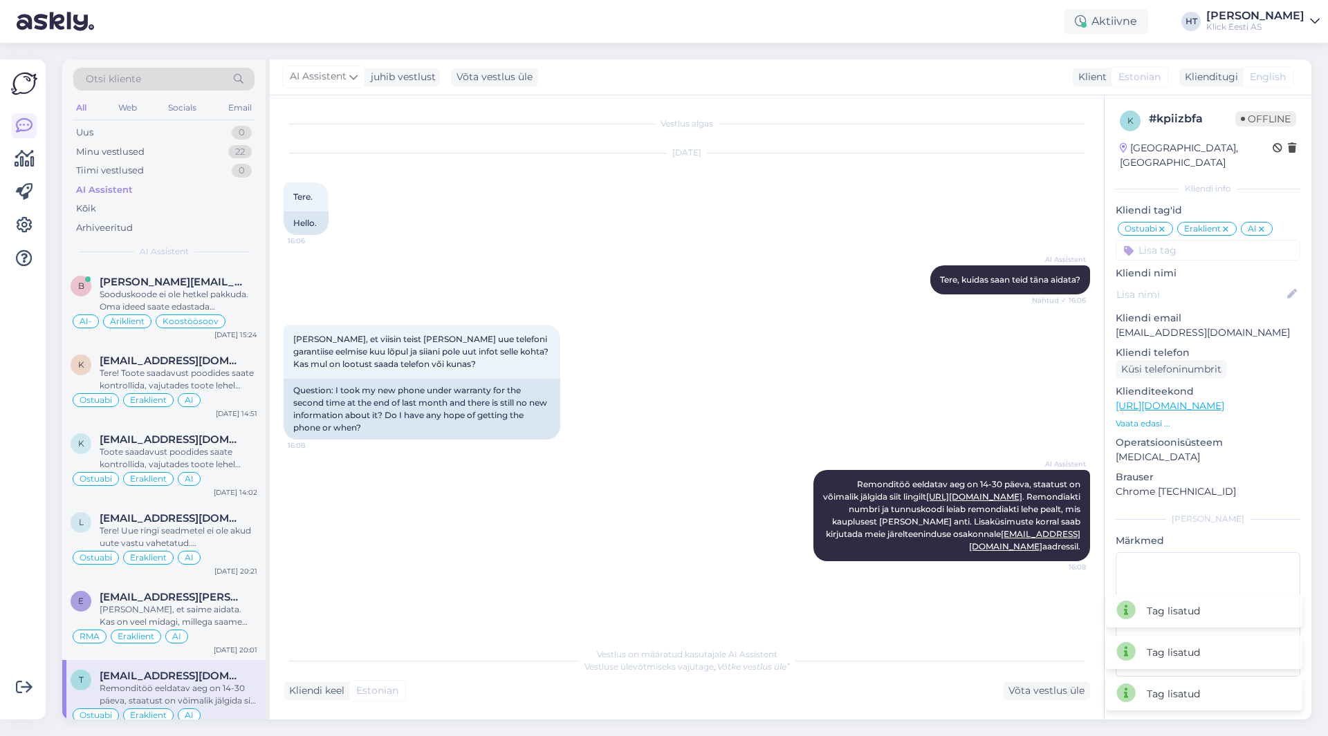
click at [917, 396] on div "[PERSON_NAME], et viisin teist [PERSON_NAME] uue telefoni garantiise eelmise ku…" at bounding box center [687, 382] width 806 height 145
click at [1164, 224] on icon at bounding box center [1162, 229] width 8 height 11
click at [1169, 240] on input at bounding box center [1207, 250] width 185 height 21
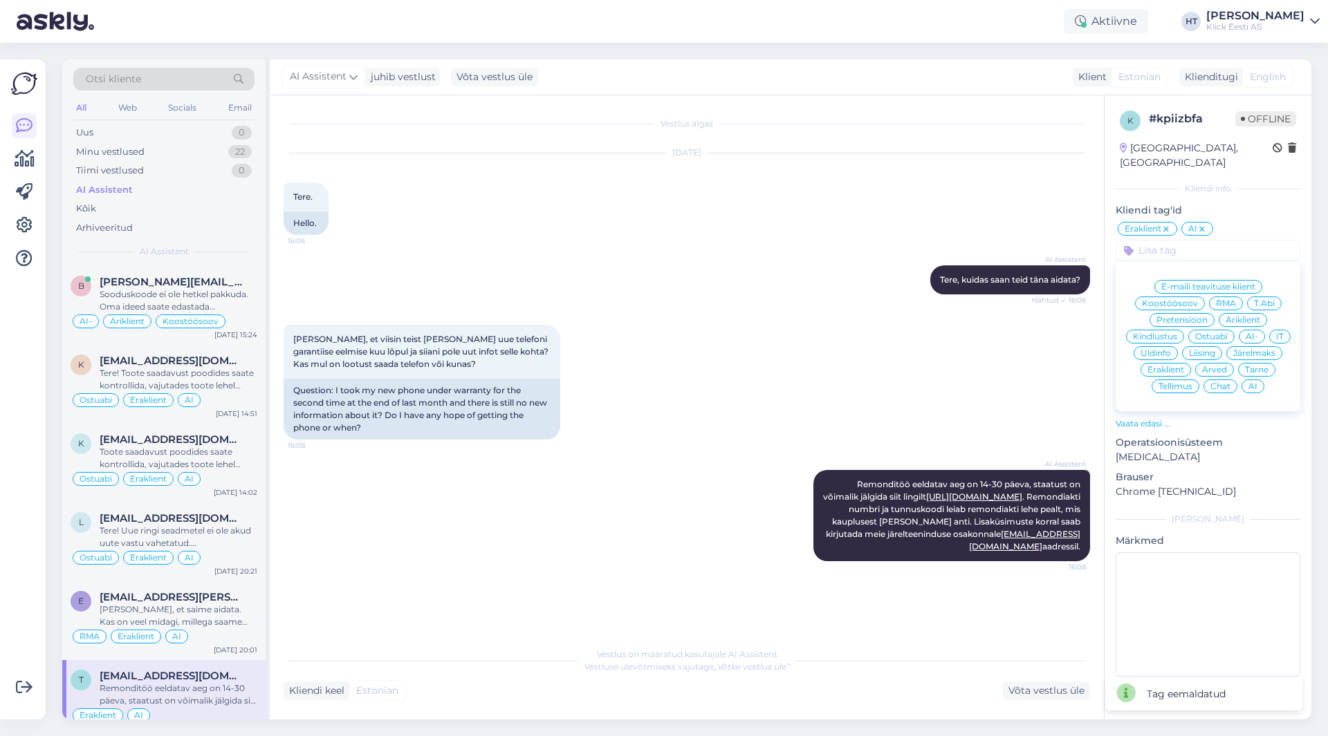
click at [1221, 297] on div "RMA" at bounding box center [1226, 304] width 34 height 14
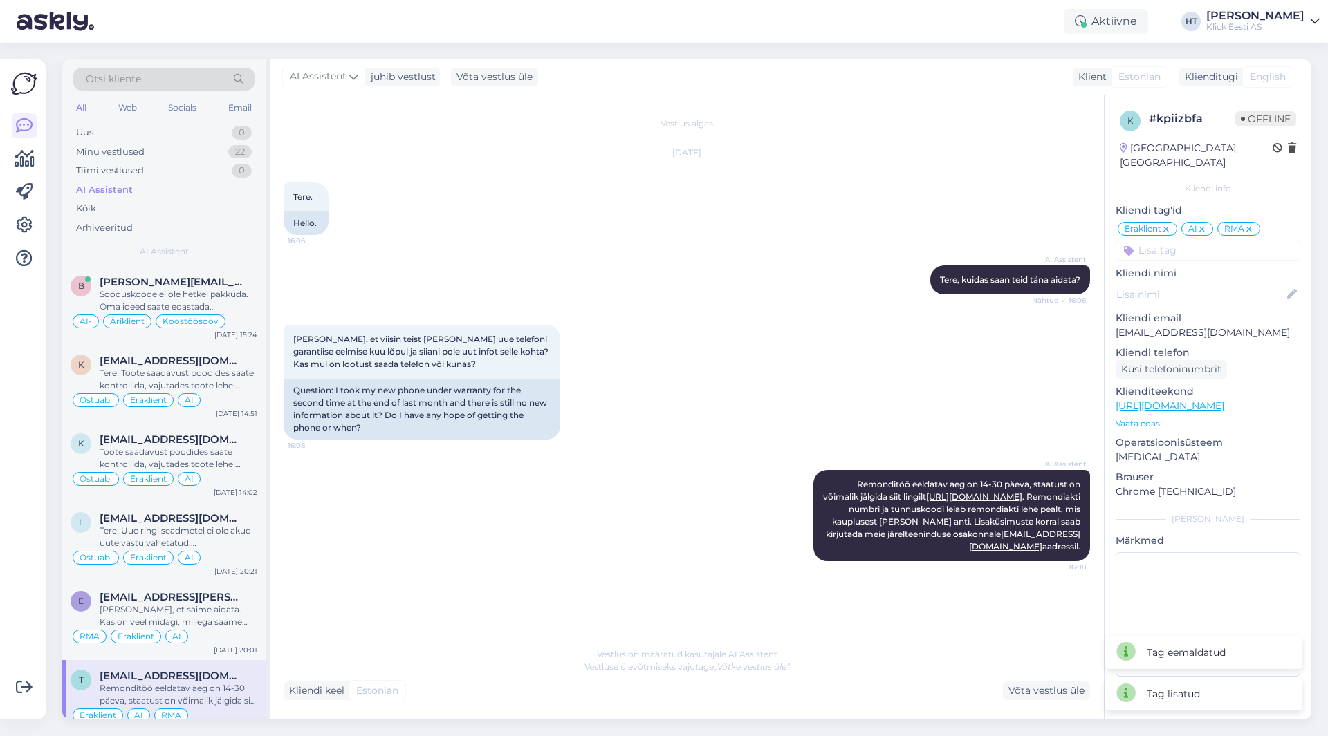
click at [741, 288] on div "AI Assistent [PERSON_NAME], kuidas saan teid [PERSON_NAME] aidata? Nähtud ✓ 16:…" at bounding box center [687, 279] width 806 height 59
click at [199, 364] on span "[EMAIL_ADDRESS][DOMAIN_NAME]" at bounding box center [172, 361] width 144 height 12
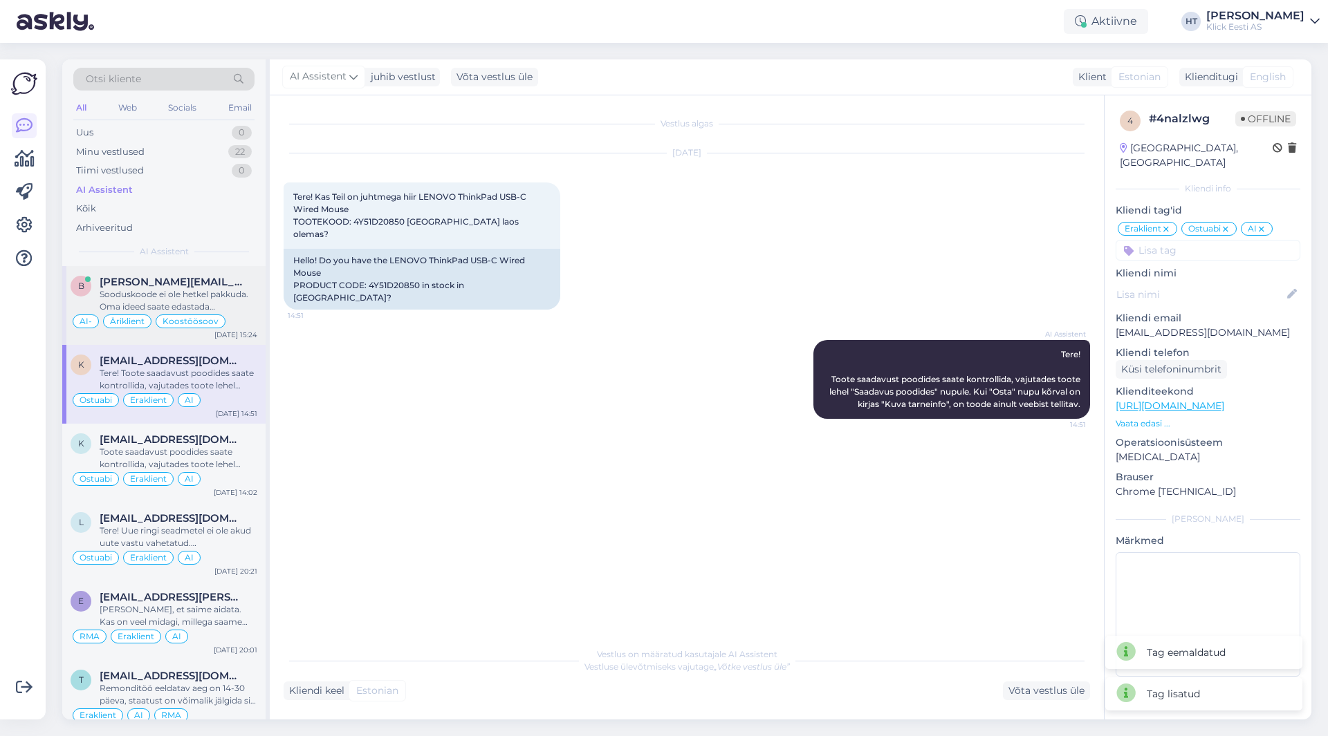
click at [229, 292] on div "Sooduskoode ei ole hetkel pakkuda. Oma ideed saate edastada [EMAIL_ADDRESS][DOM…" at bounding box center [179, 300] width 158 height 25
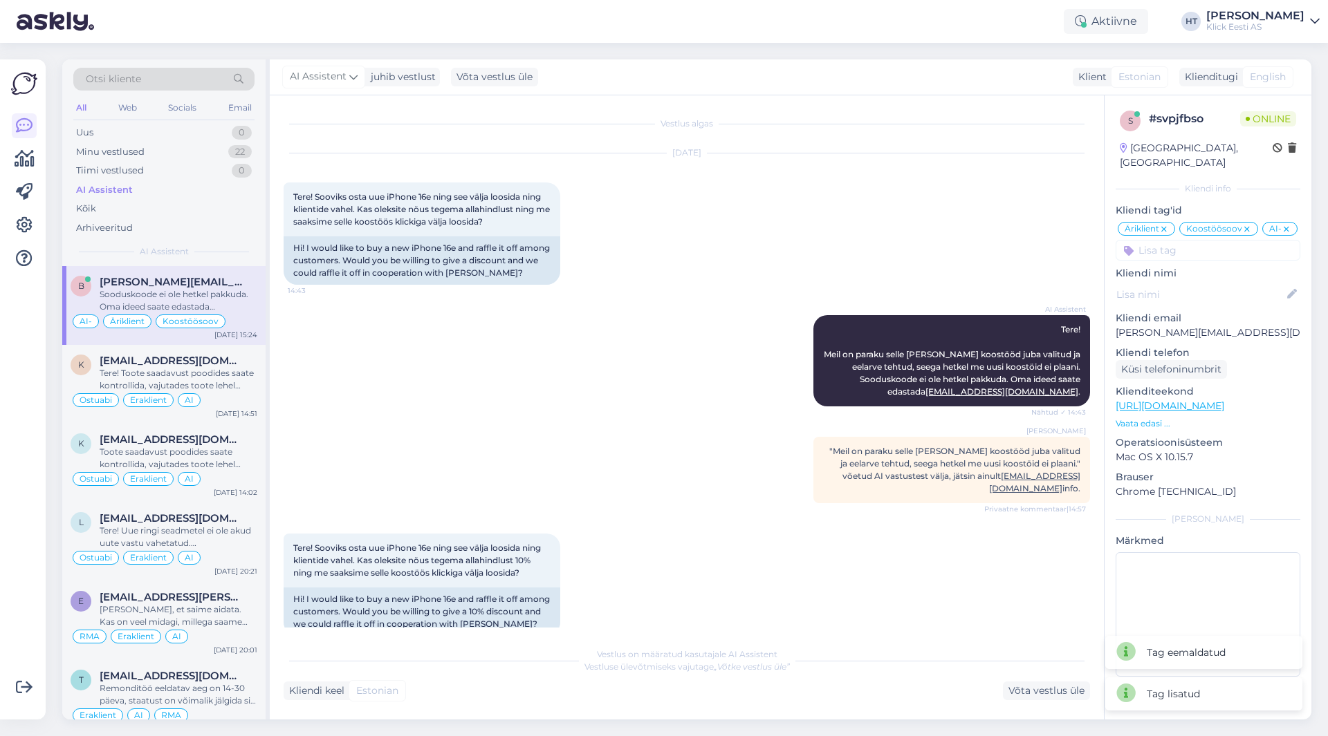
scroll to position [95, 0]
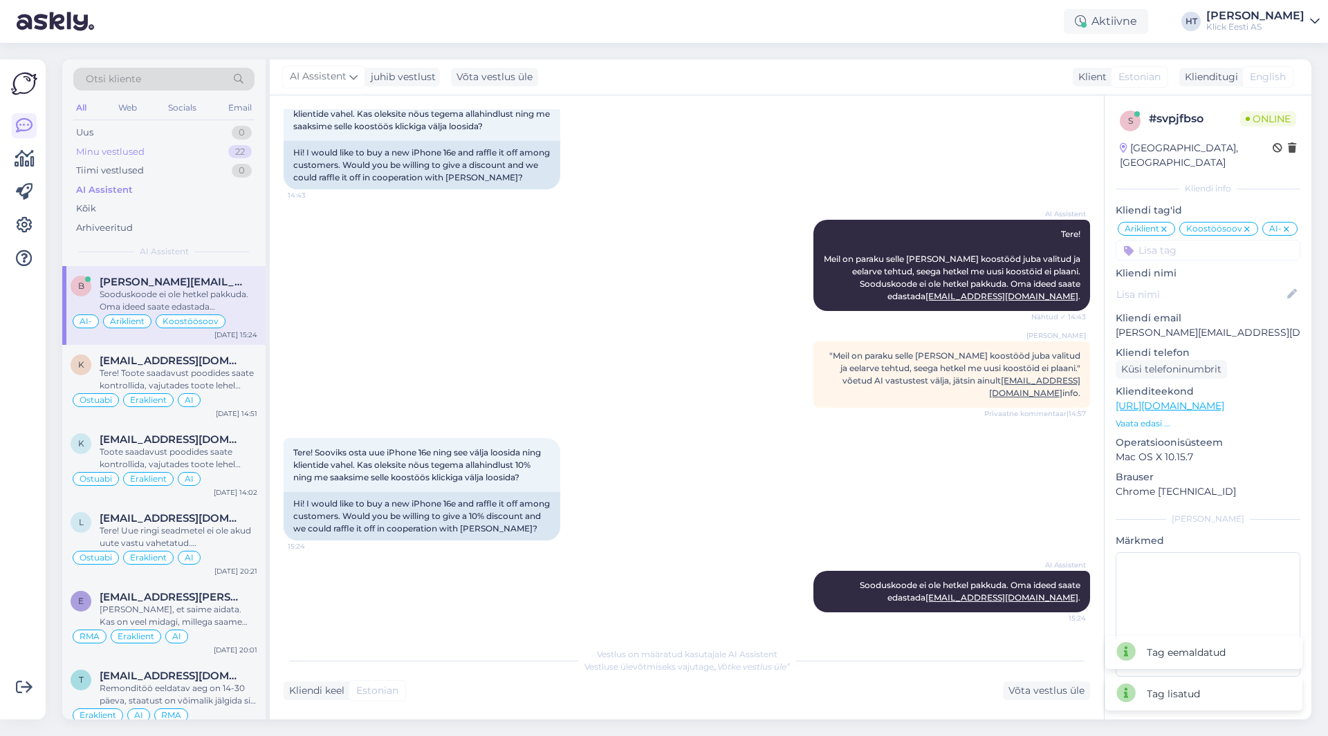
click at [209, 157] on div "Minu vestlused 22" at bounding box center [163, 151] width 181 height 19
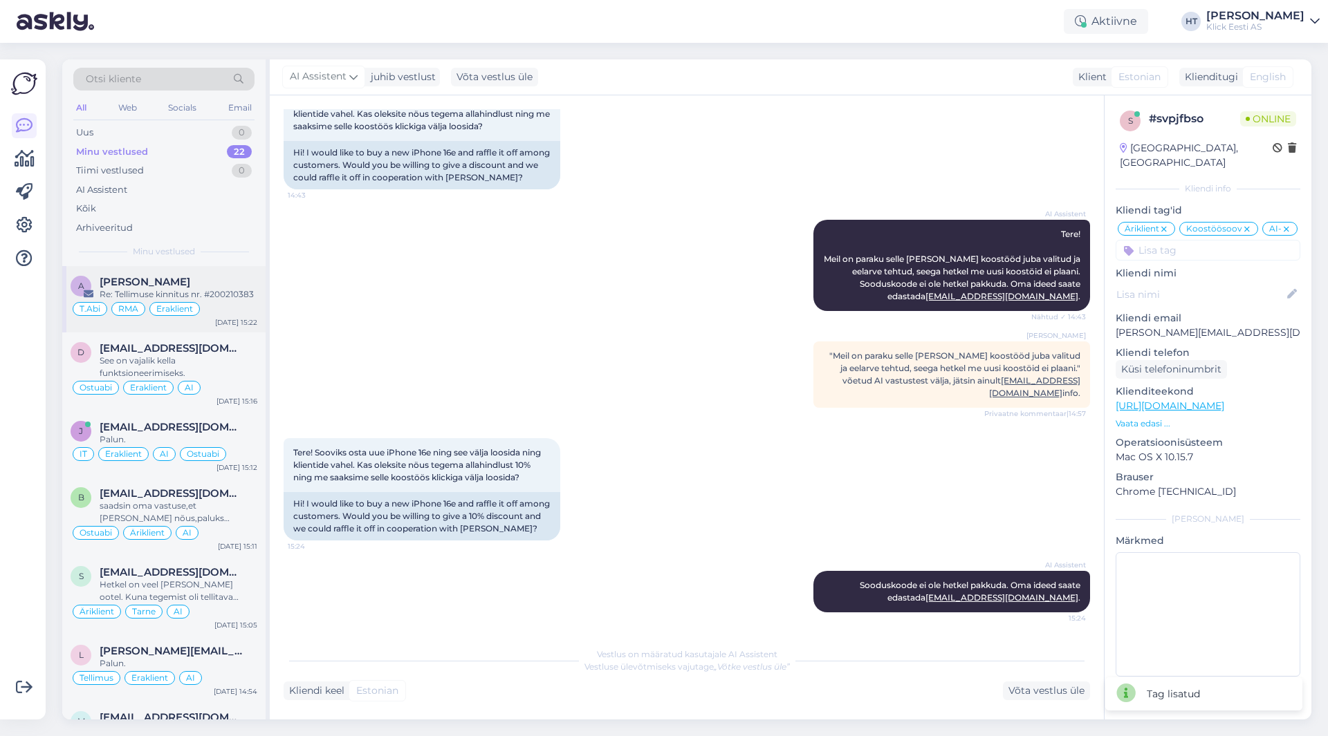
click at [226, 282] on div "[PERSON_NAME]" at bounding box center [179, 282] width 158 height 12
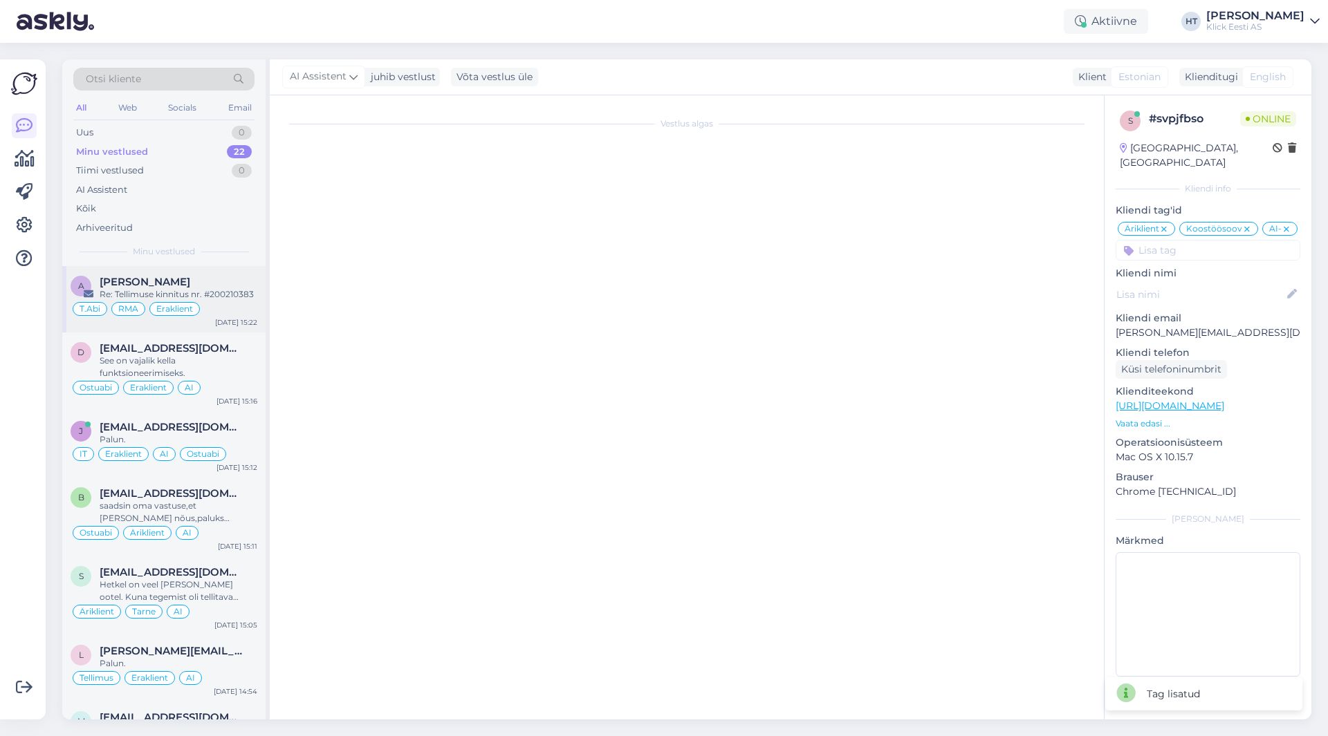
scroll to position [0, 0]
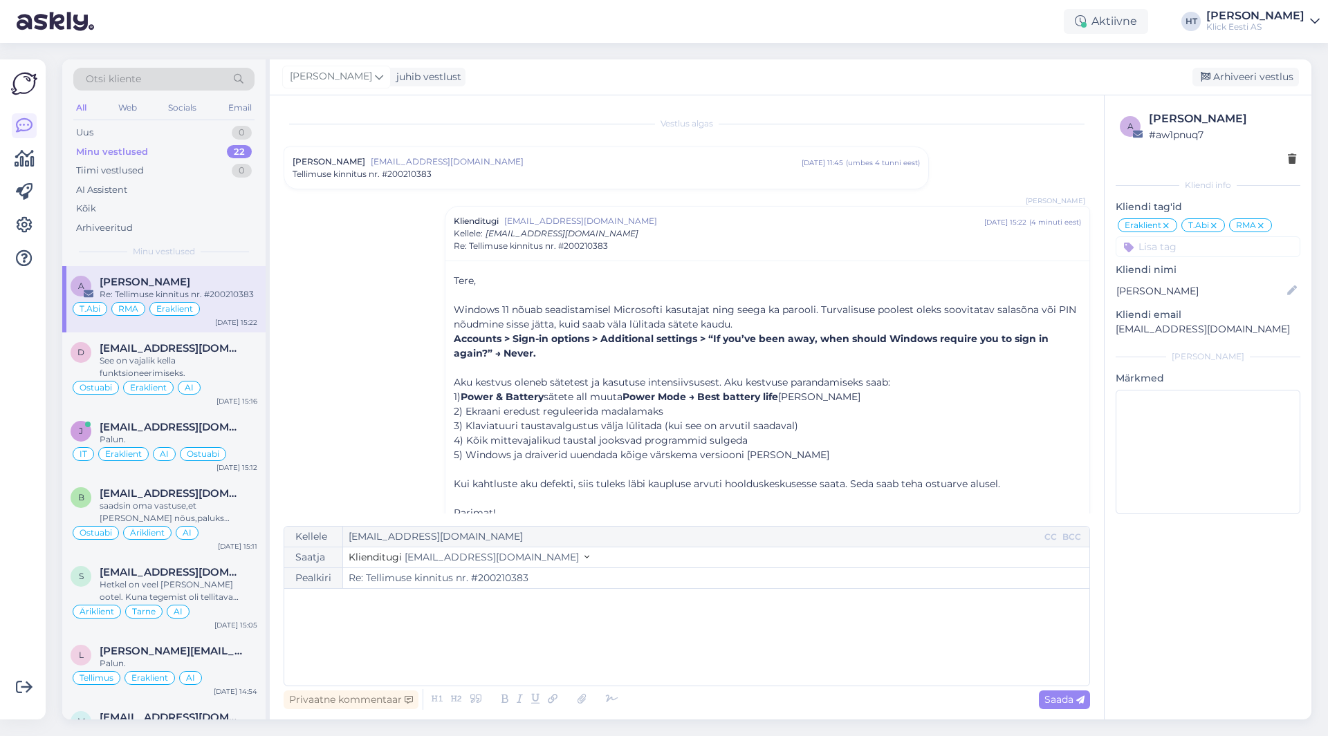
click at [388, 178] on span "Tellimuse kinnitus nr. #200210383" at bounding box center [362, 174] width 139 height 12
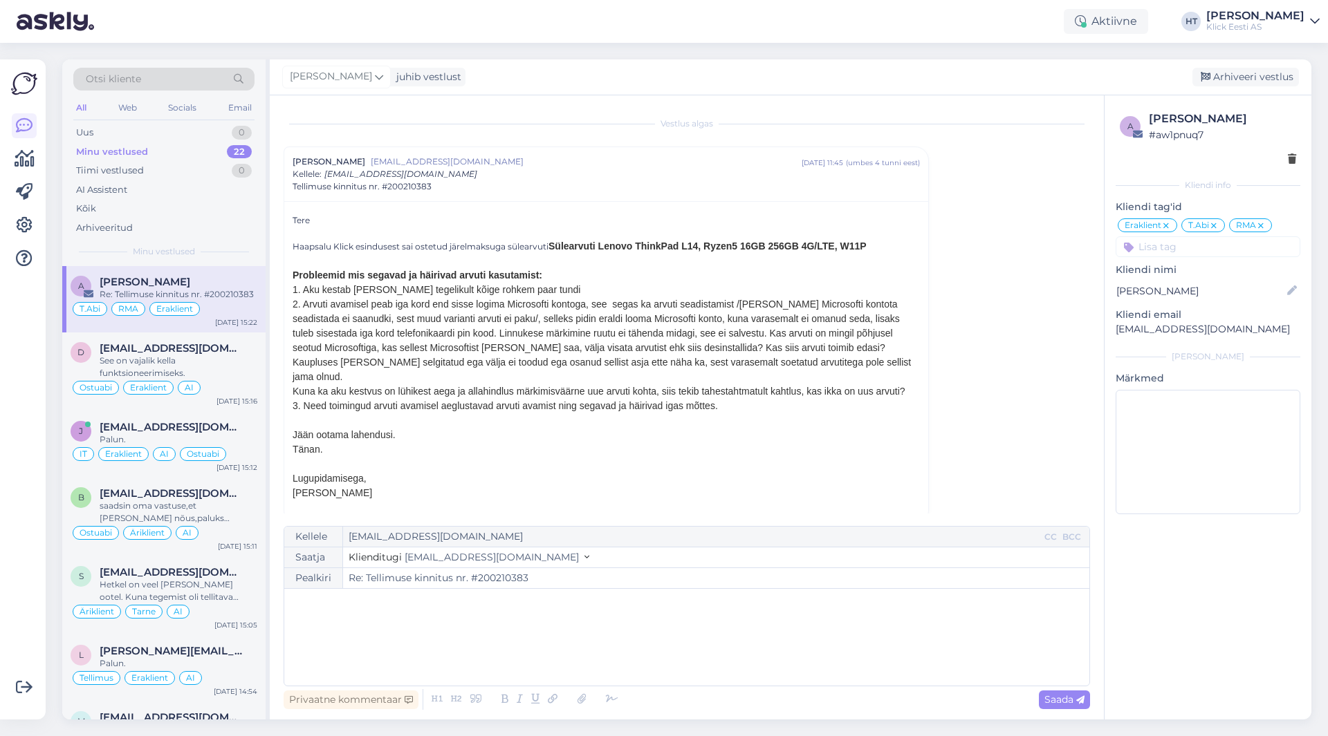
drag, startPoint x: 291, startPoint y: 275, endPoint x: 898, endPoint y: 396, distance: 618.3
click at [898, 396] on div "Tere Haapsalu Klick esindusest sai ostetud järelmaksuga sülearvuti Sülearvuti L…" at bounding box center [606, 362] width 644 height 322
click at [770, 399] on div "3. Need toimingud arvuti avamisel aeglustavad arvuti avamist ning segavad ja hä…" at bounding box center [606, 406] width 627 height 15
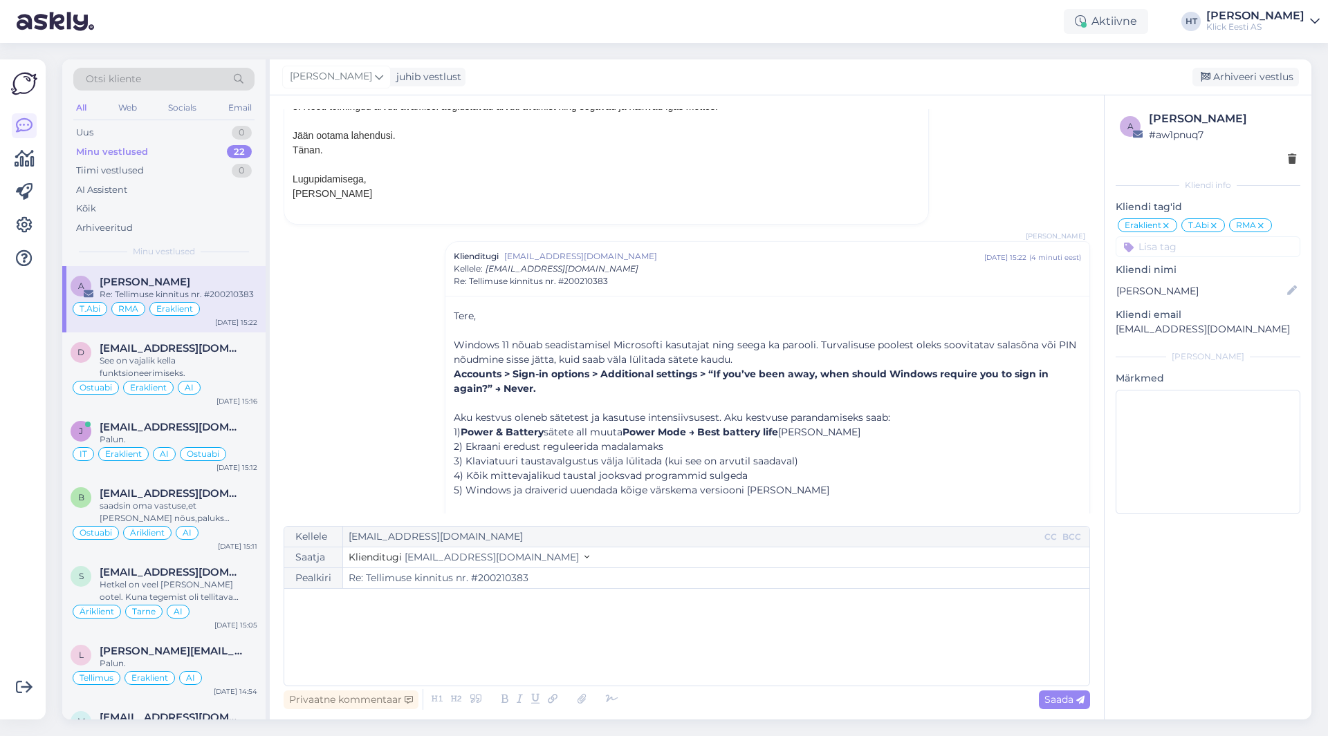
scroll to position [344, 0]
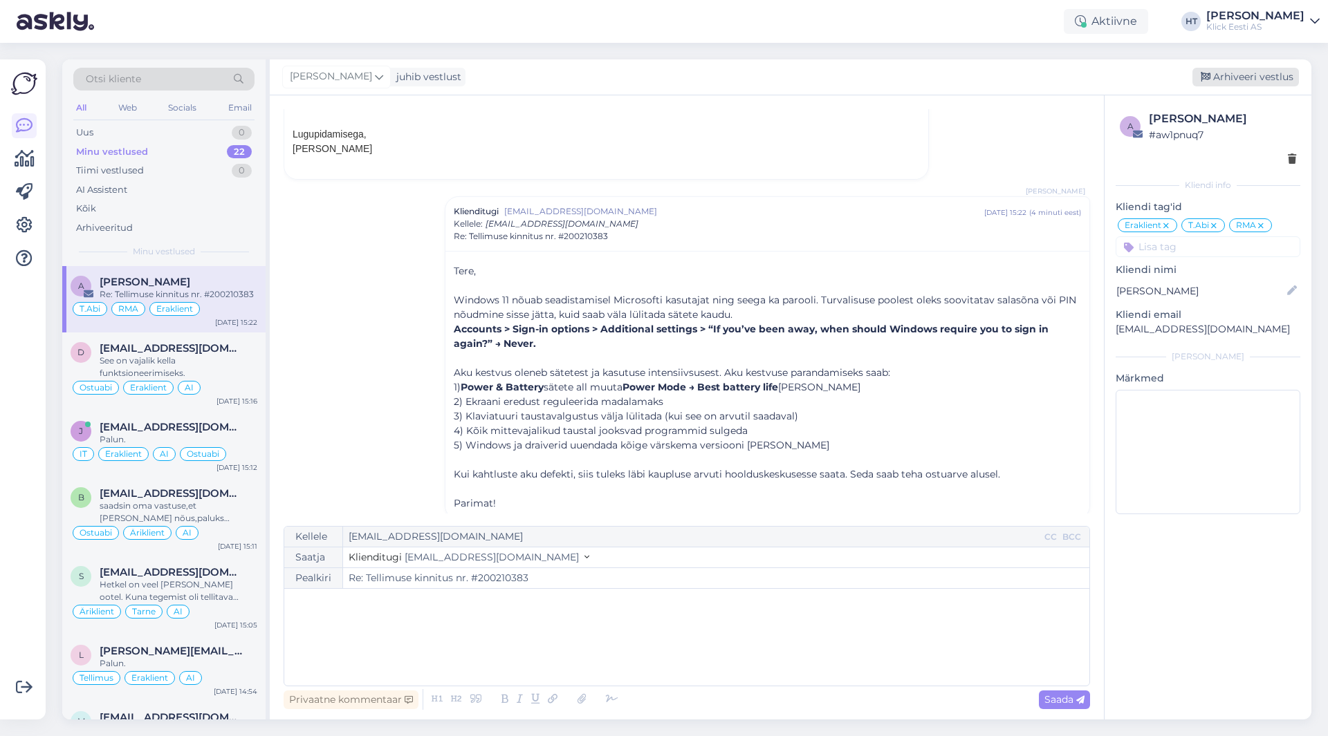
click at [1240, 75] on div "Arhiveeri vestlus" at bounding box center [1245, 77] width 106 height 19
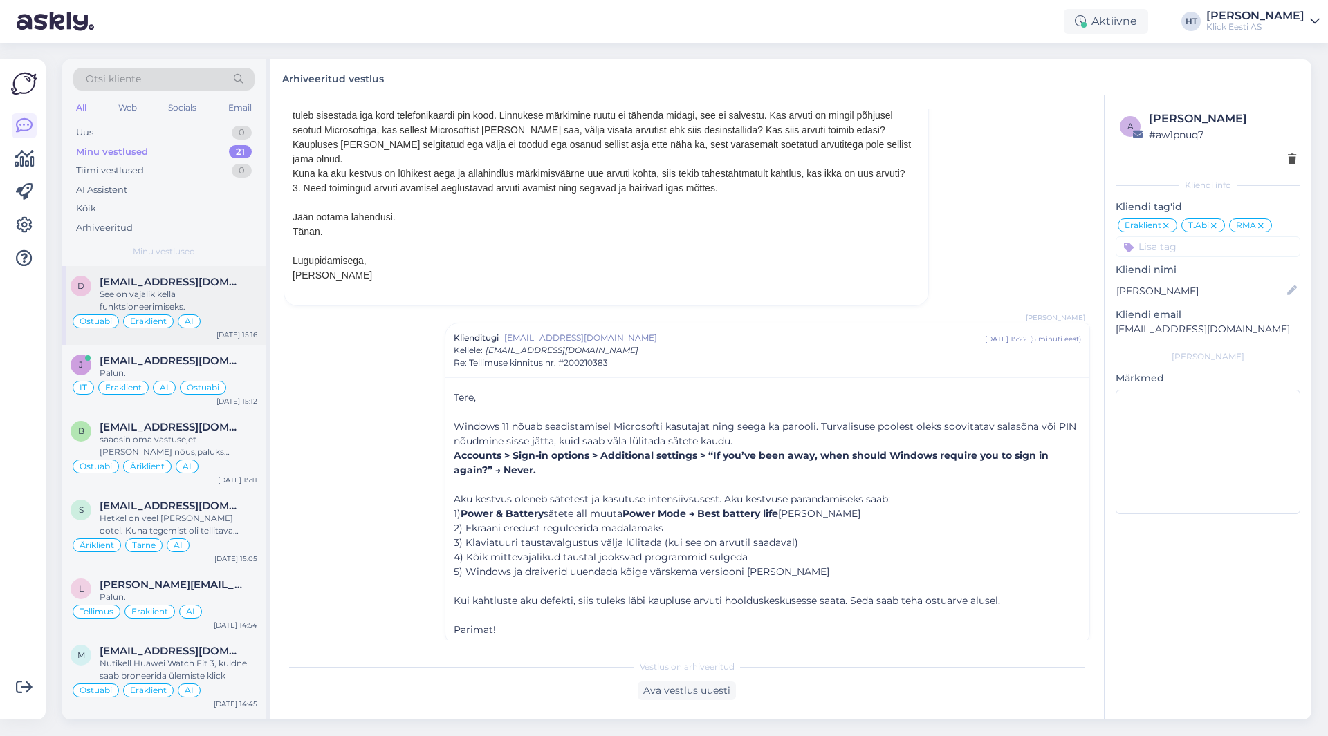
click at [229, 295] on div "See on vajalik kella funktsioneerimiseks." at bounding box center [179, 300] width 158 height 25
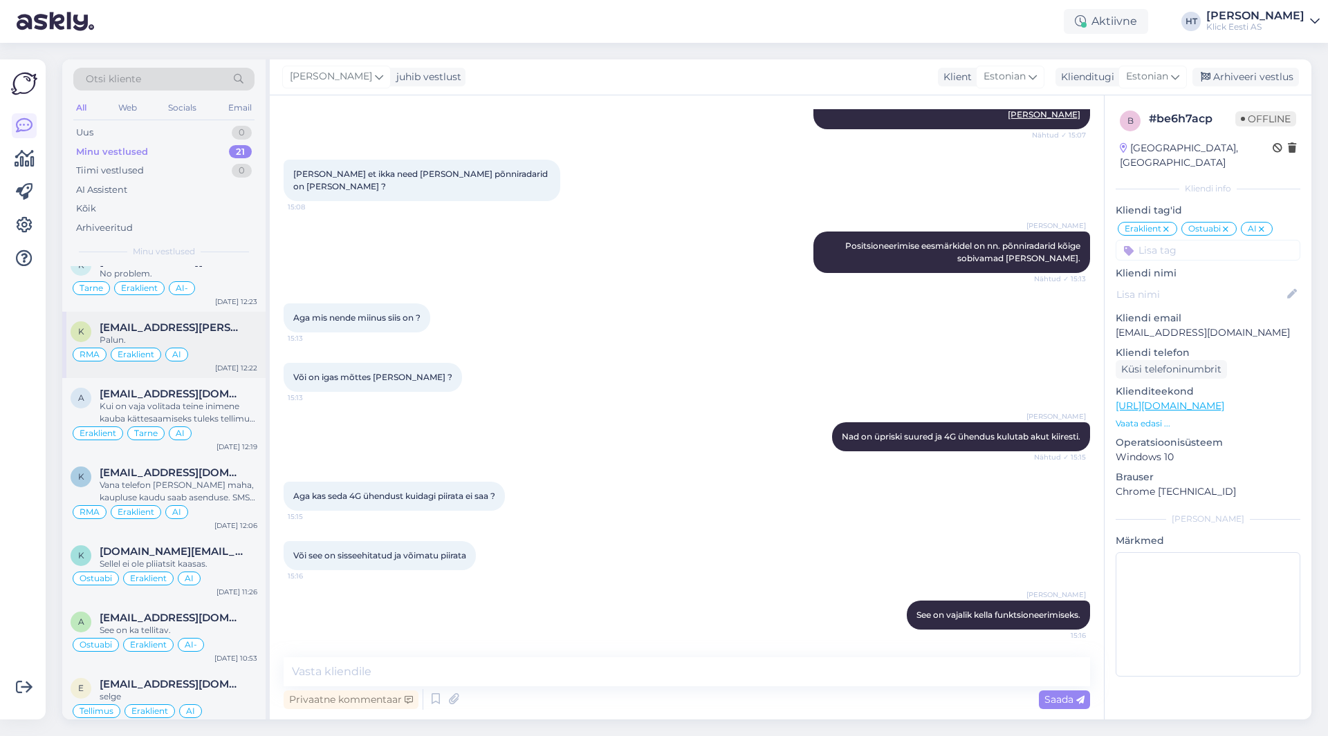
scroll to position [1040, 0]
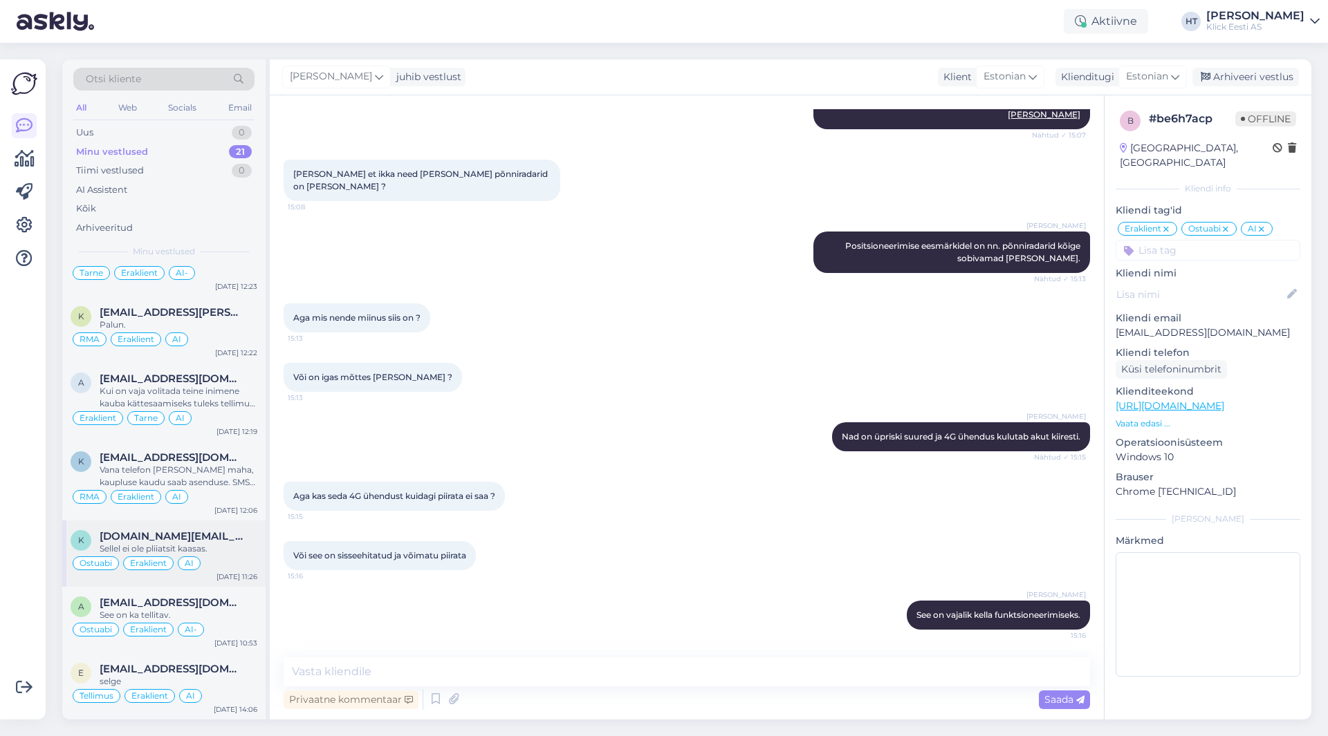
click at [230, 542] on span "[DOMAIN_NAME][EMAIL_ADDRESS][PERSON_NAME][DOMAIN_NAME]" at bounding box center [172, 536] width 144 height 12
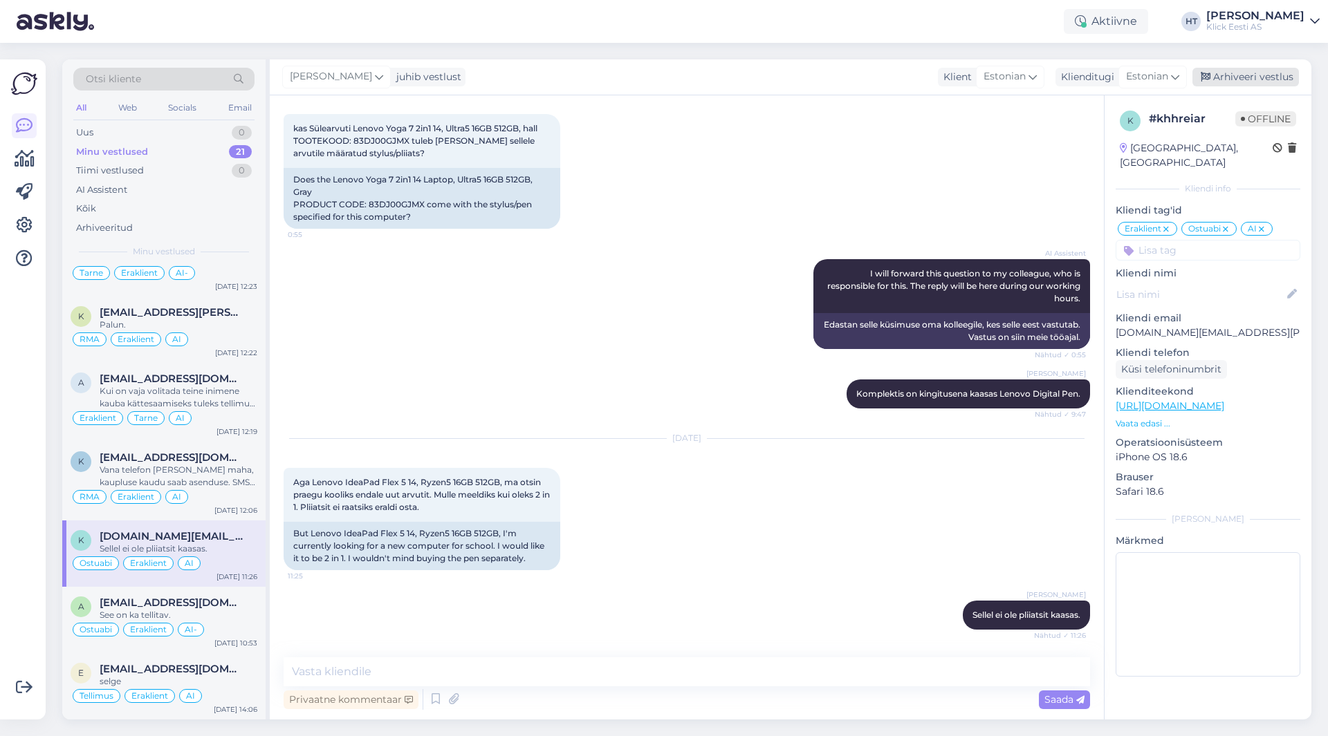
click at [1238, 80] on div "Arhiveeri vestlus" at bounding box center [1245, 77] width 106 height 19
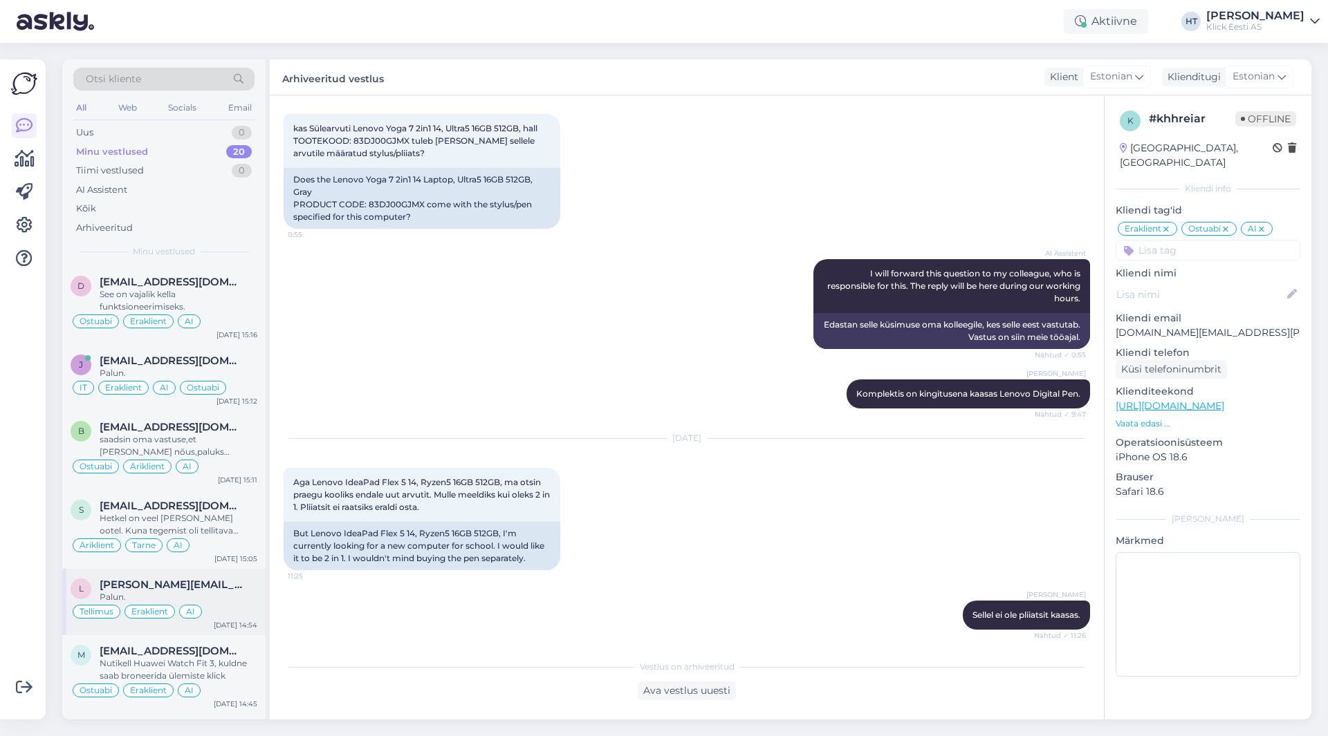
click at [211, 581] on span "[PERSON_NAME][EMAIL_ADDRESS][PERSON_NAME][DOMAIN_NAME]" at bounding box center [172, 585] width 144 height 12
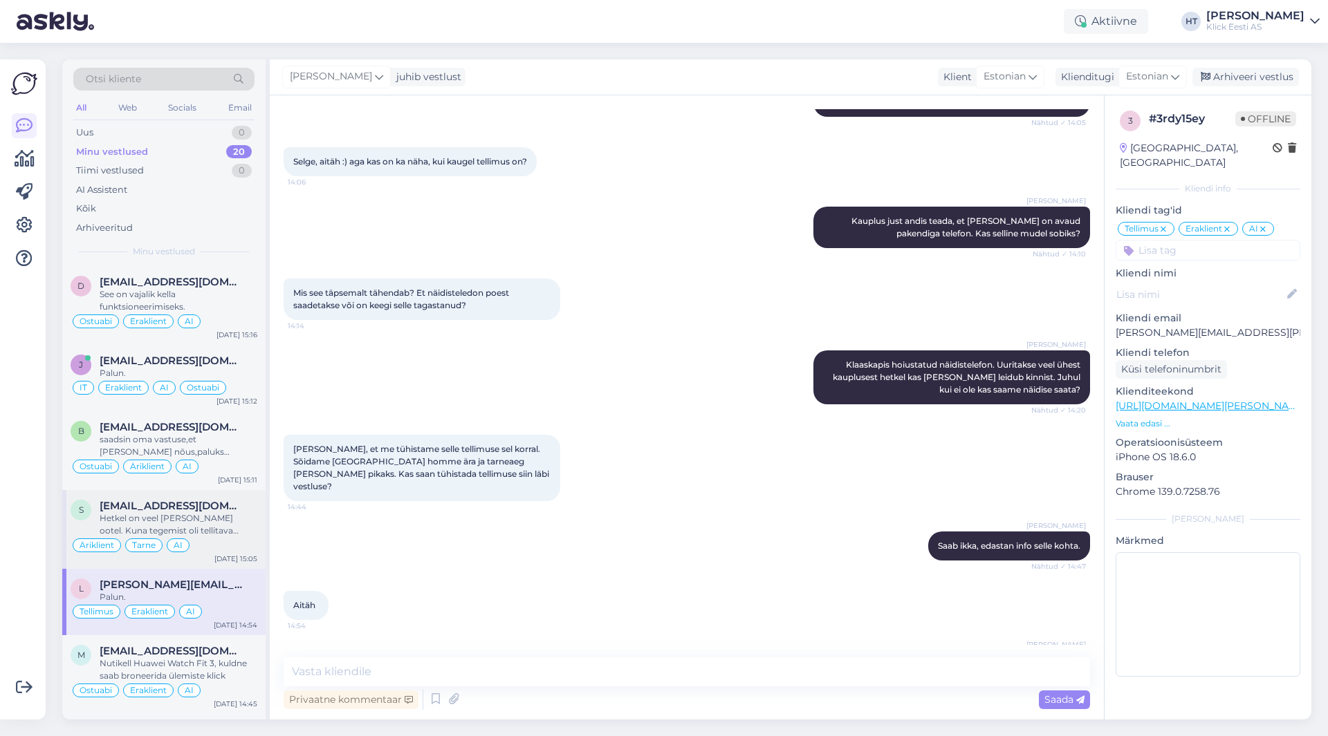
click at [149, 509] on span "[EMAIL_ADDRESS][DOMAIN_NAME]" at bounding box center [172, 506] width 144 height 12
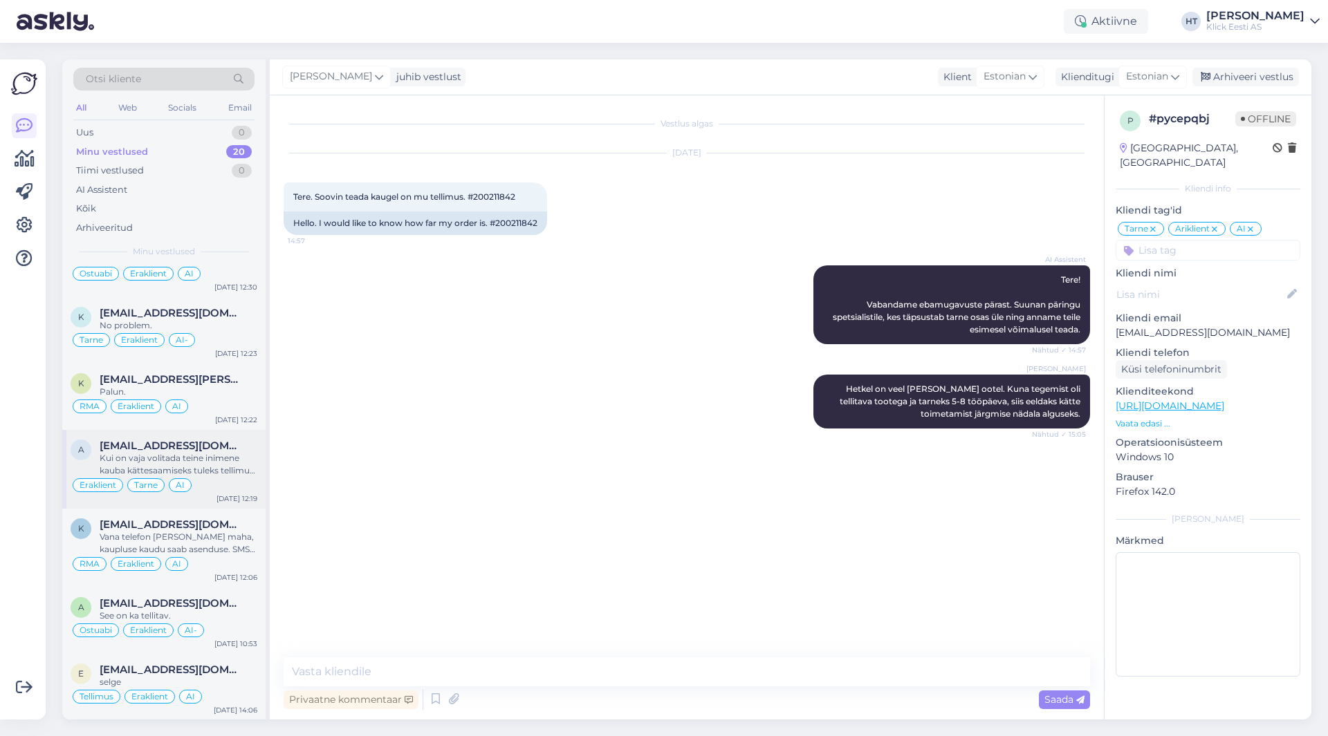
scroll to position [974, 0]
click at [194, 130] on div "Uus 1" at bounding box center [163, 132] width 181 height 19
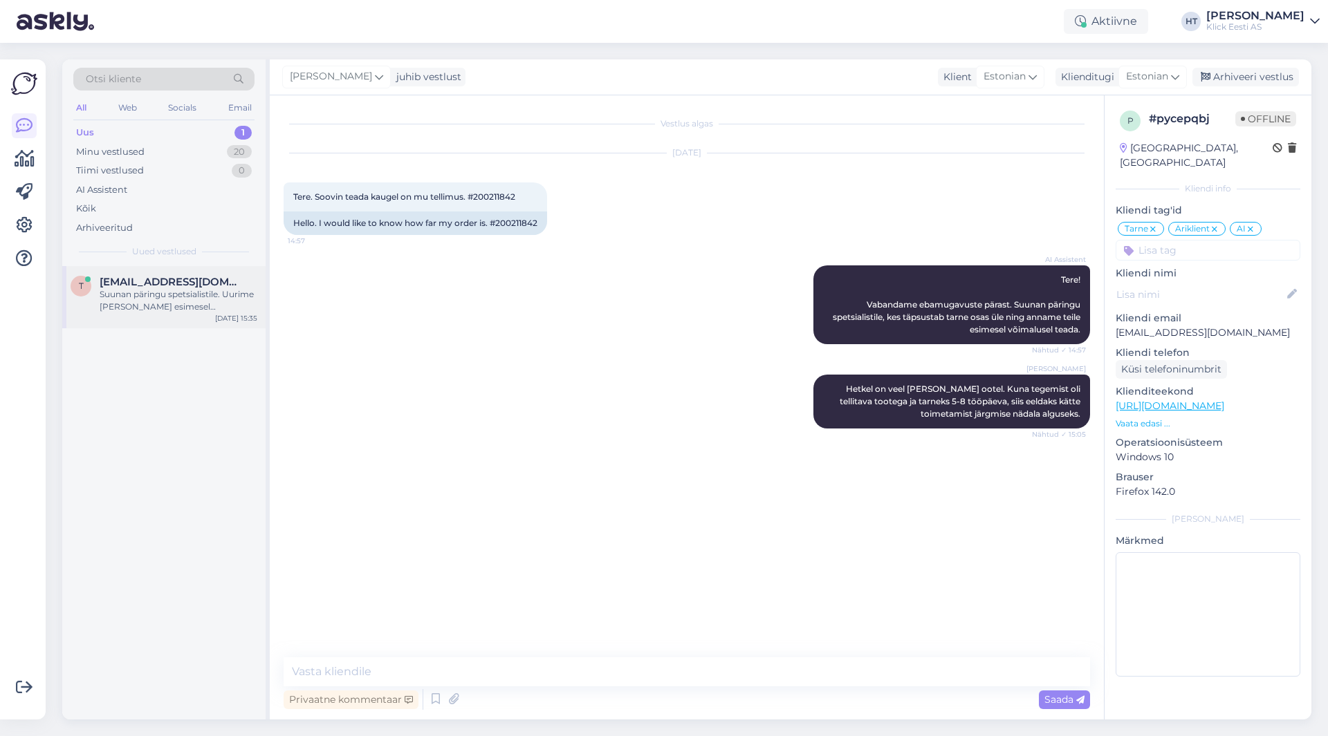
click at [198, 306] on div "Suunan päringu spetsialistile. Uurime [PERSON_NAME] esimesel võimalusel." at bounding box center [179, 300] width 158 height 25
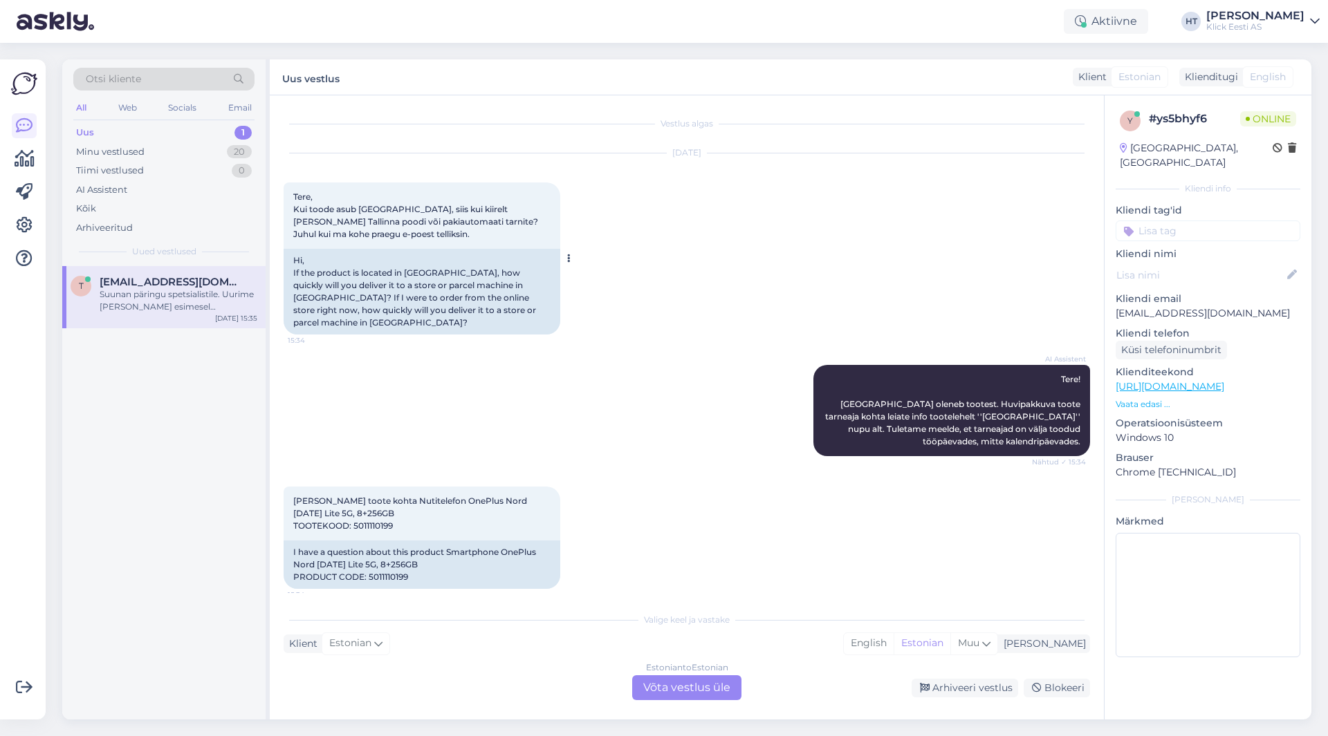
scroll to position [71, 0]
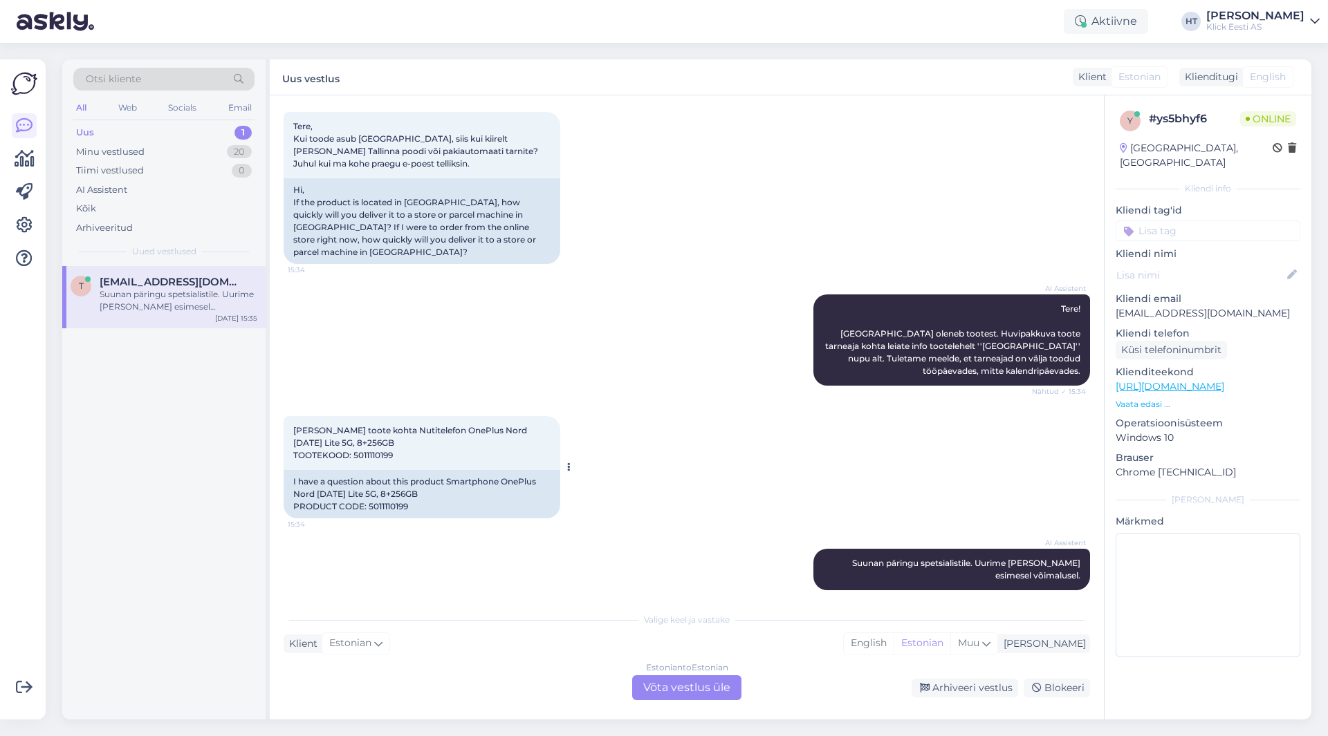
click at [376, 443] on span "[PERSON_NAME] toote kohta Nutitelefon OnePlus Nord [DATE] Lite 5G, 8+256GB TOOT…" at bounding box center [411, 442] width 236 height 35
click at [631, 553] on div "AI Assistent [PERSON_NAME] päringu spetsialistile. Uurime [PERSON_NAME] esimese…" at bounding box center [687, 570] width 806 height 72
click at [683, 687] on div "Estonian to Estonian Võta vestlus üle" at bounding box center [686, 688] width 109 height 25
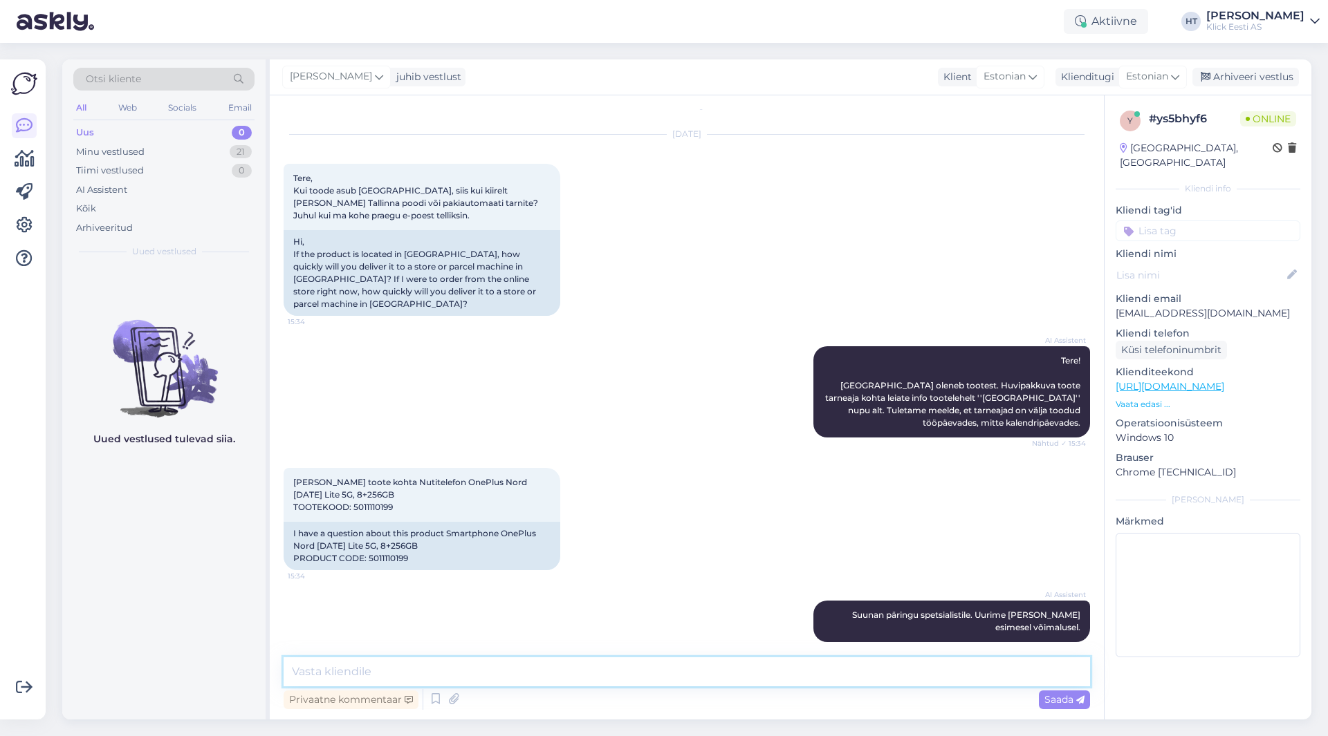
click at [687, 682] on textarea at bounding box center [687, 672] width 806 height 29
type textarea "Tarne oleks 1-3 tööpäeva."
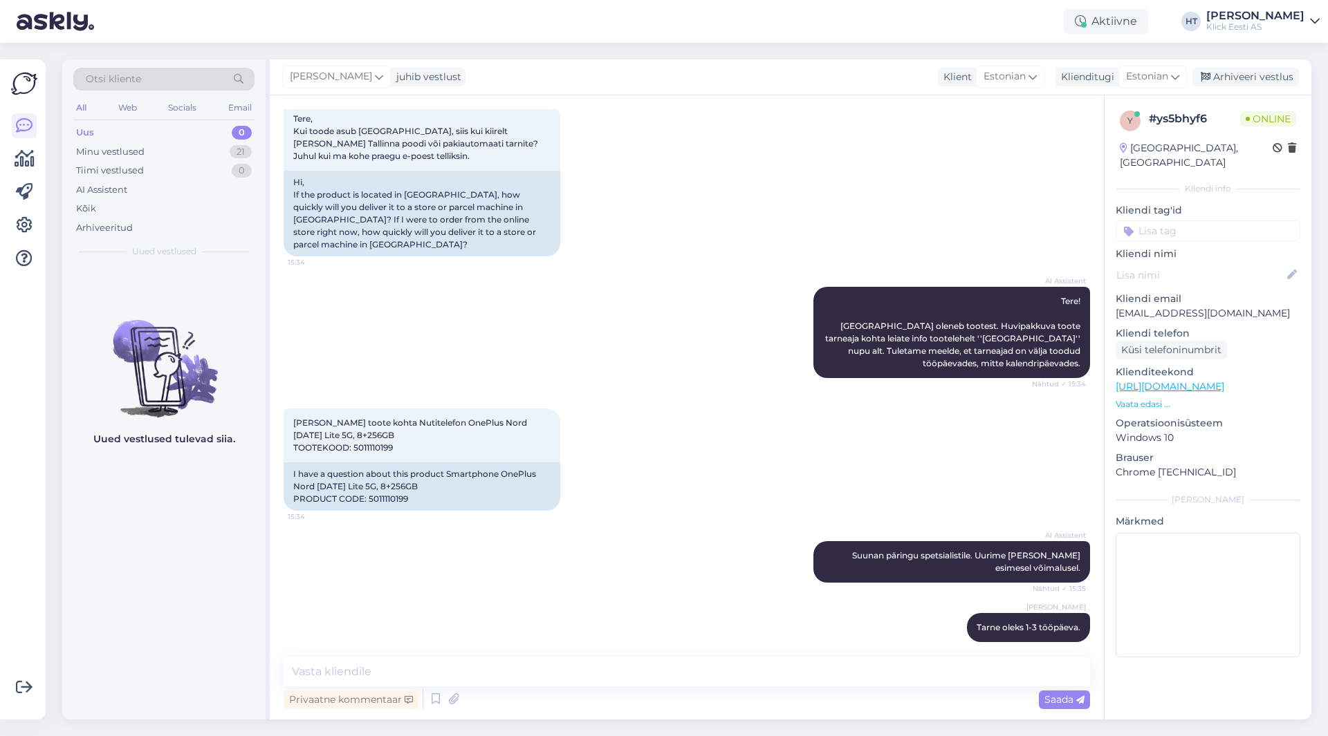
click at [1169, 222] on input at bounding box center [1207, 231] width 185 height 21
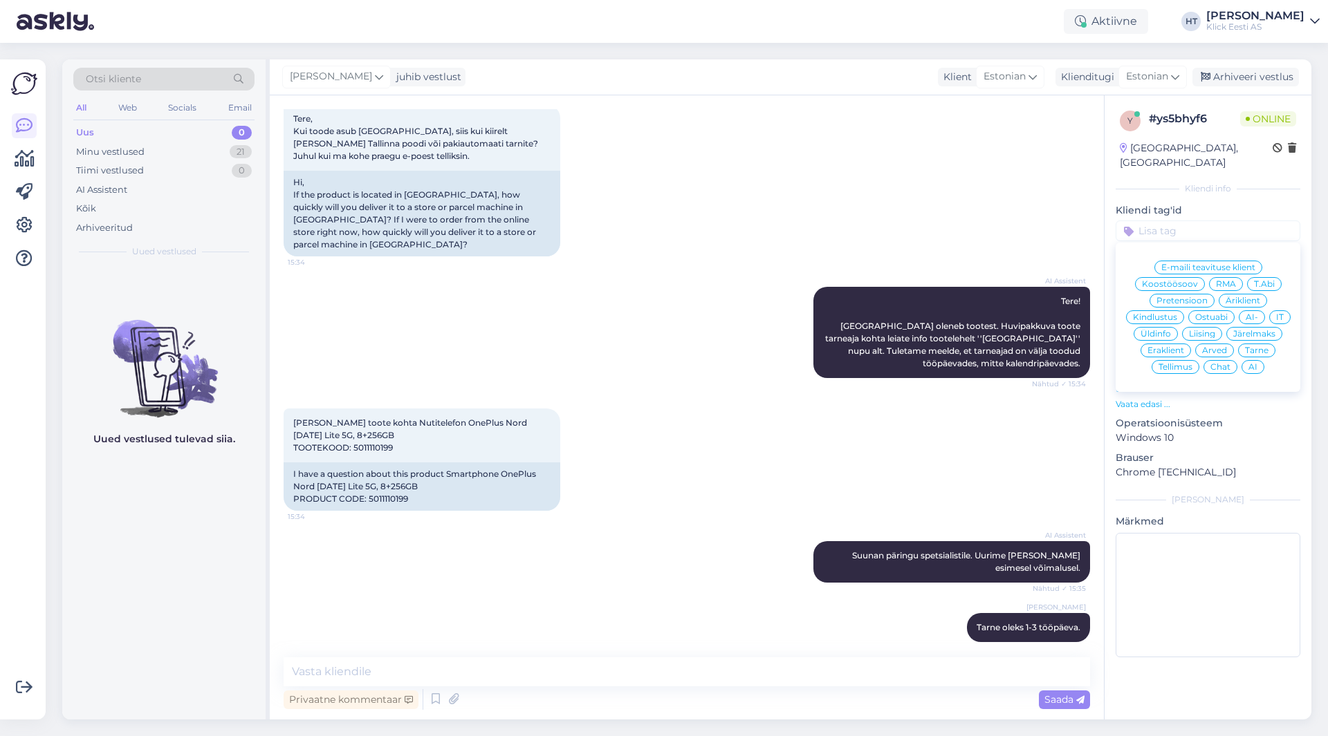
click at [1206, 313] on span "Ostuabi" at bounding box center [1211, 317] width 33 height 8
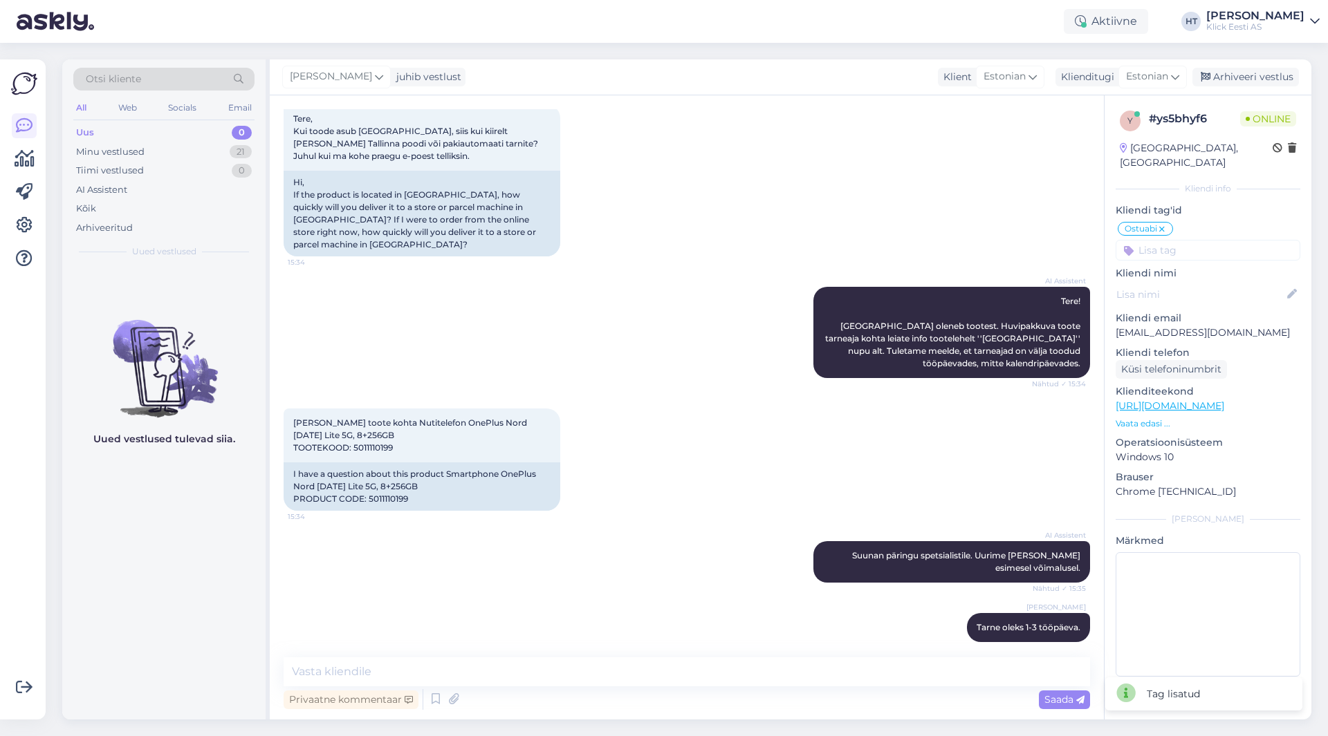
click at [1200, 221] on div "Ostuabi E-maili teavituse klient Koostöösoov RMA T.Abi Pretensioon Äriklient Ki…" at bounding box center [1207, 241] width 185 height 40
click at [1201, 240] on input at bounding box center [1207, 250] width 185 height 21
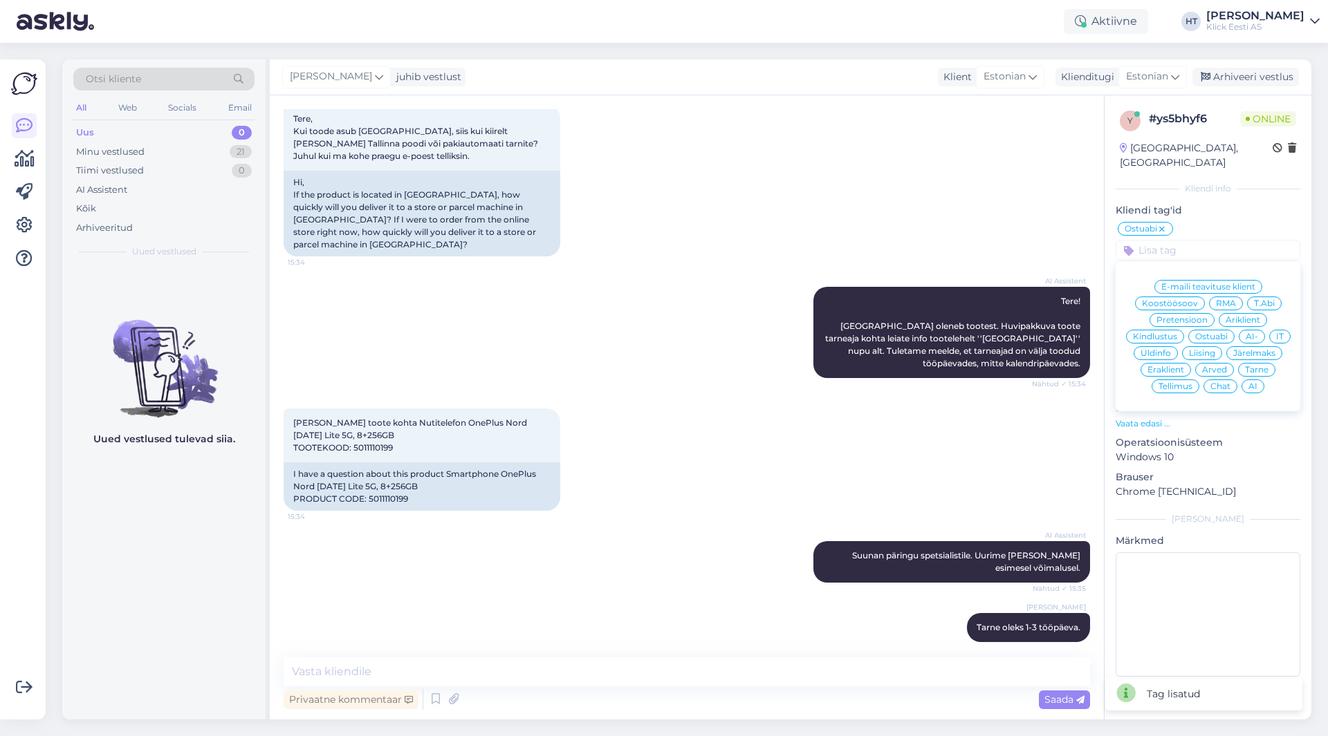
click at [1174, 366] on span "Eraklient" at bounding box center [1165, 370] width 37 height 8
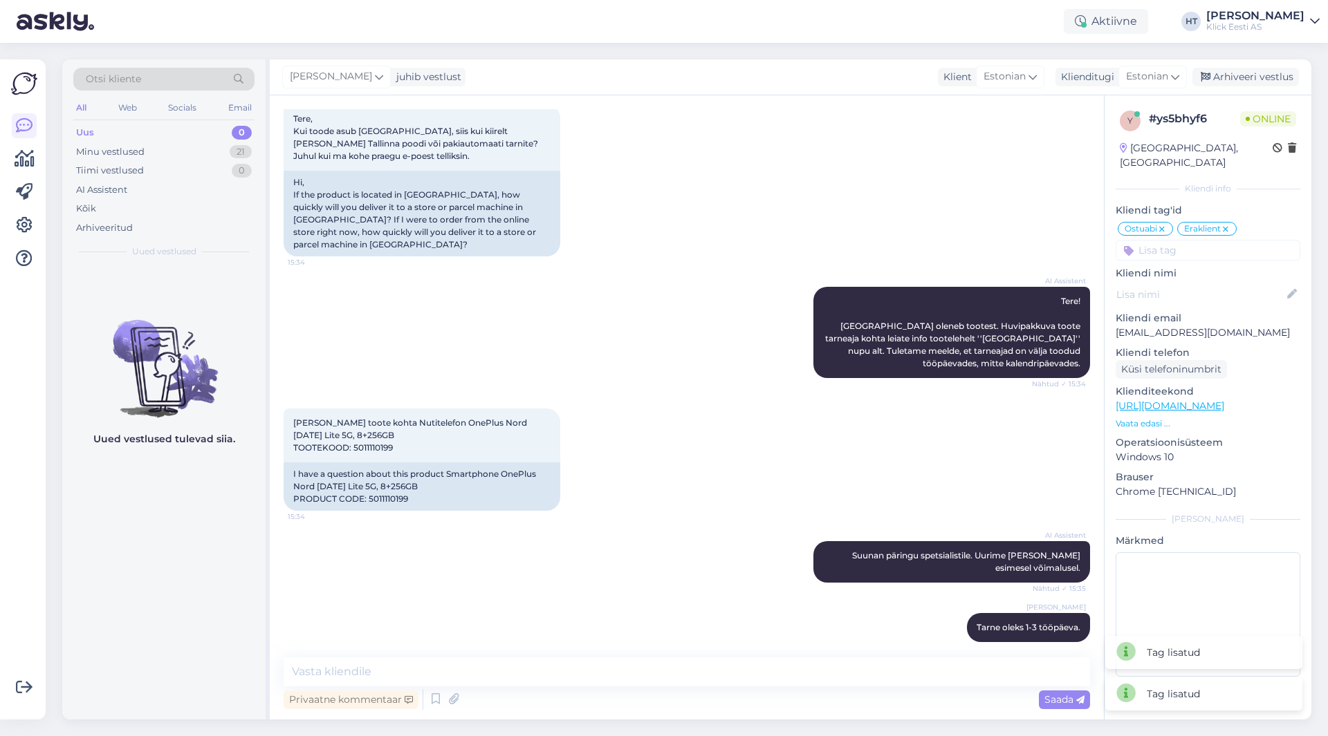
click at [1185, 241] on input at bounding box center [1207, 250] width 185 height 21
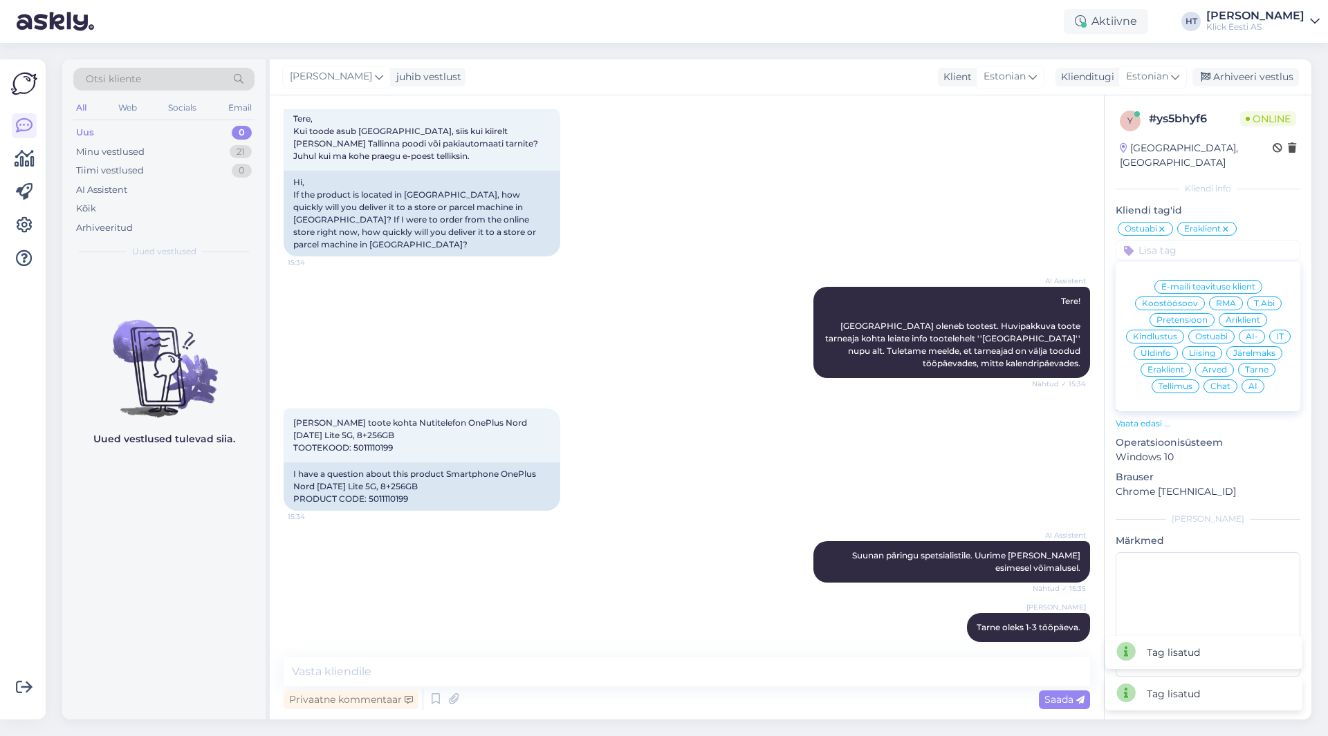
click at [1257, 380] on div "AI" at bounding box center [1252, 387] width 23 height 14
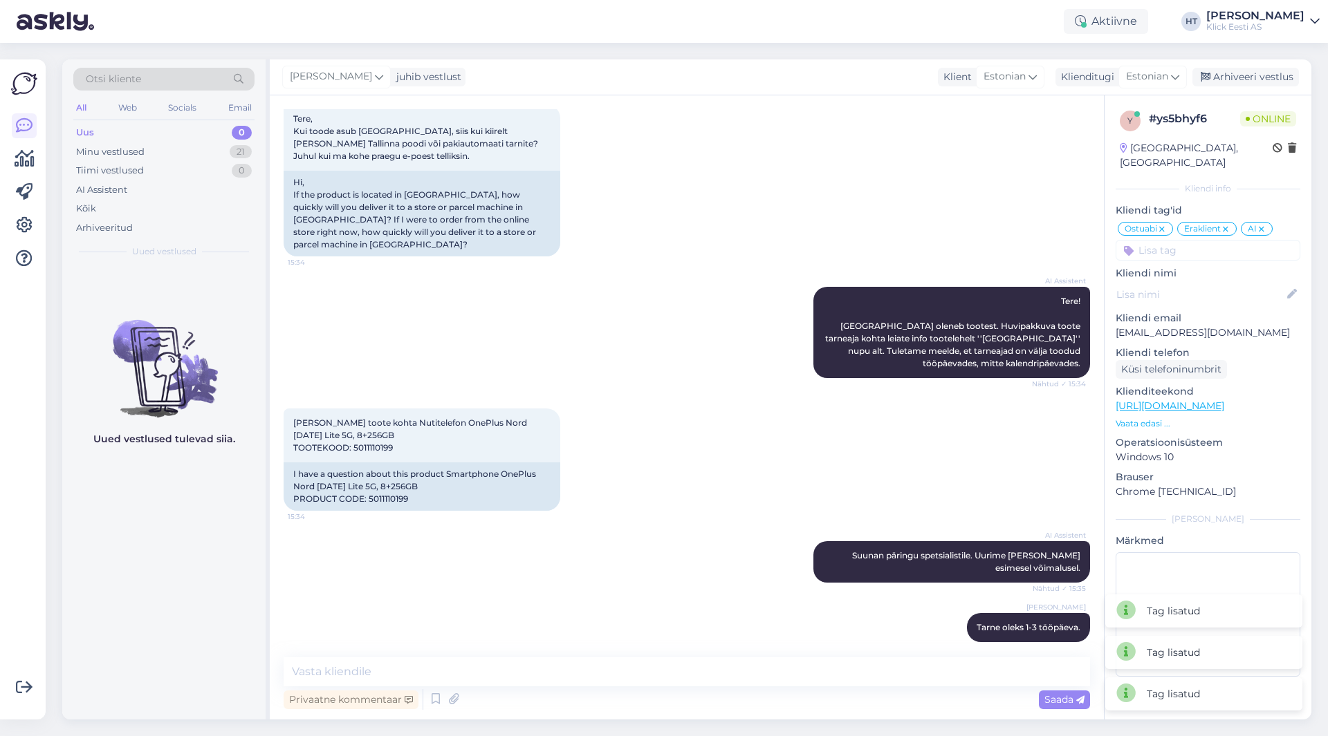
click at [848, 223] on div "[DATE] Tere, Kui toode asub [GEOGRAPHIC_DATA], siis kui kiirelt [PERSON_NAME] T…" at bounding box center [687, 166] width 806 height 212
click at [207, 129] on div "Uus 0" at bounding box center [163, 132] width 181 height 19
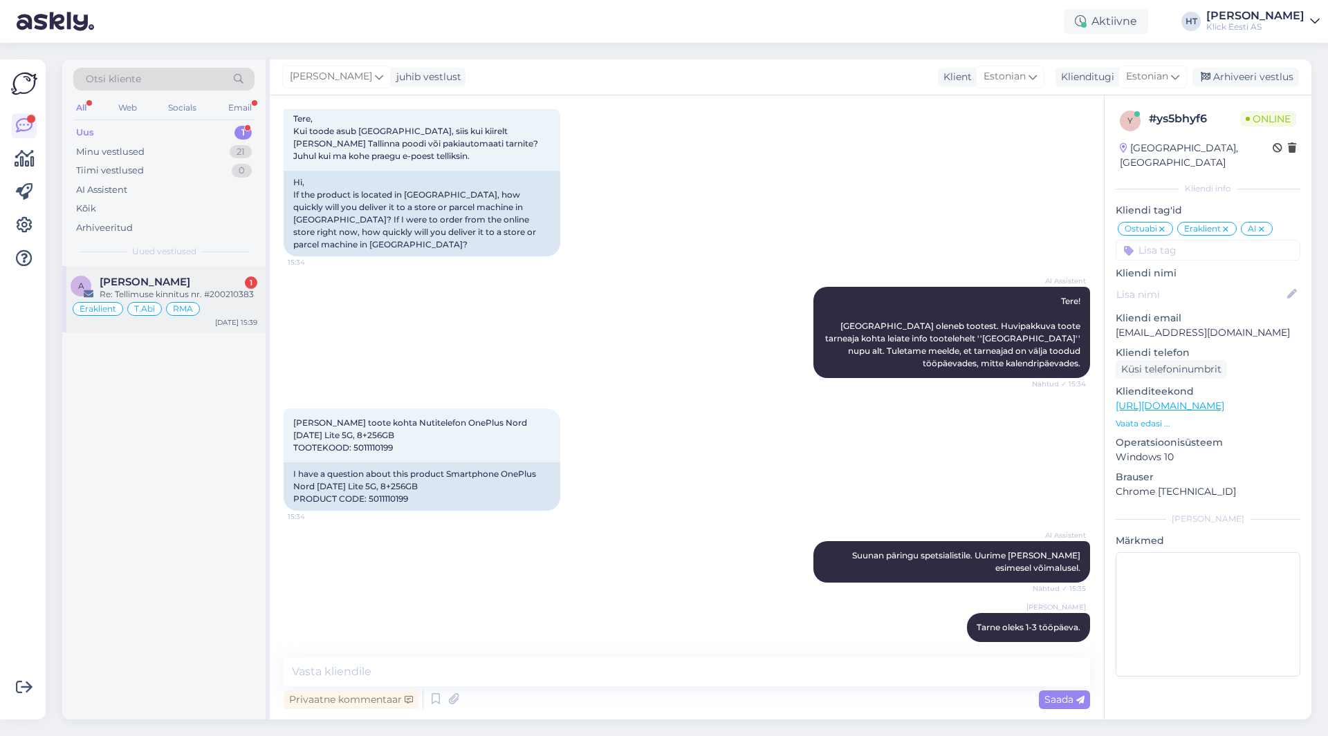
click at [201, 283] on div "[PERSON_NAME] 1" at bounding box center [179, 282] width 158 height 12
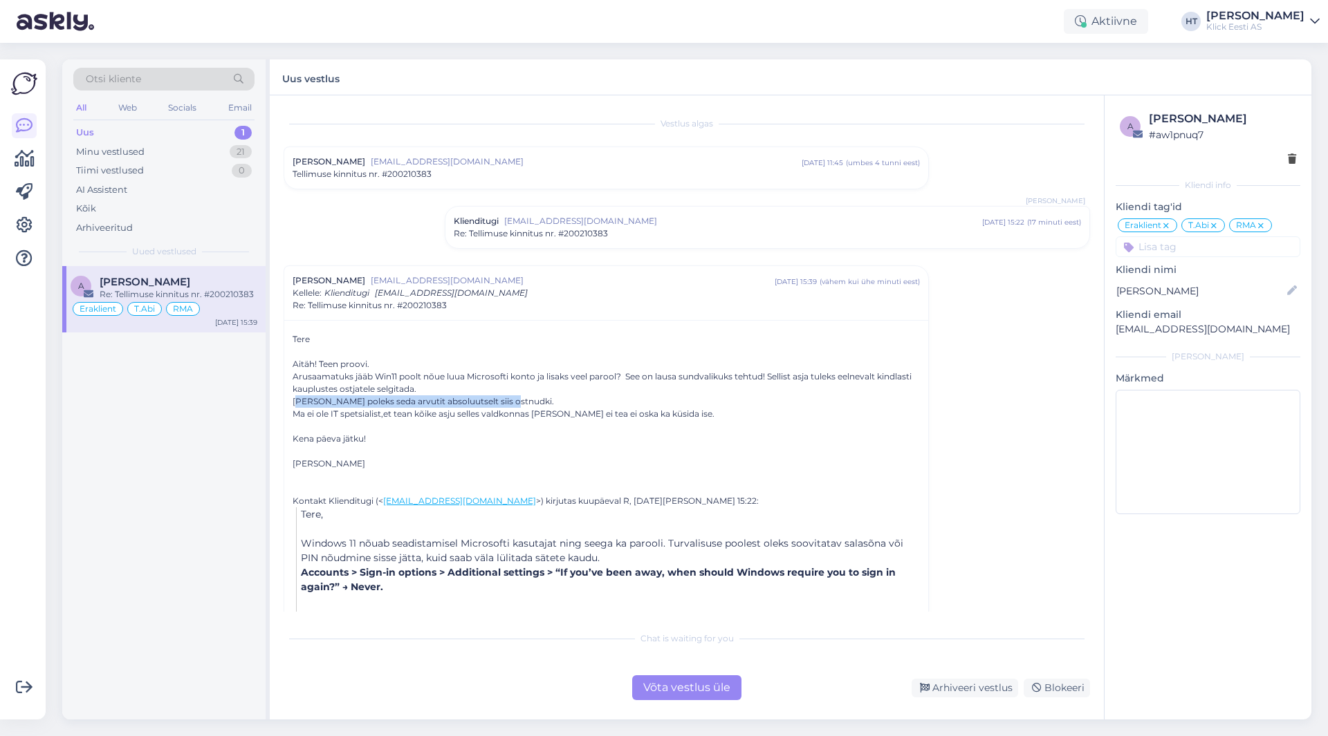
drag, startPoint x: 298, startPoint y: 404, endPoint x: 510, endPoint y: 406, distance: 211.6
click at [510, 406] on div "[PERSON_NAME] poleks seda arvutit absoluutselt siis ostnudki." at bounding box center [606, 402] width 627 height 12
click at [510, 405] on div "[PERSON_NAME] poleks seda arvutit absoluutselt siis ostnudki." at bounding box center [606, 402] width 627 height 12
drag, startPoint x: 290, startPoint y: 413, endPoint x: 679, endPoint y: 418, distance: 389.4
click at [679, 418] on div "Tere Aitäh! Teen proovi. Arusaamatuks jääb Win11 poolt nõue luua Microsofti kon…" at bounding box center [606, 541] width 644 height 443
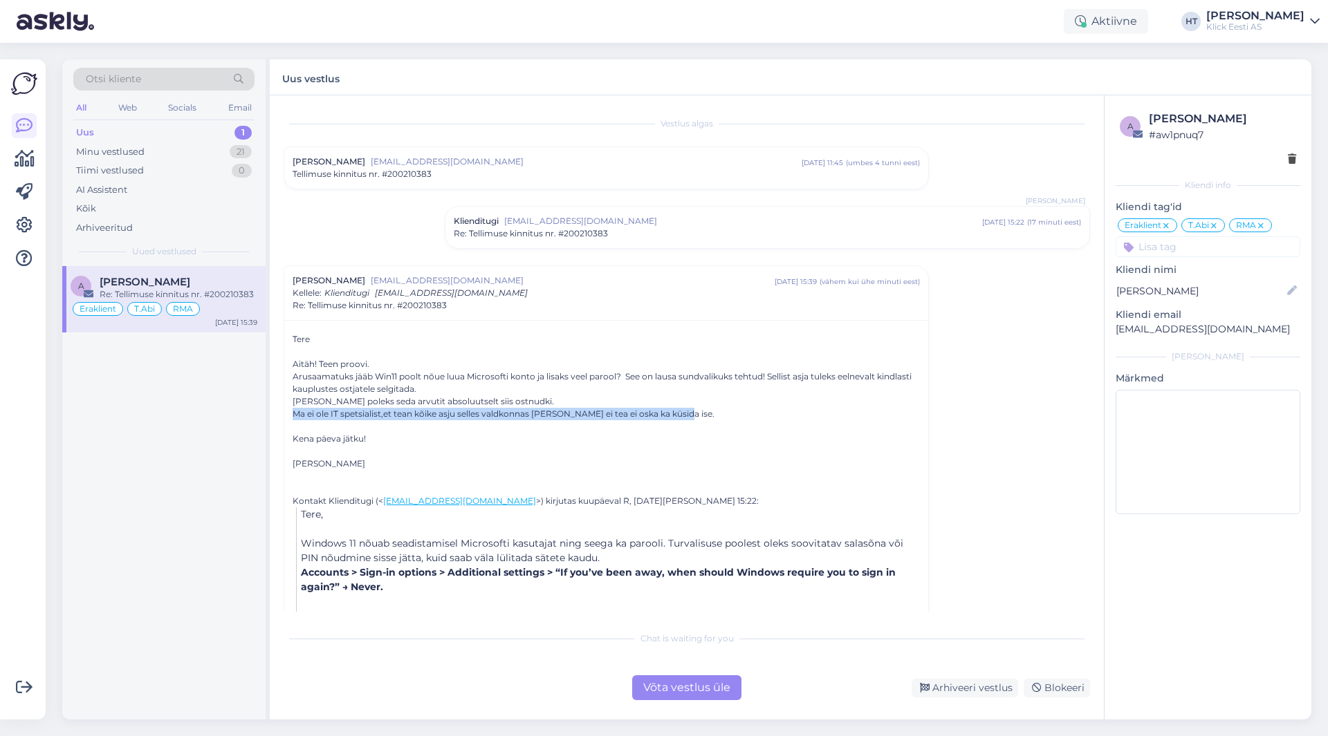
click at [683, 416] on div "Ma ei ole IT spetsialist,et tean kõike asju selles valdkonnas [PERSON_NAME] ei …" at bounding box center [606, 414] width 627 height 12
click at [971, 690] on div "Arhiveeri vestlus" at bounding box center [964, 688] width 106 height 19
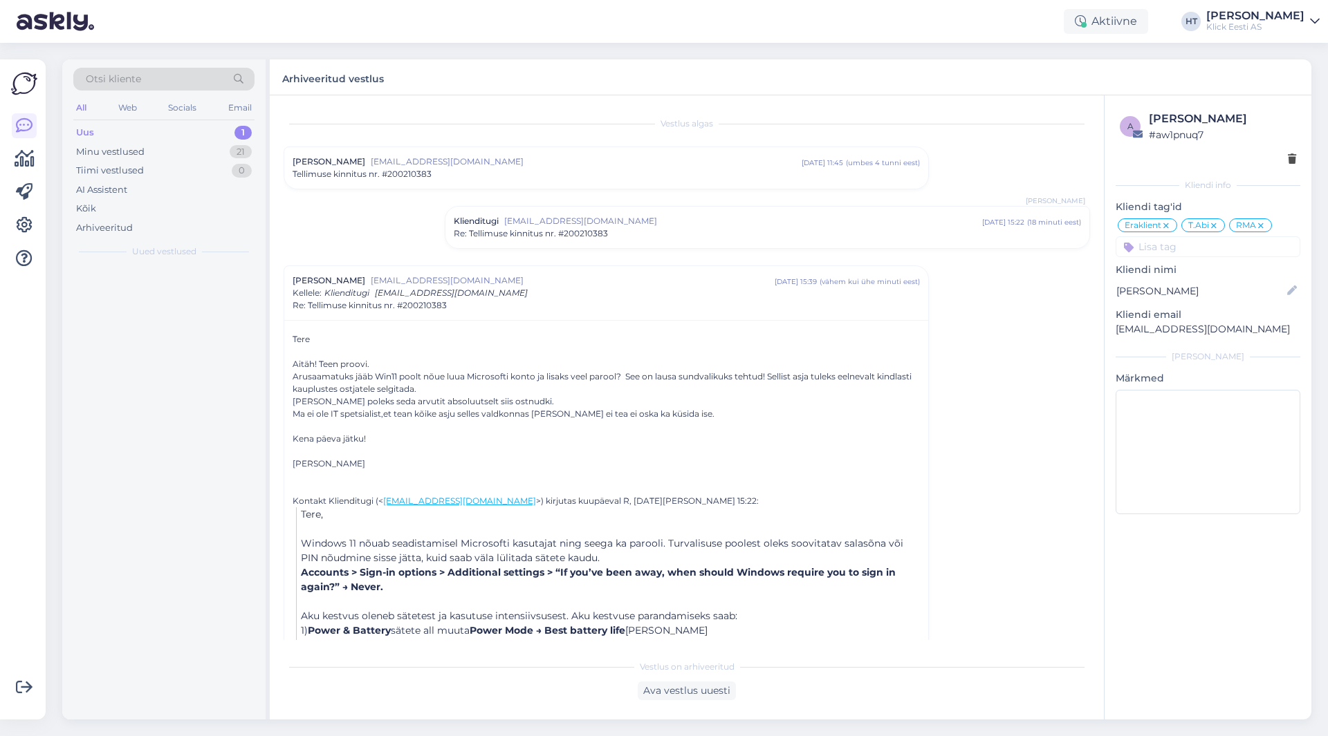
scroll to position [131, 0]
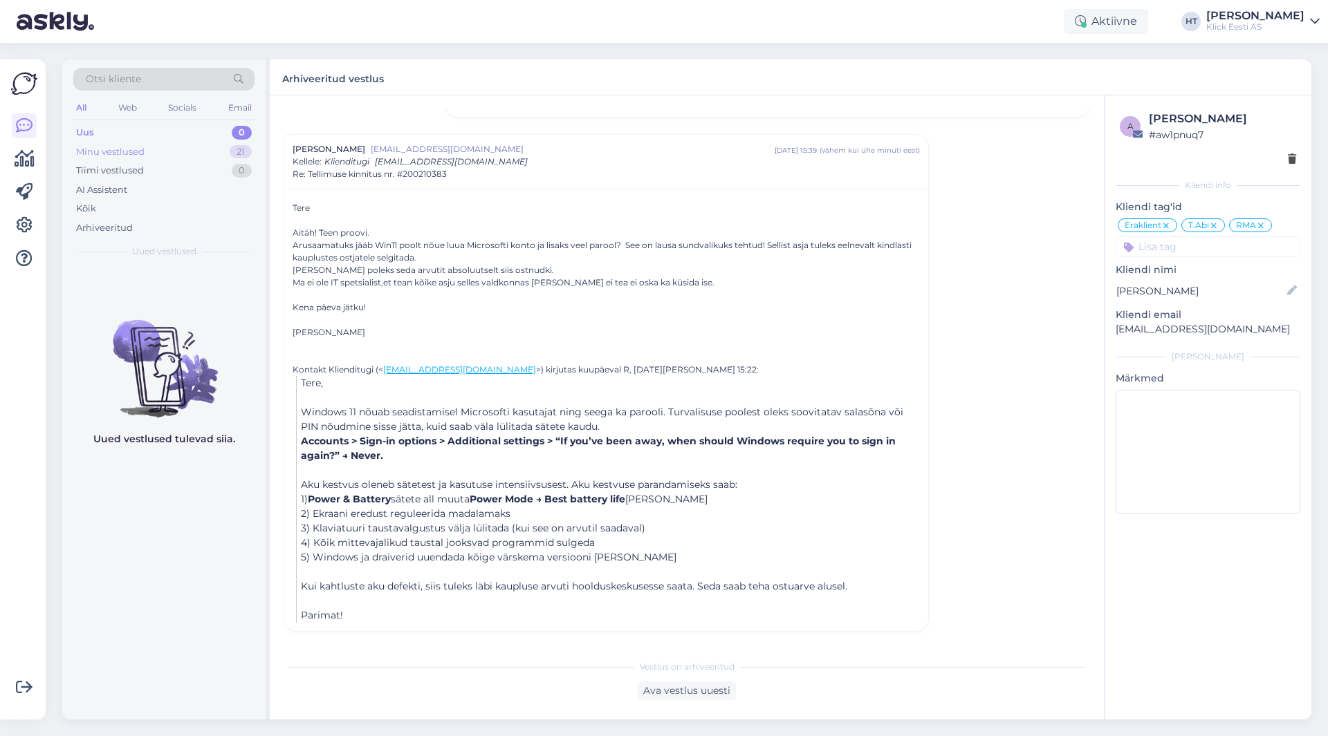
click at [218, 153] on div "Minu vestlused 21" at bounding box center [163, 151] width 181 height 19
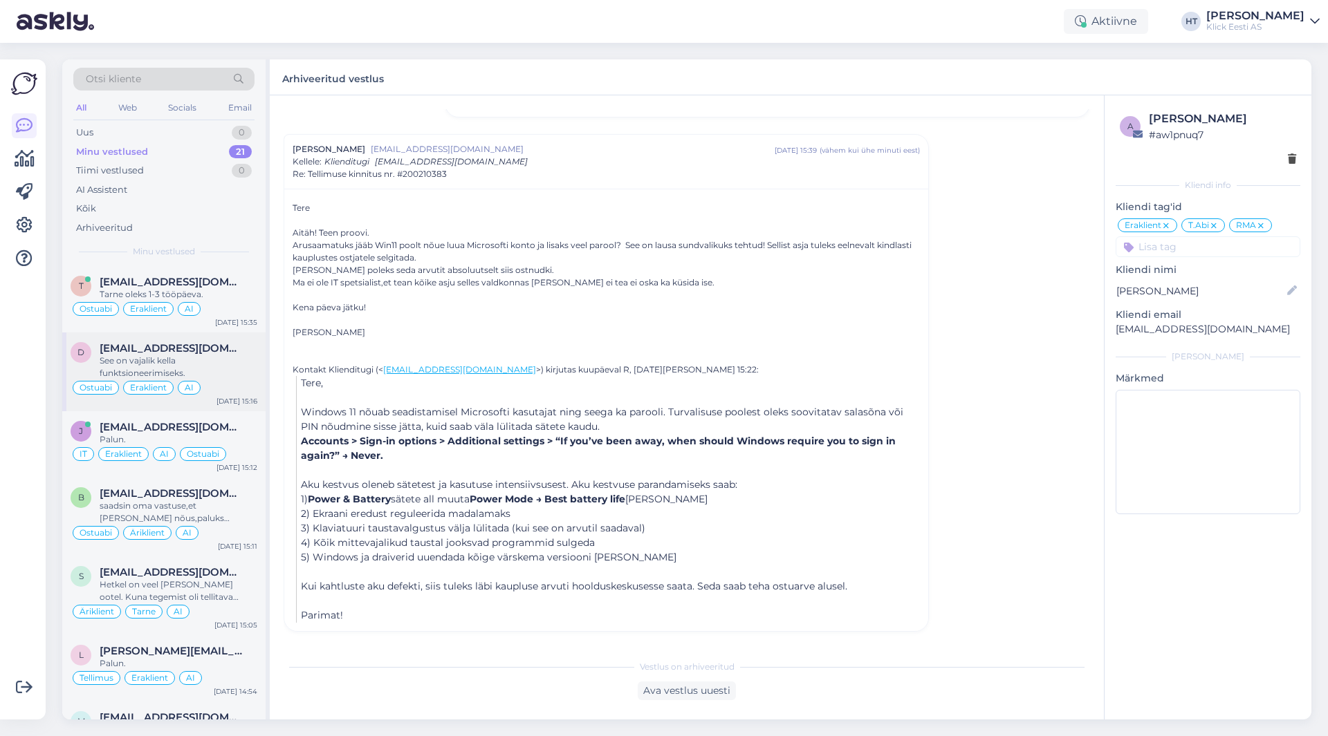
click at [199, 335] on div "d [EMAIL_ADDRESS][DOMAIN_NAME] See on vajalik kella funktsioneerimiseks. Ostuab…" at bounding box center [163, 372] width 203 height 79
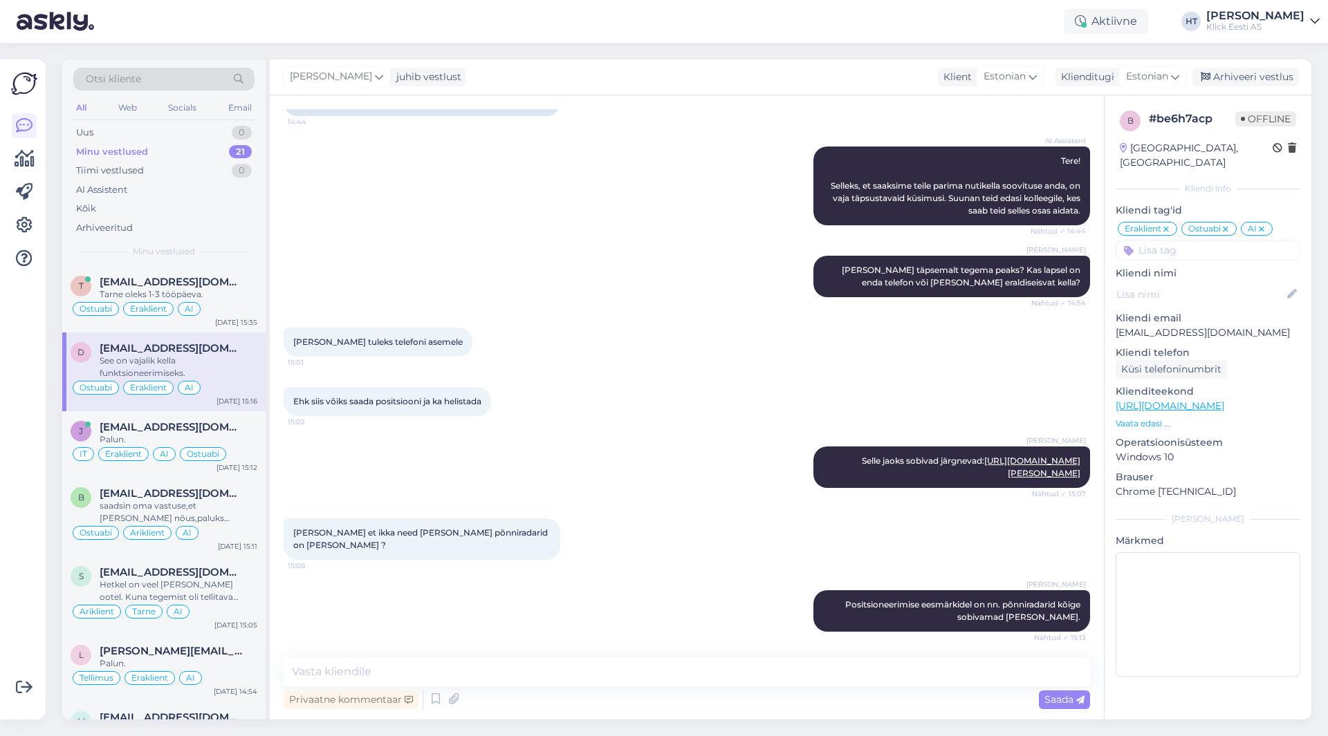
scroll to position [490, 0]
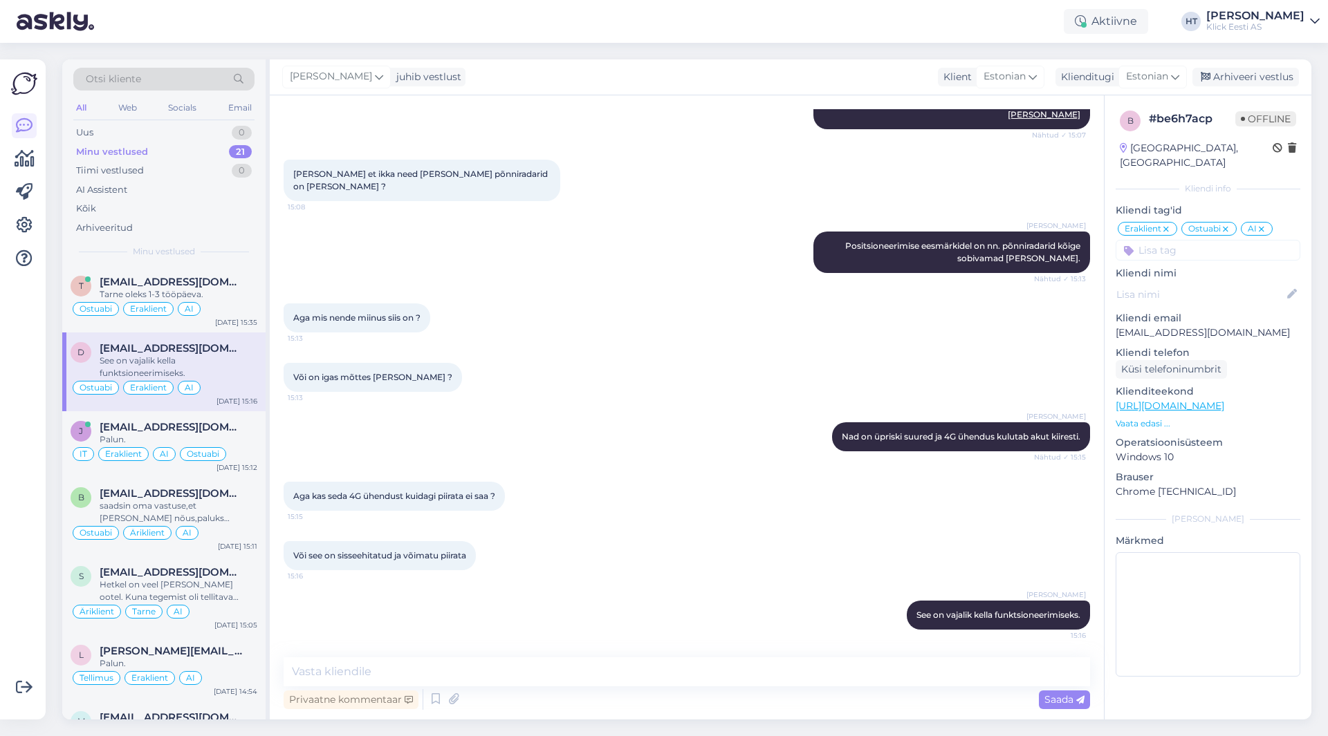
click at [746, 464] on div "[PERSON_NAME] Nad on üpriski suured ja 4G ühendus kulutab akut kiiresti. Nähtud…" at bounding box center [687, 436] width 806 height 59
click at [229, 131] on div "Uus 1" at bounding box center [163, 132] width 181 height 19
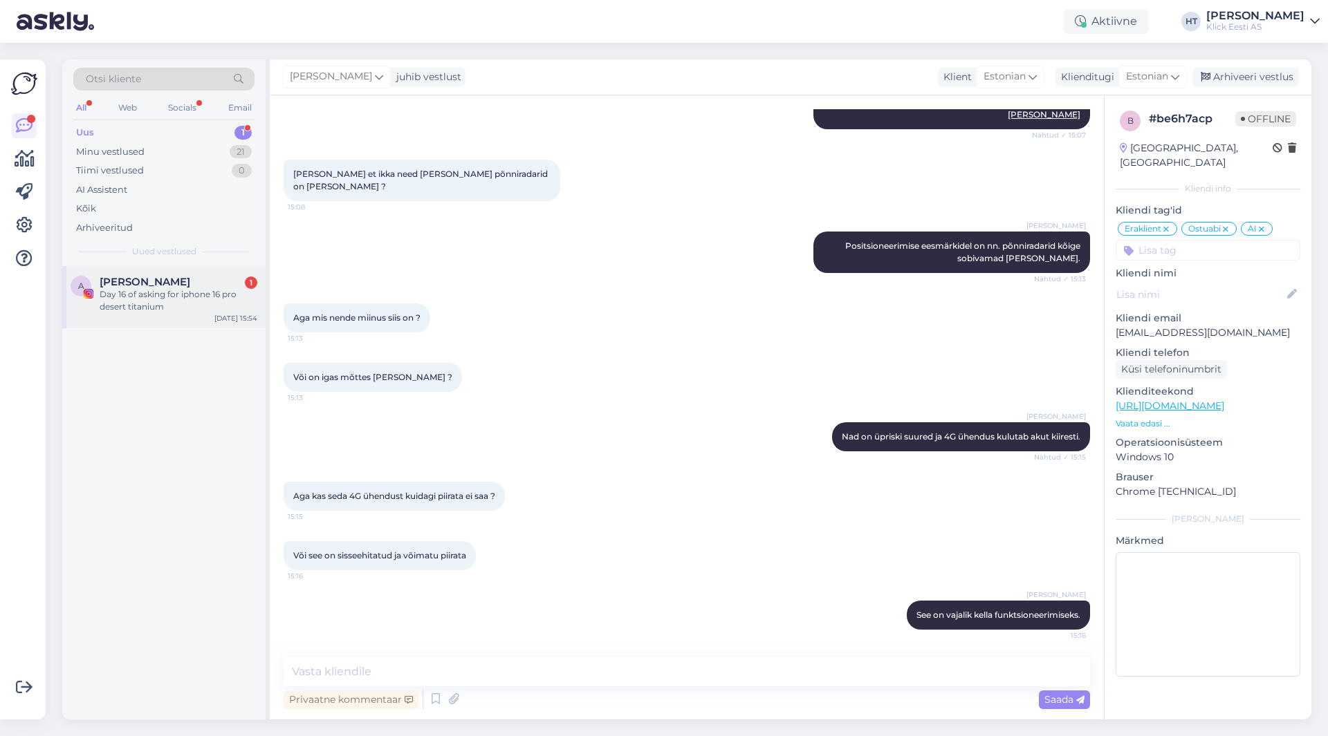
click at [209, 281] on div "[PERSON_NAME] 1" at bounding box center [179, 282] width 158 height 12
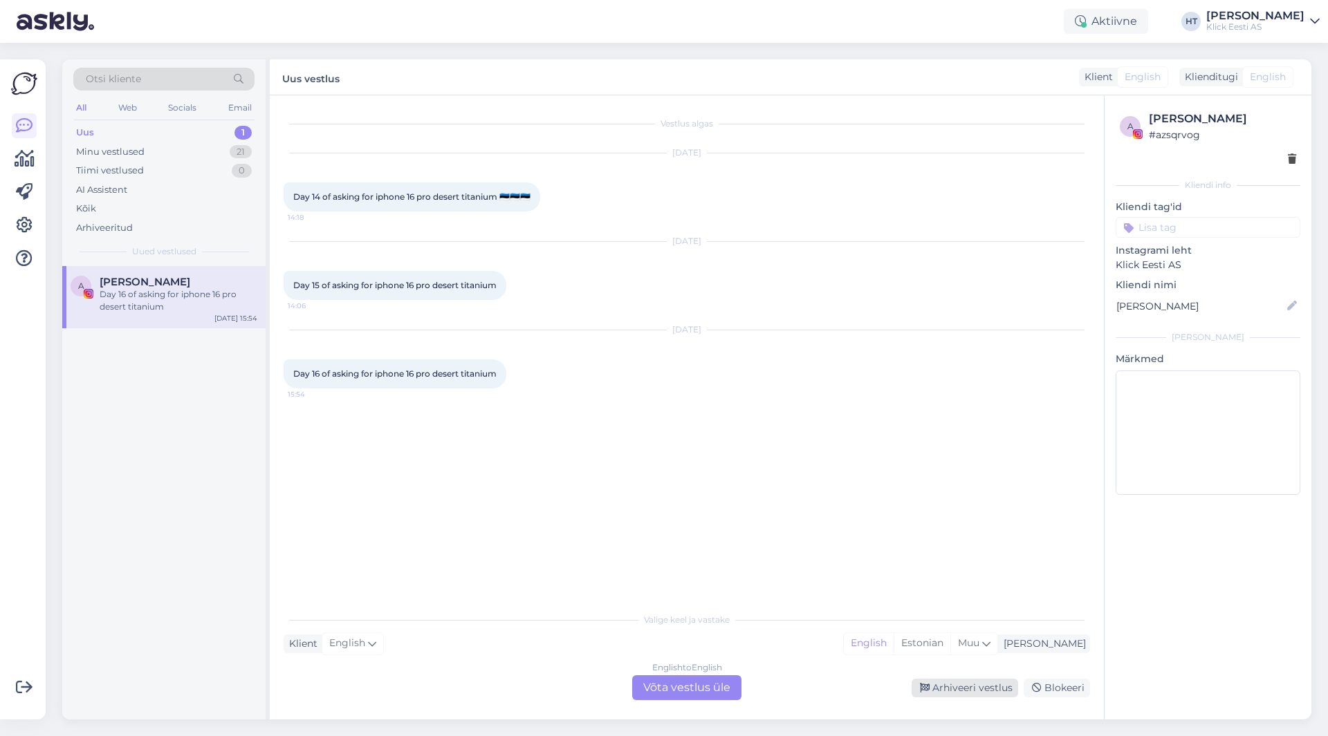
click at [925, 688] on icon at bounding box center [925, 689] width 10 height 10
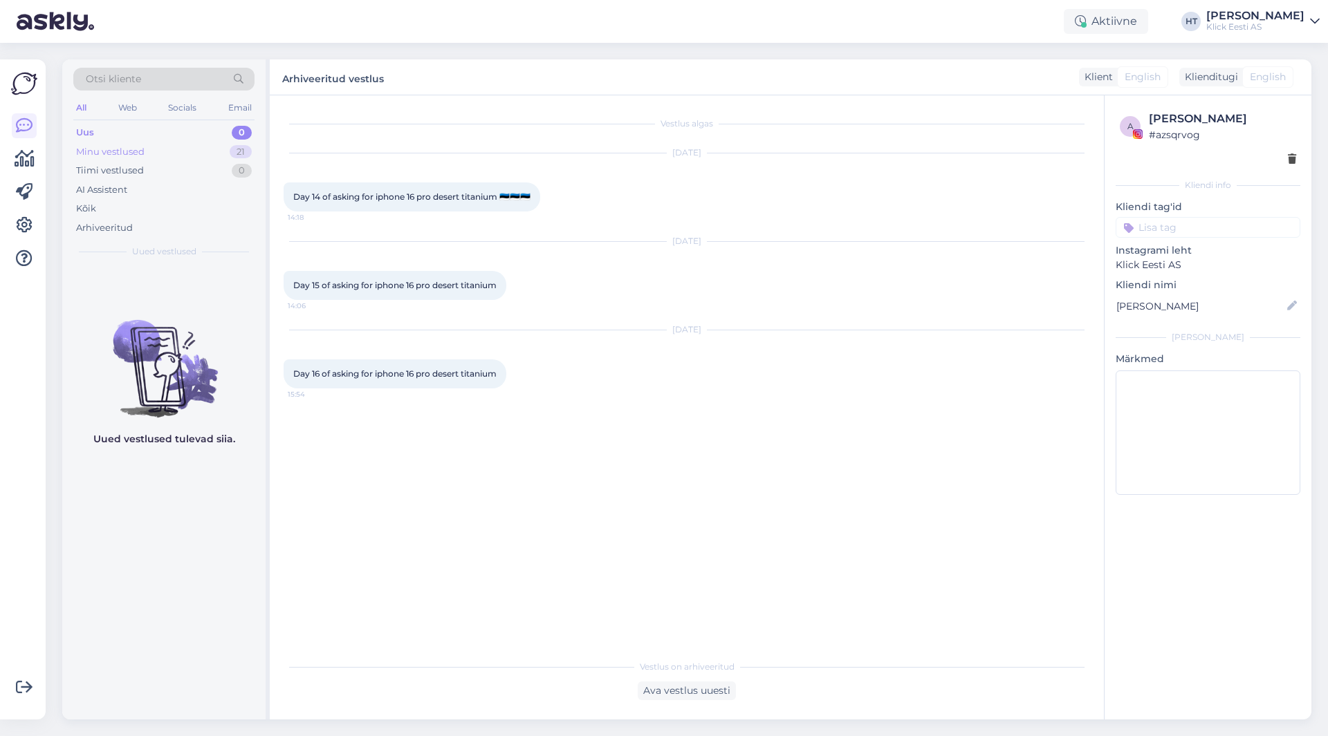
click at [203, 154] on div "Minu vestlused 21" at bounding box center [163, 151] width 181 height 19
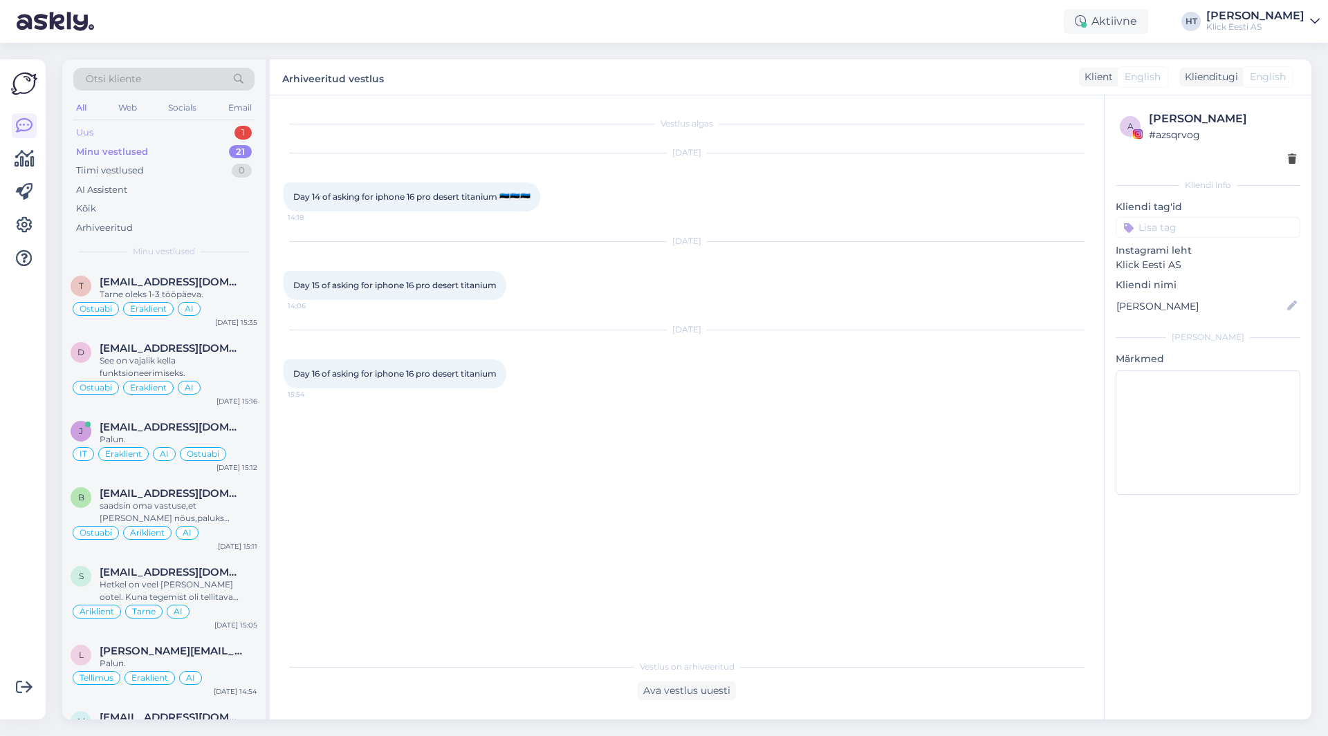
click at [171, 127] on div "Uus 1" at bounding box center [163, 132] width 181 height 19
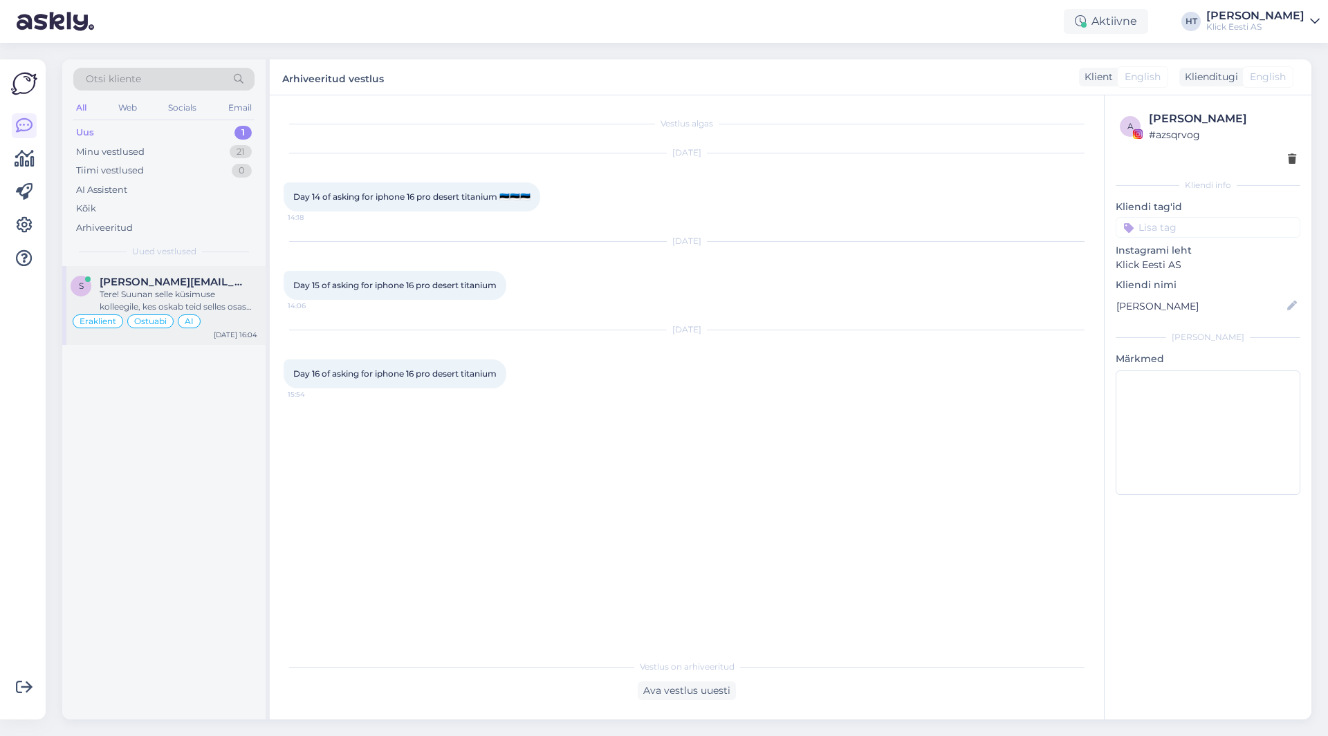
click at [210, 286] on span "[PERSON_NAME][EMAIL_ADDRESS][DOMAIN_NAME]" at bounding box center [172, 282] width 144 height 12
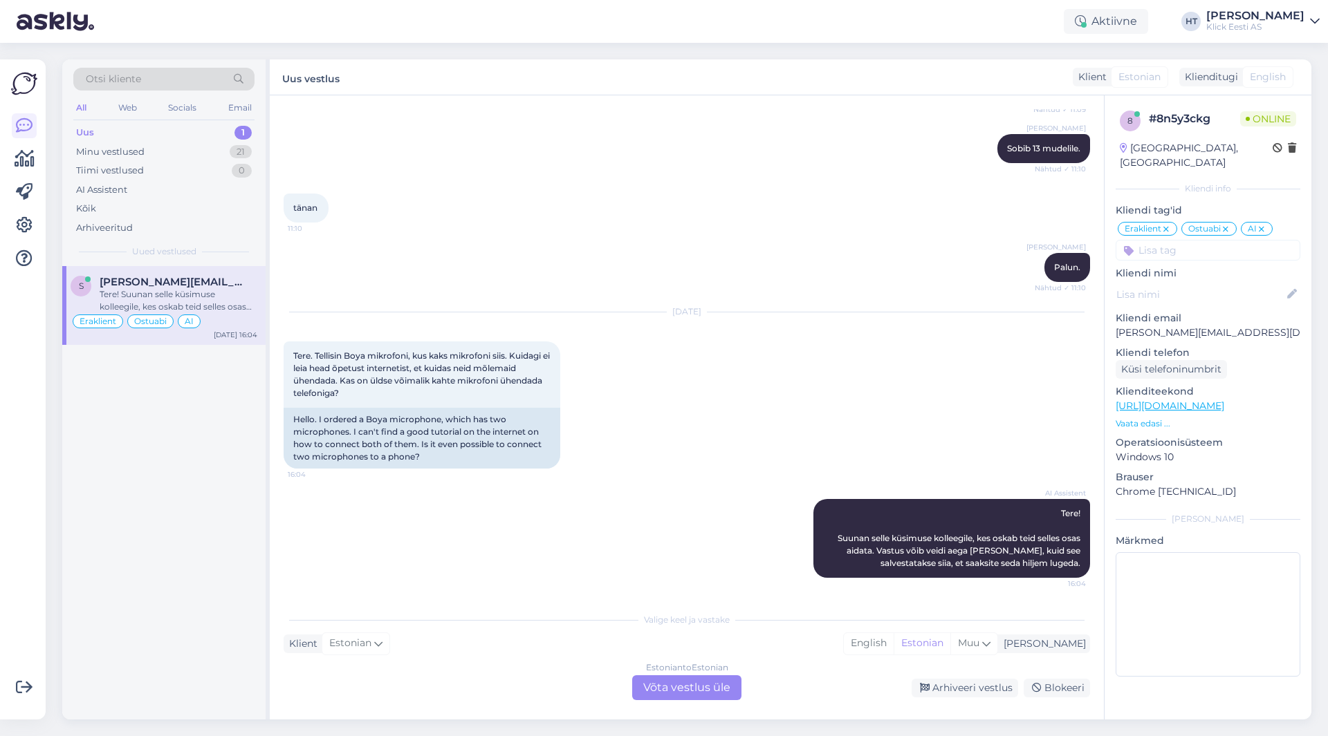
scroll to position [384, 0]
click at [1168, 326] on p "[PERSON_NAME][EMAIL_ADDRESS][DOMAIN_NAME]" at bounding box center [1207, 333] width 185 height 15
click at [719, 369] on div "[DATE] Tere. Tellisin Boya mikrofoni, kus kaks mikrofoni siis. Kuidagi ei leia …" at bounding box center [687, 390] width 806 height 187
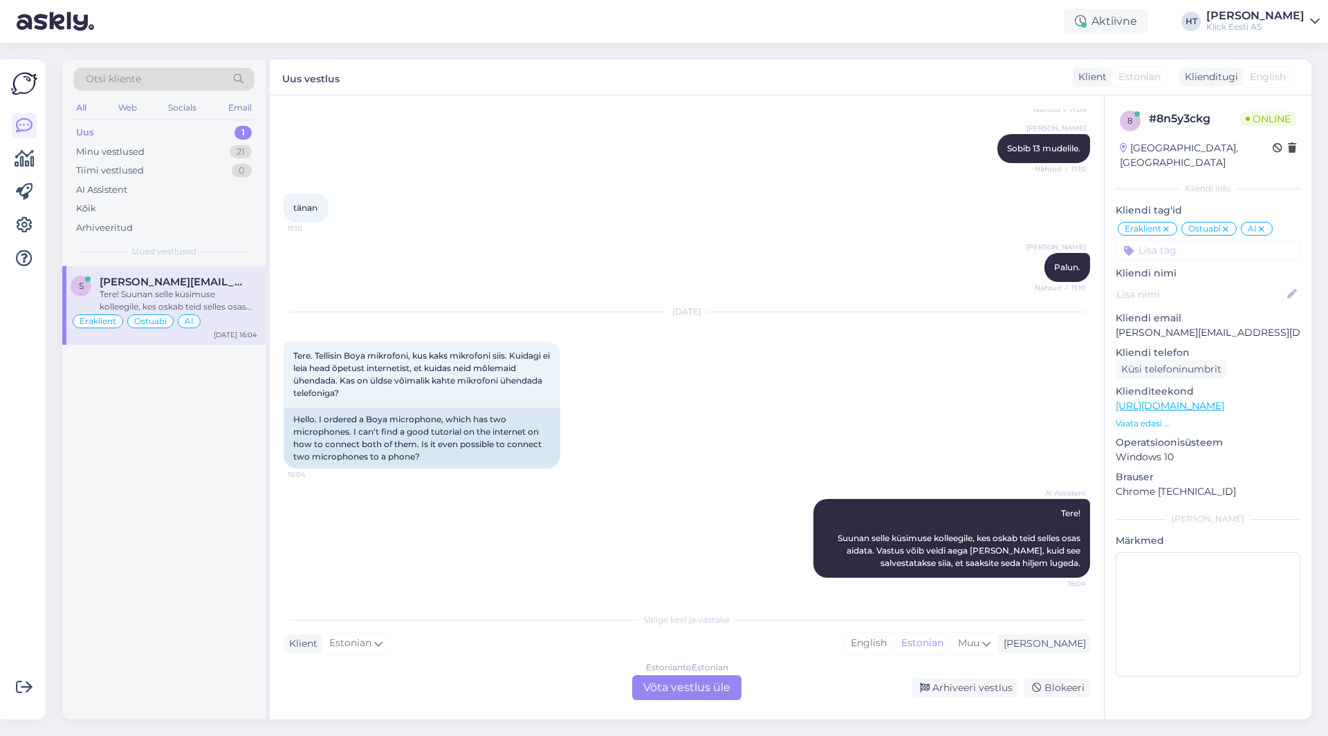
click at [661, 457] on div "[DATE] Tere. Tellisin Boya mikrofoni, kus kaks mikrofoni siis. Kuidagi ei leia …" at bounding box center [687, 390] width 806 height 187
click at [660, 693] on div "Estonian to Estonian Võta vestlus üle" at bounding box center [686, 688] width 109 height 25
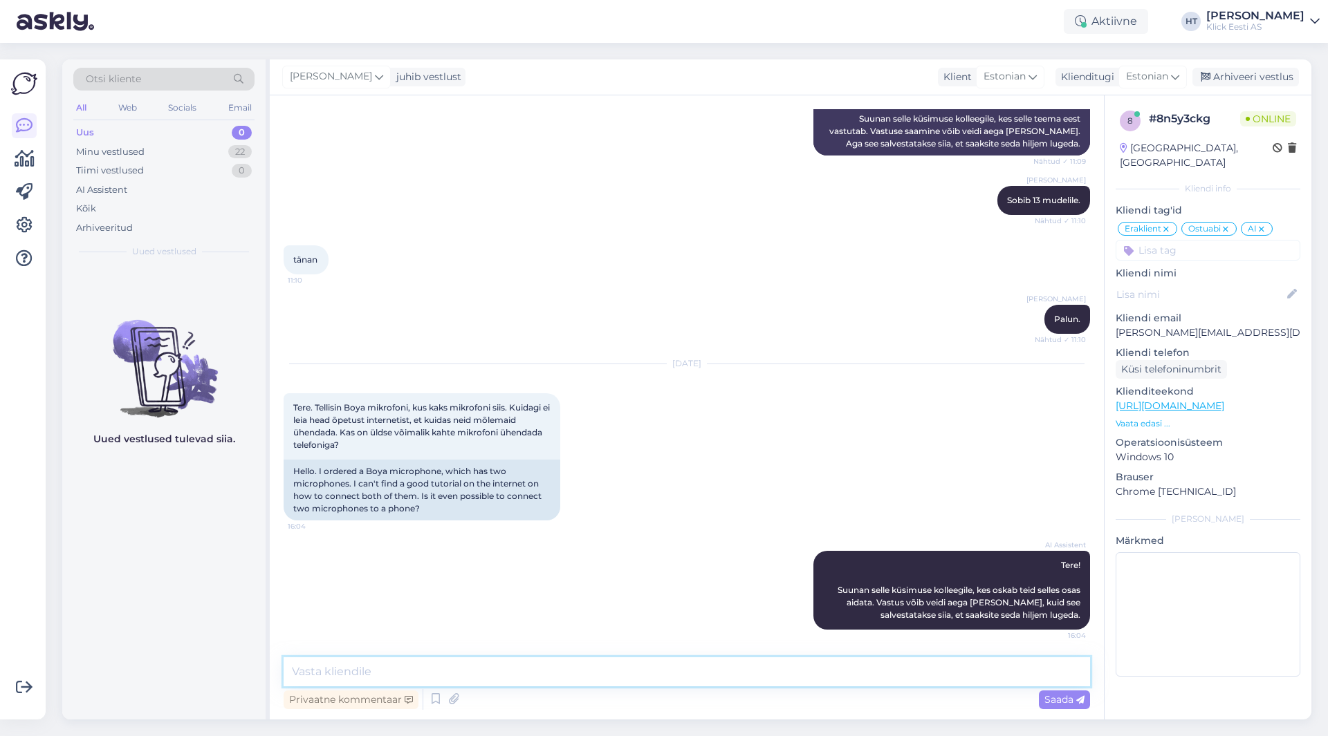
click at [661, 681] on textarea at bounding box center [687, 672] width 806 height 29
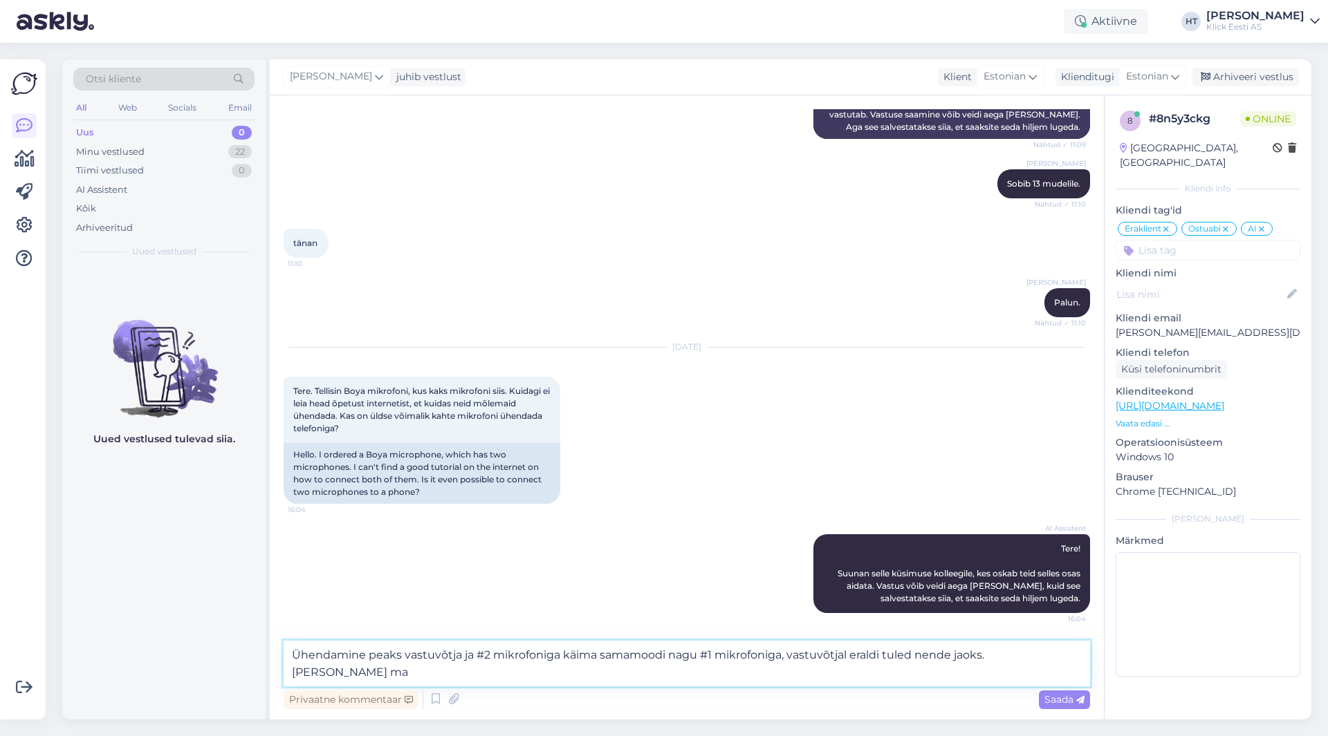
scroll to position [349, 0]
click at [886, 657] on textarea "Ühendamine peaks vastuvõtja ja #2 mikrofoniga käima samamoodi nagu #1 mikrofoni…" at bounding box center [687, 664] width 806 height 46
type textarea "Ühendamine peaks vastuvõtja ja #2 mikrofoniga käima samamoodi nagu #1 mikrofoni…"
click at [461, 700] on icon at bounding box center [453, 699] width 19 height 21
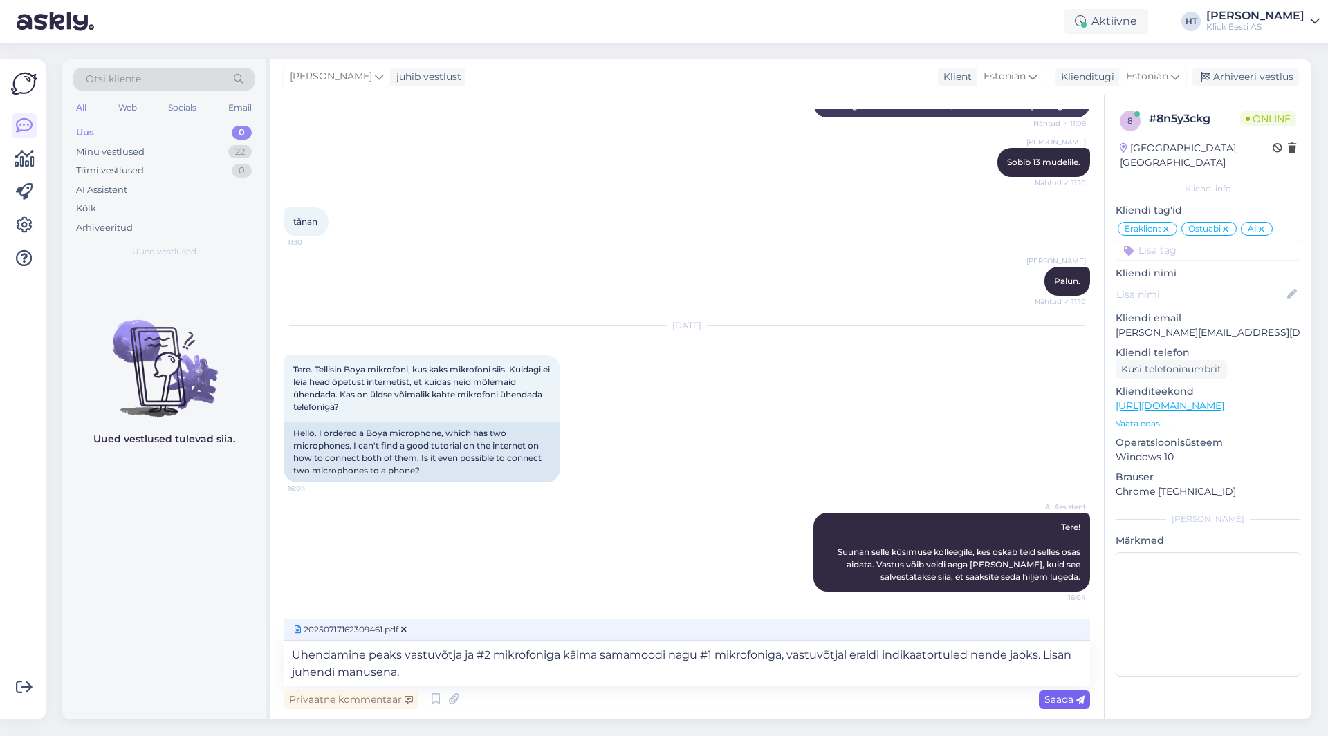
click at [1059, 699] on span "Saada" at bounding box center [1064, 700] width 40 height 12
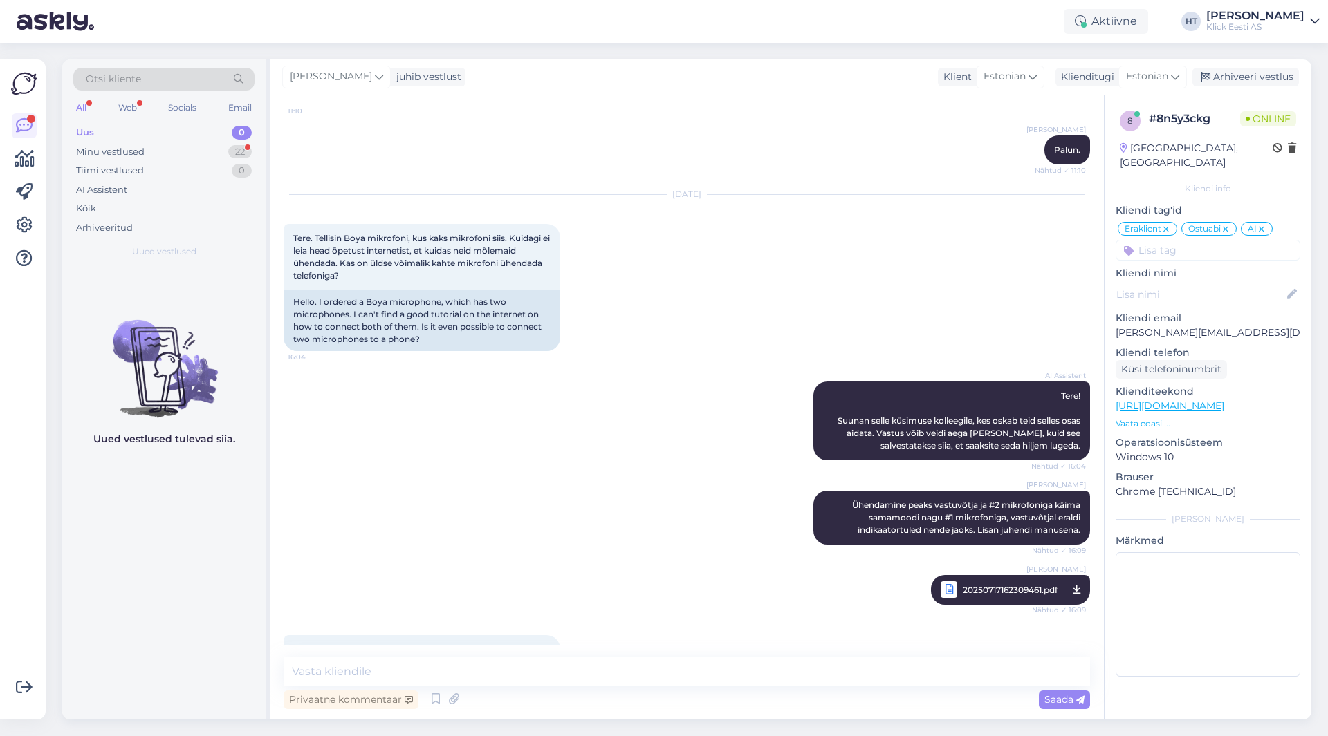
scroll to position [549, 0]
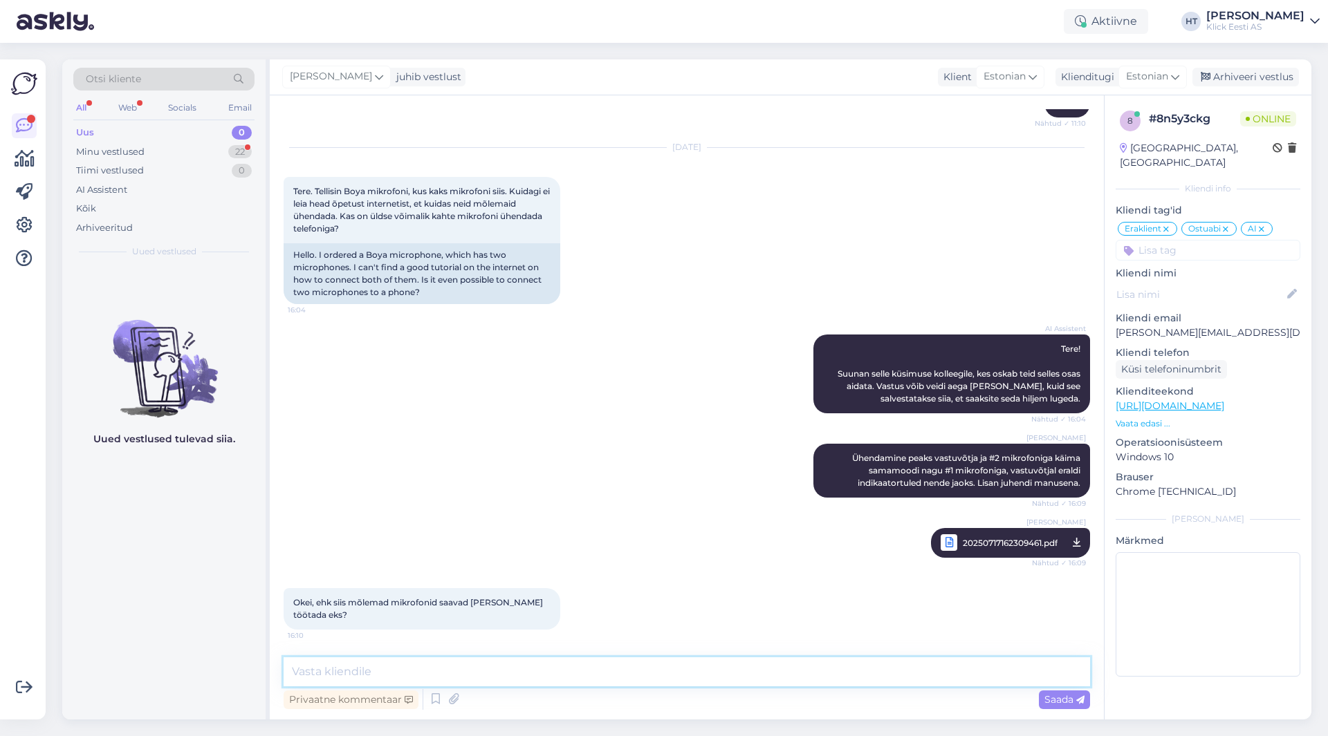
click at [479, 667] on textarea at bounding box center [687, 672] width 806 height 29
paste textarea "mini-15"
type textarea "Boya mini-15 puhul [PERSON_NAME]."
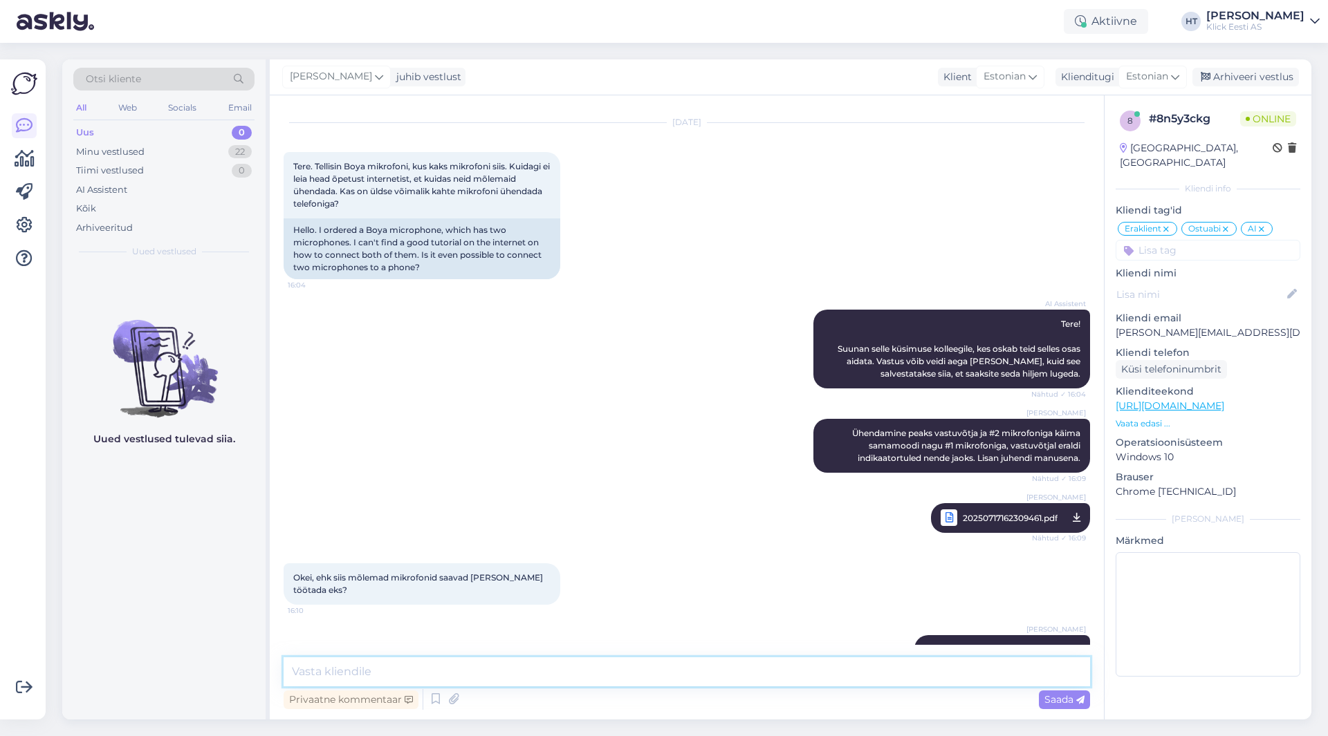
scroll to position [609, 0]
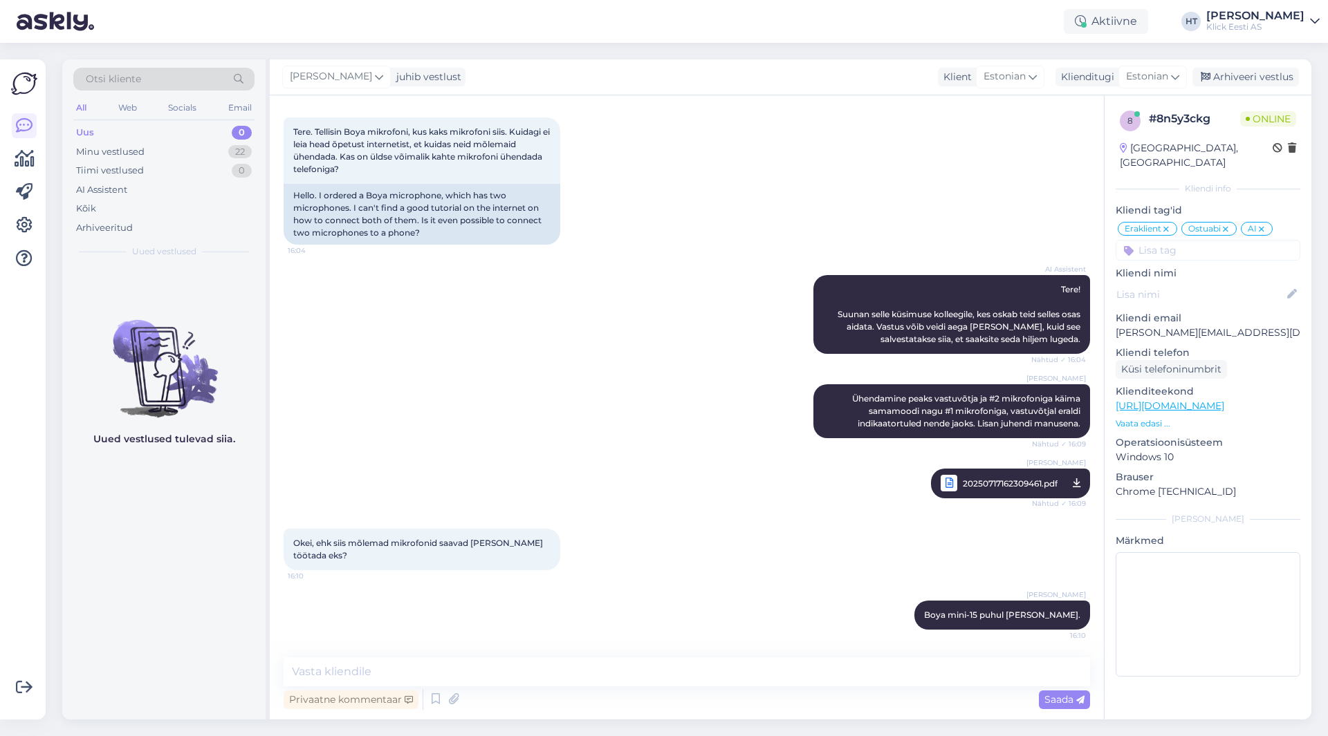
click at [646, 358] on div "AI Assistent Tere! Suunan selle küsimuse kolleegile, kes oskab teid selles osas…" at bounding box center [687, 314] width 806 height 109
click at [158, 147] on div "Minu vestlused 22" at bounding box center [163, 151] width 181 height 19
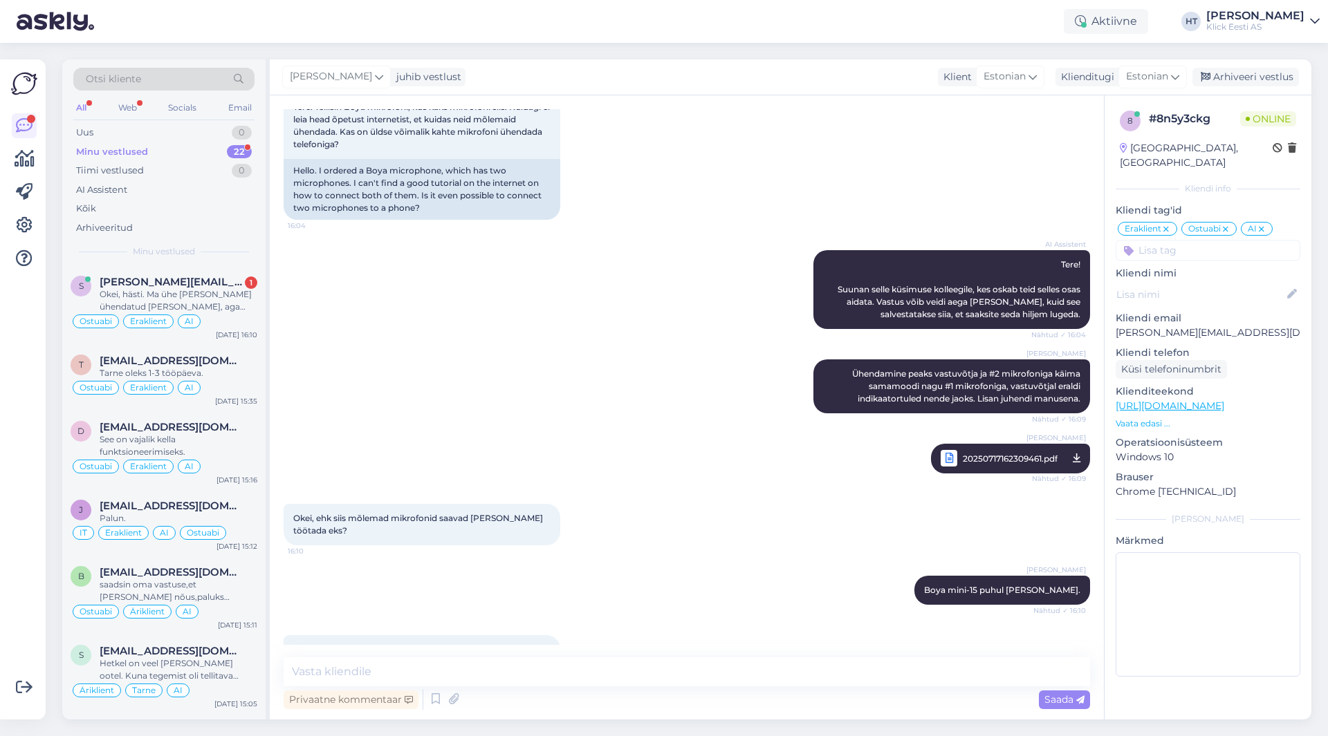
scroll to position [680, 0]
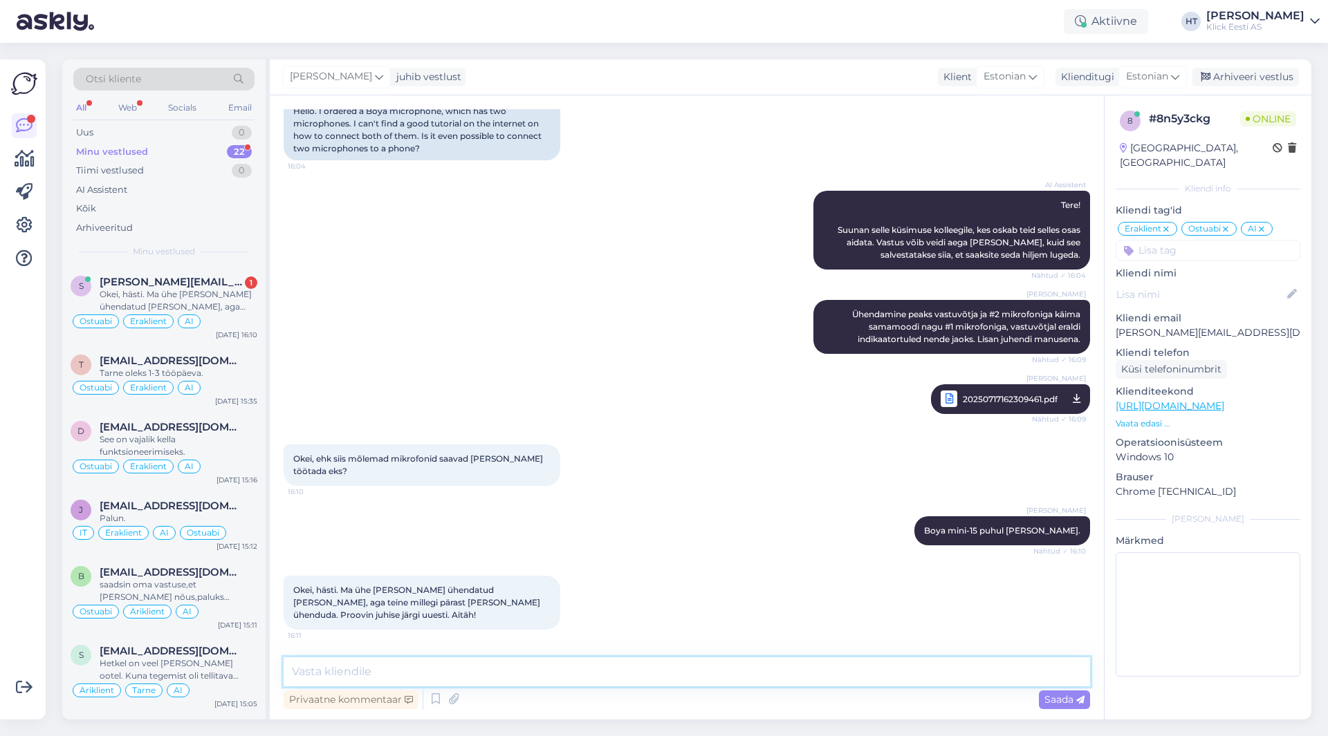
click at [464, 676] on textarea at bounding box center [687, 672] width 806 height 29
type textarea "Palun!"
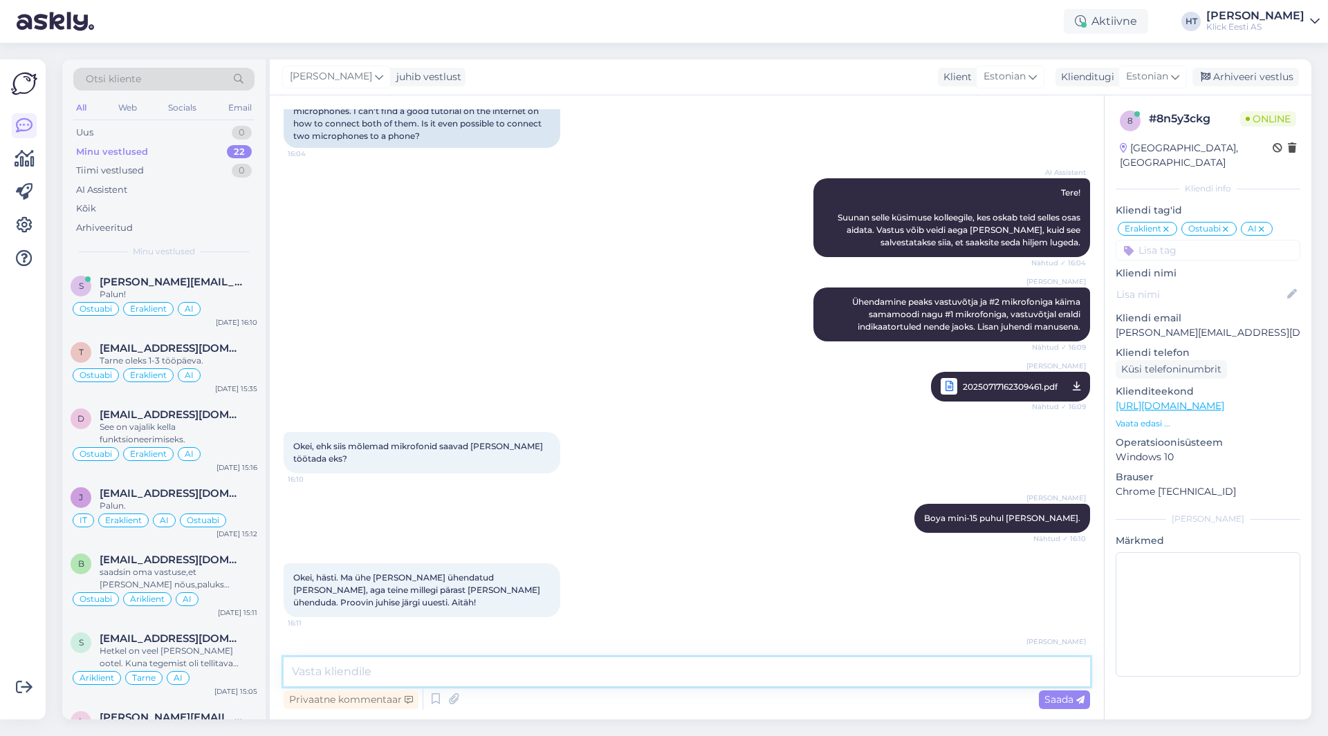
scroll to position [740, 0]
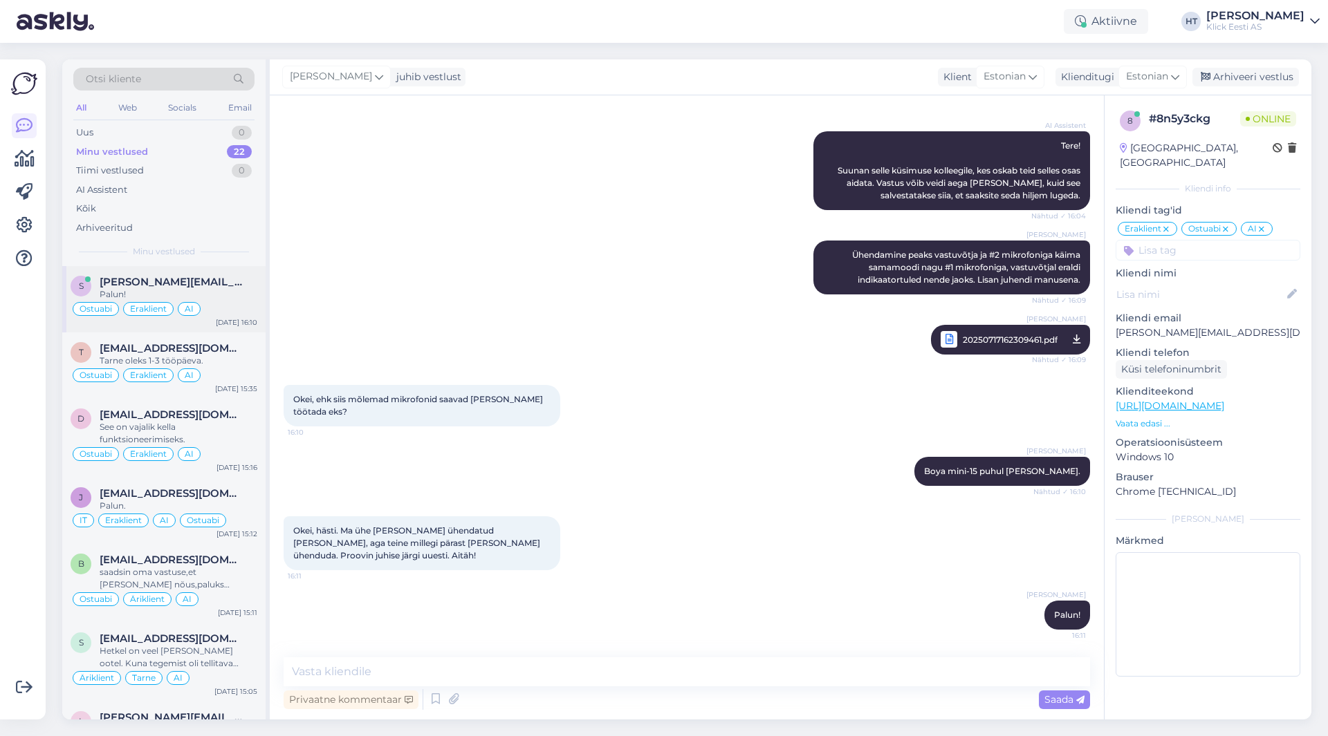
click at [148, 329] on div "s [PERSON_NAME][EMAIL_ADDRESS][DOMAIN_NAME] Palun! Ostuabi Eraklient AI [DATE] …" at bounding box center [163, 299] width 203 height 66
click at [176, 343] on span "[EMAIL_ADDRESS][DOMAIN_NAME]" at bounding box center [172, 348] width 144 height 12
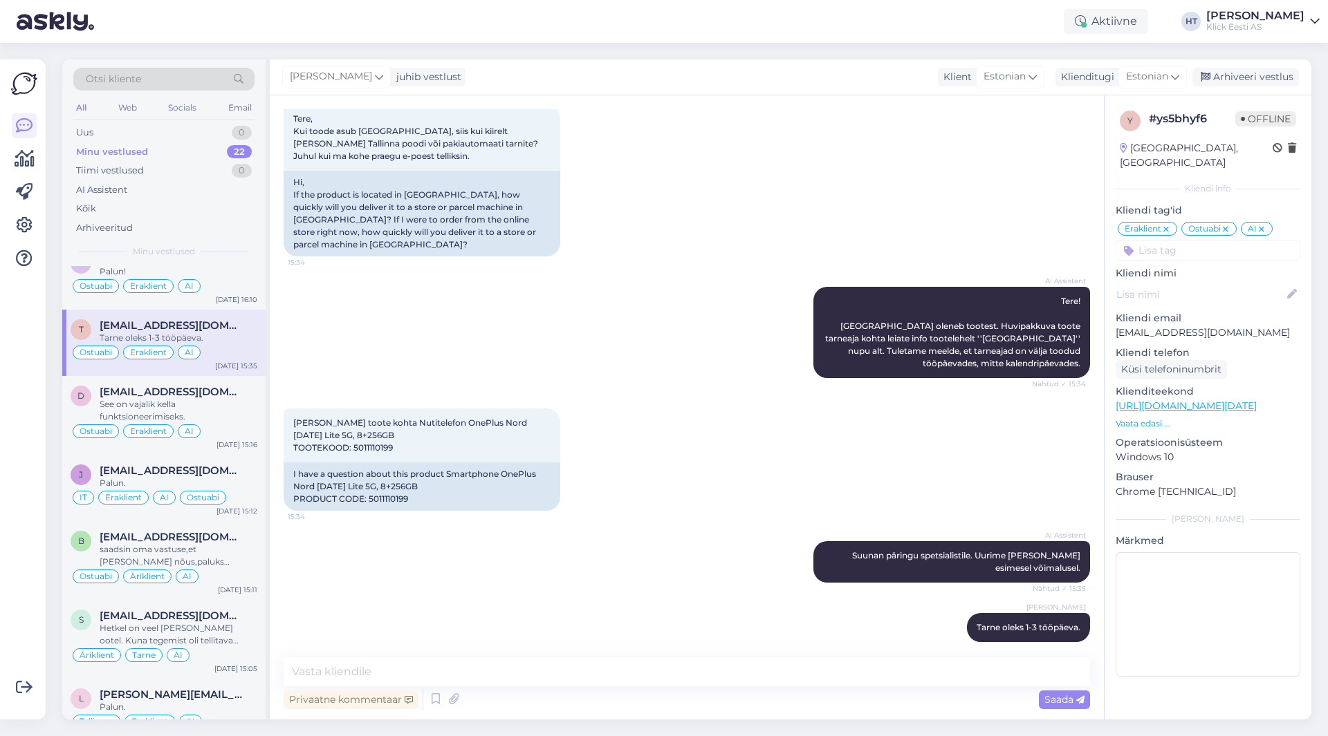
scroll to position [0, 0]
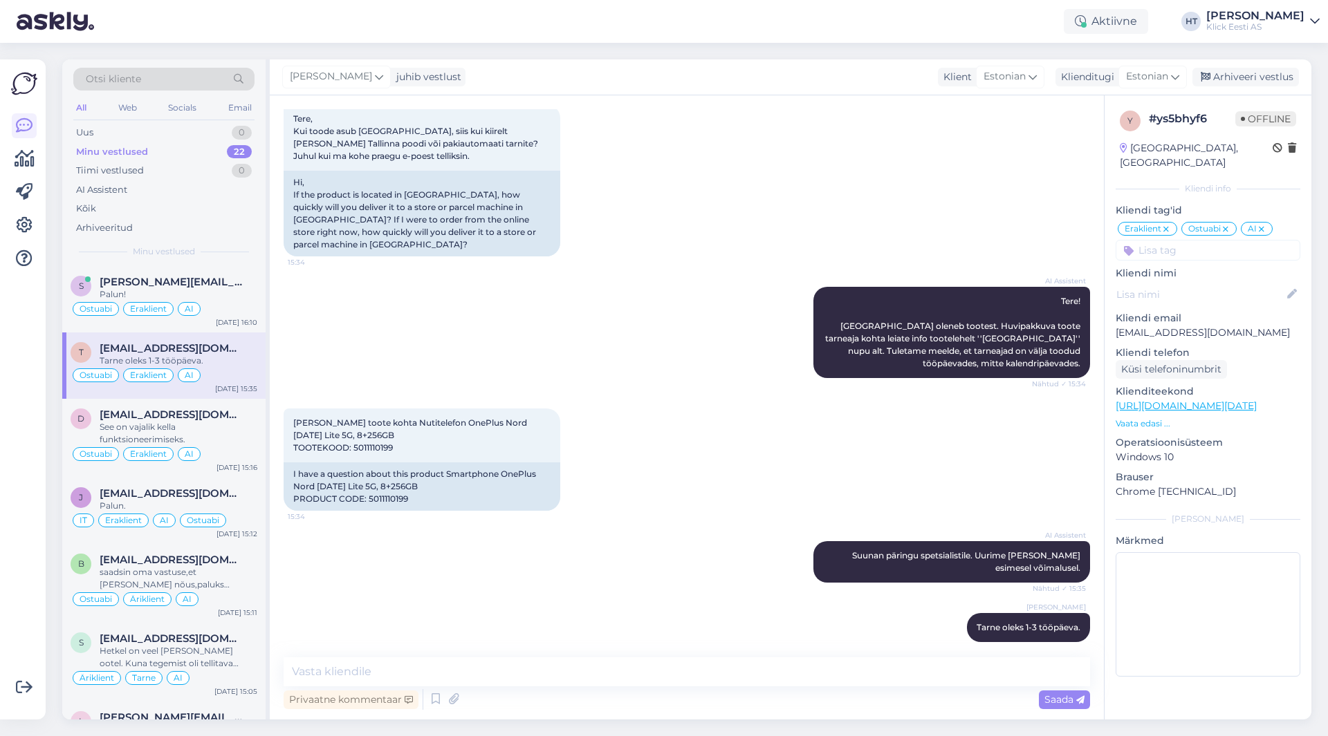
click at [633, 466] on div "[PERSON_NAME] toote kohta Nutitelefon OnePlus Nord [DATE] Lite 5G, 8+256GB TOOT…" at bounding box center [687, 459] width 806 height 133
click at [231, 279] on span "[PERSON_NAME][EMAIL_ADDRESS][DOMAIN_NAME]" at bounding box center [172, 282] width 144 height 12
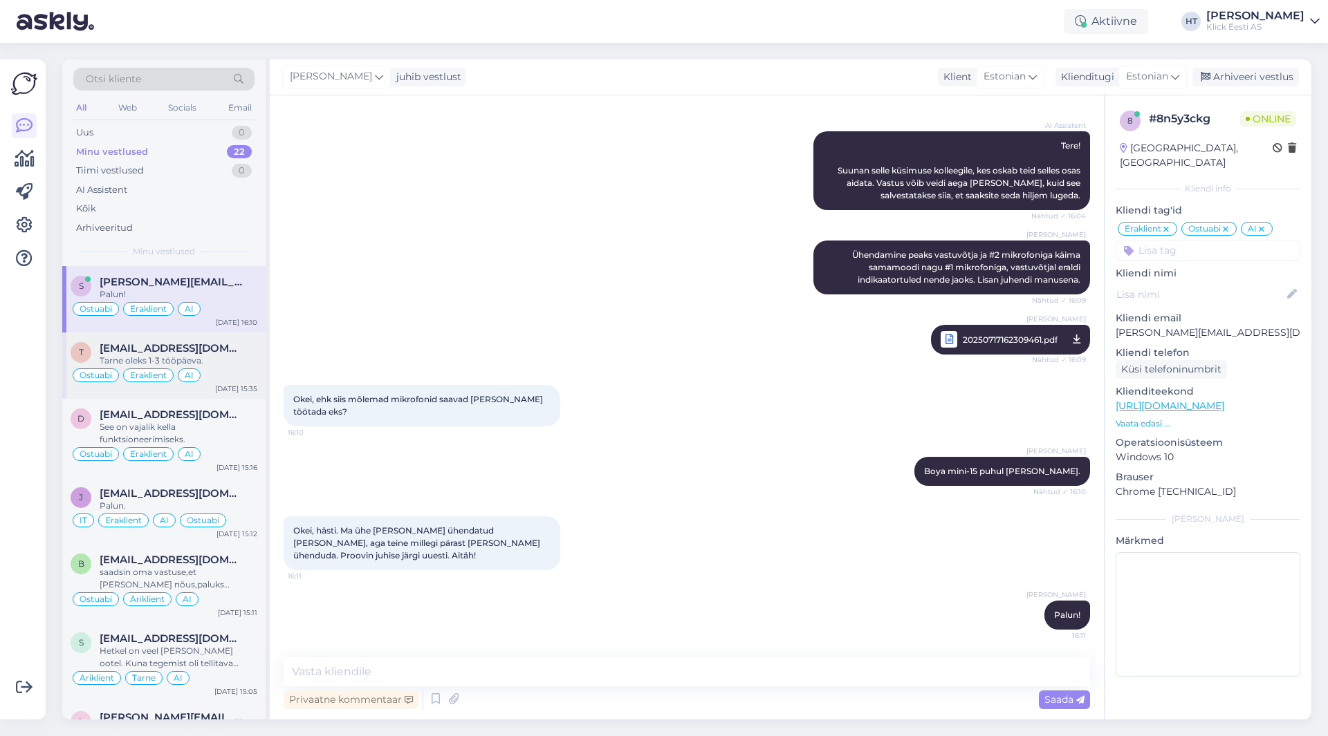
click at [217, 353] on span "[EMAIL_ADDRESS][DOMAIN_NAME]" at bounding box center [172, 348] width 144 height 12
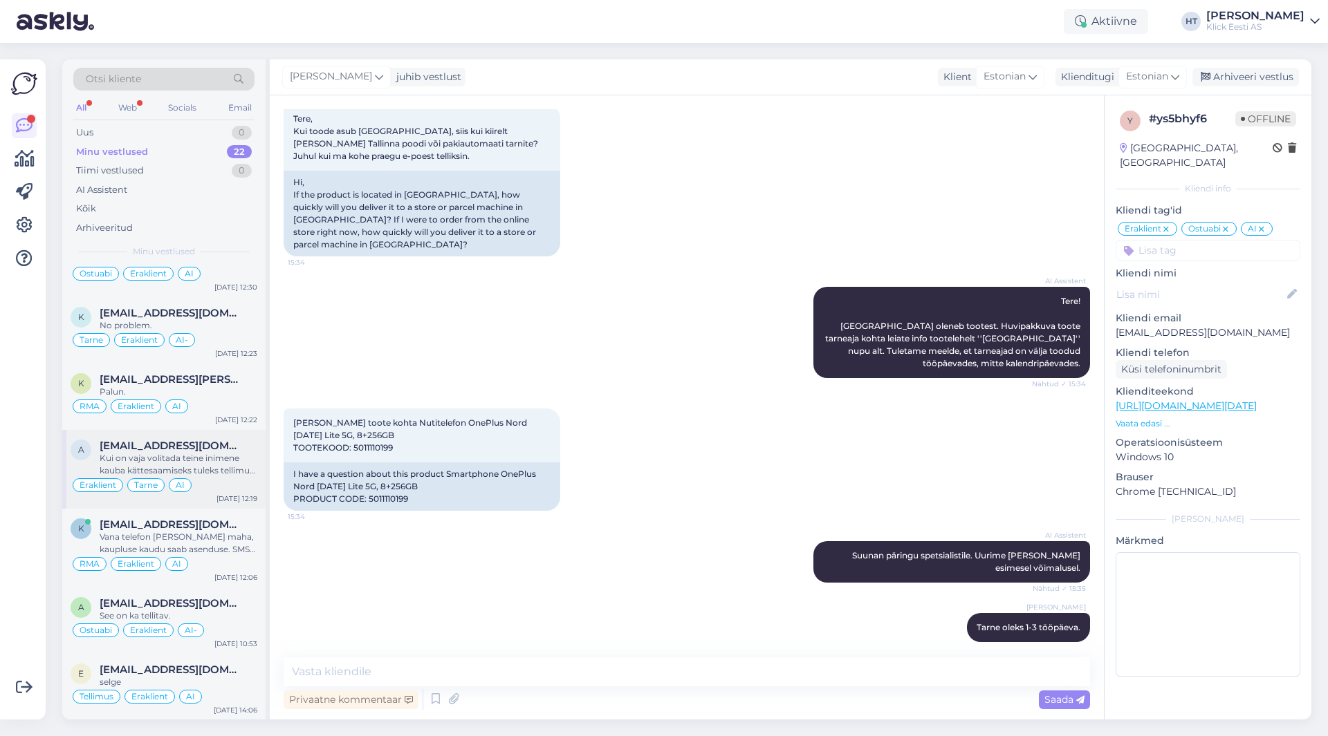
scroll to position [1106, 0]
click at [210, 673] on div "[EMAIL_ADDRESS][DOMAIN_NAME]" at bounding box center [179, 669] width 158 height 12
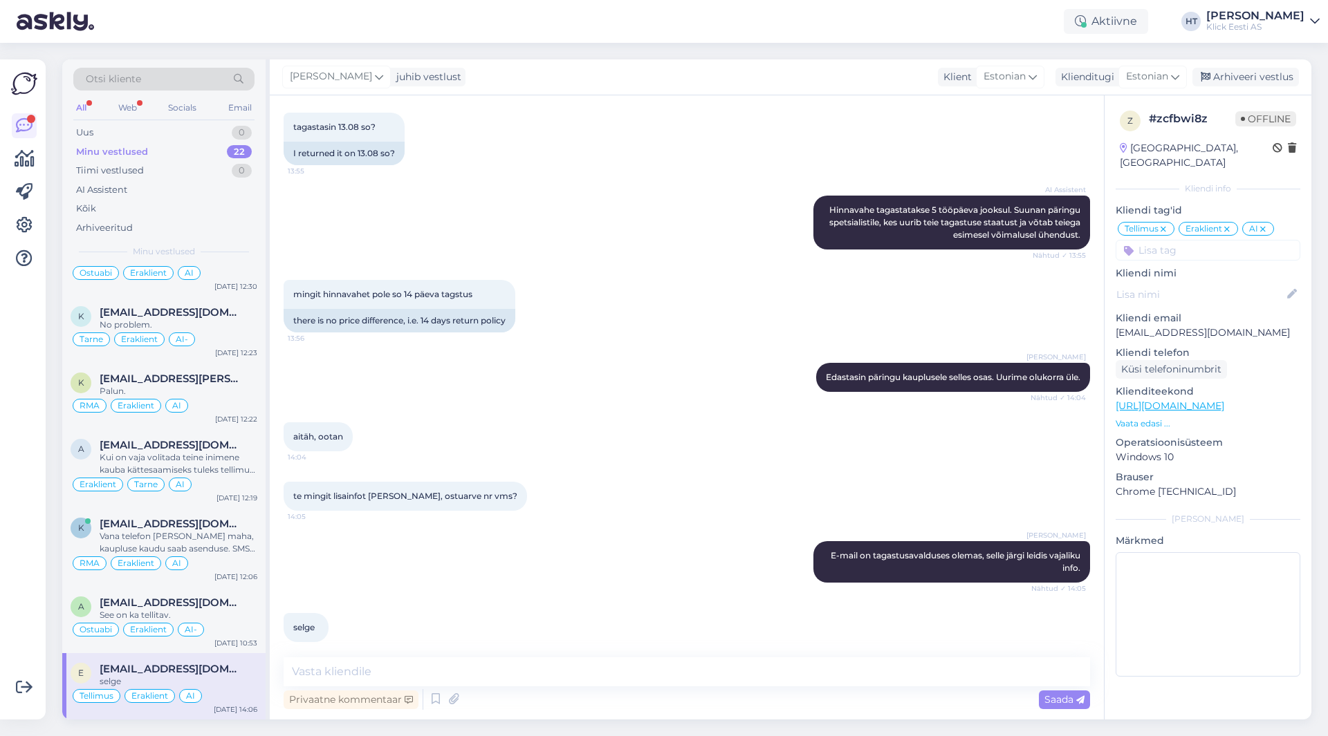
click at [490, 613] on div "selge 14:06" at bounding box center [687, 627] width 806 height 59
click at [1151, 240] on input at bounding box center [1207, 250] width 185 height 21
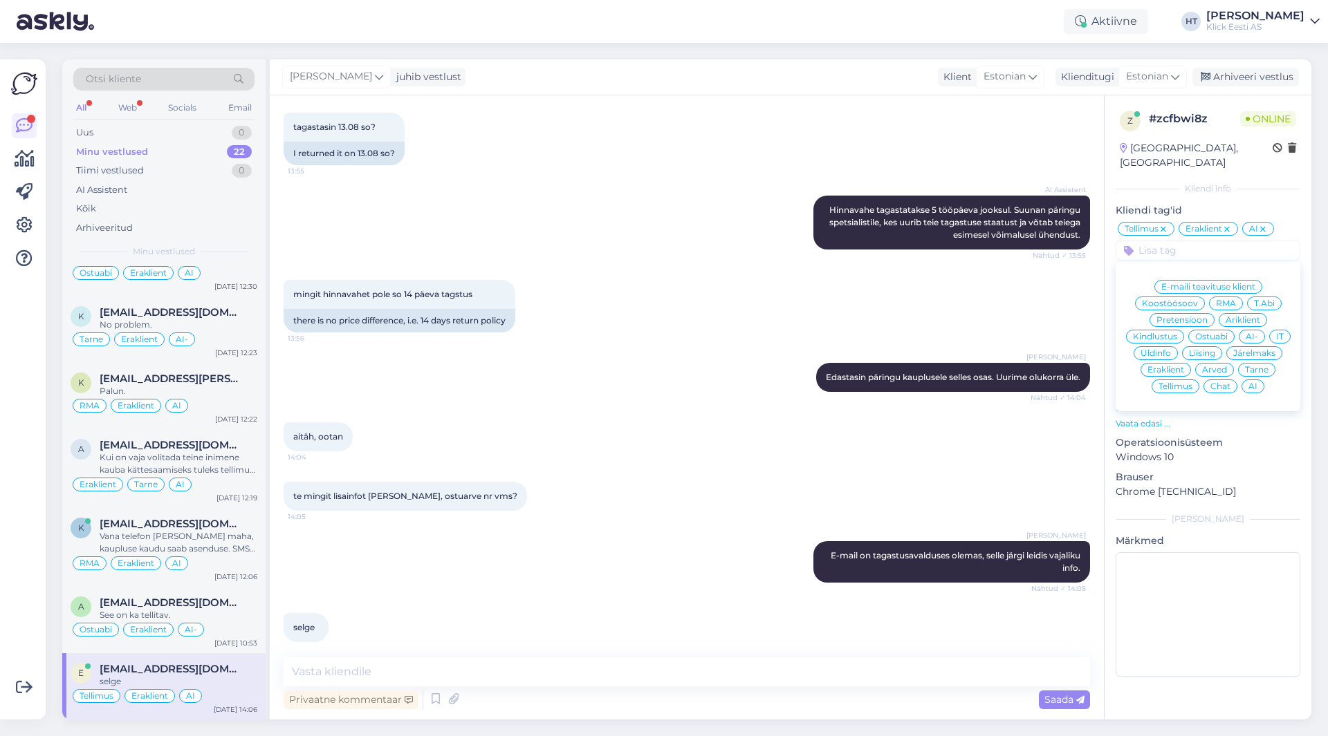
click at [1276, 373] on div "E-maili teavituse klient Koostöösoov RMA T.Abi Pretensioon Äriklient Kindlustus…" at bounding box center [1207, 337] width 185 height 138
click at [1275, 370] on div "E-maili teavituse klient Koostöösoov RMA T.Abi Pretensioon Äriklient Kindlustus…" at bounding box center [1207, 337] width 185 height 138
click at [1057, 425] on div "aitäh, ootan 14:04" at bounding box center [687, 436] width 806 height 59
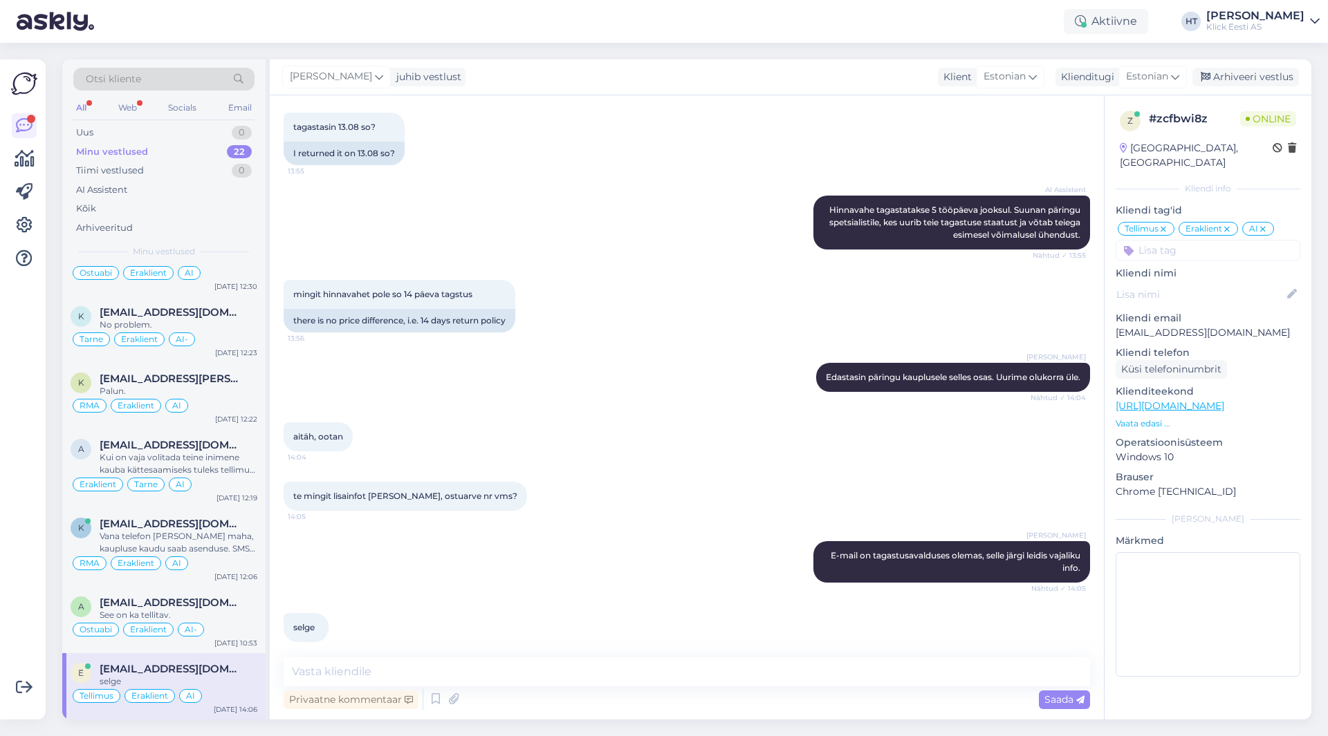
click at [1171, 240] on input at bounding box center [1207, 250] width 185 height 21
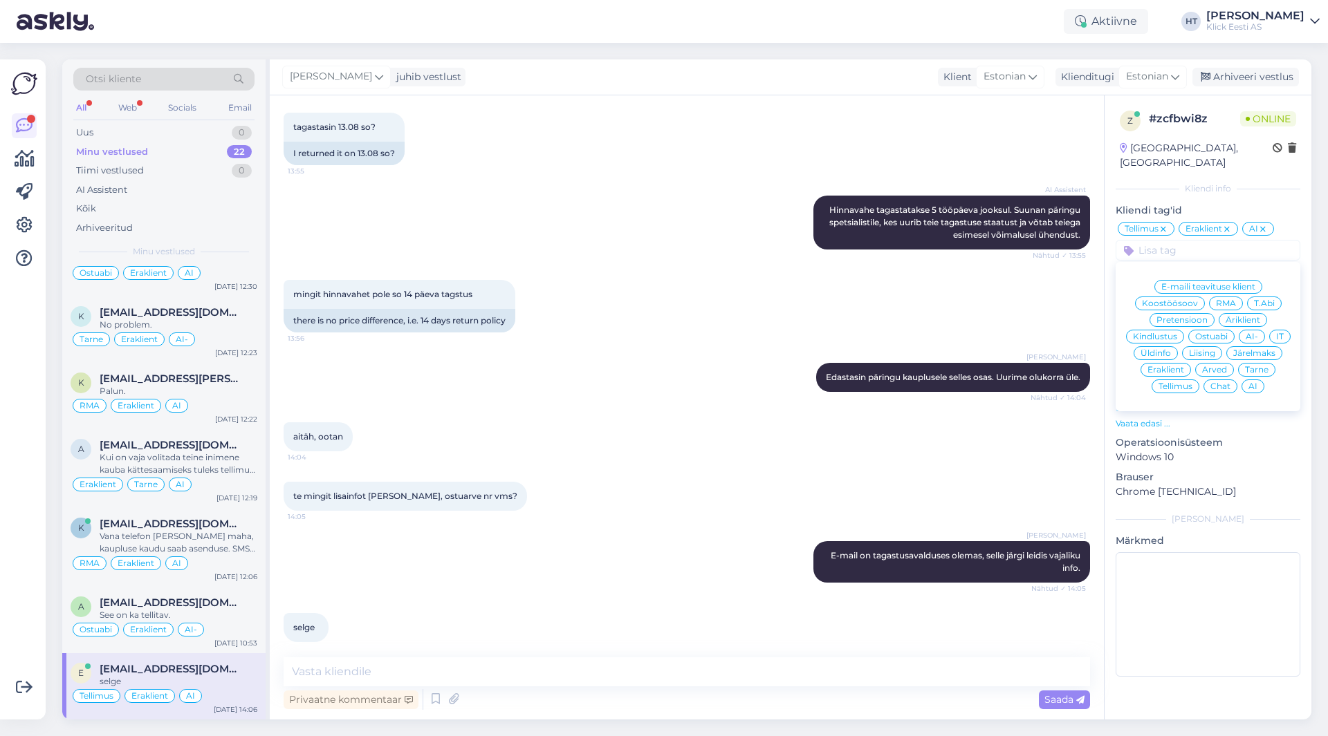
click at [831, 467] on div "te mingit lisainfot [PERSON_NAME], ostuarve nr vms? 14:05" at bounding box center [687, 496] width 806 height 59
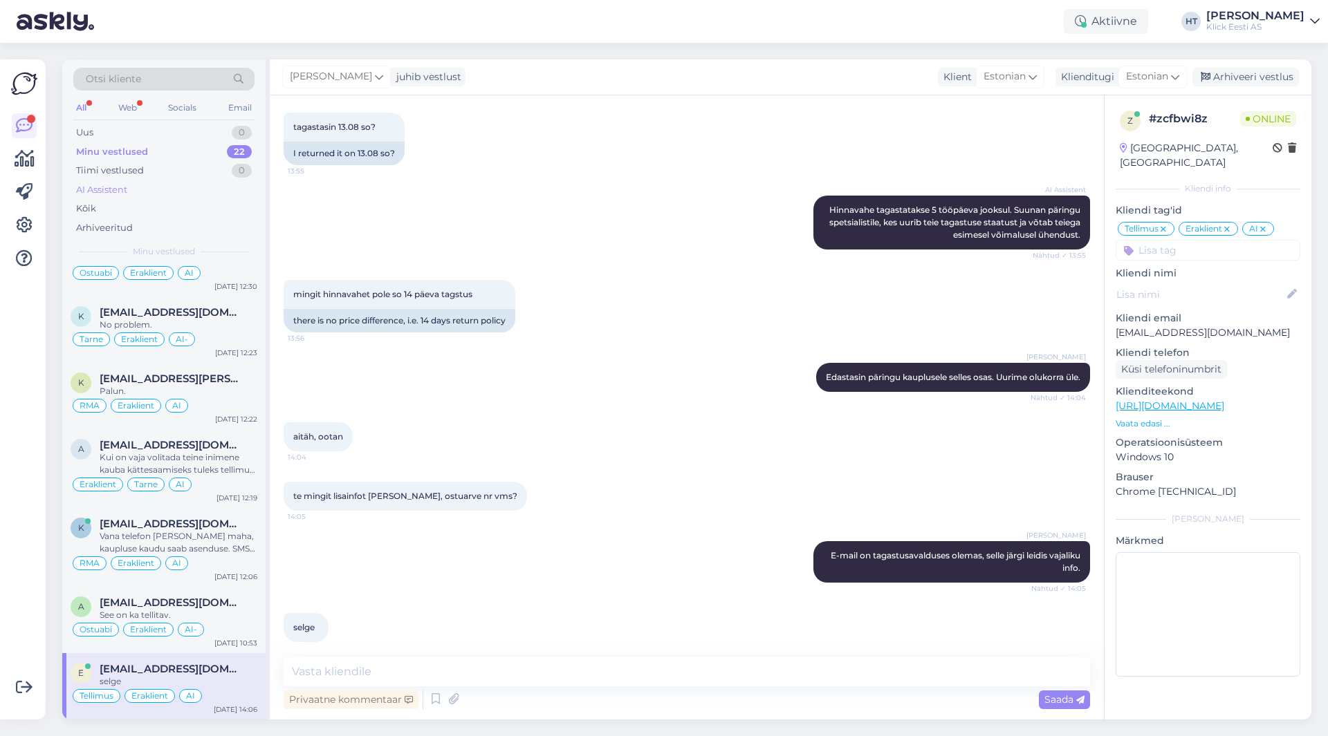
click at [150, 184] on div "AI Assistent" at bounding box center [163, 189] width 181 height 19
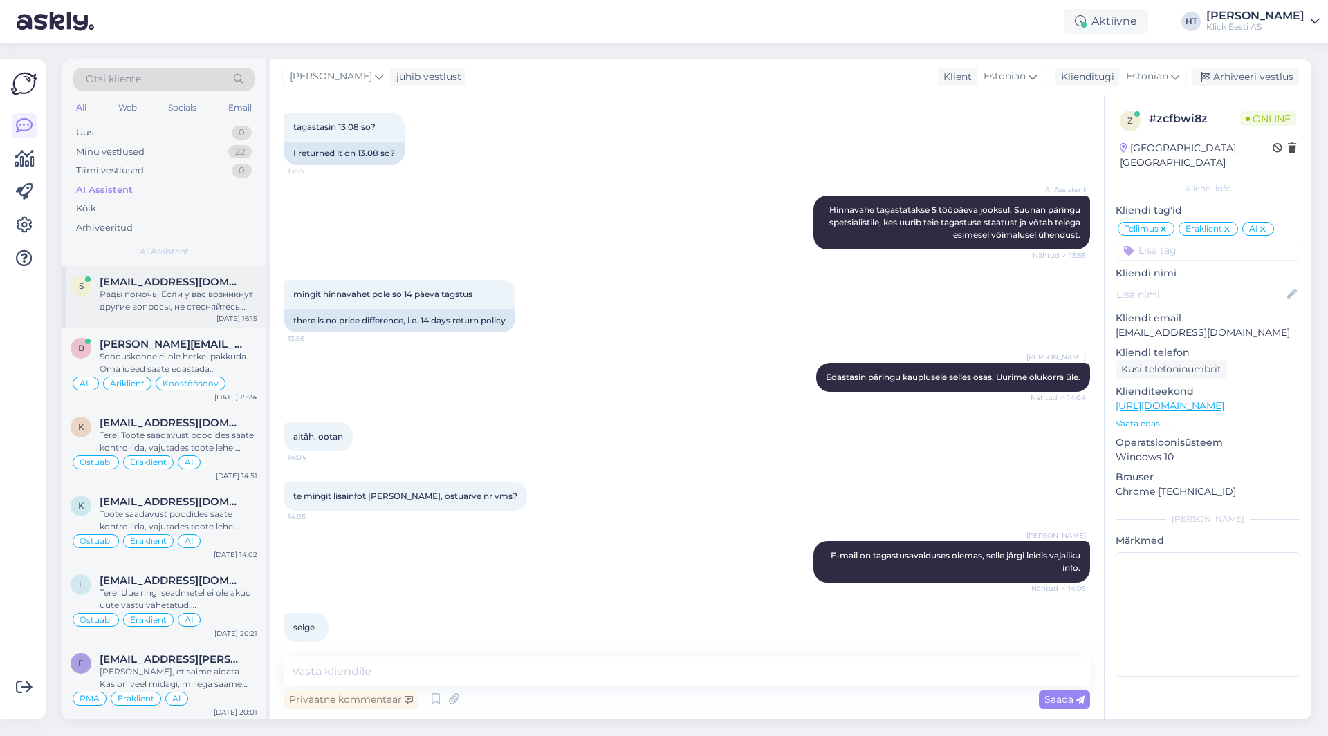
click at [207, 295] on div "Рады помочь! Если у вас возникнут другие вопросы, не стесняйтесь обращаться." at bounding box center [179, 300] width 158 height 25
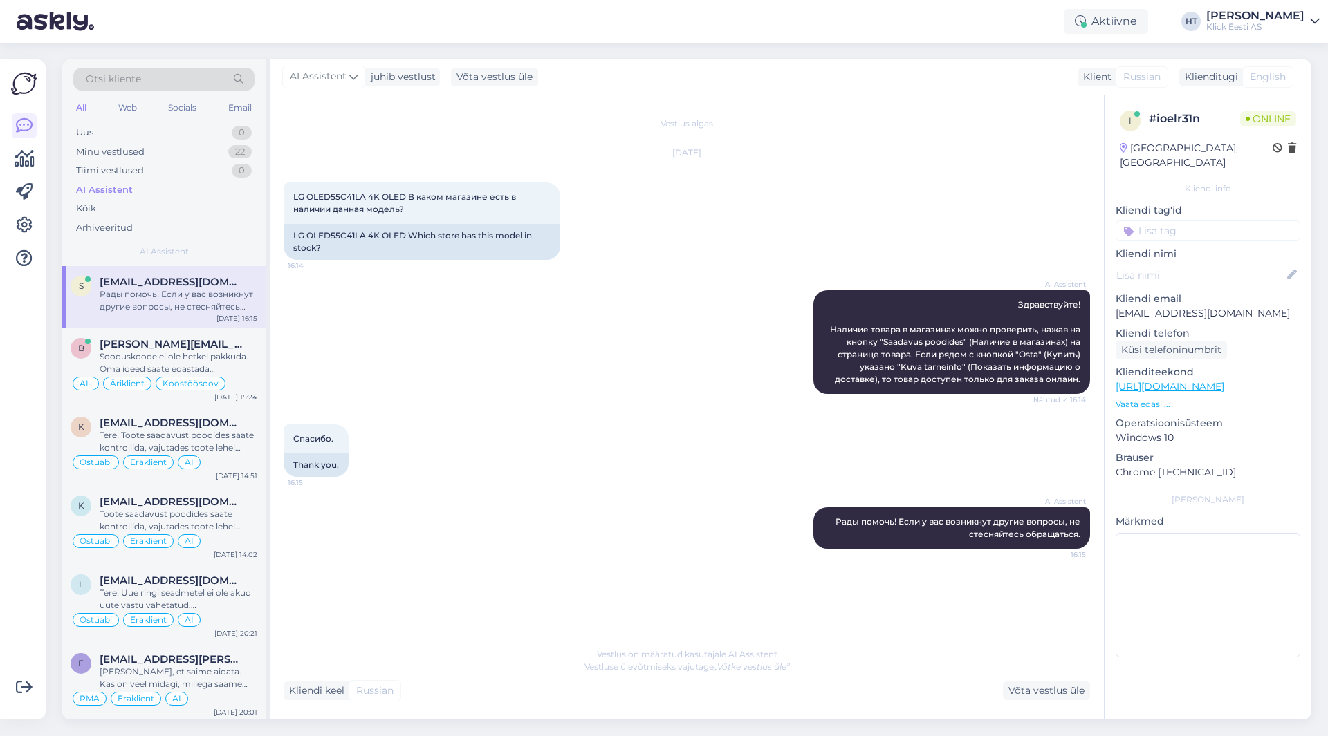
click at [1192, 221] on input at bounding box center [1207, 231] width 185 height 21
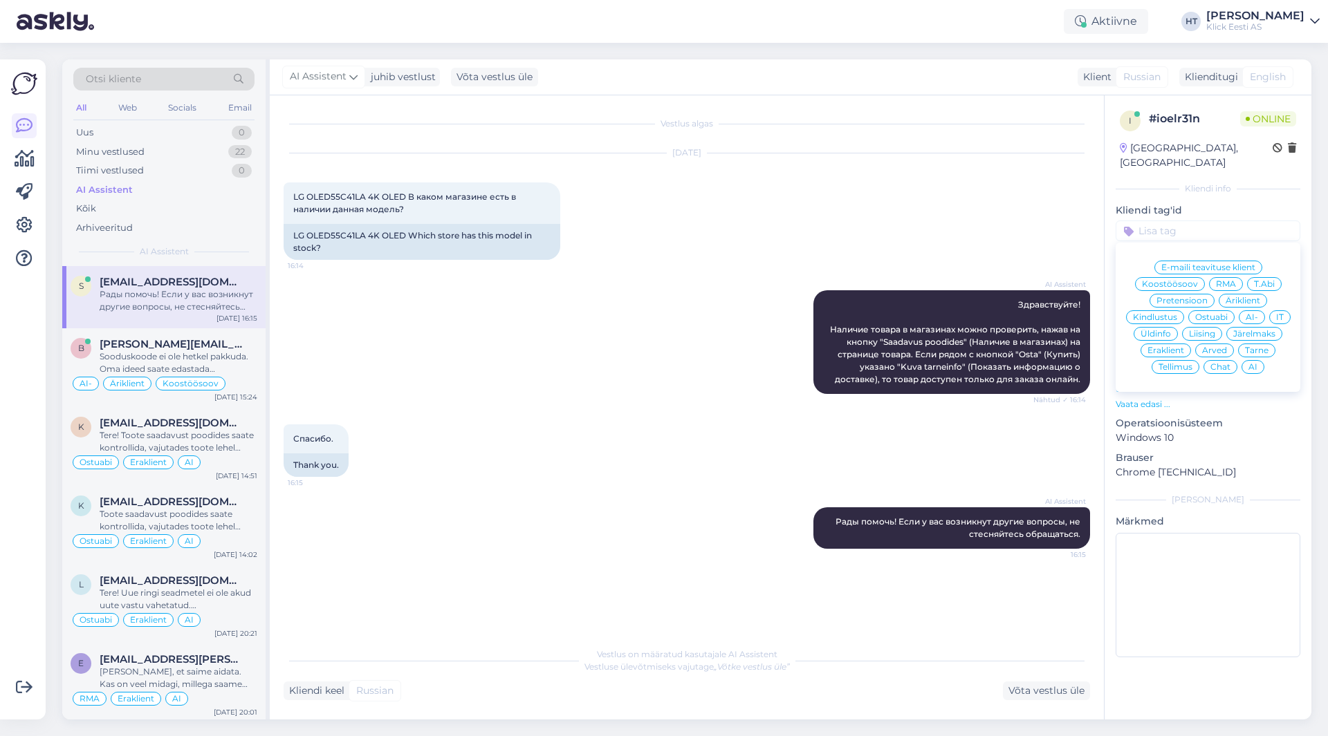
click at [1208, 313] on span "Ostuabi" at bounding box center [1211, 317] width 33 height 8
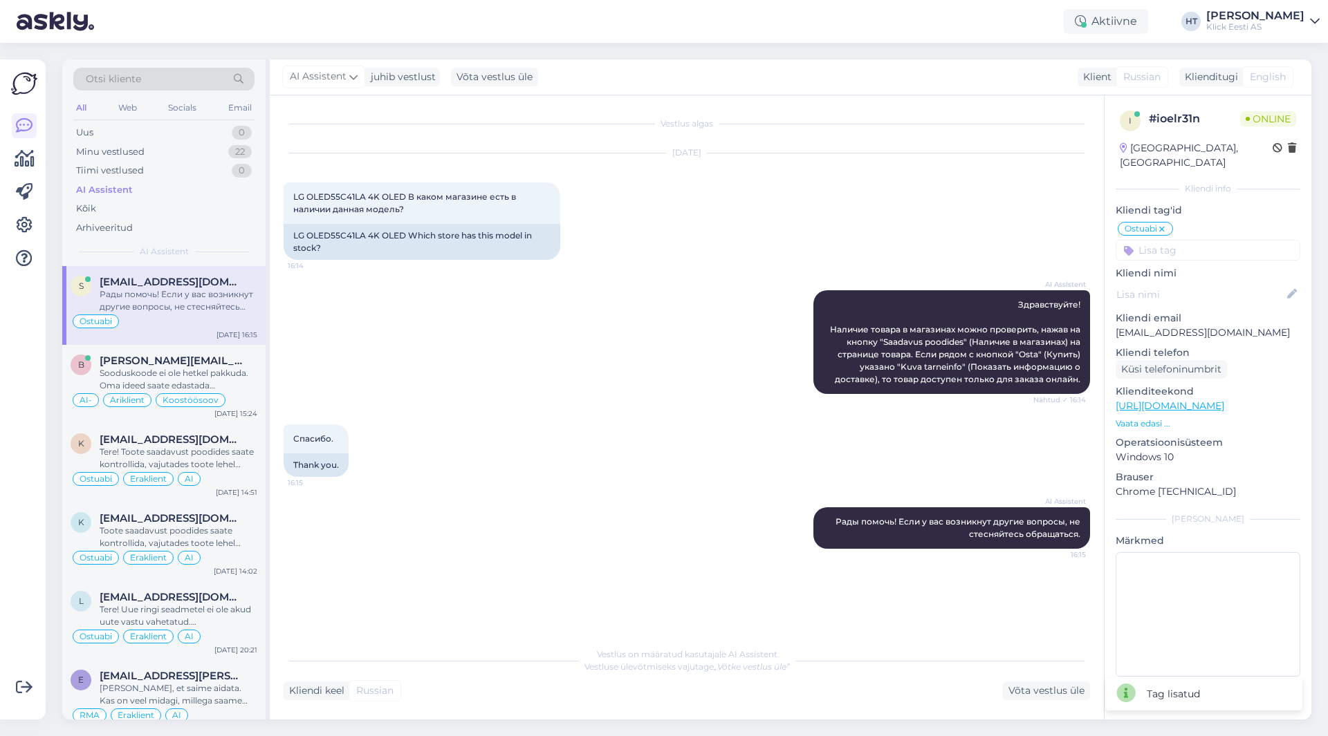
click at [1198, 240] on input at bounding box center [1207, 250] width 185 height 21
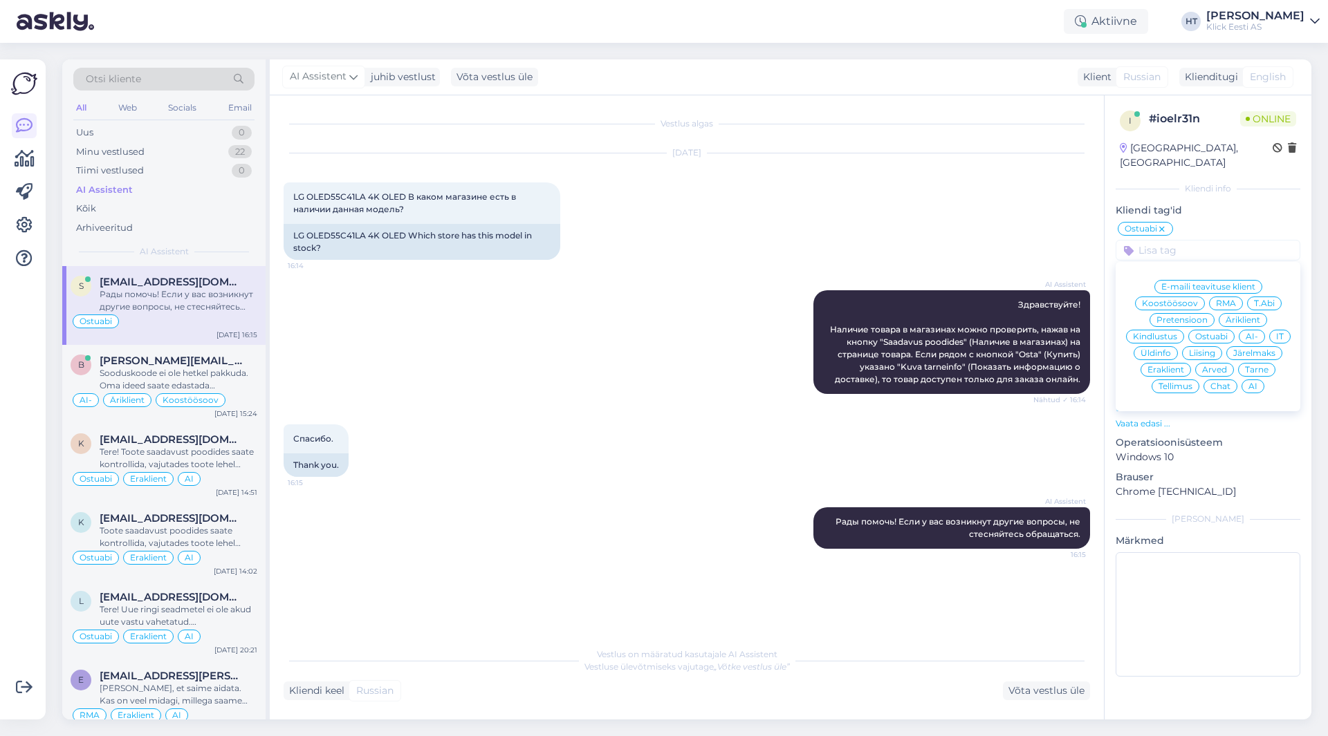
click at [1164, 366] on span "Eraklient" at bounding box center [1165, 370] width 37 height 8
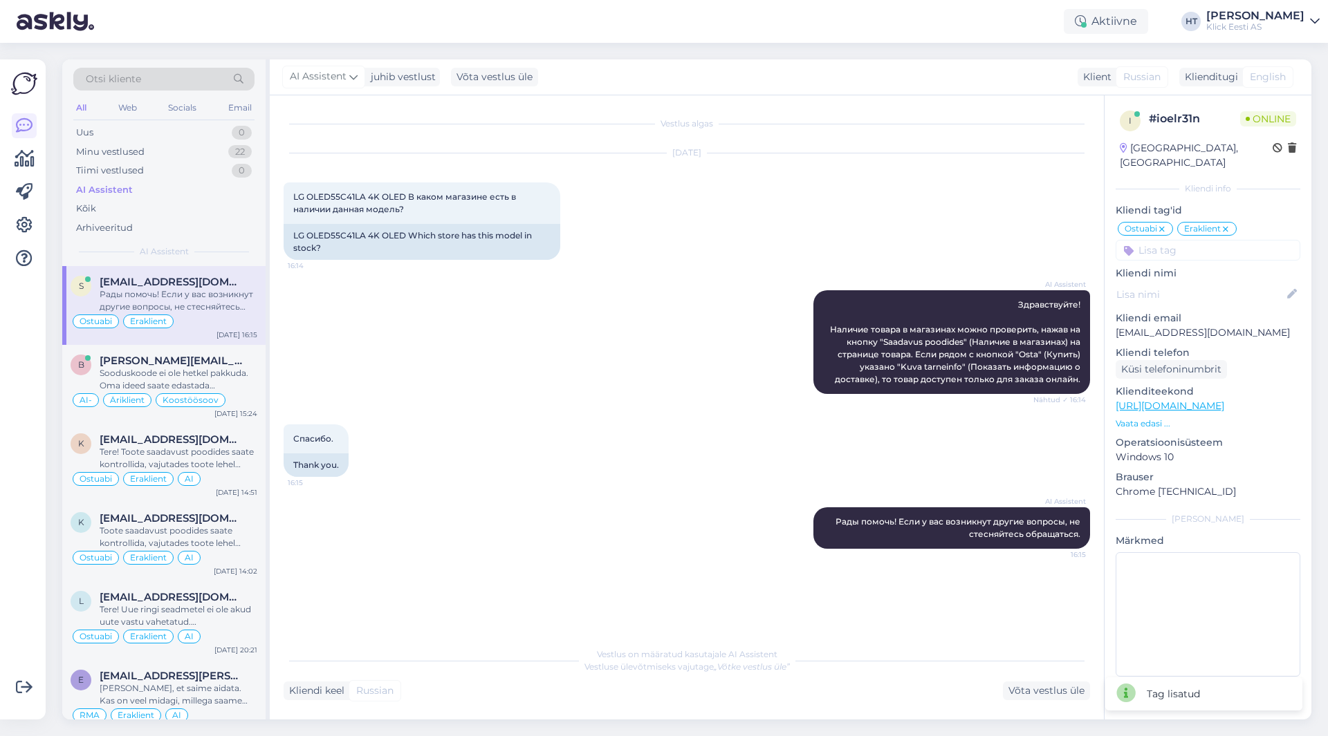
click at [1185, 240] on input at bounding box center [1207, 250] width 185 height 21
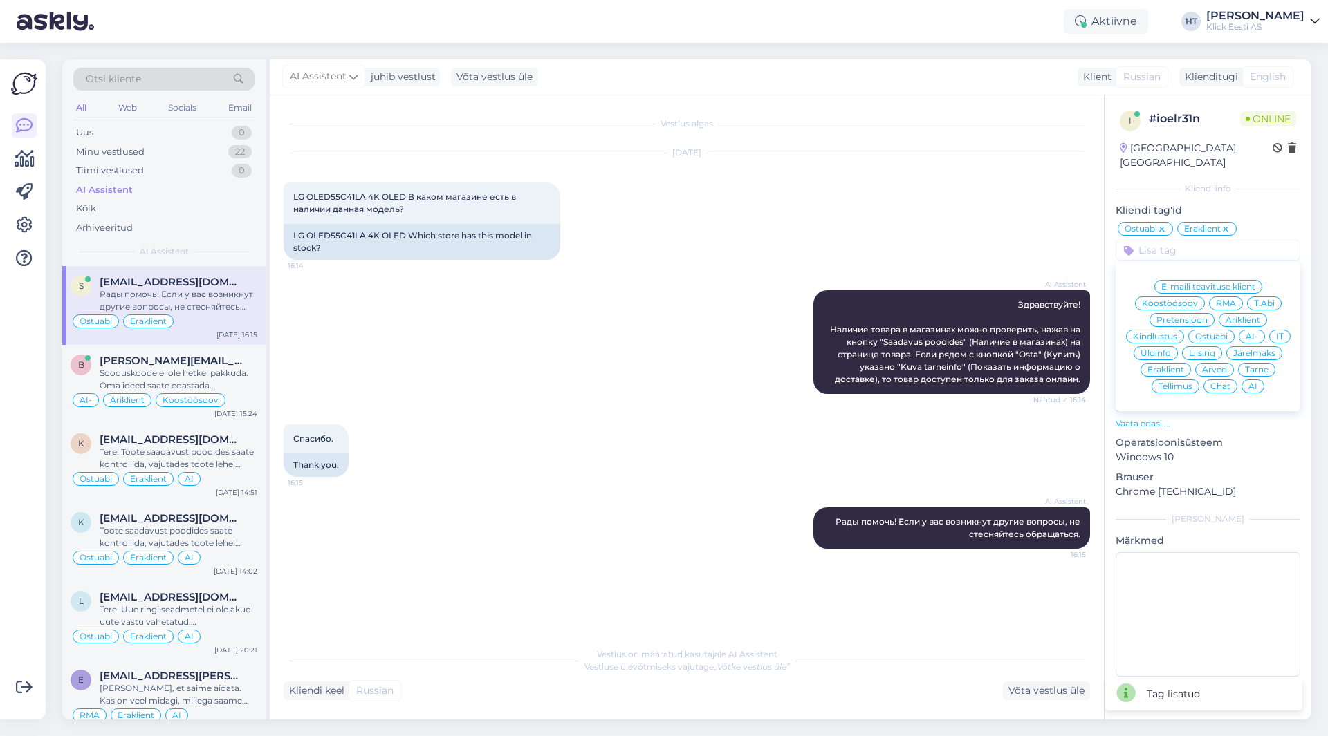
click at [1251, 382] on span "AI" at bounding box center [1252, 386] width 9 height 8
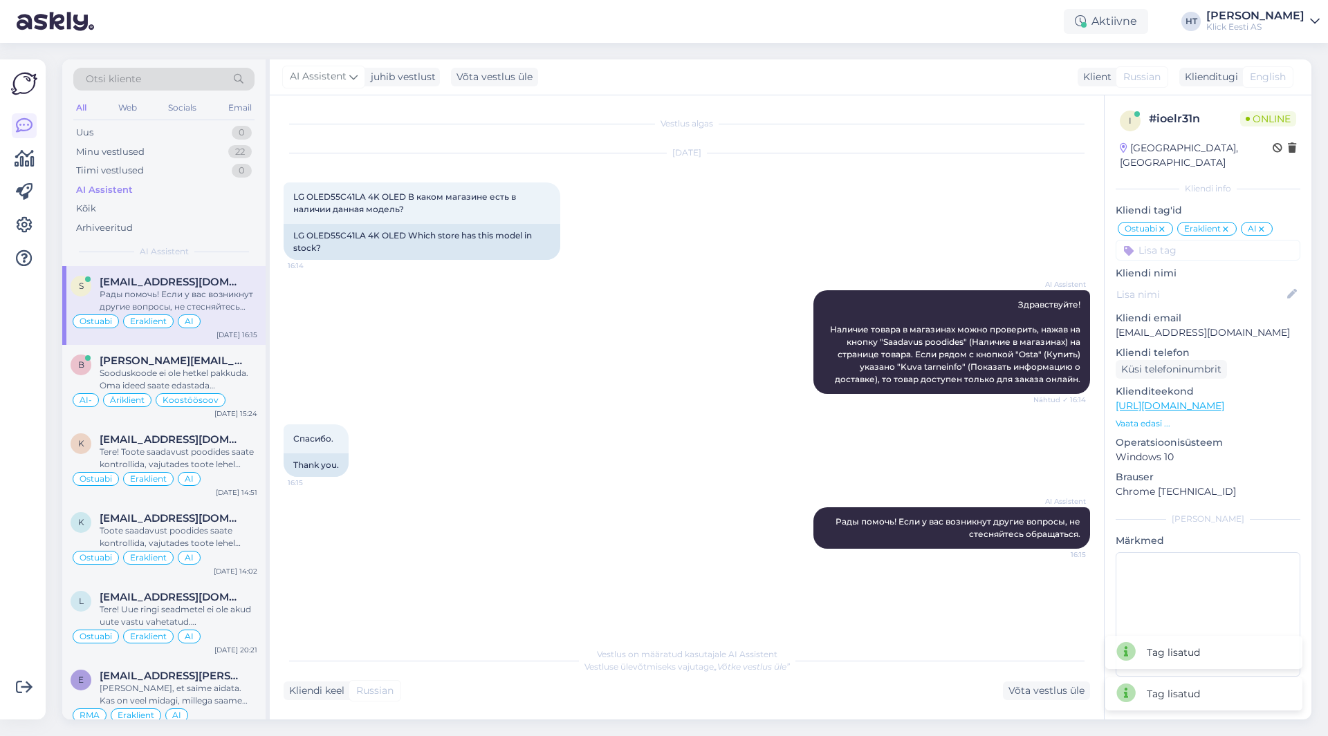
click at [826, 213] on div "[DATE] LG OLED55C41LA 4K OLED В каком магазине есть в наличии данная модель? 16…" at bounding box center [687, 206] width 806 height 137
click at [209, 152] on div "Minu vestlused 22" at bounding box center [163, 151] width 181 height 19
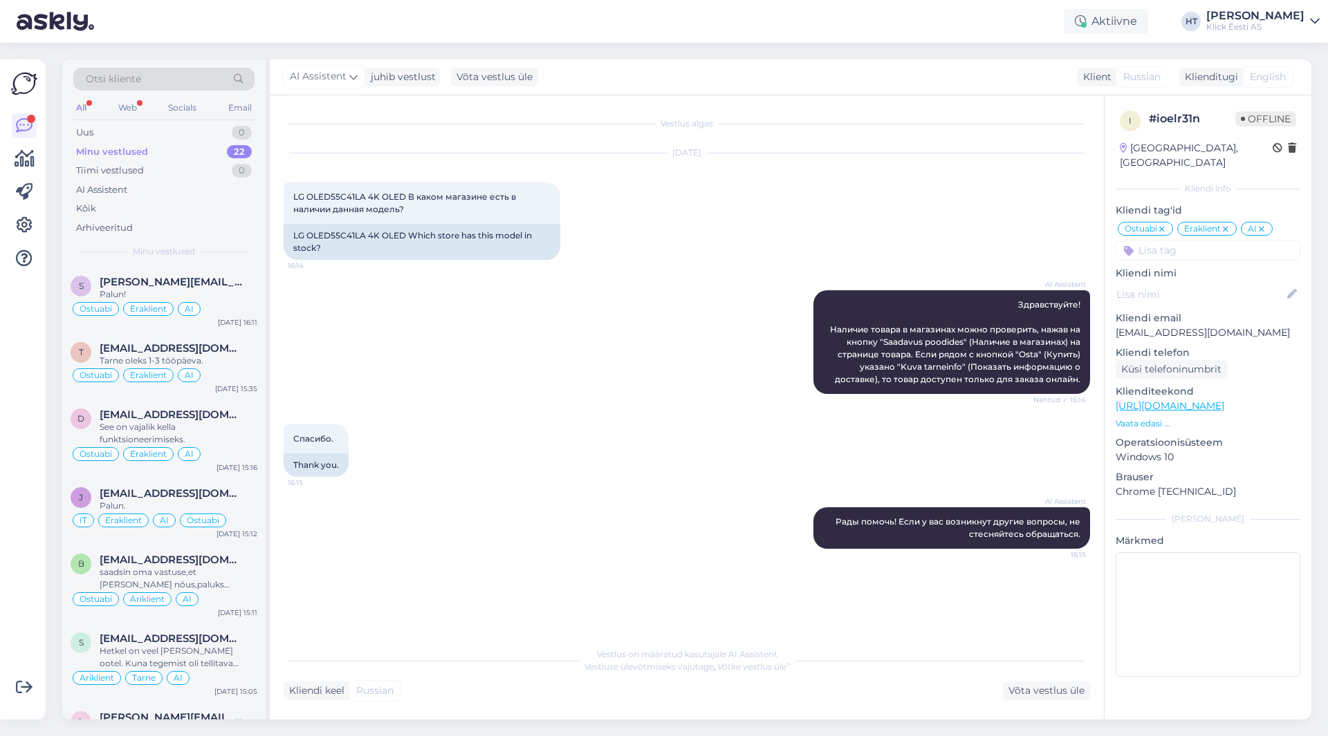
click at [198, 154] on div "Minu vestlused 22" at bounding box center [163, 151] width 181 height 19
click at [427, 320] on div "AI Assistent Здравствуйте! Наличие товара в магазинах можно проверить, нажав на…" at bounding box center [687, 342] width 806 height 134
click at [612, 290] on div "AI Assistent Здравствуйте! Наличие товара в магазинах можно проверить, нажав на…" at bounding box center [687, 342] width 806 height 134
click at [604, 281] on div "AI Assistent Здравствуйте! Наличие товара в магазинах можно проверить, нажав на…" at bounding box center [687, 342] width 806 height 134
click at [227, 154] on div "Minu vestlused 22" at bounding box center [163, 151] width 181 height 19
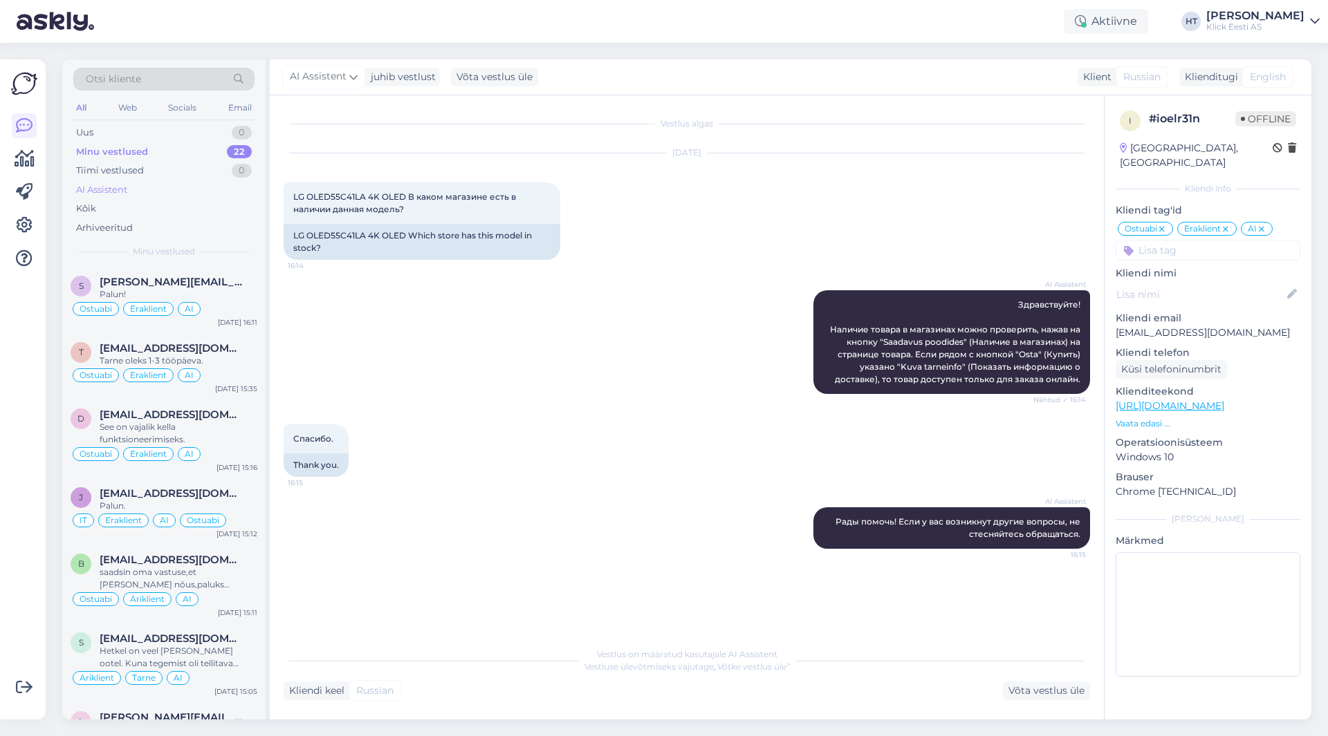
click at [203, 185] on div "AI Assistent" at bounding box center [163, 189] width 181 height 19
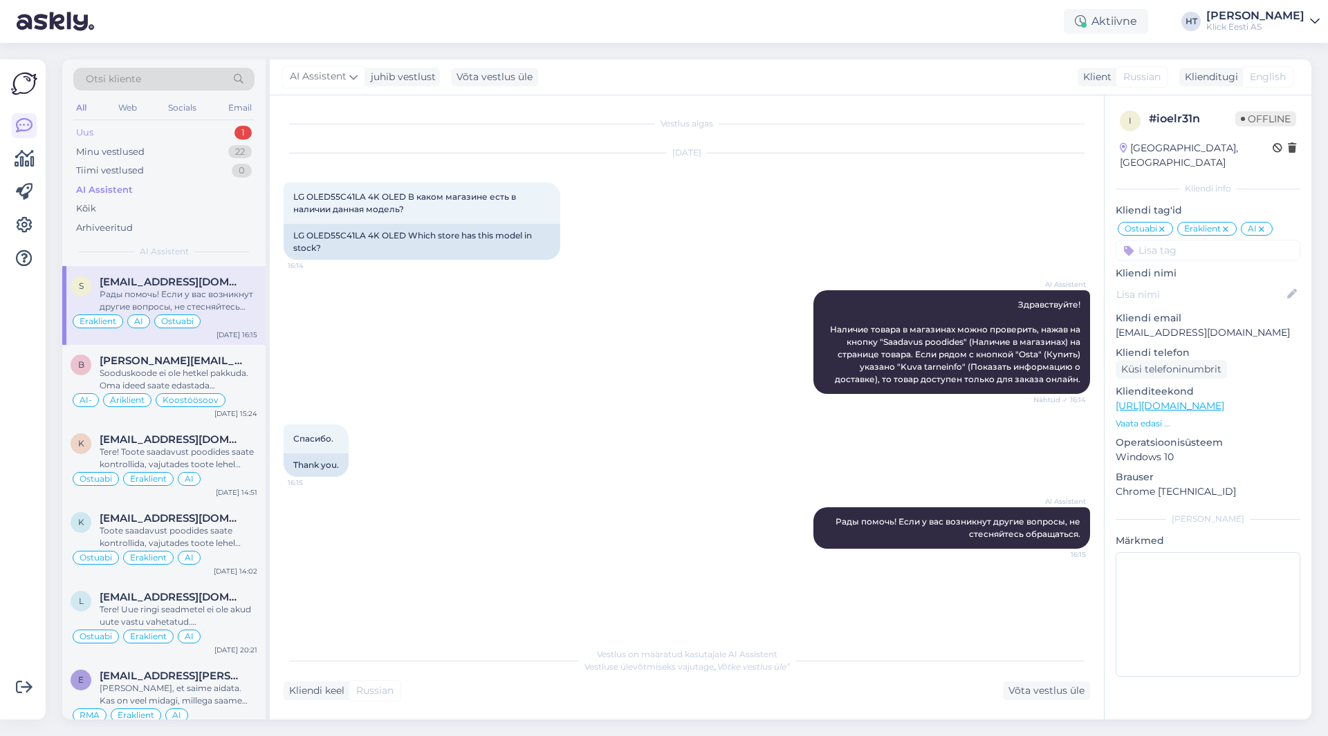
click at [204, 139] on div "Uus 1" at bounding box center [163, 132] width 181 height 19
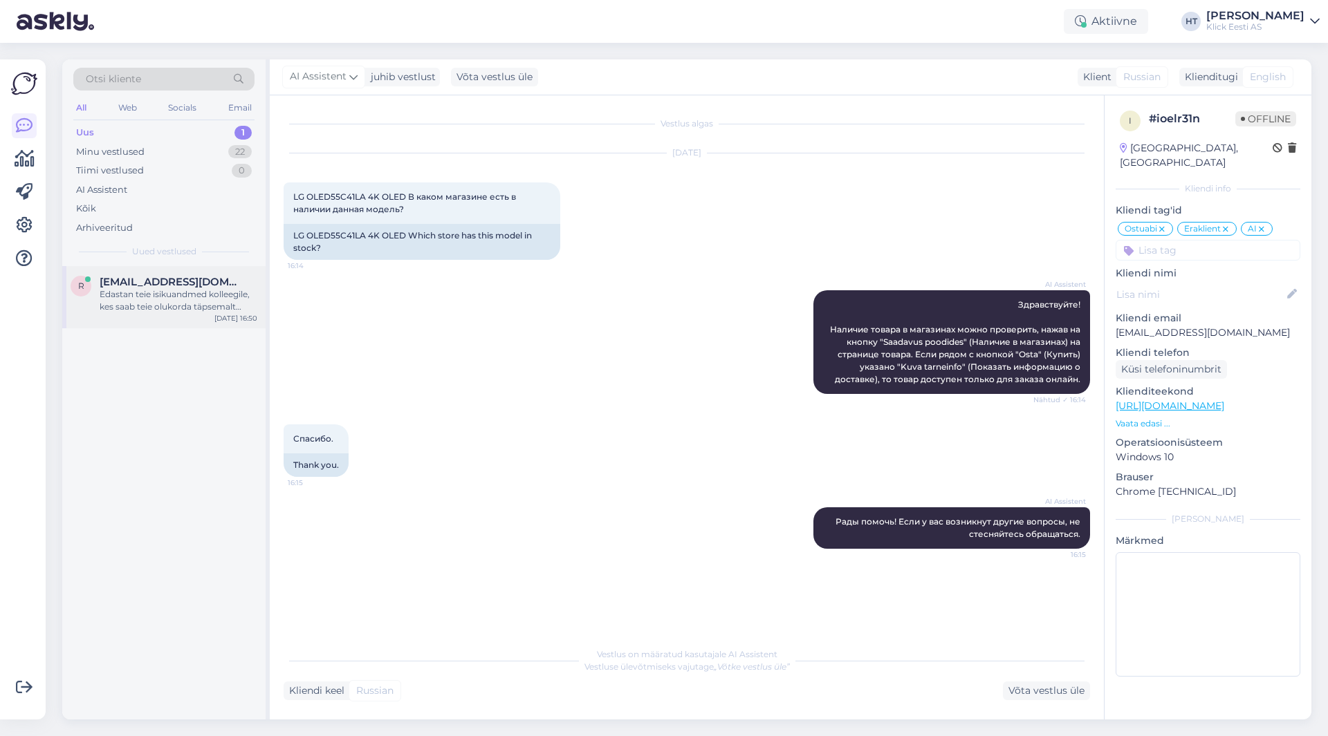
click at [204, 284] on span "[EMAIL_ADDRESS][DOMAIN_NAME]" at bounding box center [172, 282] width 144 height 12
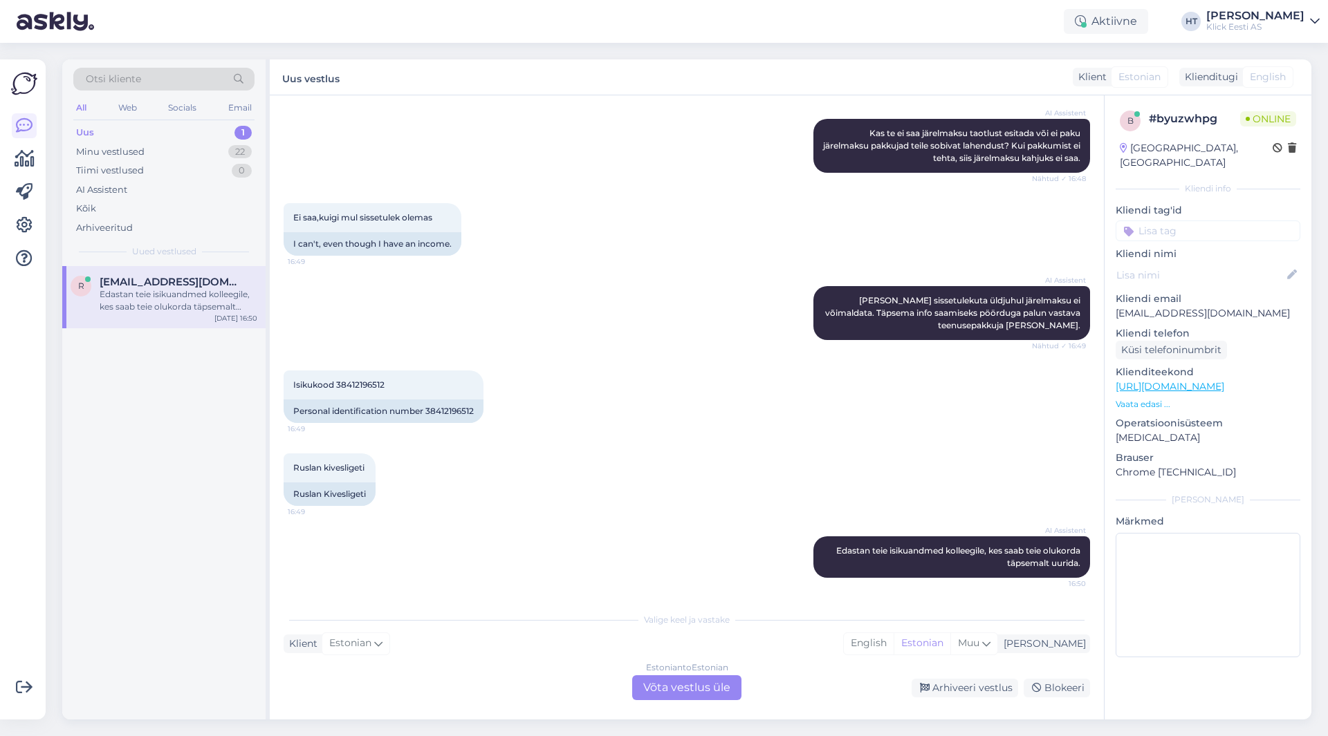
scroll to position [761, 0]
click at [713, 683] on div "Estonian to Estonian Võta vestlus üle" at bounding box center [686, 688] width 109 height 25
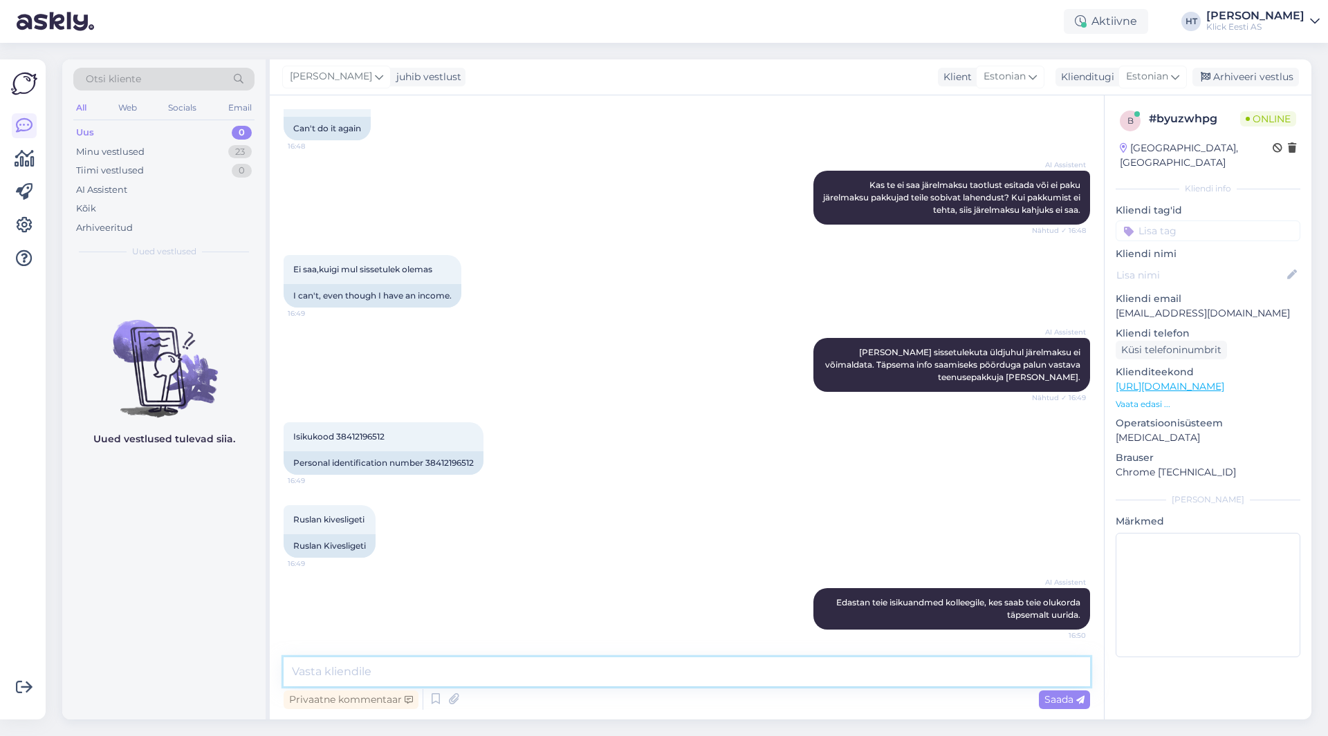
click at [709, 680] on textarea at bounding box center [687, 672] width 806 height 29
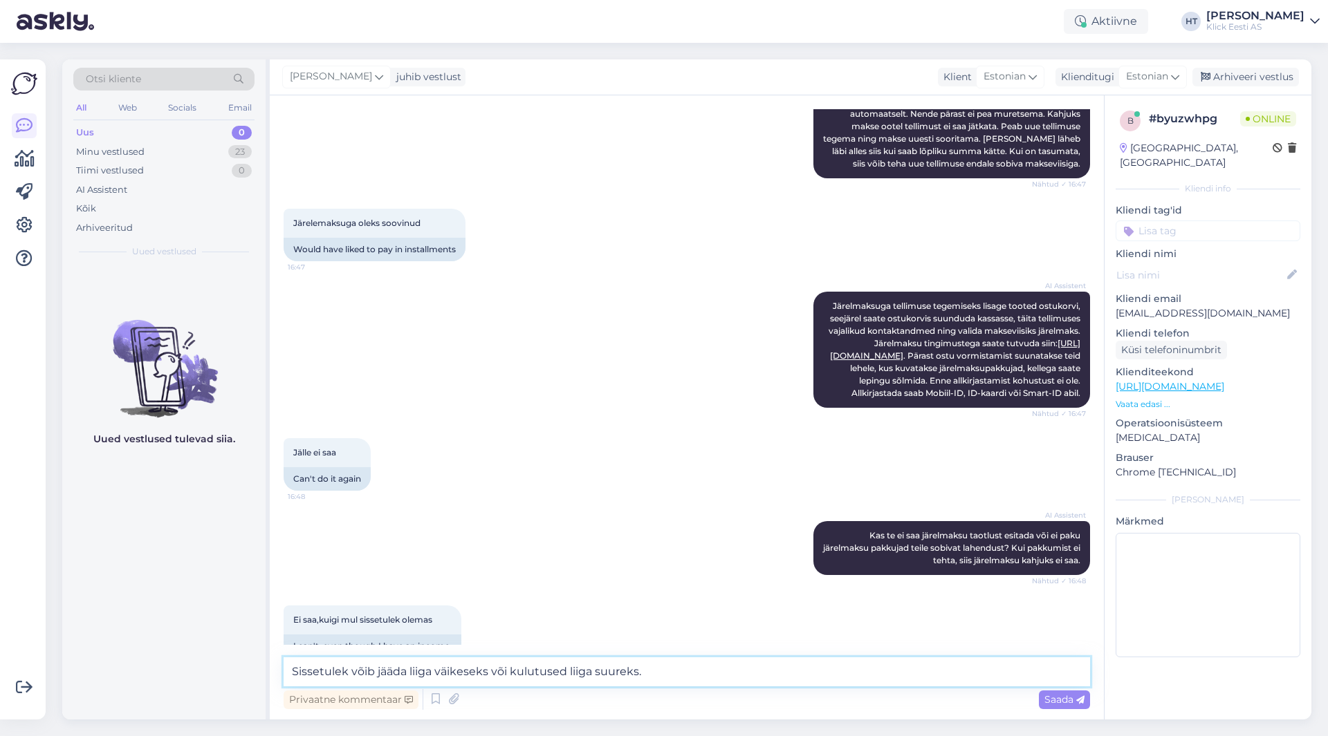
scroll to position [207, 0]
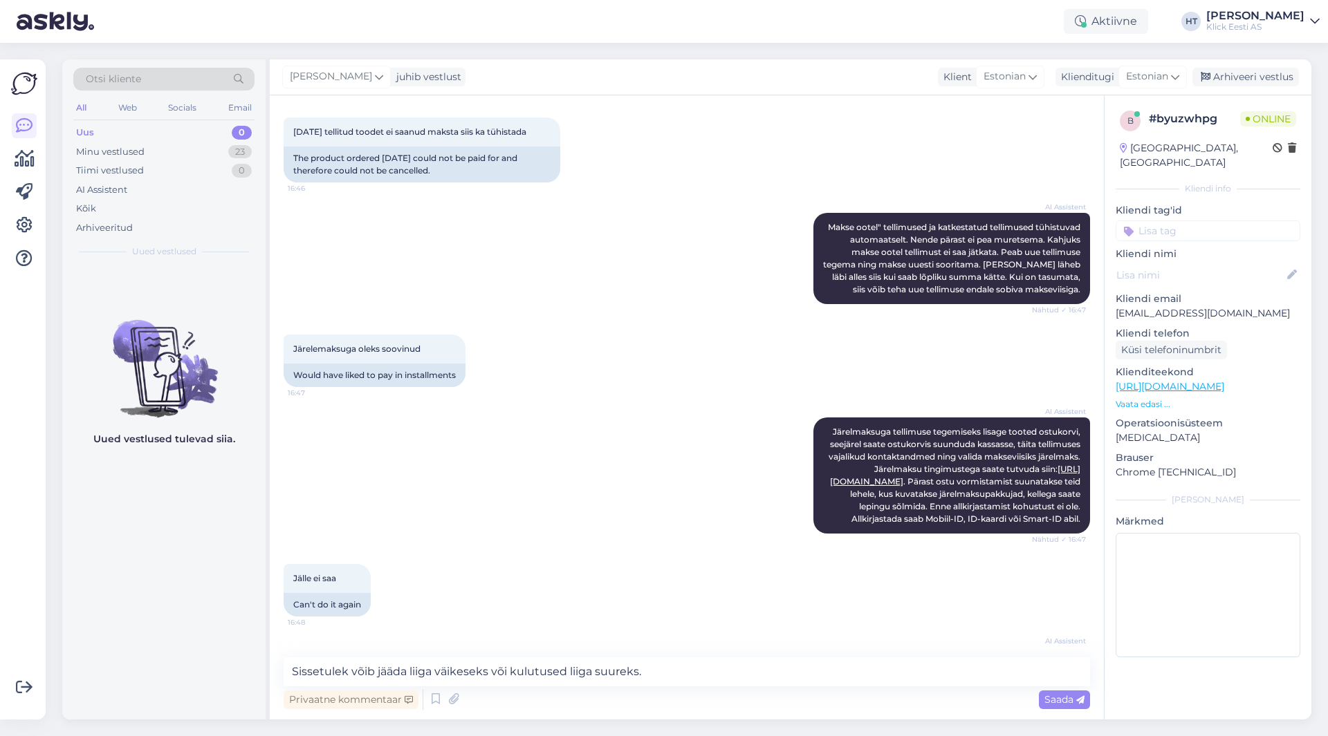
click at [1185, 306] on p "[EMAIL_ADDRESS][DOMAIN_NAME]" at bounding box center [1207, 313] width 185 height 15
click at [658, 237] on div "AI Assistent [PERSON_NAME] ootel" tellimused ja katkestatud tellimused tühistuv…" at bounding box center [687, 259] width 806 height 122
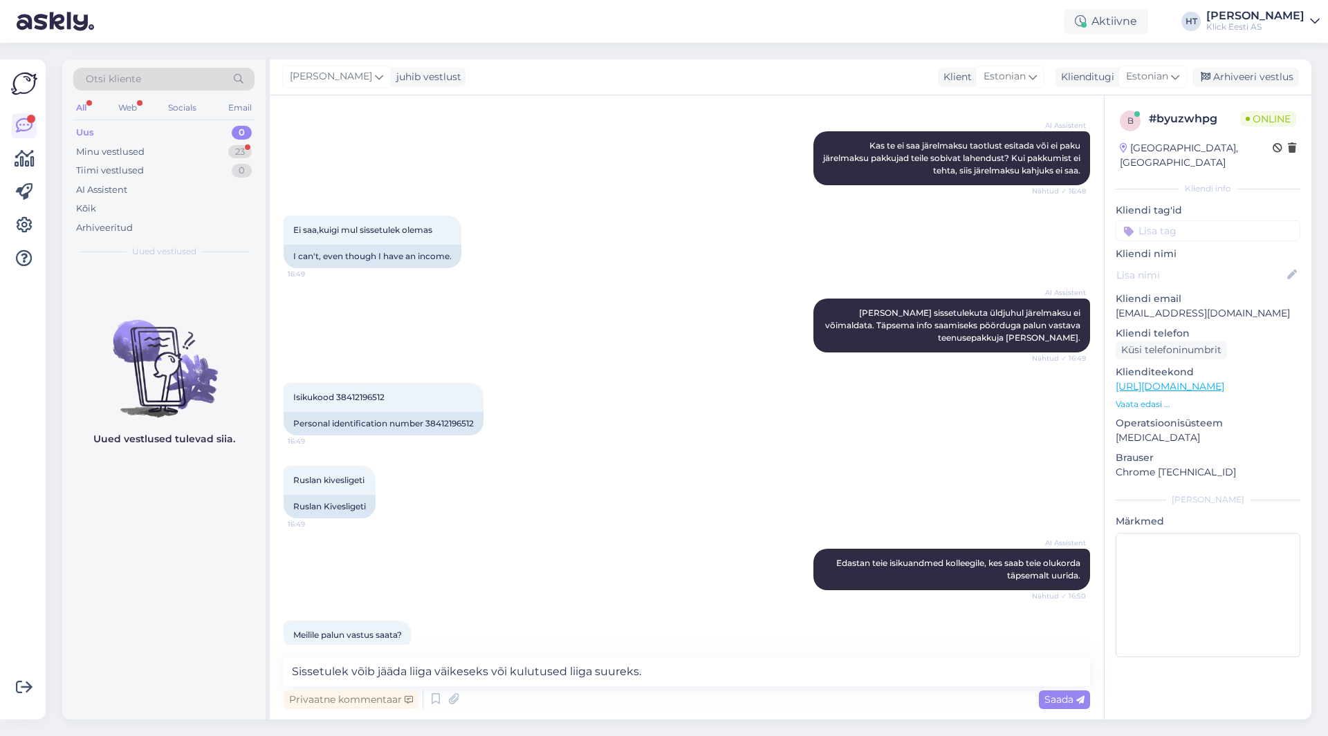
scroll to position [768, 0]
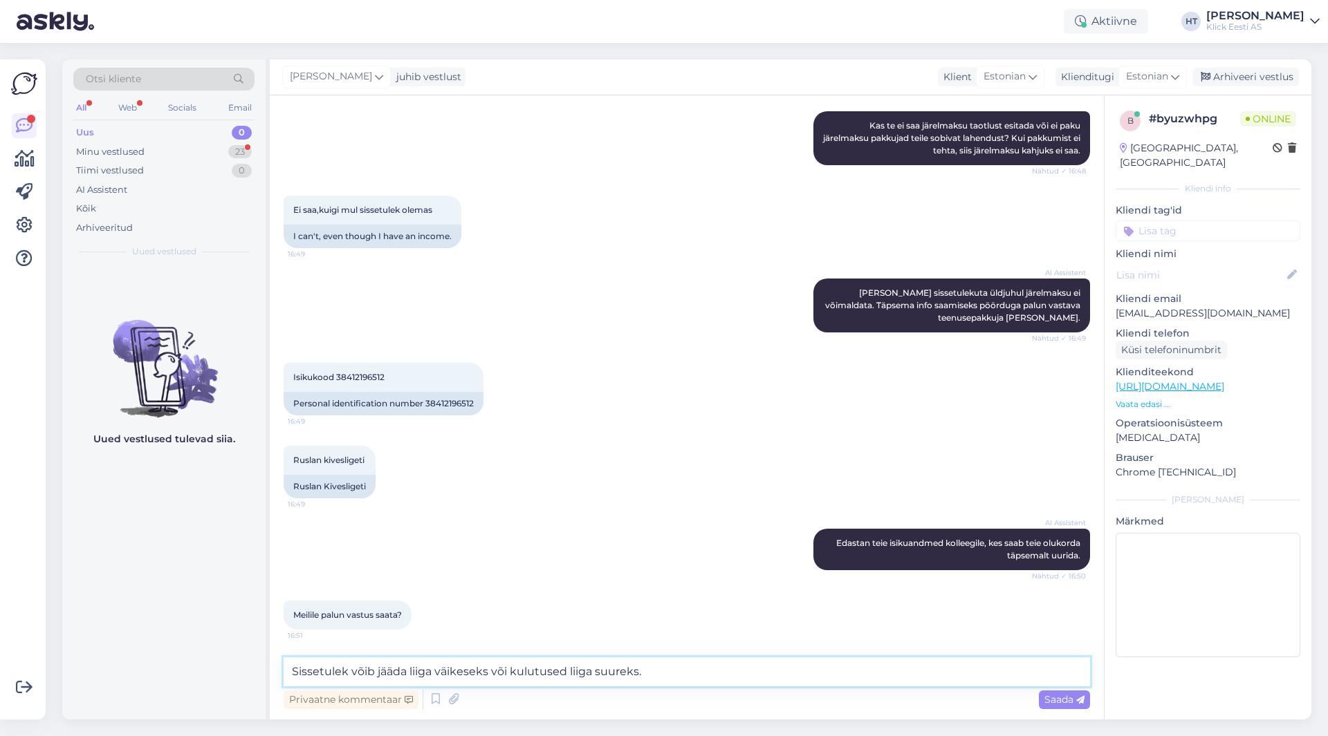
click at [687, 669] on textarea "Sissetulek võib jääda liiga väikeseks või kulutused liiga suureks." at bounding box center [687, 672] width 806 height 29
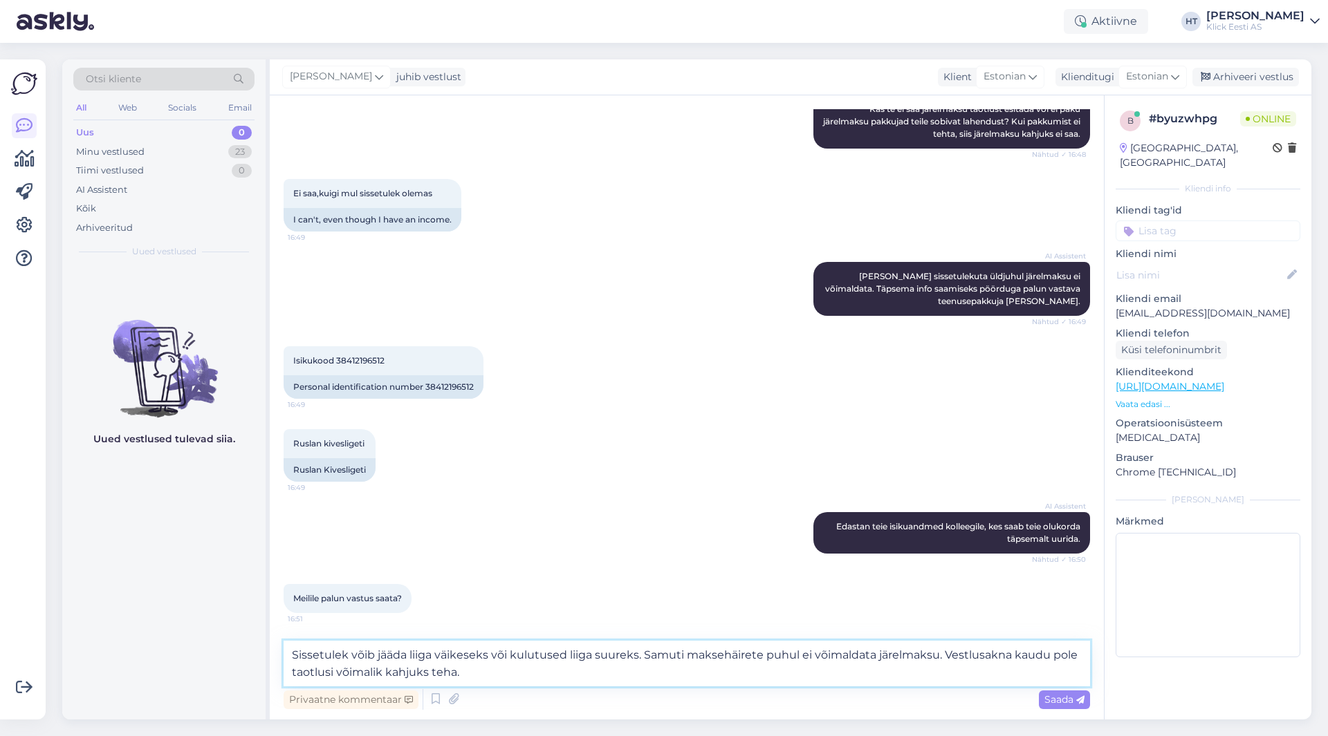
drag, startPoint x: 564, startPoint y: 654, endPoint x: 508, endPoint y: 660, distance: 56.4
click at [508, 660] on textarea "Sissetulek võib jääda liiga väikeseks või kulutused liiga suureks. Samuti makse…" at bounding box center [687, 664] width 806 height 46
type textarea "Sissetulek võib jääda liiga väikeseks või kohustused liiga suureks. Samuti maks…"
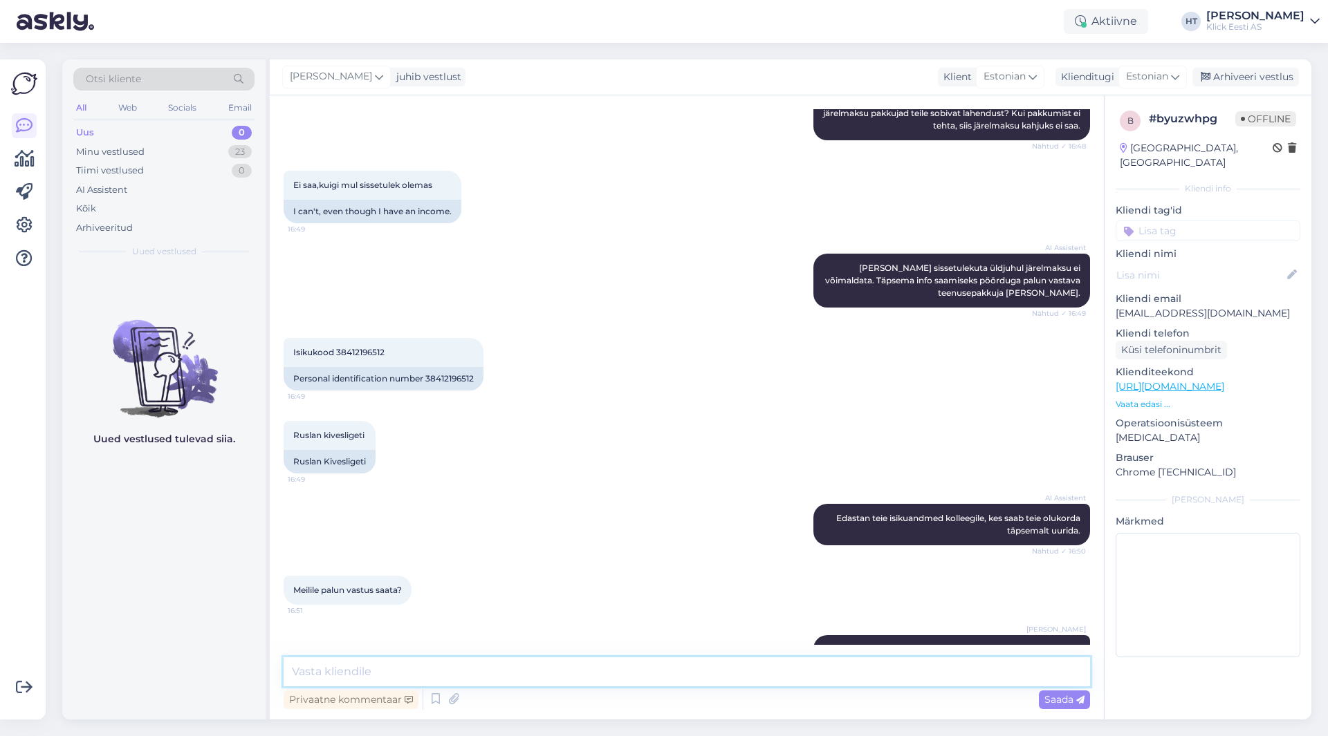
scroll to position [865, 0]
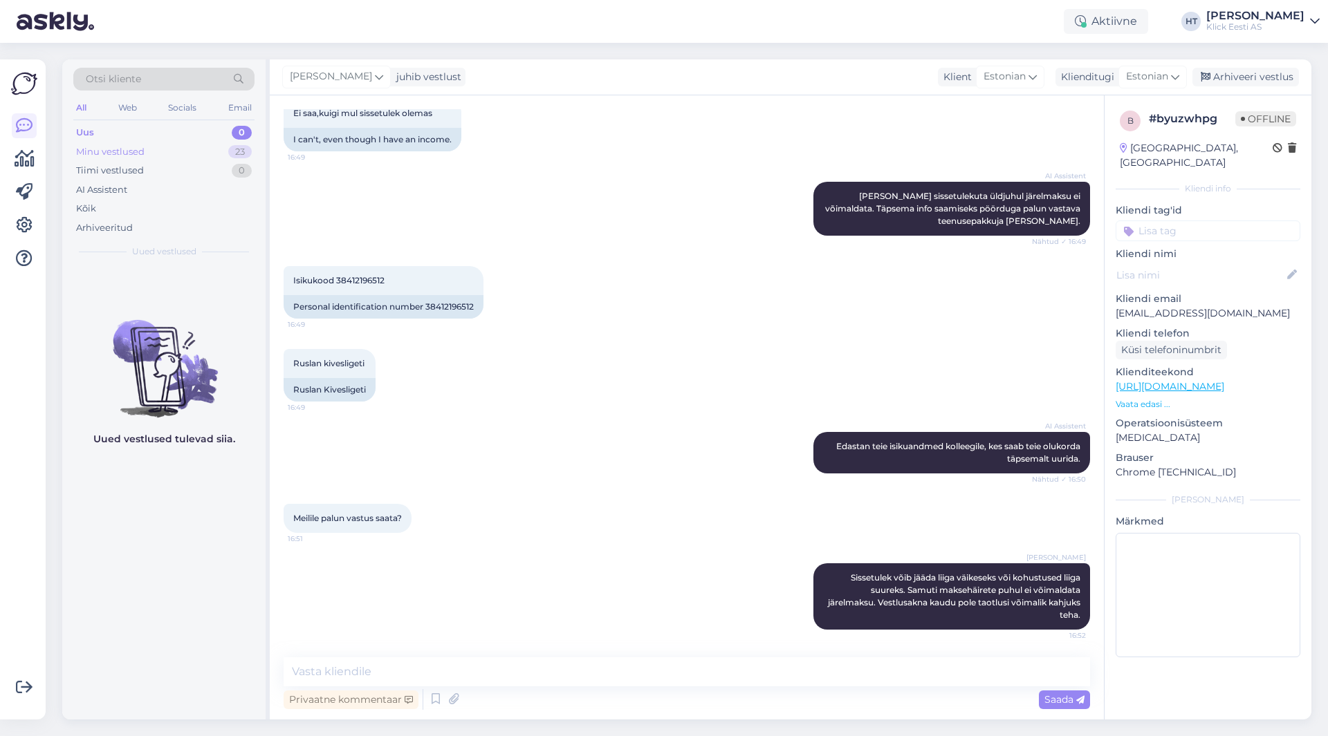
click at [232, 147] on div "23" at bounding box center [240, 152] width 24 height 14
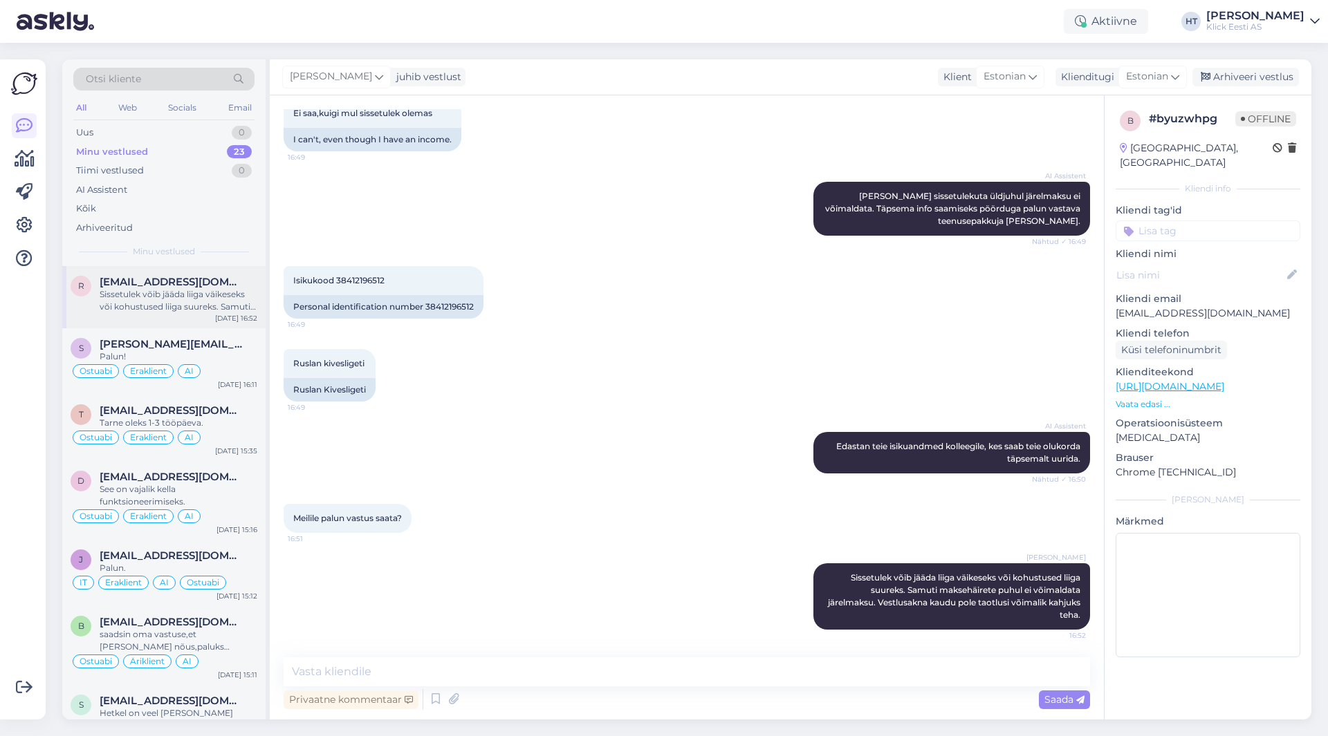
click at [221, 308] on div "Sissetulek võib jääda liiga väikeseks või kohustused liiga suureks. Samuti maks…" at bounding box center [179, 300] width 158 height 25
click at [1194, 221] on input at bounding box center [1207, 231] width 185 height 21
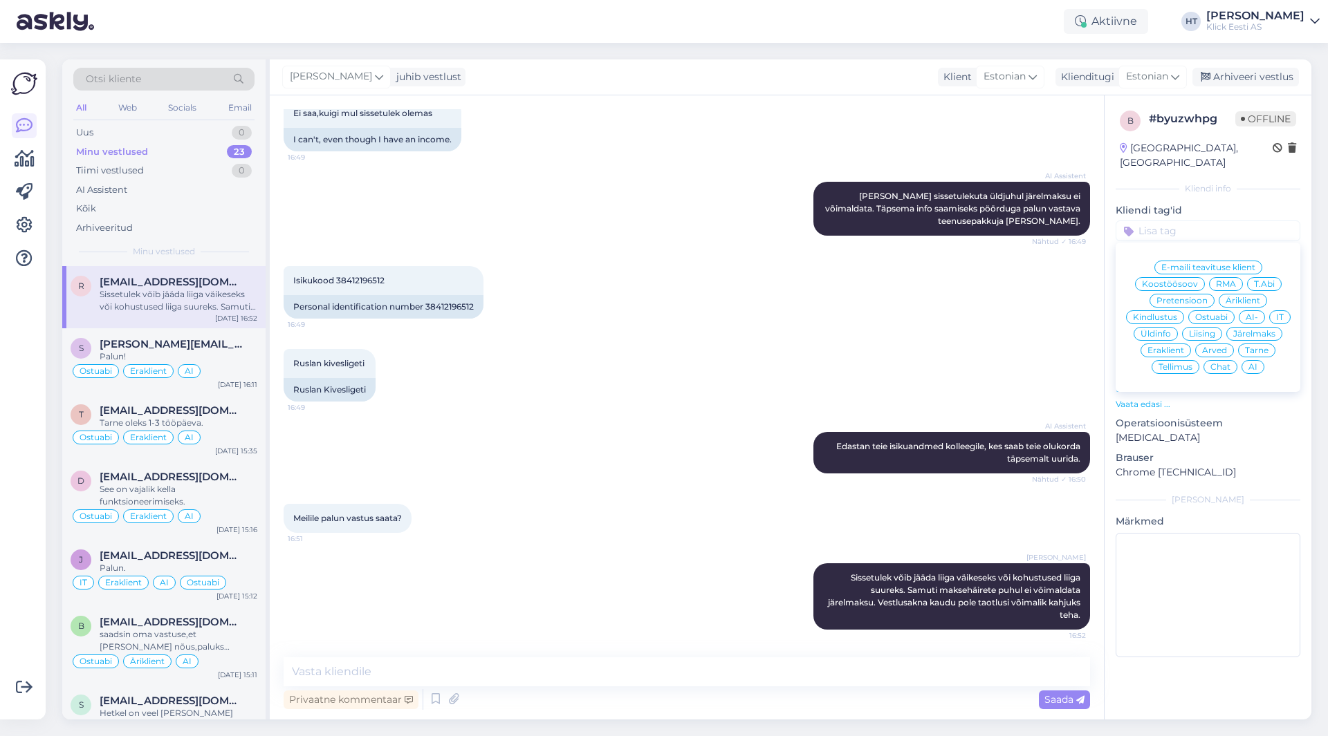
click at [1252, 330] on span "Järelmaks" at bounding box center [1254, 334] width 42 height 8
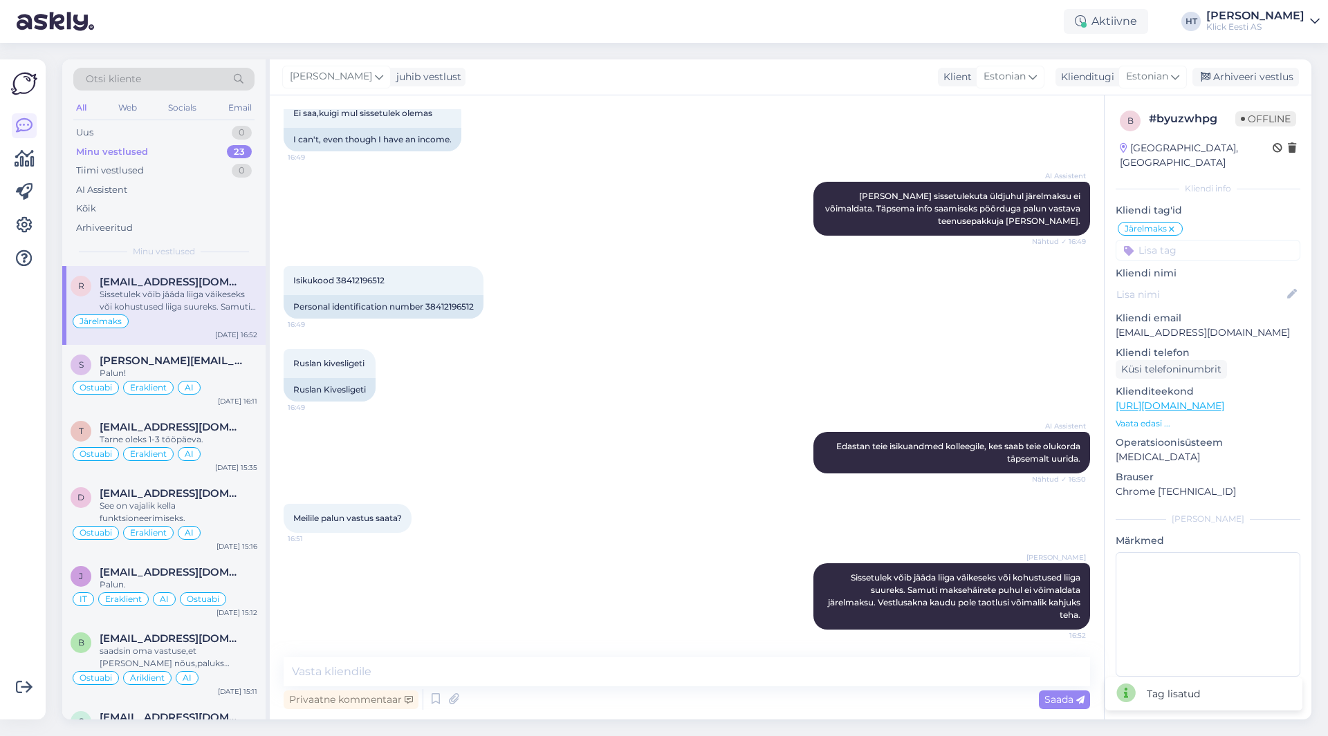
click at [1205, 240] on input at bounding box center [1207, 250] width 185 height 21
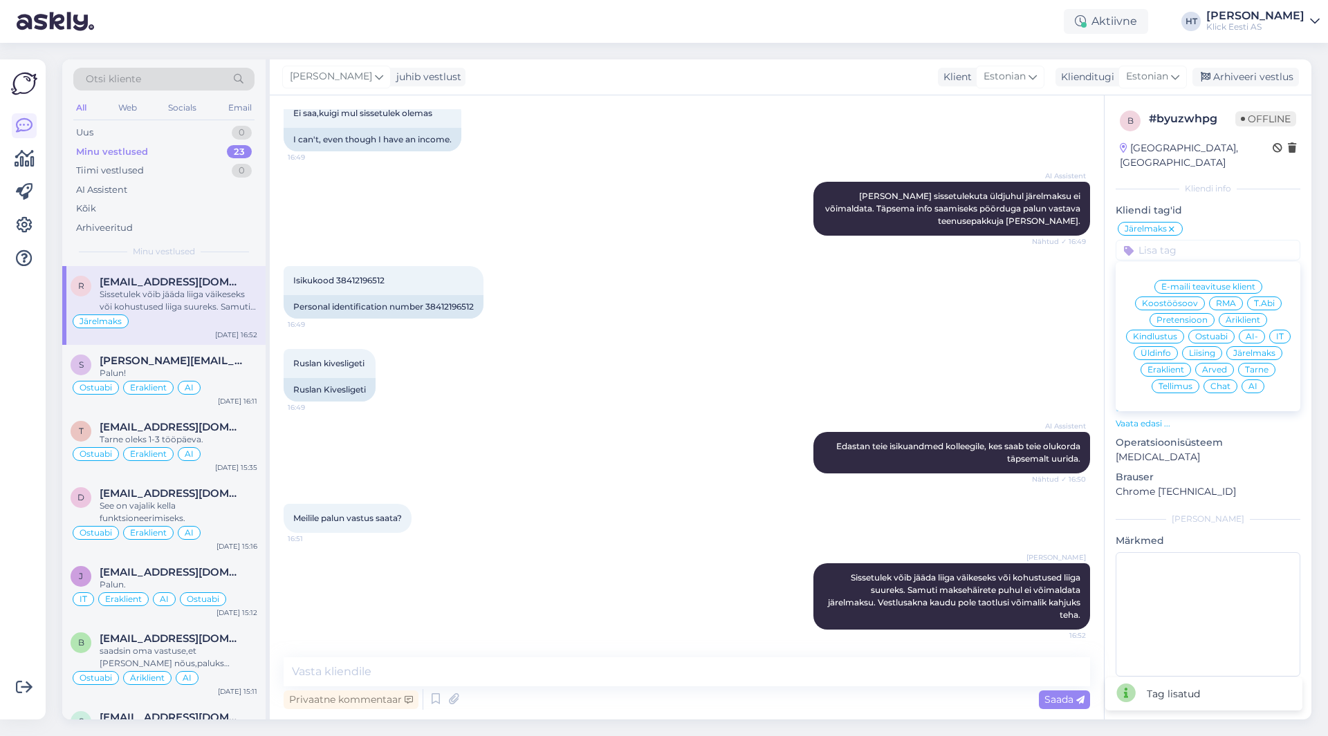
click at [1175, 366] on span "Eraklient" at bounding box center [1165, 370] width 37 height 8
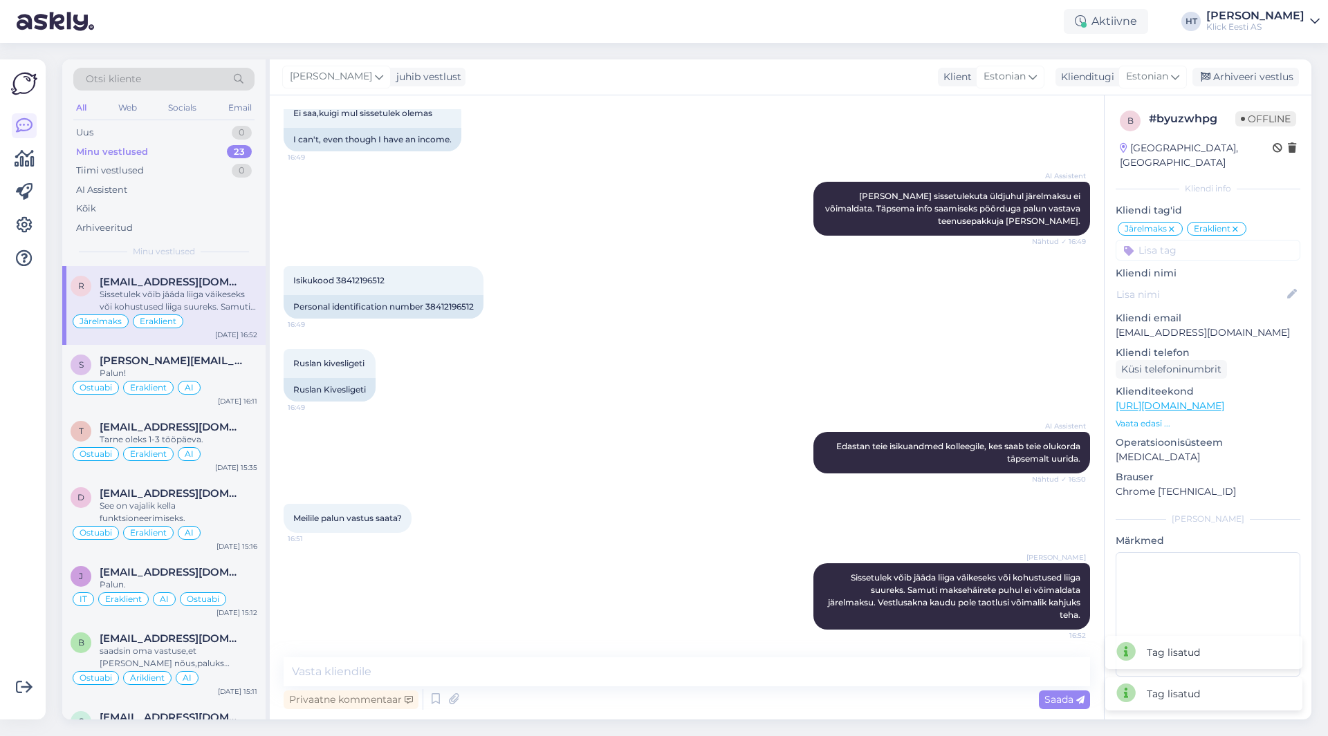
click at [1208, 240] on input at bounding box center [1207, 250] width 185 height 21
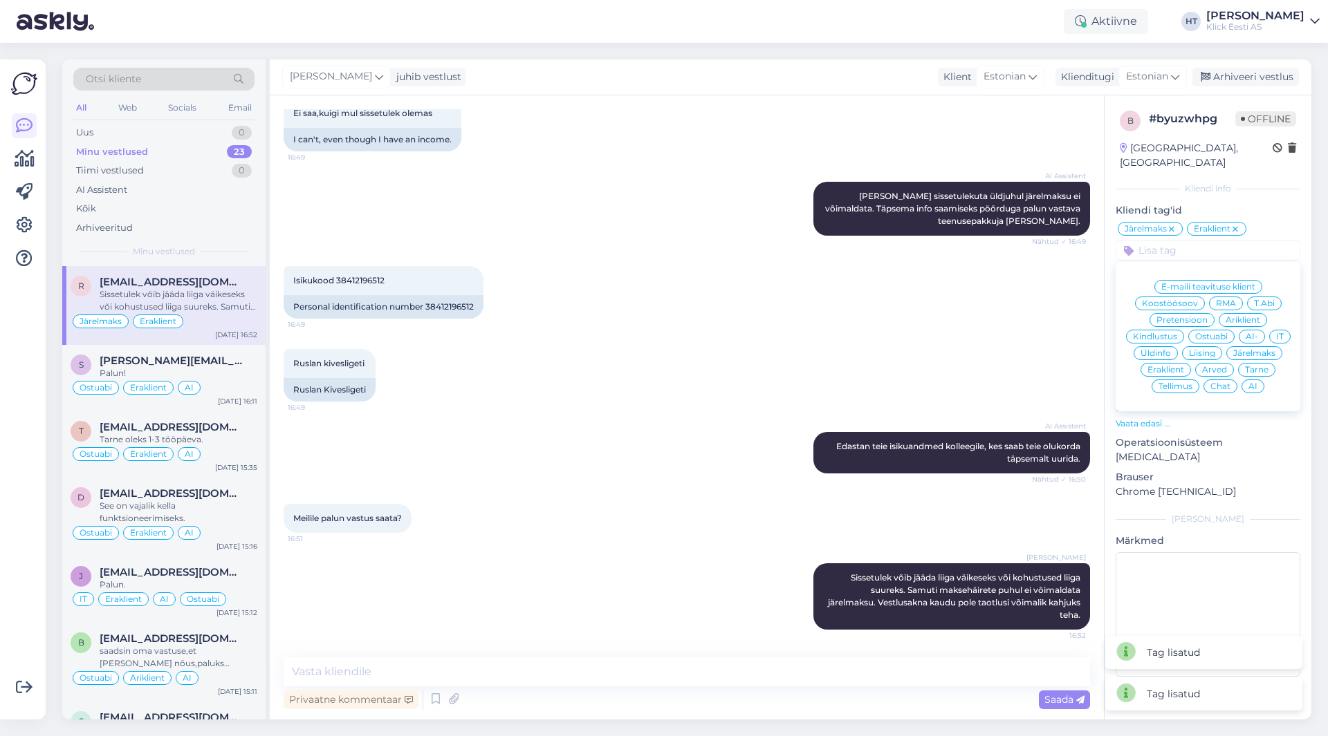
click at [1254, 382] on span "AI" at bounding box center [1252, 386] width 9 height 8
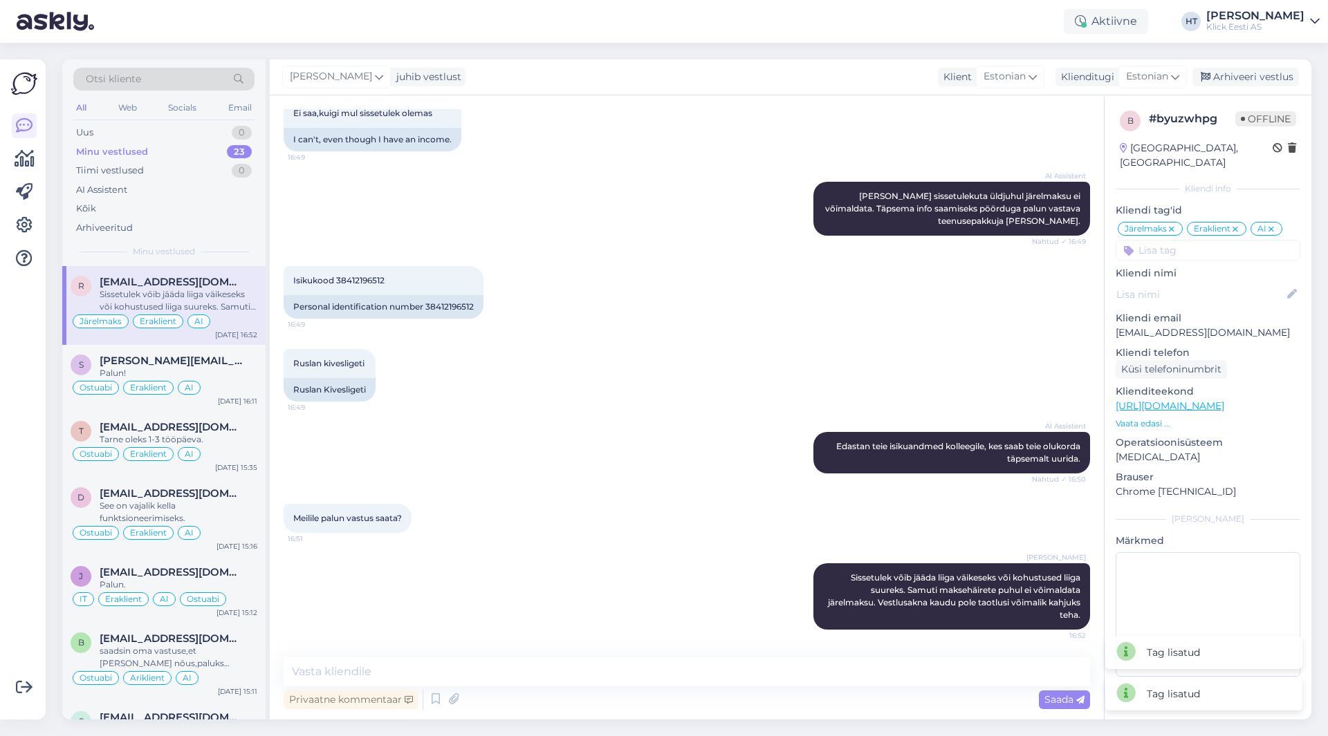
click at [924, 334] on div "Ruslan kivesligeti 16:49 [PERSON_NAME]" at bounding box center [687, 375] width 806 height 83
click at [145, 129] on div "Uus 1" at bounding box center [163, 132] width 181 height 19
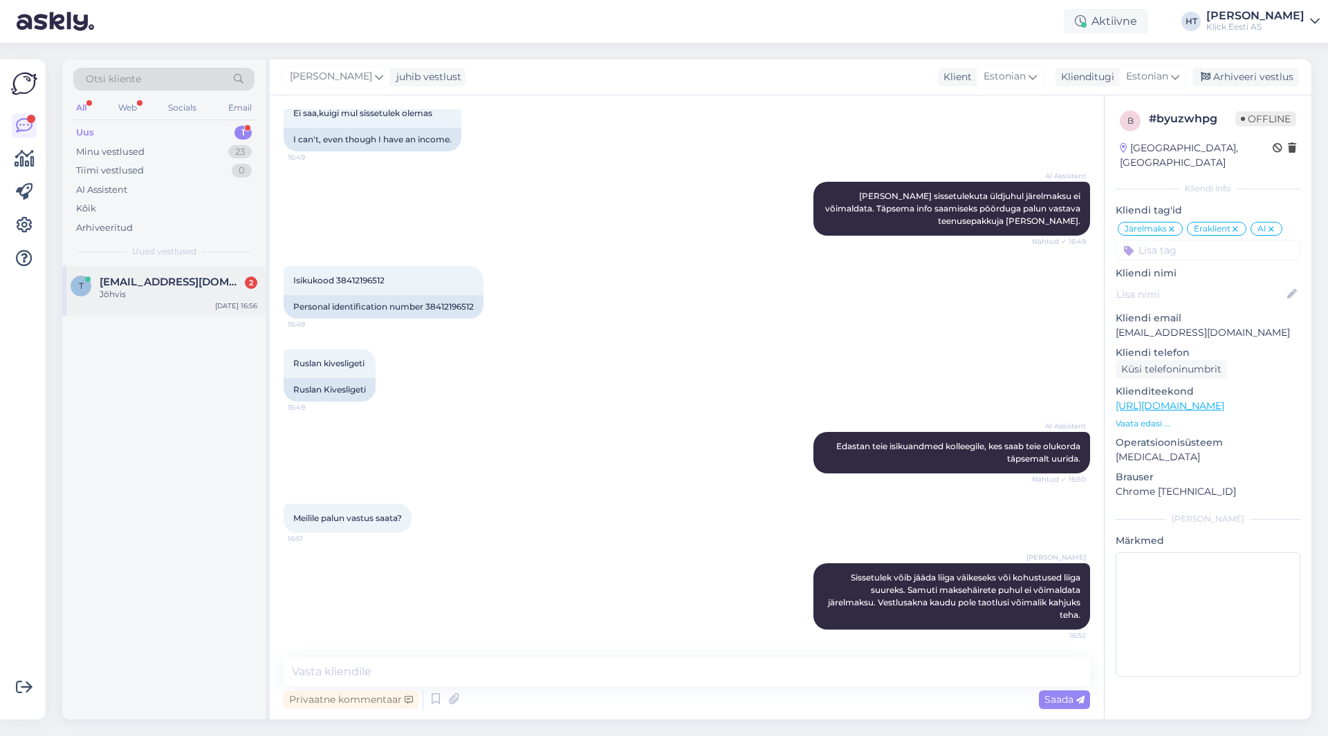
click at [165, 275] on div "t [EMAIL_ADDRESS][DOMAIN_NAME] 2 Jõhvis [DATE] 16:56" at bounding box center [163, 291] width 203 height 50
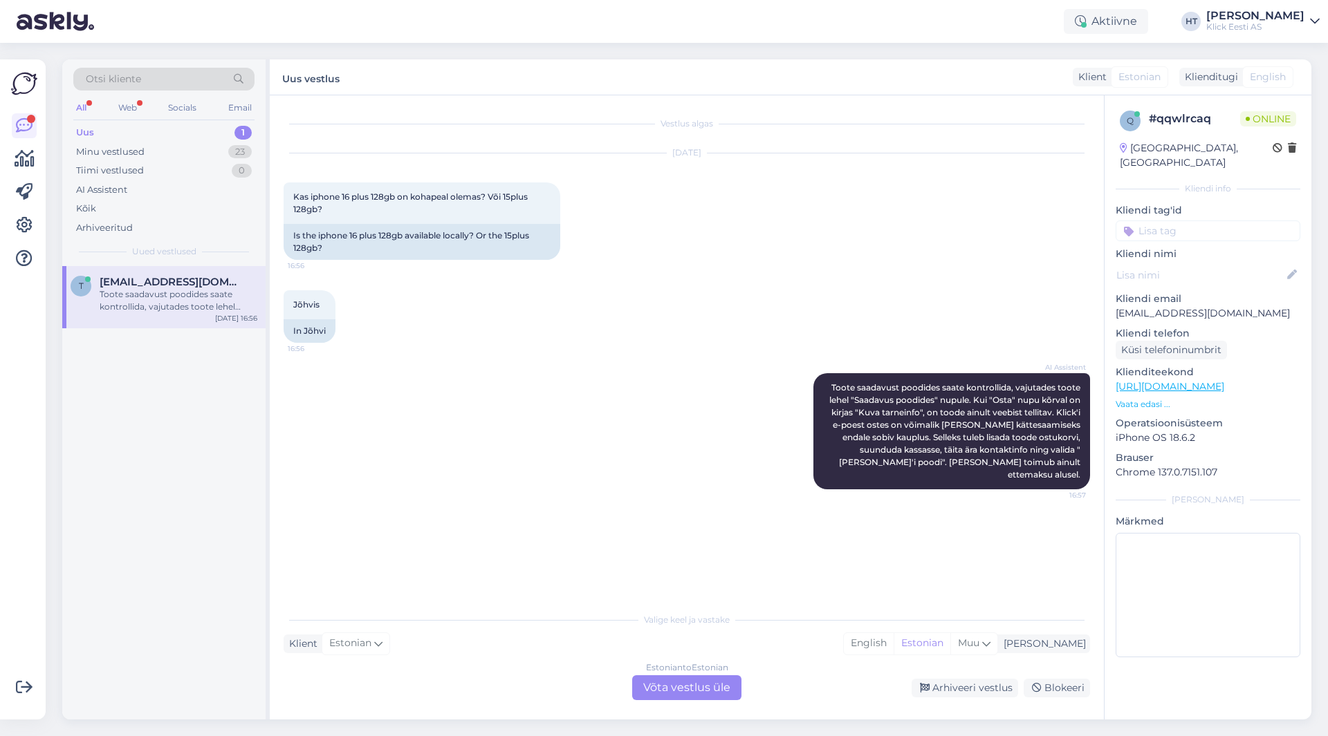
click at [221, 295] on div "Toote saadavust poodides saate kontrollida, vajutades toote lehel "Saadavus poo…" at bounding box center [179, 300] width 158 height 25
click at [201, 148] on div "Minu vestlused 23" at bounding box center [163, 151] width 181 height 19
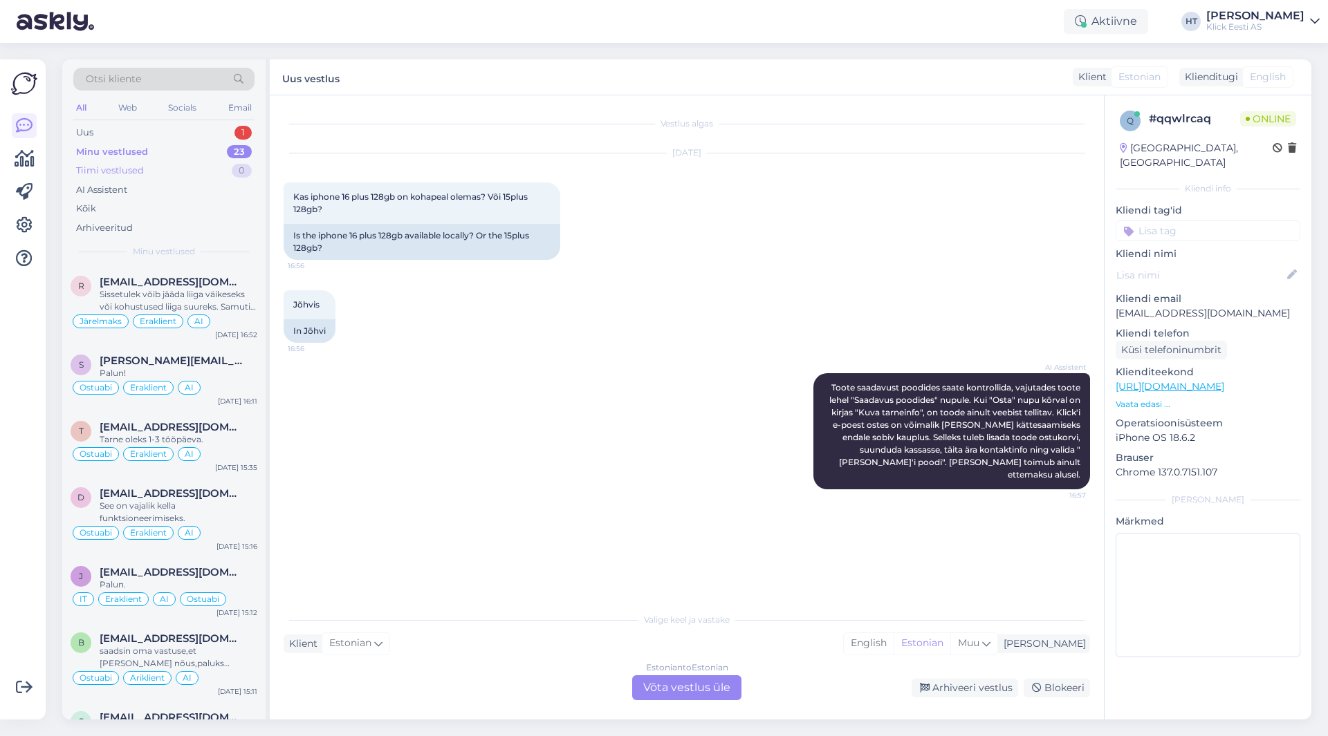
click at [163, 174] on div "Tiimi vestlused 0" at bounding box center [163, 170] width 181 height 19
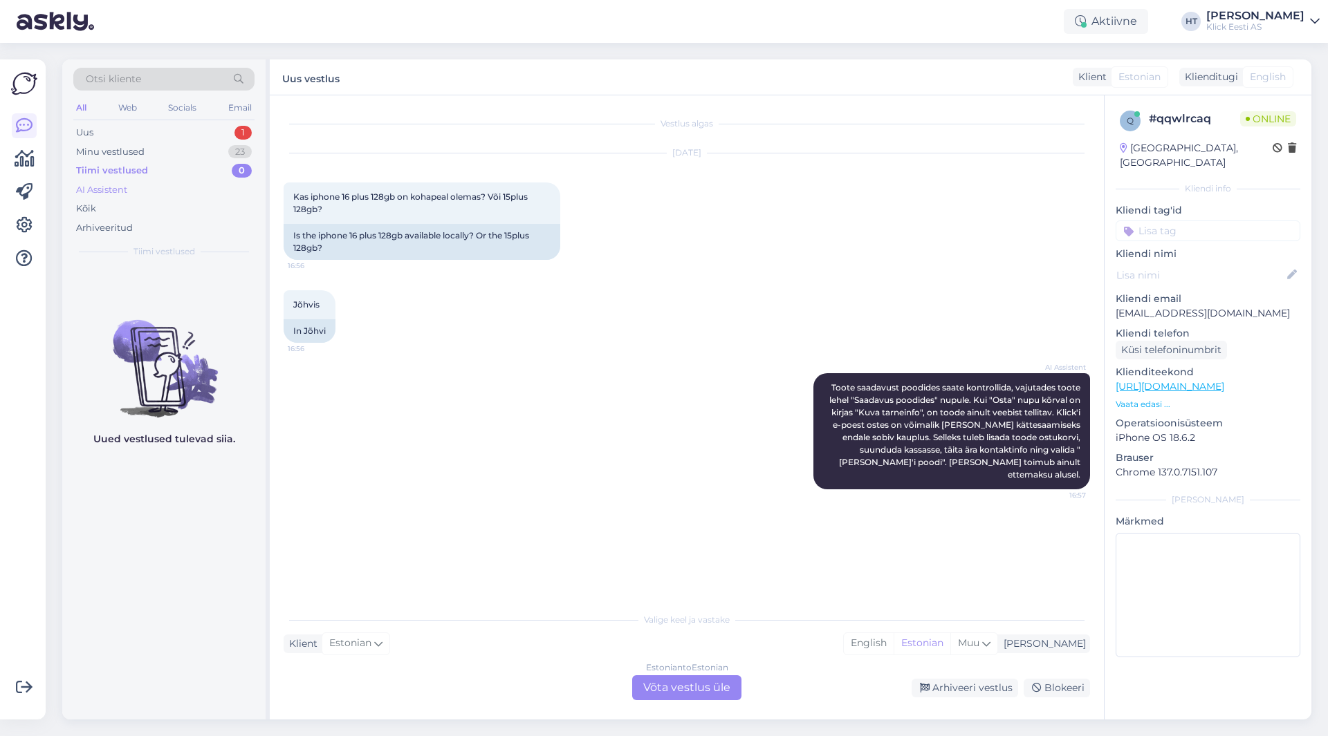
click at [157, 180] on div "AI Assistent" at bounding box center [163, 189] width 181 height 19
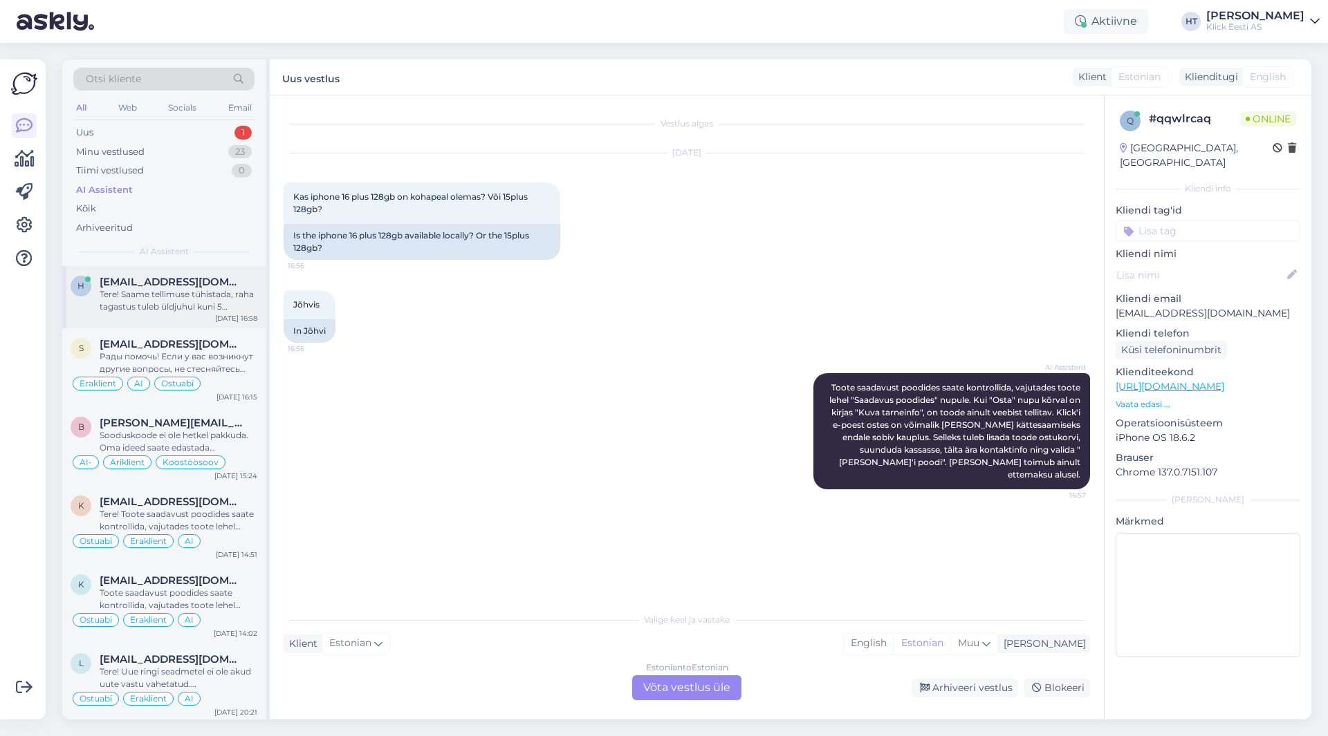
click at [176, 284] on span "[EMAIL_ADDRESS][DOMAIN_NAME]" at bounding box center [172, 282] width 144 height 12
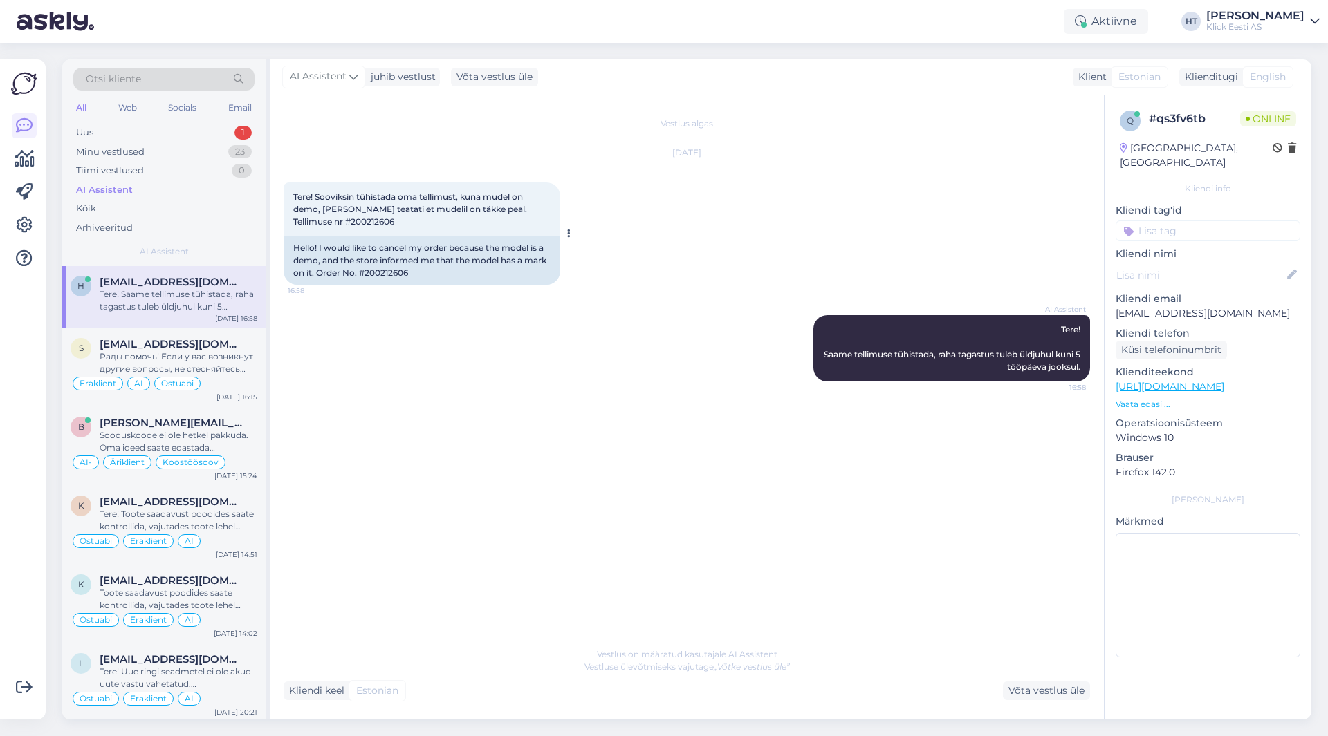
click at [328, 223] on span "Tere! Sooviksin tühistada oma tellimust, kuna mudel on demo, [PERSON_NAME] teat…" at bounding box center [411, 209] width 236 height 35
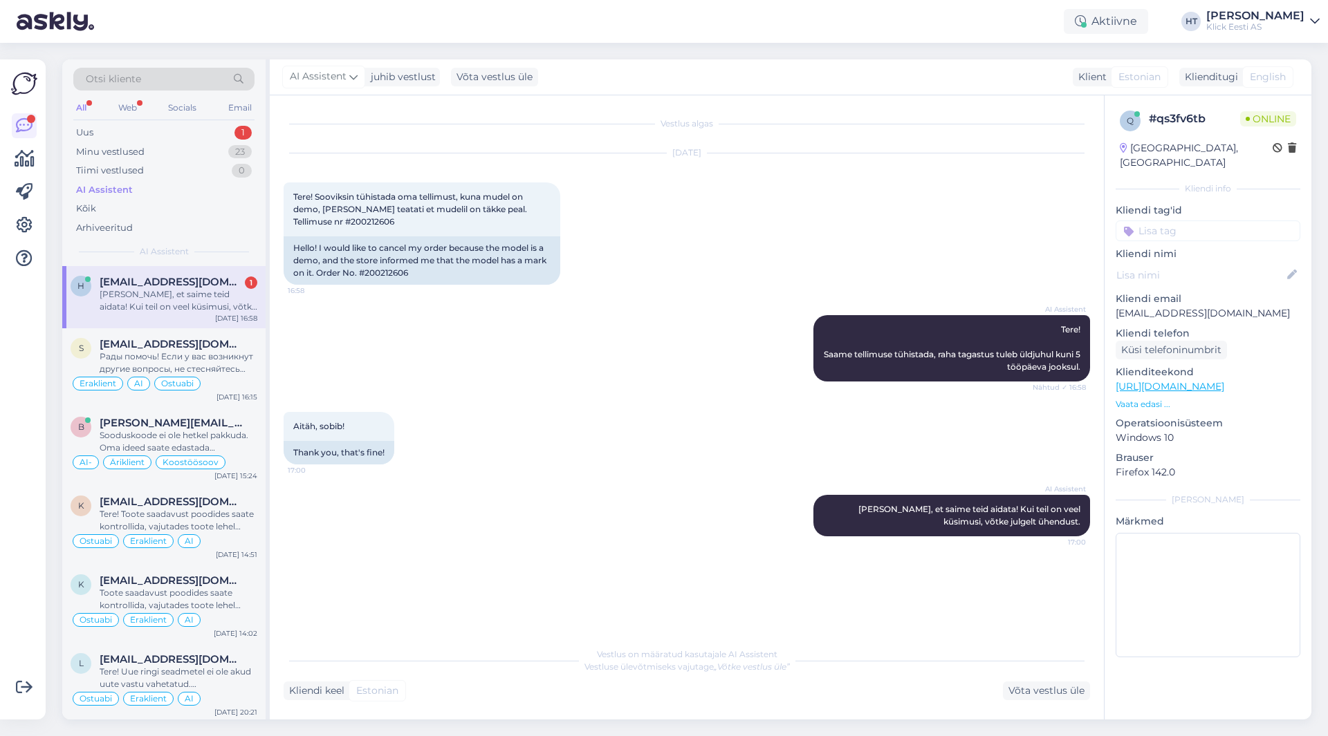
click at [204, 304] on div "[PERSON_NAME], et saime teid aidata! Kui teil on veel küsimusi, võtke julgelt ü…" at bounding box center [179, 300] width 158 height 25
click at [443, 349] on div "AI Assistent Tere! Saame tellimuse tühistada, raha tagastus tuleb üldjuhul kuni…" at bounding box center [687, 348] width 806 height 97
click at [1028, 696] on div "Võta vestlus üle" at bounding box center [1046, 691] width 87 height 19
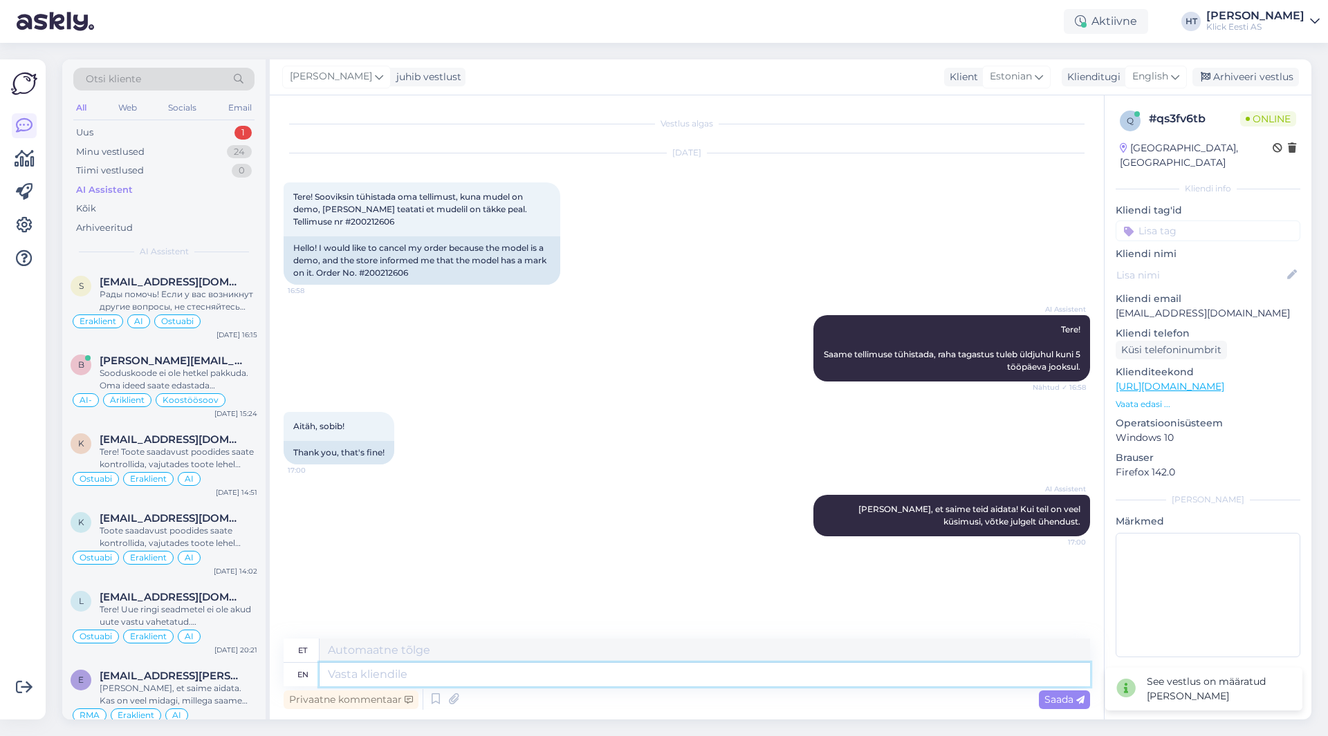
click at [710, 677] on textarea at bounding box center [704, 675] width 770 height 24
click at [384, 704] on div "Privaatne kommentaar" at bounding box center [351, 700] width 135 height 19
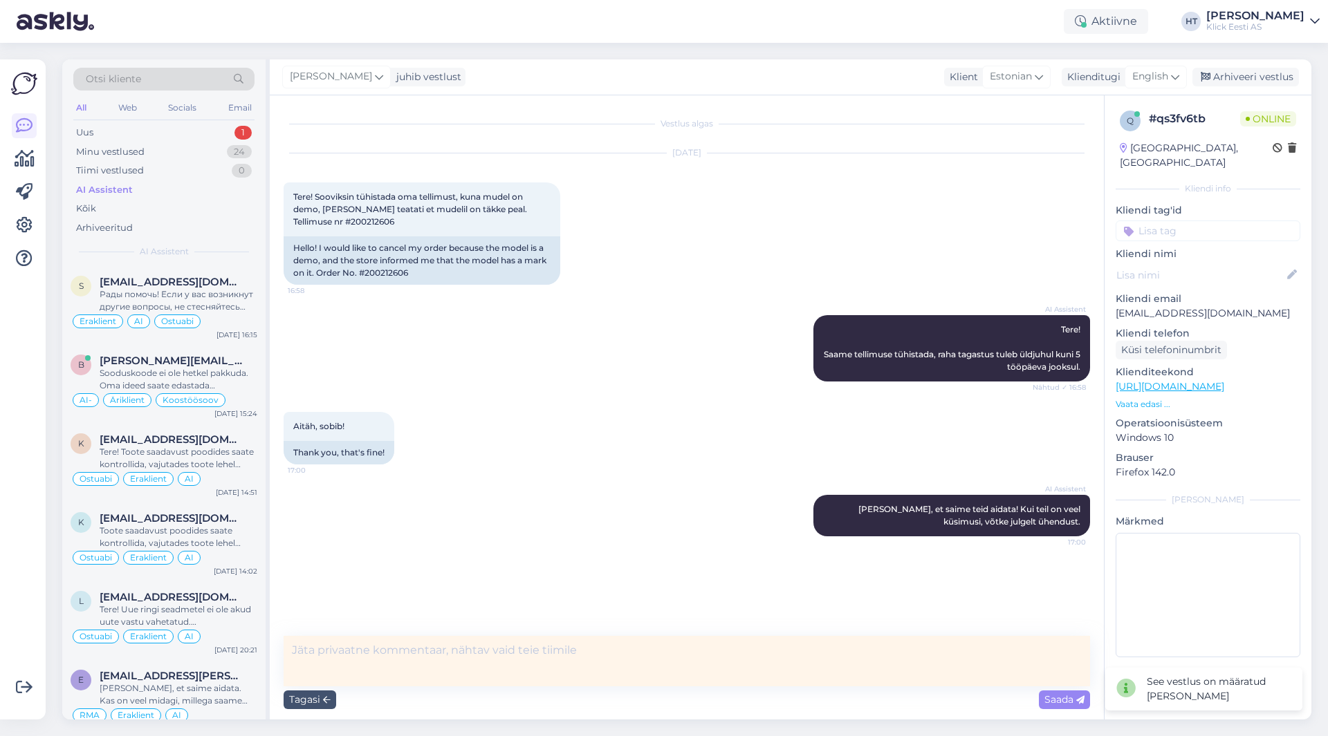
click at [443, 654] on textarea at bounding box center [687, 661] width 806 height 50
type textarea "AI ei suunanud miskipärast. Tühistuse info oleks peaaegu saamata jäänud."
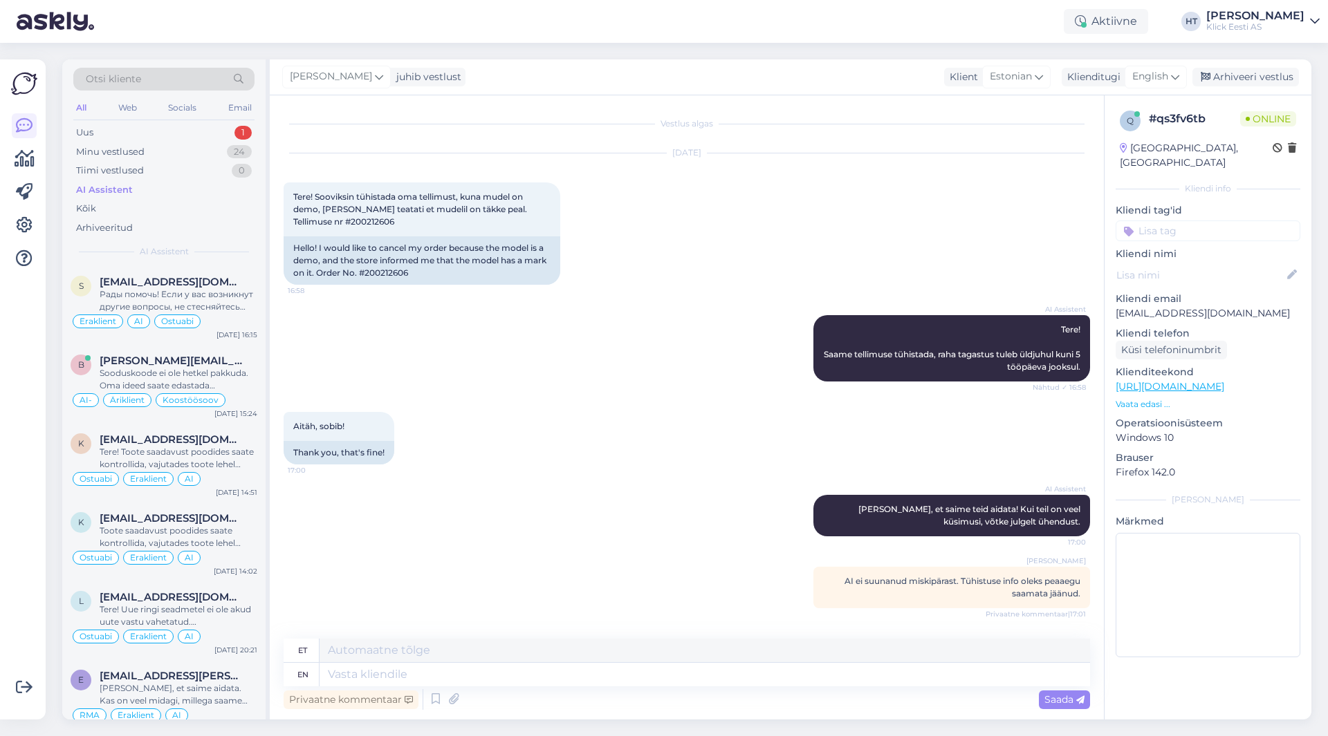
click at [1185, 223] on input at bounding box center [1207, 231] width 185 height 21
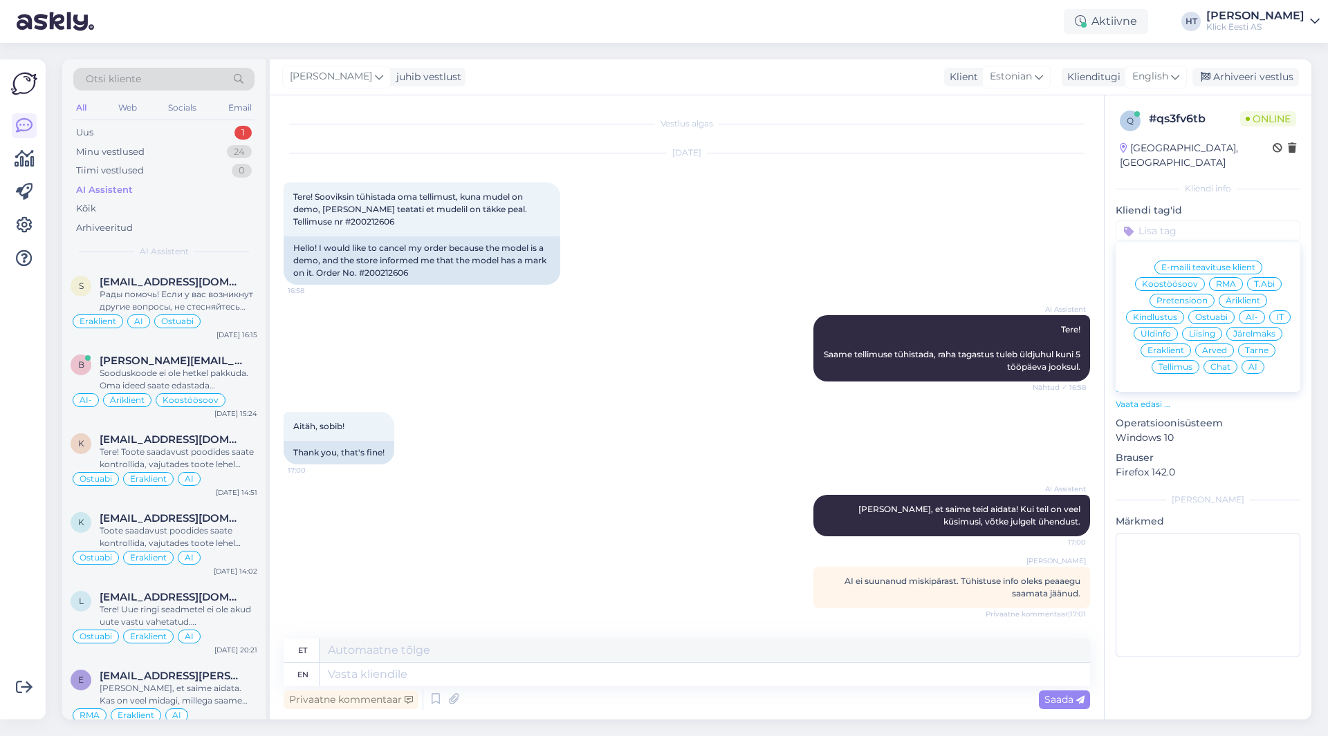
click at [1249, 311] on div "AI-" at bounding box center [1252, 318] width 26 height 14
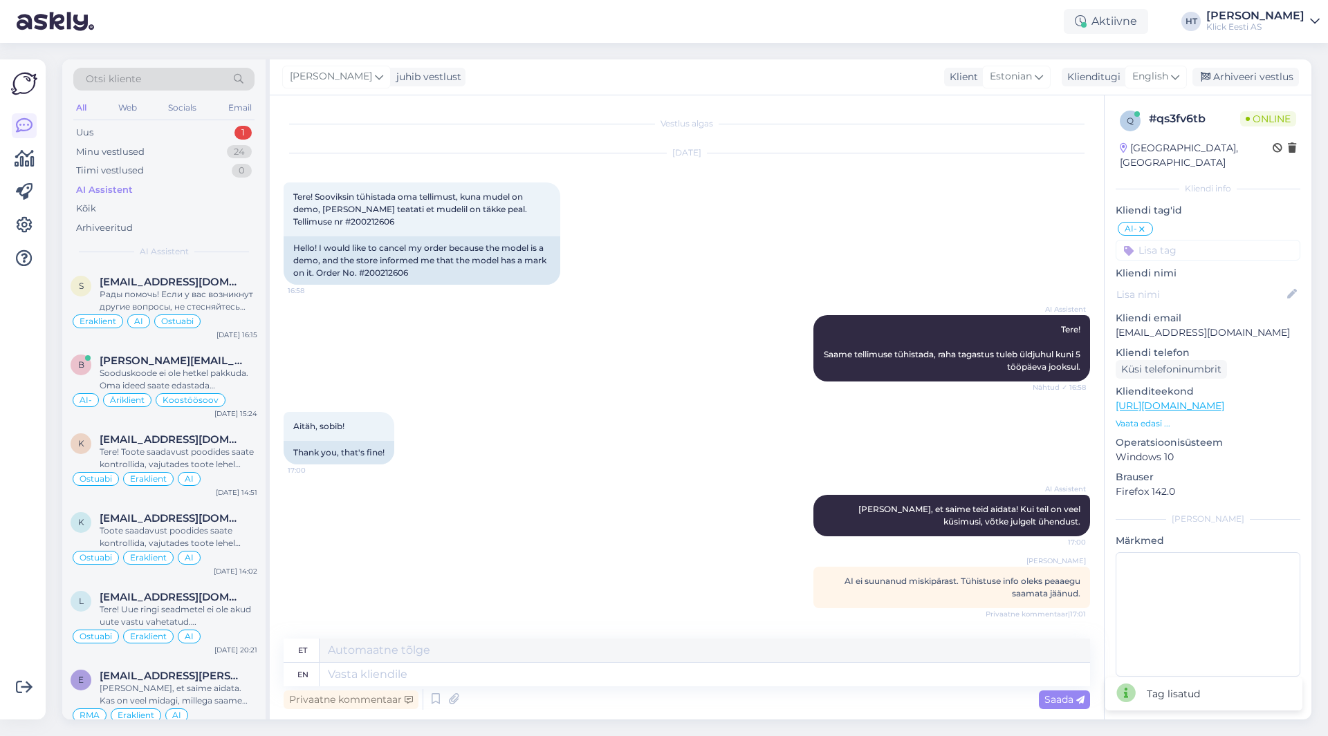
click at [1183, 240] on input at bounding box center [1207, 250] width 185 height 21
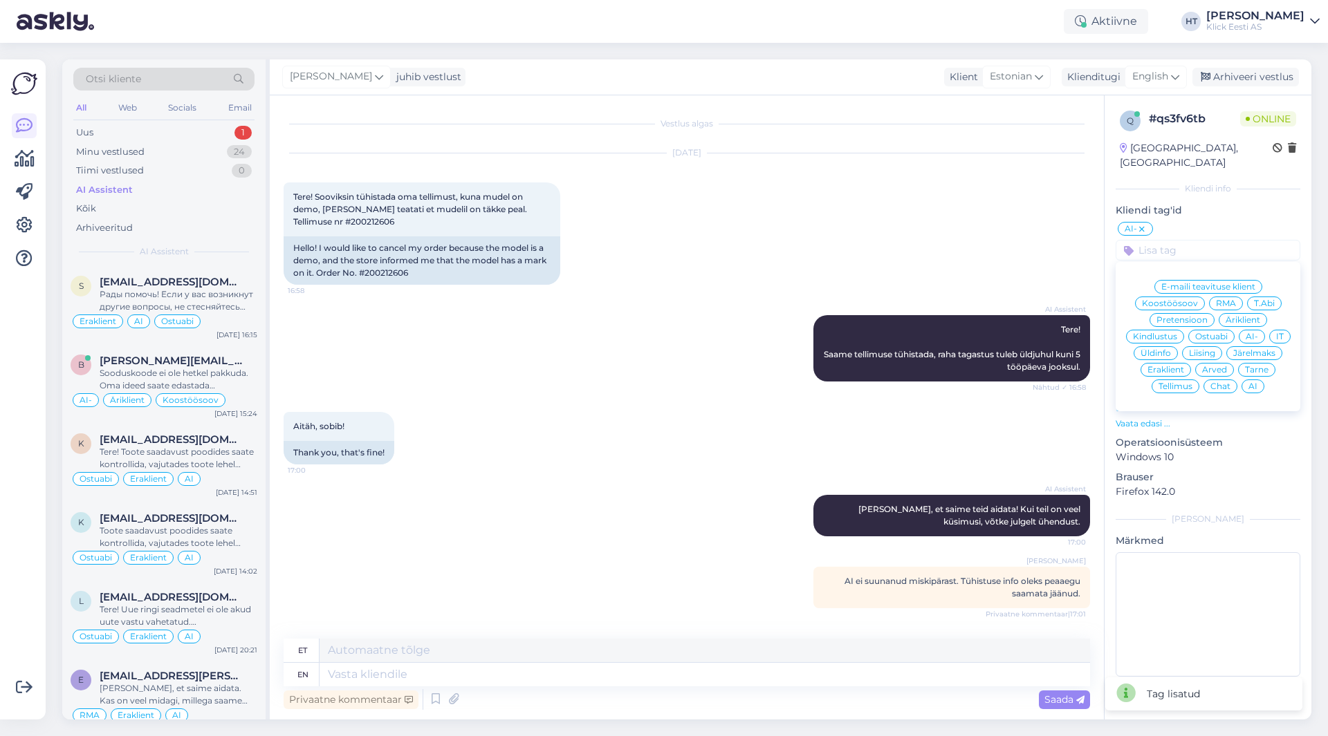
click at [1182, 382] on span "Tellimus" at bounding box center [1175, 386] width 34 height 8
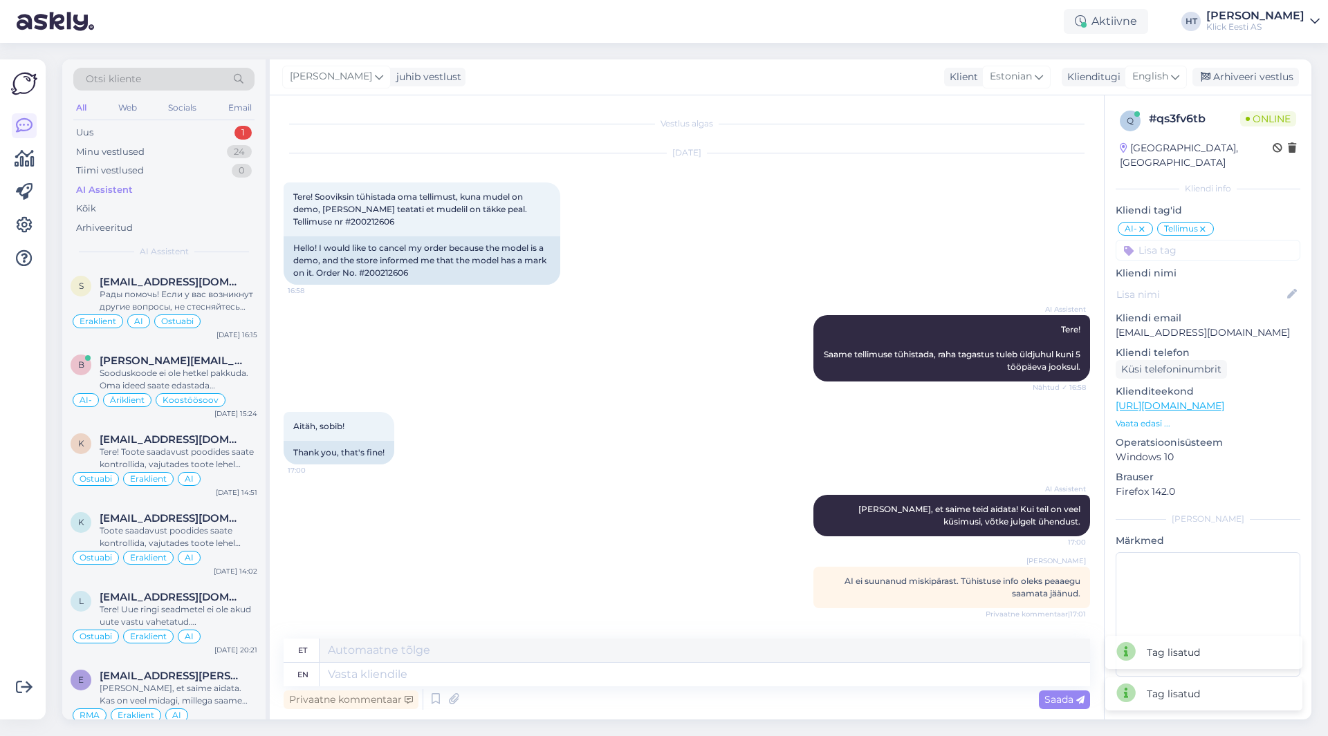
click at [1178, 243] on input at bounding box center [1207, 250] width 185 height 21
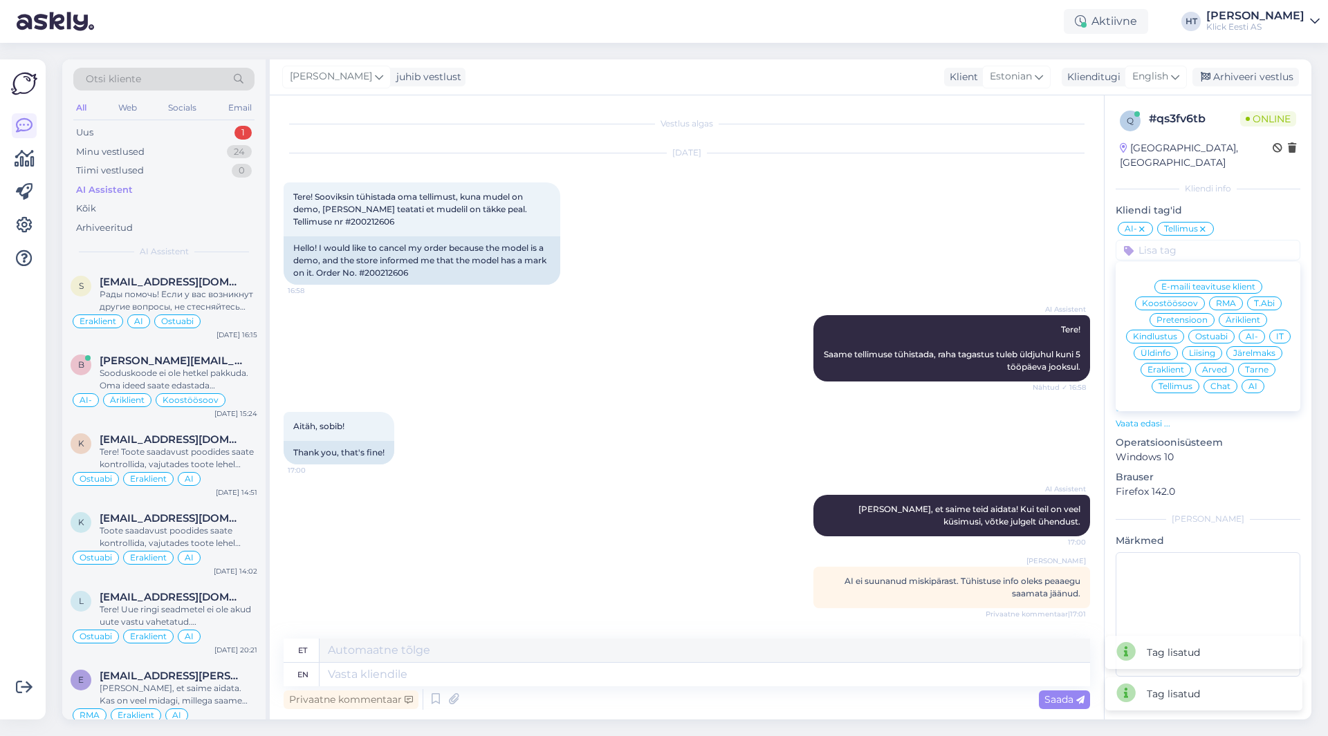
click at [1171, 366] on span "Eraklient" at bounding box center [1165, 370] width 37 height 8
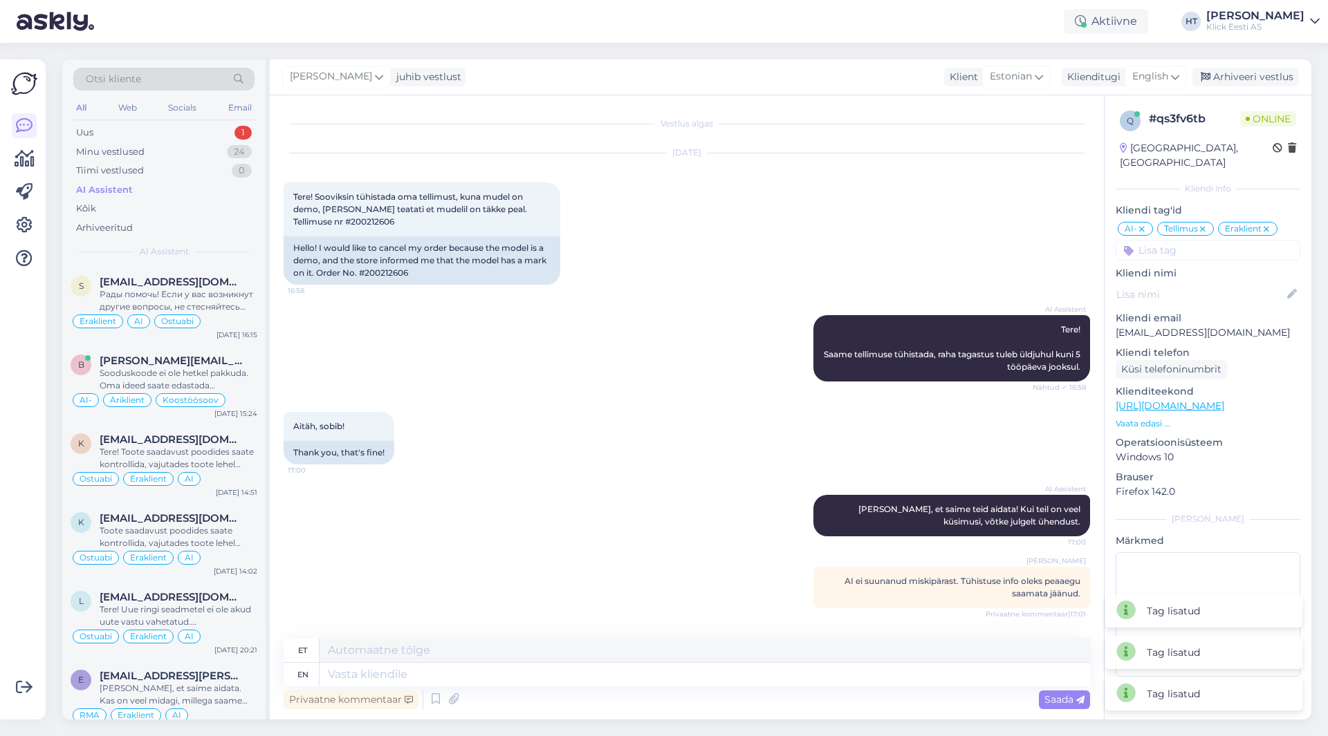
click at [990, 253] on div "[DATE] Tere! Sooviksin tühistada oma tellimust, kuna mudel on demo, [PERSON_NAM…" at bounding box center [687, 219] width 806 height 162
click at [375, 77] on icon at bounding box center [379, 76] width 8 height 15
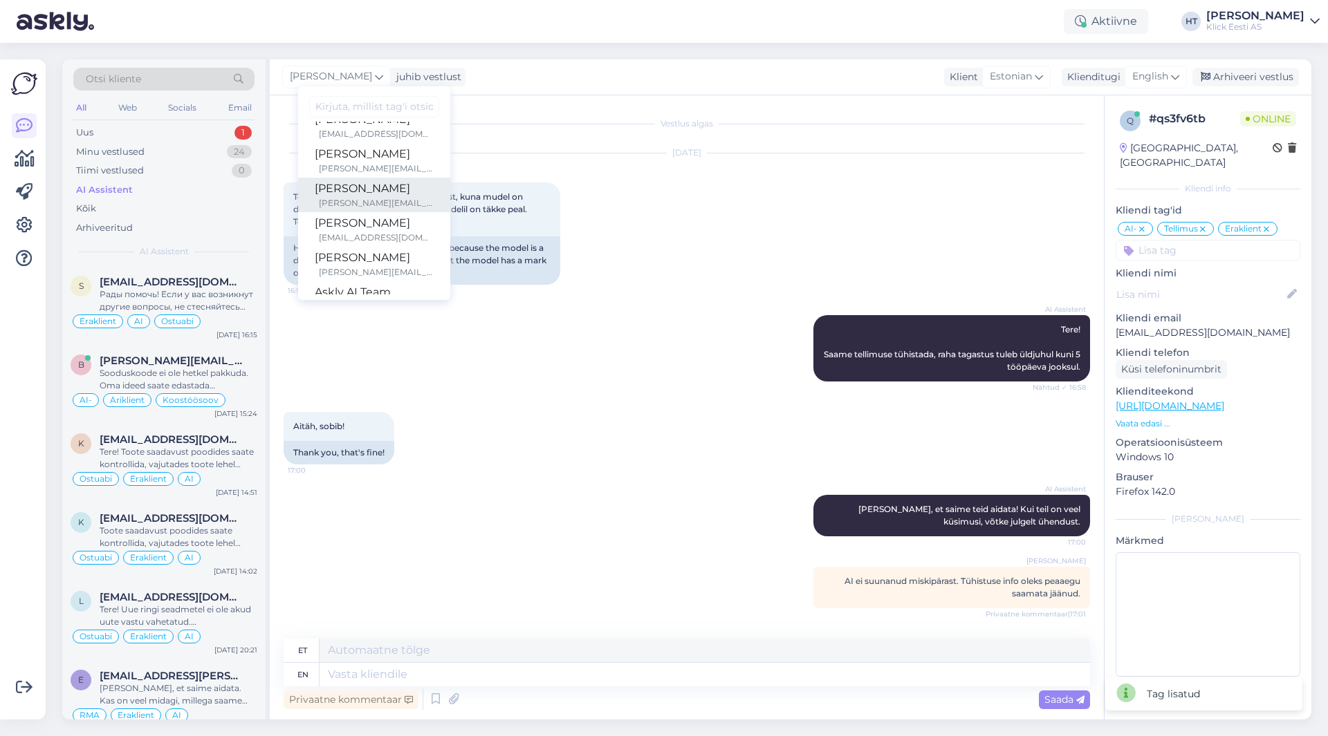
scroll to position [80, 0]
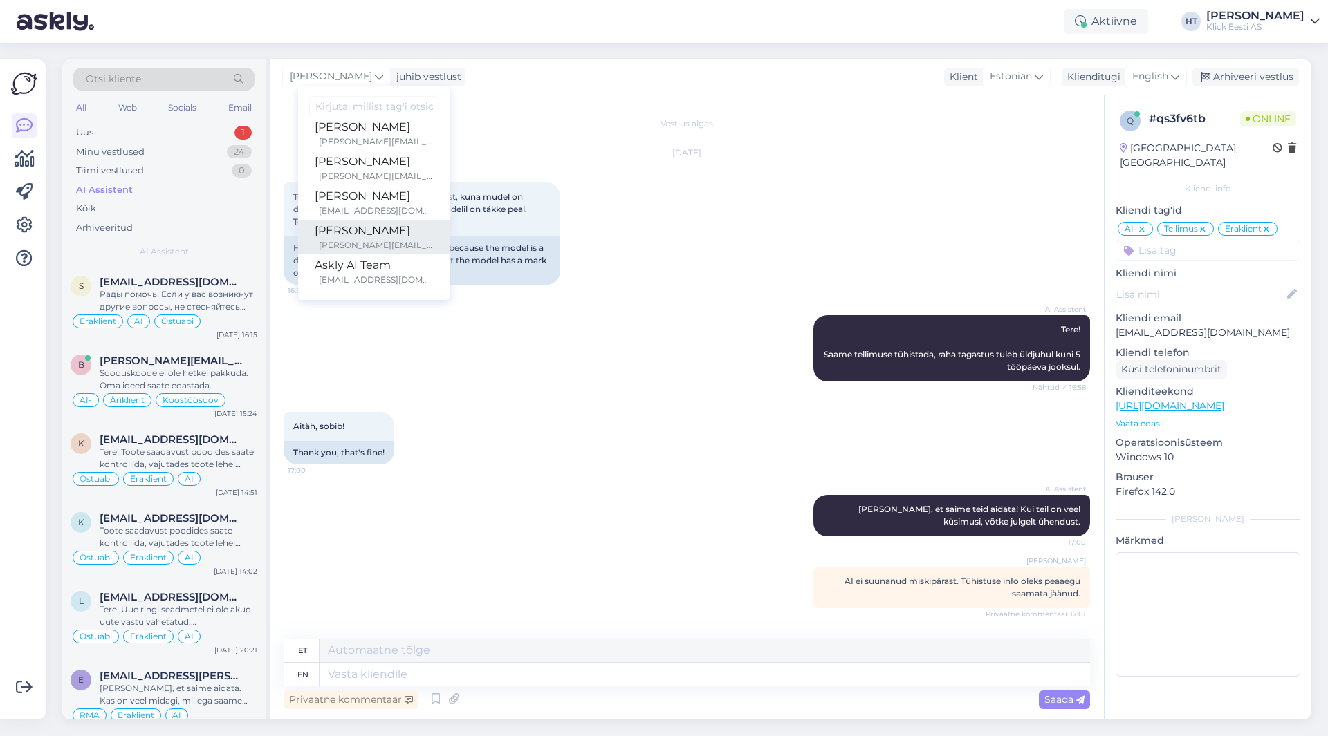
click at [377, 228] on div "[PERSON_NAME]" at bounding box center [374, 231] width 119 height 17
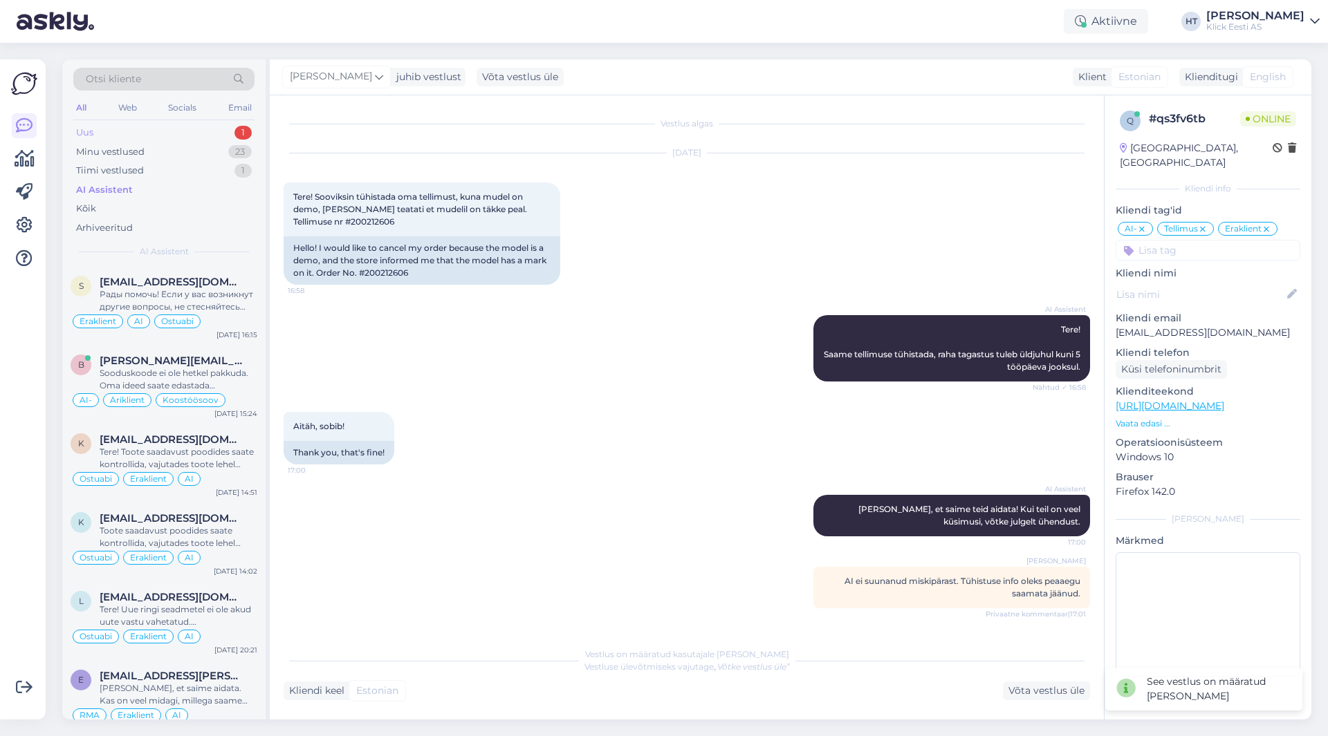
click at [232, 135] on div "Uus 1" at bounding box center [163, 132] width 181 height 19
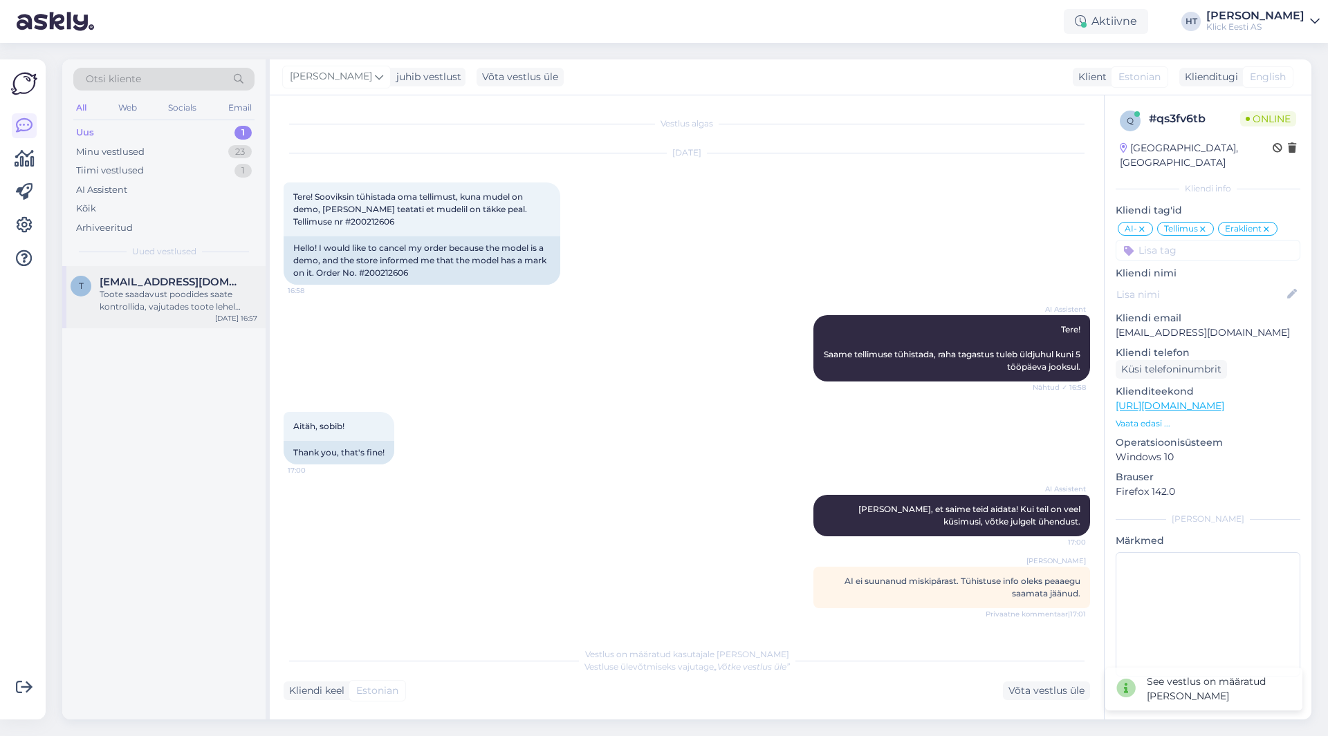
click at [205, 297] on div "Toote saadavust poodides saate kontrollida, vajutades toote lehel "Saadavus poo…" at bounding box center [179, 300] width 158 height 25
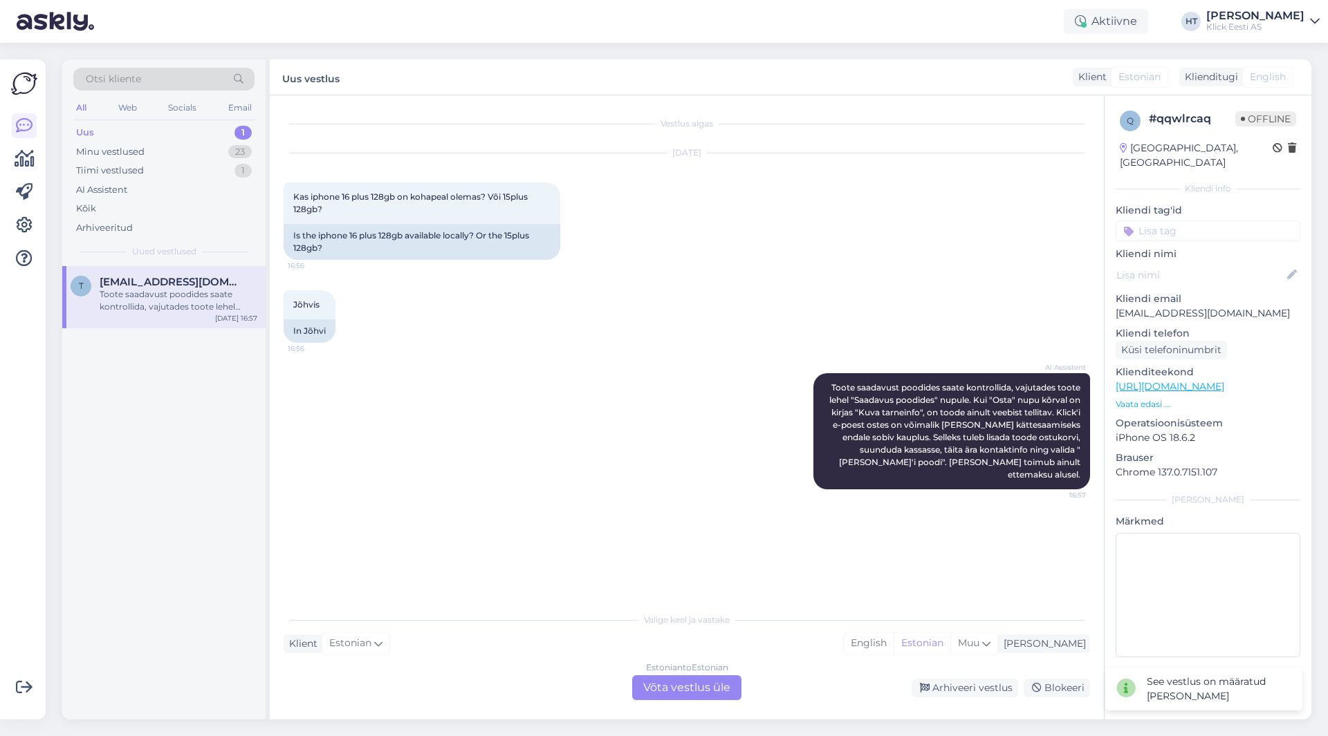
click at [1194, 221] on input at bounding box center [1207, 231] width 185 height 21
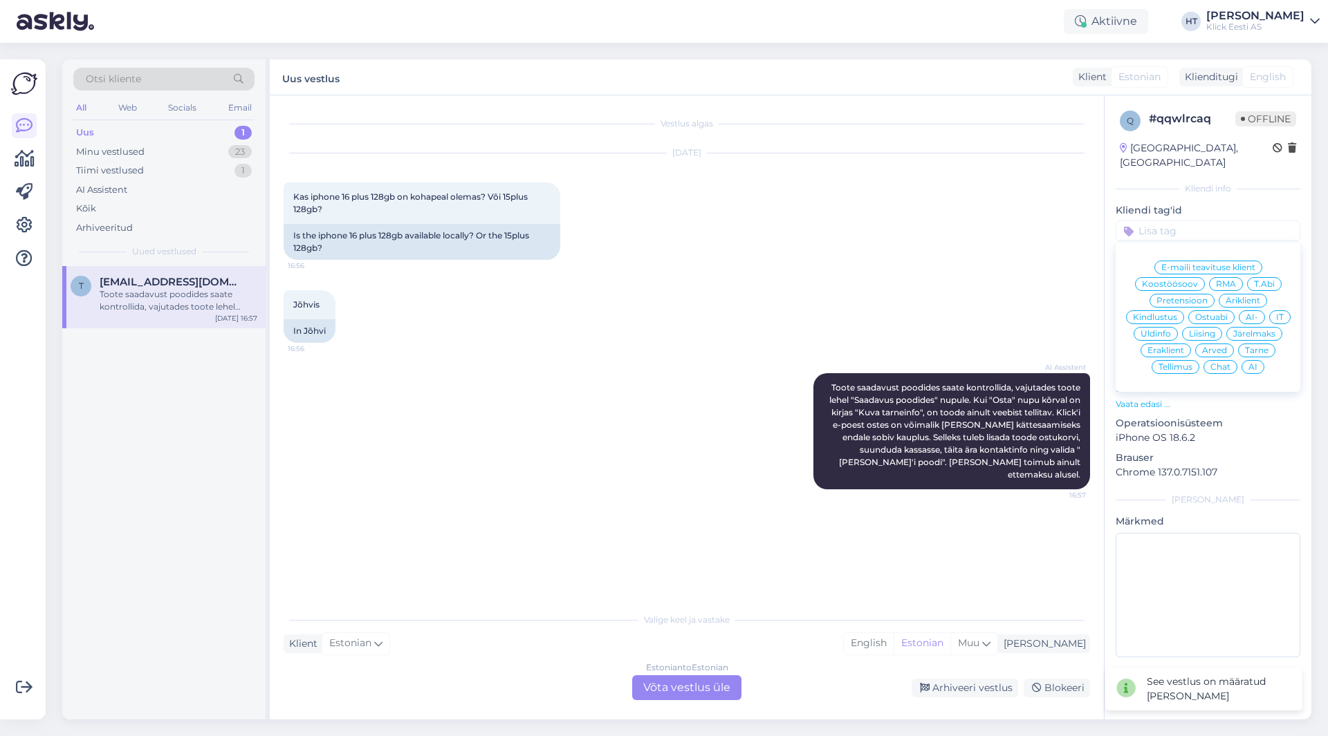
click at [1260, 360] on div "AI" at bounding box center [1252, 367] width 23 height 14
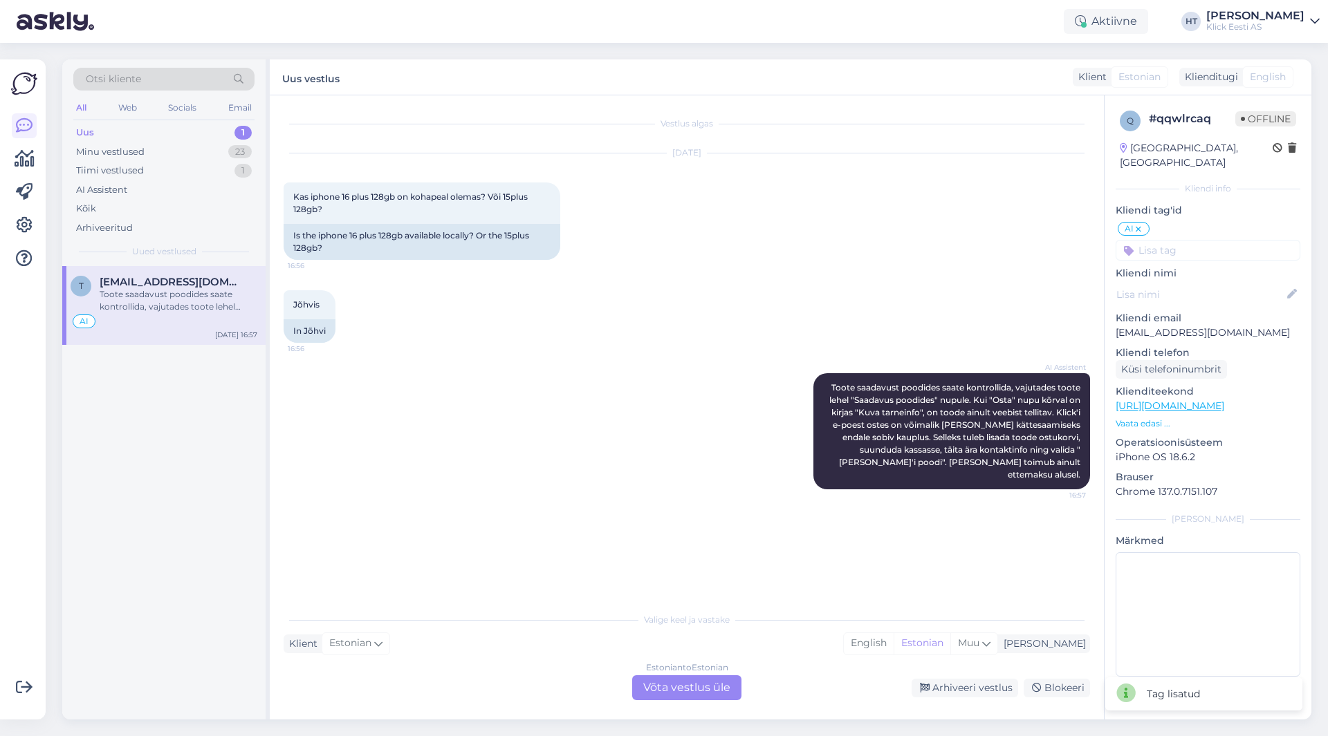
click at [1205, 240] on input at bounding box center [1207, 250] width 185 height 21
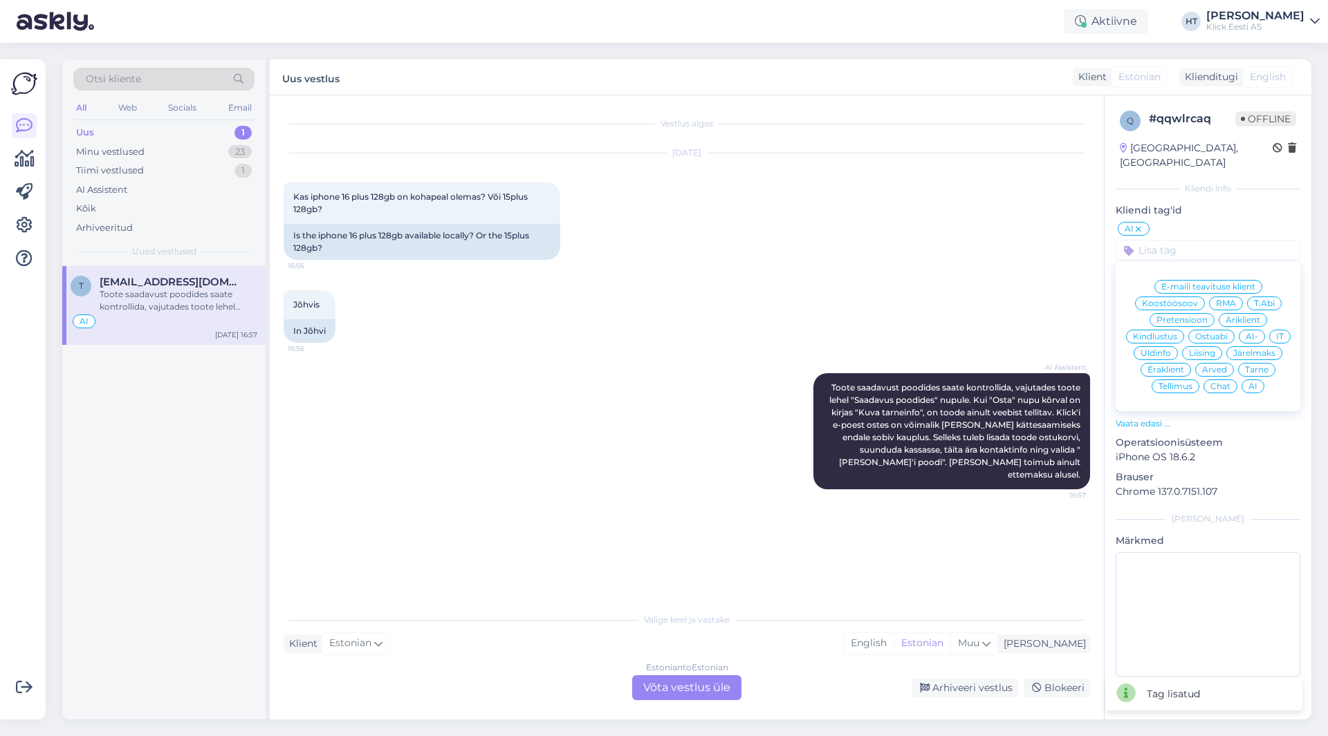
click at [1217, 333] on span "Ostuabi" at bounding box center [1211, 337] width 33 height 8
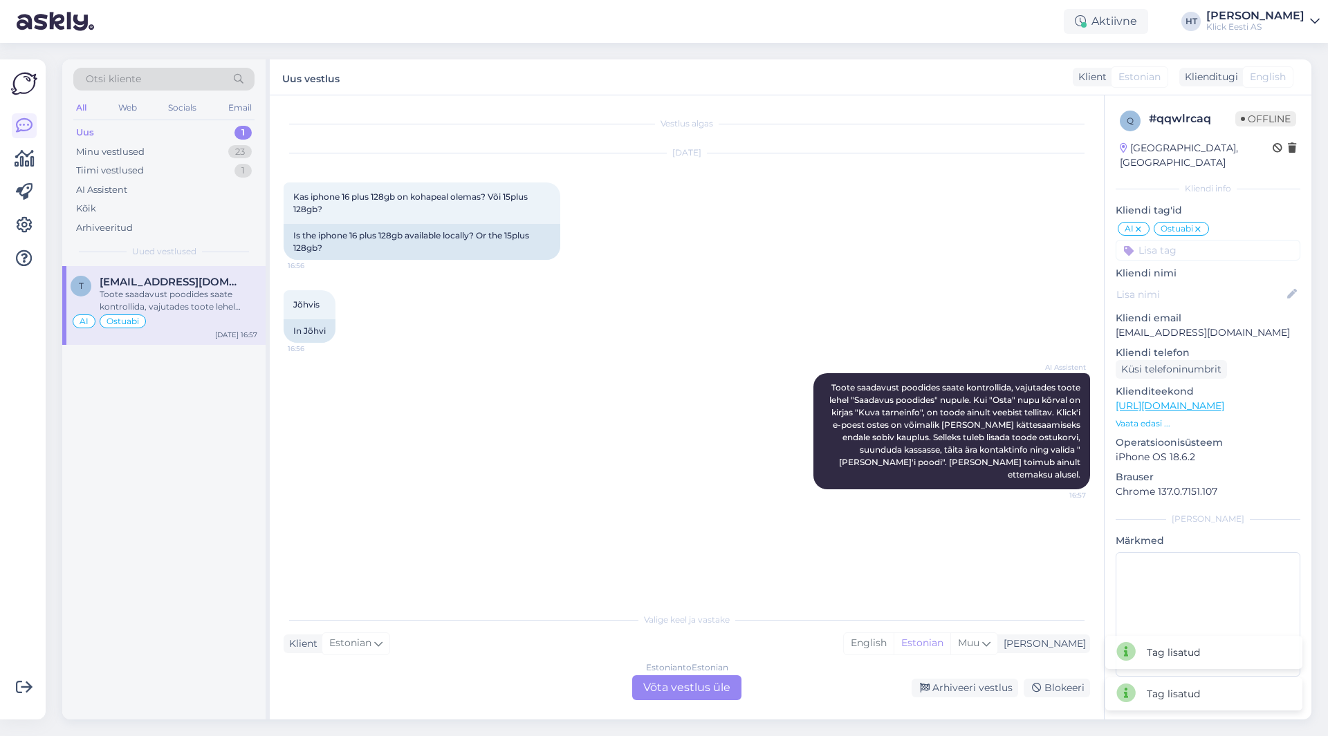
click at [1196, 240] on input at bounding box center [1207, 250] width 185 height 21
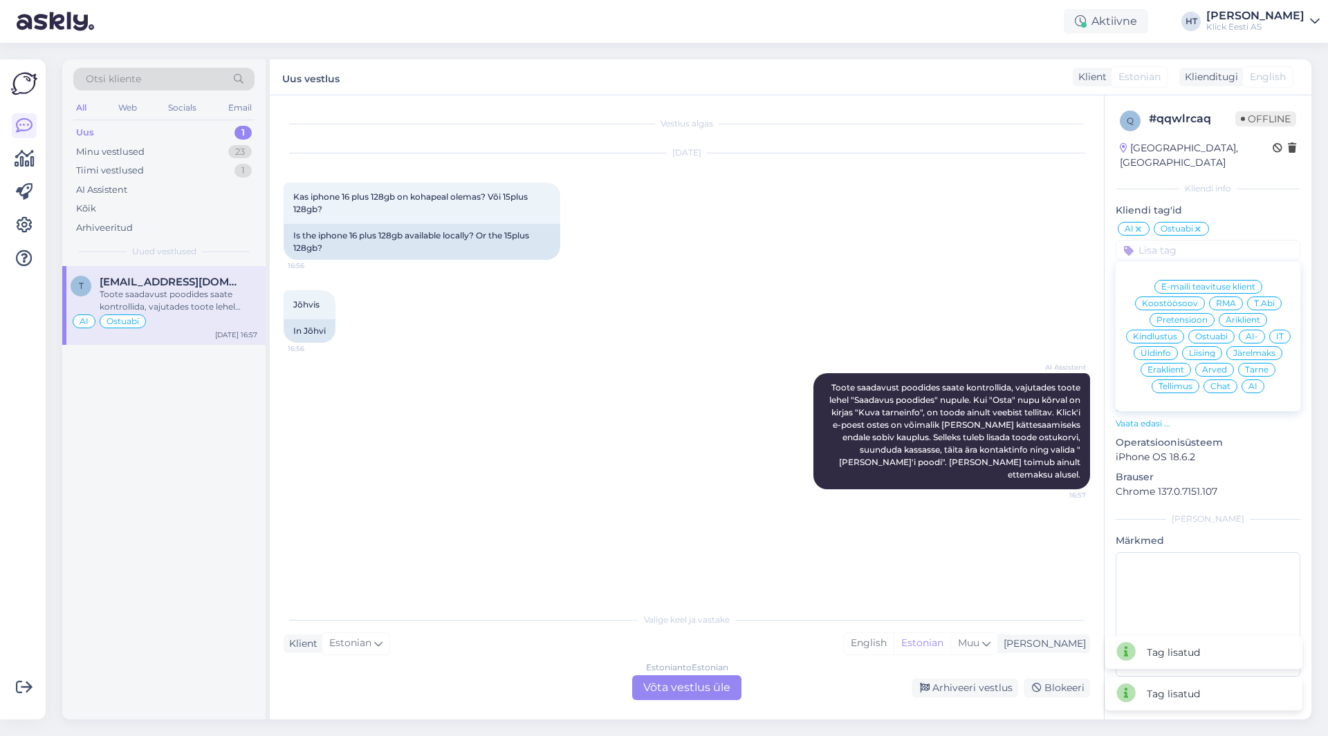
click at [1160, 366] on span "Eraklient" at bounding box center [1165, 370] width 37 height 8
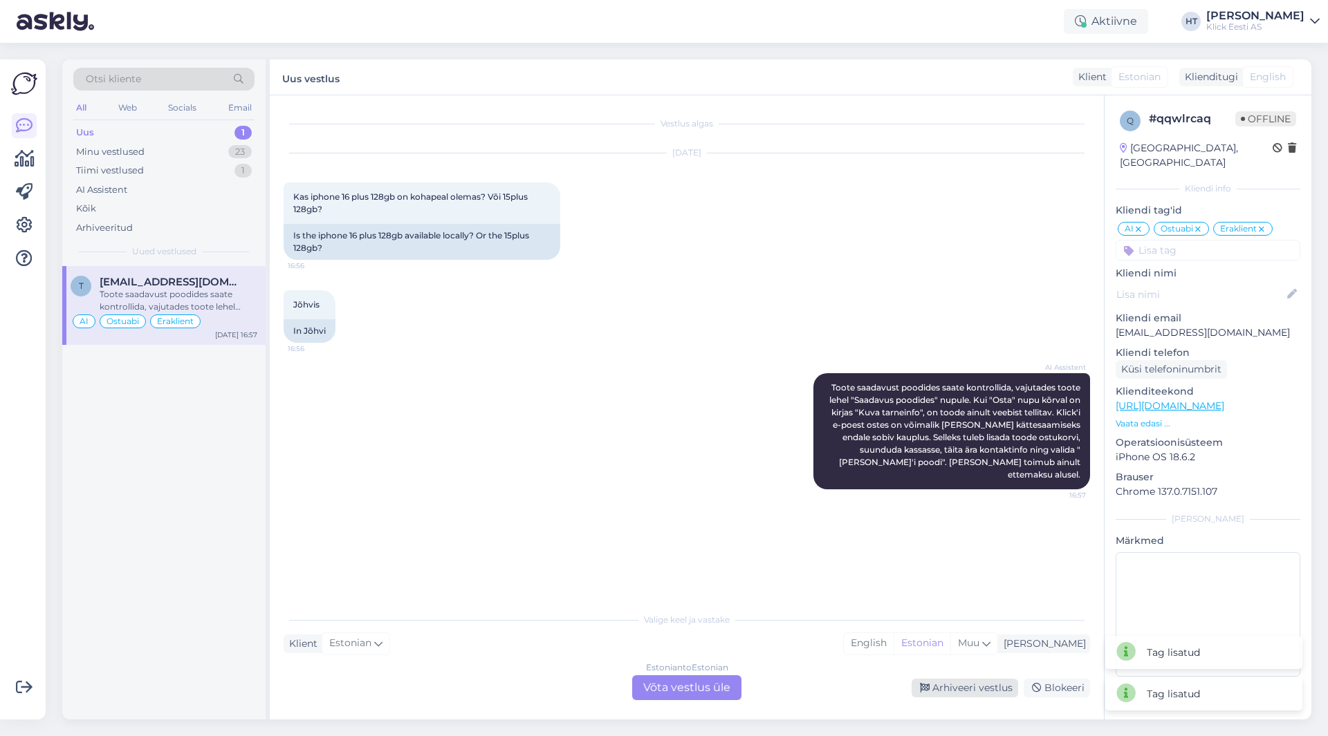
click at [946, 683] on div "Arhiveeri vestlus" at bounding box center [964, 688] width 106 height 19
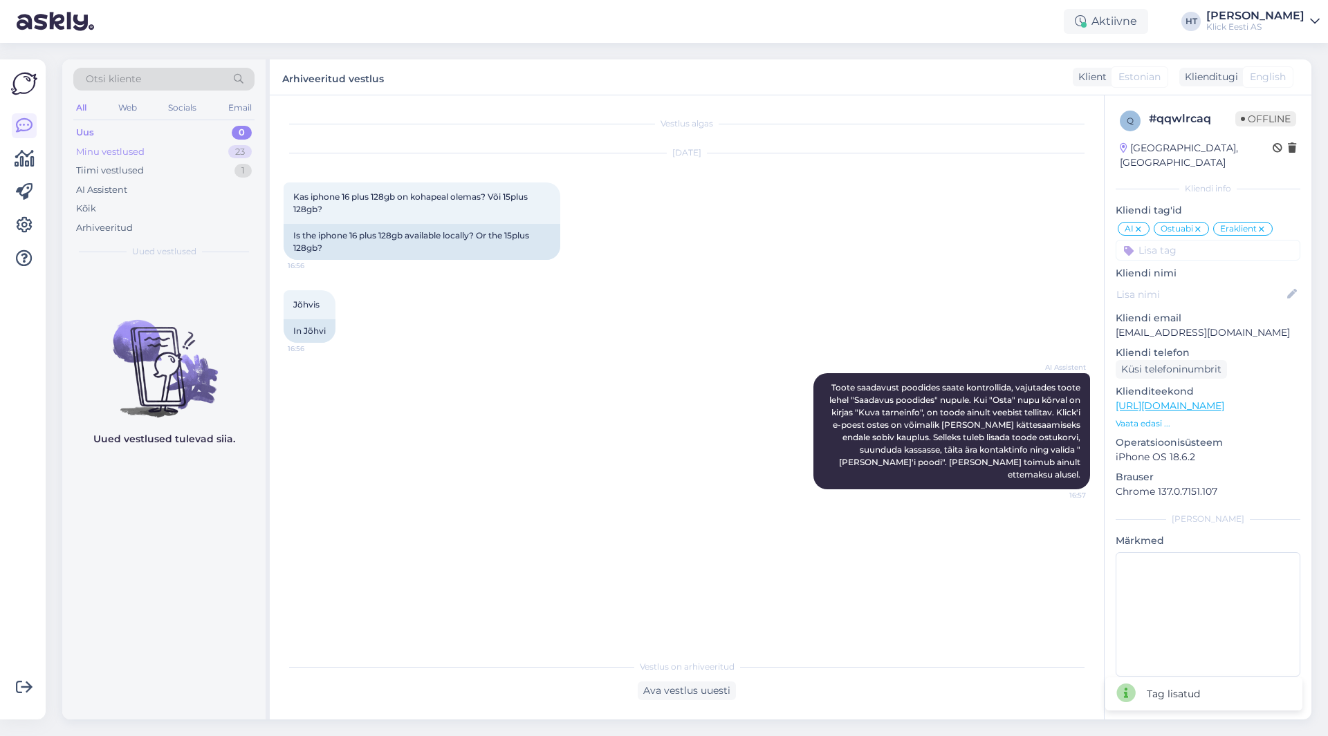
click at [207, 146] on div "Minu vestlused 23" at bounding box center [163, 151] width 181 height 19
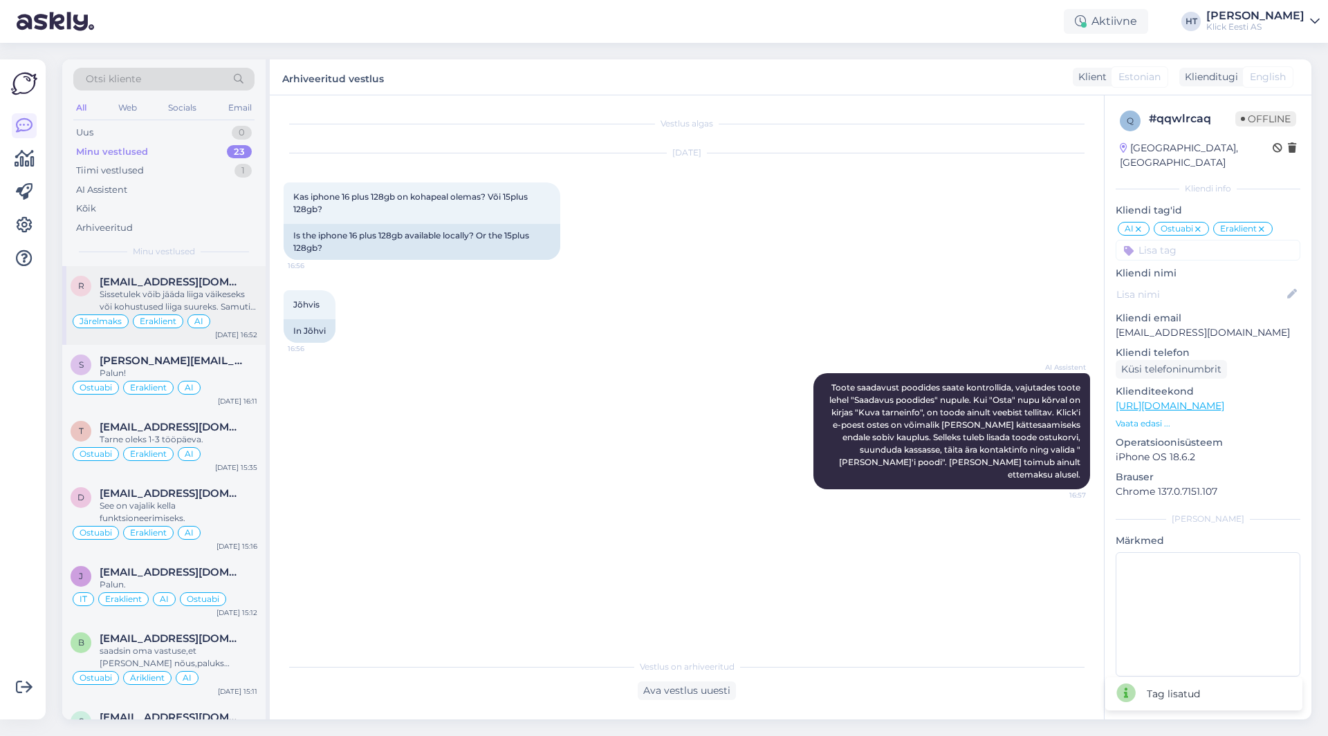
click at [204, 286] on span "[EMAIL_ADDRESS][DOMAIN_NAME]" at bounding box center [172, 282] width 144 height 12
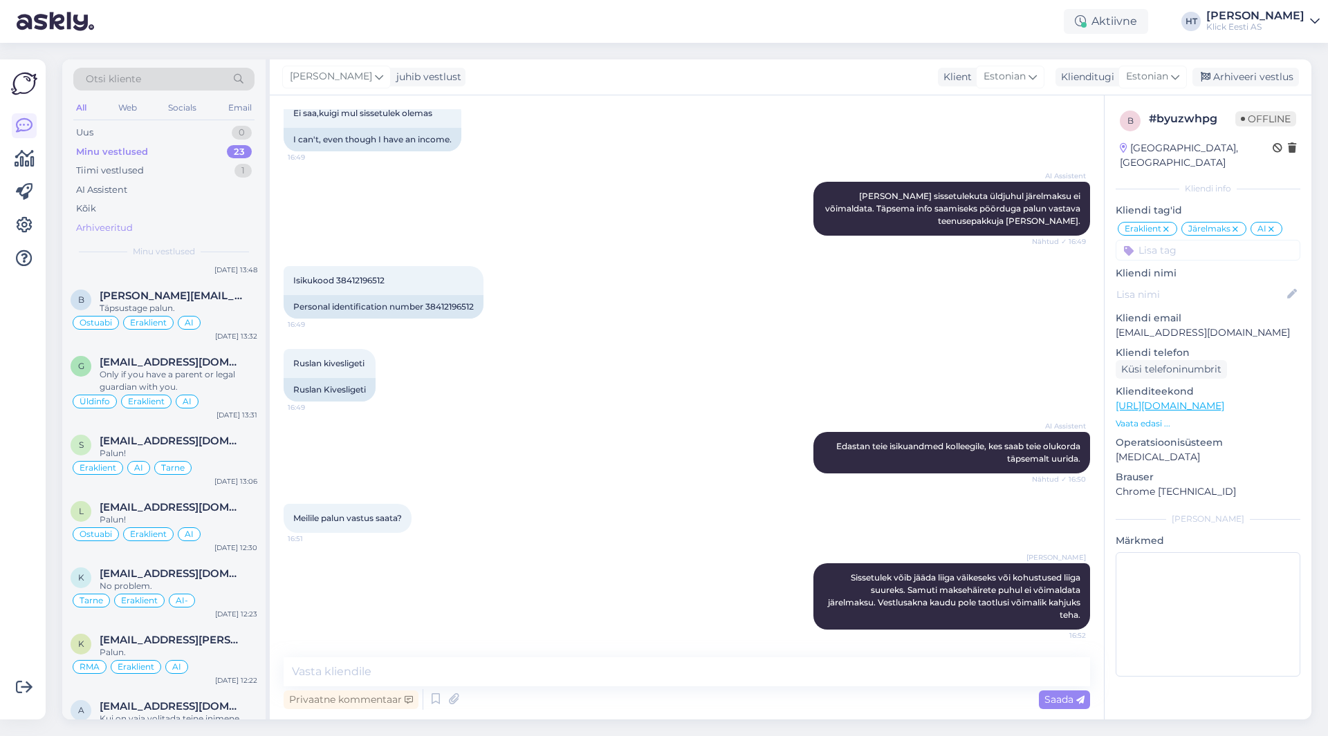
scroll to position [1037, 0]
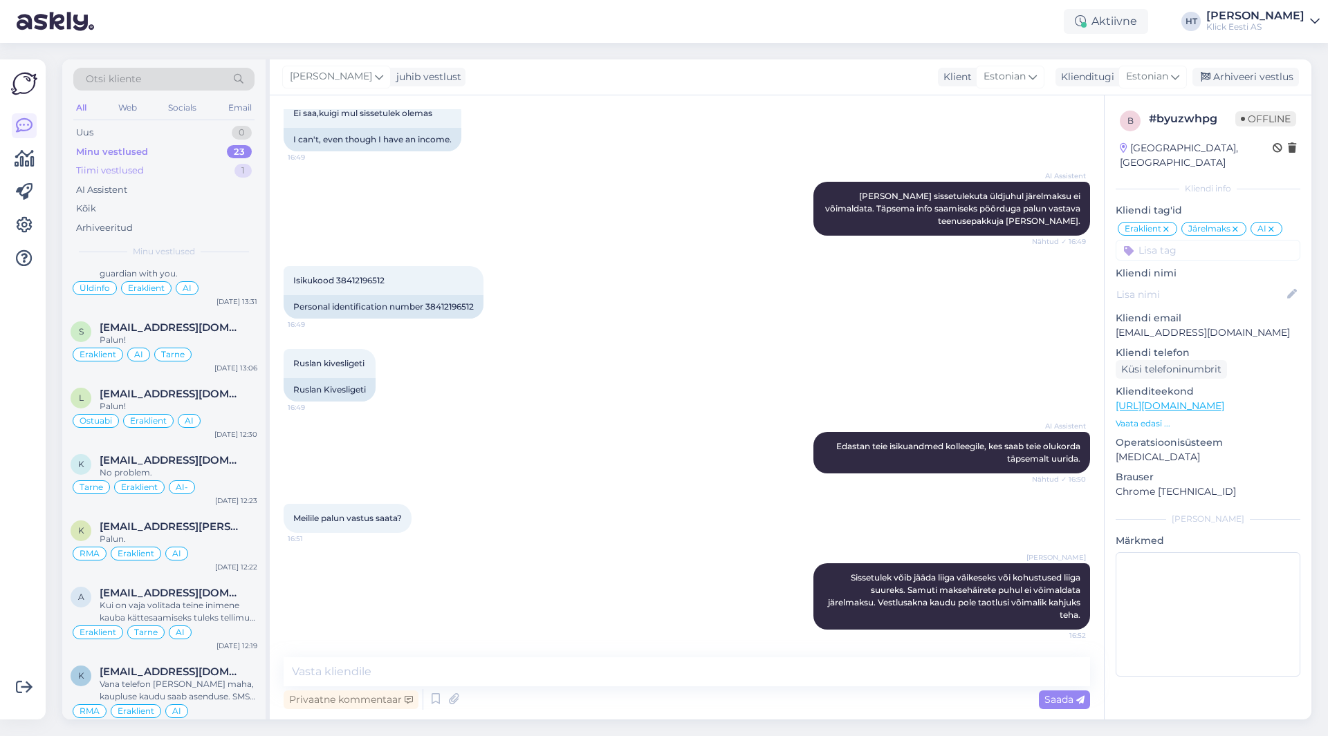
click at [165, 170] on div "Tiimi vestlused 1" at bounding box center [163, 170] width 181 height 19
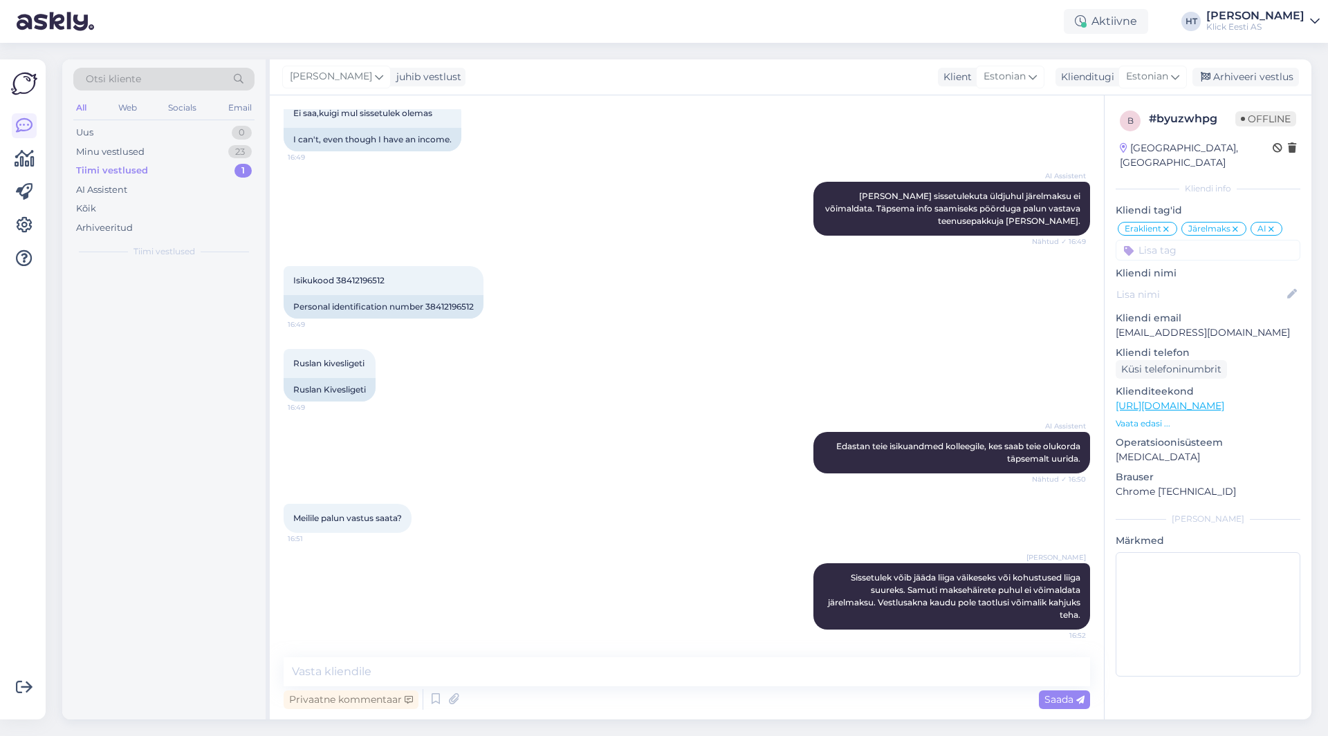
scroll to position [0, 0]
click at [210, 280] on span "[EMAIL_ADDRESS][DOMAIN_NAME]" at bounding box center [172, 282] width 144 height 12
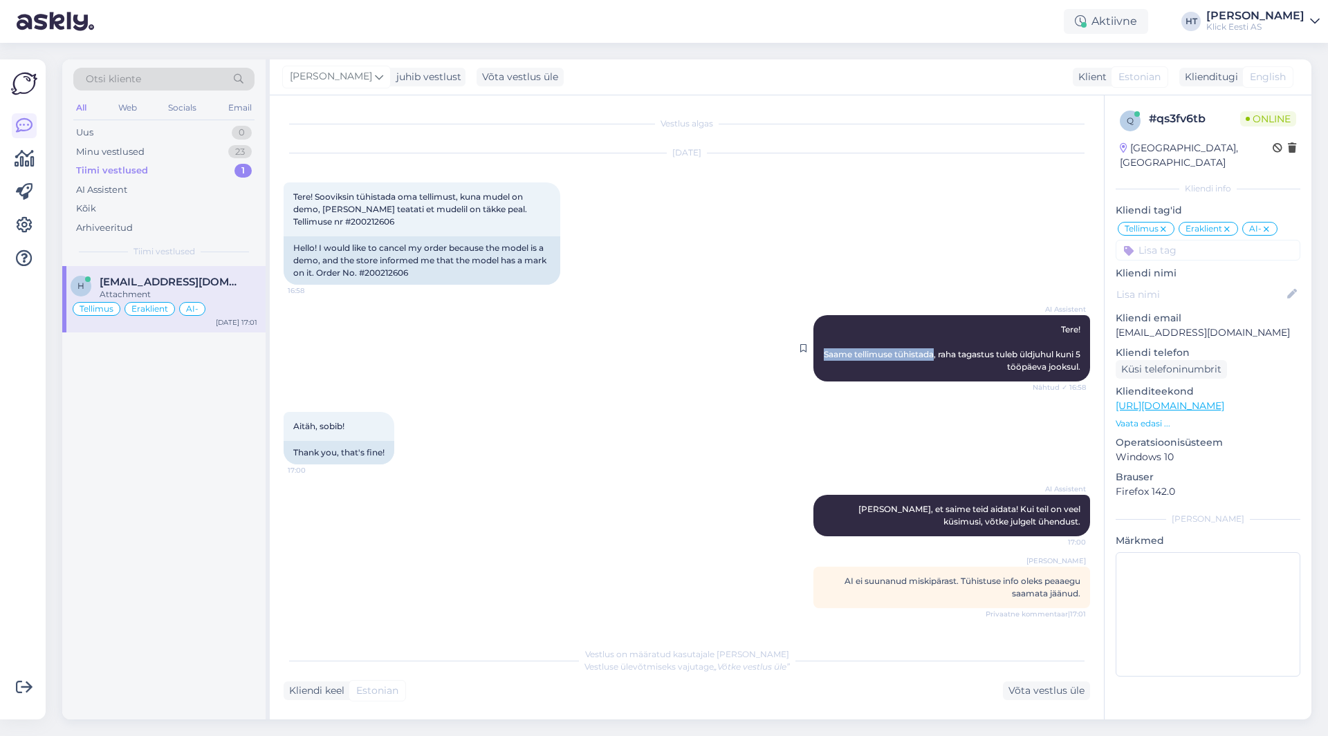
drag, startPoint x: 826, startPoint y: 354, endPoint x: 934, endPoint y: 353, distance: 108.6
click at [934, 353] on span "Tere! Saame tellimuse tühistada, raha tagastus tuleb üldjuhul kuni 5 tööpäeva j…" at bounding box center [953, 348] width 259 height 48
click at [176, 427] on div "h [EMAIL_ADDRESS][DOMAIN_NAME] Attachment Tellimus Eraklient AI- [DATE] 17:01" at bounding box center [163, 493] width 203 height 454
click at [24, 218] on icon at bounding box center [24, 225] width 17 height 17
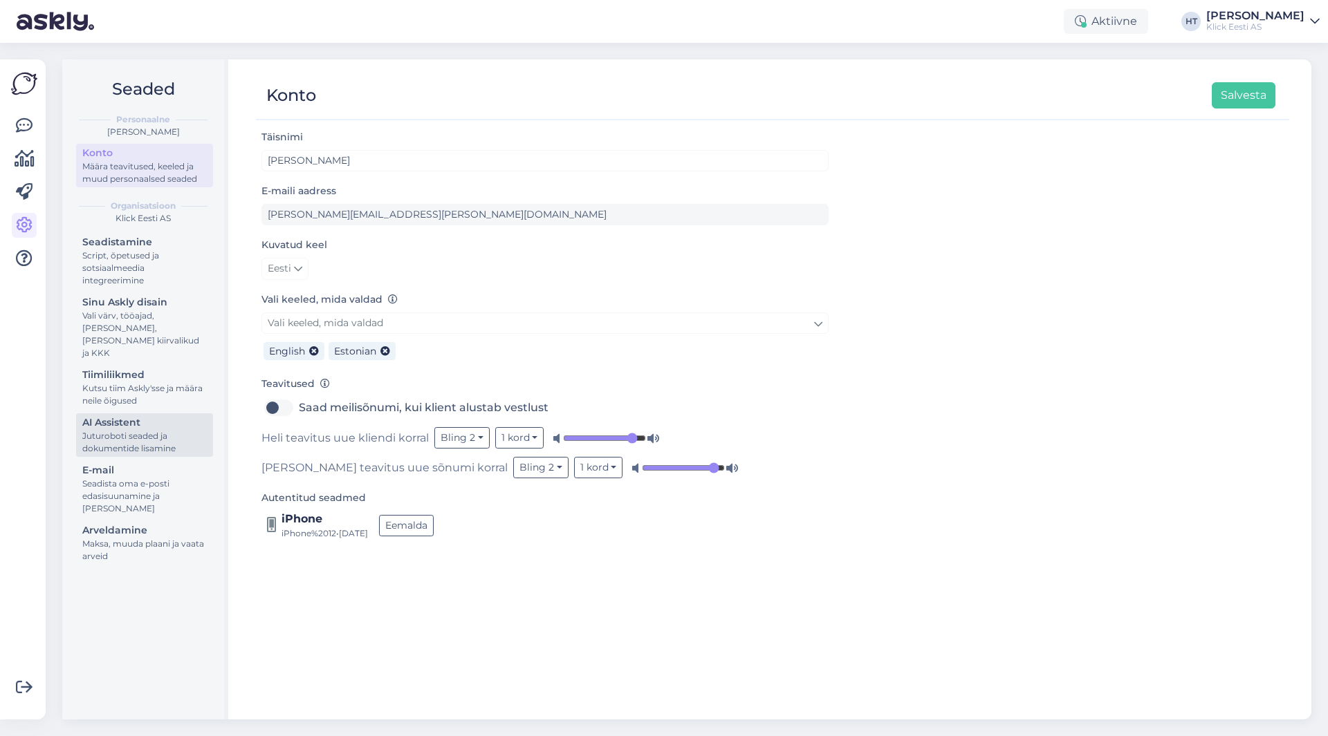
click at [148, 416] on div "AI Assistent" at bounding box center [144, 423] width 124 height 15
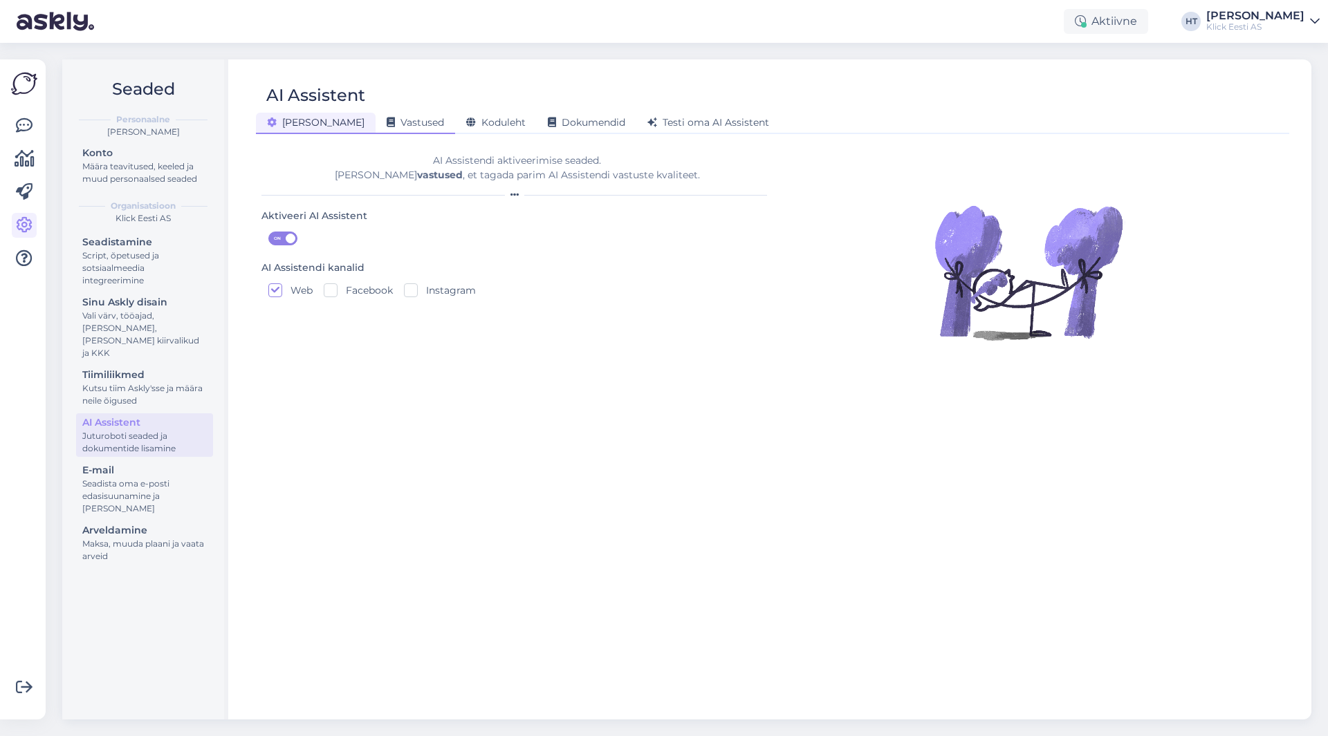
click at [387, 117] on span "Vastused" at bounding box center [415, 122] width 57 height 12
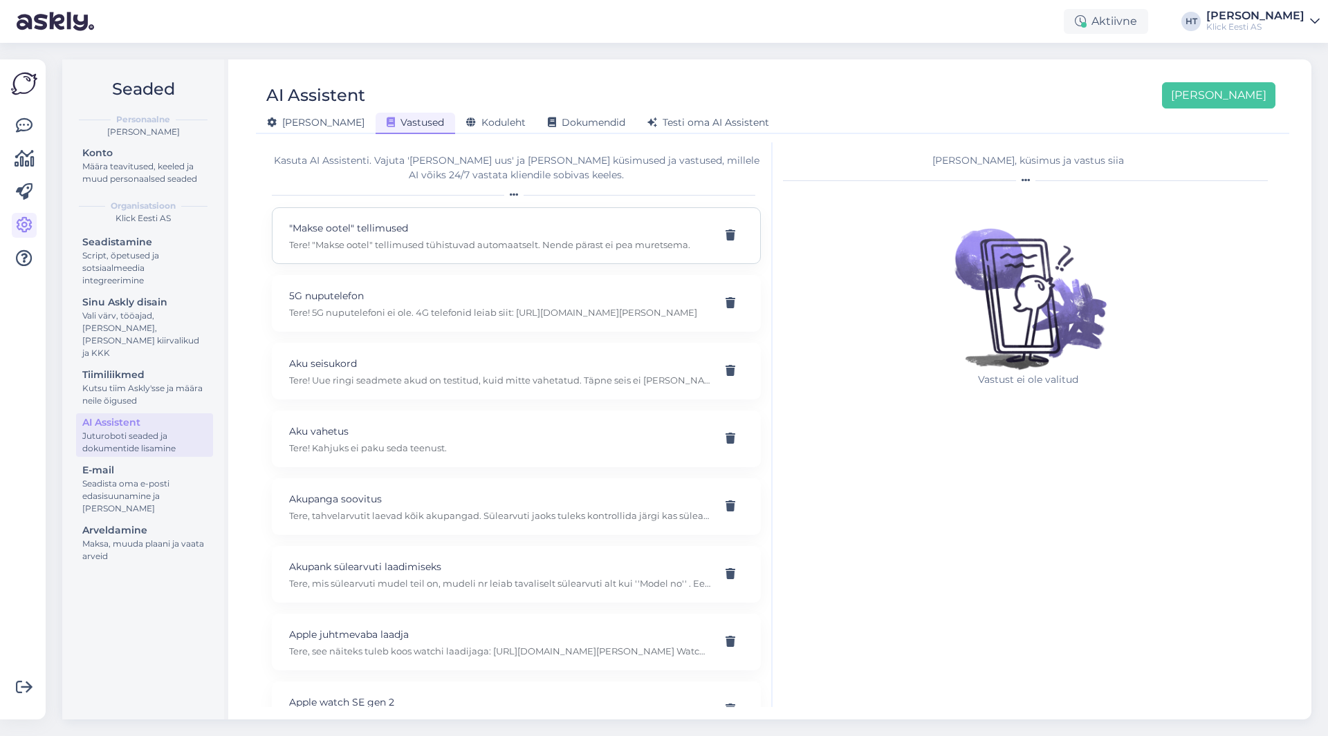
scroll to position [15137, 0]
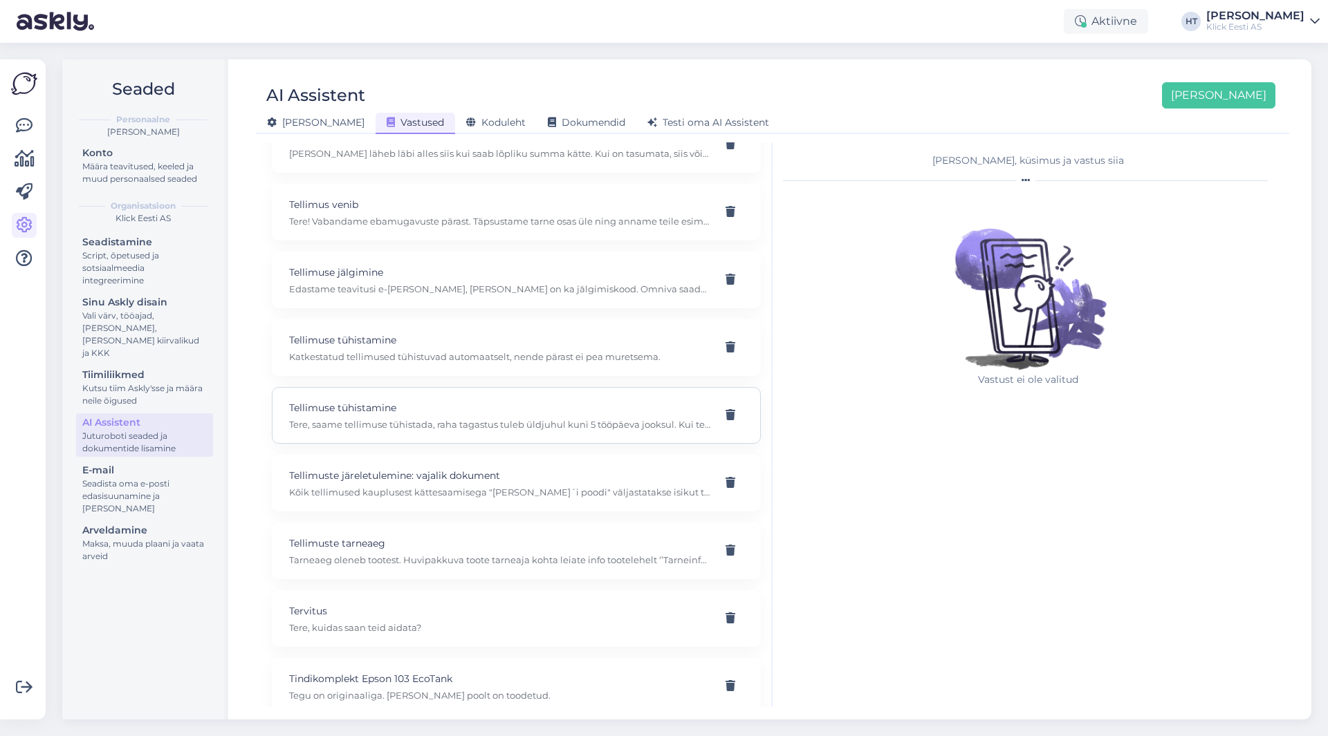
click at [520, 405] on p "Tellimuse tühistamine" at bounding box center [499, 407] width 421 height 15
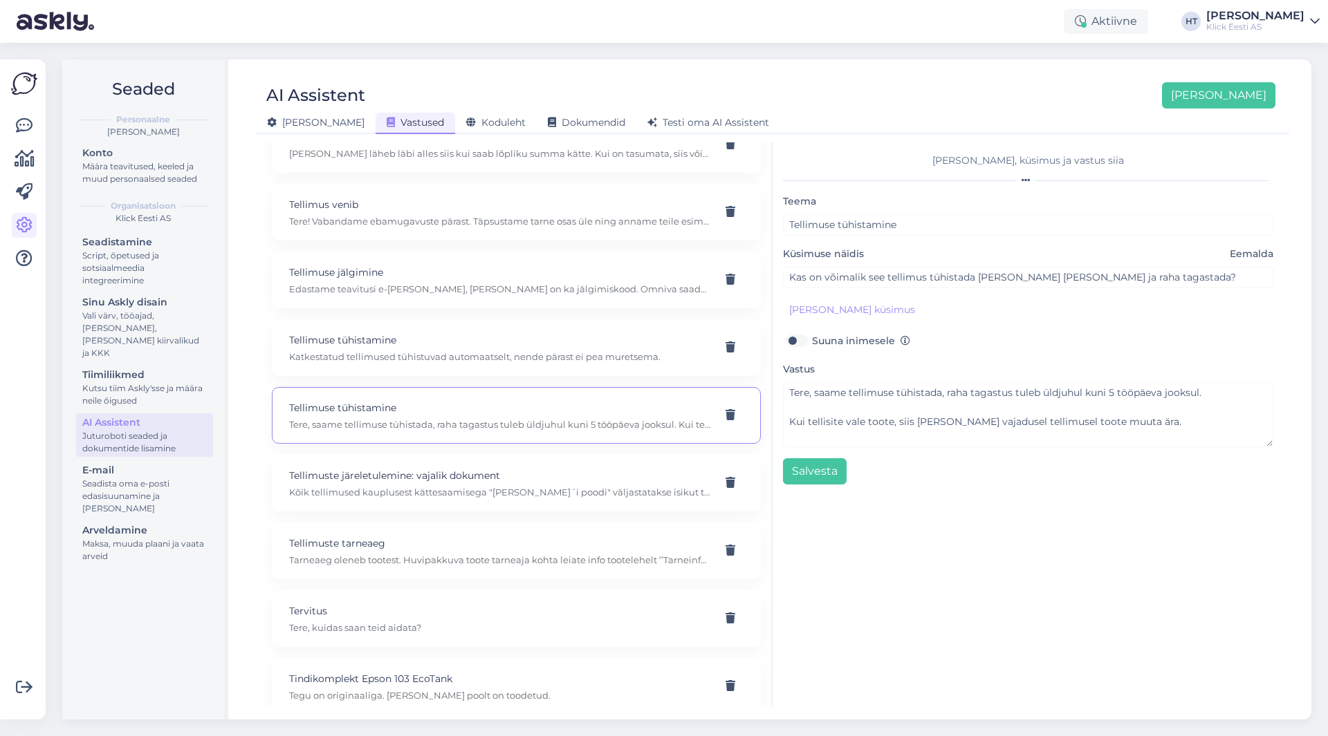
click at [812, 341] on label "Suuna inimesele" at bounding box center [861, 341] width 98 height 18
click at [801, 341] on input "Suuna inimesele" at bounding box center [796, 341] width 26 height 18
checkbox input "true"
click at [831, 480] on button "Salvesta" at bounding box center [815, 471] width 64 height 26
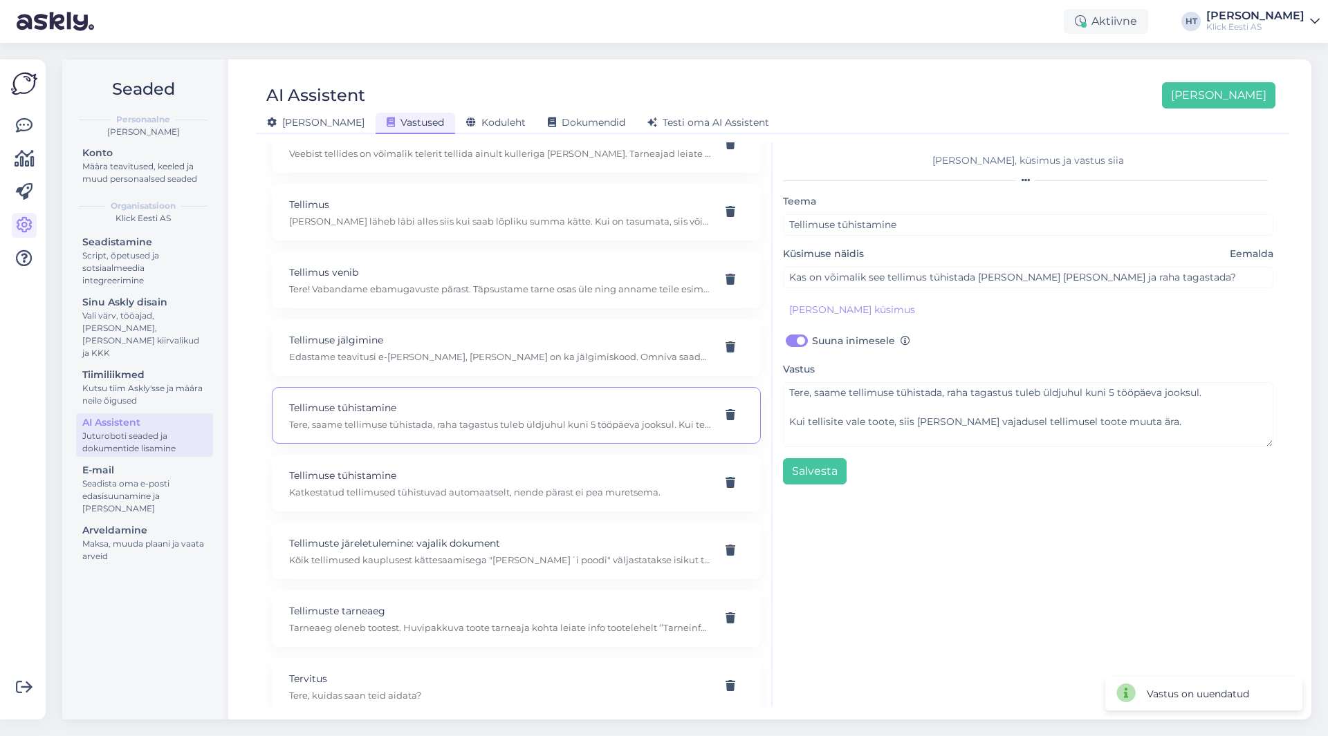
click at [947, 63] on div "AI Assistent [PERSON_NAME] [PERSON_NAME] Vastused Koduleht Dokumendid [PERSON_N…" at bounding box center [772, 389] width 1077 height 660
click at [15, 128] on link at bounding box center [24, 125] width 25 height 25
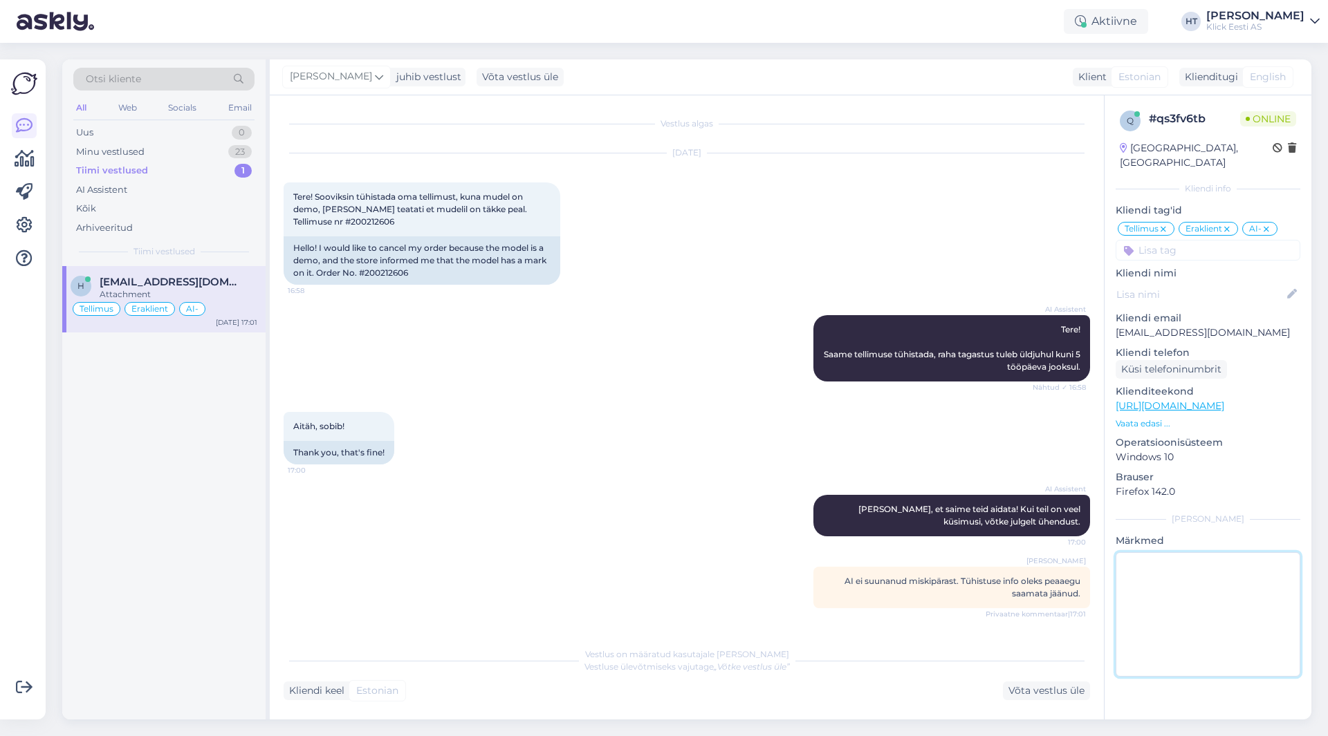
click at [1162, 566] on textarea at bounding box center [1207, 615] width 185 height 124
type textarea "S"
click at [19, 226] on icon at bounding box center [24, 225] width 17 height 17
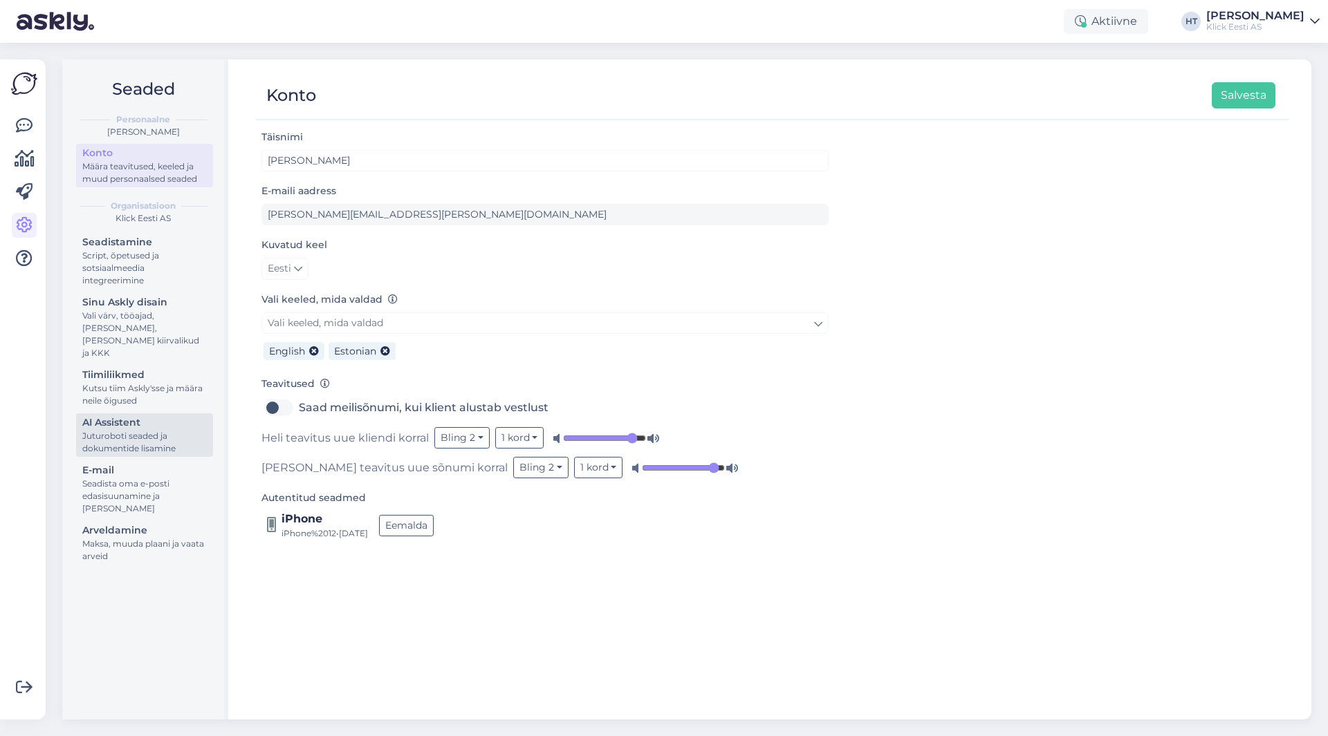
click at [142, 416] on div "AI Assistent" at bounding box center [144, 423] width 124 height 15
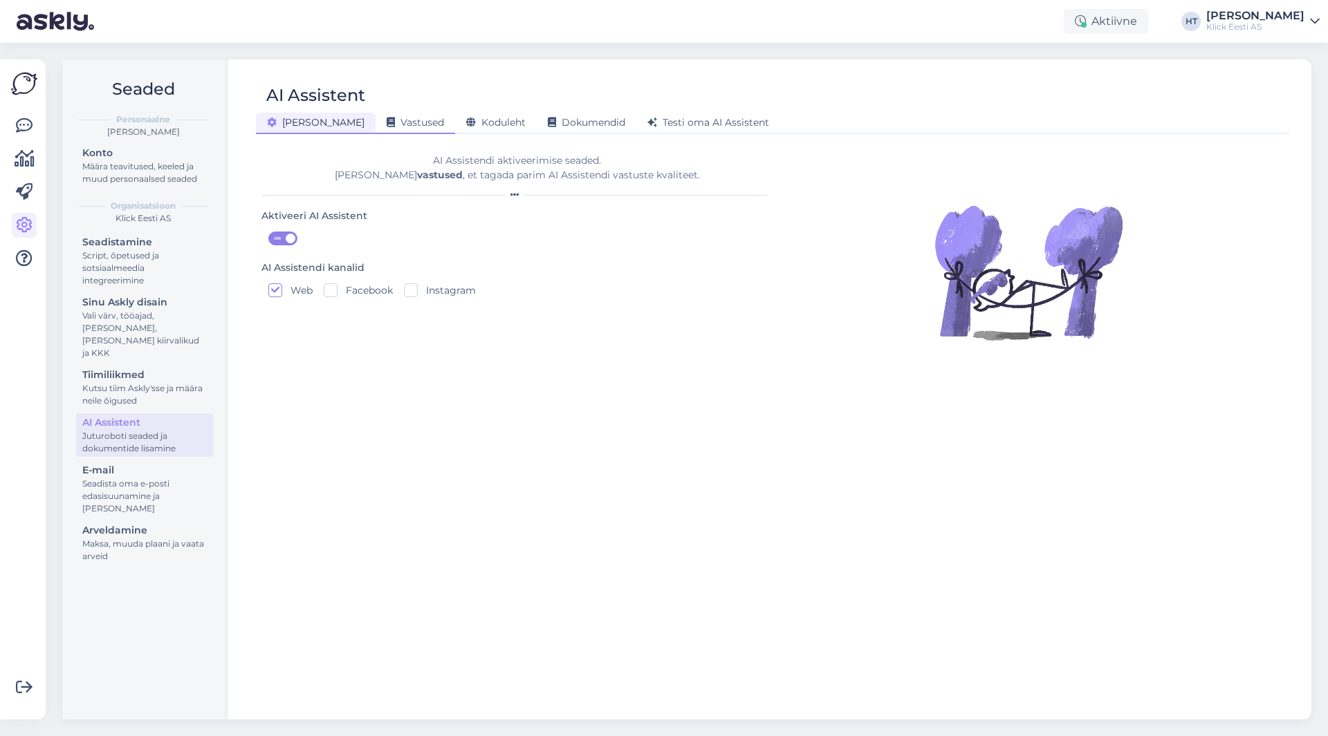
click at [387, 122] on span "Vastused" at bounding box center [415, 122] width 57 height 12
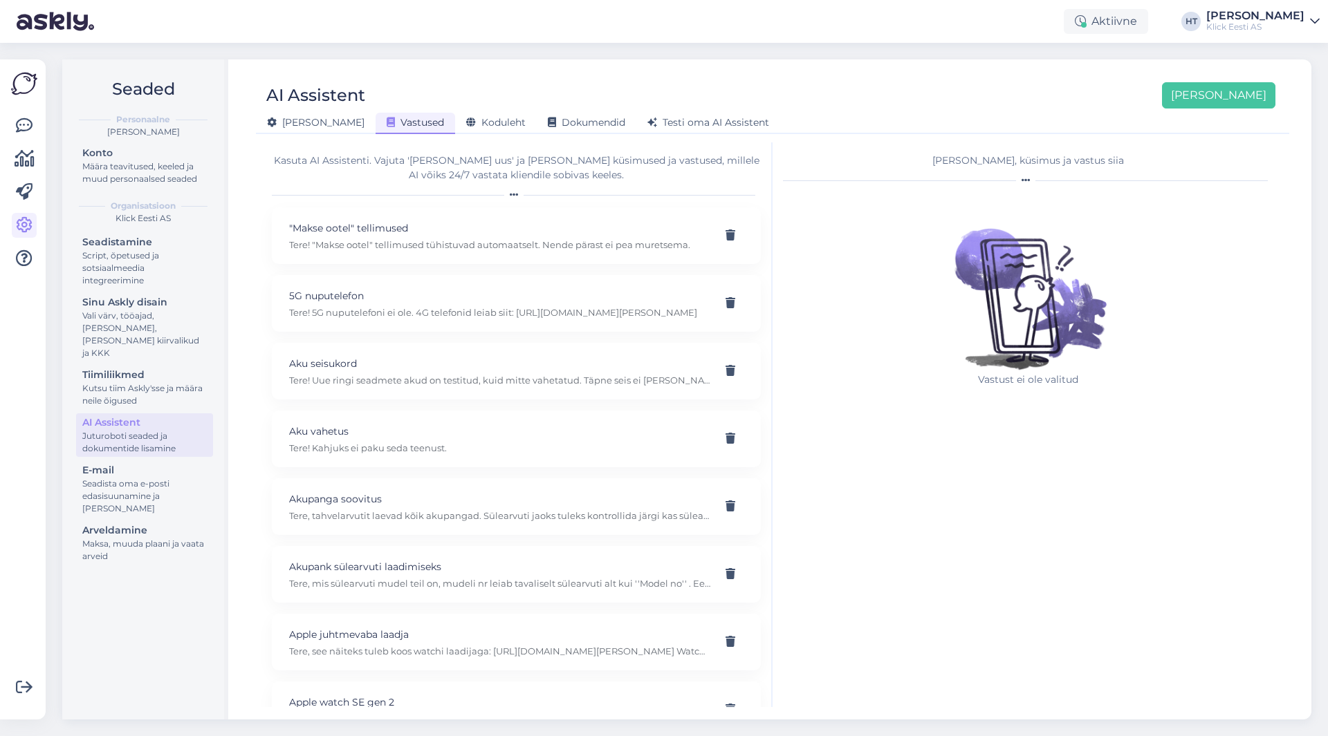
scroll to position [15069, 0]
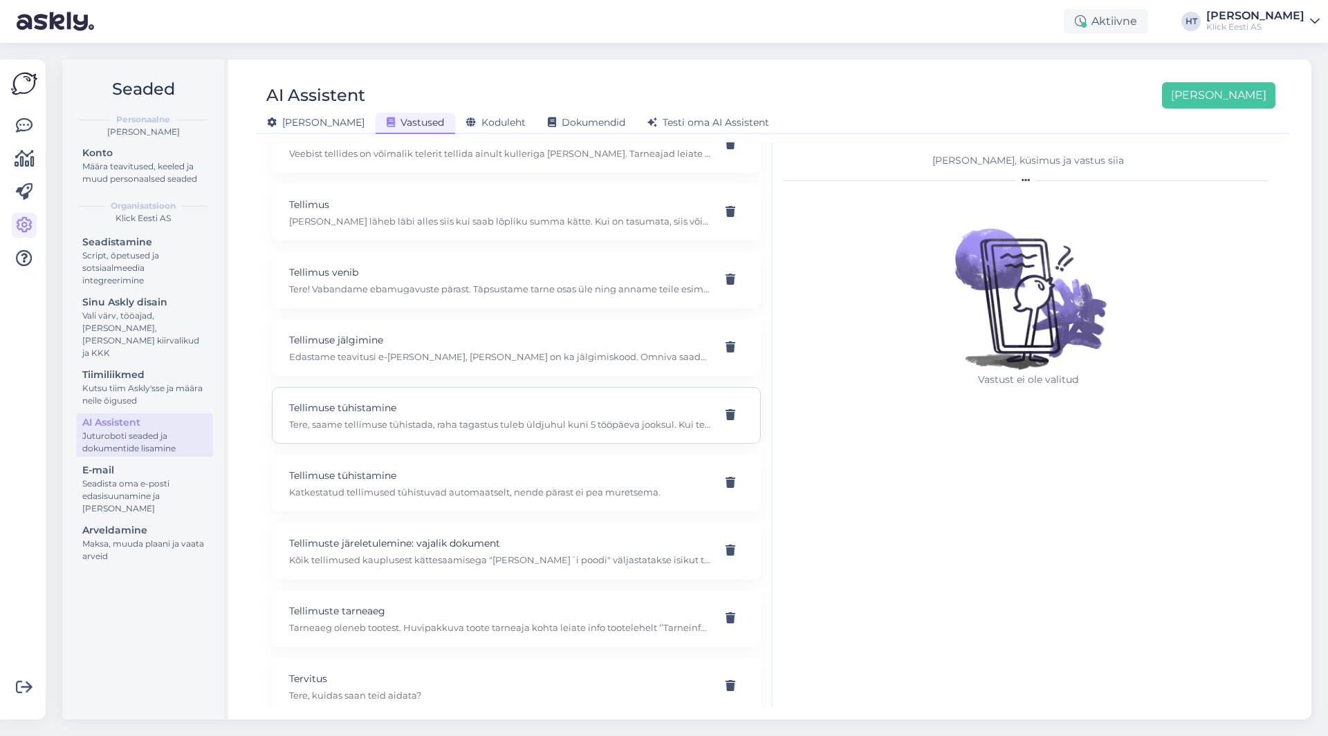
click at [512, 411] on p "Tellimuse tühistamine" at bounding box center [499, 407] width 421 height 15
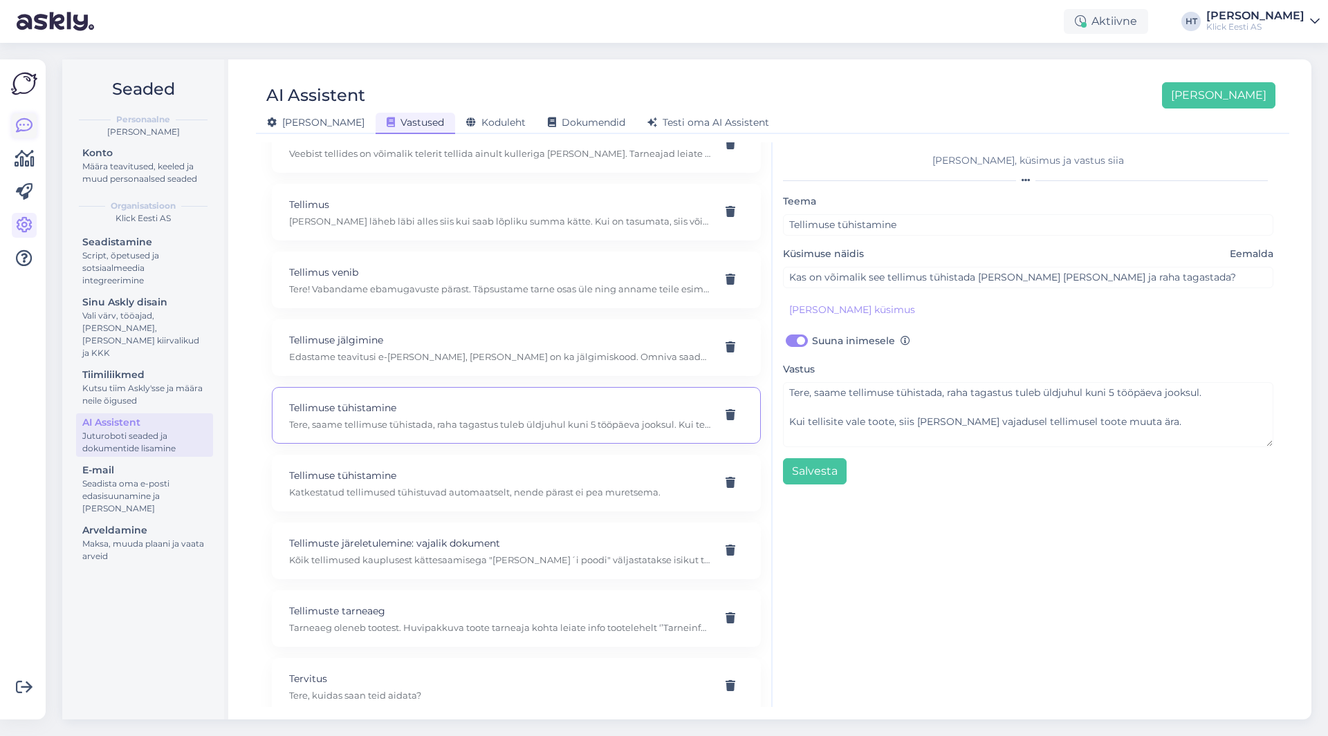
click at [19, 129] on icon at bounding box center [24, 126] width 17 height 17
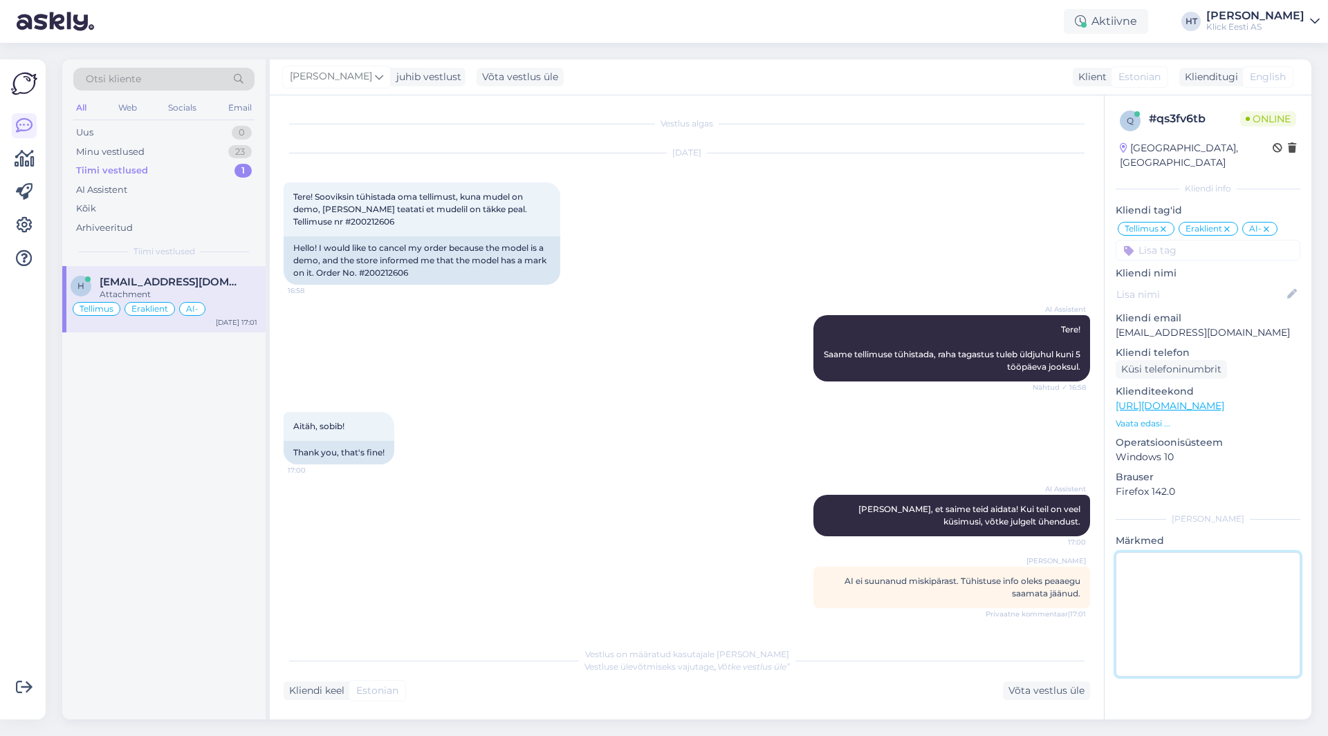
click at [1180, 571] on textarea at bounding box center [1207, 615] width 185 height 124
type textarea "Suunamine ei olnud valikvastuses sisse lülitatud. Panin [PERSON_NAME]."
click at [716, 530] on div "AI Assistent [PERSON_NAME], et saime teid aidata! Kui teil on veel küsimusi, võ…" at bounding box center [687, 516] width 806 height 72
click at [697, 58] on div "Otsi kliente All Web Socials Email Uus 0 Minu vestlused 23 Tiimi vestlused 1 AI…" at bounding box center [691, 390] width 1274 height 694
click at [222, 156] on div "Minu vestlused 23" at bounding box center [163, 151] width 181 height 19
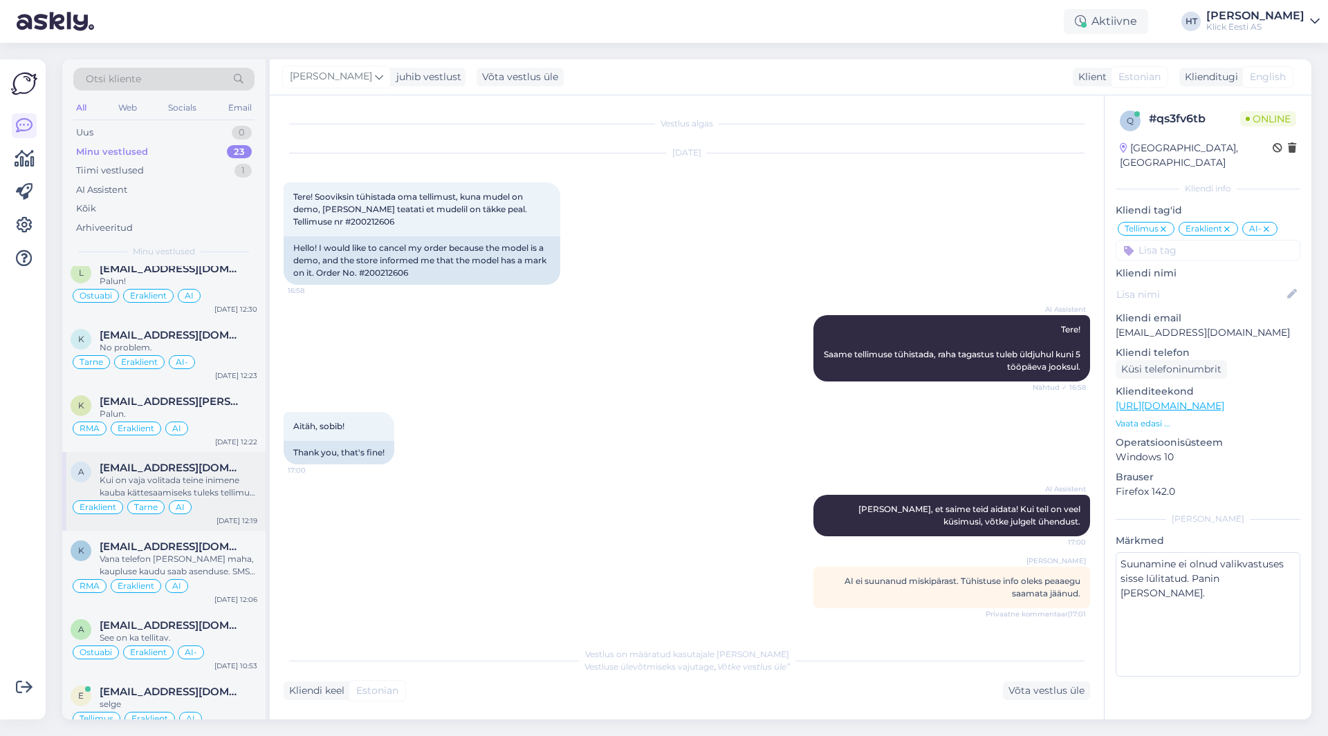
scroll to position [1185, 0]
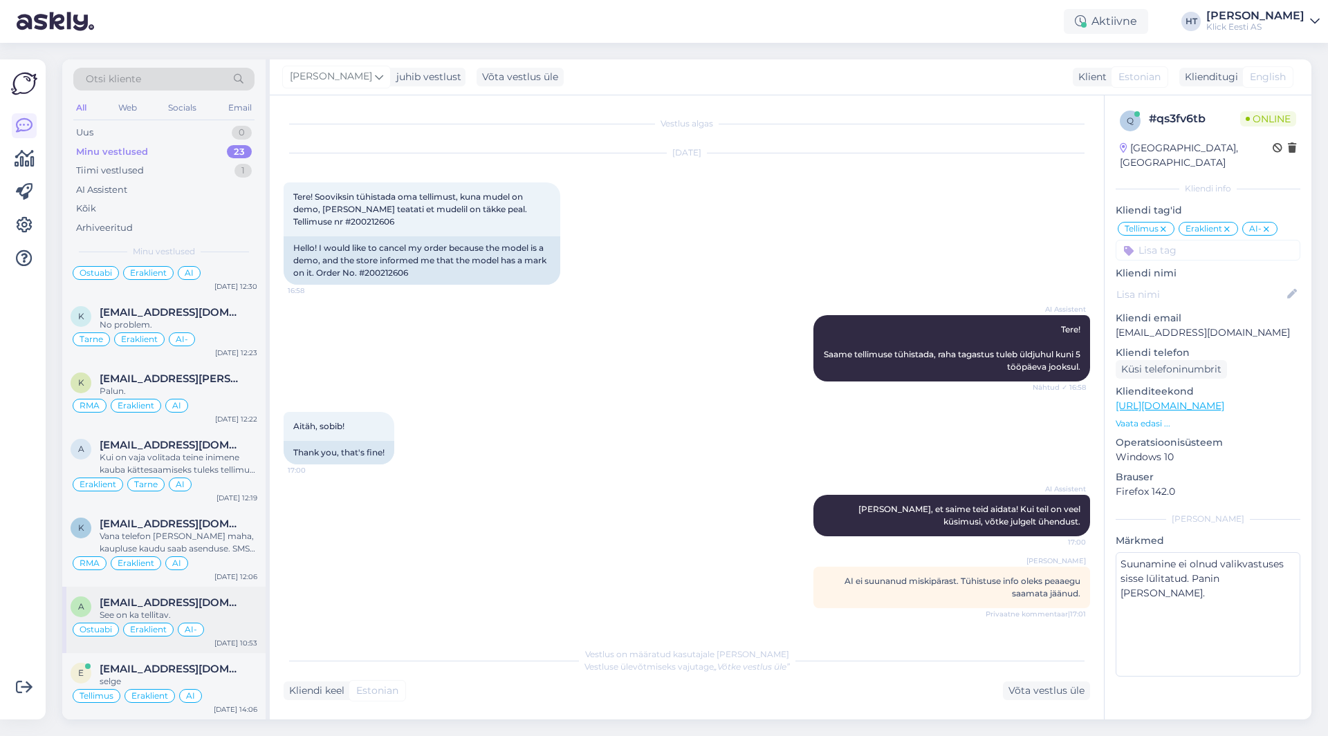
click at [224, 617] on div "See on ka tellitav." at bounding box center [179, 615] width 158 height 12
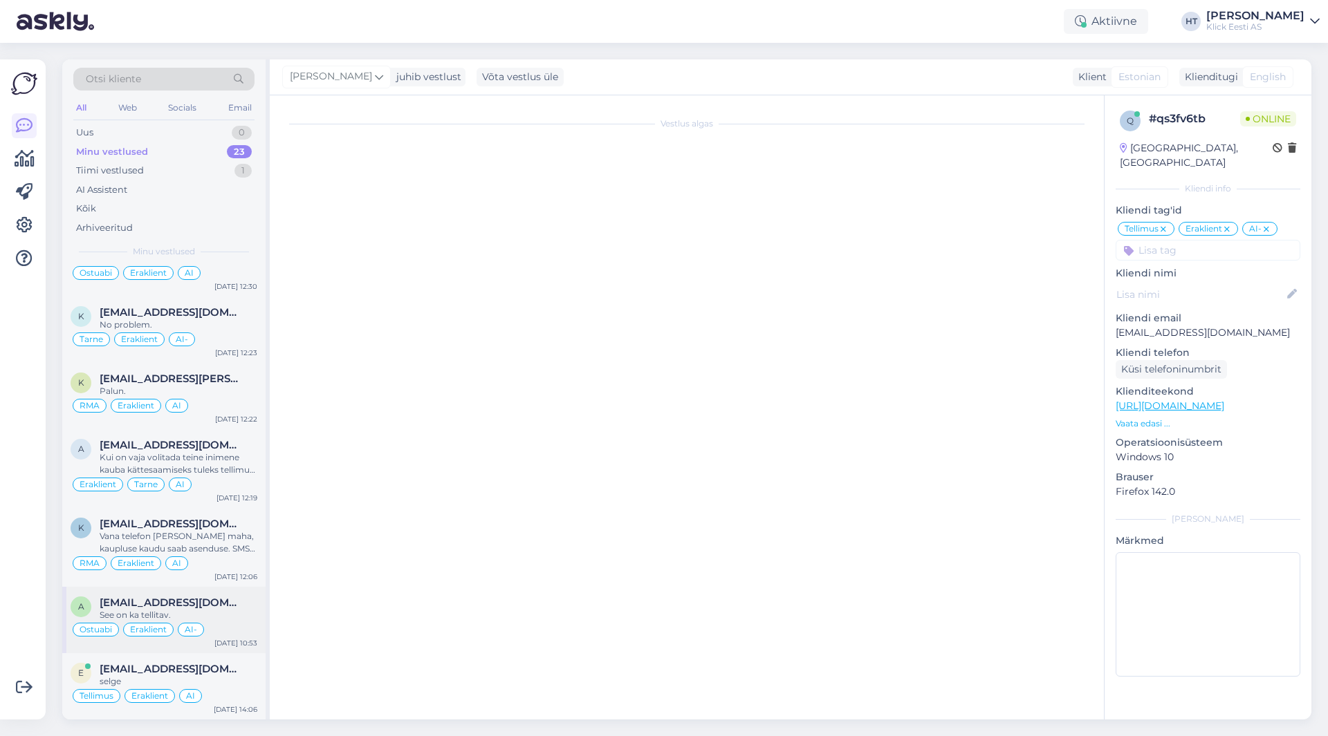
scroll to position [84, 0]
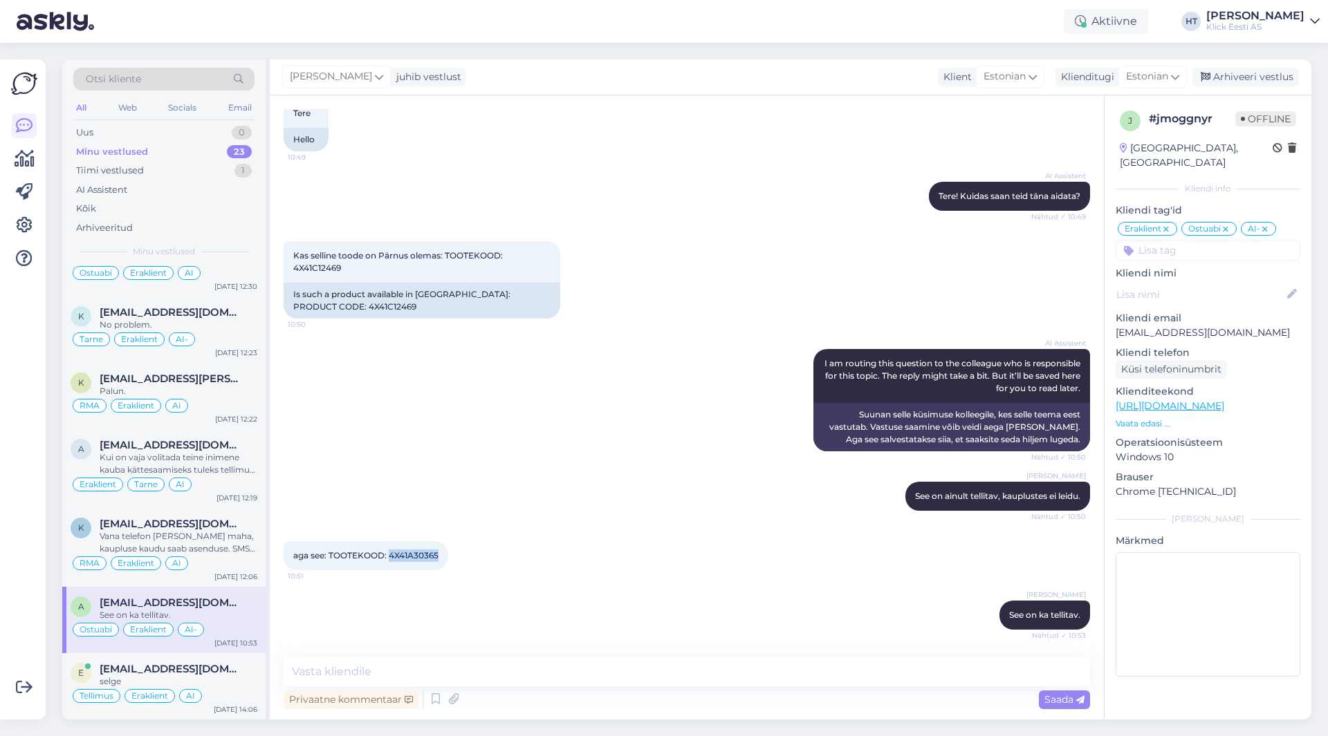
drag, startPoint x: 390, startPoint y: 556, endPoint x: 443, endPoint y: 555, distance: 52.6
click at [443, 555] on div "aga see: TOOTEKOOD: 4X41A30365 10:51" at bounding box center [366, 555] width 165 height 29
click at [438, 554] on span "aga see: TOOTEKOOD: 4X41A30365" at bounding box center [365, 555] width 145 height 10
click at [1245, 75] on div "Arhiveeri vestlus" at bounding box center [1245, 77] width 106 height 19
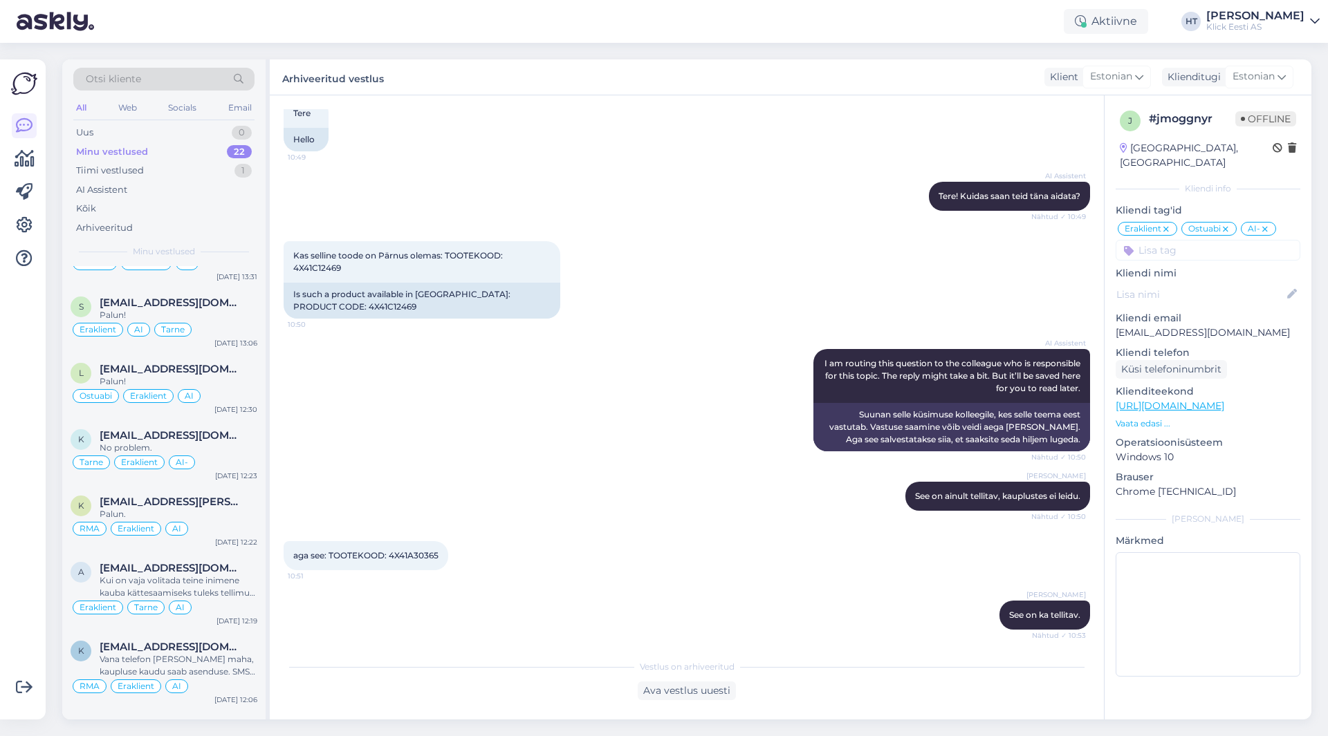
scroll to position [1119, 0]
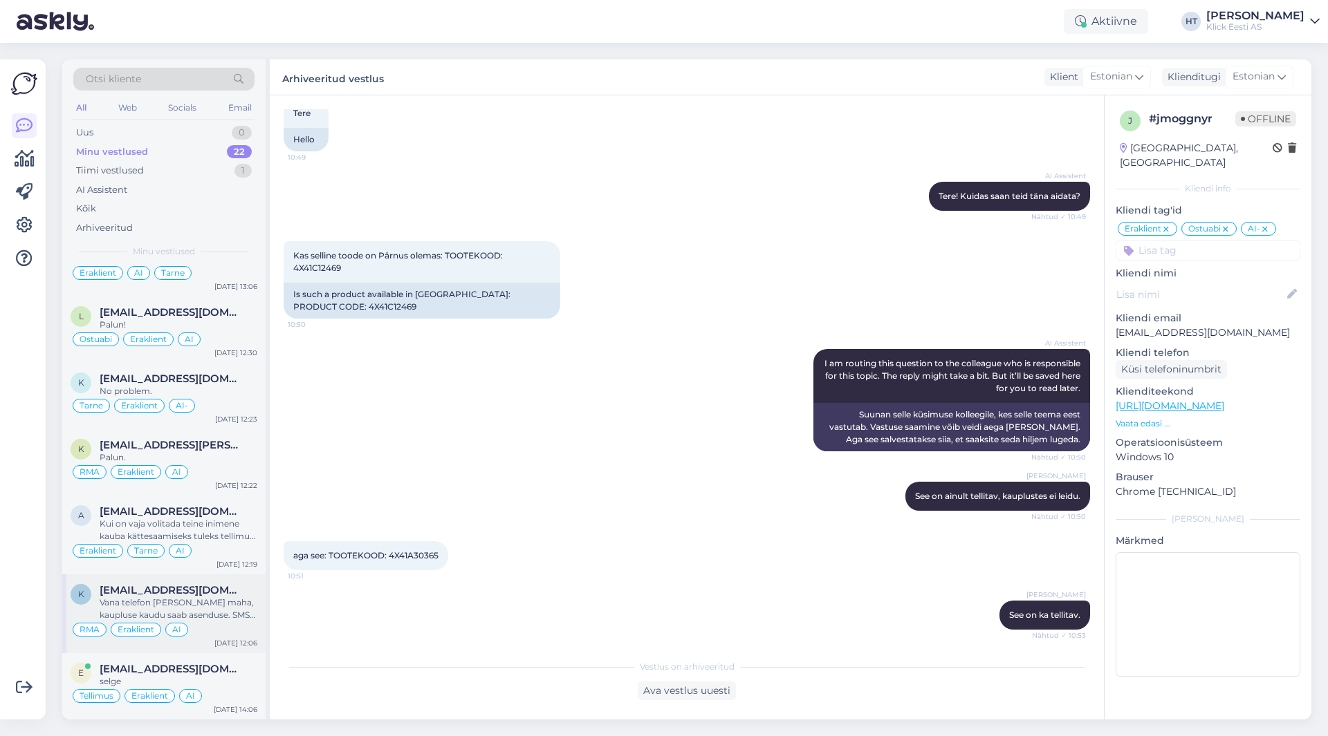
click at [205, 608] on div "Vana telefon [PERSON_NAME] maha, kaupluse kaudu saab asenduse. SMS peaks [PERSO…" at bounding box center [179, 609] width 158 height 25
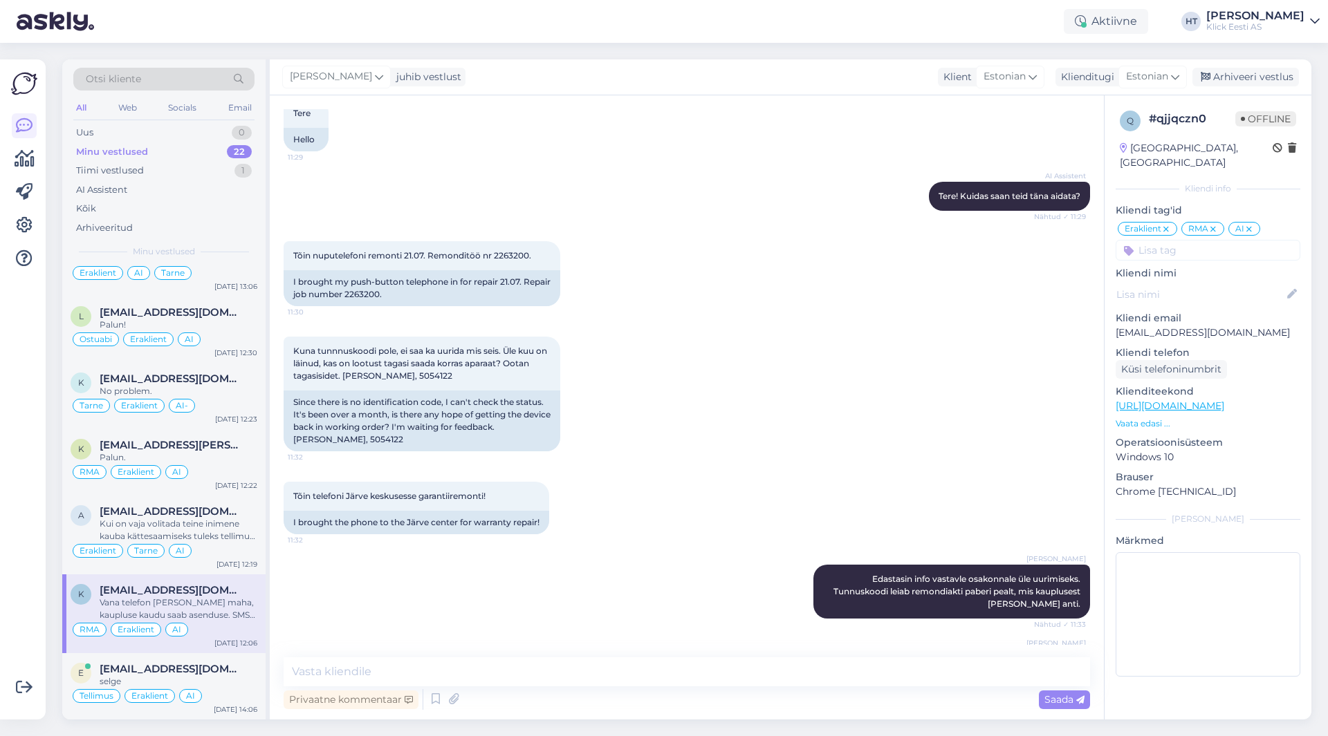
scroll to position [145, 0]
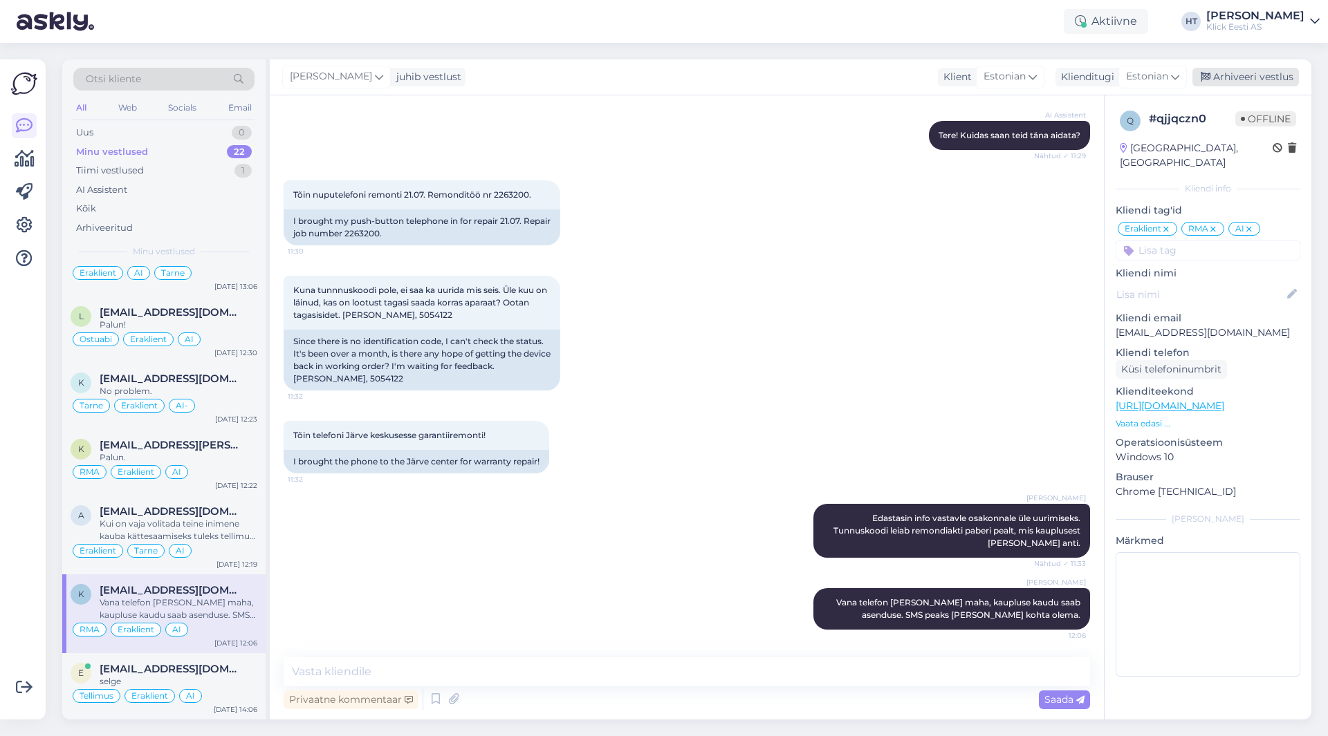
click at [1278, 75] on div "Arhiveeri vestlus" at bounding box center [1245, 77] width 106 height 19
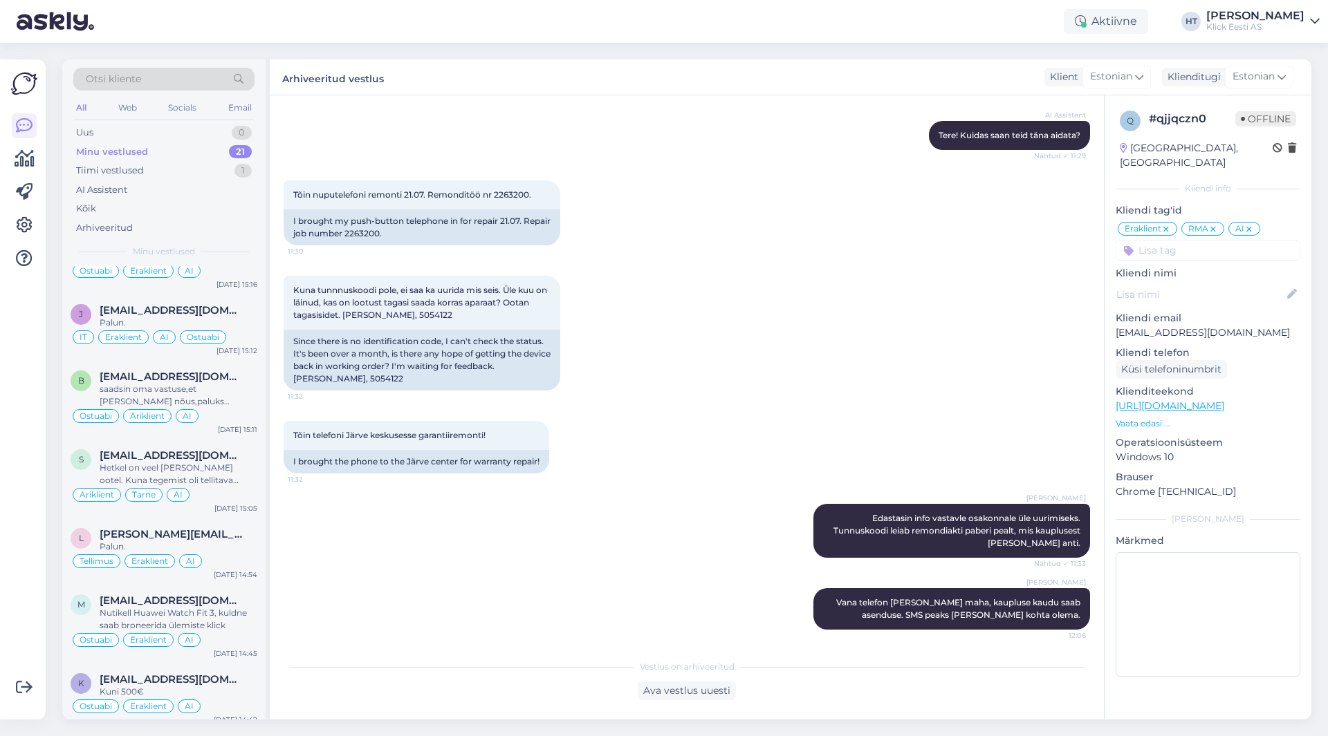
scroll to position [1040, 0]
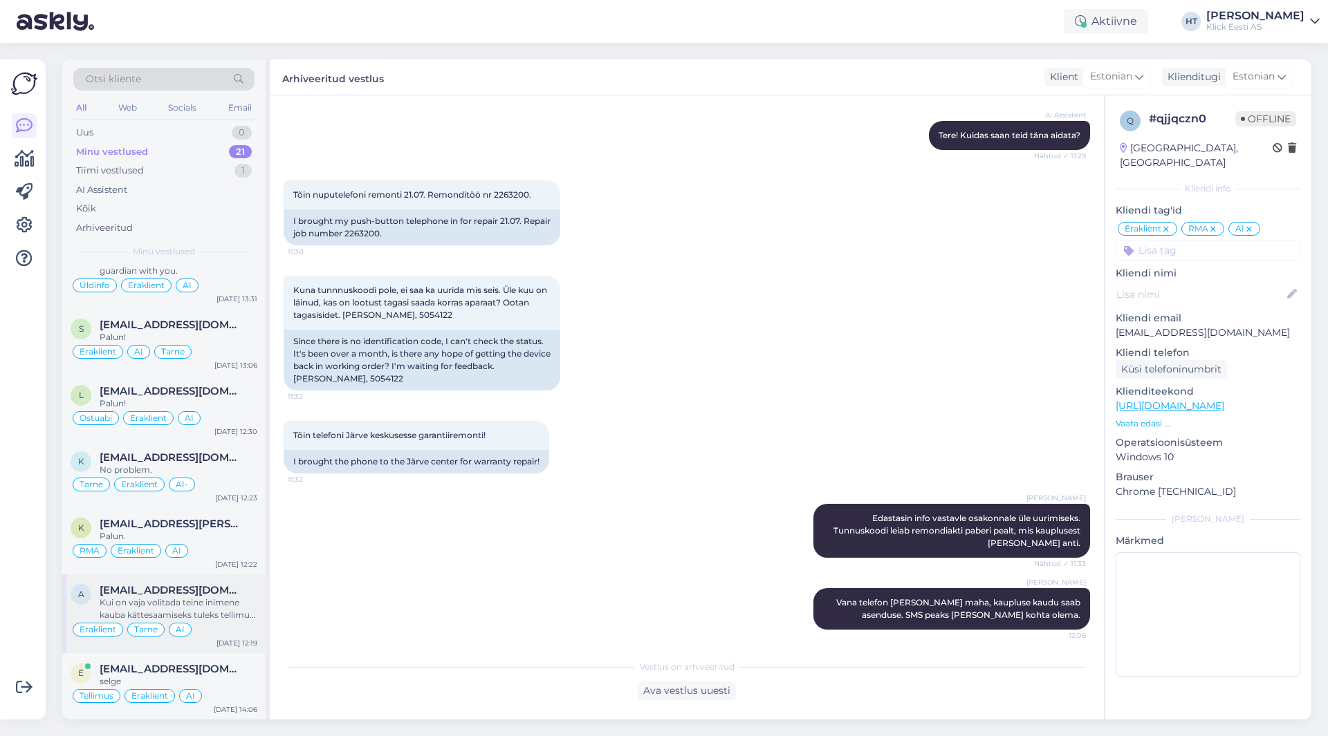
click at [206, 618] on div "Kui on vaja volitada teine inimene kauba kättesaamiseks tuleks tellimust vormis…" at bounding box center [179, 609] width 158 height 25
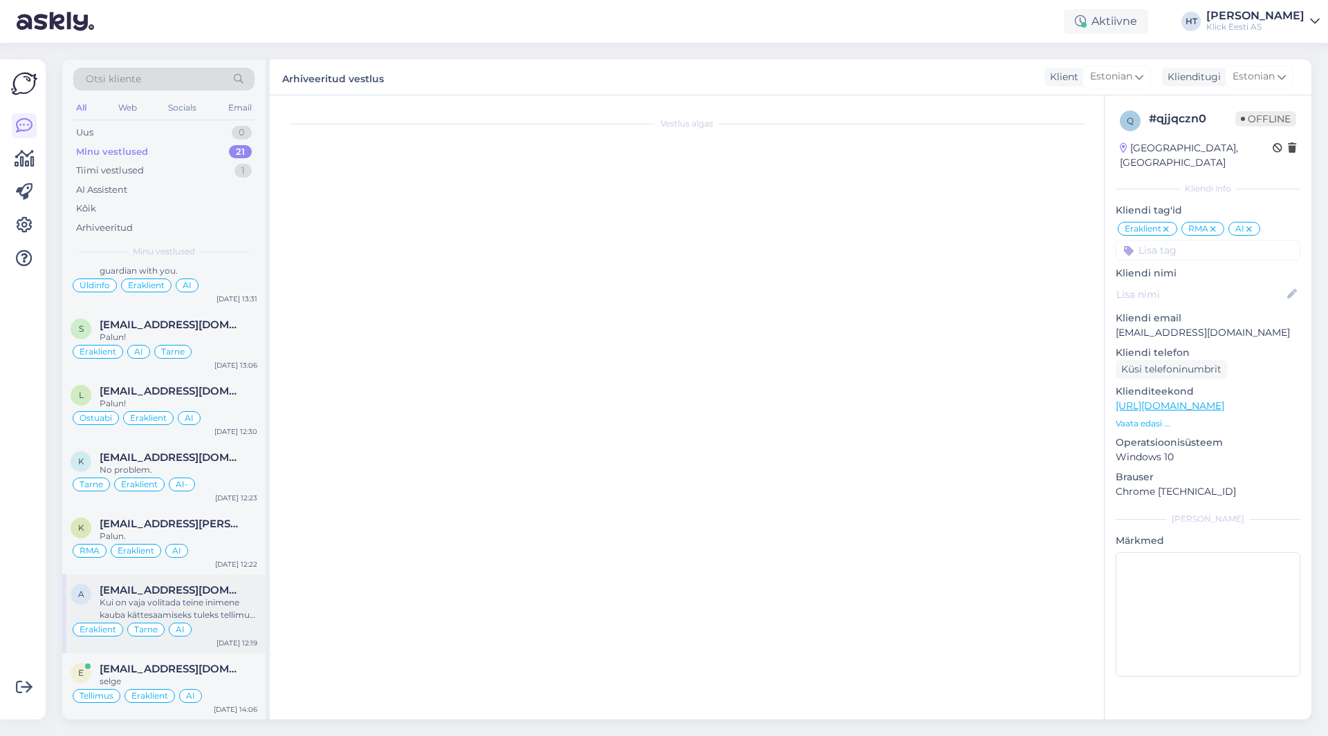
scroll to position [0, 0]
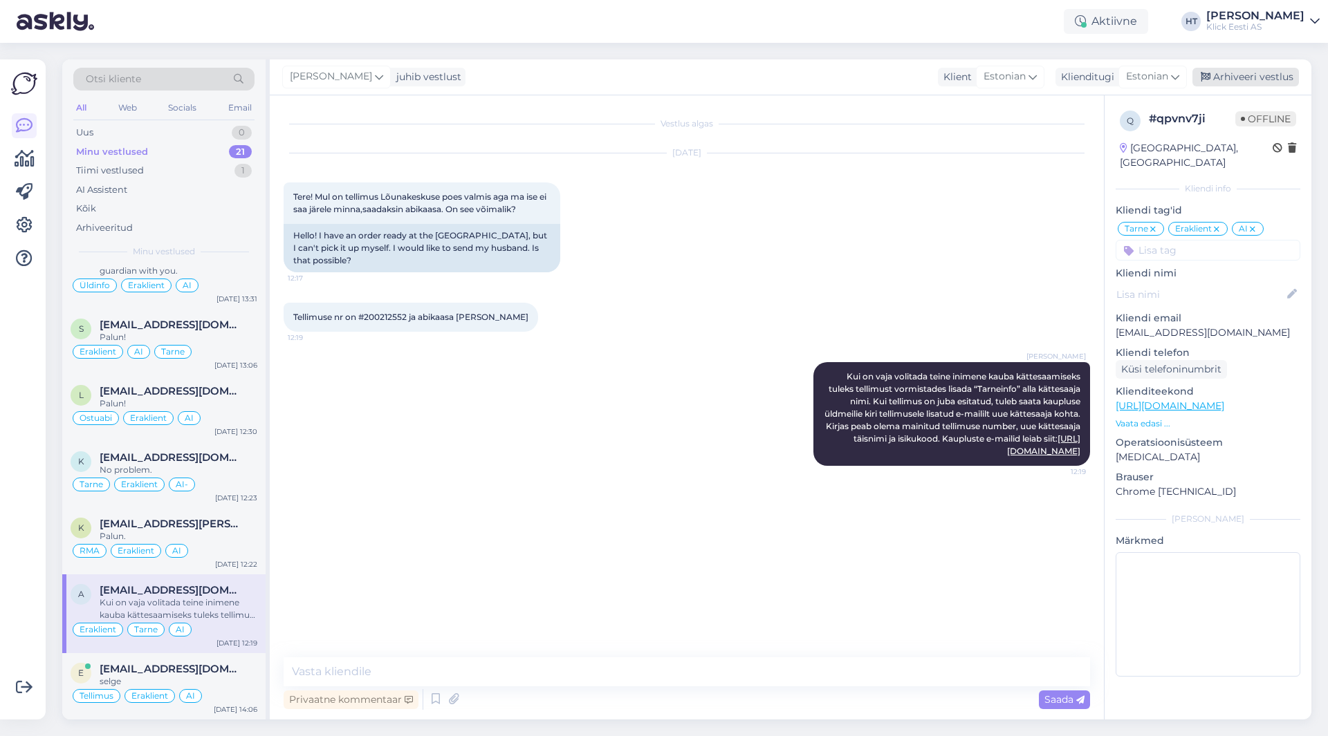
click at [1238, 80] on div "Arhiveeri vestlus" at bounding box center [1245, 77] width 106 height 19
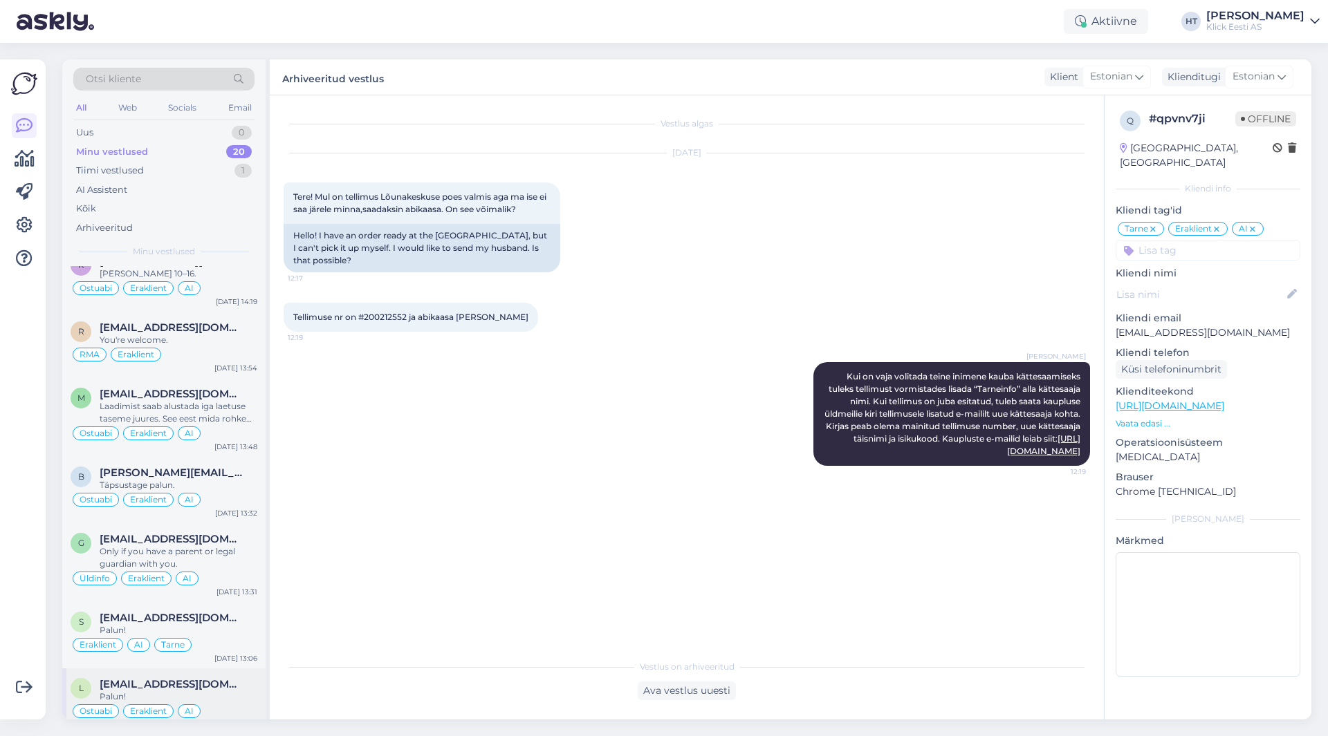
scroll to position [961, 0]
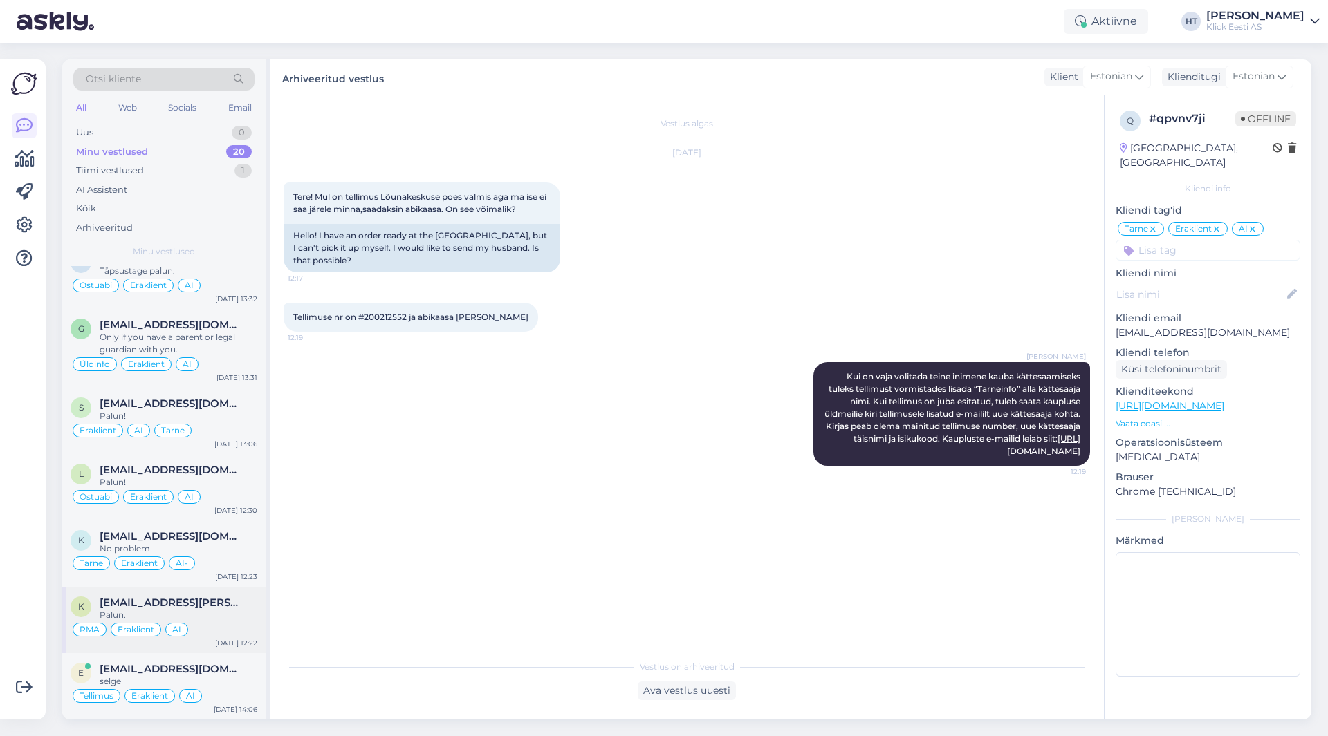
click at [250, 605] on div "[EMAIL_ADDRESS][PERSON_NAME][DOMAIN_NAME]" at bounding box center [179, 603] width 158 height 12
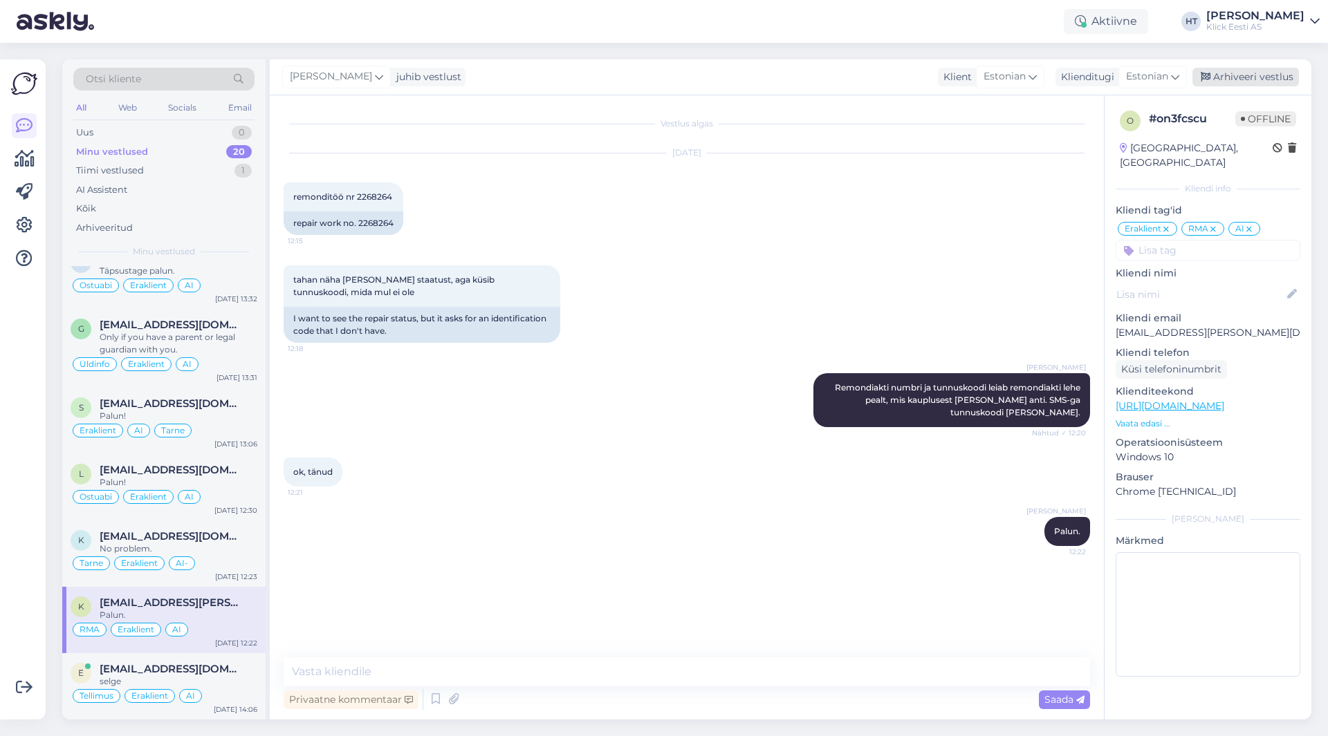
click at [1259, 80] on div "Arhiveeri vestlus" at bounding box center [1245, 77] width 106 height 19
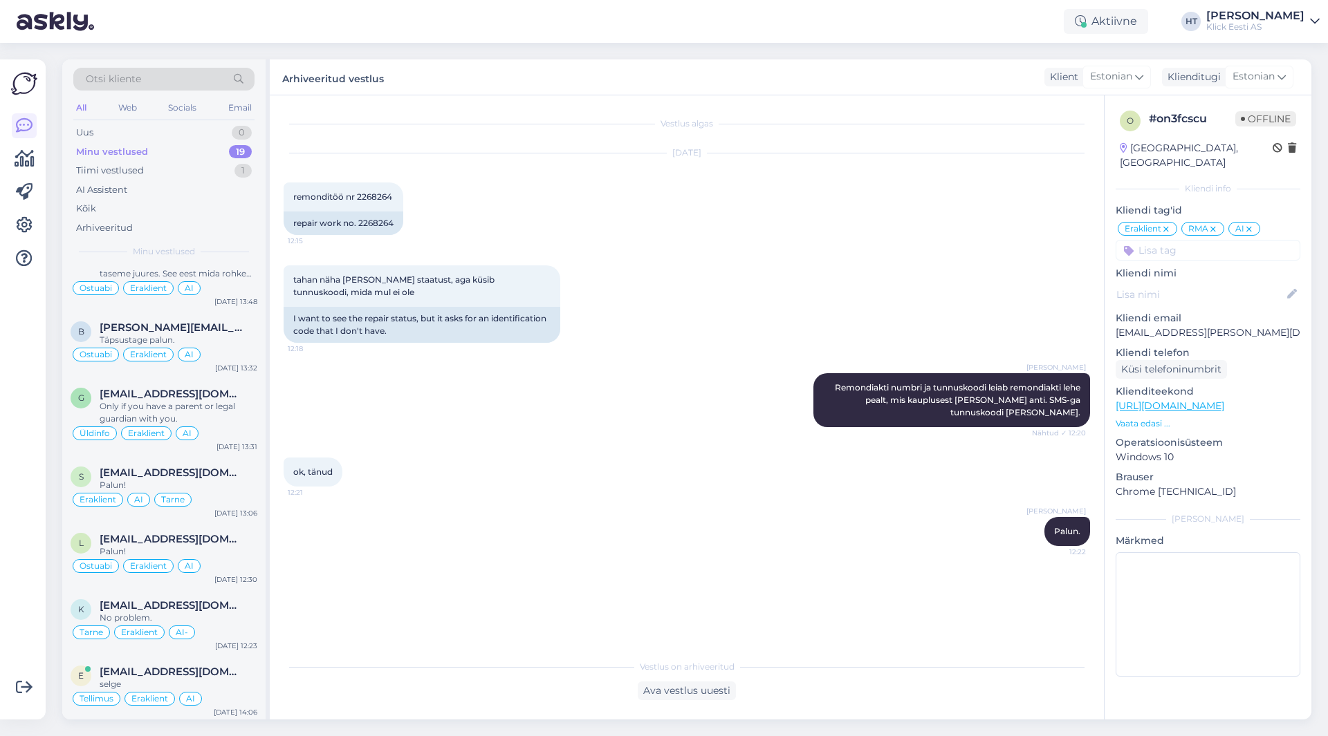
scroll to position [895, 0]
click at [201, 593] on div "k [EMAIL_ADDRESS][DOMAIN_NAME] No problem. Tarne Eraklient AI- [DATE] 12:23" at bounding box center [163, 620] width 203 height 66
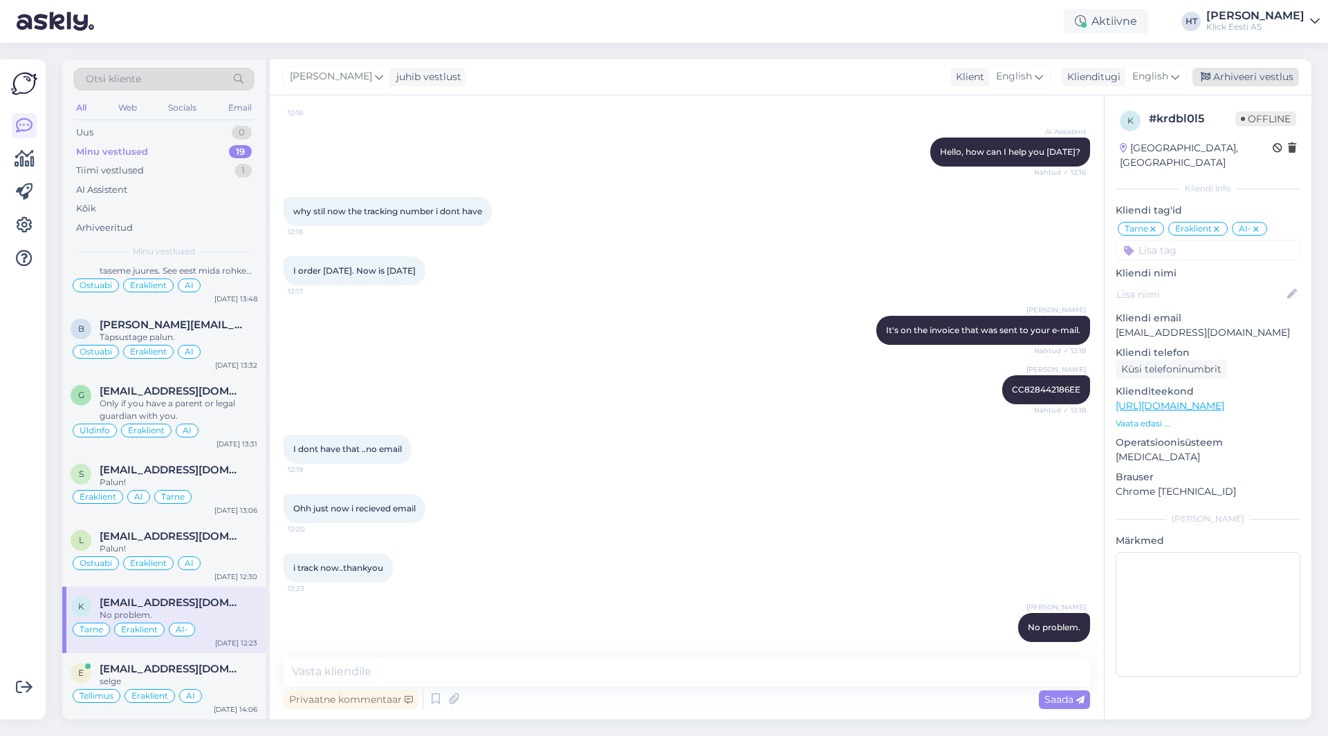
click at [1239, 73] on div "Arhiveeri vestlus" at bounding box center [1245, 77] width 106 height 19
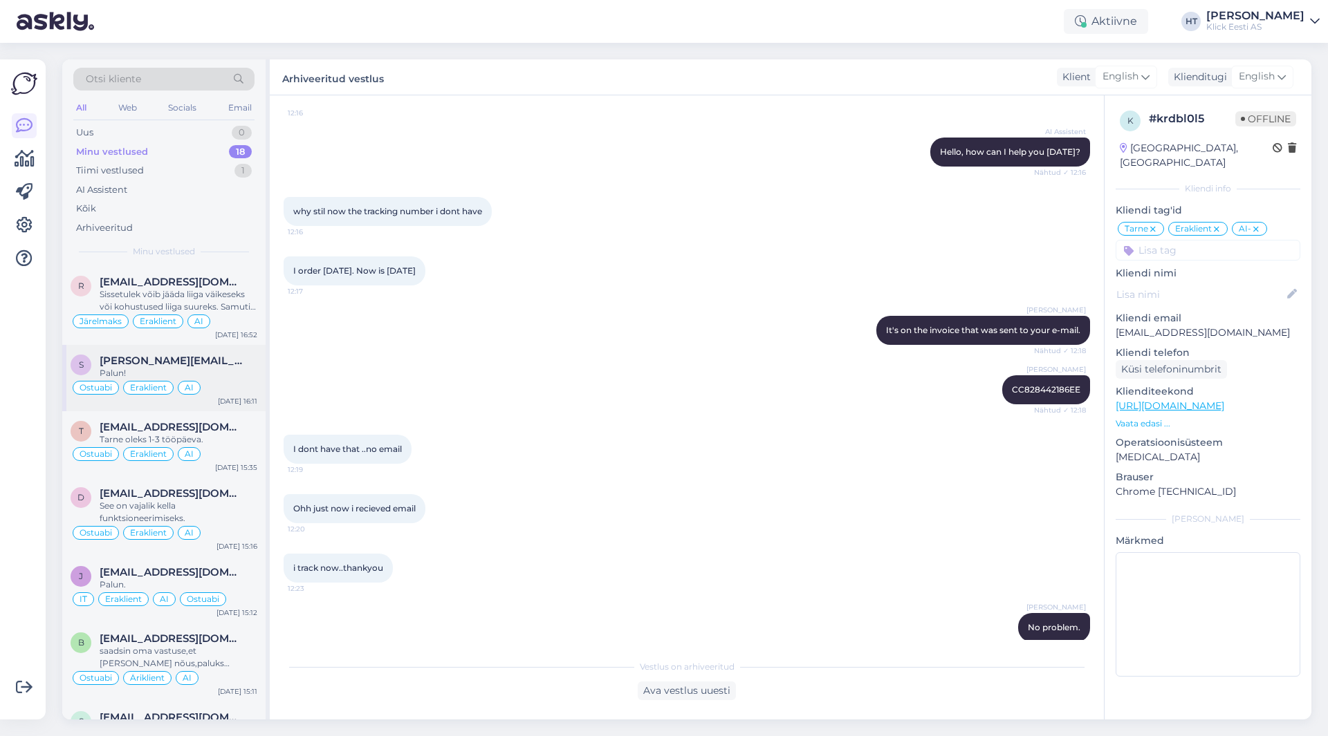
scroll to position [828, 0]
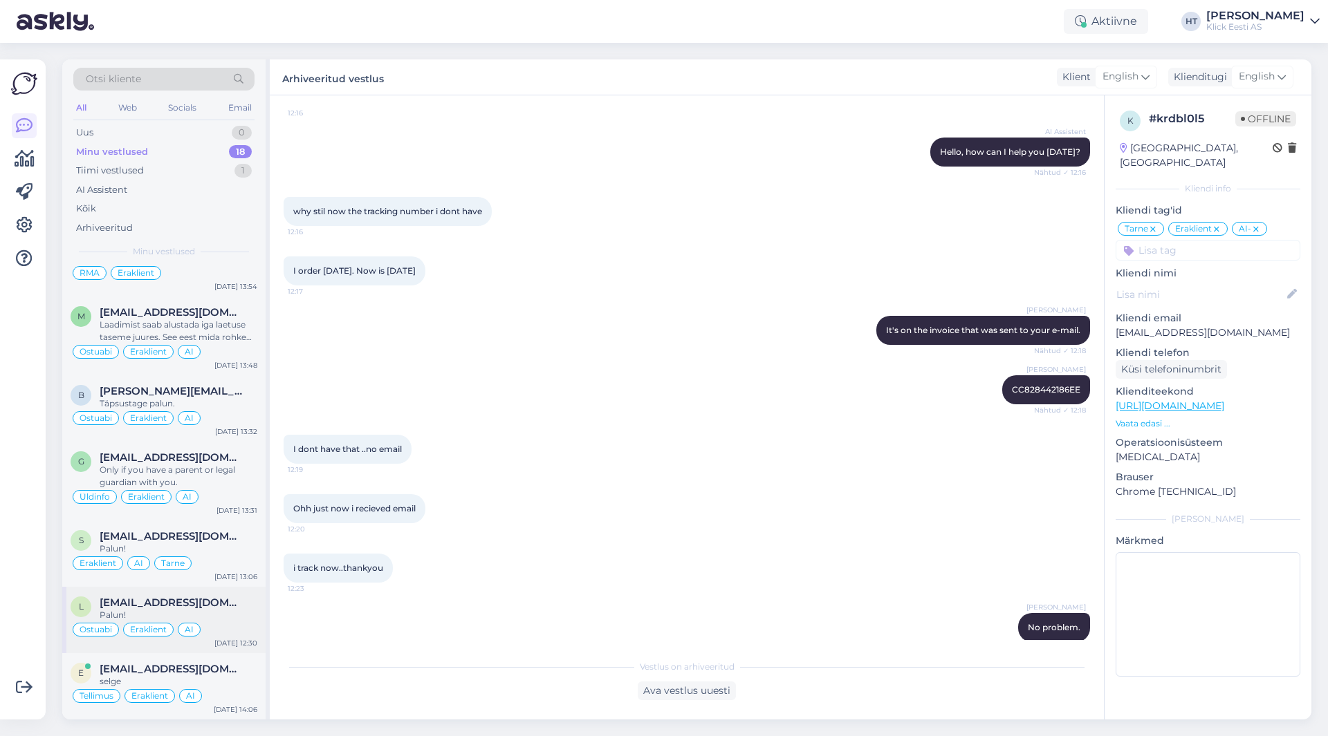
click at [218, 596] on div "l [EMAIL_ADDRESS][DOMAIN_NAME] Palun! Ostuabi Eraklient AI [DATE] 12:30" at bounding box center [163, 620] width 203 height 66
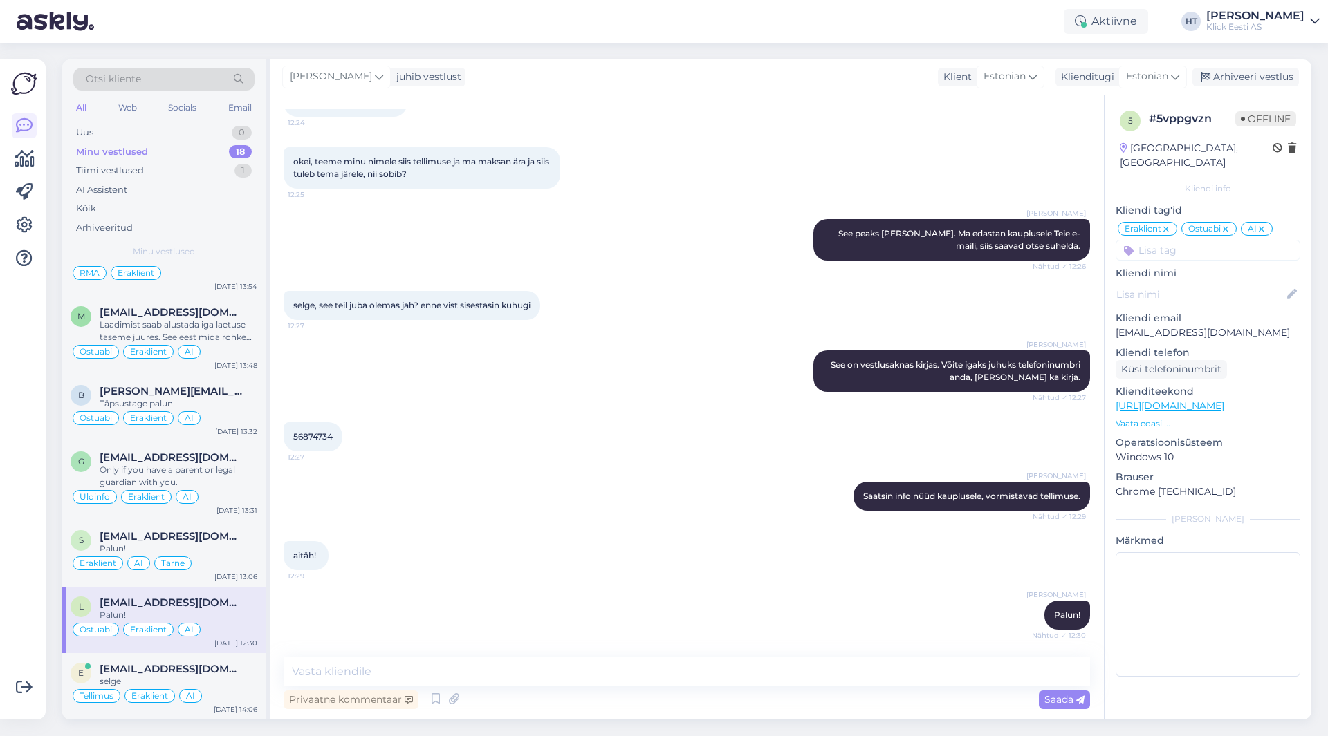
scroll to position [959, 0]
click at [1243, 71] on div "Arhiveeri vestlus" at bounding box center [1245, 77] width 106 height 19
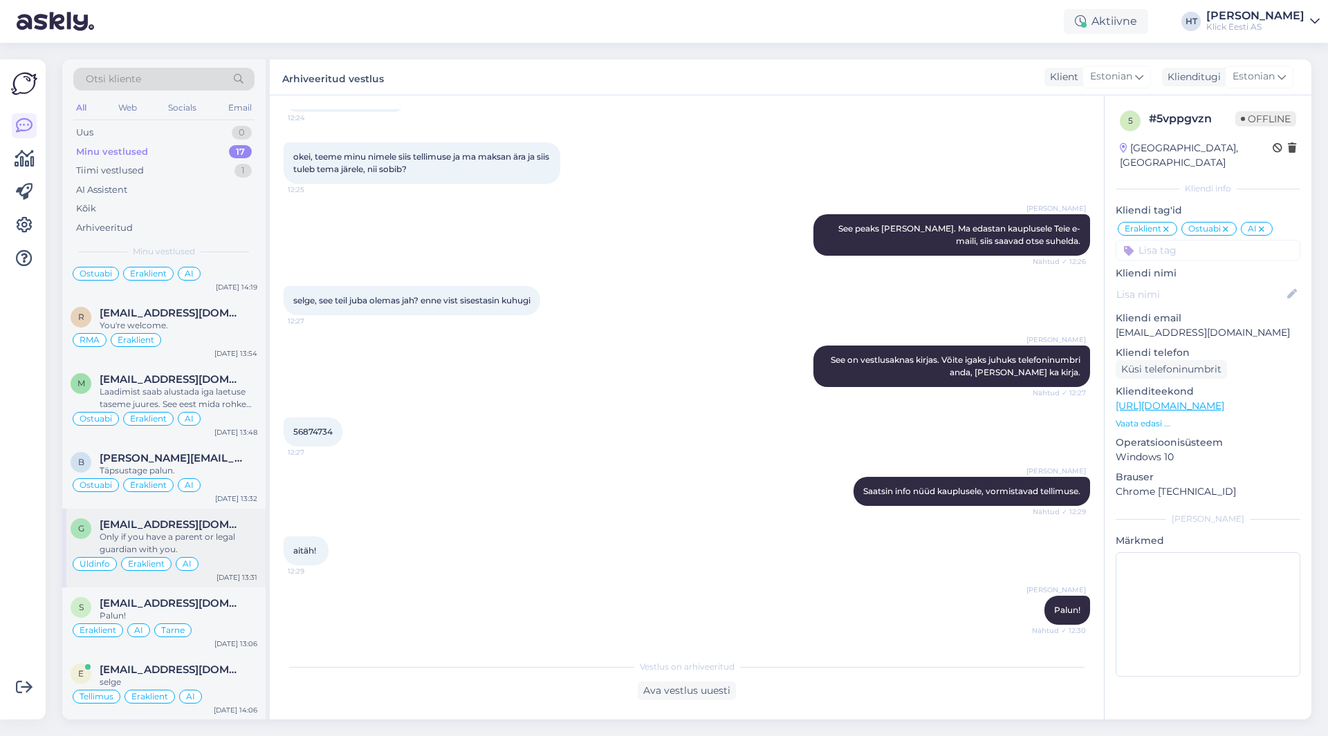
scroll to position [762, 0]
click at [214, 589] on div "s [EMAIL_ADDRESS][DOMAIN_NAME] Palun! Eraklient [PERSON_NAME] [DATE] 13:06" at bounding box center [163, 620] width 203 height 66
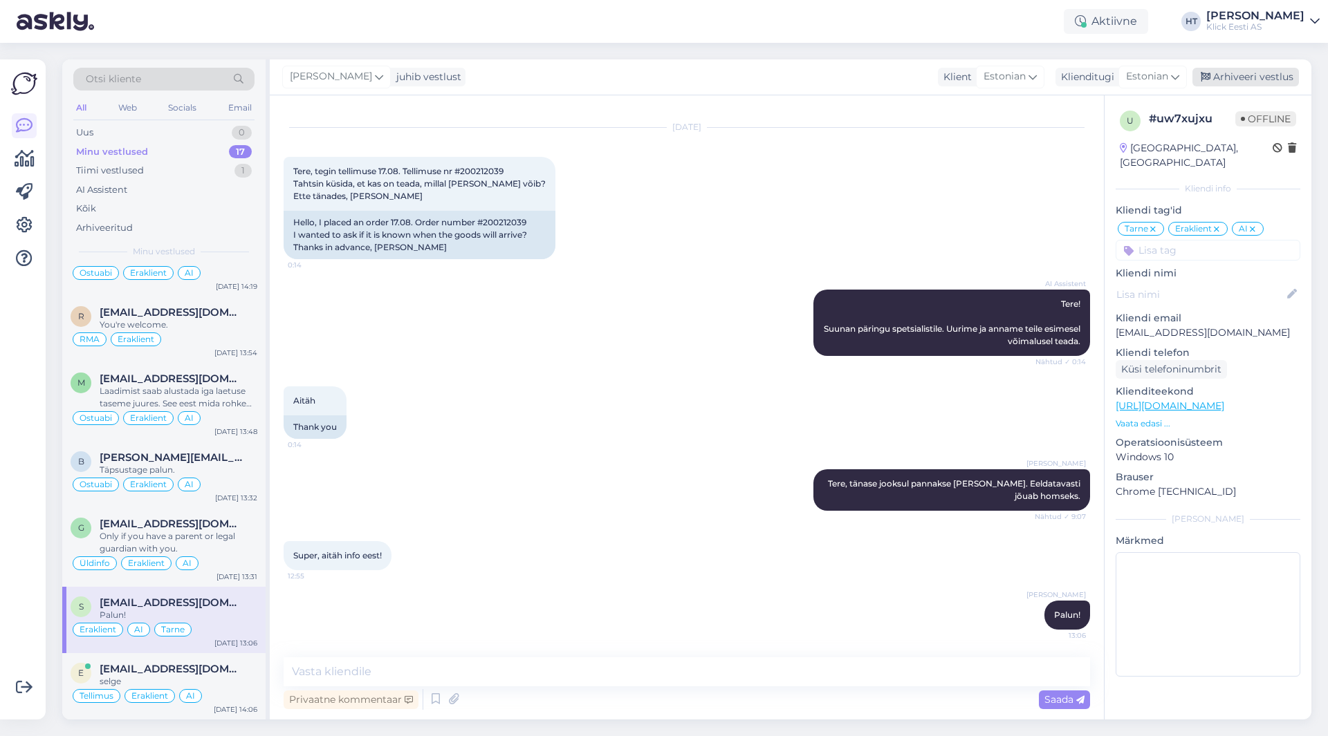
click at [1240, 84] on div "Arhiveeri vestlus" at bounding box center [1245, 77] width 106 height 19
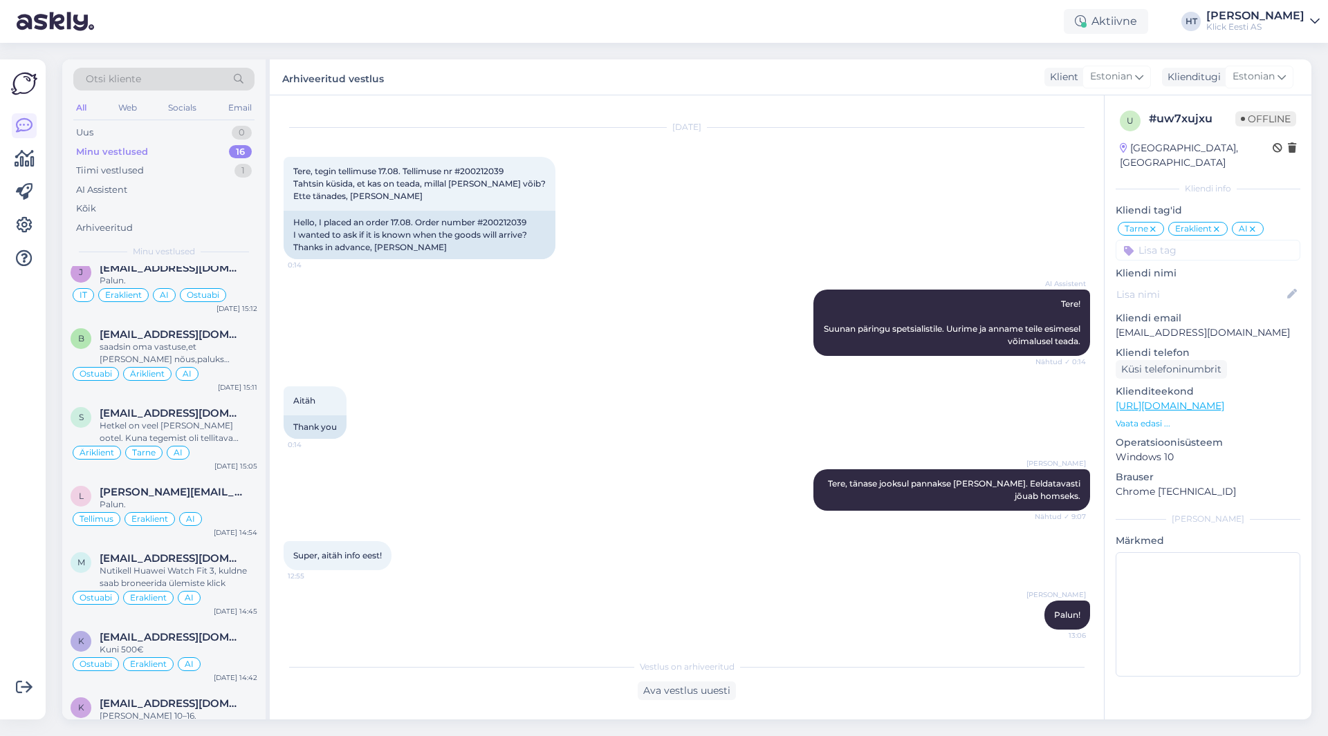
scroll to position [696, 0]
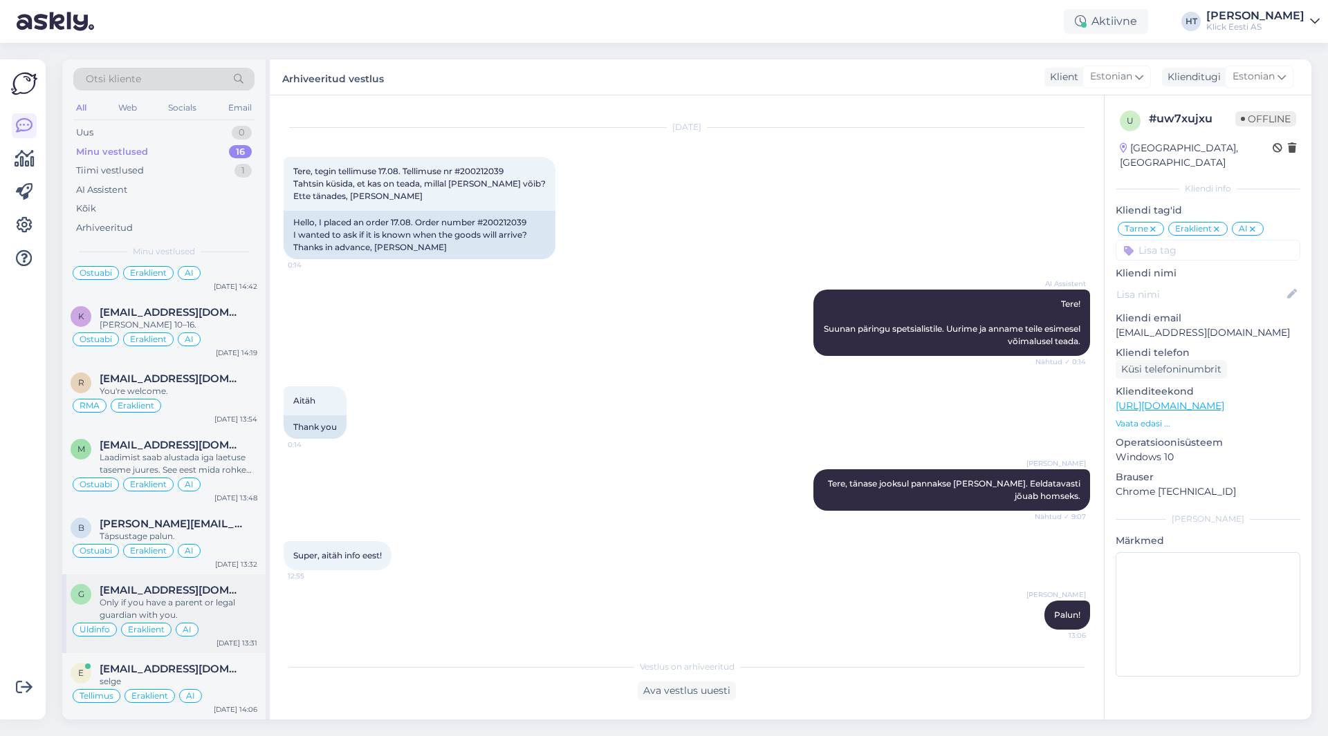
click at [218, 598] on div "Only if you have a parent or legal guardian with you." at bounding box center [179, 609] width 158 height 25
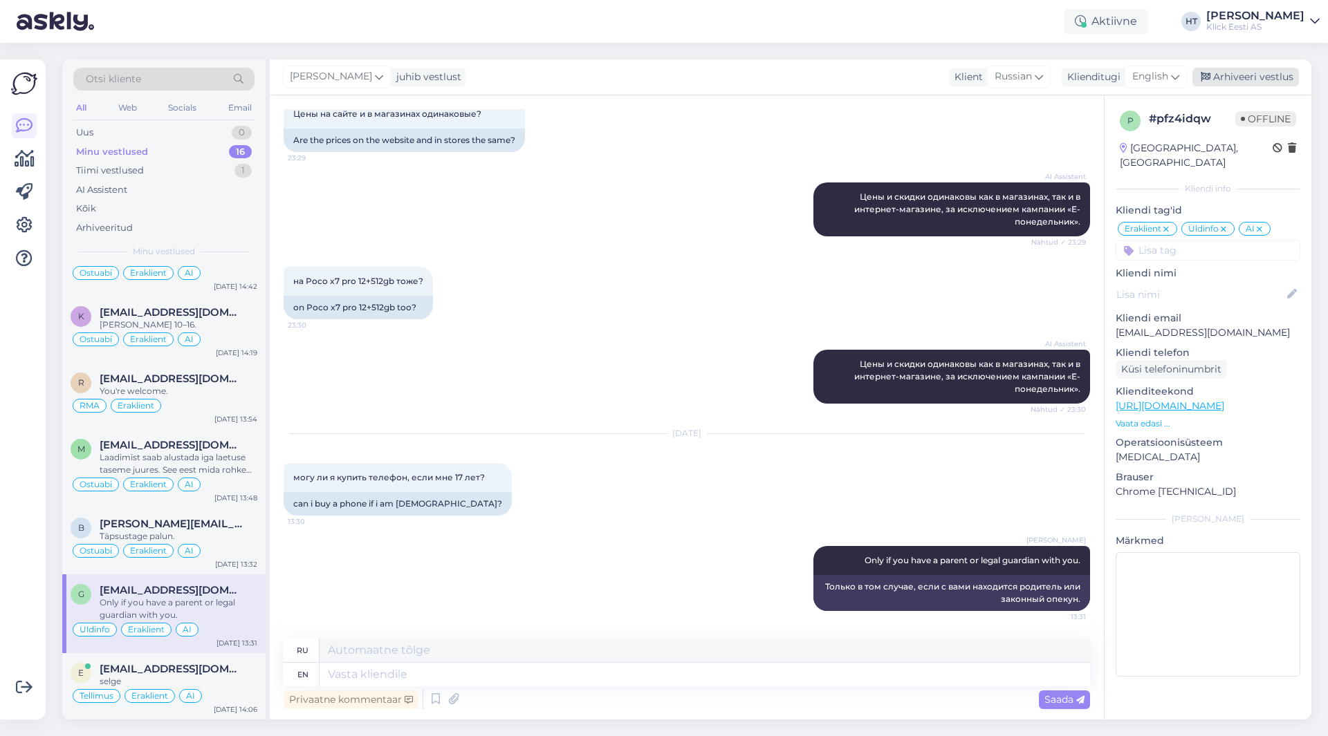
click at [1233, 69] on div "Arhiveeri vestlus" at bounding box center [1245, 77] width 106 height 19
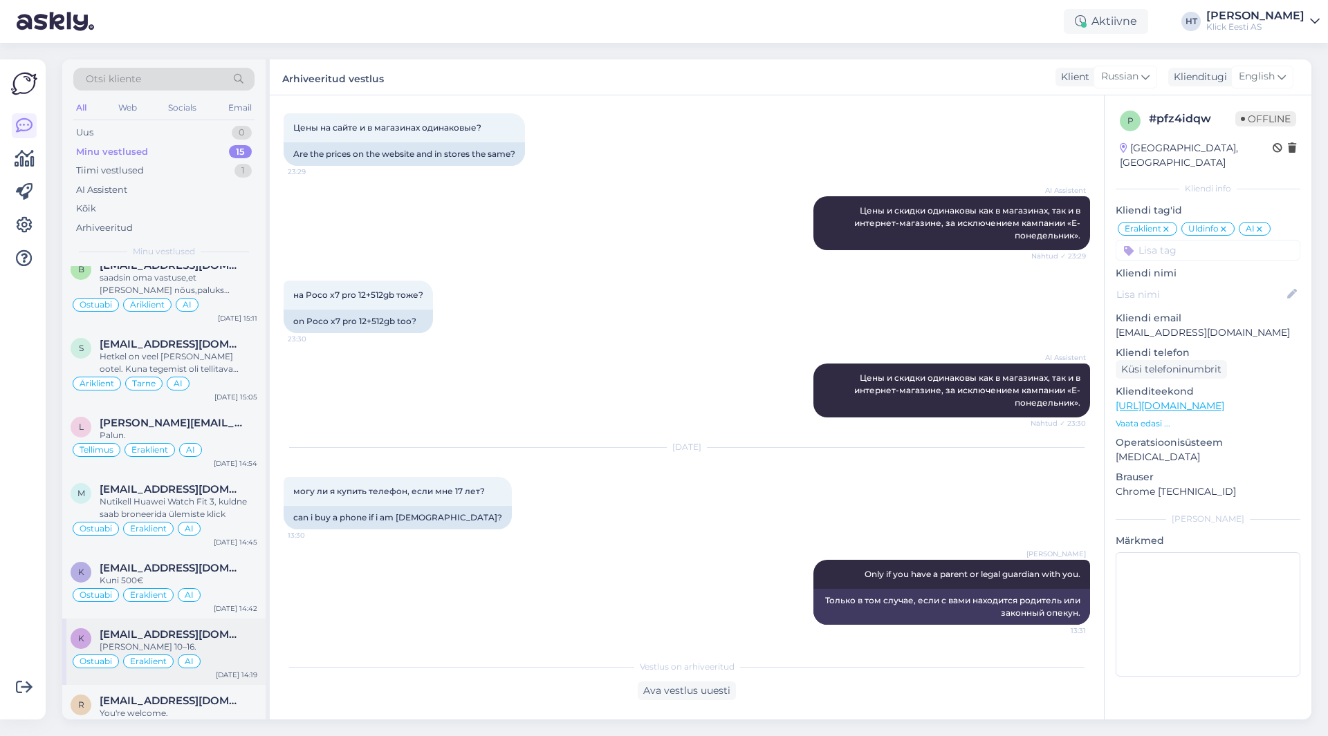
scroll to position [617, 0]
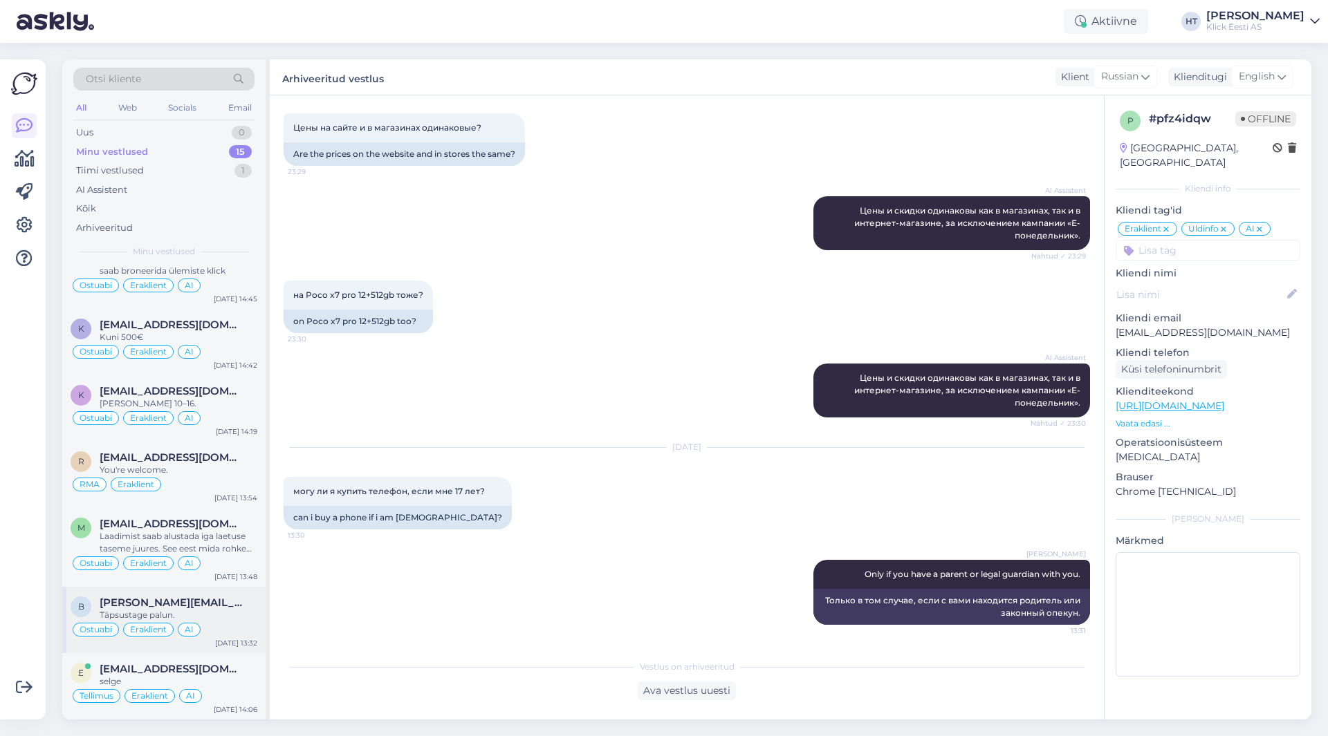
click at [221, 593] on div "b [PERSON_NAME][EMAIL_ADDRESS][DOMAIN_NAME] Täpsustage palun. Ostuabi Eraklient…" at bounding box center [163, 620] width 203 height 66
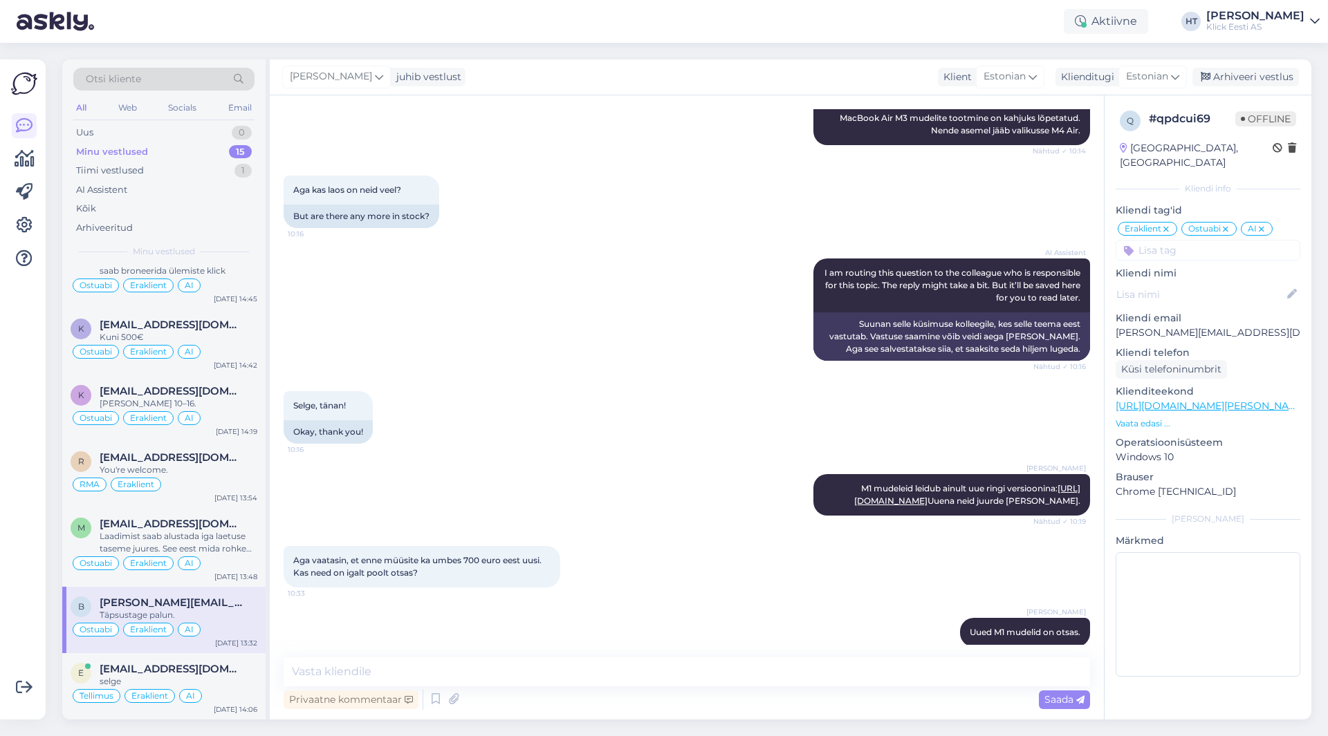
scroll to position [409, 0]
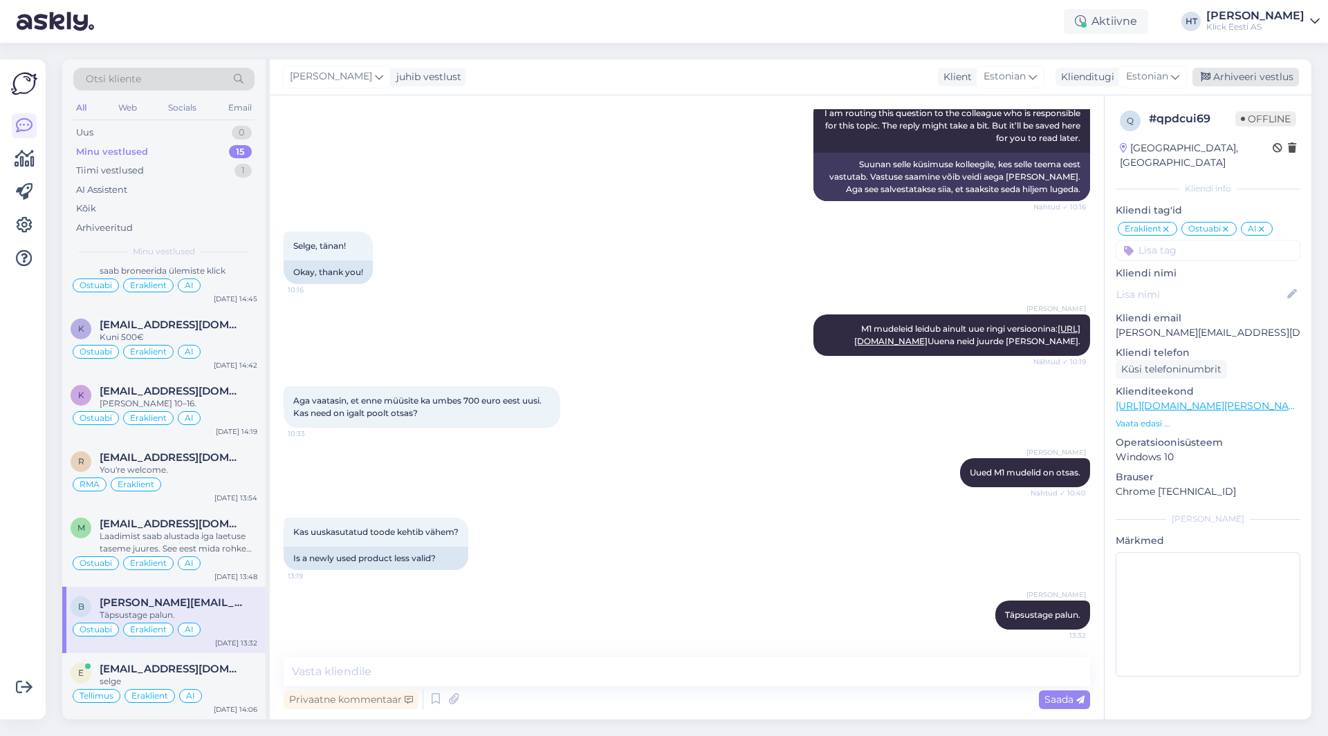
click at [1265, 69] on div "Arhiveeri vestlus" at bounding box center [1245, 77] width 106 height 19
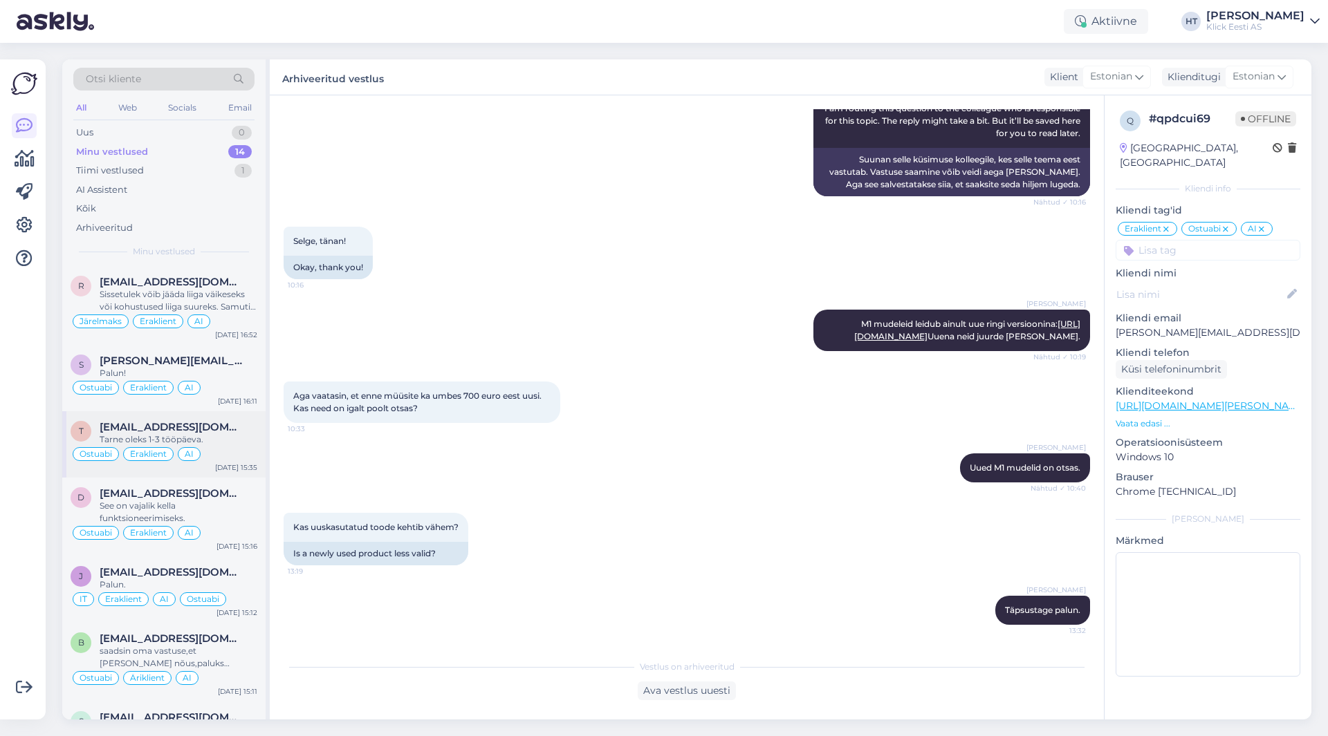
scroll to position [550, 0]
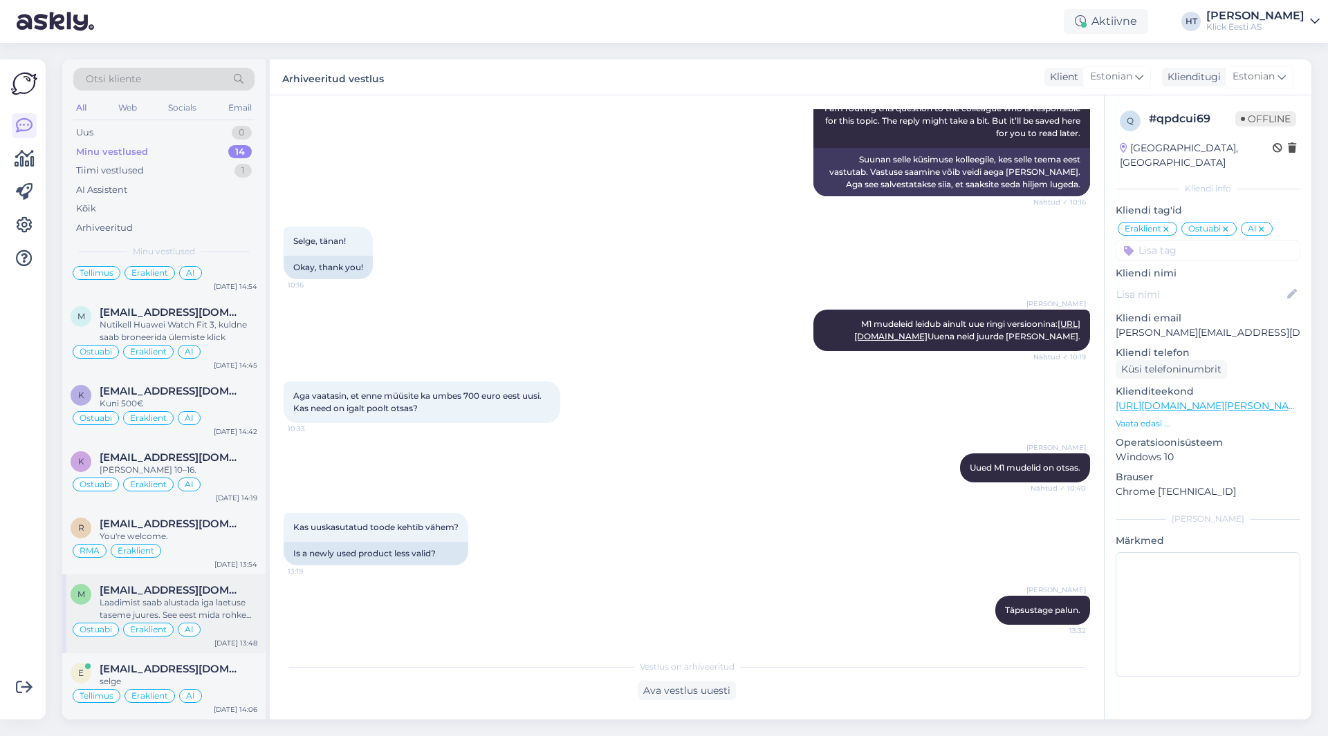
click at [214, 613] on div "Laadimist saab alustada iga laetuse taseme juures. See eest mida rohkem aku täi…" at bounding box center [179, 609] width 158 height 25
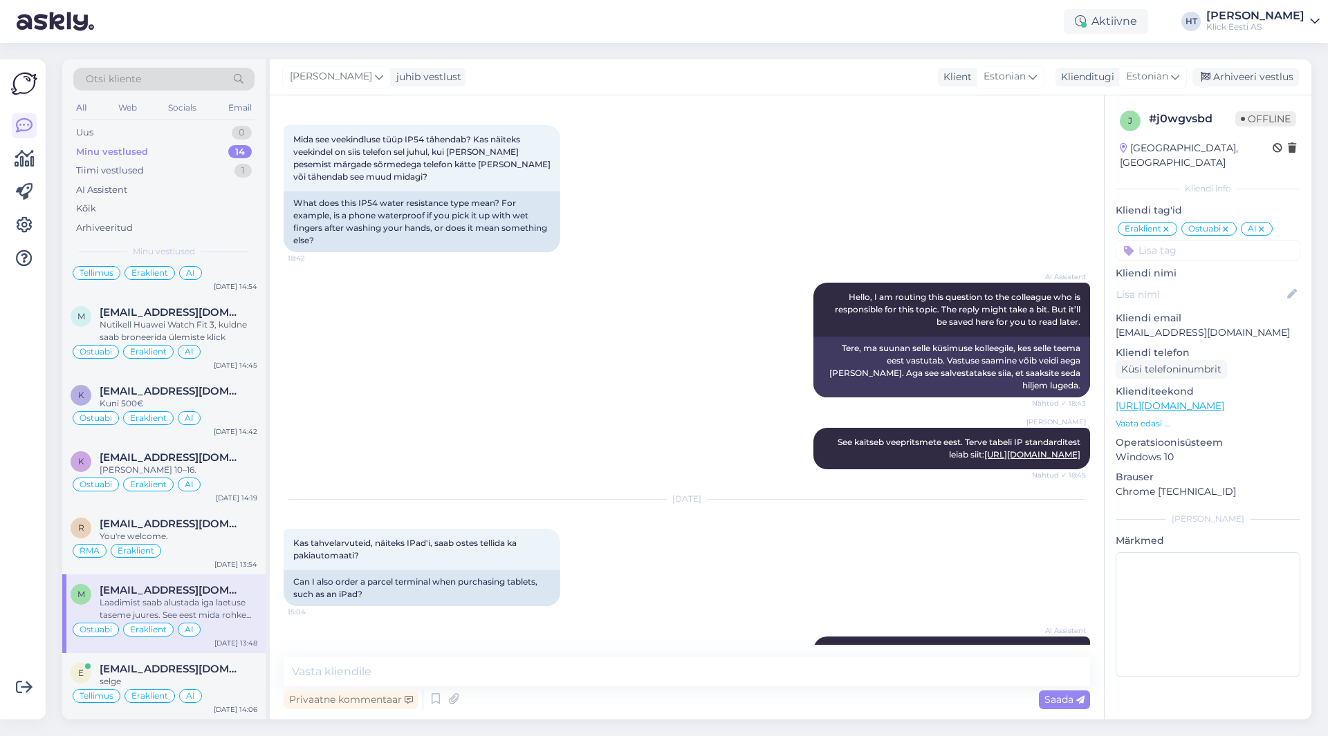
scroll to position [8844, 0]
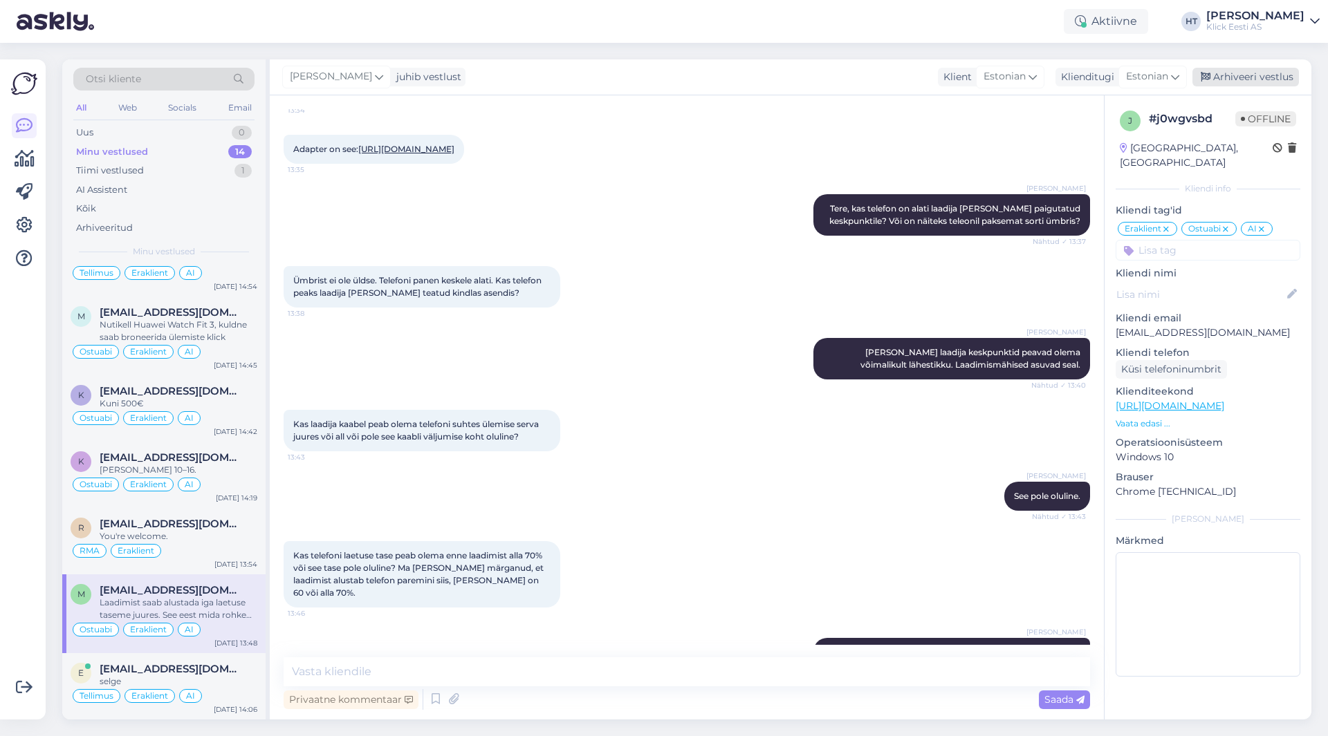
click at [1231, 81] on div "Arhiveeri vestlus" at bounding box center [1245, 77] width 106 height 19
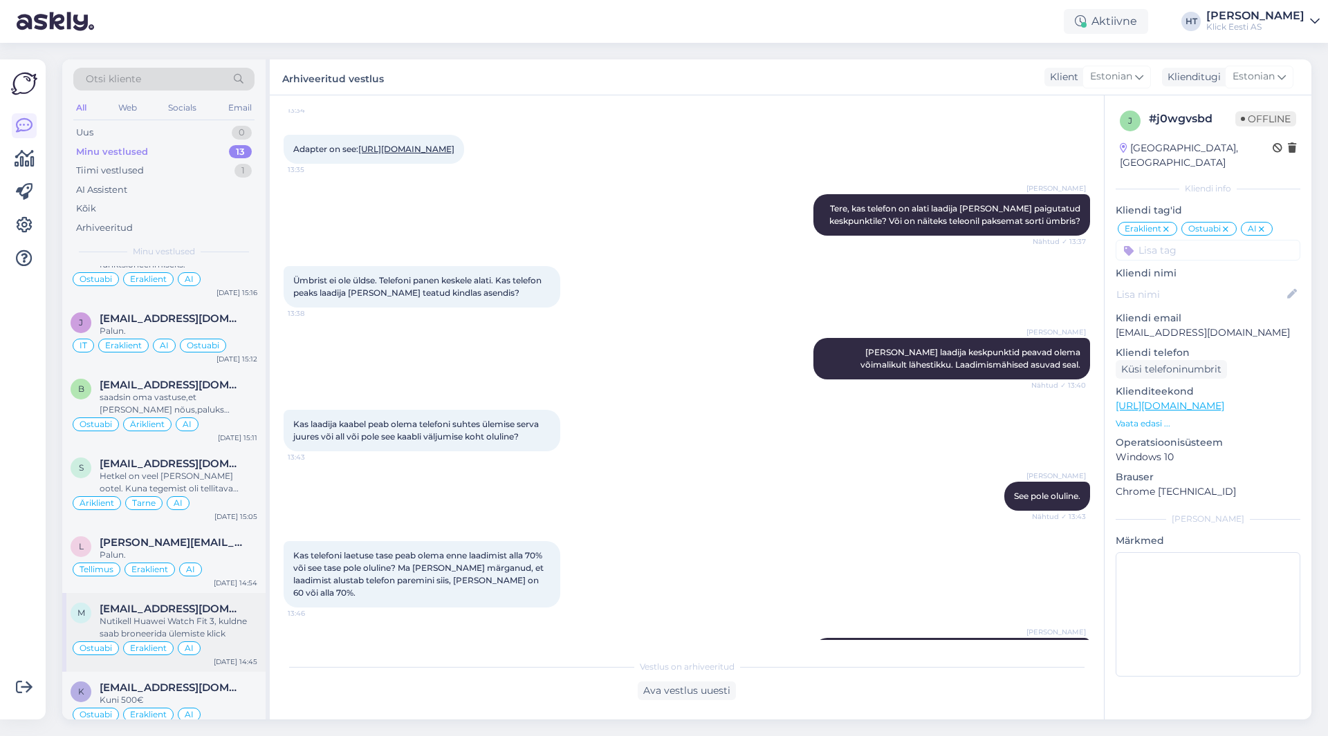
scroll to position [472, 0]
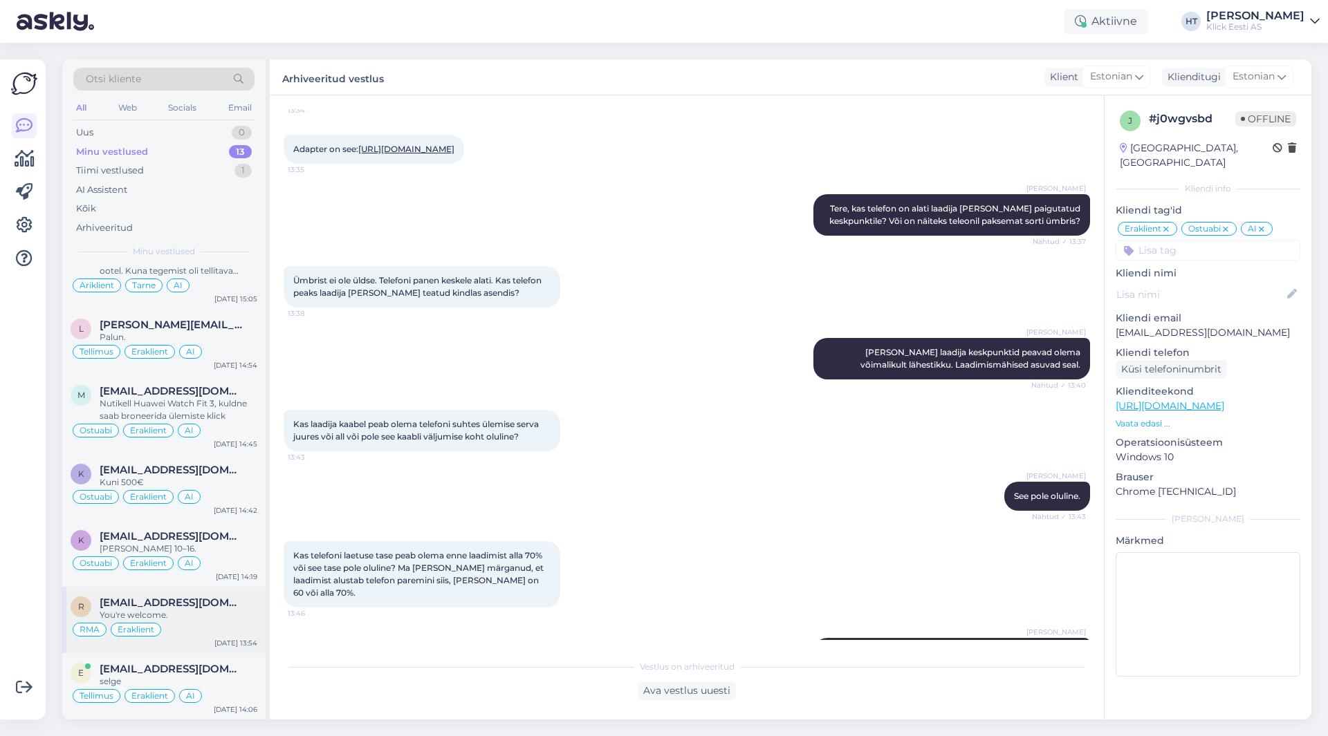
click at [197, 592] on div "r [EMAIL_ADDRESS][DOMAIN_NAME] You're welcome. RMA Eraklient [DATE] 13:54" at bounding box center [163, 620] width 203 height 66
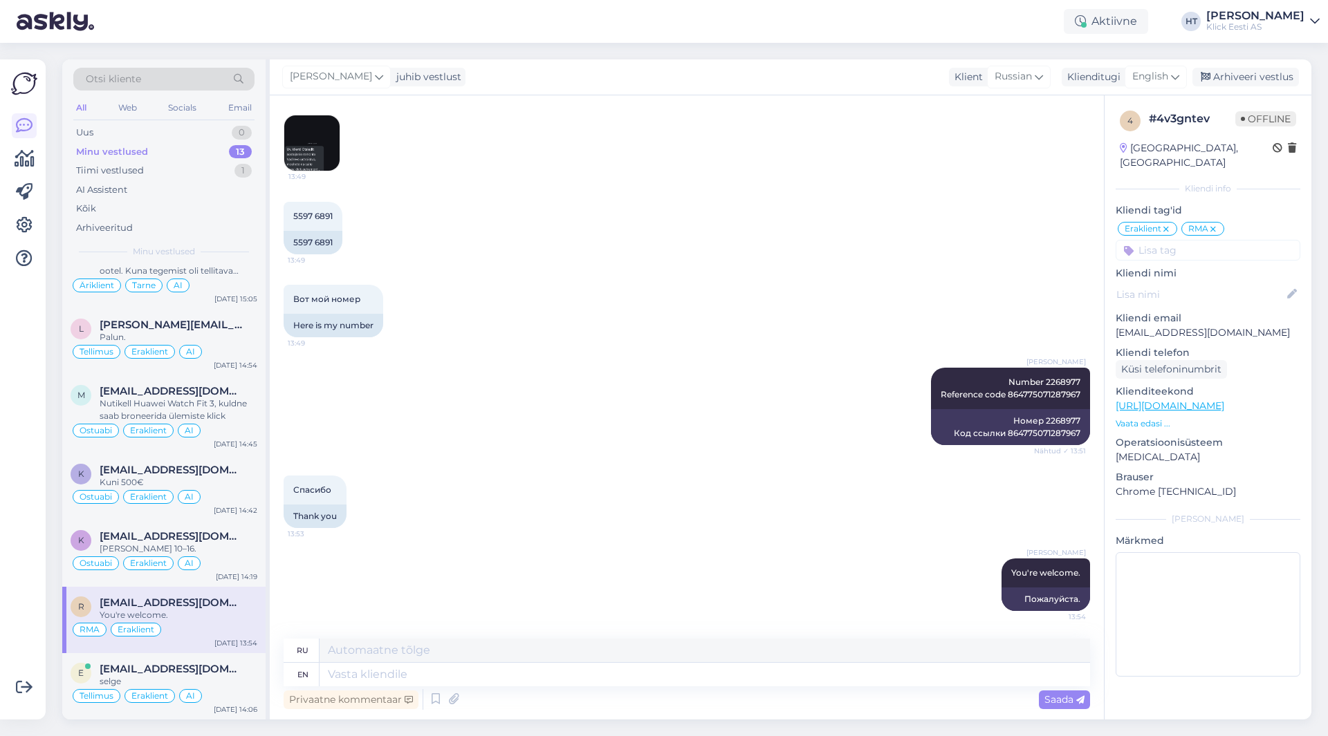
scroll to position [786, 0]
click at [1233, 81] on div "Arhiveeri vestlus" at bounding box center [1245, 77] width 106 height 19
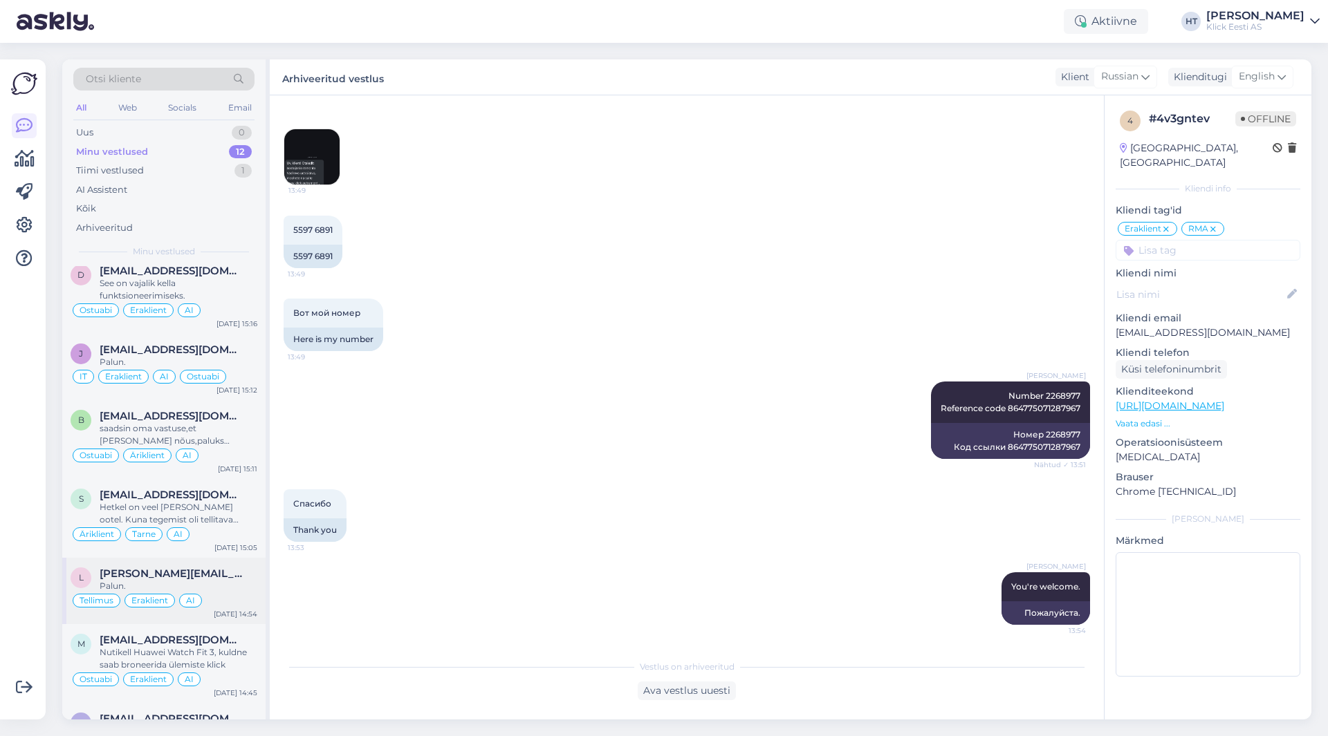
scroll to position [405, 0]
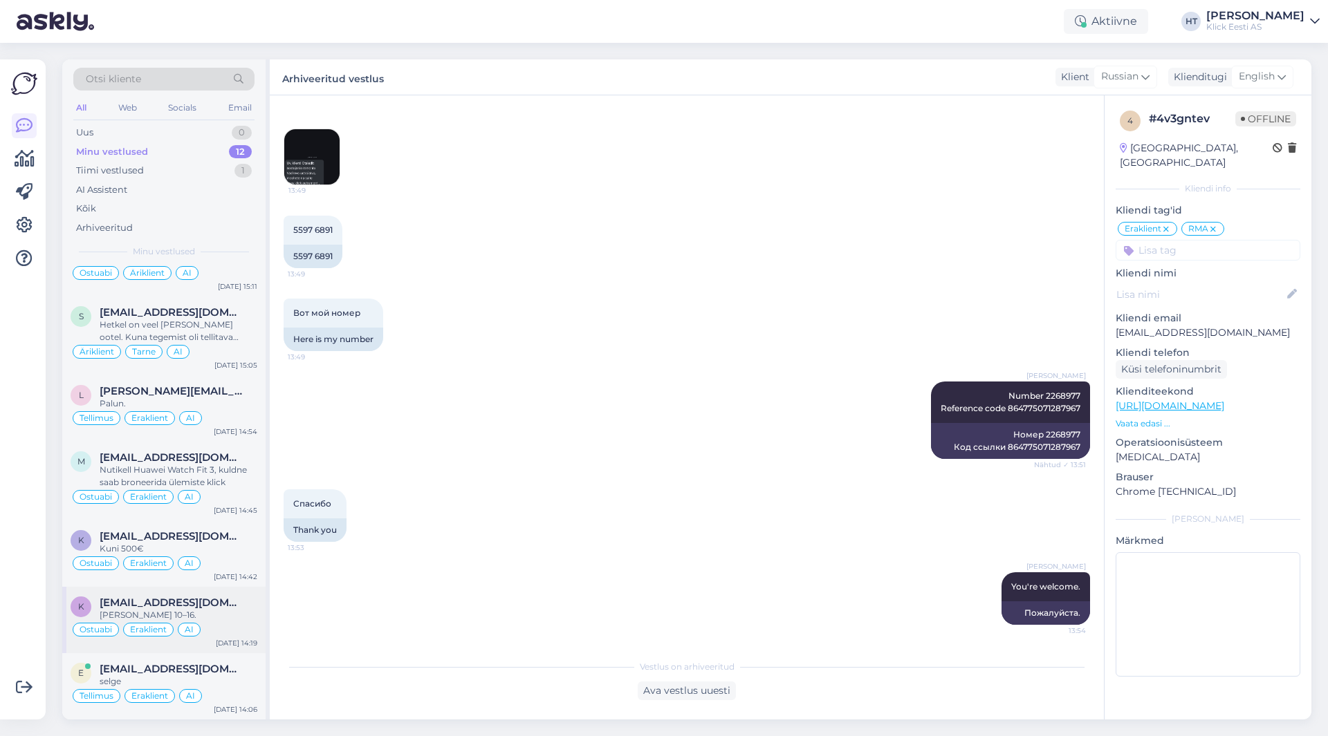
click at [225, 591] on div "k [EMAIL_ADDRESS][DOMAIN_NAME] [PERSON_NAME] 10–16. Ostuabi Eraklient AI [DATE]…" at bounding box center [163, 620] width 203 height 66
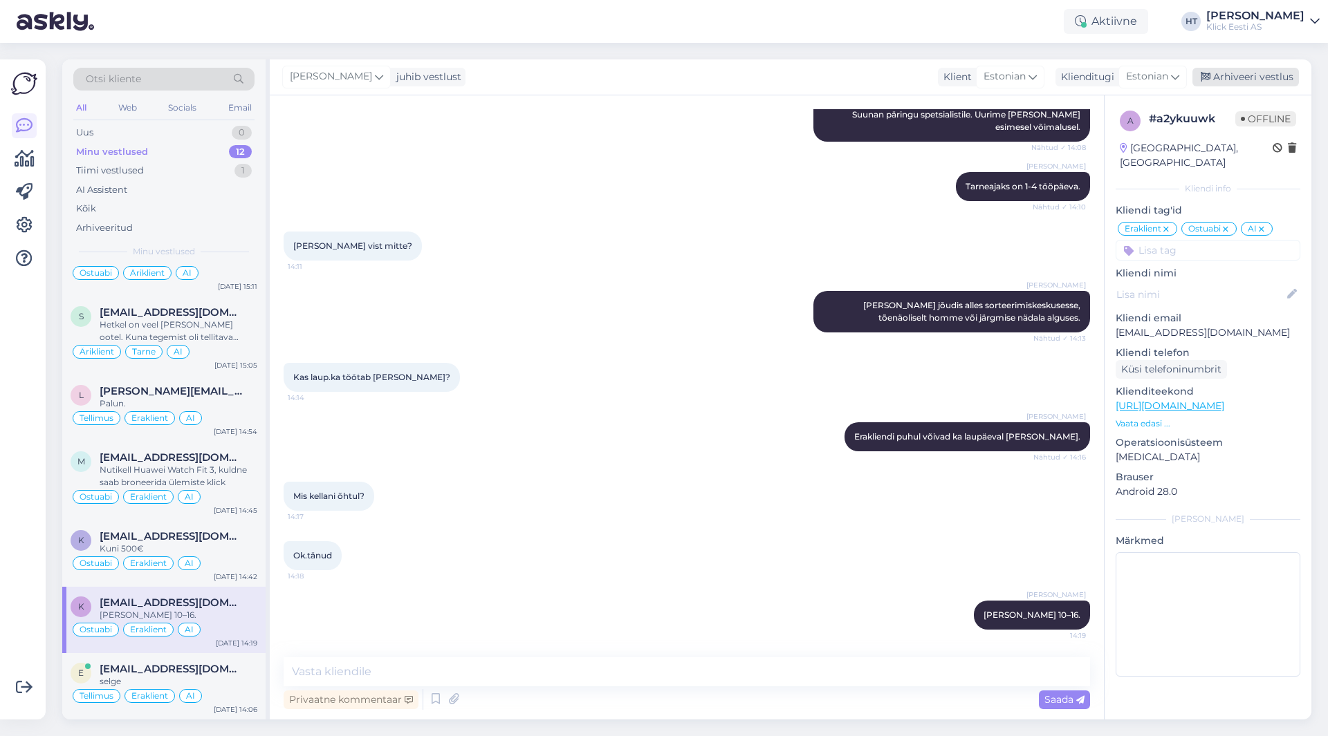
click at [1255, 76] on div "Arhiveeri vestlus" at bounding box center [1245, 77] width 106 height 19
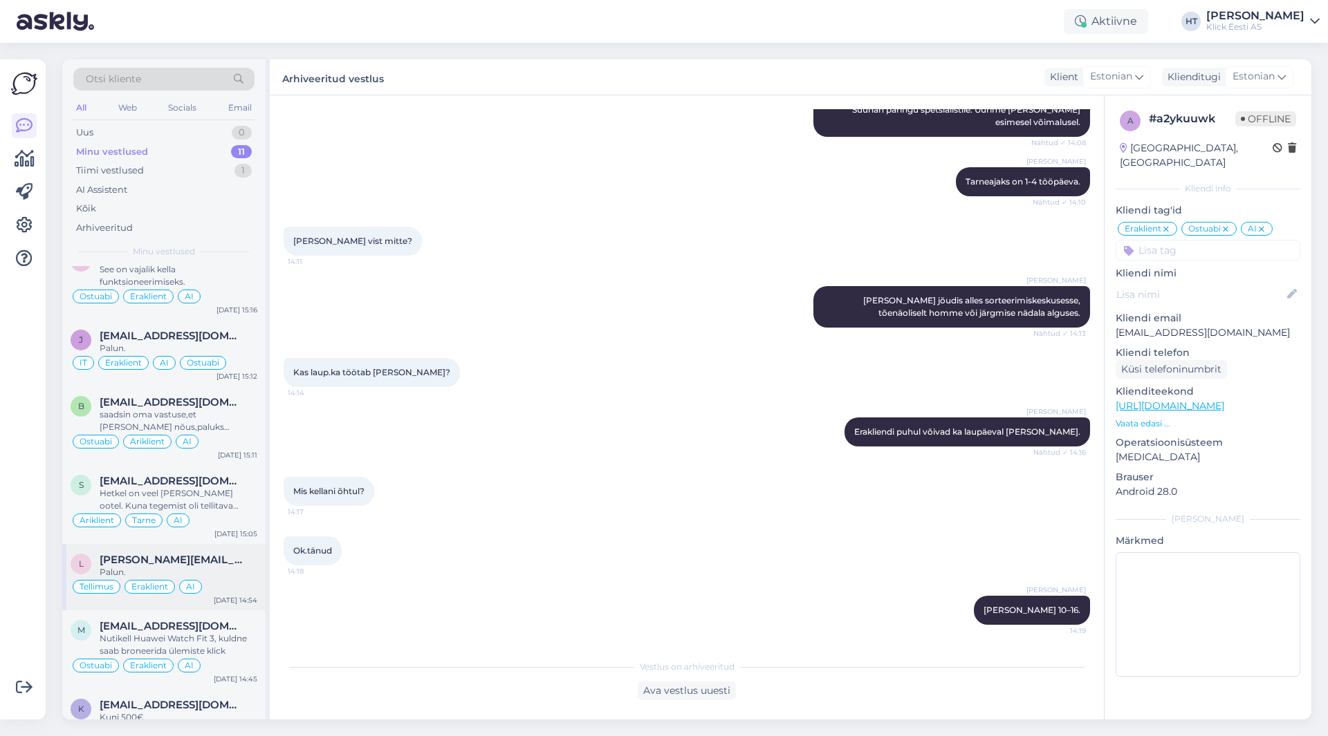
scroll to position [339, 0]
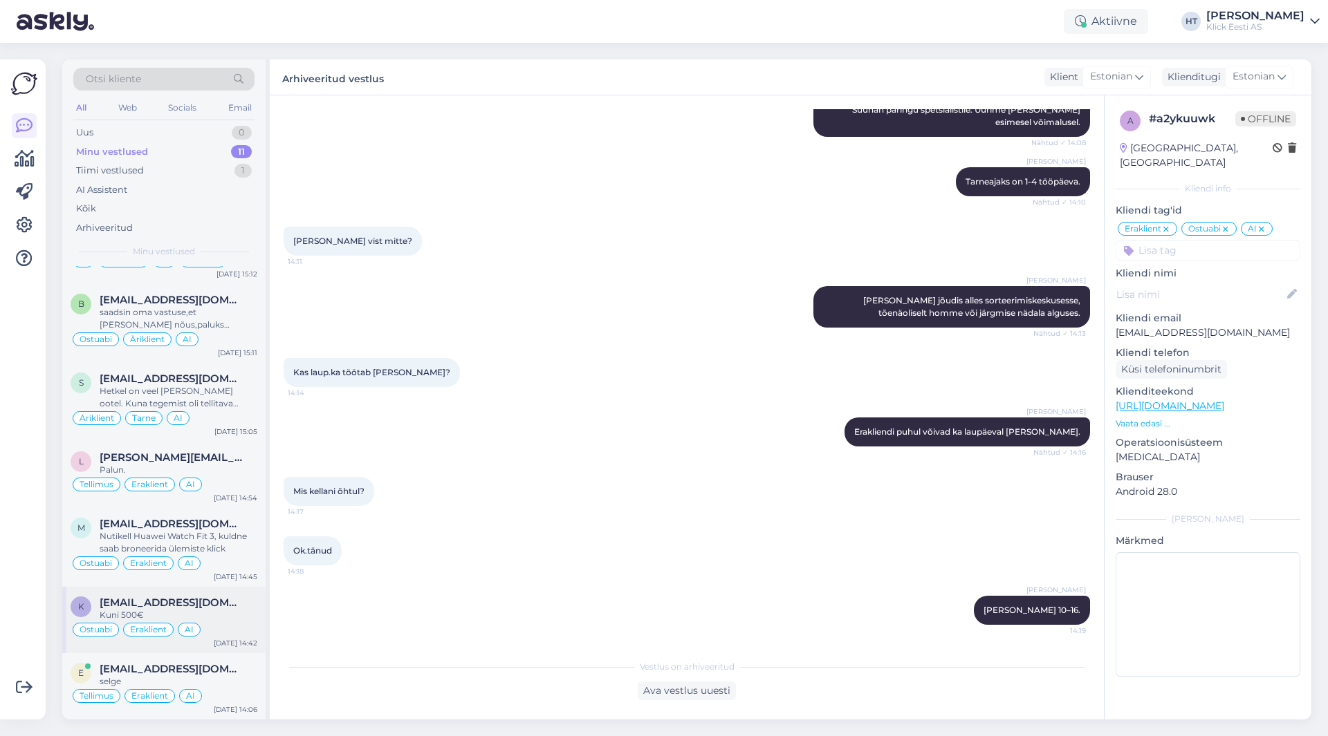
click at [227, 614] on div "Kuni 500€" at bounding box center [179, 615] width 158 height 12
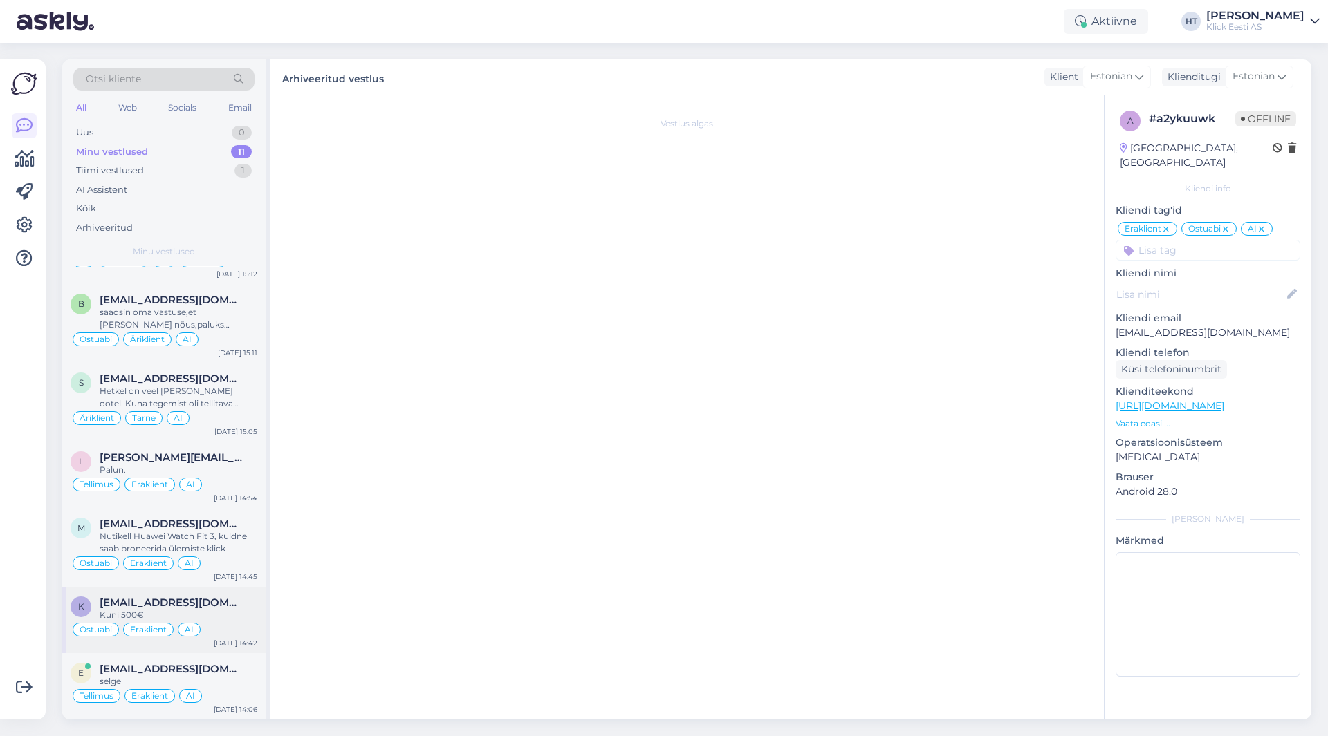
scroll to position [20, 0]
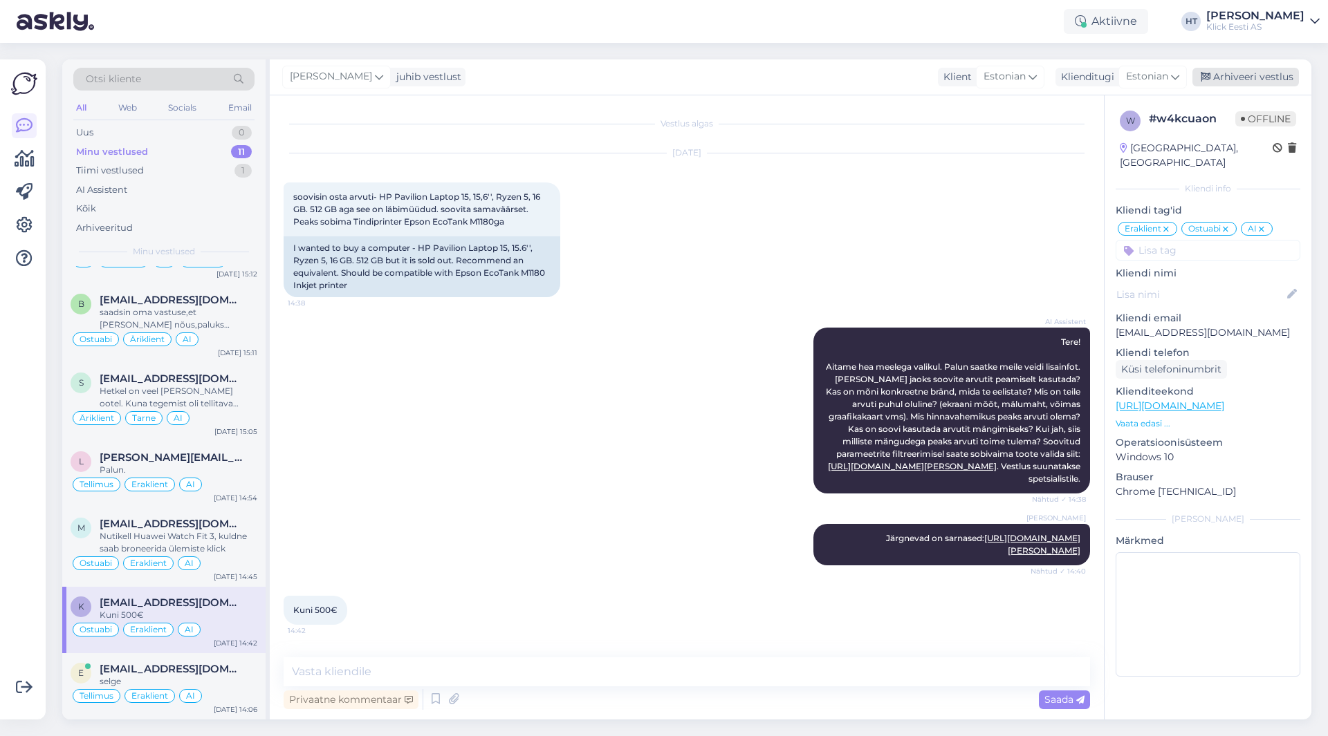
click at [1274, 82] on div "Arhiveeri vestlus" at bounding box center [1245, 77] width 106 height 19
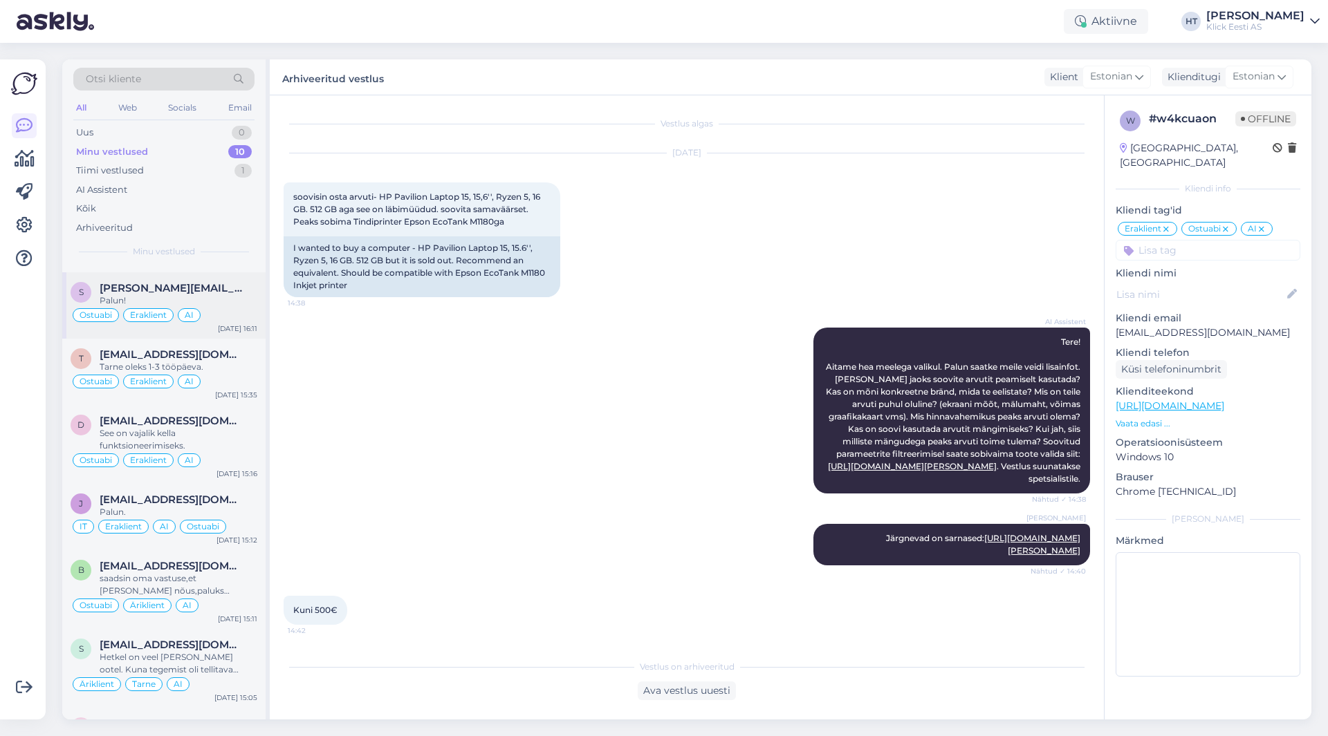
scroll to position [272, 0]
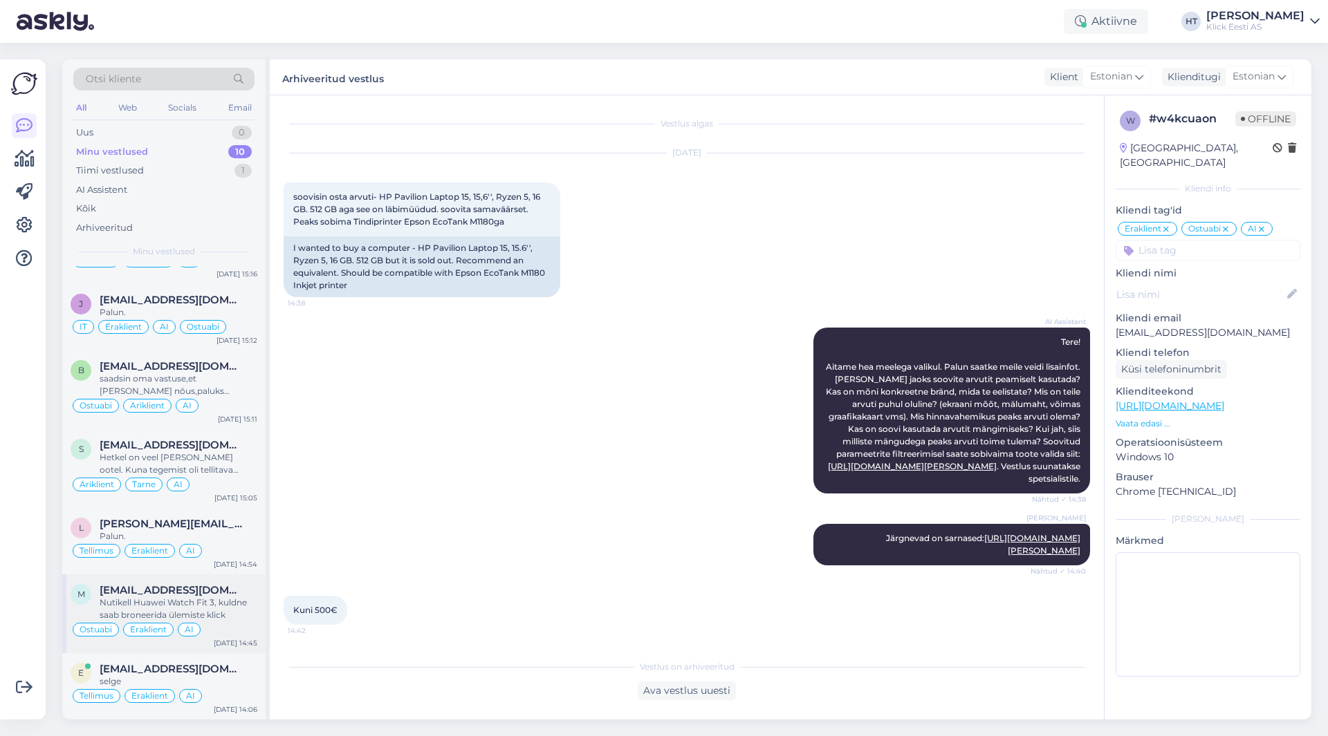
click at [216, 605] on div "Nutikell Huawei Watch Fit 3, kuldne saab broneerida ülemiste klick" at bounding box center [179, 609] width 158 height 25
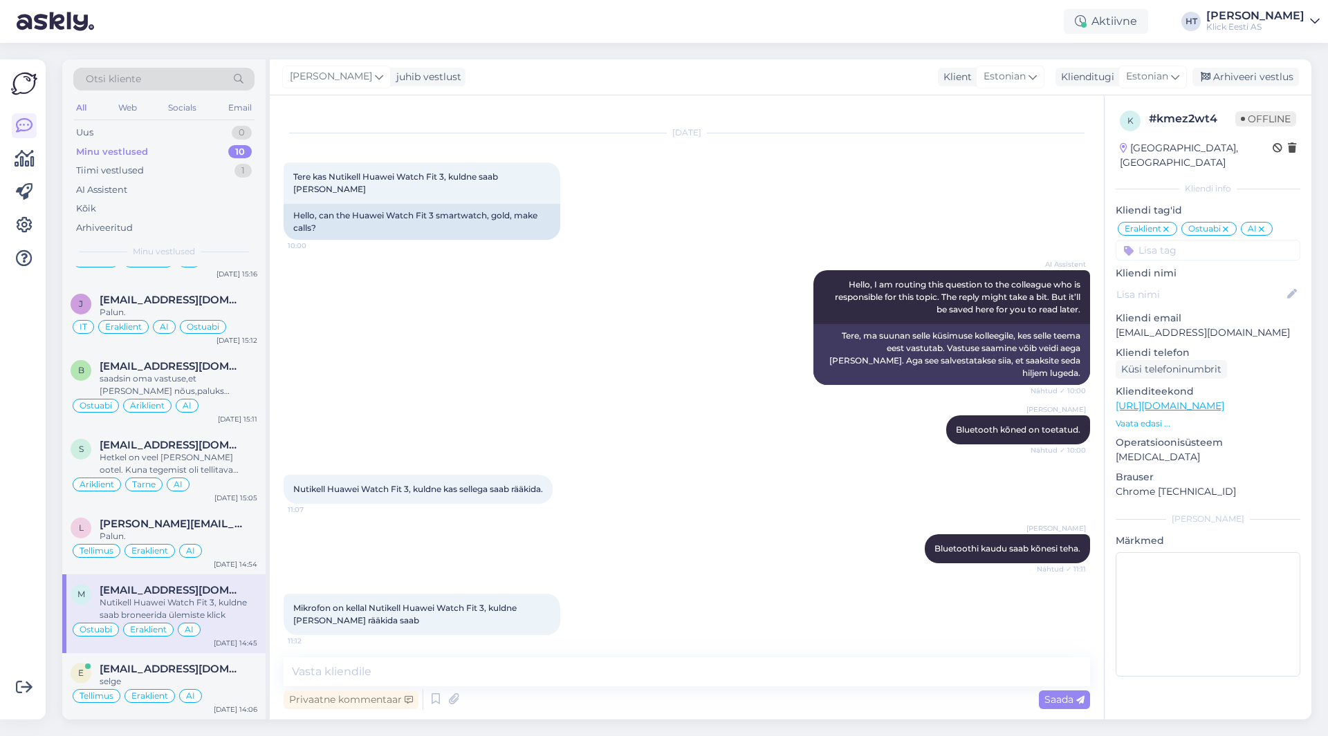
scroll to position [240, 0]
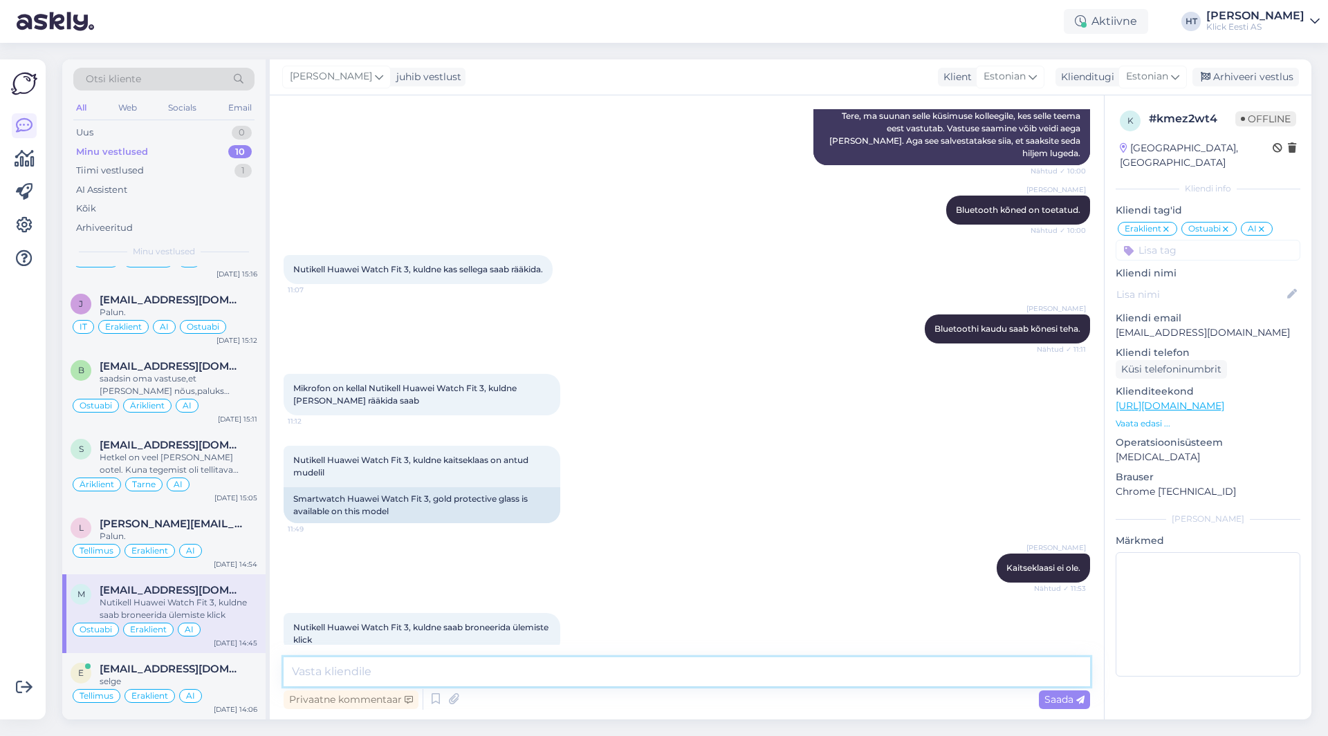
click at [609, 667] on textarea at bounding box center [687, 672] width 806 height 29
click at [1192, 326] on p "[EMAIL_ADDRESS][DOMAIN_NAME]" at bounding box center [1207, 333] width 185 height 15
click at [1205, 326] on p "[EMAIL_ADDRESS][DOMAIN_NAME]" at bounding box center [1207, 333] width 185 height 15
click at [658, 599] on div "Nutikell Huawei Watch Fit 3, kuldne saab broneerida ülemiste klick 14:45" at bounding box center [687, 634] width 806 height 72
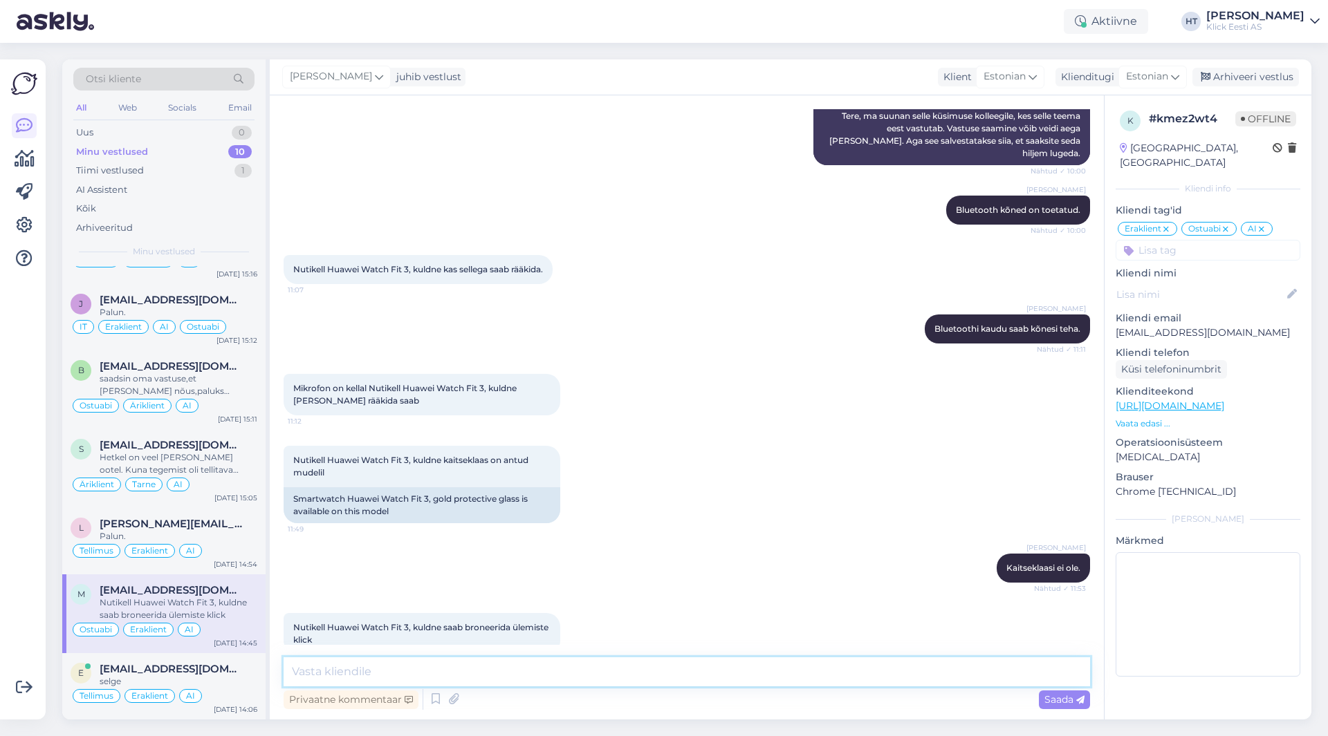
click at [602, 674] on textarea at bounding box center [687, 672] width 806 height 29
type textarea "Kuna [PERSON_NAME] on viimane siis pruugib olla väljasolev. Samuti broneerimise…"
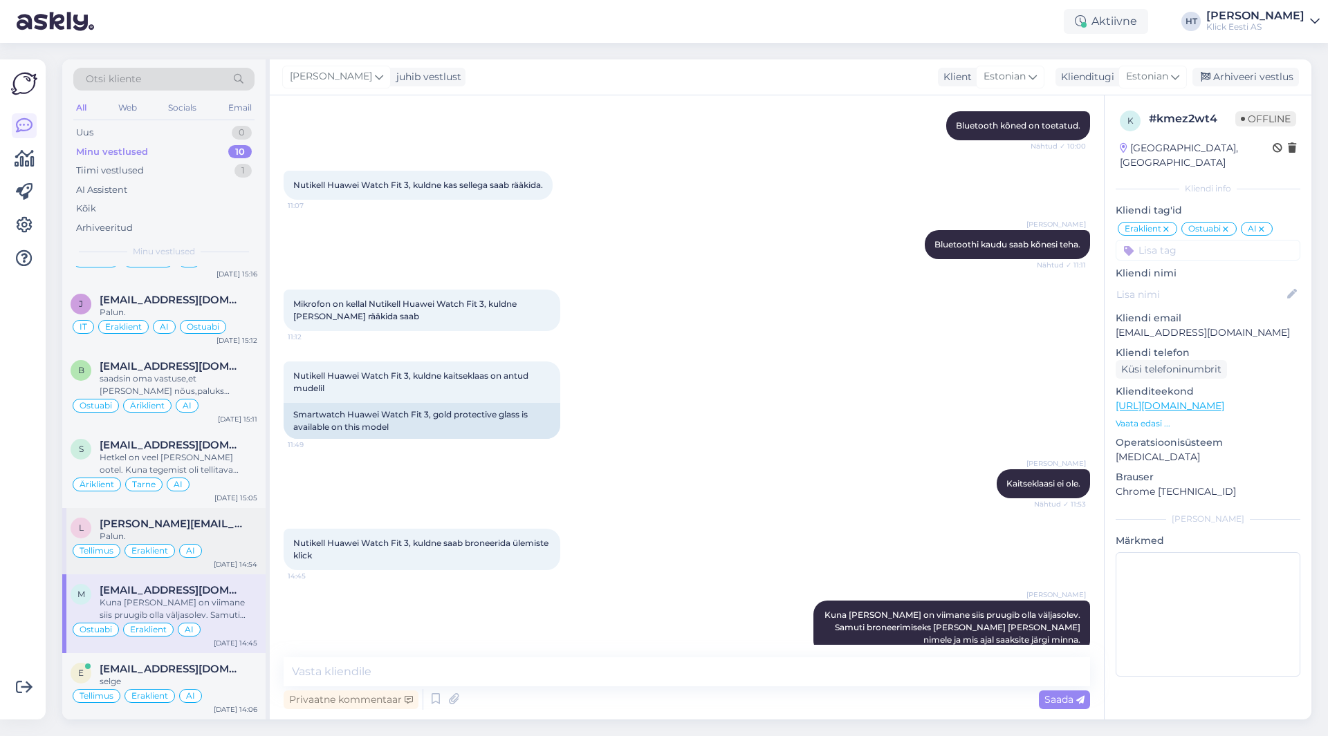
click at [225, 521] on span "[PERSON_NAME][EMAIL_ADDRESS][PERSON_NAME][DOMAIN_NAME]" at bounding box center [172, 524] width 144 height 12
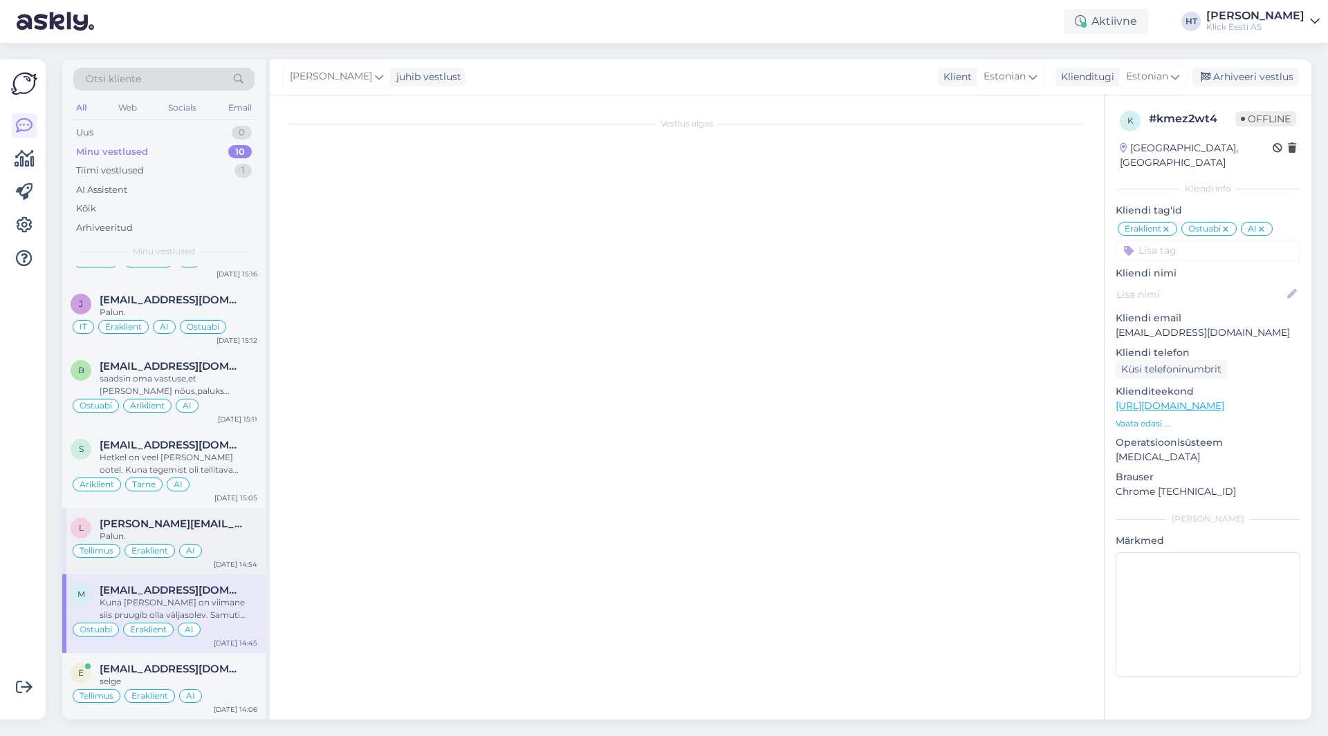
scroll to position [445, 0]
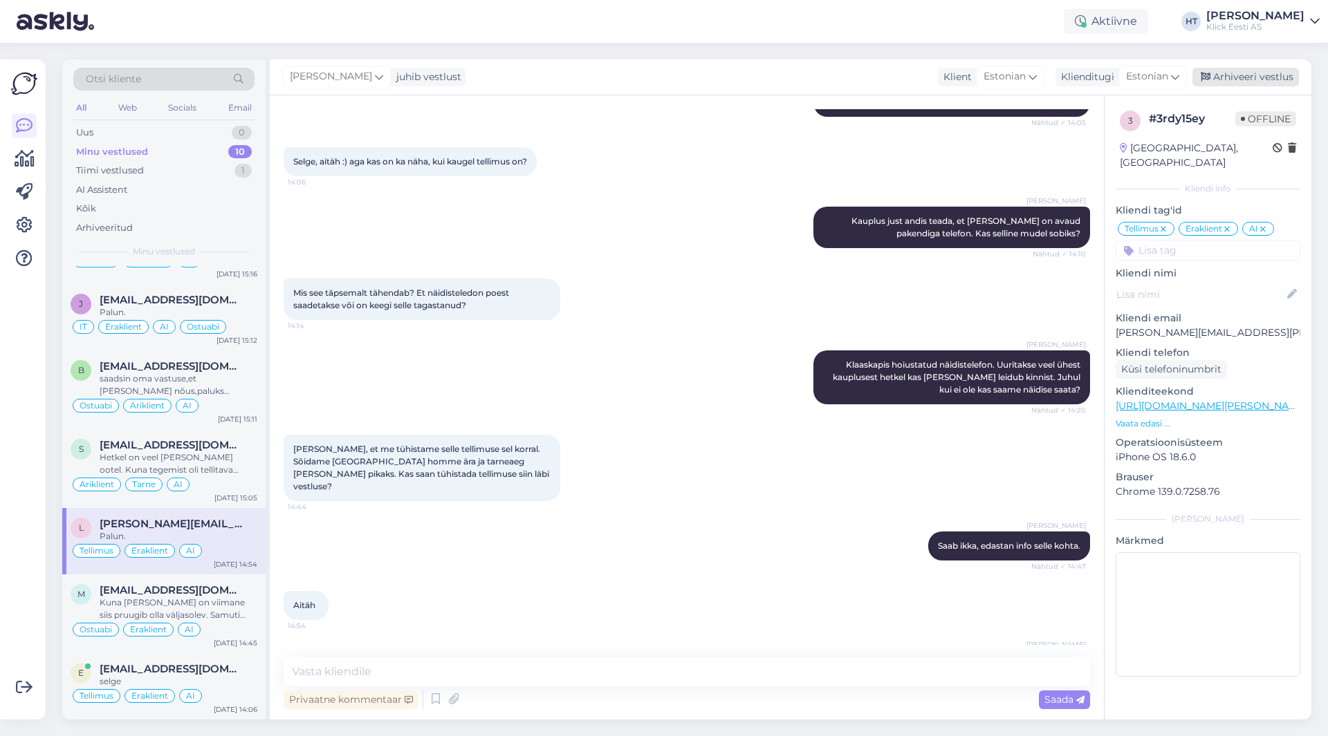
click at [1272, 82] on div "Arhiveeri vestlus" at bounding box center [1245, 77] width 106 height 19
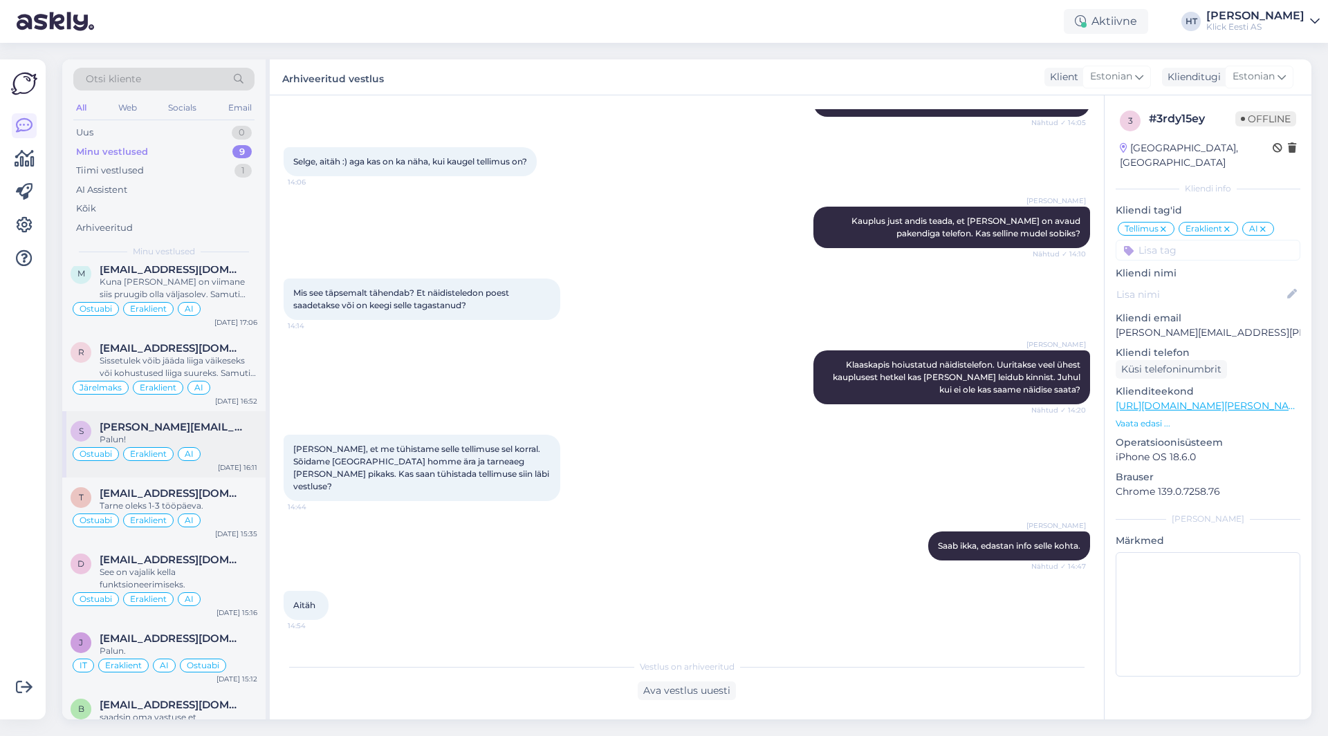
scroll to position [0, 0]
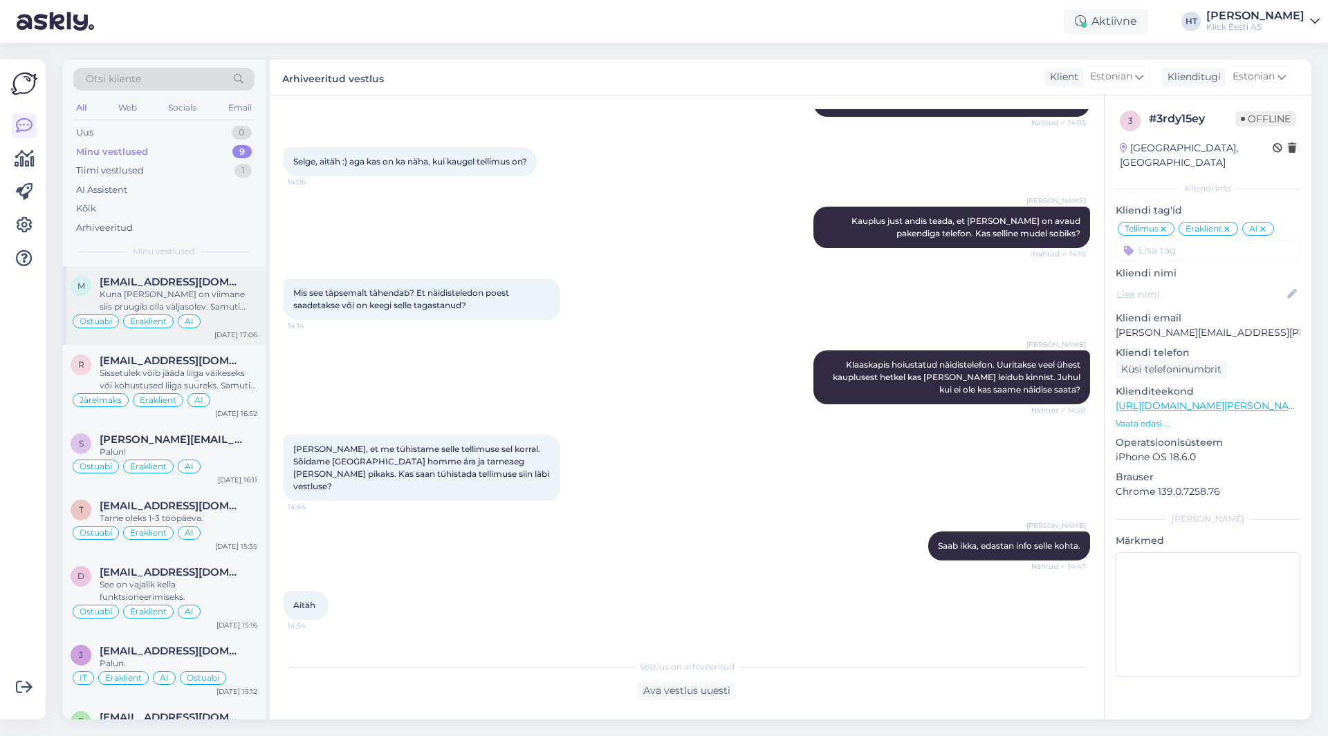
click at [226, 306] on div "Kuna [PERSON_NAME] on viimane siis pruugib olla väljasolev. Samuti broneerimise…" at bounding box center [179, 300] width 158 height 25
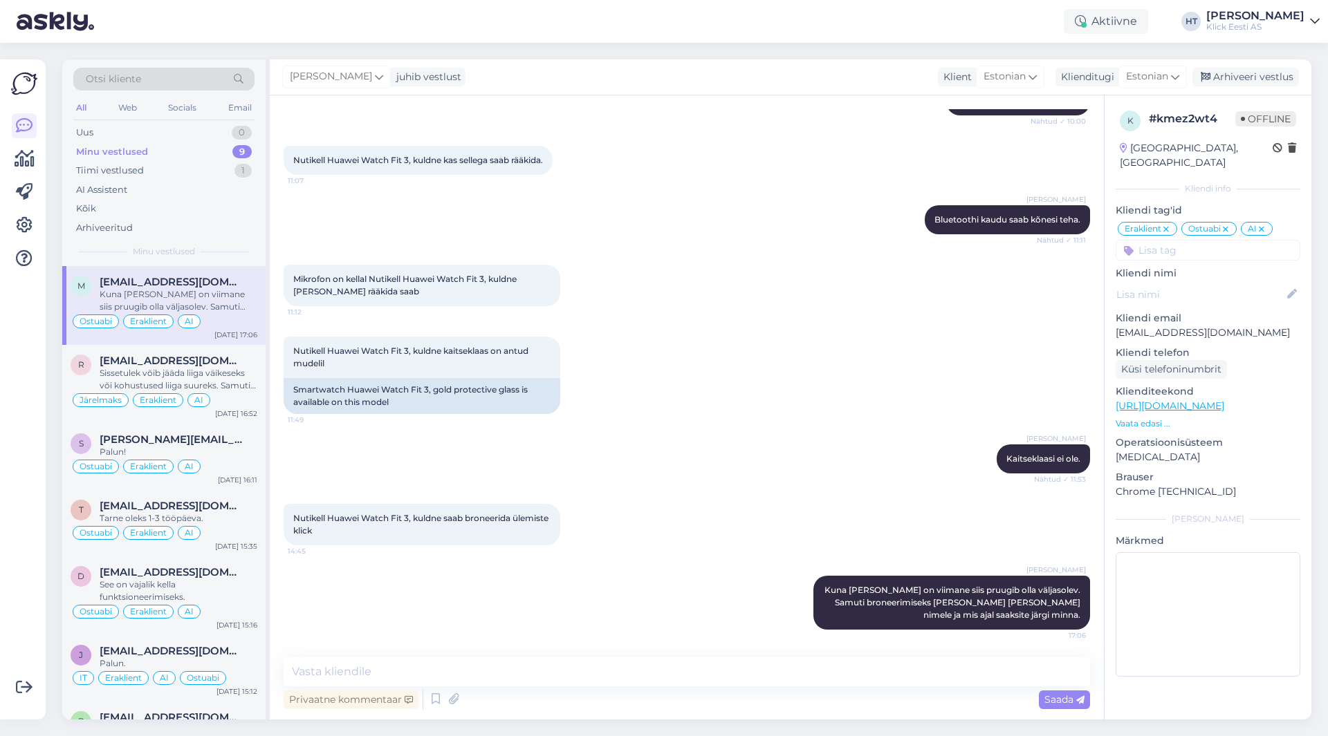
scroll to position [324, 0]
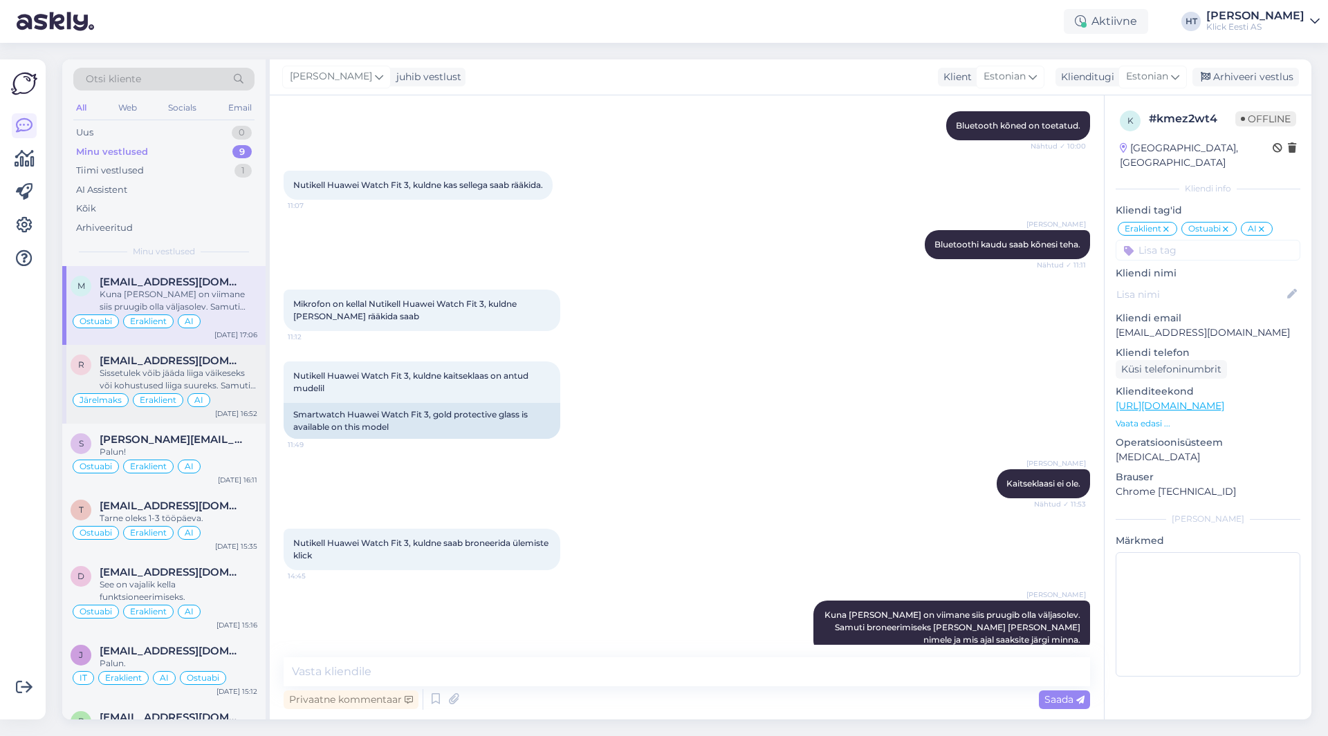
click at [244, 363] on div "[EMAIL_ADDRESS][DOMAIN_NAME]" at bounding box center [179, 361] width 158 height 12
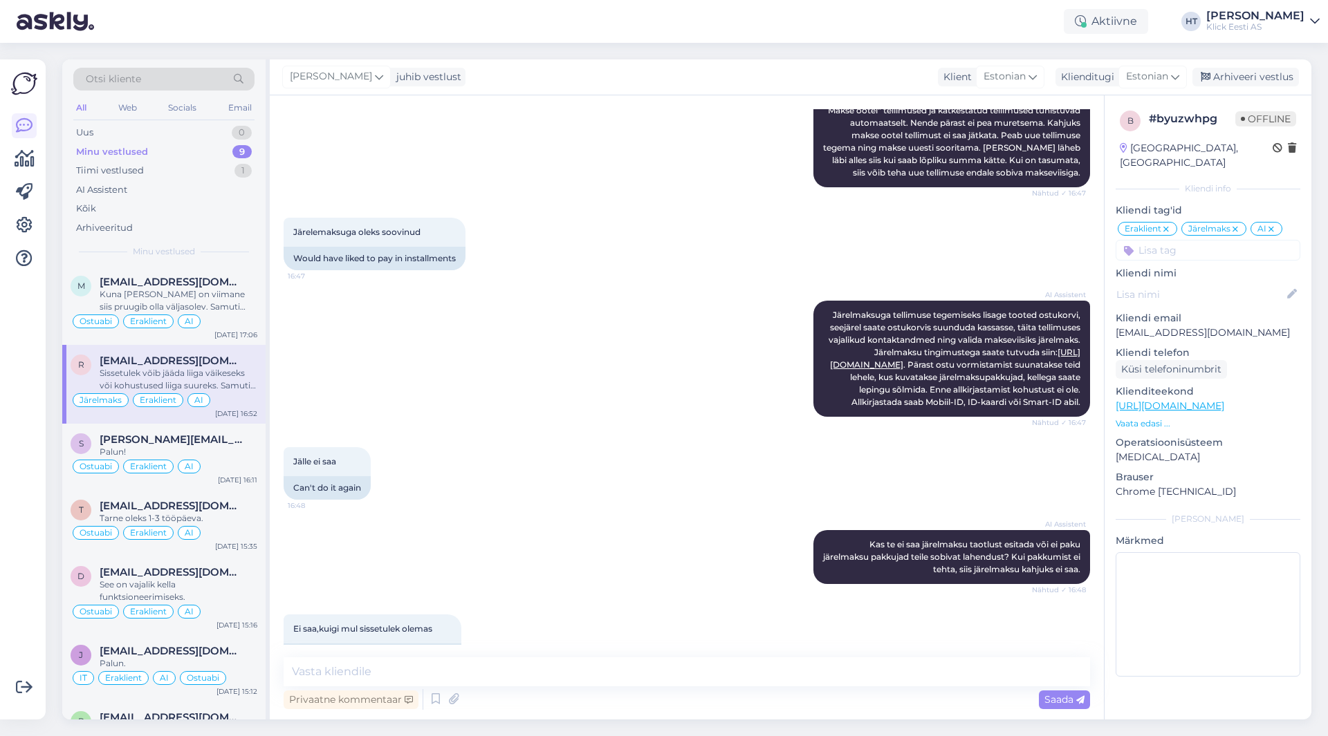
scroll to position [865, 0]
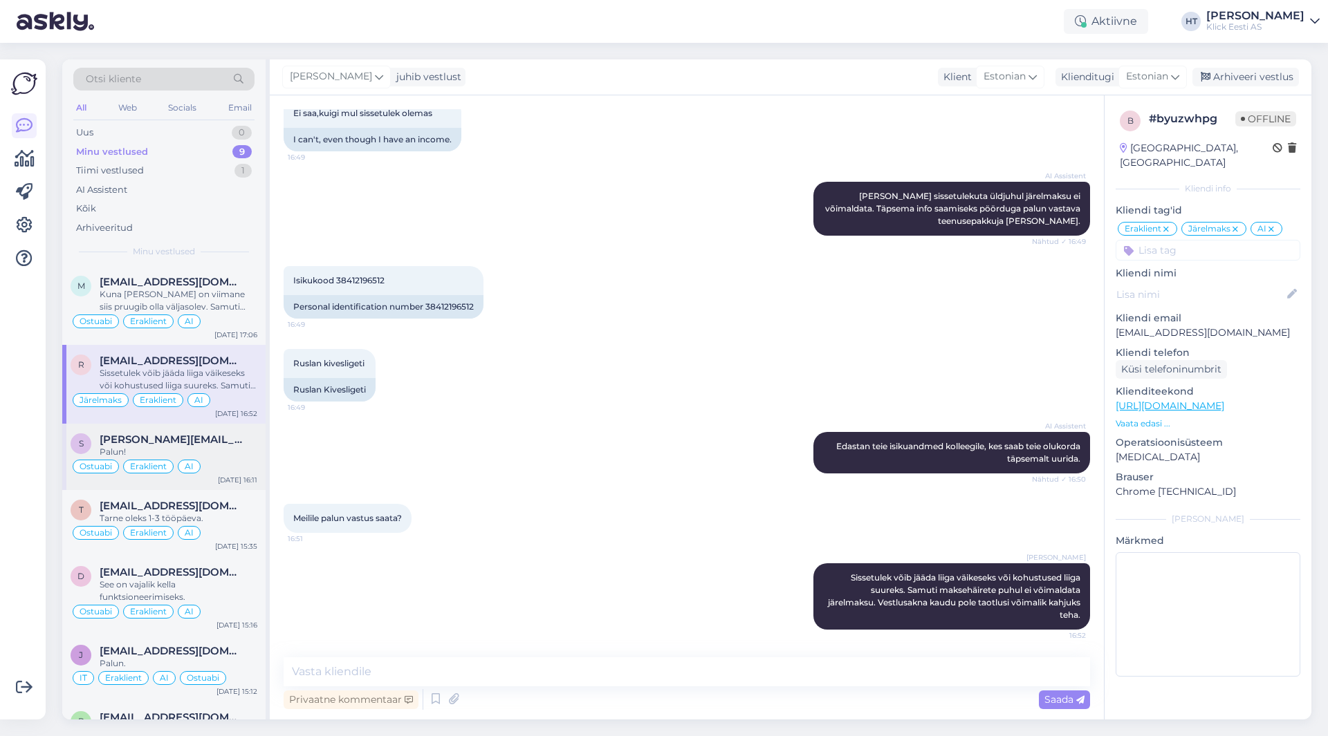
click at [257, 452] on div "Palun!" at bounding box center [179, 452] width 158 height 12
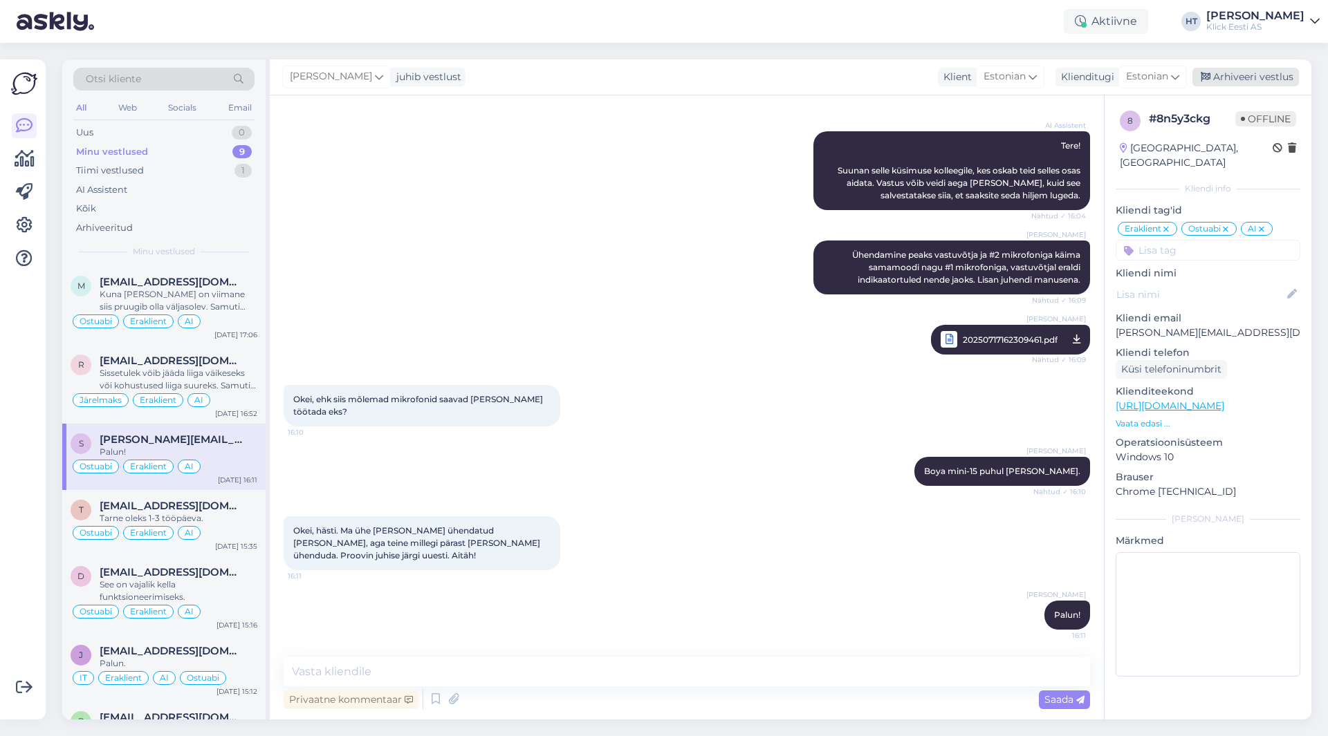
click at [1250, 73] on div "Arhiveeri vestlus" at bounding box center [1245, 77] width 106 height 19
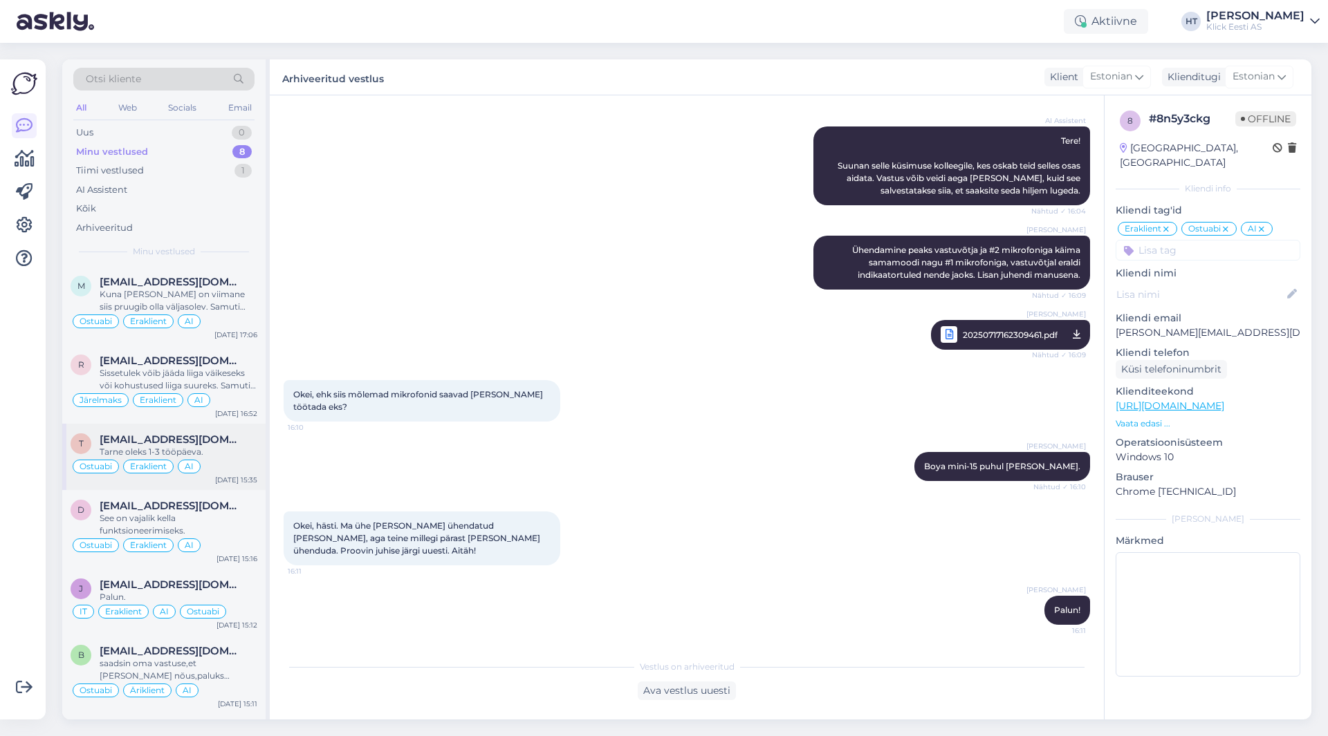
click at [216, 447] on div "Tarne oleks 1-3 tööpäeva." at bounding box center [179, 452] width 158 height 12
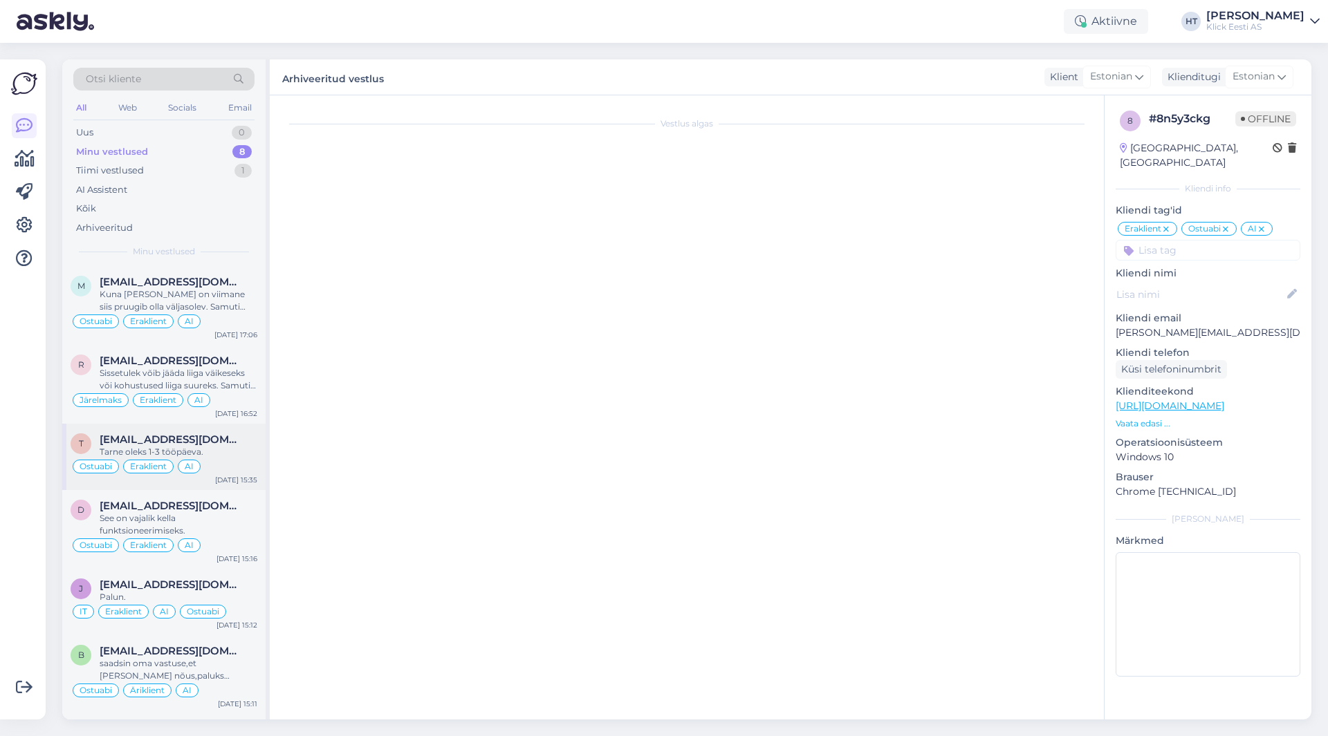
scroll to position [78, 0]
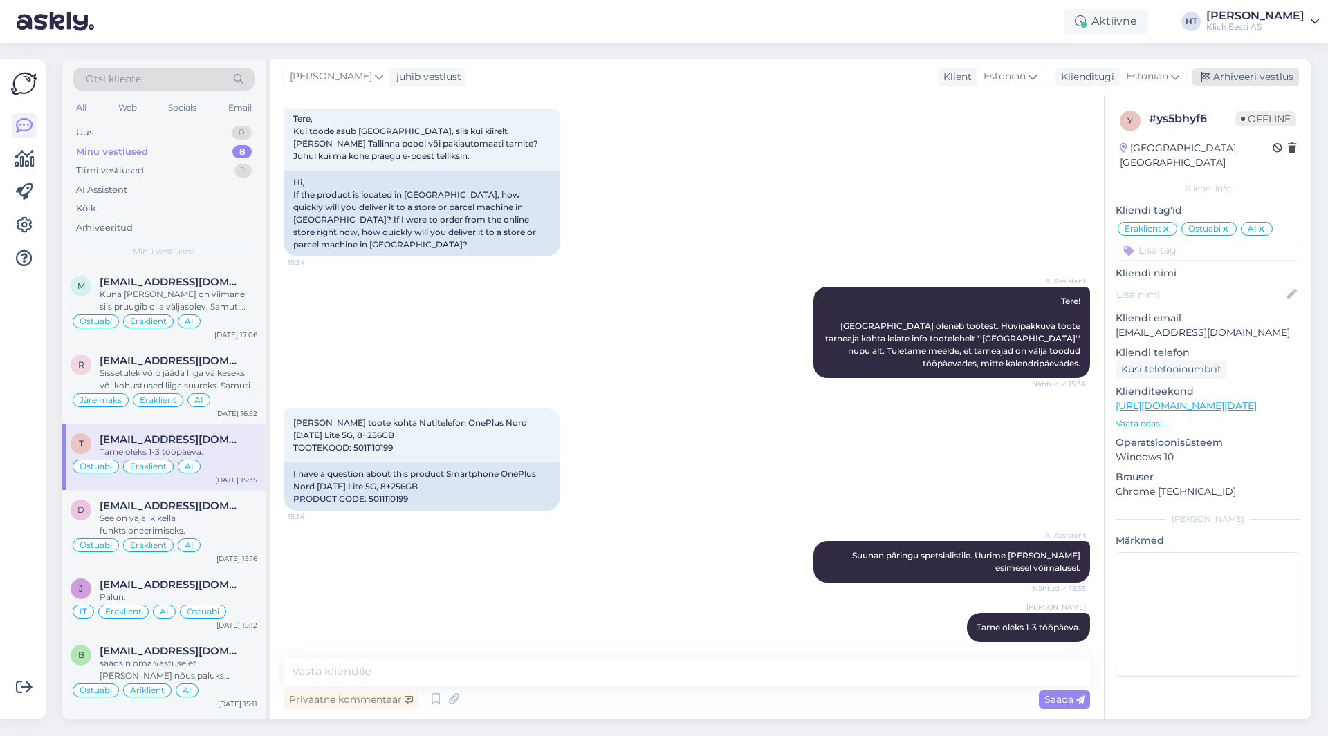
click at [1225, 82] on div "Arhiveeri vestlus" at bounding box center [1245, 77] width 106 height 19
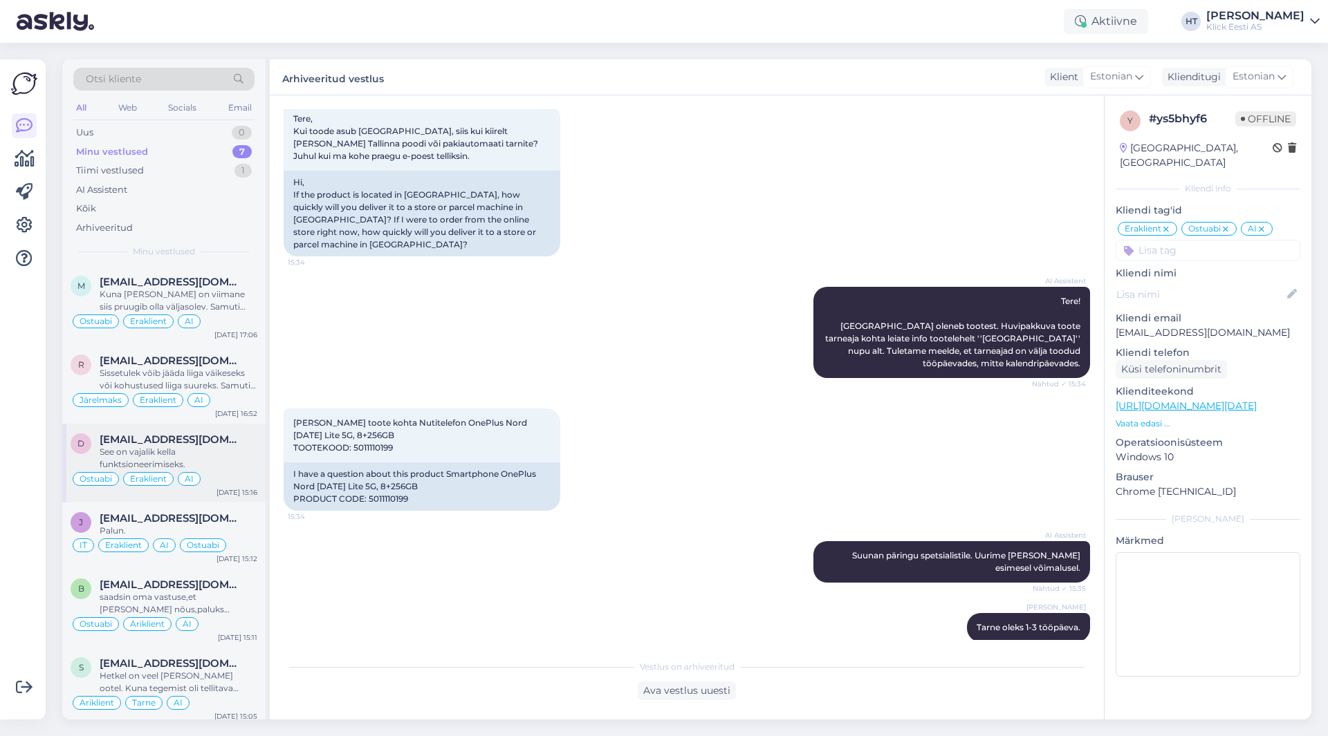
click at [228, 479] on div "Ostuabi Eraklient AI" at bounding box center [164, 479] width 187 height 17
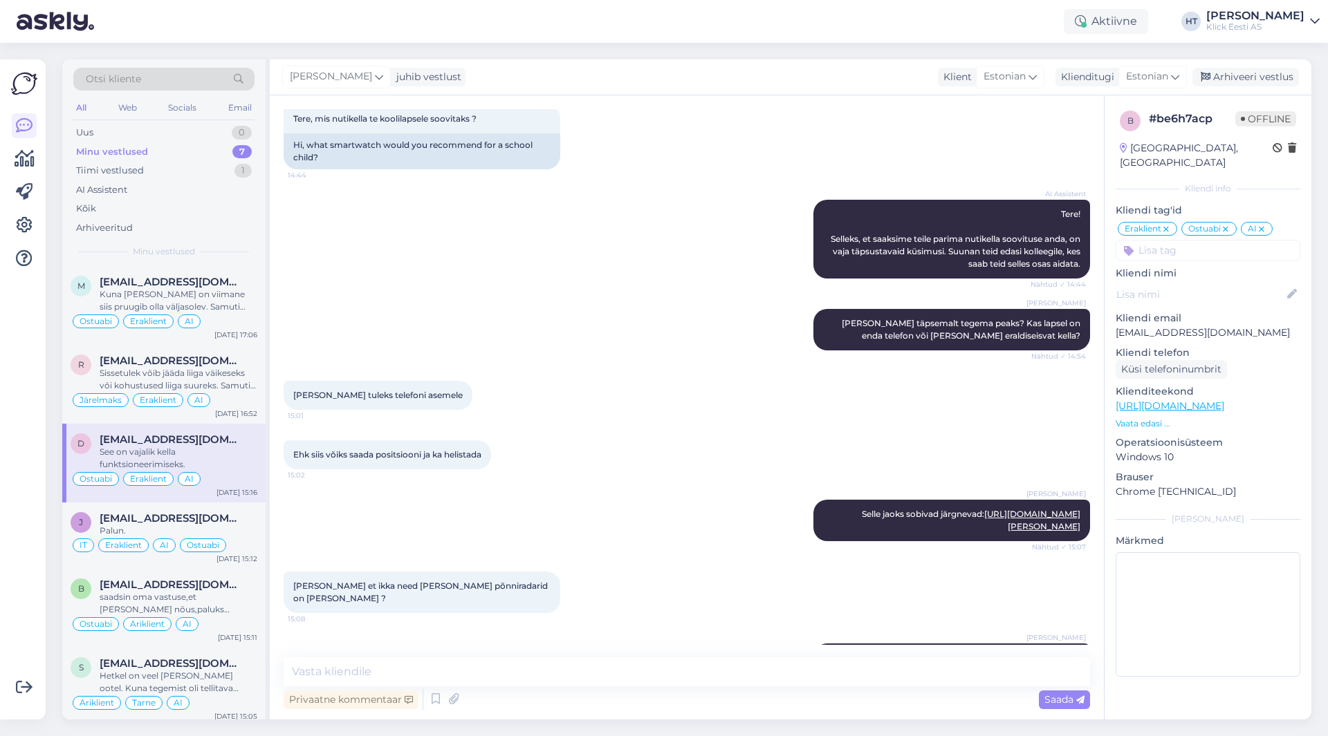
scroll to position [490, 0]
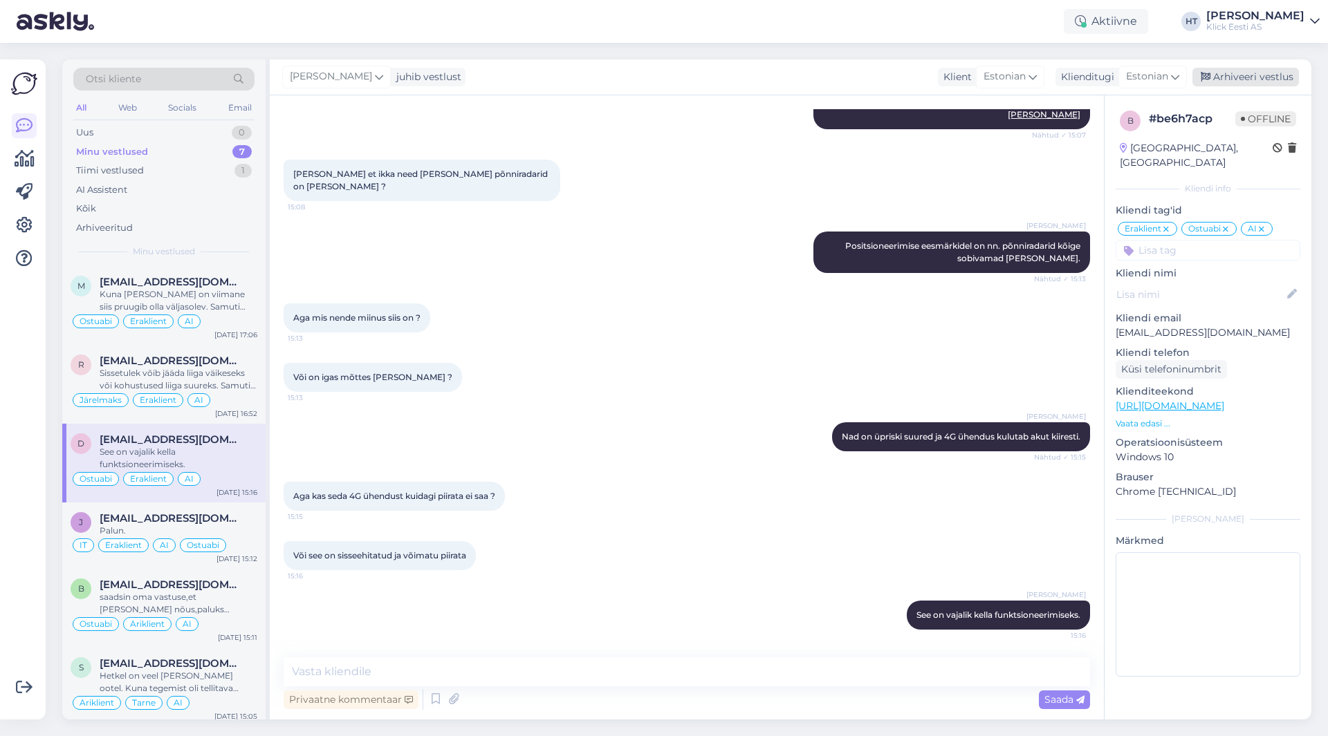
click at [1231, 74] on div "Arhiveeri vestlus" at bounding box center [1245, 77] width 106 height 19
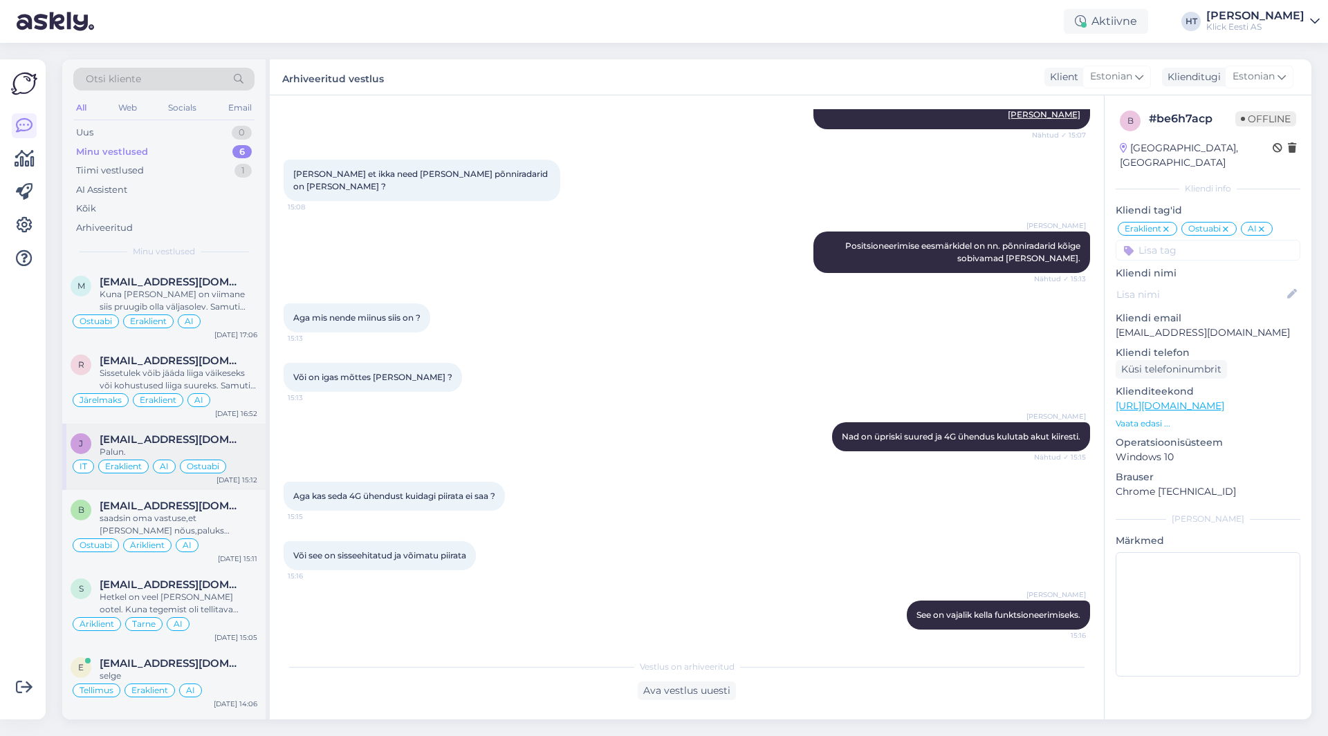
click at [219, 458] on div "Palun." at bounding box center [179, 452] width 158 height 12
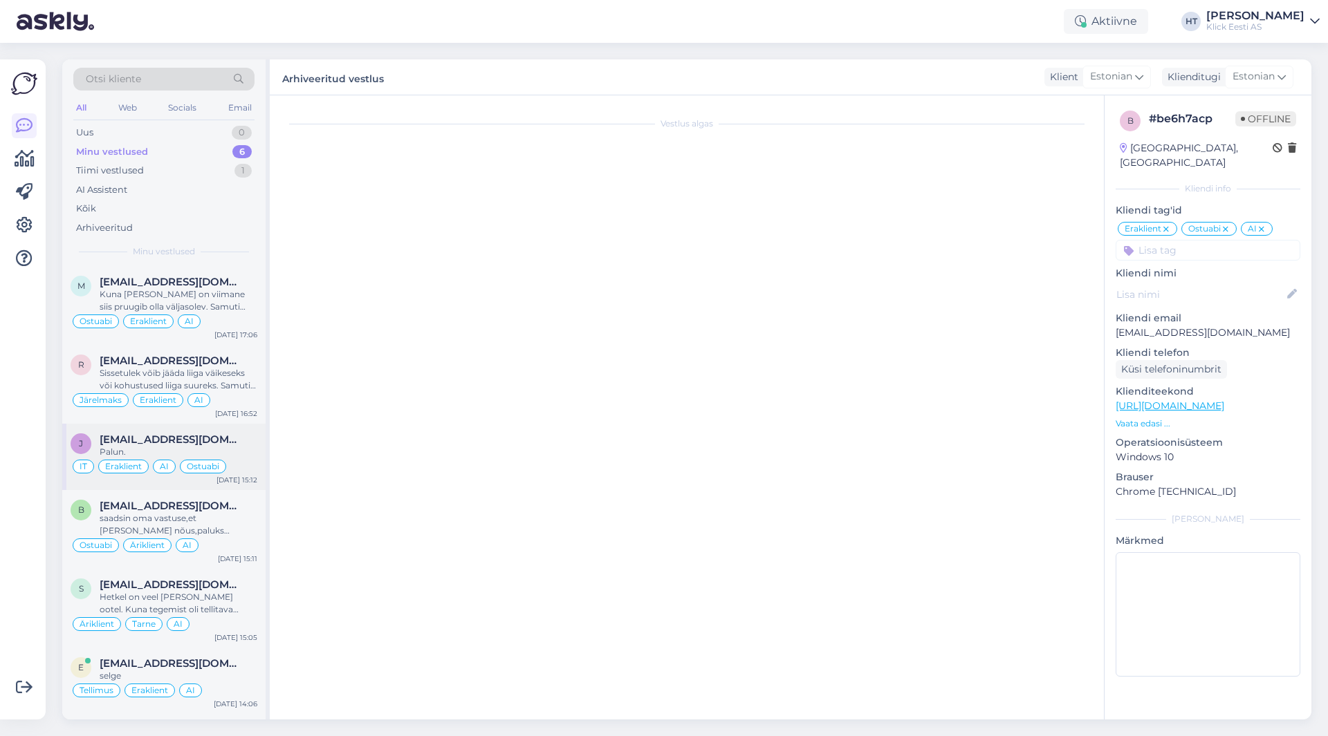
scroll to position [616, 0]
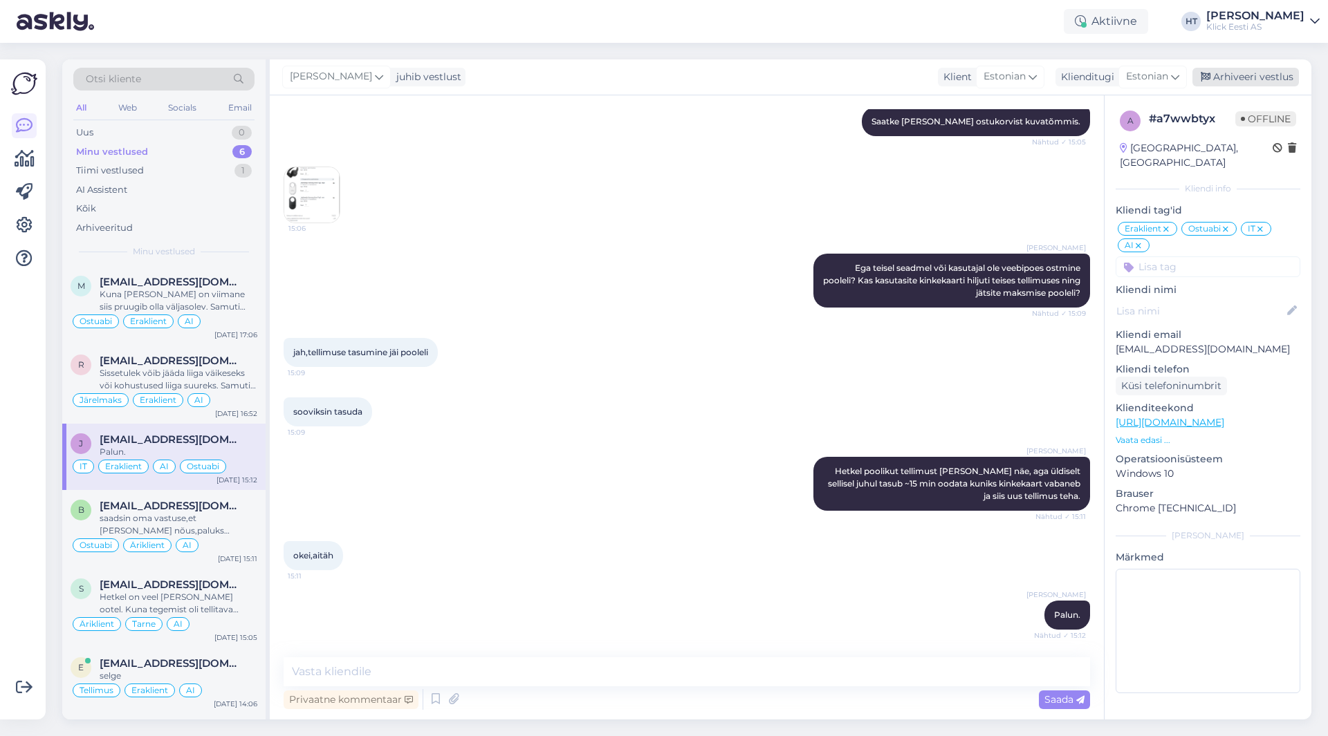
click at [1231, 77] on div "Arhiveeri vestlus" at bounding box center [1245, 77] width 106 height 19
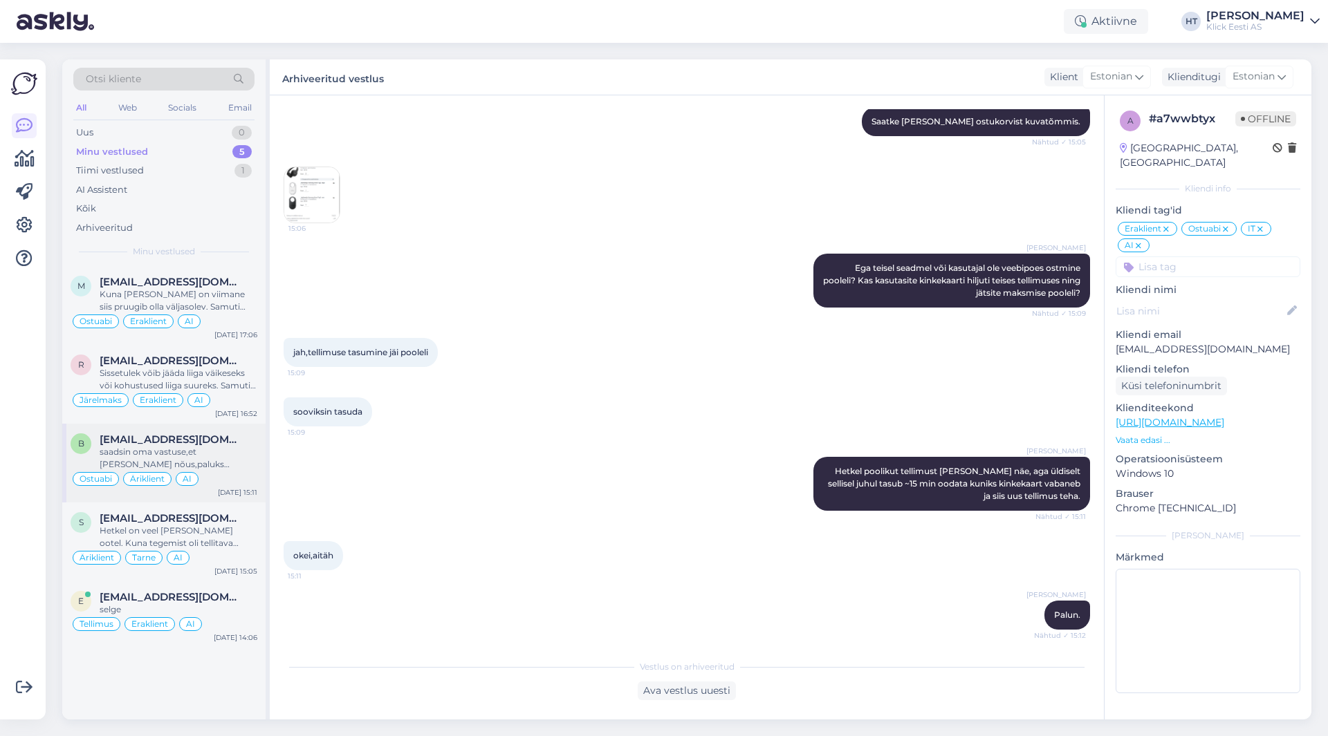
click at [243, 456] on div "saadsin oma vastuse,et [PERSON_NAME] nõus,paluks komplekteerida demo arvuti kor…" at bounding box center [179, 458] width 158 height 25
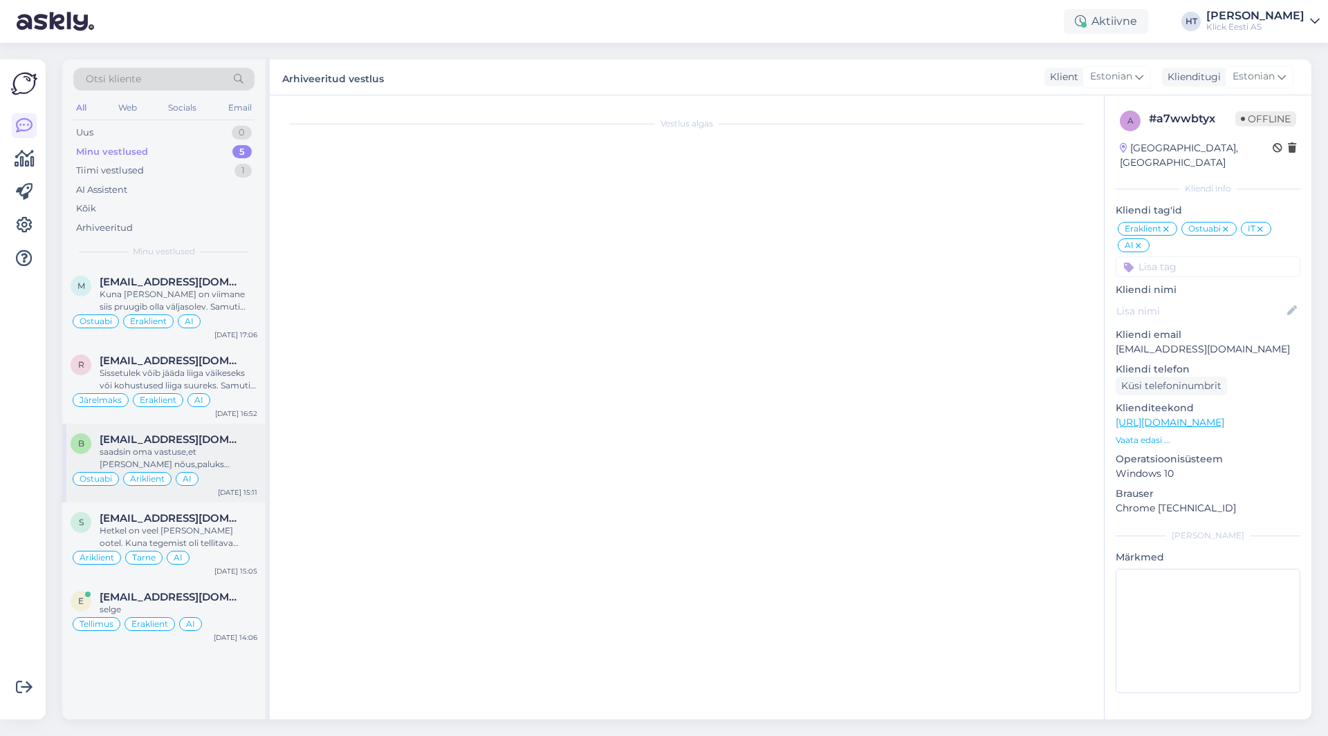
scroll to position [613, 0]
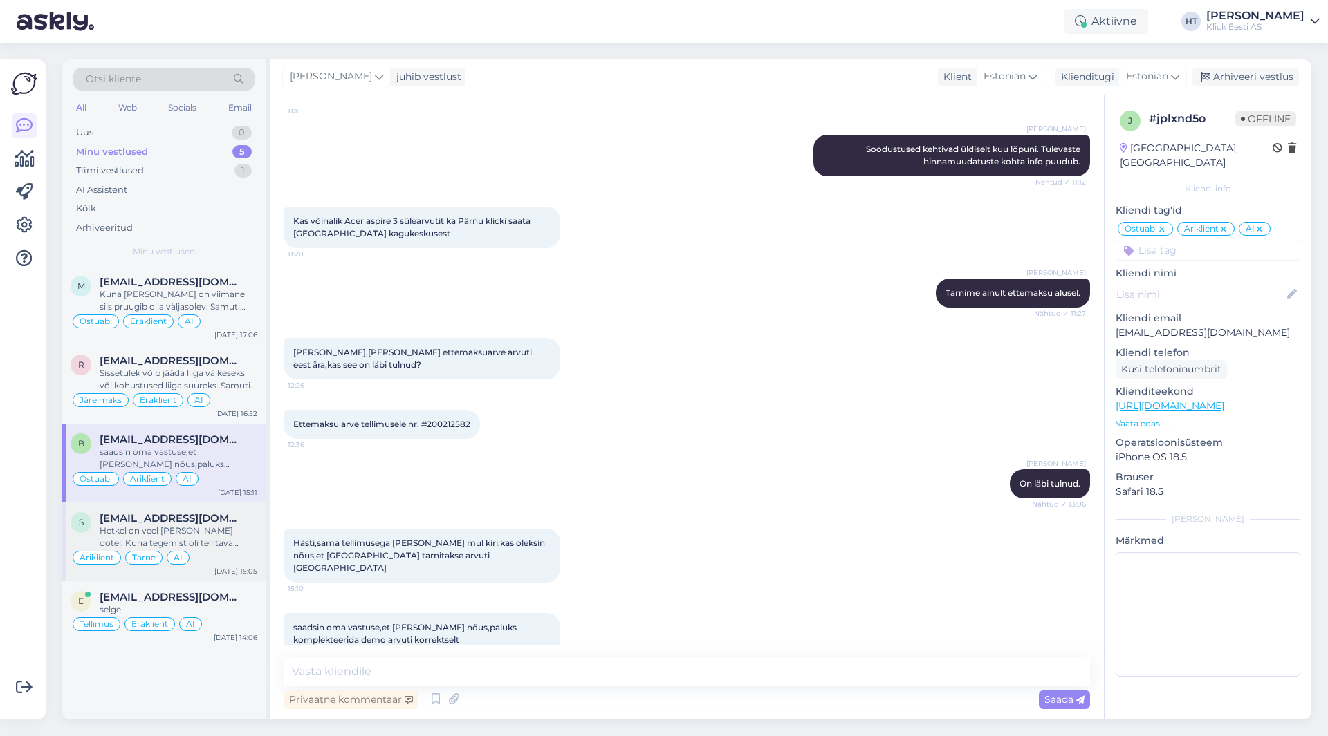
click at [245, 535] on div "Hetkel on veel [PERSON_NAME] ootel. Kuna tegemist oli tellitava tootega ja tarn…" at bounding box center [179, 537] width 158 height 25
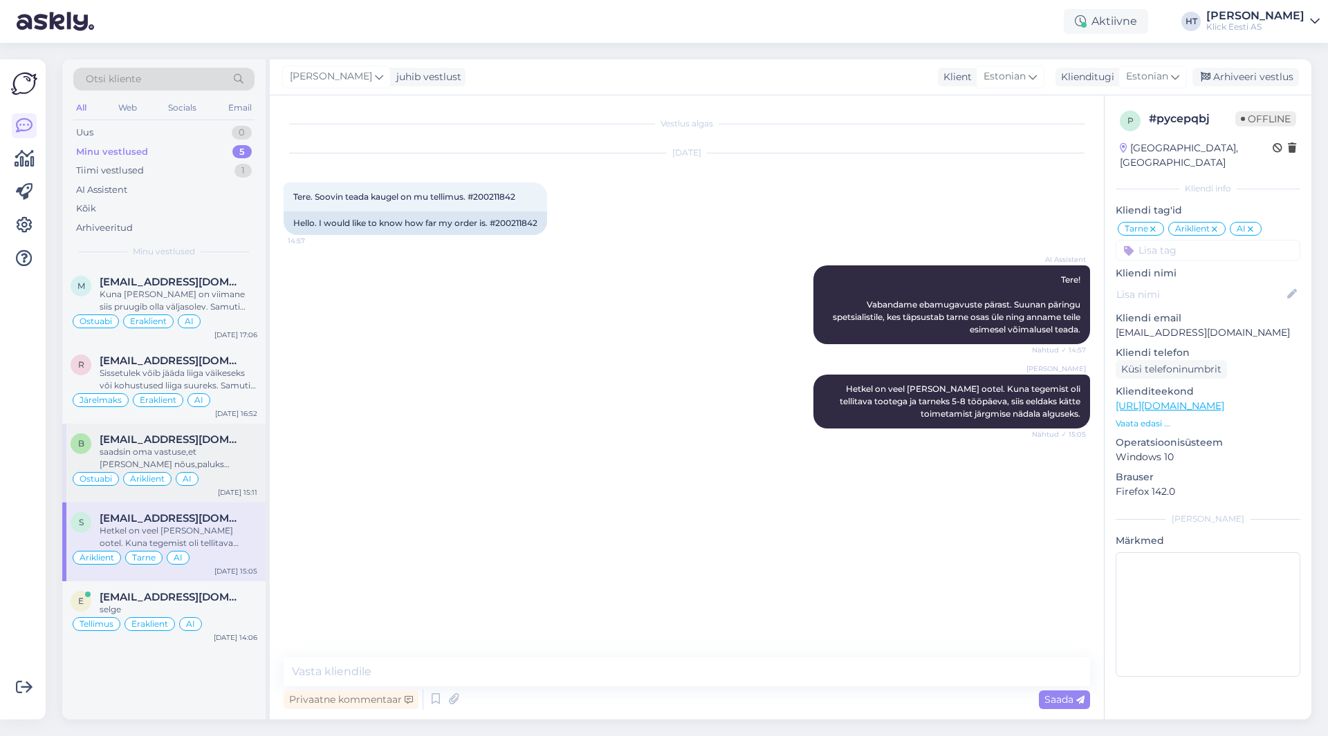
click at [246, 450] on div "saadsin oma vastuse,et [PERSON_NAME] nõus,paluks komplekteerida demo arvuti kor…" at bounding box center [179, 458] width 158 height 25
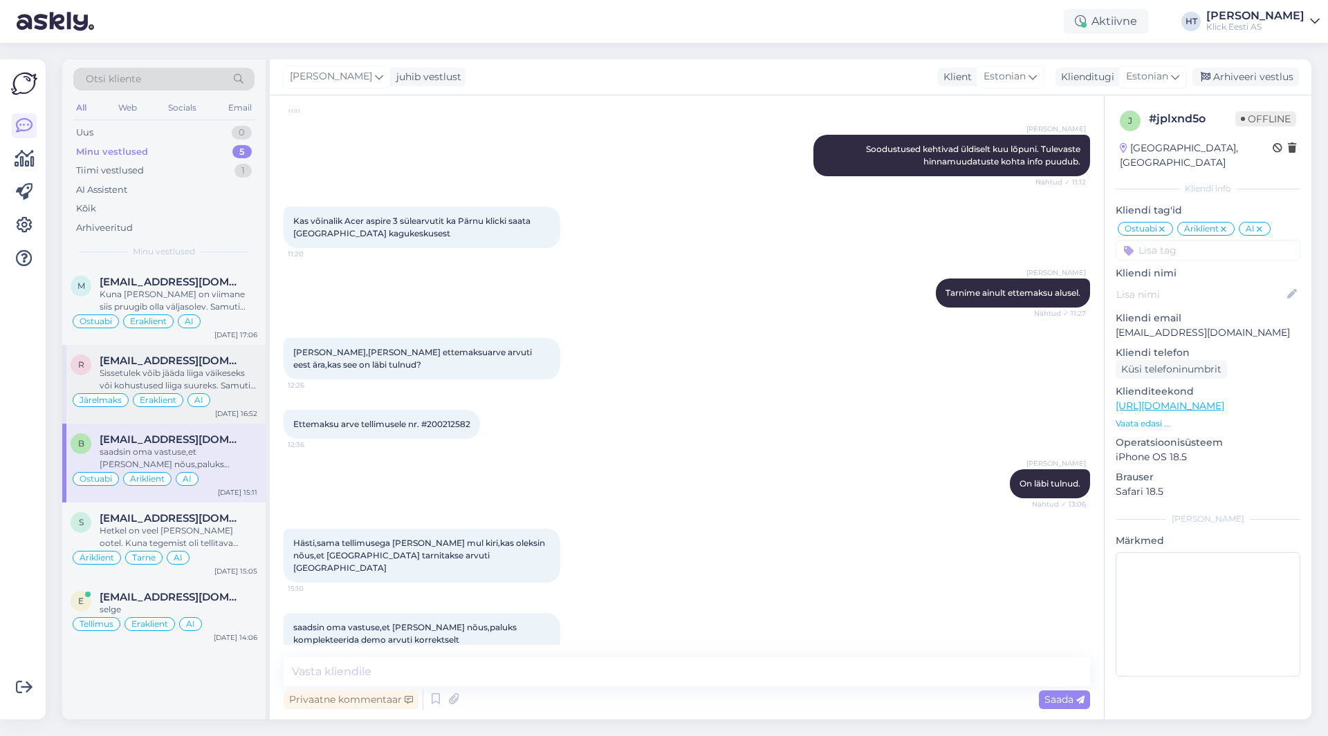
click at [231, 368] on div "Sissetulek võib jääda liiga väikeseks või kohustused liiga suureks. Samuti maks…" at bounding box center [179, 379] width 158 height 25
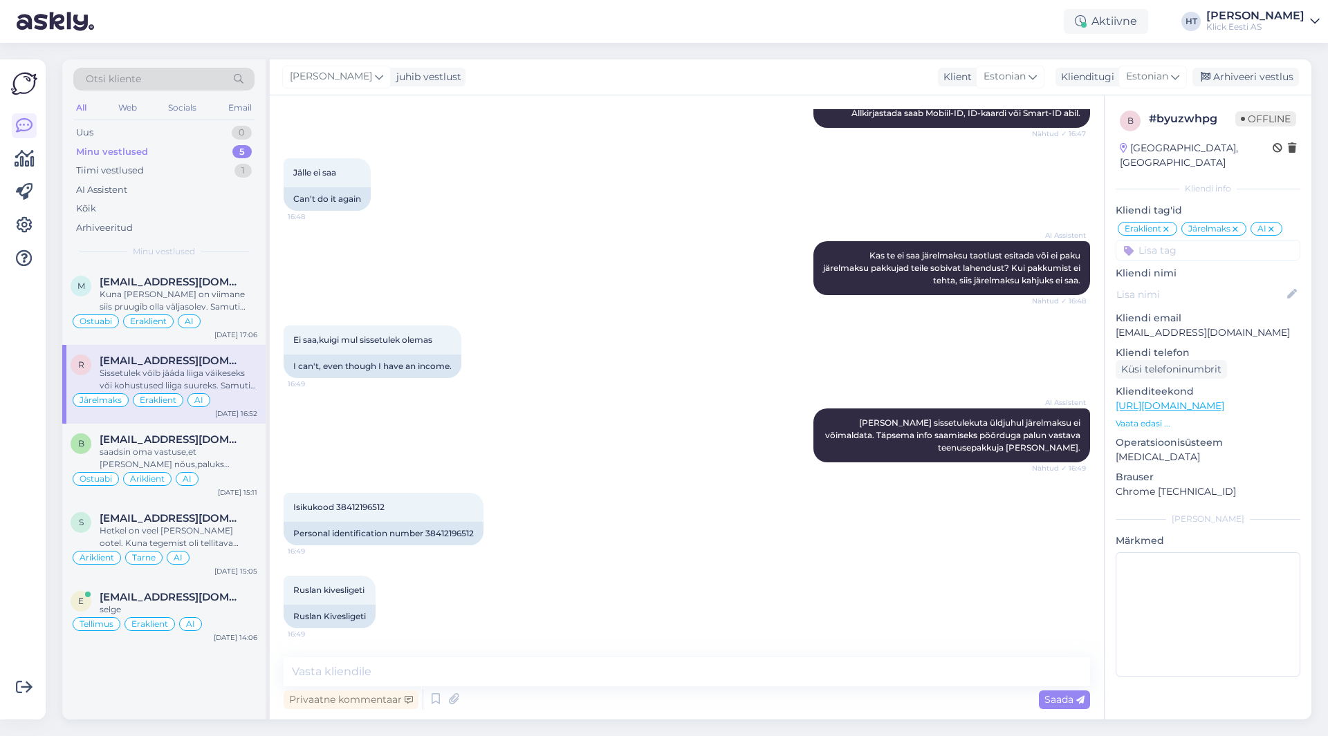
scroll to position [865, 0]
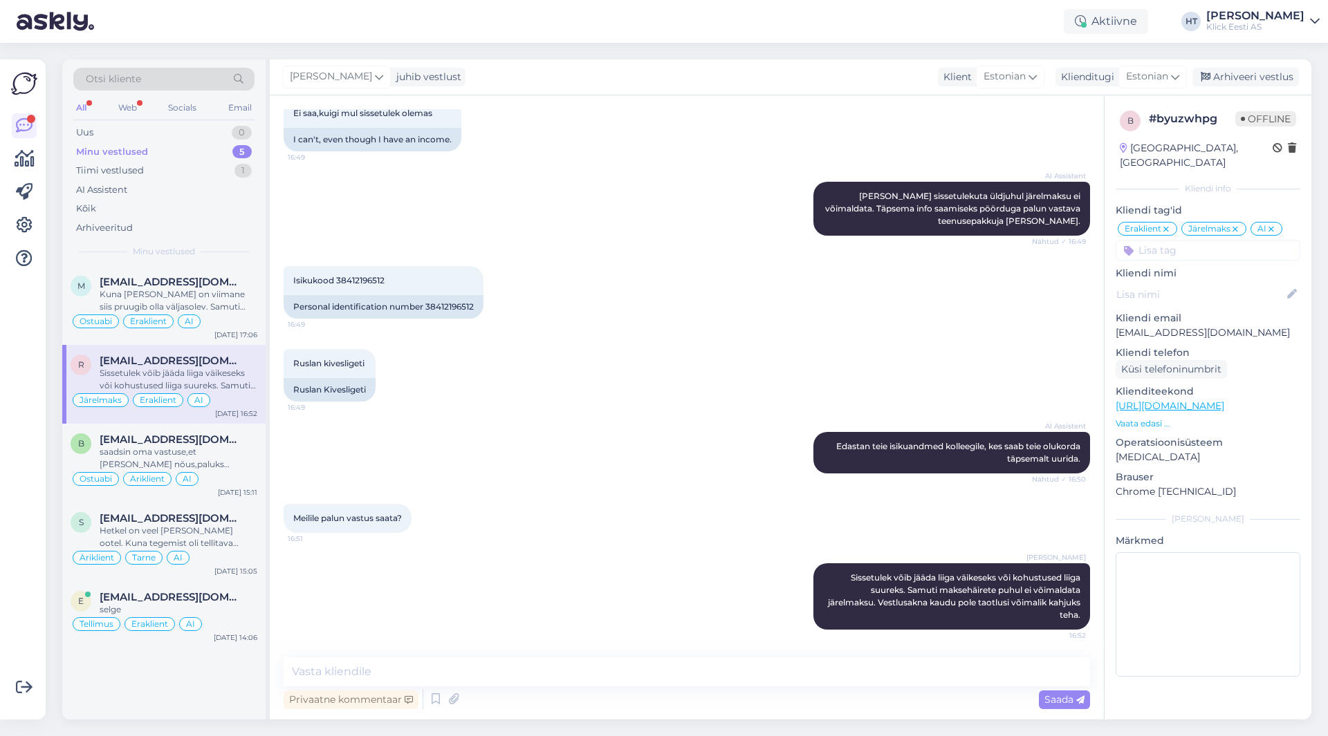
click at [210, 154] on div "Minu vestlused 5" at bounding box center [163, 151] width 181 height 19
click at [183, 197] on div "AI Assistent" at bounding box center [163, 189] width 181 height 19
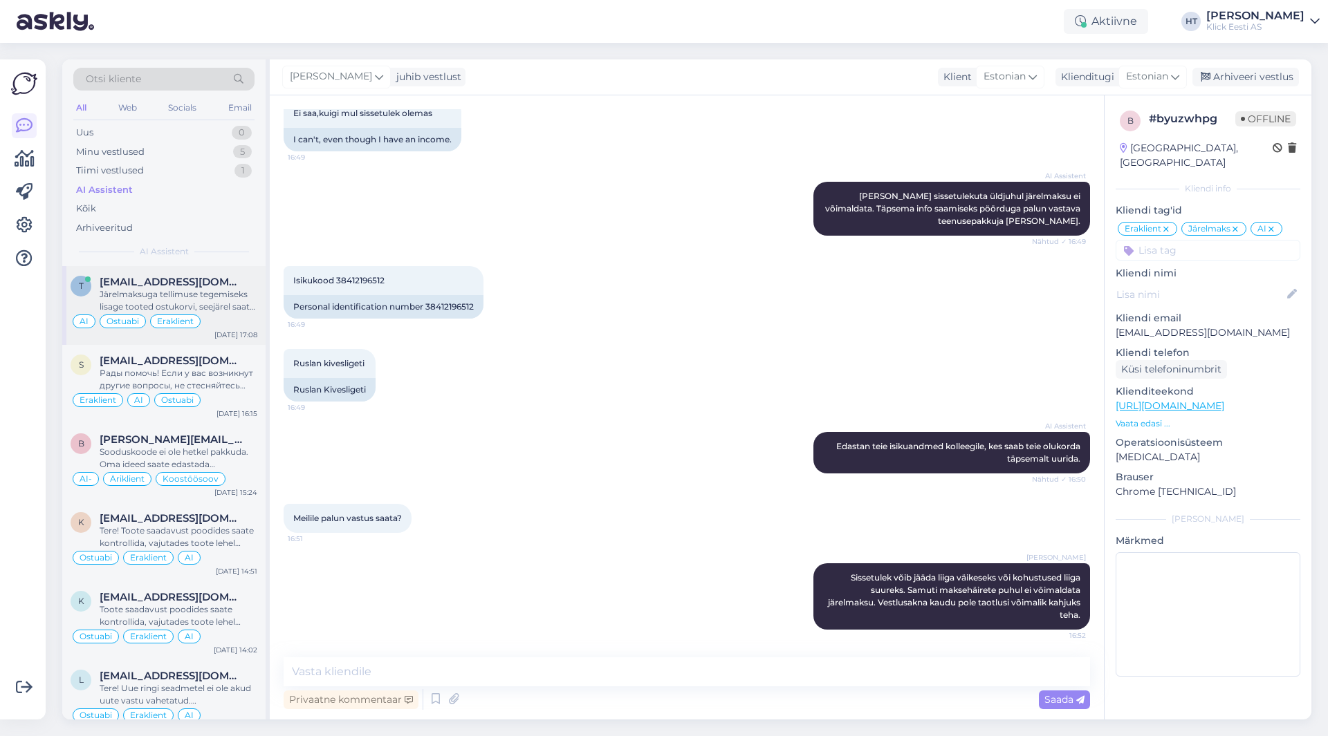
click at [219, 305] on div "Järelmaksuga tellimuse tegemiseks lisage tooted ostukorvi, seejärel saate ostuk…" at bounding box center [179, 300] width 158 height 25
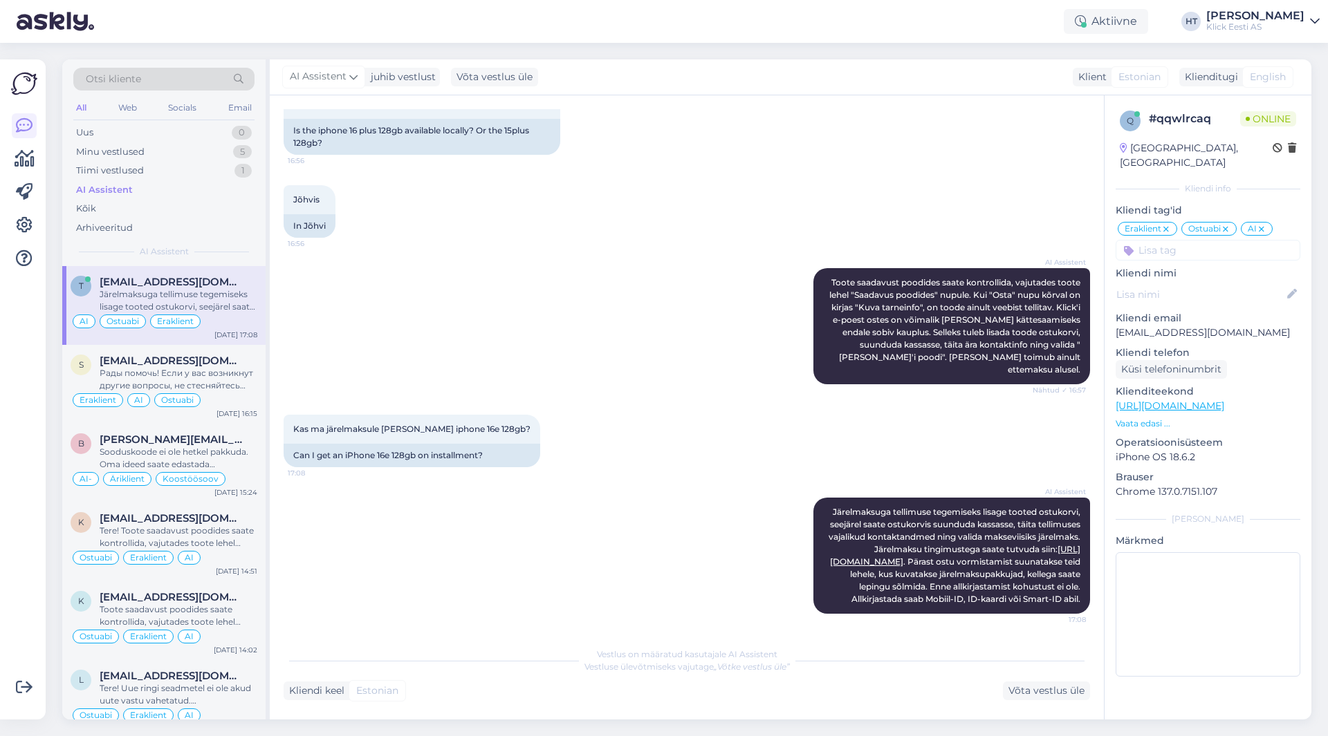
scroll to position [106, 0]
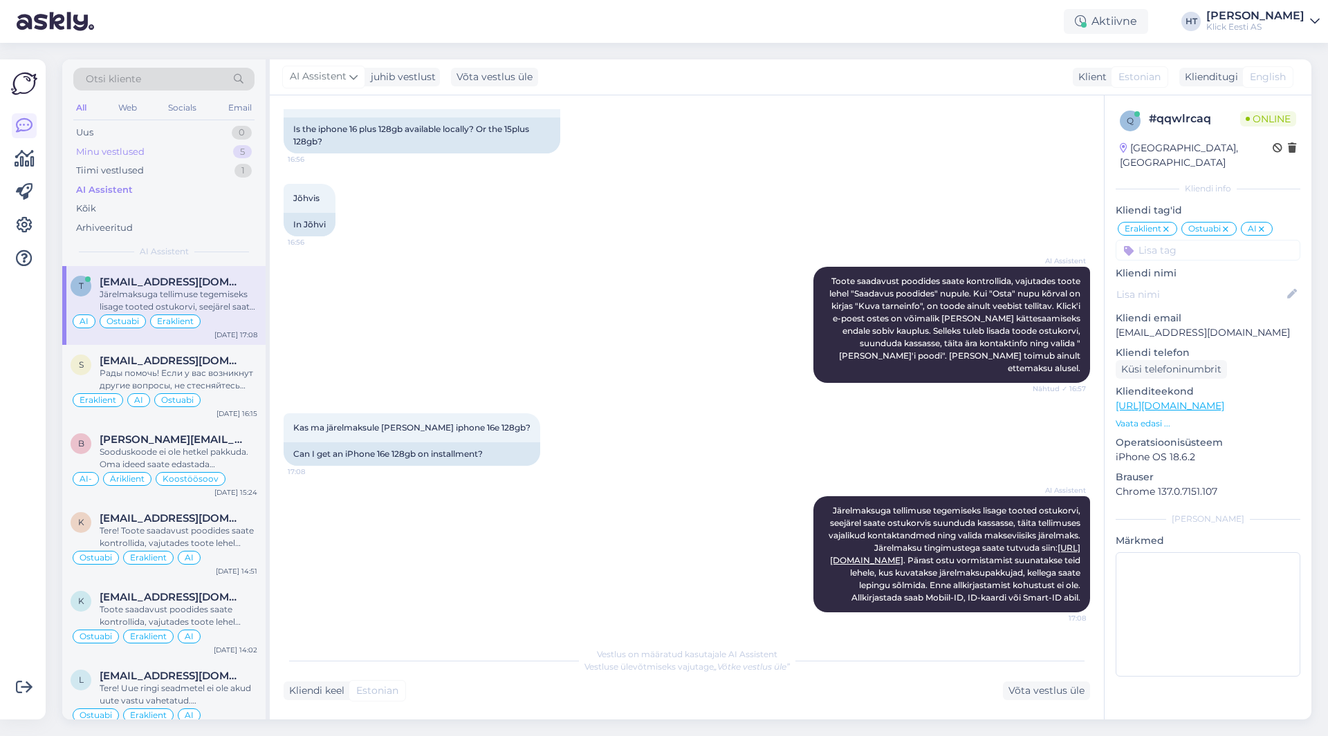
click at [230, 144] on div "Minu vestlused 5" at bounding box center [163, 151] width 181 height 19
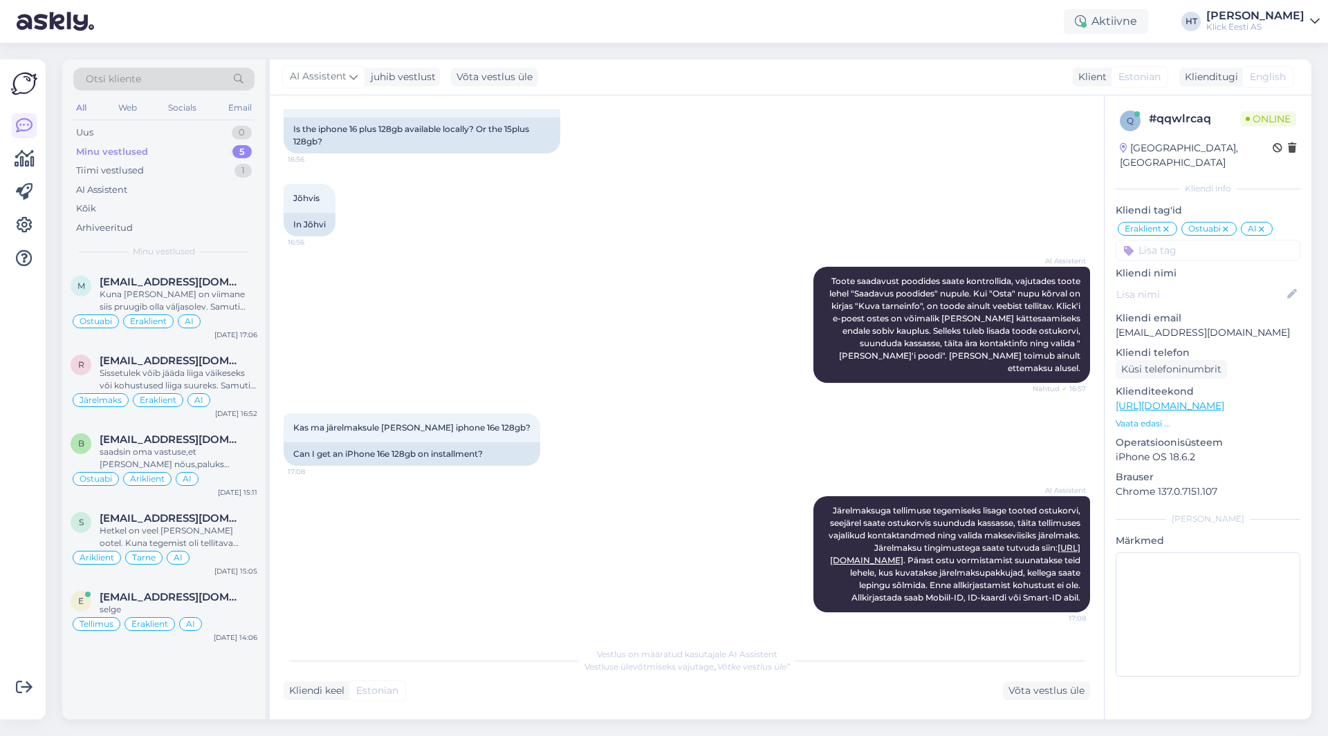
click at [678, 398] on div "Kas ma järelmaksule [PERSON_NAME] iphone 16e 128gb? 17:08 Can I get an iPhone 1…" at bounding box center [687, 439] width 806 height 83
click at [128, 128] on div "Uus 0" at bounding box center [163, 132] width 181 height 19
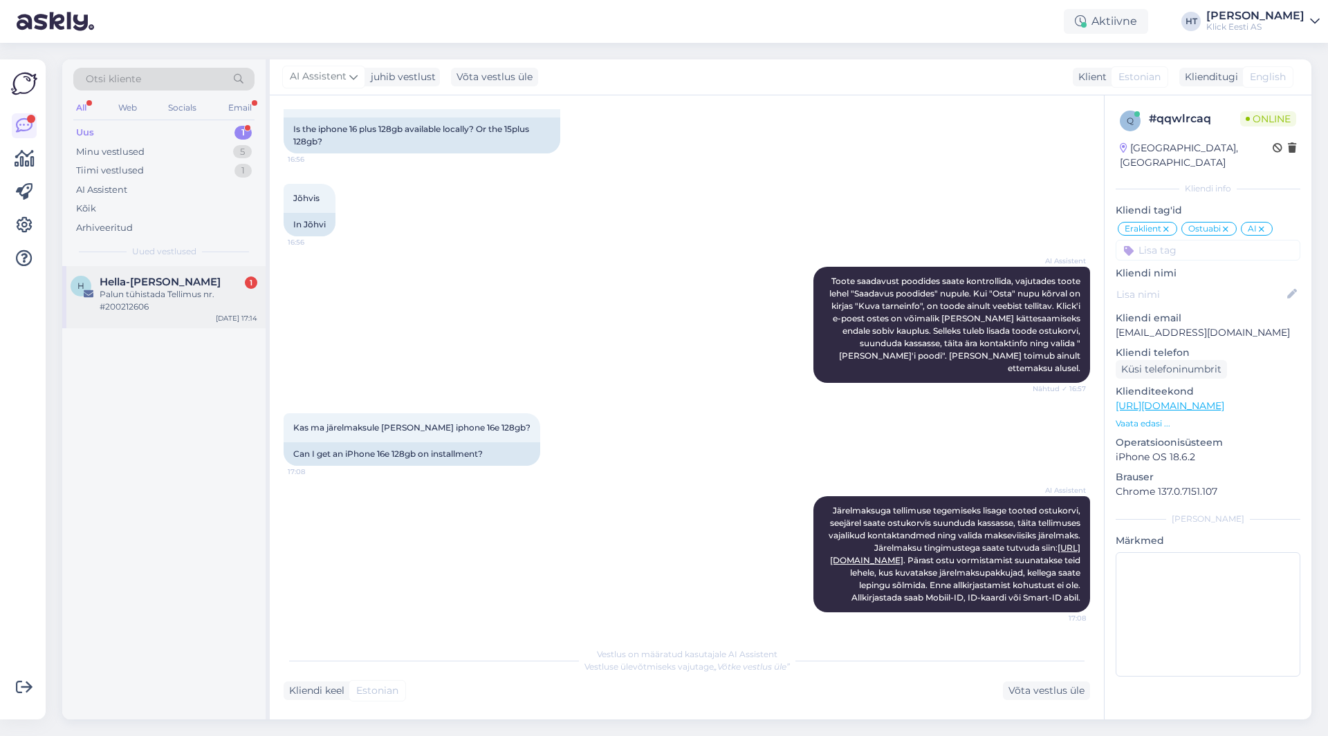
click at [174, 302] on div "Palun tühistada Tellimus nr. #200212606" at bounding box center [179, 300] width 158 height 25
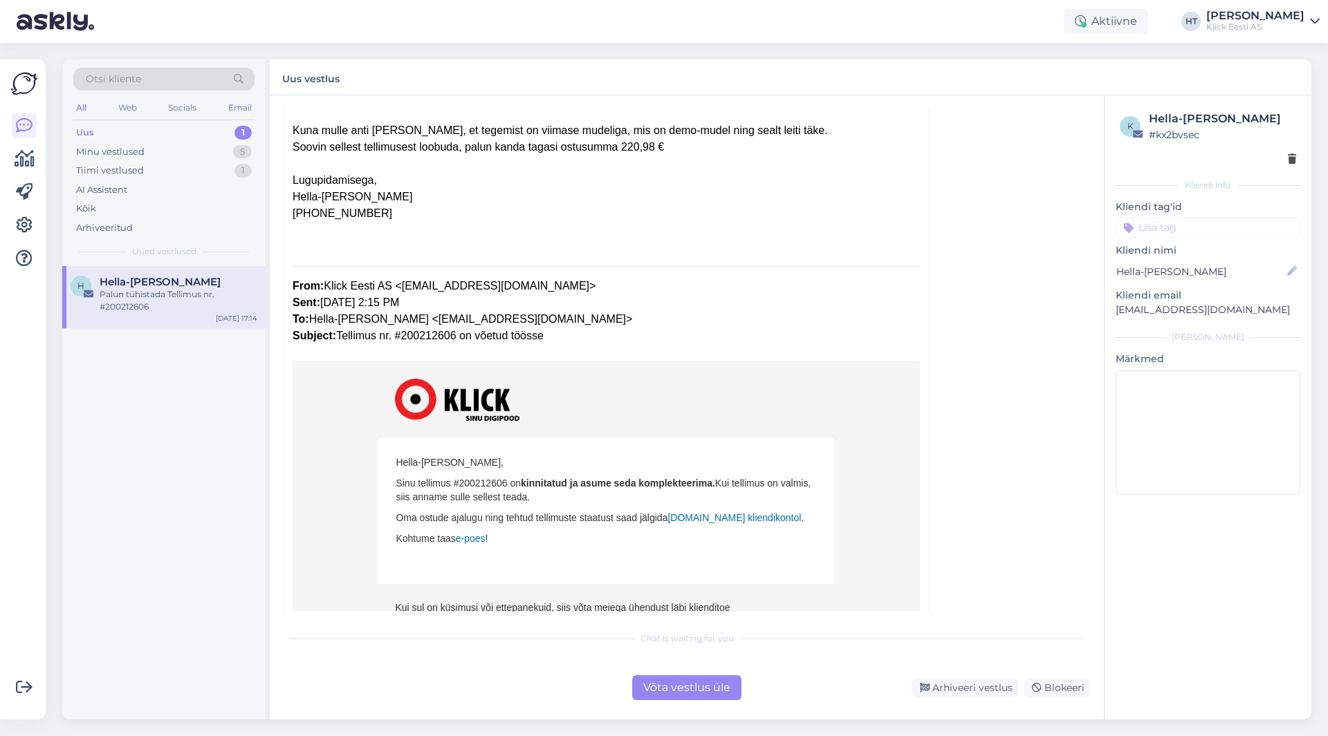
scroll to position [324, 0]
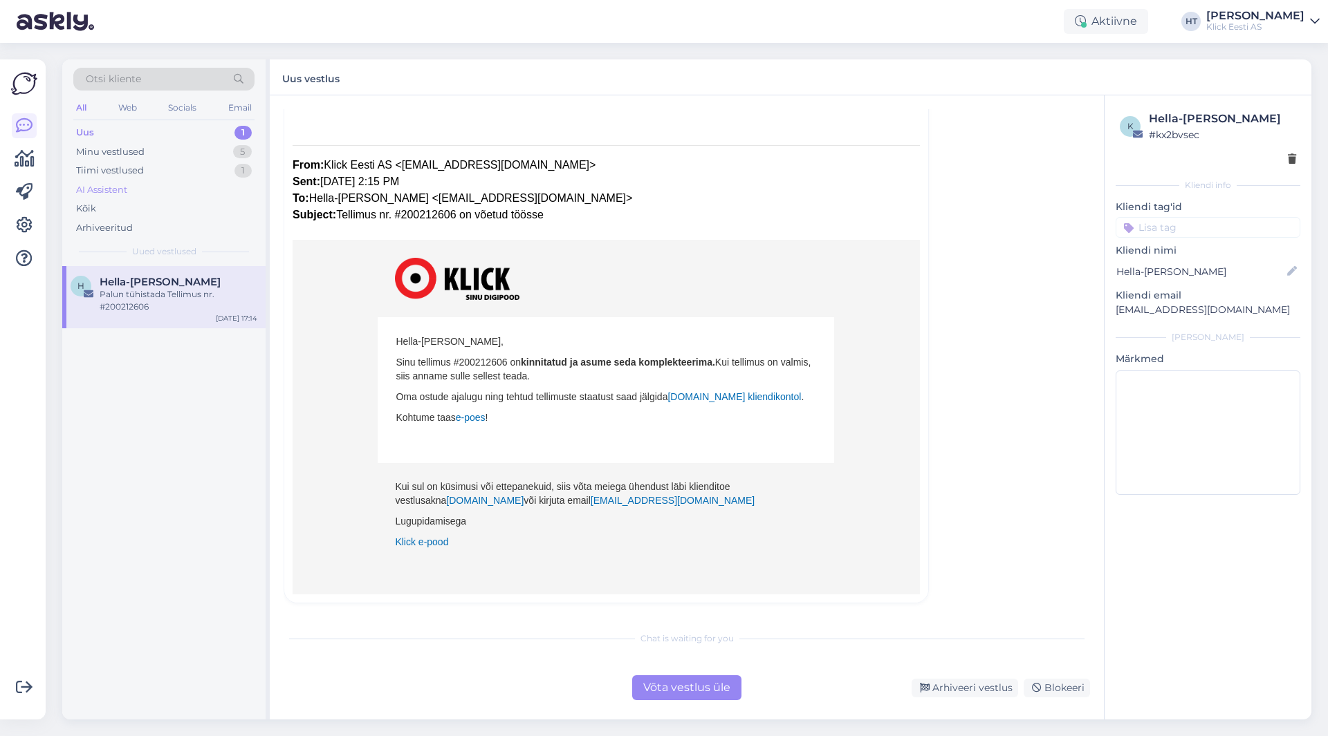
click at [196, 192] on div "AI Assistent" at bounding box center [163, 189] width 181 height 19
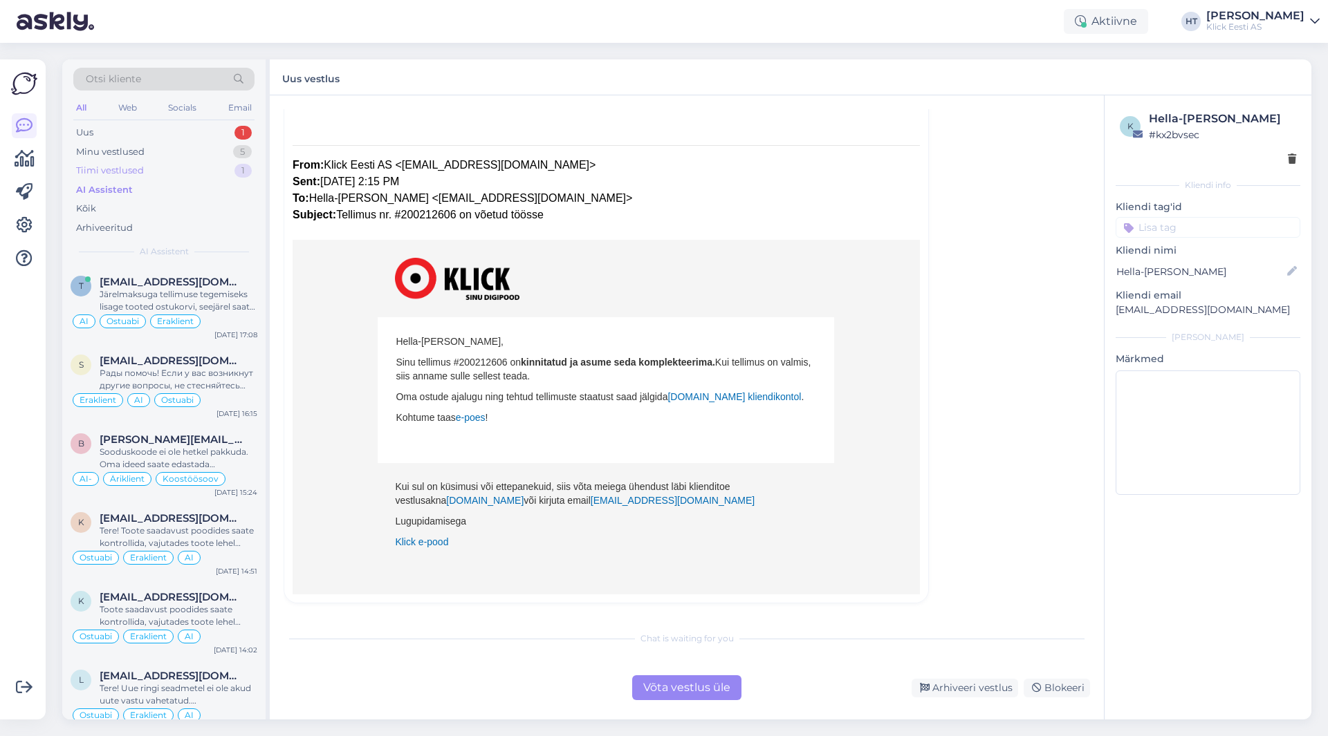
click at [168, 170] on div "Tiimi vestlused 1" at bounding box center [163, 170] width 181 height 19
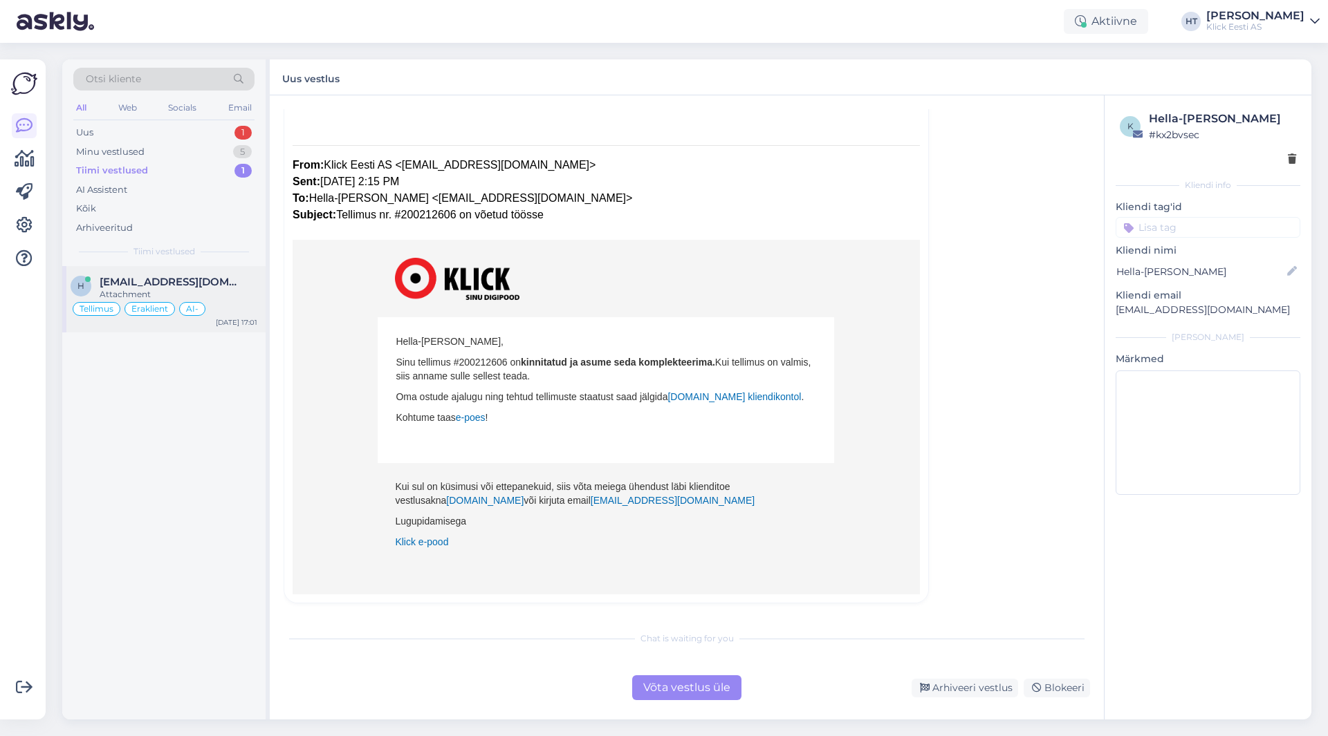
click at [178, 266] on div "h [EMAIL_ADDRESS][DOMAIN_NAME] Attachment Tellimus Eraklient AI- [DATE] 17:01" at bounding box center [163, 299] width 203 height 66
type textarea "Suunamine ei olnud valikvastuses sisse lülitatud. Panin [PERSON_NAME]."
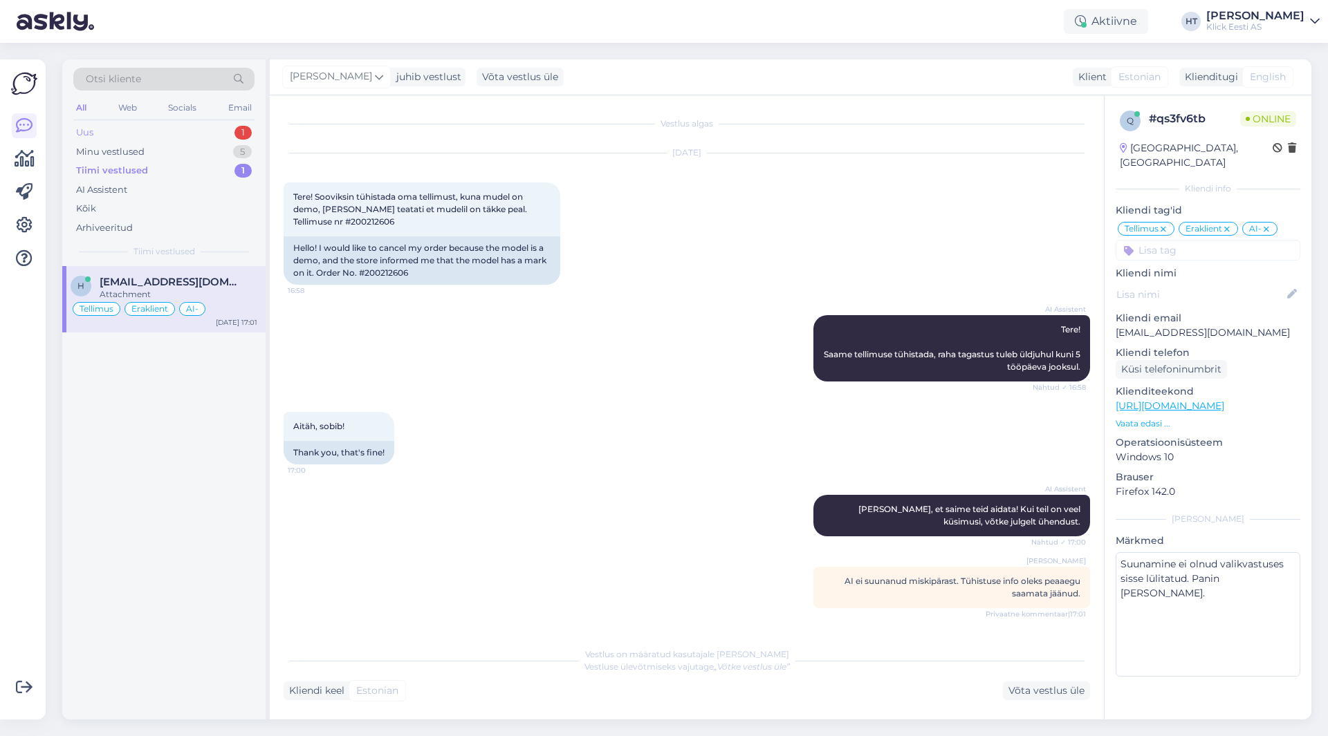
click at [210, 132] on div "Uus 1" at bounding box center [163, 132] width 181 height 19
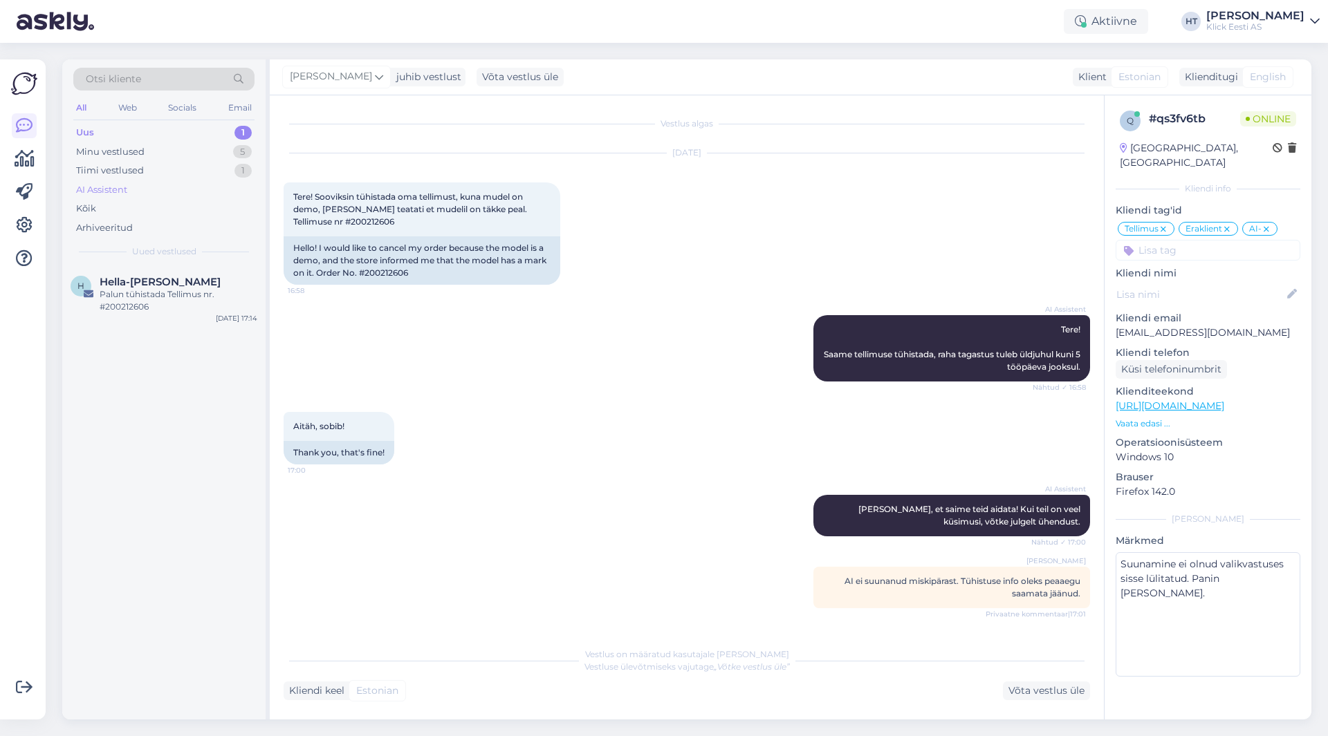
click at [174, 186] on div "AI Assistent" at bounding box center [163, 189] width 181 height 19
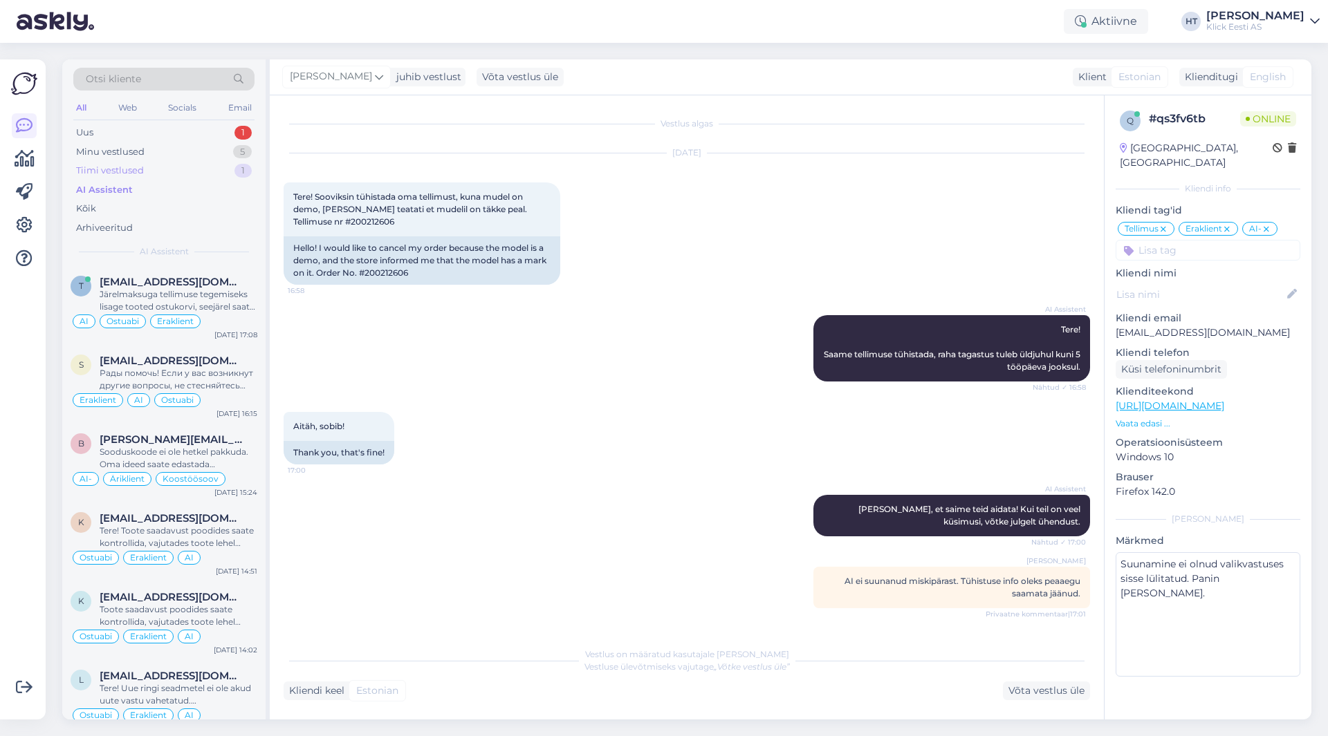
click at [174, 167] on div "Tiimi vestlused 1" at bounding box center [163, 170] width 181 height 19
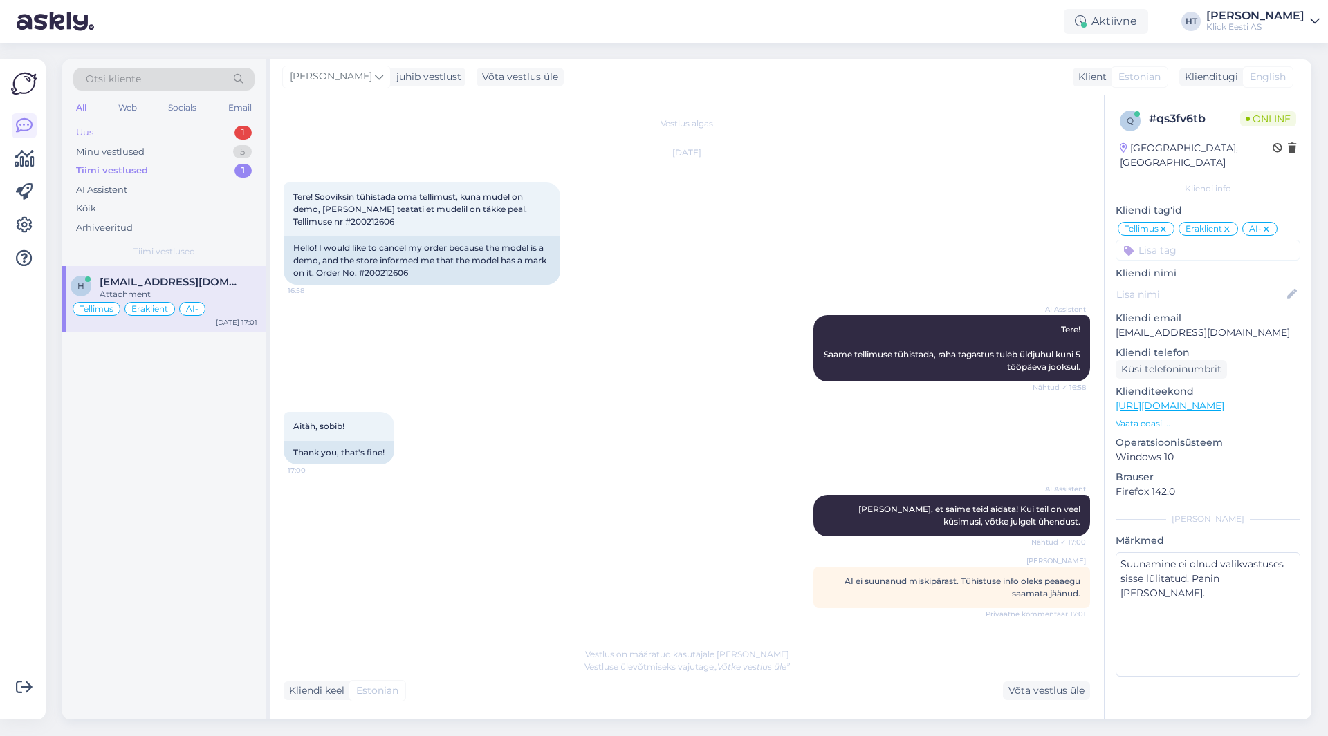
click at [197, 127] on div "Uus 1" at bounding box center [163, 132] width 181 height 19
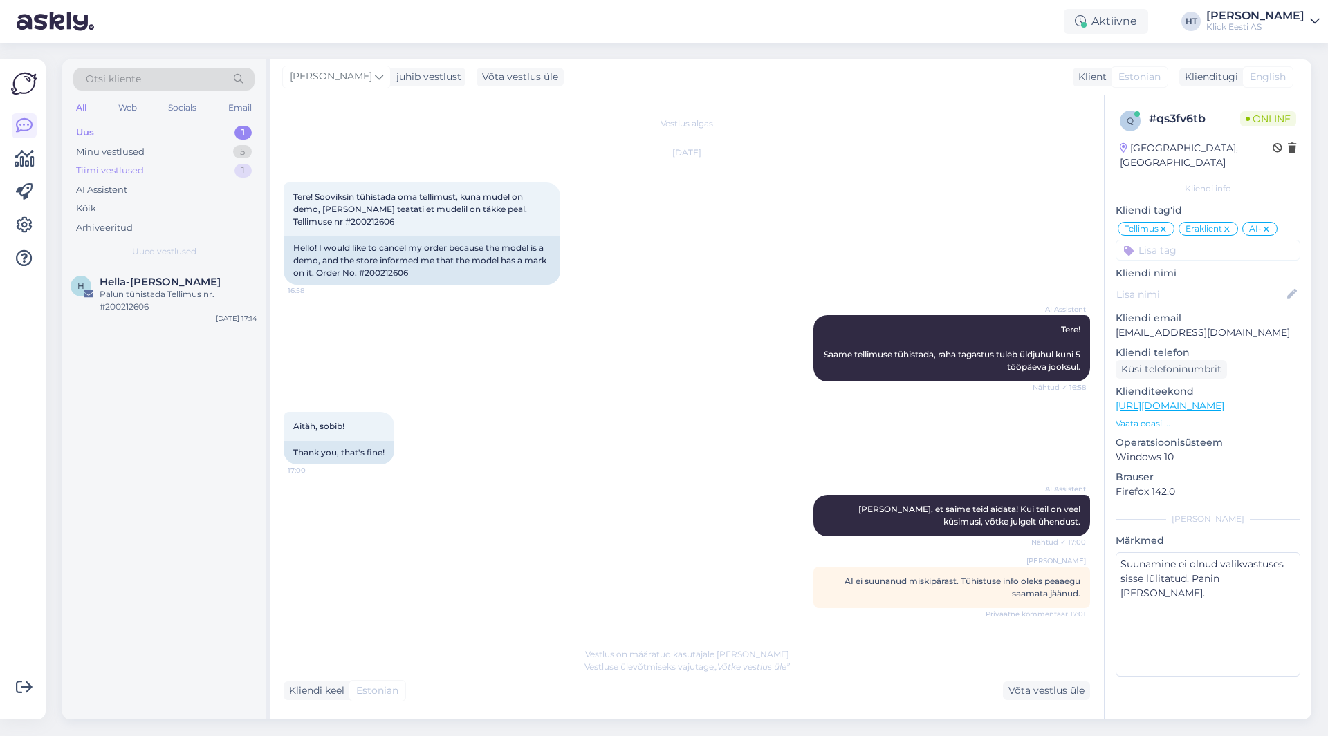
click at [179, 171] on div "Tiimi vestlused 1" at bounding box center [163, 170] width 181 height 19
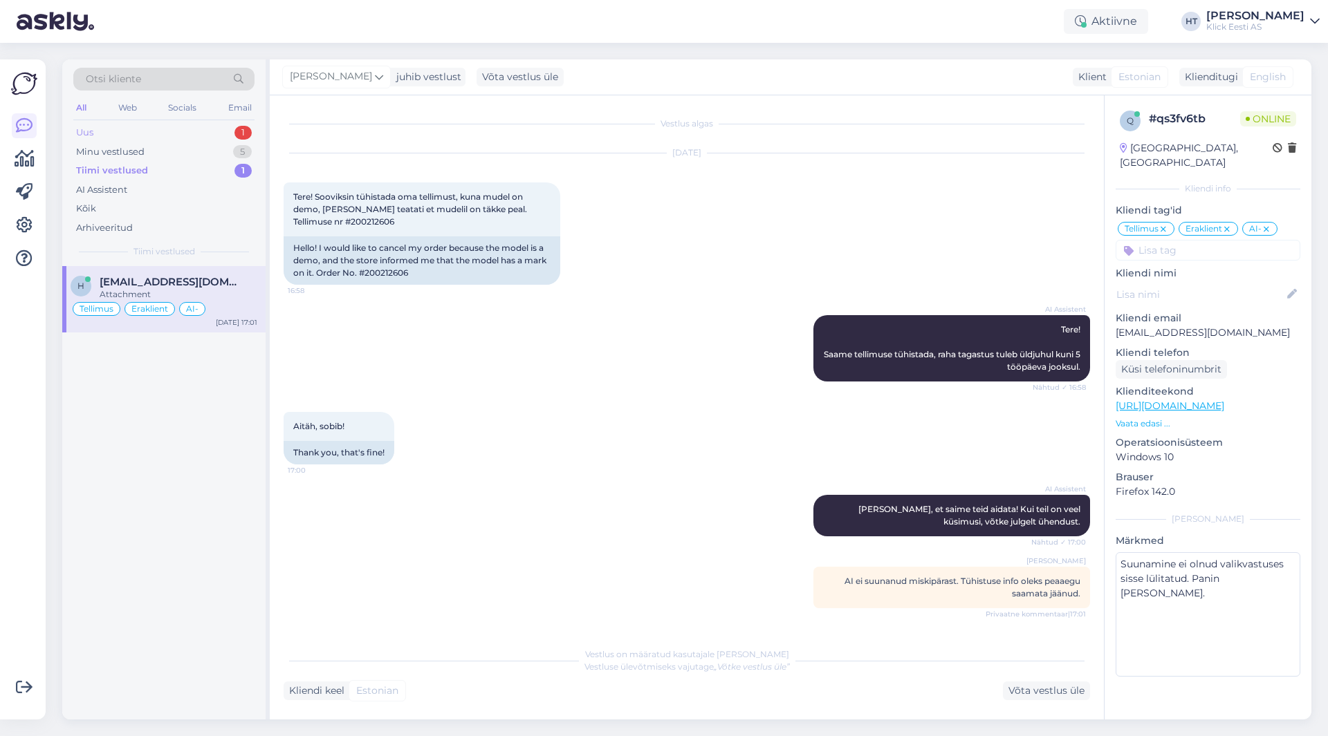
click at [187, 127] on div "Uus 1" at bounding box center [163, 132] width 181 height 19
click at [165, 281] on span "Hella-[PERSON_NAME]" at bounding box center [160, 282] width 121 height 12
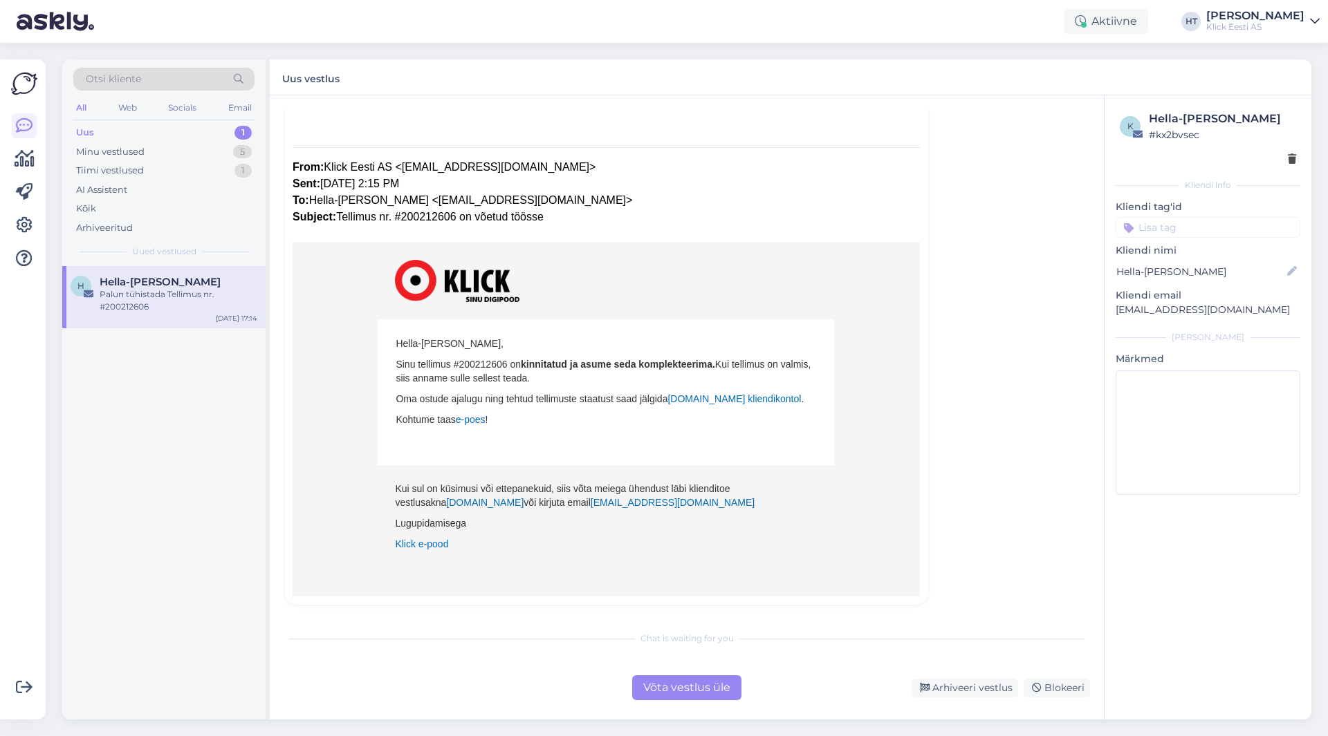
scroll to position [324, 0]
click at [717, 693] on div "Võta vestlus üle" at bounding box center [686, 688] width 109 height 25
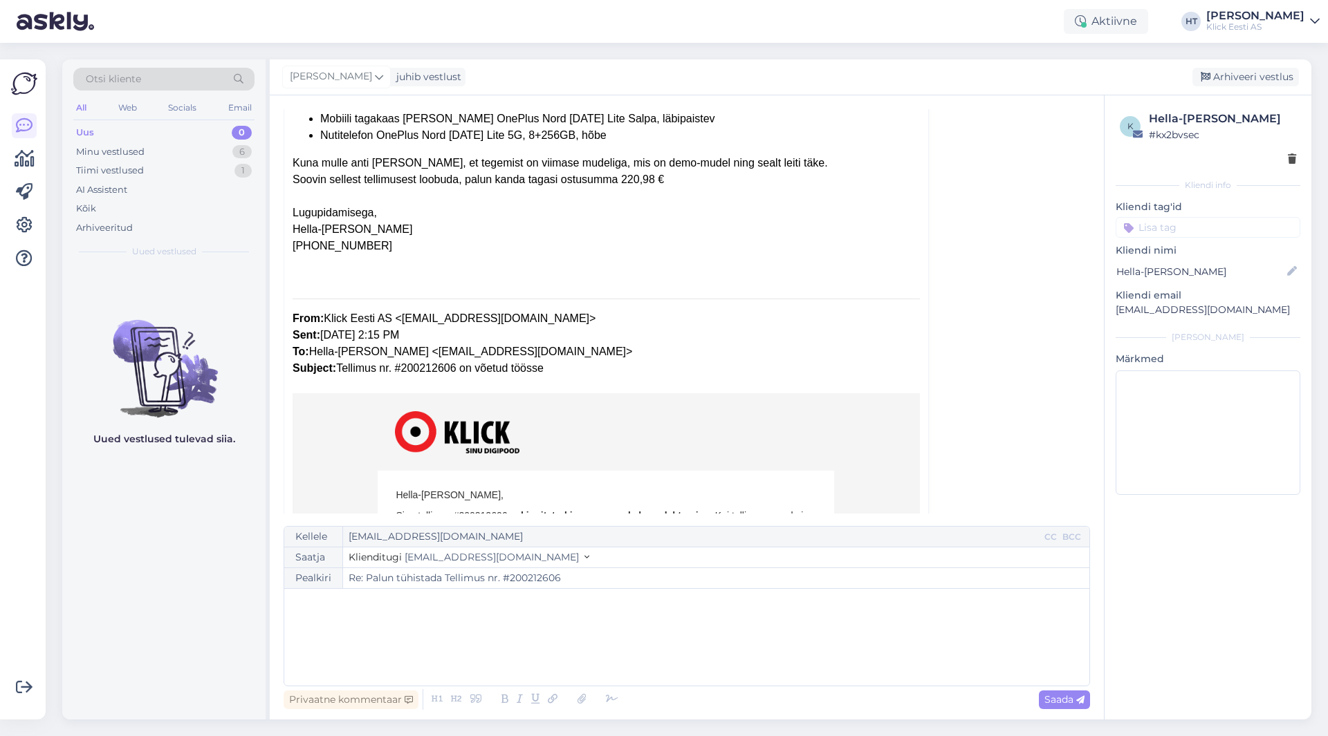
scroll to position [422, 0]
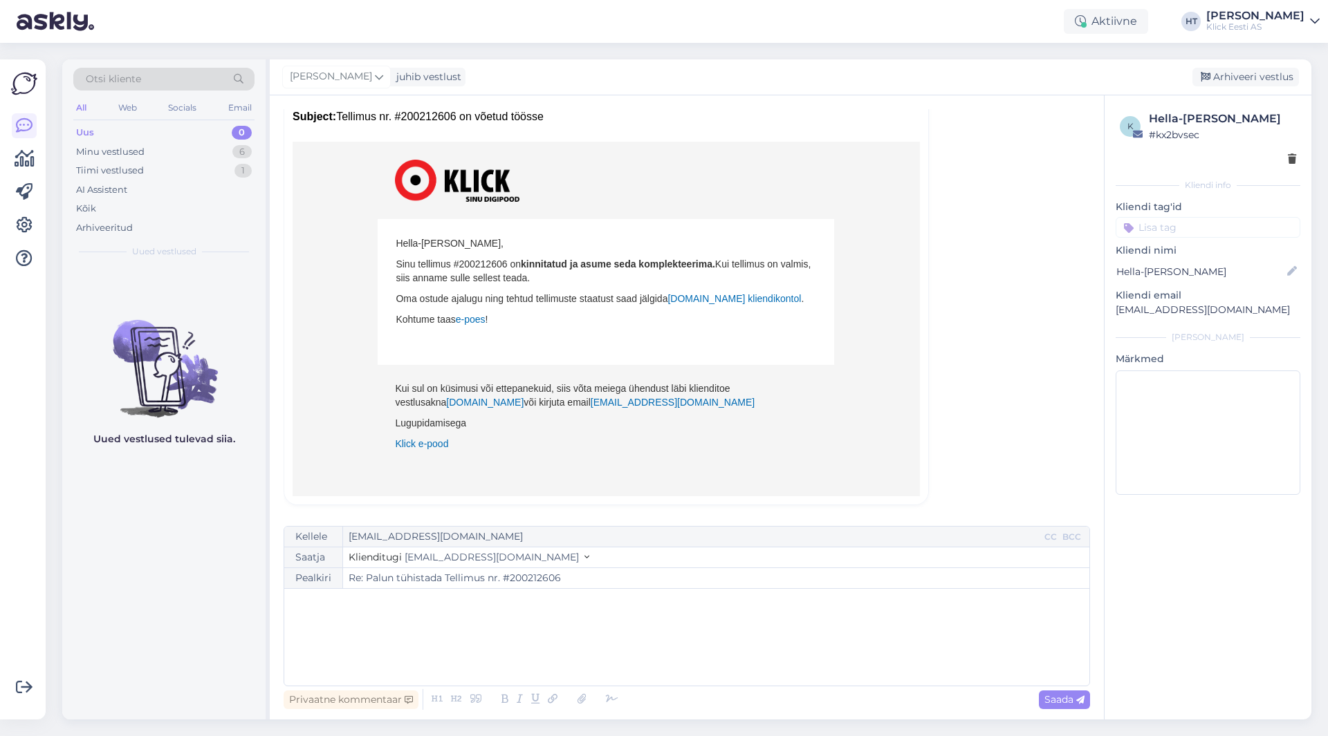
click at [535, 603] on p "﻿" at bounding box center [686, 603] width 791 height 15
click at [476, 261] on span "Sinu tellimus #200212606 on" at bounding box center [458, 264] width 125 height 11
click at [369, 705] on div "Privaatne kommentaar" at bounding box center [351, 700] width 135 height 19
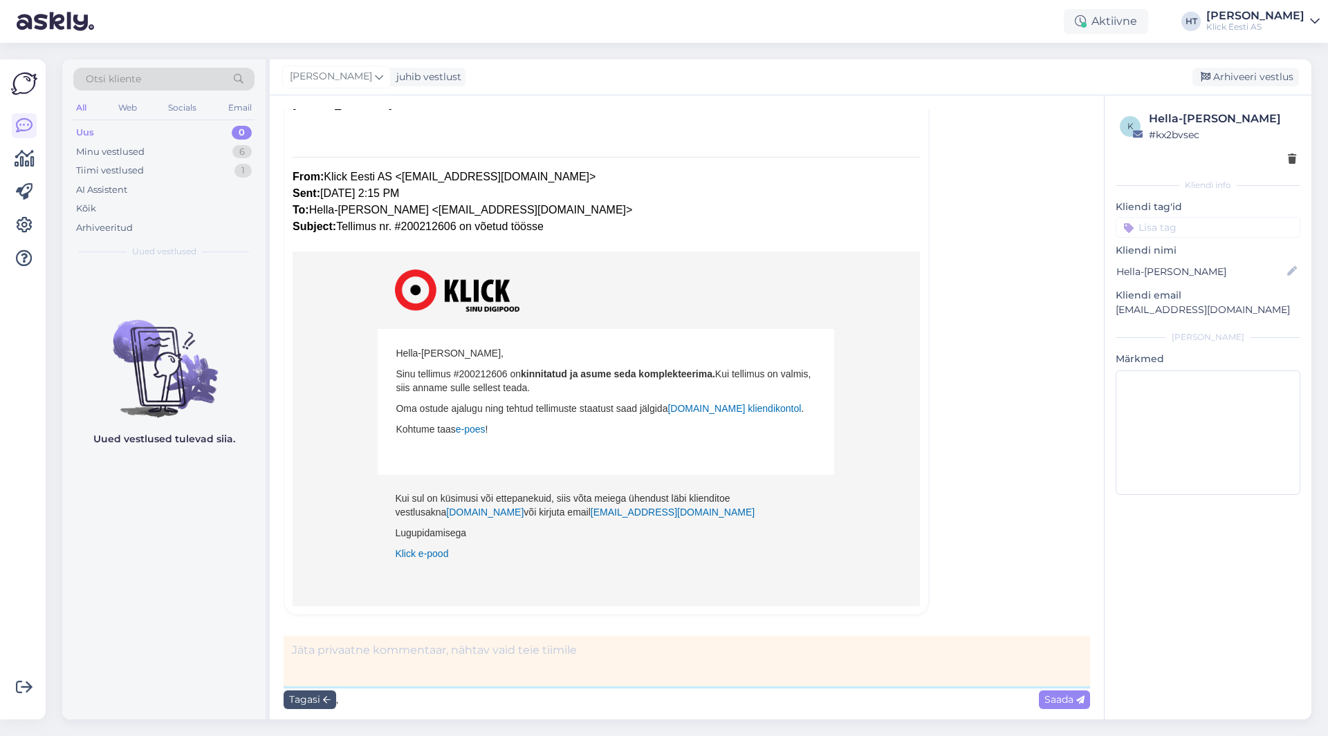
click at [427, 649] on textarea at bounding box center [687, 661] width 806 height 50
type textarea "Sama info saatis ka aknasse."
click at [1047, 698] on span "Saada" at bounding box center [1064, 700] width 40 height 12
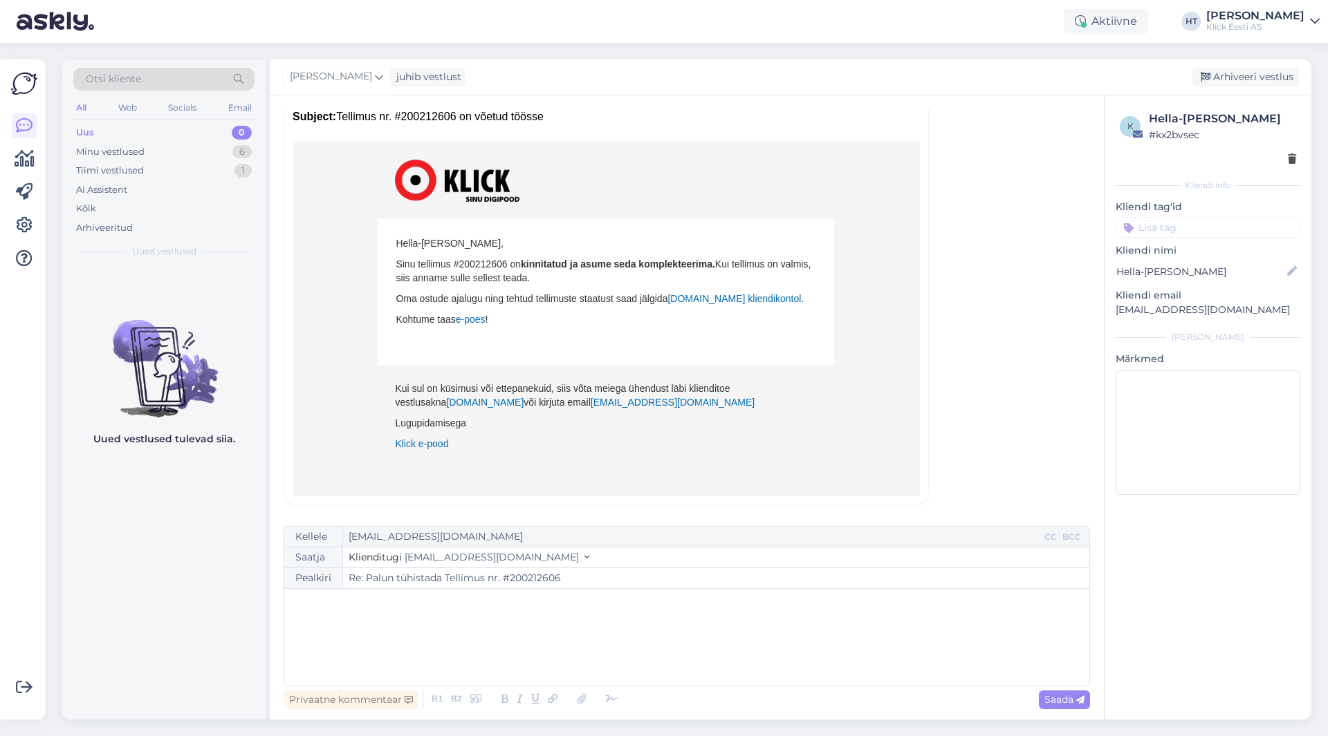
scroll to position [481, 0]
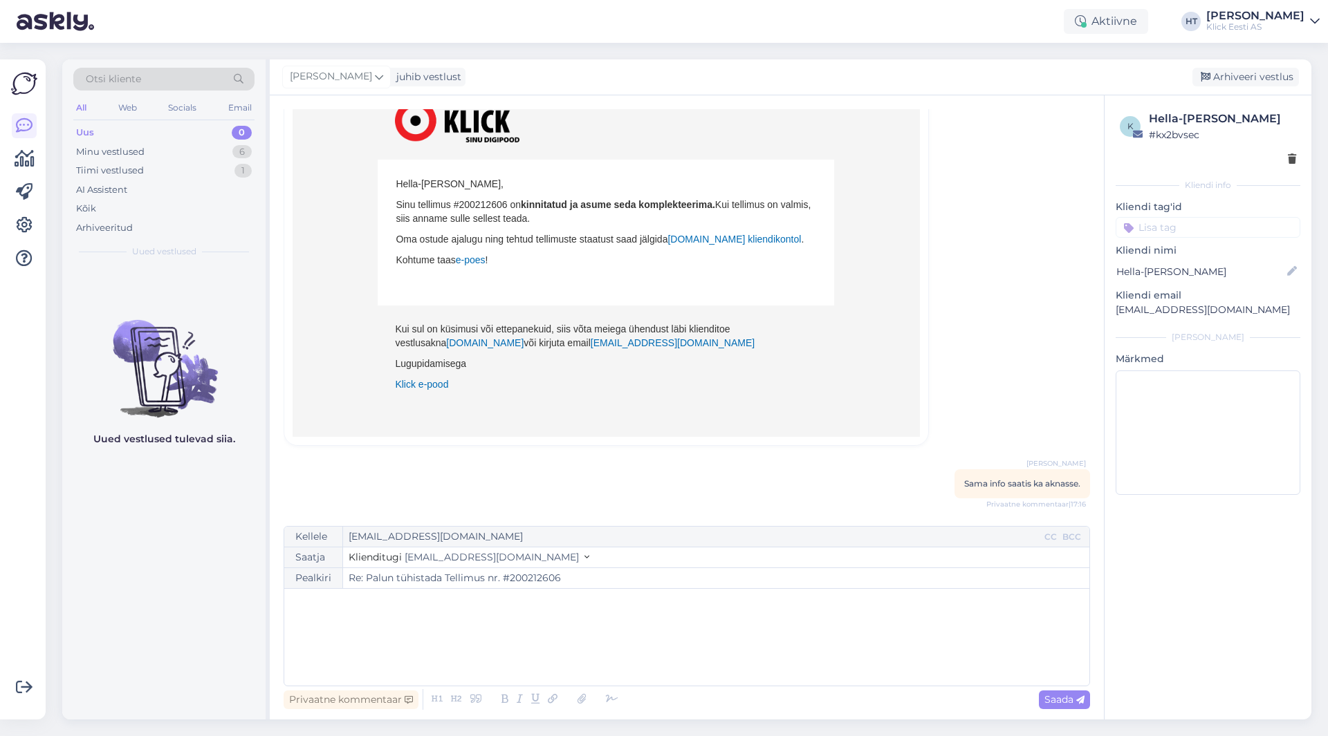
click at [1196, 231] on input at bounding box center [1207, 227] width 185 height 21
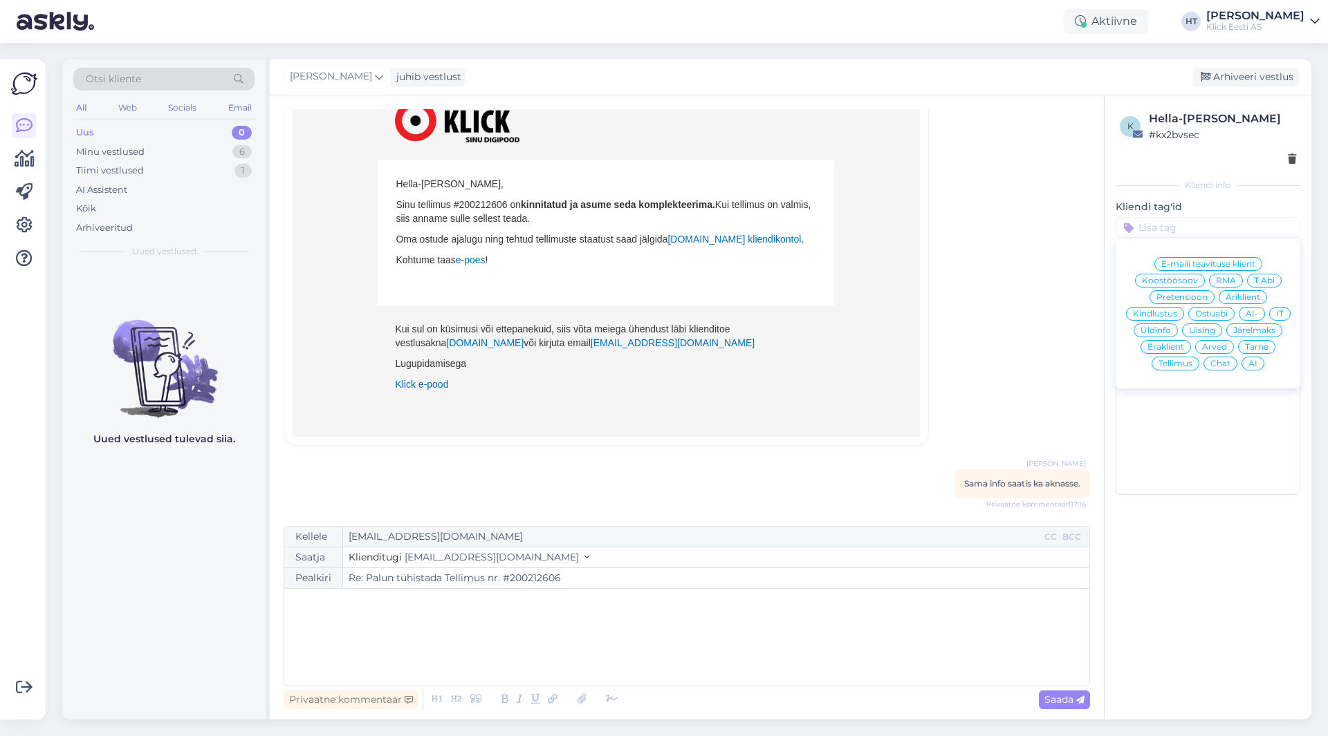
click at [1183, 363] on span "Tellimus" at bounding box center [1175, 364] width 34 height 8
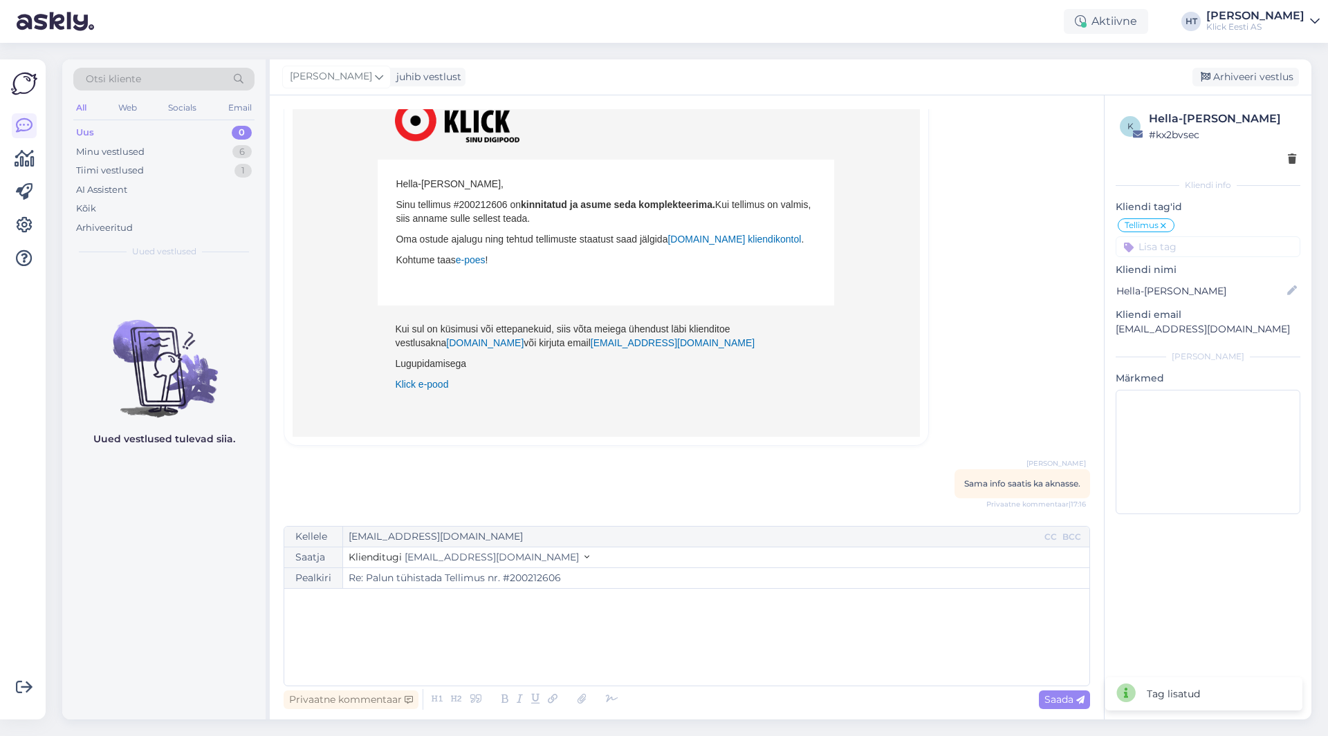
click at [1181, 243] on input at bounding box center [1207, 247] width 185 height 21
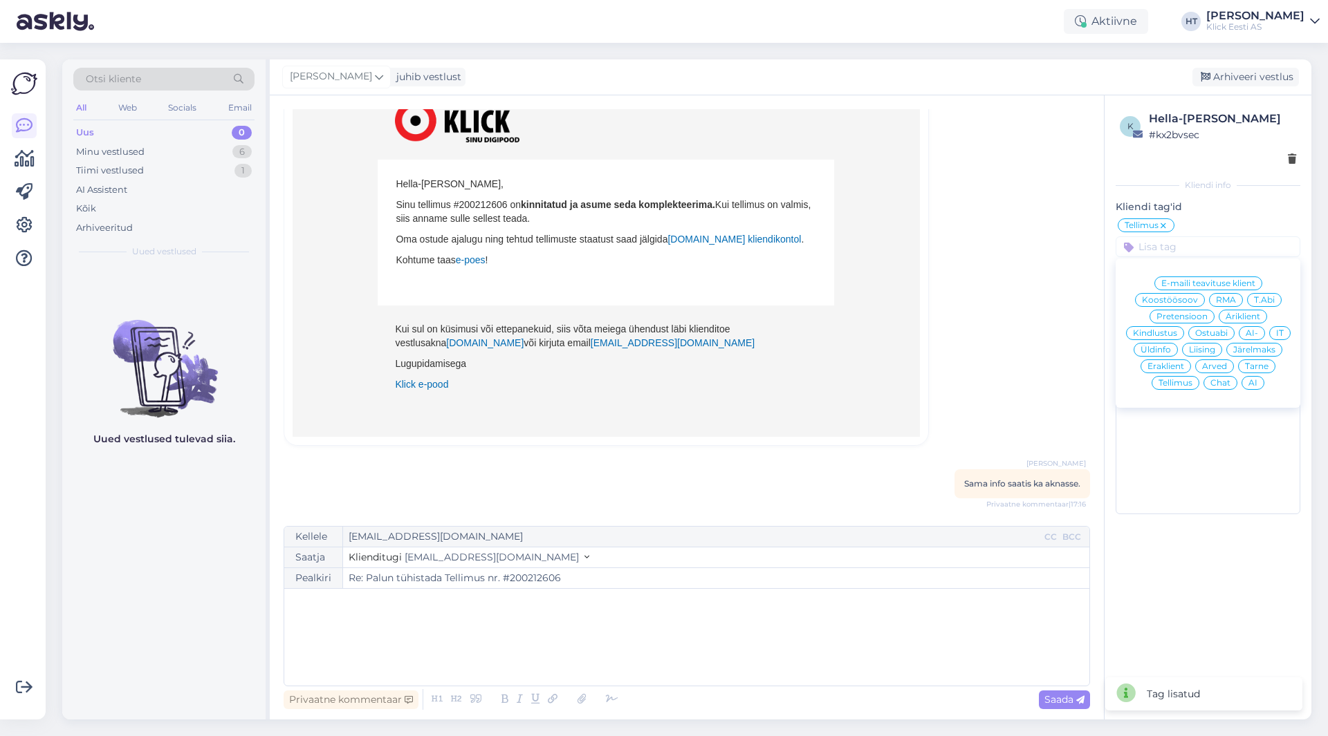
click at [1182, 363] on span "Eraklient" at bounding box center [1165, 366] width 37 height 8
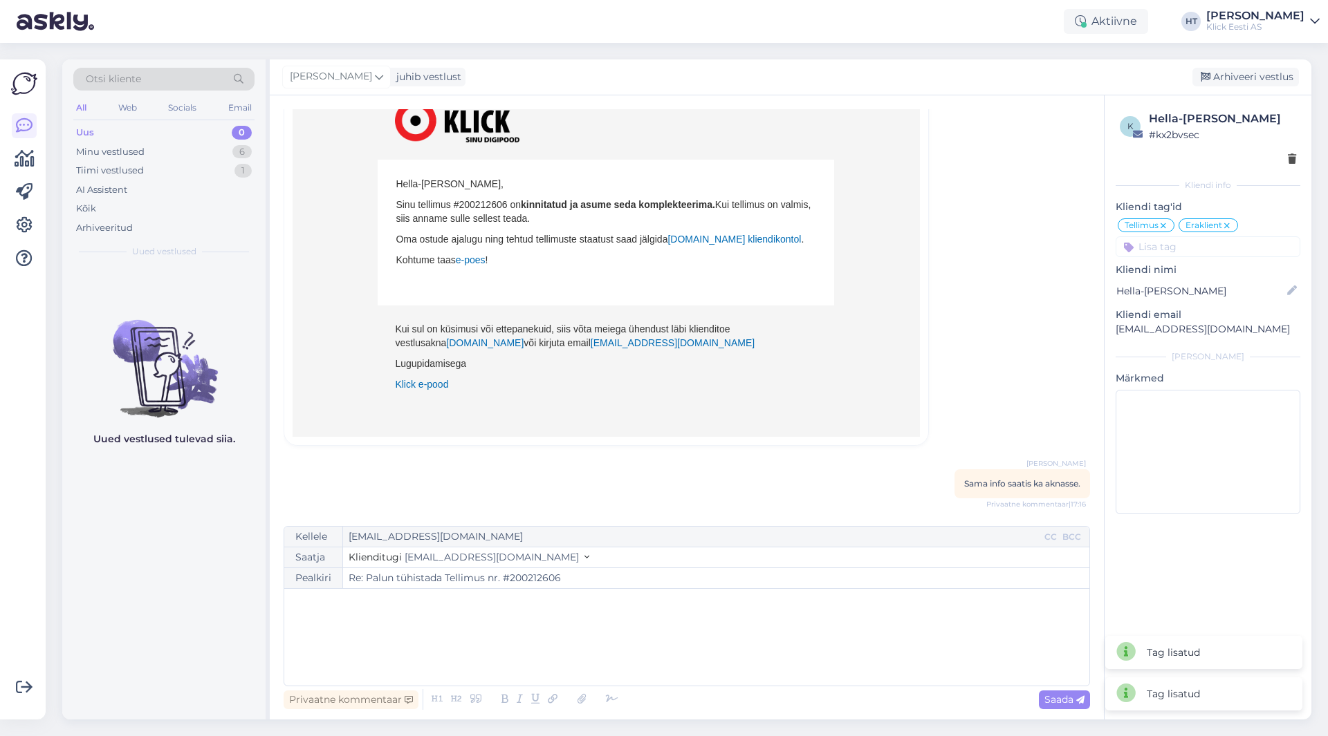
click at [1201, 245] on input at bounding box center [1207, 247] width 185 height 21
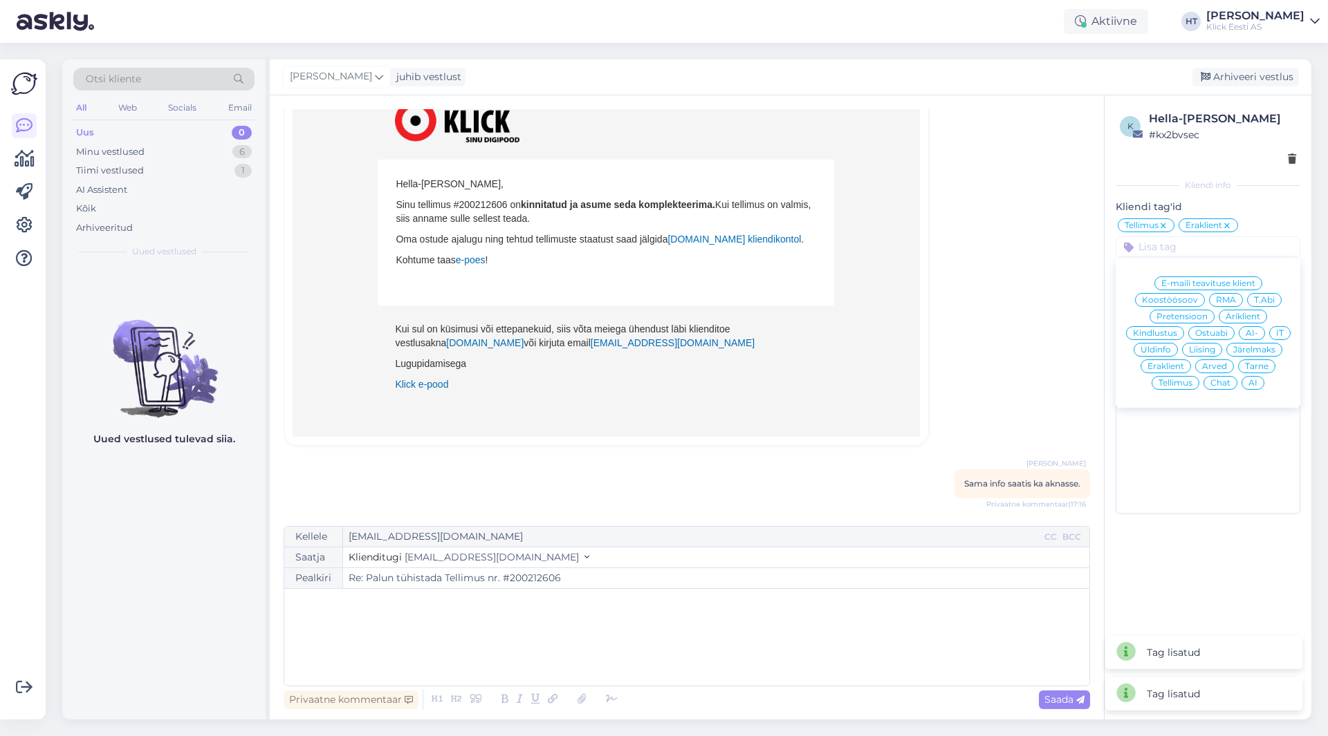
click at [1259, 380] on div "AI" at bounding box center [1252, 383] width 23 height 14
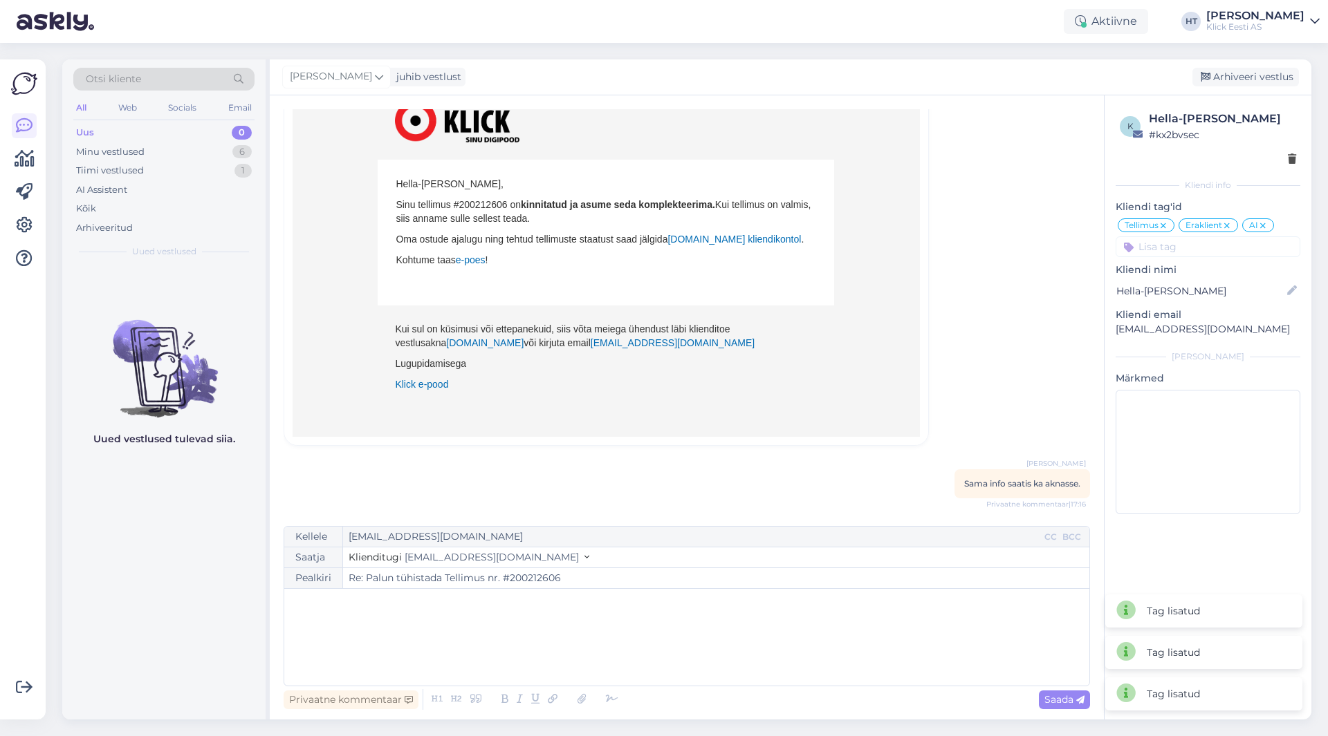
drag, startPoint x: 962, startPoint y: 241, endPoint x: 1001, endPoint y: 221, distance: 43.3
click at [962, 240] on div "Vestlus algas Hella-[PERSON_NAME] [EMAIL_ADDRESS][DOMAIN_NAME] [DATE] 17:14 ( 2…" at bounding box center [693, 311] width 819 height 405
click at [1216, 82] on div "Arhiveeri vestlus" at bounding box center [1245, 77] width 106 height 19
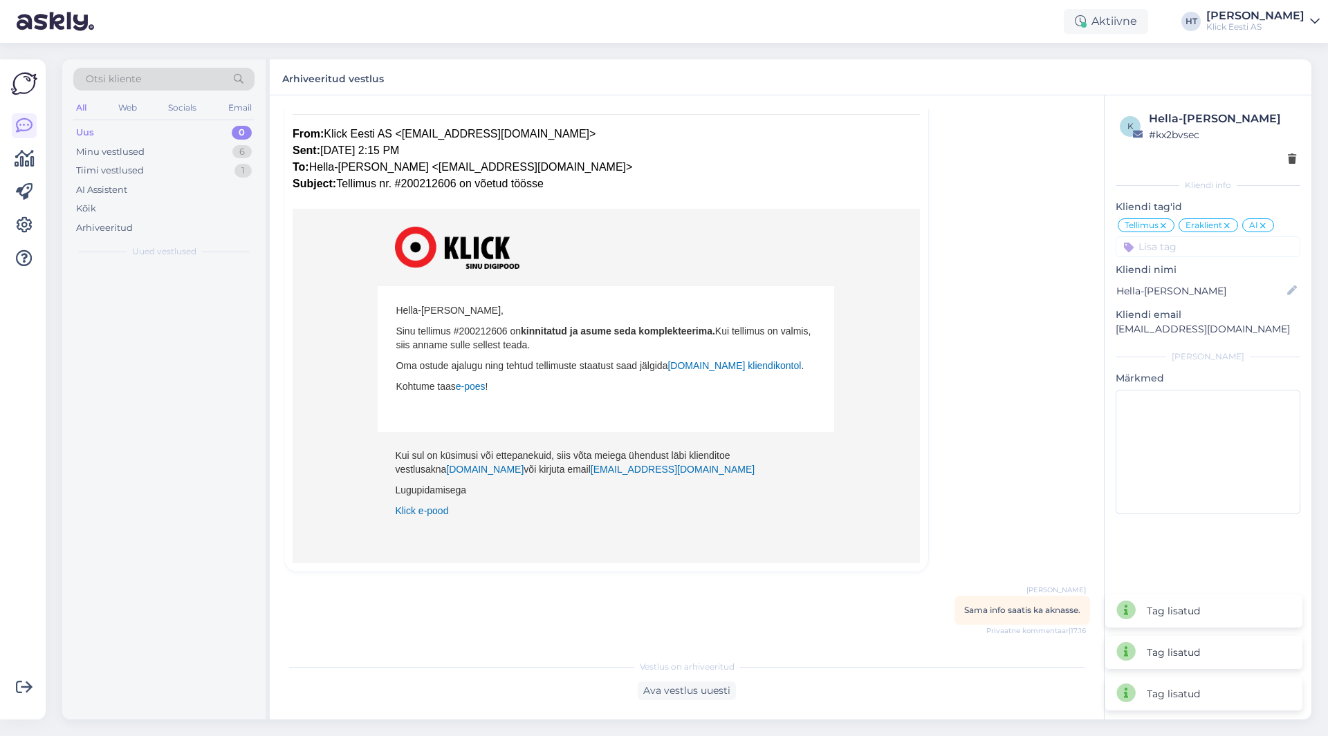
scroll to position [355, 0]
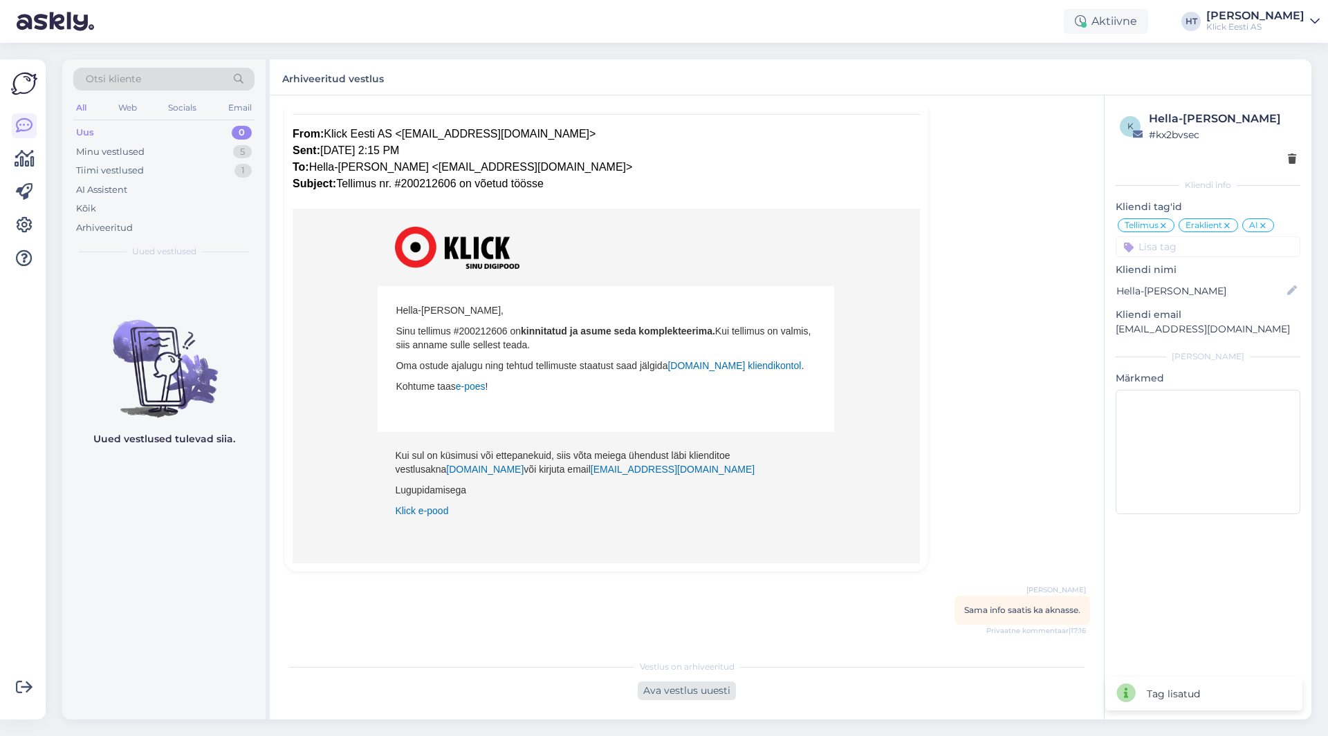
click at [716, 689] on div "Ava vestlus uuesti" at bounding box center [687, 691] width 98 height 19
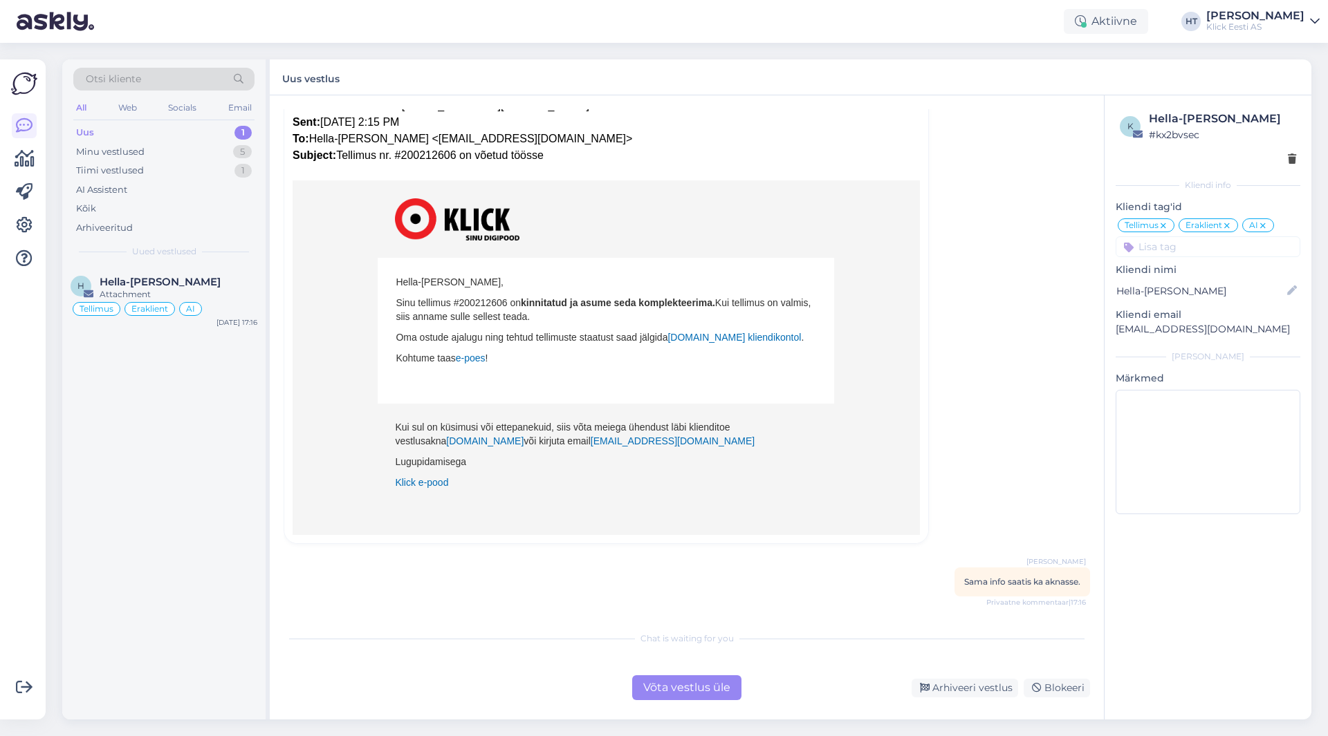
click at [674, 696] on div "Võta vestlus üle" at bounding box center [686, 688] width 109 height 25
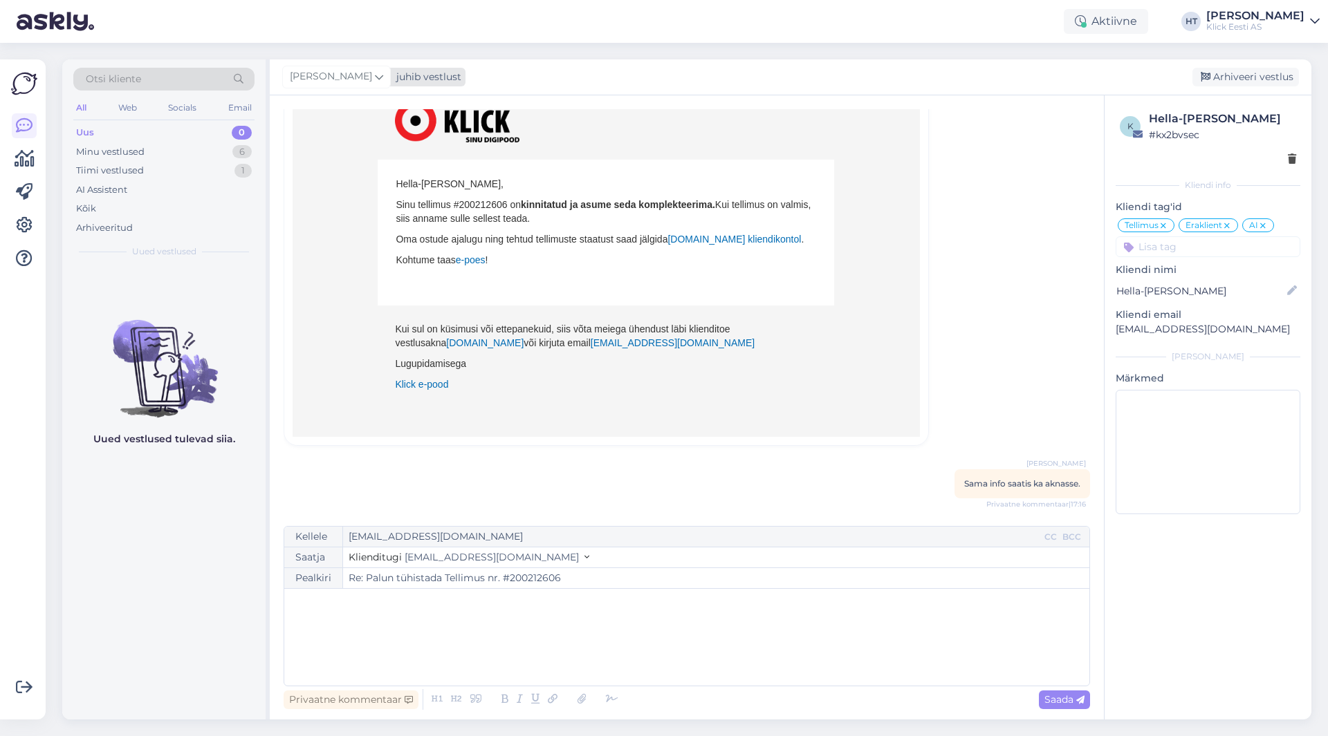
click at [363, 69] on div "[PERSON_NAME] juhib vestlust" at bounding box center [373, 77] width 183 height 19
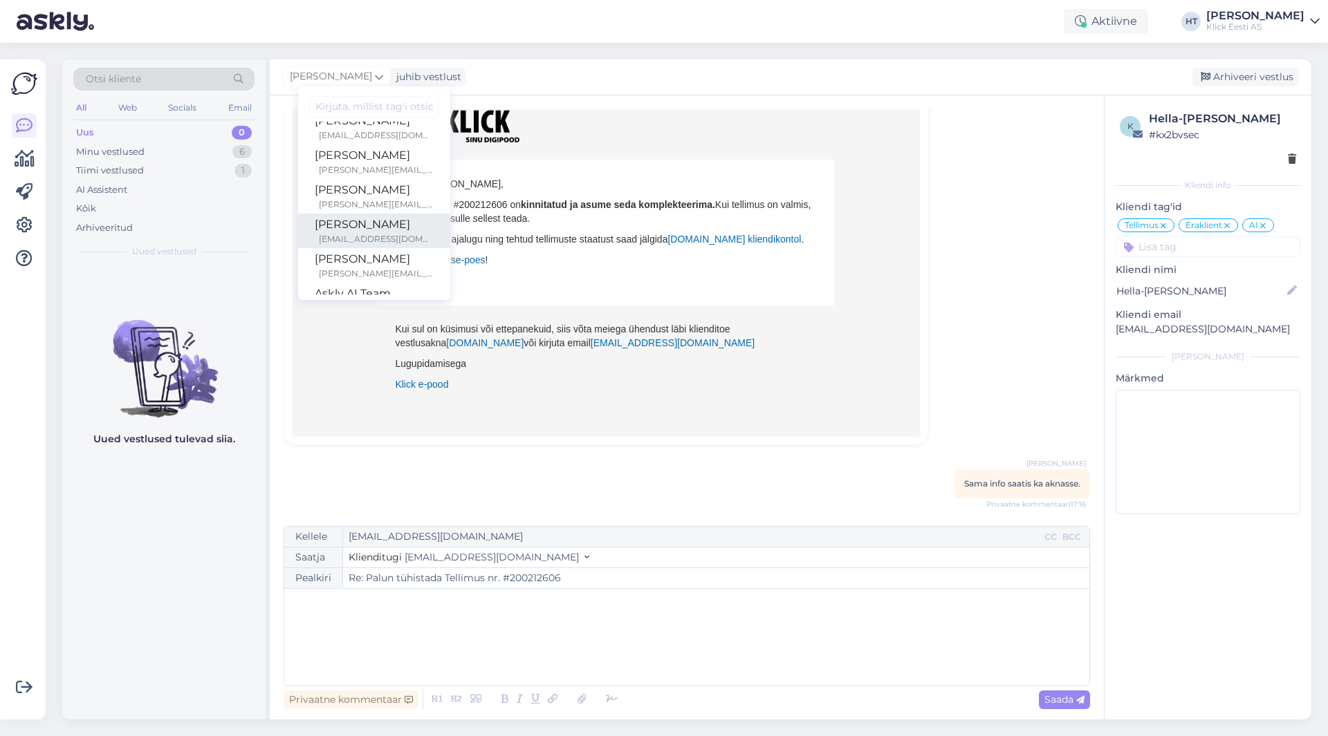
scroll to position [80, 0]
click at [367, 231] on div "[PERSON_NAME]" at bounding box center [374, 231] width 119 height 17
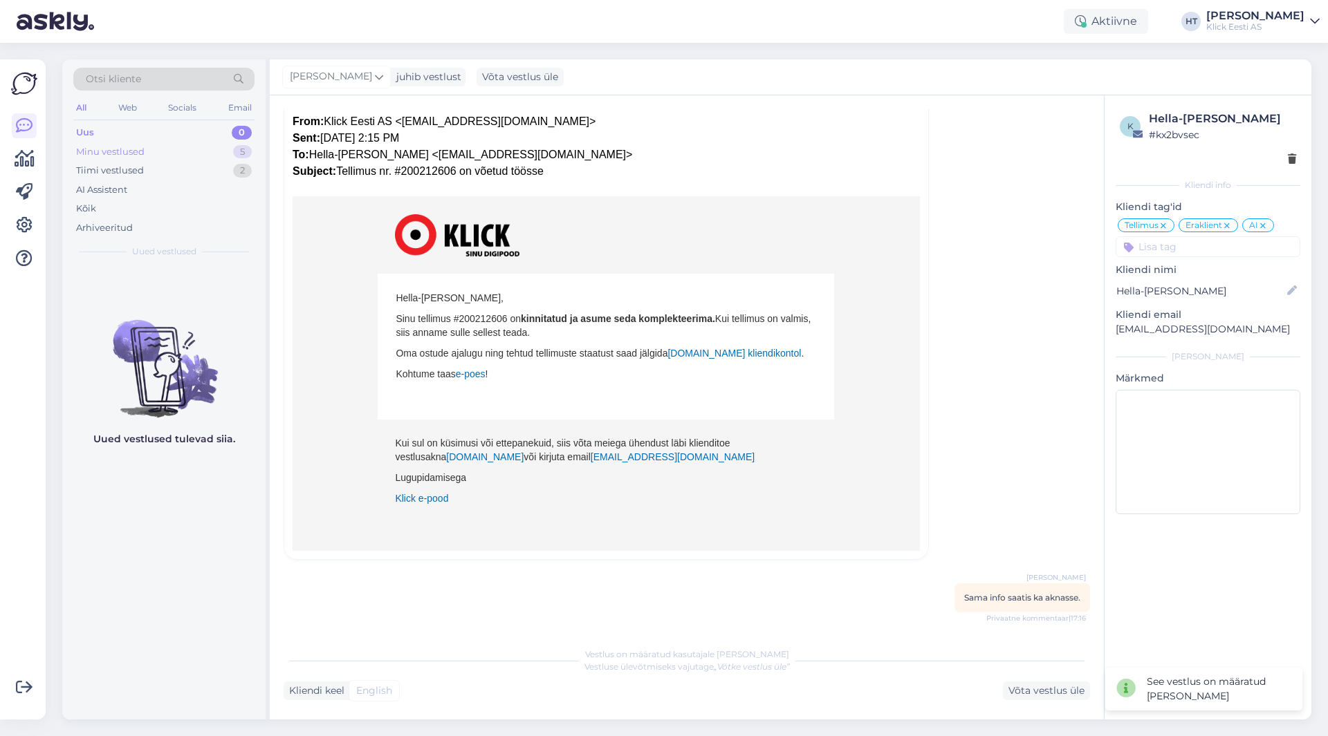
click at [207, 149] on div "Minu vestlused 5" at bounding box center [163, 151] width 181 height 19
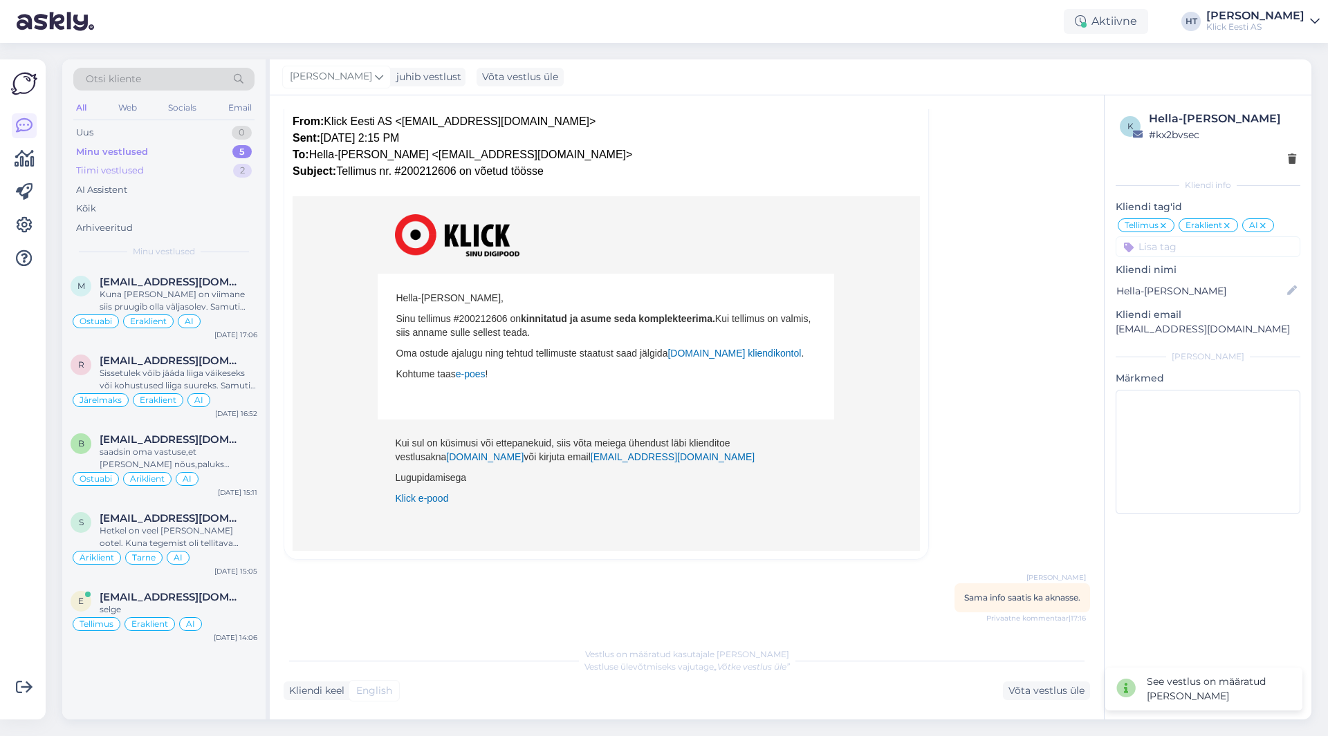
click at [212, 172] on div "Tiimi vestlused 2" at bounding box center [163, 170] width 181 height 19
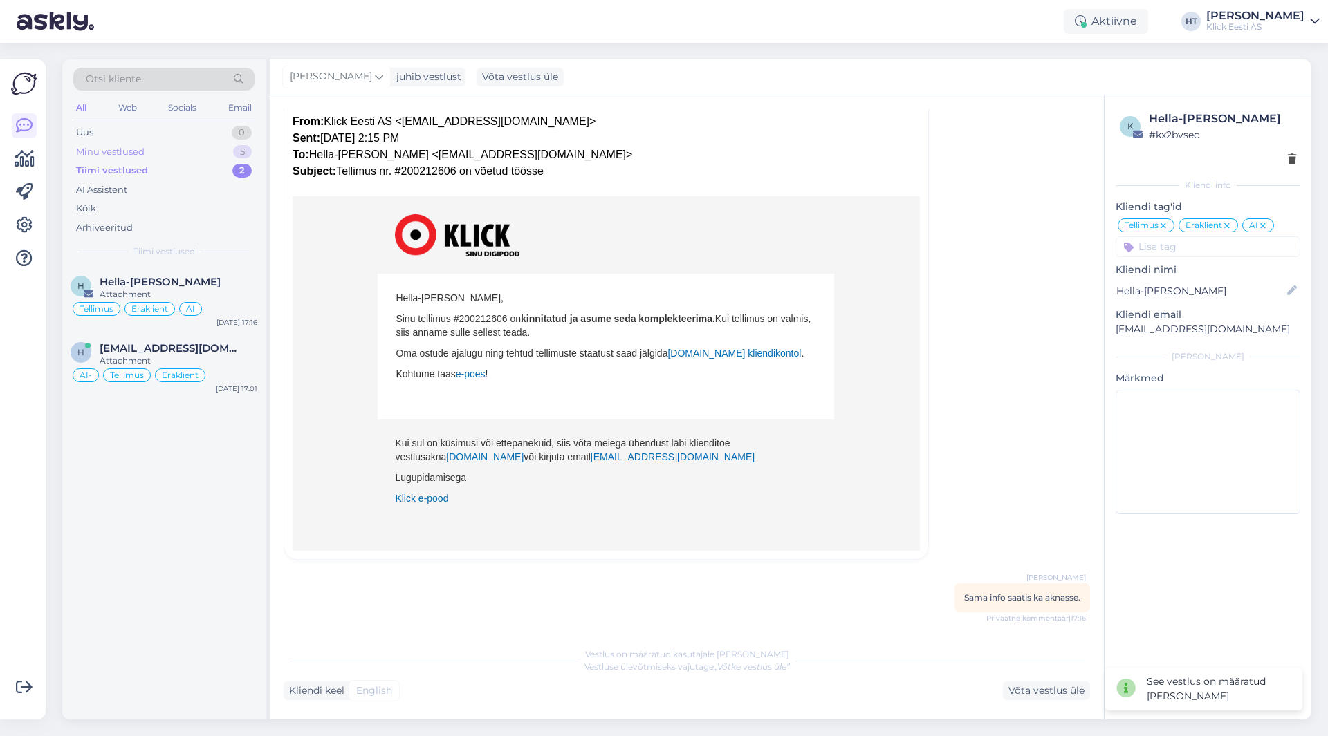
click at [172, 150] on div "Minu vestlused 5" at bounding box center [163, 151] width 181 height 19
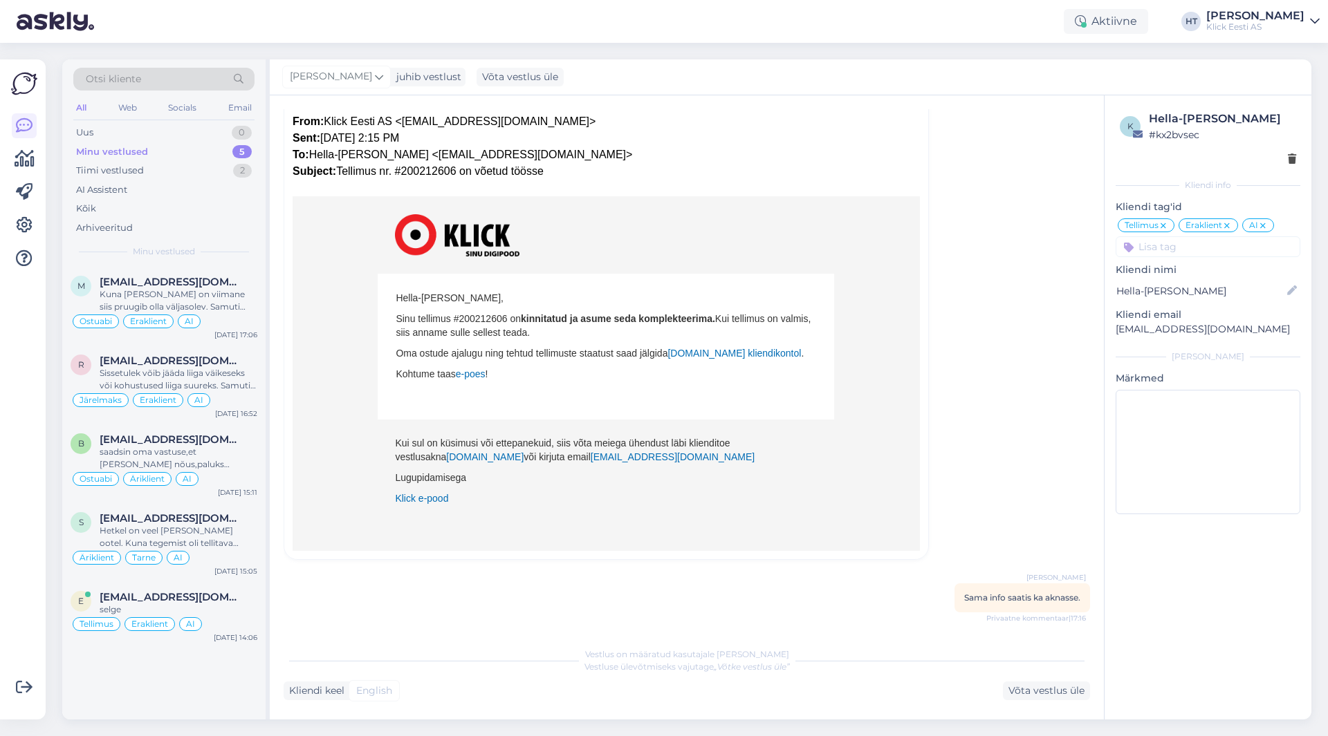
click at [425, 631] on div "Vestlus algas Hella-[PERSON_NAME] [EMAIL_ADDRESS][DOMAIN_NAME] [DATE] 17:14 ( 3…" at bounding box center [687, 407] width 834 height 624
click at [154, 683] on div "m [EMAIL_ADDRESS][DOMAIN_NAME] Kuna [PERSON_NAME] on viimane siis pruugib olla …" at bounding box center [163, 493] width 203 height 454
click at [207, 151] on div "Minu vestlused 5" at bounding box center [163, 151] width 181 height 19
click at [193, 130] on div "Uus 0" at bounding box center [163, 132] width 181 height 19
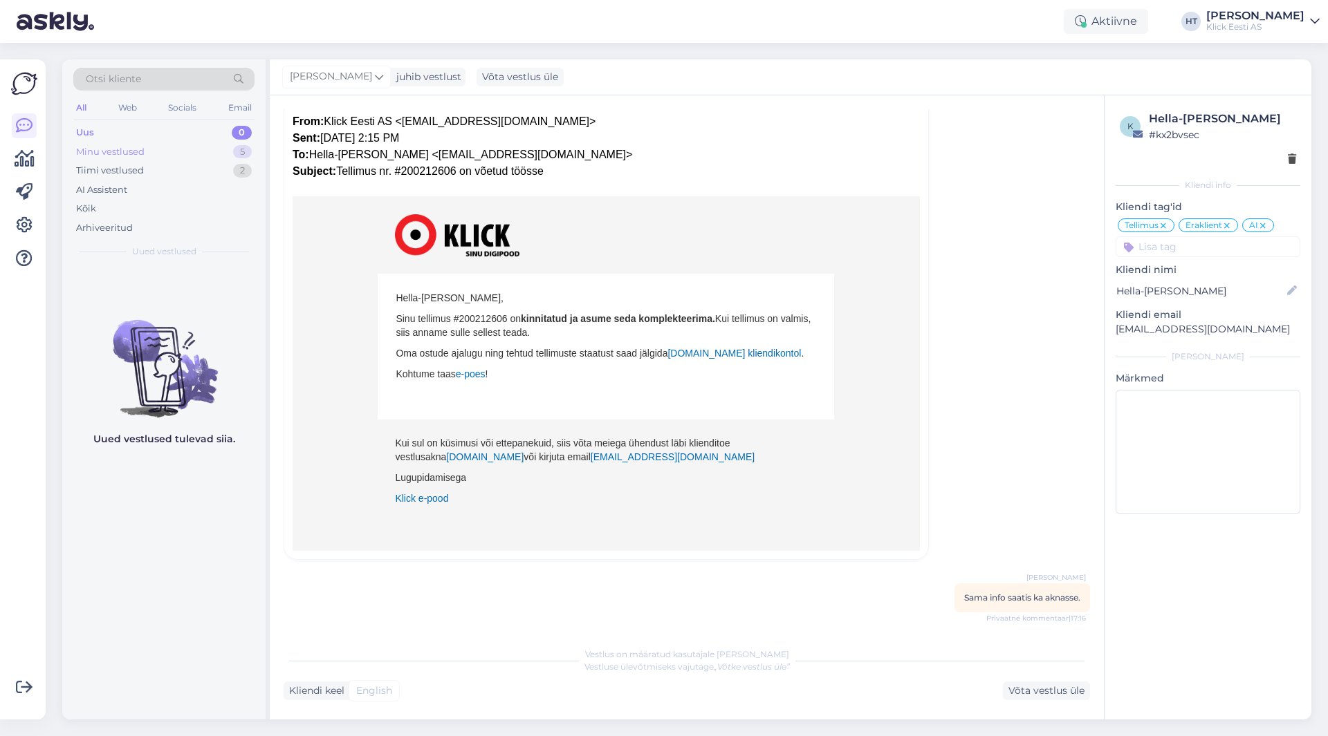
click at [201, 145] on div "Minu vestlused 5" at bounding box center [163, 151] width 181 height 19
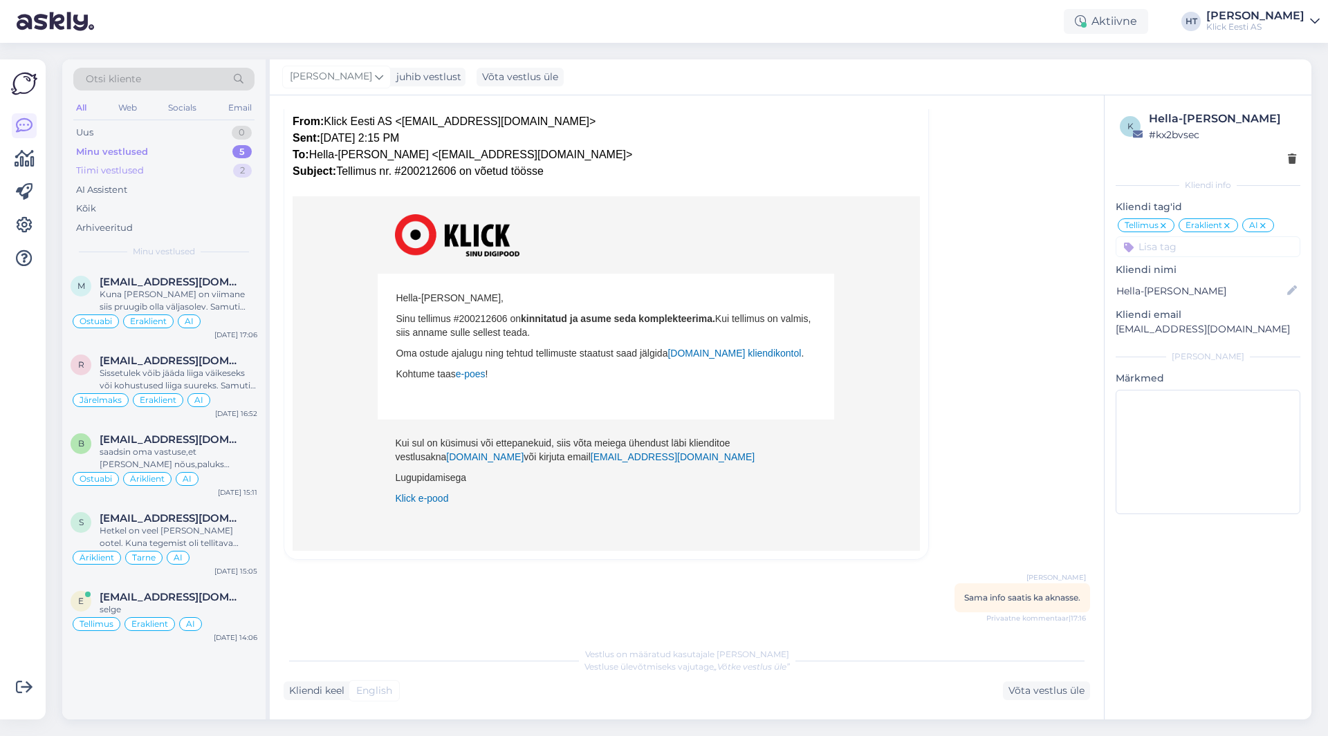
click at [215, 174] on div "Tiimi vestlused 2" at bounding box center [163, 170] width 181 height 19
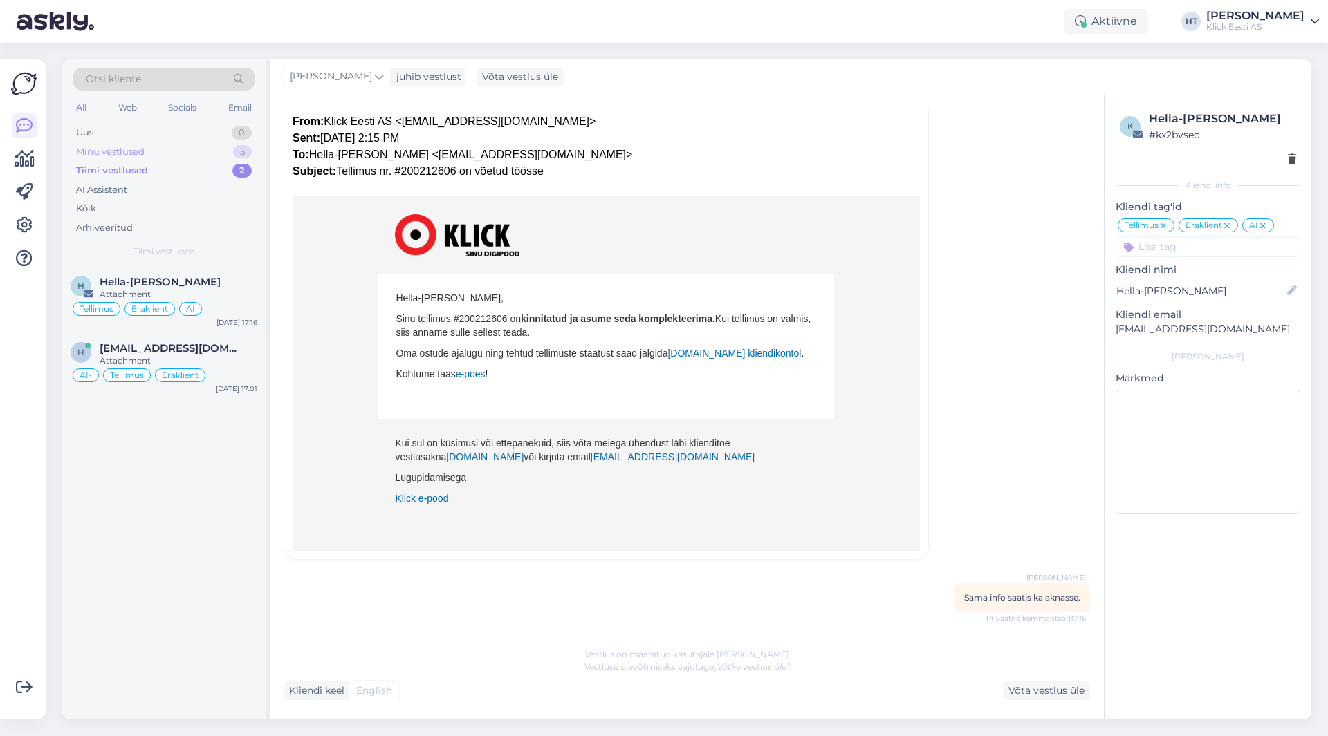
click at [221, 152] on div "Minu vestlused 5" at bounding box center [163, 151] width 181 height 19
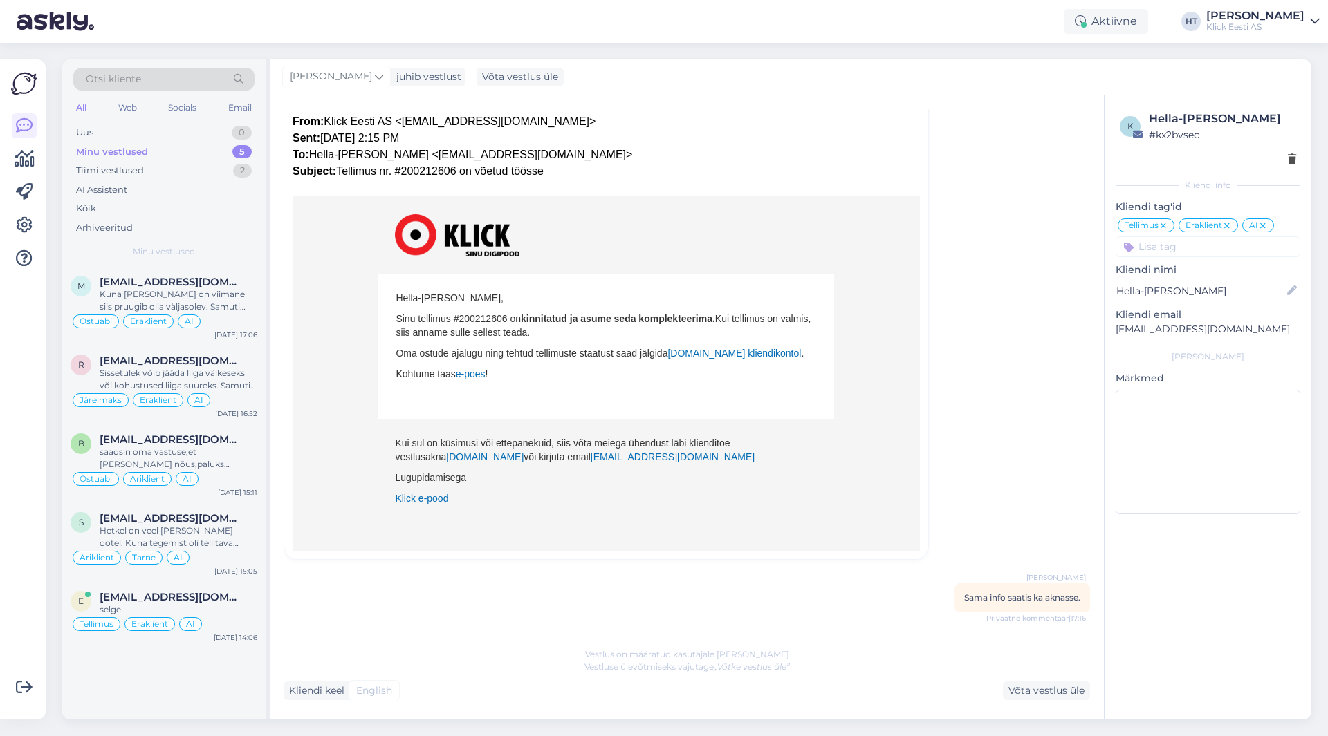
click at [645, 572] on div "Vestlus algas Hella-[PERSON_NAME] [EMAIL_ADDRESS][DOMAIN_NAME] [DATE] 17:14 ( 4…" at bounding box center [693, 368] width 819 height 519
click at [779, 480] on p "Lugupidamisega" at bounding box center [606, 479] width 422 height 14
click at [170, 454] on div "saadsin oma vastuse,et [PERSON_NAME] nõus,paluks komplekteerida demo arvuti kor…" at bounding box center [179, 458] width 158 height 25
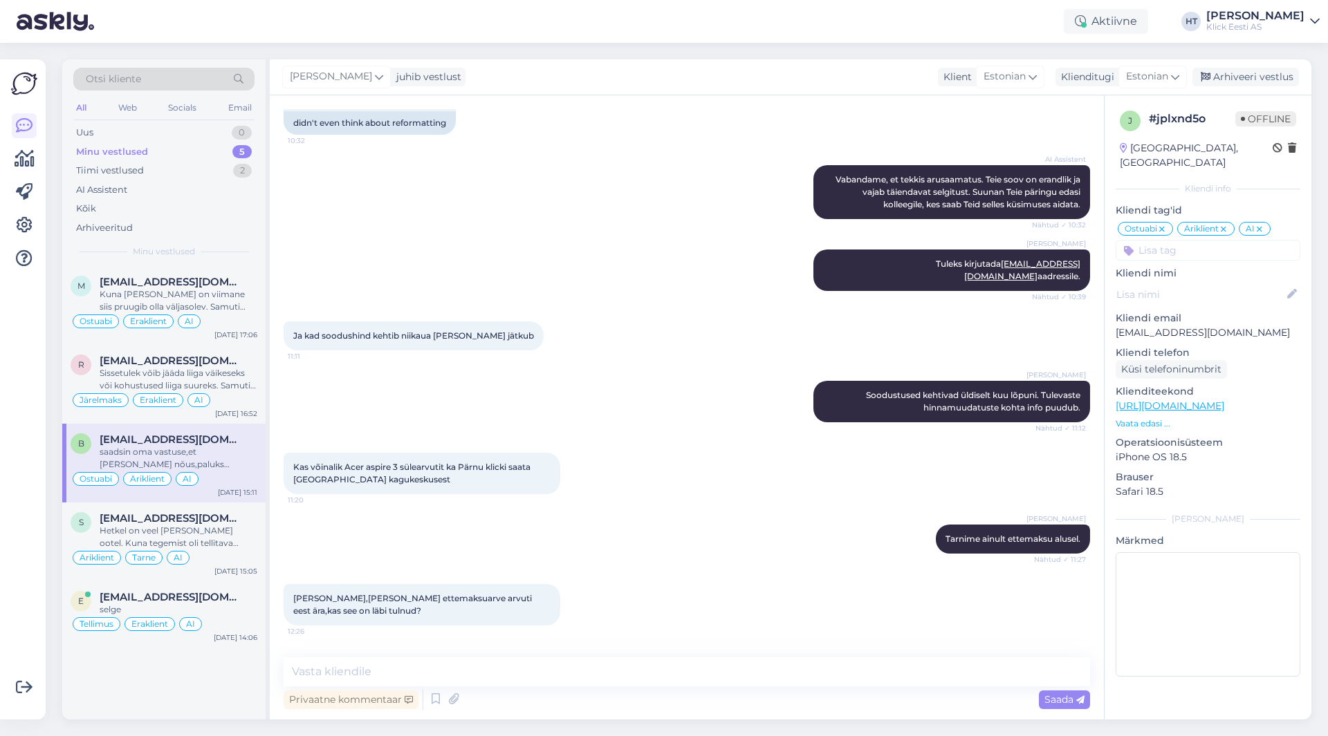
scroll to position [613, 0]
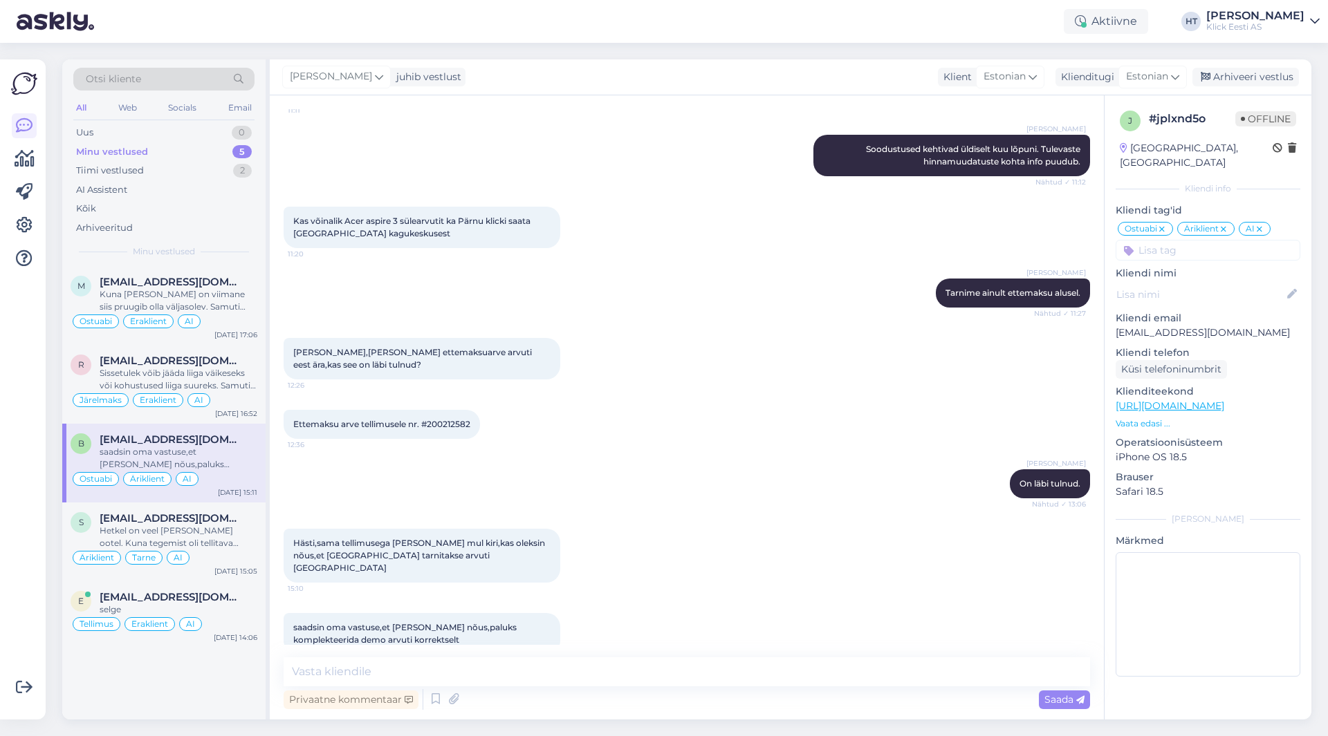
click at [441, 419] on span "Ettemaksu arve tellimusele nr. #200212582" at bounding box center [381, 424] width 177 height 10
click at [649, 454] on div "[PERSON_NAME] On läbi tulnud. Nähtud ✓ 13:06" at bounding box center [687, 483] width 806 height 59
click at [190, 127] on div "Uus 0" at bounding box center [163, 132] width 181 height 19
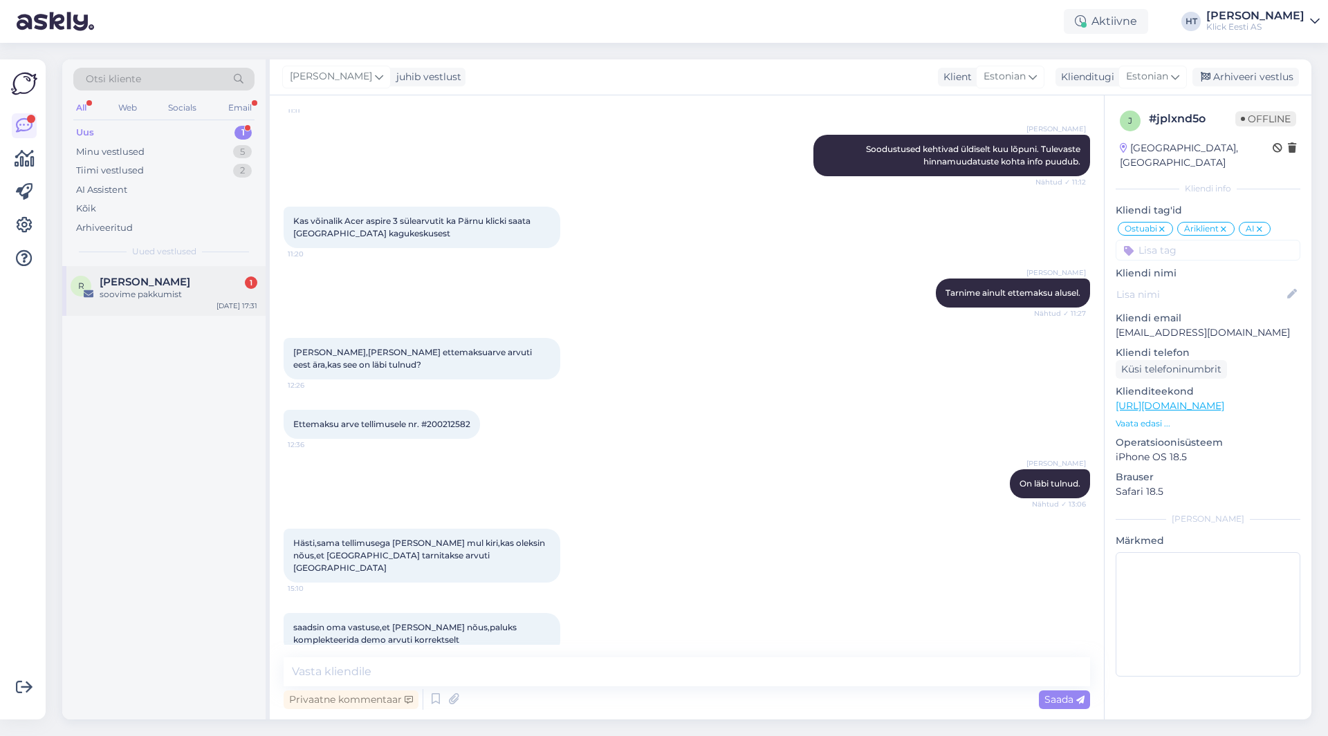
click at [206, 290] on div "soovime pakkumist" at bounding box center [179, 294] width 158 height 12
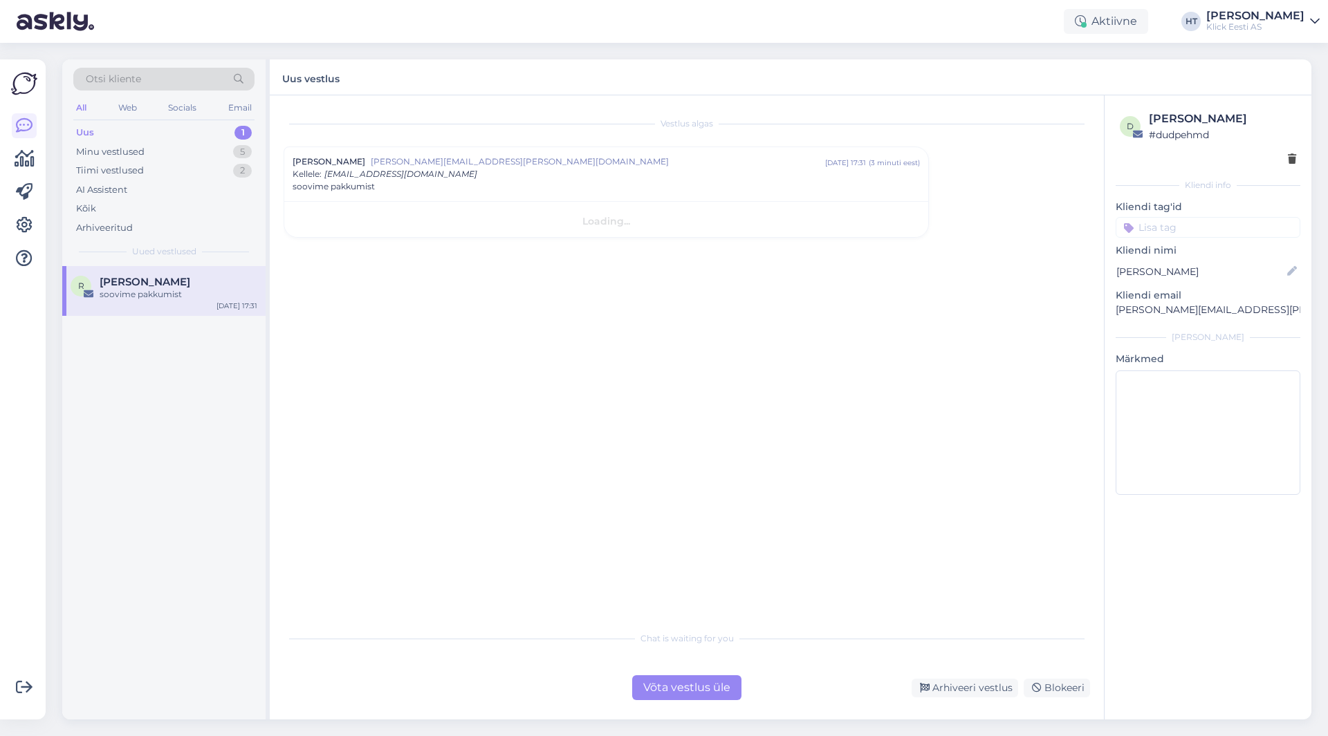
scroll to position [0, 0]
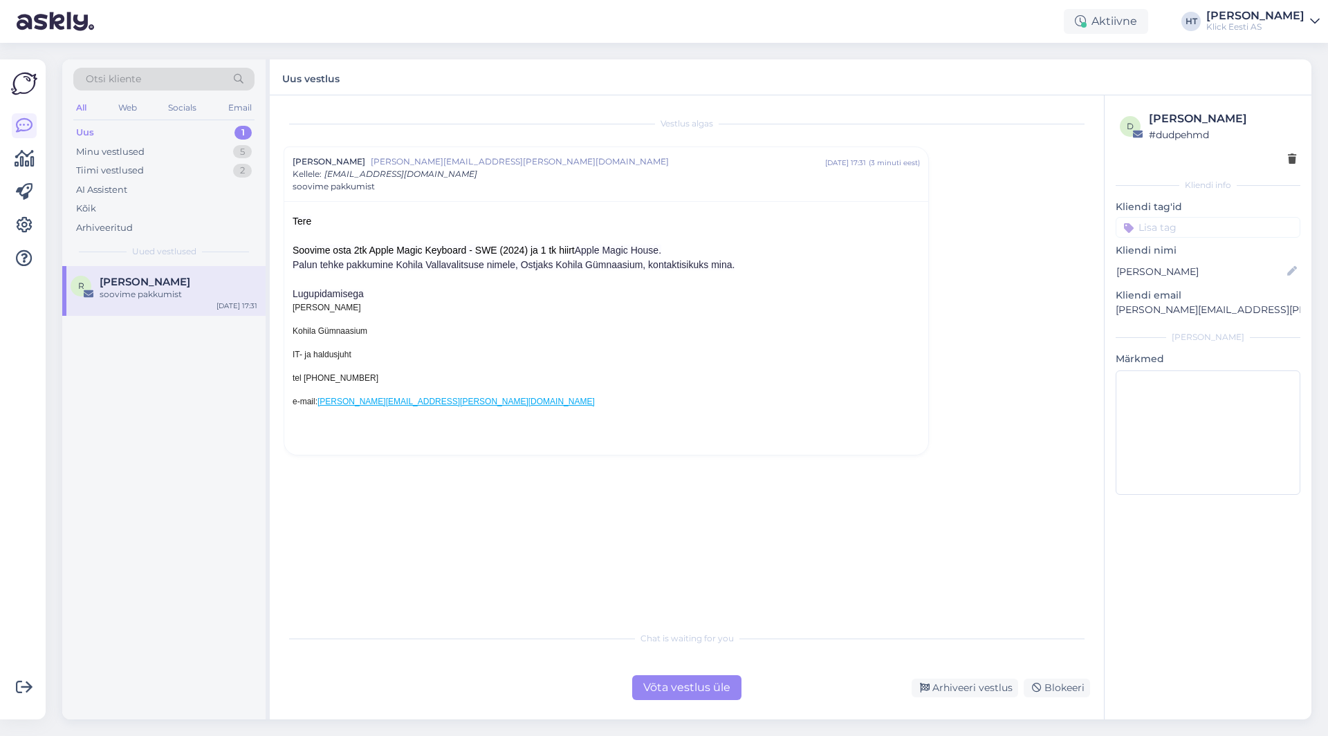
click at [552, 524] on div "Vestlus [PERSON_NAME] Allert [EMAIL_ADDRESS][PERSON_NAME][DOMAIN_NAME] [DATE] 1…" at bounding box center [693, 360] width 819 height 503
click at [639, 681] on div "Võta vestlus üle" at bounding box center [686, 688] width 109 height 25
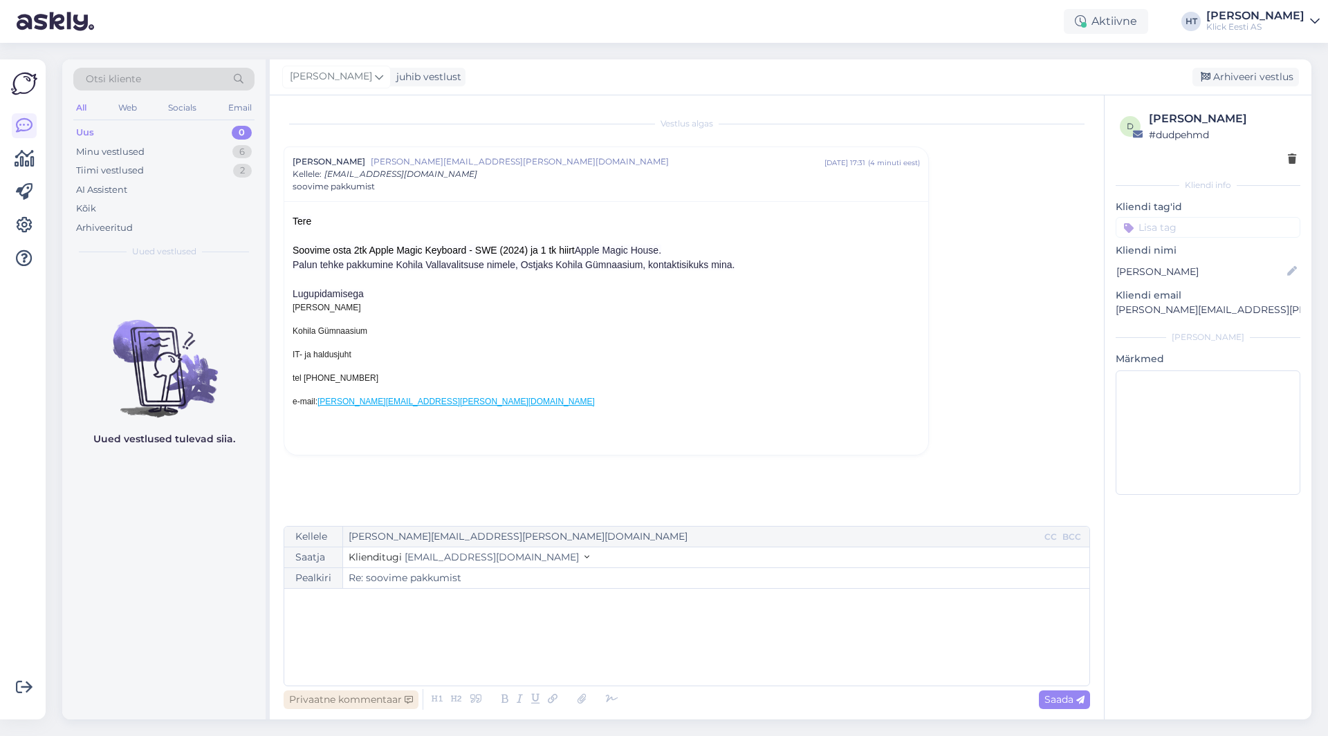
click at [360, 703] on div "Privaatne kommentaar" at bounding box center [351, 700] width 135 height 19
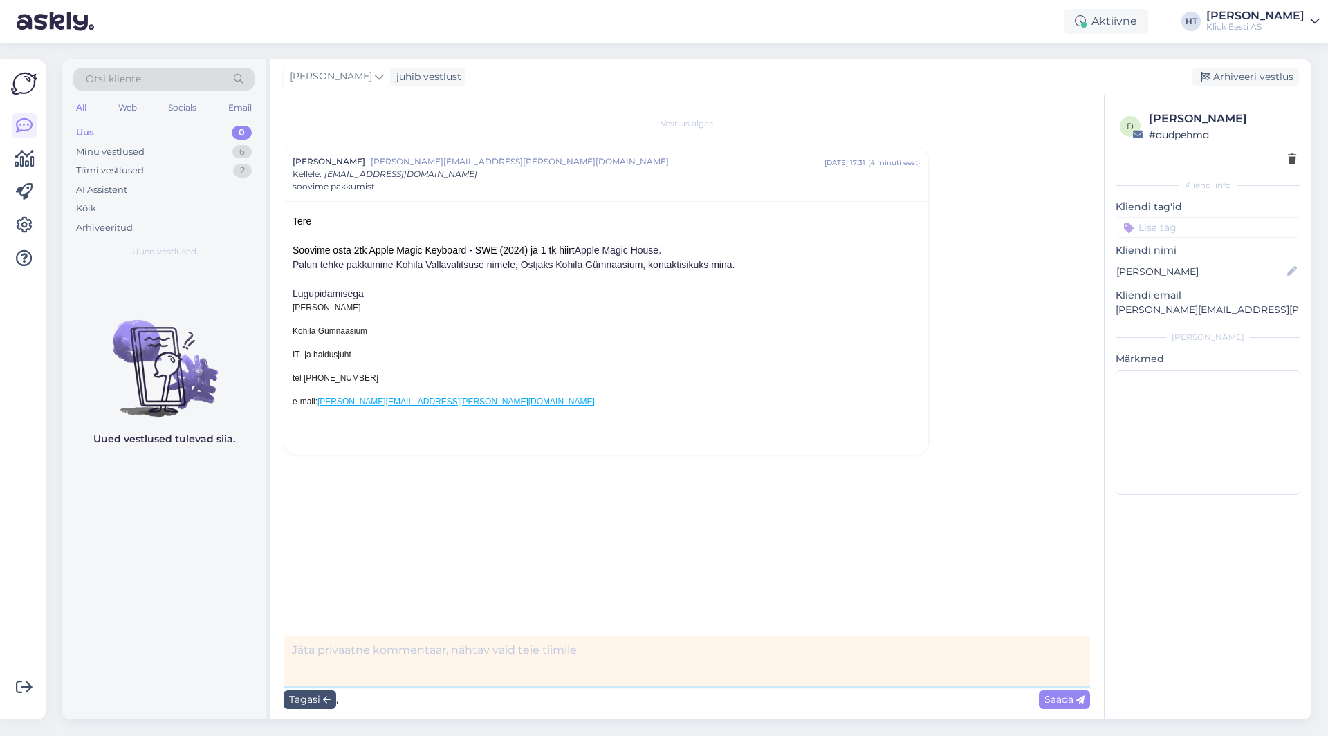
click at [373, 666] on textarea at bounding box center [687, 661] width 806 height 50
type textarea "fwd äriteenindusele."
click at [1057, 697] on span "Saada" at bounding box center [1064, 700] width 40 height 12
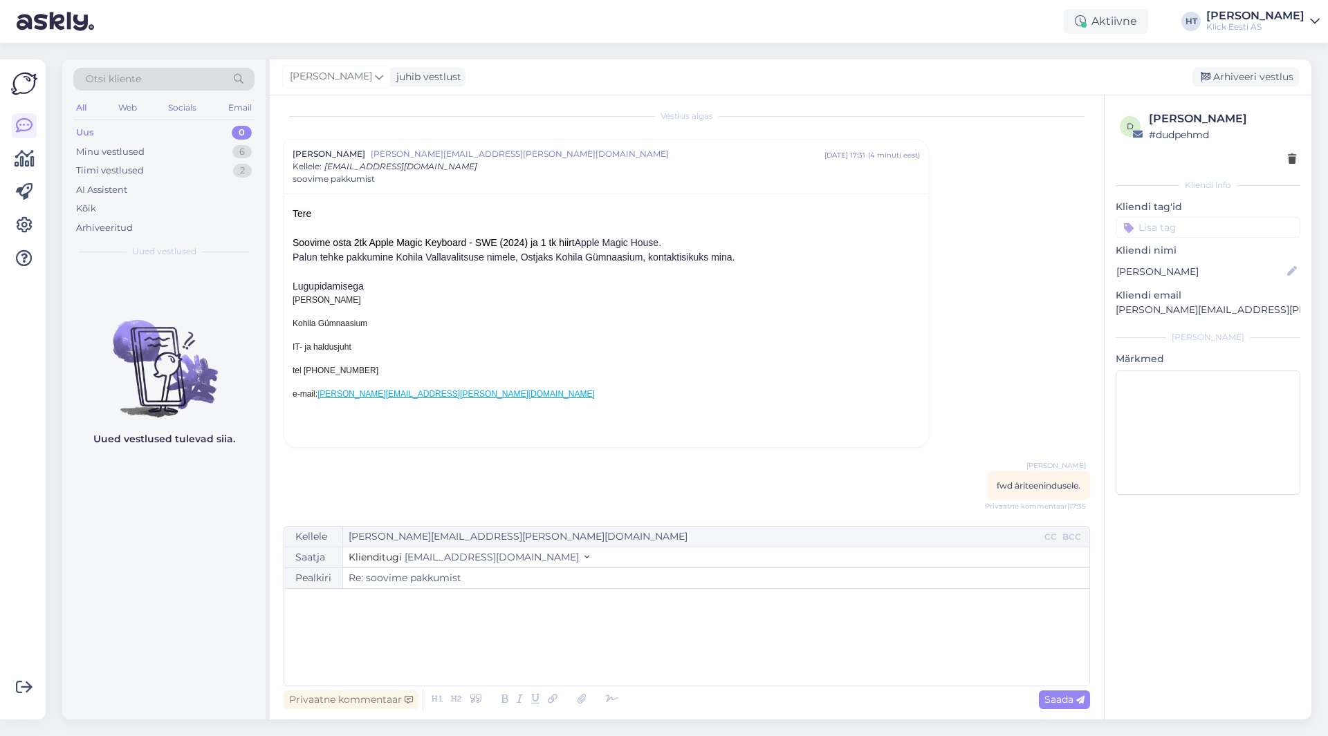
scroll to position [10, 0]
click at [1160, 232] on input at bounding box center [1207, 227] width 185 height 21
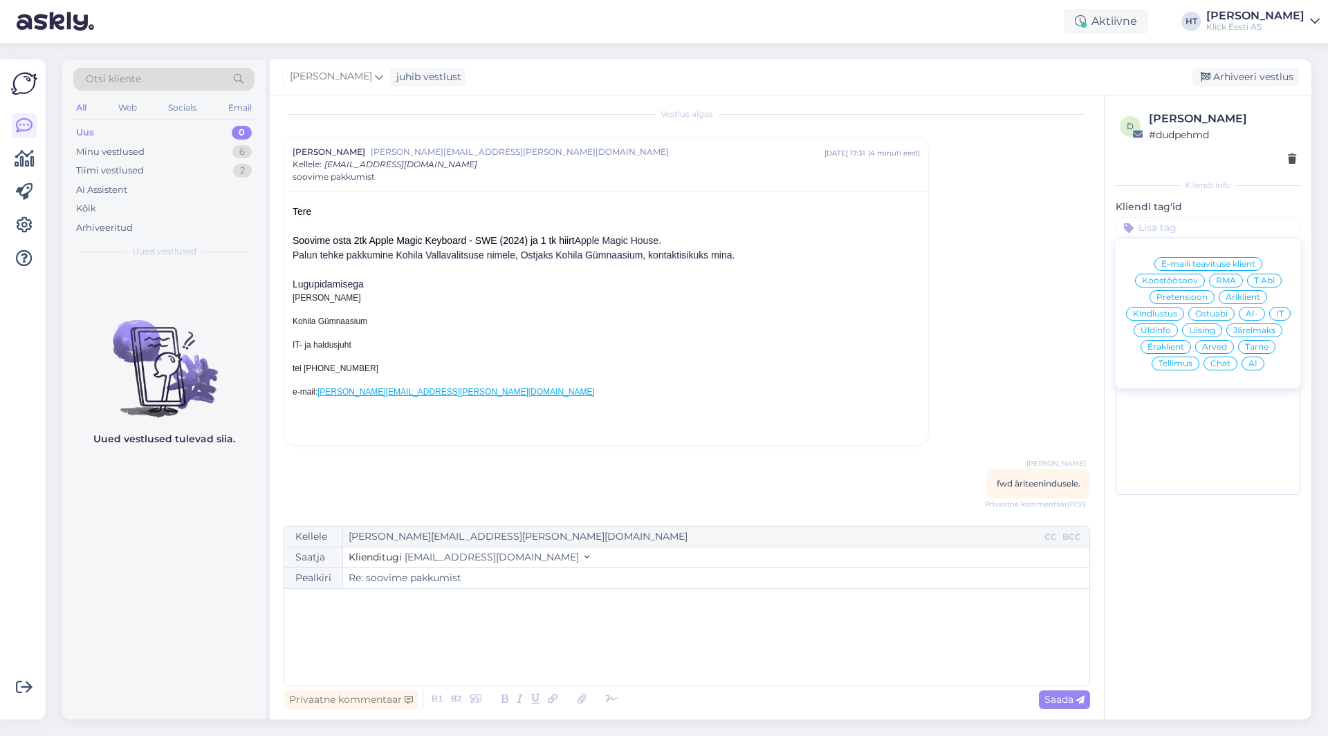
click at [1219, 313] on span "Ostuabi" at bounding box center [1211, 314] width 33 height 8
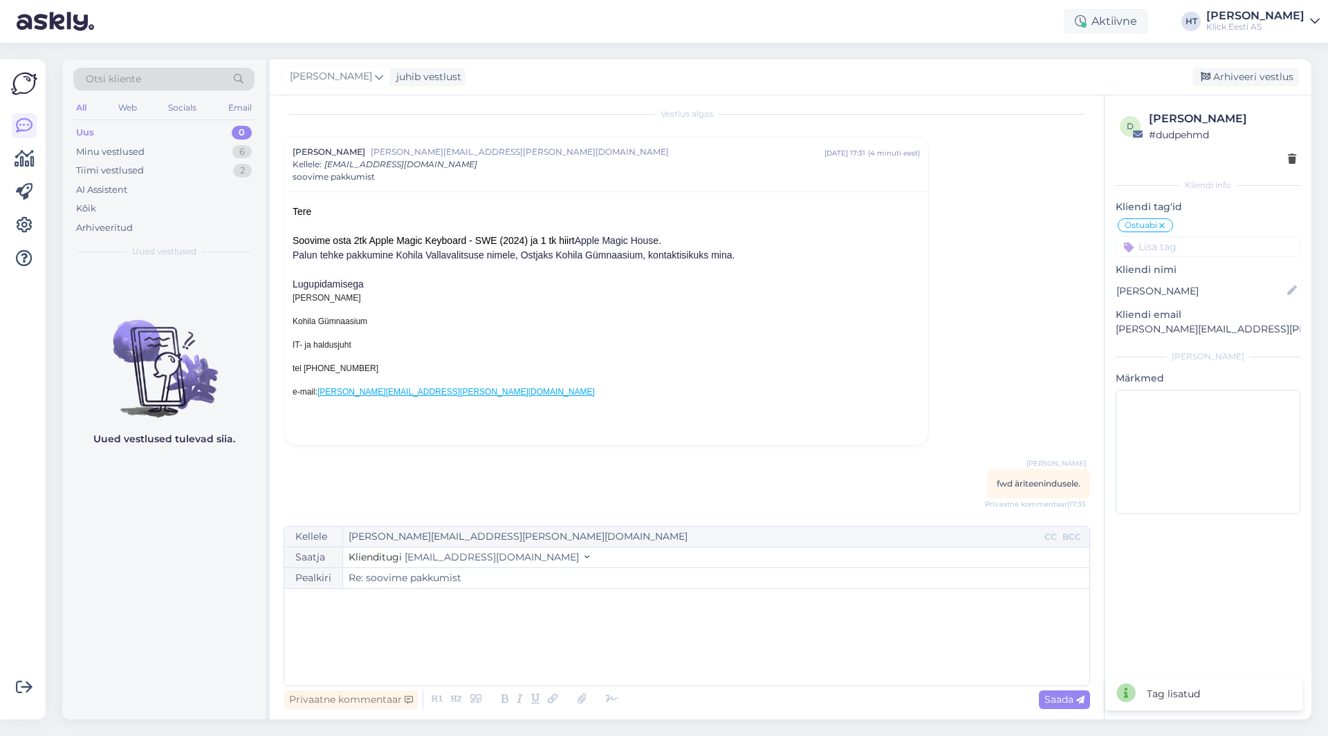
click at [1196, 241] on input at bounding box center [1207, 247] width 185 height 21
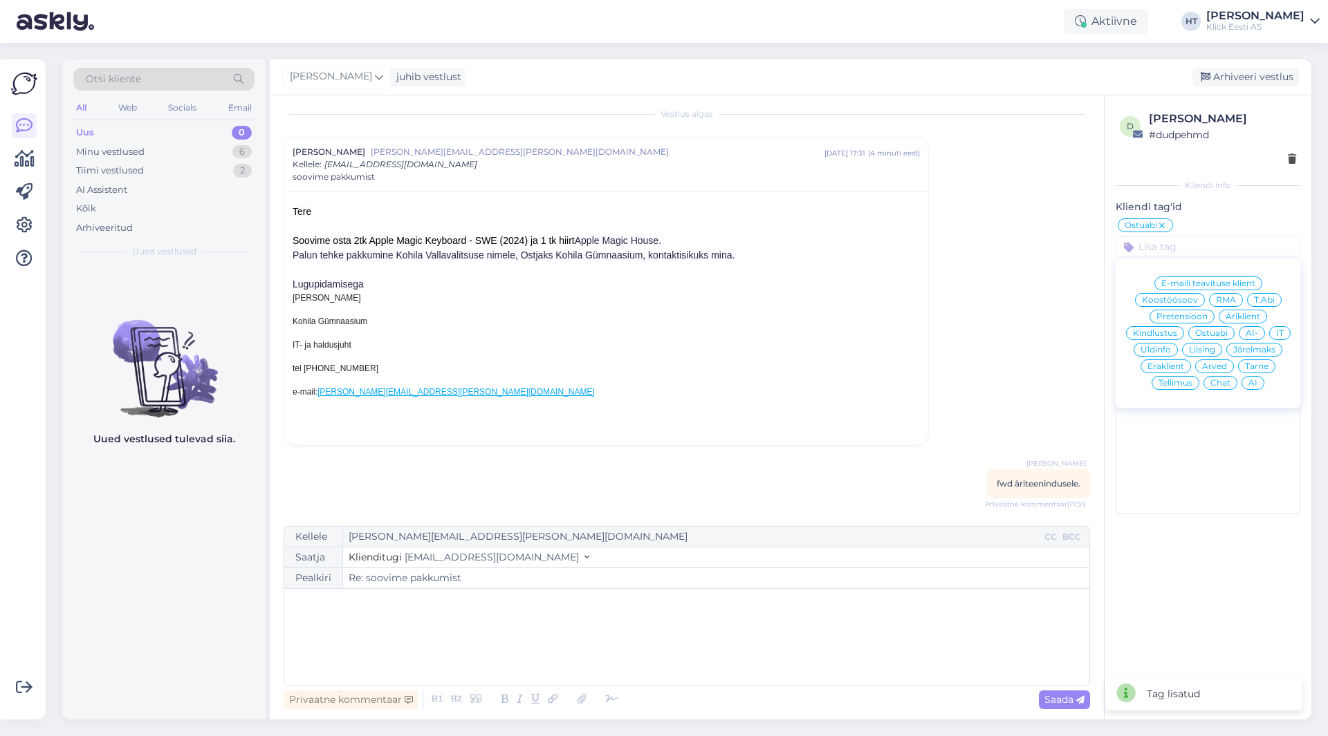
click at [1243, 315] on span "Äriklient" at bounding box center [1242, 317] width 35 height 8
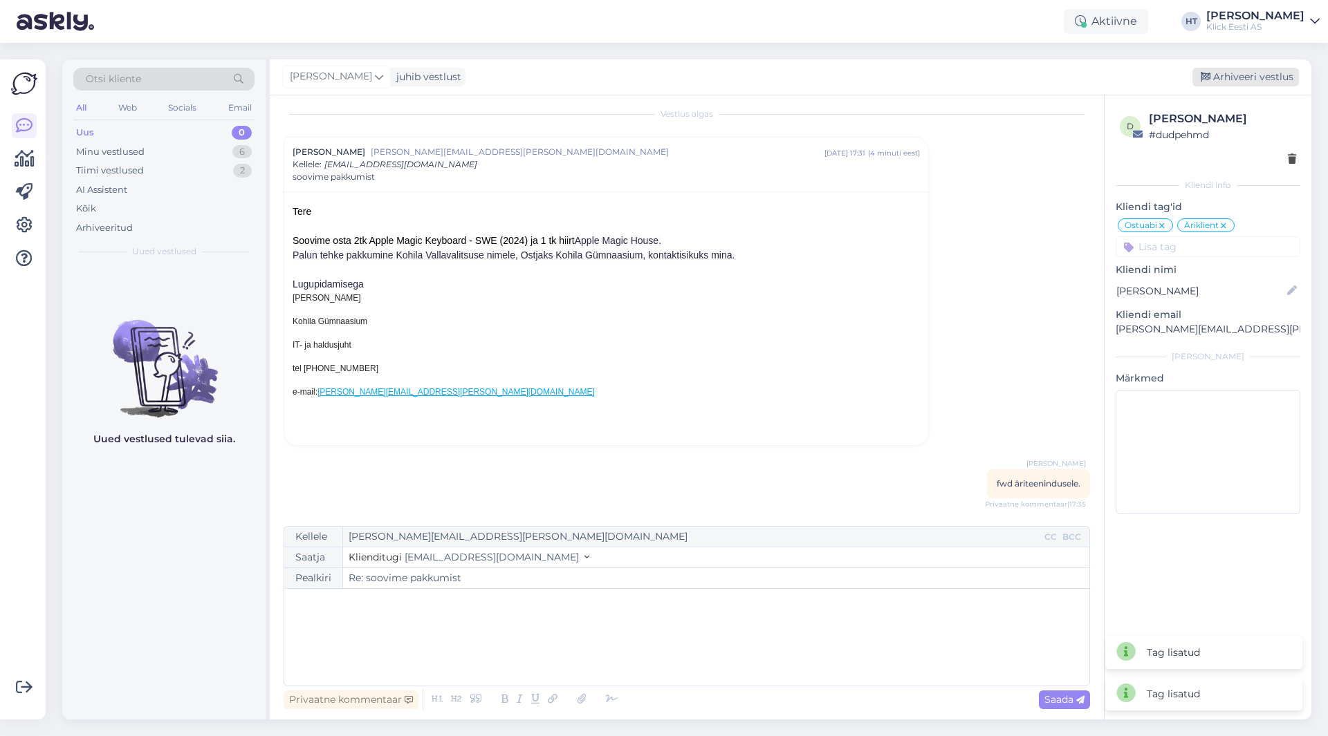
click at [1236, 76] on div "Arhiveeri vestlus" at bounding box center [1245, 77] width 106 height 19
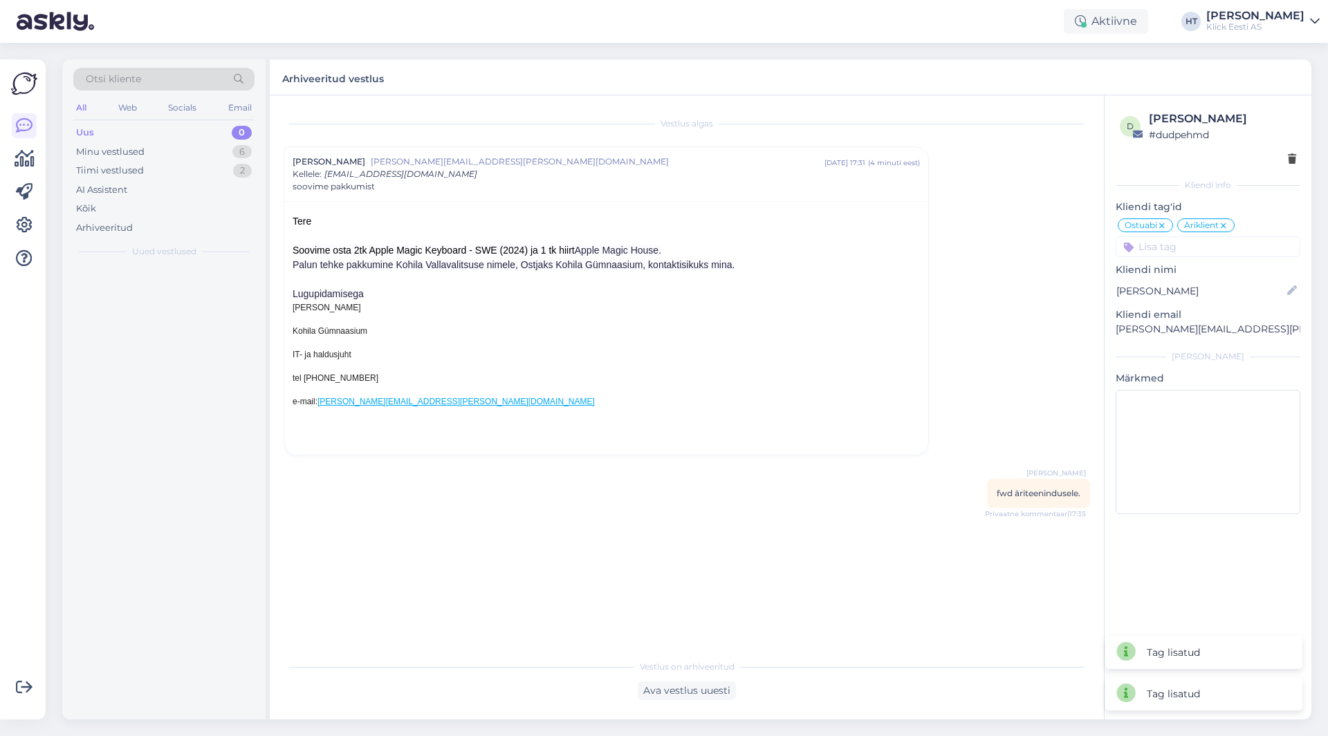
scroll to position [0, 0]
click at [192, 151] on div "Minu vestlused 5" at bounding box center [163, 151] width 181 height 19
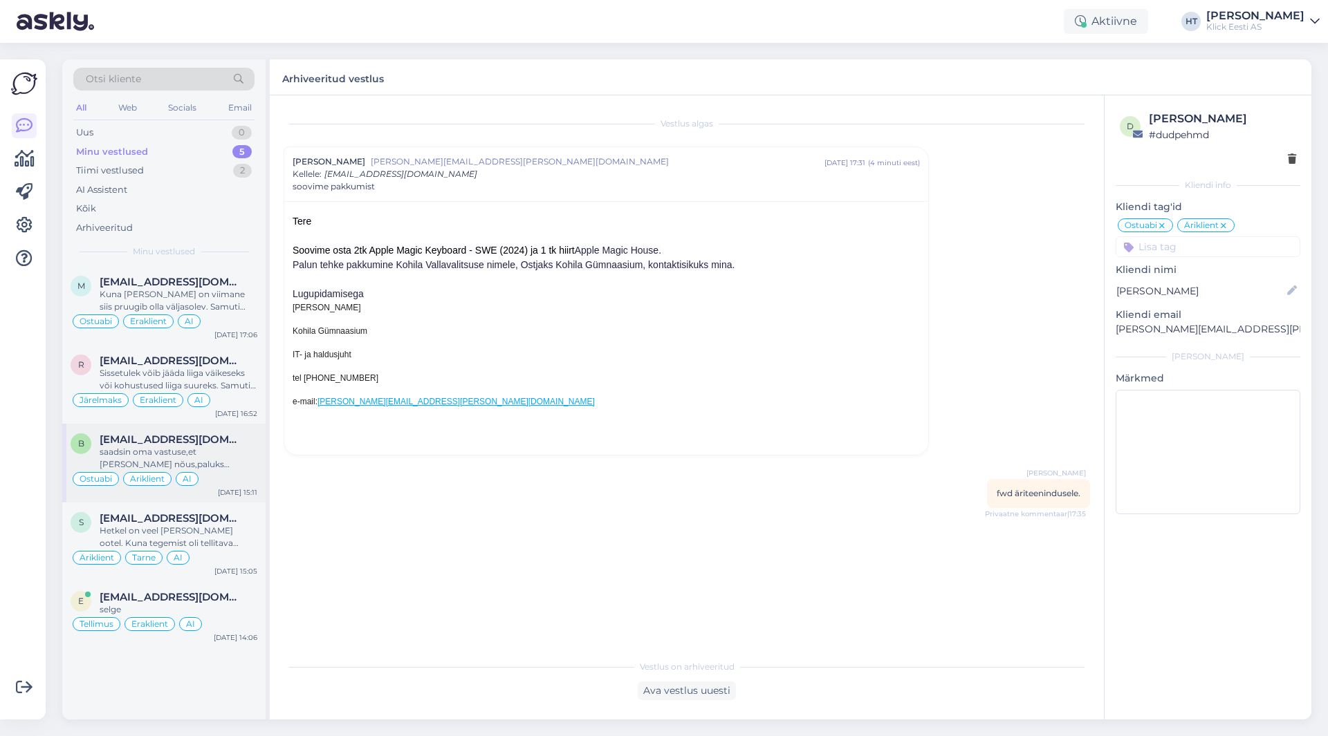
click at [230, 452] on div "saadsin oma vastuse,et [PERSON_NAME] nõus,paluks komplekteerida demo arvuti kor…" at bounding box center [179, 458] width 158 height 25
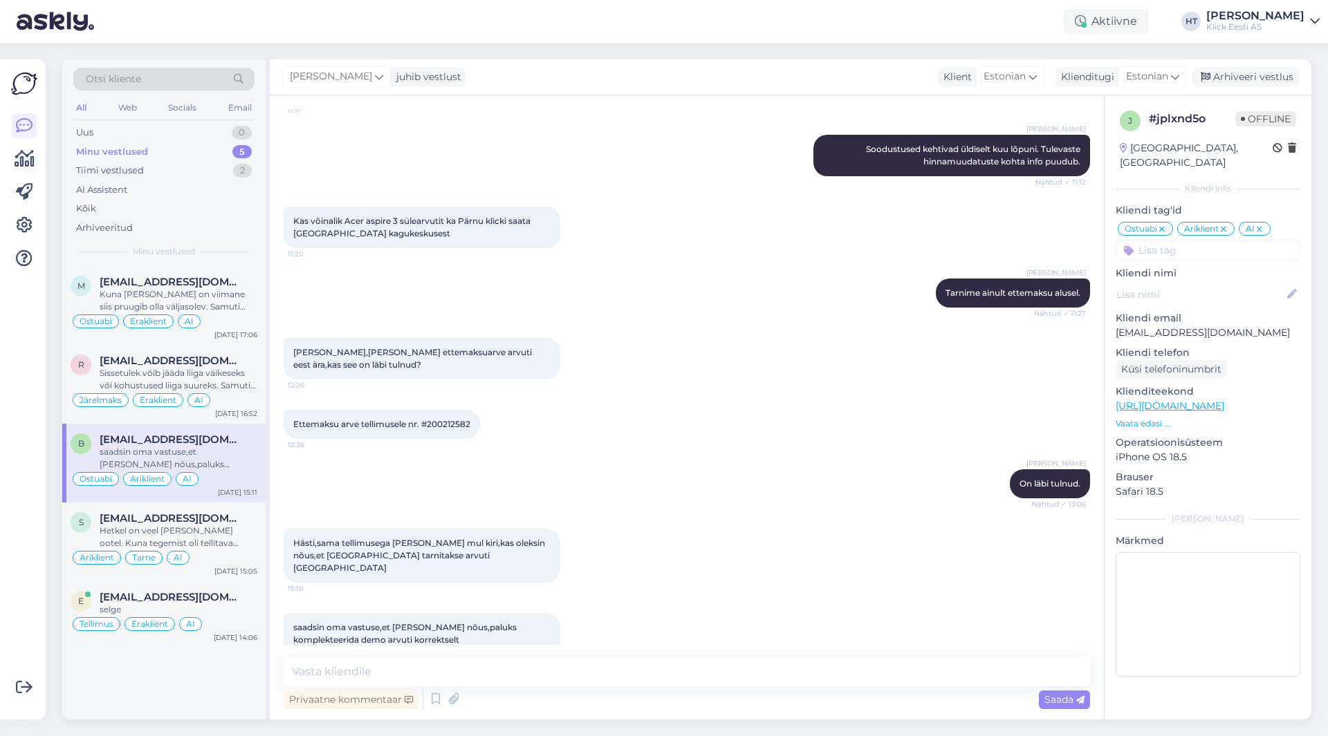
click at [445, 419] on span "Ettemaksu arve tellimusele nr. #200212582" at bounding box center [381, 424] width 177 height 10
click at [625, 405] on div "Ettemaksu arve tellimusele nr. #200212582 12:36" at bounding box center [687, 424] width 806 height 59
click at [537, 440] on div "Ettemaksu arve tellimusele nr. #200212582 12:36" at bounding box center [687, 424] width 806 height 59
click at [219, 382] on div "Sissetulek võib jääda liiga väikeseks või kohustused liiga suureks. Samuti maks…" at bounding box center [179, 379] width 158 height 25
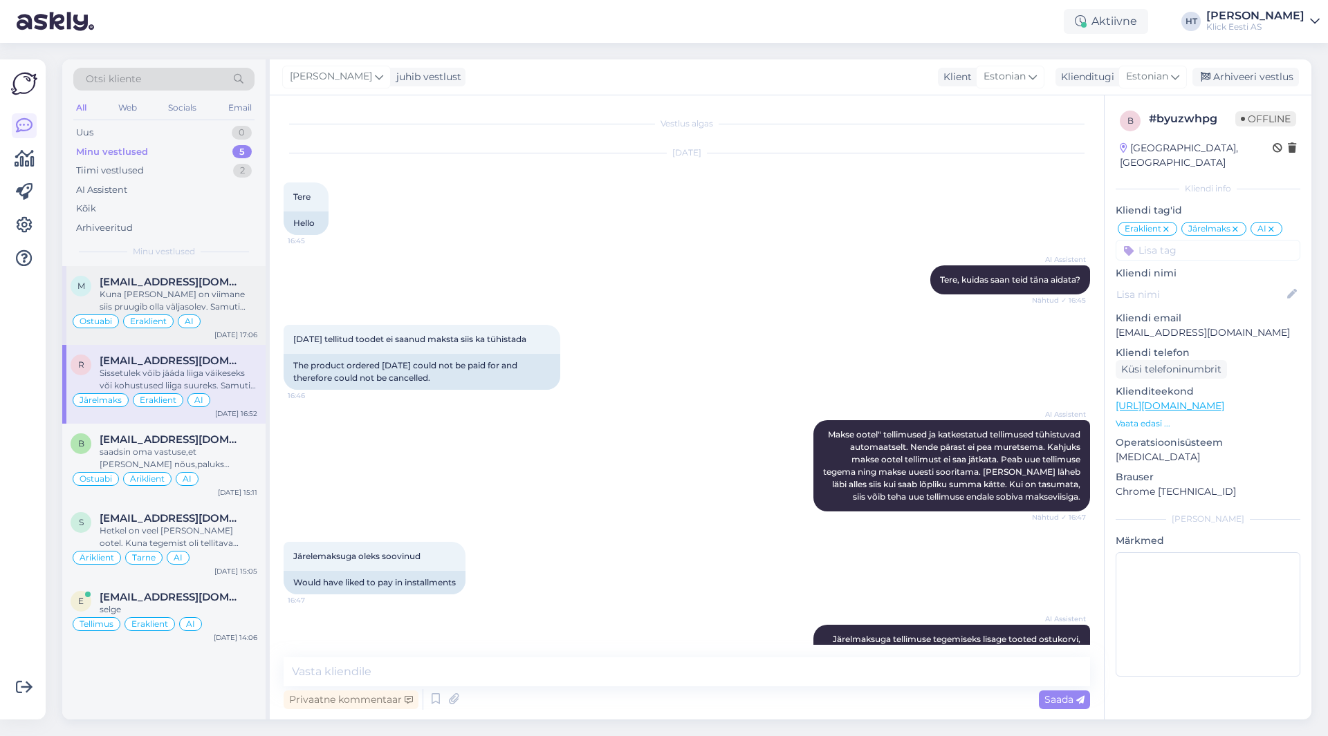
scroll to position [865, 0]
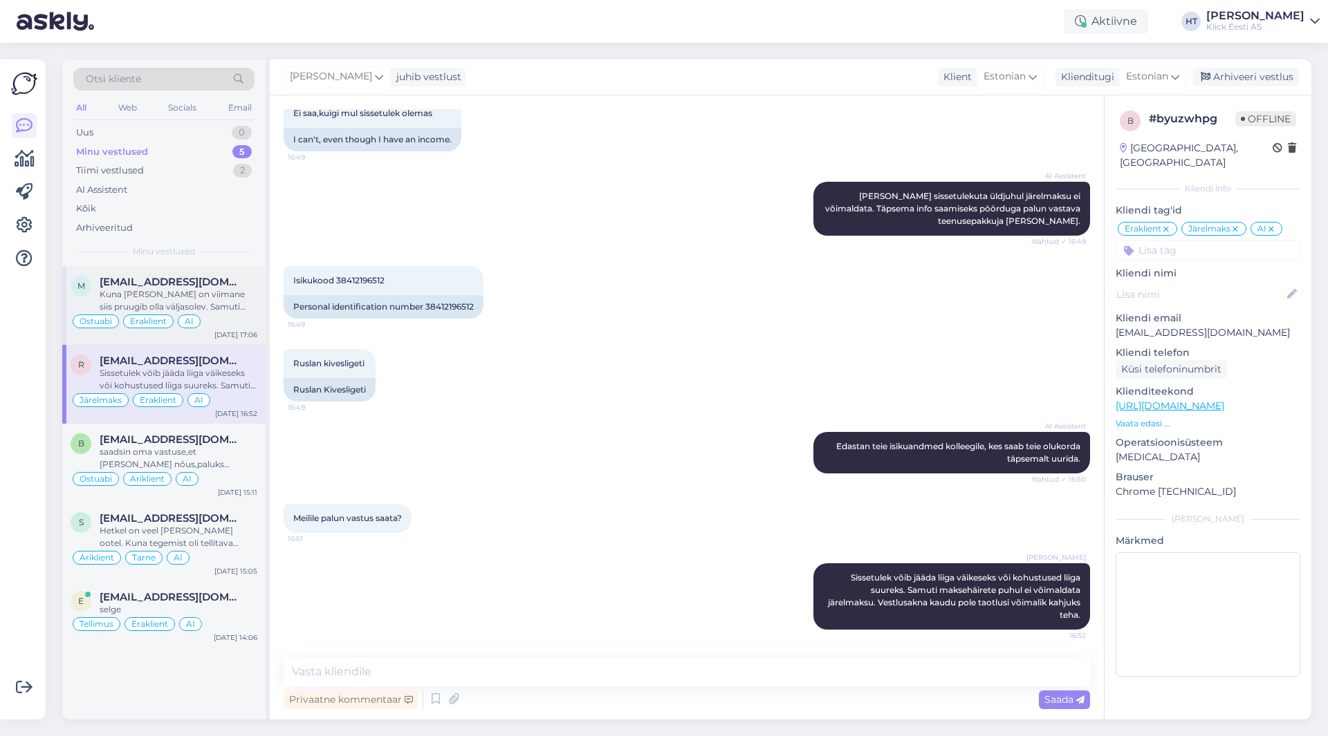
click at [206, 299] on div "Kuna [PERSON_NAME] on viimane siis pruugib olla väljasolev. Samuti broneerimise…" at bounding box center [179, 300] width 158 height 25
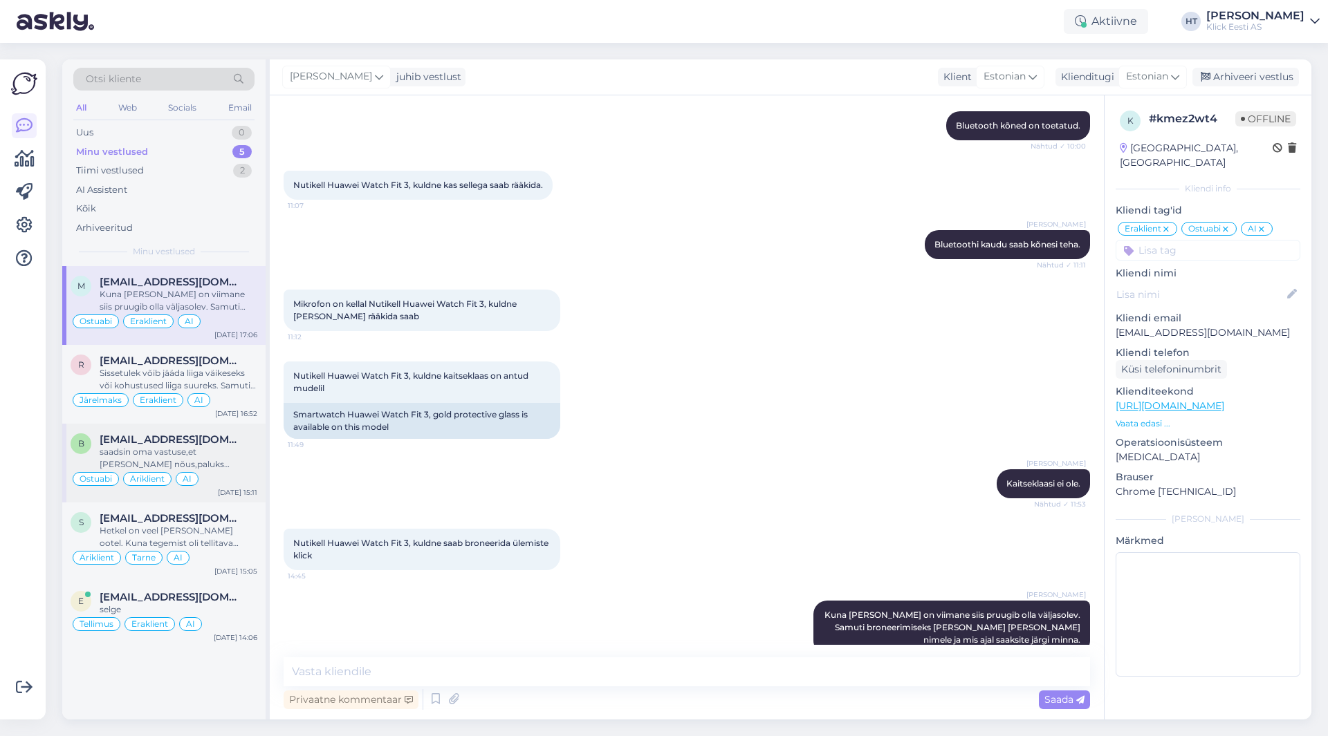
click at [199, 445] on span "[EMAIL_ADDRESS][DOMAIN_NAME]" at bounding box center [172, 440] width 144 height 12
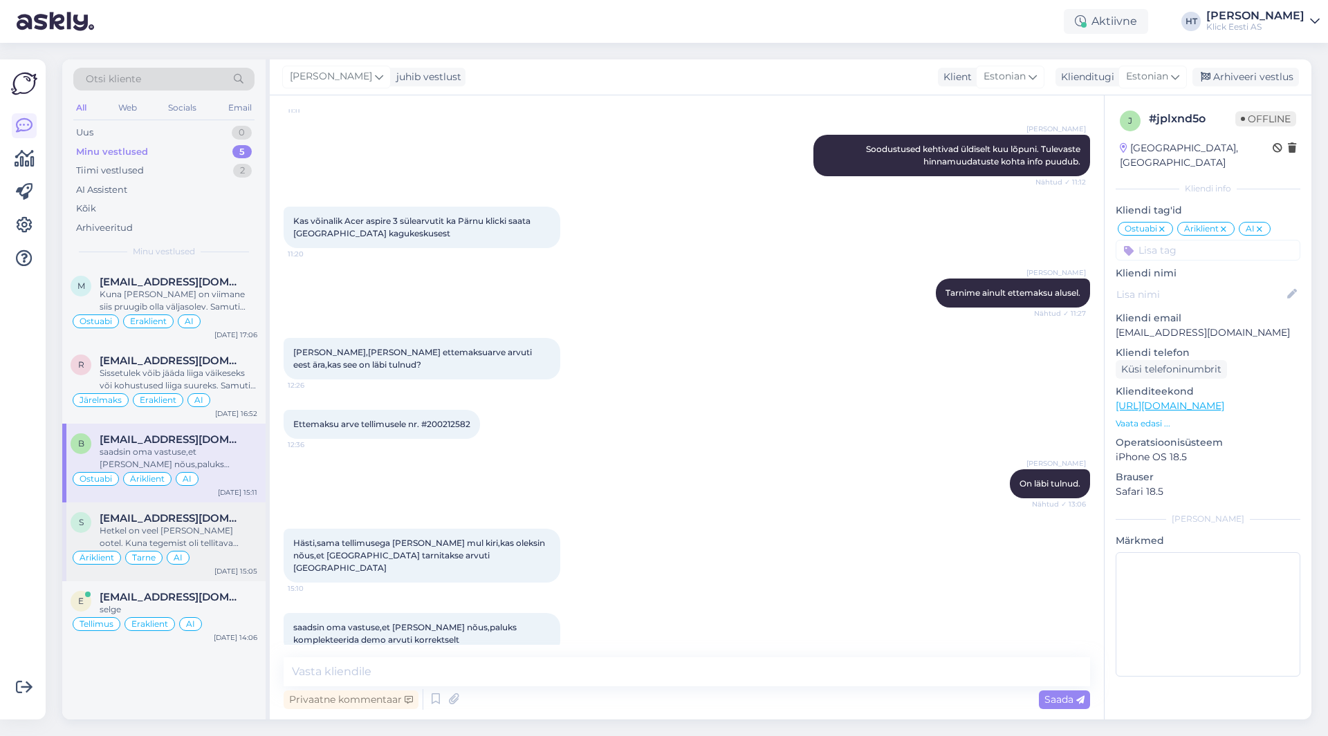
click at [235, 544] on div "Hetkel on veel [PERSON_NAME] ootel. Kuna tegemist oli tellitava tootega ja tarn…" at bounding box center [179, 537] width 158 height 25
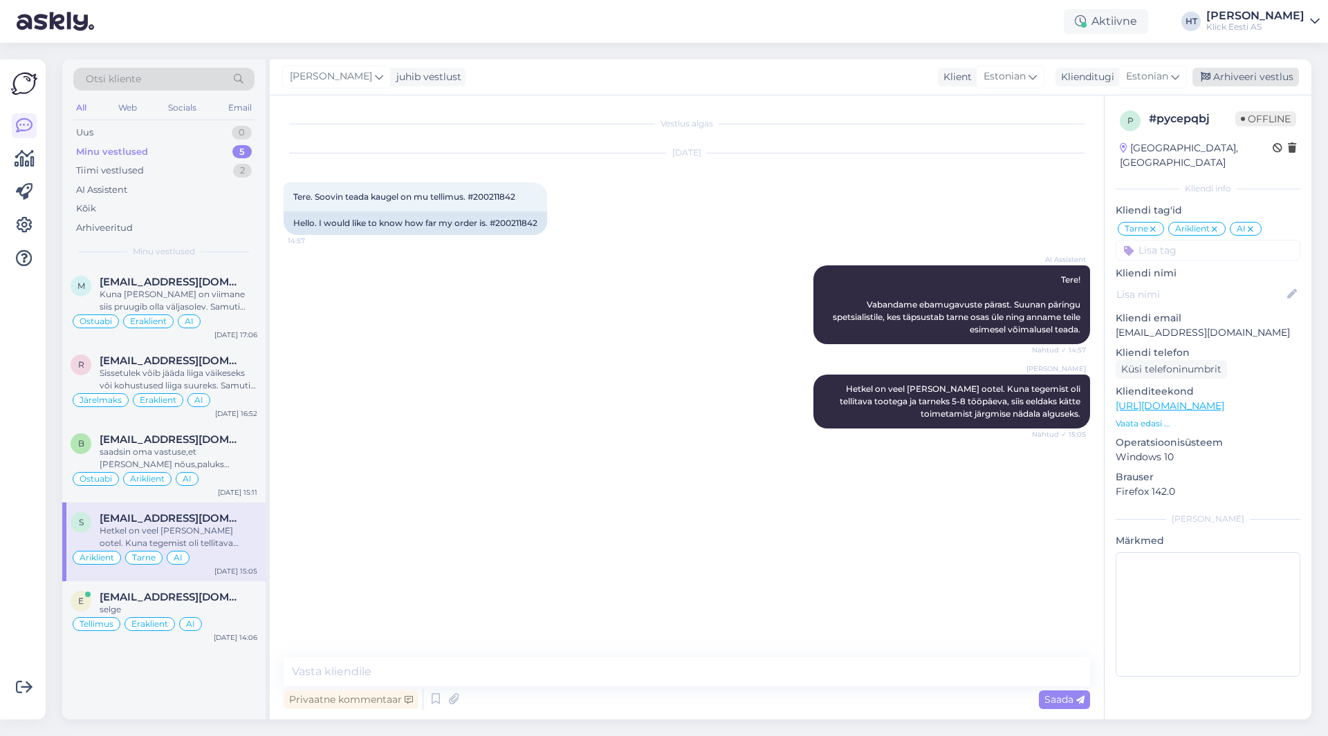
click at [1251, 83] on div "Arhiveeri vestlus" at bounding box center [1245, 77] width 106 height 19
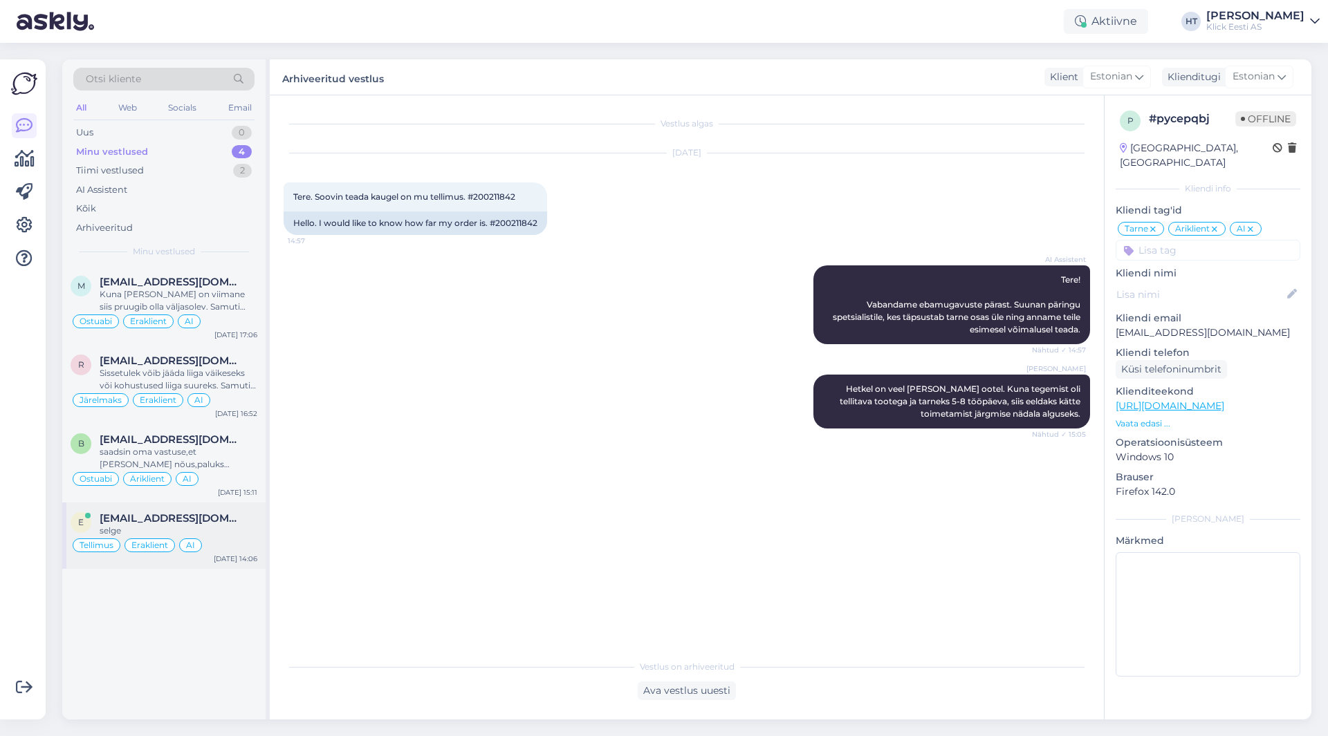
click at [248, 528] on div "selge" at bounding box center [179, 531] width 158 height 12
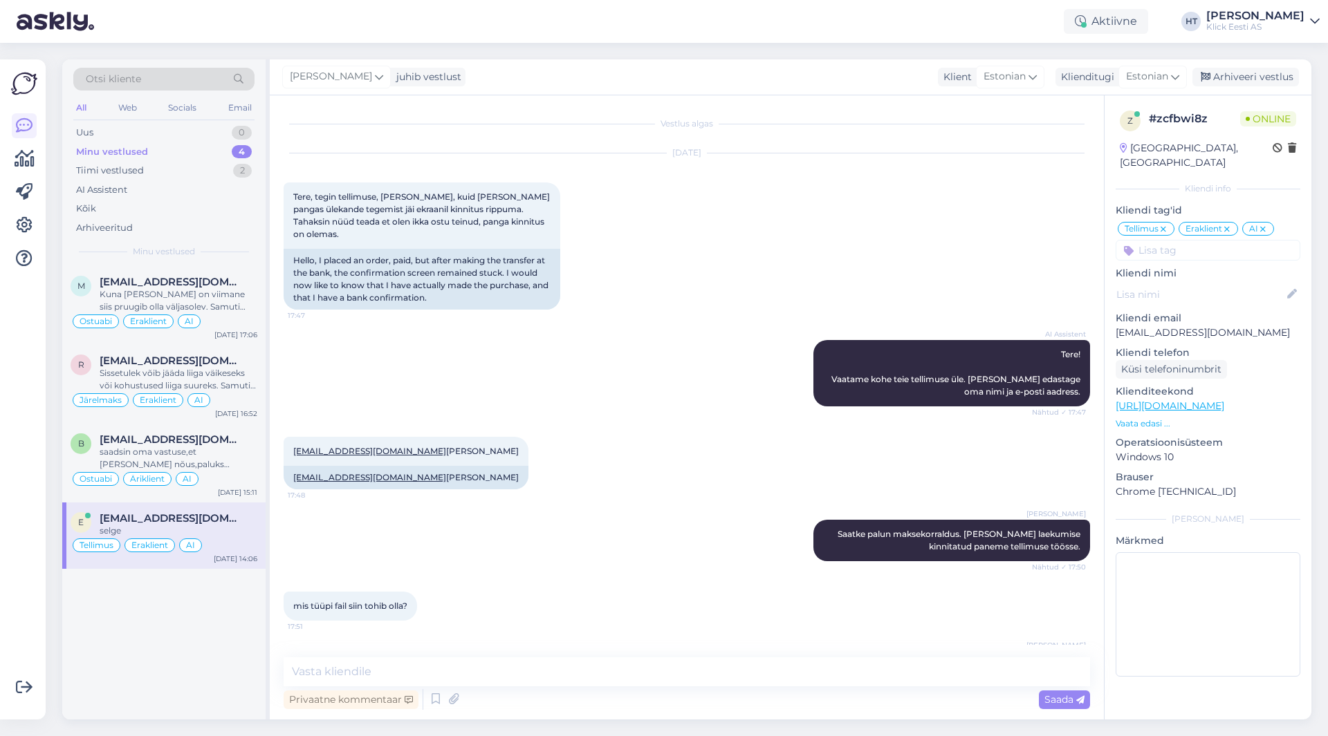
scroll to position [1467, 0]
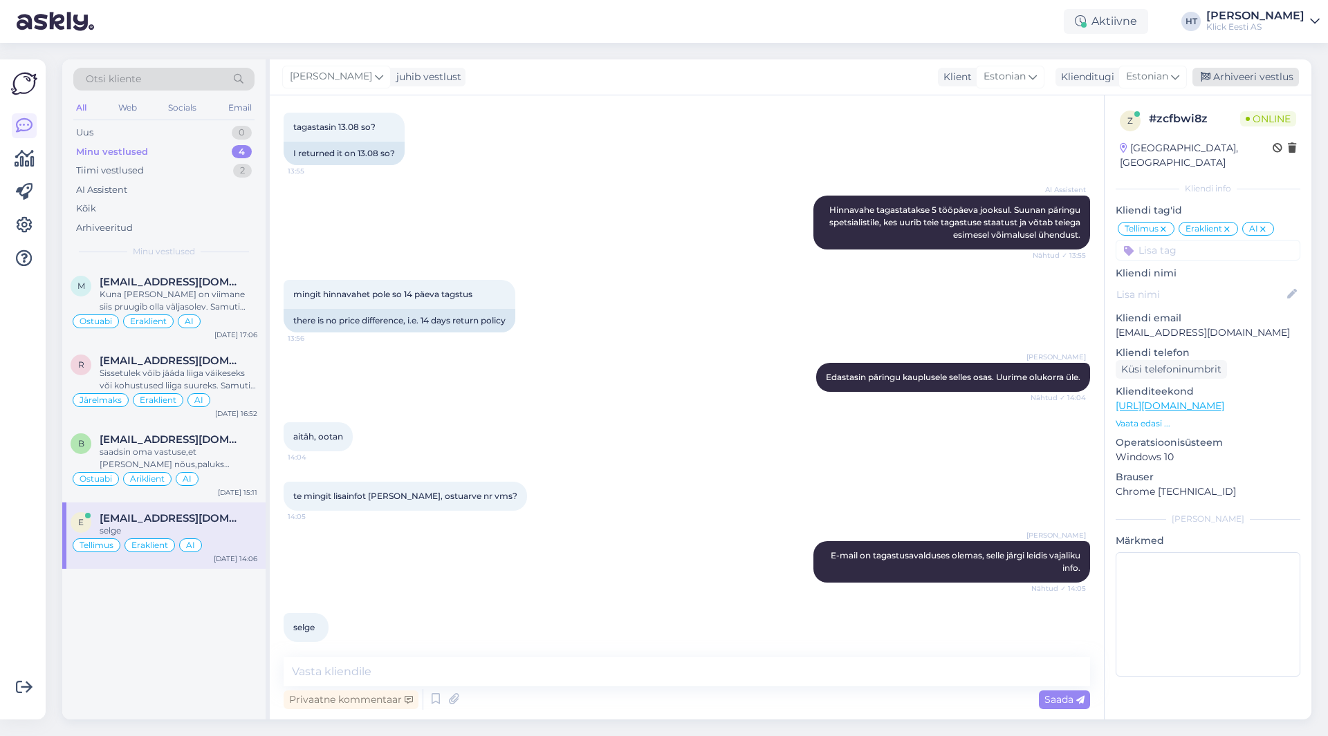
click at [1248, 71] on div "Arhiveeri vestlus" at bounding box center [1245, 77] width 106 height 19
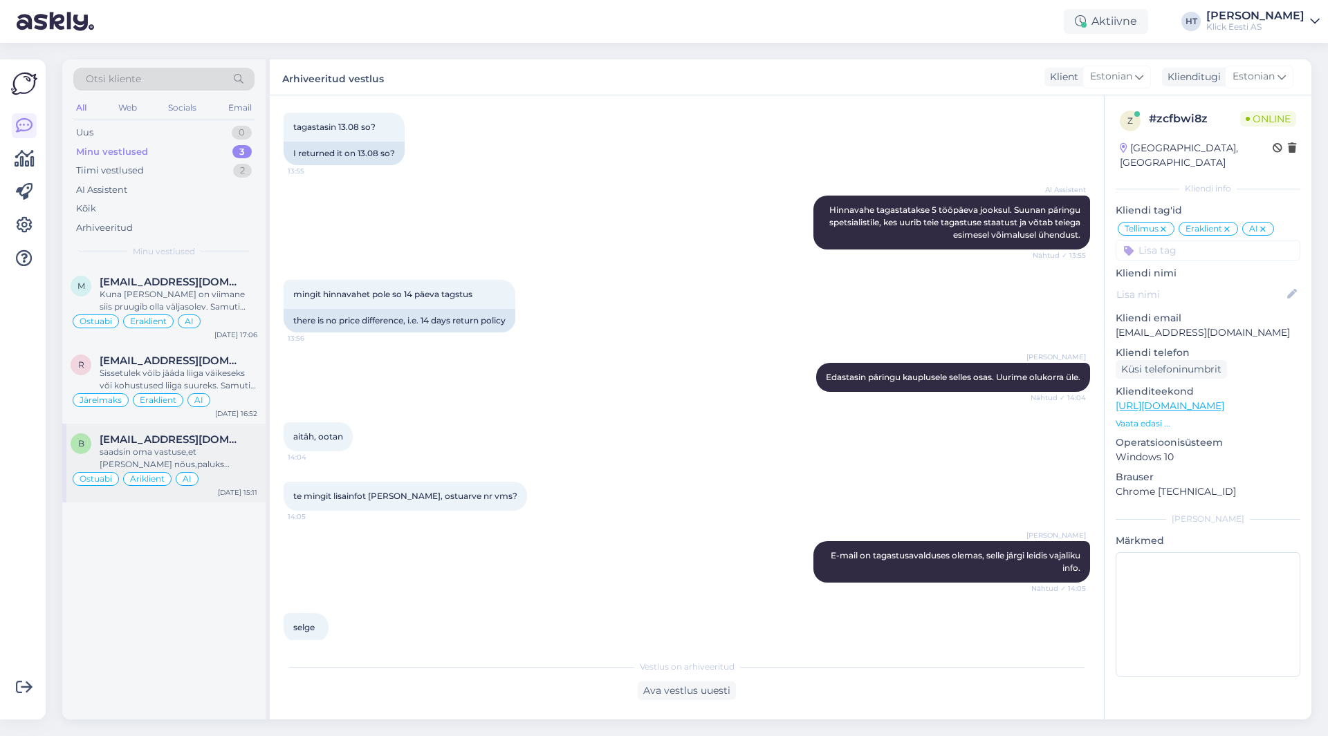
click at [210, 462] on div "saadsin oma vastuse,et [PERSON_NAME] nõus,paluks komplekteerida demo arvuti kor…" at bounding box center [179, 458] width 158 height 25
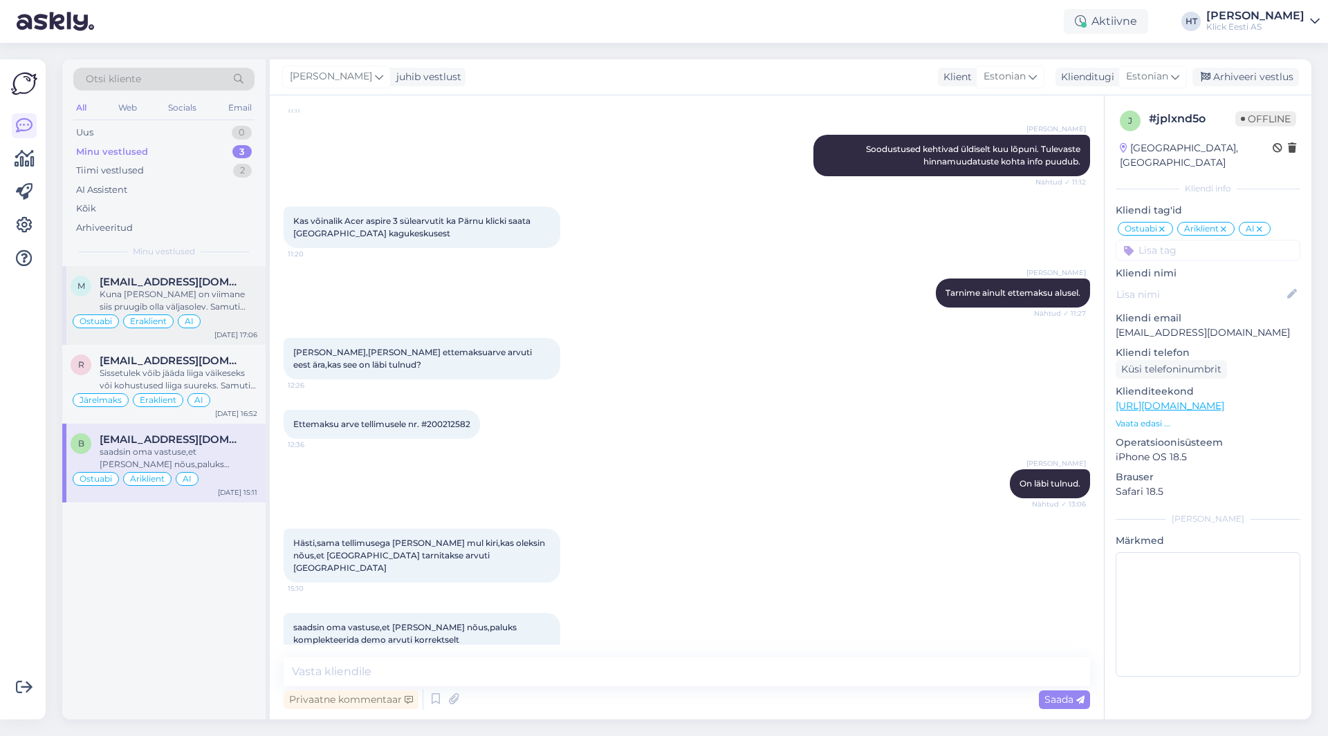
click at [239, 317] on div "Ostuabi Eraklient AI" at bounding box center [164, 321] width 187 height 17
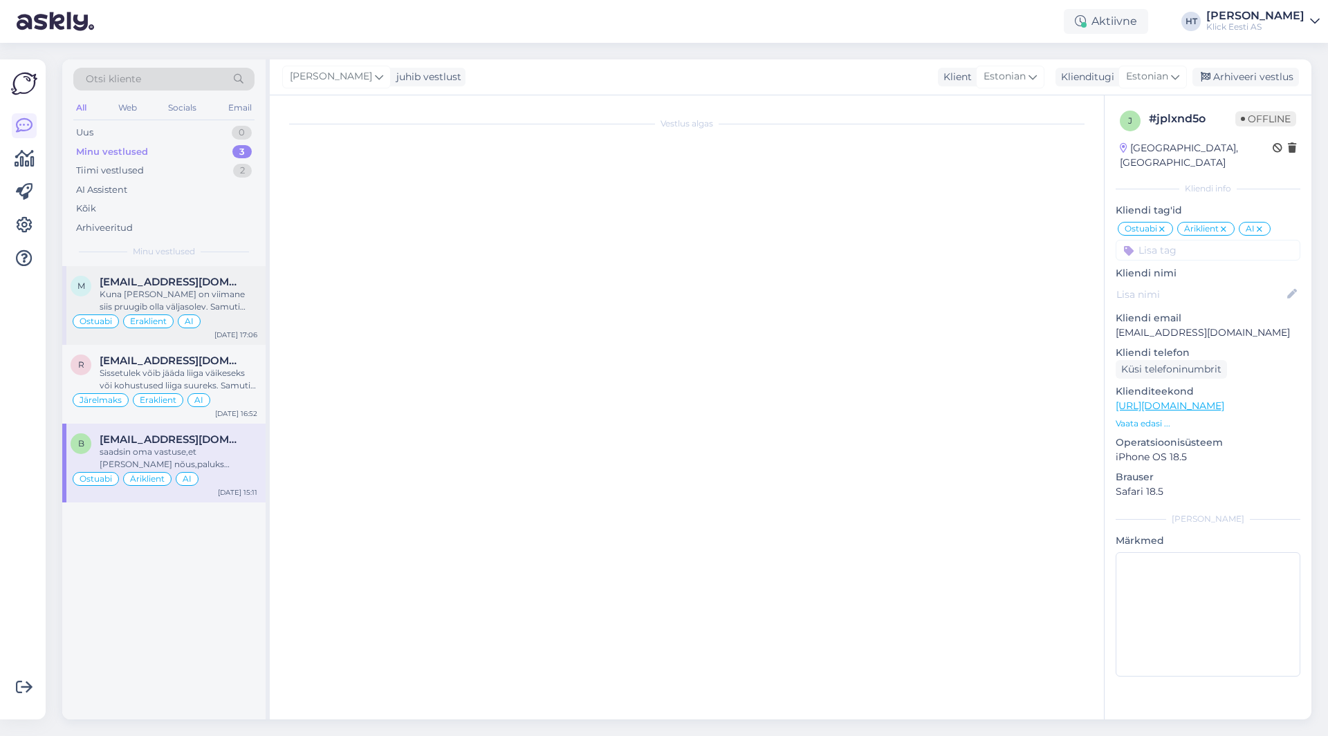
scroll to position [324, 0]
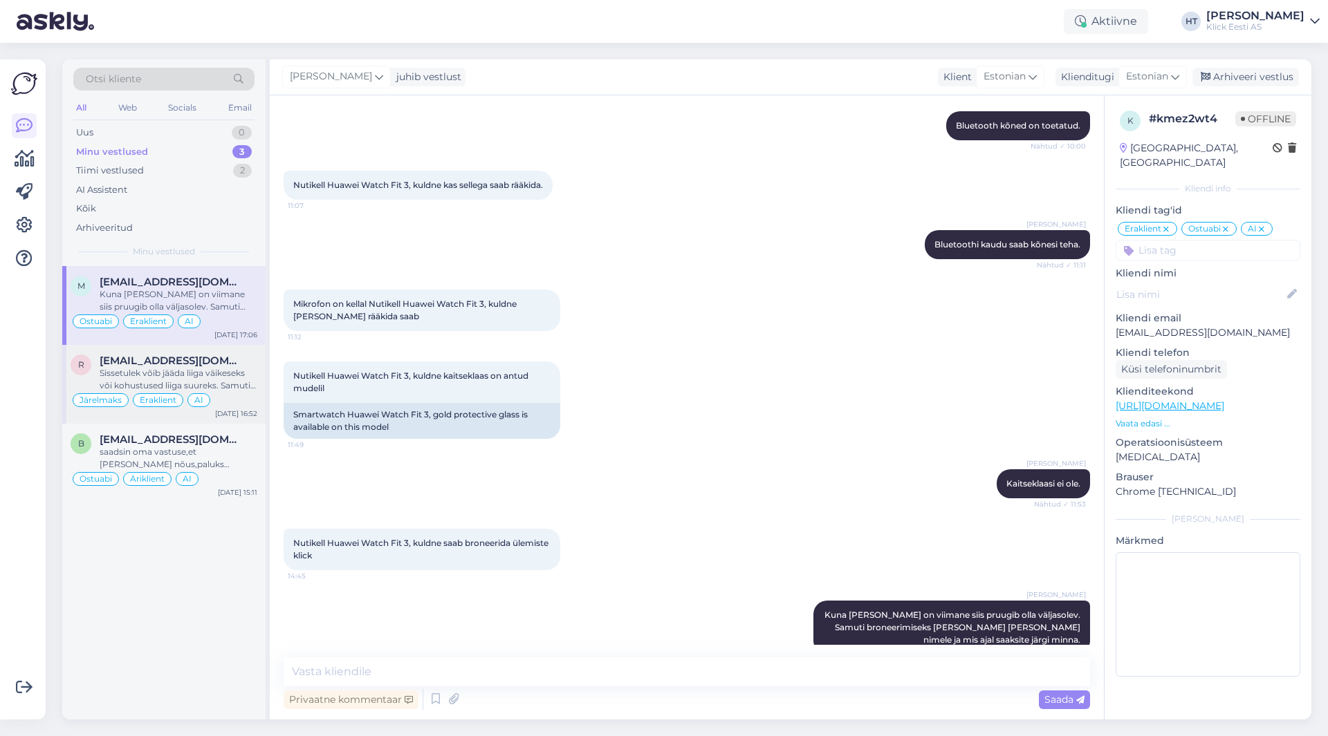
click at [225, 363] on span "[EMAIL_ADDRESS][DOMAIN_NAME]" at bounding box center [172, 361] width 144 height 12
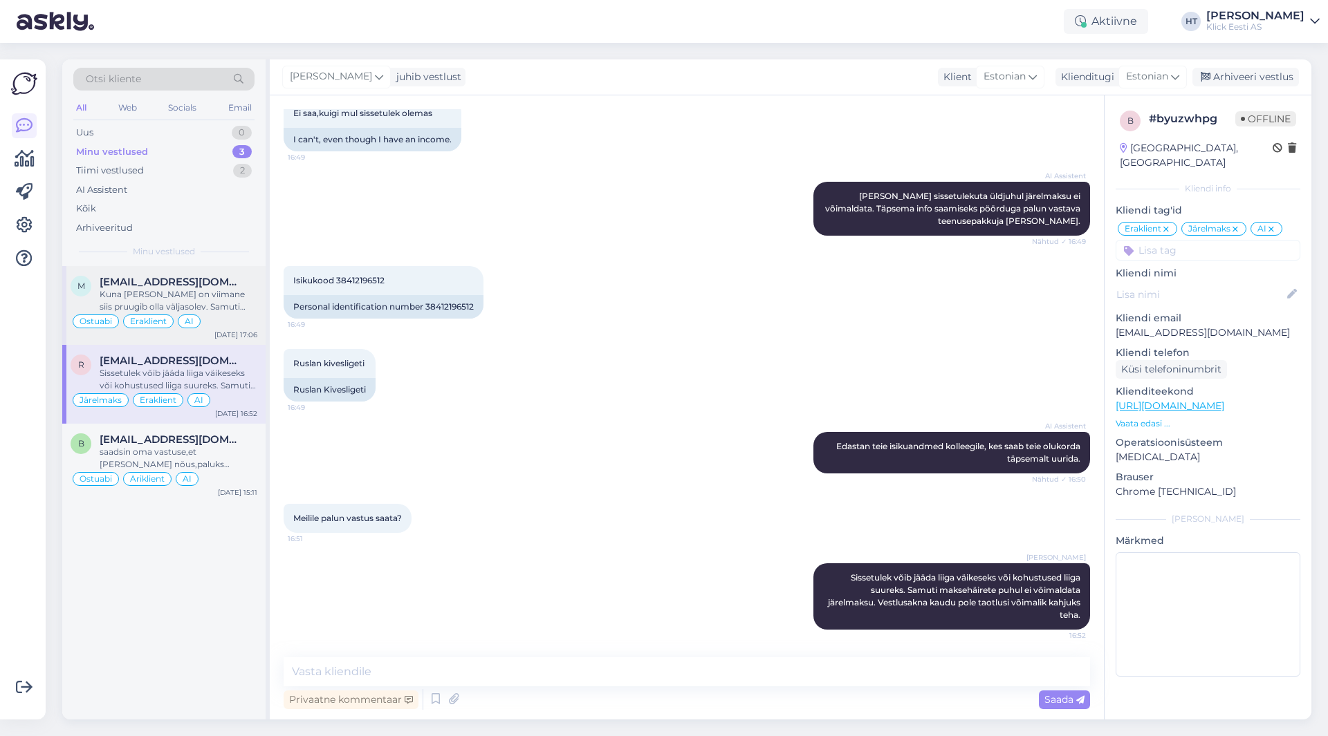
click at [241, 310] on div "Kuna [PERSON_NAME] on viimane siis pruugib olla väljasolev. Samuti broneerimise…" at bounding box center [179, 300] width 158 height 25
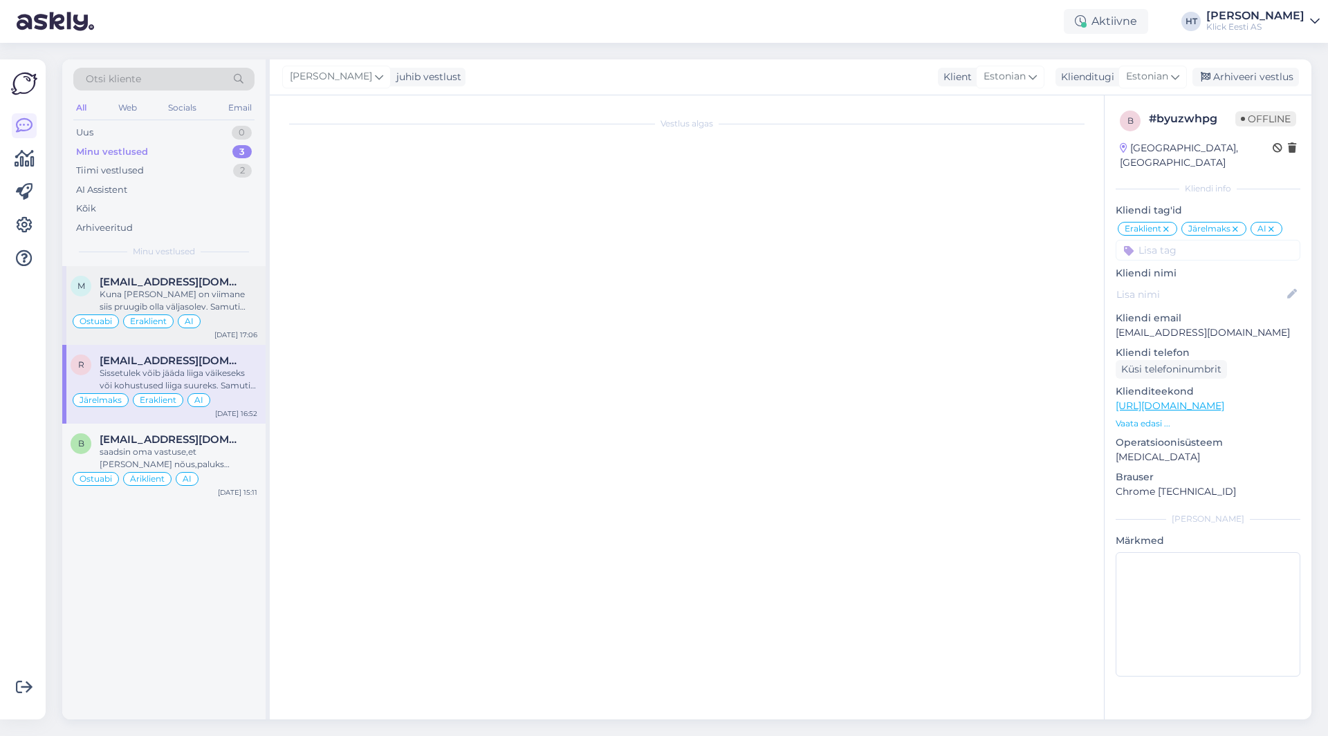
scroll to position [324, 0]
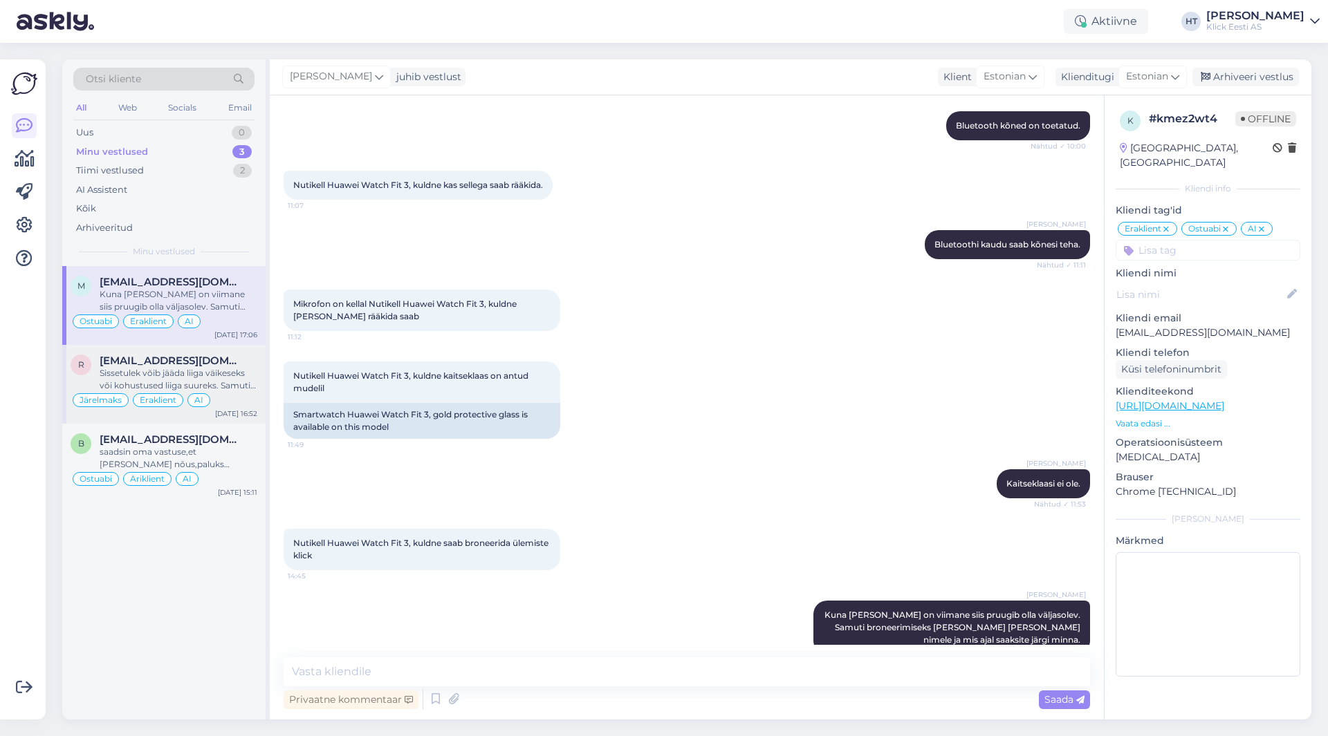
click at [238, 395] on div "Järelmaks Eraklient AI" at bounding box center [164, 400] width 187 height 17
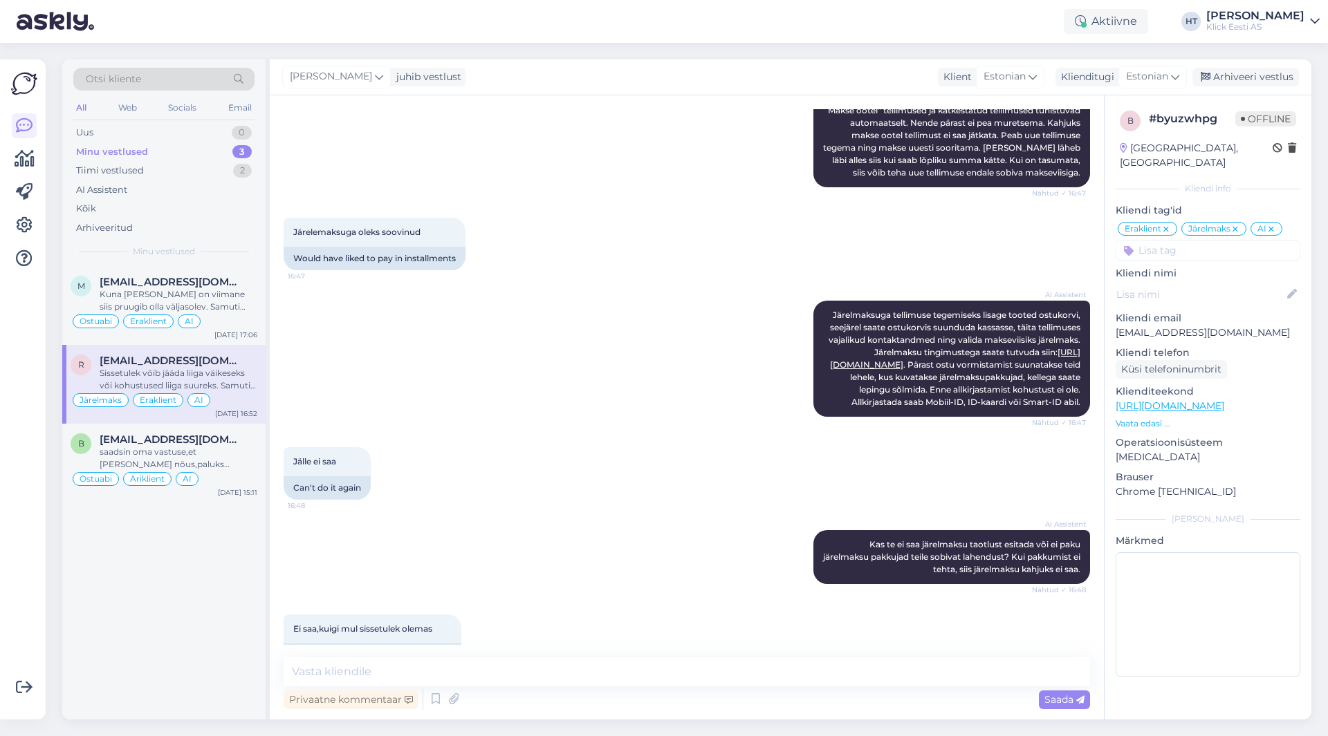
scroll to position [865, 0]
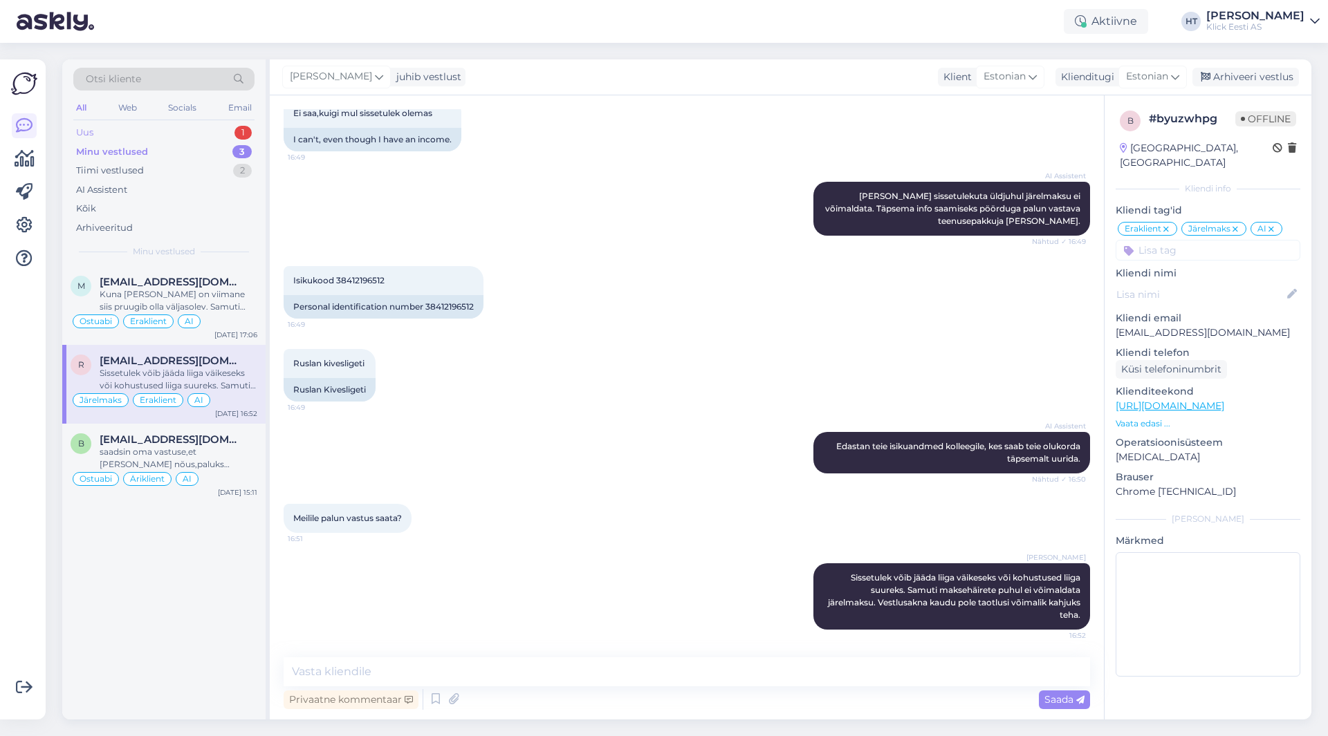
click at [223, 130] on div "Uus 1" at bounding box center [163, 132] width 181 height 19
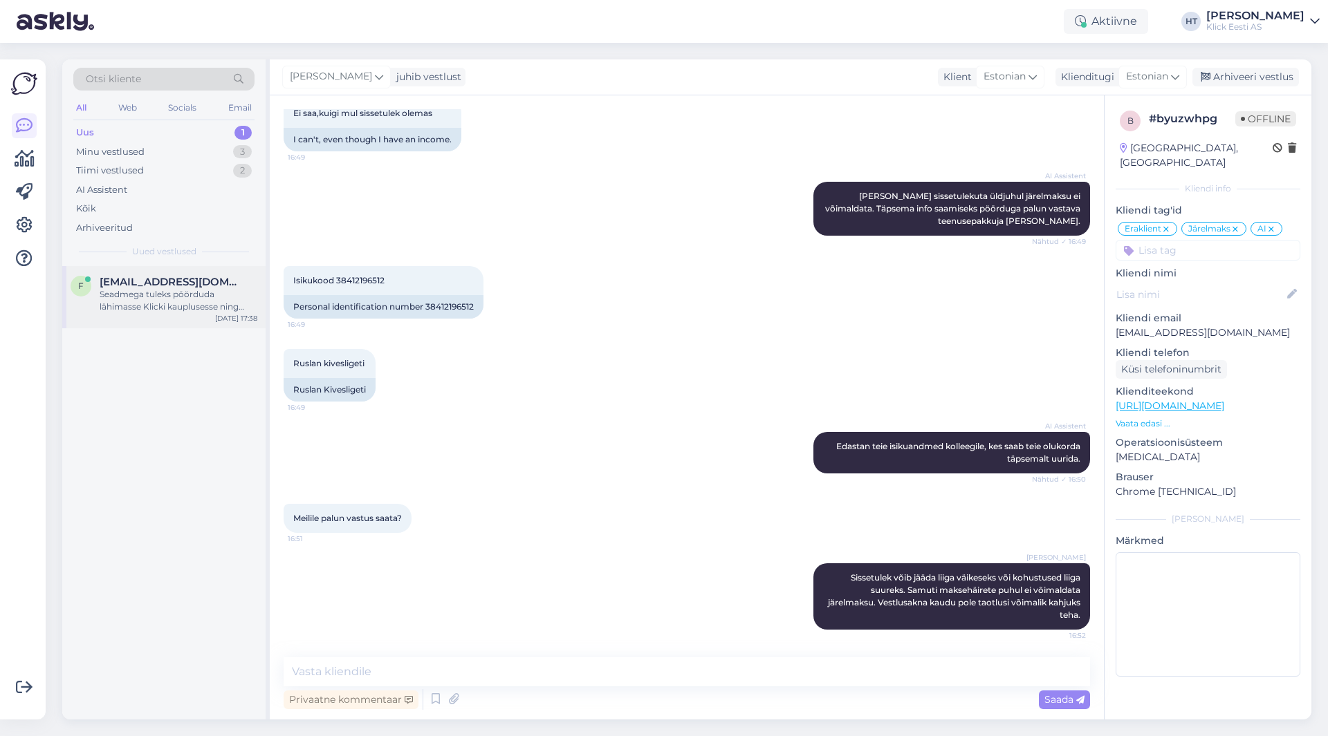
click at [211, 284] on div "[EMAIL_ADDRESS][DOMAIN_NAME]" at bounding box center [179, 282] width 158 height 12
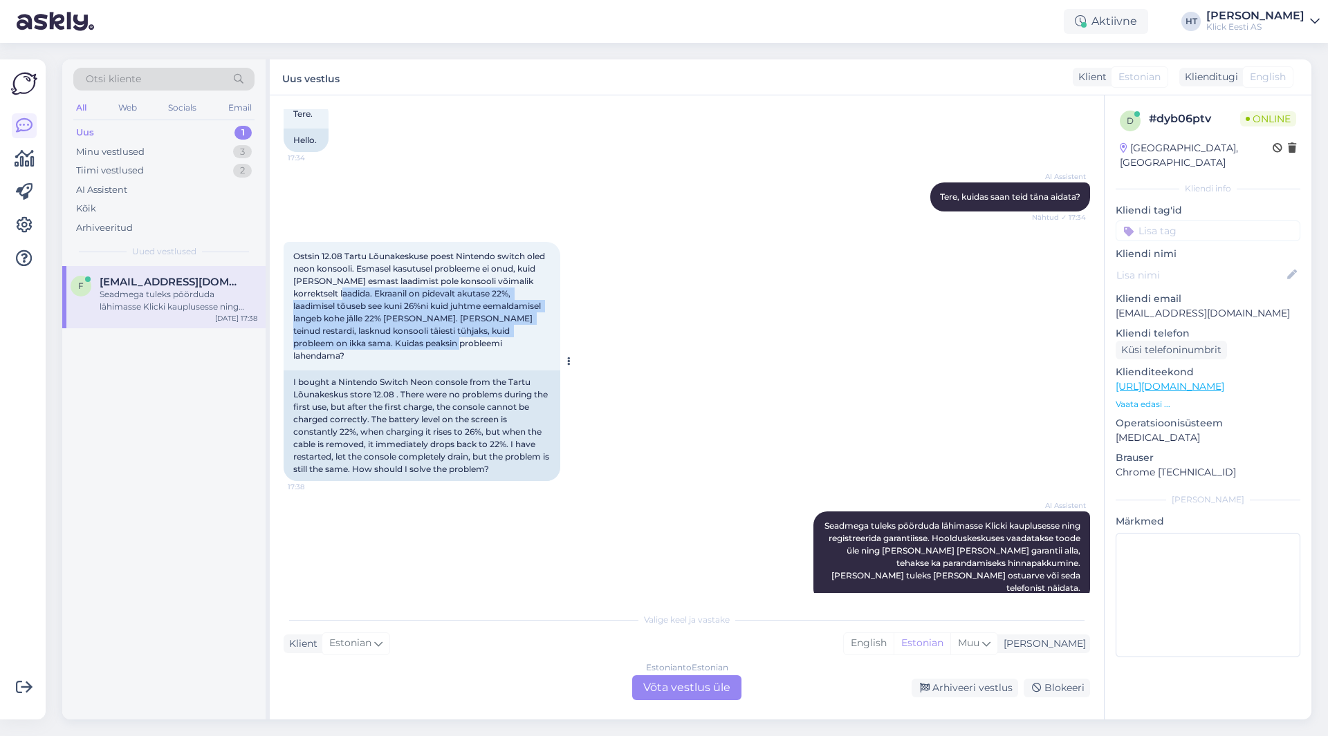
drag, startPoint x: 329, startPoint y: 290, endPoint x: 547, endPoint y: 341, distance: 223.6
click at [547, 341] on div "Ostsin 12.08 Tartu Lõunakeskuse poest Nintendo switch oled neon konsooli. Esmas…" at bounding box center [422, 306] width 277 height 129
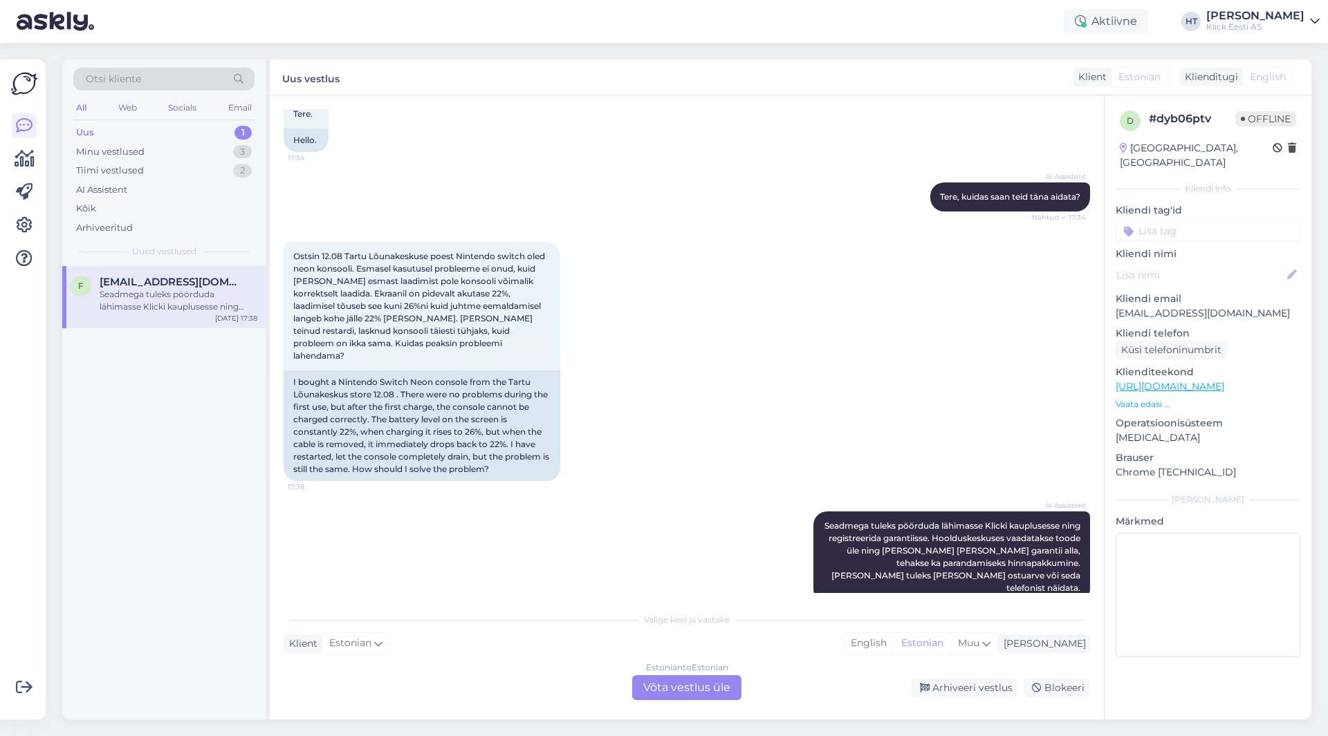
click at [680, 692] on div "Estonian to Estonian Võta vestlus üle" at bounding box center [686, 688] width 109 height 25
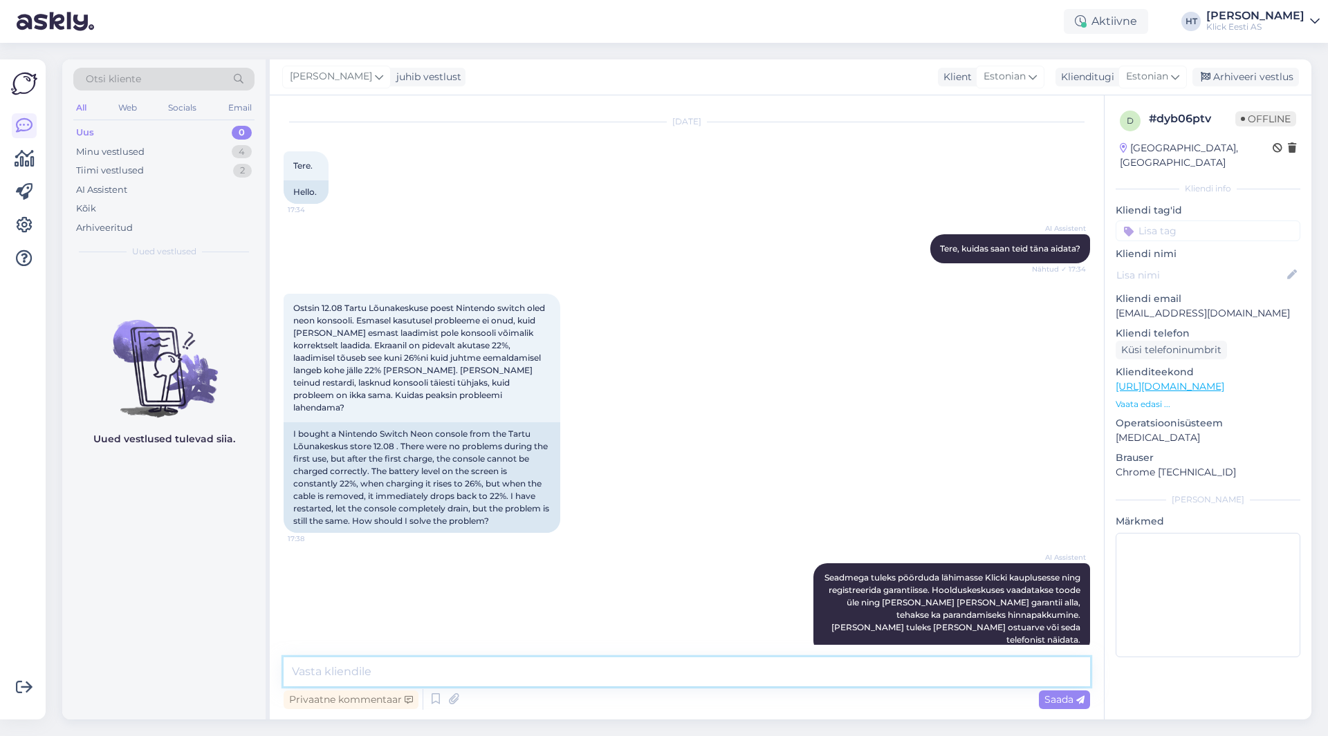
click at [683, 683] on textarea at bounding box center [687, 672] width 806 height 29
paste textarea "System Settings > System > System Update."
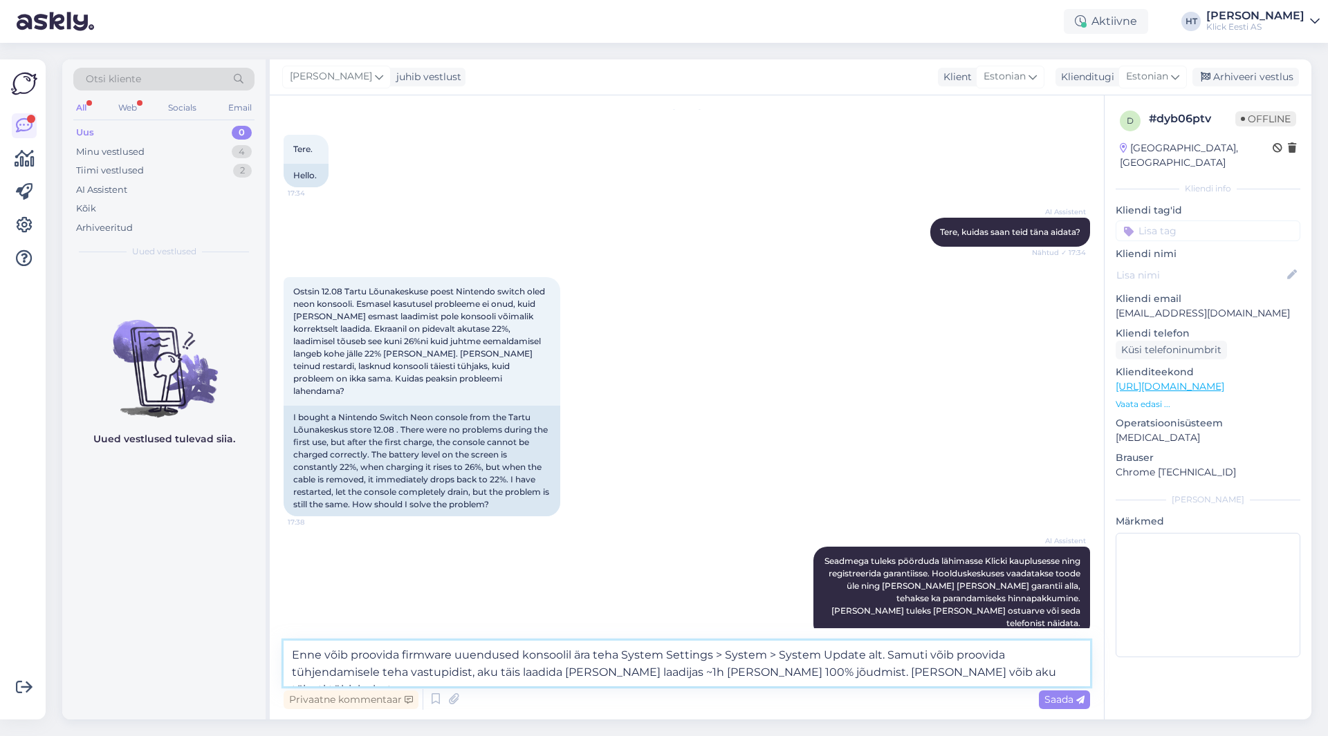
type textarea "Enne võib proovida firmware uuendused konsoolil ära teha System Settings > Syst…"
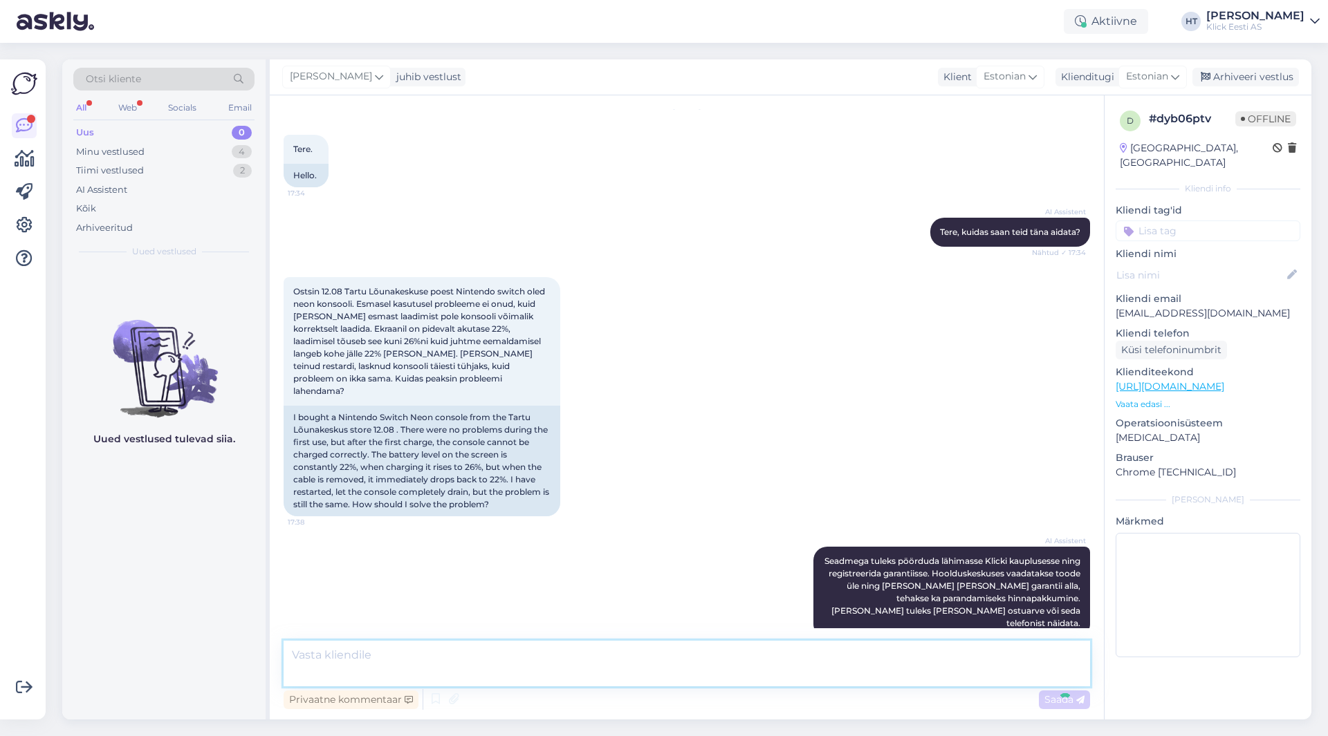
scroll to position [140, 0]
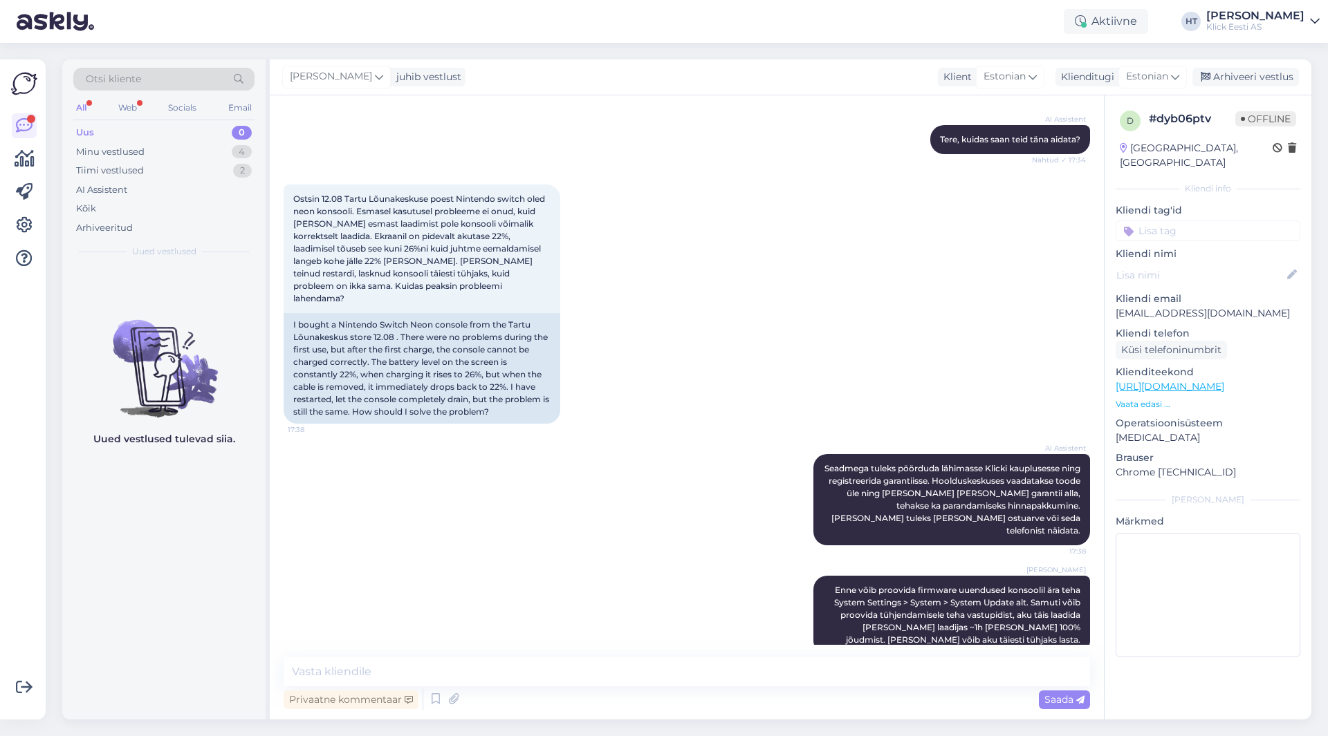
click at [127, 140] on div "Uus 0" at bounding box center [163, 132] width 181 height 19
click at [137, 151] on div "Minu vestlused" at bounding box center [110, 152] width 68 height 14
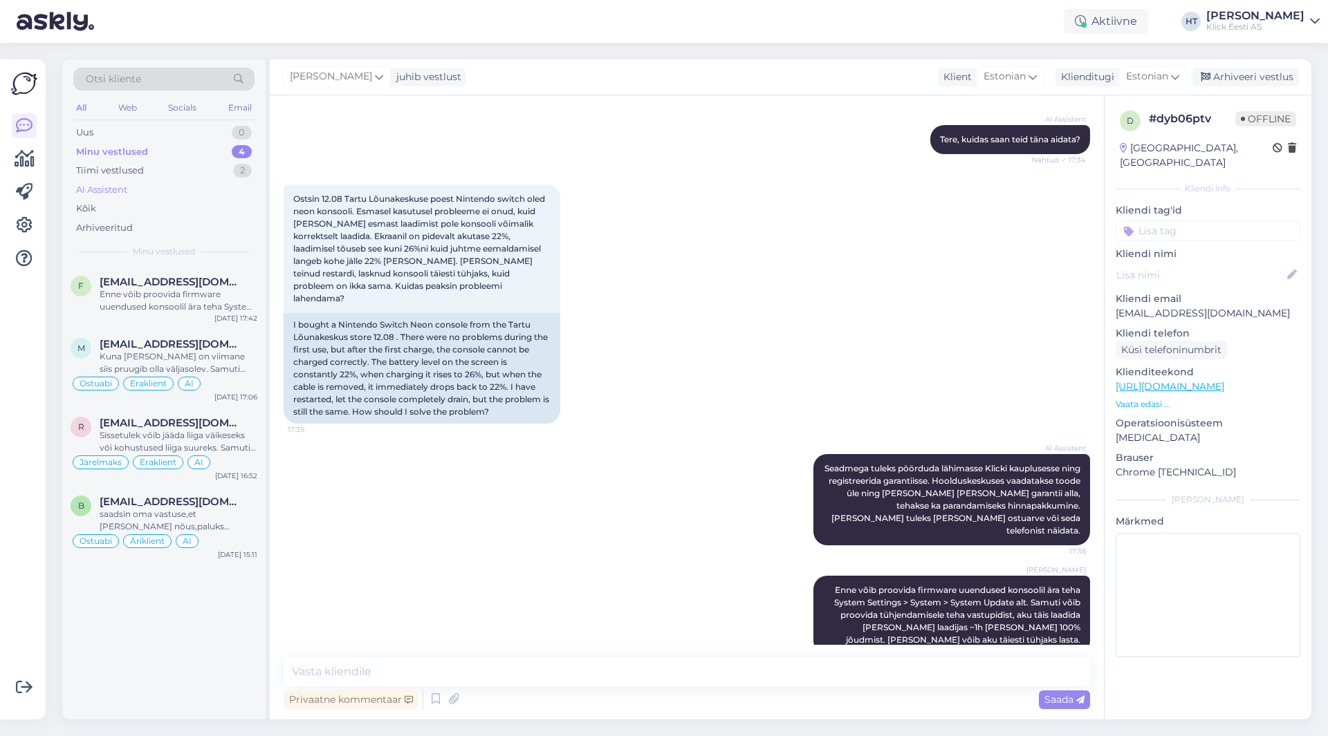
click at [149, 192] on div "AI Assistent" at bounding box center [163, 189] width 181 height 19
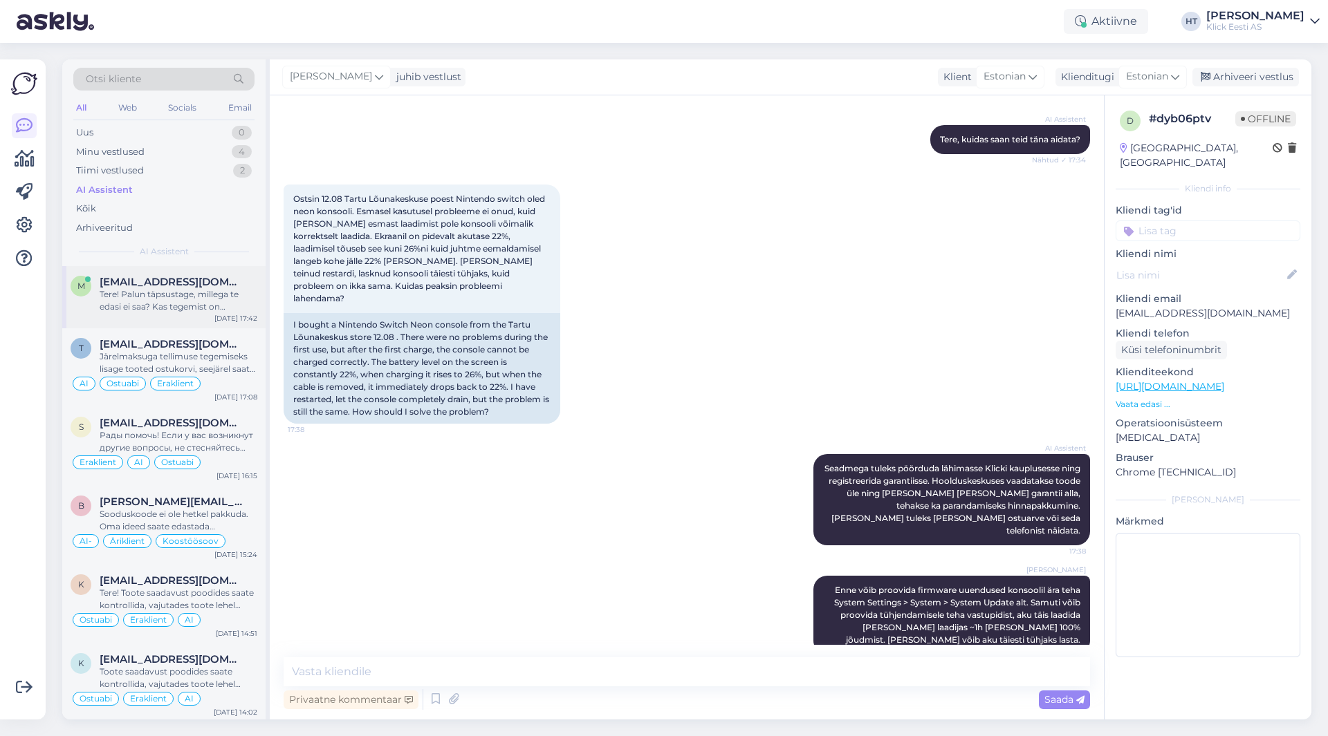
click at [207, 295] on div "Tere! Palun täpsustage, millega te edasi ei saa? Kas tegemist on tellimuse, mak…" at bounding box center [179, 300] width 158 height 25
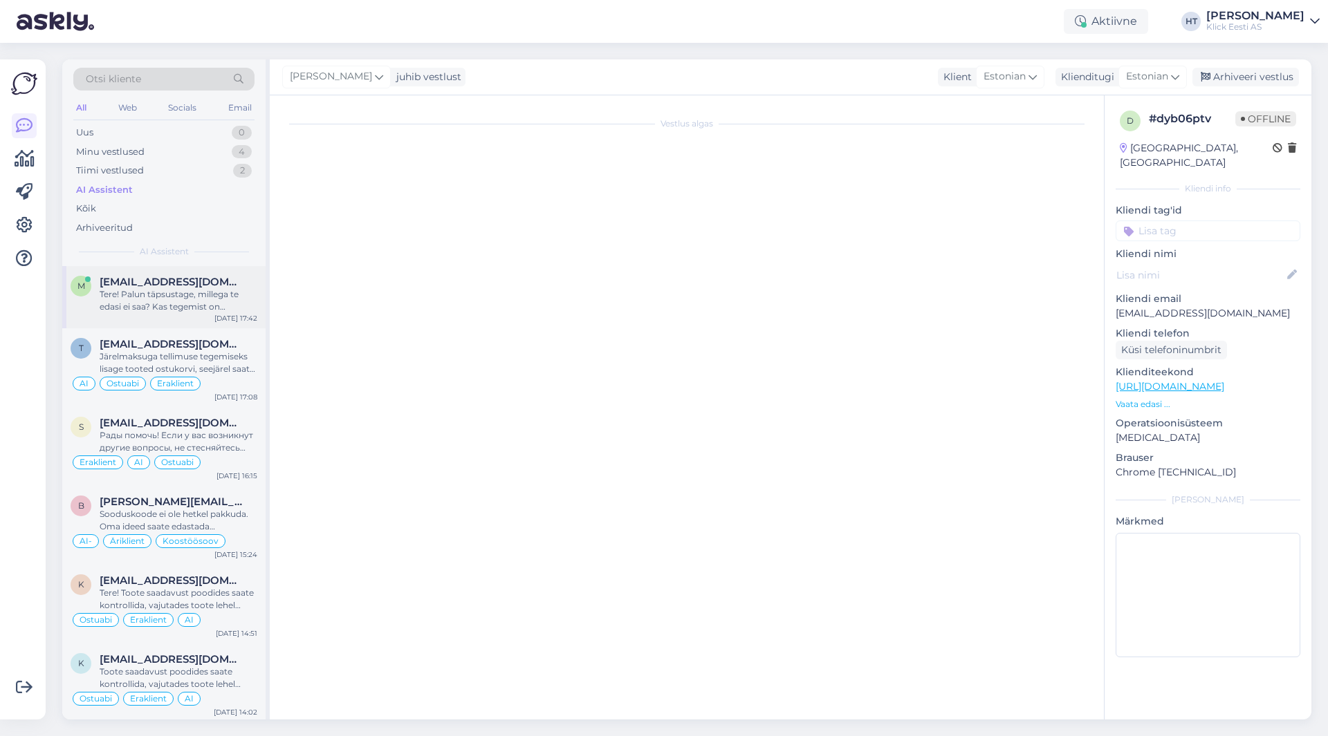
scroll to position [0, 0]
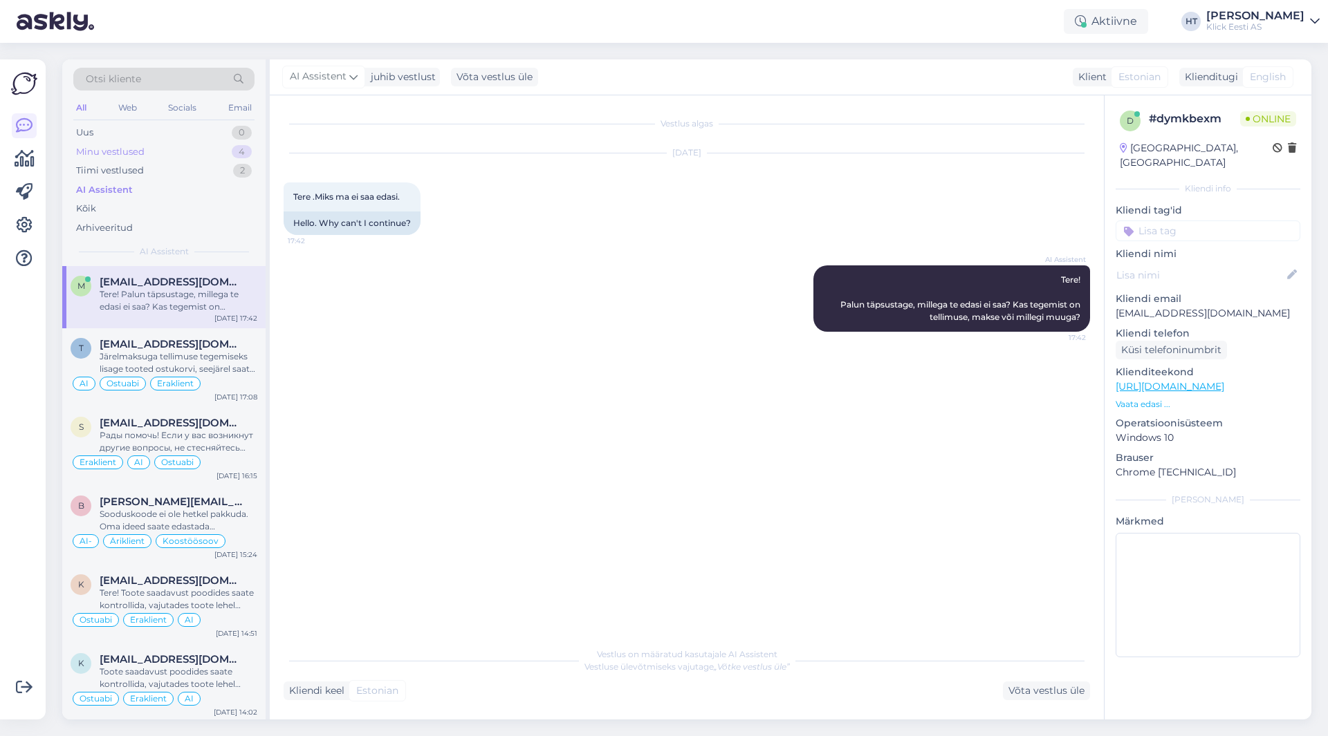
click at [220, 154] on div "Minu vestlused 4" at bounding box center [163, 151] width 181 height 19
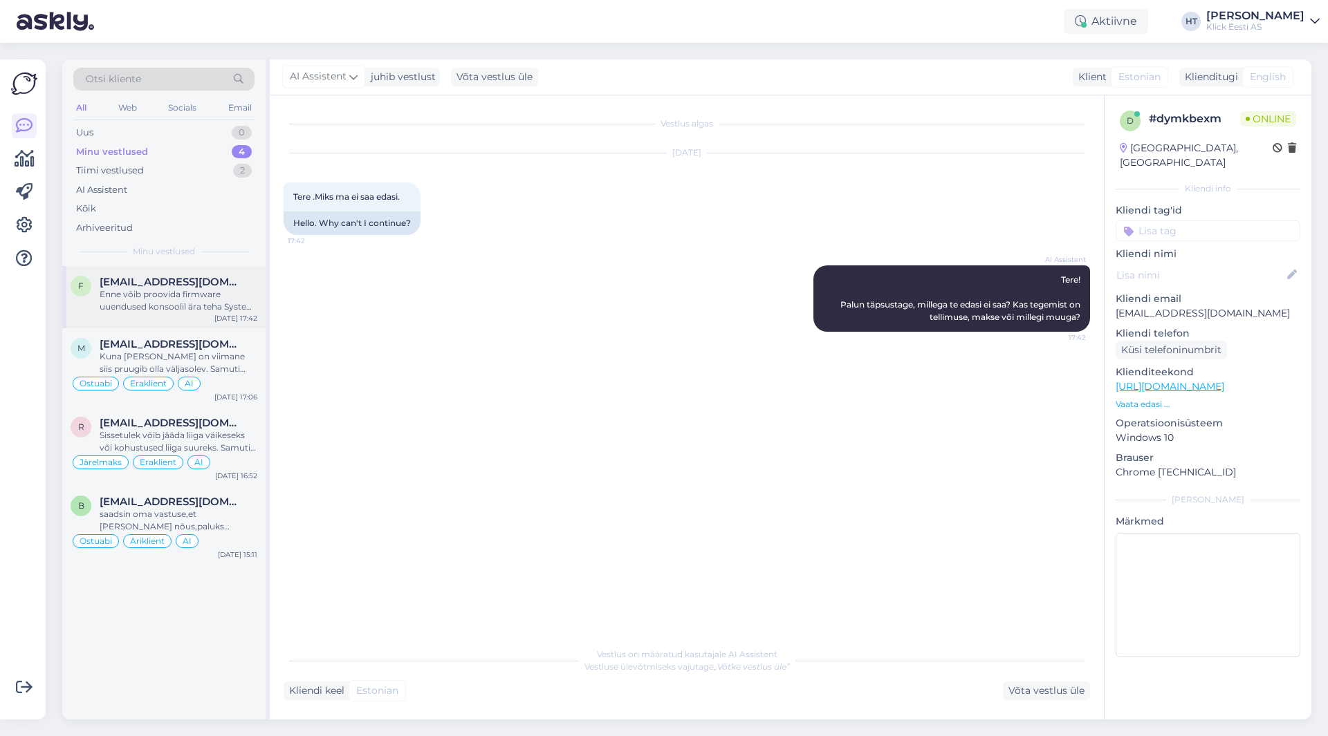
click at [216, 292] on div "Enne võib proovida firmware uuendused konsoolil ära teha System Settings > Syst…" at bounding box center [179, 300] width 158 height 25
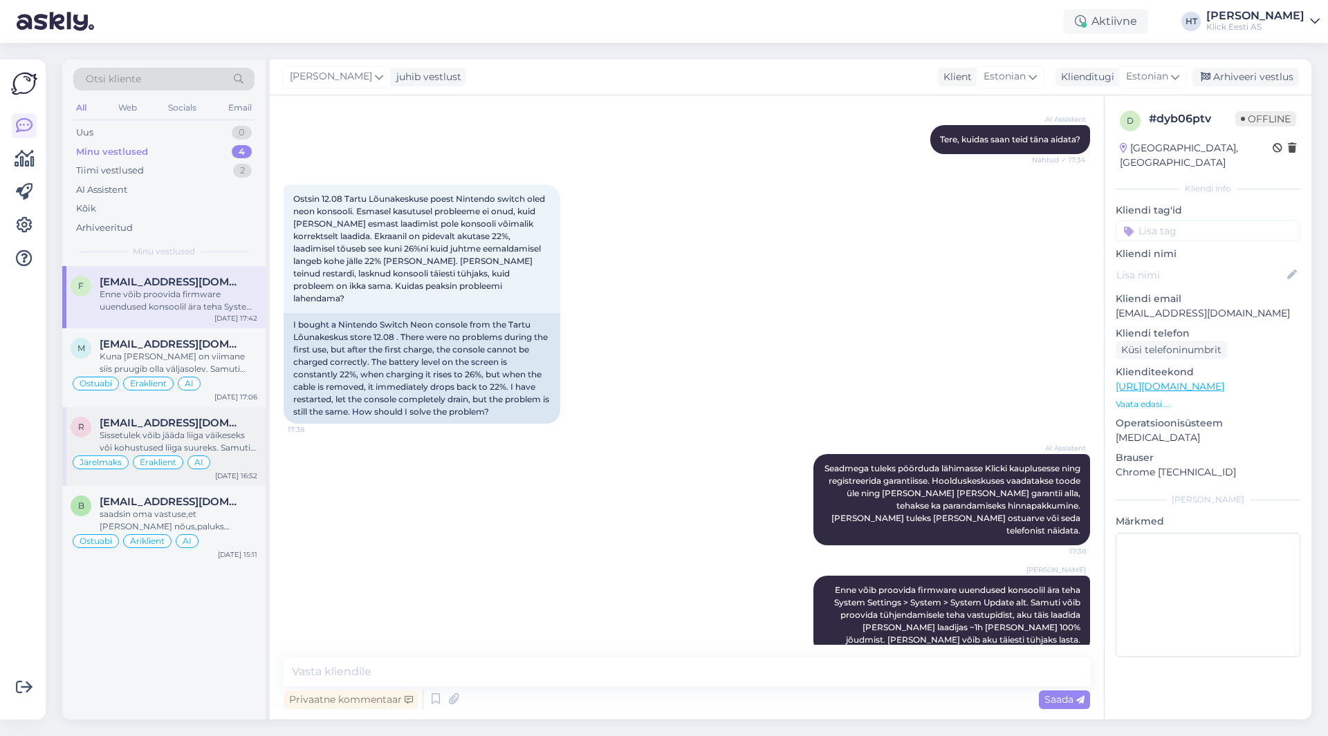
click at [234, 436] on div "Sissetulek võib jääda liiga väikeseks või kohustused liiga suureks. Samuti maks…" at bounding box center [179, 441] width 158 height 25
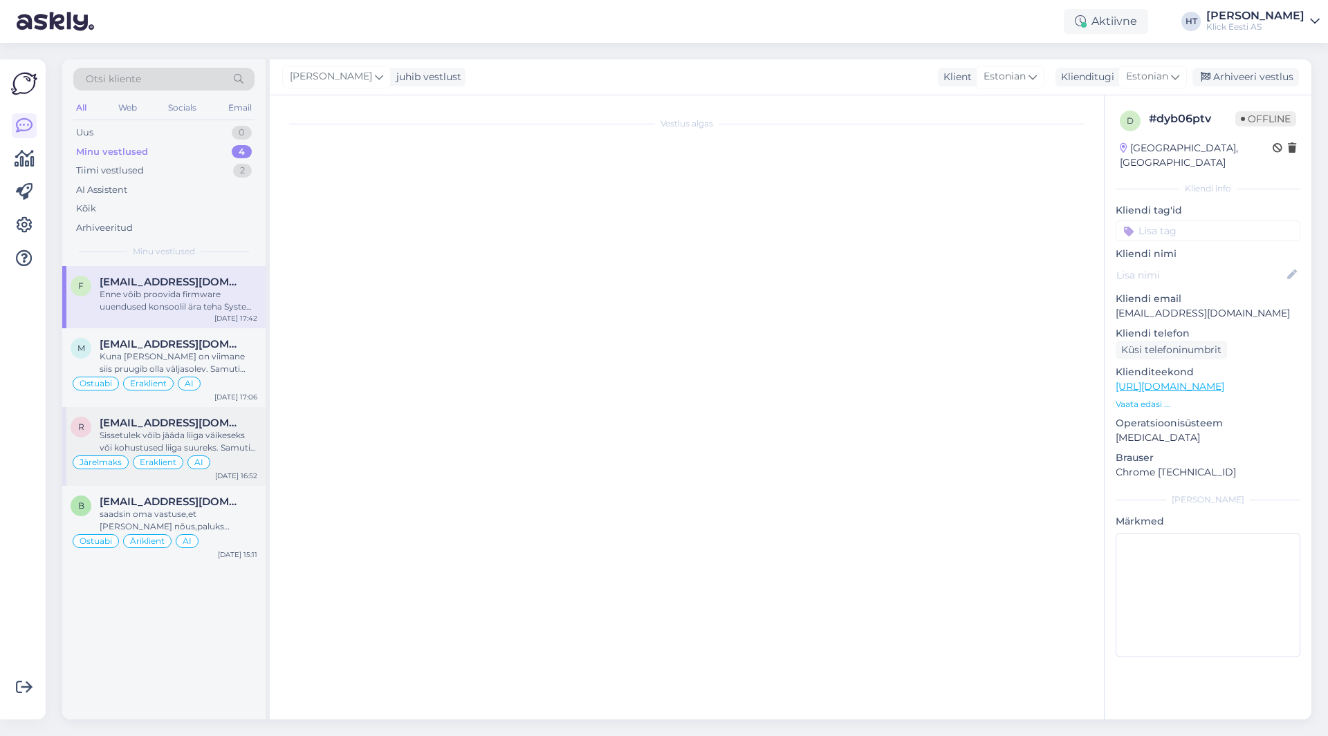
scroll to position [865, 0]
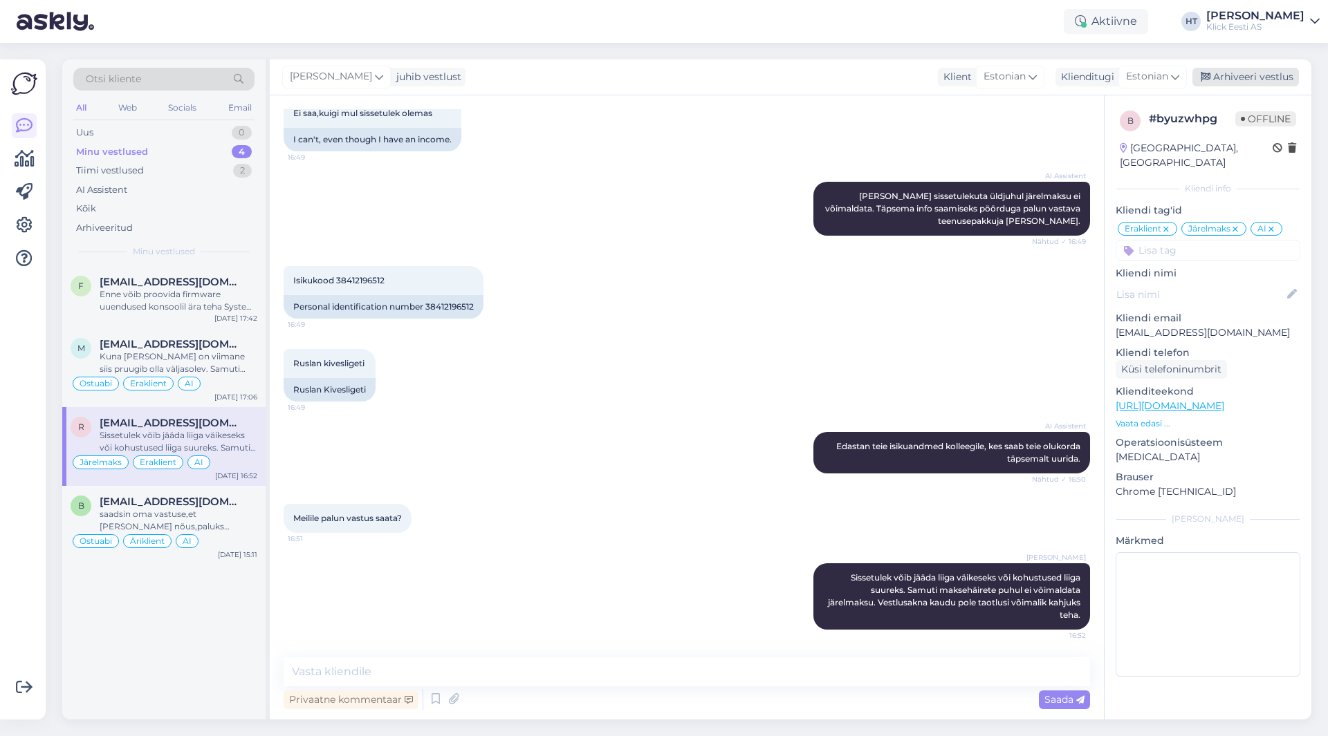
click at [1255, 71] on div "Arhiveeri vestlus" at bounding box center [1245, 77] width 106 height 19
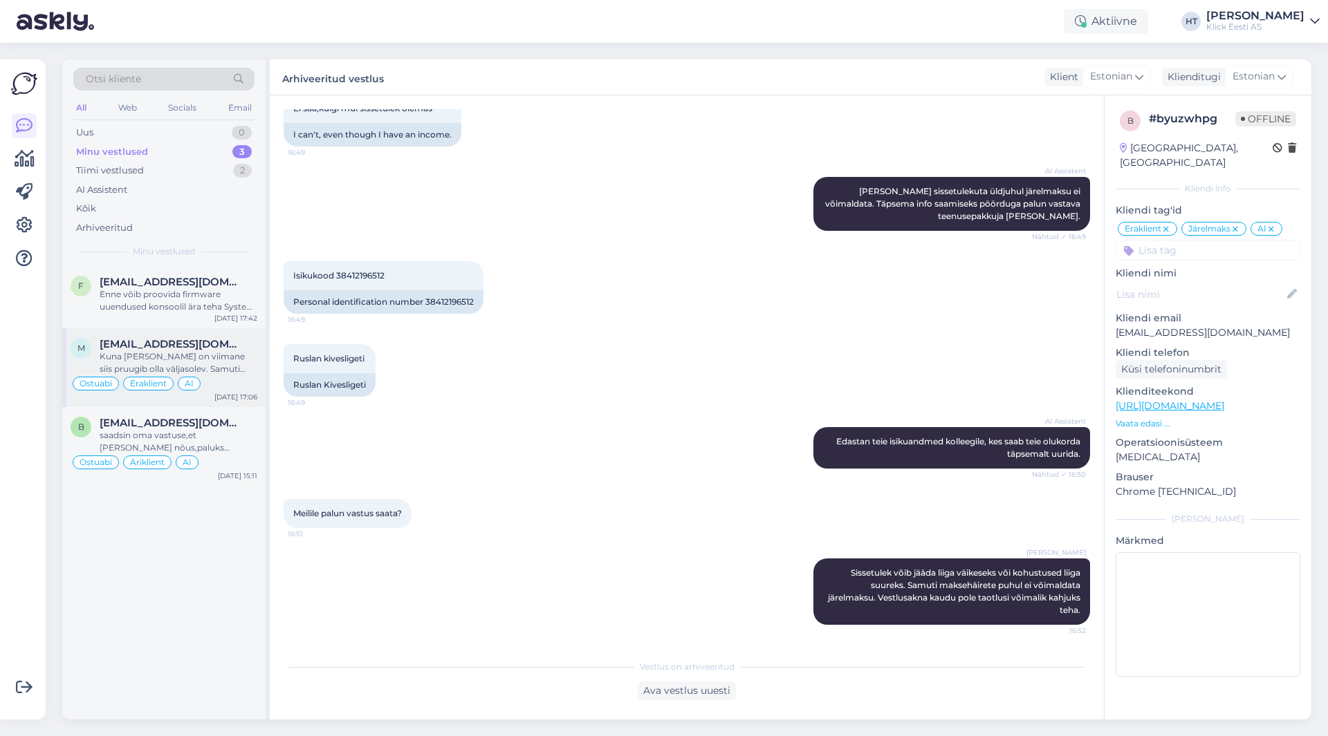
click at [242, 339] on span "[EMAIL_ADDRESS][DOMAIN_NAME]" at bounding box center [172, 344] width 144 height 12
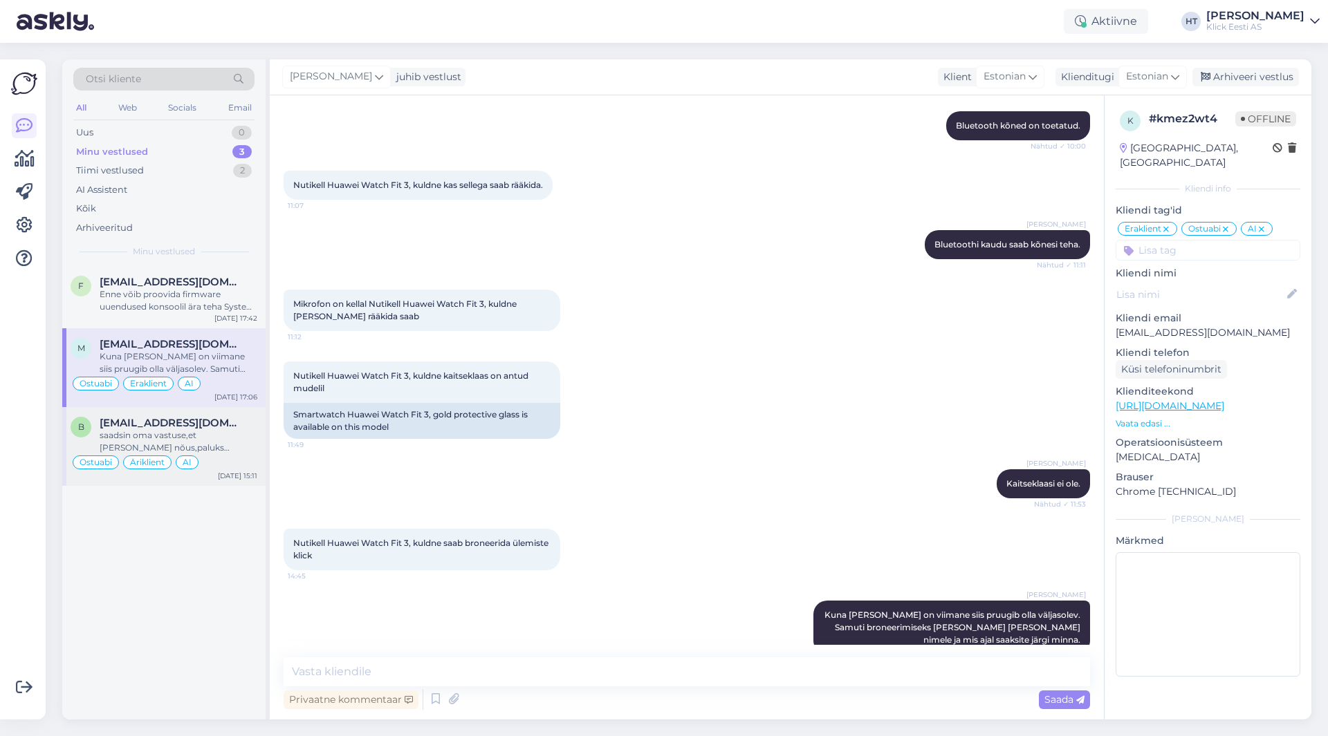
click at [209, 442] on div "saadsin oma vastuse,et [PERSON_NAME] nõus,paluks komplekteerida demo arvuti kor…" at bounding box center [179, 441] width 158 height 25
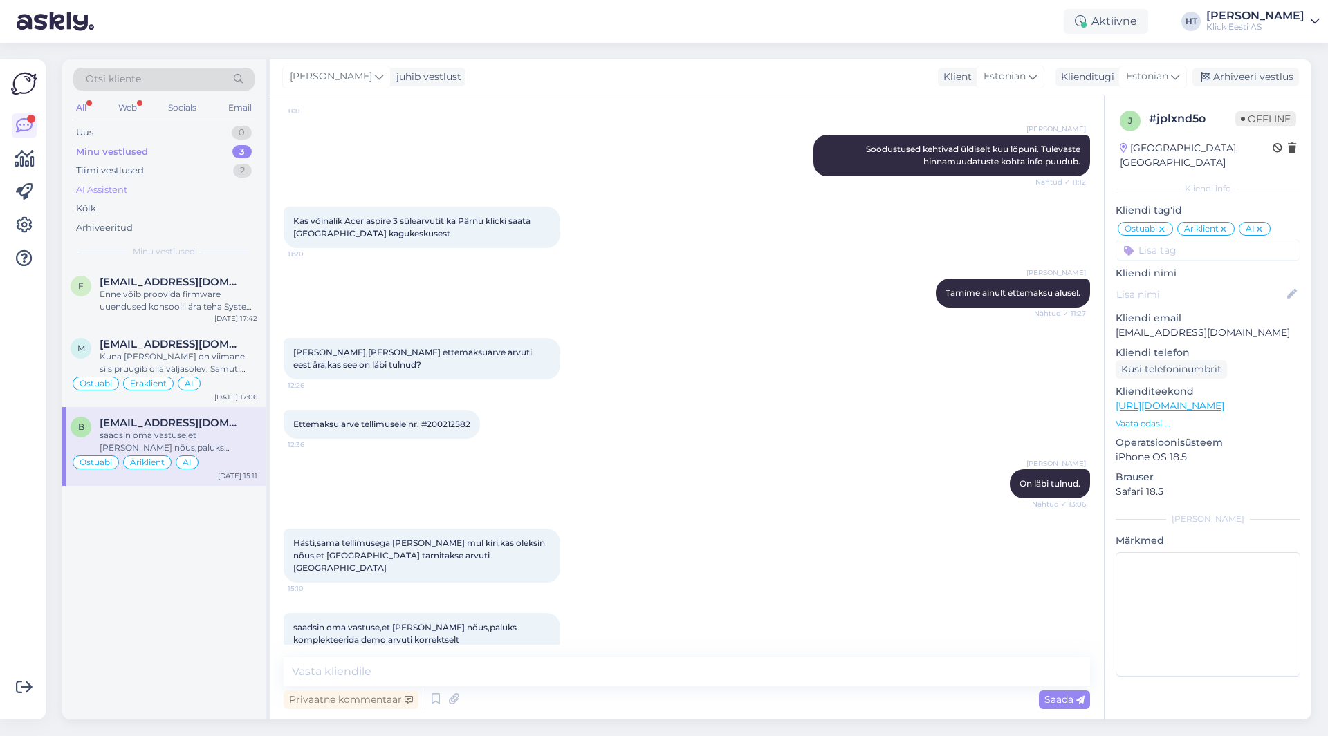
click at [179, 194] on div "AI Assistent" at bounding box center [163, 189] width 181 height 19
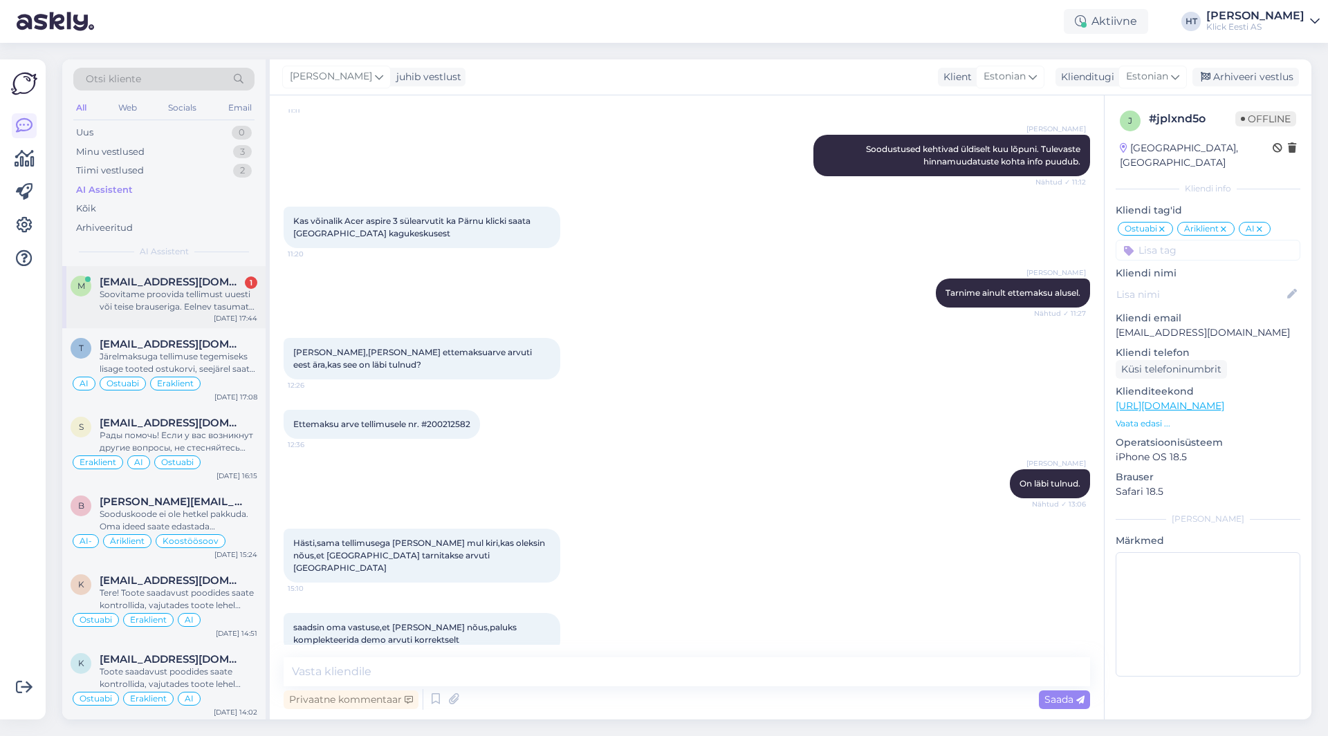
click at [254, 284] on div "1" at bounding box center [251, 283] width 12 height 12
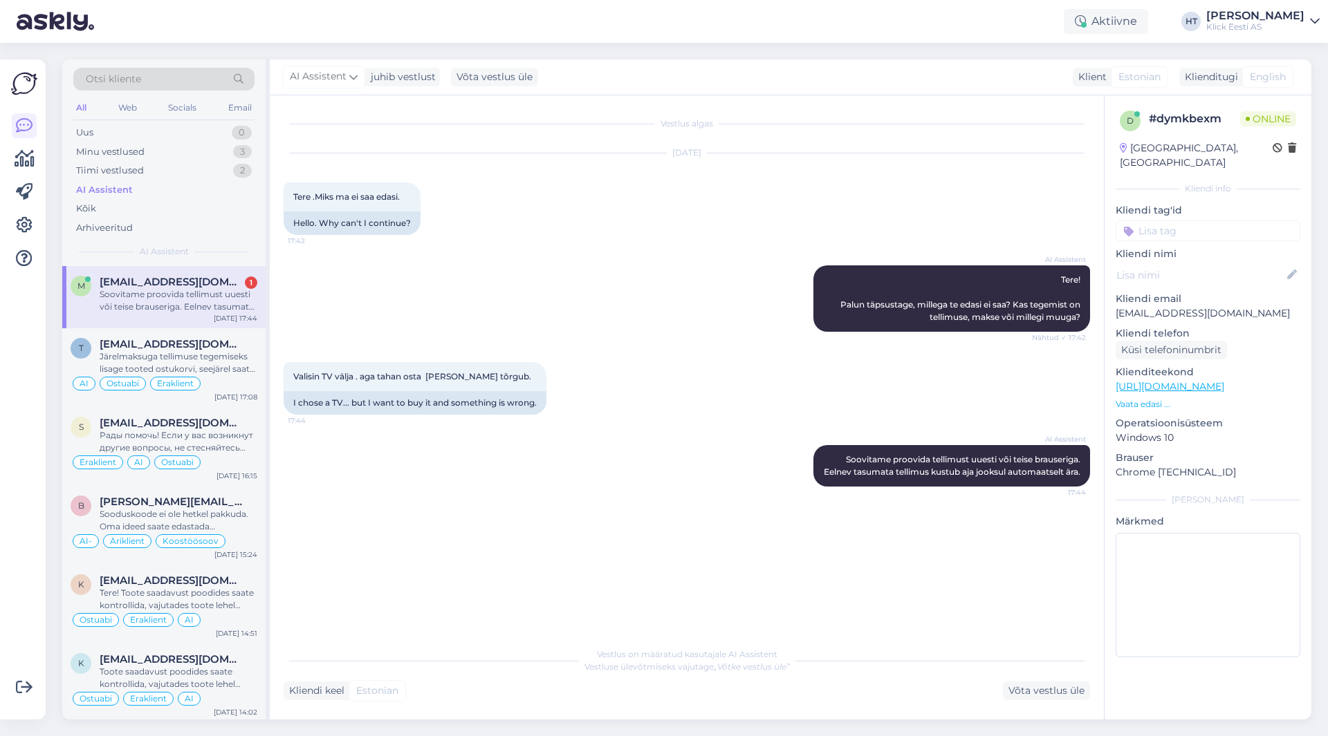
scroll to position [0, 0]
click at [226, 148] on div "Minu vestlused 3" at bounding box center [163, 151] width 181 height 19
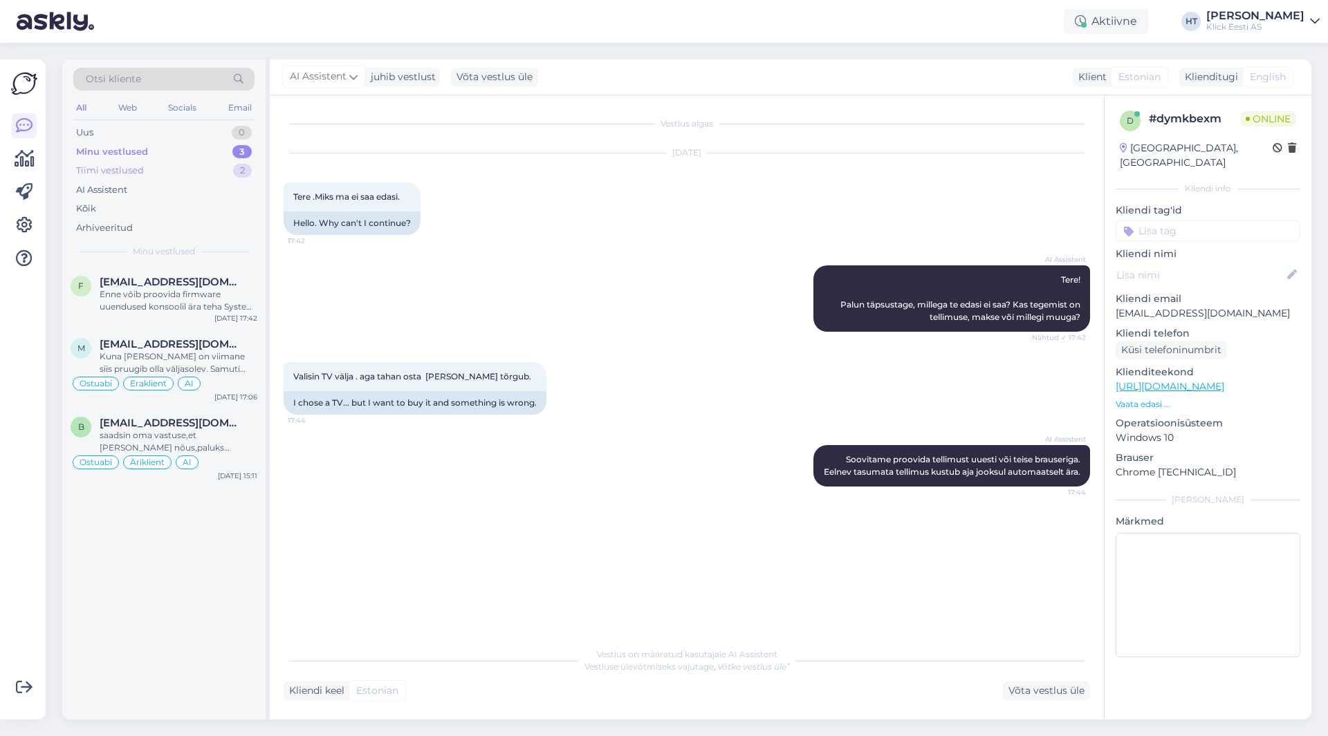
click at [230, 165] on div "Tiimi vestlused 2" at bounding box center [163, 170] width 181 height 19
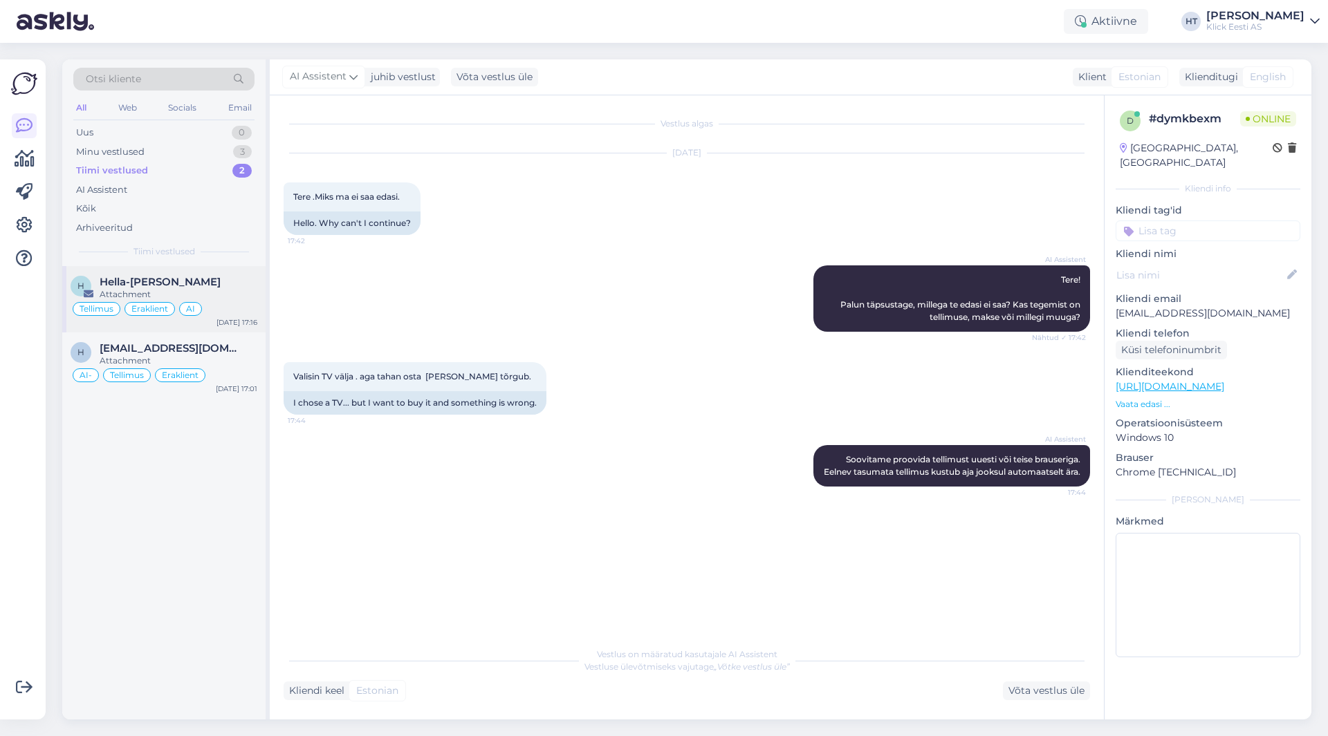
click at [230, 286] on div "Hella-[PERSON_NAME]" at bounding box center [179, 282] width 158 height 12
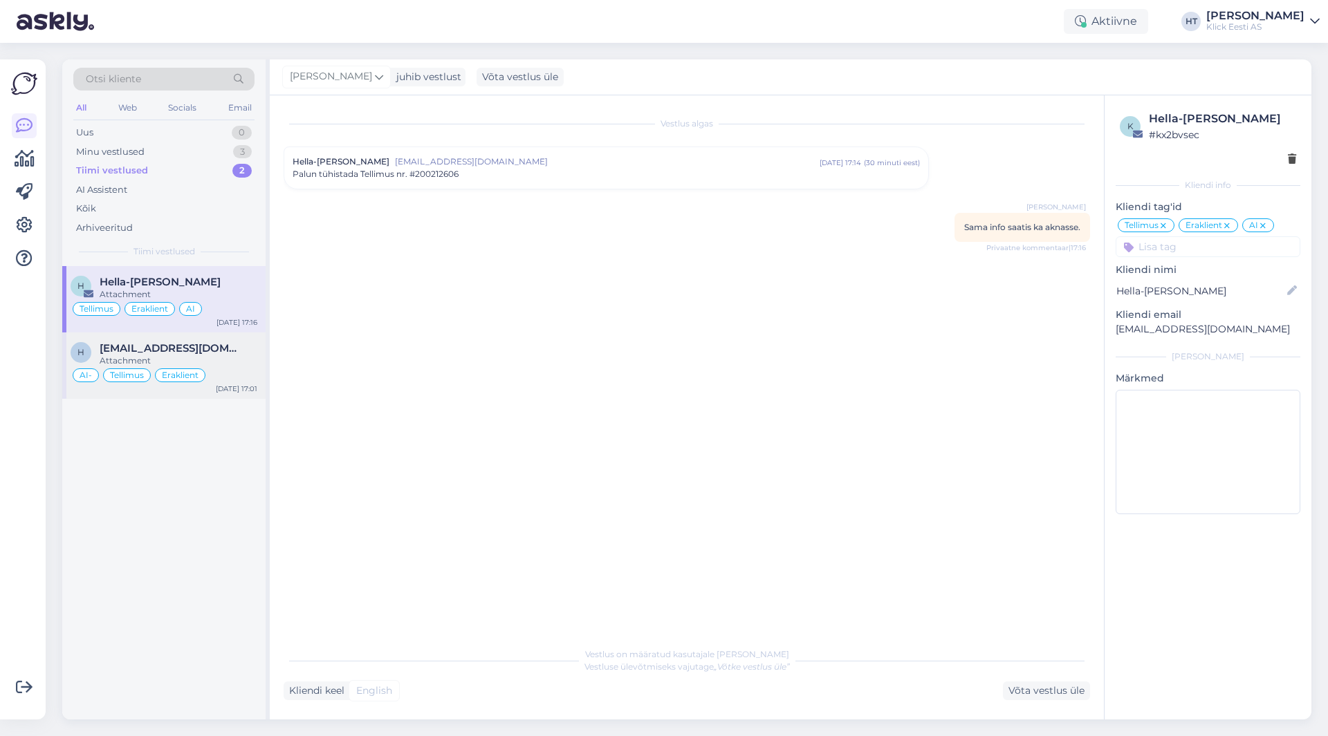
click at [225, 371] on div "AI- Tellimus Eraklient" at bounding box center [164, 375] width 187 height 17
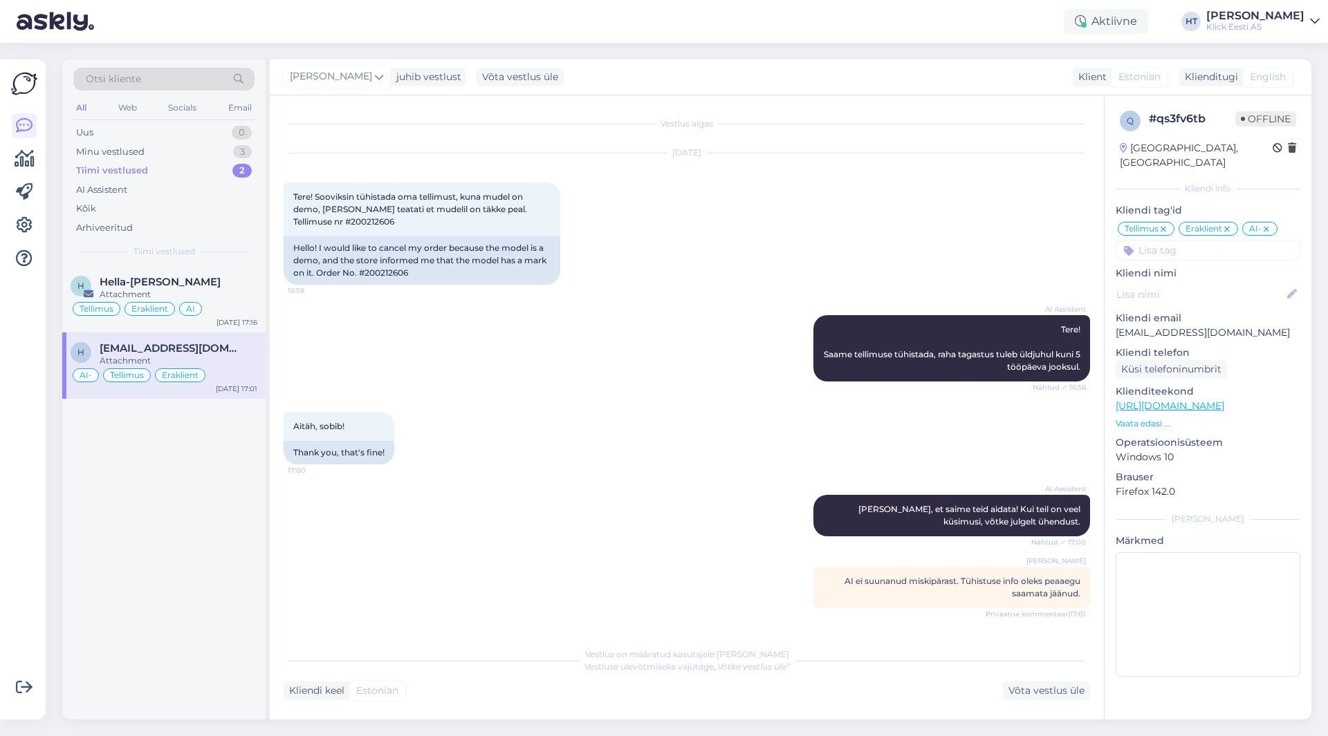
type textarea "Suunamine ei olnud valikvastuses sisse lülitatud. Panin [PERSON_NAME]."
click at [228, 308] on div "Tellimus Eraklient AI" at bounding box center [164, 309] width 187 height 17
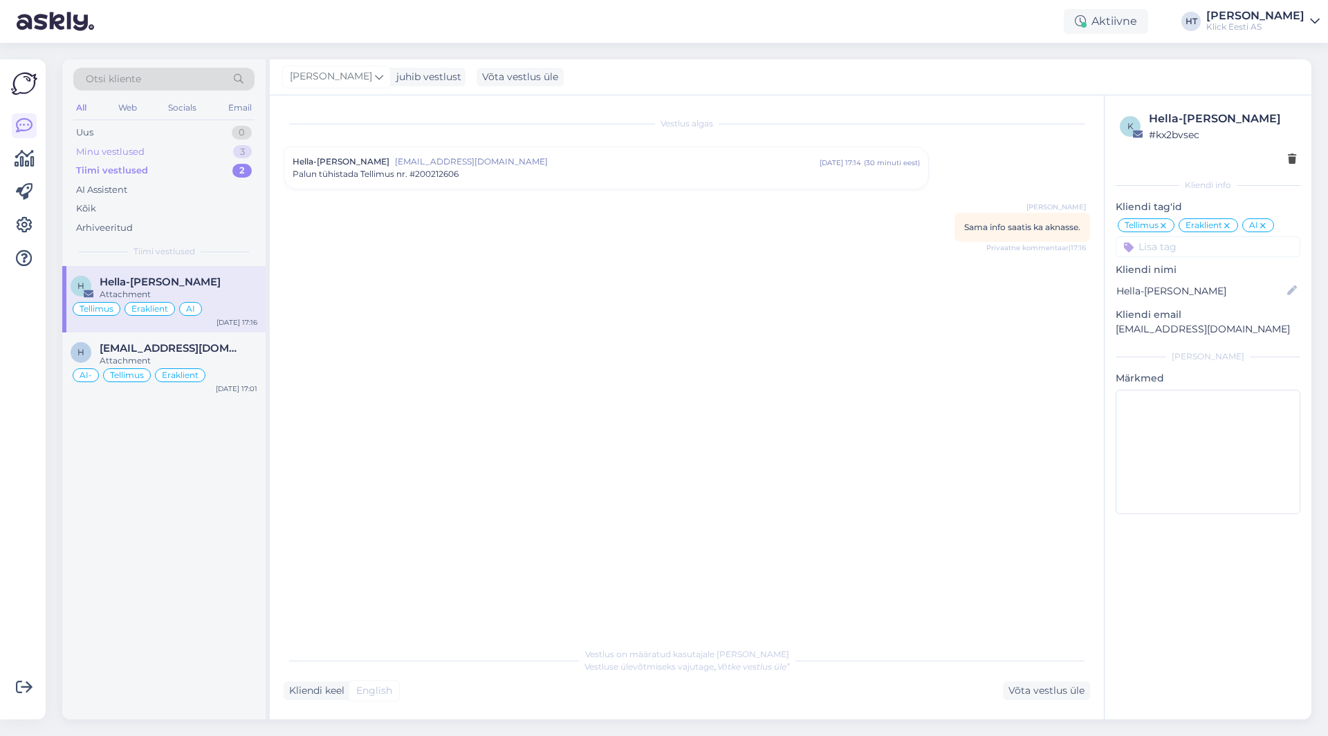
click at [245, 151] on div "3" at bounding box center [242, 152] width 19 height 14
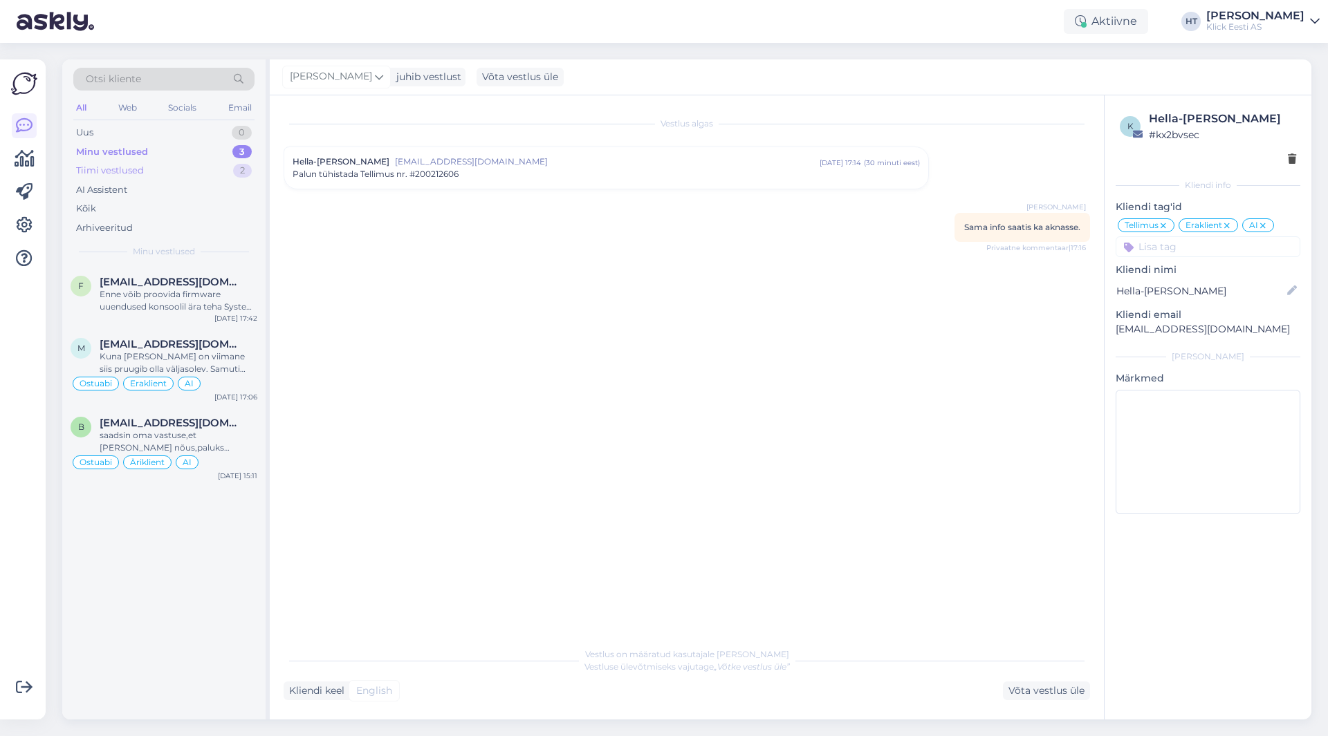
click at [201, 176] on div "Tiimi vestlused 2" at bounding box center [163, 170] width 181 height 19
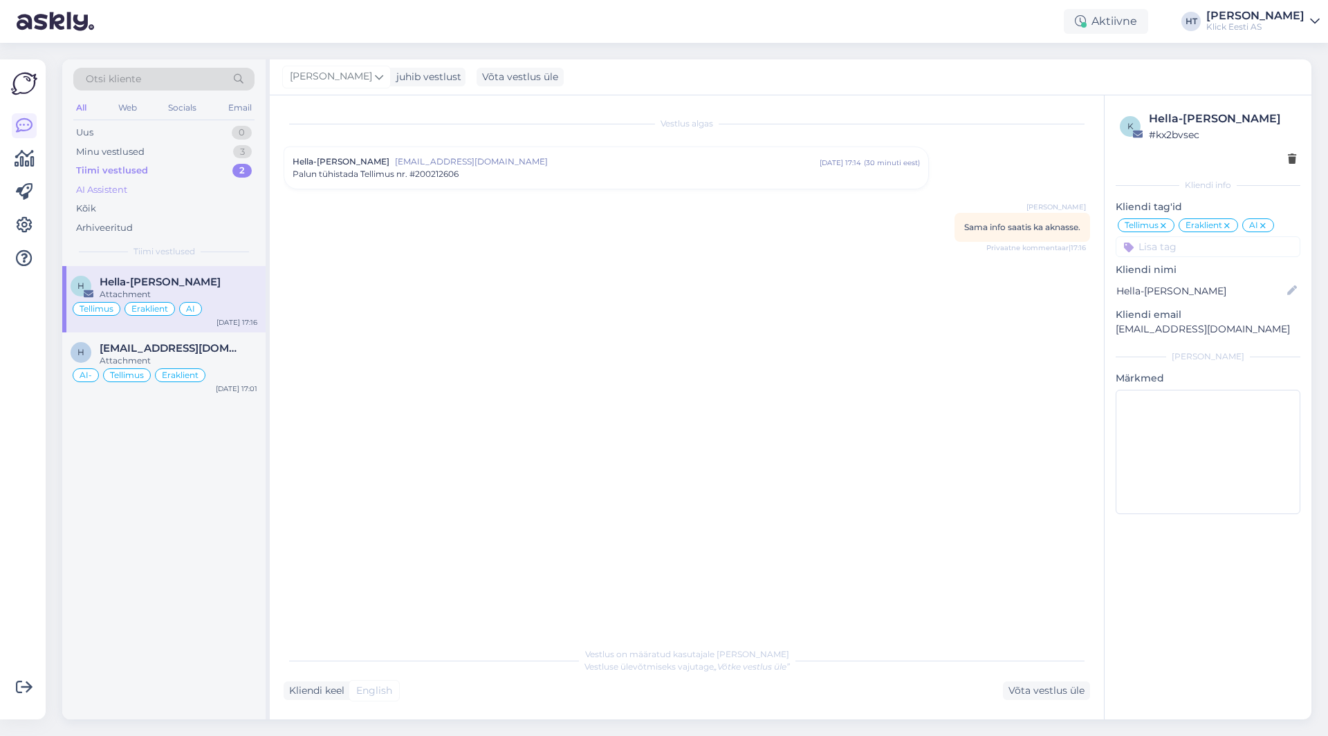
click at [194, 192] on div "AI Assistent" at bounding box center [163, 189] width 181 height 19
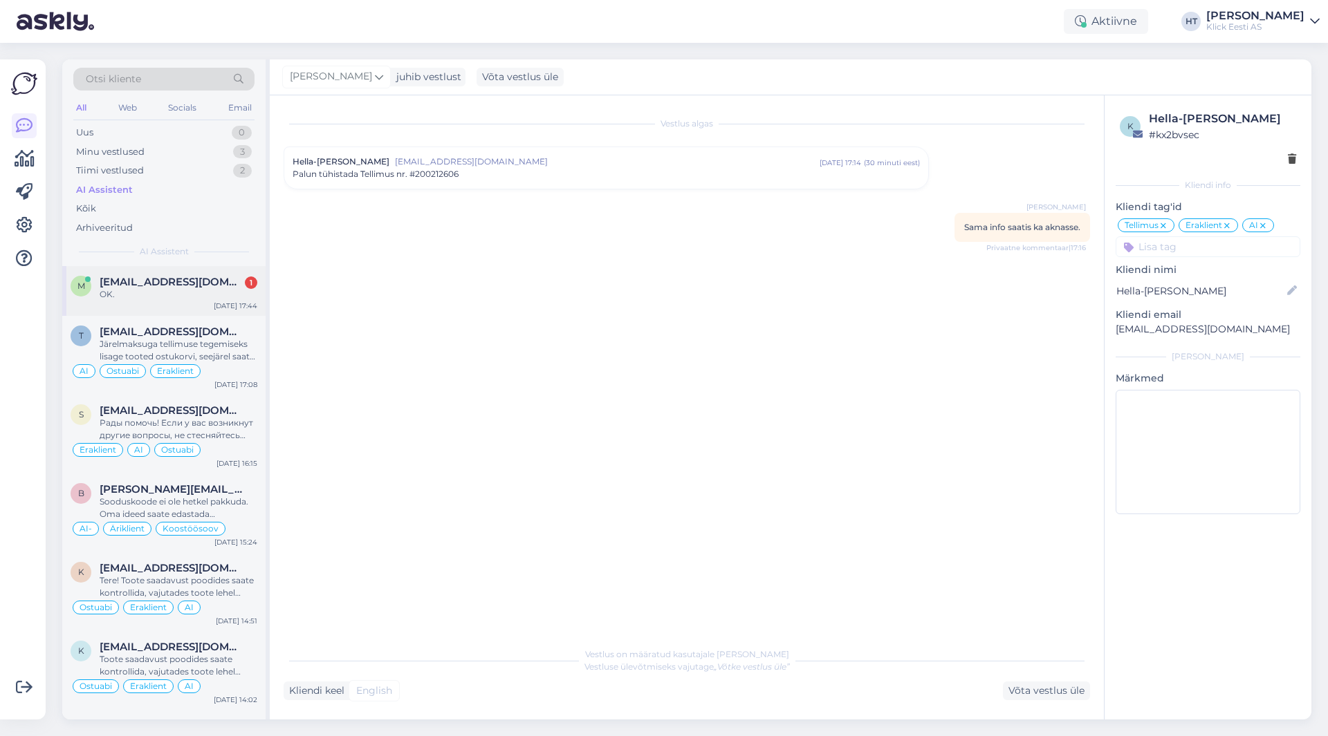
click at [233, 273] on div "m [EMAIL_ADDRESS][DOMAIN_NAME] 1 OK. [DATE] 17:44" at bounding box center [163, 291] width 203 height 50
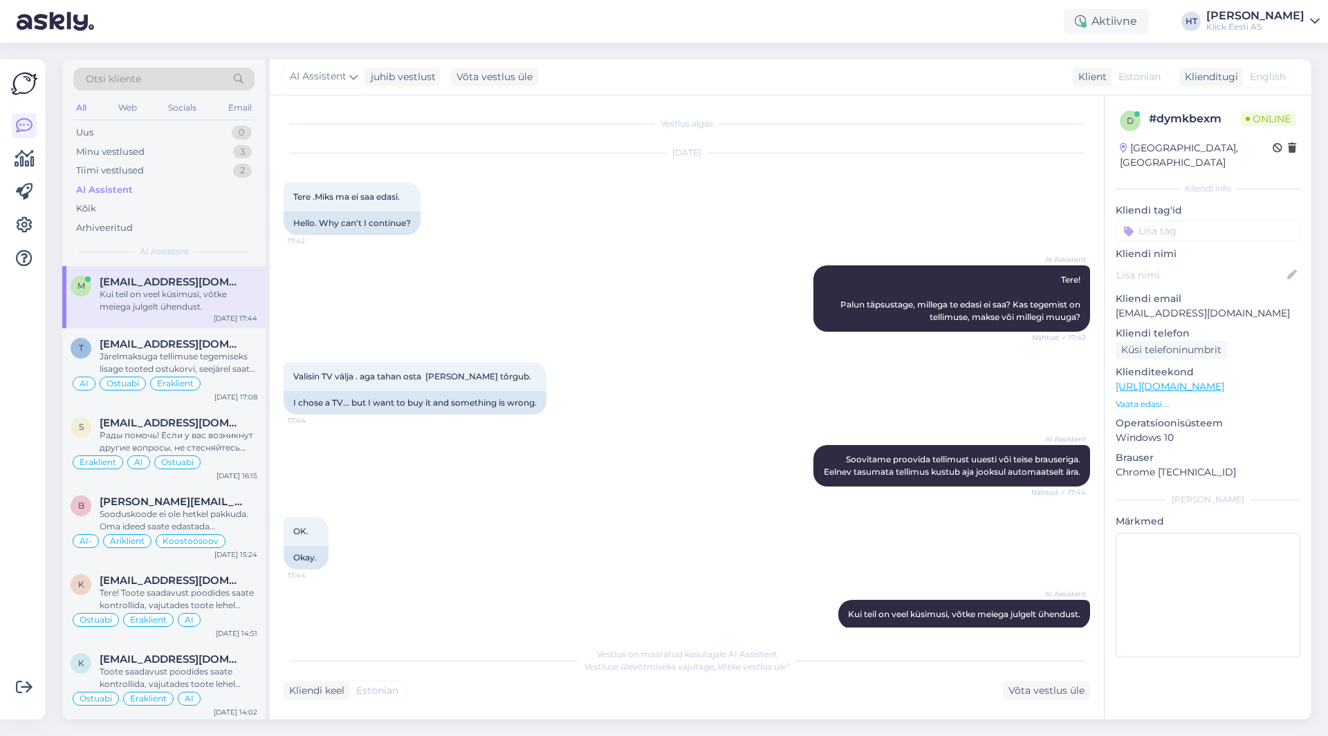
scroll to position [29, 0]
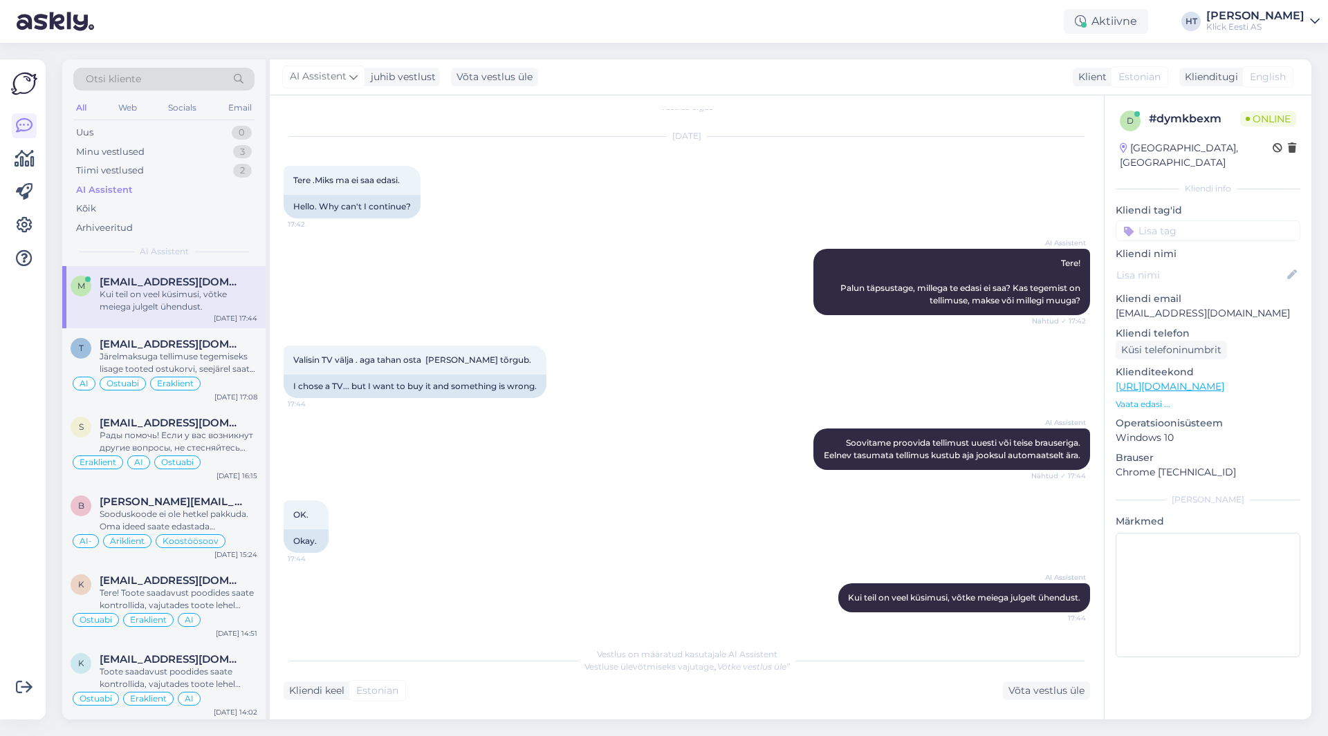
click at [1191, 306] on p "[EMAIL_ADDRESS][DOMAIN_NAME]" at bounding box center [1207, 313] width 185 height 15
click at [698, 317] on div "AI Assistent Tere! Palun täpsustage, millega te edasi ei saa? Kas tegemist on t…" at bounding box center [687, 282] width 806 height 97
click at [180, 154] on div "Minu vestlused 3" at bounding box center [163, 151] width 181 height 19
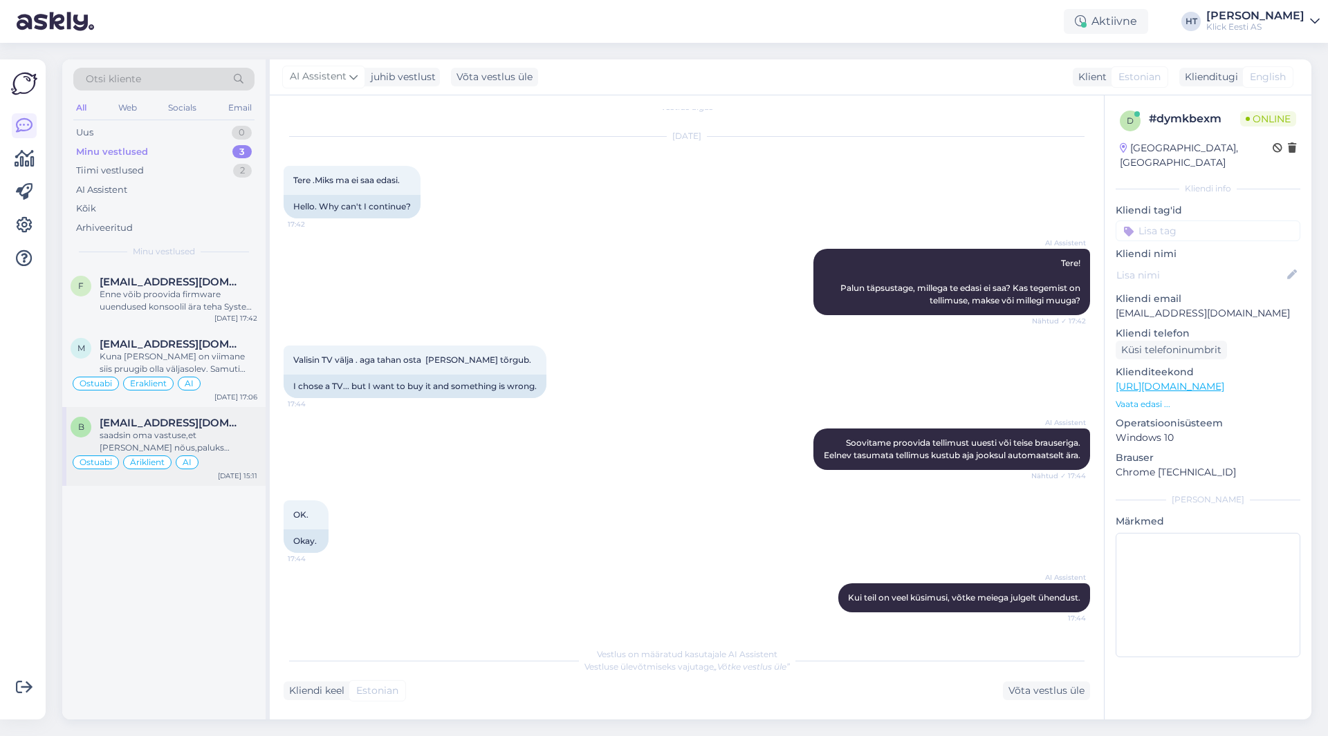
click at [205, 421] on span "[EMAIL_ADDRESS][DOMAIN_NAME]" at bounding box center [172, 423] width 144 height 12
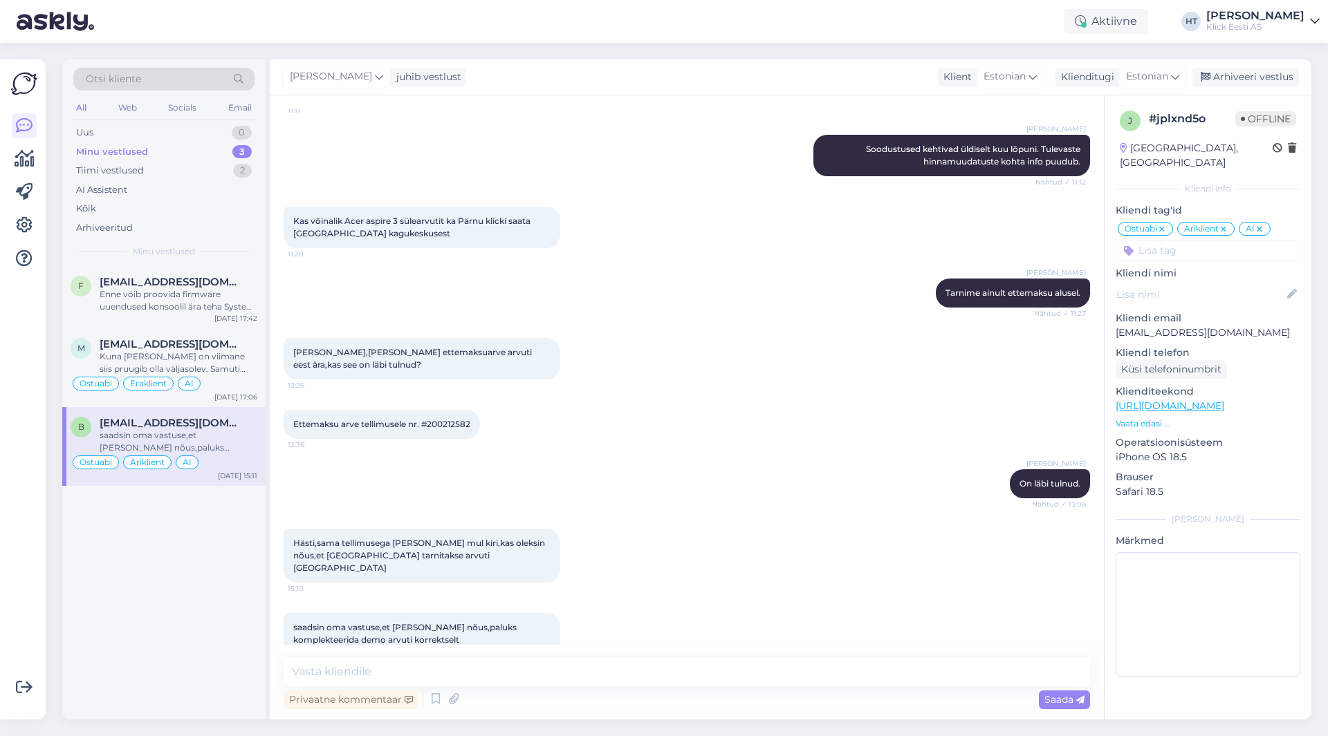
click at [445, 419] on span "Ettemaksu arve tellimusele nr. #200212582" at bounding box center [381, 424] width 177 height 10
click at [647, 465] on div "[PERSON_NAME] On läbi tulnud. Nähtud ✓ 13:06" at bounding box center [687, 483] width 806 height 59
click at [446, 419] on span "Ettemaksu arve tellimusele nr. #200212582" at bounding box center [381, 424] width 177 height 10
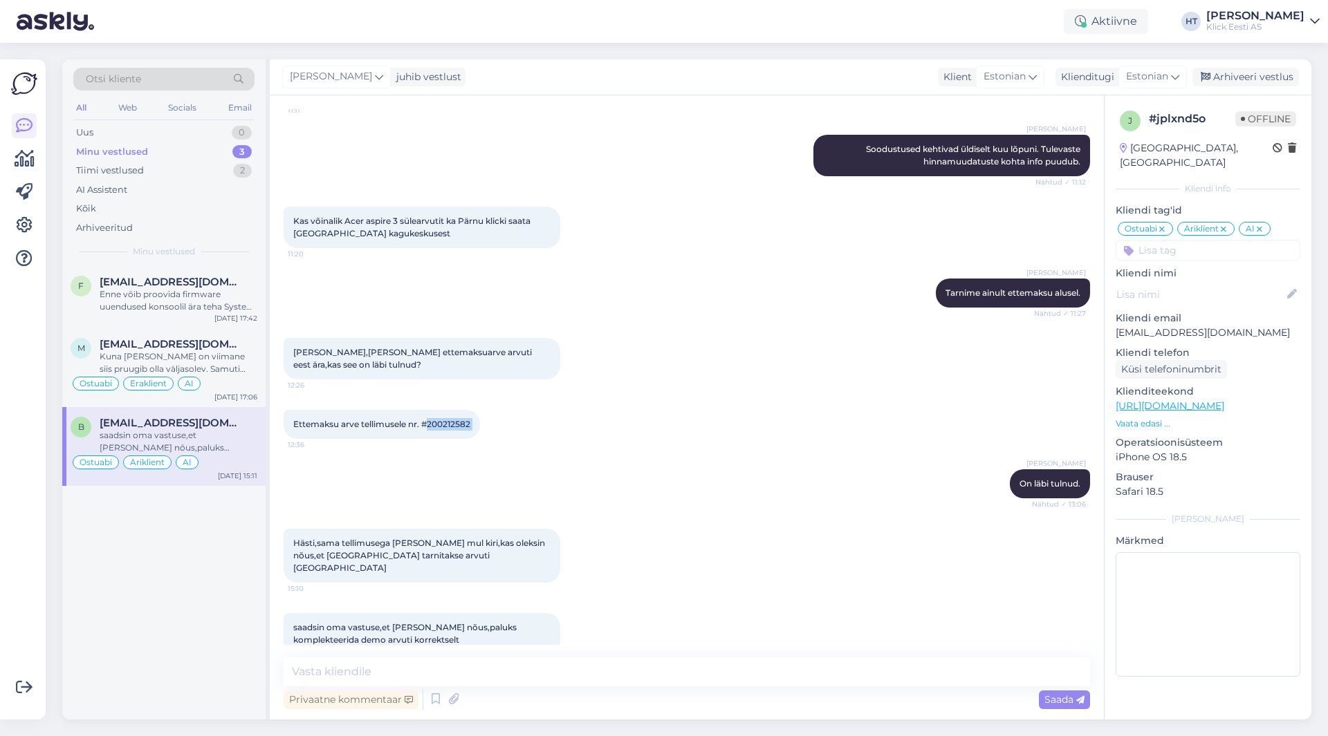
click at [732, 400] on div "Ettemaksu arve tellimusele nr. #200212582 12:36" at bounding box center [687, 424] width 806 height 59
click at [1262, 79] on div "Arhiveeri vestlus" at bounding box center [1245, 77] width 106 height 19
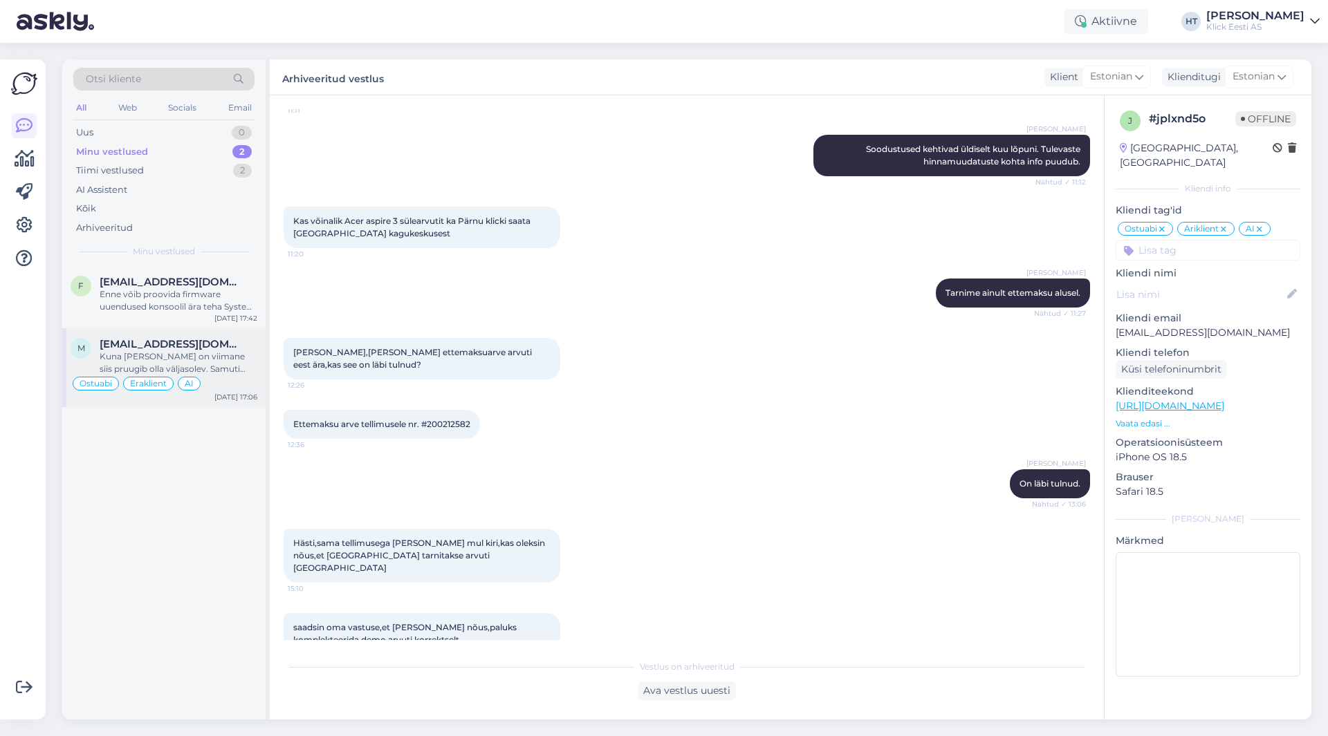
click at [210, 339] on span "[EMAIL_ADDRESS][DOMAIN_NAME]" at bounding box center [172, 344] width 144 height 12
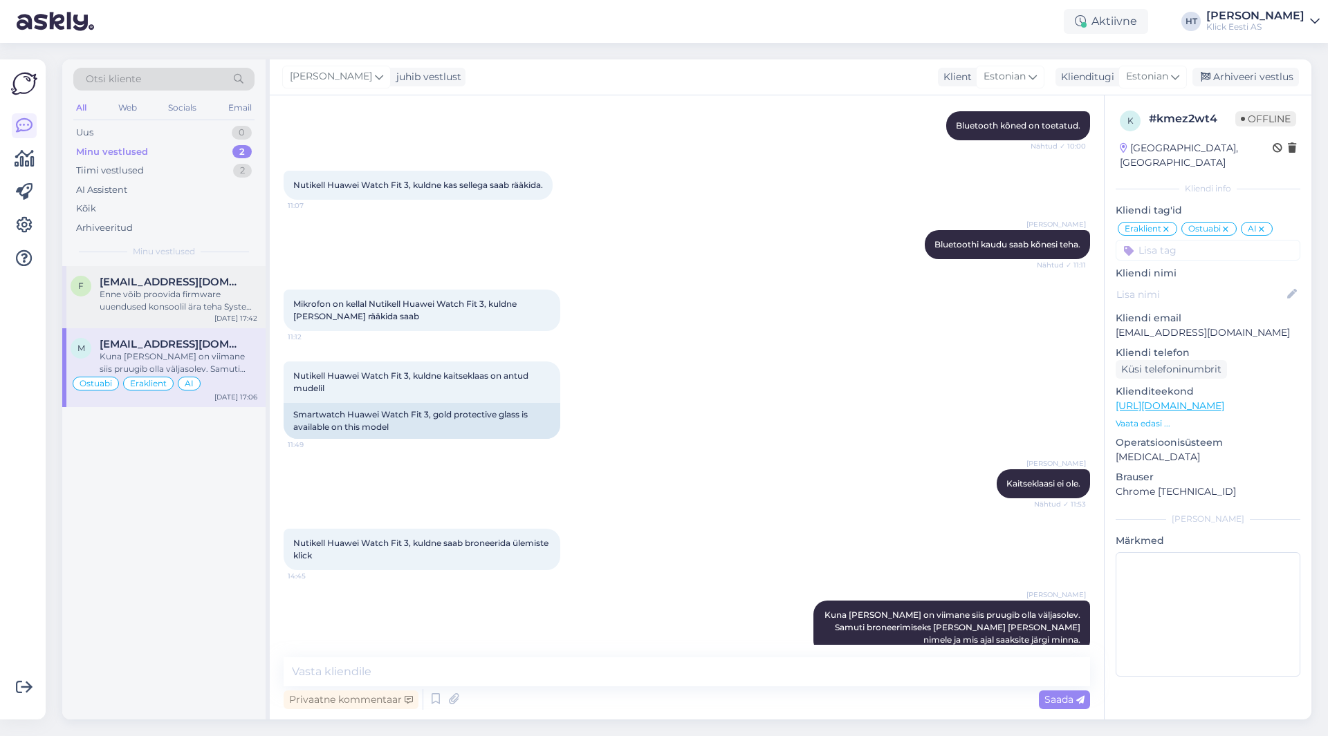
click at [215, 301] on div "Enne võib proovida firmware uuendused konsoolil ära teha System Settings > Syst…" at bounding box center [179, 300] width 158 height 25
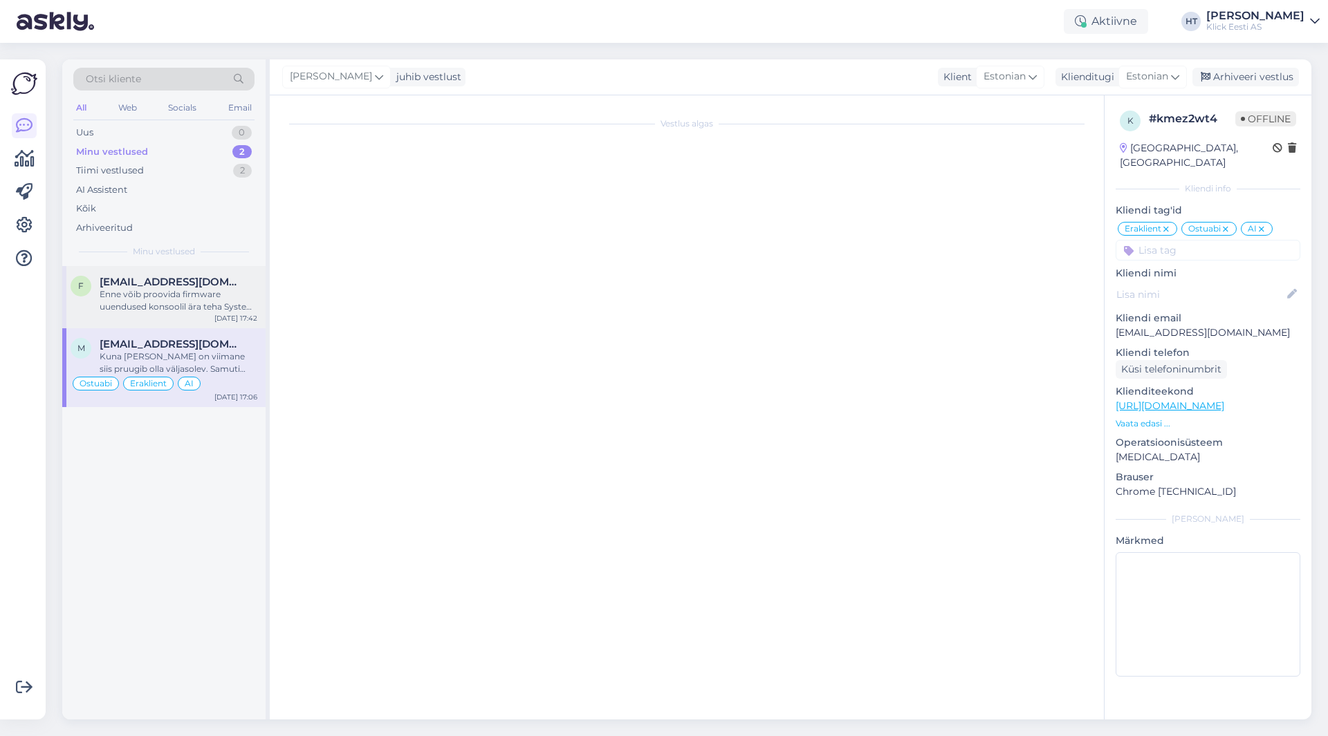
scroll to position [140, 0]
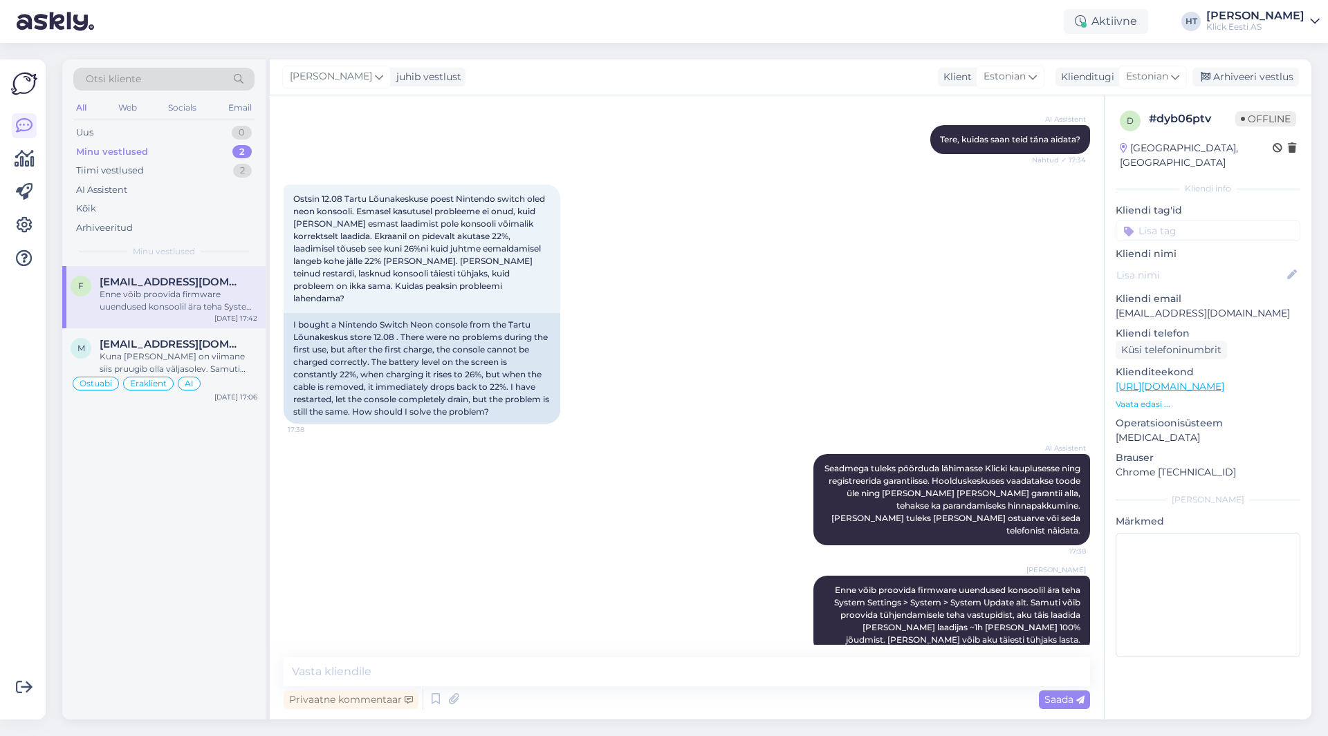
click at [1218, 221] on input at bounding box center [1207, 231] width 185 height 21
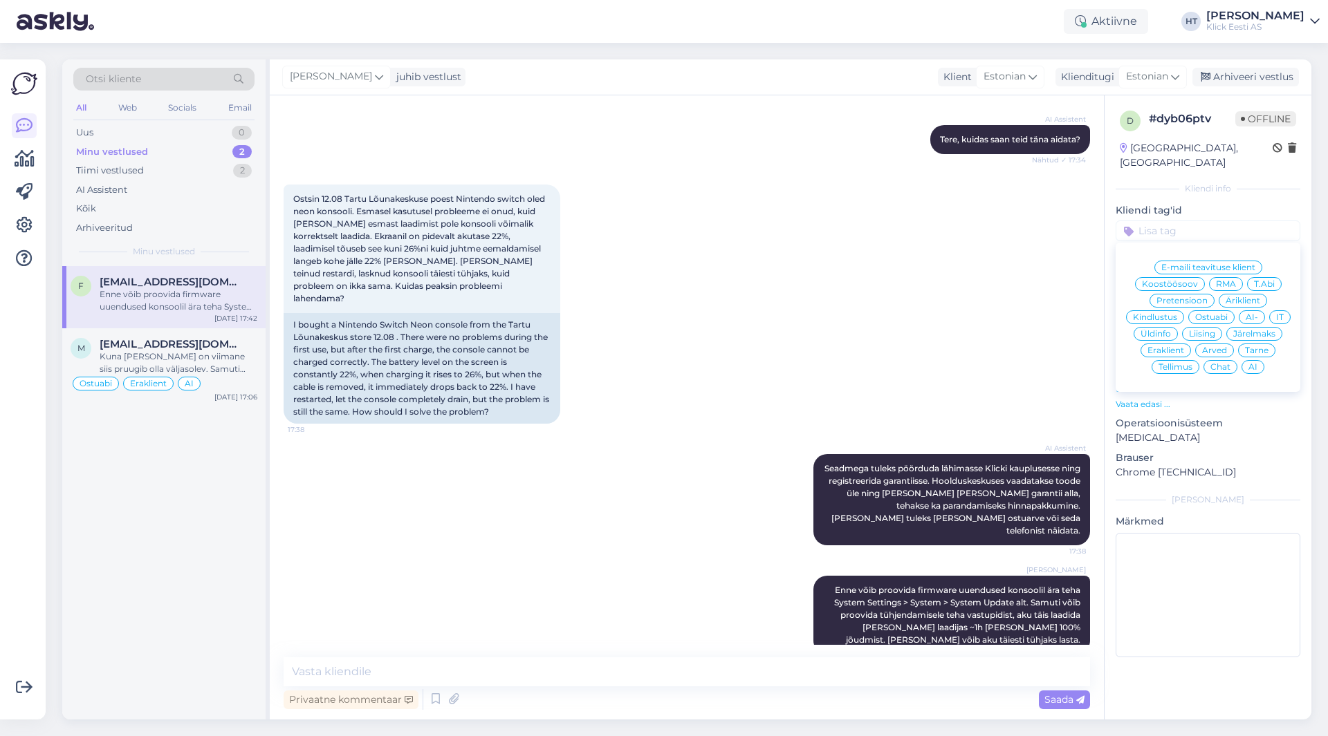
click at [1235, 277] on div "RMA" at bounding box center [1226, 284] width 34 height 14
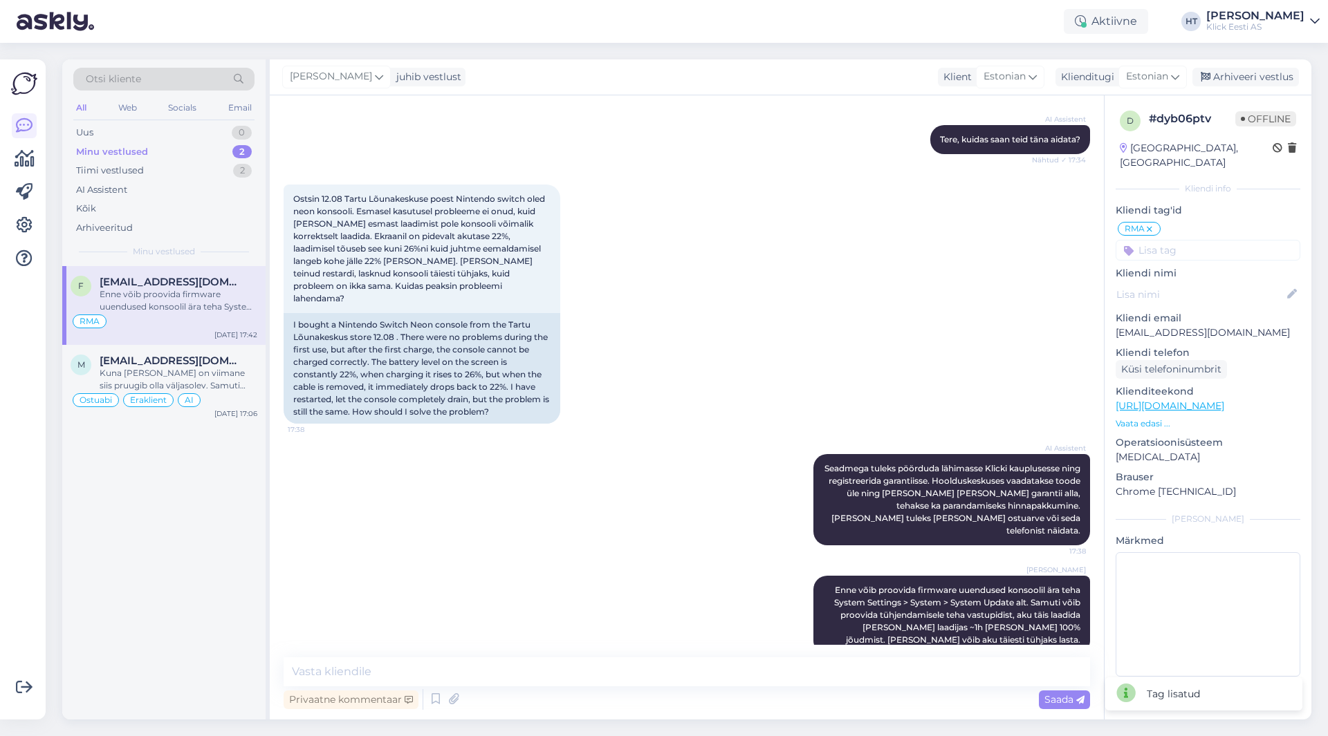
click at [1223, 240] on input at bounding box center [1207, 250] width 185 height 21
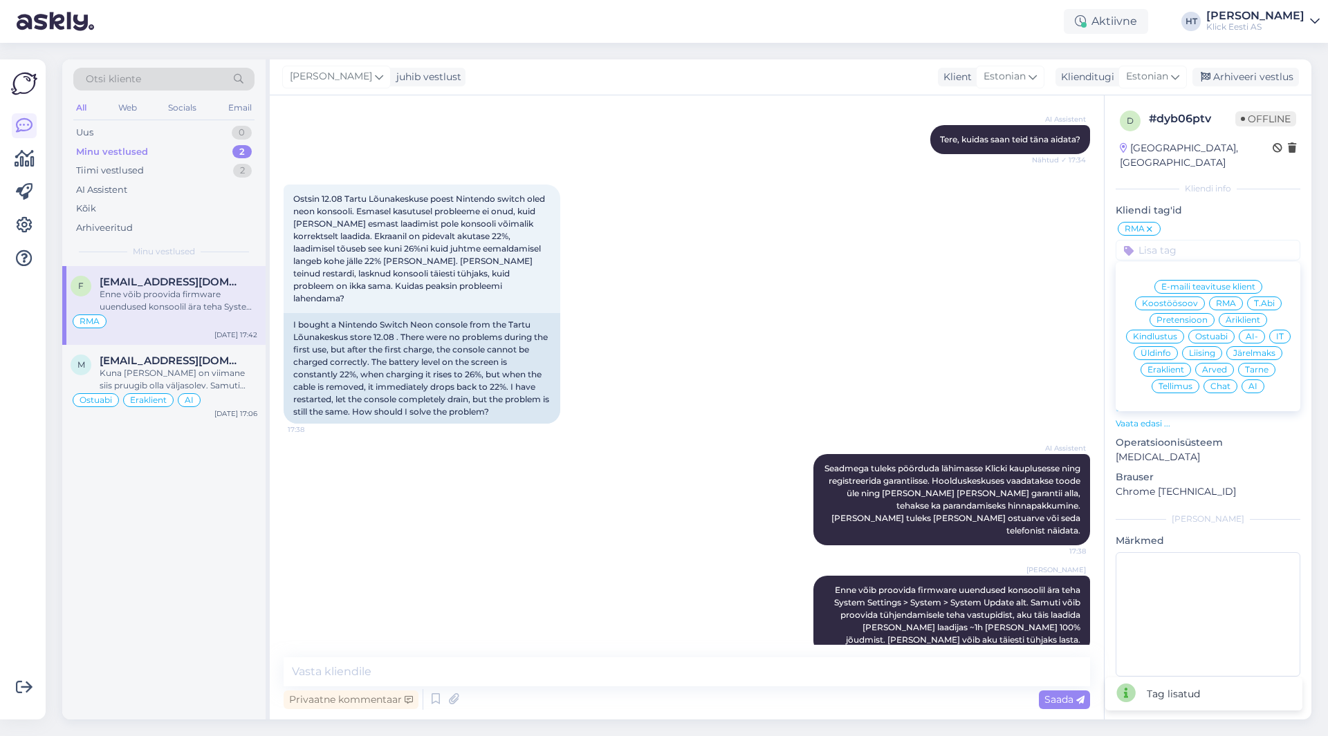
click at [1254, 299] on span "T.Abi" at bounding box center [1264, 303] width 21 height 8
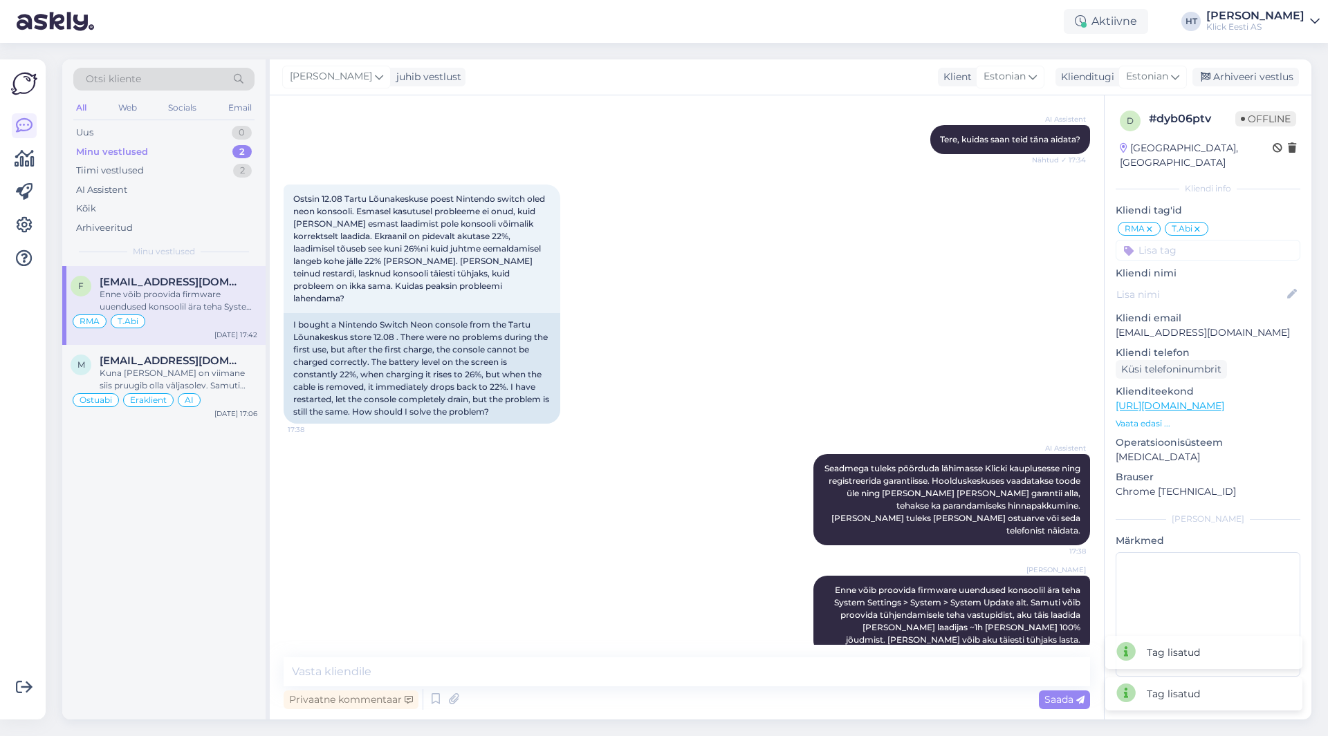
click at [1209, 240] on input at bounding box center [1207, 250] width 185 height 21
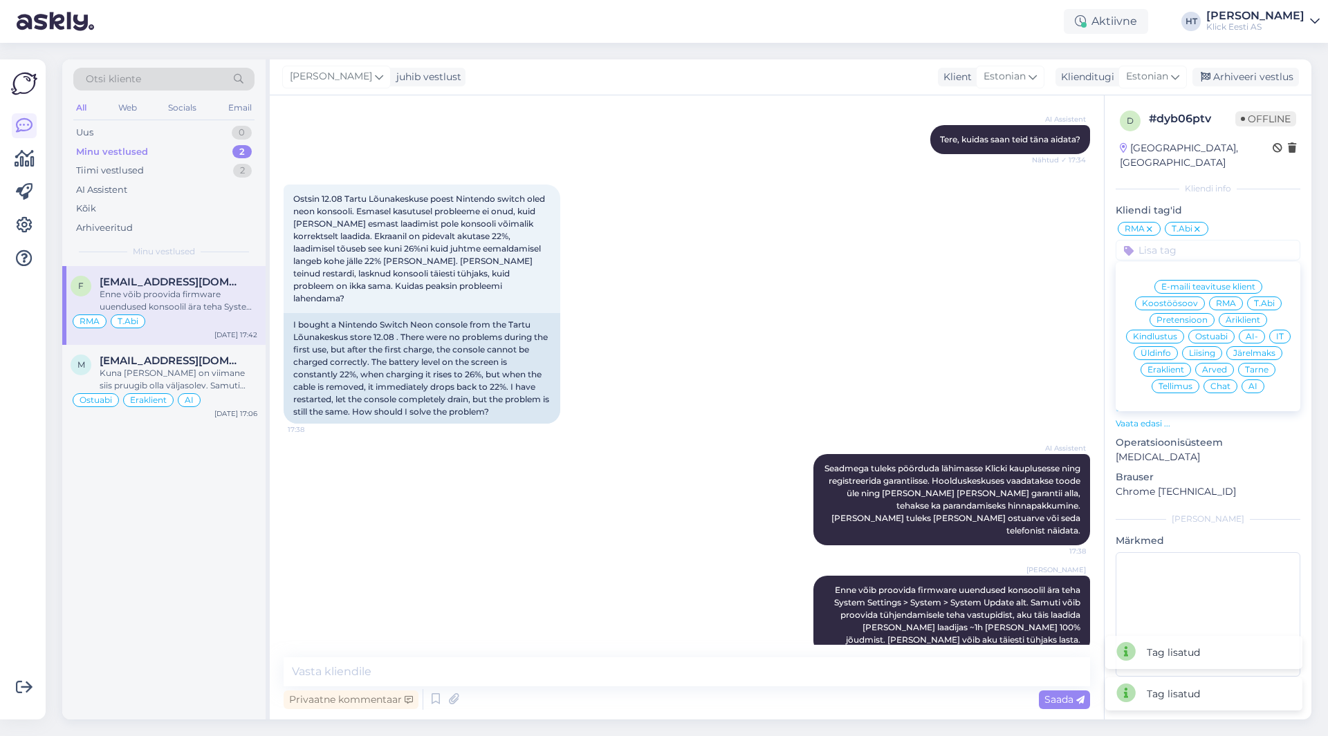
click at [1167, 366] on span "Eraklient" at bounding box center [1165, 370] width 37 height 8
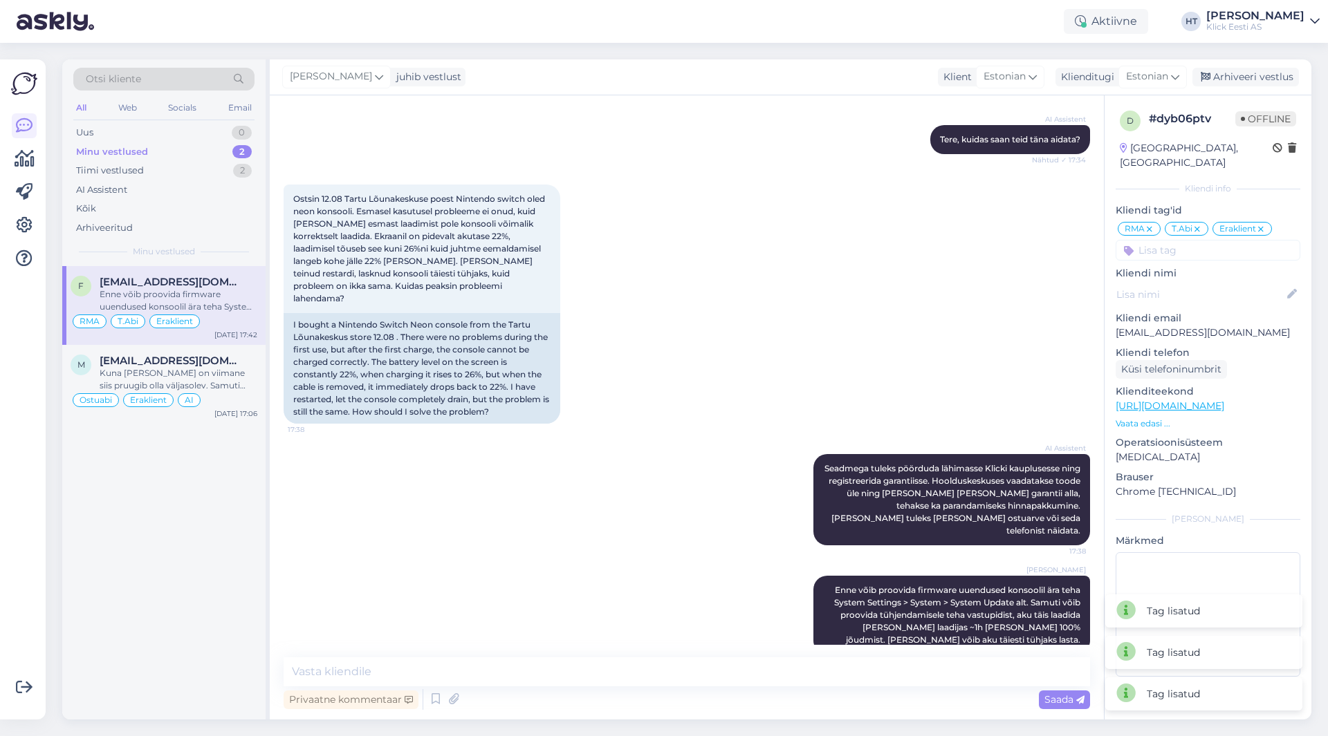
click at [1202, 240] on input at bounding box center [1207, 250] width 185 height 21
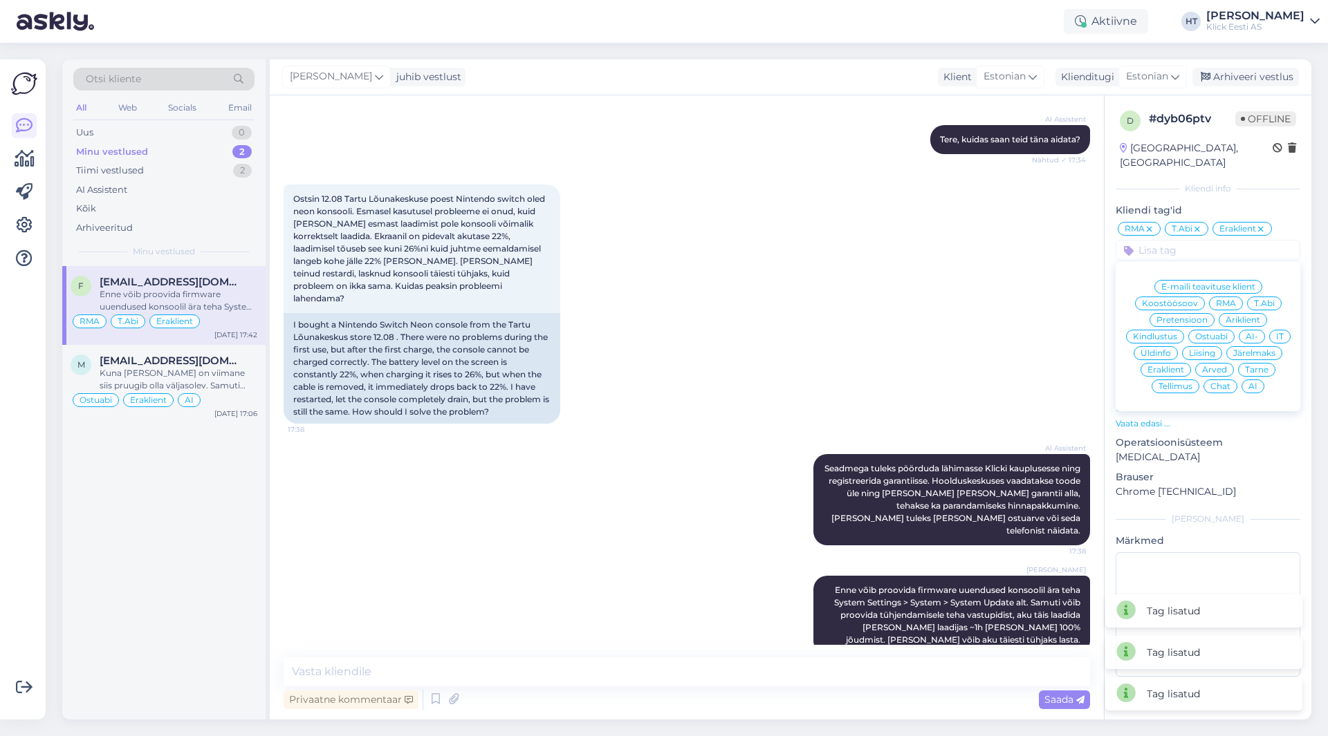
click at [1253, 382] on span "AI" at bounding box center [1252, 386] width 9 height 8
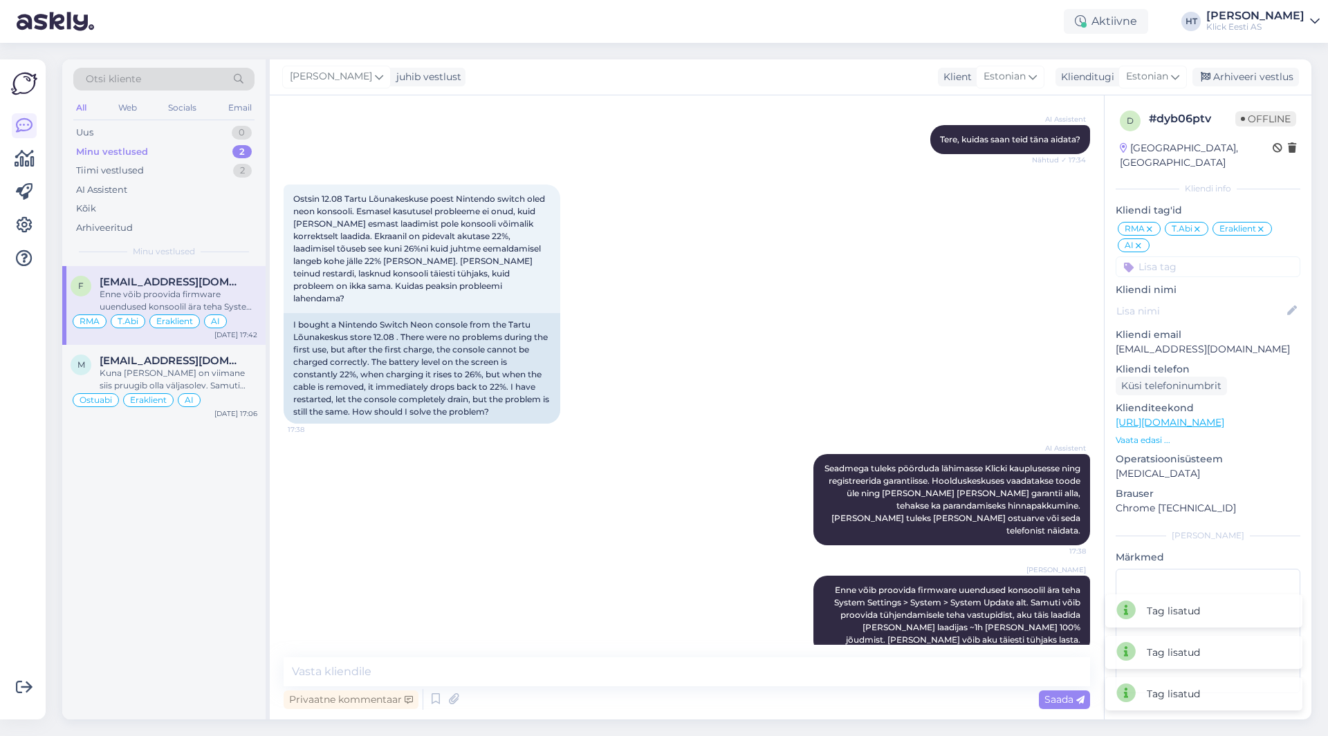
click at [882, 349] on div "Ostsin 12.08 Tartu Lõunakeskuse poest Nintendo switch oled neon konsooli. Esmas…" at bounding box center [687, 304] width 806 height 270
click at [190, 375] on div "Kuna [PERSON_NAME] on viimane siis pruugib olla väljasolev. Samuti broneerimise…" at bounding box center [179, 379] width 158 height 25
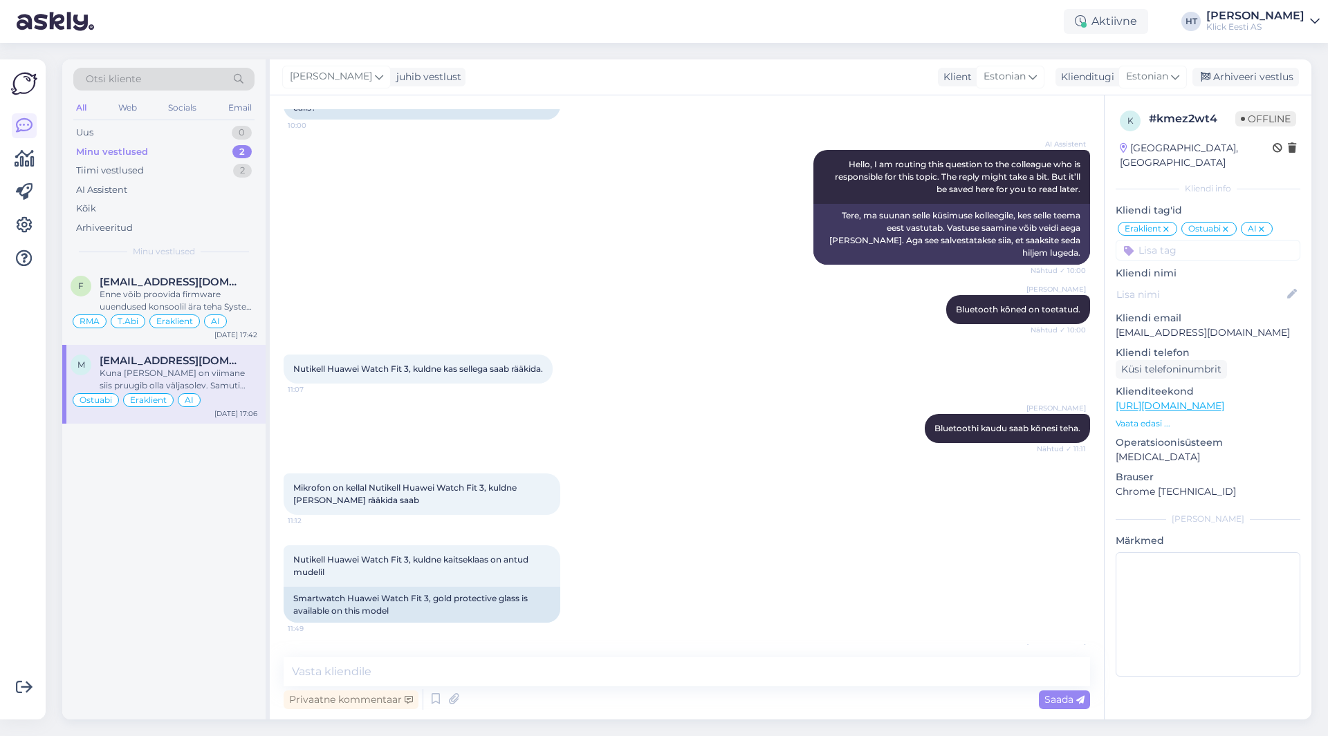
scroll to position [324, 0]
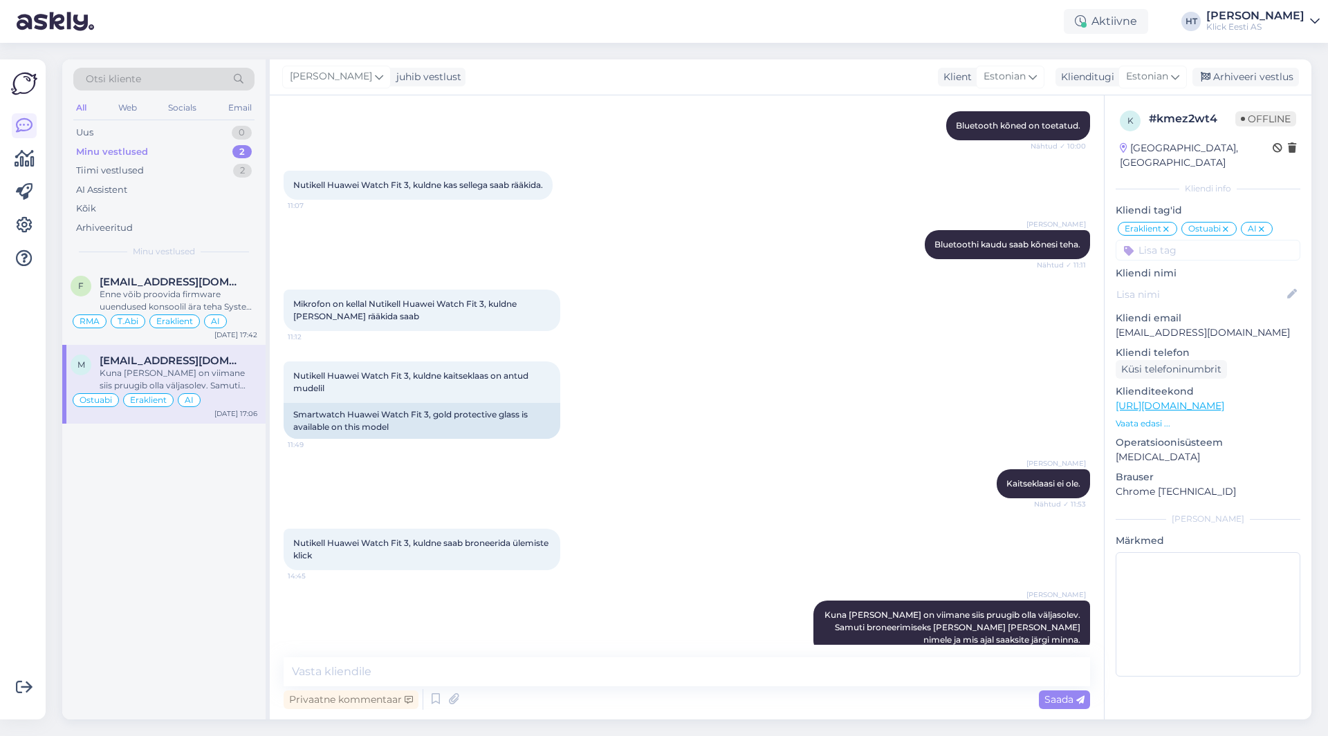
click at [192, 373] on div "Kuna [PERSON_NAME] on viimane siis pruugib olla väljasolev. Samuti broneerimise…" at bounding box center [179, 379] width 158 height 25
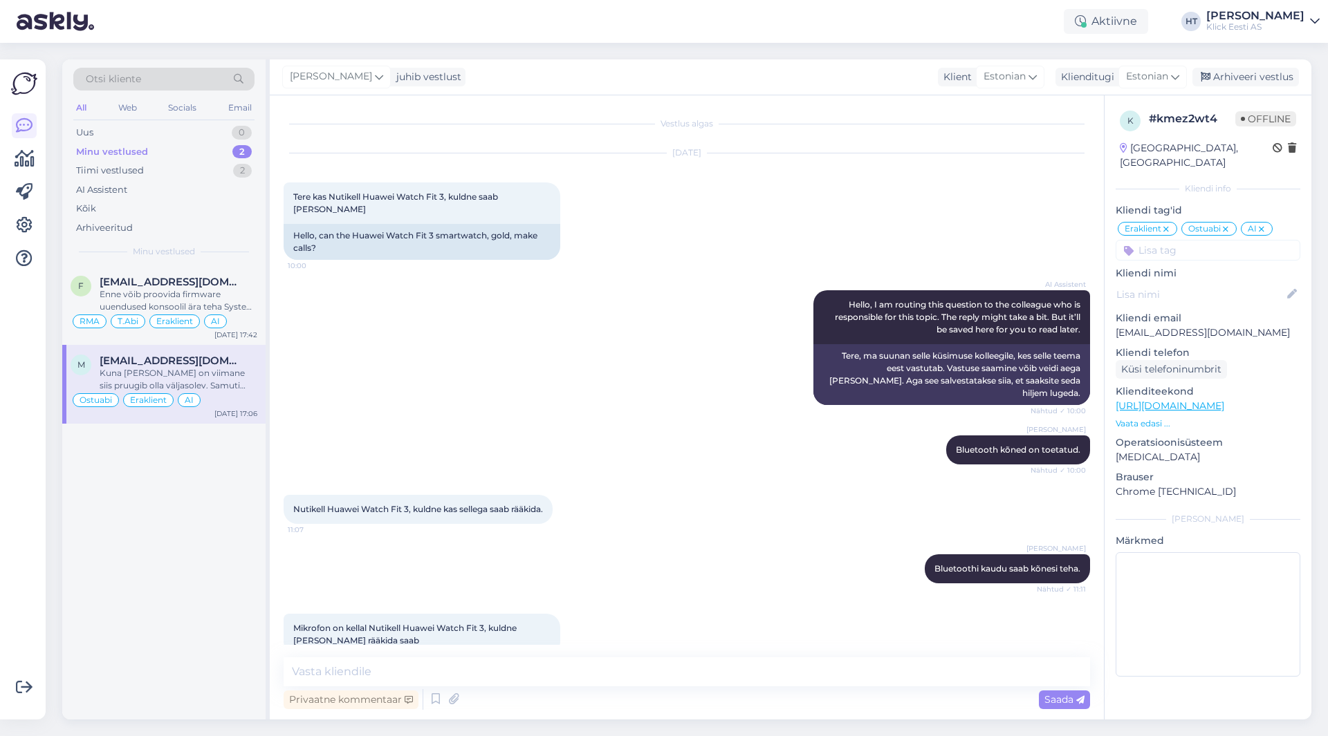
click at [204, 462] on div "f [EMAIL_ADDRESS][DOMAIN_NAME] Enne võib proovida firmware uuendused konsoolil …" at bounding box center [163, 493] width 203 height 454
click at [225, 319] on div "AI" at bounding box center [215, 322] width 23 height 14
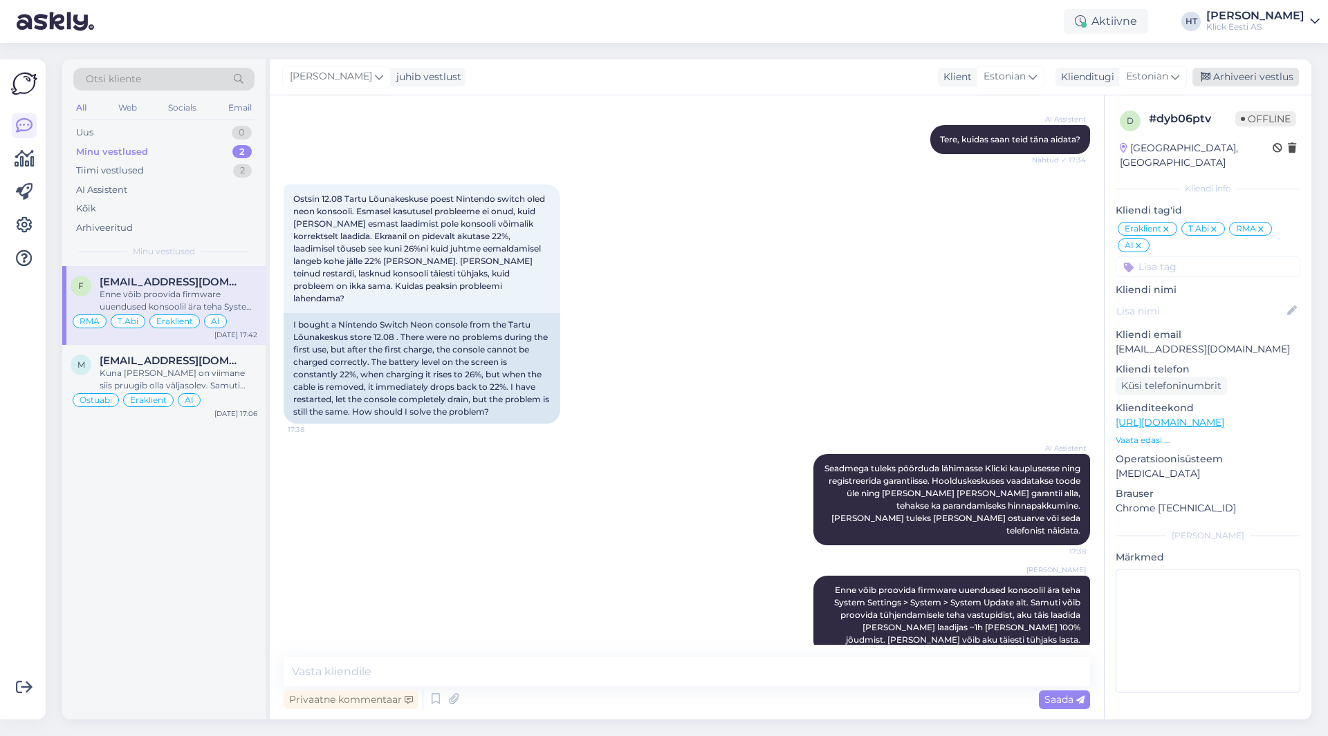
click at [1240, 80] on div "Arhiveeri vestlus" at bounding box center [1245, 77] width 106 height 19
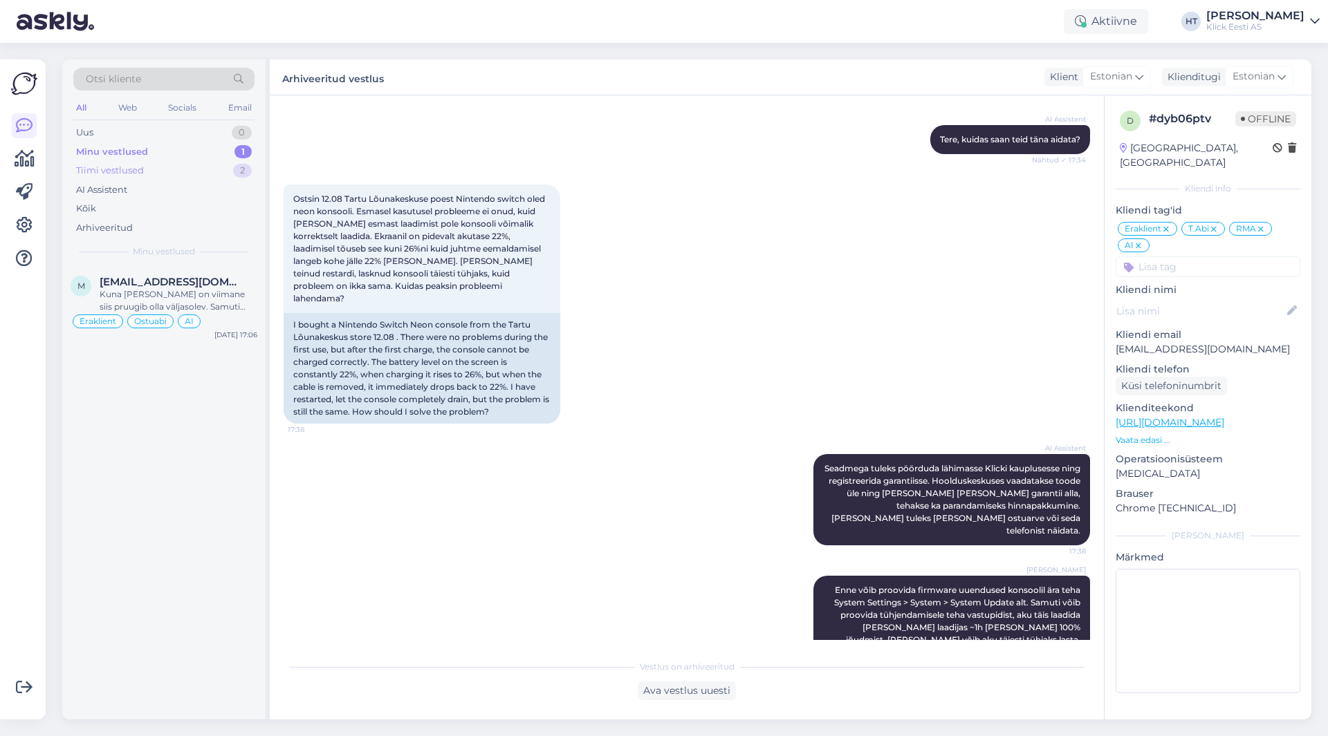
click at [176, 172] on div "Tiimi vestlused 2" at bounding box center [163, 170] width 181 height 19
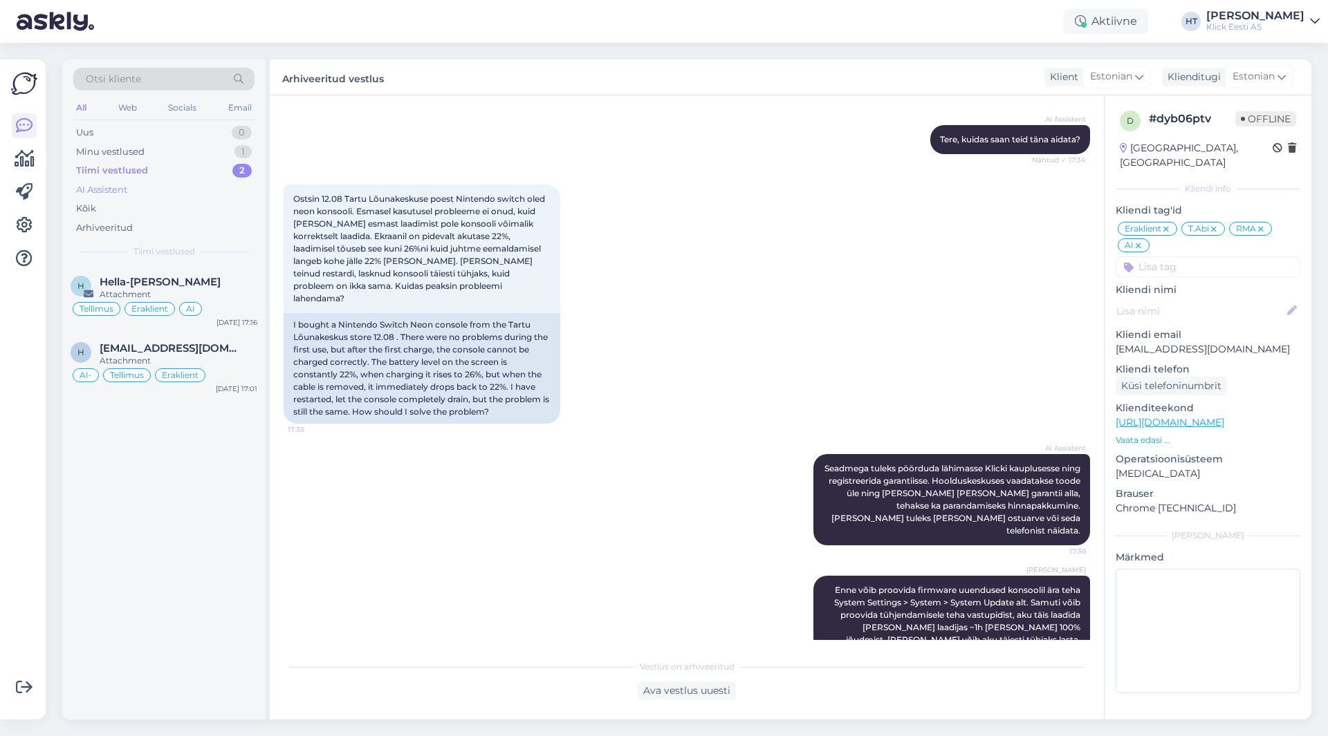
click at [169, 185] on div "AI Assistent" at bounding box center [163, 189] width 181 height 19
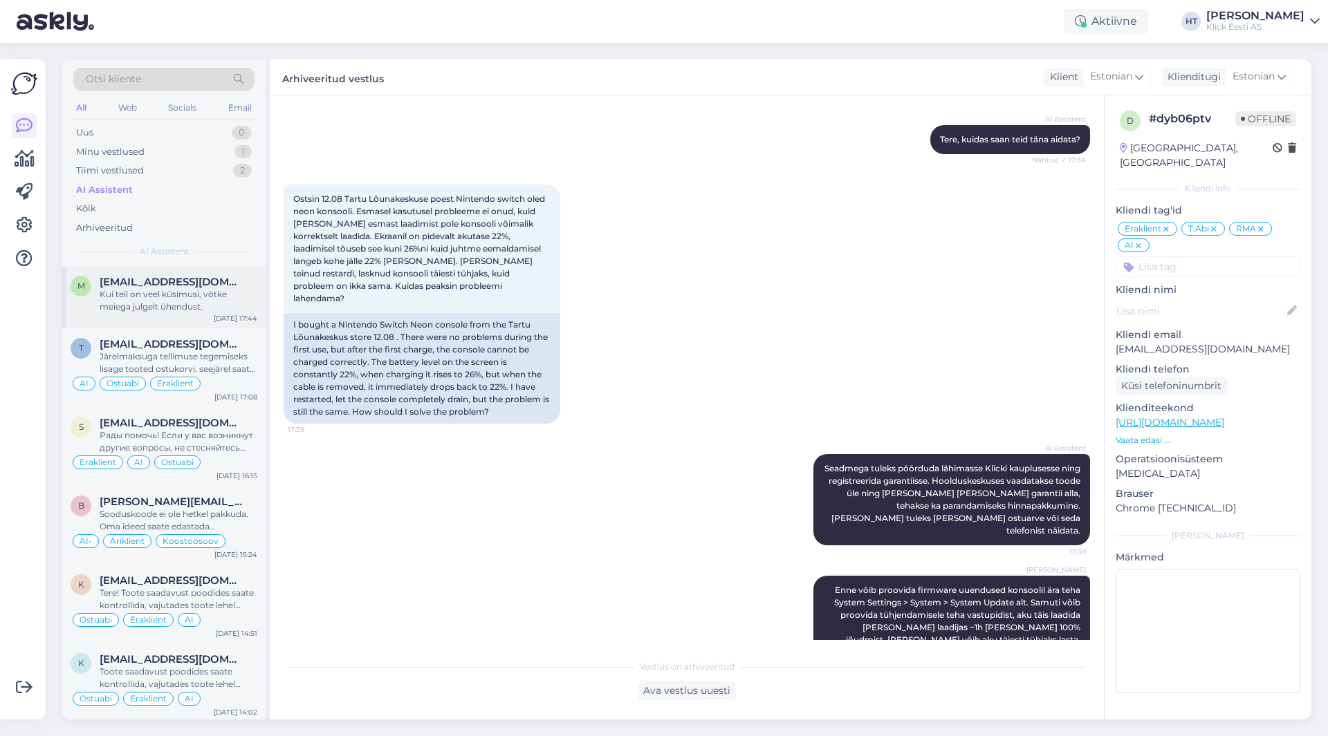
click at [243, 295] on div "Kui teil on veel küsimusi, võtke meiega julgelt ühendust." at bounding box center [179, 300] width 158 height 25
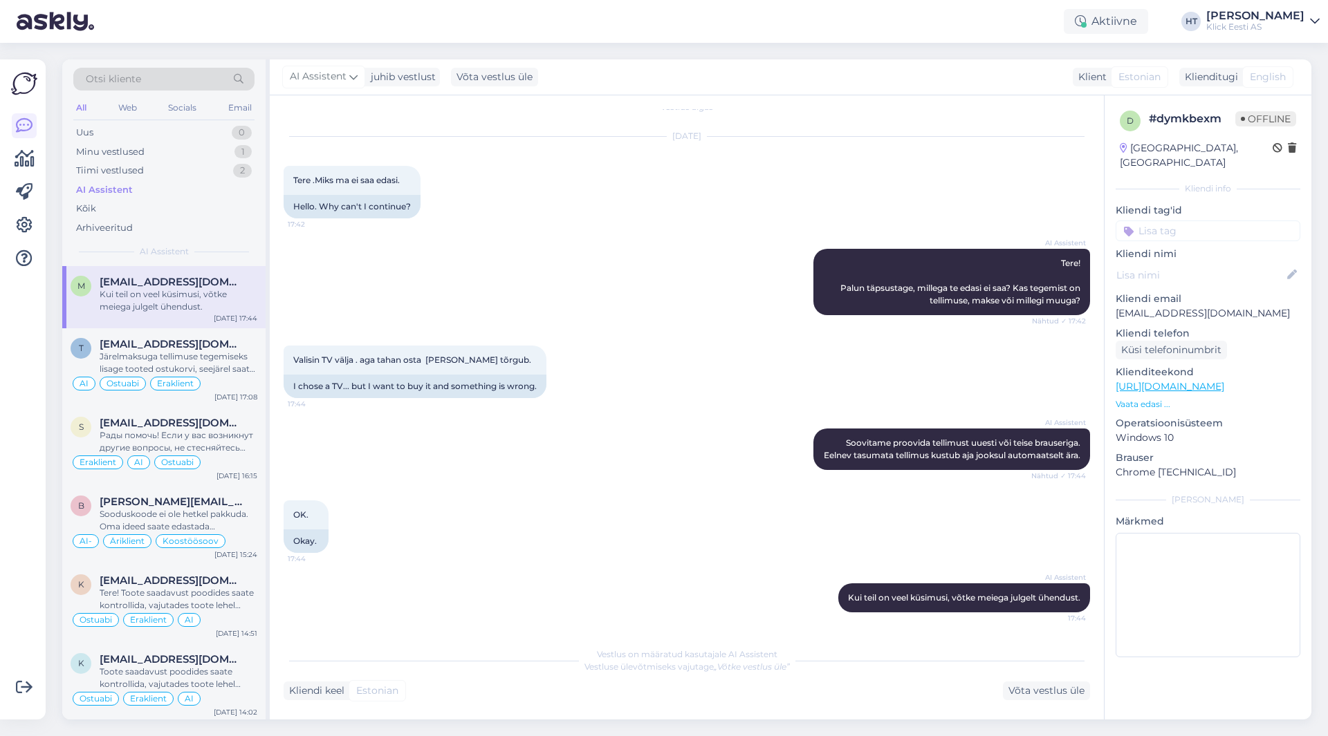
click at [1171, 221] on input at bounding box center [1207, 231] width 185 height 21
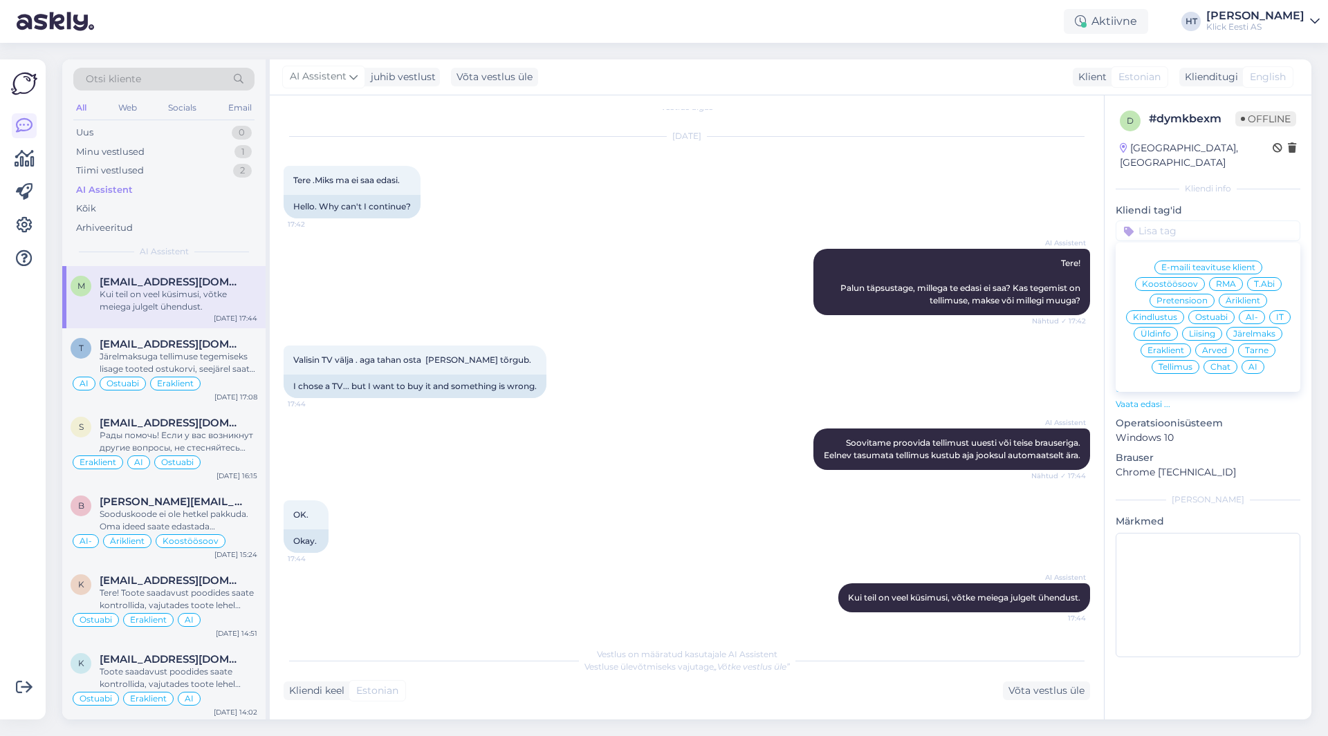
click at [1276, 313] on span "IT" at bounding box center [1280, 317] width 8 height 8
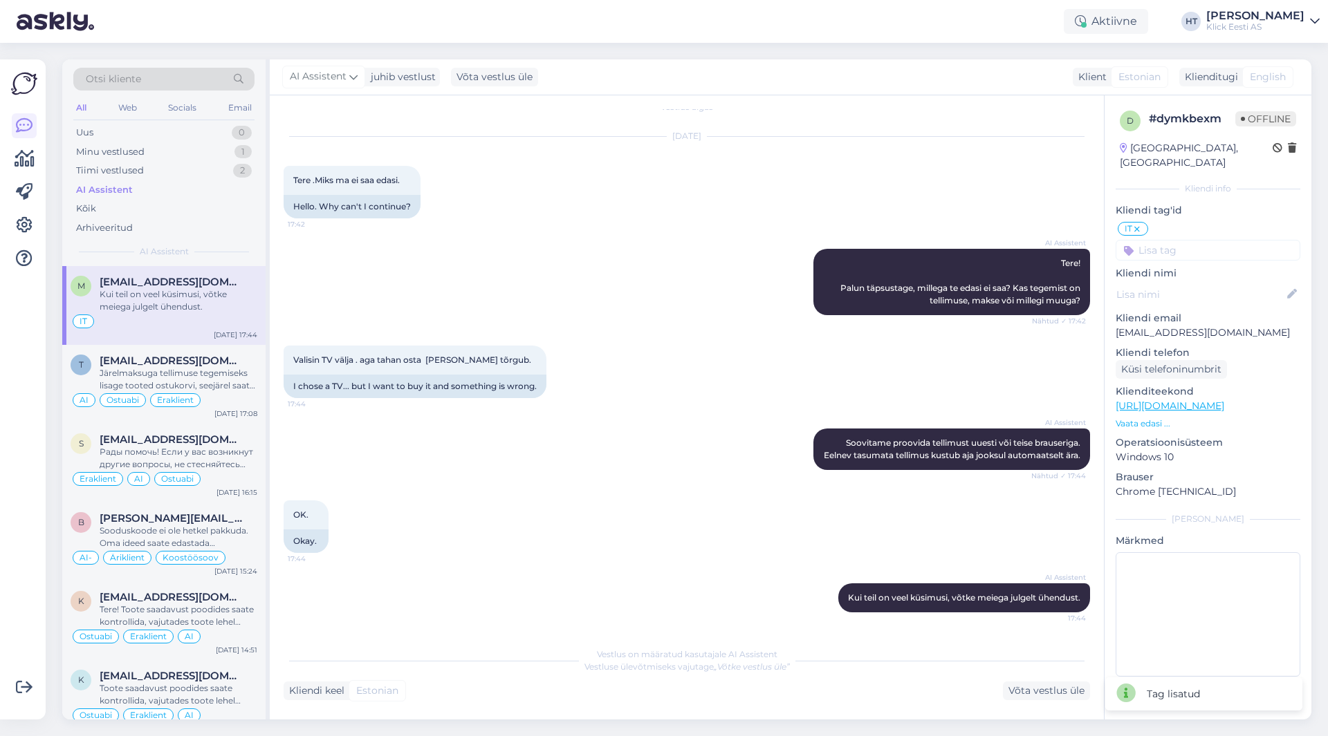
click at [1209, 240] on input at bounding box center [1207, 250] width 185 height 21
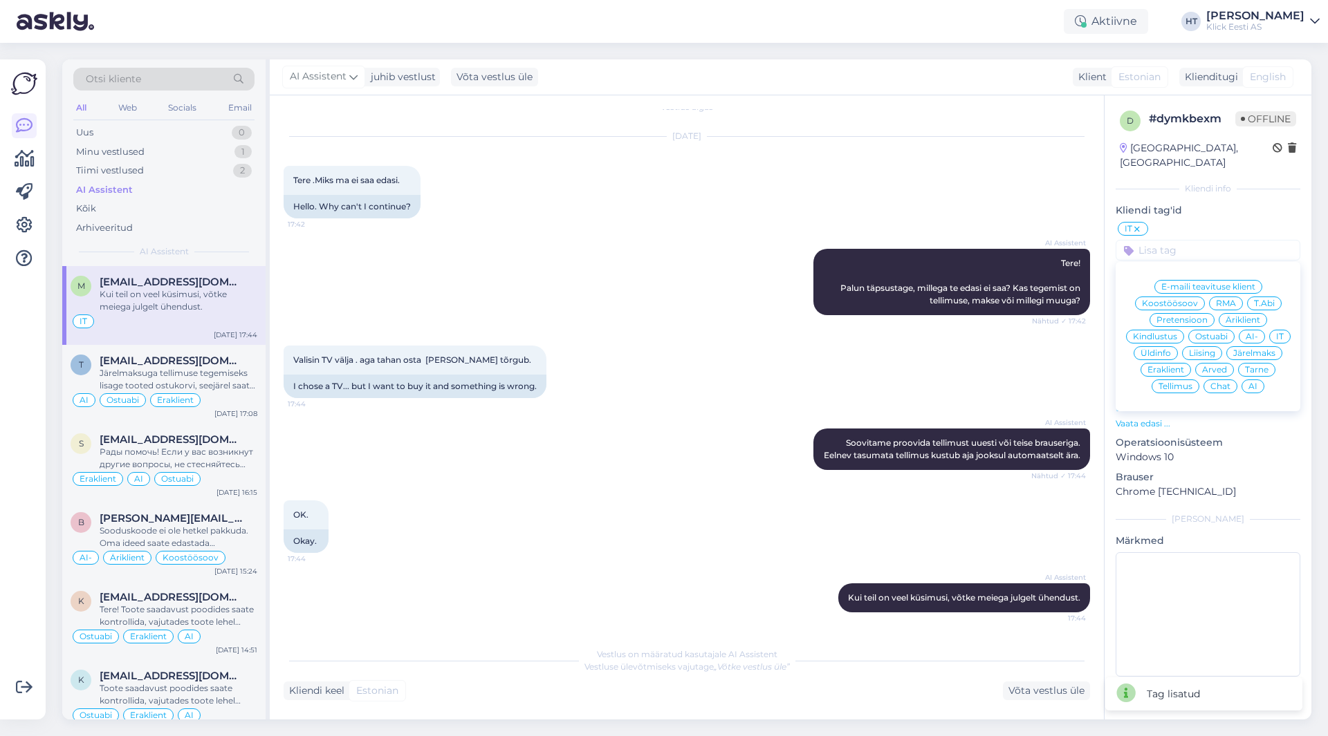
click at [1166, 366] on span "Eraklient" at bounding box center [1165, 370] width 37 height 8
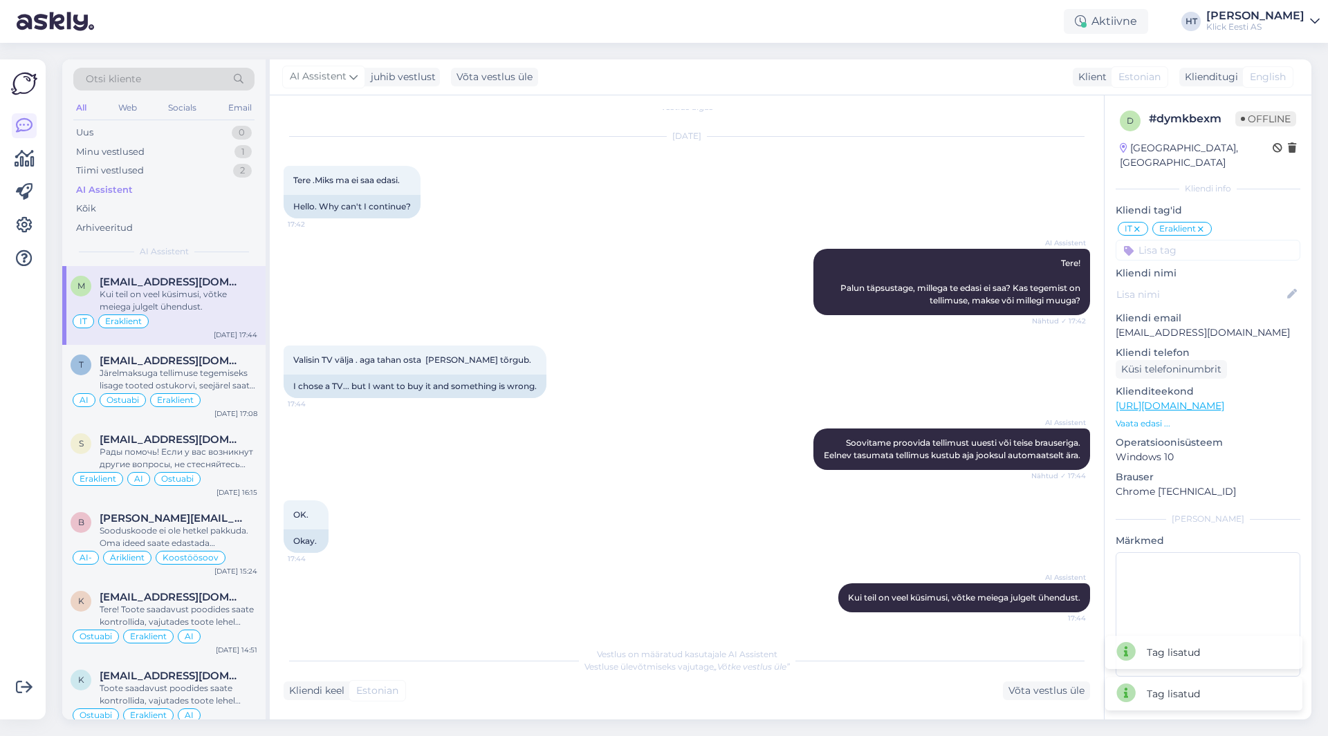
click at [1191, 242] on input at bounding box center [1207, 250] width 185 height 21
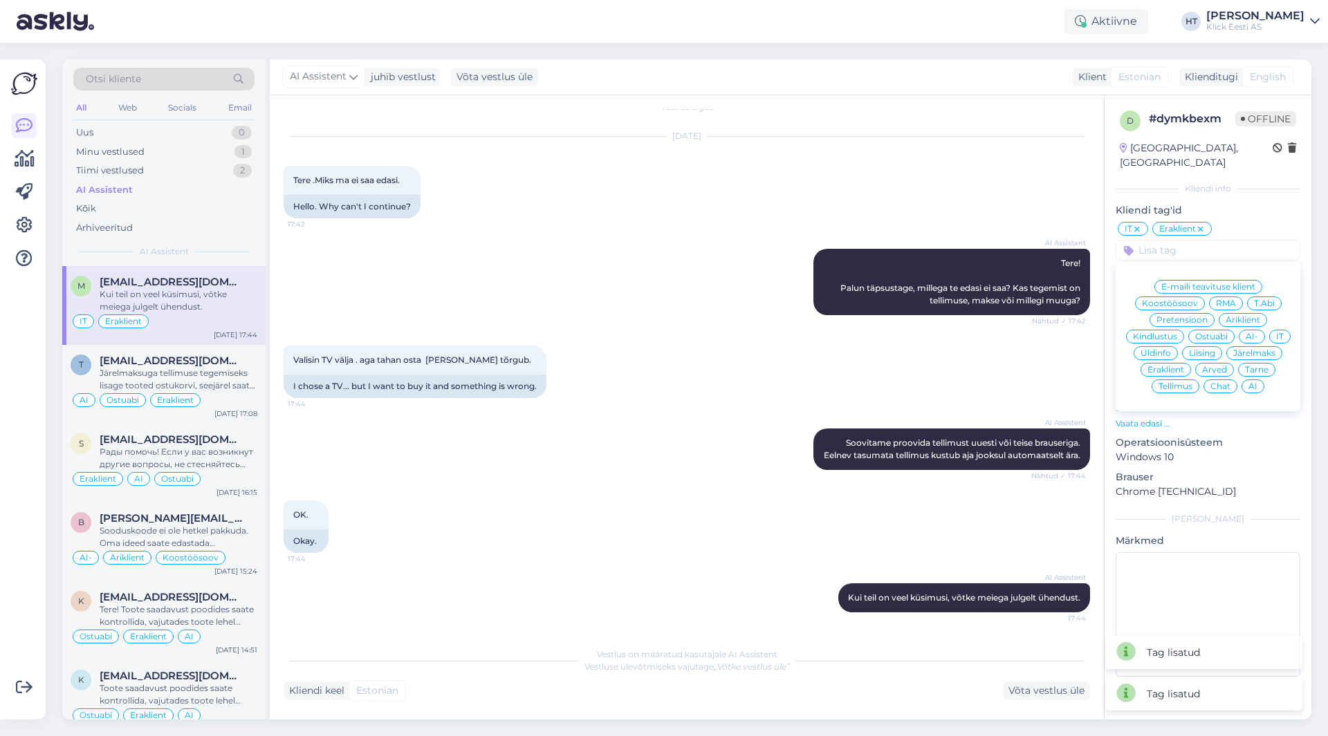
click at [1250, 382] on span "AI" at bounding box center [1252, 386] width 9 height 8
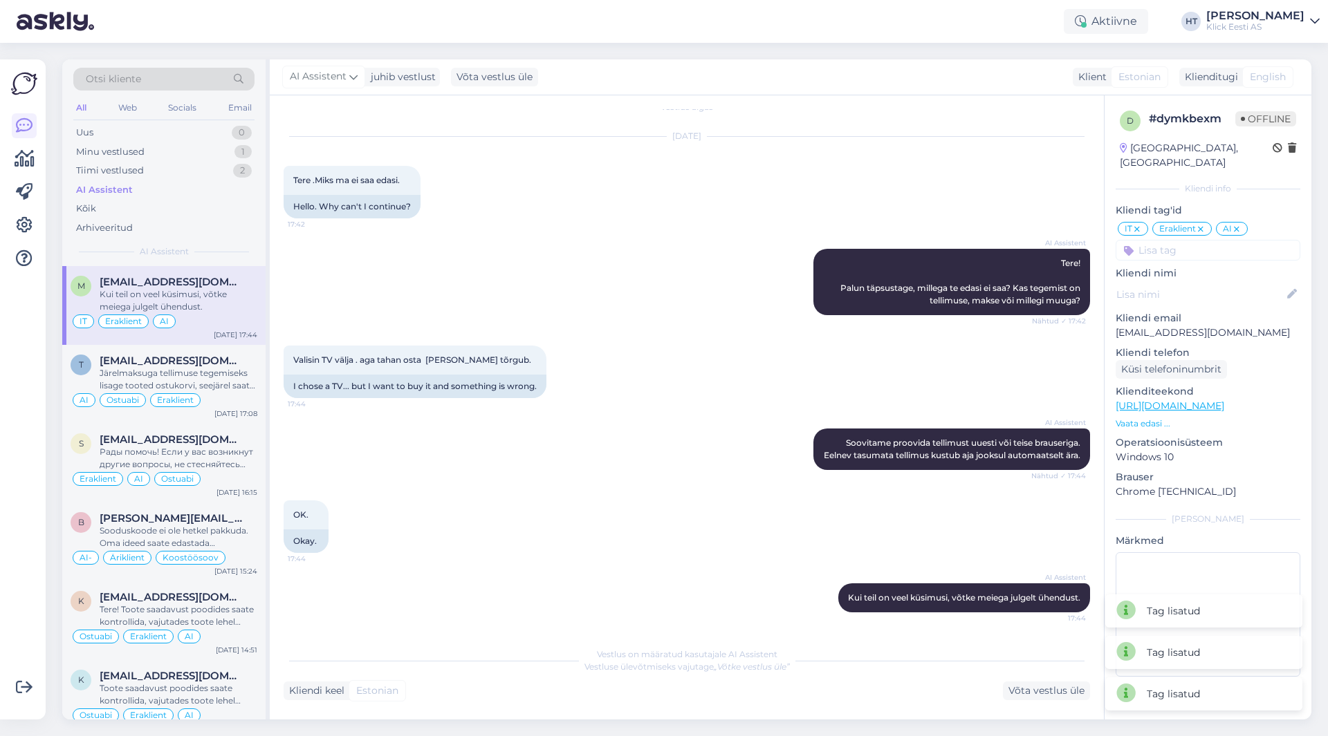
click at [743, 337] on div "Valisin TV välja . aga tahan osta [PERSON_NAME] tõrgub. 17:44 I chose a TV... b…" at bounding box center [687, 372] width 806 height 83
click at [237, 156] on div "1" at bounding box center [242, 152] width 17 height 14
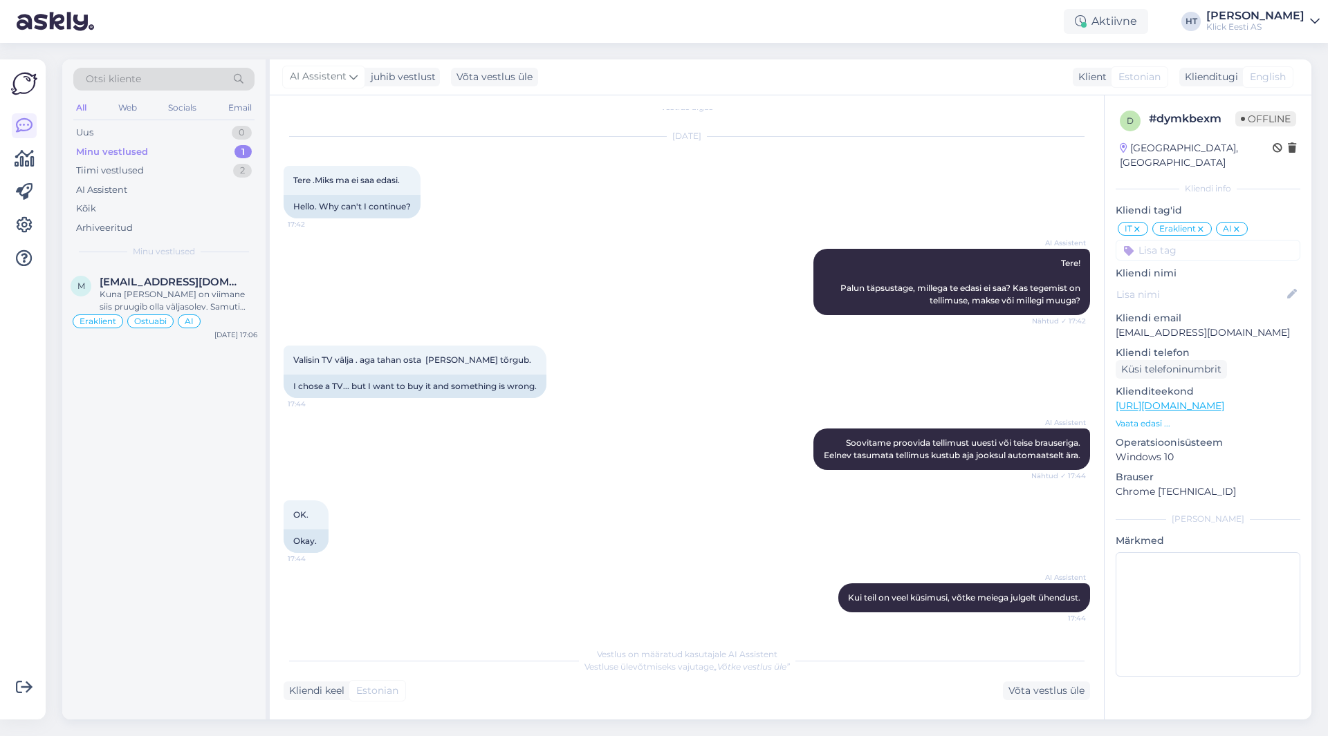
click at [352, 279] on div "AI Assistent Tere! Palun täpsustage, millega te edasi ei saa? Kas tegemist on t…" at bounding box center [687, 282] width 806 height 97
click at [242, 288] on div "Kuna [PERSON_NAME] on viimane siis pruugib olla väljasolev. Samuti broneerimise…" at bounding box center [179, 300] width 158 height 25
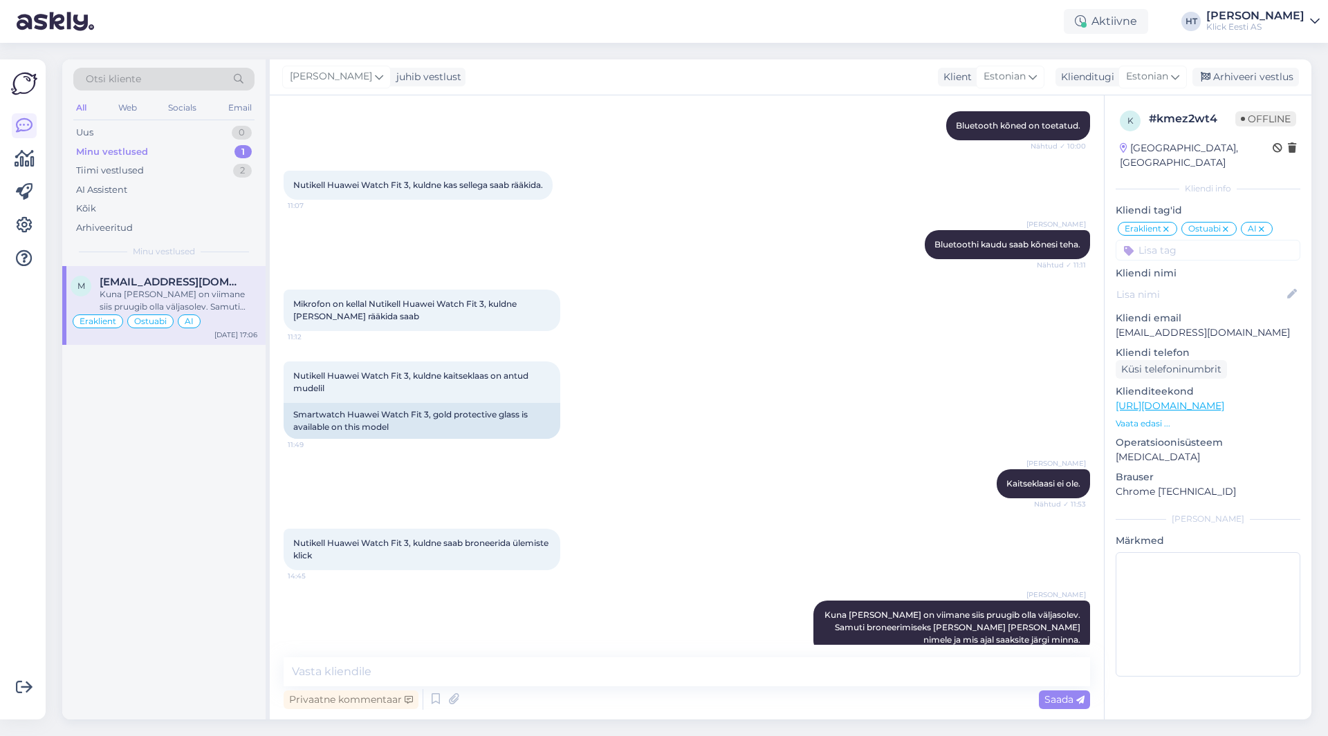
click at [245, 464] on div "m [EMAIL_ADDRESS][DOMAIN_NAME] Kuna [PERSON_NAME] on viimane siis pruugib olla …" at bounding box center [163, 493] width 203 height 454
click at [237, 463] on div "m [EMAIL_ADDRESS][DOMAIN_NAME] Kuna [PERSON_NAME] on viimane siis pruugib olla …" at bounding box center [163, 493] width 203 height 454
click at [664, 226] on div "[PERSON_NAME] Bluetoothi kaudu saab kõnesi teha. Nähtud ✓ 11:11" at bounding box center [687, 244] width 806 height 59
drag, startPoint x: 687, startPoint y: 519, endPoint x: 293, endPoint y: 521, distance: 393.5
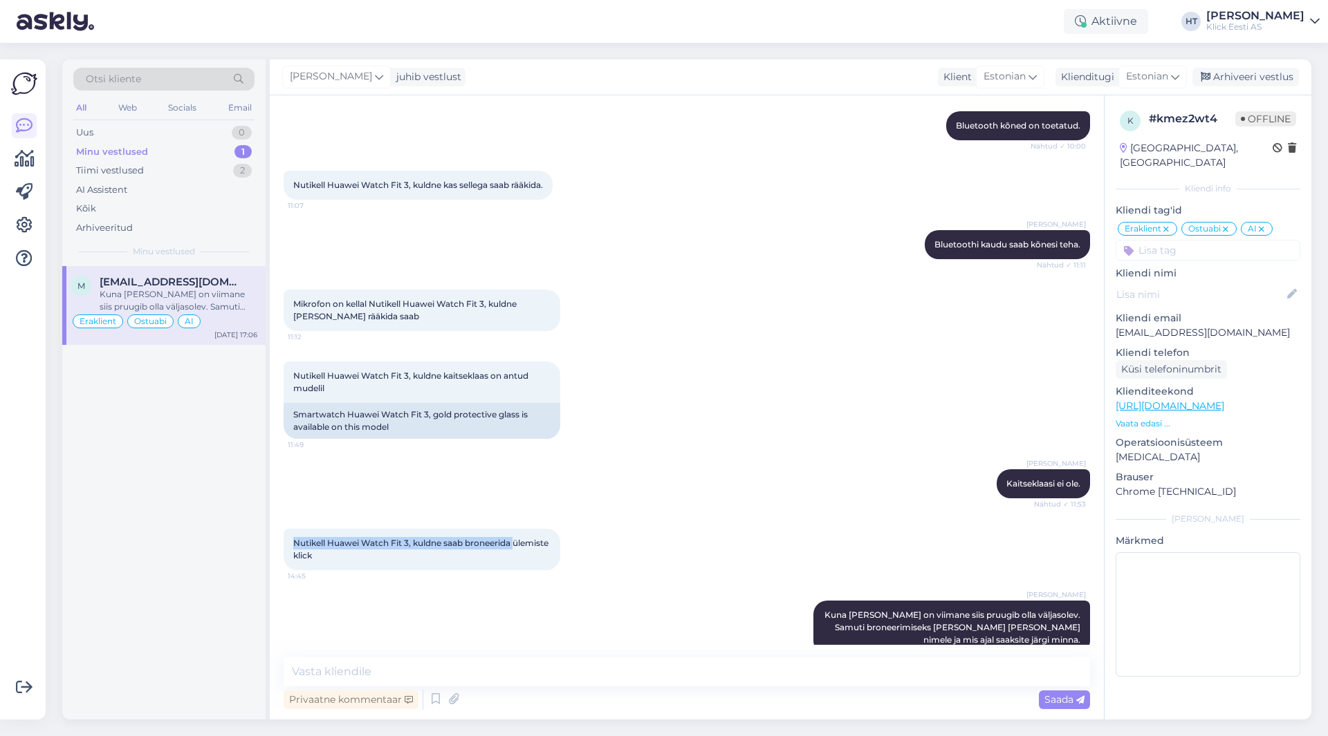
click at [293, 521] on div "Nutikell Huawei Watch Fit 3, kuldne saab broneerida ülemiste klick 14:45" at bounding box center [687, 550] width 806 height 72
click at [294, 538] on span "Nutikell Huawei Watch Fit 3, kuldne saab broneerida ülemiste klick" at bounding box center [421, 549] width 257 height 23
drag, startPoint x: 295, startPoint y: 519, endPoint x: 388, endPoint y: 535, distance: 94.0
click at [383, 538] on div "Nutikell Huawei Watch Fit 3, kuldne saab broneerida ülemiste klick 14:45" at bounding box center [422, 549] width 277 height 41
click at [389, 535] on div "Nutikell Huawei Watch Fit 3, kuldne saab broneerida ülemiste klick 14:45" at bounding box center [422, 549] width 277 height 41
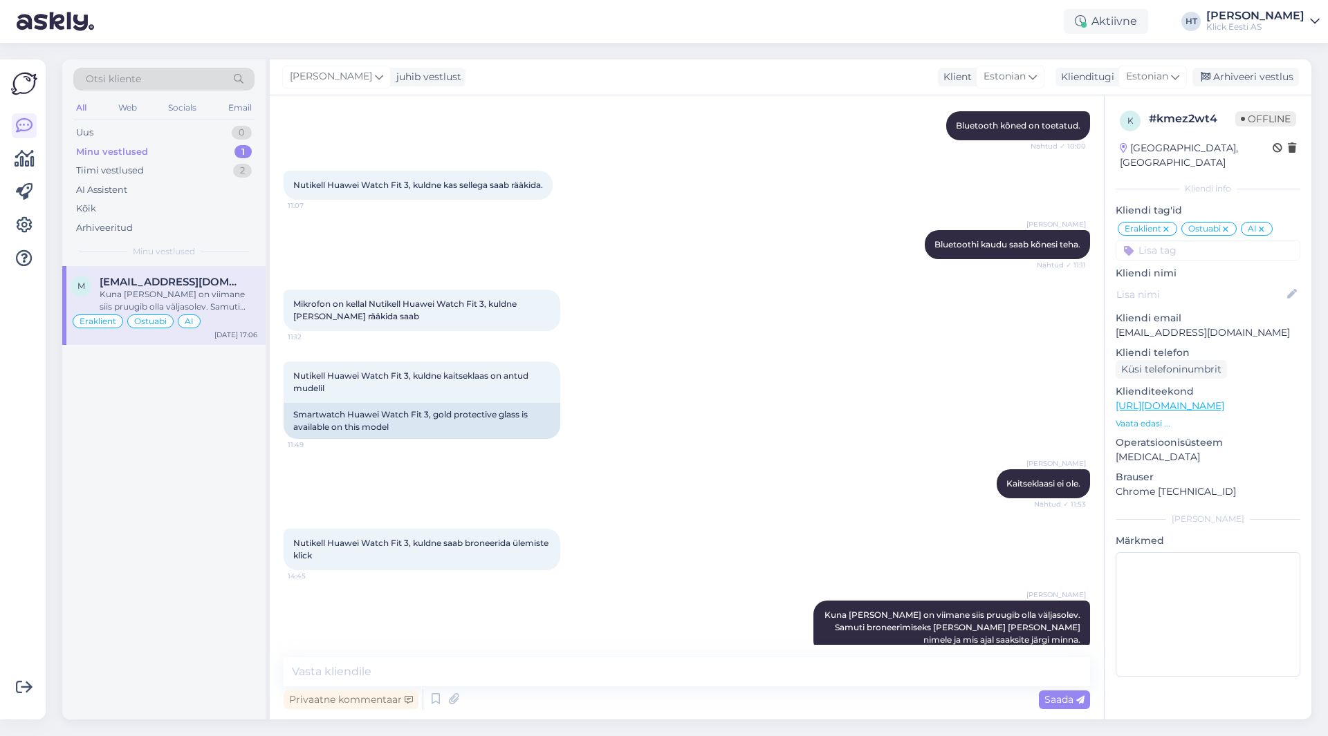
click at [1266, 26] on div "Klick Eesti AS" at bounding box center [1255, 26] width 98 height 11
click at [1227, 118] on div "Logi välja" at bounding box center [1196, 118] width 246 height 25
